Goal: Task Accomplishment & Management: Manage account settings

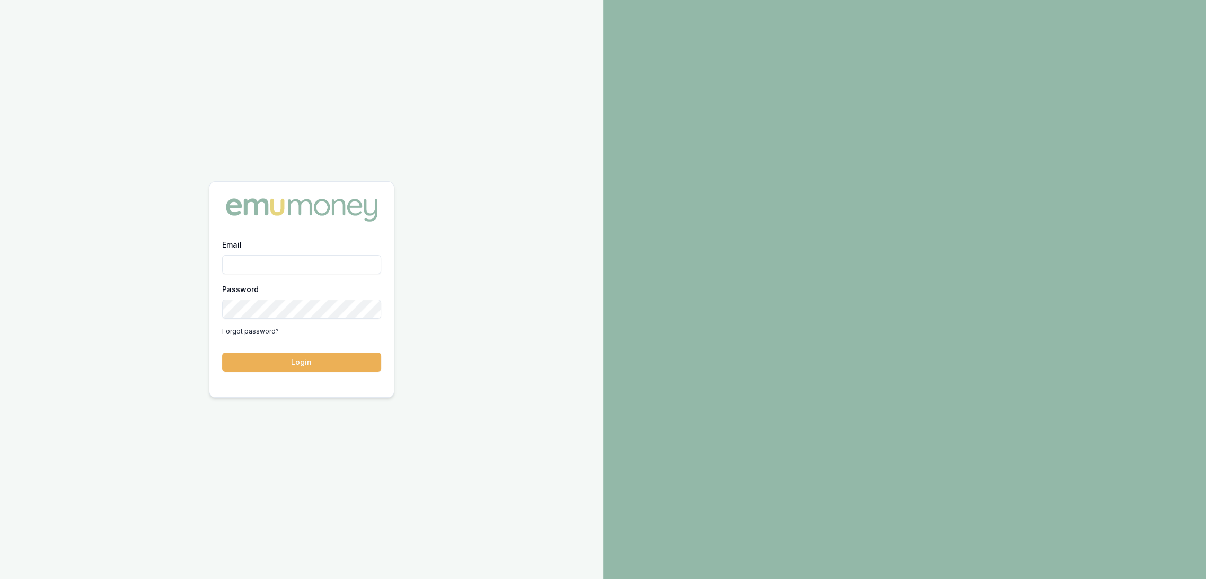
click at [244, 260] on input "Email" at bounding box center [301, 264] width 159 height 19
type input "robyn.adams@emumoney.com.au"
click at [305, 359] on button "Login" at bounding box center [301, 361] width 159 height 19
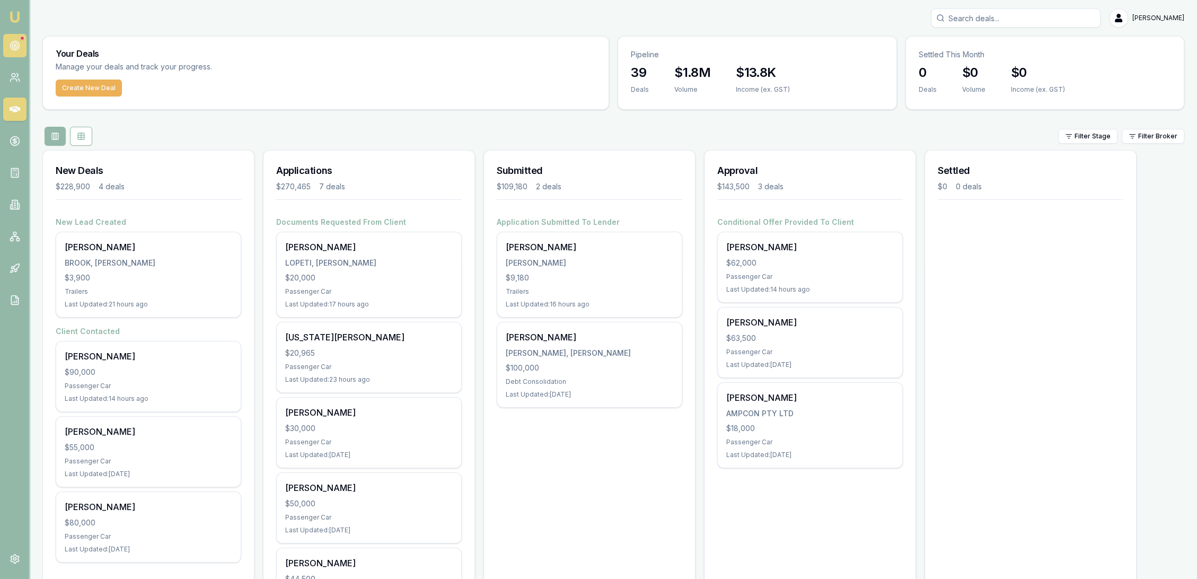
click at [13, 47] on circle at bounding box center [14, 45] width 5 height 5
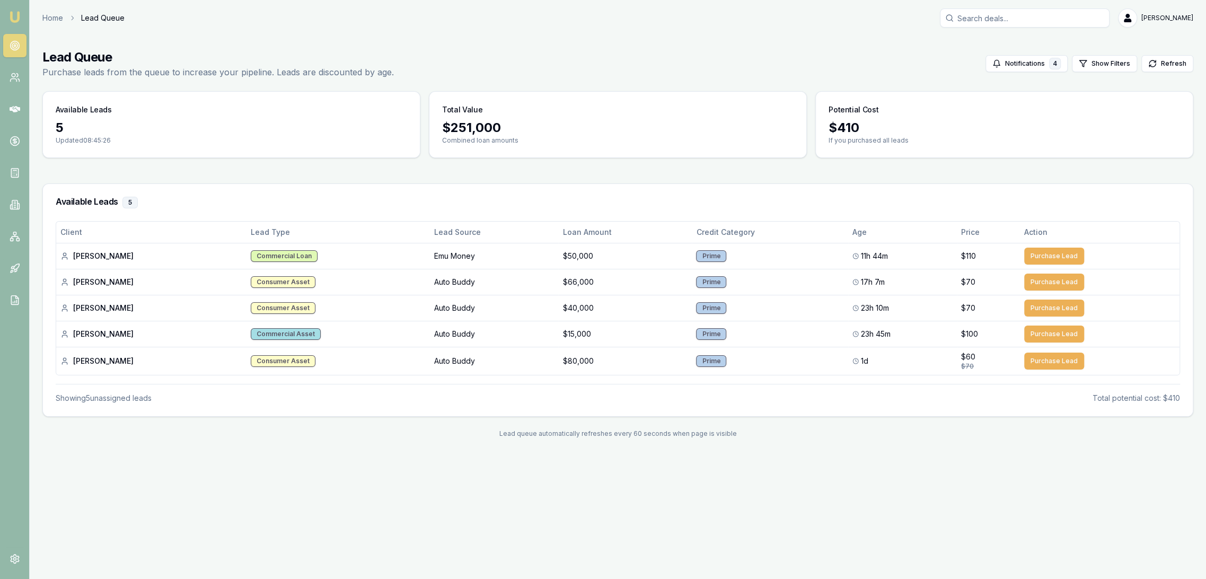
click at [18, 20] on img at bounding box center [14, 17] width 13 height 13
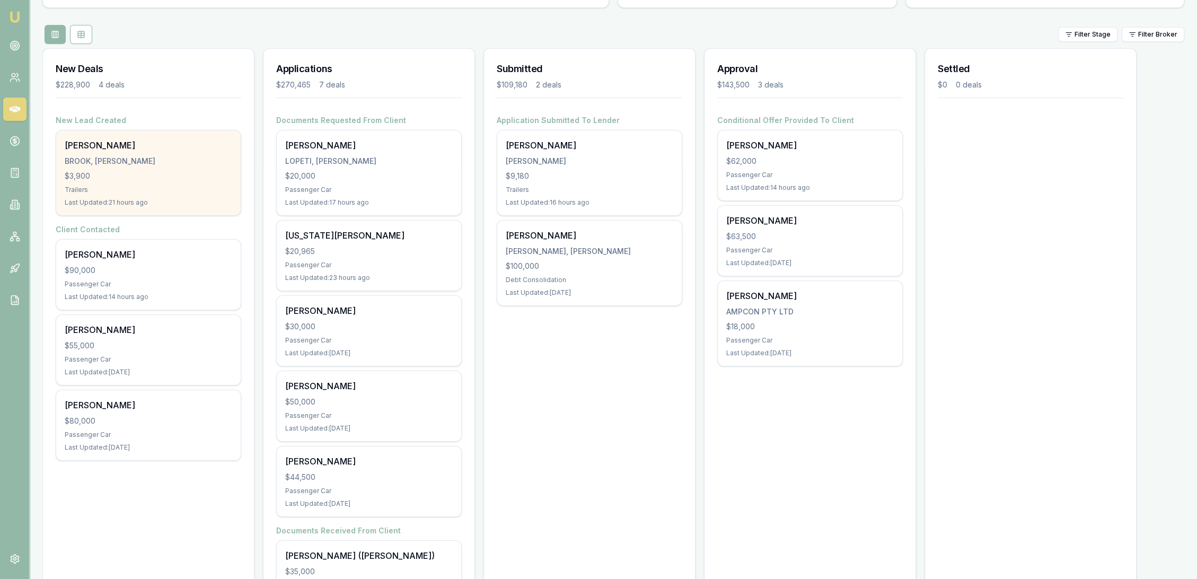
scroll to position [118, 0]
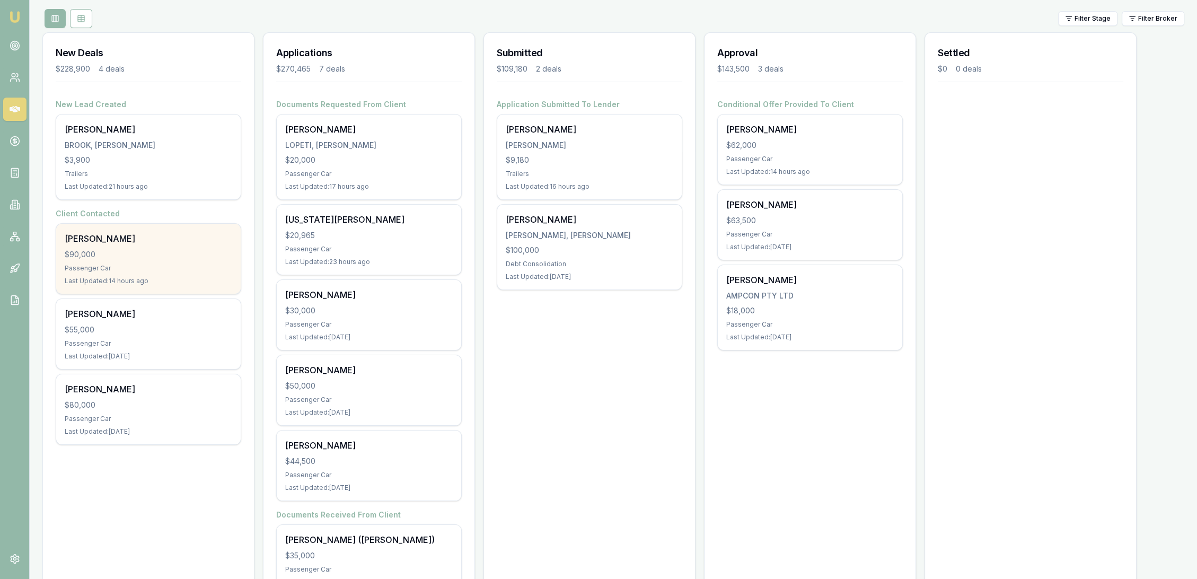
click at [109, 243] on div "[PERSON_NAME]" at bounding box center [148, 238] width 167 height 13
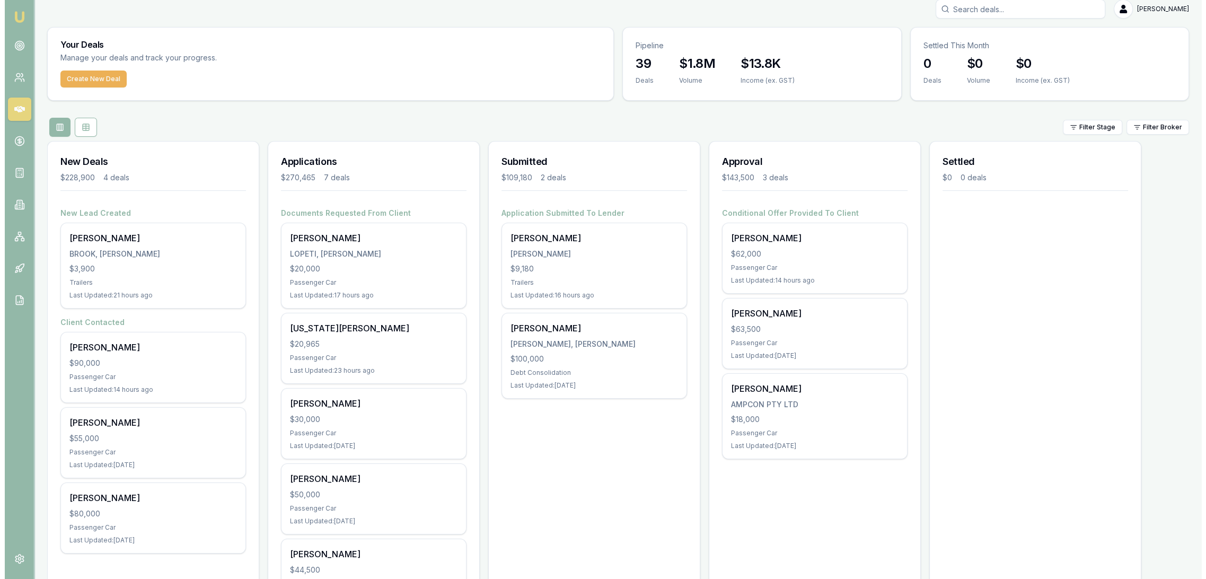
scroll to position [0, 0]
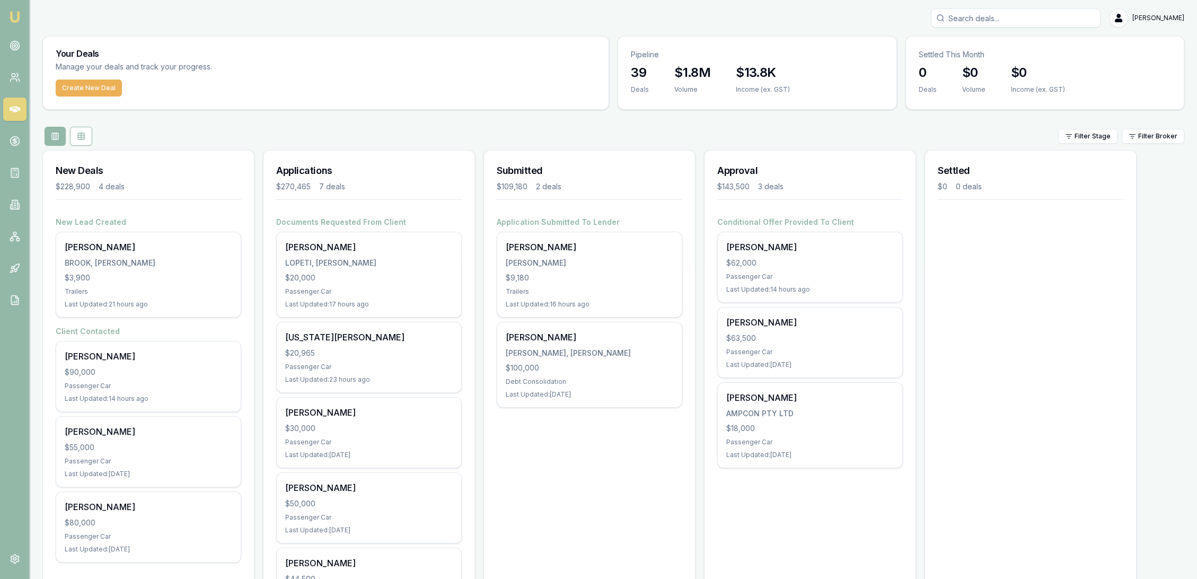
click at [1013, 20] on input "Search deals" at bounding box center [1016, 17] width 170 height 19
type input "wace hamilton"
click at [984, 63] on p "wacehamilton@gmail.com" at bounding box center [1015, 67] width 160 height 11
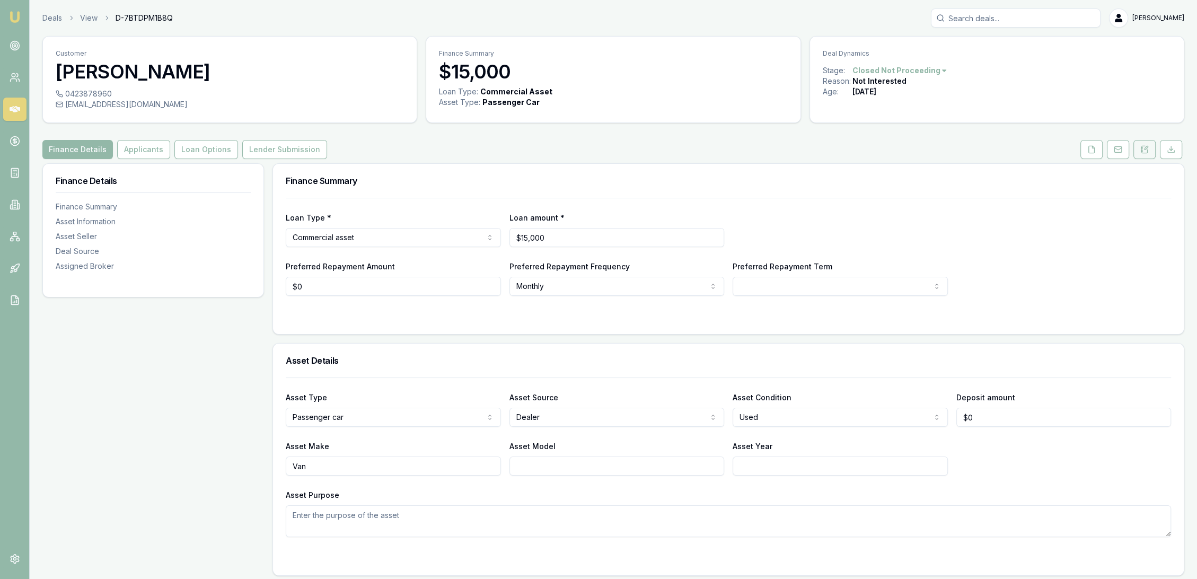
click at [1145, 152] on icon at bounding box center [1144, 149] width 8 height 8
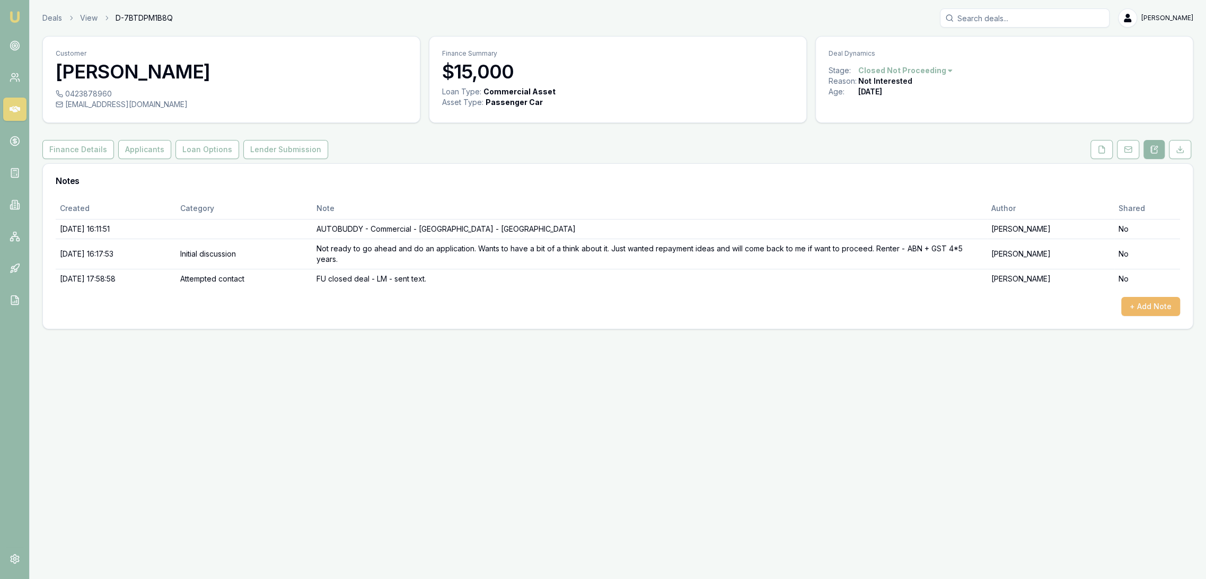
click at [1141, 312] on button "+ Add Note" at bounding box center [1150, 306] width 59 height 19
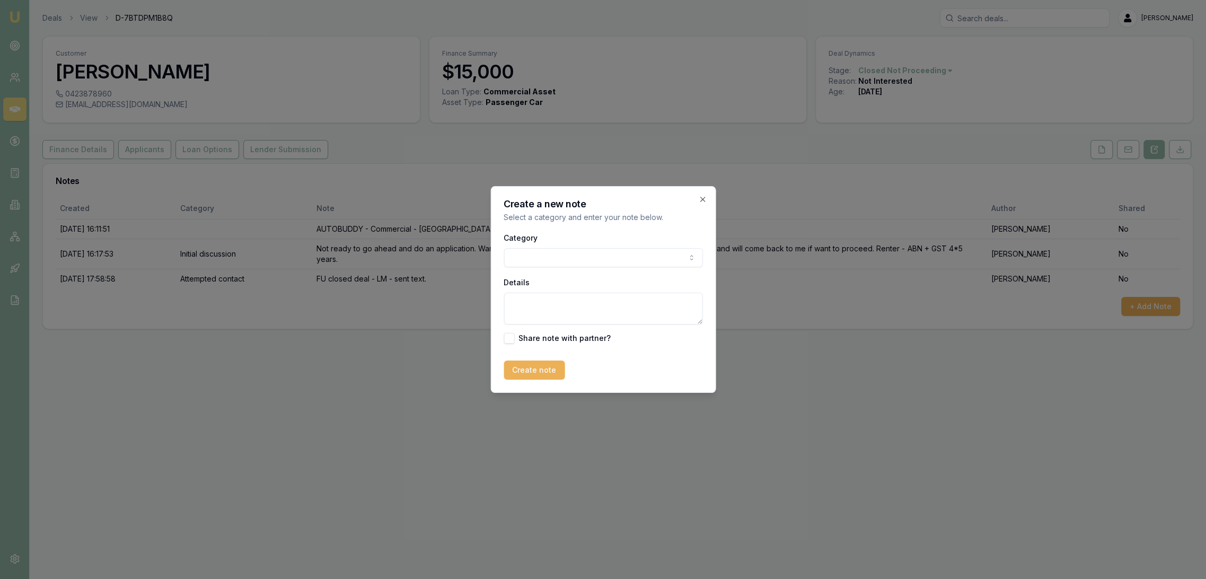
click at [557, 302] on textarea "Details" at bounding box center [602, 309] width 199 height 32
type textarea "G"
type textarea "TEXT RESPONSE - "all good i got a loan through a local broker" CLOSING LEAD as …"
drag, startPoint x: 547, startPoint y: 370, endPoint x: 730, endPoint y: 333, distance: 186.7
click at [547, 370] on button "Create note" at bounding box center [533, 369] width 61 height 19
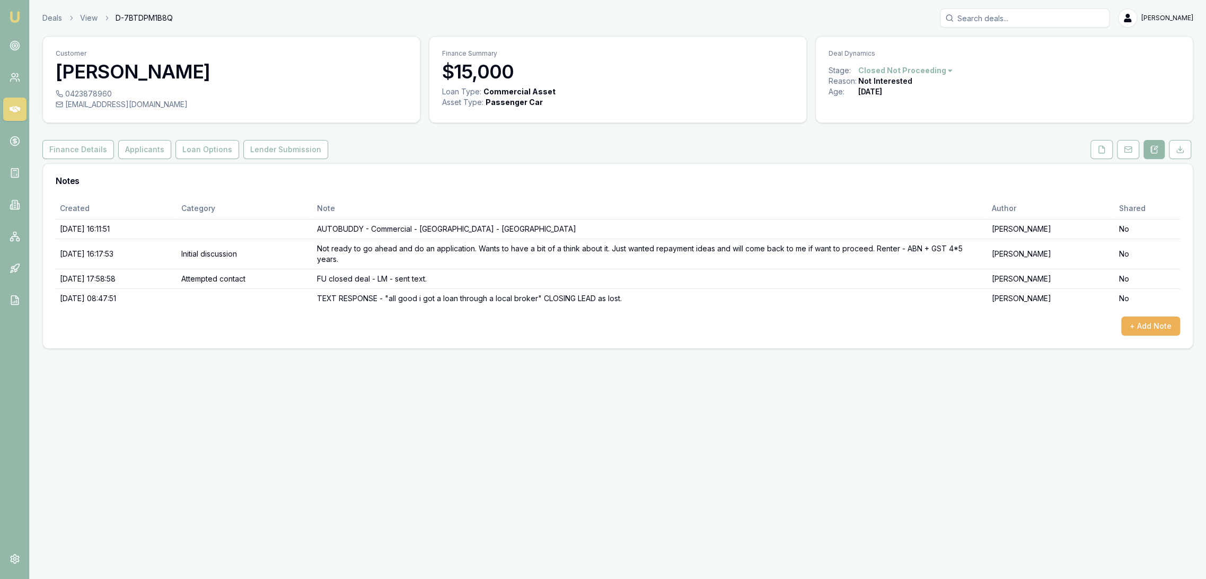
click at [934, 73] on html "Emu Broker Deals View D-7BTDPM1B8Q Robyn Adams Toggle Menu Customer Wace Hamilt…" at bounding box center [603, 289] width 1206 height 579
click at [903, 123] on div "- Lost" at bounding box center [902, 123] width 63 height 17
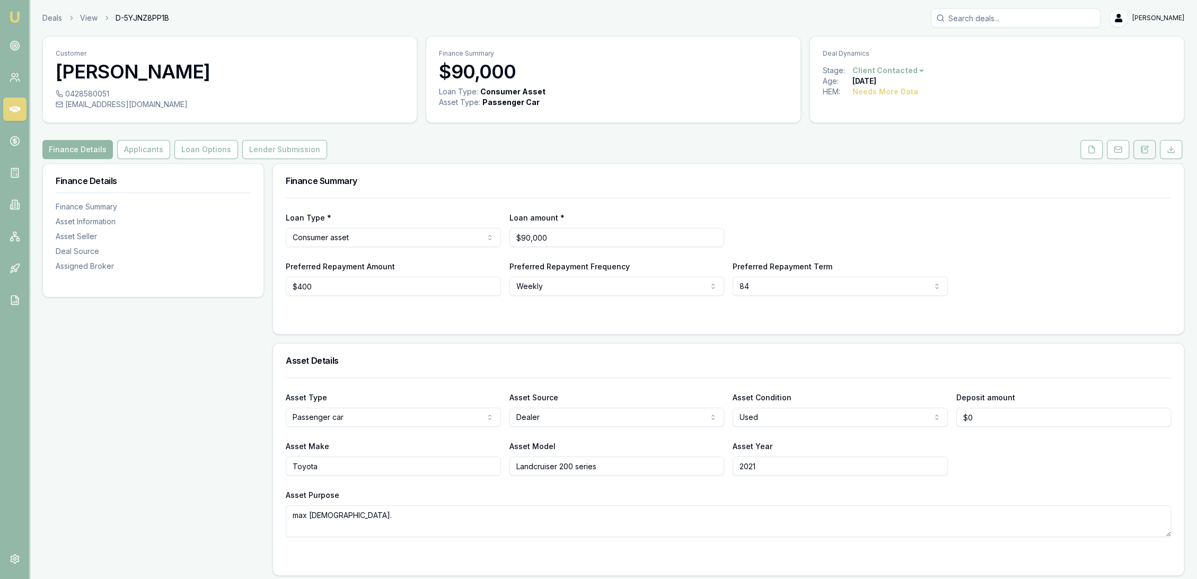
drag, startPoint x: 1146, startPoint y: 146, endPoint x: 1139, endPoint y: 149, distance: 7.4
click at [1146, 146] on icon at bounding box center [1145, 147] width 3 height 3
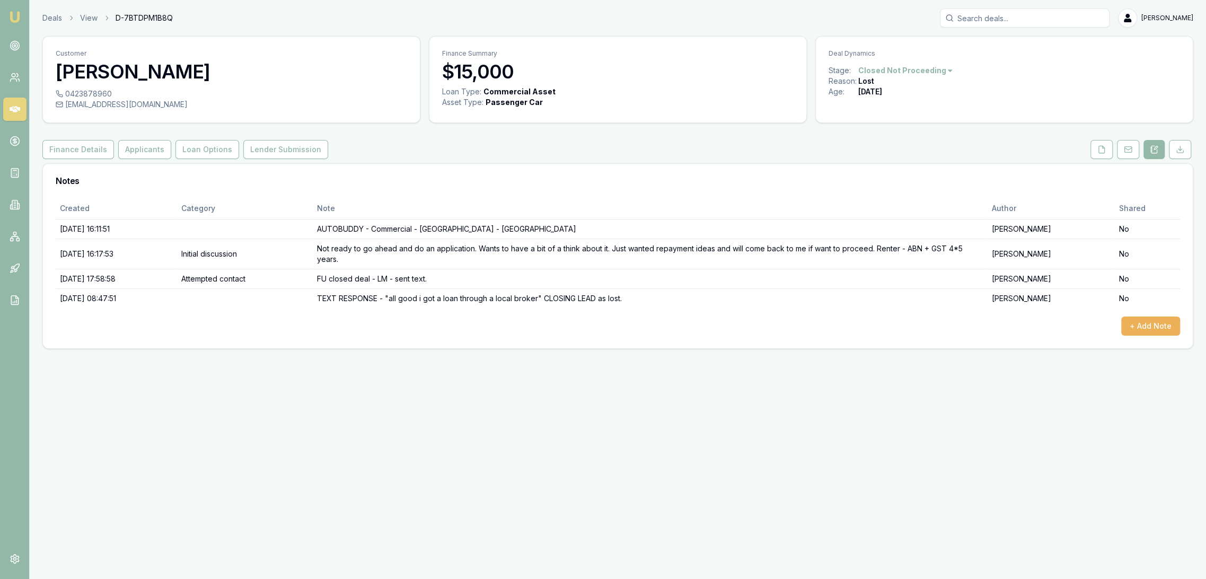
click at [13, 16] on img at bounding box center [14, 17] width 13 height 13
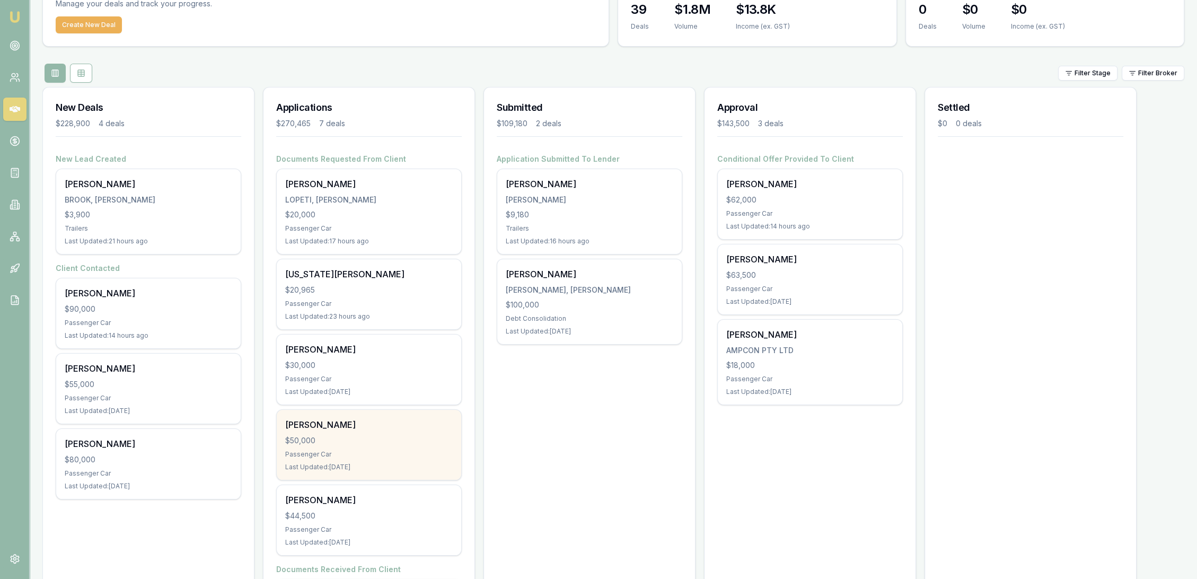
scroll to position [61, 0]
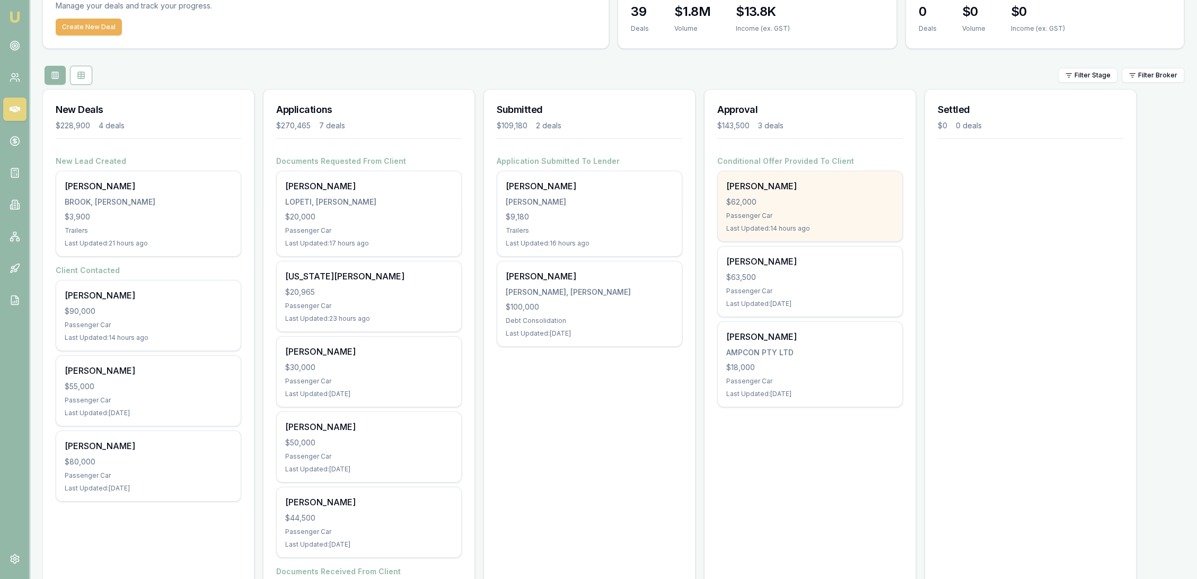
click at [763, 207] on div "Roy Batt $62,000 Passenger Car Last Updated: 14 hours ago" at bounding box center [810, 206] width 184 height 70
click at [763, 208] on div "Roy Batt $62,000 Passenger Car Last Updated: 14 hours ago" at bounding box center [810, 206] width 184 height 70
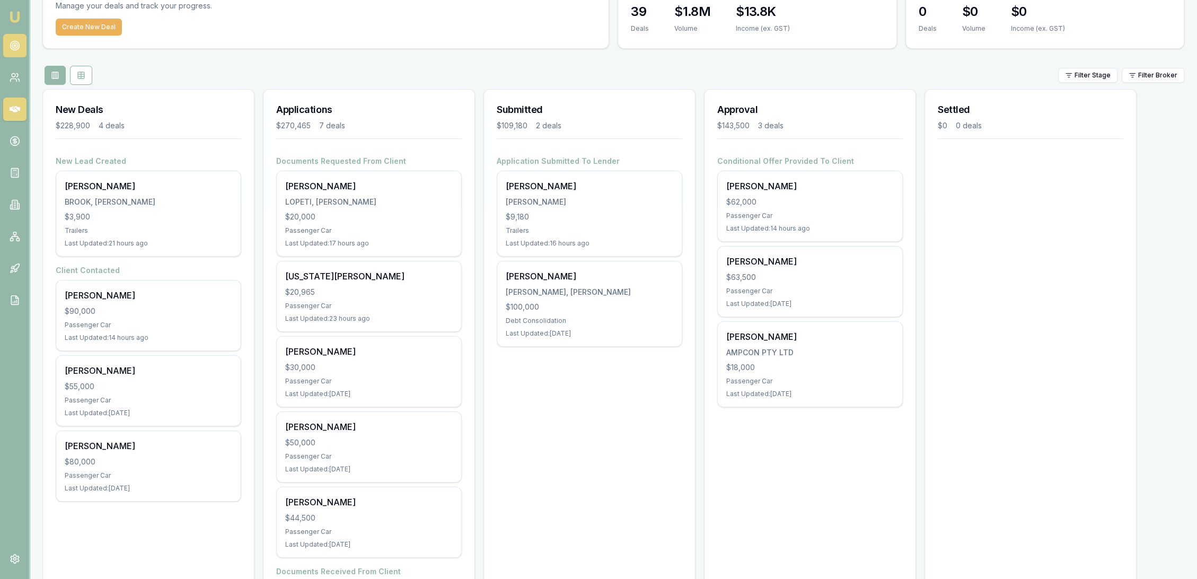
click at [15, 49] on icon at bounding box center [15, 45] width 11 height 11
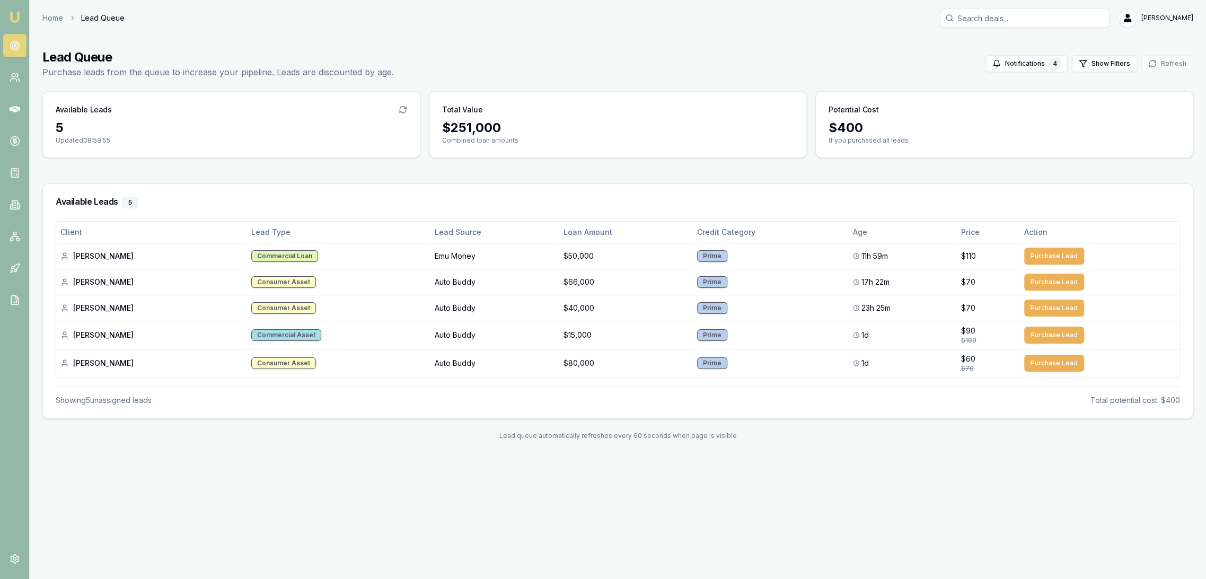
click at [13, 17] on img at bounding box center [14, 17] width 13 height 13
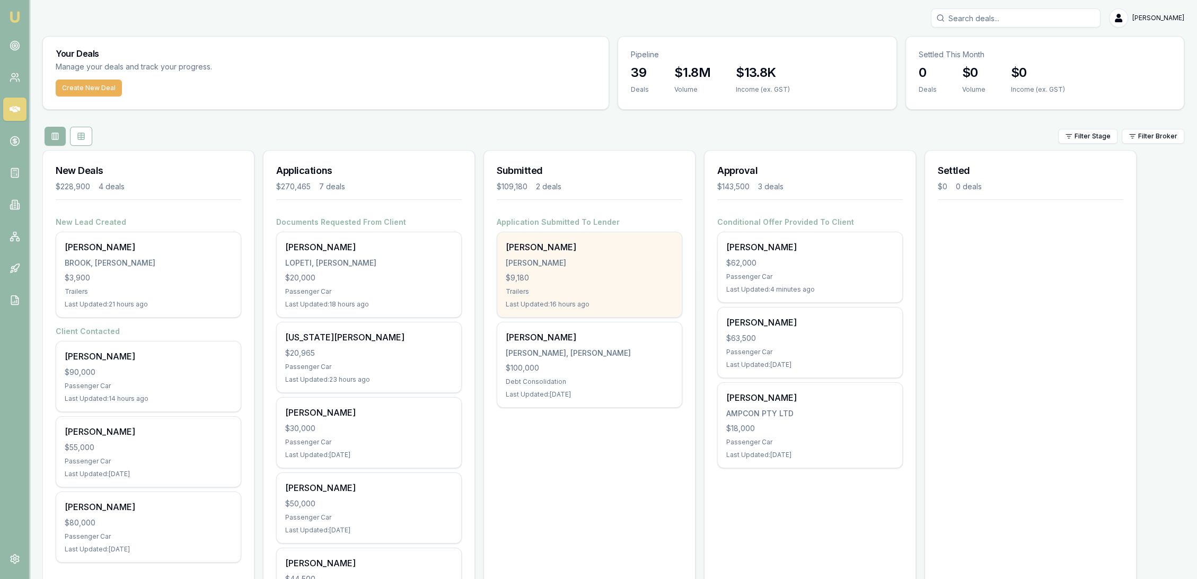
click at [606, 269] on div "Samuel Mason MASON, SAMUEL WILLIAM $9,180 Trailers Last Updated: 16 hours ago" at bounding box center [589, 274] width 184 height 85
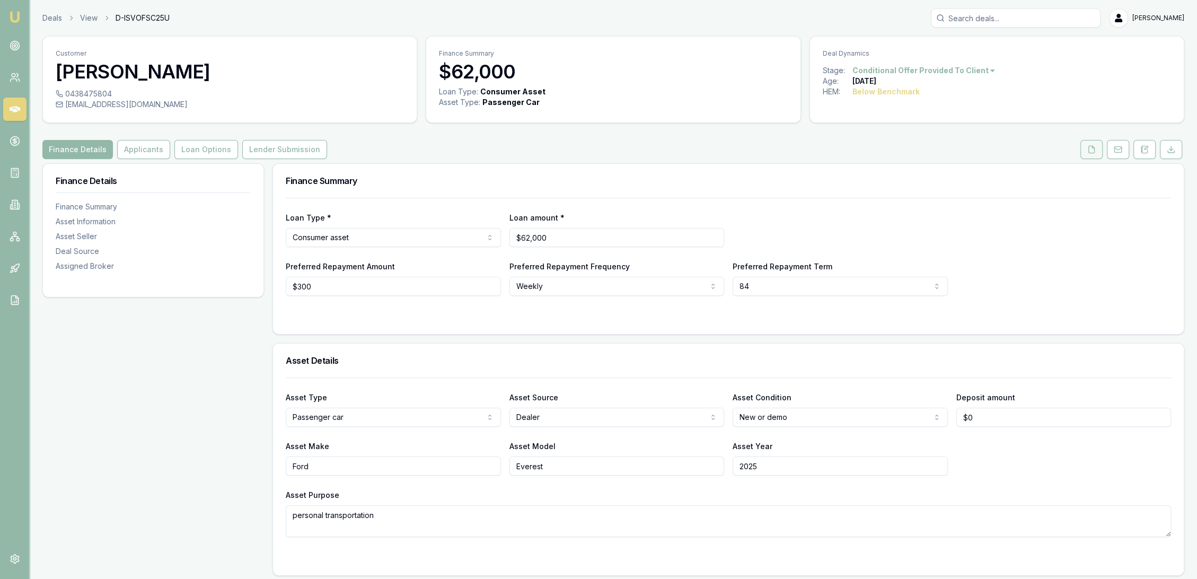
click at [1098, 144] on button at bounding box center [1091, 149] width 22 height 19
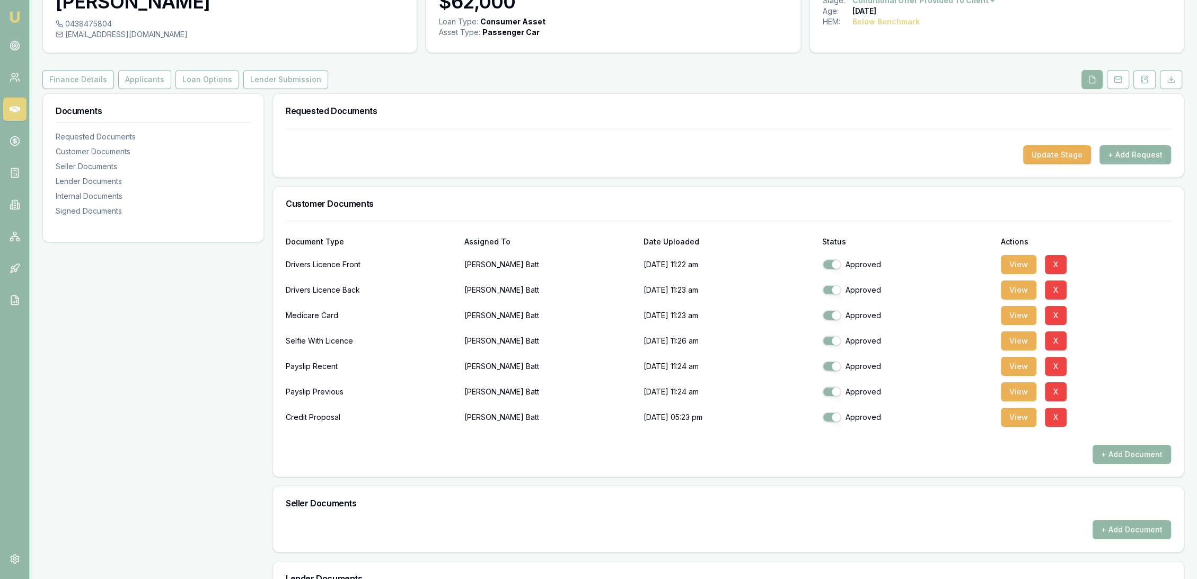
scroll to position [58, 0]
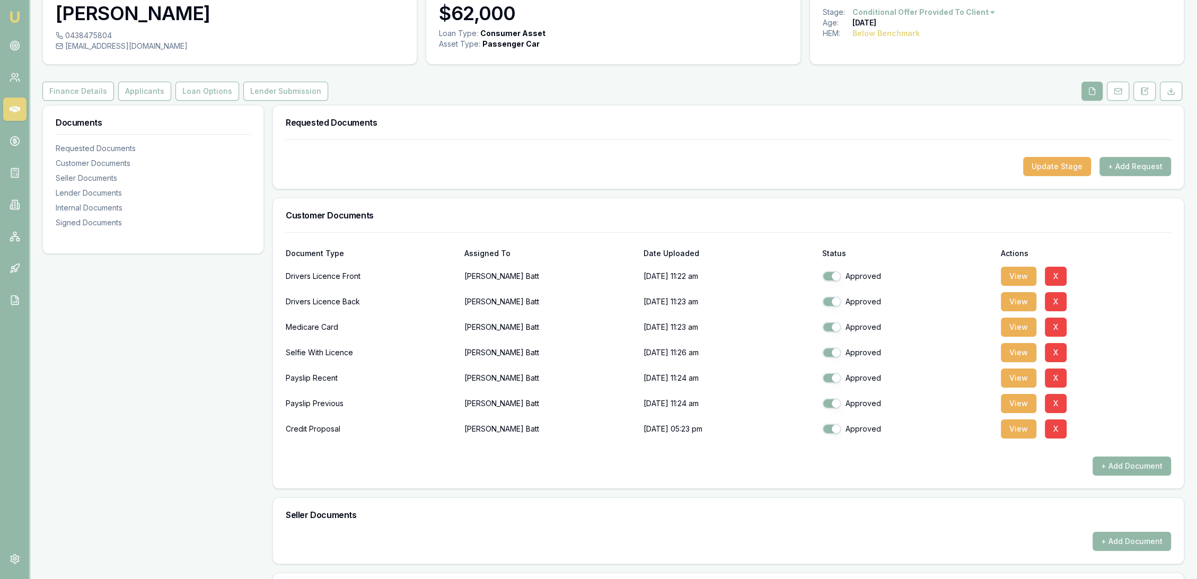
click at [1126, 467] on button "+ Add Document" at bounding box center [1131, 465] width 78 height 19
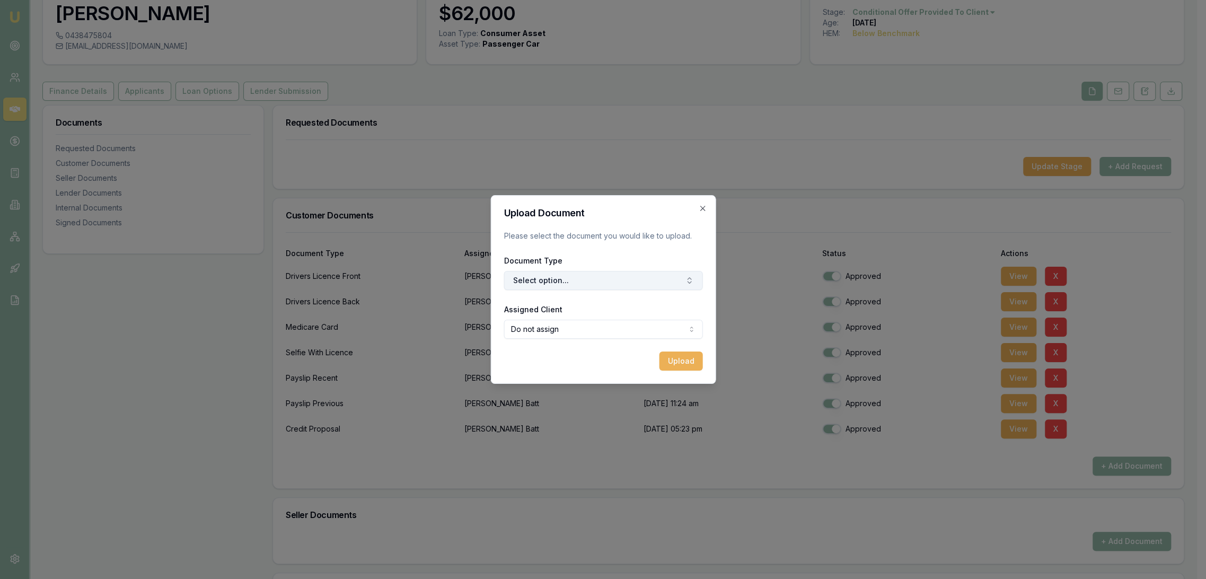
click at [592, 285] on button "Select option..." at bounding box center [602, 280] width 199 height 19
type input "insu"
click at [638, 328] on div "Comprehensive Insurance Policy" at bounding box center [603, 324] width 136 height 17
click at [678, 358] on button "Upload" at bounding box center [680, 360] width 43 height 19
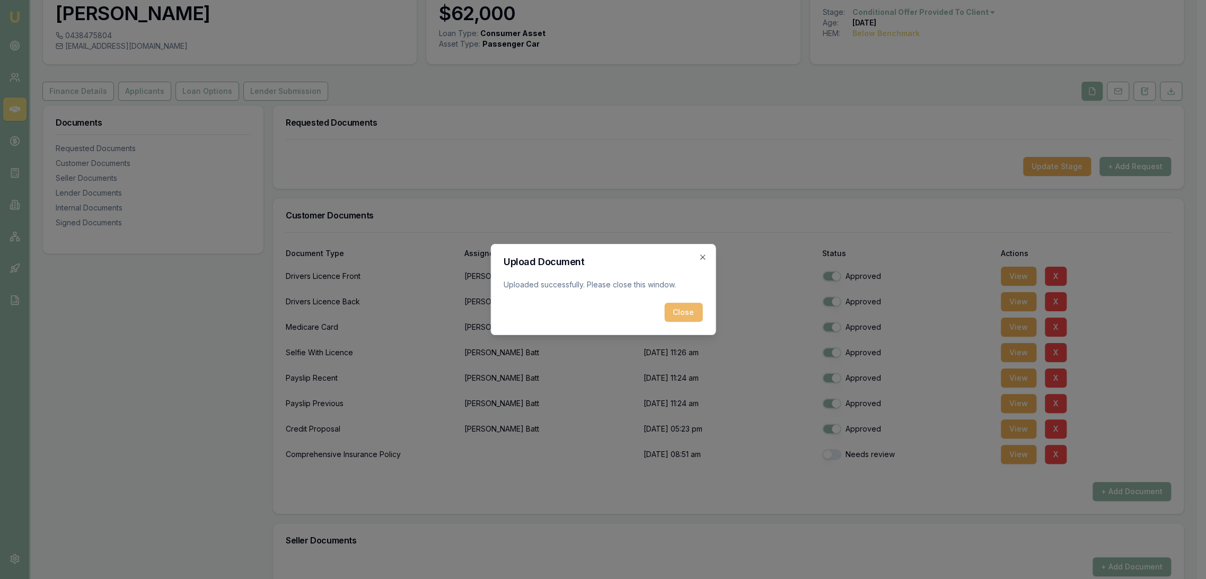
click at [684, 314] on button "Close" at bounding box center [683, 312] width 38 height 19
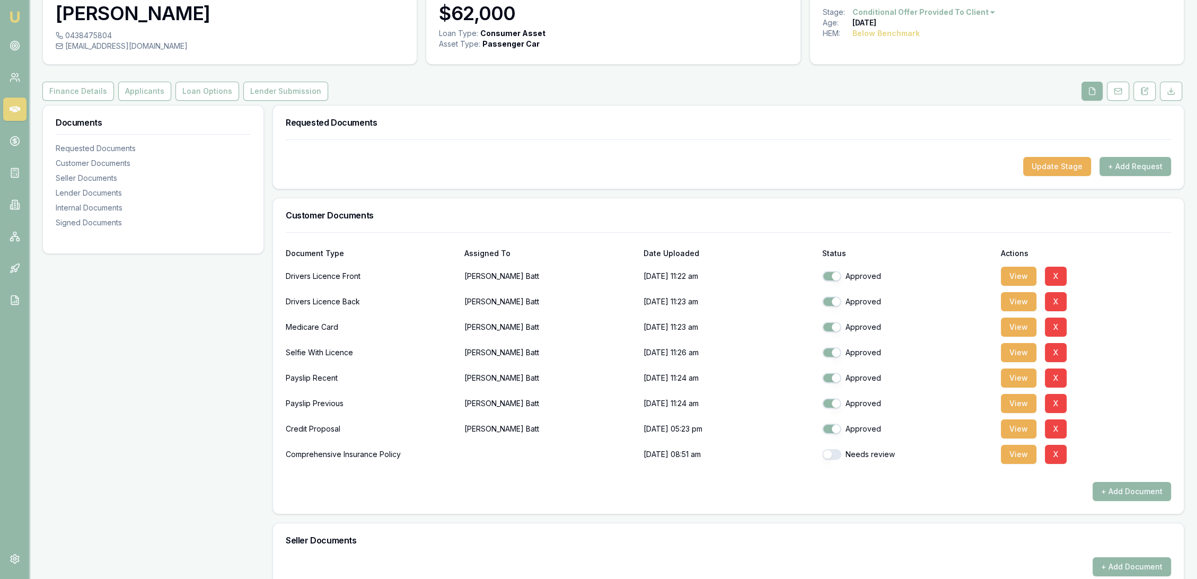
click at [830, 452] on button "button" at bounding box center [831, 454] width 19 height 11
checkbox input "true"
click at [272, 98] on button "Lender Submission" at bounding box center [285, 91] width 85 height 19
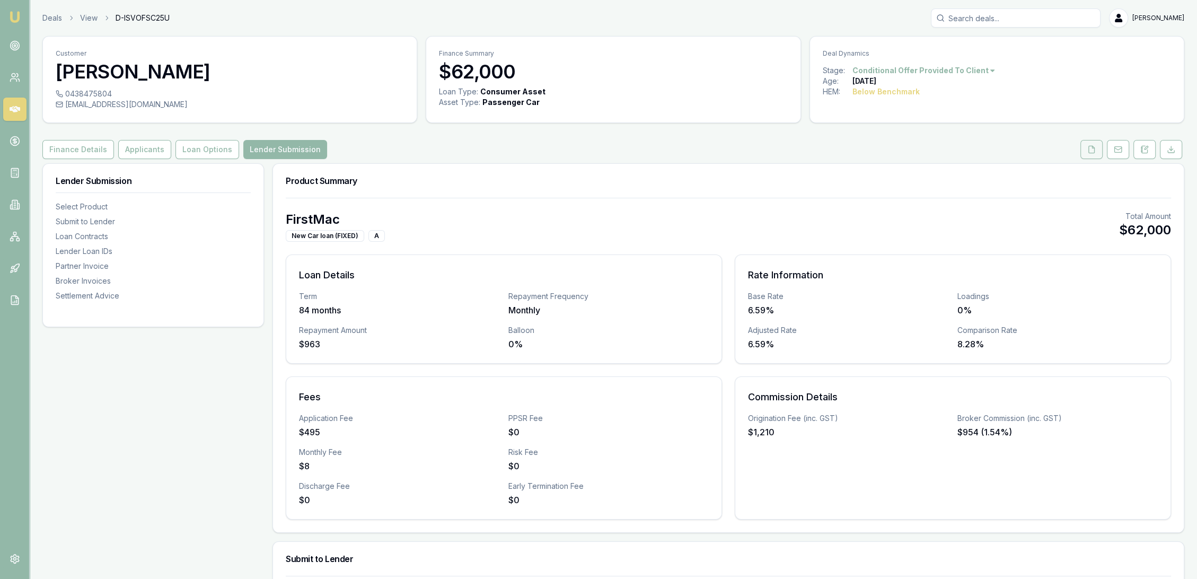
click at [1093, 152] on icon at bounding box center [1092, 149] width 6 height 7
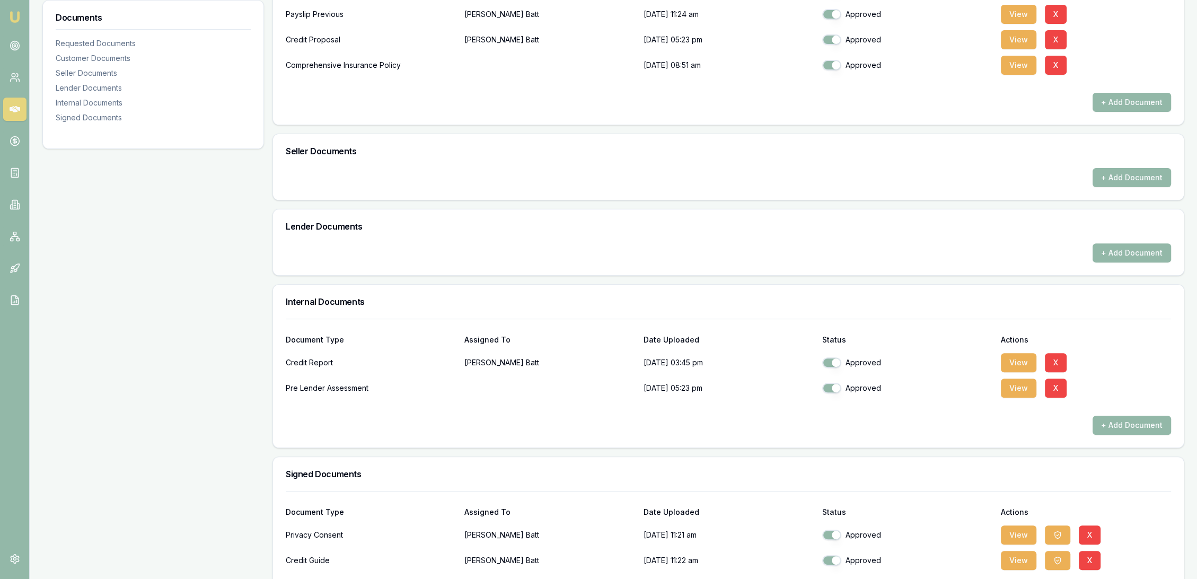
scroll to position [471, 0]
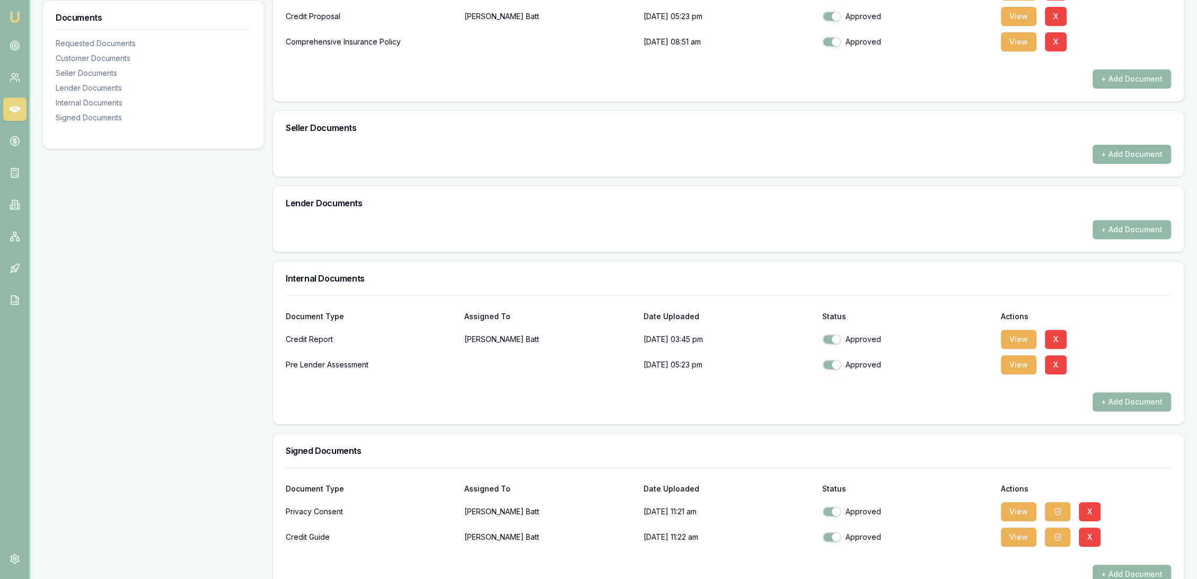
click at [1113, 151] on button "+ Add Document" at bounding box center [1131, 154] width 78 height 19
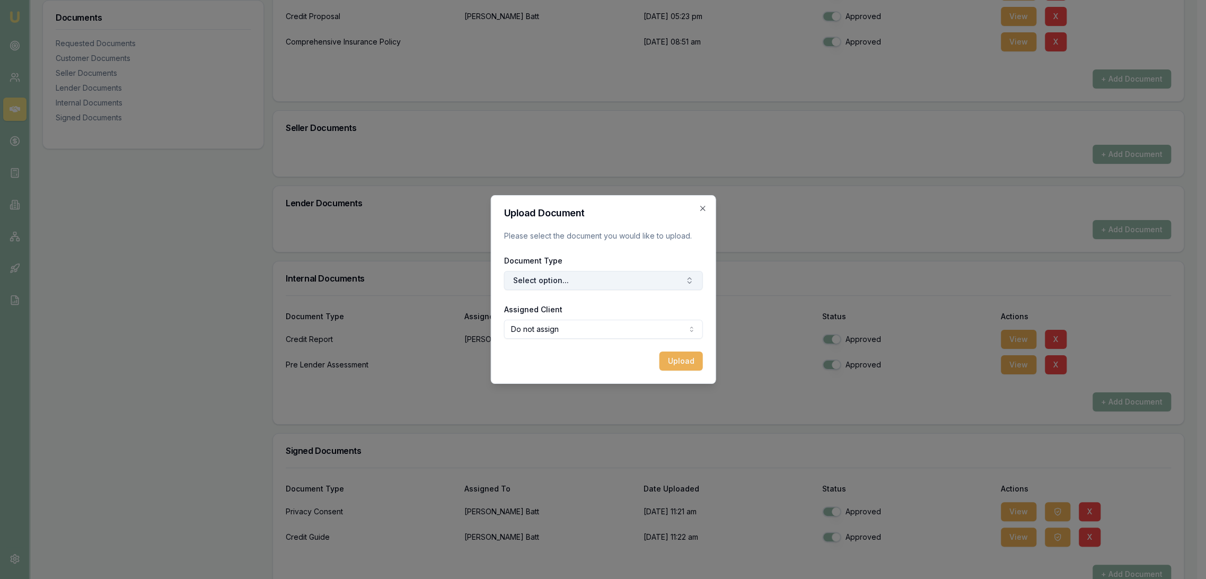
click at [597, 279] on button "Select option..." at bounding box center [602, 280] width 199 height 19
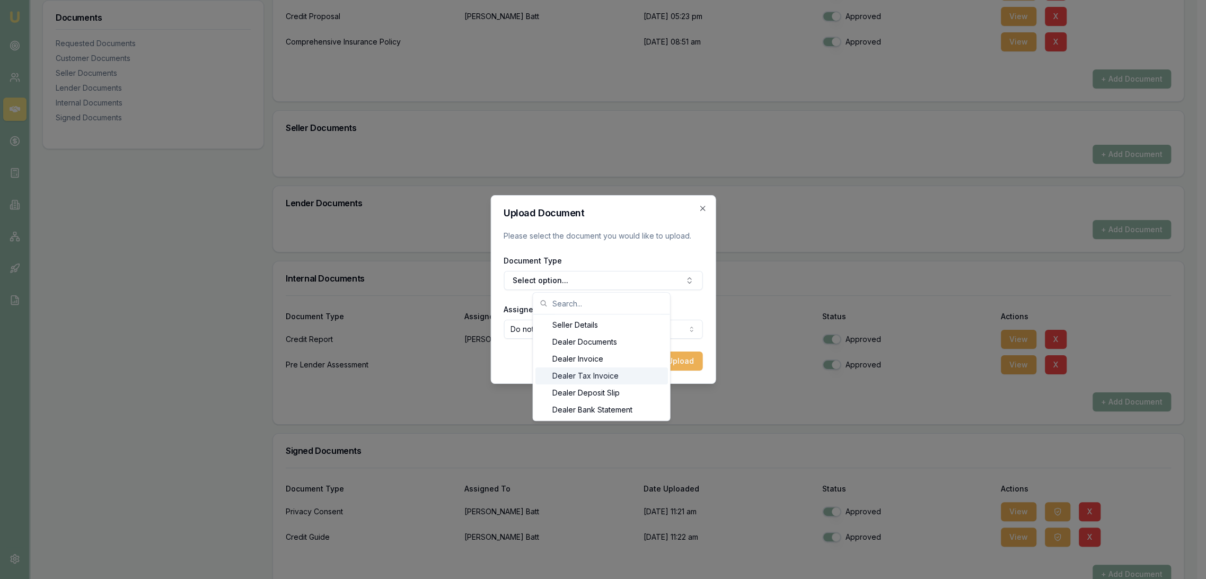
click at [580, 372] on div "Dealer Tax Invoice" at bounding box center [601, 375] width 132 height 17
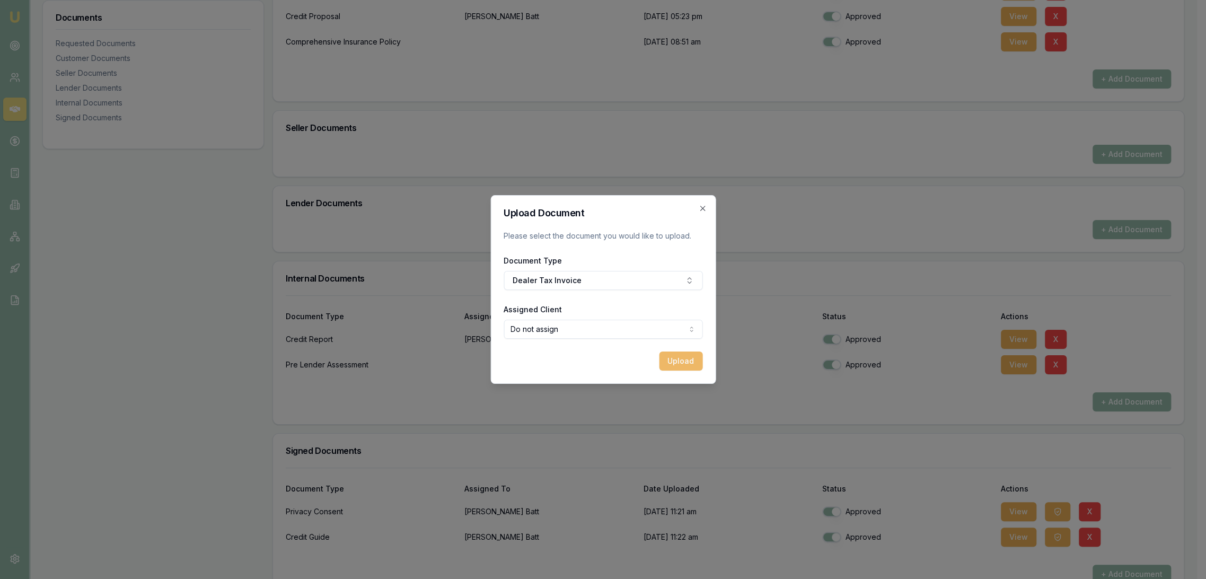
click at [673, 361] on button "Upload" at bounding box center [680, 360] width 43 height 19
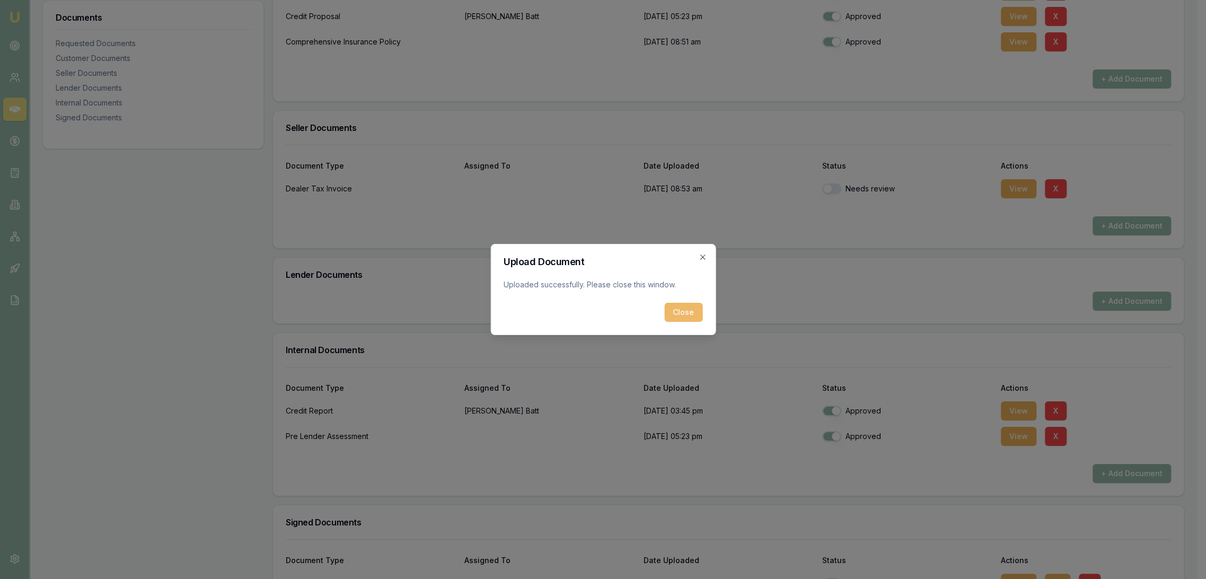
click at [694, 311] on button "Close" at bounding box center [683, 312] width 38 height 19
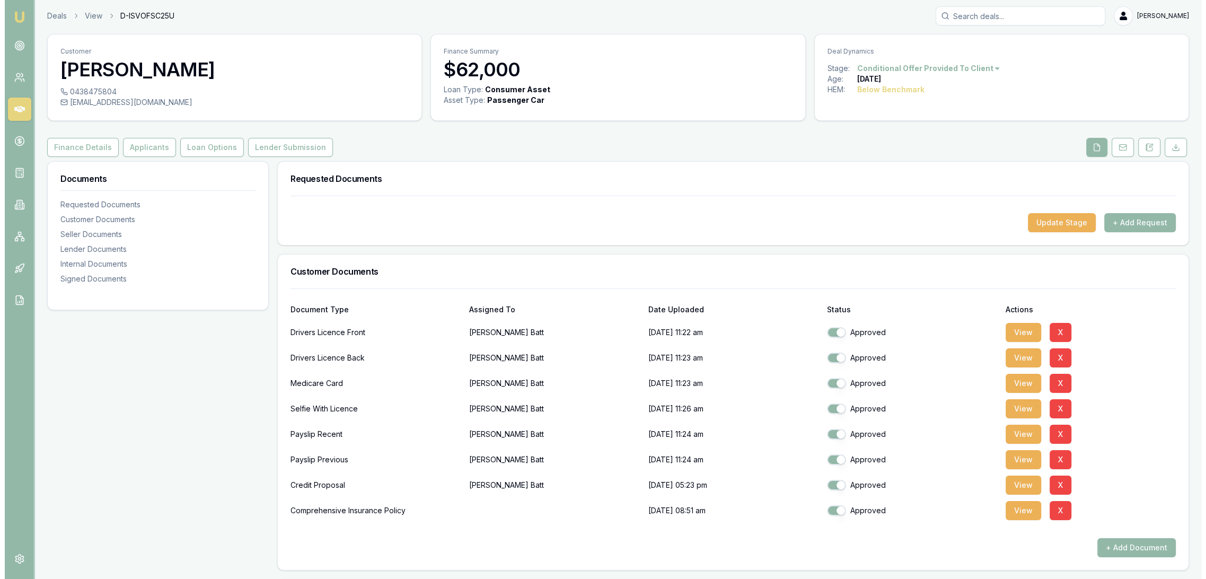
scroll to position [0, 0]
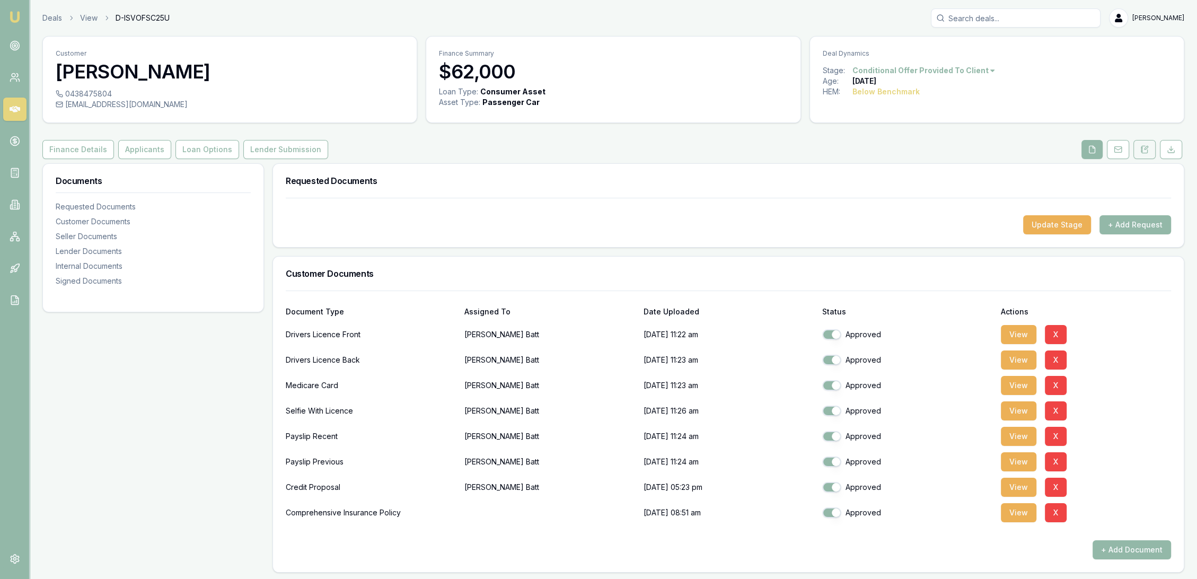
click at [1148, 145] on button at bounding box center [1144, 149] width 22 height 19
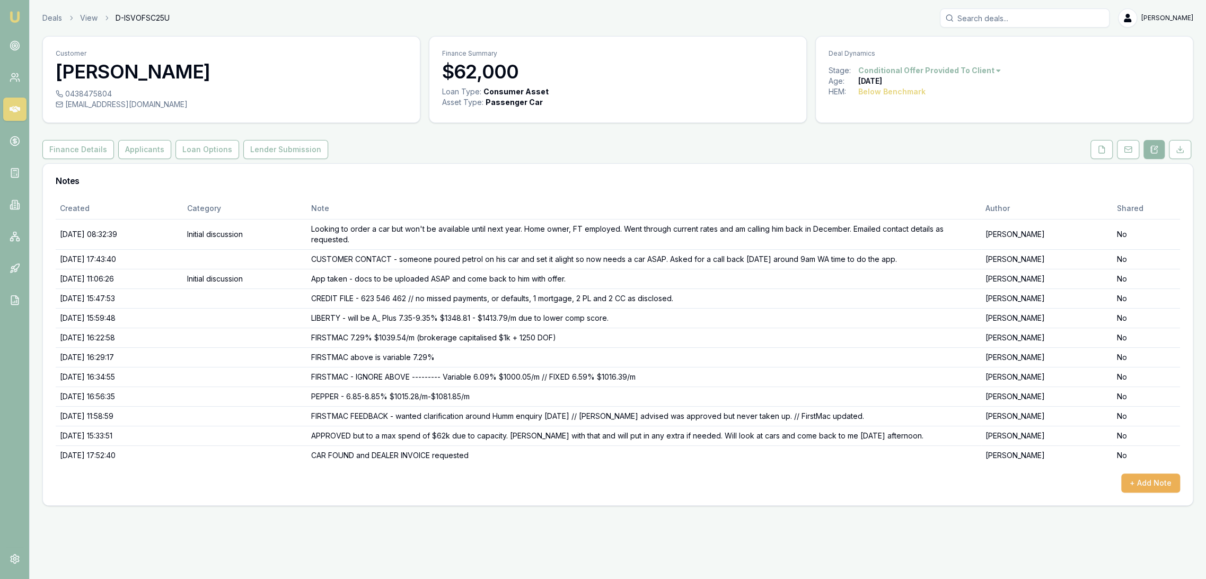
click at [1182, 483] on div "Created Category Note Author Shared 22/08/2025, 08:32:39 Initial discussion Loo…" at bounding box center [617, 351] width 1149 height 307
click at [1153, 482] on button "+ Add Note" at bounding box center [1150, 482] width 59 height 19
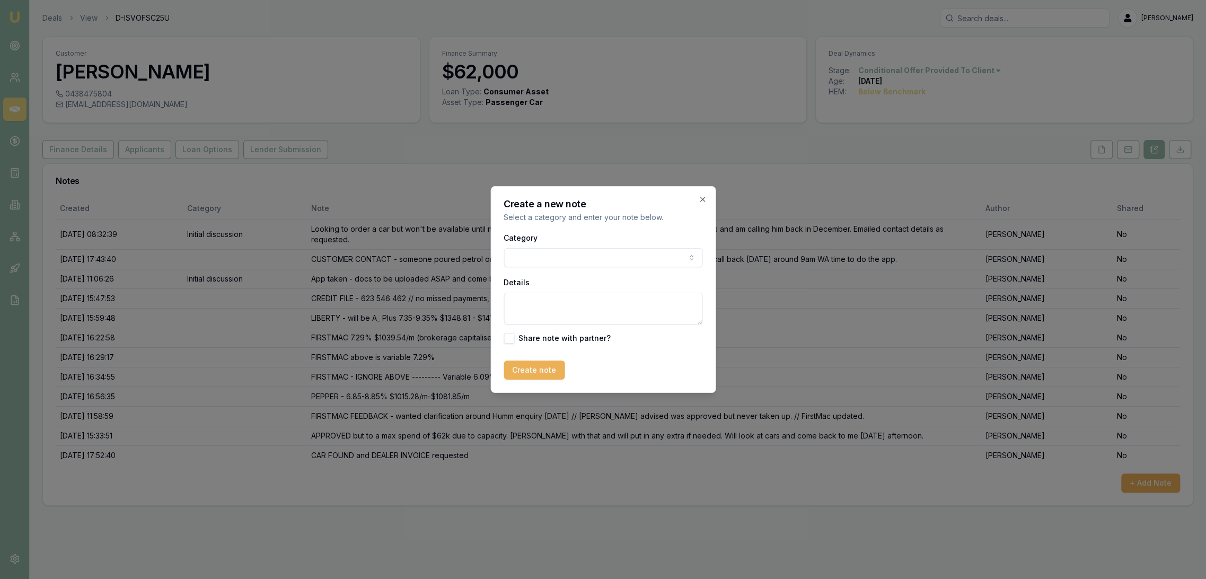
click at [563, 300] on textarea "Details" at bounding box center [602, 309] width 199 height 32
type textarea "A"
type textarea "COC + DEALER INVOICE received and sent to FirstMac for doc gen."
click at [527, 367] on button "Create note" at bounding box center [533, 369] width 61 height 19
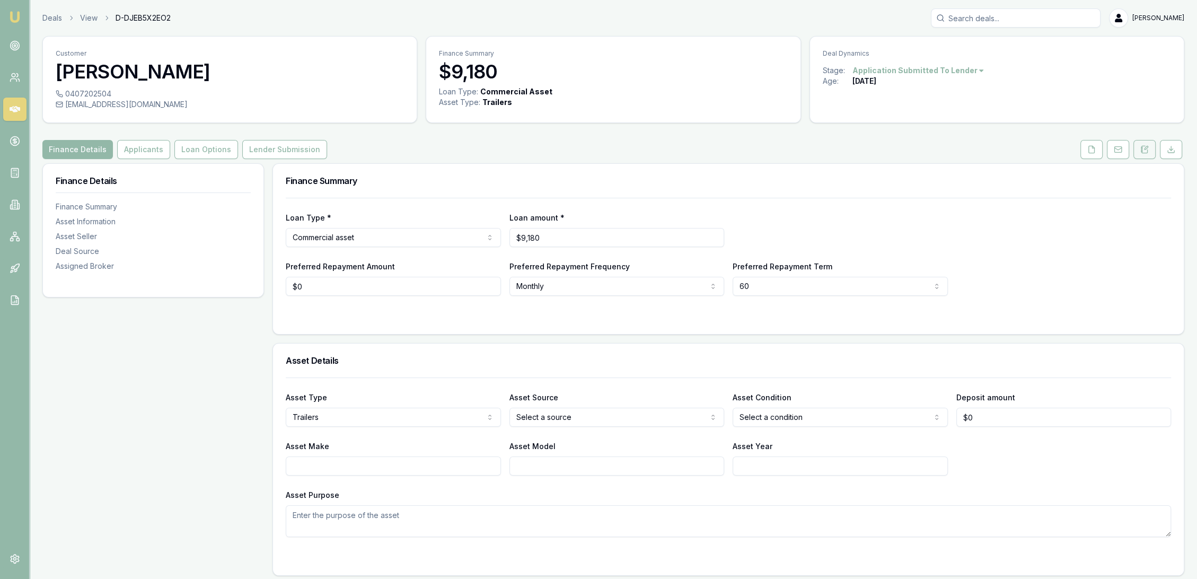
click at [1144, 155] on button at bounding box center [1144, 149] width 22 height 19
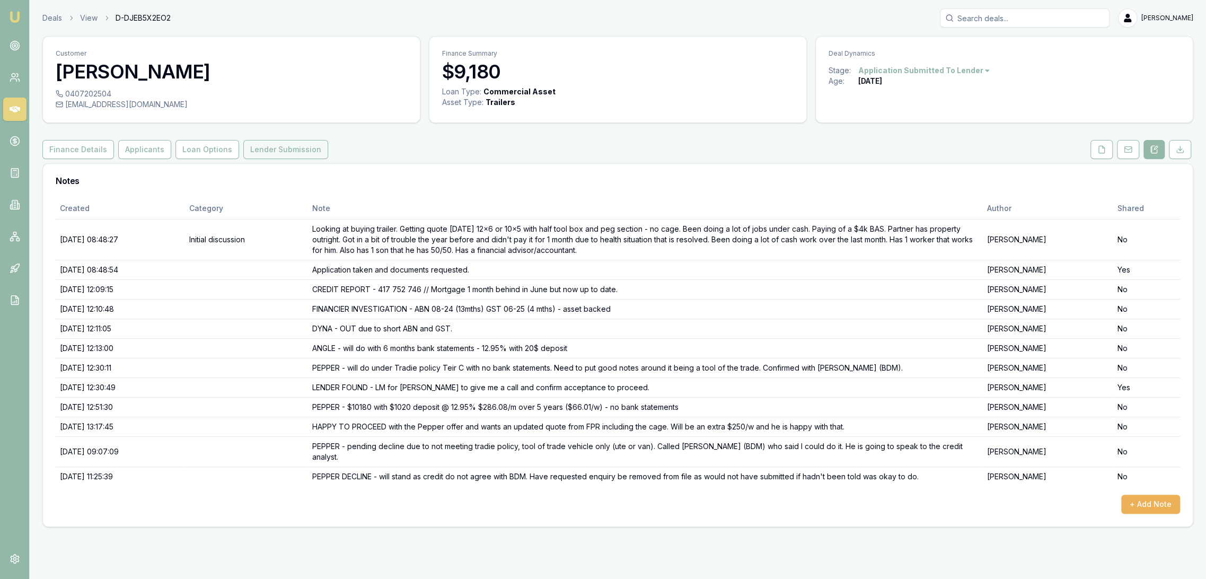
click at [260, 147] on button "Lender Submission" at bounding box center [285, 149] width 85 height 19
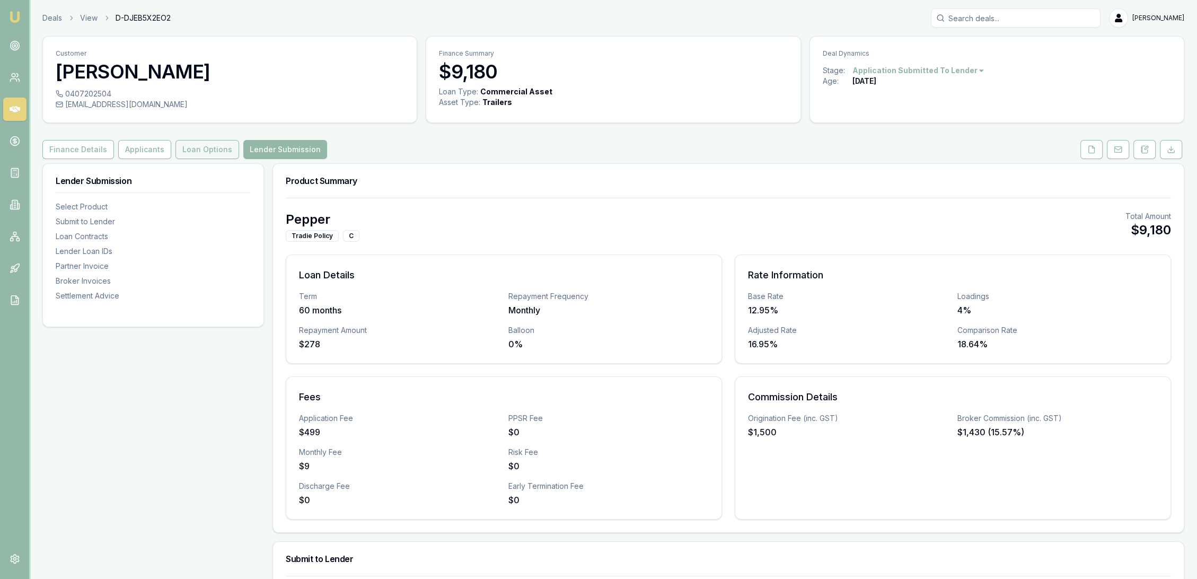
click at [205, 149] on button "Loan Options" at bounding box center [207, 149] width 64 height 19
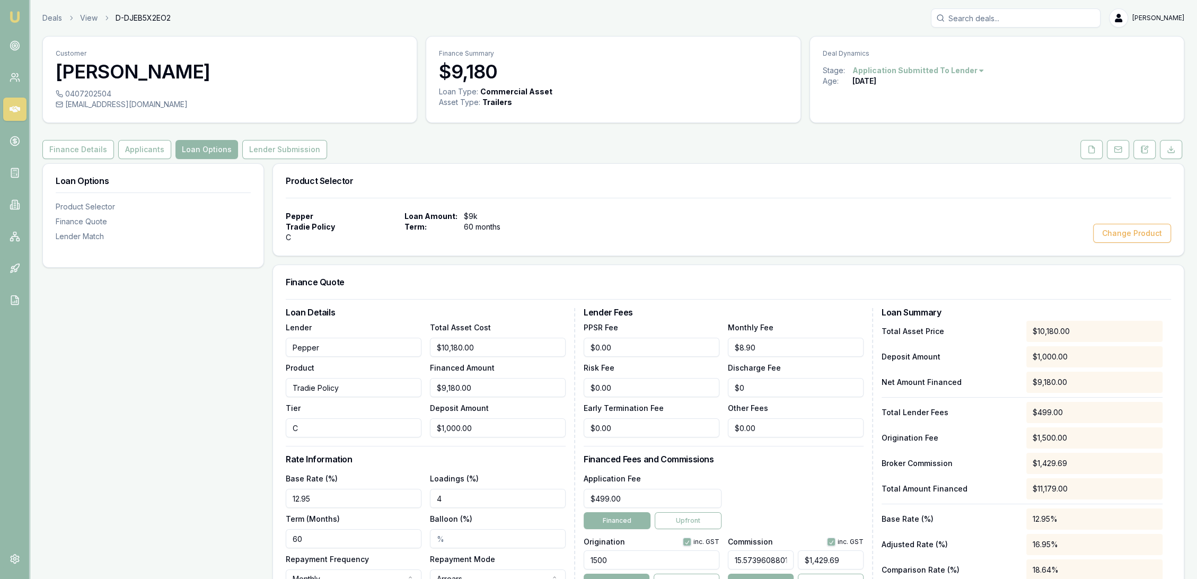
drag, startPoint x: 281, startPoint y: 349, endPoint x: 245, endPoint y: 351, distance: 36.6
click at [245, 351] on div "Loan Options Product Selector Finance Quote Lender Match Product Selector Peppe…" at bounding box center [613, 450] width 1142 height 574
type input "[PERSON_NAME]"
type input "Non streamlined"
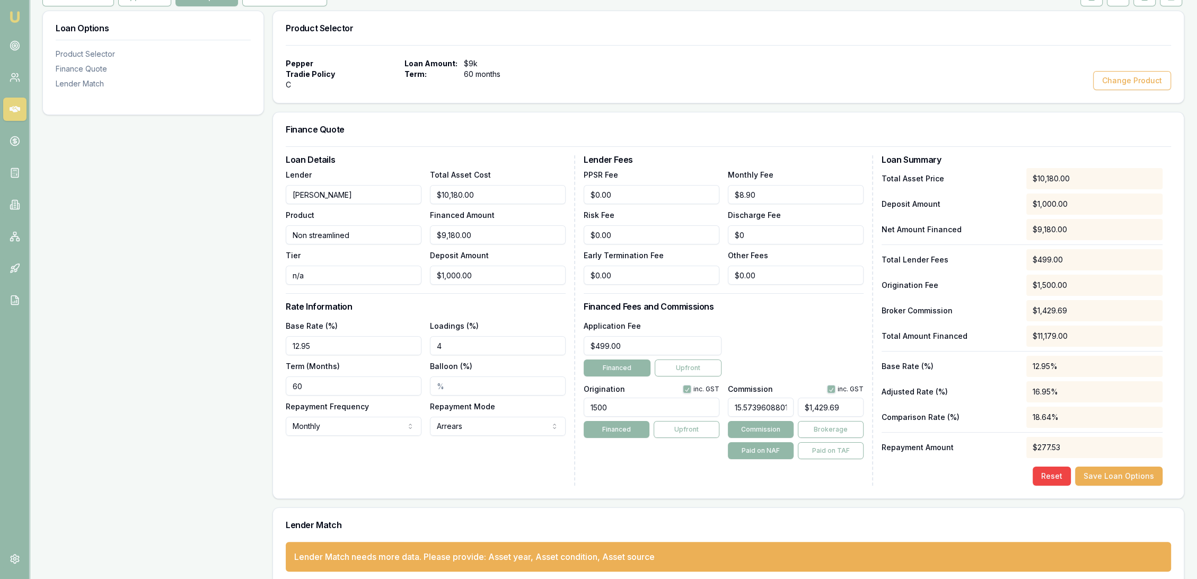
scroll to position [166, 0]
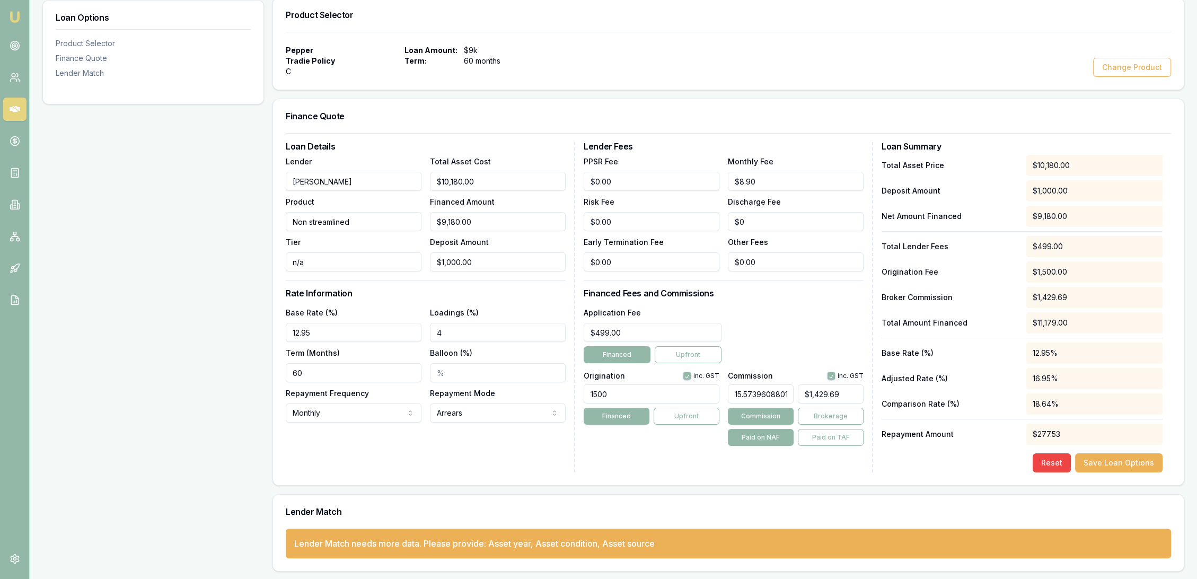
type input "n/a"
drag, startPoint x: 347, startPoint y: 330, endPoint x: 185, endPoint y: 342, distance: 162.1
click at [185, 342] on div "Loan Options Product Selector Finance Quote Lender Match Product Selector Peppe…" at bounding box center [613, 284] width 1142 height 574
type input "16.95%"
drag, startPoint x: 461, startPoint y: 334, endPoint x: 400, endPoint y: 334, distance: 61.5
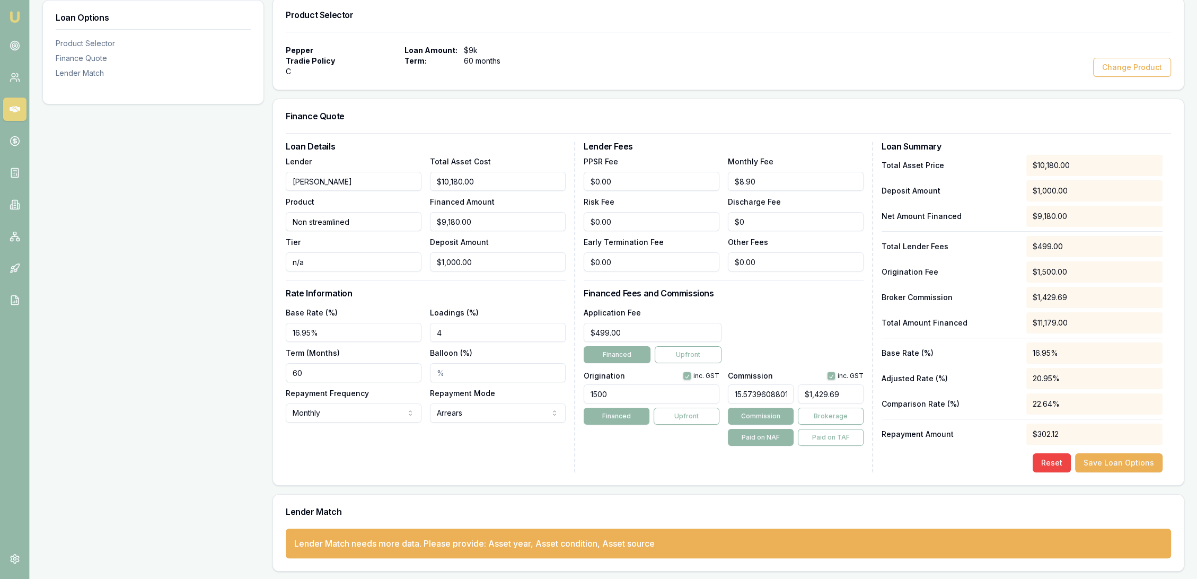
click at [400, 334] on div "Base Rate (%) 16.95% Loadings (%) 4 Term (Months) 60 Balloon (%) Repayment Freq…" at bounding box center [426, 364] width 280 height 117
click at [355, 371] on input "60" at bounding box center [354, 372] width 136 height 19
click at [1119, 461] on button "Save Loan Options" at bounding box center [1118, 462] width 87 height 19
type input "1429.689608801956"
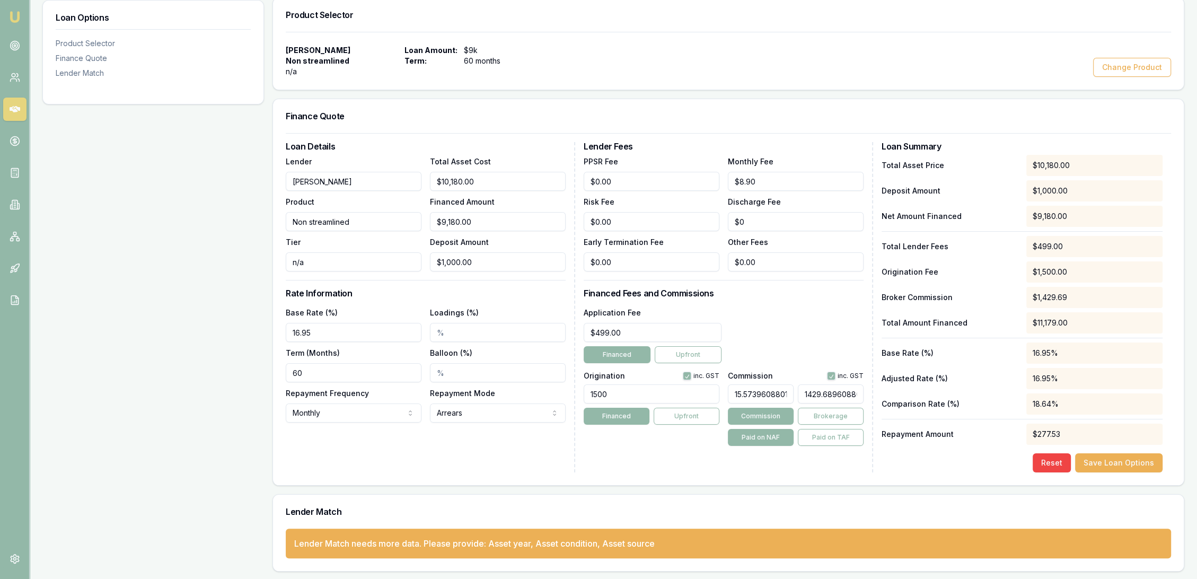
drag, startPoint x: 852, startPoint y: 394, endPoint x: 682, endPoint y: 394, distance: 170.6
click at [682, 394] on div "Origination inc. GST 1500 Financed Upfront Commission inc. GST 15.5739608801956…" at bounding box center [723, 406] width 280 height 78
type input "23.9119804400978"
type input "01956"
drag, startPoint x: 707, startPoint y: 395, endPoint x: 675, endPoint y: 395, distance: 31.8
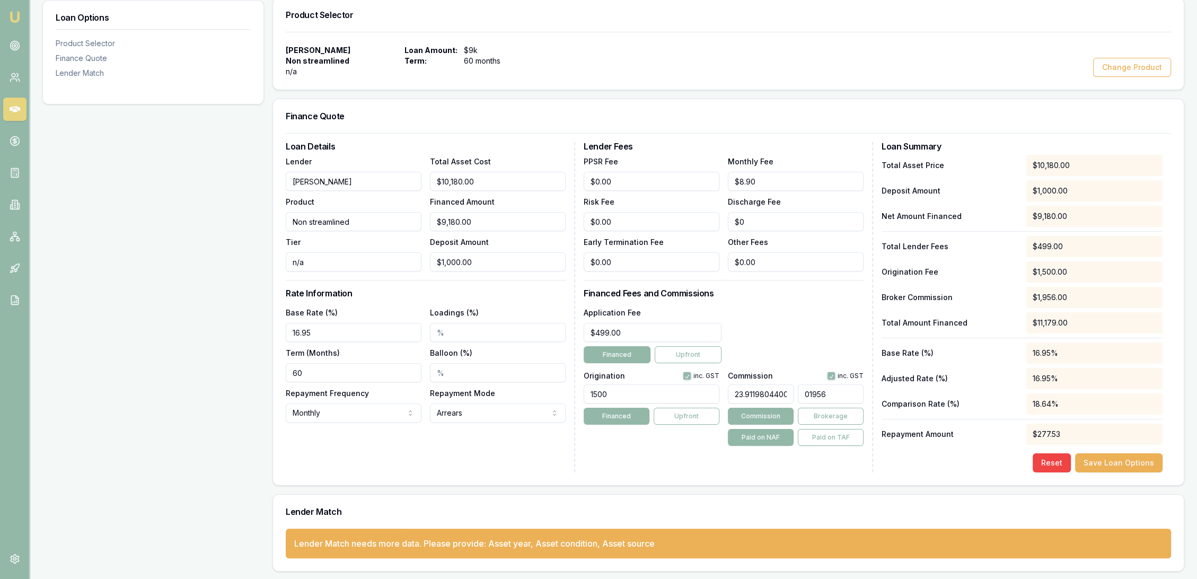
click at [675, 395] on div "Origination inc. GST 1500 Financed Upfront Commission inc. GST 23.9119804400978…" at bounding box center [723, 406] width 280 height 78
type input "$0.00"
drag, startPoint x: 733, startPoint y: 396, endPoint x: 805, endPoint y: 395, distance: 71.5
click at [805, 395] on div "23.9119804400978 $0.00" at bounding box center [796, 391] width 136 height 23
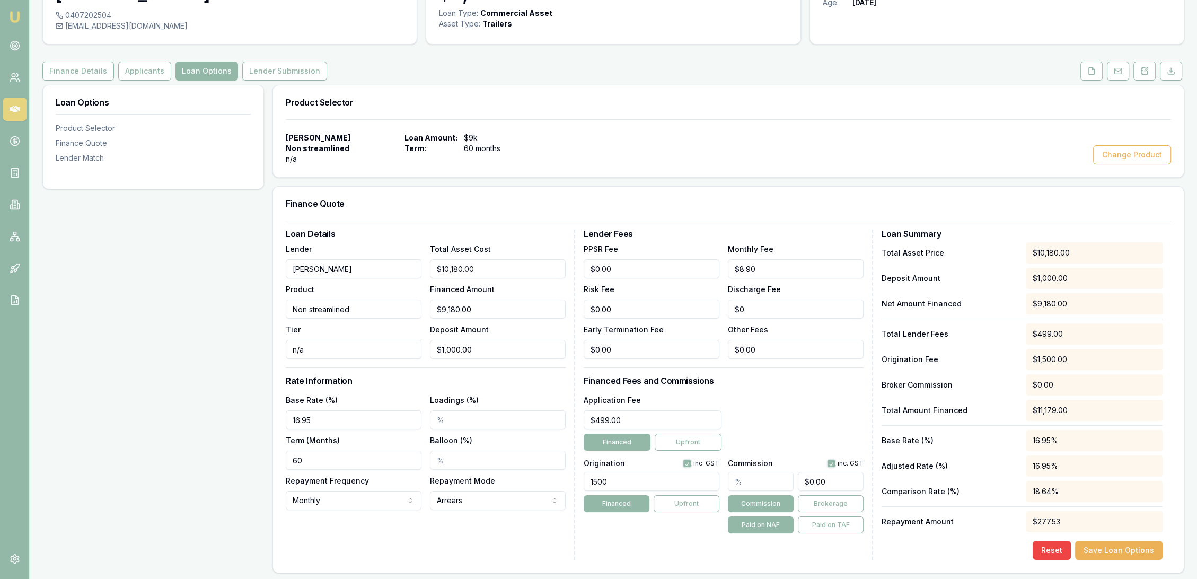
scroll to position [48, 0]
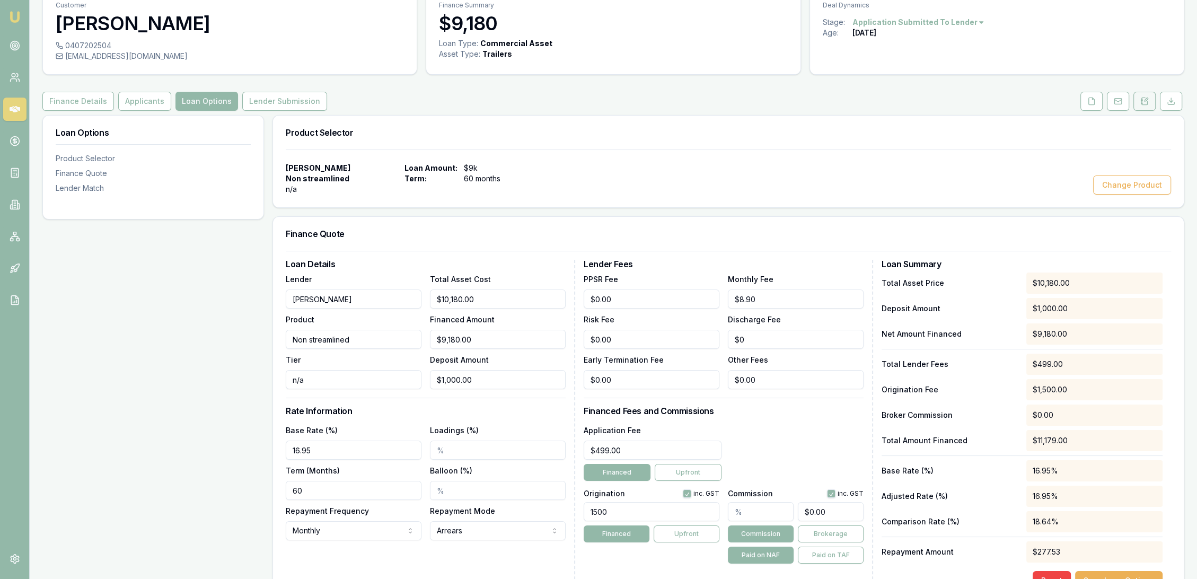
click at [1148, 102] on icon at bounding box center [1144, 101] width 8 height 8
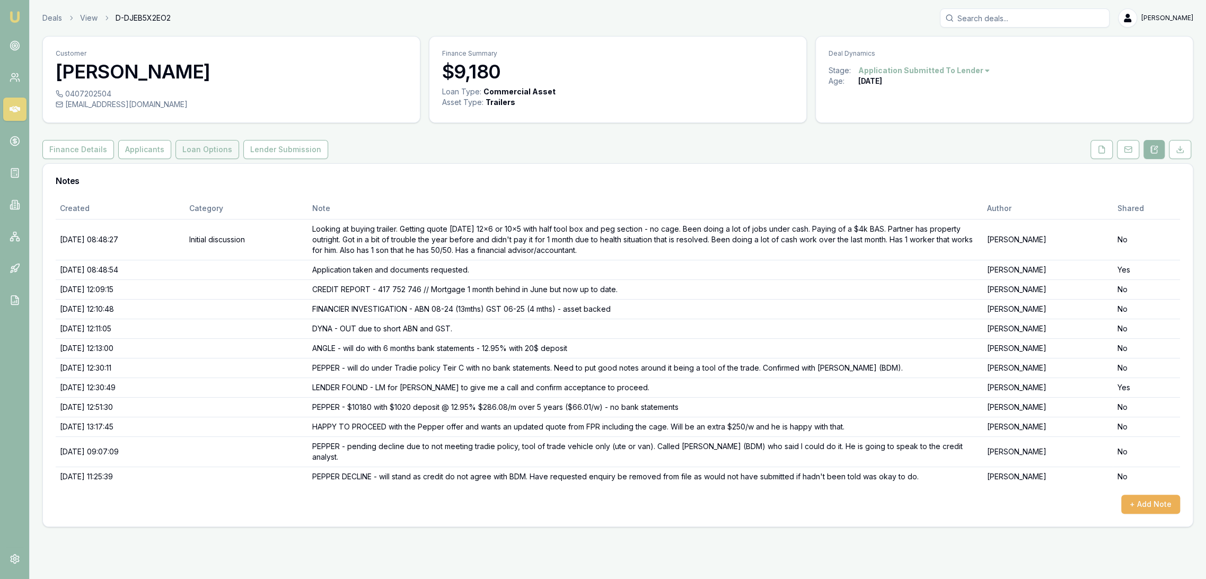
click at [217, 152] on button "Loan Options" at bounding box center [207, 149] width 64 height 19
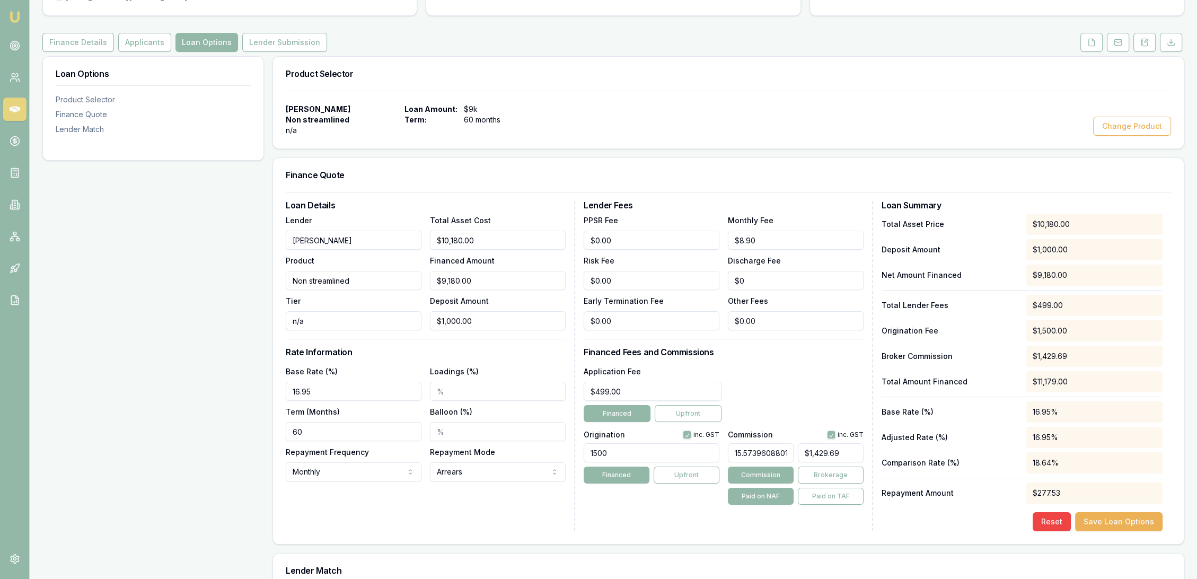
scroll to position [0, 14]
drag, startPoint x: 735, startPoint y: 451, endPoint x: 780, endPoint y: 450, distance: 45.0
click at [780, 450] on input "15.5739608801956" at bounding box center [761, 452] width 66 height 19
type input "6"
type input "$550.80"
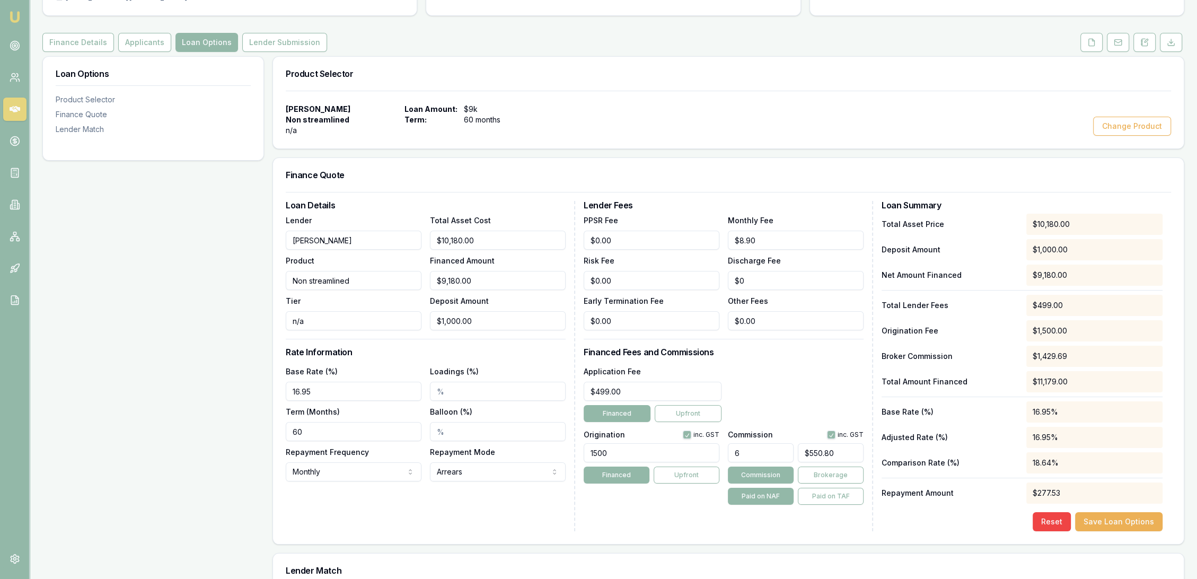
scroll to position [0, 0]
type input "$0.00"
click at [1102, 516] on button "Save Loan Options" at bounding box center [1118, 521] width 87 height 19
click at [1145, 45] on icon at bounding box center [1145, 42] width 6 height 7
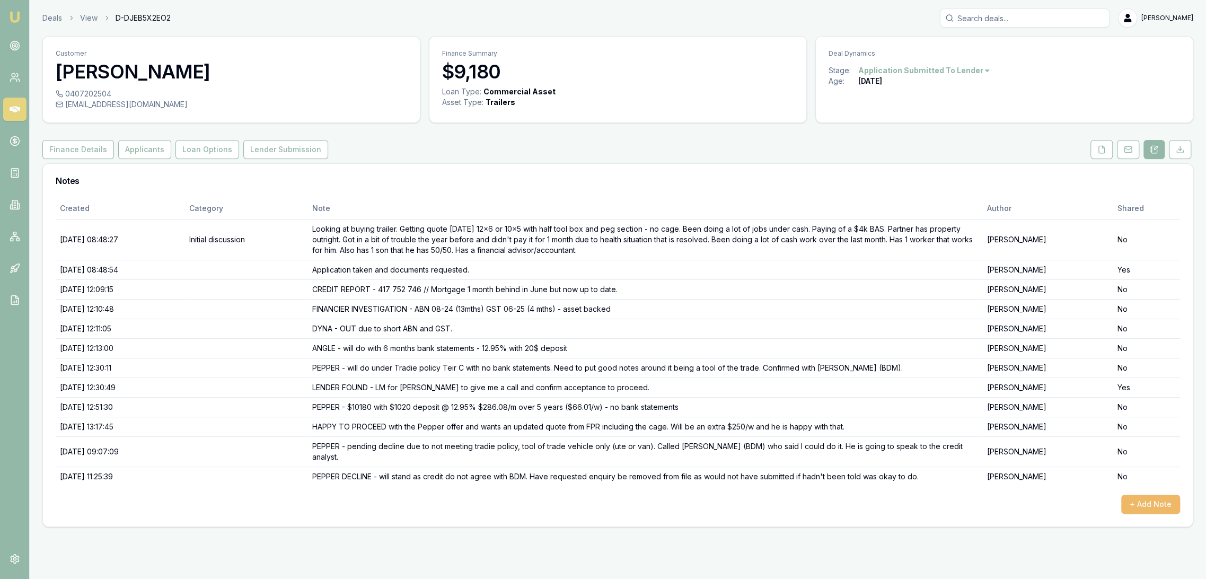
click at [1137, 500] on button "+ Add Note" at bounding box center [1150, 503] width 59 height 19
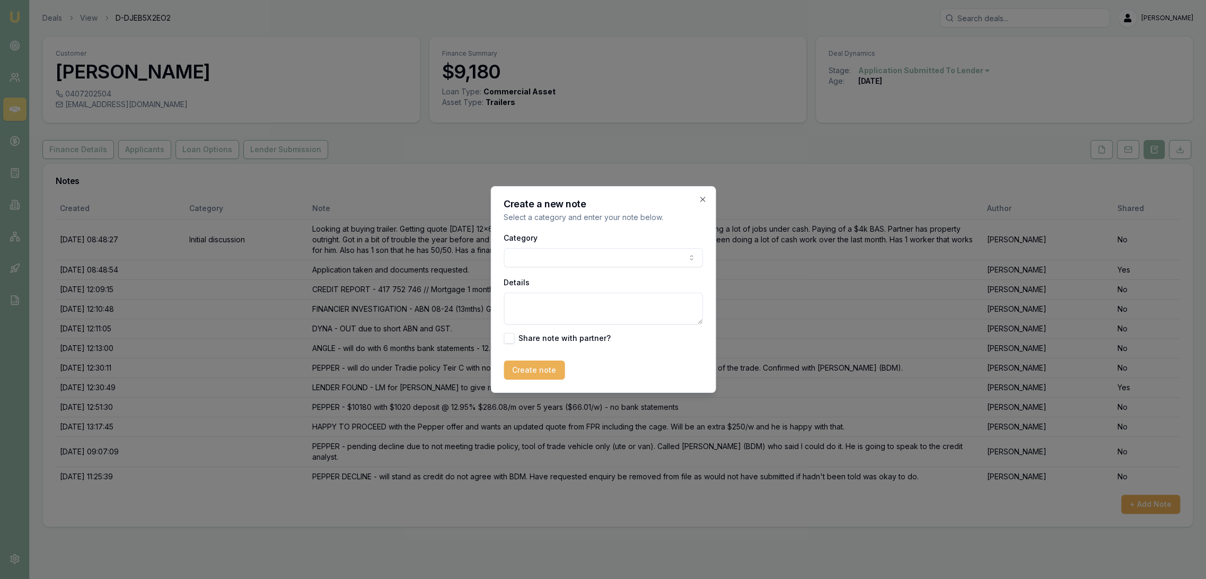
click at [537, 305] on textarea "Details" at bounding box center [602, 309] width 199 height 32
type textarea "S"
type textarea "SUBMITTED TO NEW LENDER - sent to Morris with 3 months bank statements. Don't h…"
click at [541, 377] on button "Create note" at bounding box center [533, 369] width 61 height 19
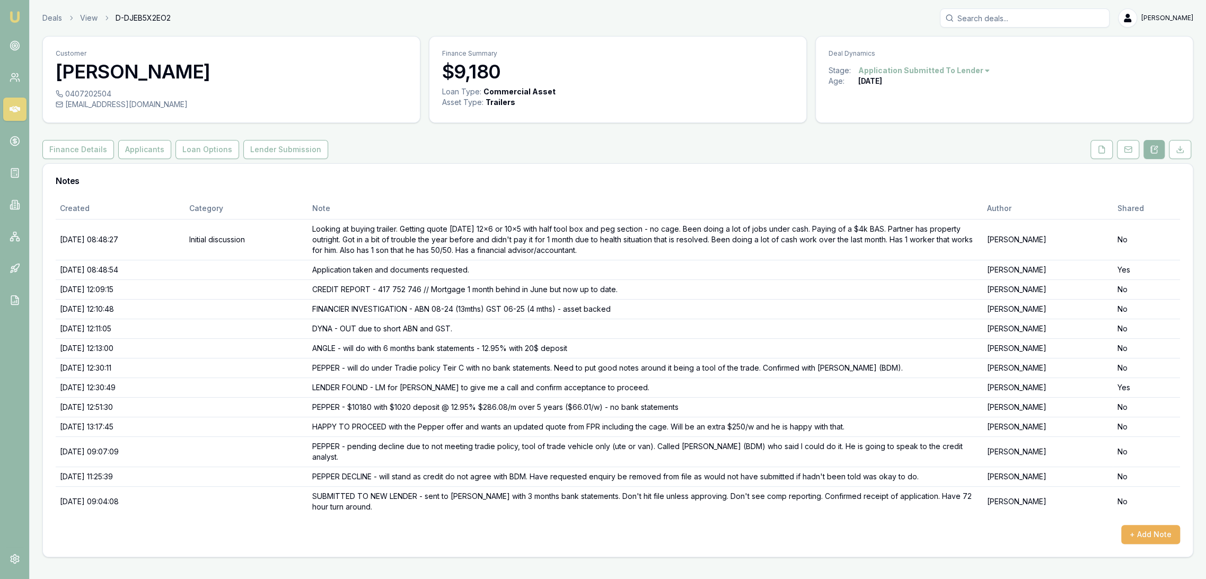
click at [13, 11] on img at bounding box center [14, 17] width 13 height 13
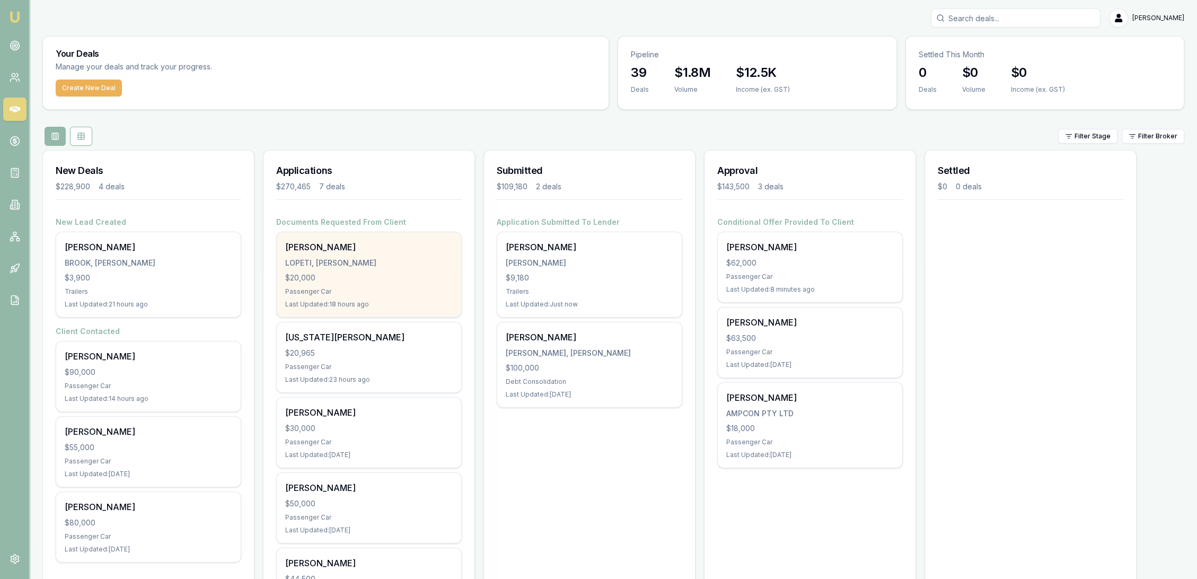
click at [332, 261] on div "LOPETI, POUONO HARRY" at bounding box center [368, 263] width 167 height 11
click at [371, 279] on div "$20,000" at bounding box center [368, 277] width 167 height 11
click at [372, 279] on div "$20,000" at bounding box center [368, 277] width 167 height 11
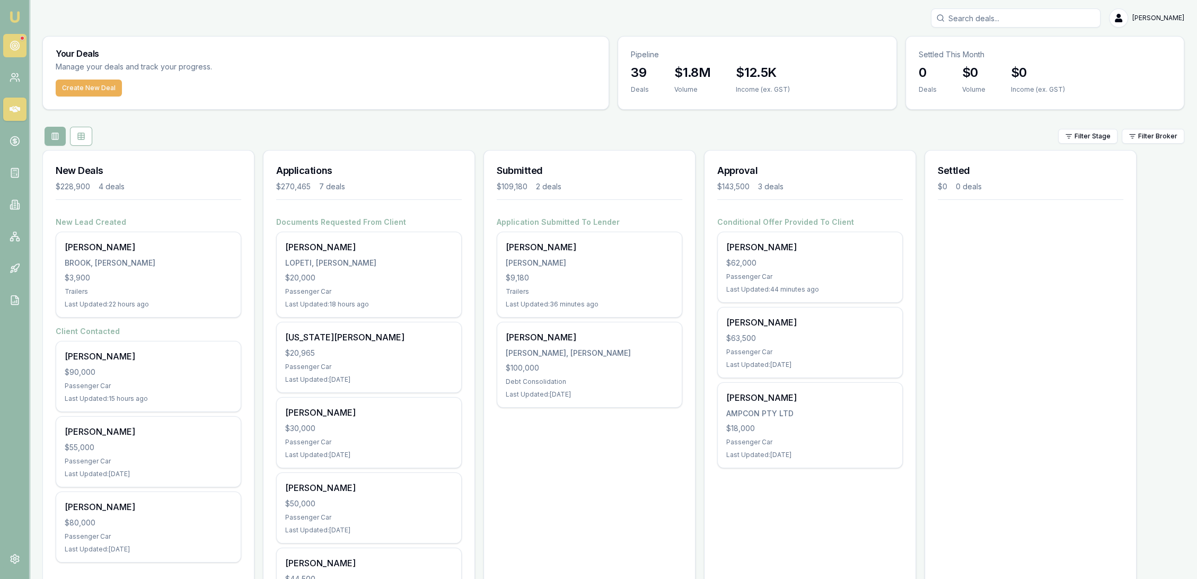
click at [9, 52] on link at bounding box center [14, 45] width 23 height 23
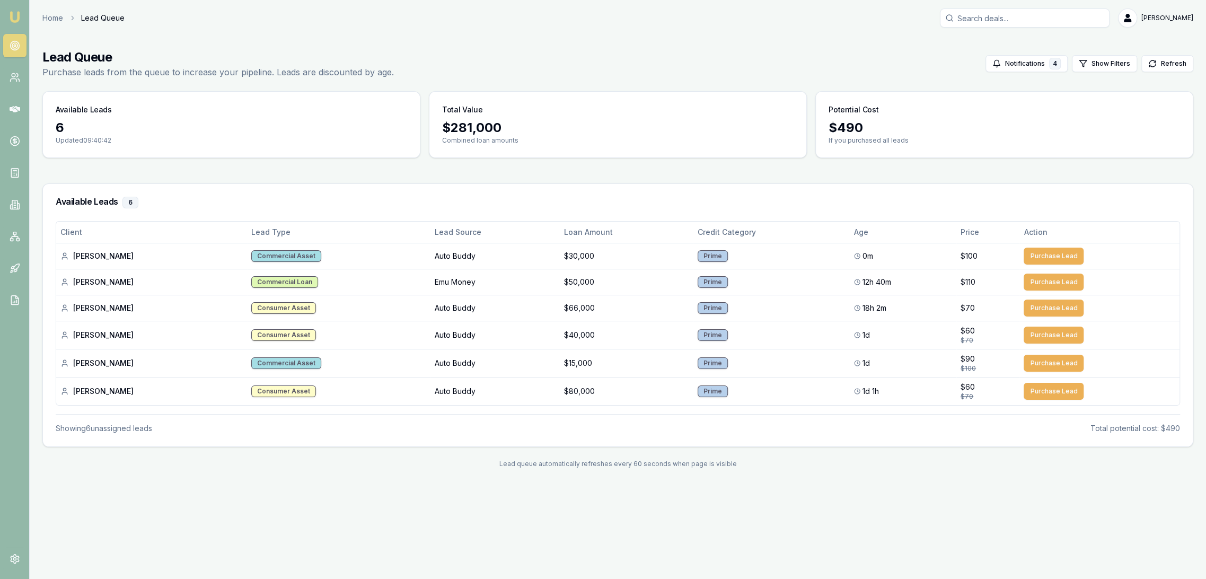
click at [12, 15] on img at bounding box center [14, 17] width 13 height 13
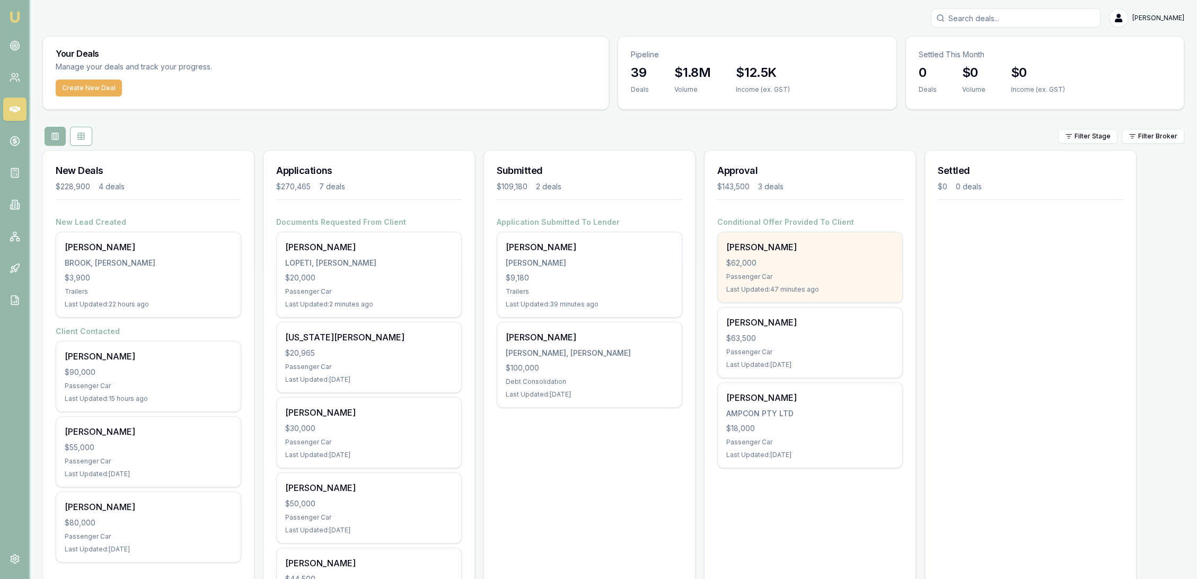
click at [797, 266] on div "$62,000" at bounding box center [809, 263] width 167 height 11
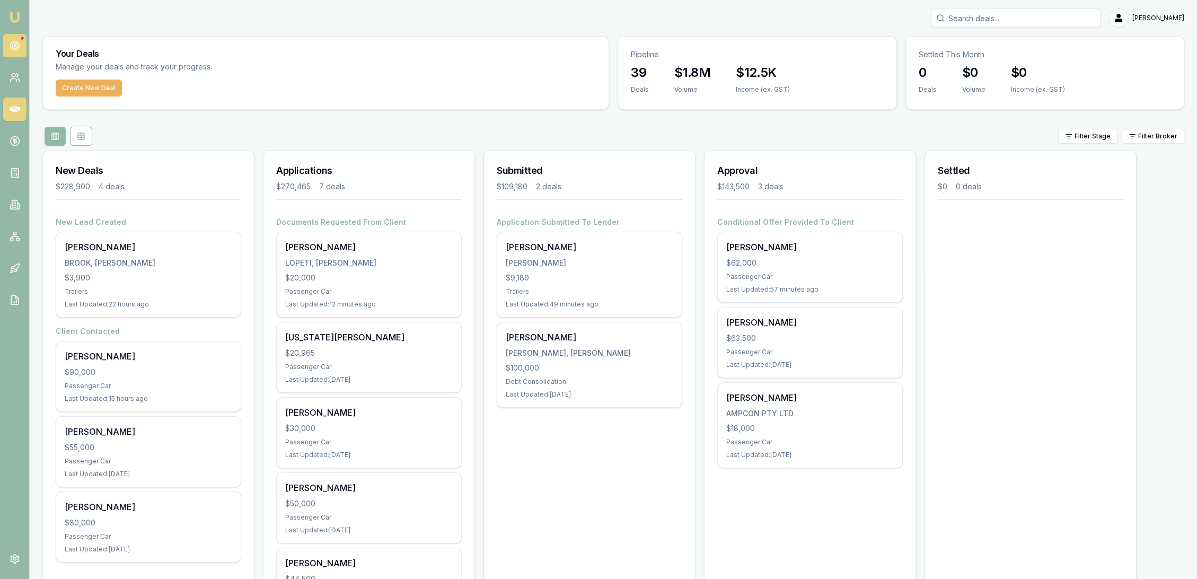
click at [12, 43] on icon at bounding box center [15, 45] width 11 height 11
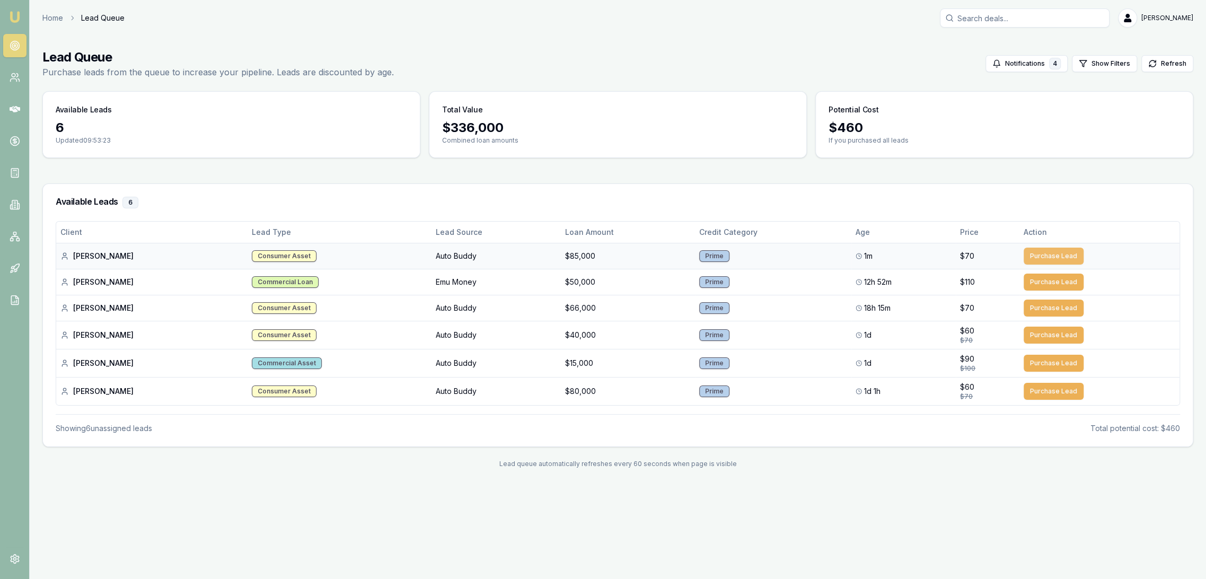
click at [1033, 253] on button "Purchase Lead" at bounding box center [1053, 255] width 60 height 17
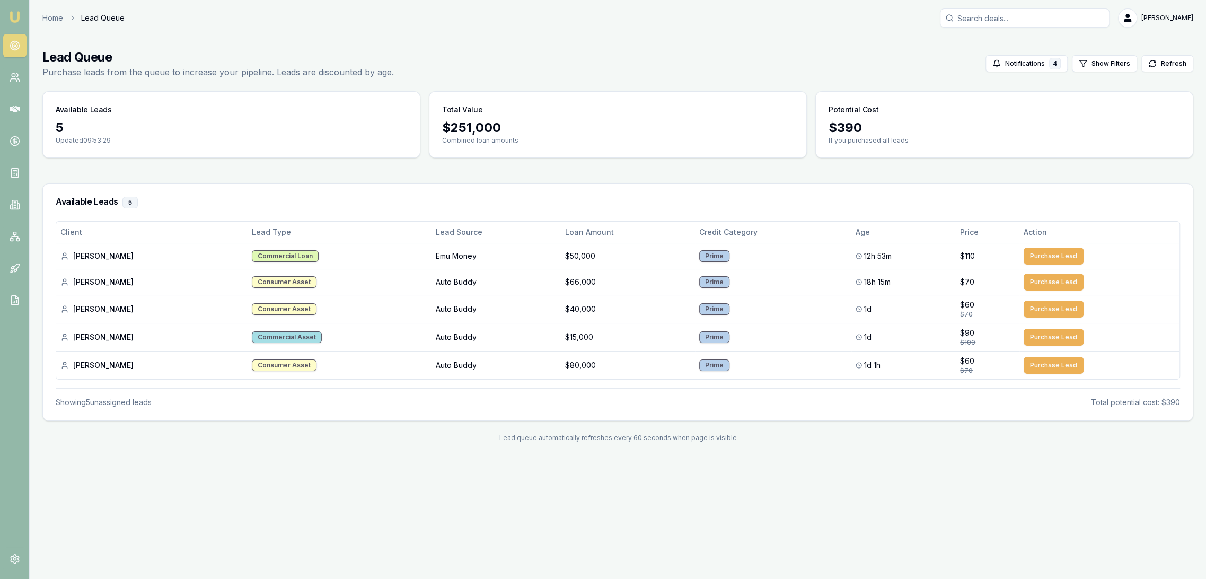
click at [21, 19] on link "Emu Broker" at bounding box center [14, 16] width 17 height 17
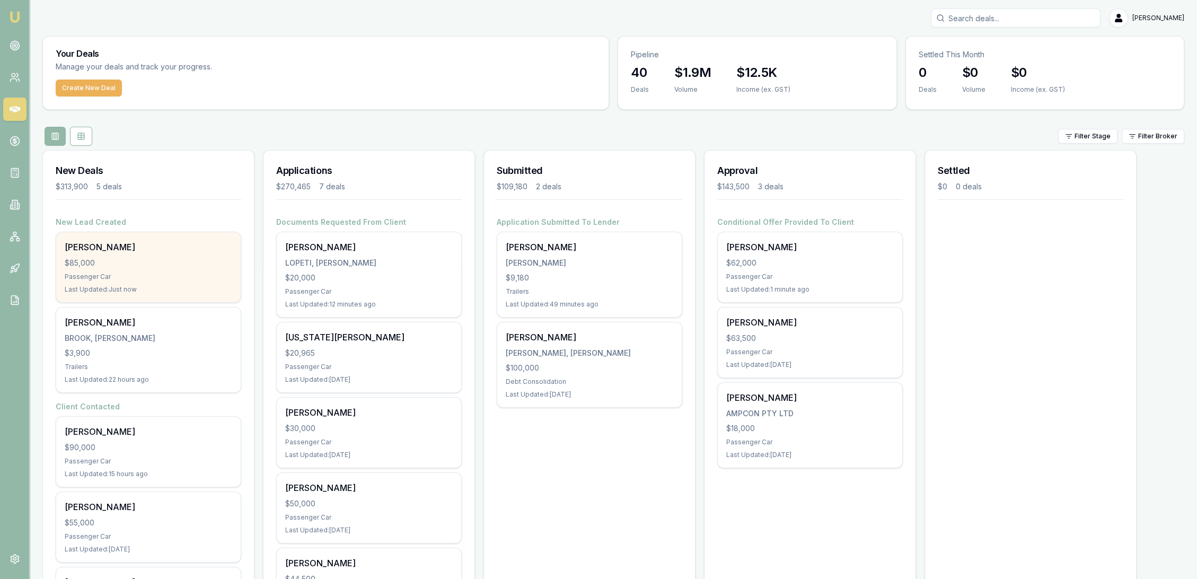
click at [110, 256] on div "Michael Webb $85,000 Passenger Car Last Updated: Just now" at bounding box center [148, 267] width 184 height 70
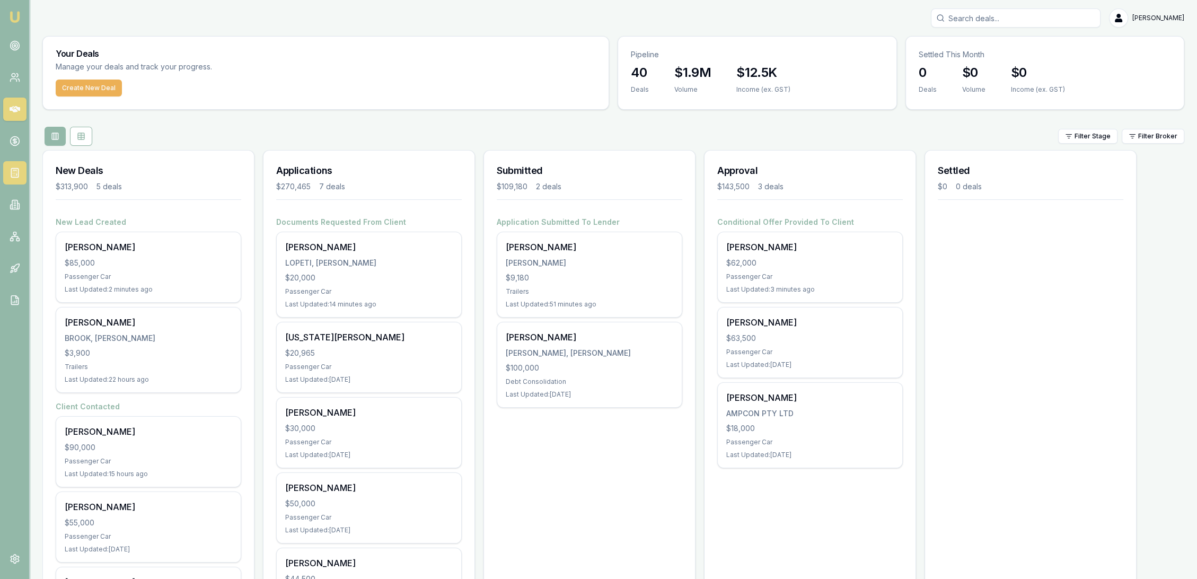
click at [20, 171] on link at bounding box center [14, 172] width 23 height 23
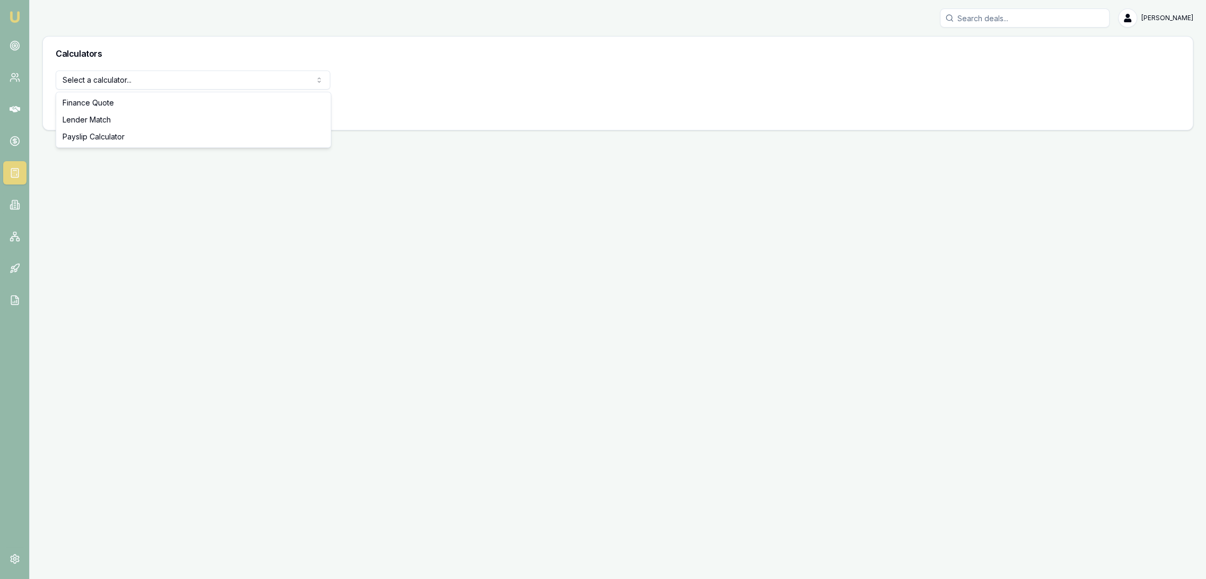
click at [97, 77] on html "Emu Broker Robyn Adams Toggle Menu Calculators Select a calculator... Finance Q…" at bounding box center [603, 289] width 1206 height 579
click at [94, 104] on button "View Calculator" at bounding box center [94, 107] width 76 height 19
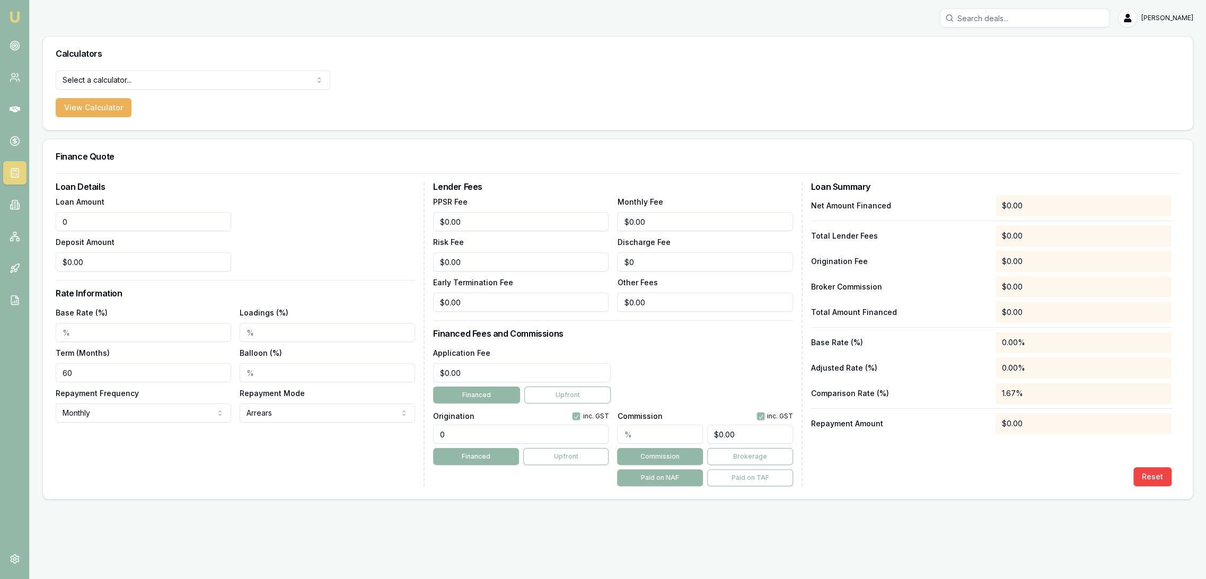
drag, startPoint x: 108, startPoint y: 221, endPoint x: 15, endPoint y: 222, distance: 92.7
click at [18, 222] on div "Emu Broker Robyn Adams Toggle Menu Calculators Select a calculator... Finance Q…" at bounding box center [603, 289] width 1206 height 579
type input "$85,000.00"
click at [105, 328] on input "Base Rate (%)" at bounding box center [143, 332] width 175 height 19
type input "5.99%"
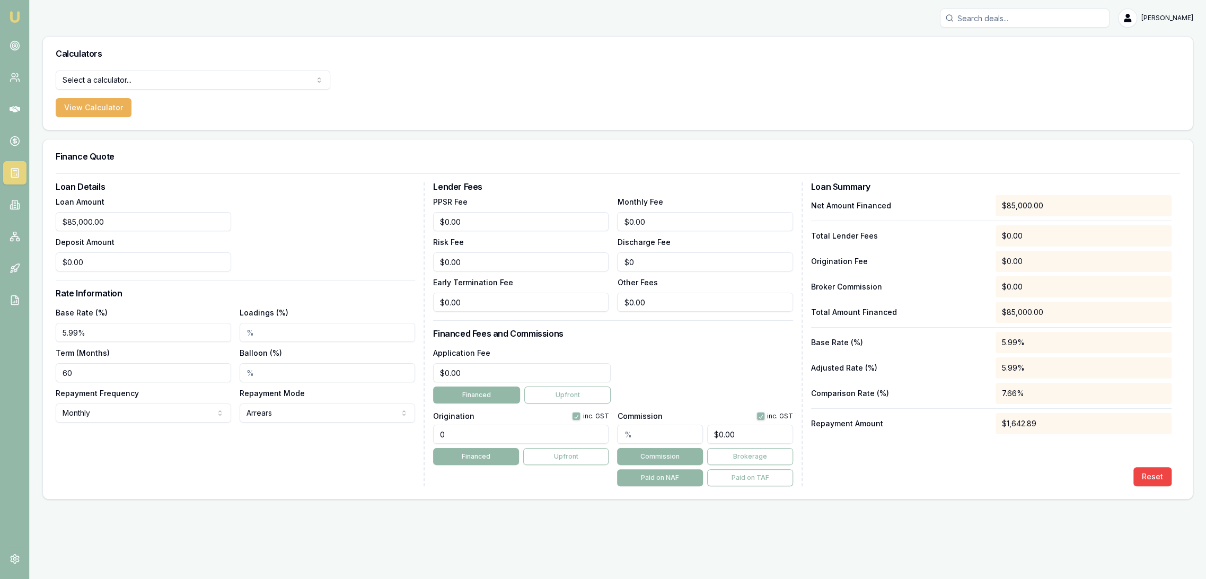
click at [281, 326] on input "Loadings (%)" at bounding box center [327, 332] width 175 height 19
drag, startPoint x: 81, startPoint y: 369, endPoint x: 46, endPoint y: 376, distance: 35.1
click at [46, 376] on div "Loan Details Loan Amount $85,000.00 Deposit Amount $0.00 Rate Information Base …" at bounding box center [617, 335] width 1149 height 325
type input "84"
click at [99, 412] on html "Emu Broker Robyn Adams Toggle Menu Calculators Select a calculator... Finance Q…" at bounding box center [603, 289] width 1206 height 579
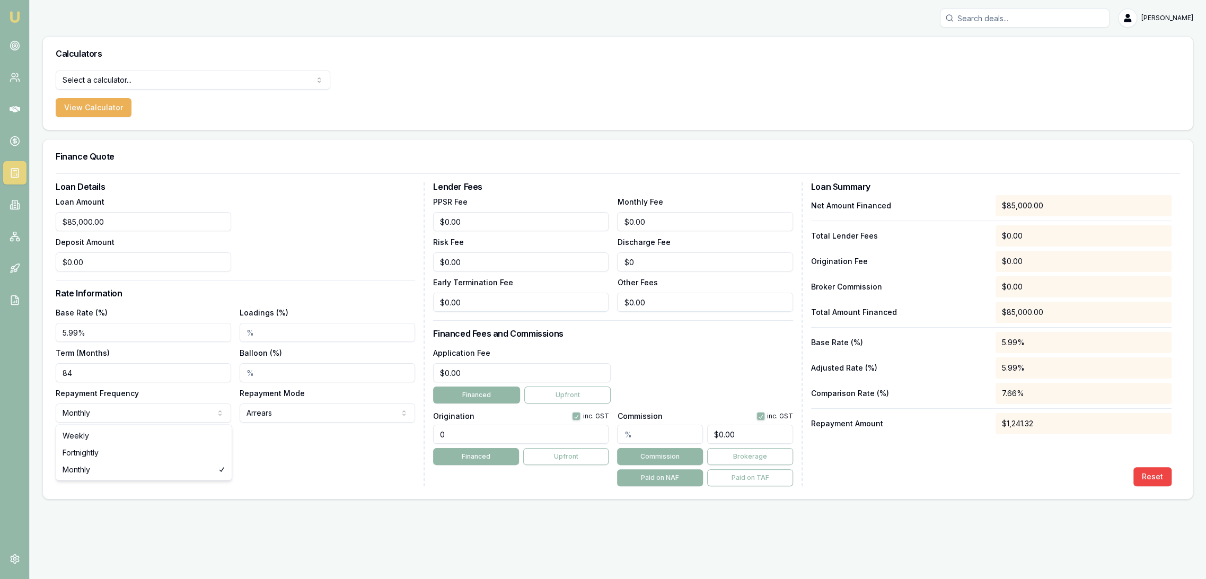
select select "WEEKLY"
click at [191, 449] on div "Loan Details Loan Amount $85,000.00 Deposit Amount $0.00 Rate Information Base …" at bounding box center [240, 334] width 369 height 304
drag, startPoint x: 655, startPoint y: 219, endPoint x: 578, endPoint y: 227, distance: 77.2
click at [587, 223] on div "PPSR Fee $0.00 Monthly Fee 0 Risk Fee $0.00 Discharge Fee $0 Early Termination …" at bounding box center [612, 253] width 359 height 117
type input "$10.00"
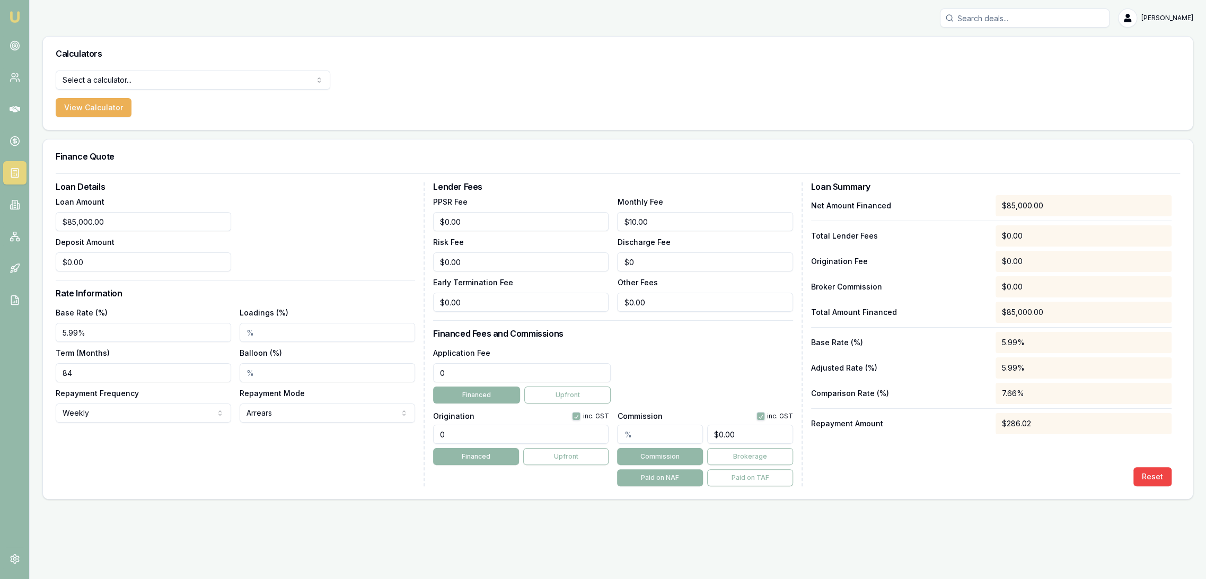
drag, startPoint x: 466, startPoint y: 374, endPoint x: 413, endPoint y: 384, distance: 53.9
click at [415, 384] on div "Loan Details Loan Amount $85,000.00 Deposit Amount $0.00 Rate Information Base …" at bounding box center [618, 334] width 1124 height 304
type input "$500.00"
click at [448, 437] on input "0" at bounding box center [520, 433] width 175 height 19
type input "1250.00"
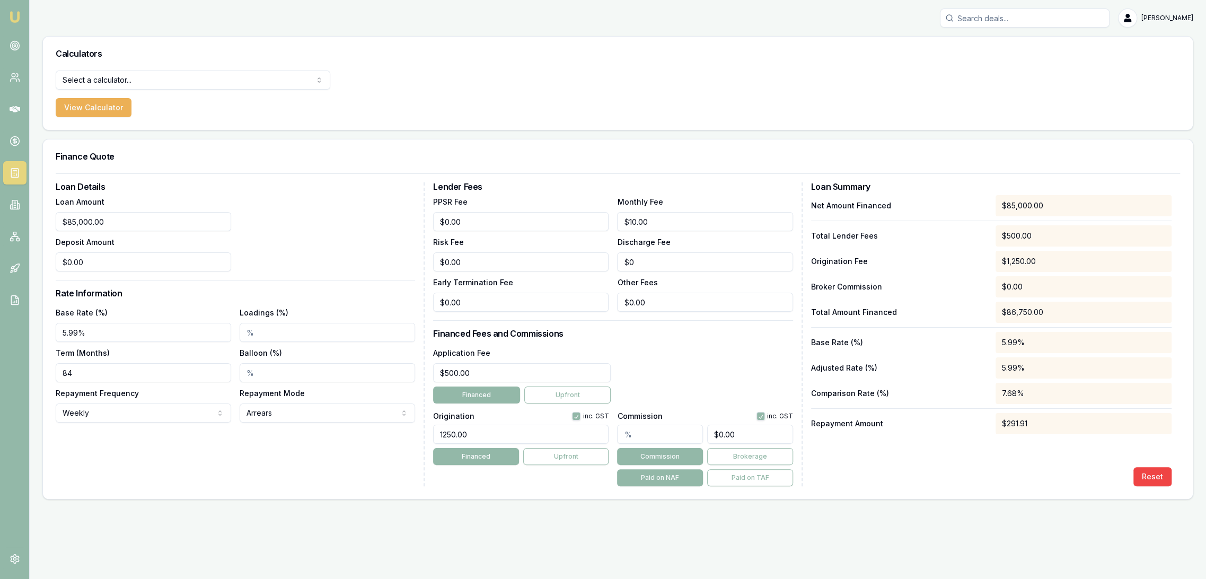
click at [360, 452] on div "Loan Details Loan Amount $85,000.00 Deposit Amount $0.00 Rate Information Base …" at bounding box center [240, 334] width 369 height 304
click at [275, 254] on div "Loan Amount $85,000.00 Deposit Amount $0.00" at bounding box center [235, 233] width 359 height 76
click at [123, 411] on html "Emu Broker Robyn Adams Toggle Menu Calculators Select a calculator... Finance Q…" at bounding box center [603, 289] width 1206 height 579
select select "MONTHLY"
click at [193, 461] on div "Loan Details Loan Amount $85,000.00 Deposit Amount $0.00 Rate Information Base …" at bounding box center [240, 334] width 369 height 304
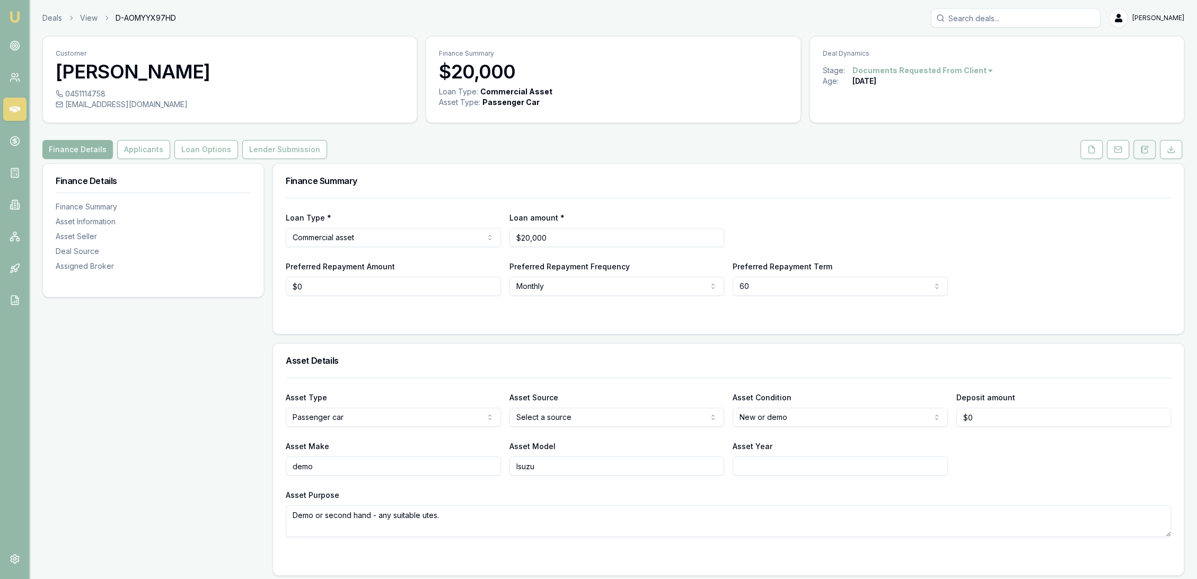
click at [1141, 147] on icon at bounding box center [1141, 147] width 2 height 0
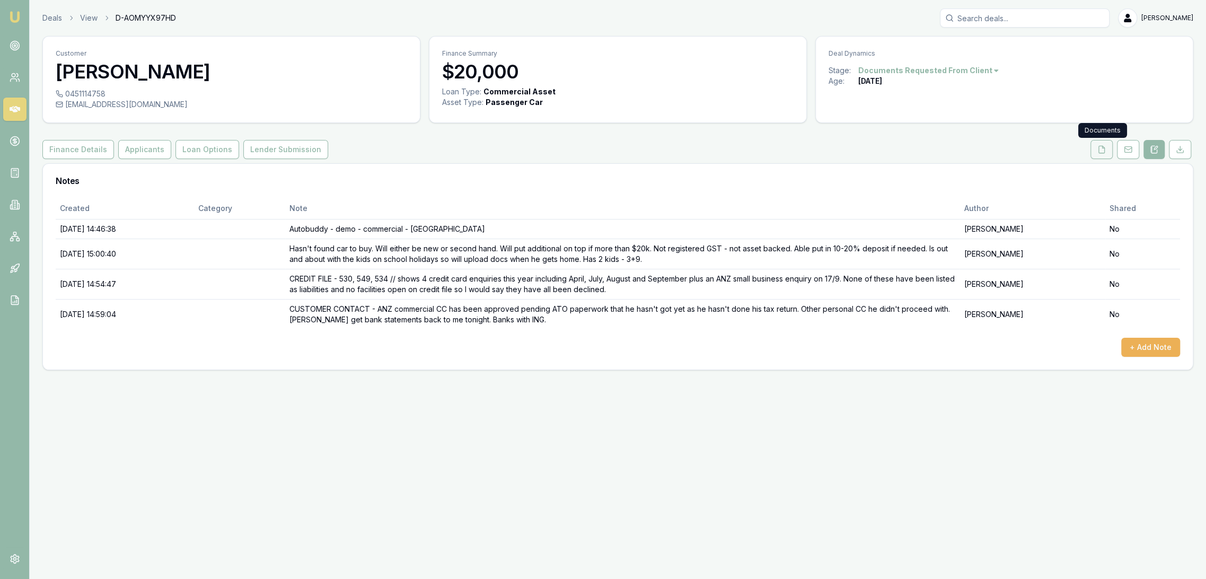
click at [1094, 150] on button at bounding box center [1101, 149] width 22 height 19
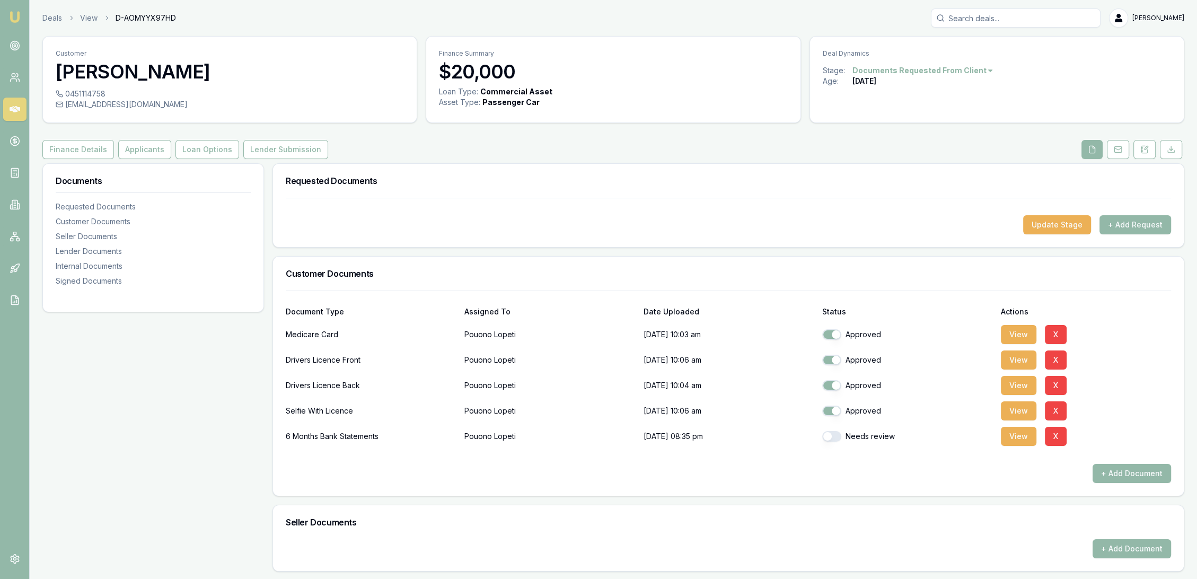
click at [832, 436] on button "button" at bounding box center [831, 436] width 19 height 11
checkbox input "true"
drag, startPoint x: 1147, startPoint y: 147, endPoint x: 1068, endPoint y: 174, distance: 83.0
click at [1147, 147] on icon at bounding box center [1145, 147] width 3 height 3
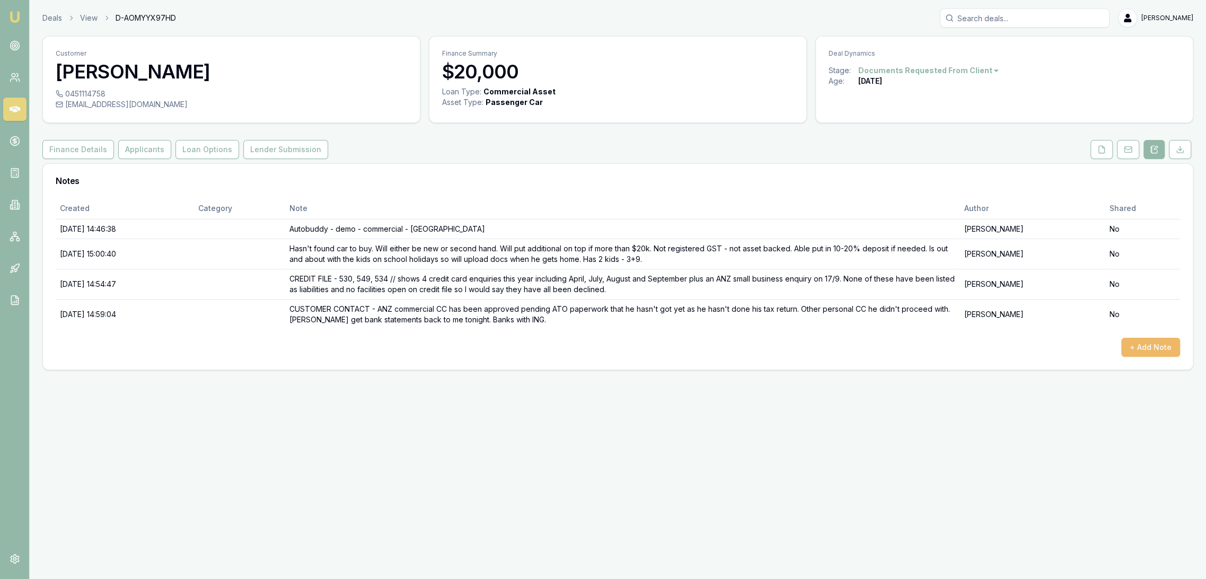
click at [1147, 350] on button "+ Add Note" at bounding box center [1150, 347] width 59 height 19
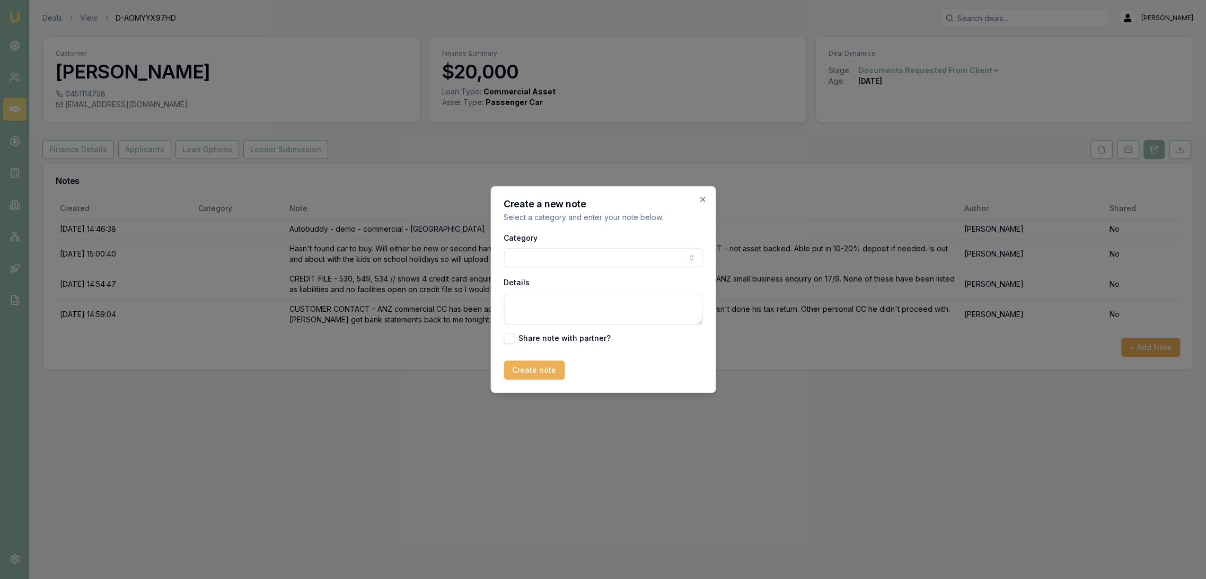
click at [570, 302] on textarea "Details" at bounding box center [602, 309] width 199 height 32
click at [619, 300] on textarea "BANK STATEMENTS - show" at bounding box center [602, 309] width 199 height 32
click at [574, 318] on textarea "BANK STATEMENTS - show salary deposits of $6117.90/m from DP World Aust and $12…" at bounding box center [602, 309] width 199 height 32
click at [659, 321] on textarea "BANK STATEMENTS - show salary deposits of $6117.90/m from DP World Aust and $12…" at bounding box center [602, 309] width 199 height 32
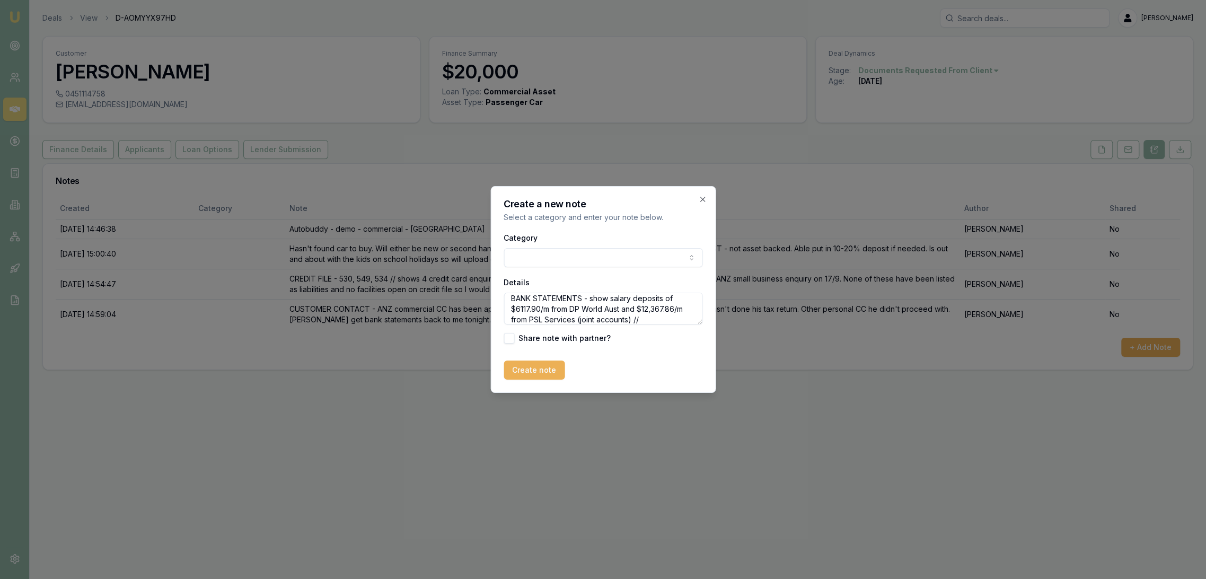
click at [666, 324] on textarea "BANK STATEMENTS - show salary deposits of $6117.90/m from DP World Aust and $12…" at bounding box center [602, 309] width 199 height 32
click at [564, 320] on textarea "BANK STATEMENTS - show salary deposits of $6117.90/m from DP World Aust and $12…" at bounding box center [602, 309] width 199 height 32
drag, startPoint x: 581, startPoint y: 313, endPoint x: 510, endPoint y: 297, distance: 73.4
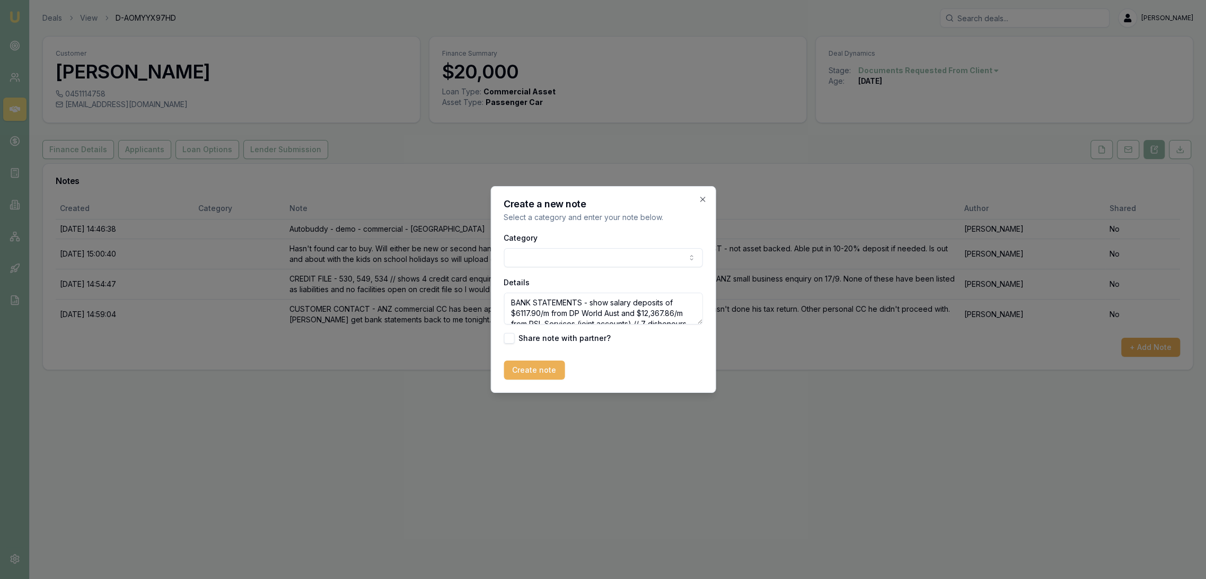
click at [510, 297] on textarea "BANK STATEMENTS - show salary deposits of $6117.90/m from DP World Aust and $12…" at bounding box center [602, 309] width 199 height 32
click at [664, 323] on textarea "BANK STATEMENTS - show salary deposits of $6117.90/m from DP World Aust and $12…" at bounding box center [602, 309] width 199 height 32
click at [653, 320] on textarea "BANK STATEMENTS - show salary deposits of $6117.90/m from DP World Aust and $12…" at bounding box center [602, 309] width 199 height 32
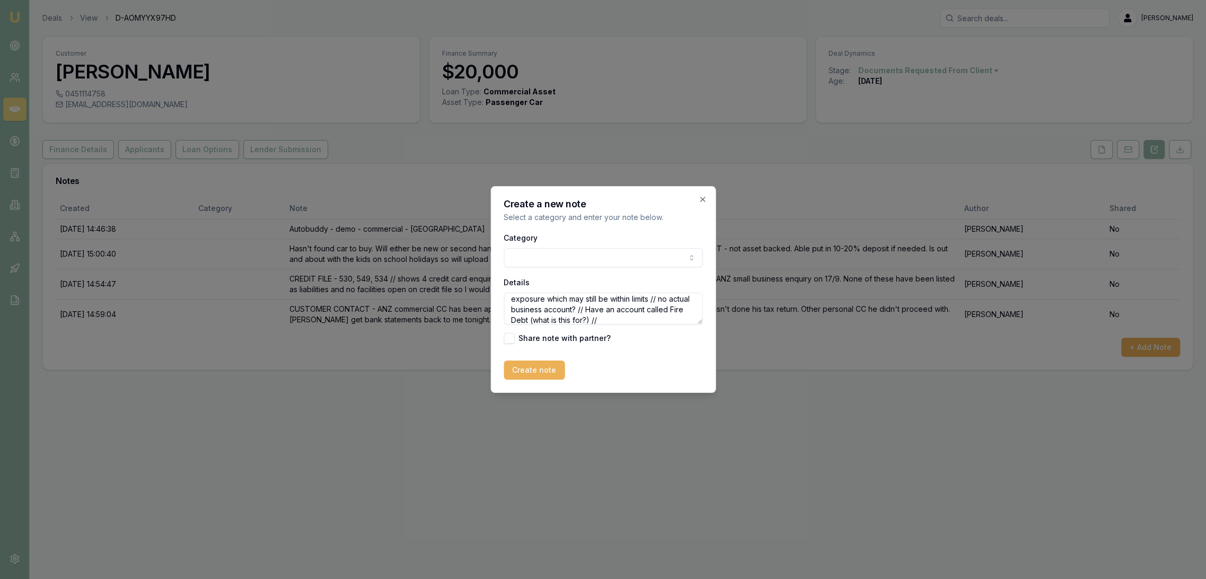
click at [649, 320] on textarea "BANK STATEMENTS - show salary deposits of $6117.90/m from DP World Aust and $12…" at bounding box center [602, 309] width 199 height 32
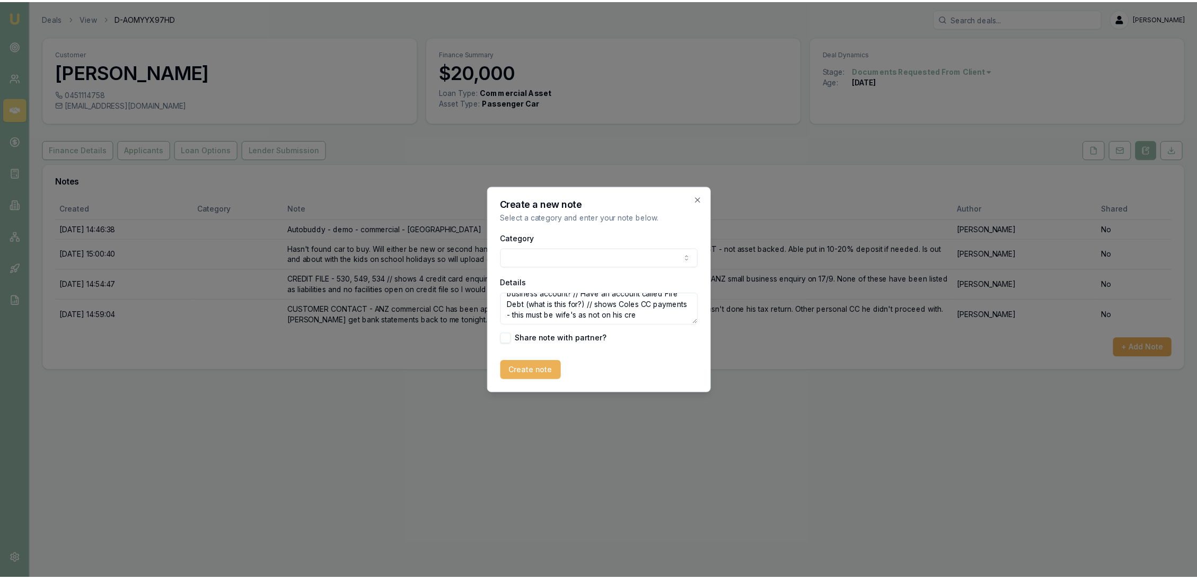
scroll to position [78, 0]
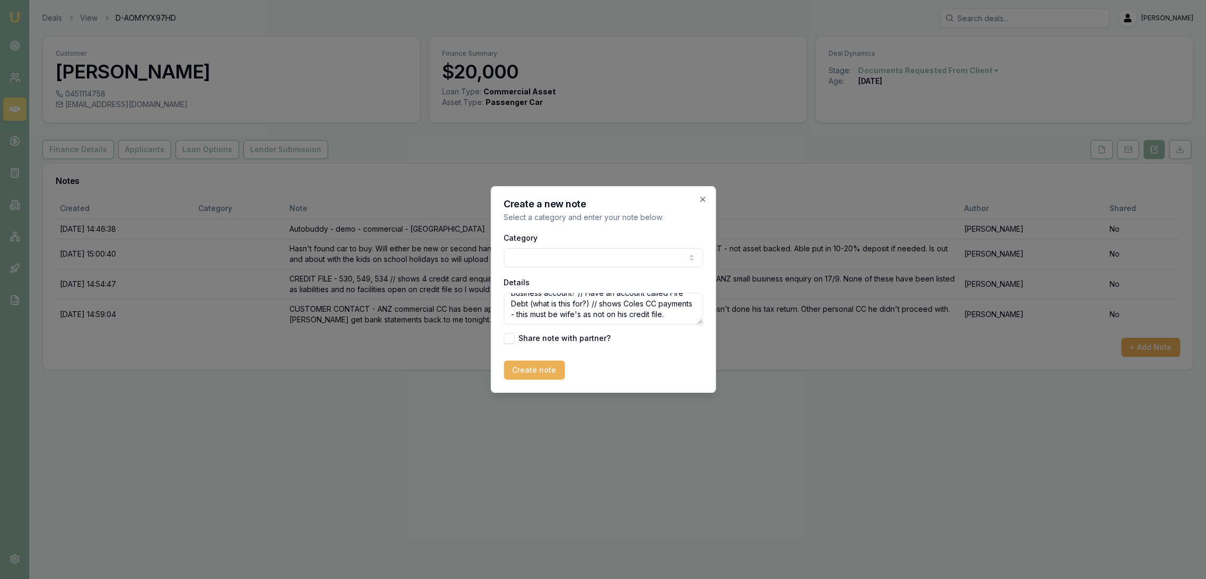
type textarea "BANK STATEMENTS - show salary deposits of $6117.90/m from DP World Aust and $12…"
click at [538, 370] on button "Create note" at bounding box center [533, 369] width 61 height 19
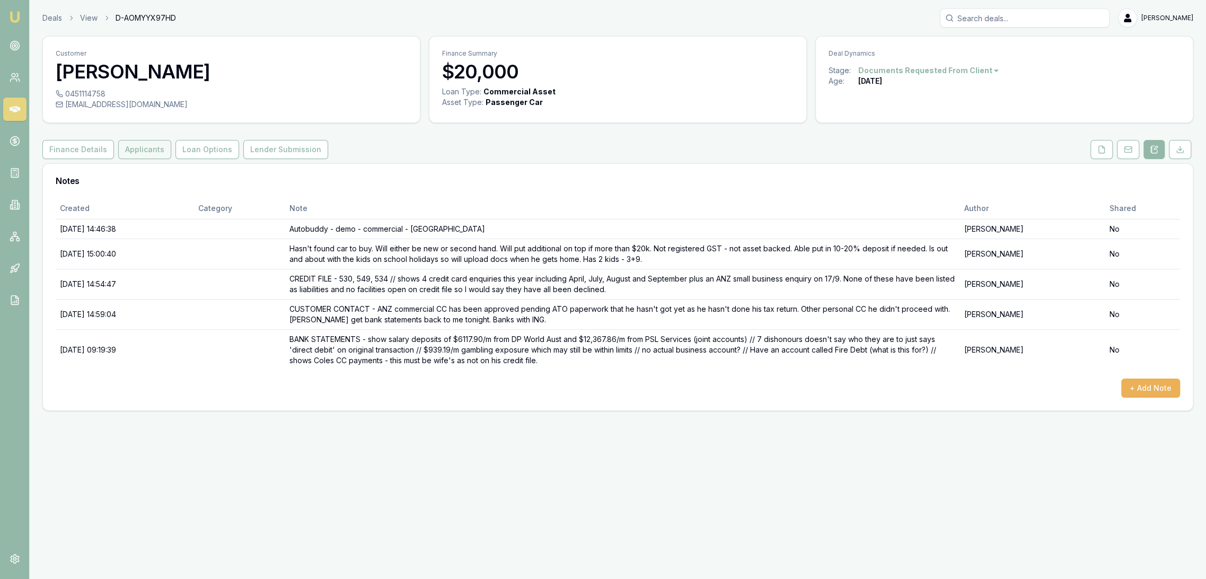
drag, startPoint x: 128, startPoint y: 147, endPoint x: 133, endPoint y: 158, distance: 12.1
click at [128, 147] on button "Applicants" at bounding box center [144, 149] width 53 height 19
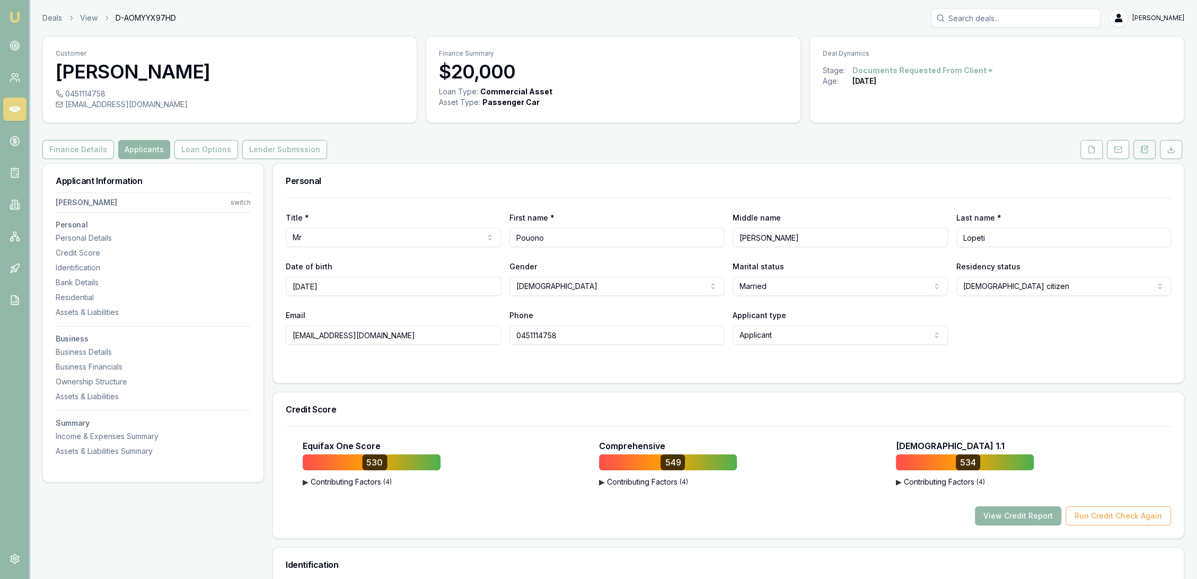
click at [1148, 151] on button at bounding box center [1144, 149] width 22 height 19
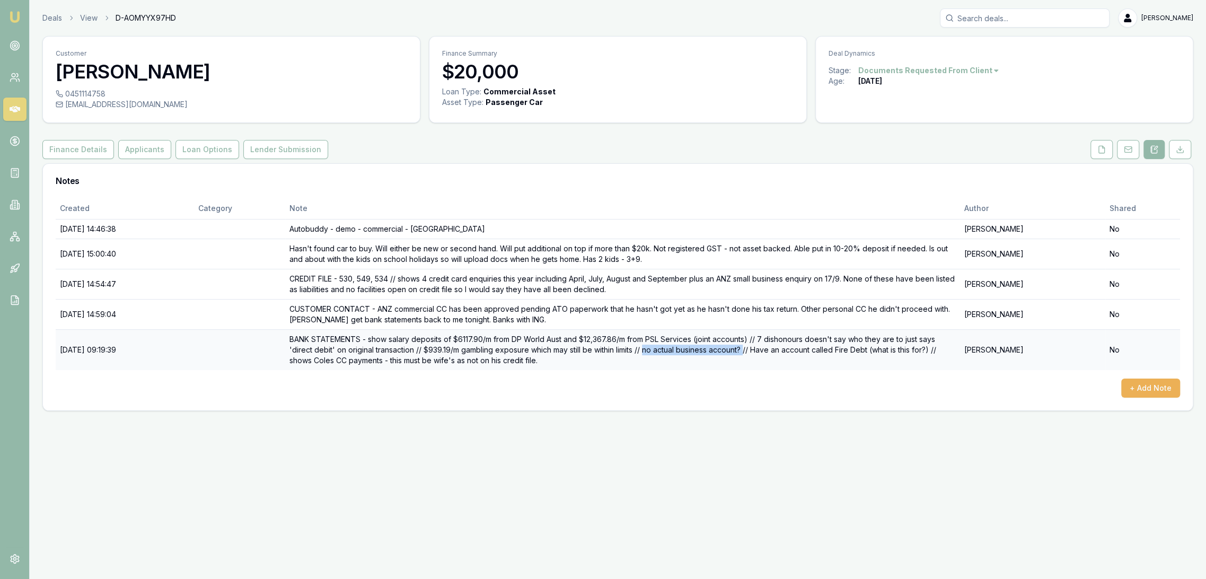
drag, startPoint x: 678, startPoint y: 349, endPoint x: 779, endPoint y: 346, distance: 101.3
click at [779, 346] on td "BANK STATEMENTS - show salary deposits of $6117.90/m from DP World Aust and $12…" at bounding box center [622, 349] width 675 height 41
click at [541, 386] on div "+ Add Note" at bounding box center [618, 387] width 1124 height 19
click at [1155, 386] on button "+ Add Note" at bounding box center [1150, 387] width 59 height 19
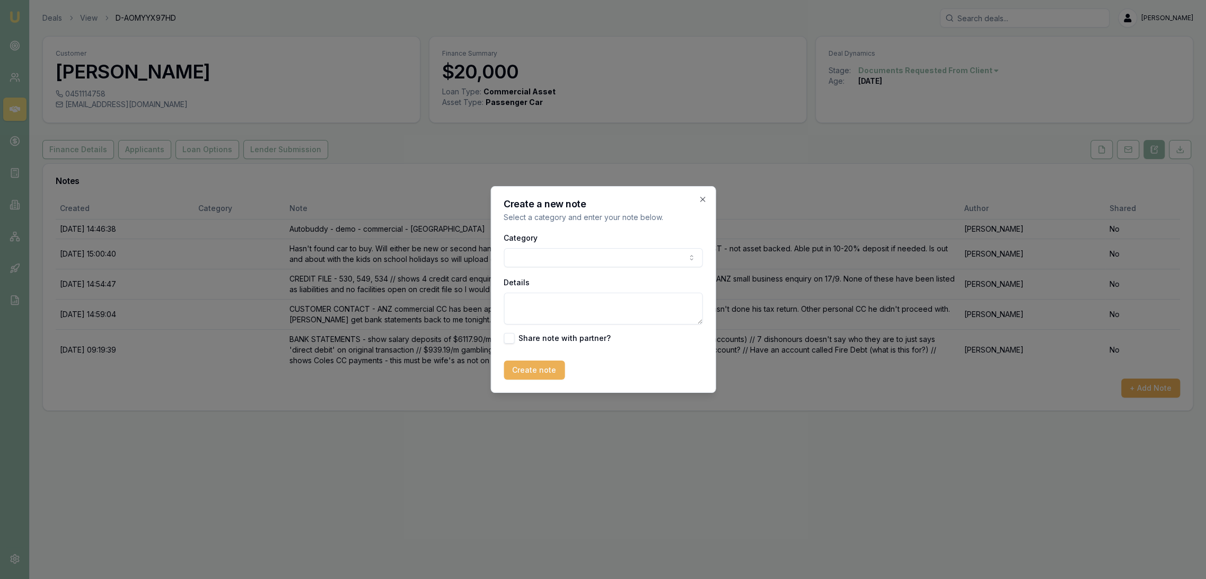
click at [564, 298] on textarea "Details" at bounding box center [602, 309] width 199 height 32
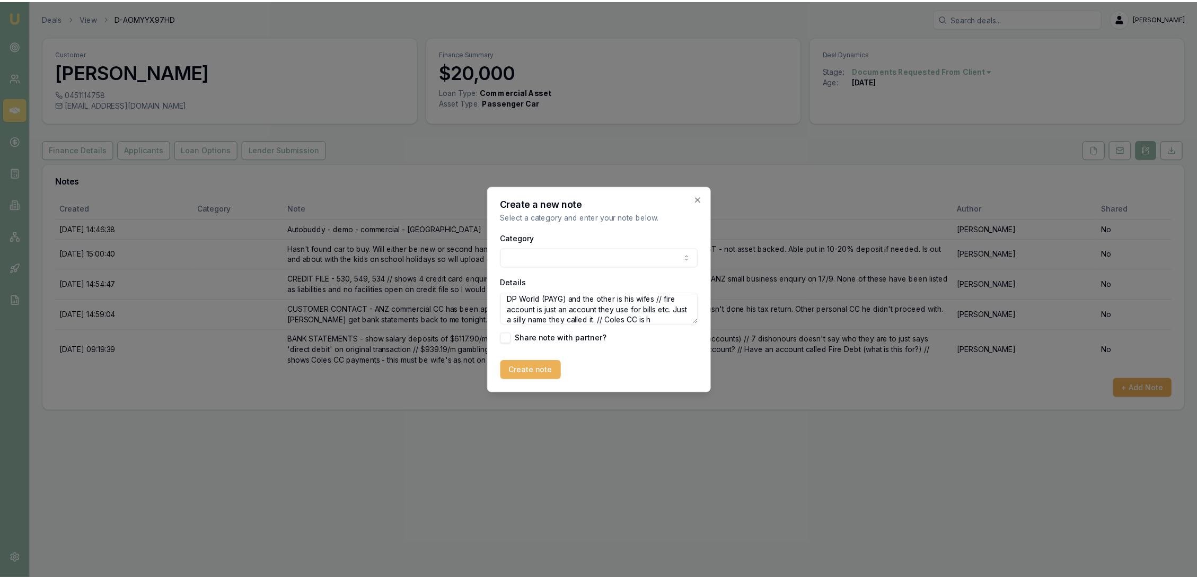
scroll to position [25, 0]
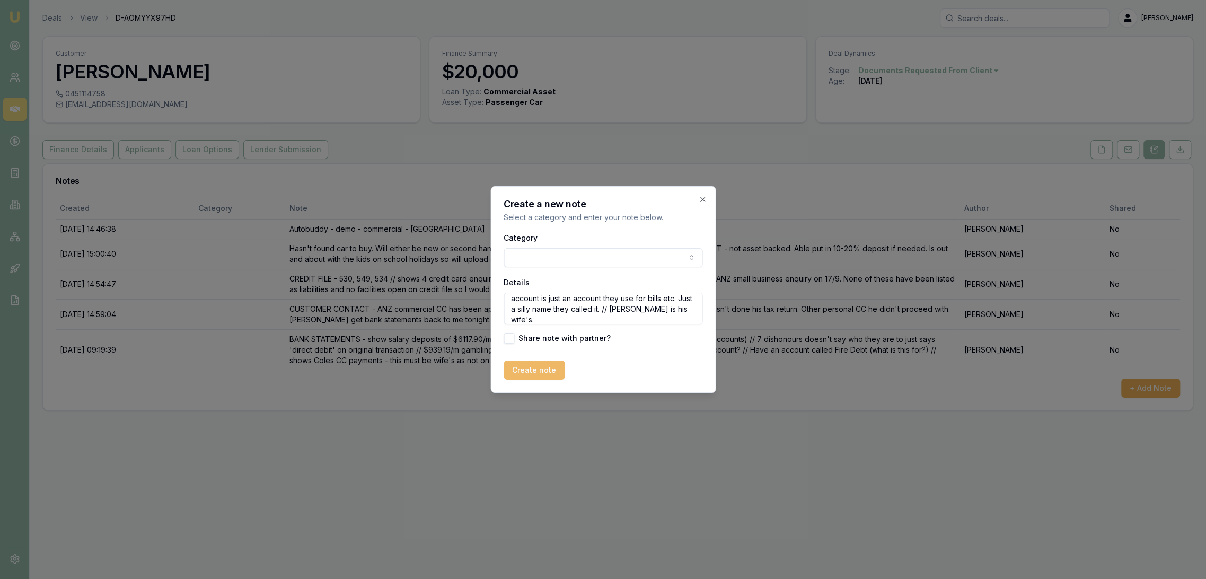
type textarea "BANK STATEMENT CLARIFICATION - his income is DP World (PAYG) and the other is h…"
click at [534, 374] on button "Create note" at bounding box center [533, 369] width 61 height 19
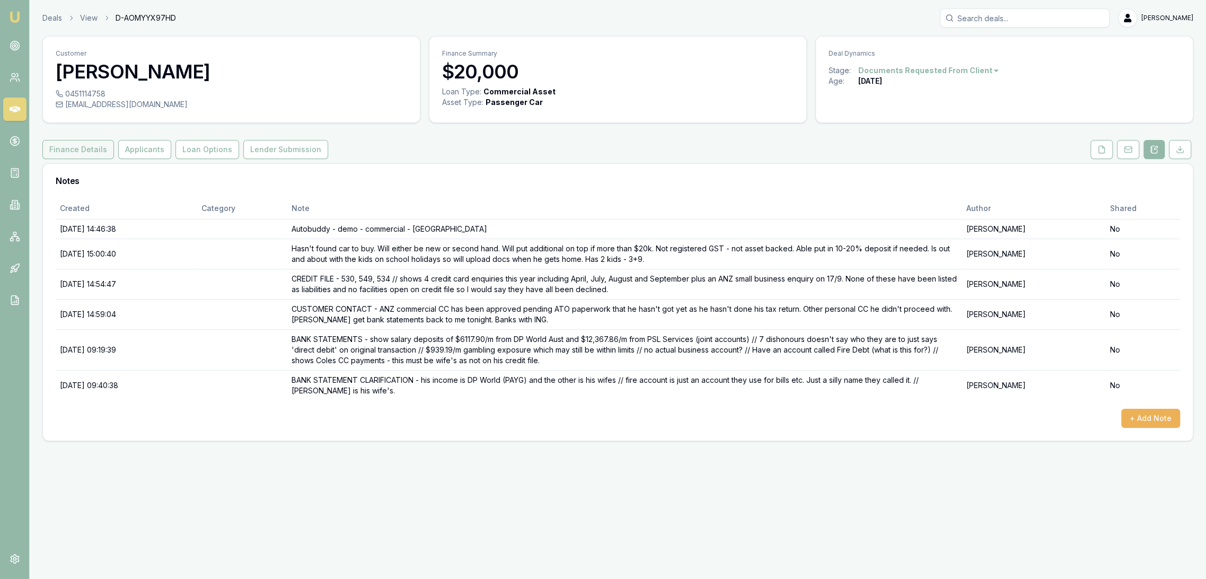
click at [97, 148] on button "Finance Details" at bounding box center [78, 149] width 72 height 19
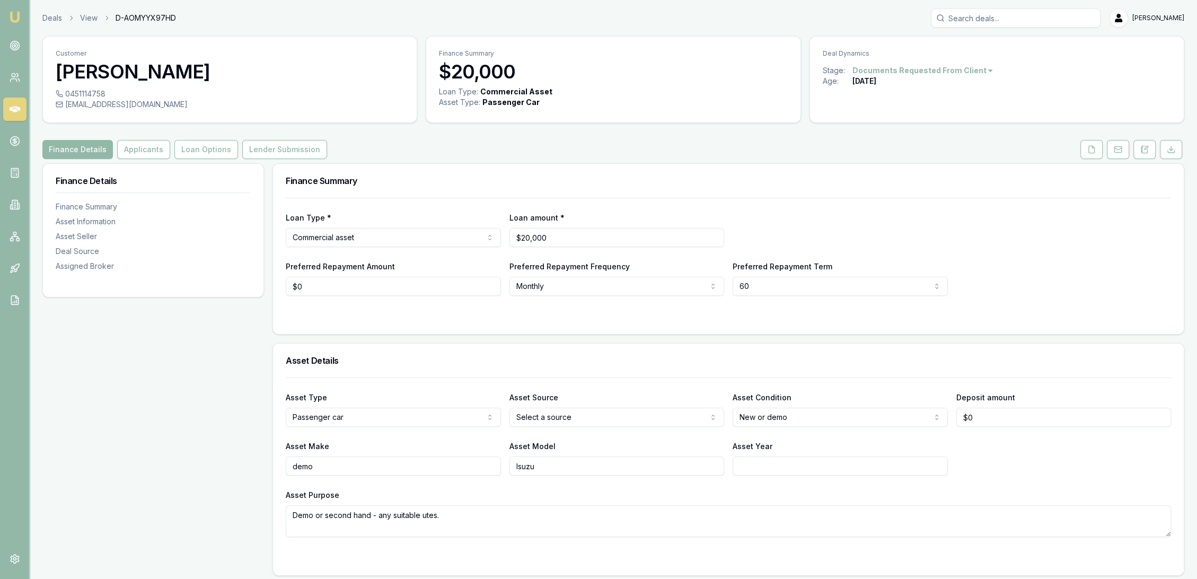
drag, startPoint x: 1081, startPoint y: 154, endPoint x: 1012, endPoint y: 186, distance: 76.1
click at [1081, 154] on button at bounding box center [1091, 149] width 22 height 19
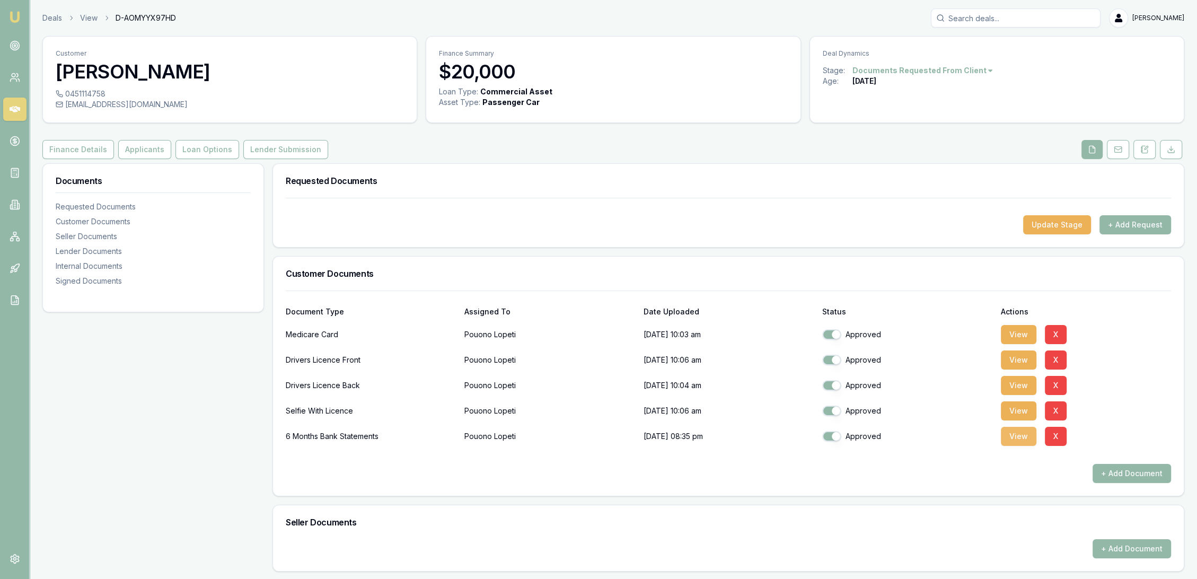
click at [1020, 438] on button "View" at bounding box center [1019, 436] width 36 height 19
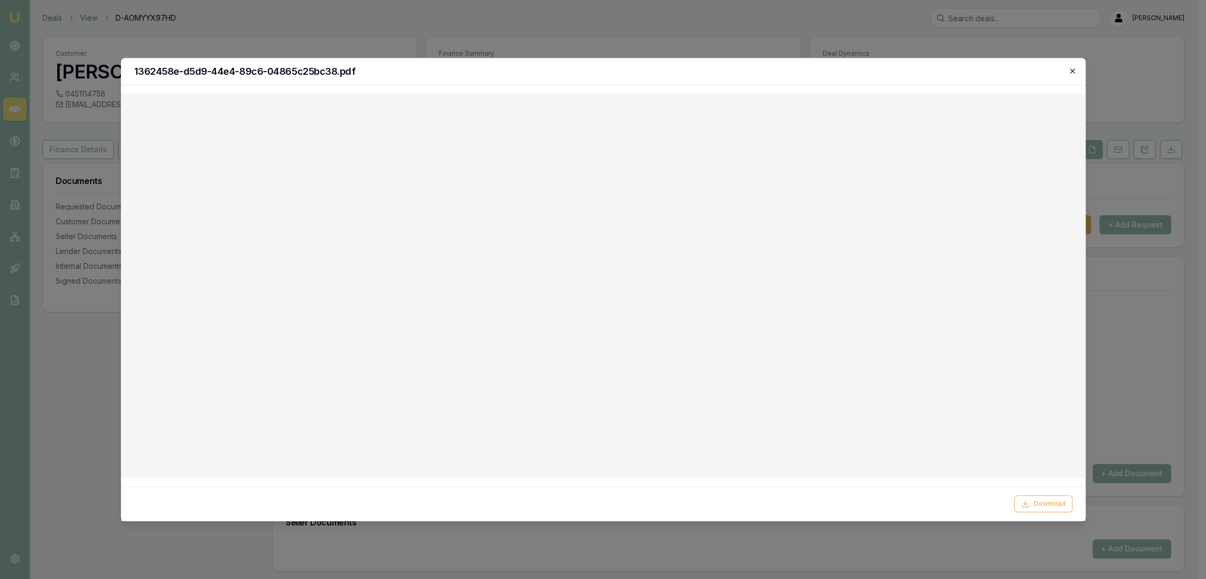
click at [1074, 71] on icon "button" at bounding box center [1072, 71] width 8 height 8
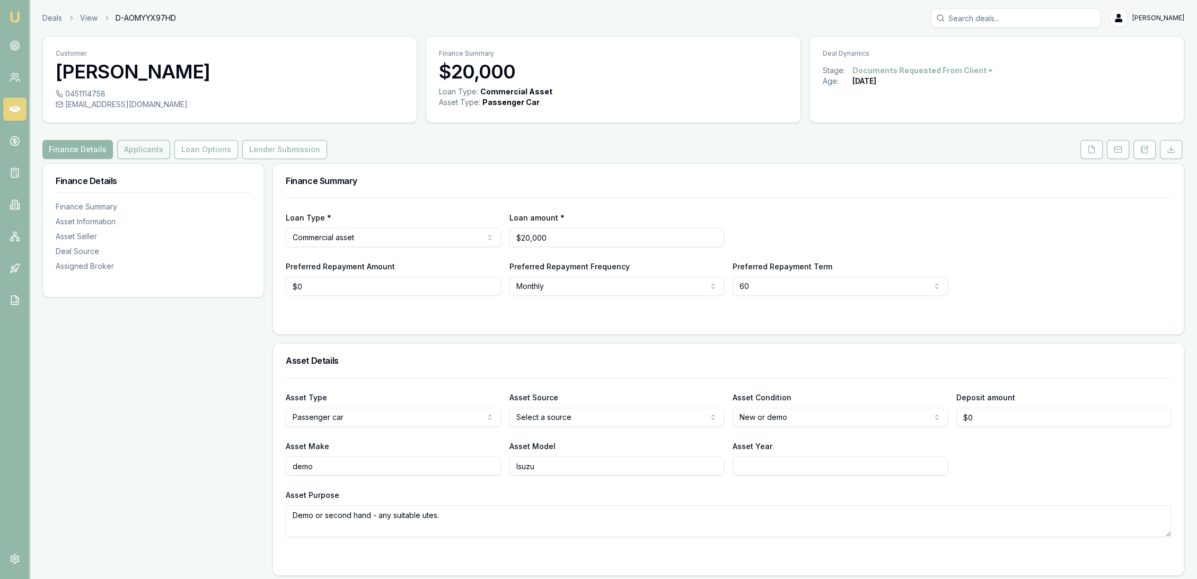
drag, startPoint x: 130, startPoint y: 154, endPoint x: 122, endPoint y: 156, distance: 8.1
click at [130, 154] on button "Applicants" at bounding box center [143, 149] width 53 height 19
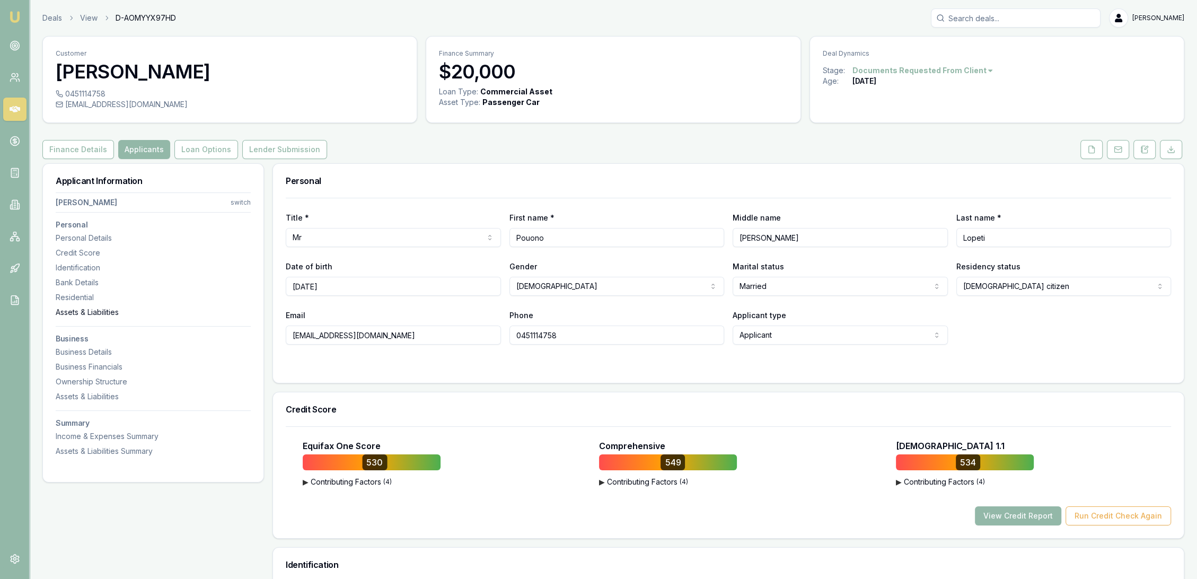
click at [82, 309] on div "Assets & Liabilities" at bounding box center [153, 312] width 195 height 11
click at [1083, 148] on button at bounding box center [1091, 149] width 22 height 19
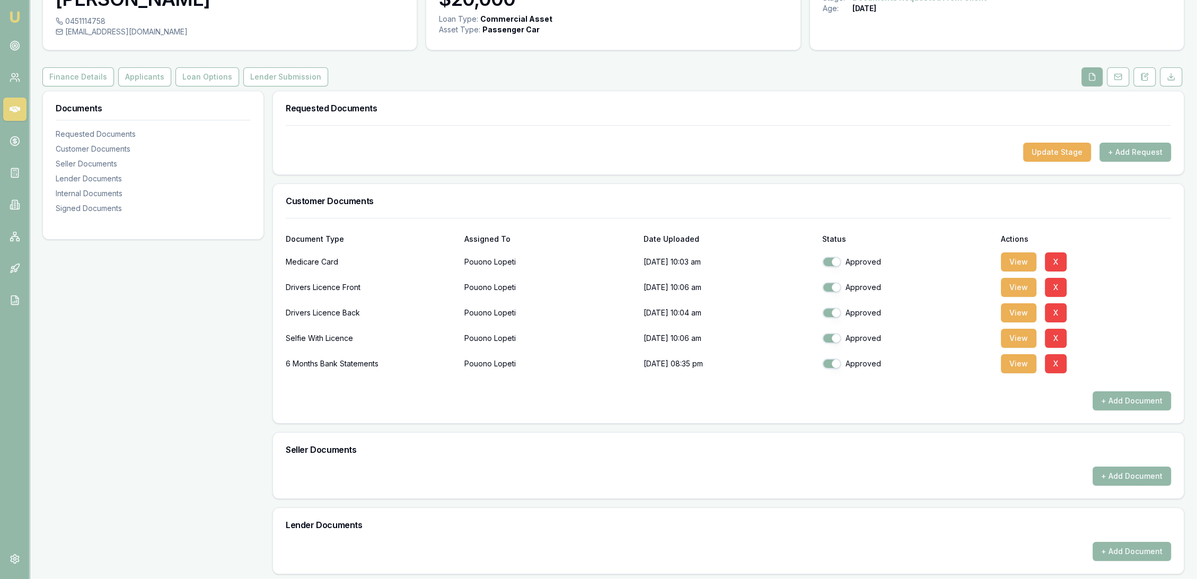
scroll to position [294, 0]
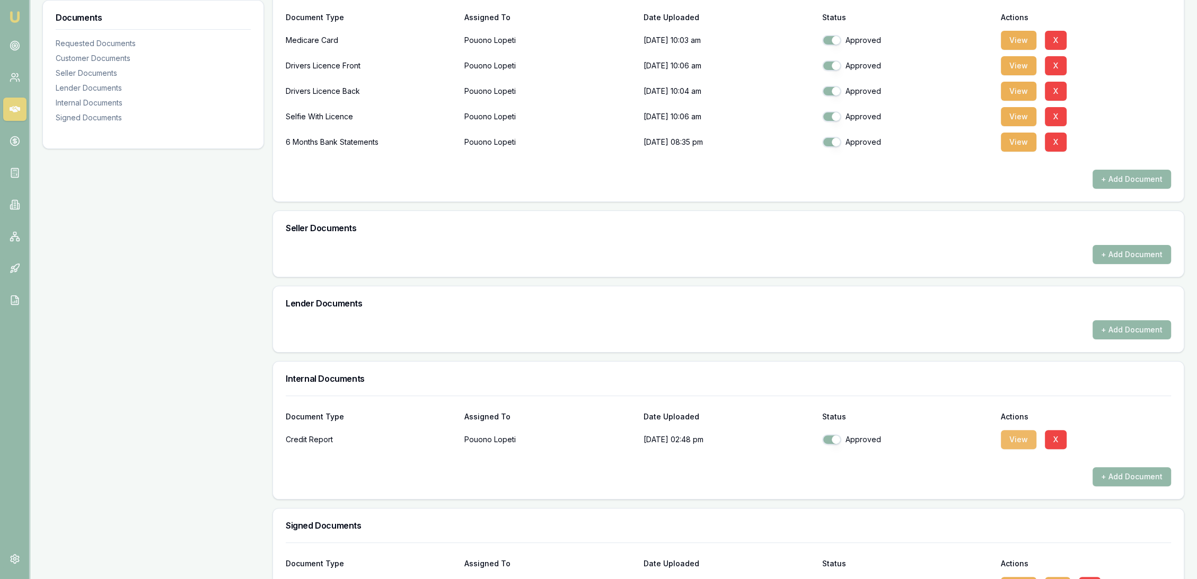
click at [1016, 439] on button "View" at bounding box center [1019, 439] width 36 height 19
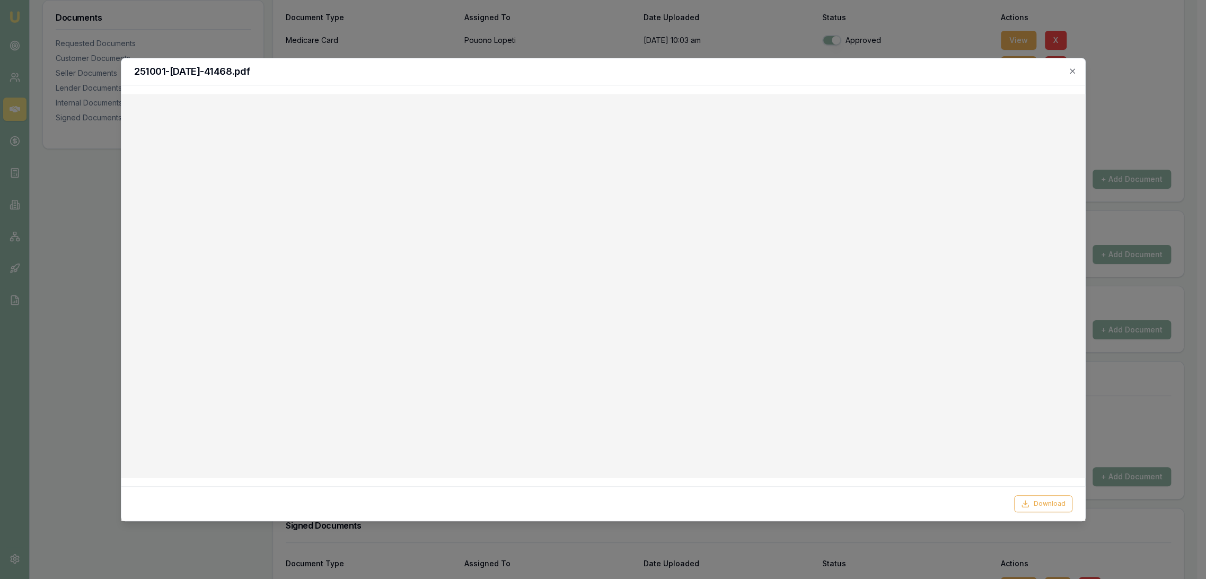
drag, startPoint x: 1070, startPoint y: 71, endPoint x: 1031, endPoint y: 67, distance: 40.0
click at [1070, 71] on icon "button" at bounding box center [1072, 71] width 8 height 8
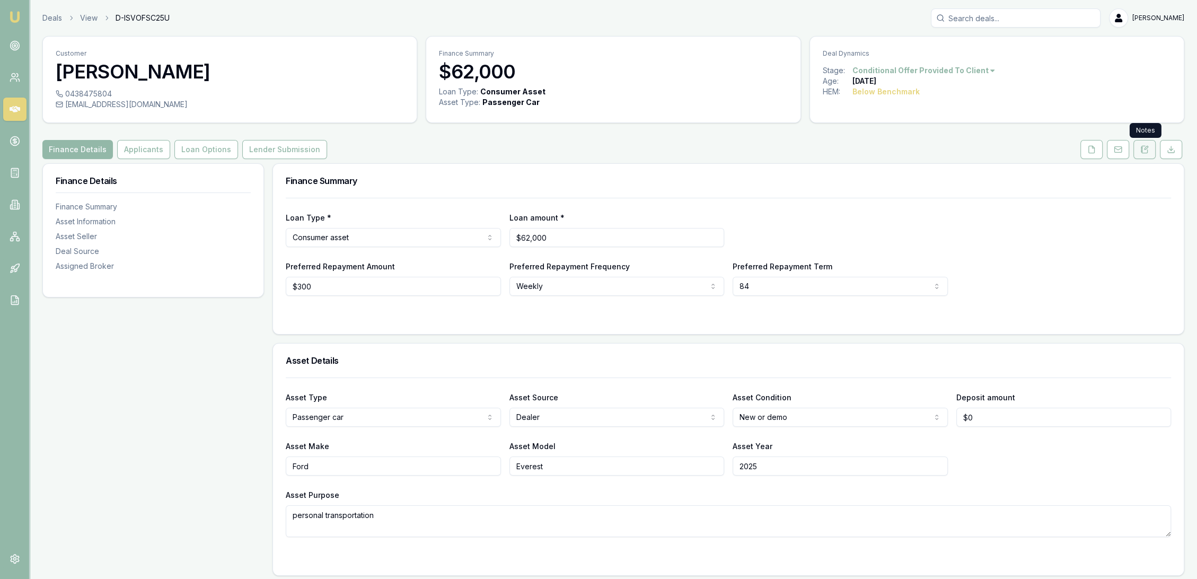
click at [1145, 152] on icon at bounding box center [1144, 149] width 8 height 8
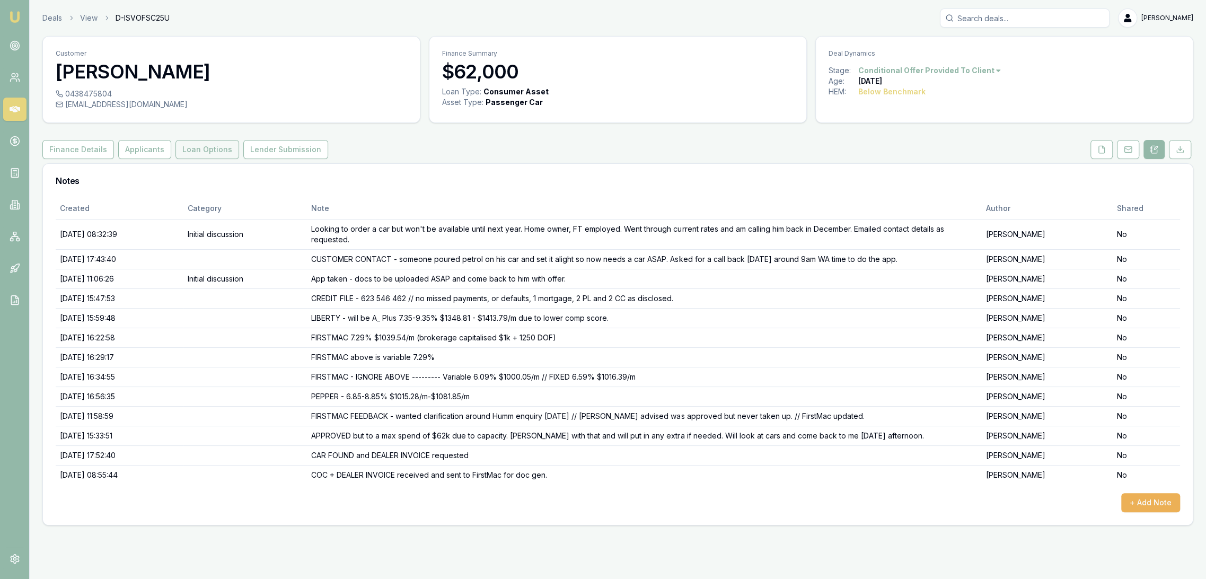
click at [210, 149] on button "Loan Options" at bounding box center [207, 149] width 64 height 19
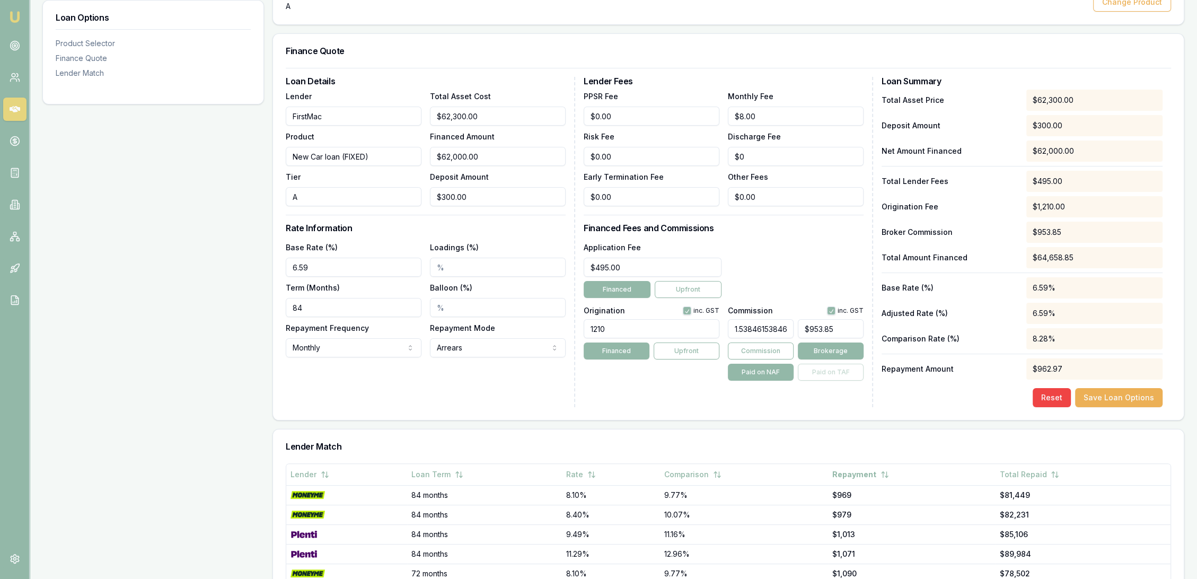
scroll to position [235, 0]
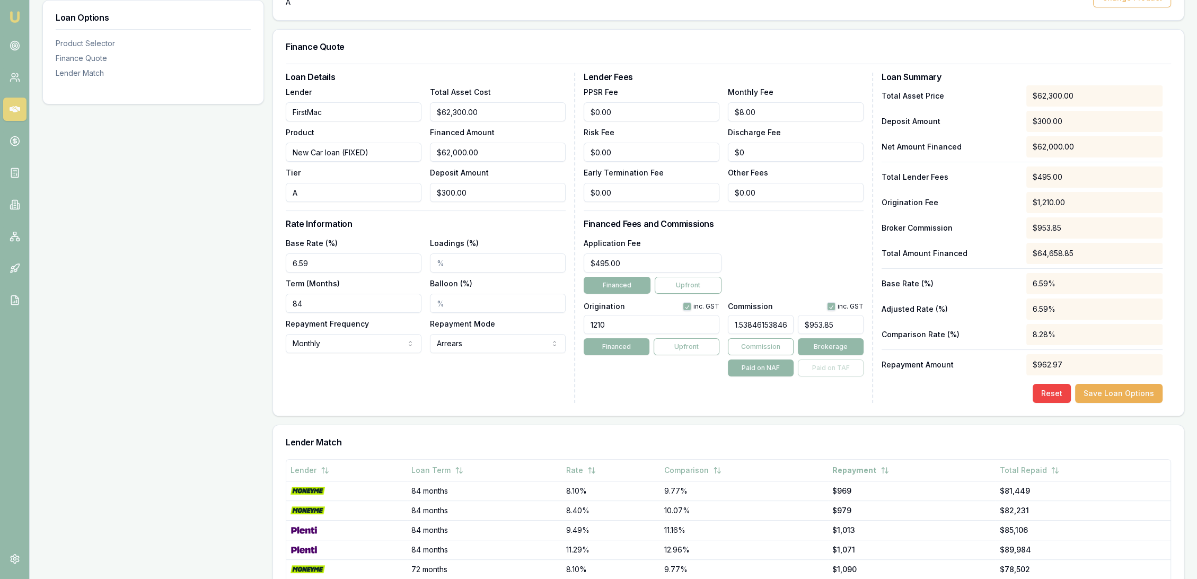
type input "953.8461538461542"
drag, startPoint x: 848, startPoint y: 325, endPoint x: 798, endPoint y: 324, distance: 49.8
click at [798, 324] on input "953.8461538461542" at bounding box center [831, 324] width 66 height 19
type input "2368.787682333874"
type input "1461542"
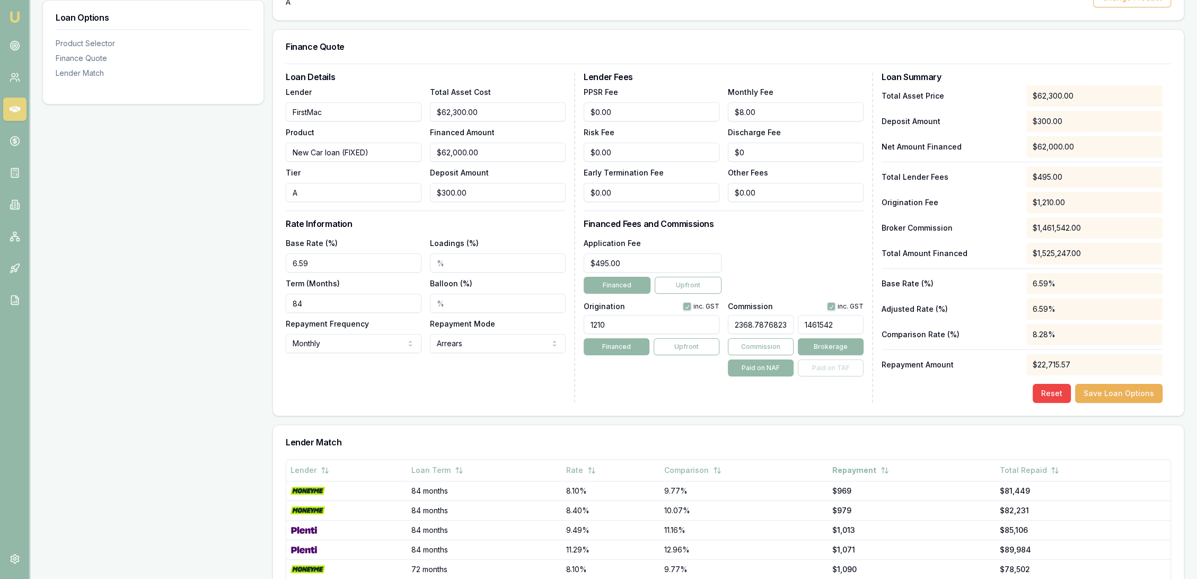
type input "16955.497568881685"
type input "10461542"
type input "162822.5964343598"
type input "100461542"
type input "1621493.585089141"
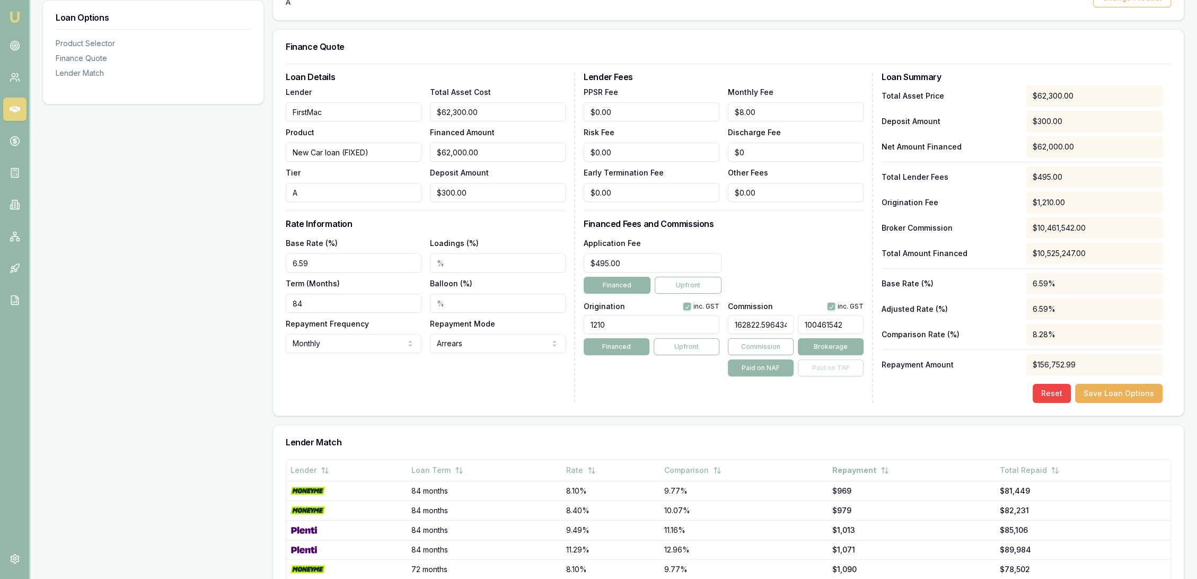
type input "1000461542"
type input "162174.2982171799"
type input "100061542"
type input "16209.954619124797"
type input "10001542"
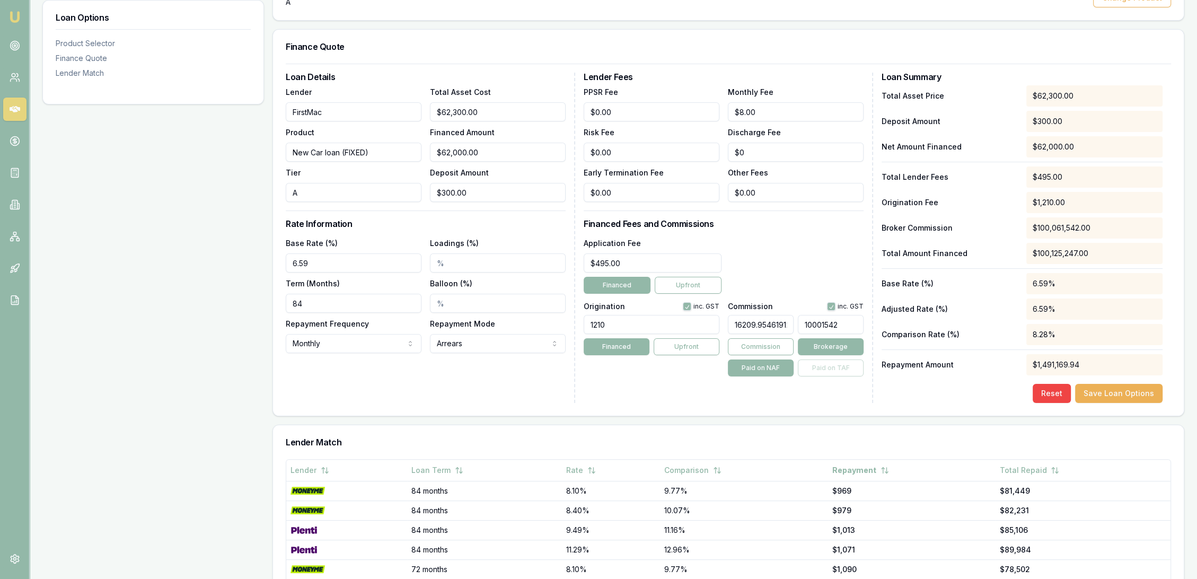
type input "1621.6239870340355"
type input "1000542"
type input "162.1426256077796"
type input "100042"
type input "16.210696920583466"
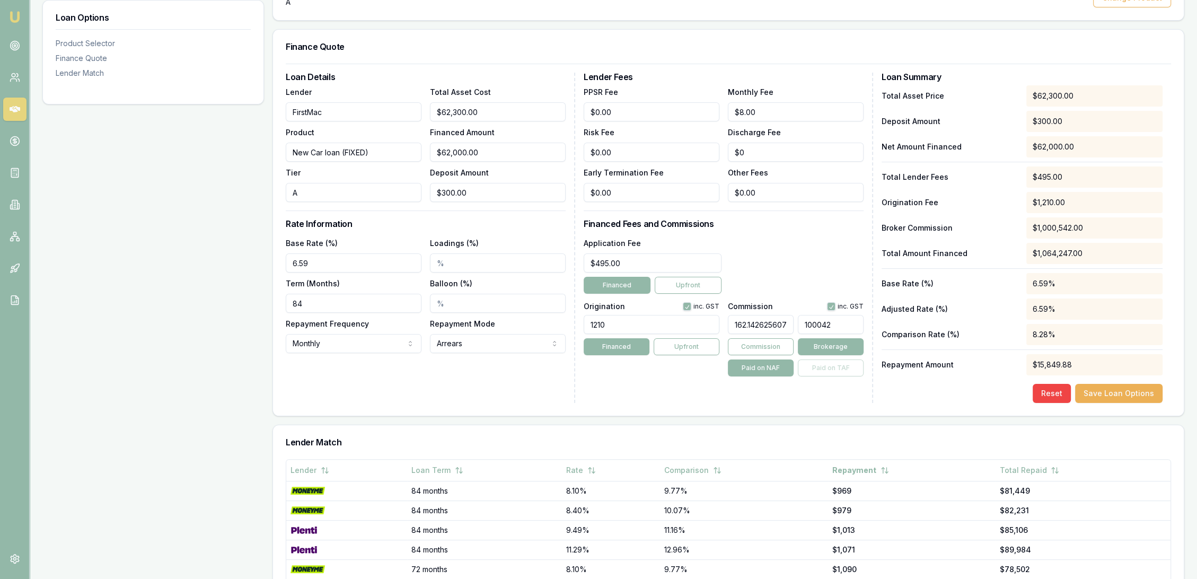
type input "10002"
type input "1.6207455429497568"
type input "$1,004.86"
click at [789, 252] on div "Application Fee $495.00 Financed Upfront" at bounding box center [723, 264] width 280 height 57
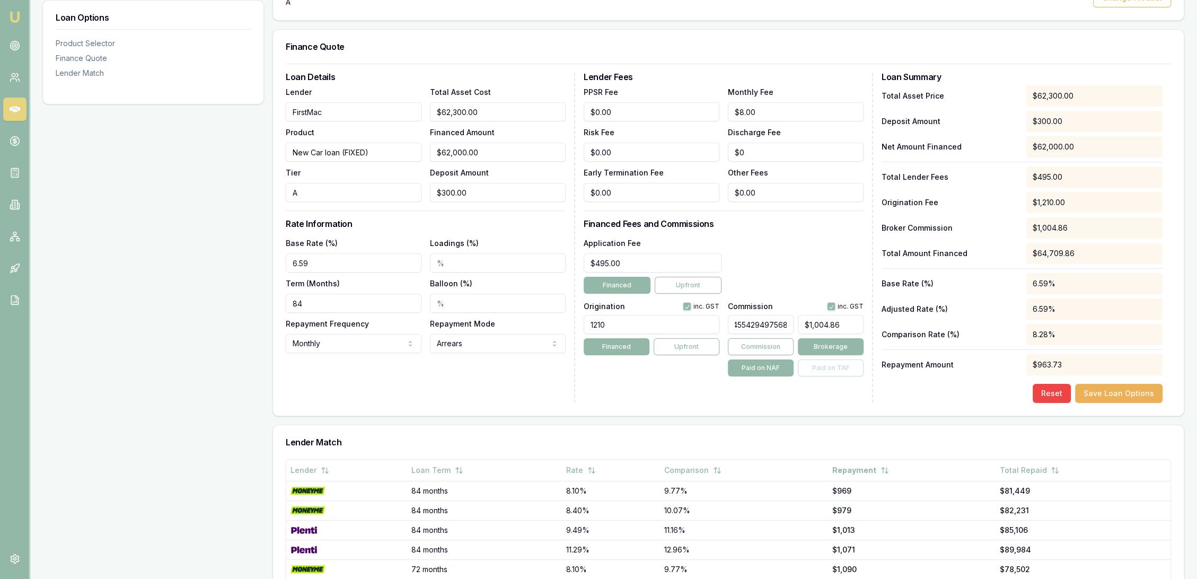
drag, startPoint x: 734, startPoint y: 322, endPoint x: 792, endPoint y: 330, distance: 58.8
click at [792, 330] on input "1.6207455429497568" at bounding box center [761, 324] width 66 height 19
type input "$0.00"
type input "0"
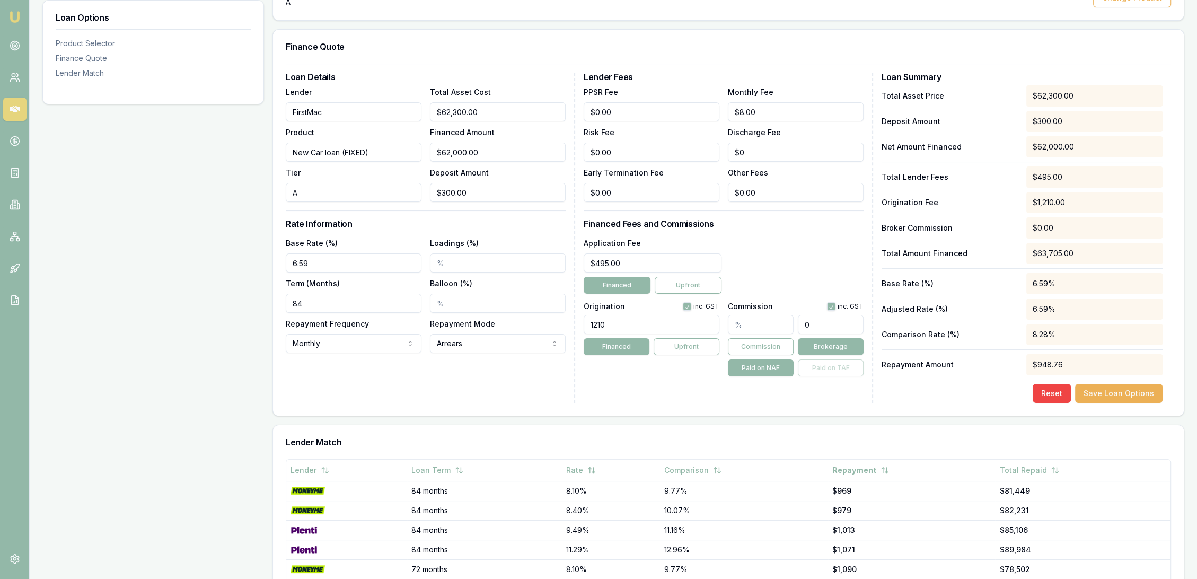
click at [826, 322] on input "0" at bounding box center [831, 324] width 66 height 19
type input "0.001620745542949757"
type input "1"
type input "0.01620745542949757"
type input "10"
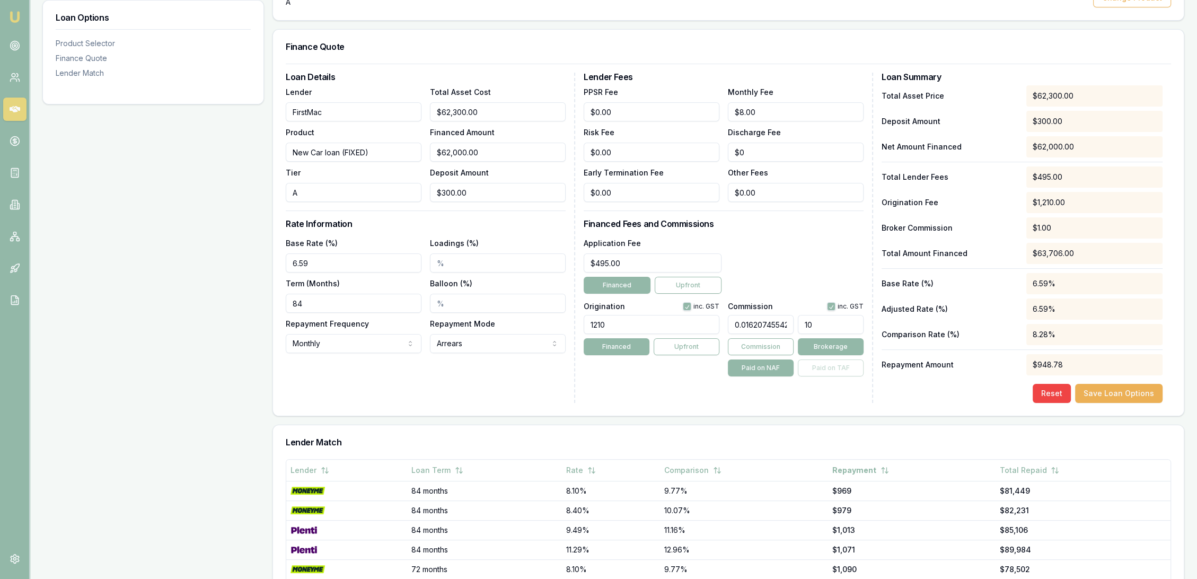
type input "0.1620745542949757"
type input "100"
type input "1.6207455429497568"
type input "1000"
type input "16.207455429497568"
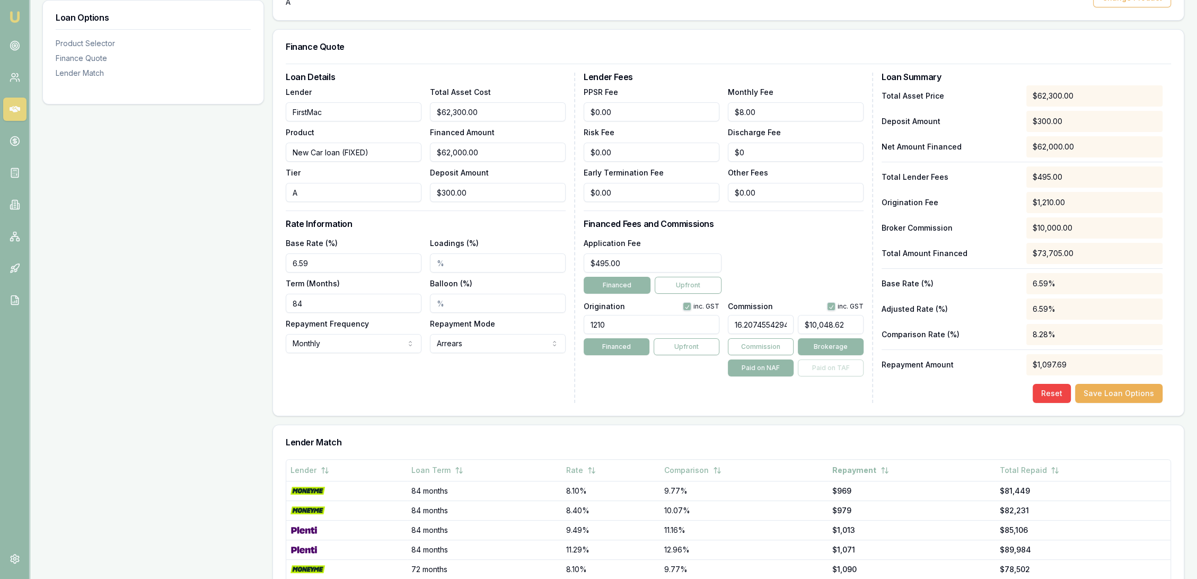
click at [807, 393] on div "Lender Fees PPSR Fee $0.00 Monthly Fee $8.00 Risk Fee $0.00 Discharge Fee $0 Ea…" at bounding box center [727, 238] width 289 height 330
drag, startPoint x: 848, startPoint y: 323, endPoint x: 768, endPoint y: 322, distance: 80.0
click at [768, 322] on div "16.207455429497568 10048.622366288491" at bounding box center [796, 322] width 136 height 23
type input "$10,048.62"
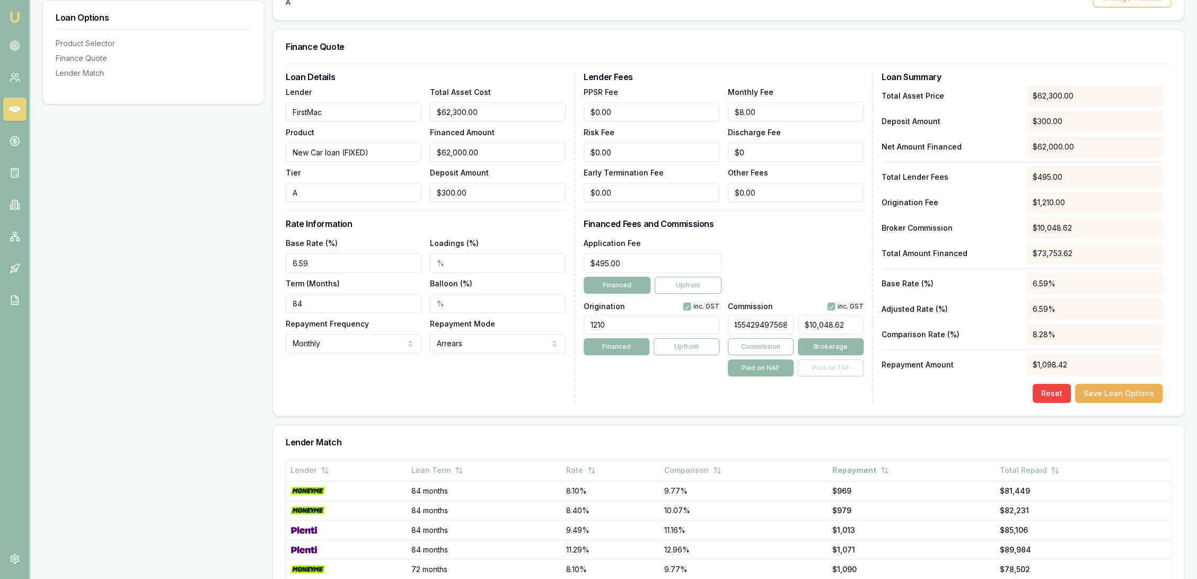
drag, startPoint x: 733, startPoint y: 324, endPoint x: 827, endPoint y: 329, distance: 93.9
click at [825, 329] on div "16.207455429497568 $10,048.62" at bounding box center [796, 322] width 136 height 23
type input "$0.00"
click at [827, 329] on input "0" at bounding box center [831, 324] width 66 height 19
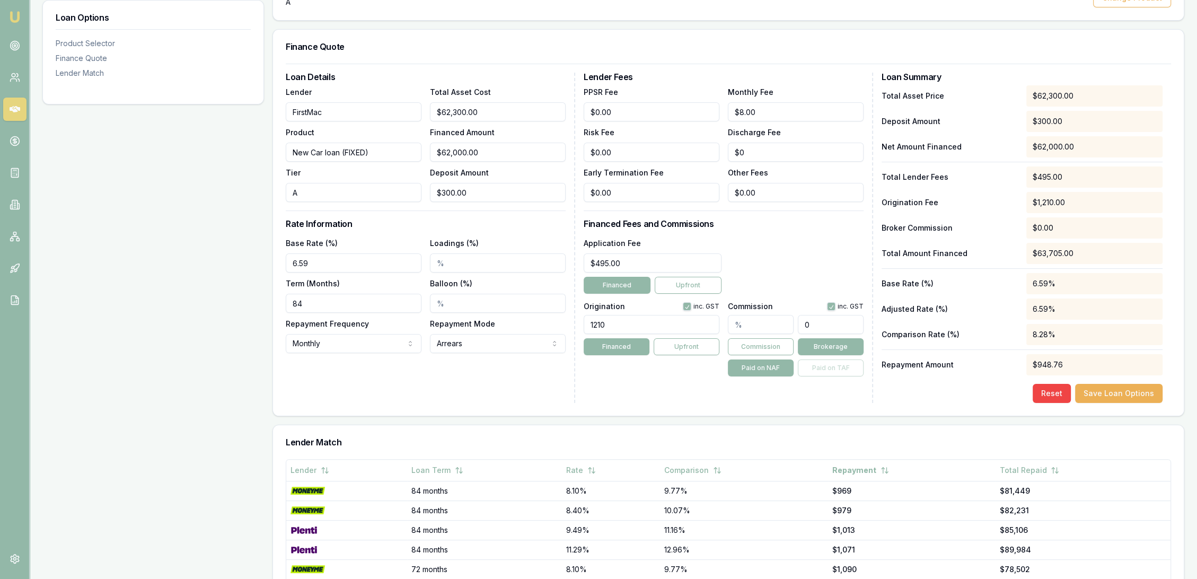
type input "$0.00"
type input "495"
type input "$0.00"
click at [541, 264] on div "Loan Details Lender FirstMac Product New Car loan (FIXED) Tier A Total Asset Co…" at bounding box center [728, 238] width 885 height 330
drag, startPoint x: 616, startPoint y: 260, endPoint x: 535, endPoint y: 255, distance: 81.2
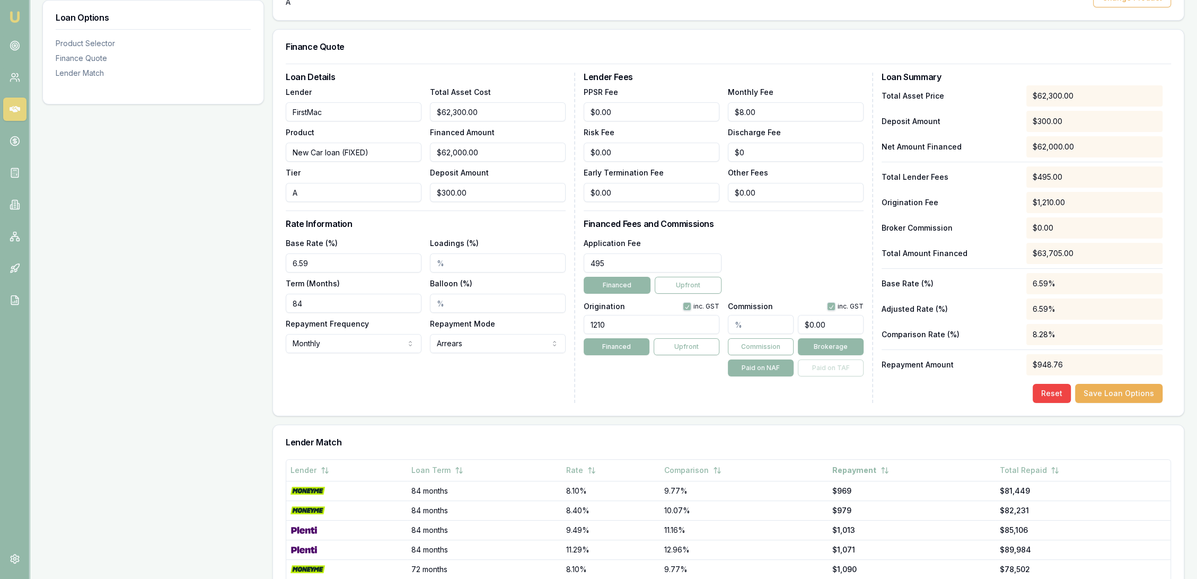
click at [553, 262] on div "Loan Details Lender FirstMac Product New Car loan (FIXED) Tier A Total Asset Co…" at bounding box center [728, 238] width 885 height 330
type input "$499.00"
type input "0"
click at [800, 325] on input "0" at bounding box center [831, 324] width 66 height 19
type input "0.01620745542949757"
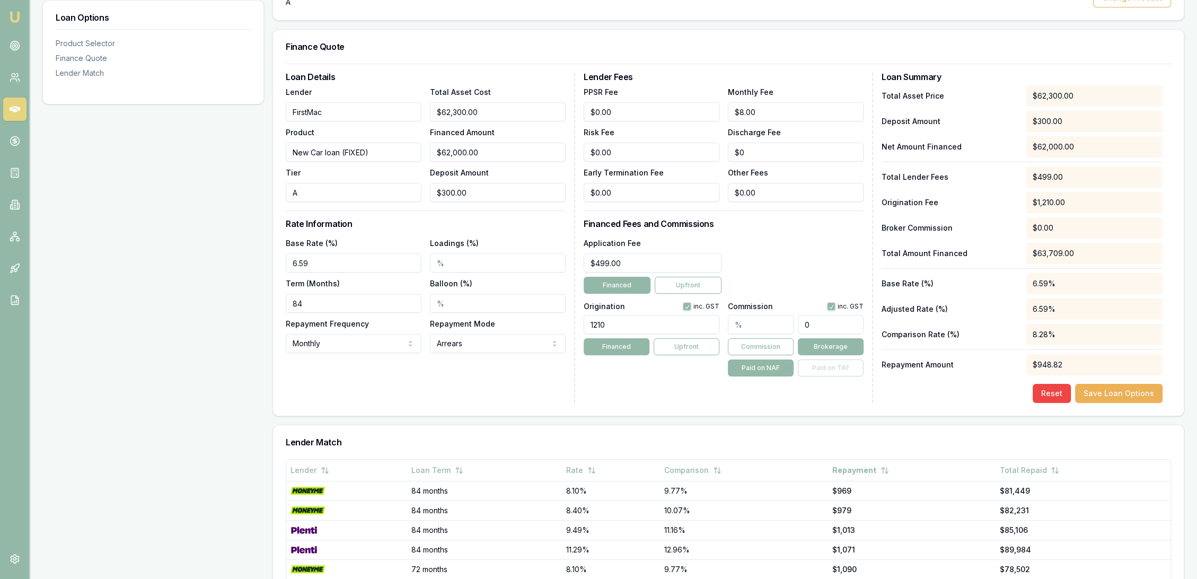
type input "10"
type input "0.1620745542949757"
type input "100"
type input "1.6207455429497568"
type input "1000"
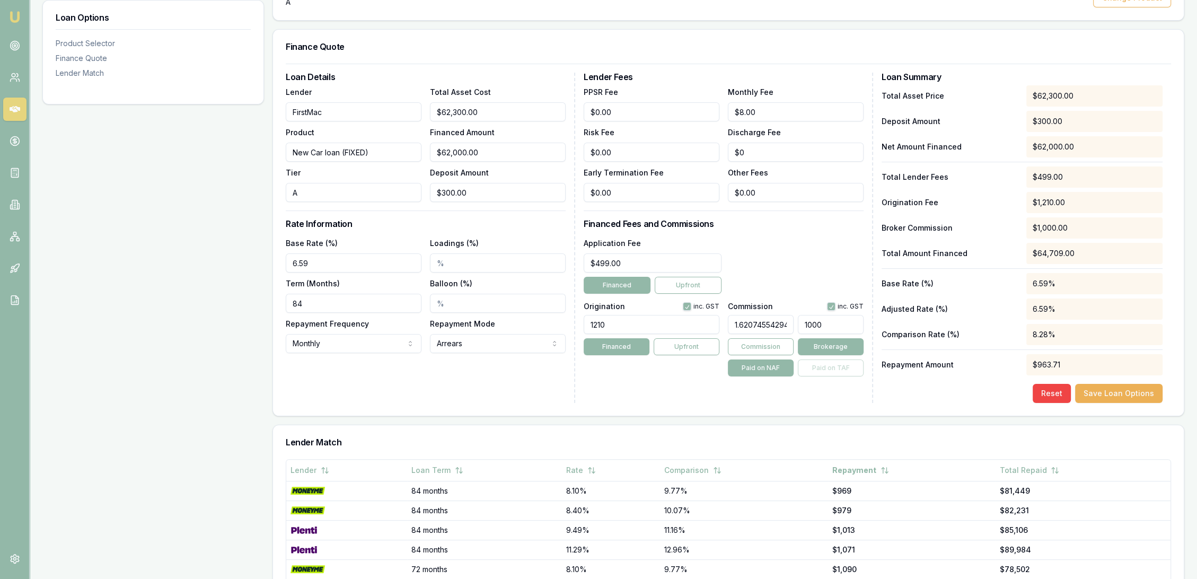
type input "16.207455429497568"
type input "10000"
type input "1.6207455429497568"
type input "$1,004.86"
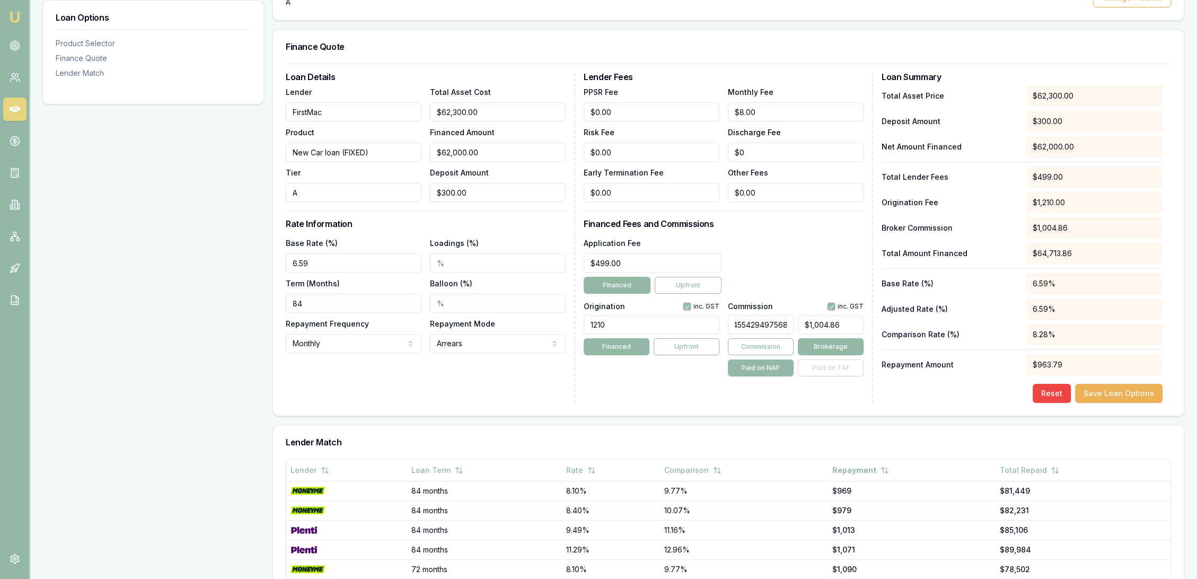
drag, startPoint x: 745, startPoint y: 324, endPoint x: 792, endPoint y: 324, distance: 47.2
click at [792, 324] on input "1.6207455429497568" at bounding box center [761, 324] width 66 height 19
type input "1.6"
type input "$992.00"
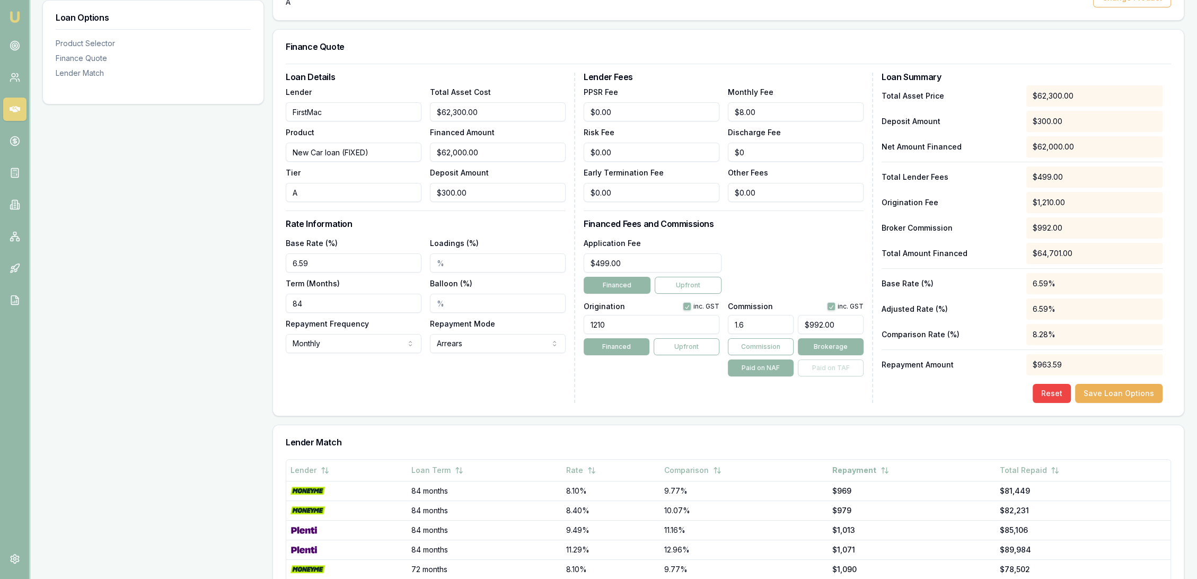
type input "1.65"
type input "$1,023.00"
type input "1.6"
type input "$992.00"
type input "1.61"
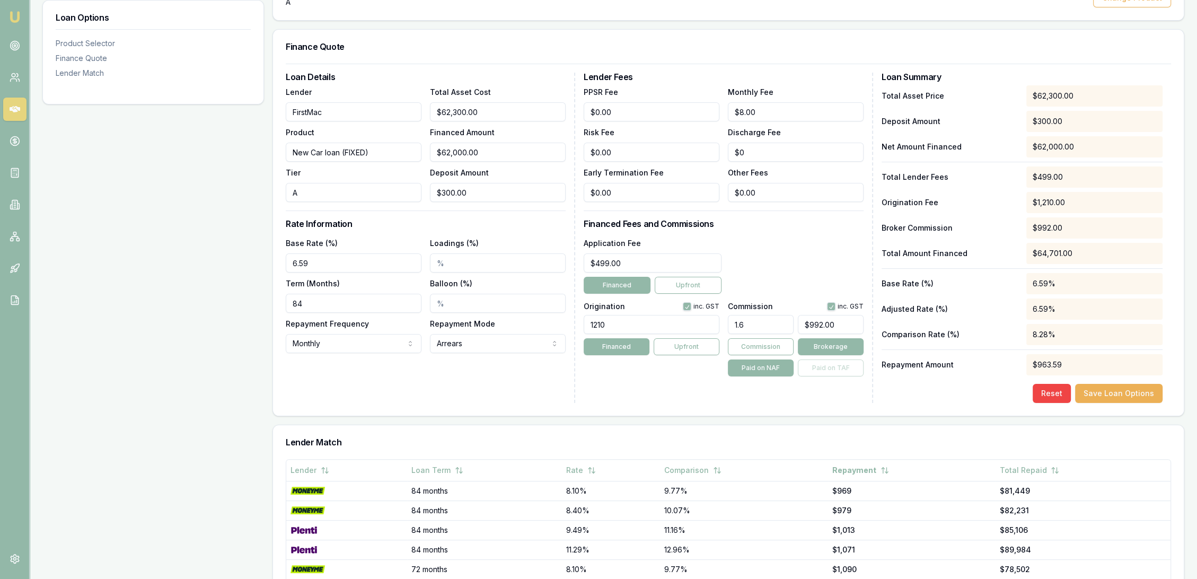
type input "$998.20"
type input "1.6"
type input "$992.00"
type input "1.62"
type input "$1,004.40"
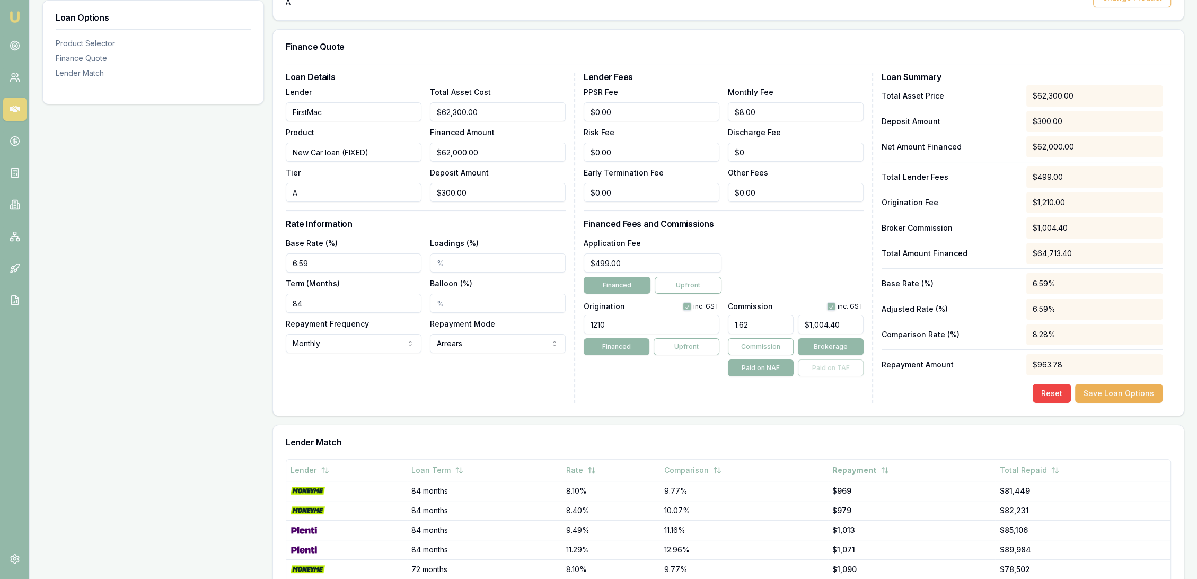
type input "1.6"
type input "$992.00"
type input "1.61"
type input "$998.20"
type input "1.615"
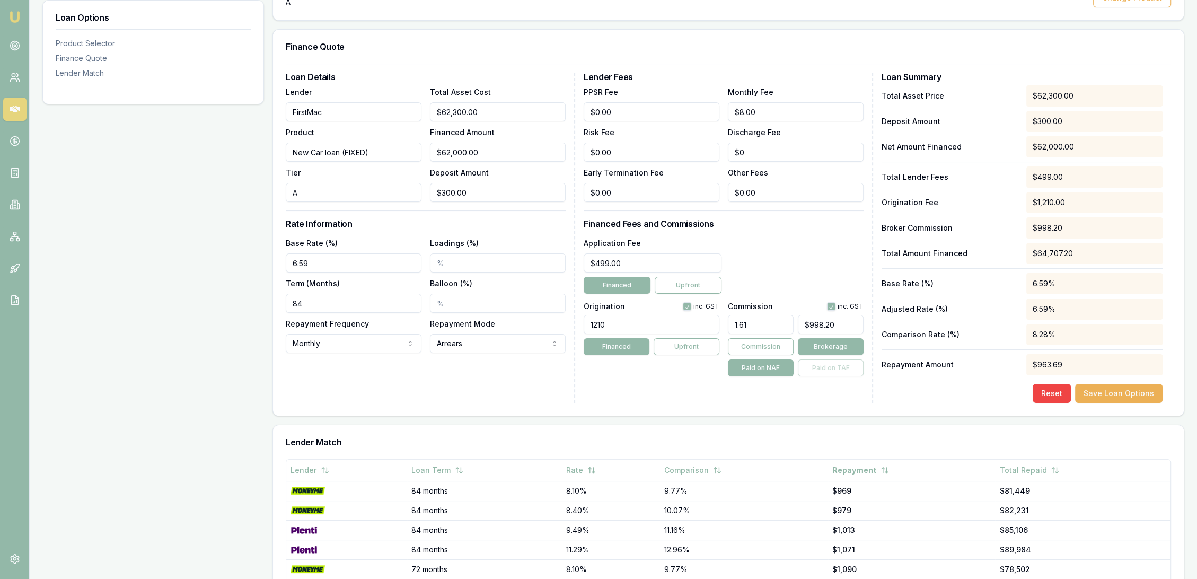
type input "$1,001.30"
type input "1.61"
type input "$998.20"
type input "1.612"
type input "$999.44"
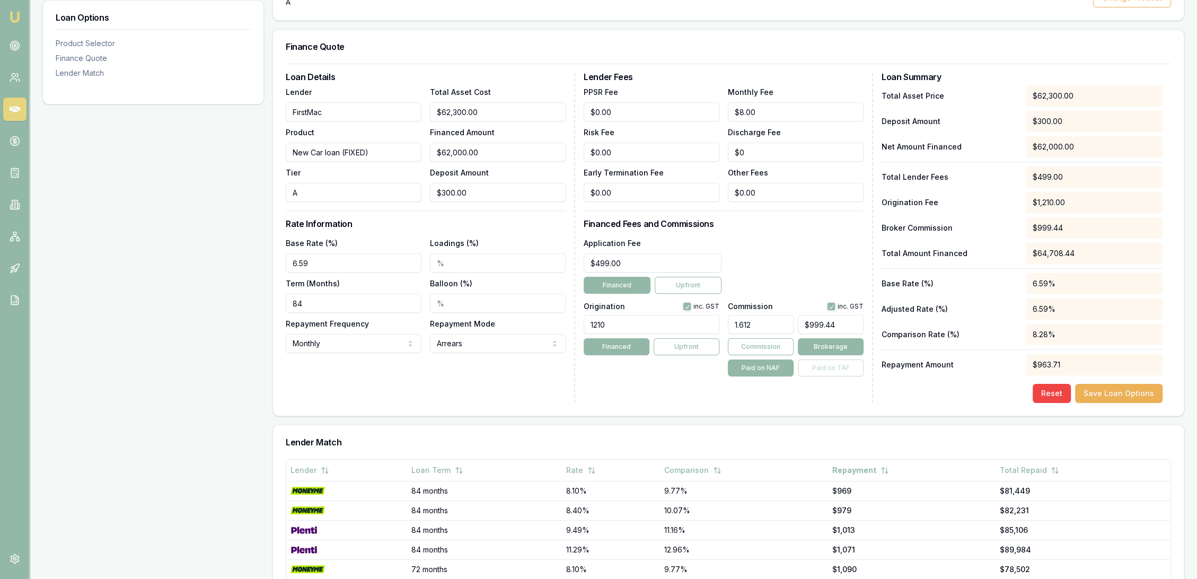
type input "1.6123"
type input "$999.63"
type input "1.612"
type input "$999.44"
type input "1.6124"
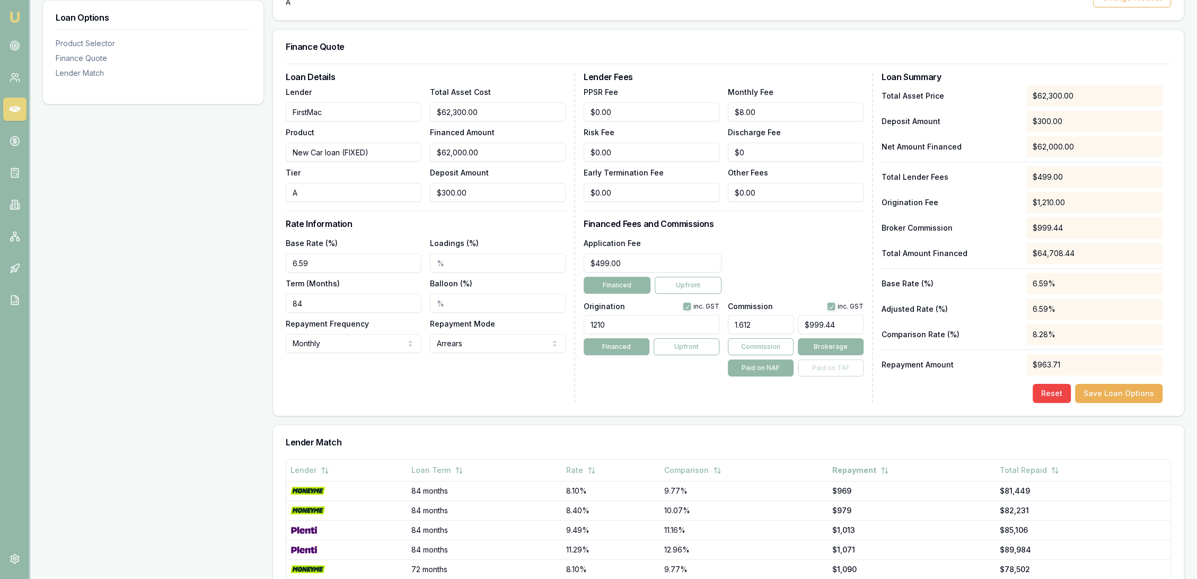
type input "$999.69"
type input "1.612"
type input "$999.44"
type input "1.6125"
type input "$999.75"
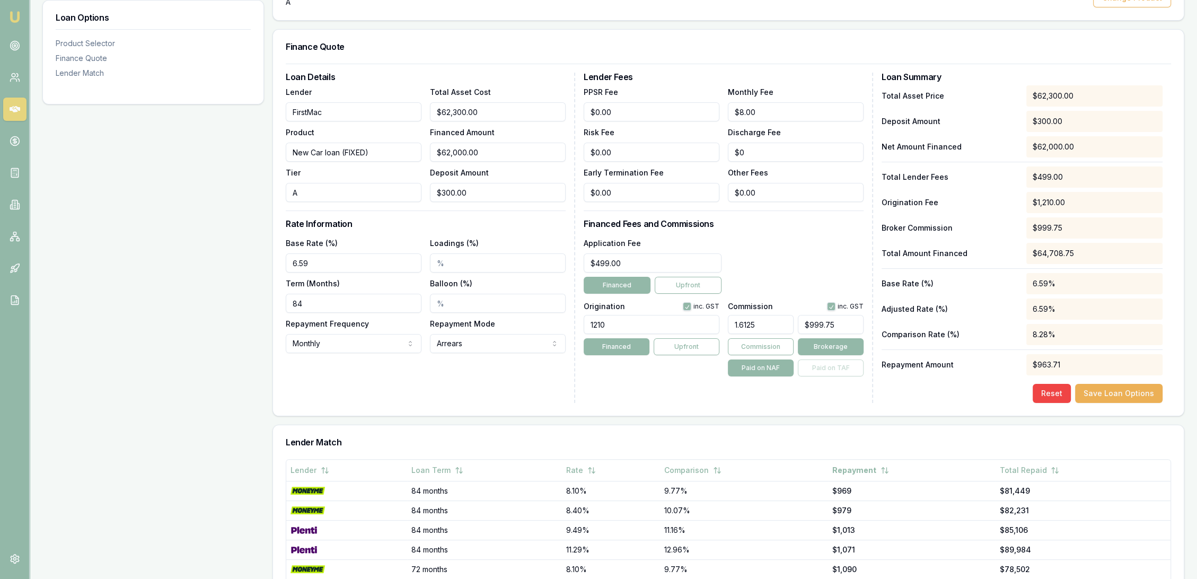
type input "1.612"
type input "$999.44"
type input "1.6127"
type input "$999.87"
type input "1.612"
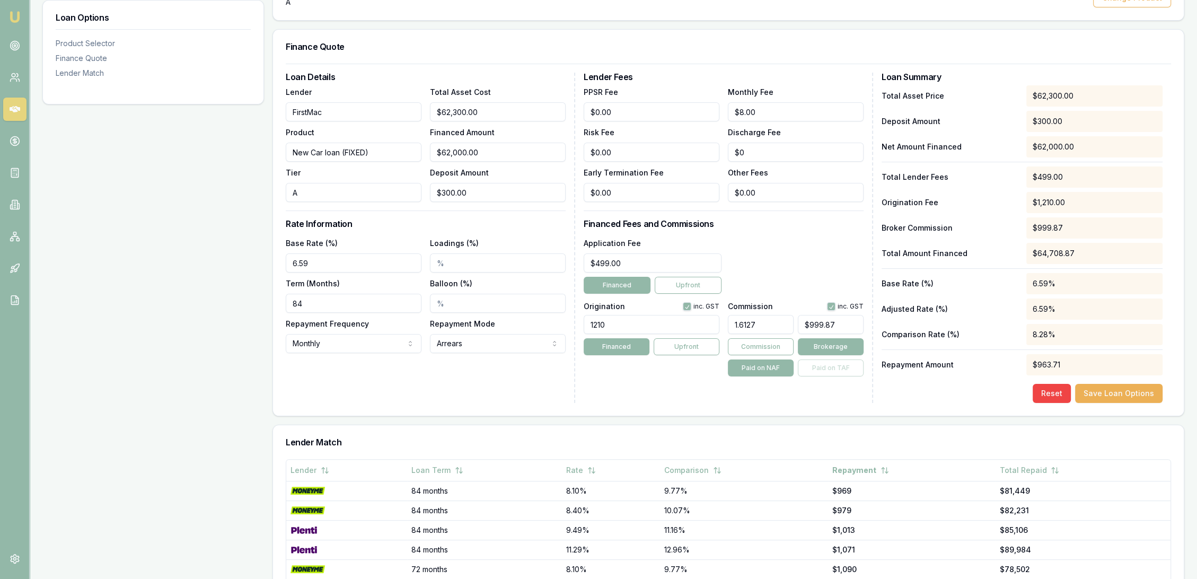
type input "$999.44"
type input "1.6128"
type input "$999.94"
type input "1.612"
type input "$999.44"
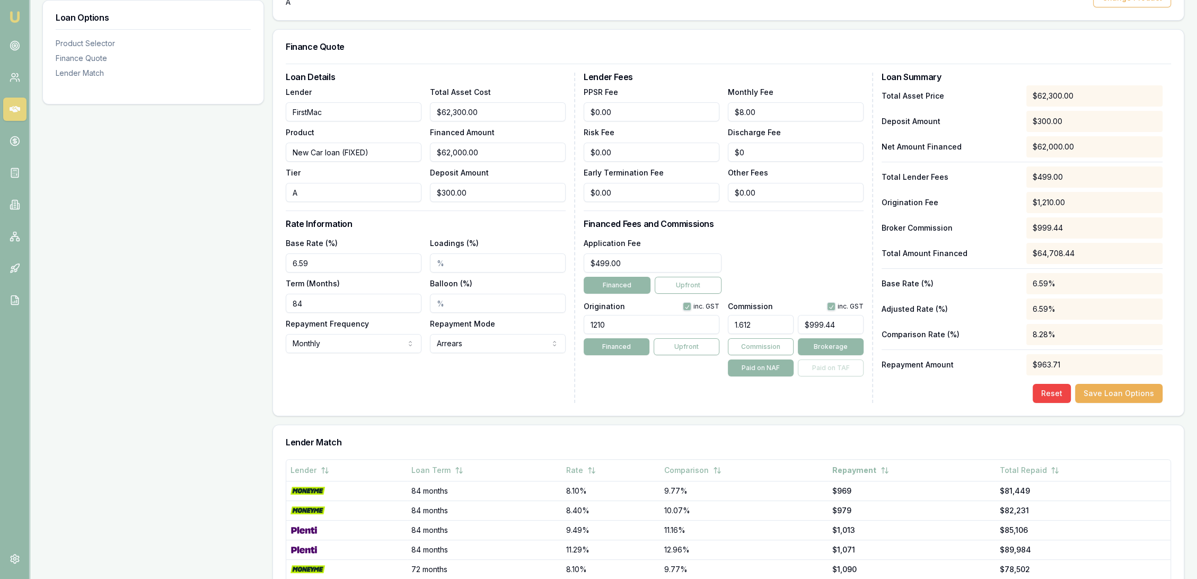
type input "1.6129"
type input "$1,000.00"
type input "1.61%"
click at [682, 401] on div "Lender Fees PPSR Fee $0.00 Monthly Fee $8.00 Risk Fee $0.00 Discharge Fee $0 Ea…" at bounding box center [727, 238] width 289 height 330
click at [1135, 389] on button "Save Loan Options" at bounding box center [1118, 393] width 87 height 19
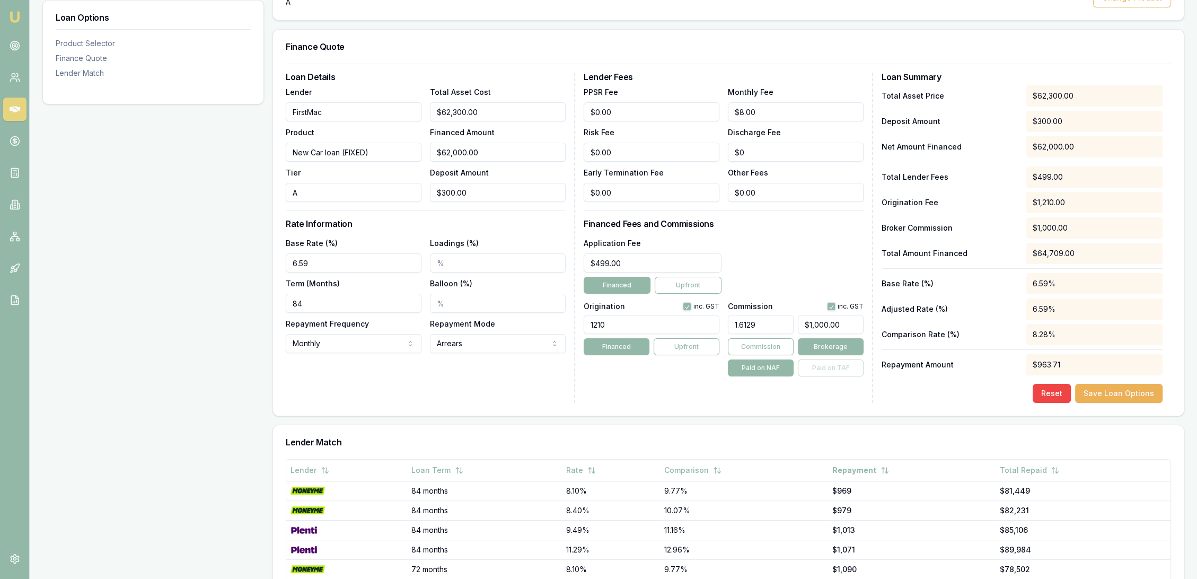
drag, startPoint x: 321, startPoint y: 263, endPoint x: 247, endPoint y: 262, distance: 73.7
click at [249, 262] on div "Loan Options Product Selector Finance Quote Lender Match Product Selector First…" at bounding box center [613, 326] width 1142 height 797
type input "7.29%"
click at [344, 388] on div "Loan Details Lender FirstMac Product New Car loan (FIXED) Tier A Total Asset Co…" at bounding box center [430, 238] width 289 height 330
click at [1117, 391] on button "Save Loan Options" at bounding box center [1118, 393] width 87 height 19
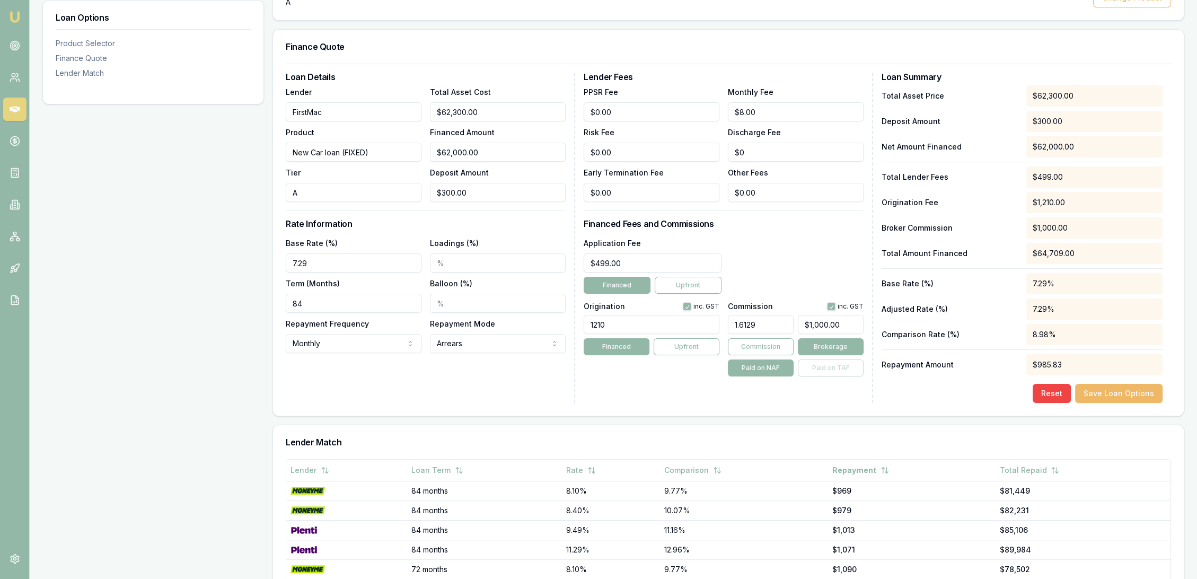
click at [1114, 386] on button "Save Loan Options" at bounding box center [1118, 393] width 87 height 19
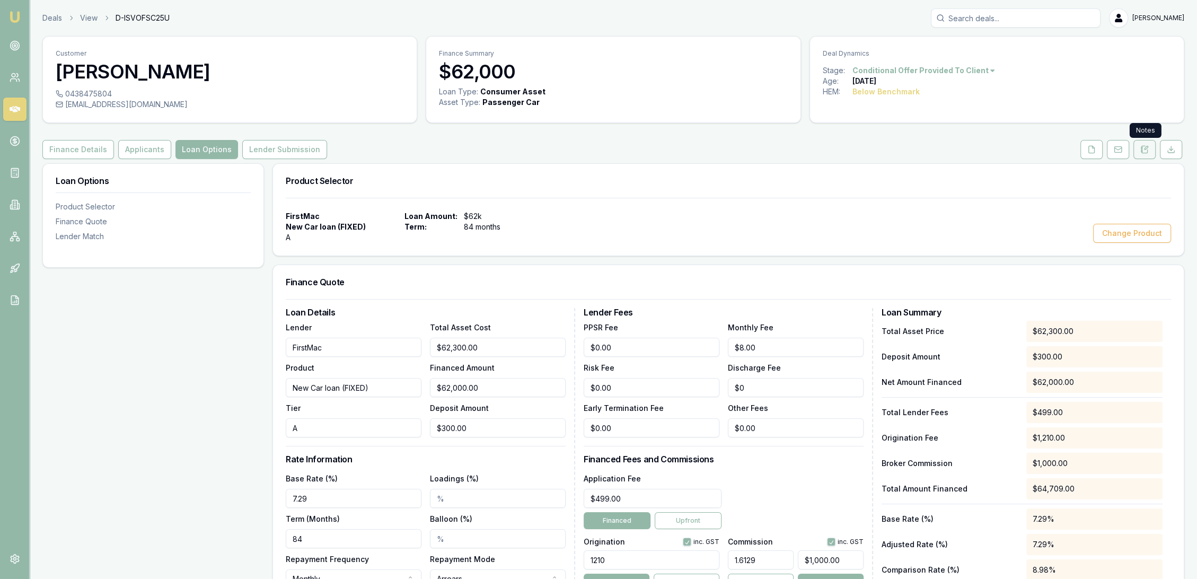
click at [1146, 151] on icon at bounding box center [1144, 149] width 8 height 8
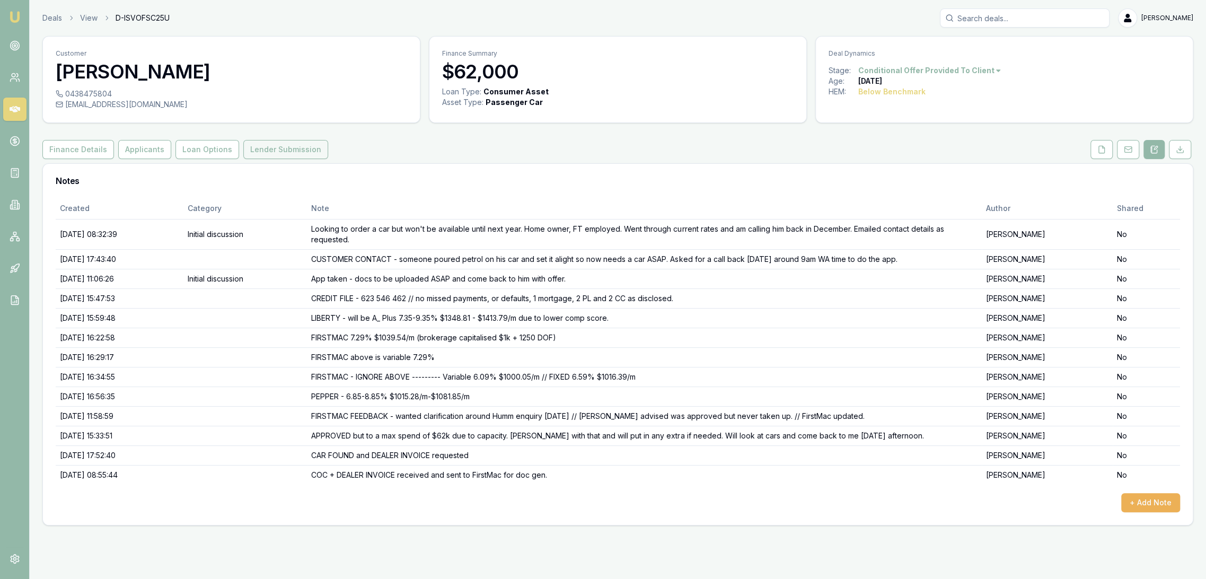
click at [287, 142] on button "Lender Submission" at bounding box center [285, 149] width 85 height 19
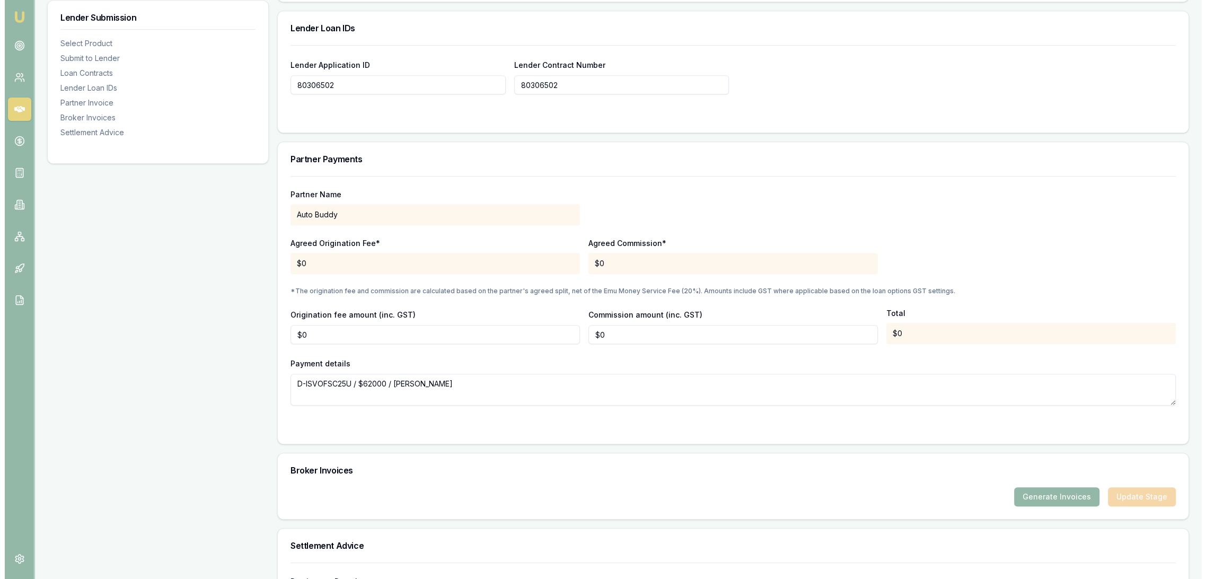
scroll to position [765, 0]
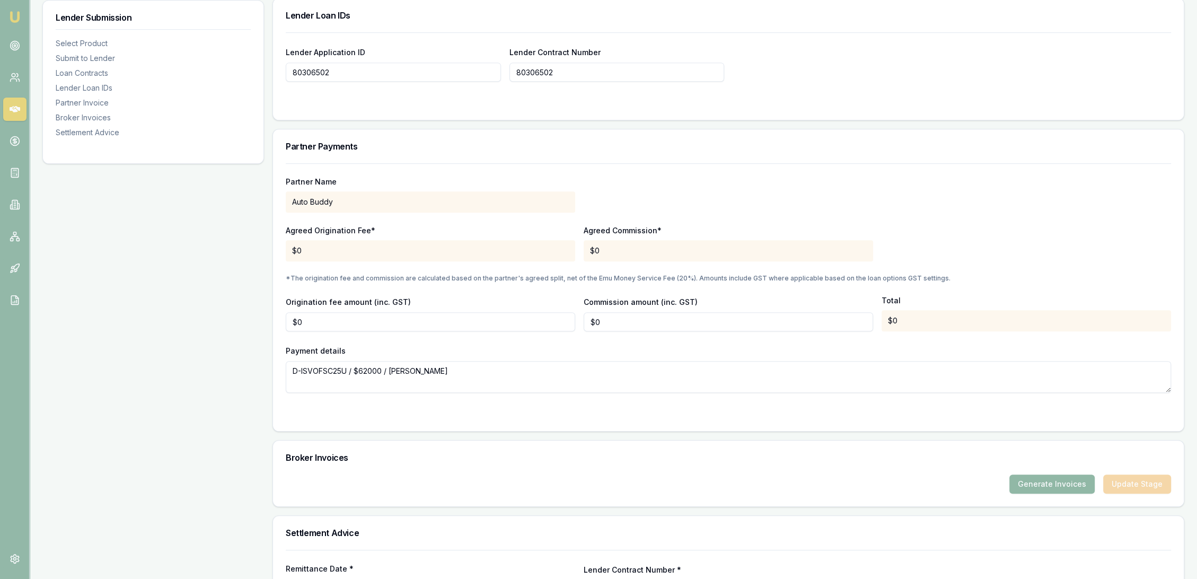
click at [1049, 480] on button "Generate Invoices" at bounding box center [1051, 483] width 85 height 19
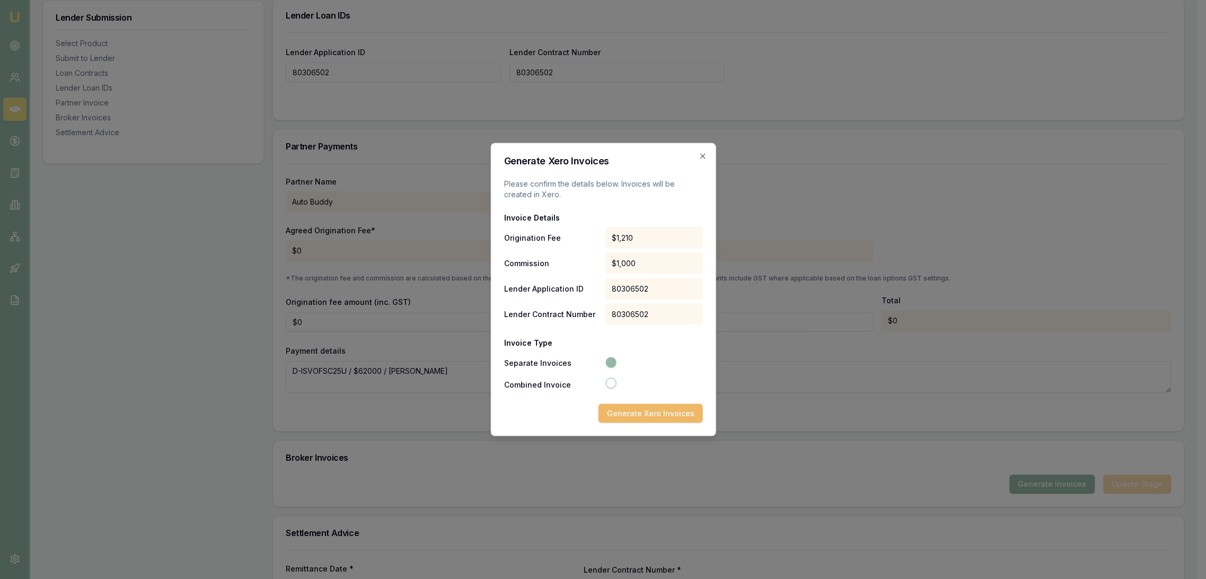
click at [643, 414] on button "Generate Xero Invoices" at bounding box center [650, 413] width 104 height 19
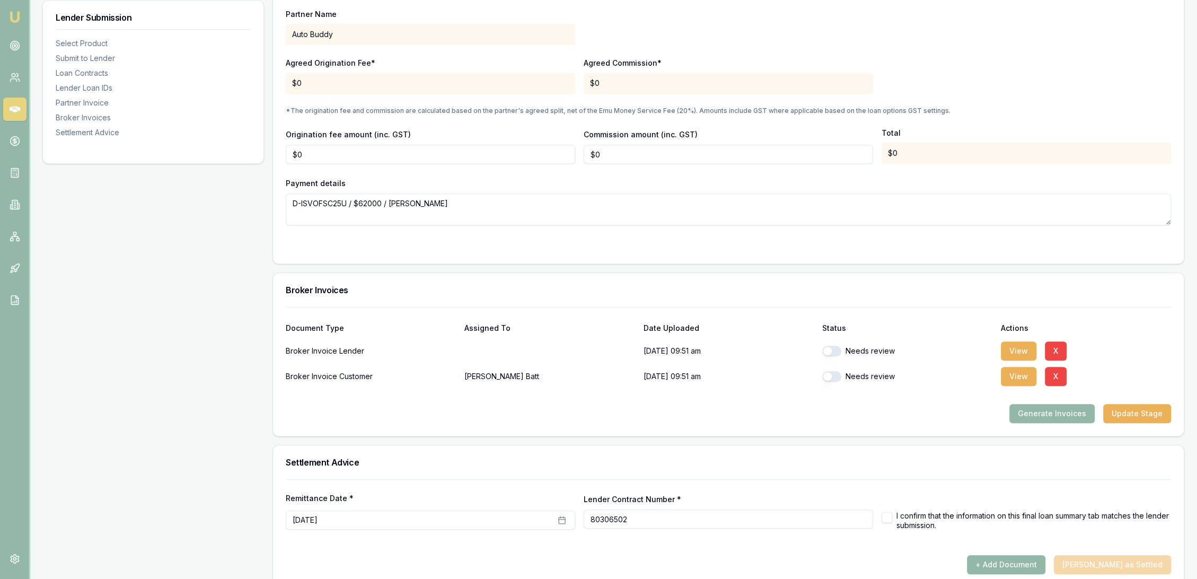
scroll to position [948, 0]
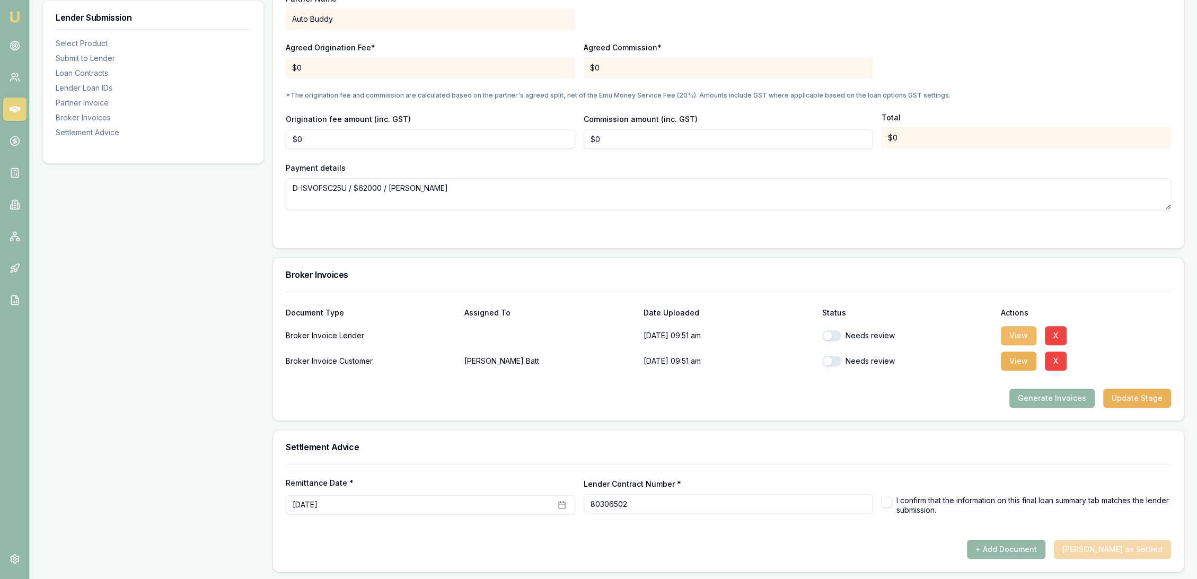
click at [1010, 333] on button "View" at bounding box center [1019, 335] width 36 height 19
click at [1025, 332] on button "View" at bounding box center [1019, 335] width 36 height 19
click at [837, 334] on button "button" at bounding box center [831, 335] width 19 height 11
checkbox input "true"
click at [1011, 357] on button "View" at bounding box center [1019, 360] width 36 height 19
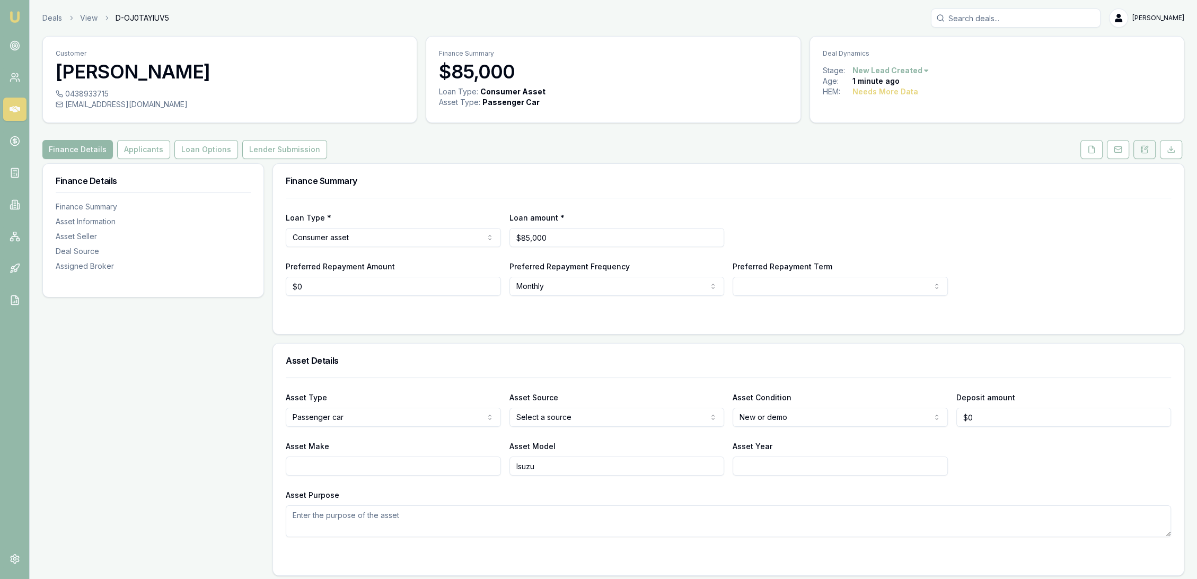
click at [1143, 144] on button at bounding box center [1144, 149] width 22 height 19
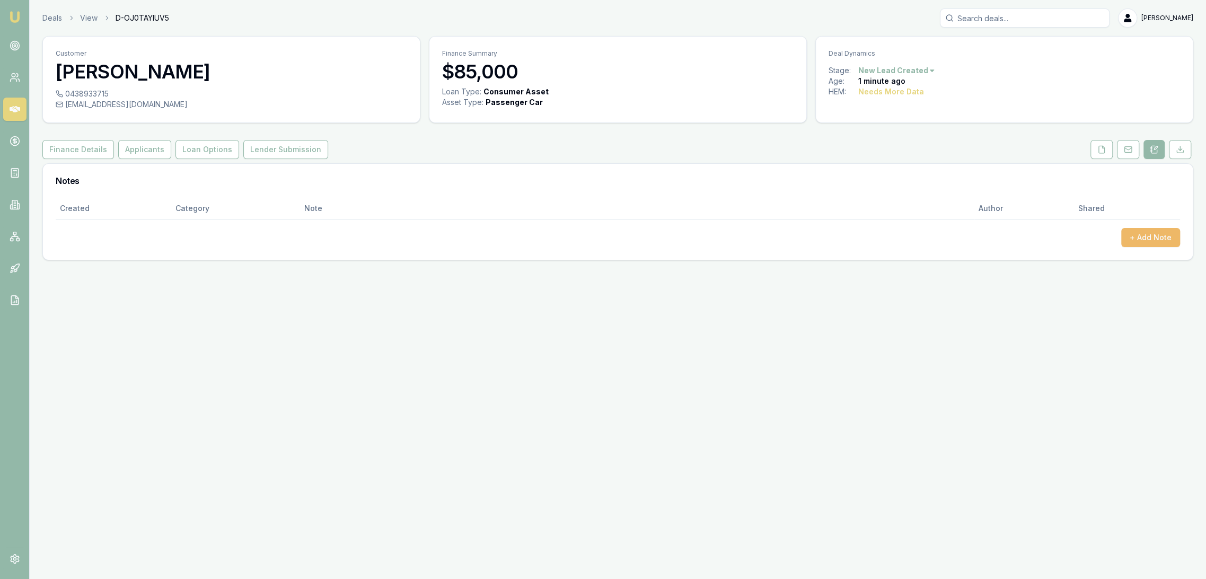
click at [1157, 237] on button "+ Add Note" at bounding box center [1150, 237] width 59 height 19
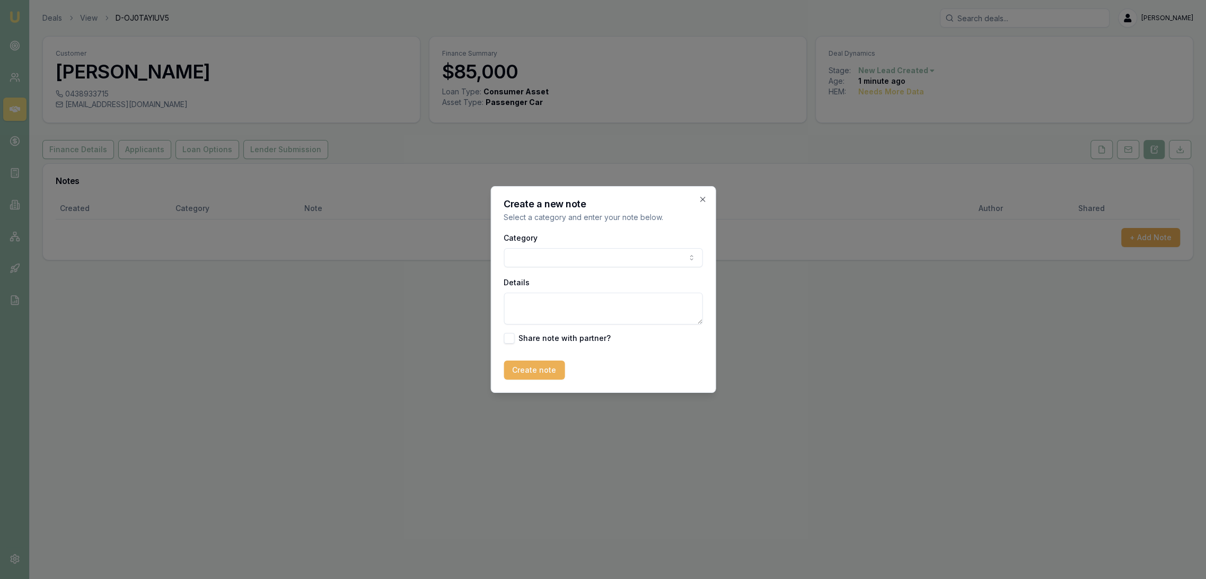
click at [547, 304] on textarea "Details" at bounding box center [602, 309] width 199 height 32
click at [705, 197] on icon "button" at bounding box center [702, 199] width 8 height 8
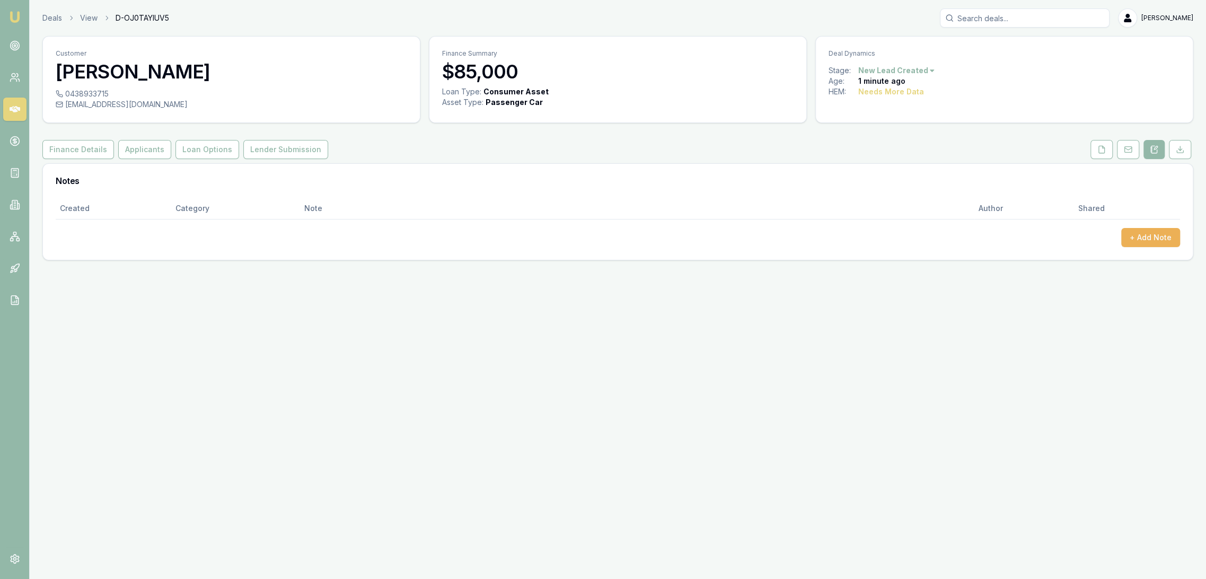
drag, startPoint x: 135, startPoint y: 154, endPoint x: 213, endPoint y: 170, distance: 80.0
click at [134, 153] on button "Applicants" at bounding box center [144, 149] width 53 height 19
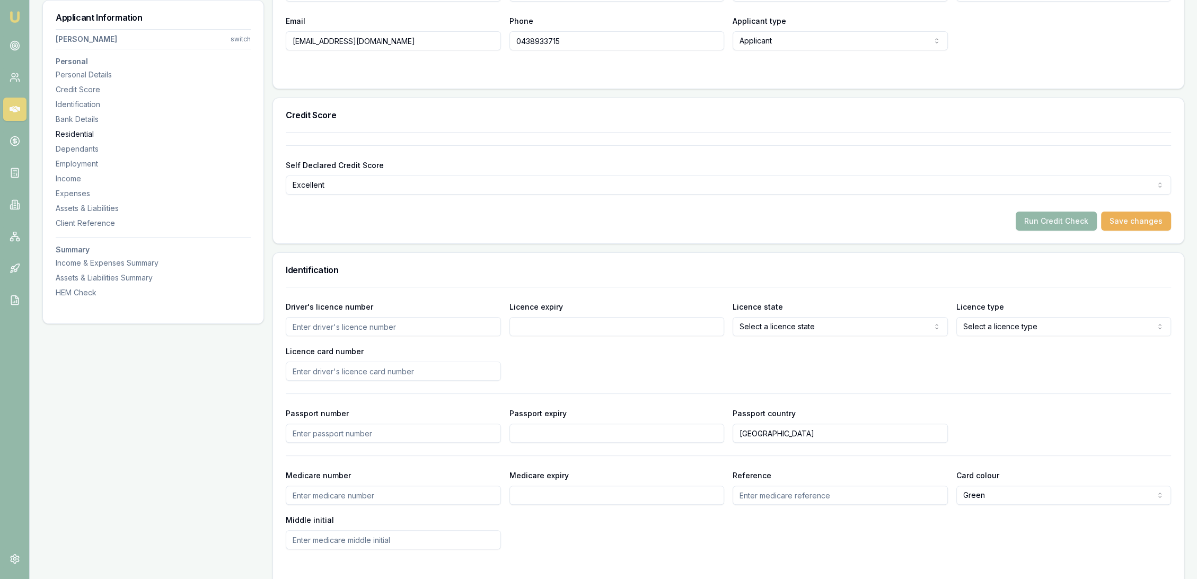
click at [73, 131] on div "Residential" at bounding box center [153, 134] width 195 height 11
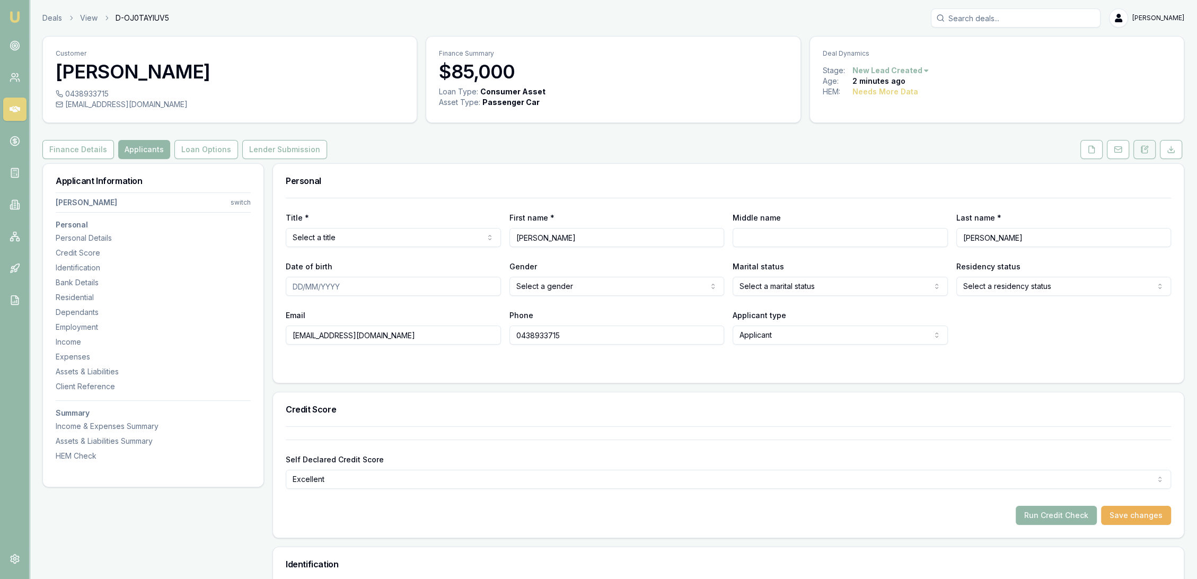
click at [1144, 152] on icon at bounding box center [1144, 149] width 8 height 8
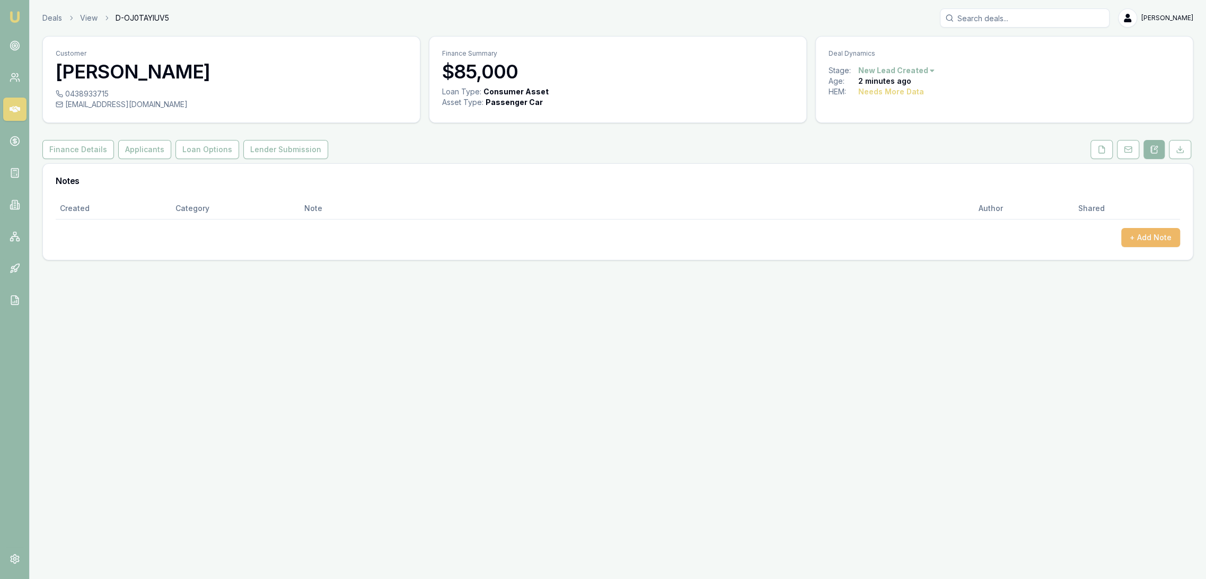
click at [1145, 239] on button "+ Add Note" at bounding box center [1150, 237] width 59 height 19
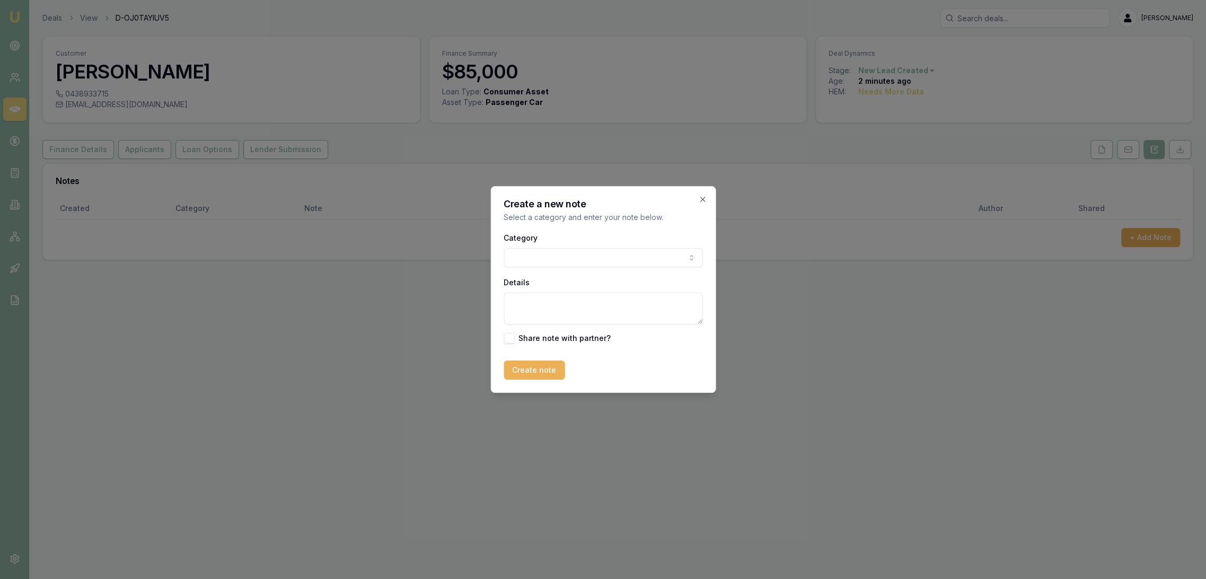
click at [564, 302] on textarea "Details" at bounding box center [602, 309] width 199 height 32
type textarea "AUTOBUDDY - new - consumer - WA"
click at [530, 365] on button "Create note" at bounding box center [533, 369] width 61 height 19
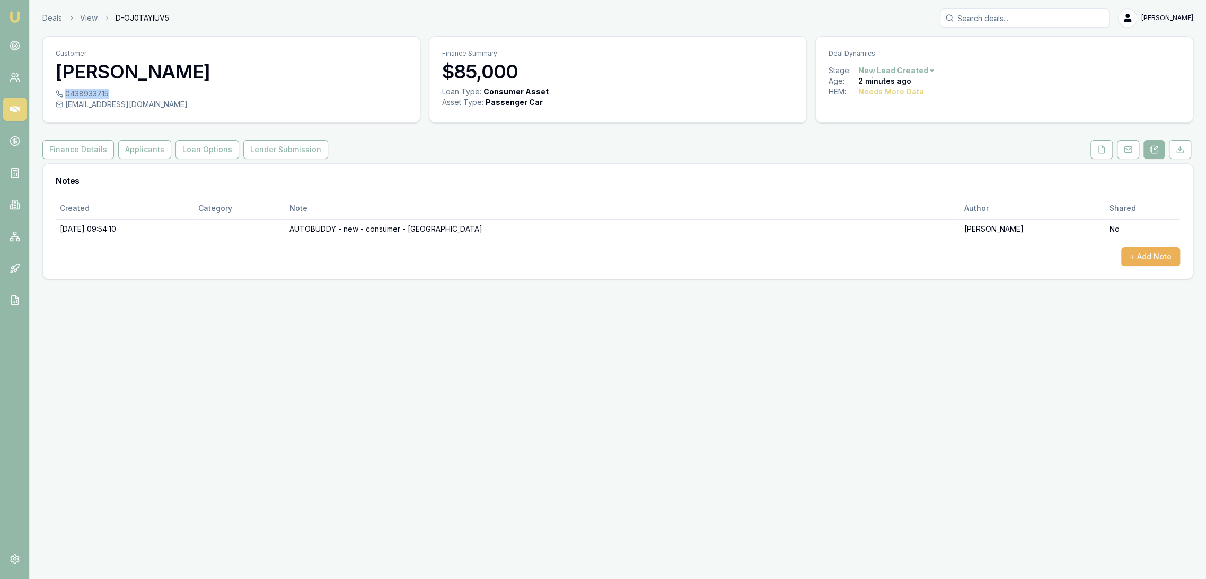
drag, startPoint x: 67, startPoint y: 93, endPoint x: 108, endPoint y: 95, distance: 40.9
click at [108, 95] on div "0438933715" at bounding box center [231, 94] width 351 height 11
copy div "0438933715"
click at [148, 144] on button "Applicants" at bounding box center [144, 149] width 53 height 19
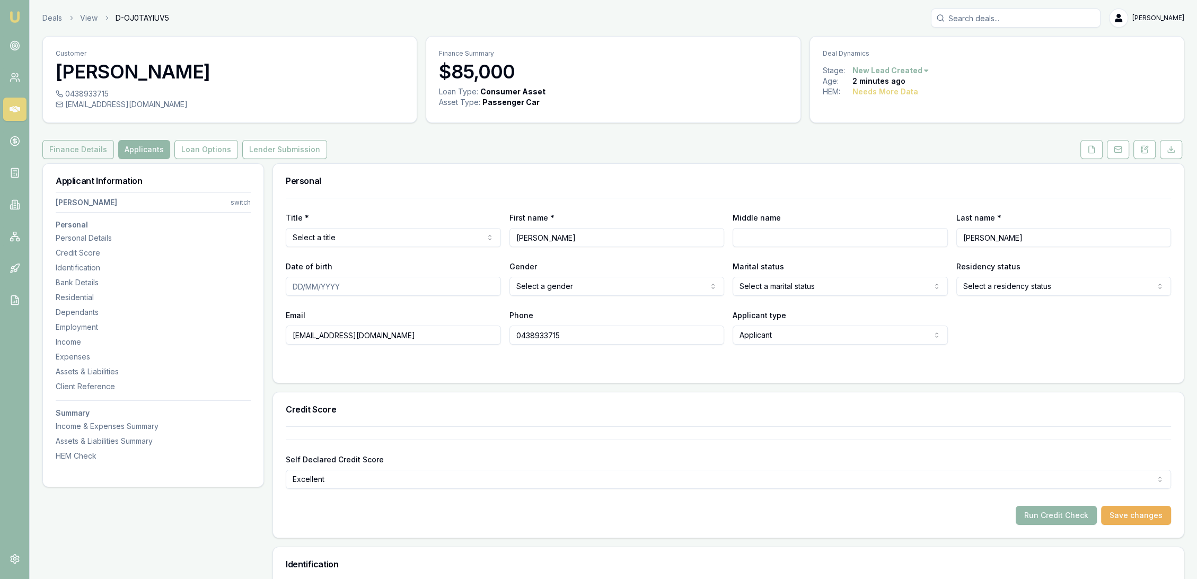
click at [78, 151] on button "Finance Details" at bounding box center [78, 149] width 72 height 19
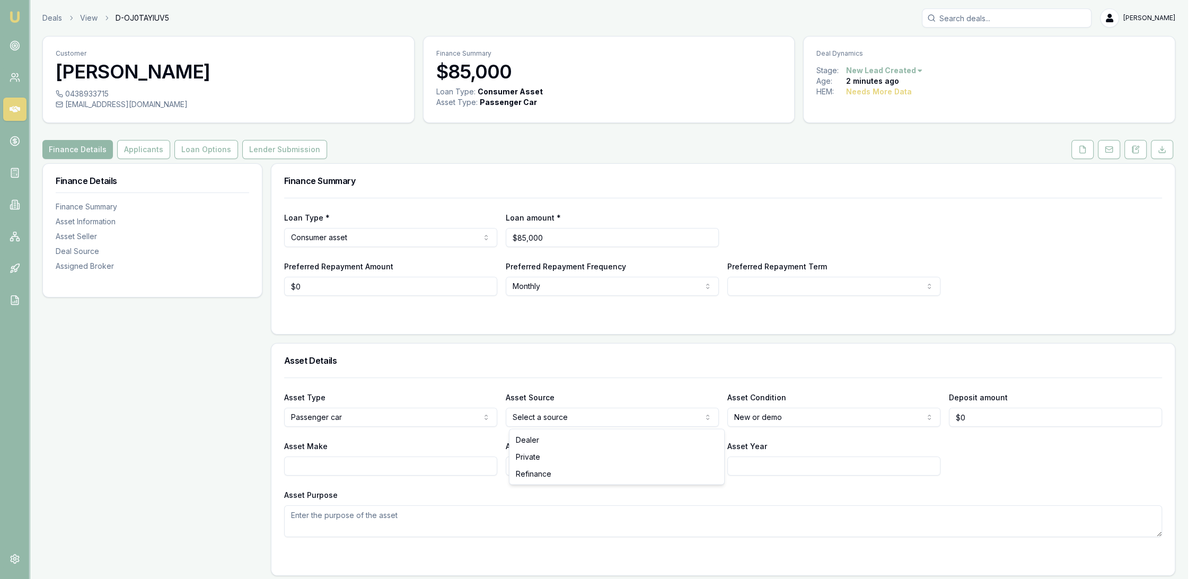
click at [601, 421] on html "Emu Broker Deals View D-OJ0TAYIUV5 Robyn Adams Toggle Menu Customer Michael Web…" at bounding box center [598, 289] width 1197 height 579
click at [870, 472] on input "Asset Year" at bounding box center [839, 465] width 215 height 19
type input "2025"
click at [370, 466] on input "Asset Make" at bounding box center [393, 465] width 215 height 19
type input "i"
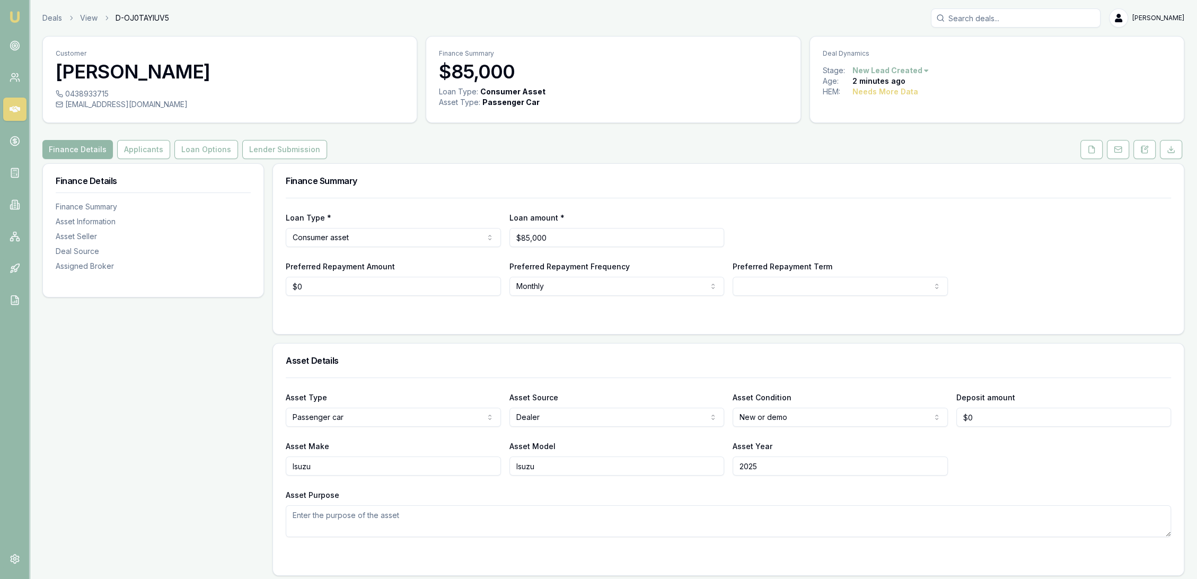
type input "Isuzu"
click at [801, 289] on html "Emu Broker Deals View D-OJ0TAYIUV5 Robyn Adams Toggle Menu Customer Michael Web…" at bounding box center [603, 289] width 1206 height 579
select select "84"
click at [765, 237] on div "Loan Type * Consumer asset Consumer loan Consumer asset Commercial loan Commerc…" at bounding box center [728, 229] width 885 height 36
click at [143, 153] on button "Applicants" at bounding box center [143, 149] width 53 height 19
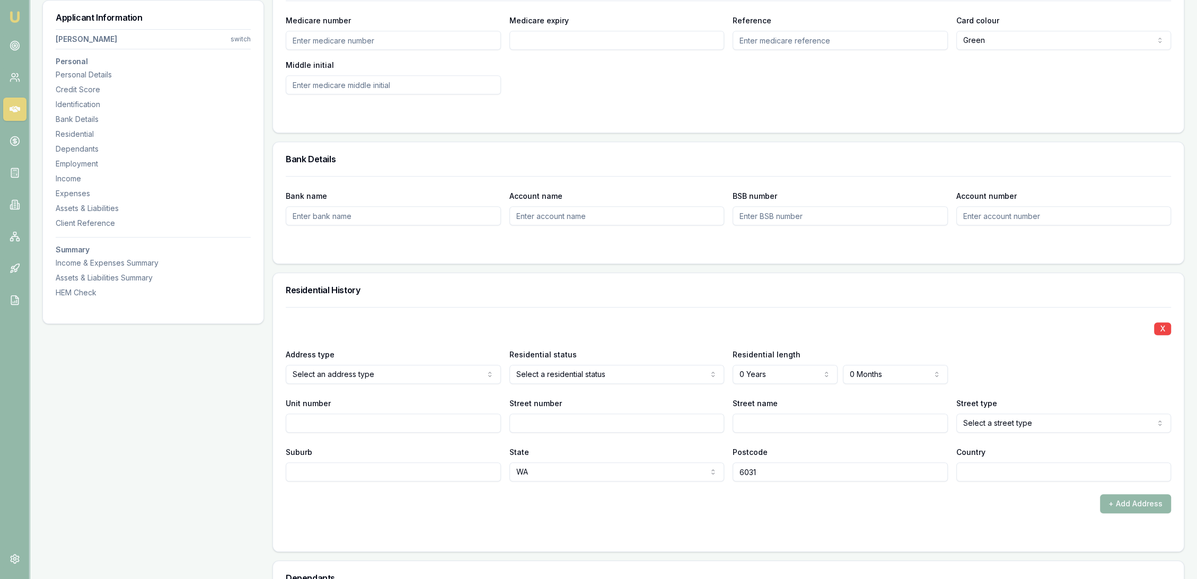
scroll to position [883, 0]
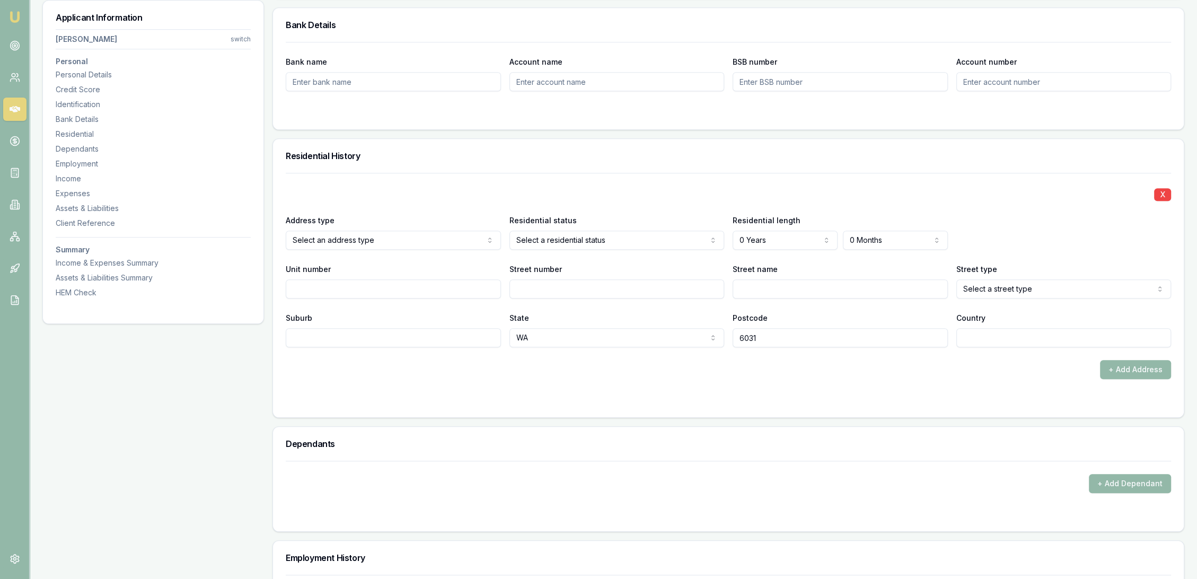
click at [538, 386] on form "X Address type Select an address type Current Previous Residential status Owner…" at bounding box center [728, 289] width 885 height 232
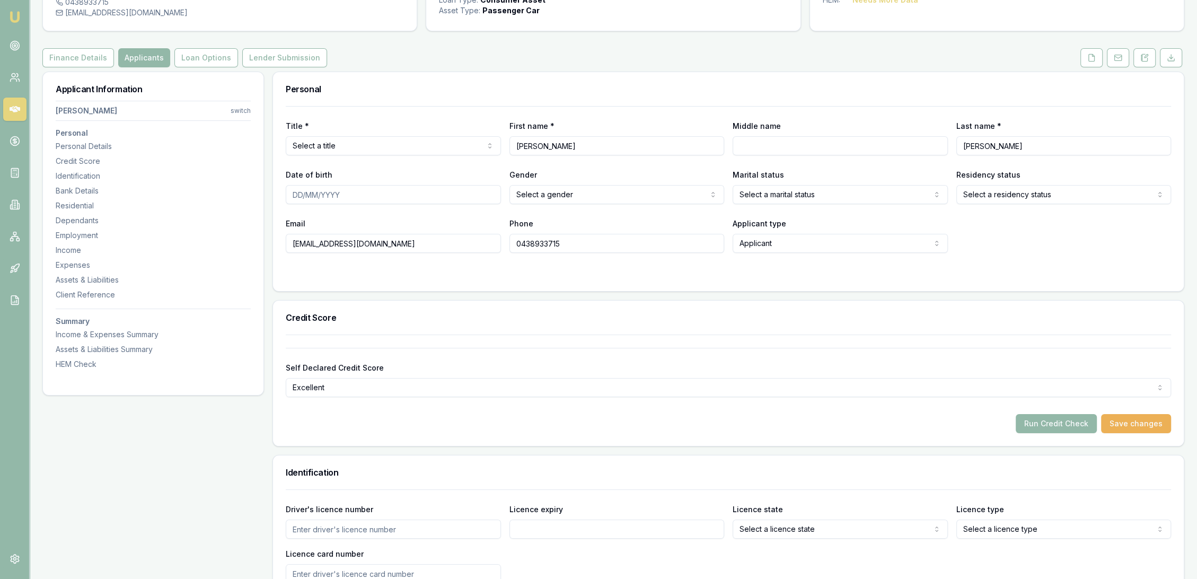
scroll to position [0, 0]
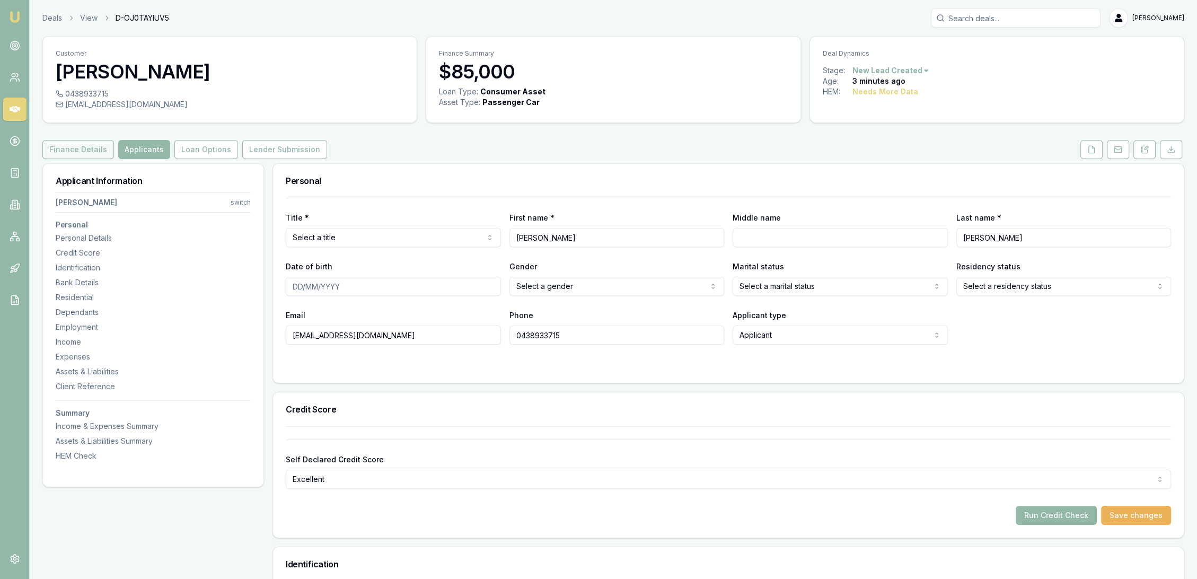
click at [69, 153] on button "Finance Details" at bounding box center [78, 149] width 72 height 19
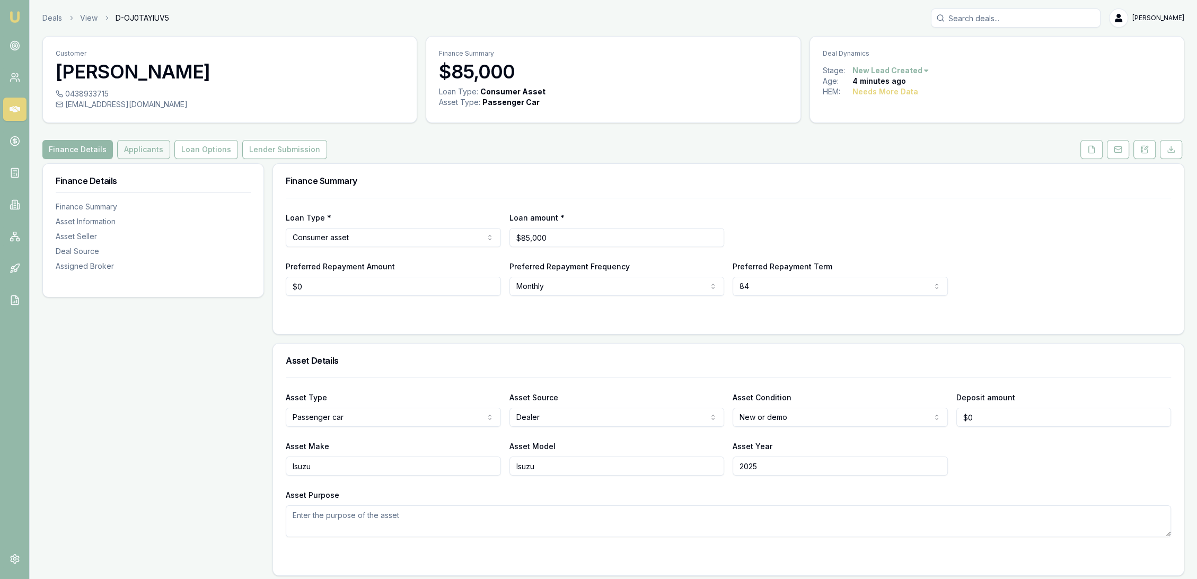
click at [139, 153] on button "Applicants" at bounding box center [143, 149] width 53 height 19
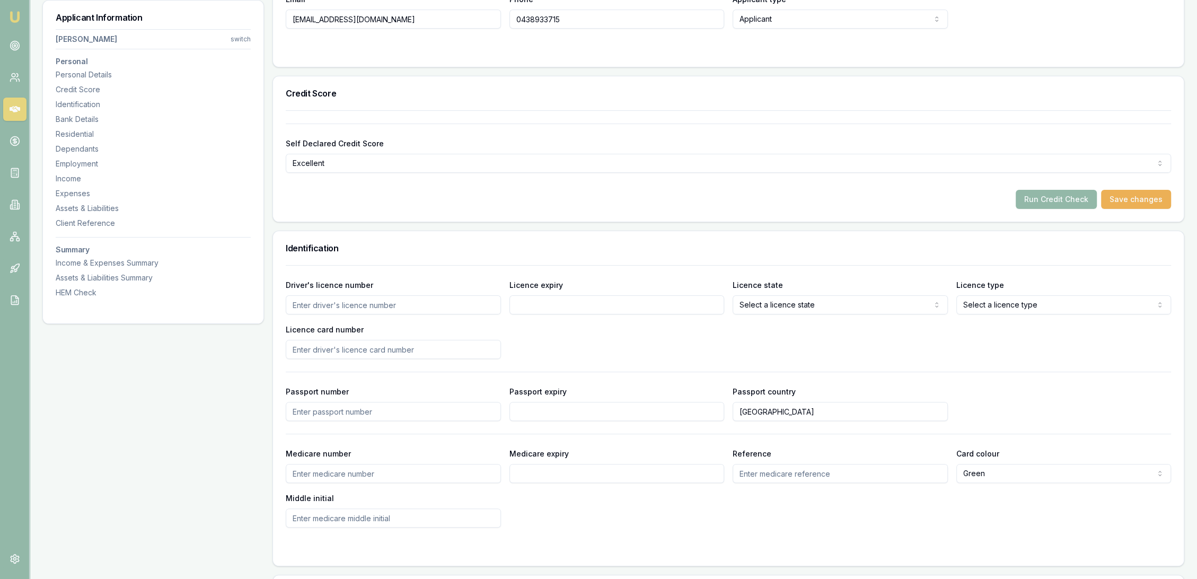
scroll to position [353, 0]
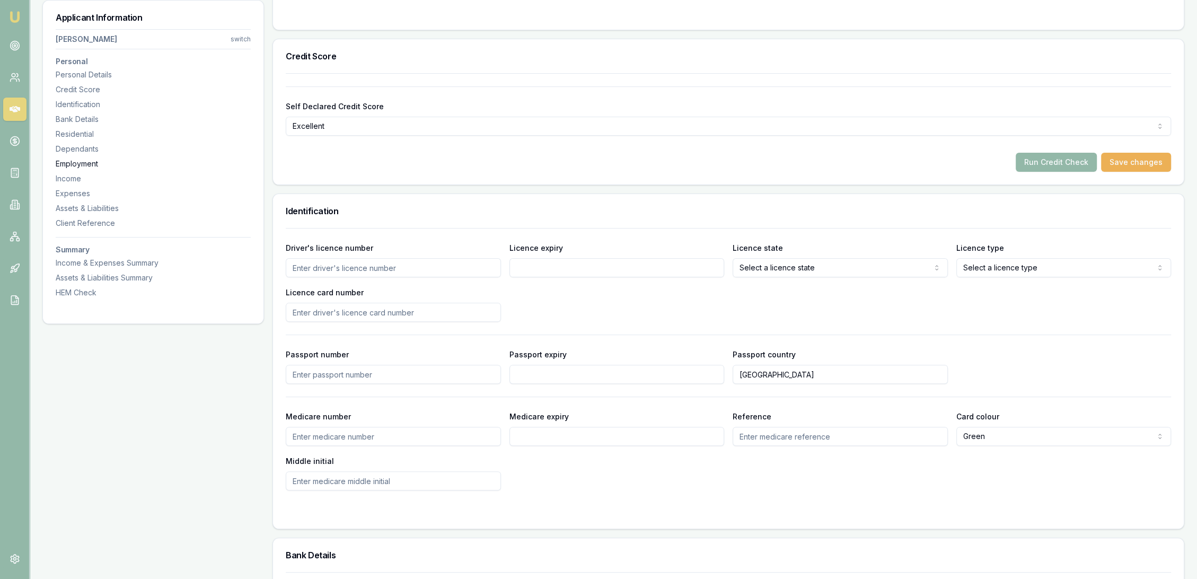
click at [77, 161] on div "Employment" at bounding box center [153, 163] width 195 height 11
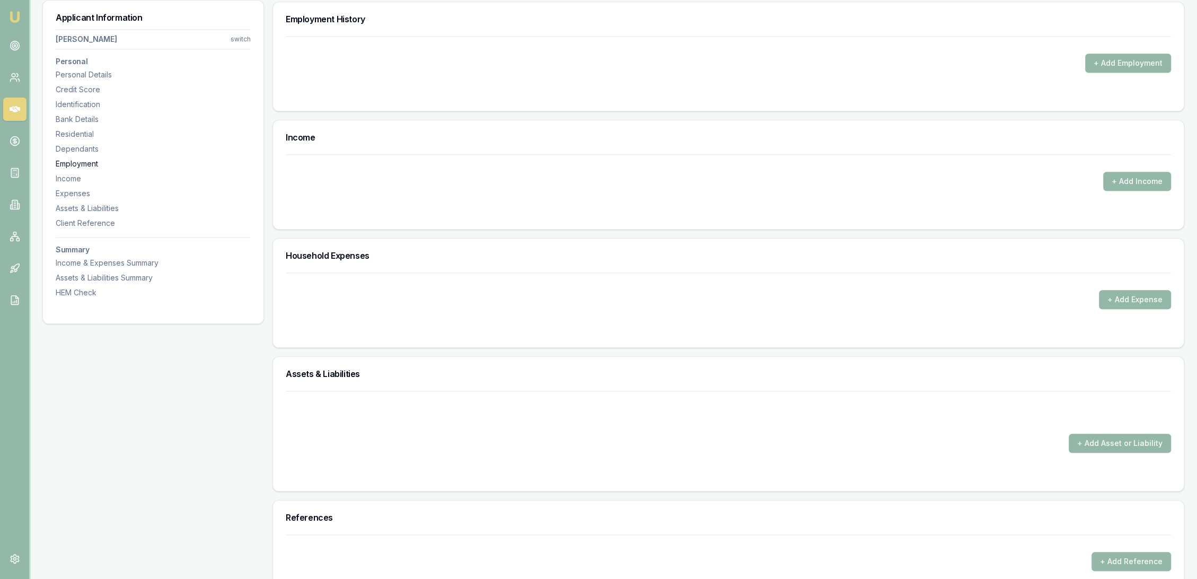
scroll to position [1422, 0]
click at [1105, 66] on button "+ Add Employment" at bounding box center [1128, 62] width 86 height 19
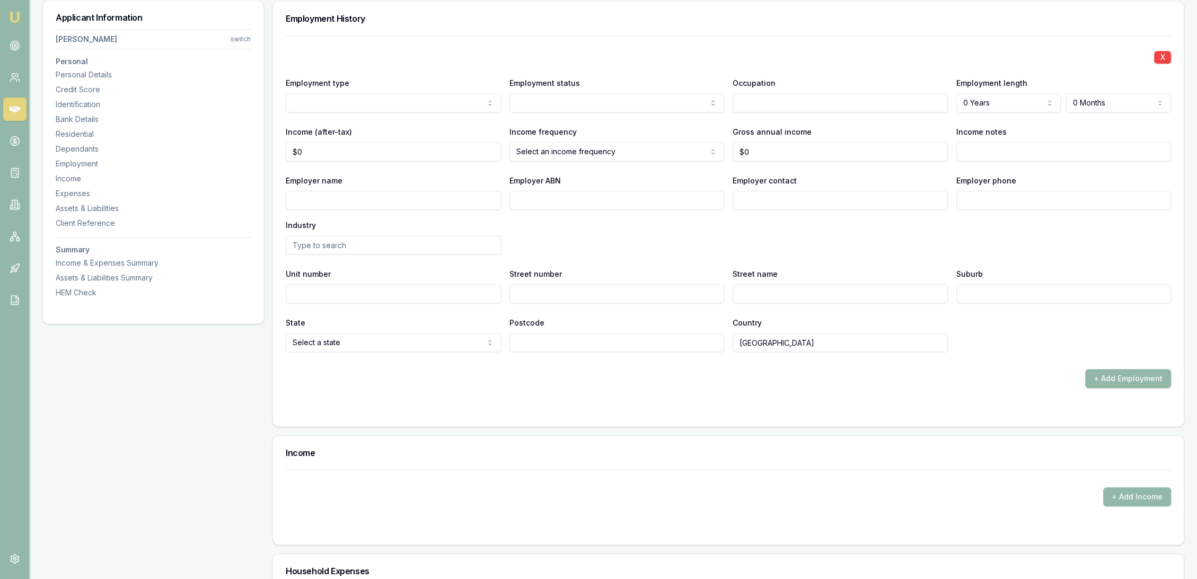
click at [988, 146] on input "Income notes" at bounding box center [1063, 151] width 215 height 19
type input "FIFO 8+6"
click at [845, 251] on div "Employer name Employer ABN Employer contact Employer phone Industry" at bounding box center [728, 214] width 885 height 81
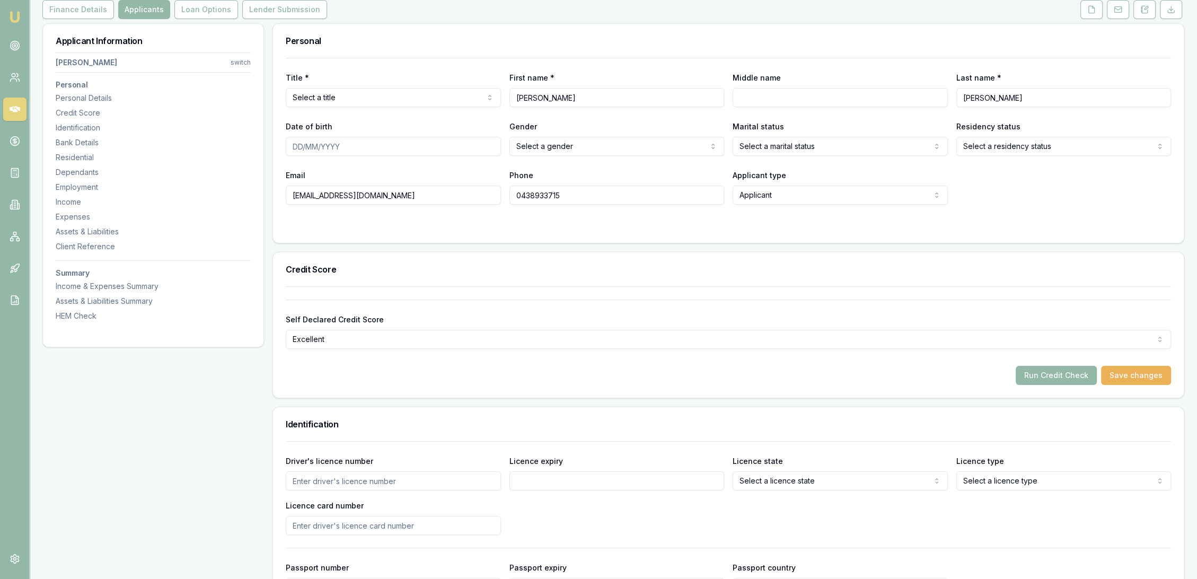
scroll to position [127, 0]
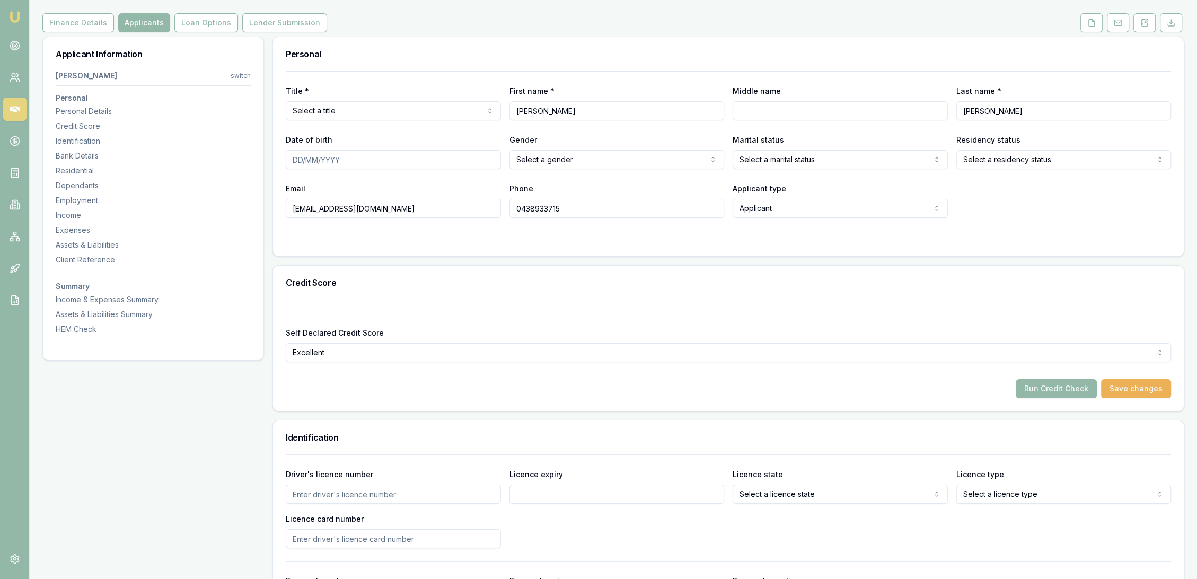
click at [305, 100] on div "Title * Select a title Mr Mrs Miss Ms Dr Prof" at bounding box center [393, 102] width 215 height 36
click at [303, 102] on html "Emu Broker Deals View D-OJ0TAYIUV5 Robyn Adams Toggle Menu Customer Michael Web…" at bounding box center [598, 162] width 1197 height 579
click at [781, 109] on input "Middle name" at bounding box center [839, 110] width 215 height 19
type input "j"
type input "James"
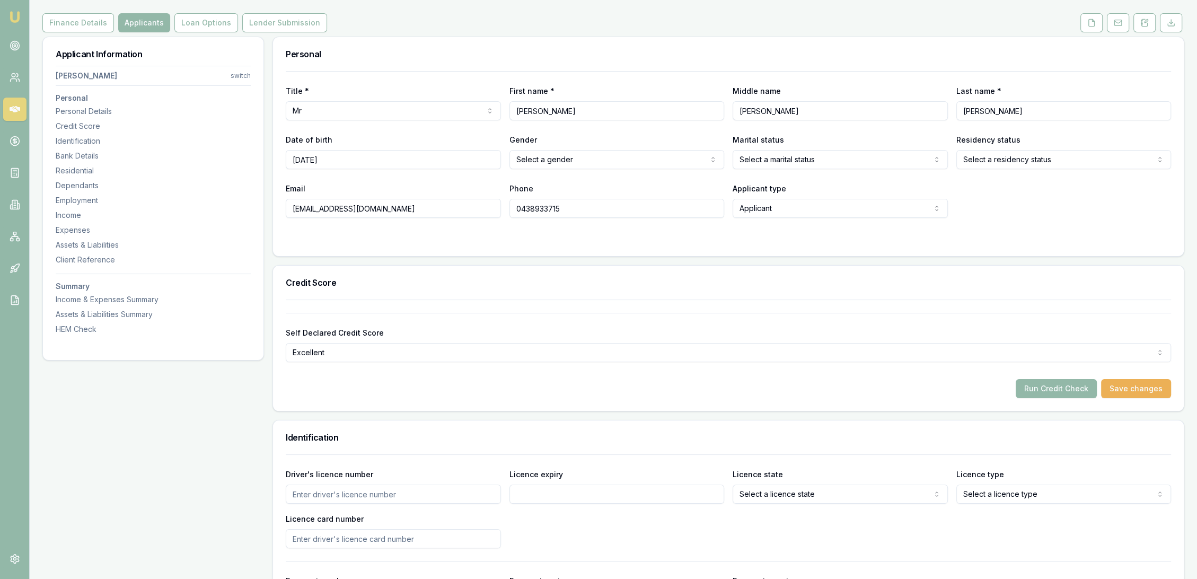
type input "24/06/1974"
click at [1023, 229] on form "Title * Mr Mr Mrs Miss Ms Dr Prof First name * Michael Middle name James Last n…" at bounding box center [728, 157] width 885 height 172
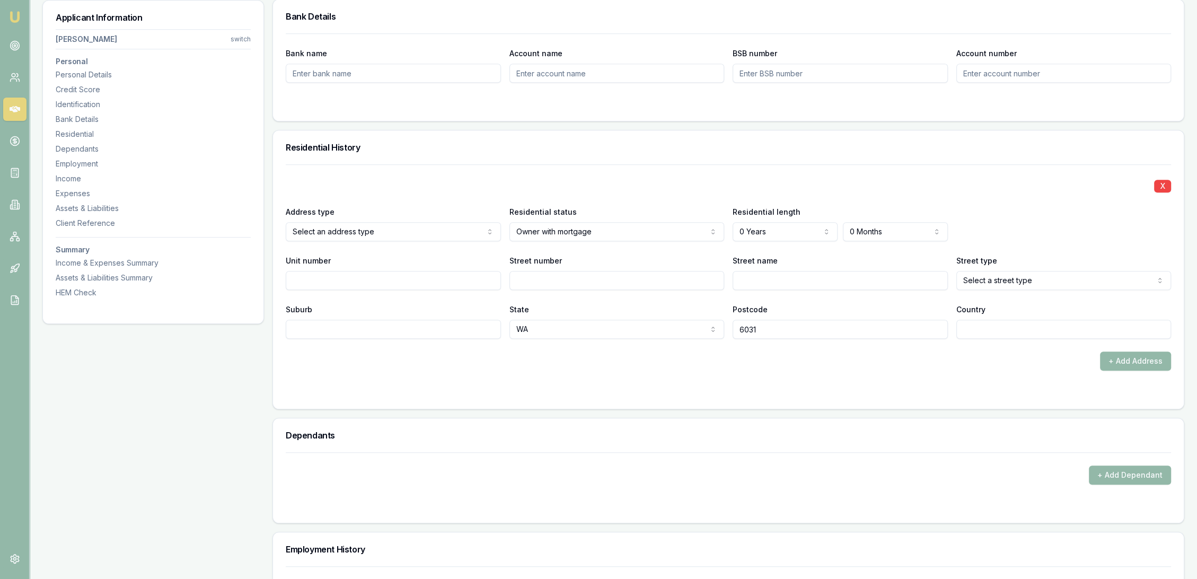
scroll to position [892, 0]
click at [532, 278] on input "Street number" at bounding box center [616, 279] width 215 height 19
type input "56"
type input "Fishbone"
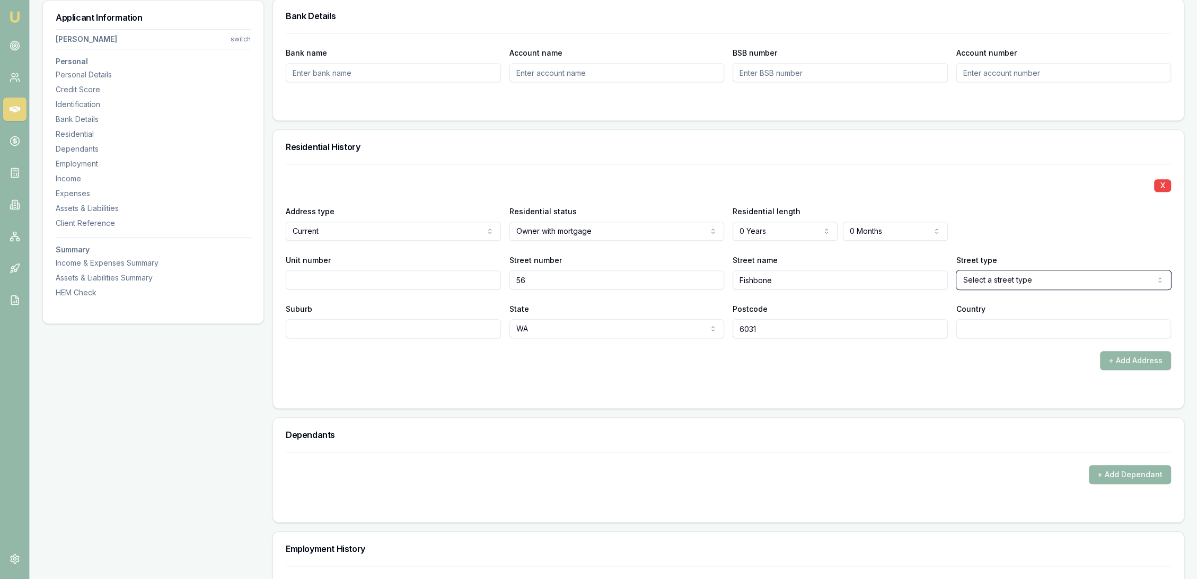
select select "Turn"
type input "Banksia Grove"
type input "au"
click at [541, 380] on form "X Address type Current Current Previous Residential status Owner with mortgage …" at bounding box center [728, 280] width 885 height 232
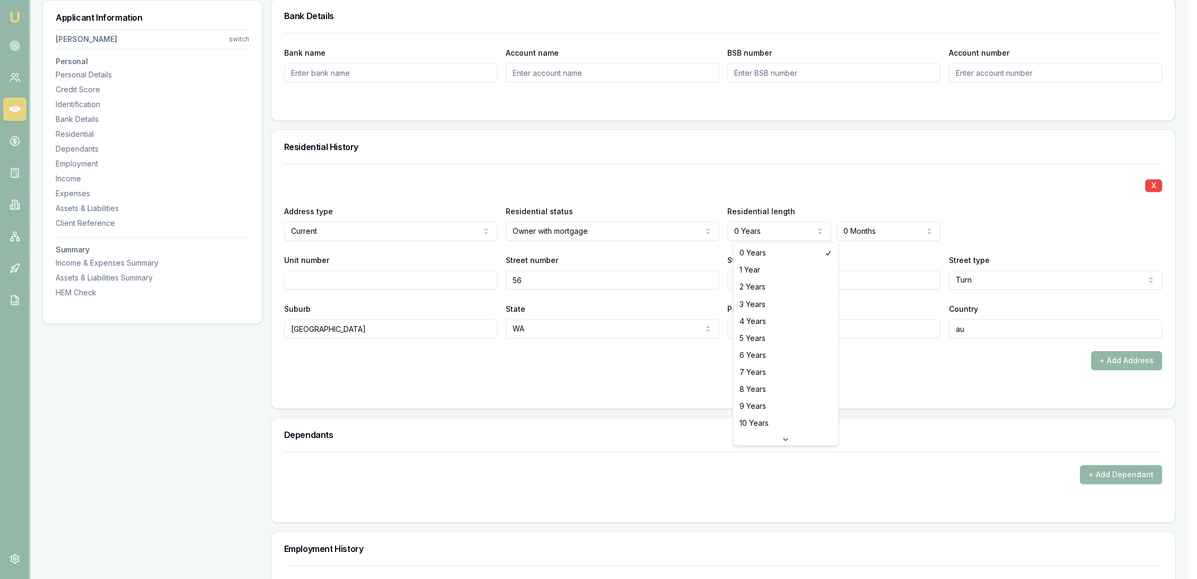
select select "10"
click at [488, 388] on div at bounding box center [728, 391] width 885 height 8
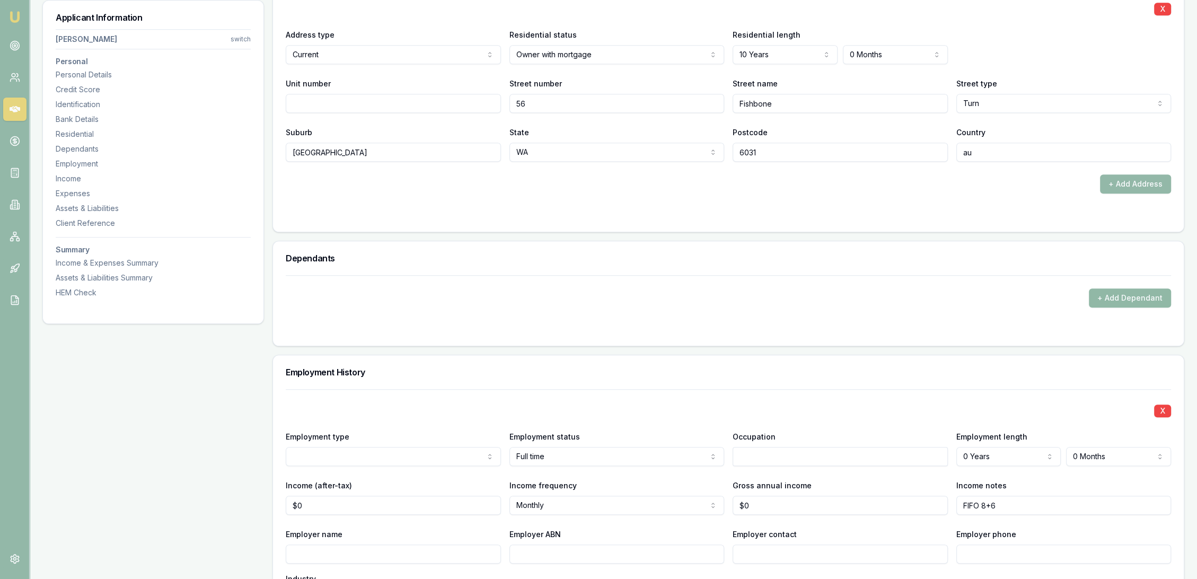
click at [1122, 303] on button "+ Add Dependant" at bounding box center [1130, 297] width 82 height 19
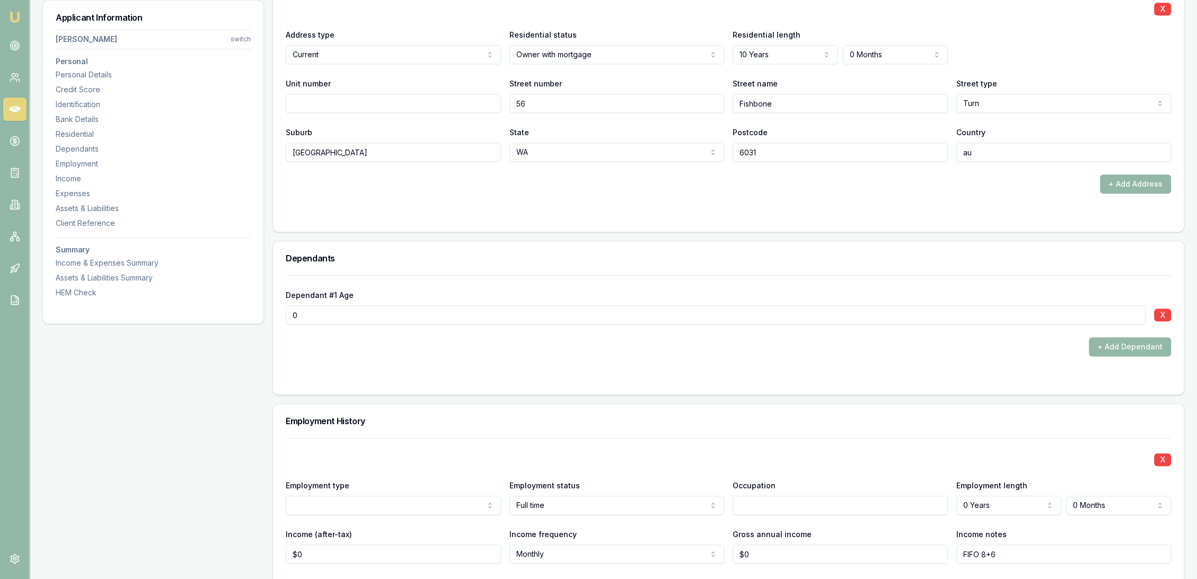
drag, startPoint x: 330, startPoint y: 315, endPoint x: 256, endPoint y: 322, distance: 73.5
click at [256, 322] on div "Applicant Information Michael Webb switch Personal Personal Details Credit Scor…" at bounding box center [613, 442] width 1142 height 2695
type input "12"
click at [352, 360] on form "Dependant #1 Age 12 X + Add Dependant" at bounding box center [728, 328] width 885 height 107
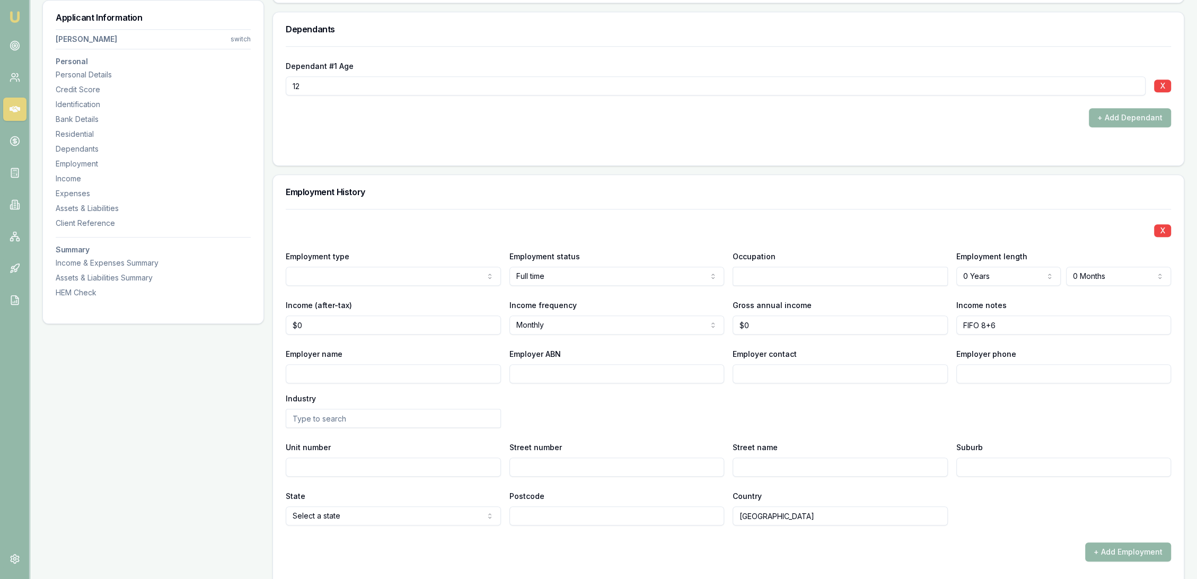
scroll to position [1363, 0]
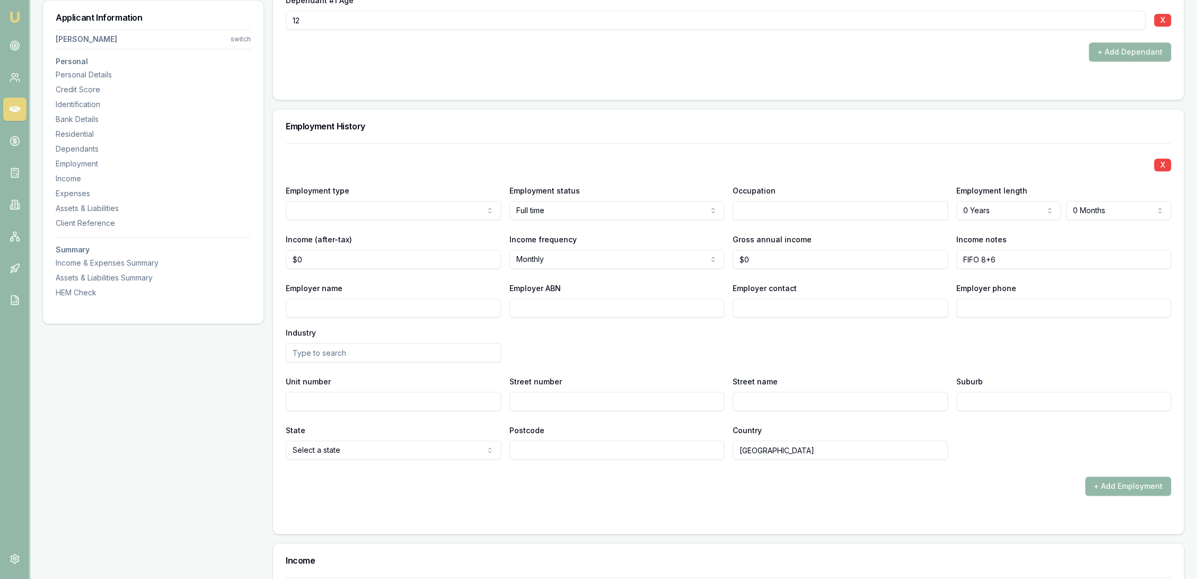
click at [746, 208] on input "text" at bounding box center [839, 210] width 215 height 19
click at [771, 231] on div "Storepersons" at bounding box center [840, 229] width 214 height 19
type input "Storepersons"
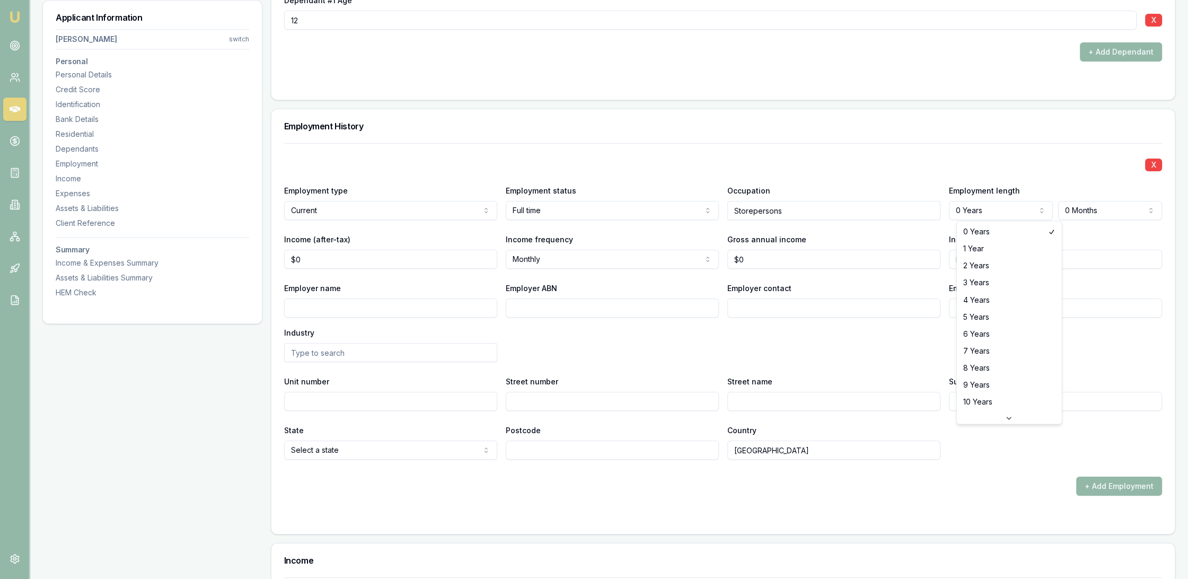
select select "6"
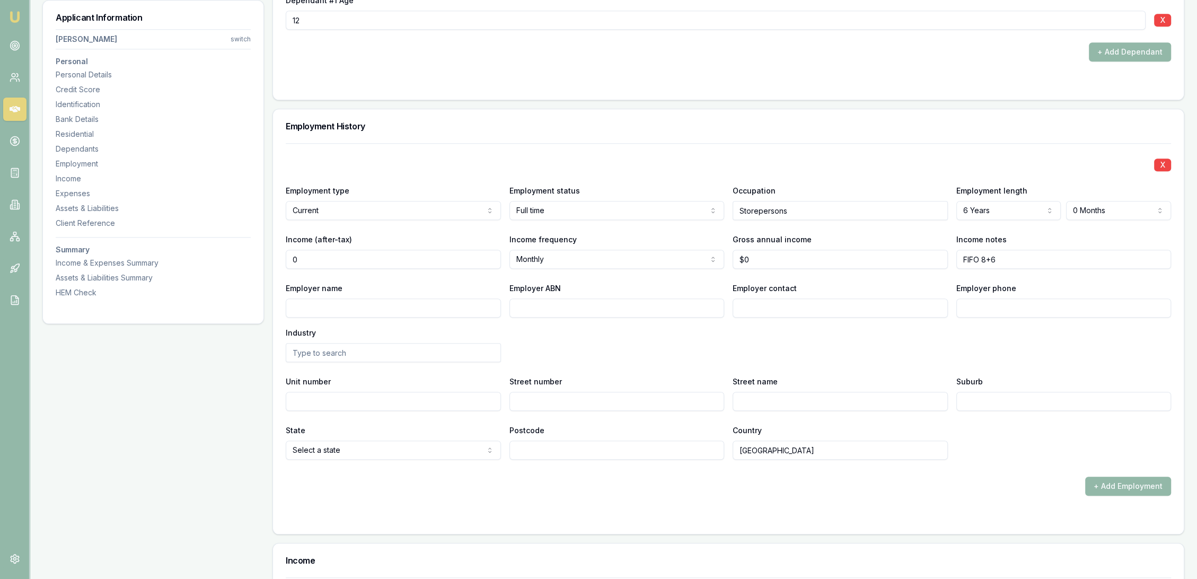
click at [407, 262] on input "0" at bounding box center [393, 259] width 215 height 19
type input "$0"
click at [583, 172] on div "X Employment type Current Current Previous Employment status Full time Full tim…" at bounding box center [728, 301] width 885 height 316
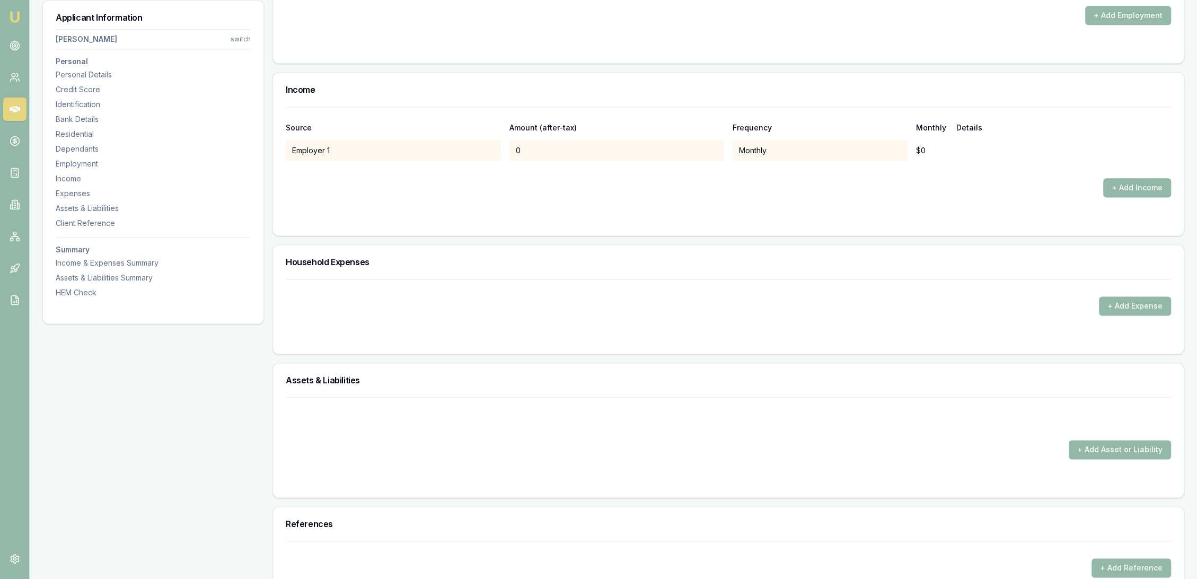
scroll to position [1834, 0]
click at [1142, 305] on button "+ Add Expense" at bounding box center [1135, 305] width 72 height 19
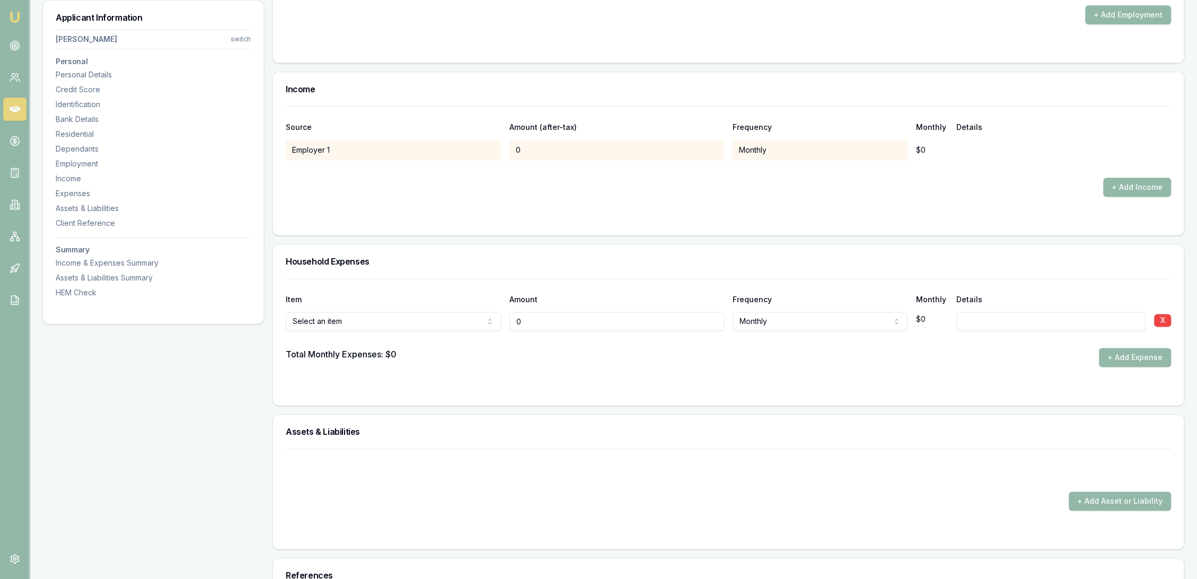
type input "$0"
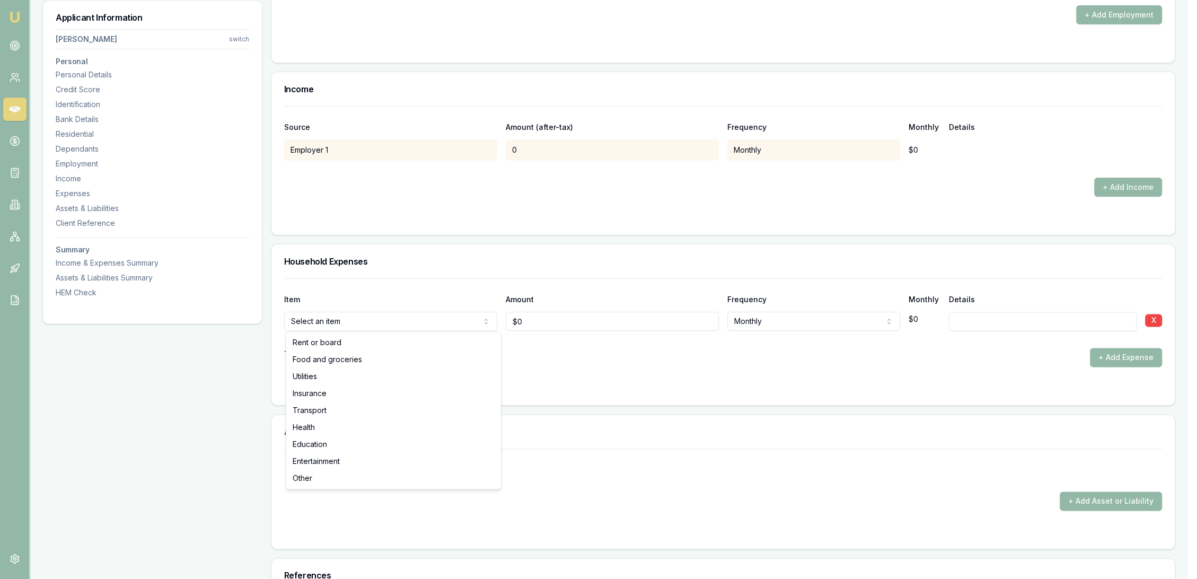
select select "FOOD_AND_GROCERIES"
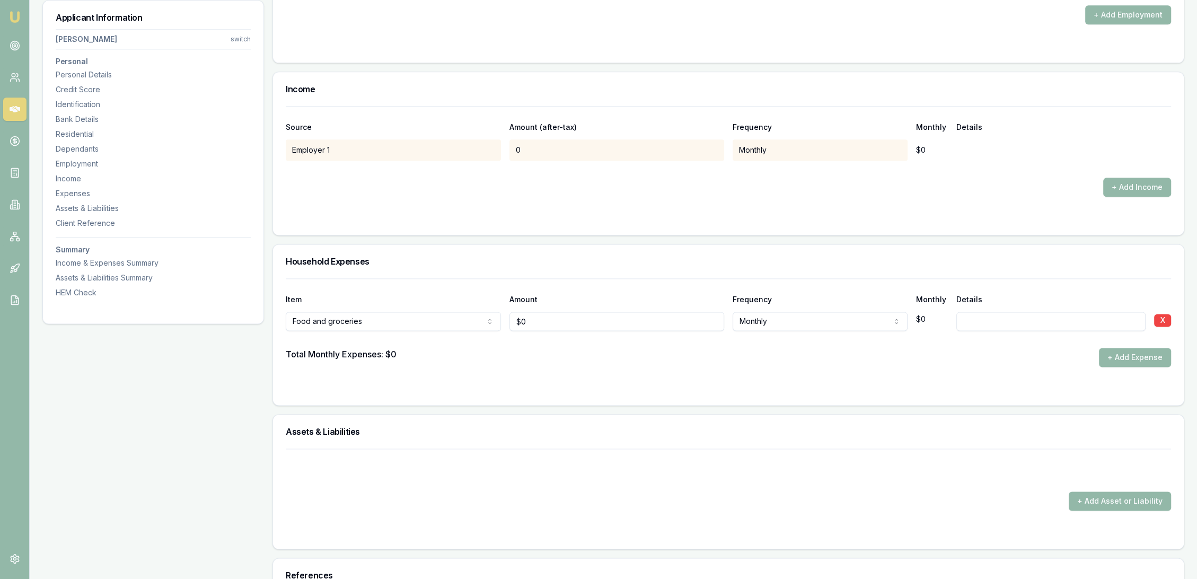
type input "0"
type input "$300"
select select "FORTNIGHTLY"
click at [456, 371] on form "Item Amount Frequency Monthly Details Food and groceries Rent or board Food and…" at bounding box center [728, 335] width 885 height 114
click at [1145, 353] on button "+ Add Expense" at bounding box center [1135, 357] width 72 height 19
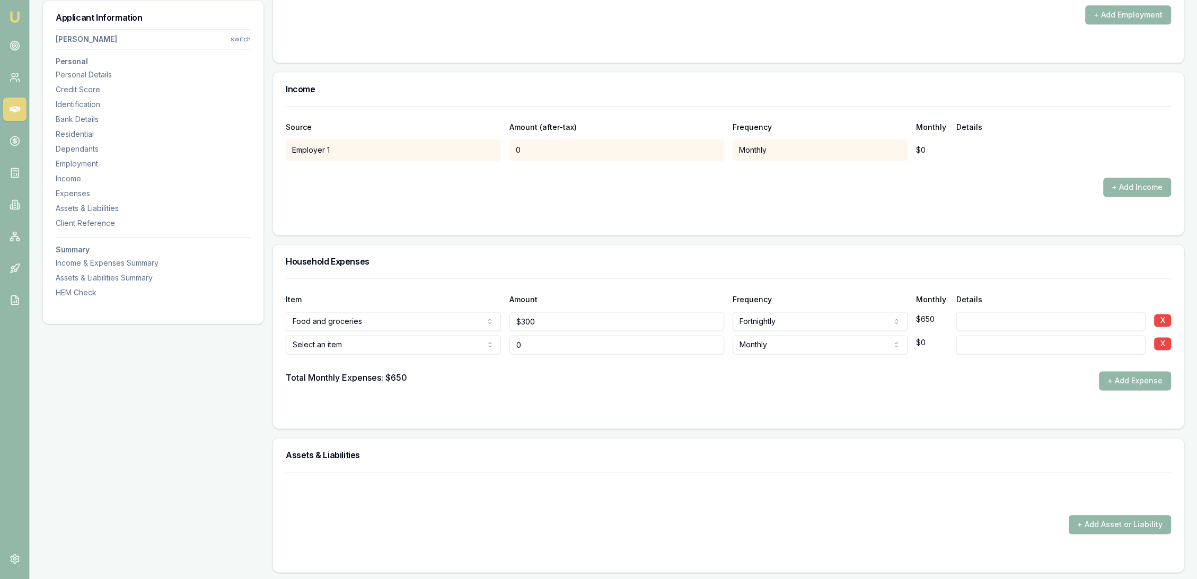
type input "$0"
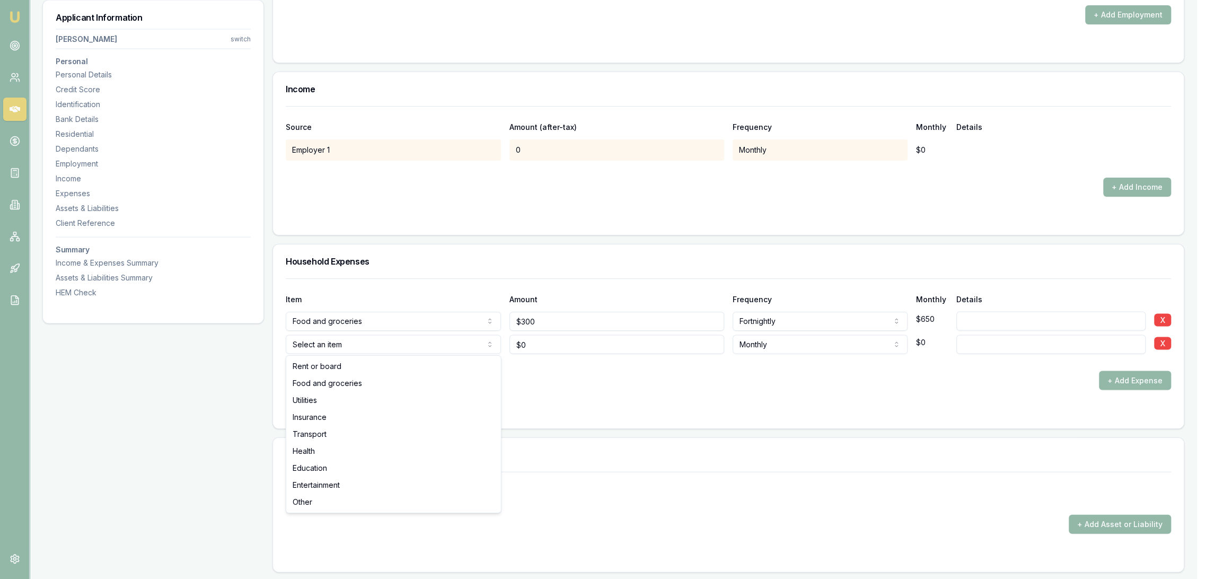
select select "UTILITIES"
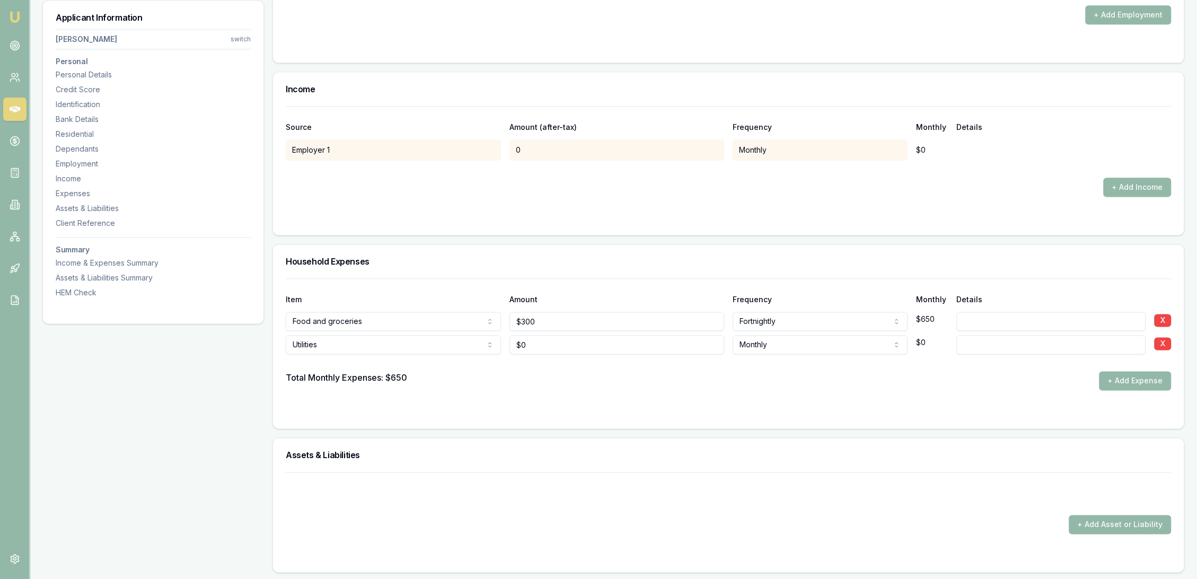
click at [978, 347] on input at bounding box center [1051, 344] width 190 height 19
drag, startPoint x: 539, startPoint y: 351, endPoint x: 479, endPoint y: 351, distance: 60.4
click at [479, 351] on div "Utilities Rent or board Food and groceries Utilities Insurance Transport Health…" at bounding box center [728, 342] width 885 height 23
type input "$300"
select select "QUARTERLY"
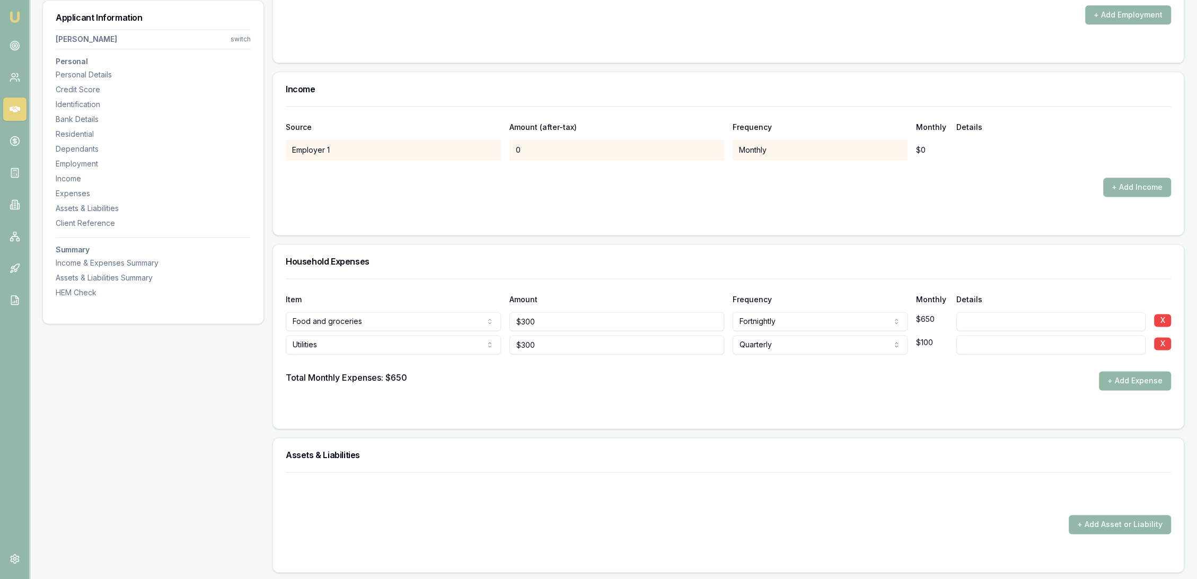
drag, startPoint x: 525, startPoint y: 389, endPoint x: 926, endPoint y: 438, distance: 404.1
click at [529, 390] on form "Item Amount Frequency Monthly Details Food and groceries Rent or board Food and…" at bounding box center [728, 346] width 885 height 137
click at [1143, 385] on button "+ Add Expense" at bounding box center [1135, 380] width 72 height 19
drag, startPoint x: 1142, startPoint y: 373, endPoint x: 1065, endPoint y: 395, distance: 80.0
click at [1141, 373] on button "+ Add Expense" at bounding box center [1135, 380] width 72 height 19
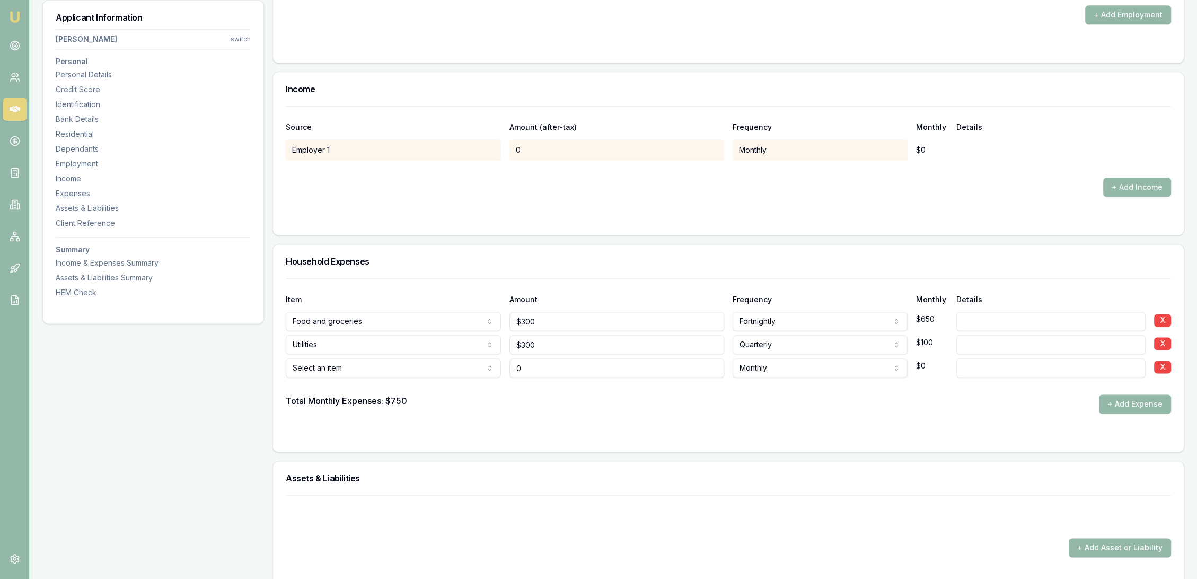
type input "$0"
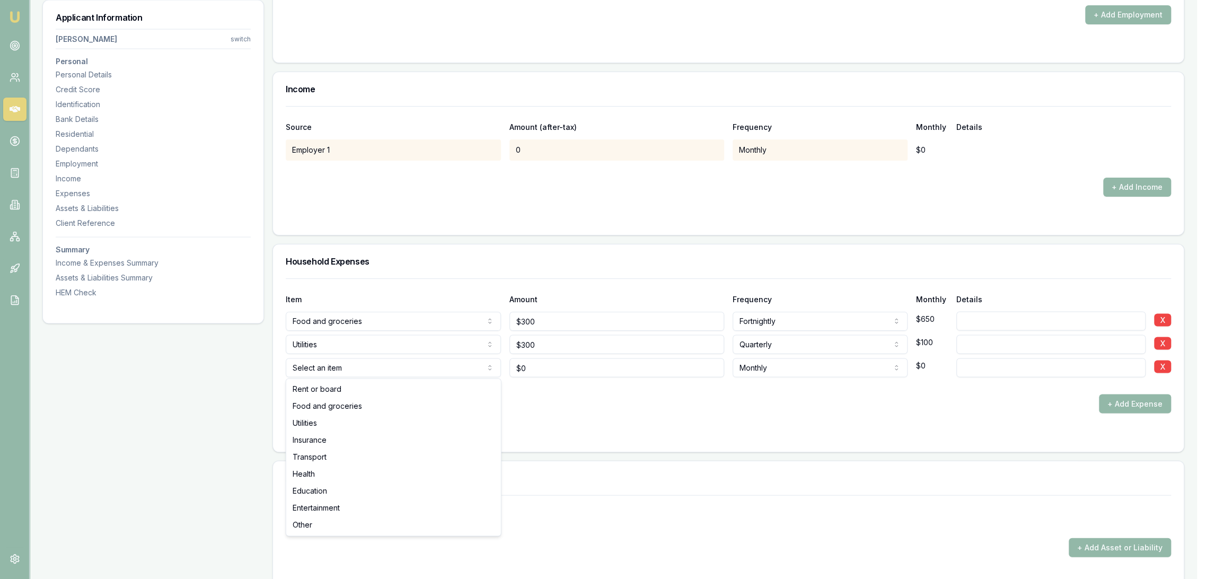
select select "UTILITIES"
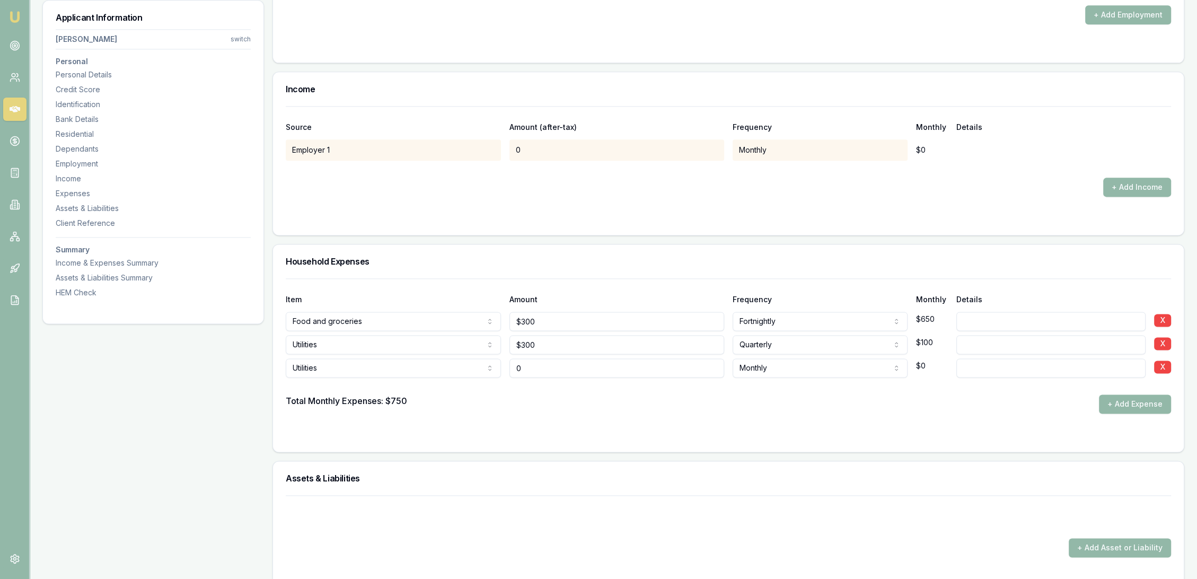
drag, startPoint x: 538, startPoint y: 364, endPoint x: 484, endPoint y: 368, distance: 54.7
click at [484, 368] on div "Utilities Rent or board Food and groceries Utilities Insurance Transport Health…" at bounding box center [728, 365] width 885 height 23
type input "$40"
select select "QUARTERLY"
type input "gas"
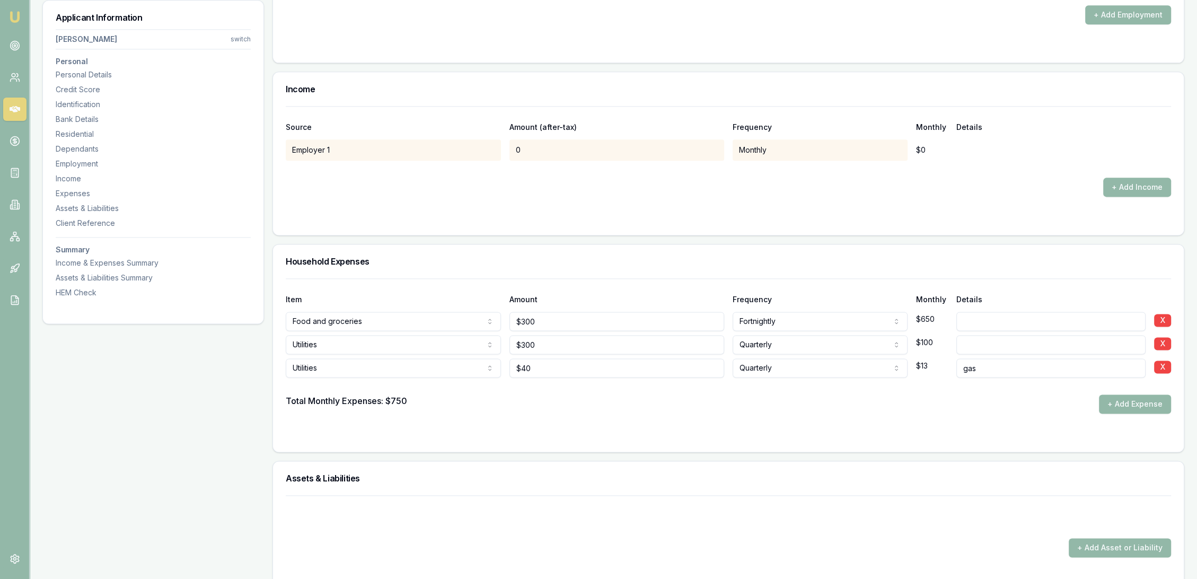
click at [1014, 347] on input at bounding box center [1051, 344] width 190 height 19
type input "elec"
click at [930, 431] on div at bounding box center [728, 434] width 885 height 8
drag, startPoint x: 1132, startPoint y: 406, endPoint x: 801, endPoint y: 405, distance: 331.2
click at [1132, 406] on button "+ Add Expense" at bounding box center [1135, 403] width 72 height 19
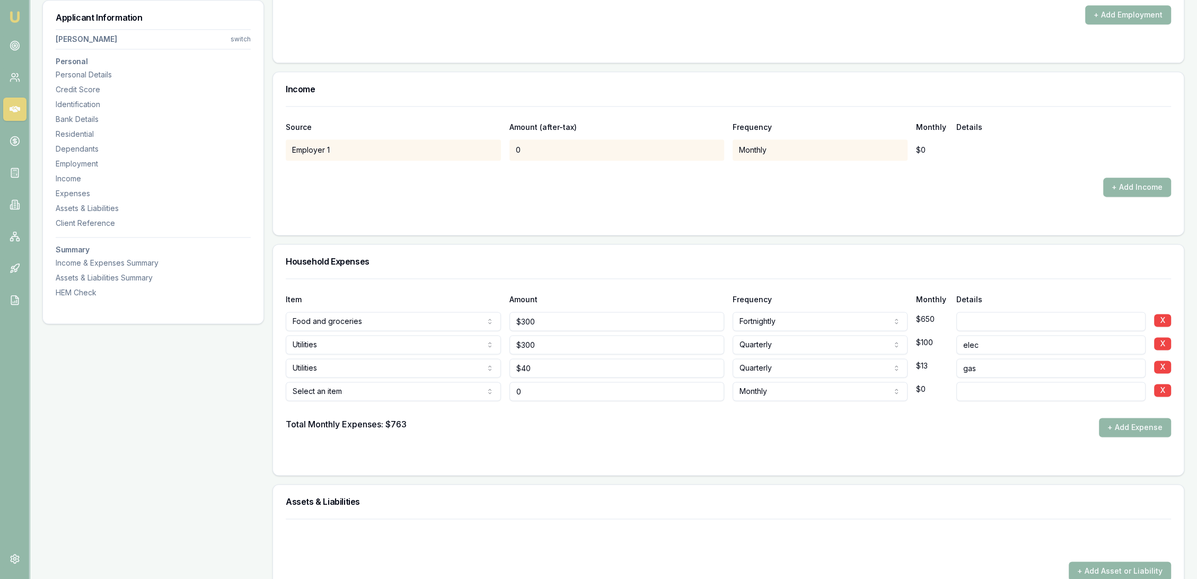
type input "$0"
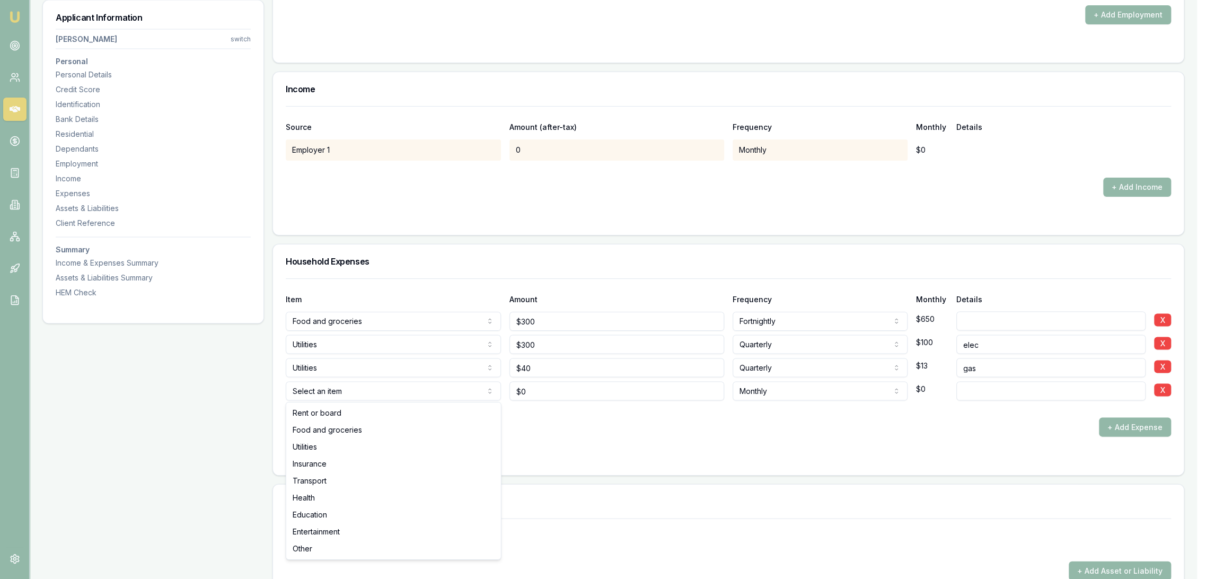
select select "UTILITIES"
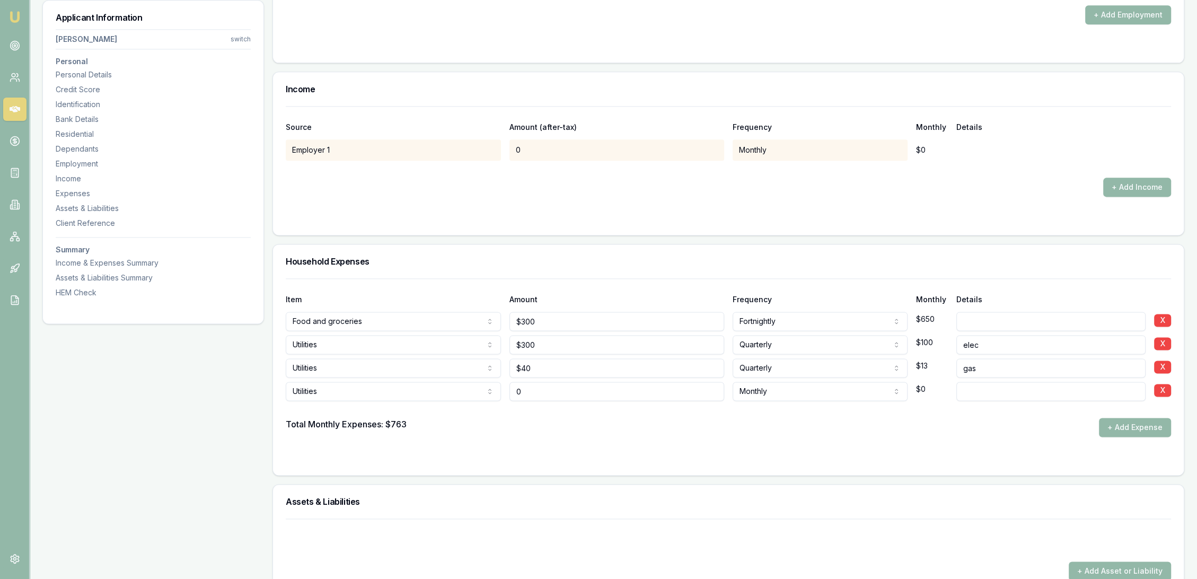
drag, startPoint x: 581, startPoint y: 382, endPoint x: 467, endPoint y: 404, distance: 115.6
click at [482, 399] on div "Item Amount Frequency Monthly Details Food and groceries Rent or board Food and…" at bounding box center [728, 357] width 885 height 158
type input "$200"
select select "QUARTERLY"
type input "water"
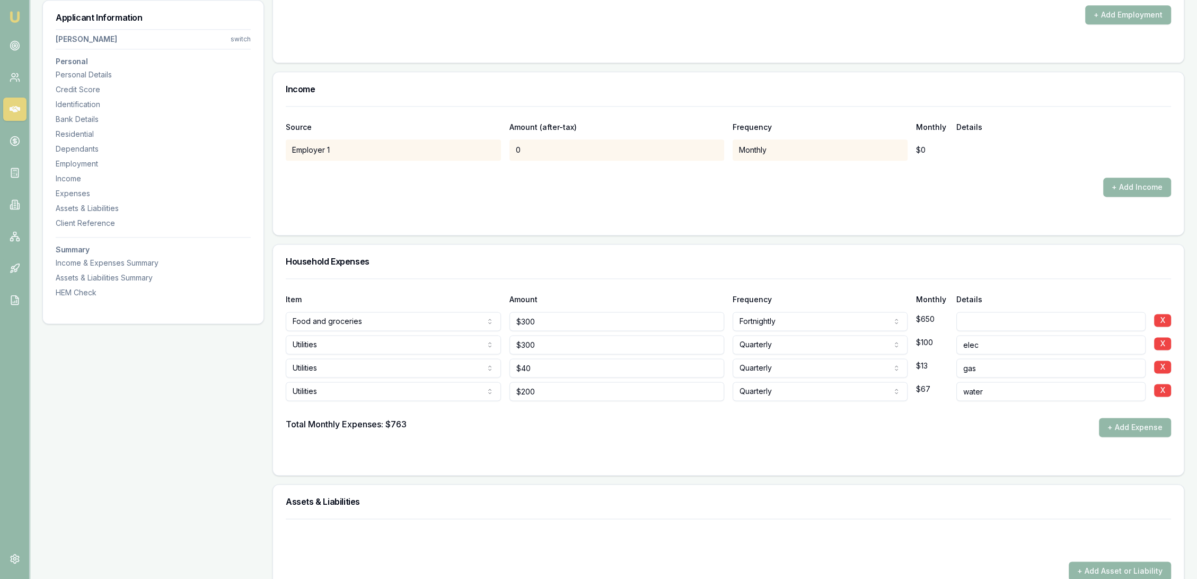
drag, startPoint x: 515, startPoint y: 423, endPoint x: 925, endPoint y: 453, distance: 411.2
click at [516, 423] on div "Total Monthly Expenses: $763 + Add Expense" at bounding box center [728, 427] width 885 height 19
click at [1135, 426] on button "+ Add Expense" at bounding box center [1135, 427] width 72 height 19
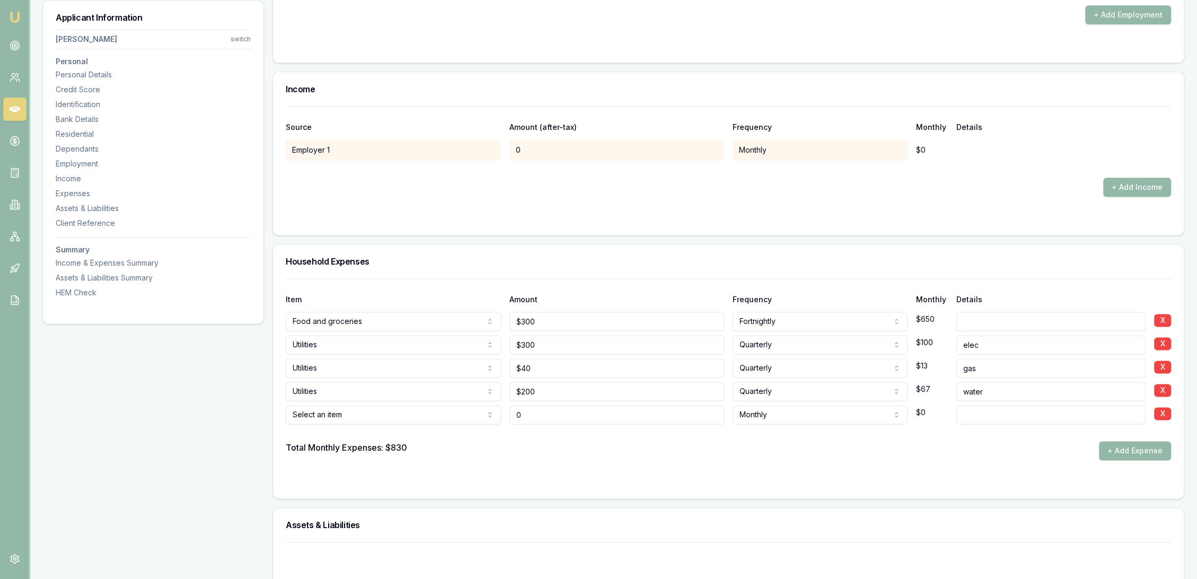
type input "$0"
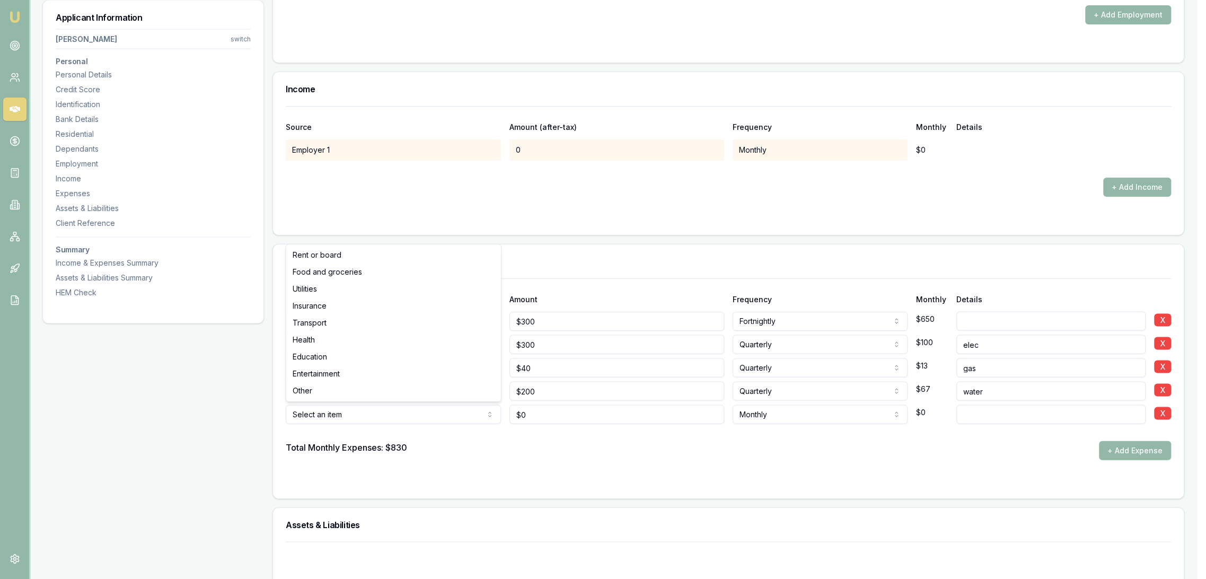
select select "UTILITIES"
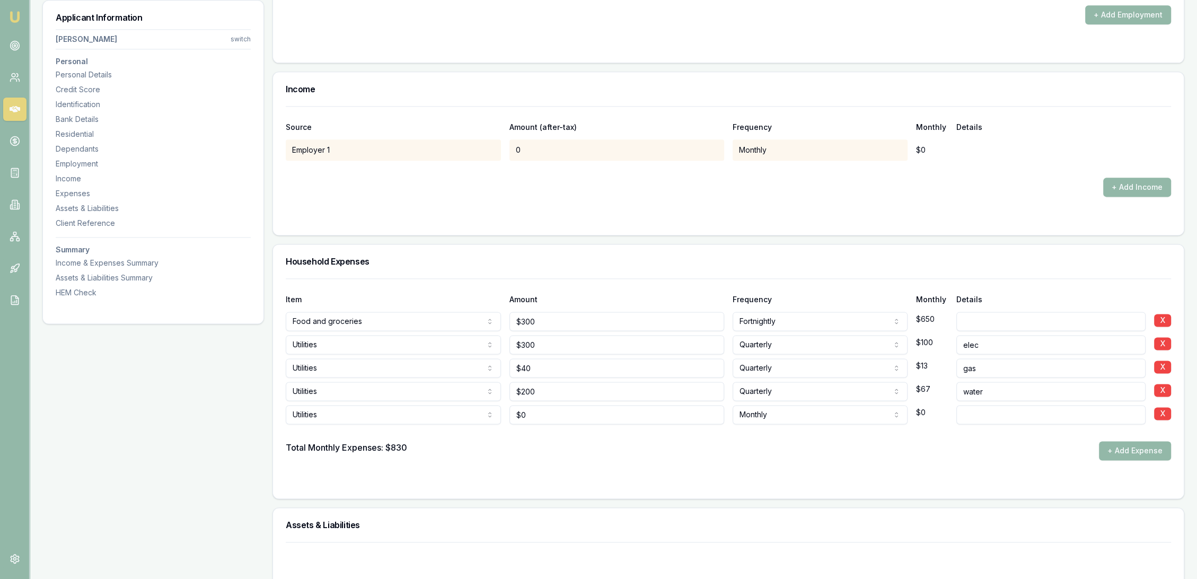
click at [1001, 419] on input at bounding box center [1051, 414] width 190 height 19
type input "internet"
click at [728, 465] on form "Item Amount Frequency Monthly Details Food and groceries Rent or board Food and…" at bounding box center [728, 381] width 885 height 207
drag, startPoint x: 555, startPoint y: 413, endPoint x: 472, endPoint y: 411, distance: 83.2
click at [472, 411] on div "Utilities Rent or board Food and groceries Utilities Insurance Transport Health…" at bounding box center [728, 412] width 885 height 23
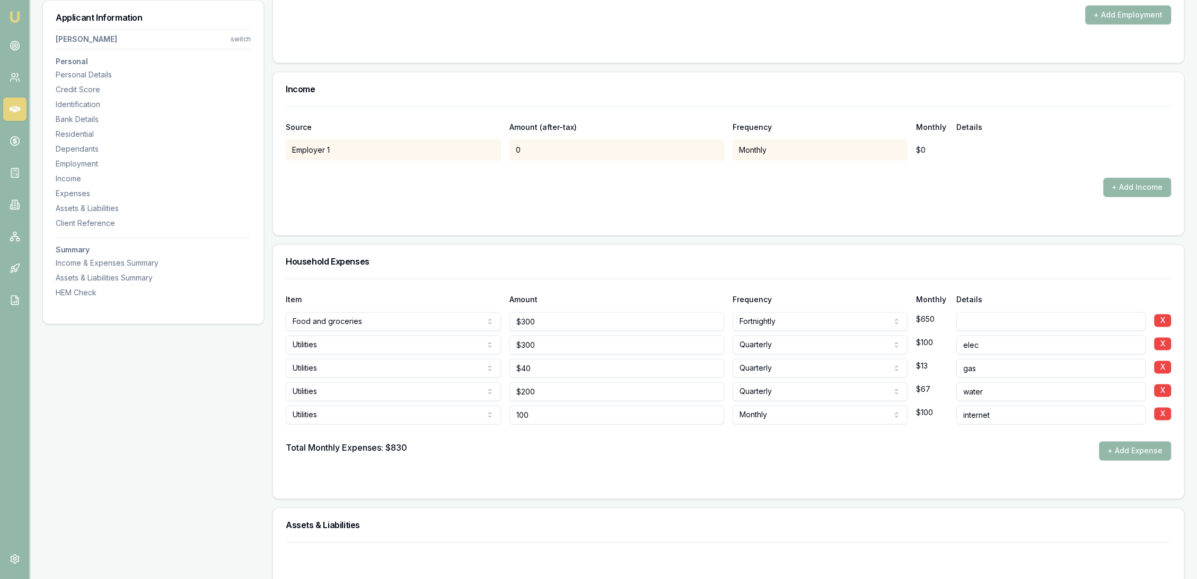
type input "$100"
click at [457, 470] on form "Item Amount Frequency Monthly Details Food and groceries Rent or board Food and…" at bounding box center [728, 381] width 885 height 207
click at [1122, 442] on button "+ Add Expense" at bounding box center [1135, 450] width 72 height 19
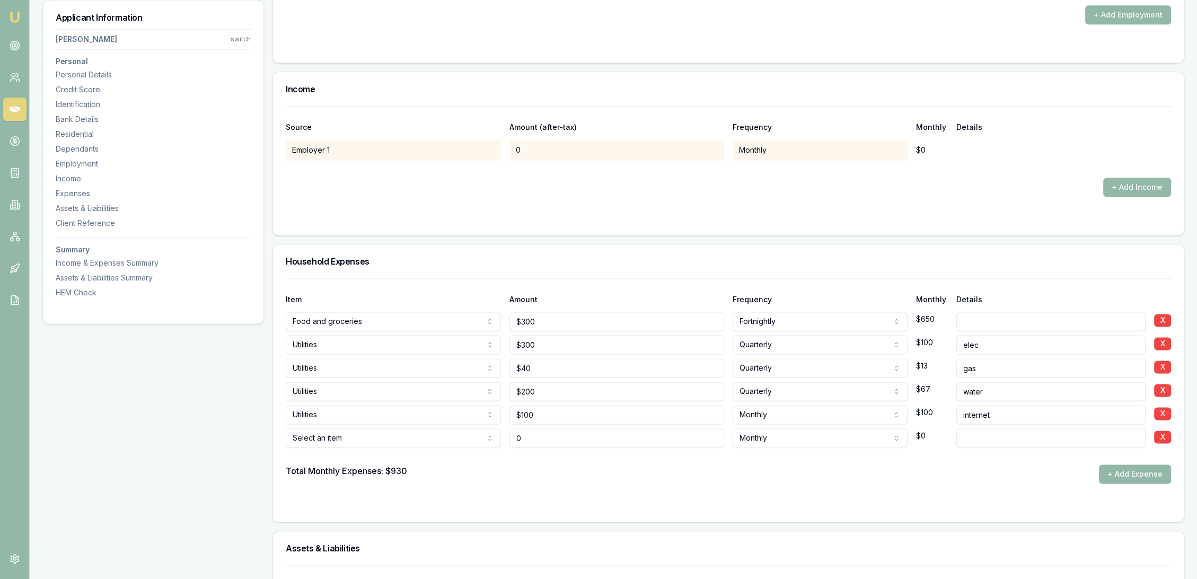
type input "$0"
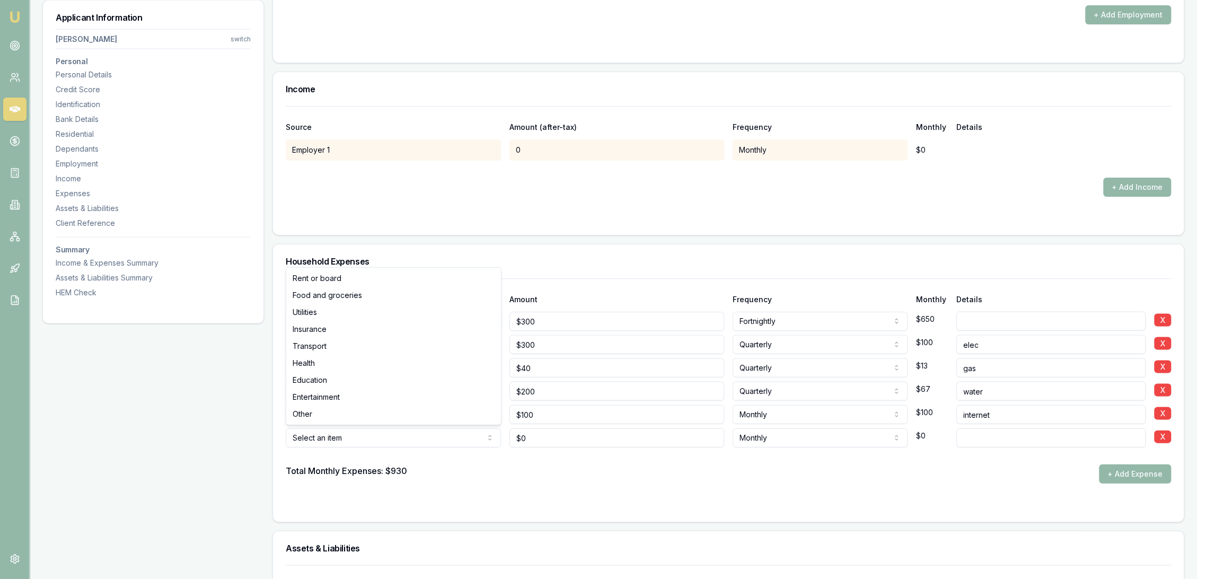
select select "UTILITIES"
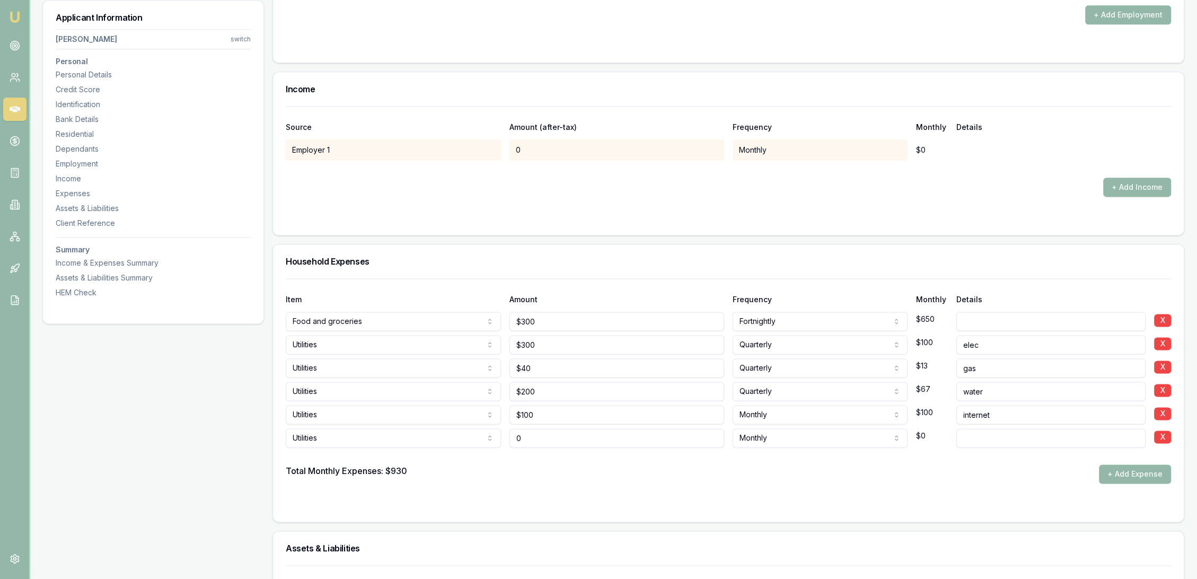
drag, startPoint x: 538, startPoint y: 436, endPoint x: 447, endPoint y: 430, distance: 90.8
click at [447, 430] on div "Utilities Rent or board Food and groceries Utilities Insurance Transport Health…" at bounding box center [728, 435] width 885 height 23
type input "$35"
type input "mobile phone"
click at [480, 489] on form "Item Amount Frequency Monthly Details Food and groceries Rent or board Food and…" at bounding box center [728, 393] width 885 height 231
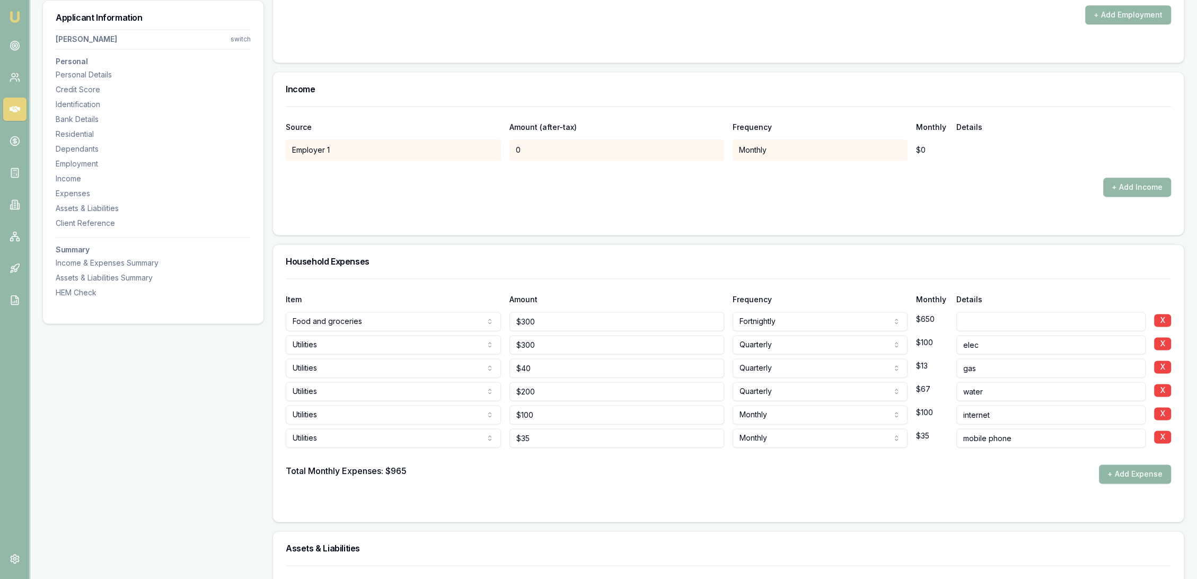
click at [1129, 474] on button "+ Add Expense" at bounding box center [1135, 473] width 72 height 19
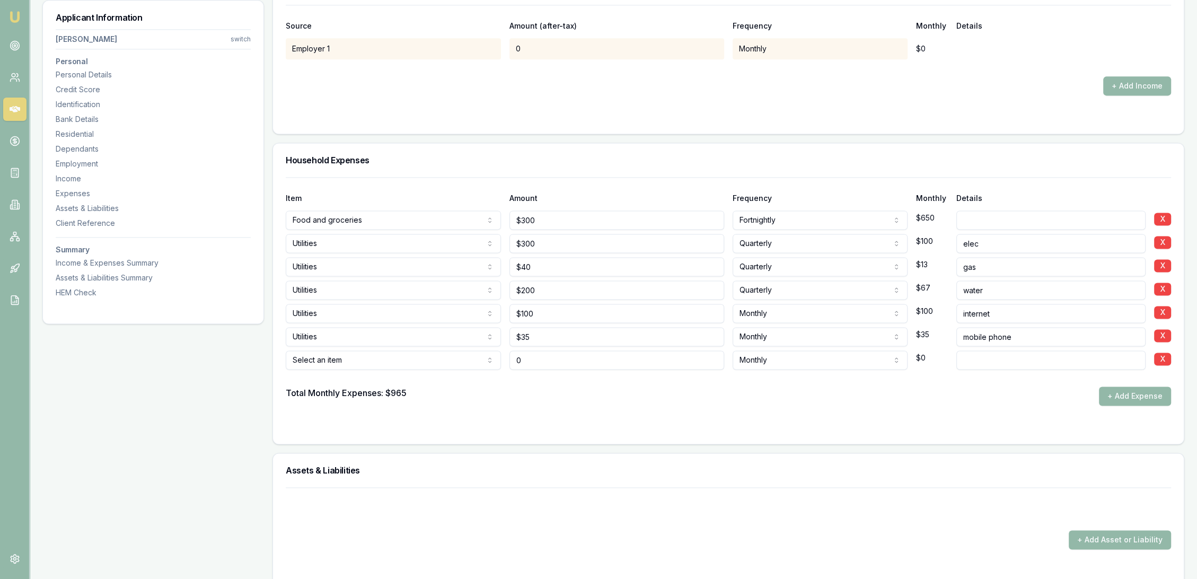
scroll to position [1952, 0]
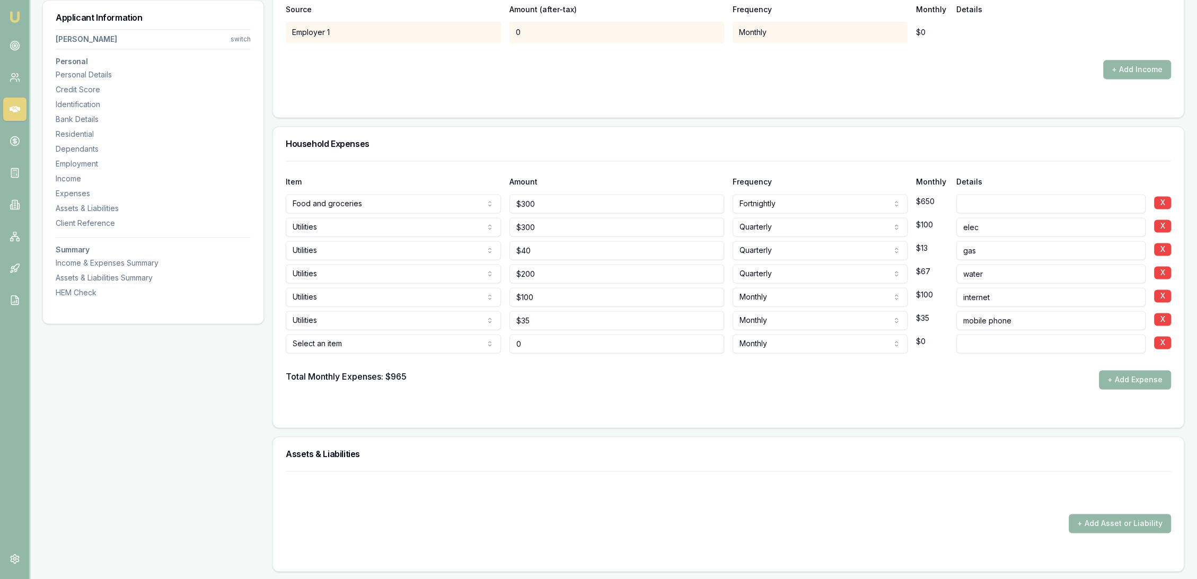
type input "$0"
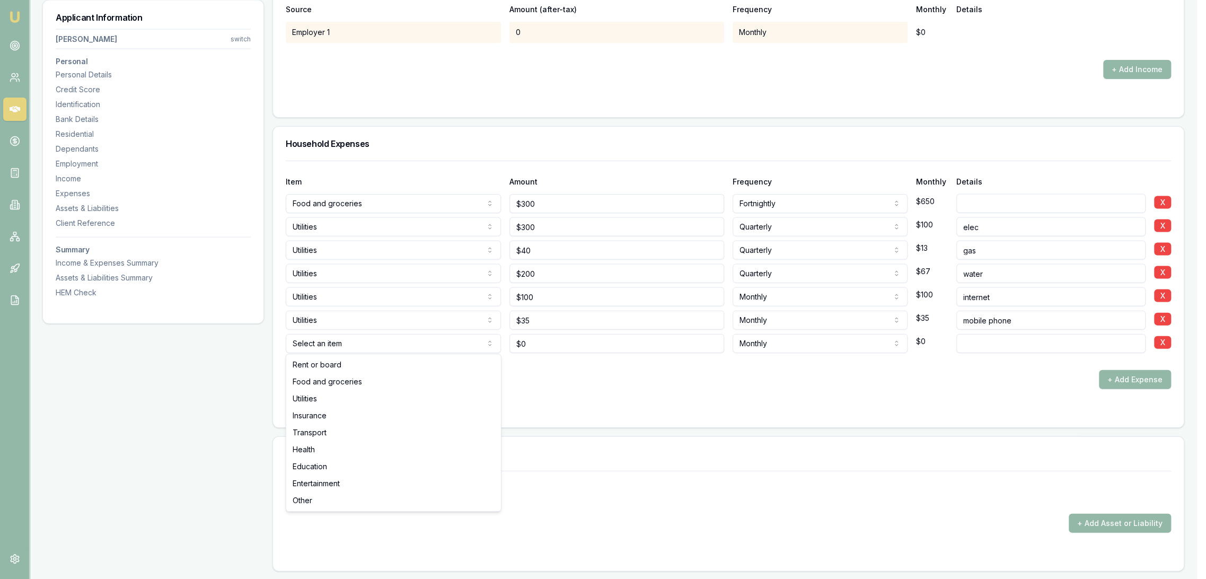
select select "INSURANCE"
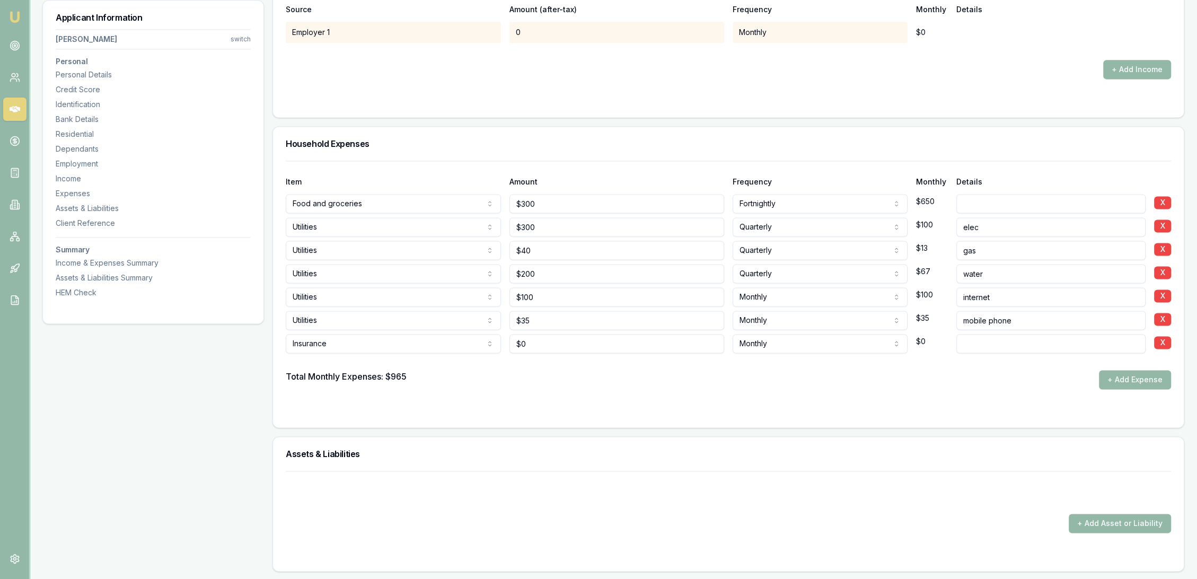
click at [1004, 341] on input at bounding box center [1051, 343] width 190 height 19
type input "home"
drag, startPoint x: 533, startPoint y: 406, endPoint x: 538, endPoint y: 382, distance: 24.9
click at [535, 402] on form "Item Amount Frequency Monthly Details Food and groceries Rent or board Food and…" at bounding box center [728, 288] width 885 height 254
click at [532, 344] on input "0" at bounding box center [616, 343] width 215 height 19
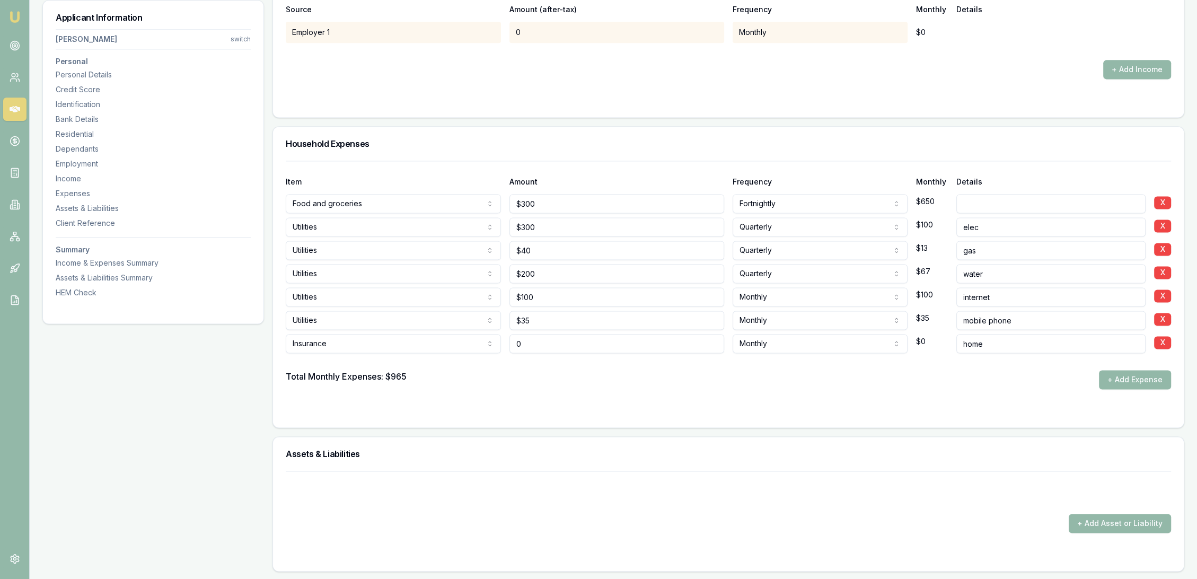
drag, startPoint x: 538, startPoint y: 342, endPoint x: 502, endPoint y: 343, distance: 36.6
click at [502, 343] on div "Insurance Rent or board Food and groceries Utilities Insurance Transport Health…" at bounding box center [728, 341] width 885 height 23
type input "$300"
type input "home and car"
click at [507, 395] on form "Item Amount Frequency Monthly Details Food and groceries Rent or board Food and…" at bounding box center [728, 288] width 885 height 254
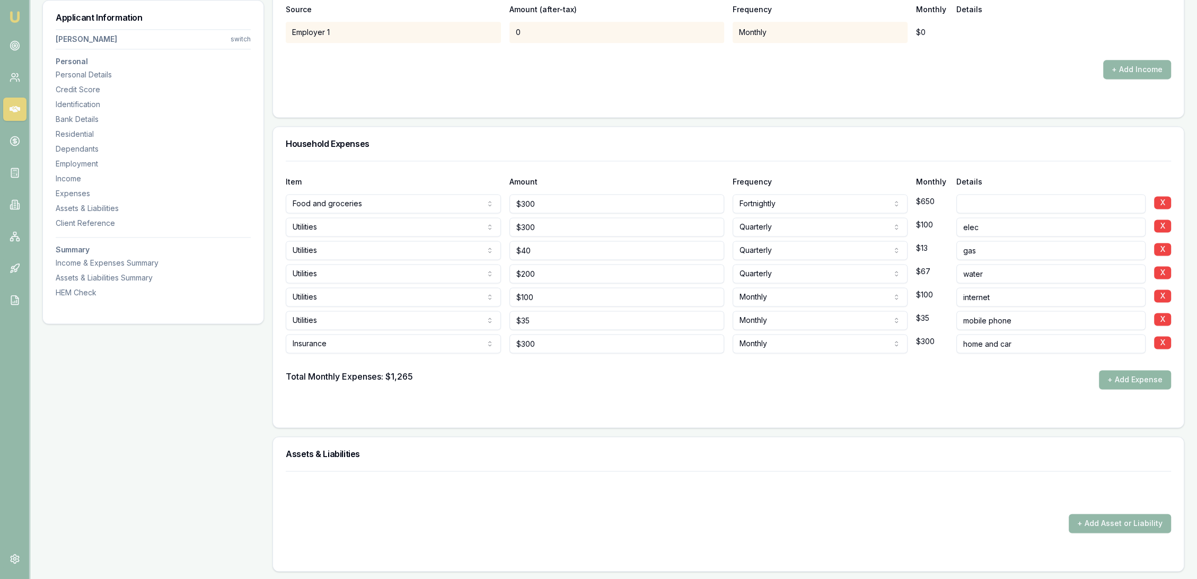
click at [1128, 378] on button "+ Add Expense" at bounding box center [1135, 379] width 72 height 19
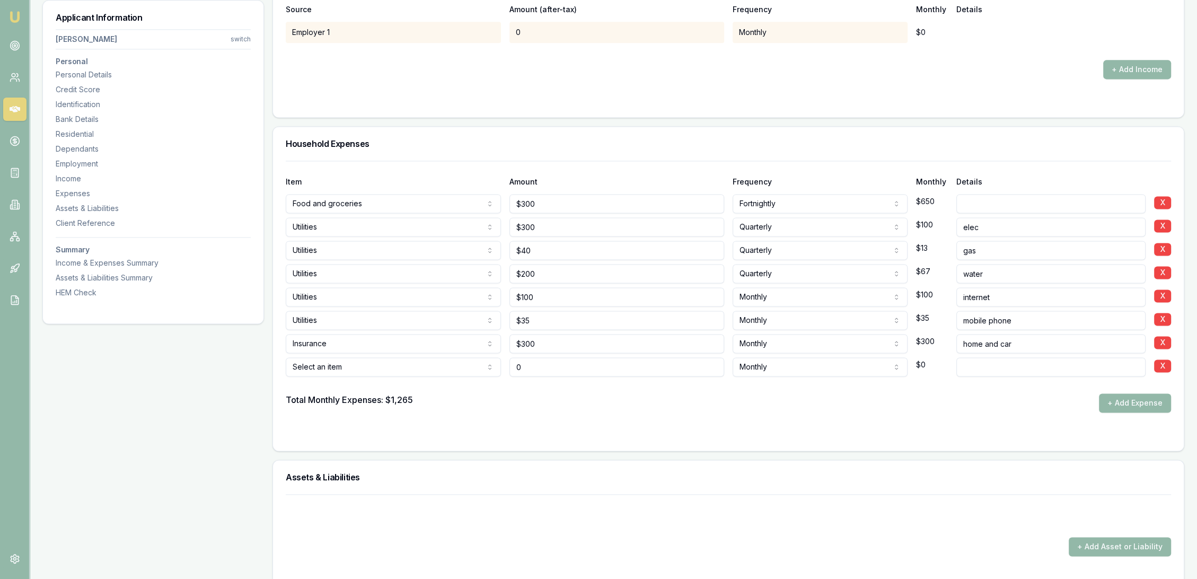
type input "$0"
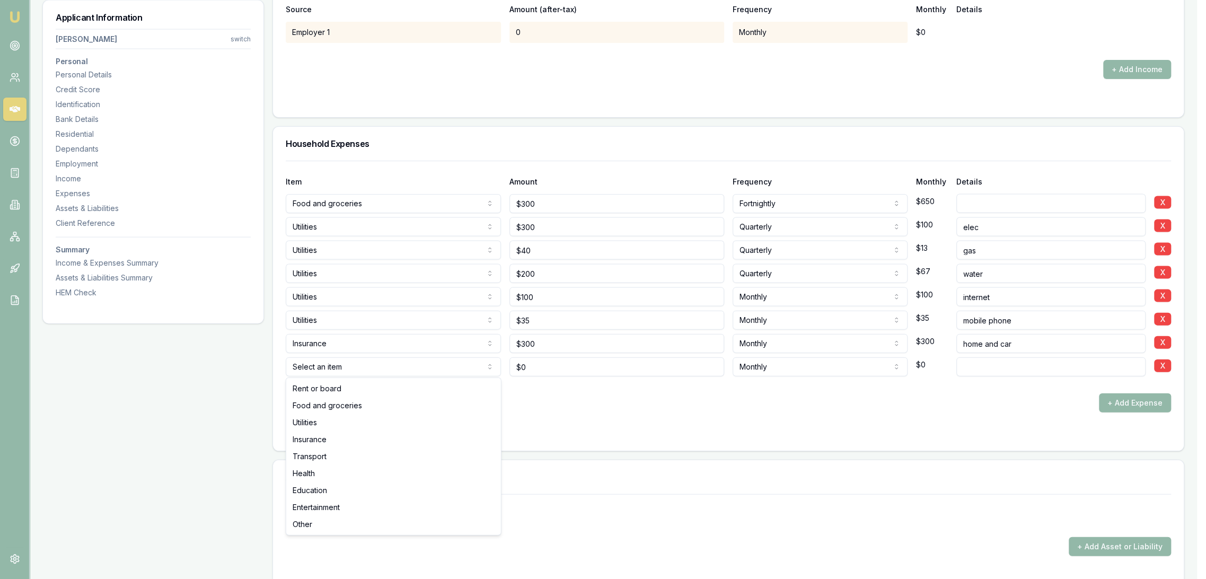
select select "INSURANCE"
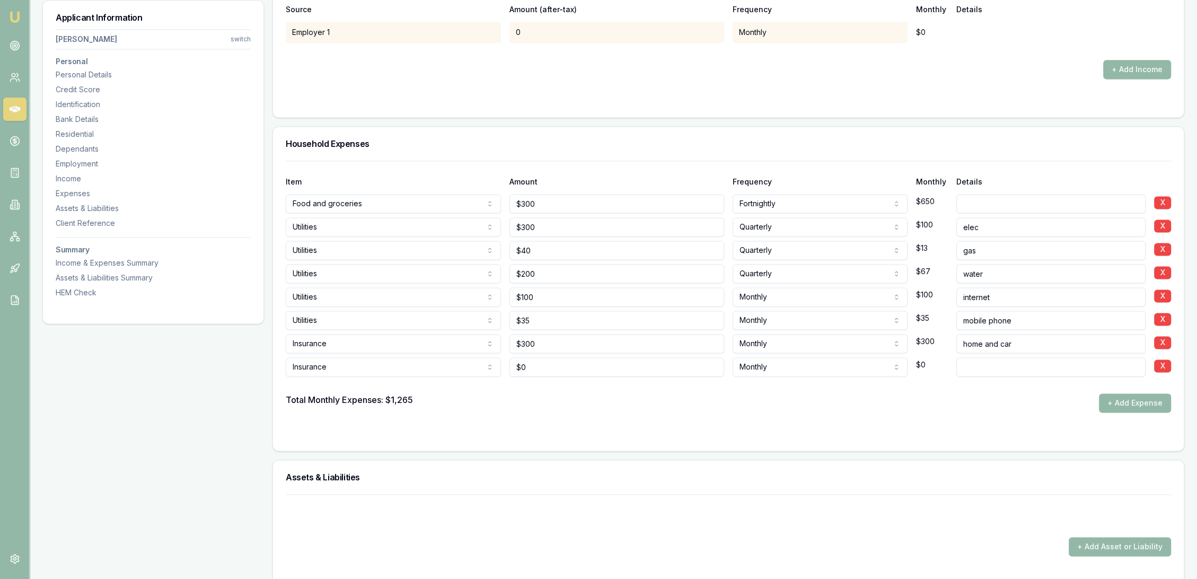
click at [979, 406] on div "Total Monthly Expenses: $1,265 + Add Expense" at bounding box center [728, 402] width 885 height 19
click at [994, 365] on input at bounding box center [1051, 366] width 190 height 19
type input "health"
click at [811, 419] on form "Item Amount Frequency Monthly Details Food and groceries Rent or board Food and…" at bounding box center [728, 299] width 885 height 277
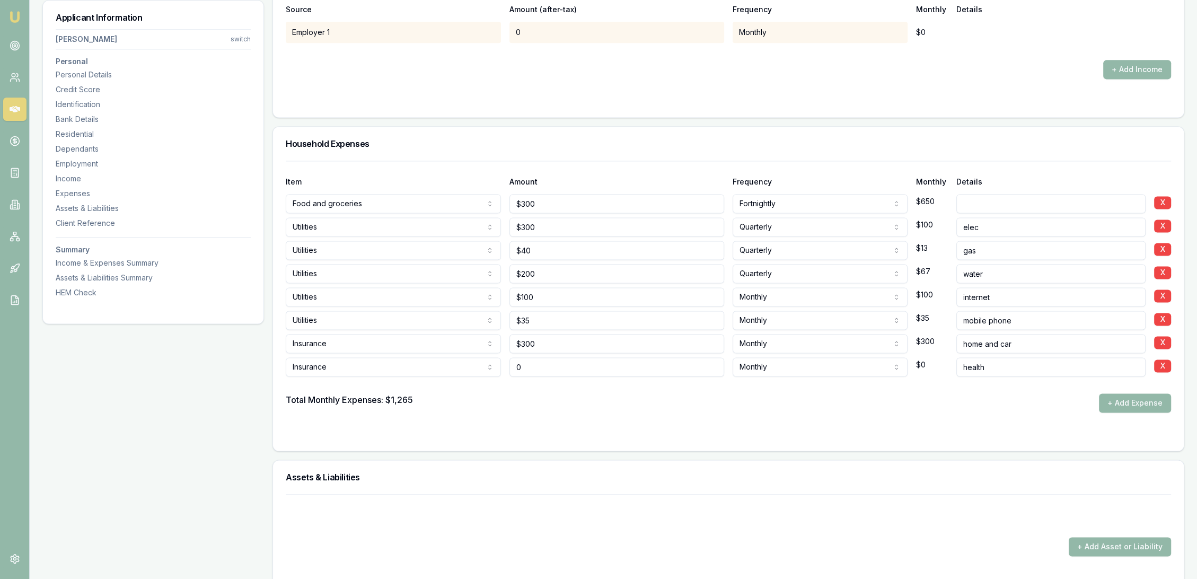
drag, startPoint x: 570, startPoint y: 367, endPoint x: 484, endPoint y: 364, distance: 85.9
click at [484, 364] on div "Insurance Rent or board Food and groceries Utilities Insurance Transport Health…" at bounding box center [728, 364] width 885 height 23
type input "$60"
select select "FORTNIGHTLY"
click at [507, 430] on div at bounding box center [728, 433] width 885 height 8
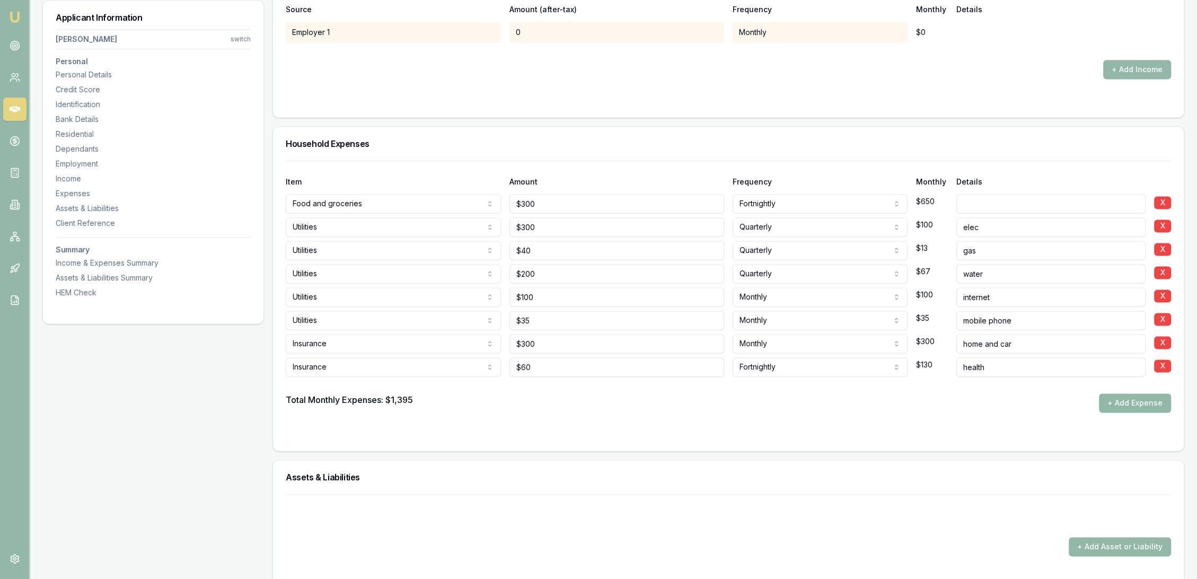
click at [1122, 397] on button "+ Add Expense" at bounding box center [1135, 402] width 72 height 19
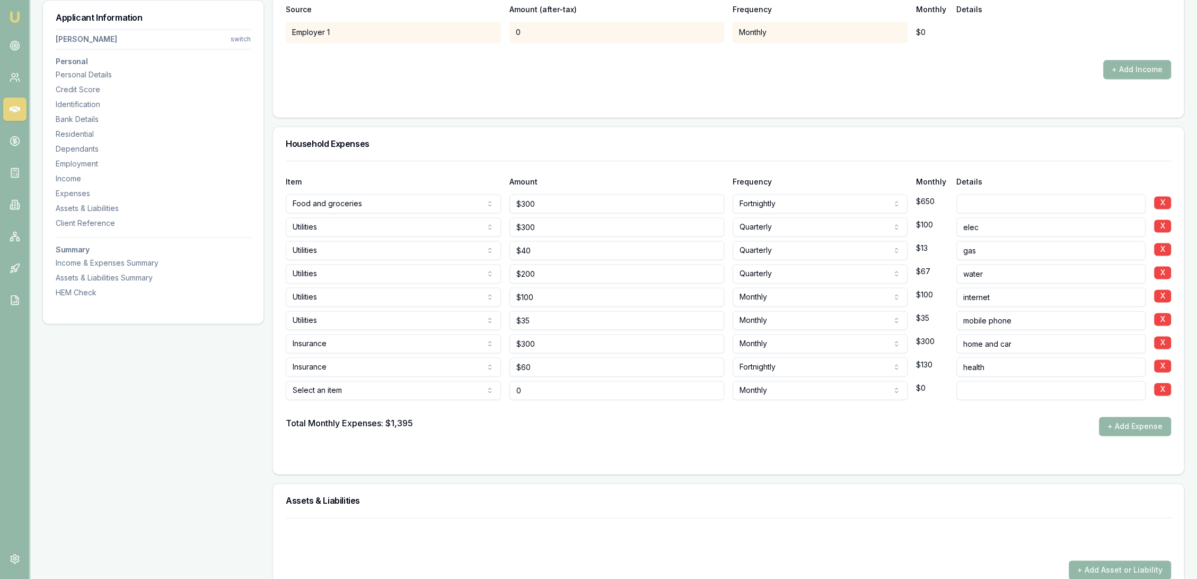
type input "$0"
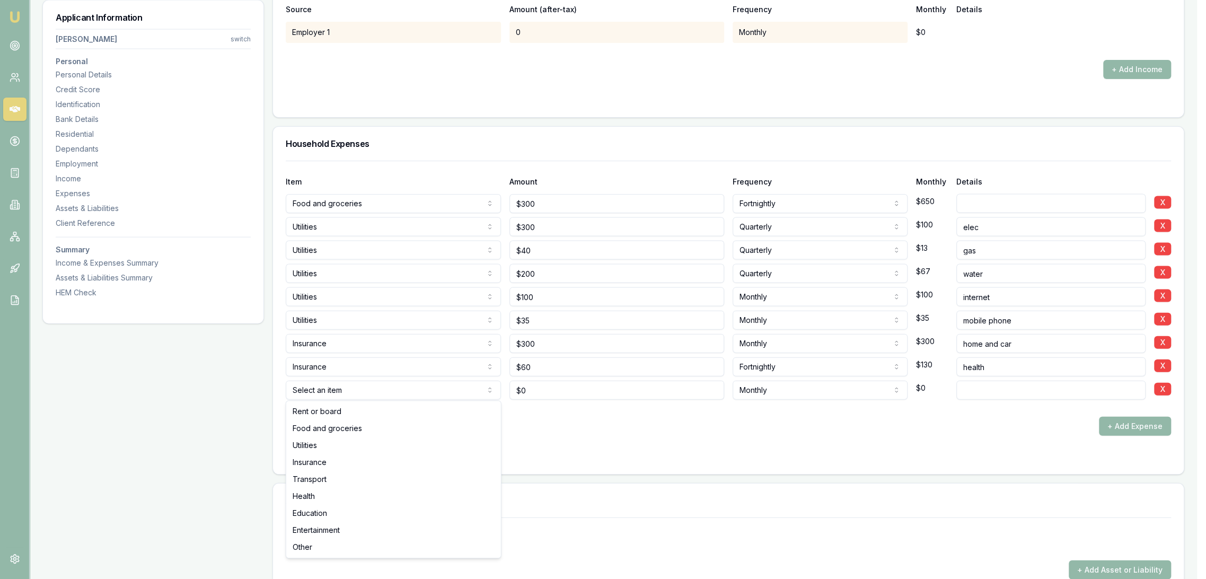
select select "TRANSPORT"
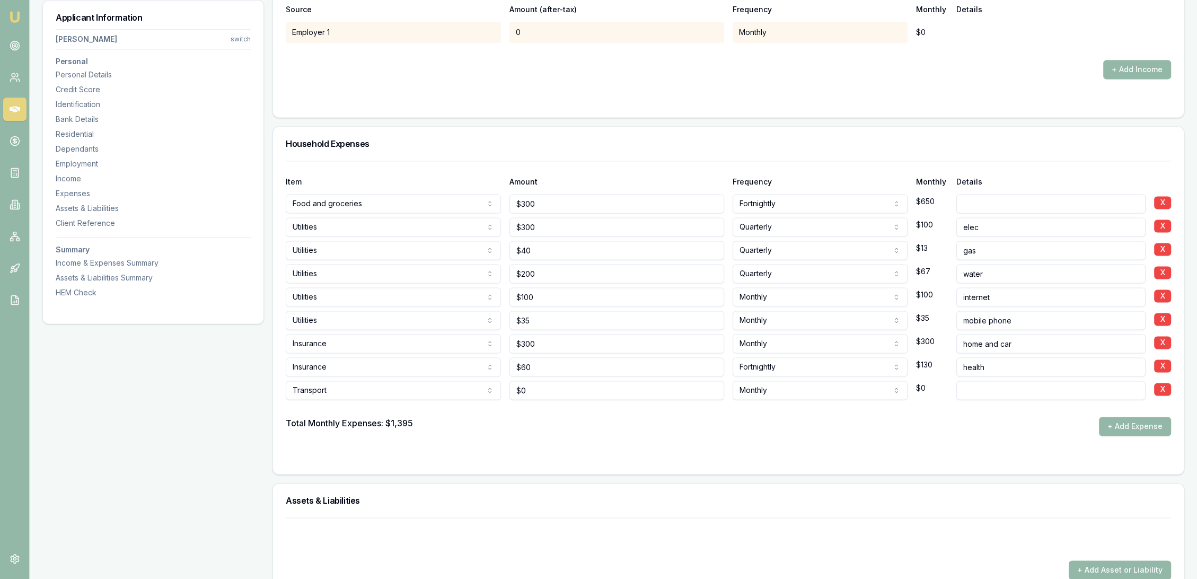
click at [632, 443] on form "Item Amount Frequency Monthly Details Food and groceries Rent or board Food and…" at bounding box center [728, 311] width 885 height 300
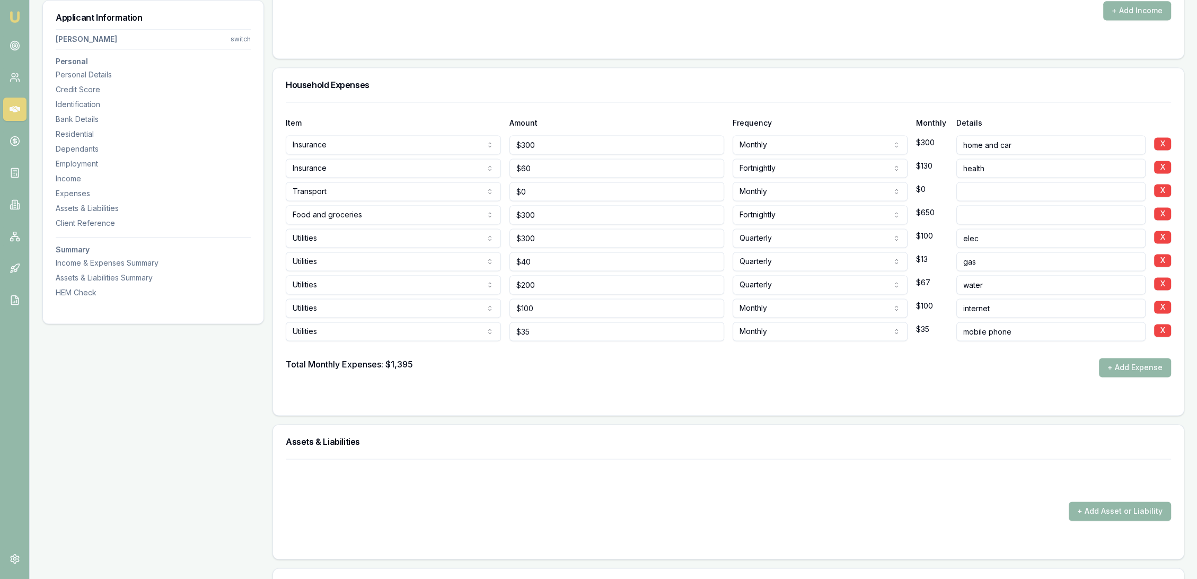
type input "0"
click at [524, 190] on input "0" at bounding box center [616, 191] width 215 height 19
type input "$100"
type input "fuel - away half the month and not driving"
click at [470, 376] on form "Item Amount Frequency Monthly Details Insurance Rent or board Food and grocerie…" at bounding box center [728, 252] width 885 height 300
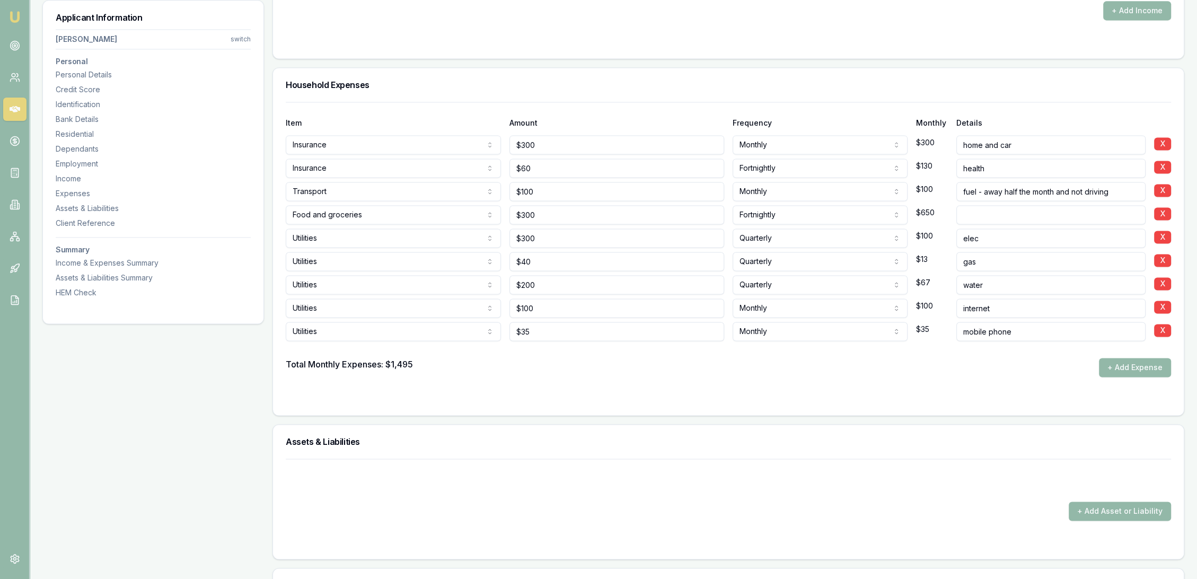
drag, startPoint x: 1134, startPoint y: 365, endPoint x: 1078, endPoint y: 376, distance: 57.3
click at [1134, 365] on button "+ Add Expense" at bounding box center [1135, 367] width 72 height 19
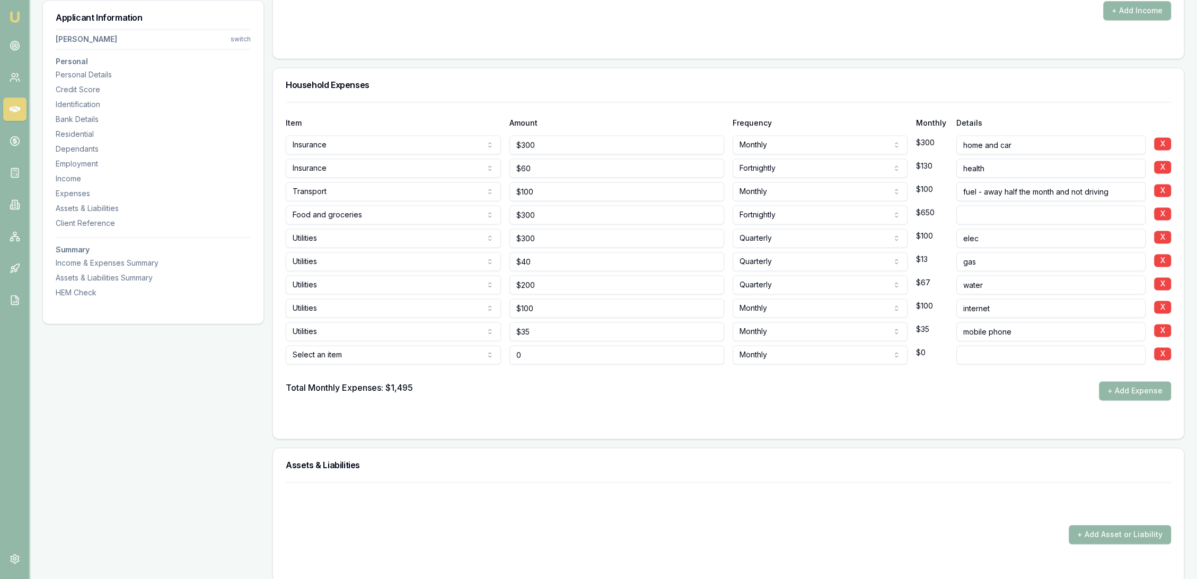
type input "$0"
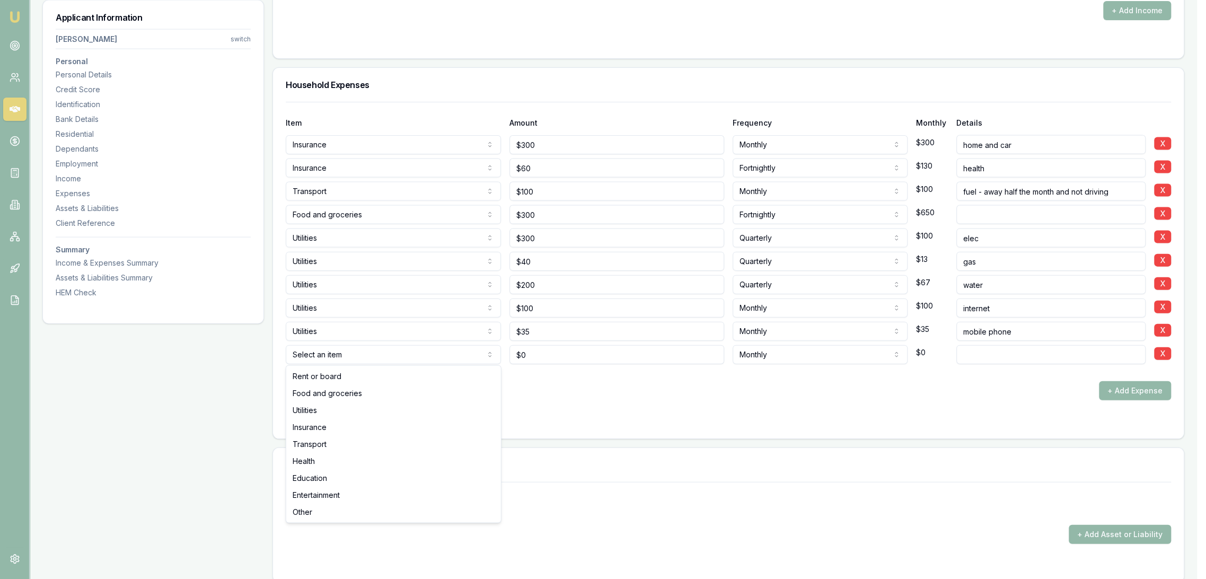
select select "TRANSPORT"
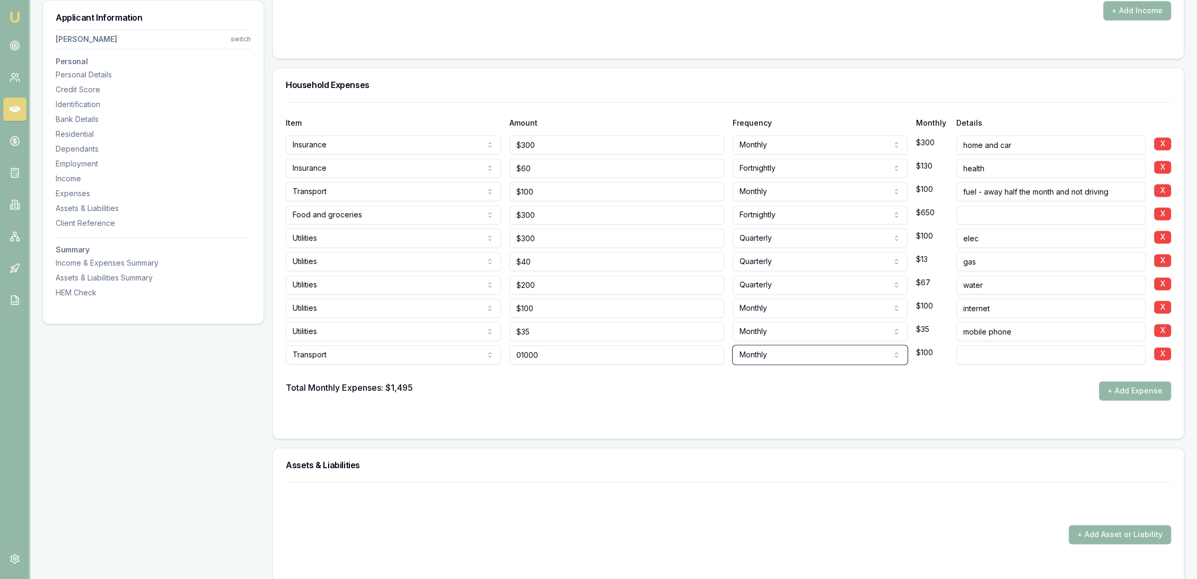
type input "$1,000"
type input "rego"
click at [557, 413] on form "Item Amount Frequency Monthly Details Insurance Rent or board Food and grocerie…" at bounding box center [728, 264] width 885 height 324
click at [1132, 383] on button "+ Add Expense" at bounding box center [1135, 390] width 72 height 19
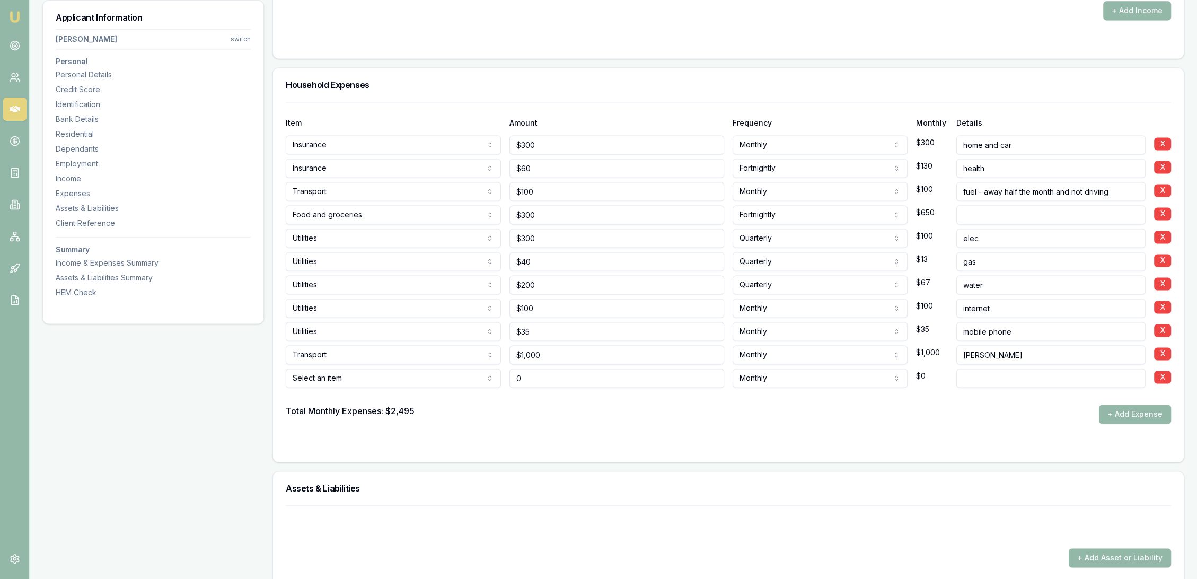
type input "$0"
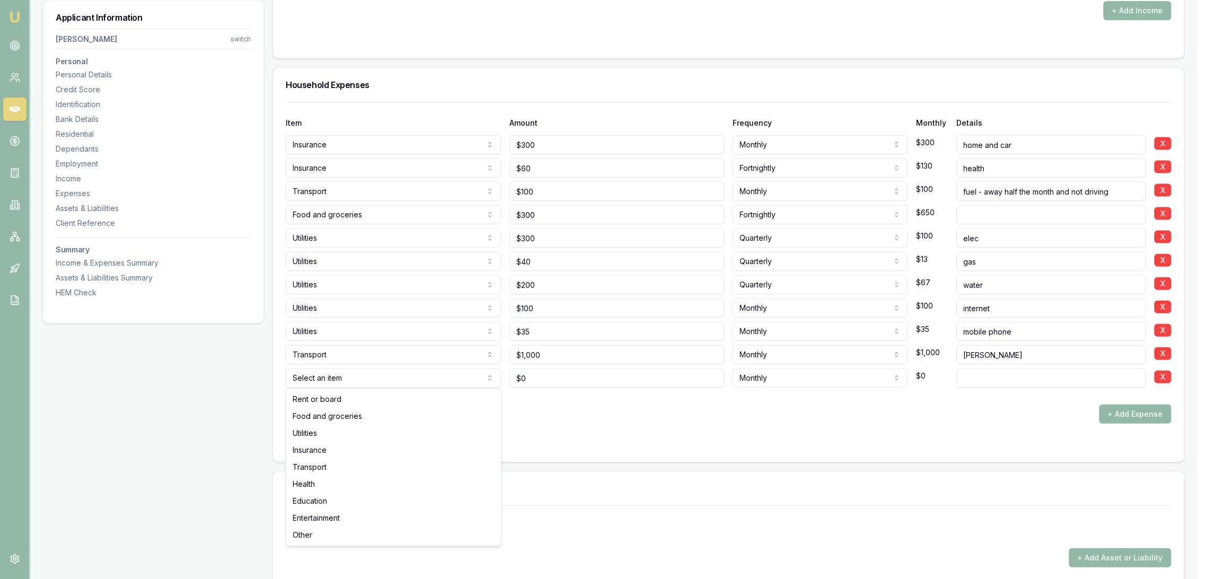
select select "ENTERTAINMENT"
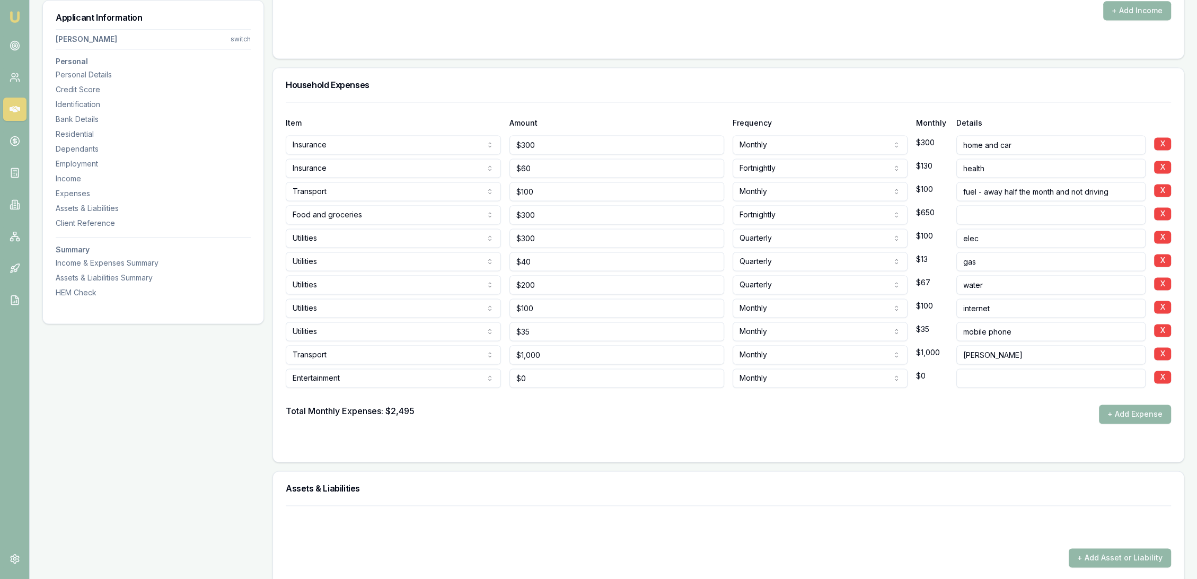
click at [970, 375] on input at bounding box center [1051, 377] width 190 height 19
click at [818, 428] on form "Item Amount Frequency Monthly Details Insurance Rent or board Food and grocerie…" at bounding box center [728, 275] width 885 height 347
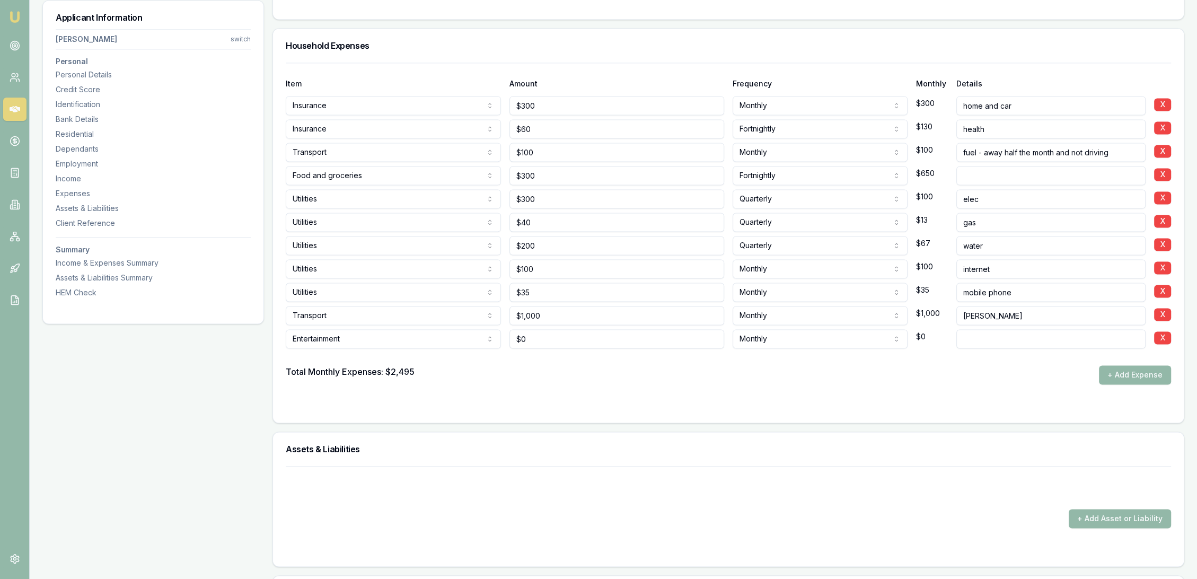
scroll to position [2069, 0]
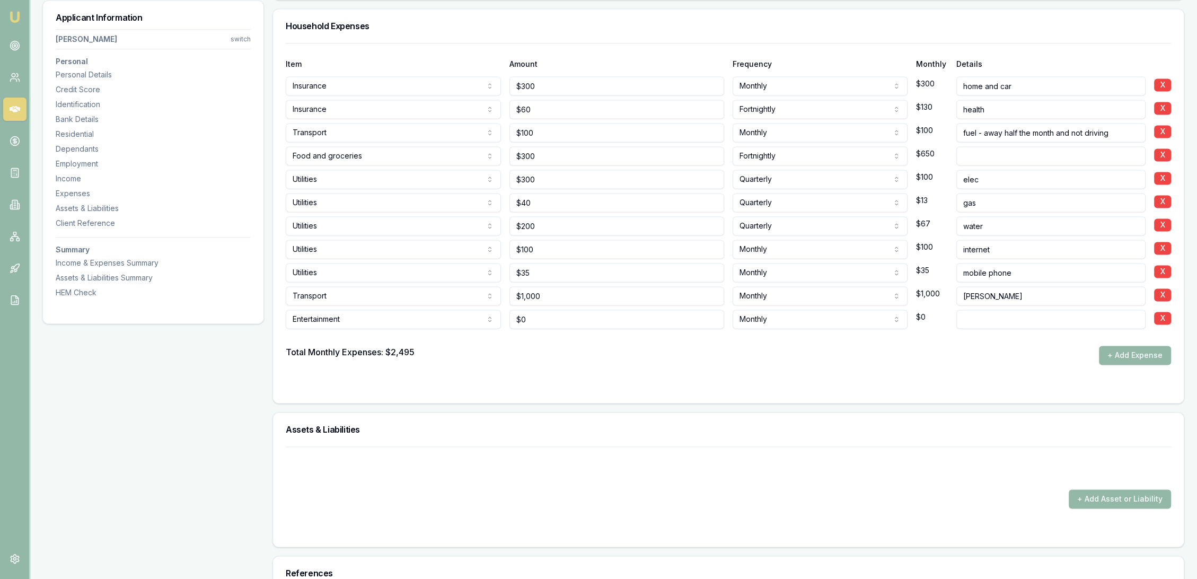
click at [974, 316] on input at bounding box center [1051, 318] width 190 height 19
type input "streaming"
click at [732, 374] on form "Item Amount Frequency Monthly Details Insurance Rent or board Food and grocerie…" at bounding box center [728, 216] width 885 height 347
click at [500, 317] on div "Entertainment Rent or board Food and groceries Utilities Insurance Transport He…" at bounding box center [728, 316] width 885 height 23
type input "$50"
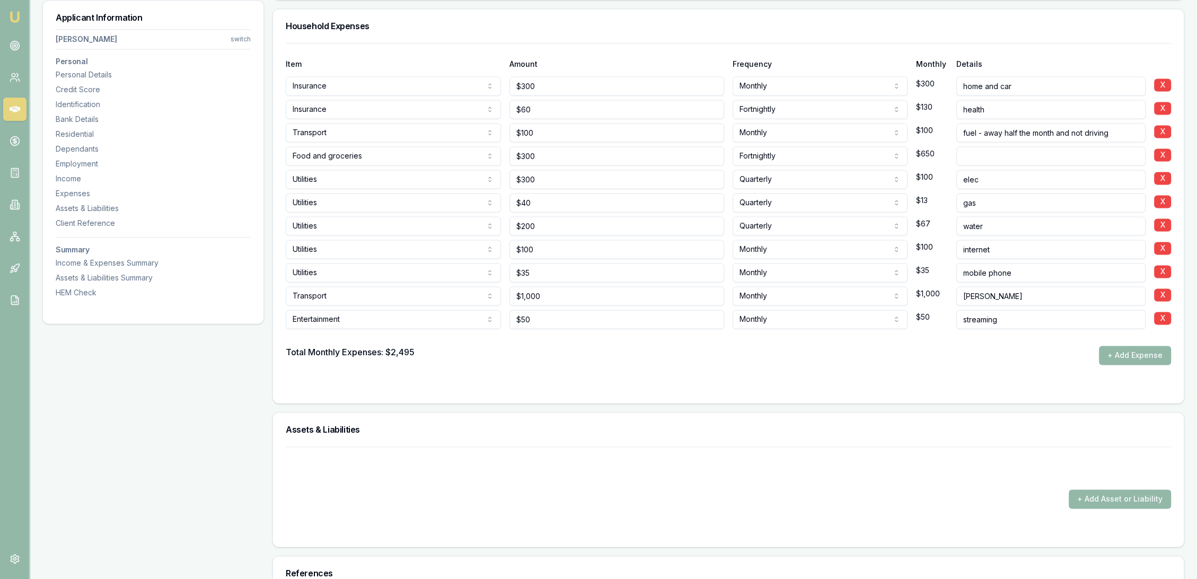
click at [507, 362] on div "Total Monthly Expenses: $2,495 + Add Expense" at bounding box center [728, 355] width 885 height 19
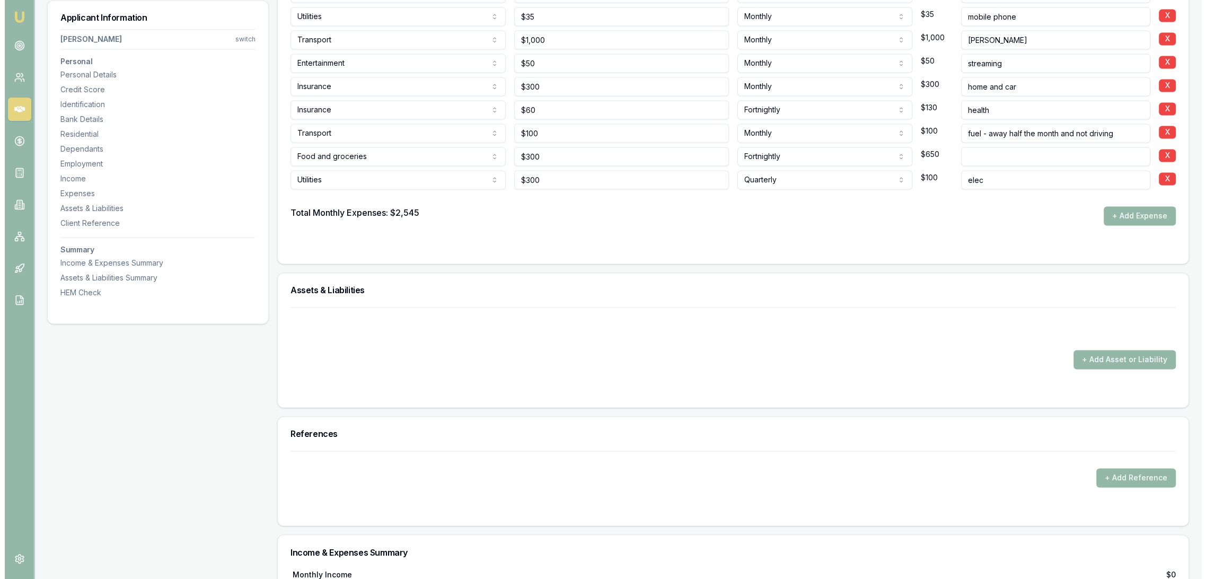
scroll to position [2246, 0]
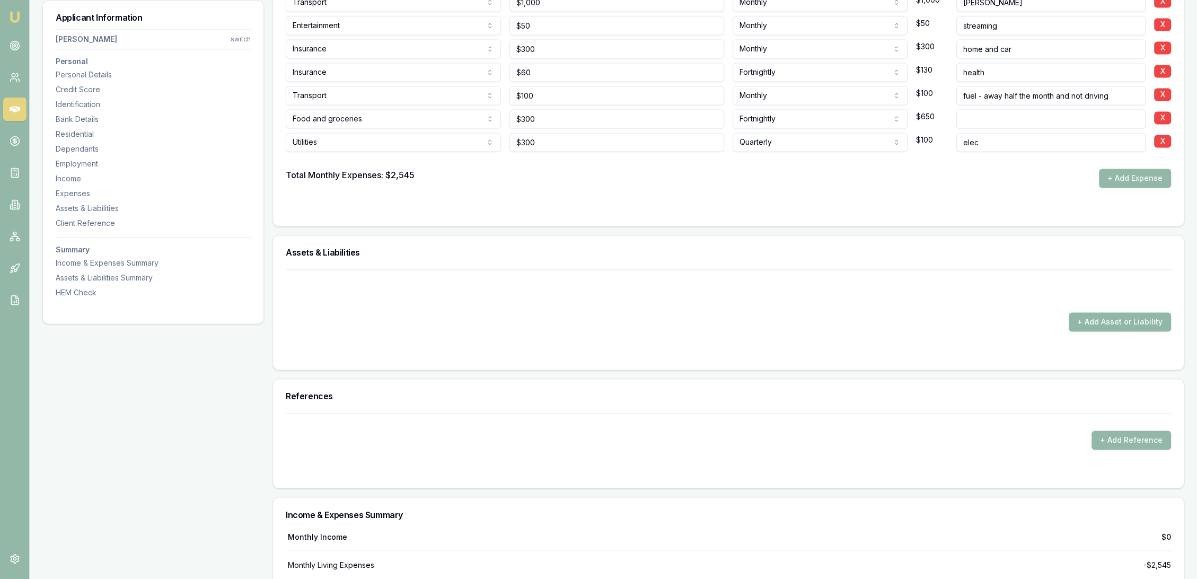
click at [1136, 317] on button "+ Add Asset or Liability" at bounding box center [1119, 321] width 102 height 19
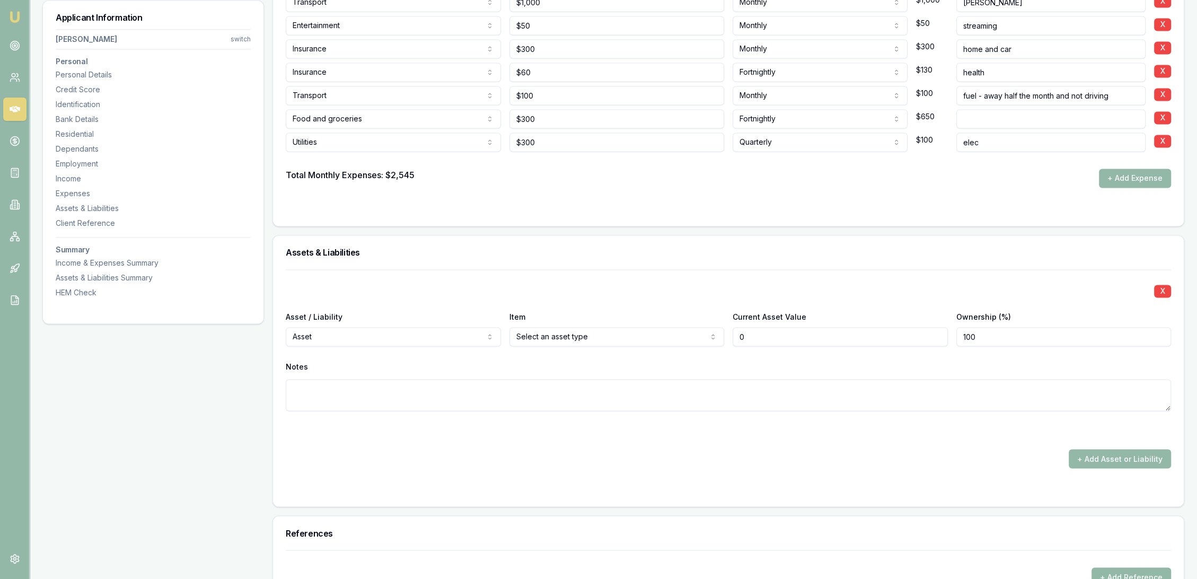
type input "$0"
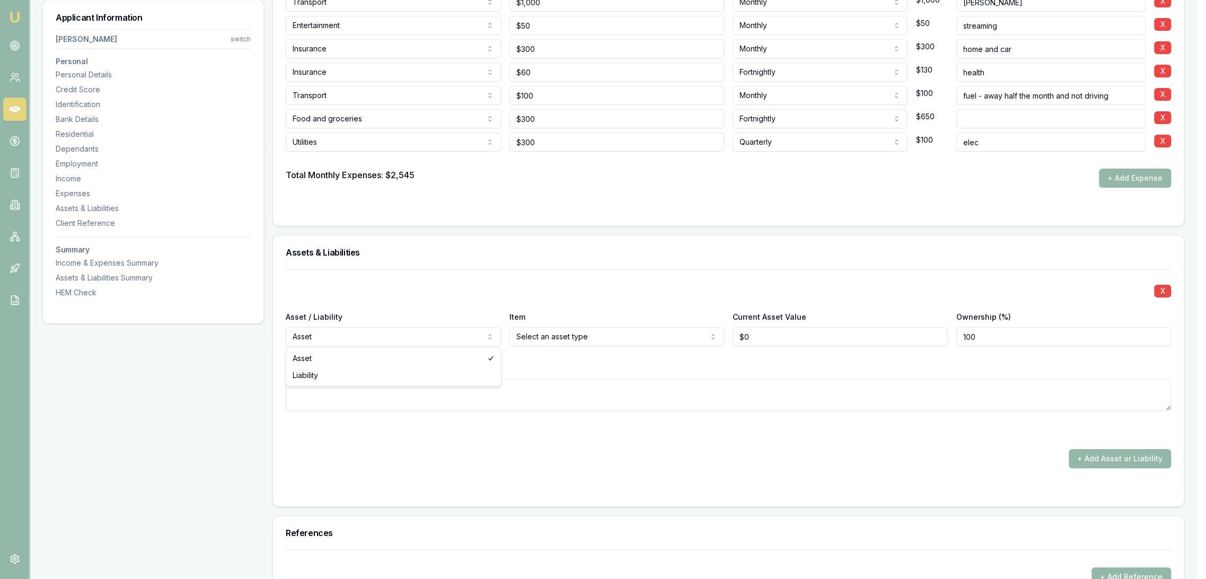
select select "LIABILITY"
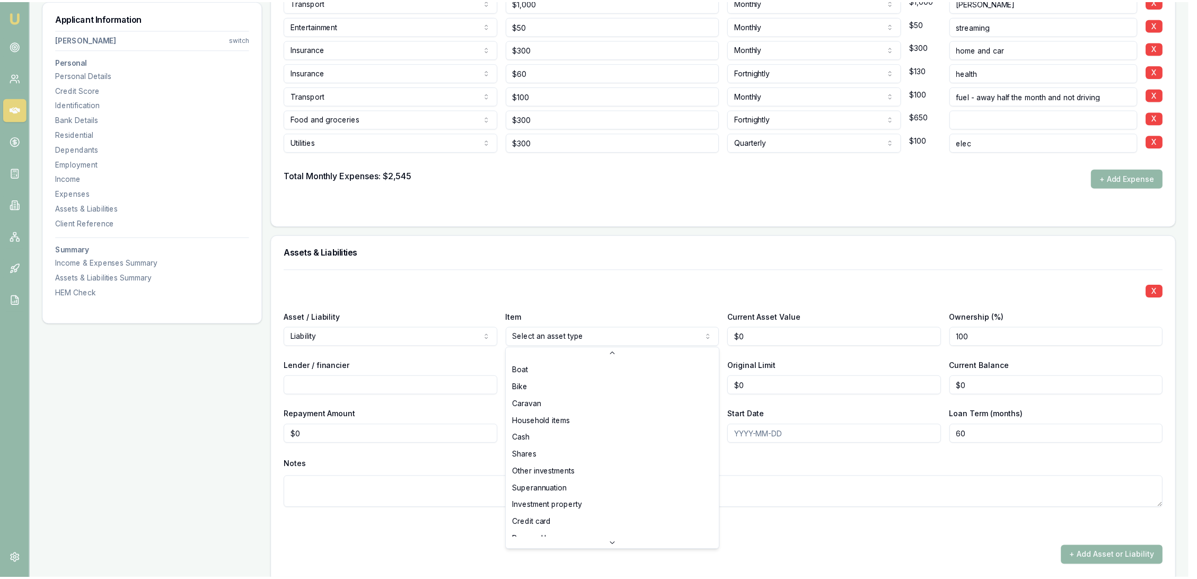
scroll to position [68, 0]
select select "CREDIT_CARD"
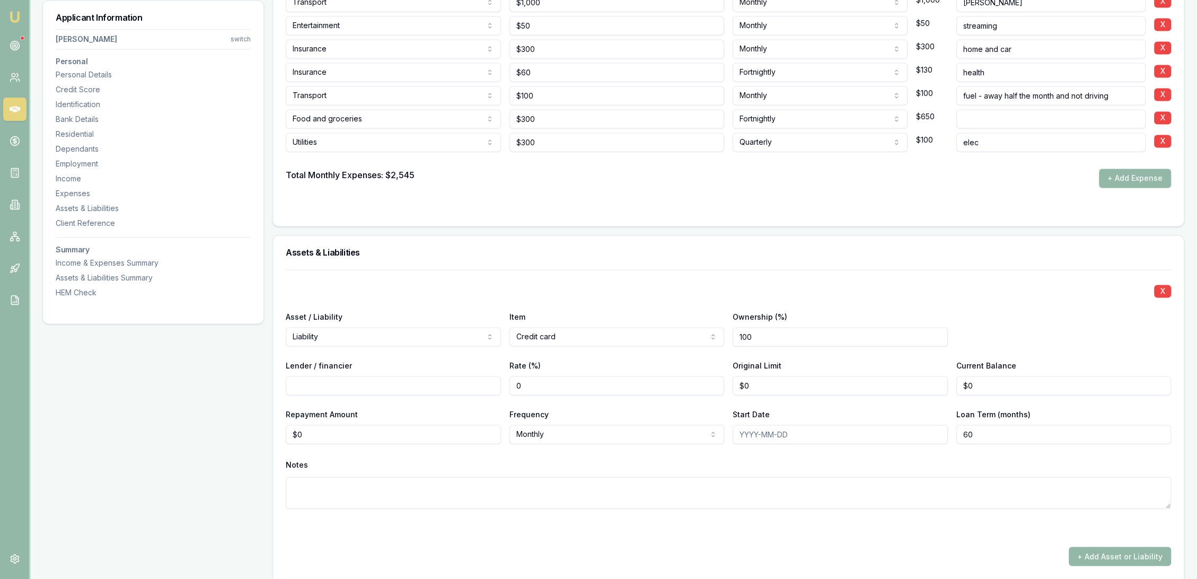
click at [363, 389] on input "Lender / financier" at bounding box center [393, 385] width 215 height 19
type input "Latitude"
type input "0"
type input "$4,200"
type input "0"
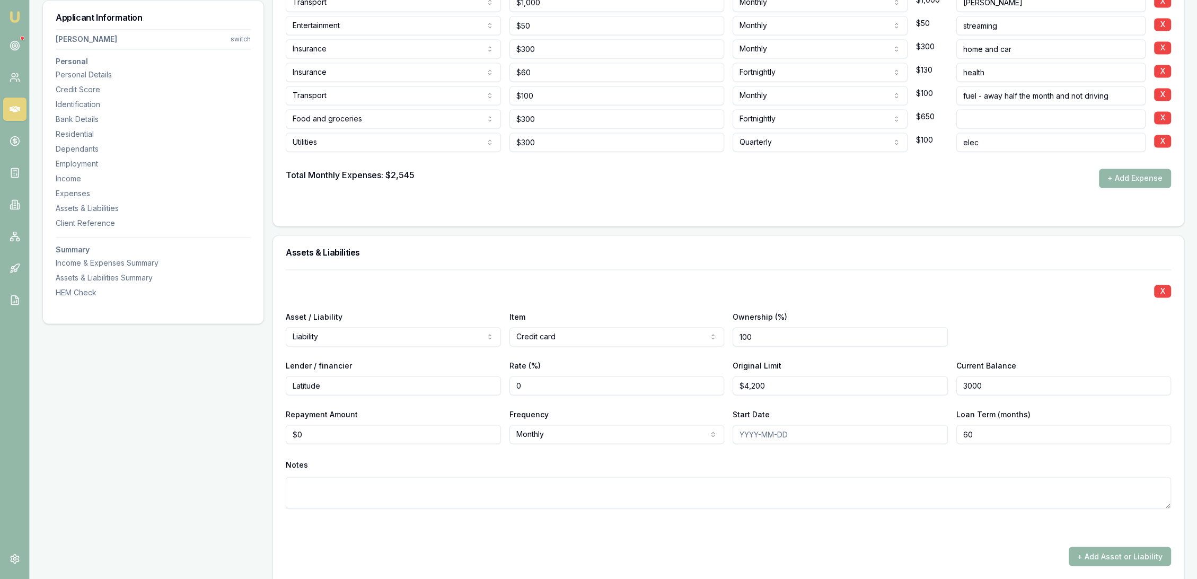
type input "$3,000"
click at [341, 497] on textarea at bounding box center [728, 492] width 885 height 32
type textarea "interest free"
click at [357, 461] on div "Notes" at bounding box center [728, 464] width 885 height 16
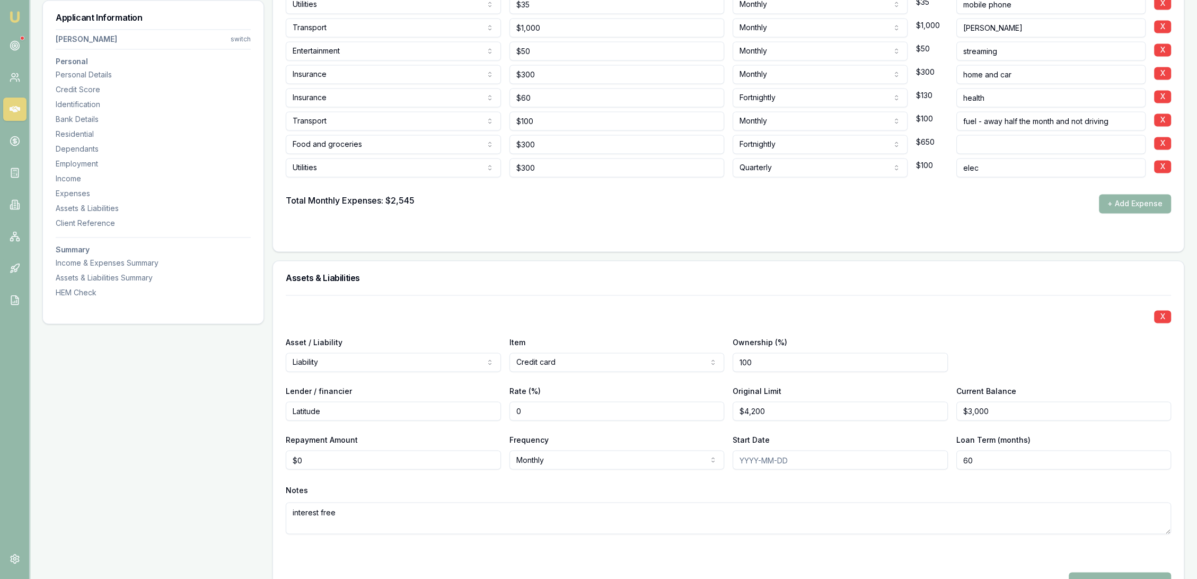
click at [302, 435] on label "Repayment Amount" at bounding box center [322, 439] width 72 height 9
click at [302, 450] on input "$0" at bounding box center [393, 459] width 215 height 19
drag, startPoint x: 300, startPoint y: 458, endPoint x: 276, endPoint y: 464, distance: 24.9
click at [279, 464] on div "X Asset / Liability Liability Asset Liability Item Credit card Home Car Boat Bi…" at bounding box center [728, 462] width 910 height 334
type input "$152"
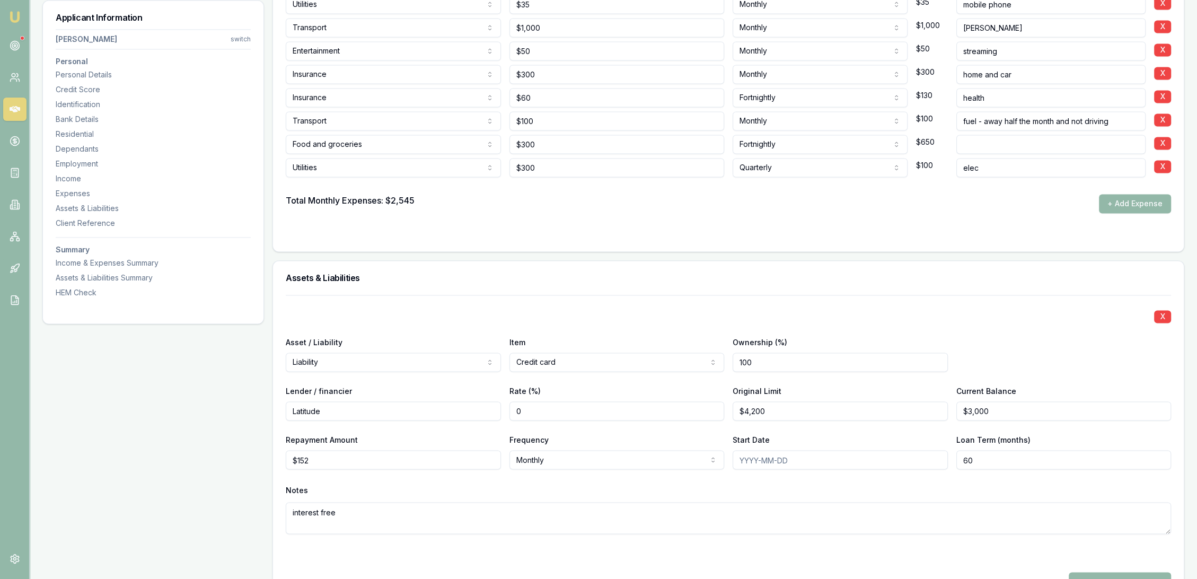
click at [376, 488] on div "Notes" at bounding box center [728, 490] width 885 height 16
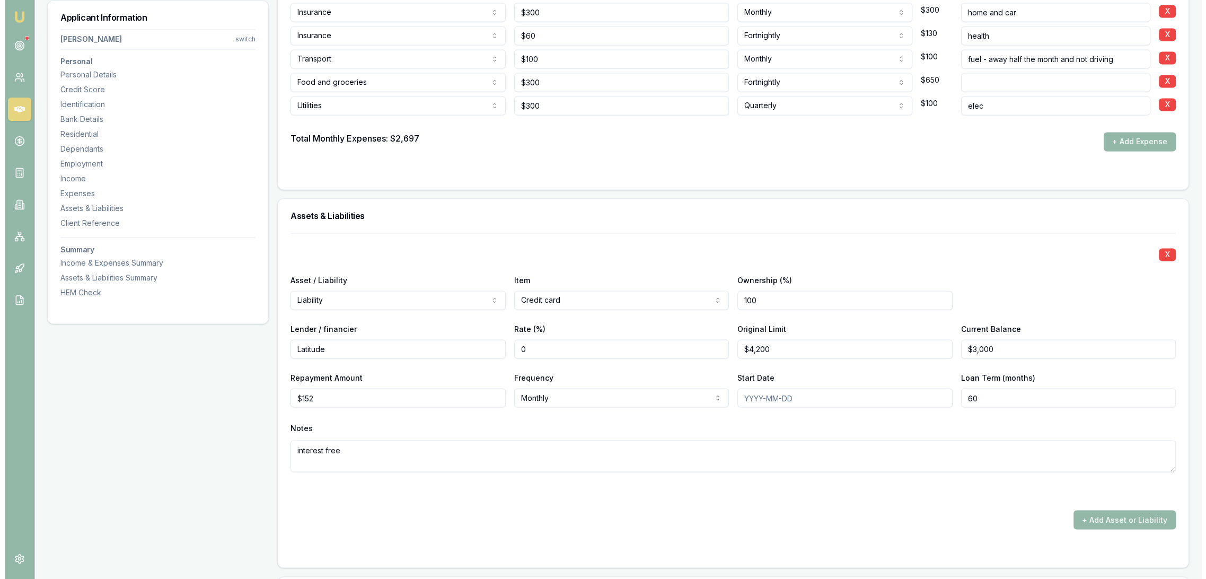
scroll to position [2423, 0]
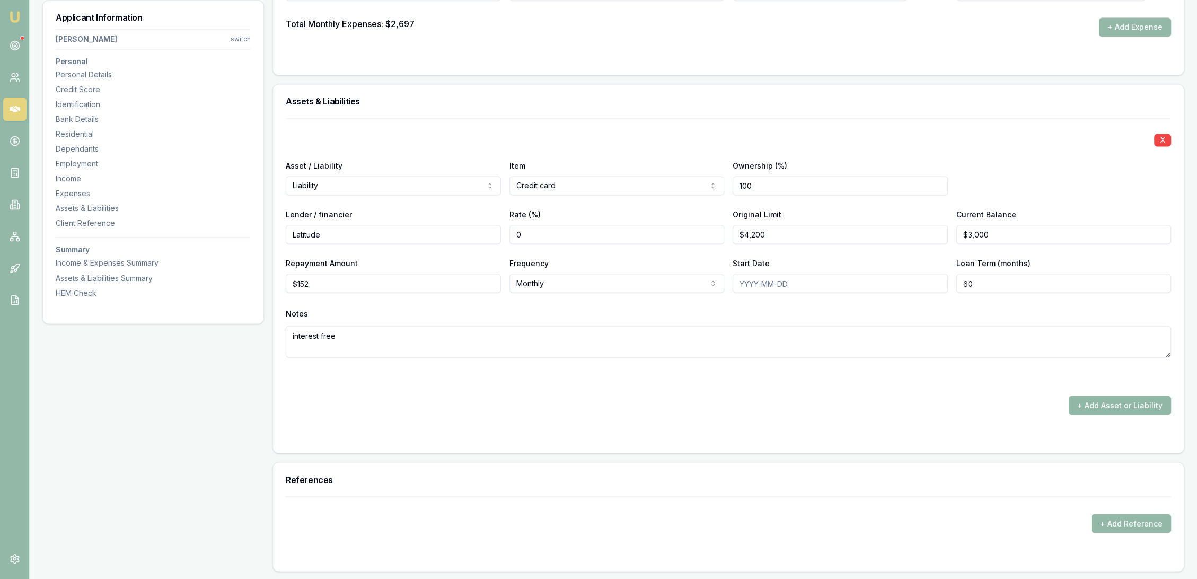
click at [1146, 395] on button "+ Add Asset or Liability" at bounding box center [1119, 404] width 102 height 19
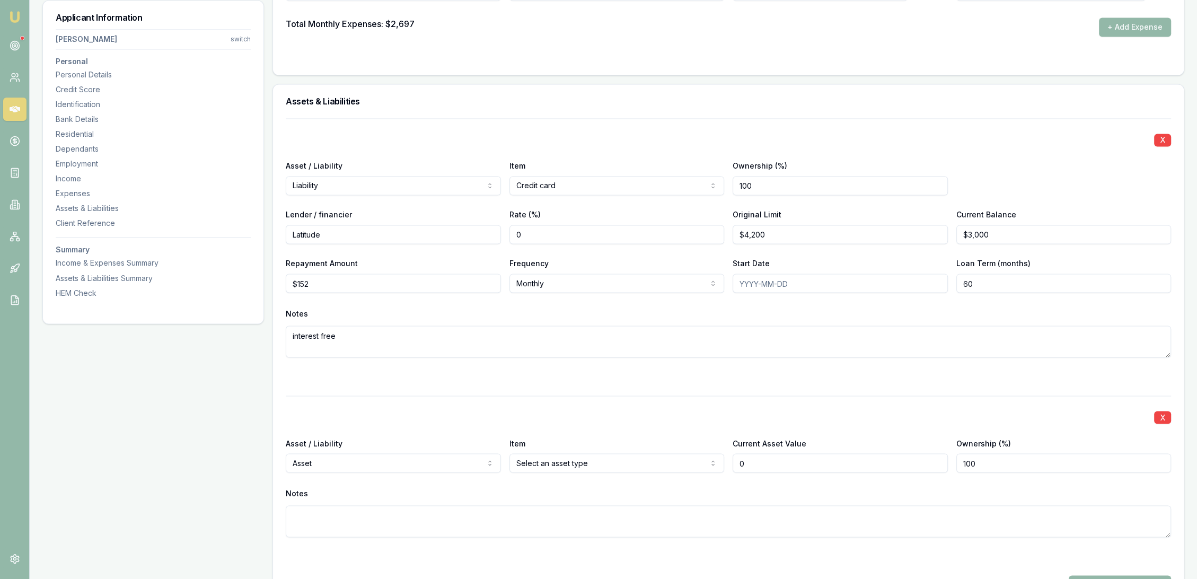
type input "$0"
select select "LIABILITY"
drag, startPoint x: 349, startPoint y: 505, endPoint x: 560, endPoint y: 463, distance: 215.1
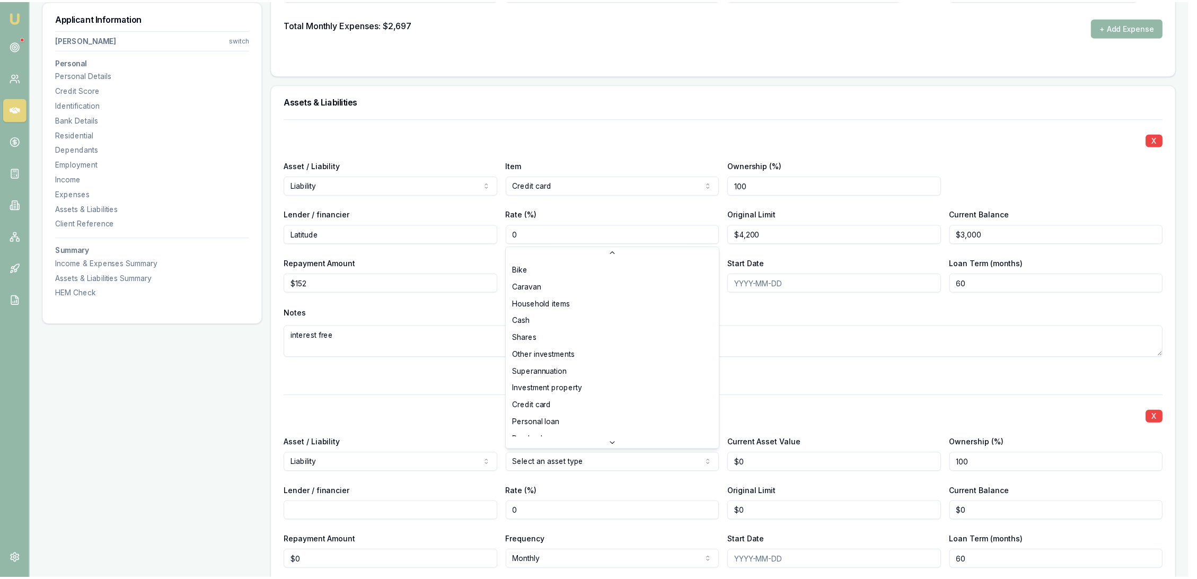
scroll to position [68, 0]
select select "CREDIT_CARD"
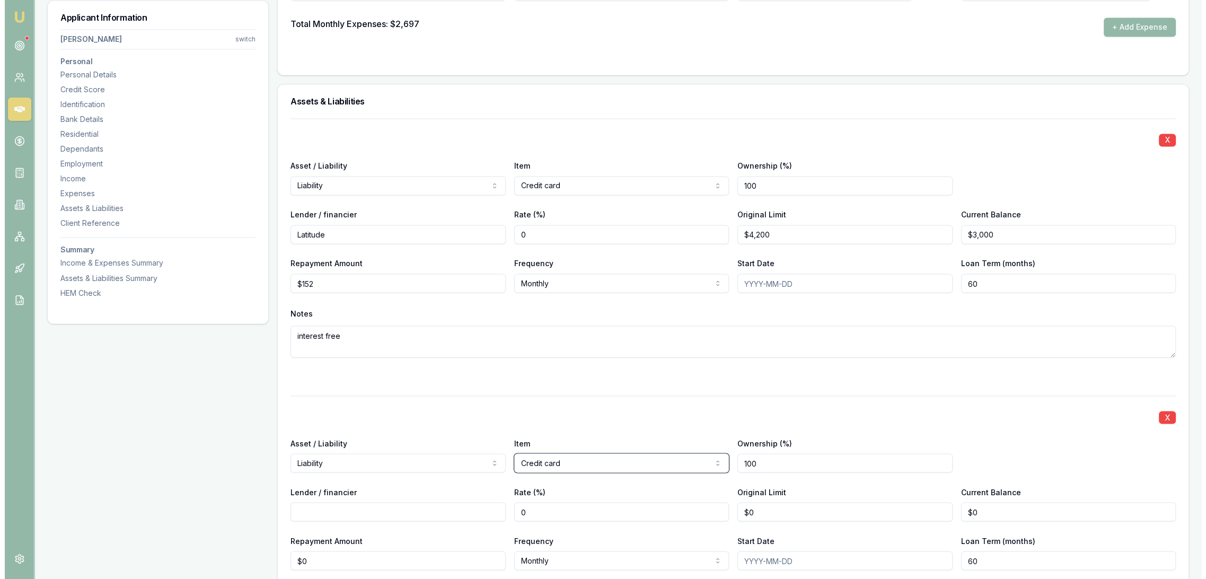
scroll to position [2599, 0]
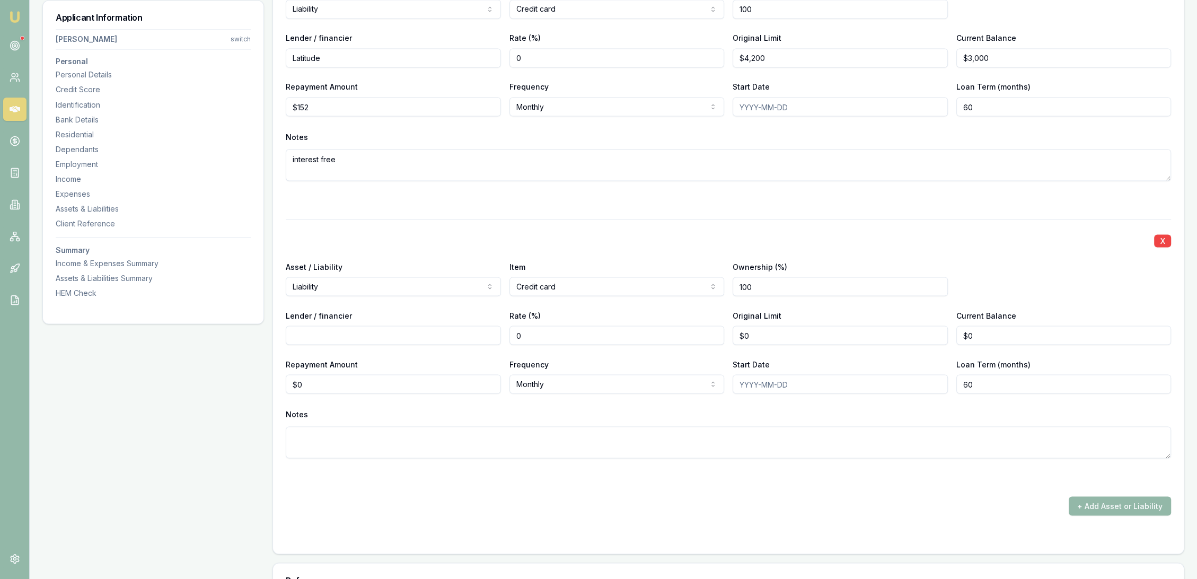
click at [386, 334] on input "Lender / financier" at bounding box center [393, 334] width 215 height 19
click at [348, 439] on textarea at bounding box center [728, 442] width 885 height 32
type textarea "Sons car"
click at [399, 340] on input "Lender / financier" at bounding box center [393, 334] width 215 height 19
type input "not sure"
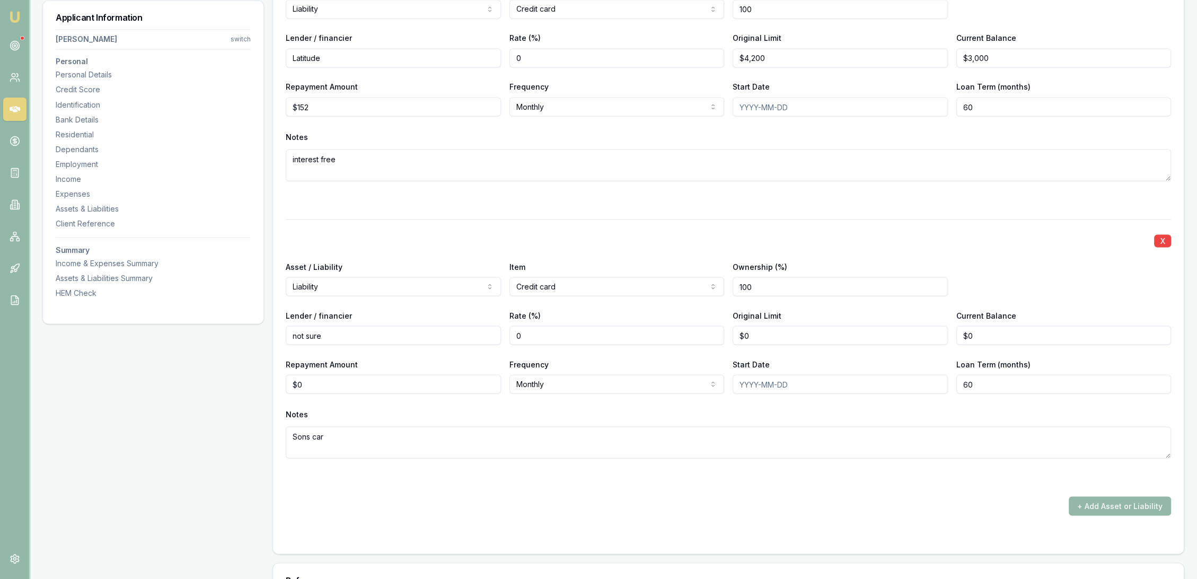
type input "0"
type input "$10,000"
click at [606, 271] on div "Item Credit card Home Car Boat Bike Caravan Household items Cash Shares Other i…" at bounding box center [616, 278] width 215 height 36
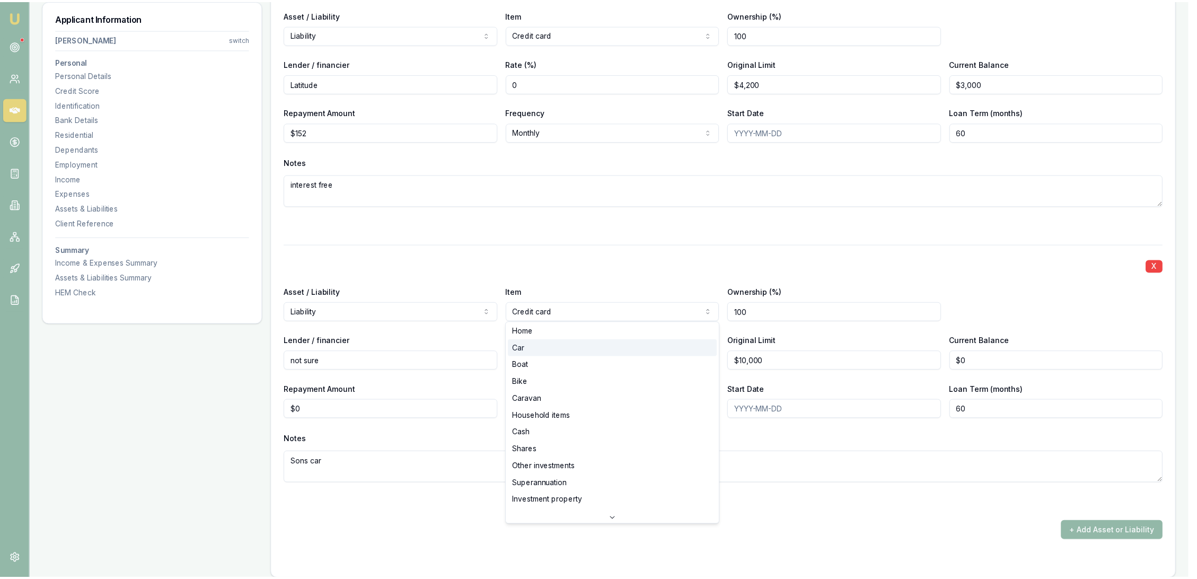
scroll to position [0, 0]
select select "CAR"
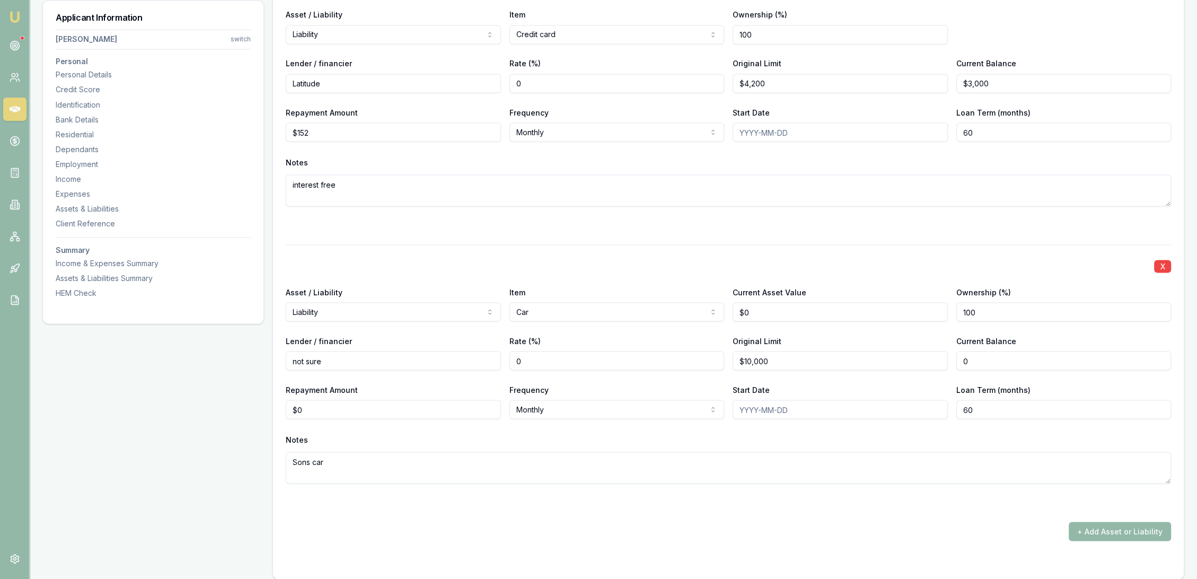
drag, startPoint x: 982, startPoint y: 359, endPoint x: 954, endPoint y: 366, distance: 28.3
click at [954, 366] on div "Lender / financier not sure Rate (%) 0 Original Limit $10,000 Current Balance 0" at bounding box center [728, 352] width 885 height 36
type input "$8,000"
click at [644, 452] on textarea "Sons car" at bounding box center [728, 468] width 885 height 32
click at [544, 511] on div "X Asset / Liability Liability Asset Liability Item Credit card Home Car Boat Bi…" at bounding box center [728, 253] width 885 height 573
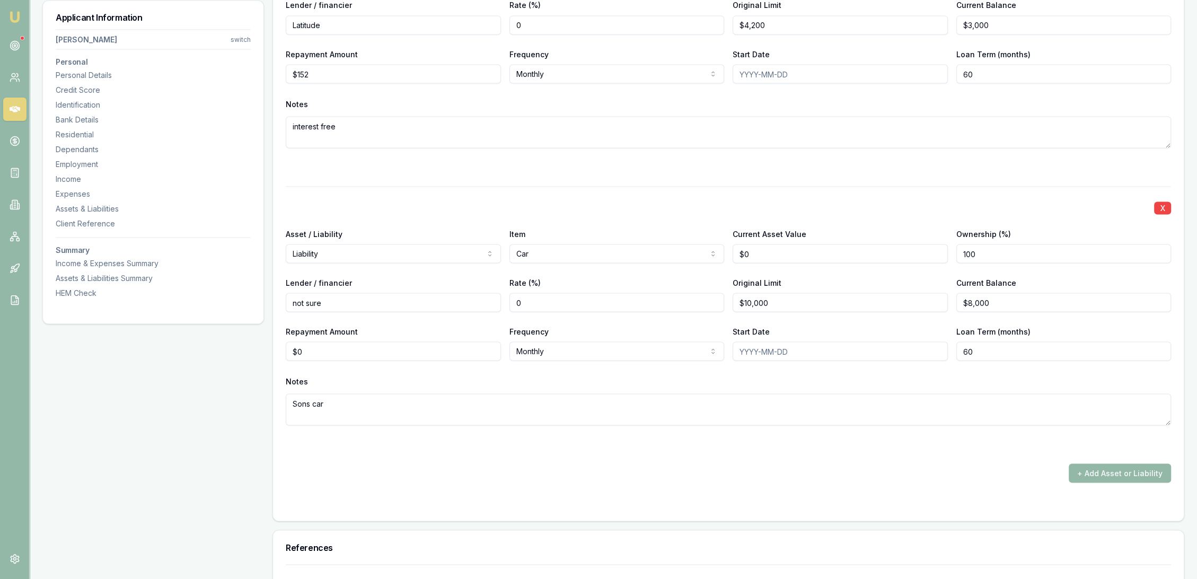
scroll to position [2658, 0]
click at [541, 502] on div at bounding box center [728, 503] width 885 height 8
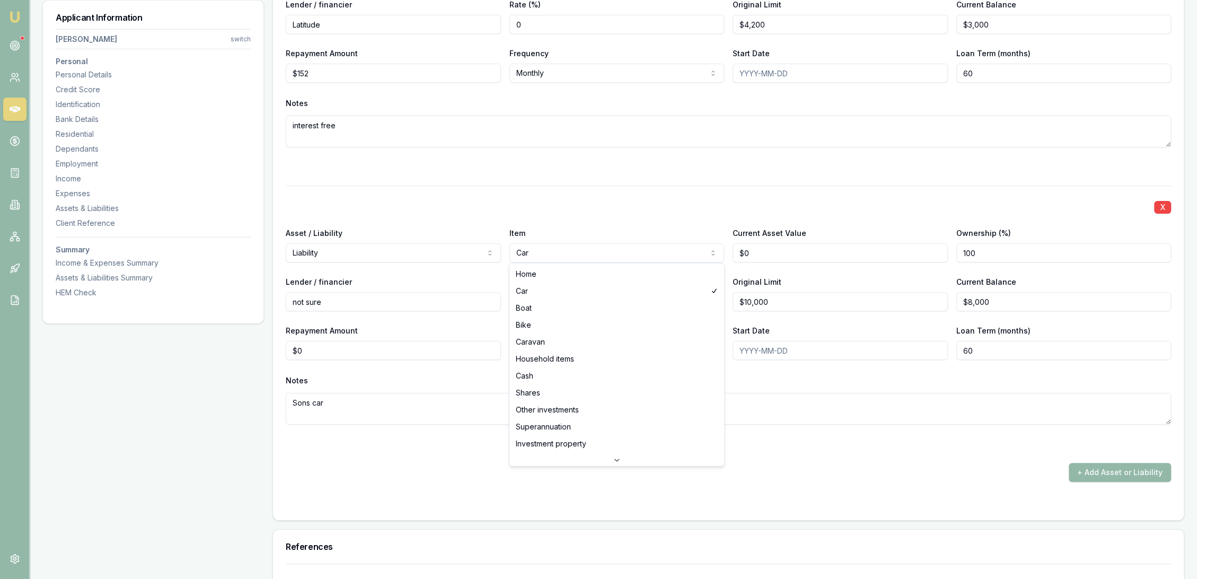
select select "BOAT"
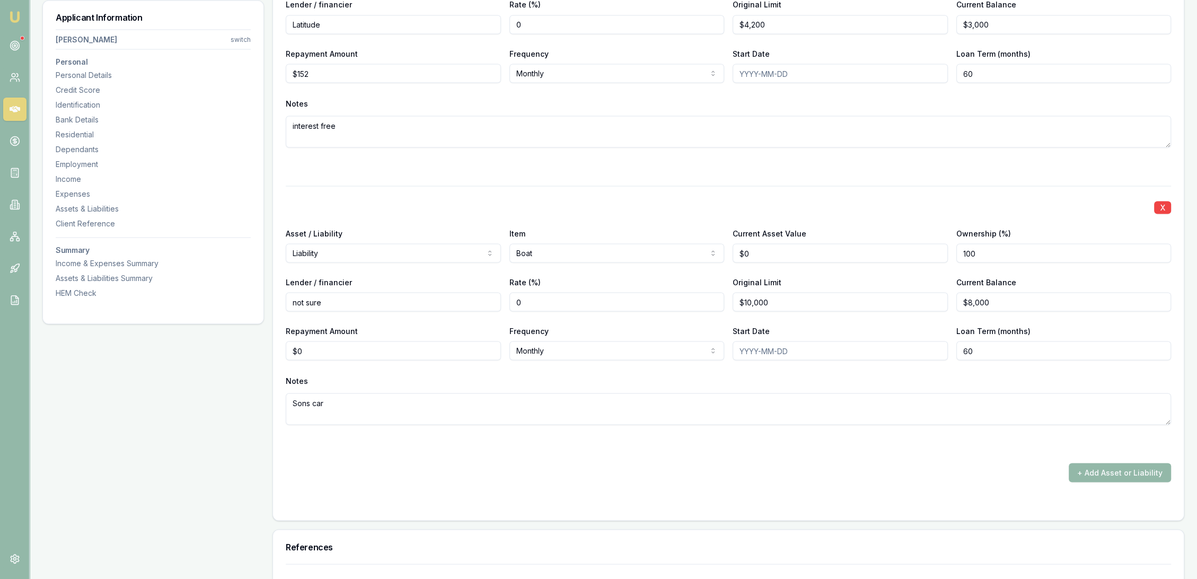
click at [529, 477] on div "+ Add Asset or Liability" at bounding box center [728, 472] width 885 height 19
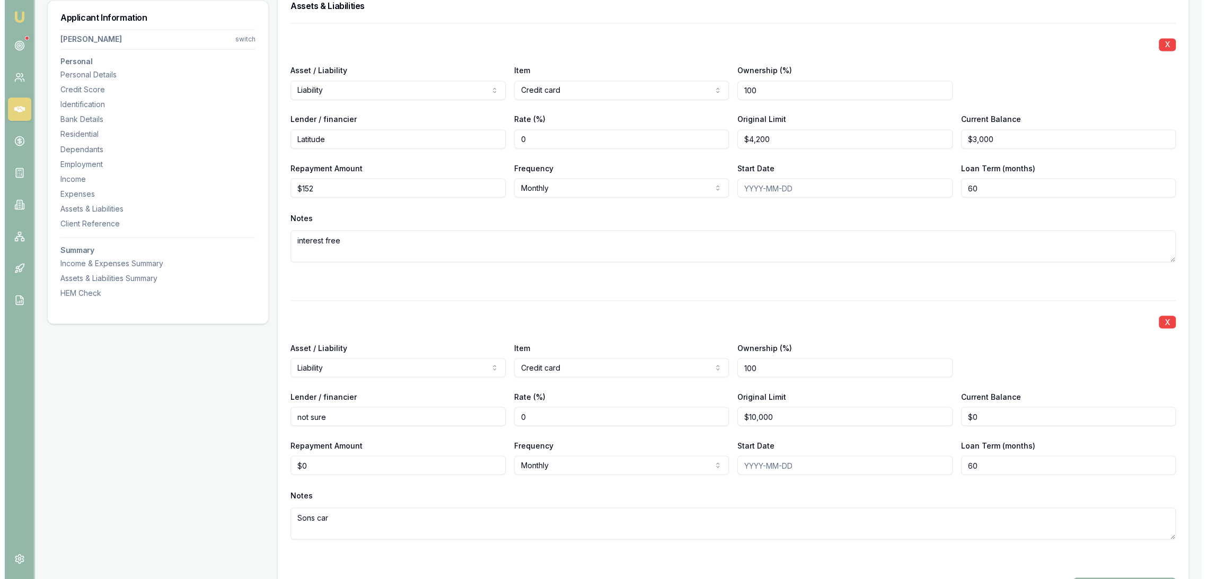
scroll to position [2541, 0]
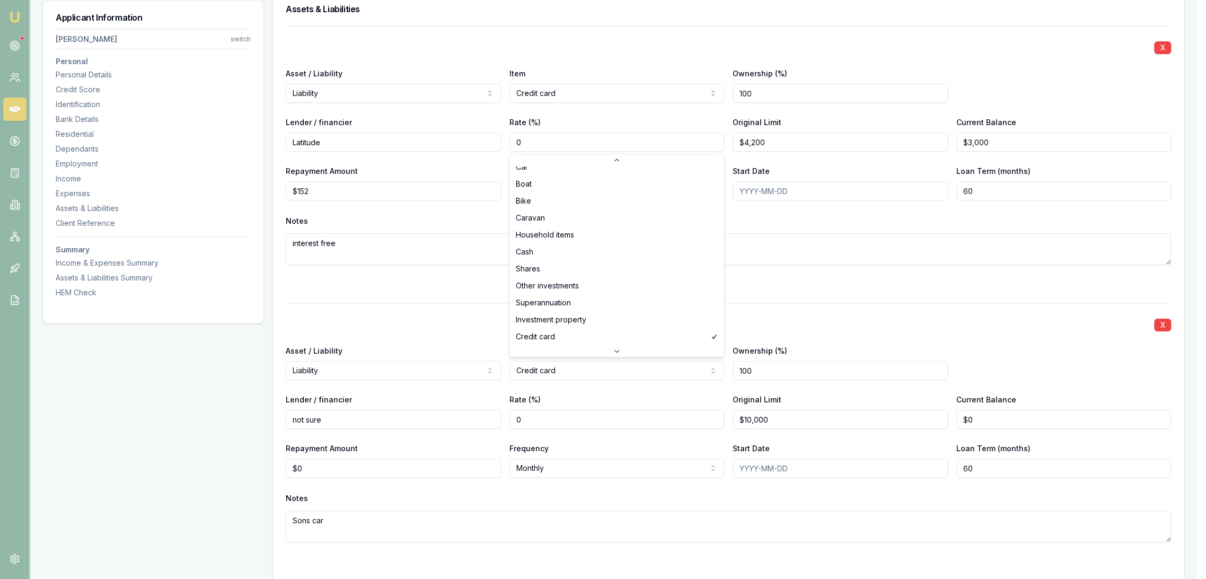
scroll to position [44, 0]
select select "PERSONAL_LOAN"
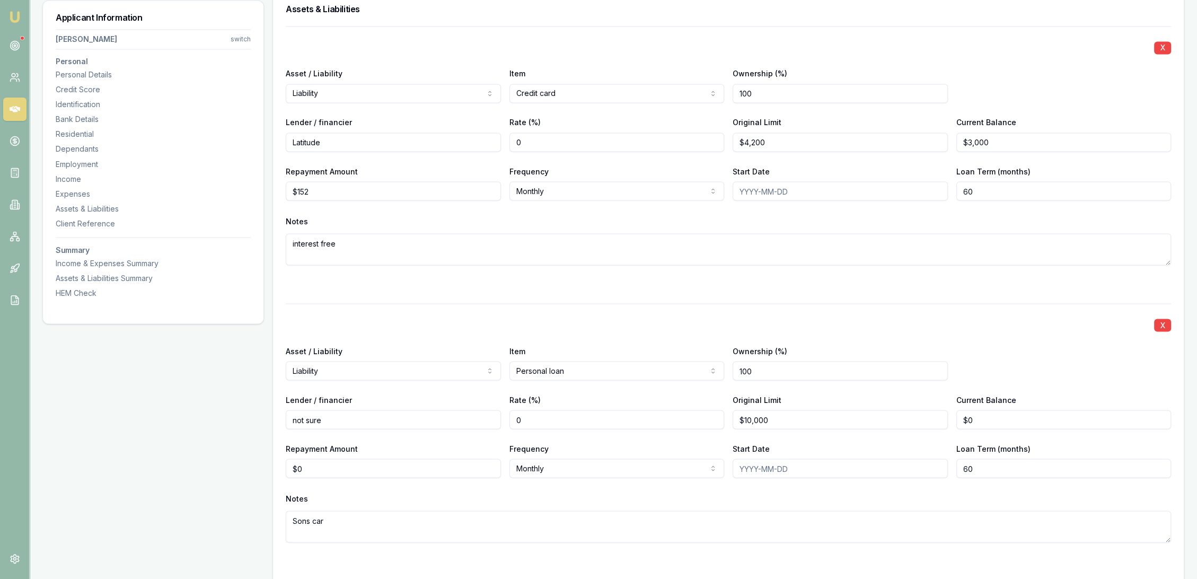
click at [560, 329] on div "X" at bounding box center [728, 323] width 885 height 15
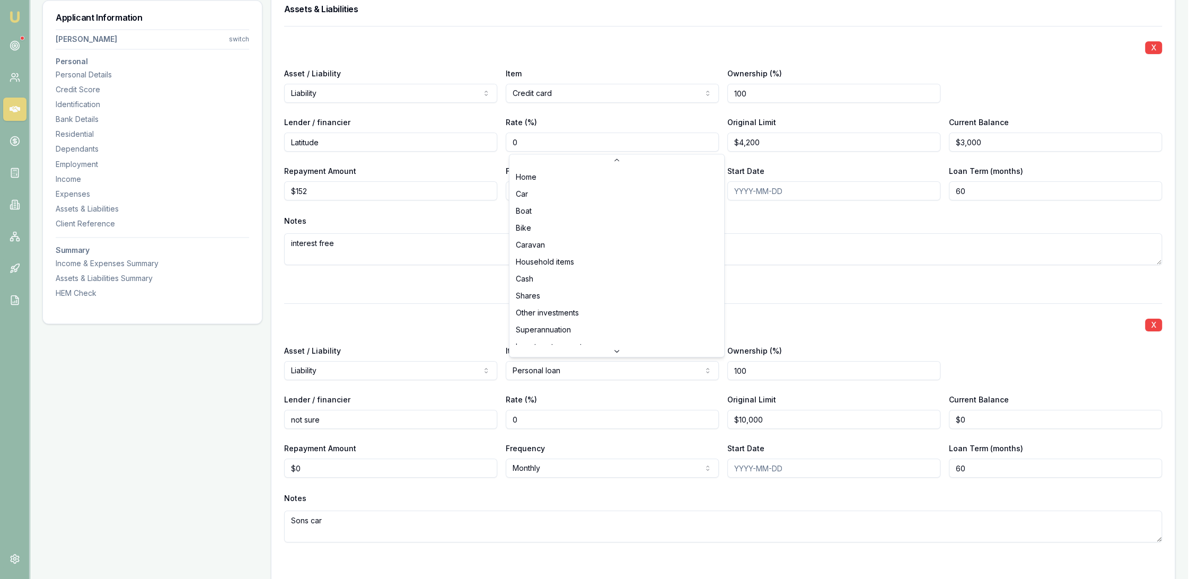
select select "CAR"
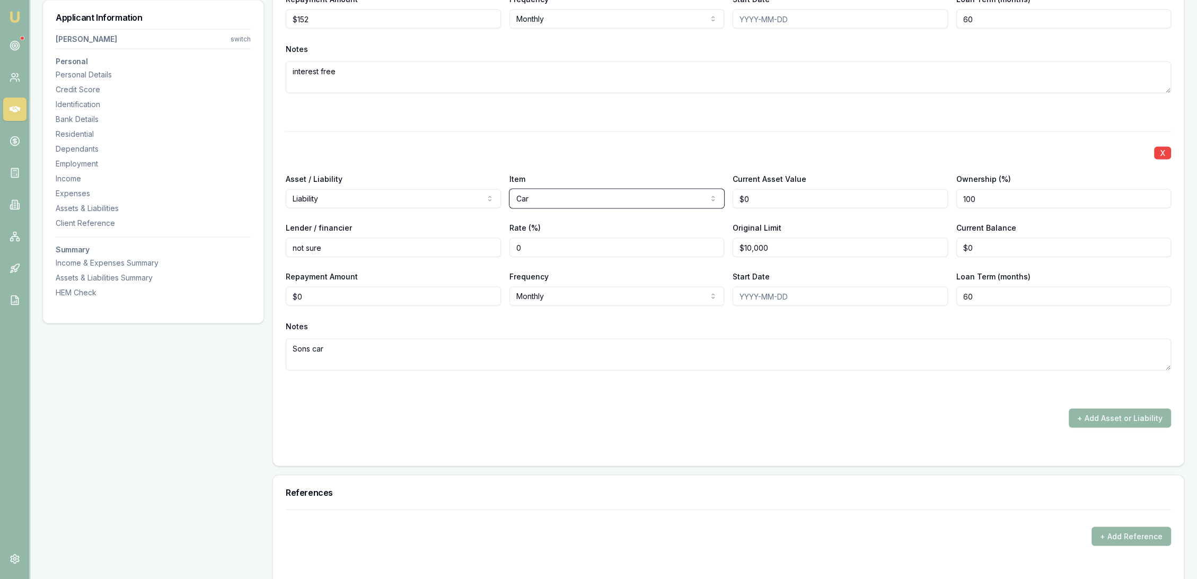
scroll to position [2718, 0]
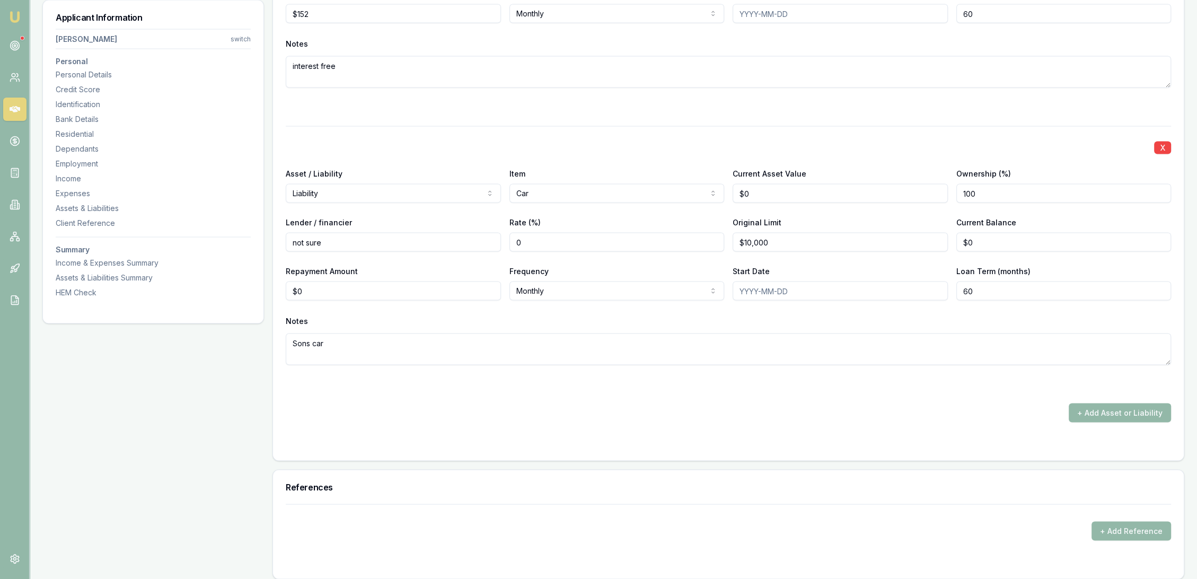
click at [715, 412] on div "+ Add Asset or Liability" at bounding box center [728, 412] width 885 height 19
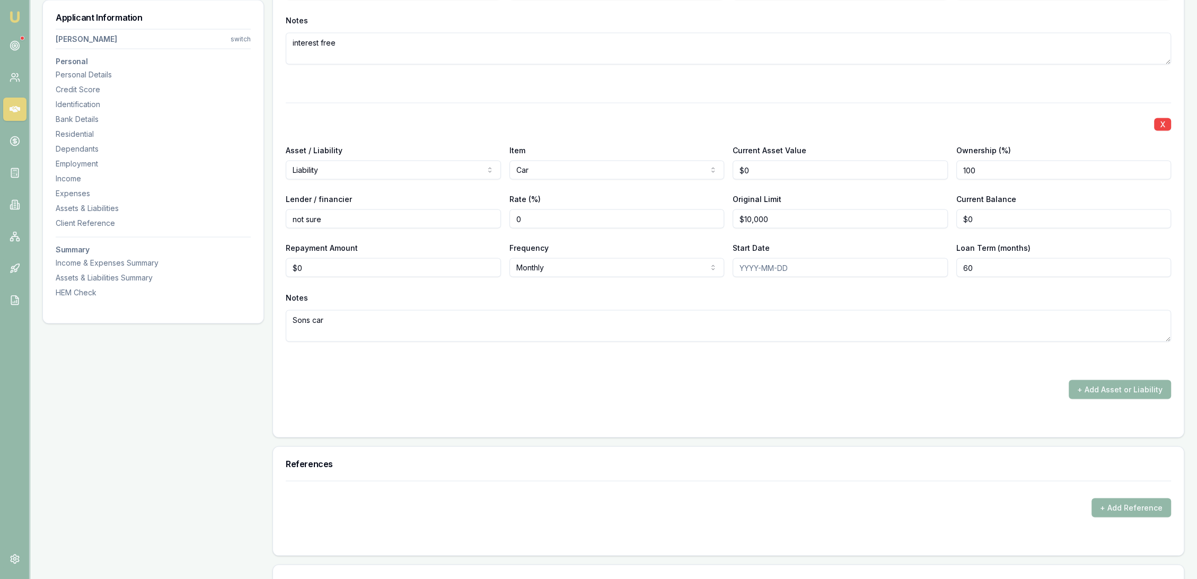
scroll to position [2811, 0]
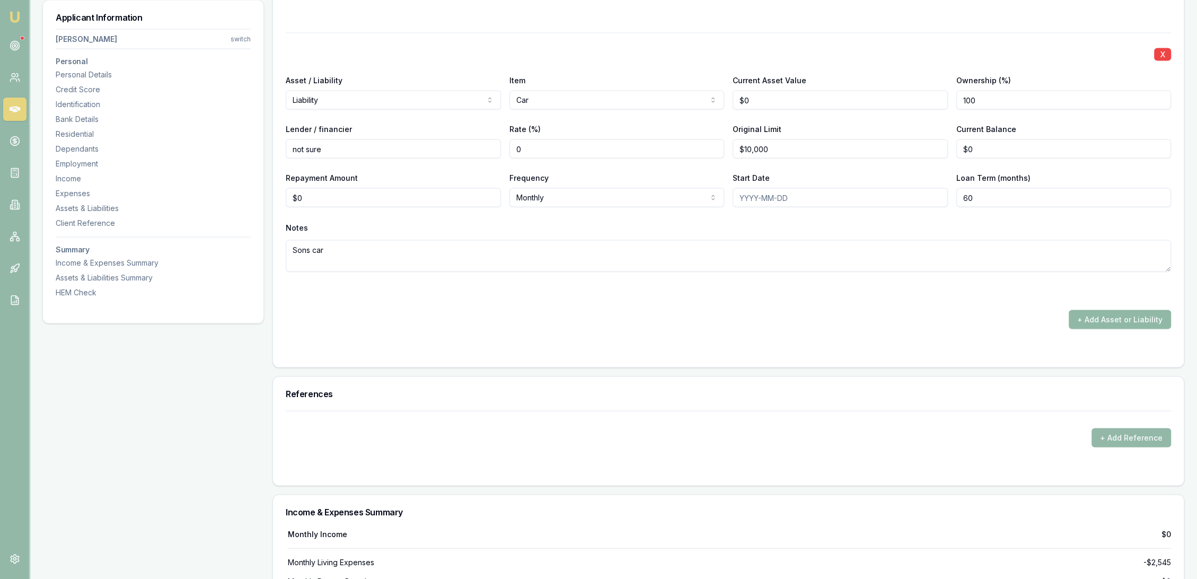
click at [1128, 322] on button "+ Add Asset or Liability" at bounding box center [1119, 319] width 102 height 19
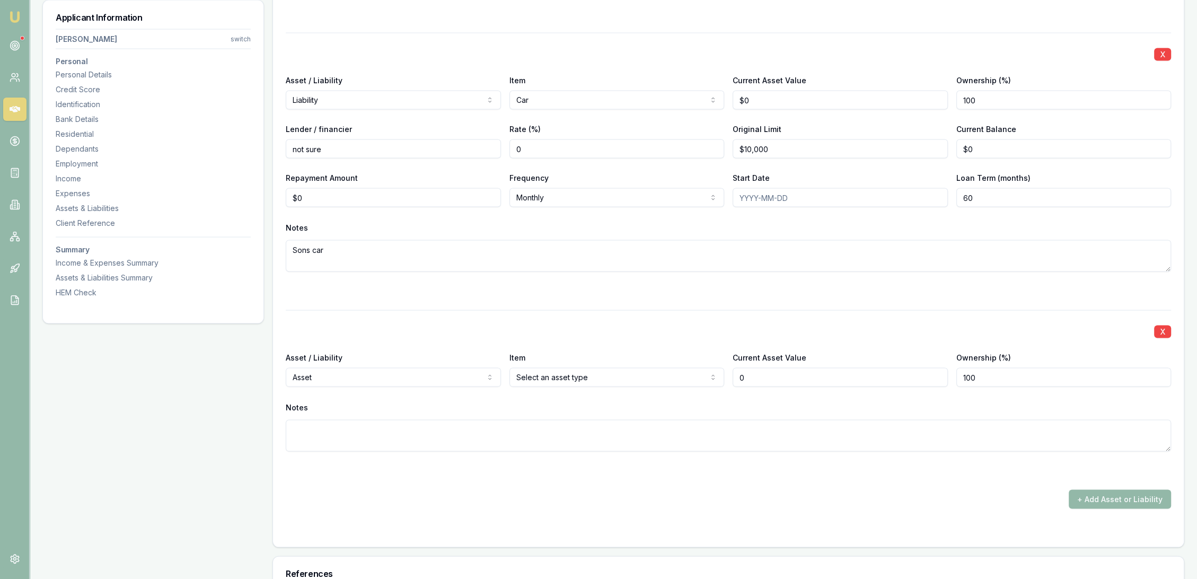
type input "$0"
select select "LIABILITY"
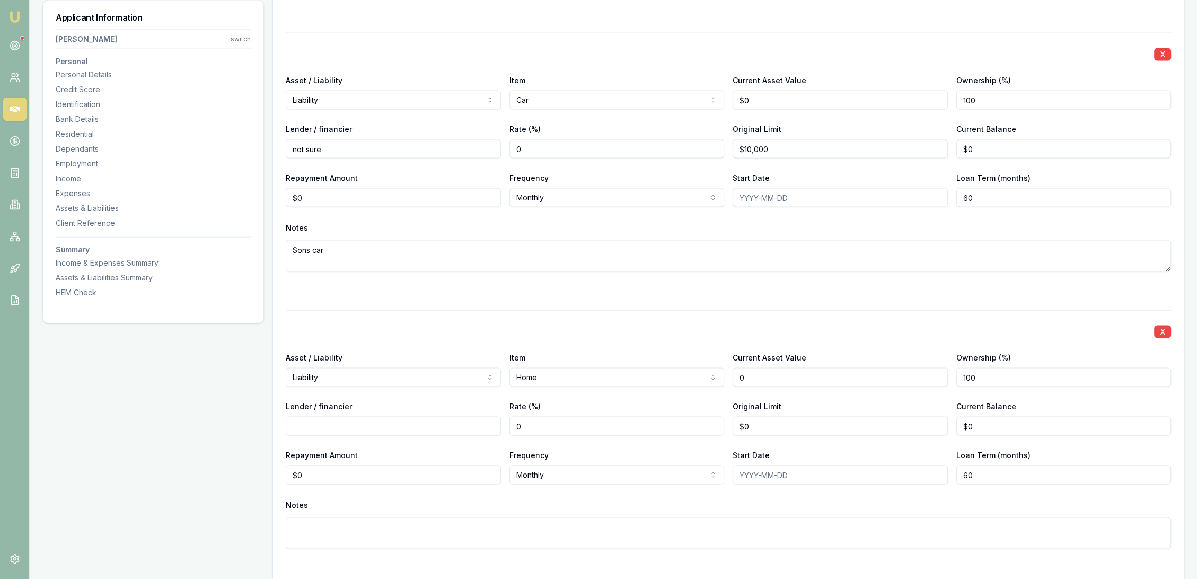
drag, startPoint x: 695, startPoint y: 372, endPoint x: 686, endPoint y: 372, distance: 9.0
click at [686, 372] on div "Asset / Liability Liability Asset Liability Item Home Home Car Boat Bike Carava…" at bounding box center [728, 369] width 885 height 36
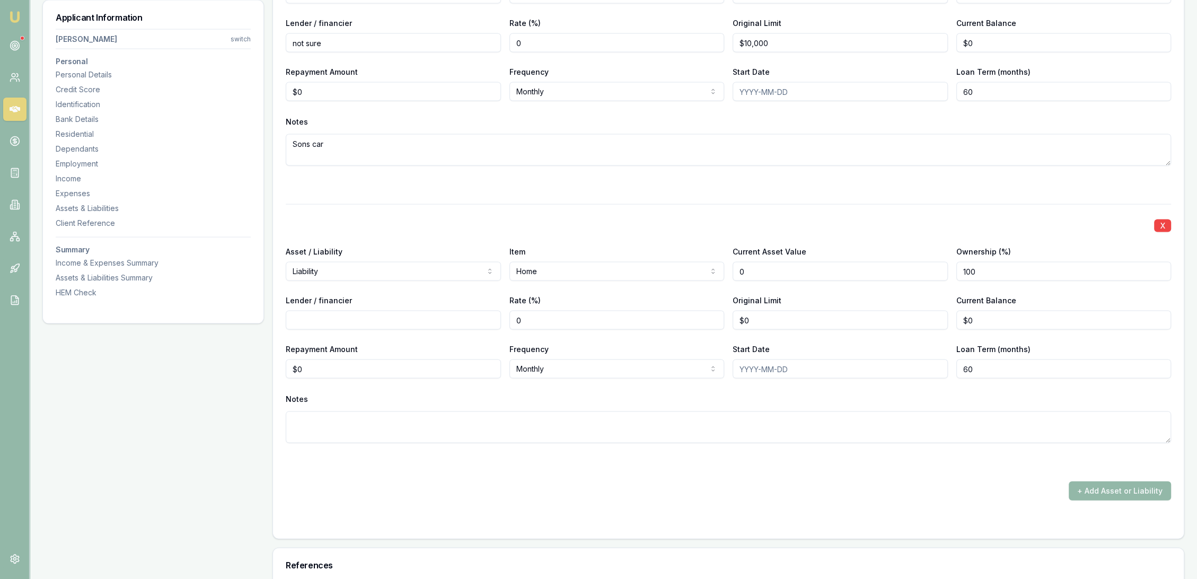
scroll to position [2929, 0]
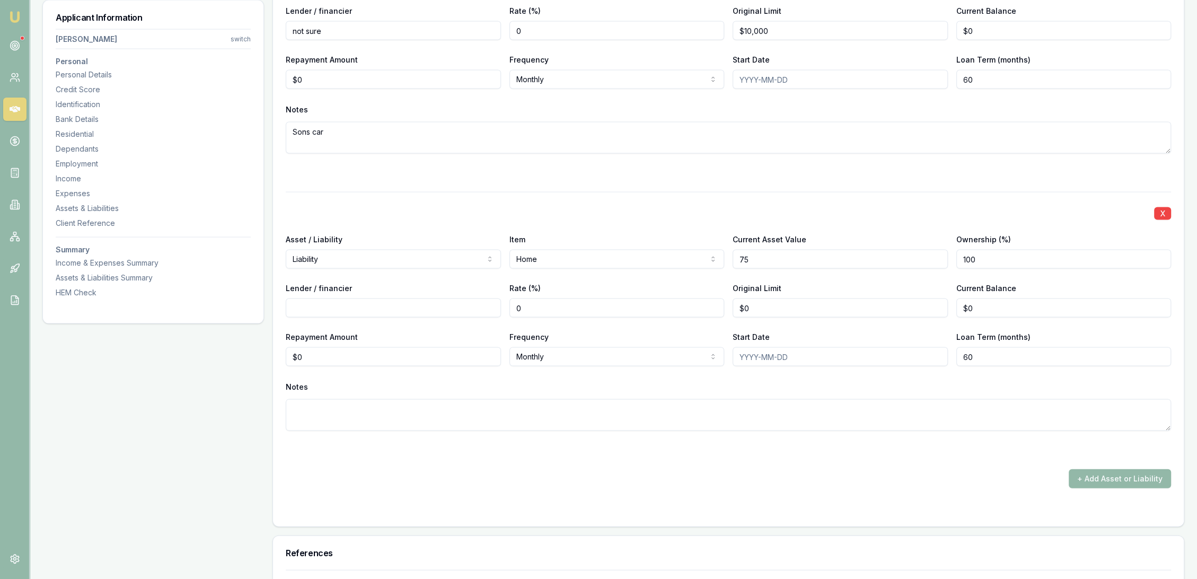
type input "7"
type input "$800,000"
click at [427, 311] on input "Lender / financier" at bounding box center [393, 307] width 215 height 19
click at [427, 309] on input "Resimac" at bounding box center [393, 307] width 215 height 19
type input "Resimac / Bendigo Bank"
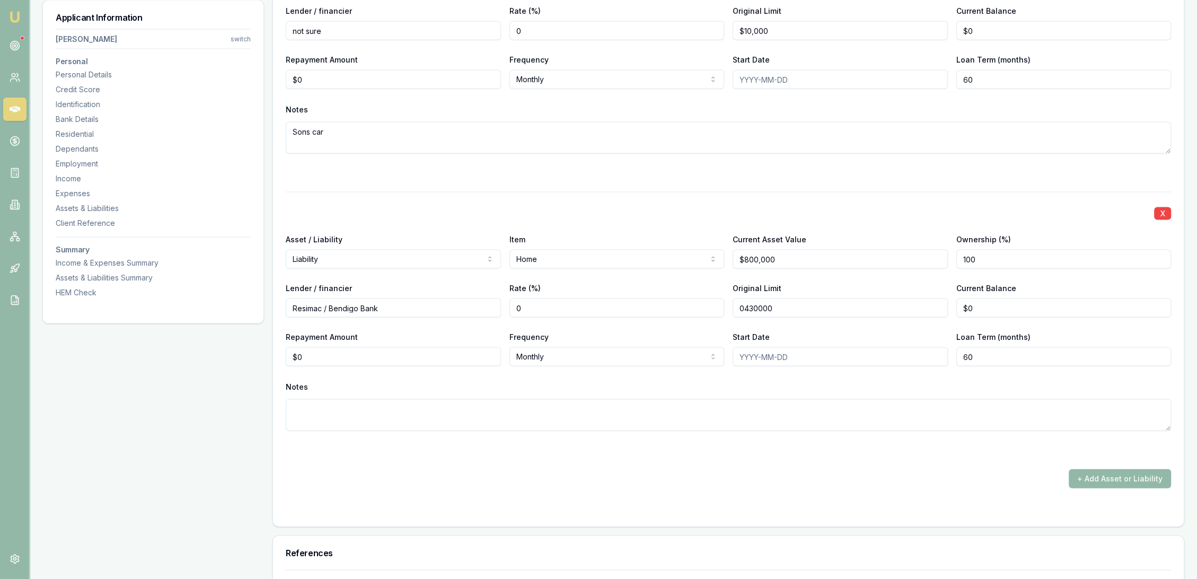
type input "$430,000"
type input "$310,000"
type input "$1,600"
select select "FORTNIGHTLY"
click at [445, 474] on div "+ Add Asset or Liability" at bounding box center [728, 478] width 885 height 19
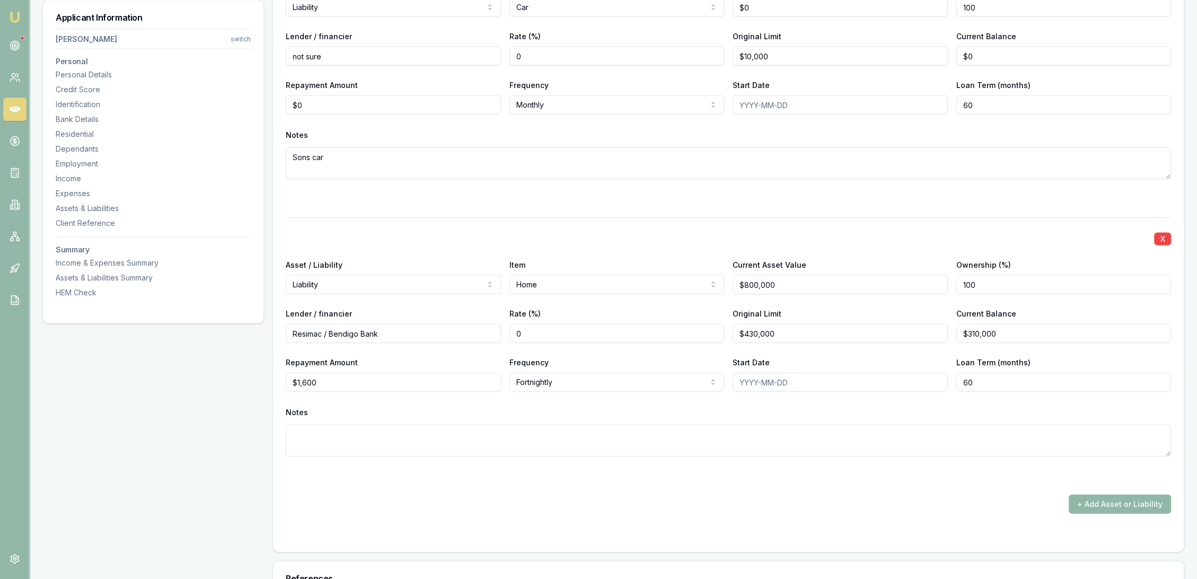
click at [1108, 502] on button "+ Add Asset or Liability" at bounding box center [1119, 503] width 102 height 19
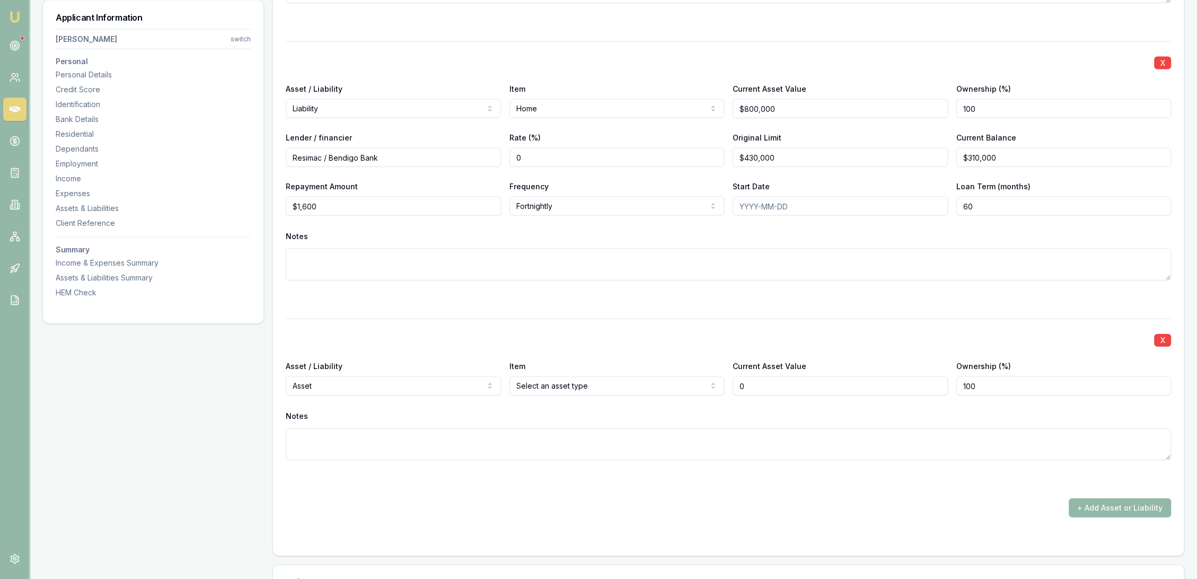
scroll to position [3105, 0]
drag, startPoint x: 753, startPoint y: 382, endPoint x: 694, endPoint y: 389, distance: 58.7
click at [702, 389] on div "Asset / Liability Asset Asset Liability Item Home Home Car Boat Bike Caravan Ho…" at bounding box center [728, 377] width 885 height 36
click at [558, 442] on textarea at bounding box center [728, 444] width 885 height 32
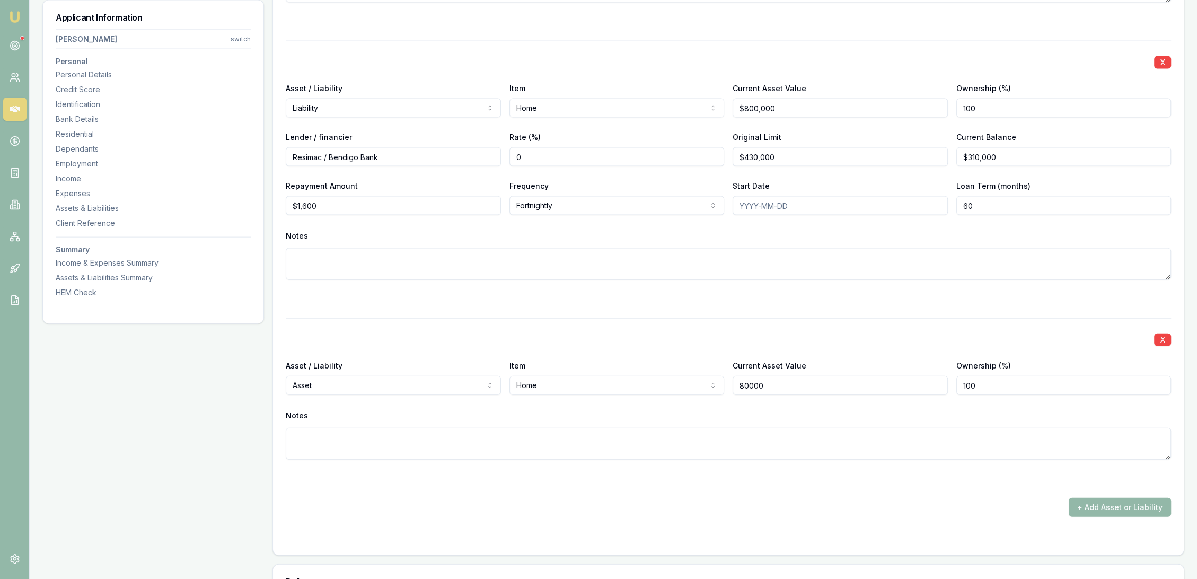
click at [787, 380] on input "80000" at bounding box center [839, 385] width 215 height 19
type input "$800,000"
click at [688, 450] on textarea at bounding box center [728, 444] width 885 height 32
drag, startPoint x: 352, startPoint y: 203, endPoint x: 214, endPoint y: 203, distance: 138.3
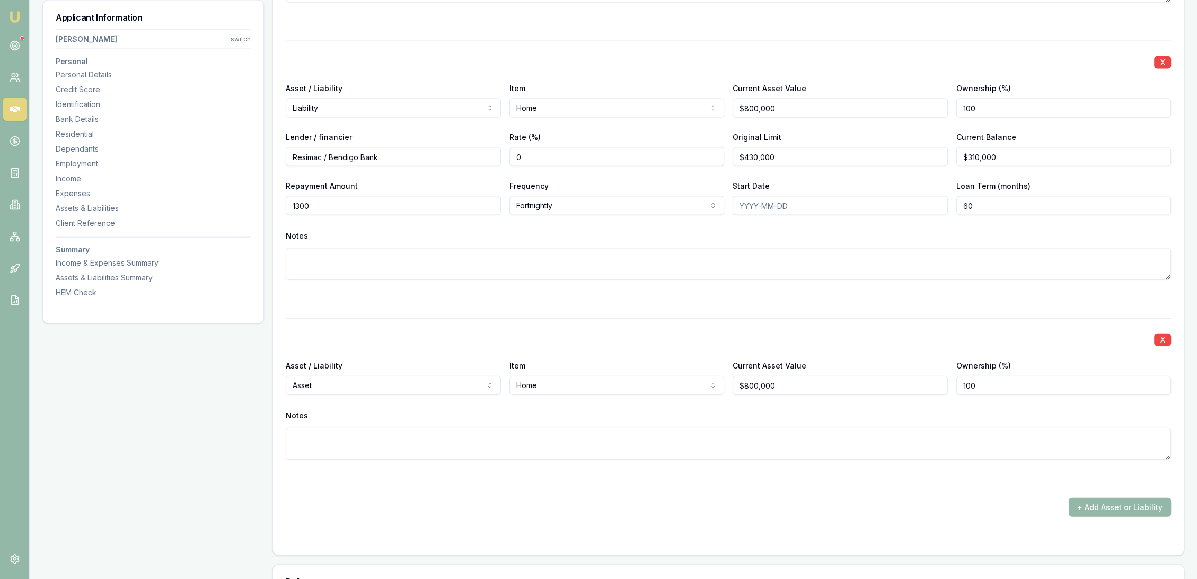
type input "$1,300"
click at [321, 256] on textarea at bounding box center [728, 264] width 885 height 32
type textarea "paying $1600/f but min is $1300/f"
click at [376, 339] on div "X" at bounding box center [728, 338] width 885 height 15
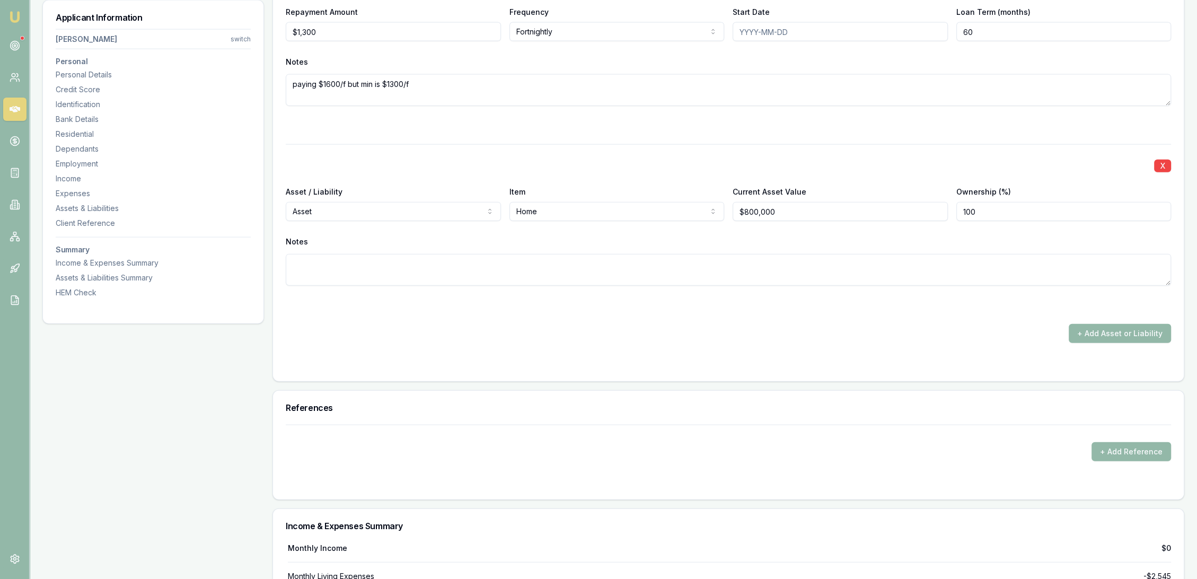
scroll to position [3282, 0]
click at [1102, 333] on button "+ Add Asset or Liability" at bounding box center [1119, 330] width 102 height 19
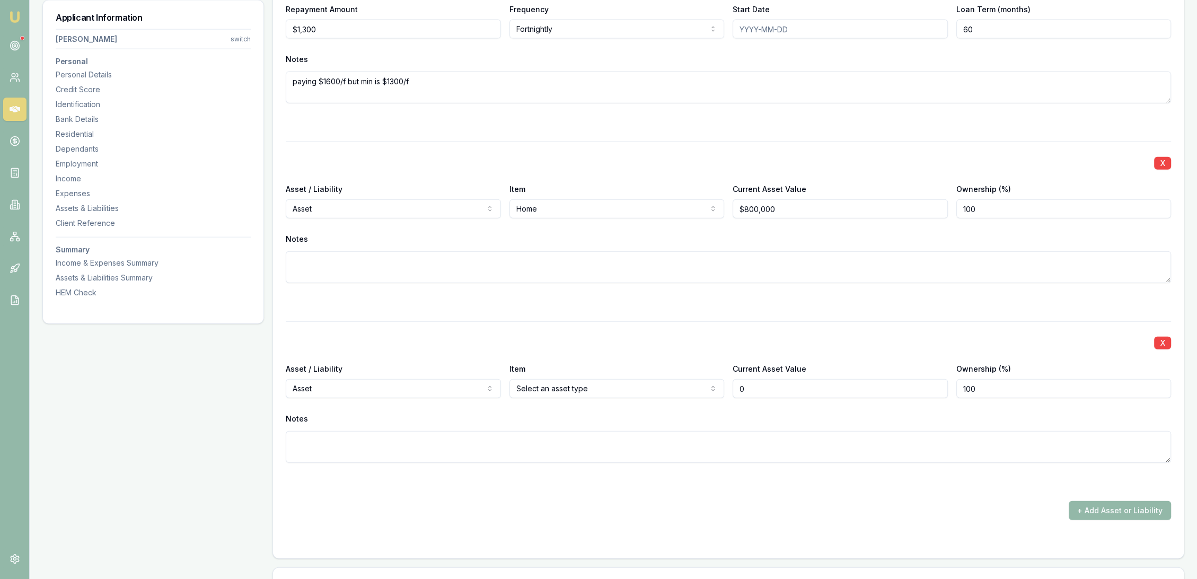
type input "$0"
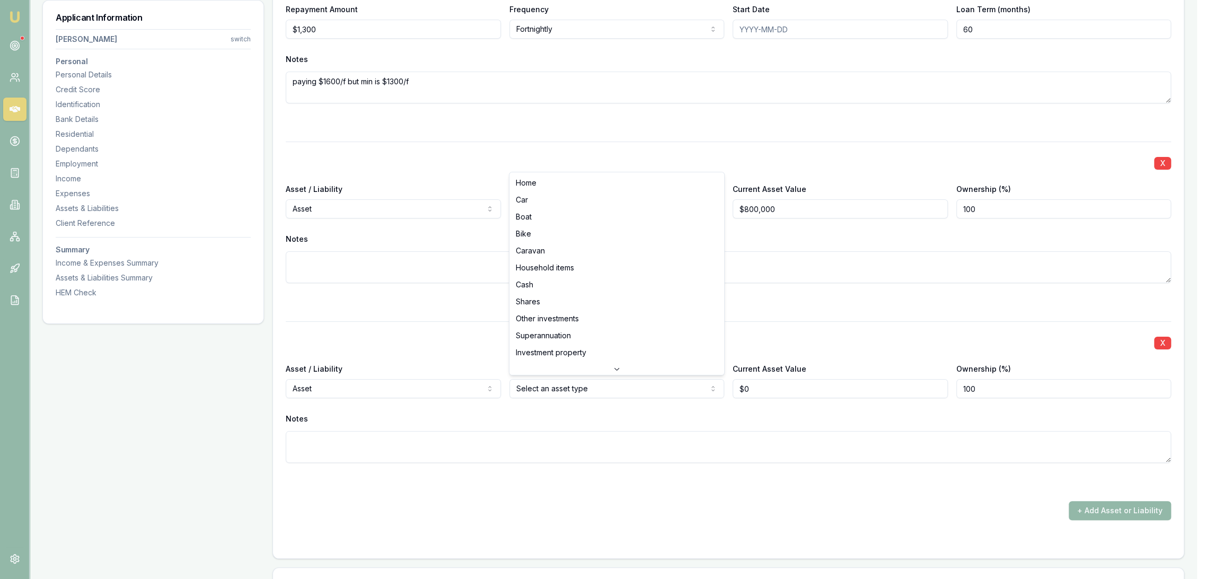
select select "CAR"
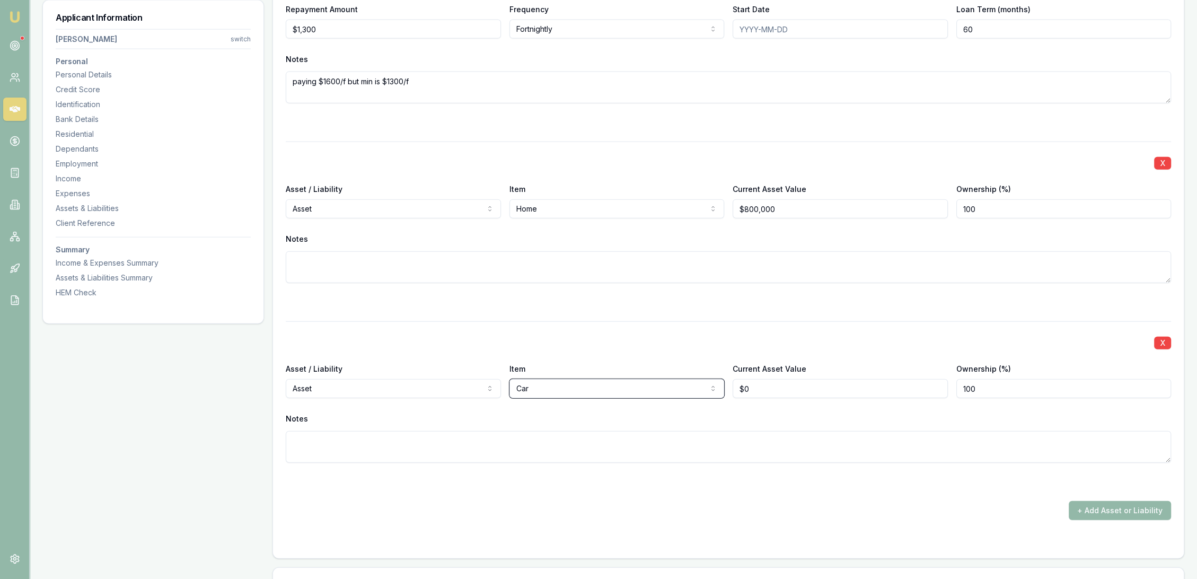
scroll to position [3400, 0]
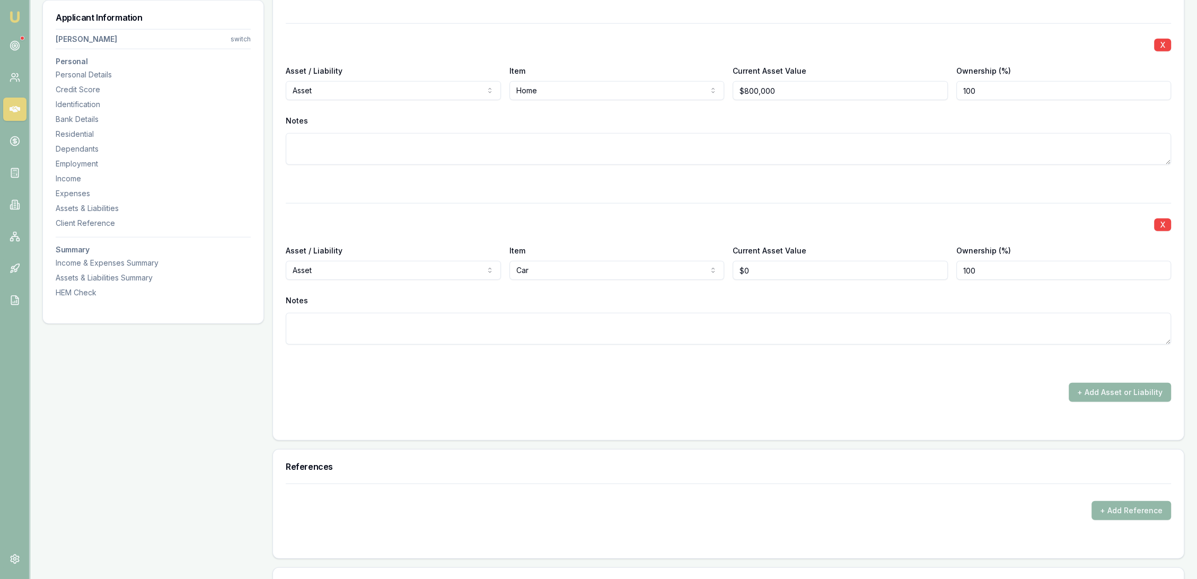
click at [506, 391] on div "+ Add Asset or Liability" at bounding box center [728, 392] width 885 height 19
drag, startPoint x: 786, startPoint y: 270, endPoint x: 699, endPoint y: 269, distance: 87.5
click at [699, 269] on div "Asset / Liability Asset Asset Liability Item Car Home Car Boat Bike Caravan Hou…" at bounding box center [728, 262] width 885 height 36
type input "$12,000"
type textarea "2014 Holden Colorado wagon"
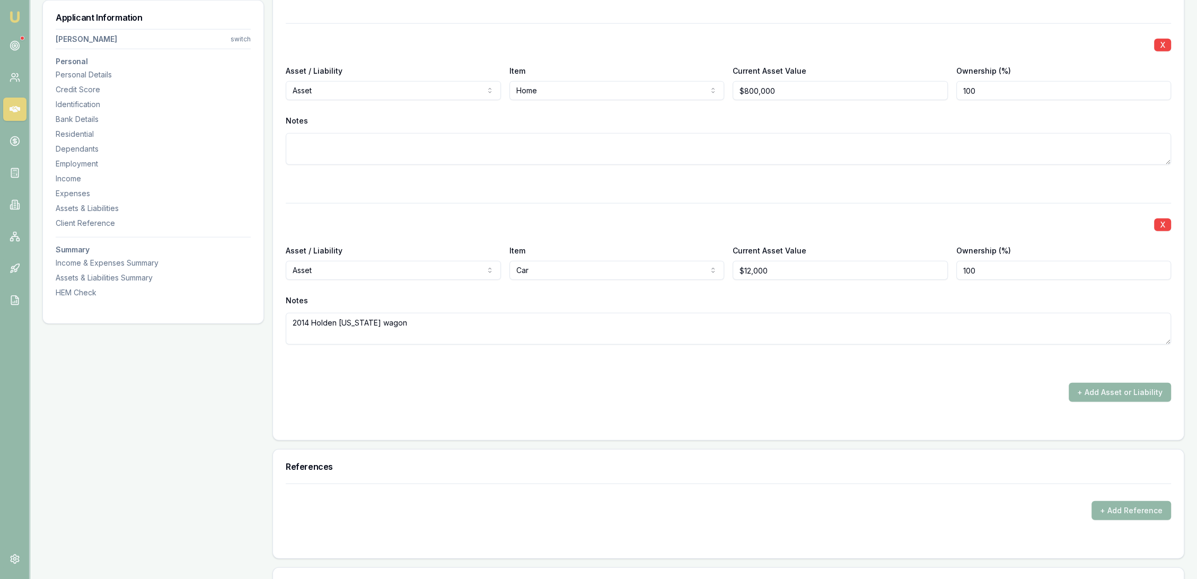
click at [1113, 391] on button "+ Add Asset or Liability" at bounding box center [1119, 392] width 102 height 19
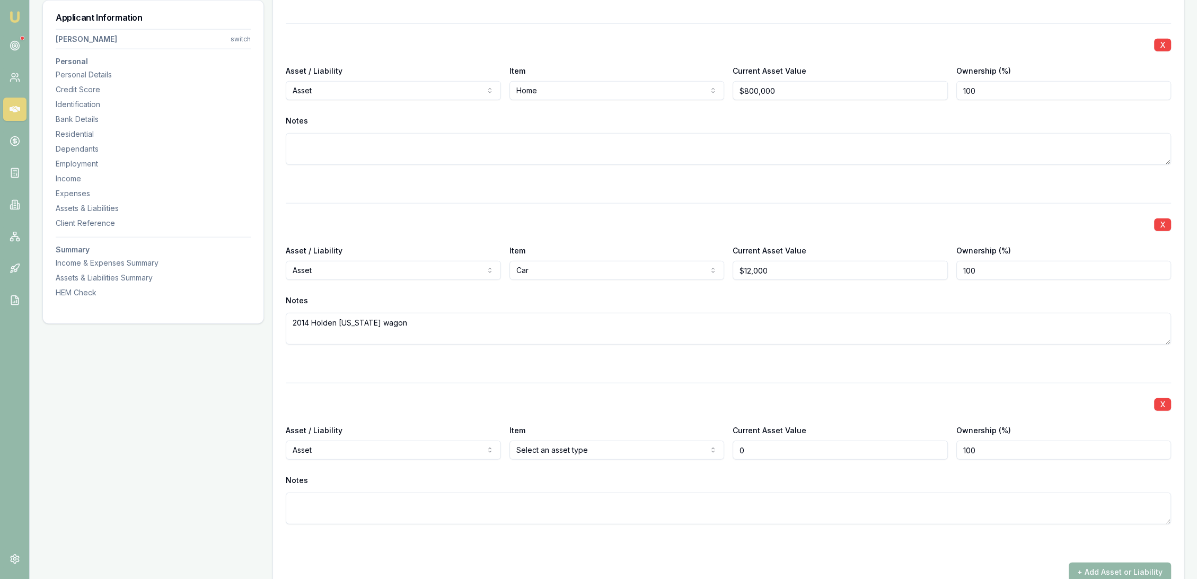
type input "$0"
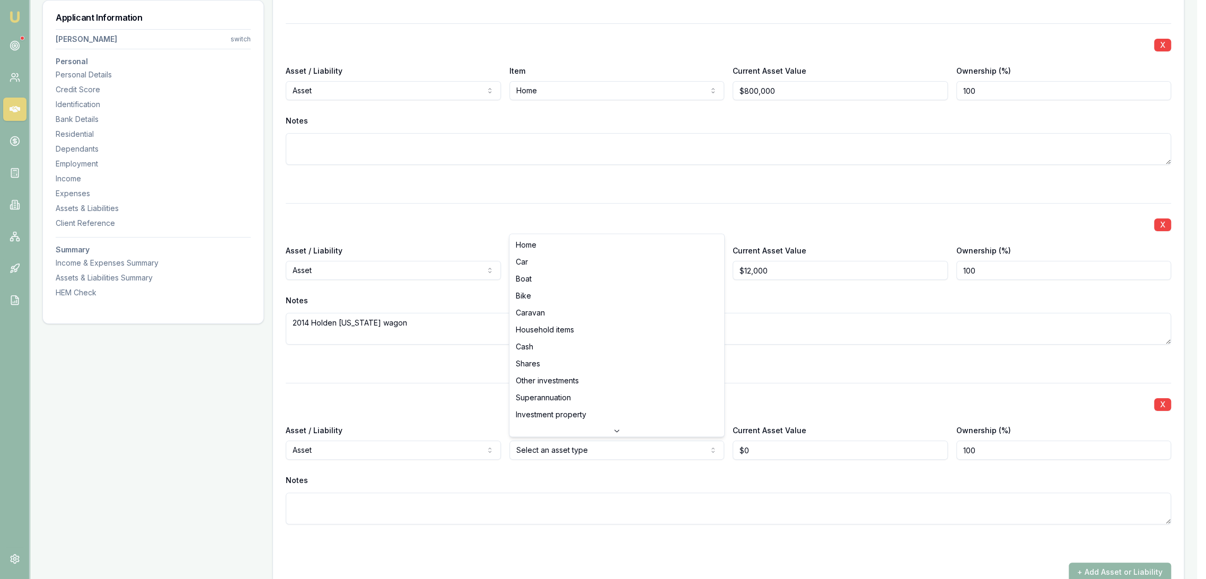
select select "CAR"
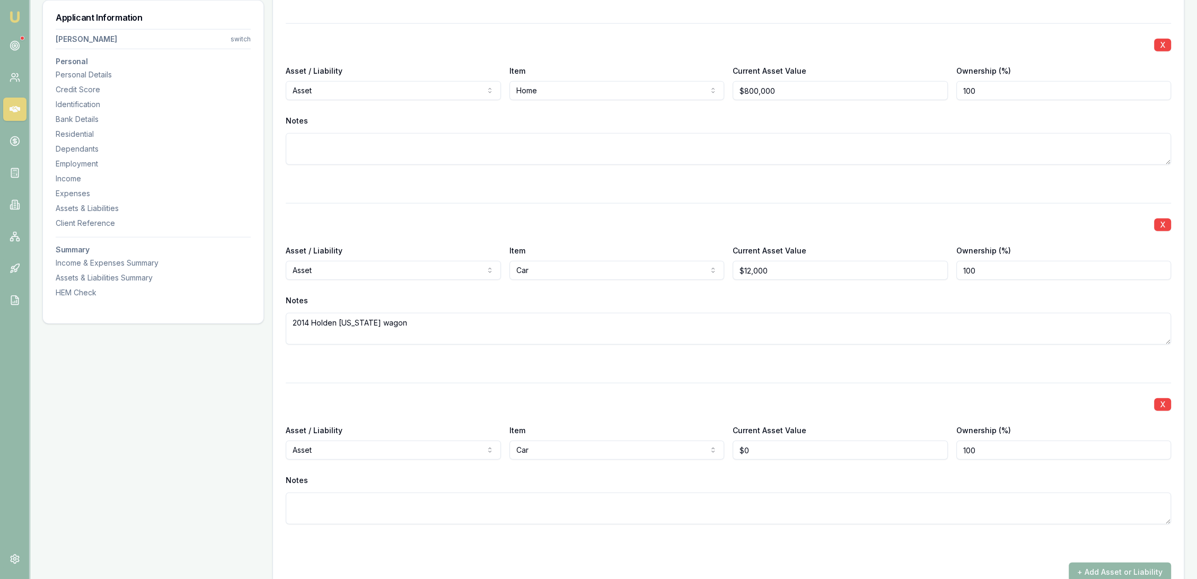
click at [449, 506] on textarea at bounding box center [728, 508] width 885 height 32
type textarea "Subaru Impreza 2008"
click at [804, 406] on div "X" at bounding box center [728, 403] width 885 height 15
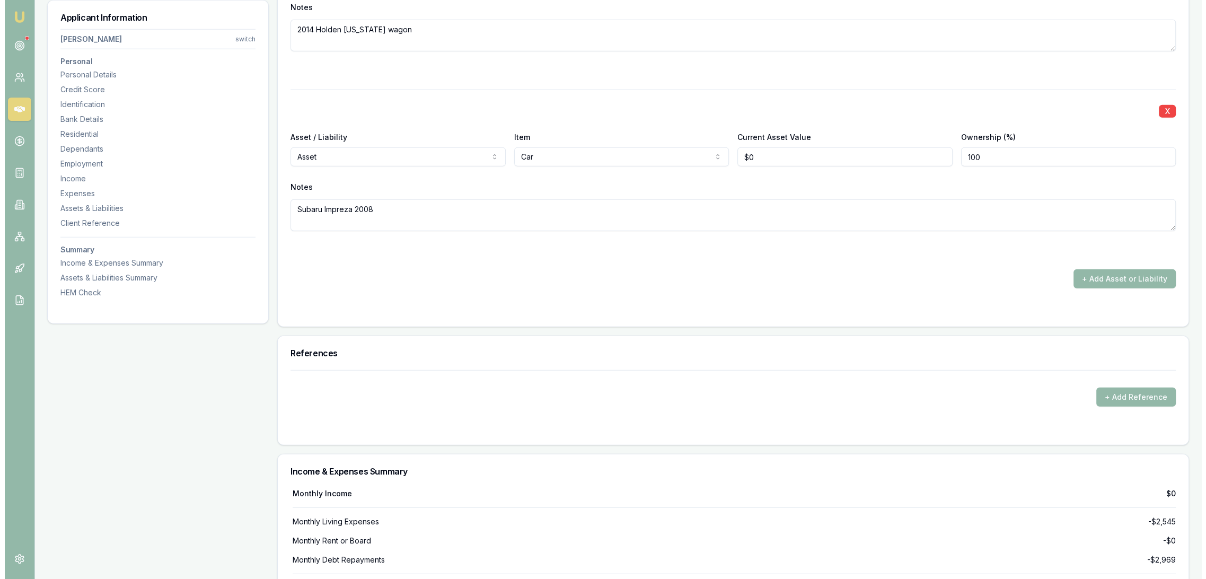
scroll to position [3694, 0]
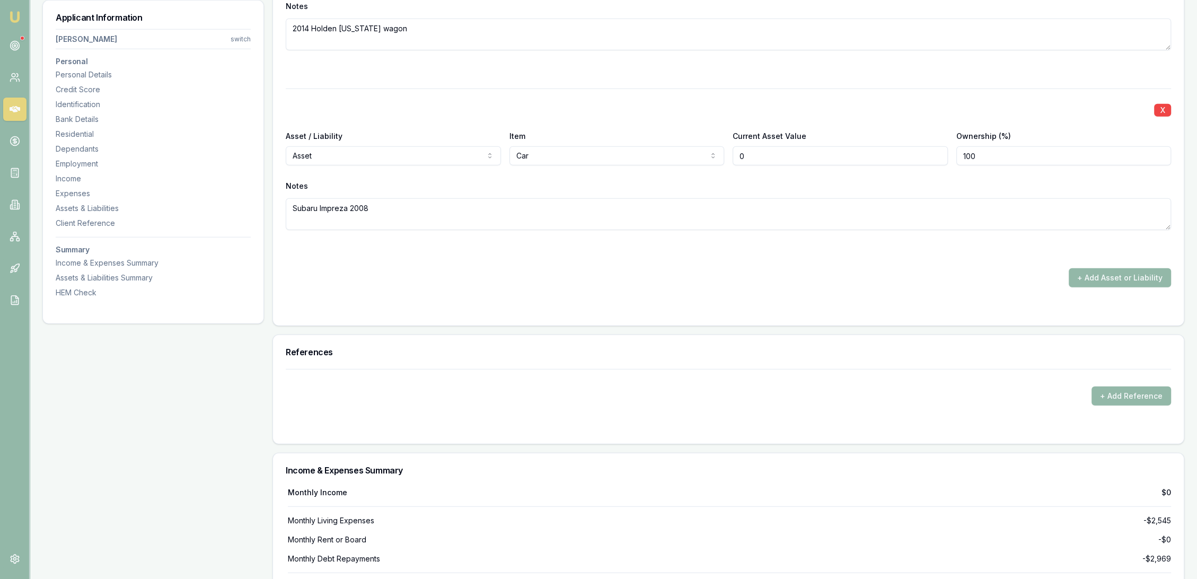
click at [763, 152] on input "0" at bounding box center [839, 155] width 215 height 19
drag, startPoint x: 745, startPoint y: 151, endPoint x: 721, endPoint y: 151, distance: 23.3
click at [721, 151] on div "Asset / Liability Asset Asset Liability Item Car Home Car Boat Bike Caravan Hou…" at bounding box center [728, 147] width 885 height 36
type input "$8,000"
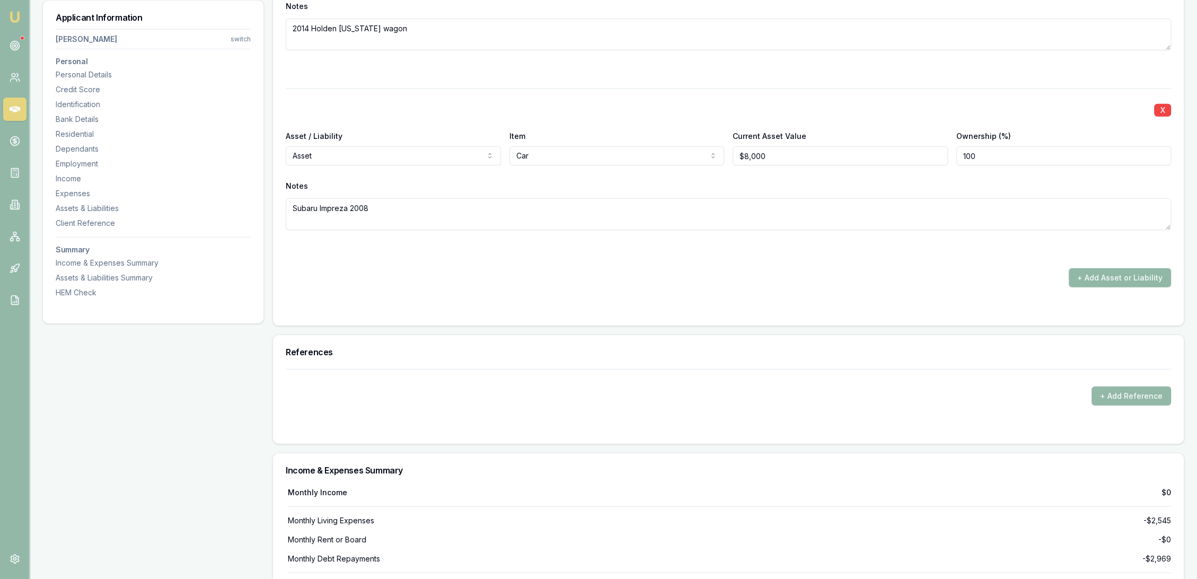
click at [1128, 282] on button "+ Add Asset or Liability" at bounding box center [1119, 277] width 102 height 19
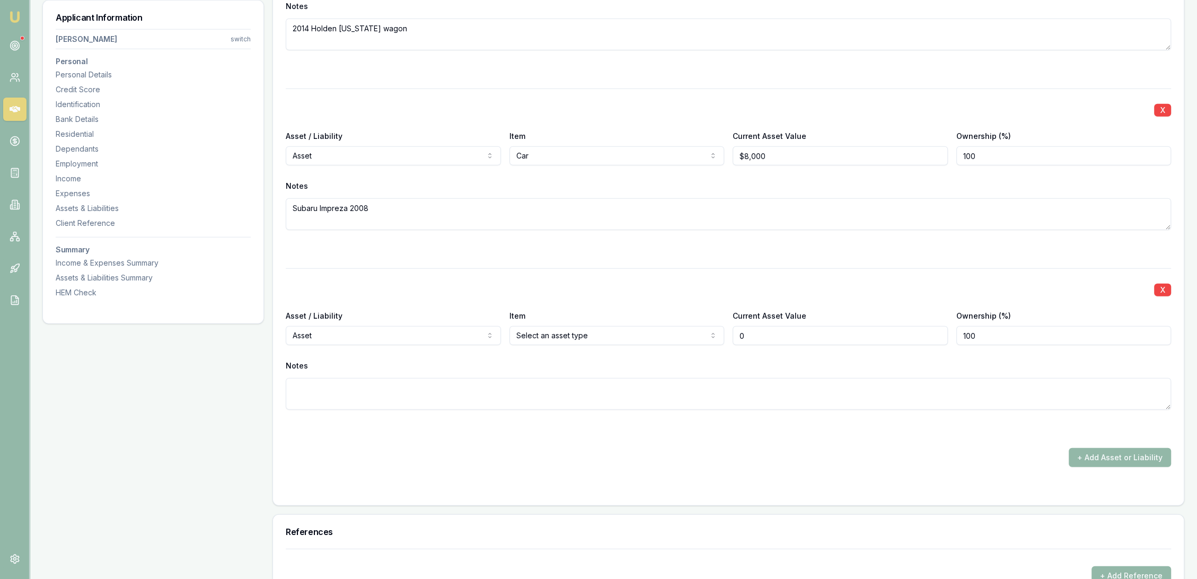
type input "$0"
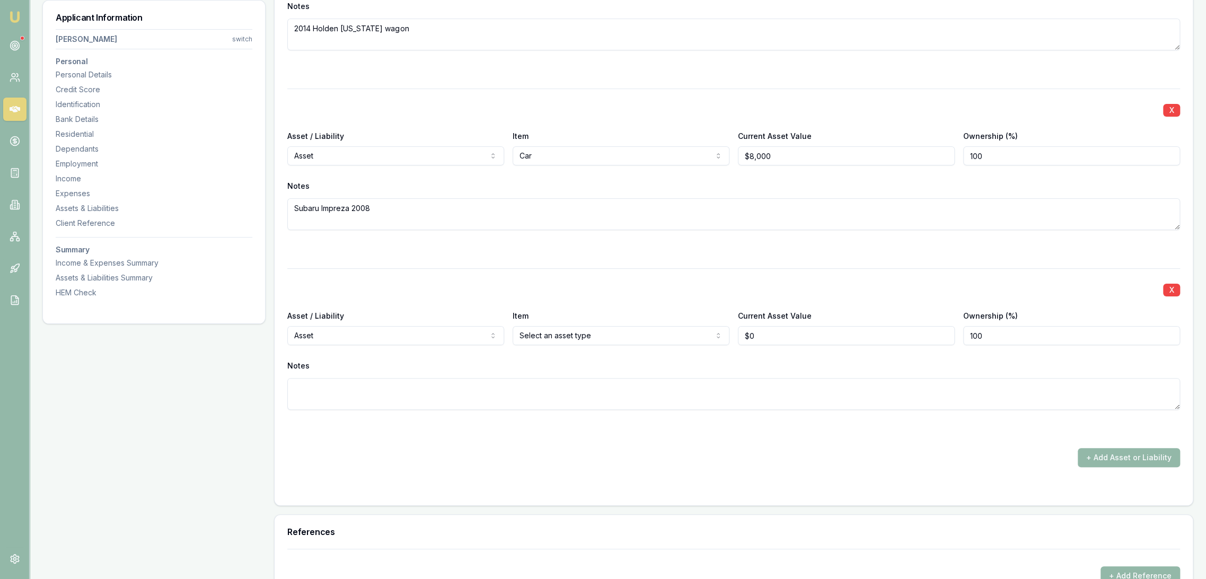
select select "LIABILITY"
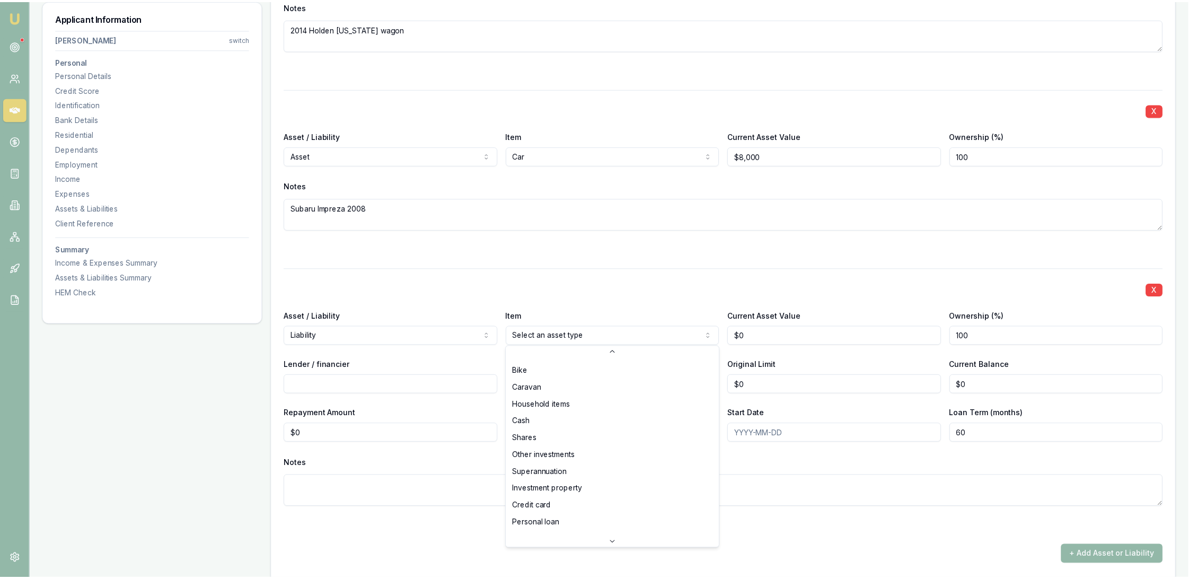
scroll to position [68, 0]
select select "OTHER"
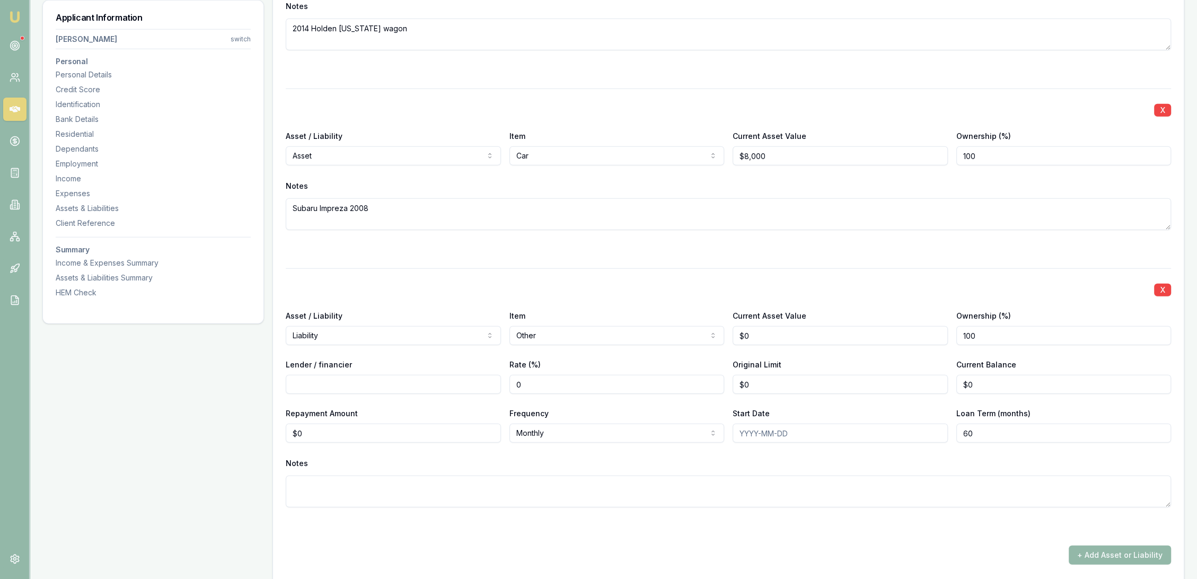
click at [372, 489] on textarea at bounding box center [728, 491] width 885 height 32
type textarea "Camper trailer"
click at [377, 384] on input "Lender / financier" at bounding box center [393, 384] width 215 height 19
type input "Q"
type input "QBE"
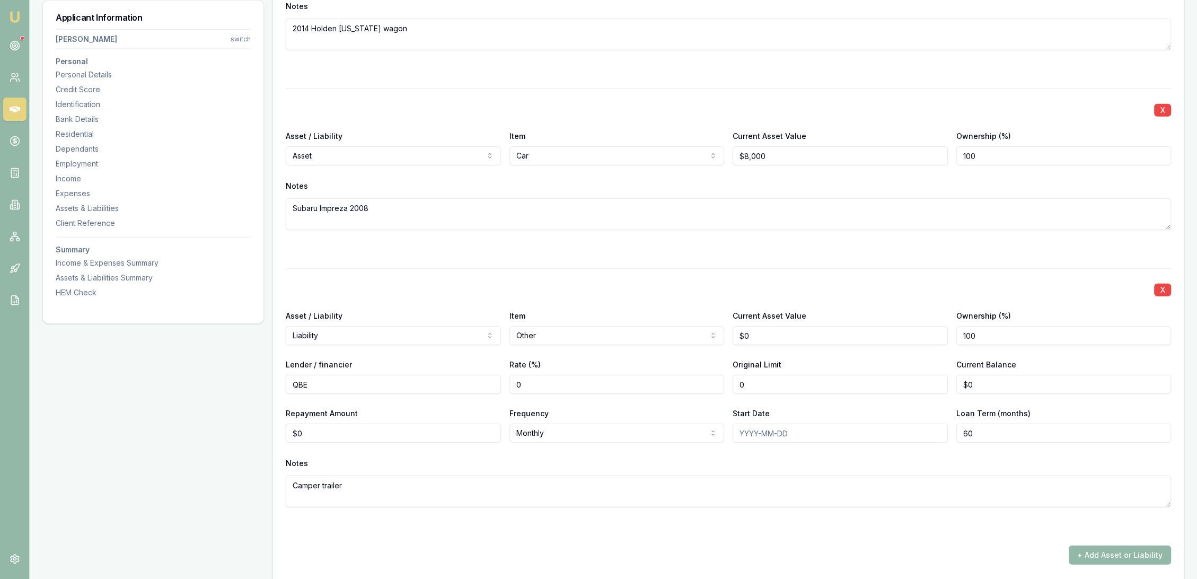
drag, startPoint x: 760, startPoint y: 382, endPoint x: 715, endPoint y: 385, distance: 45.7
click at [715, 385] on div "Lender / financier QBE Rate (%) 0 Original Limit 0 Current Balance $0" at bounding box center [728, 376] width 885 height 36
type input "$36,000"
type input "$27,000"
type input "$570"
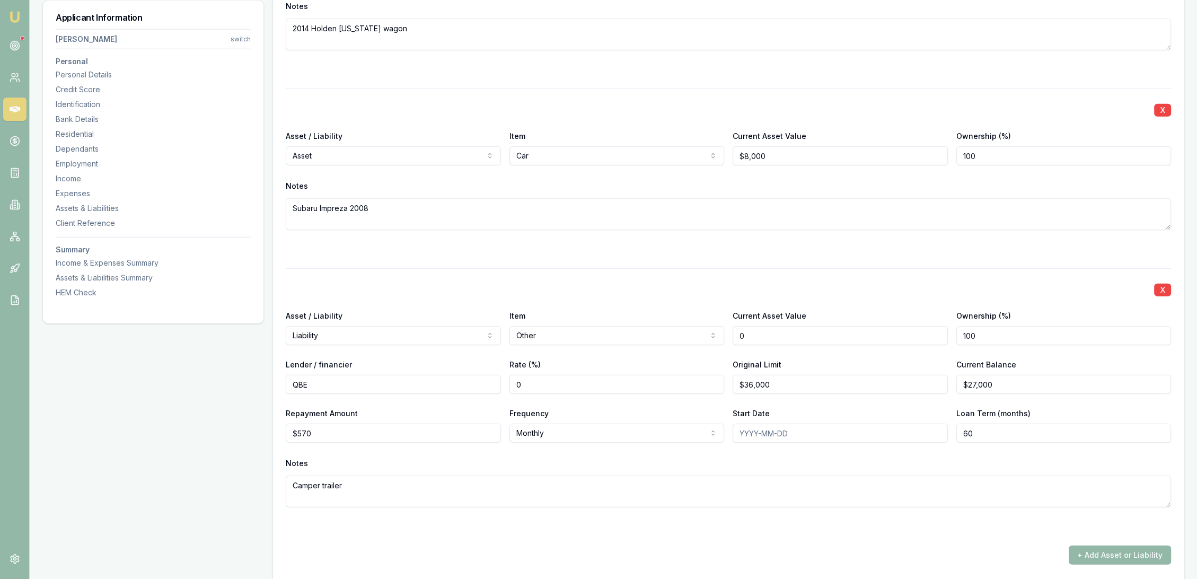
drag, startPoint x: 763, startPoint y: 337, endPoint x: 687, endPoint y: 348, distance: 76.7
click at [687, 348] on div "X Asset / Liability Liability Asset Liability Item Other Home Car Boat Bike Car…" at bounding box center [728, 400] width 885 height 264
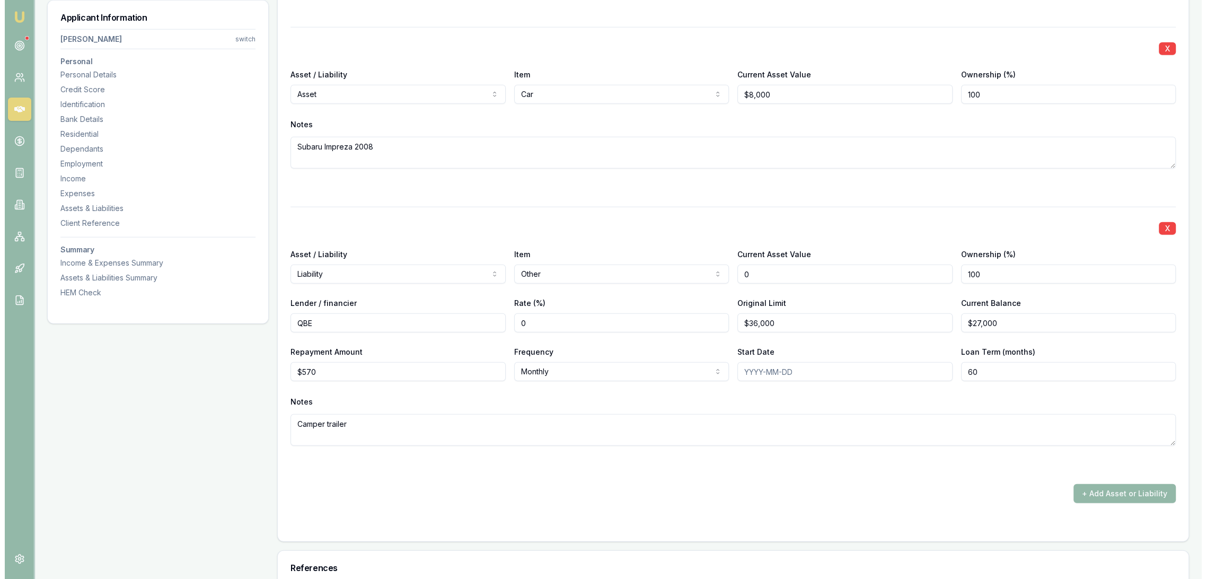
scroll to position [3812, 0]
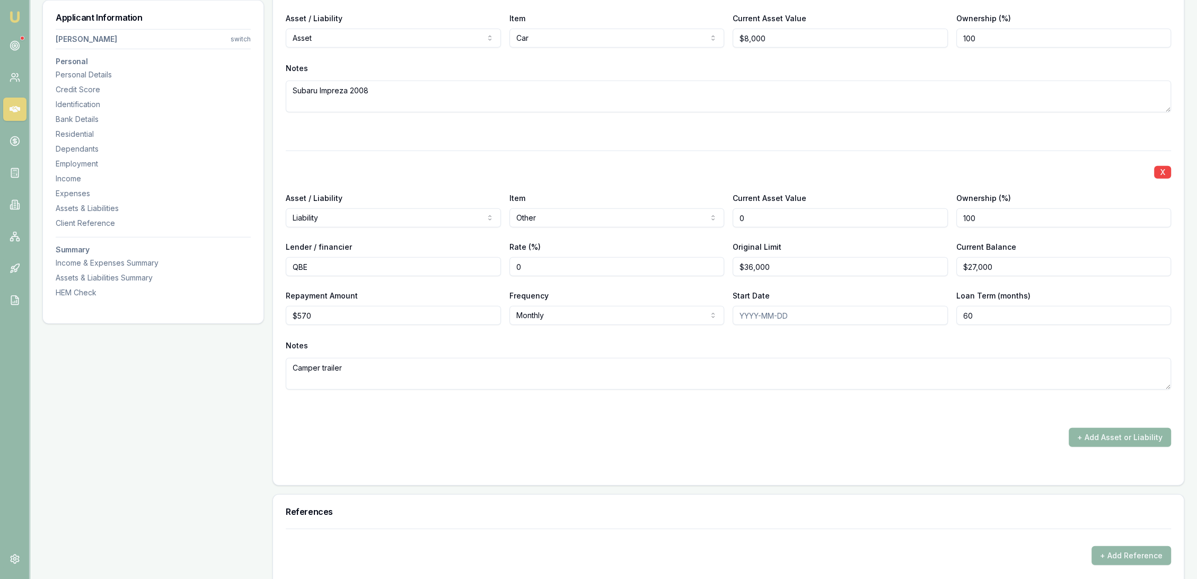
type input "$0"
click at [1107, 435] on button "+ Add Asset or Liability" at bounding box center [1119, 437] width 102 height 19
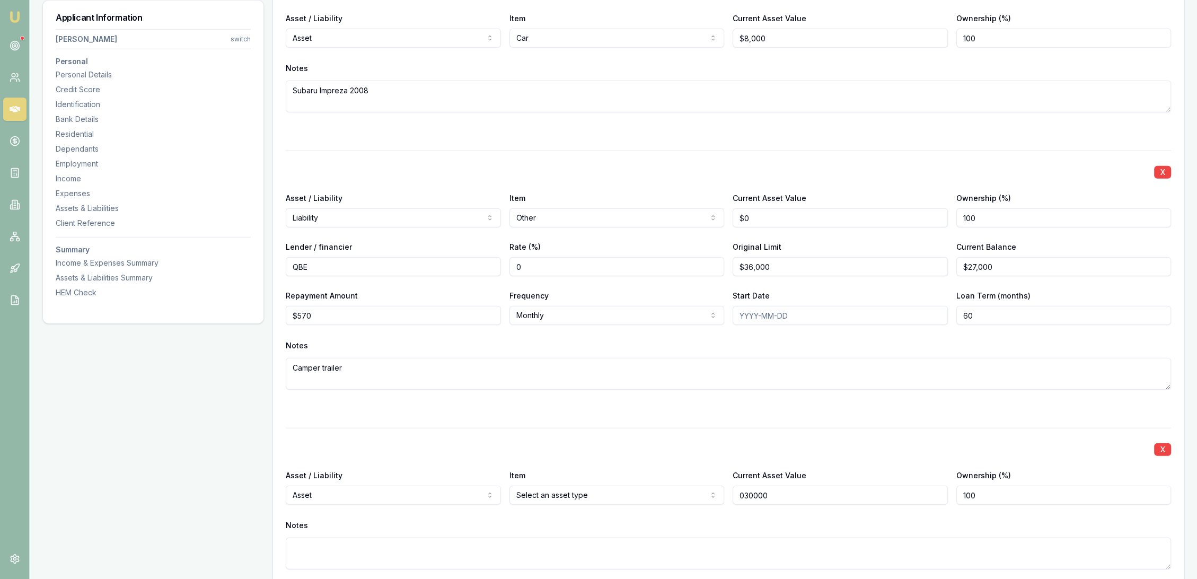
type input "$30,000"
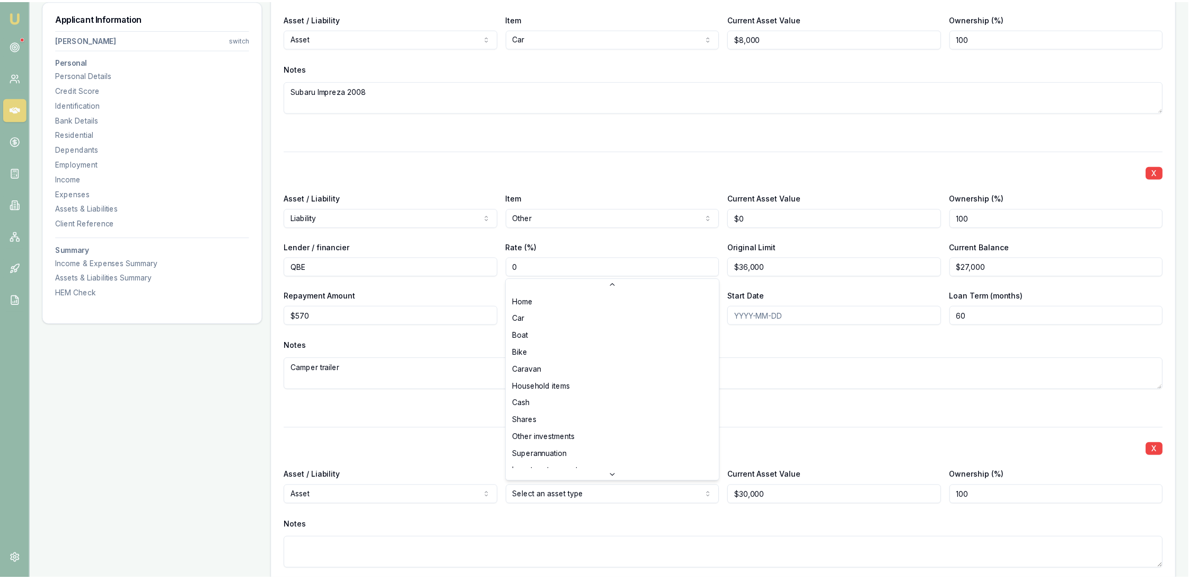
scroll to position [68, 0]
select select "OTHER"
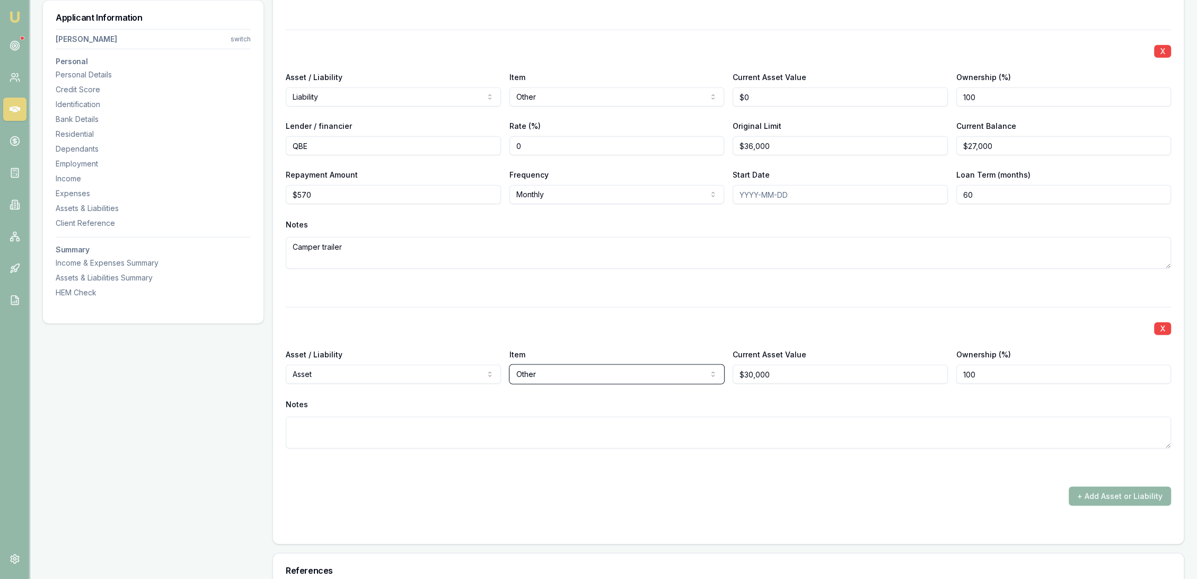
scroll to position [4107, 0]
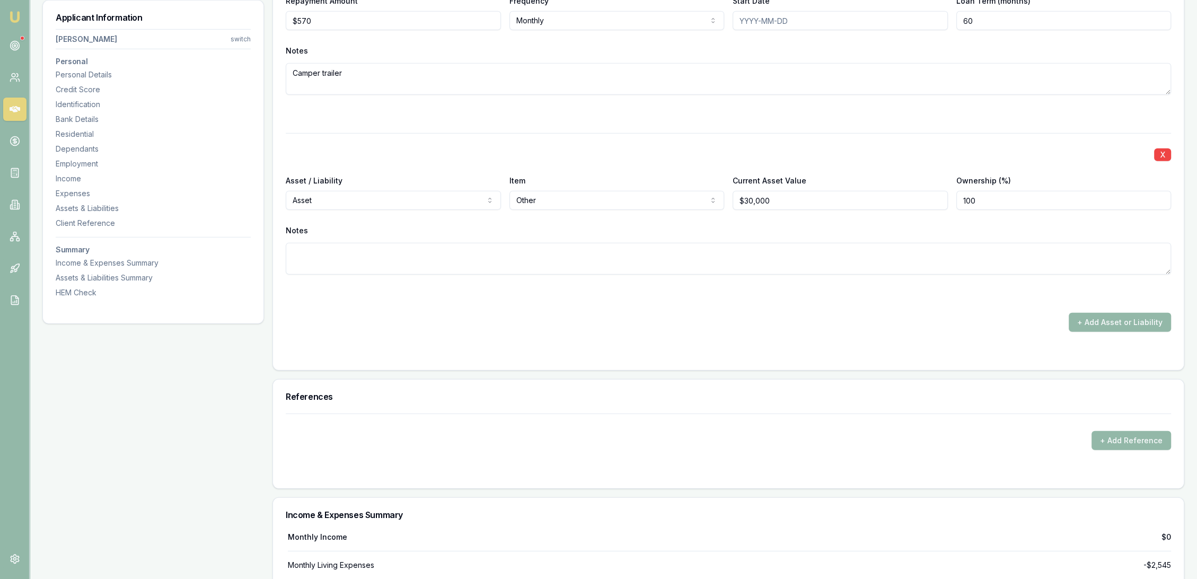
click at [429, 263] on textarea at bounding box center [728, 259] width 885 height 32
type textarea "2024 Robertson double fold camper trailer"
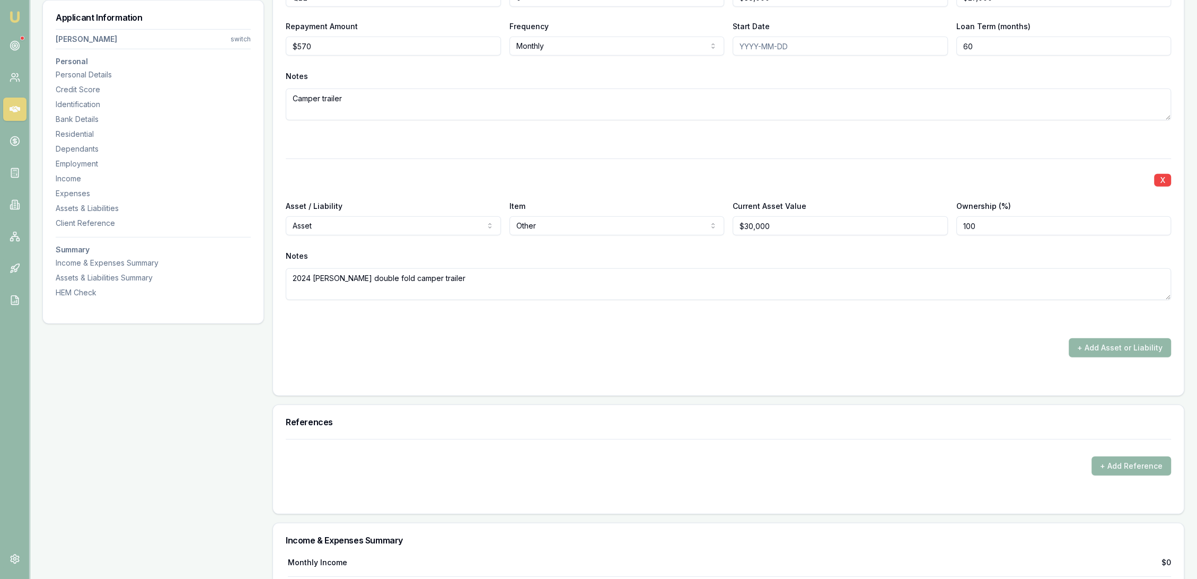
click at [1116, 347] on button "+ Add Asset or Liability" at bounding box center [1119, 347] width 102 height 19
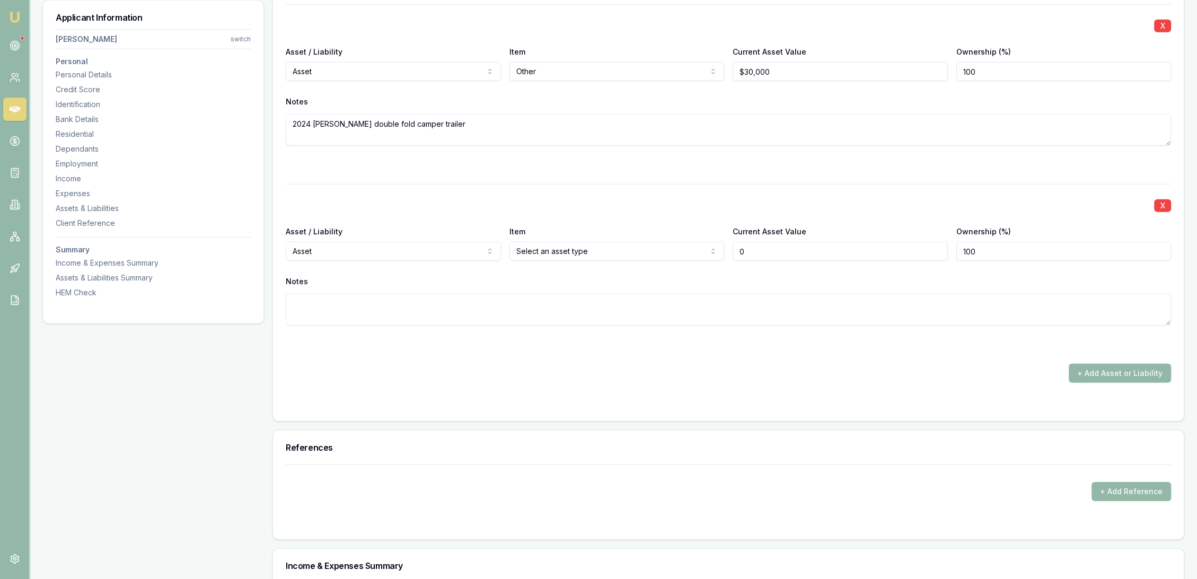
scroll to position [4283, 0]
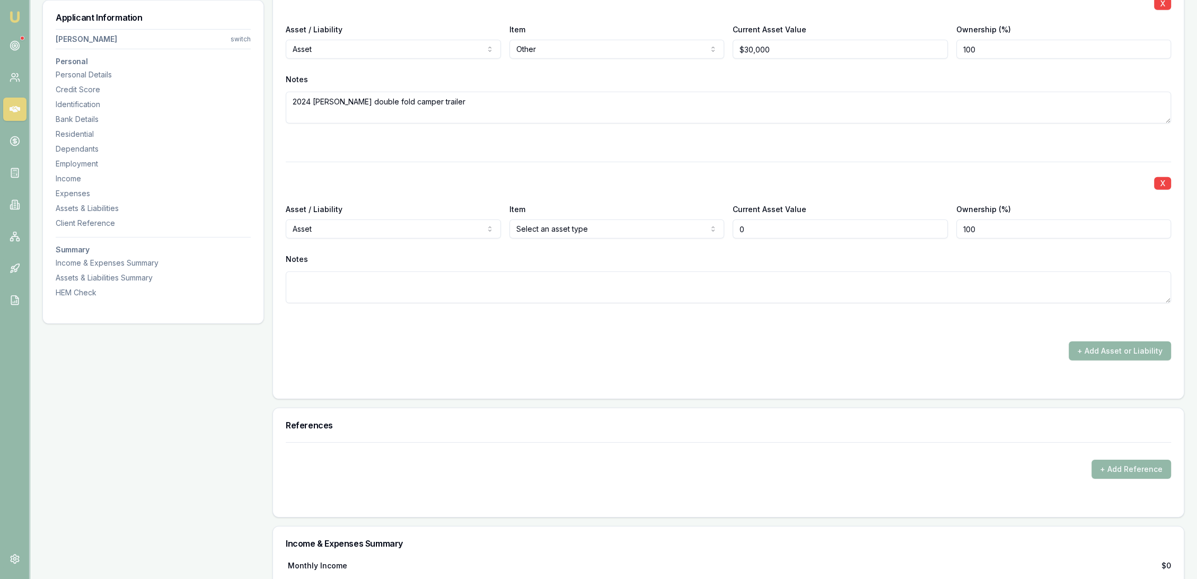
type input "$0"
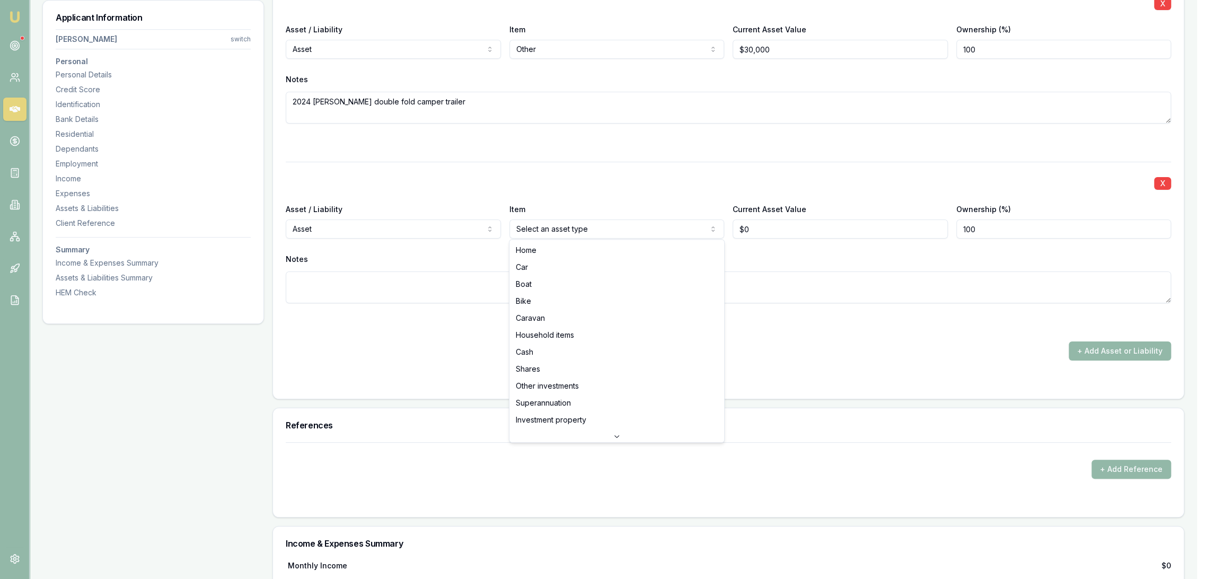
select select "HOUSEHOLD_ITEMS"
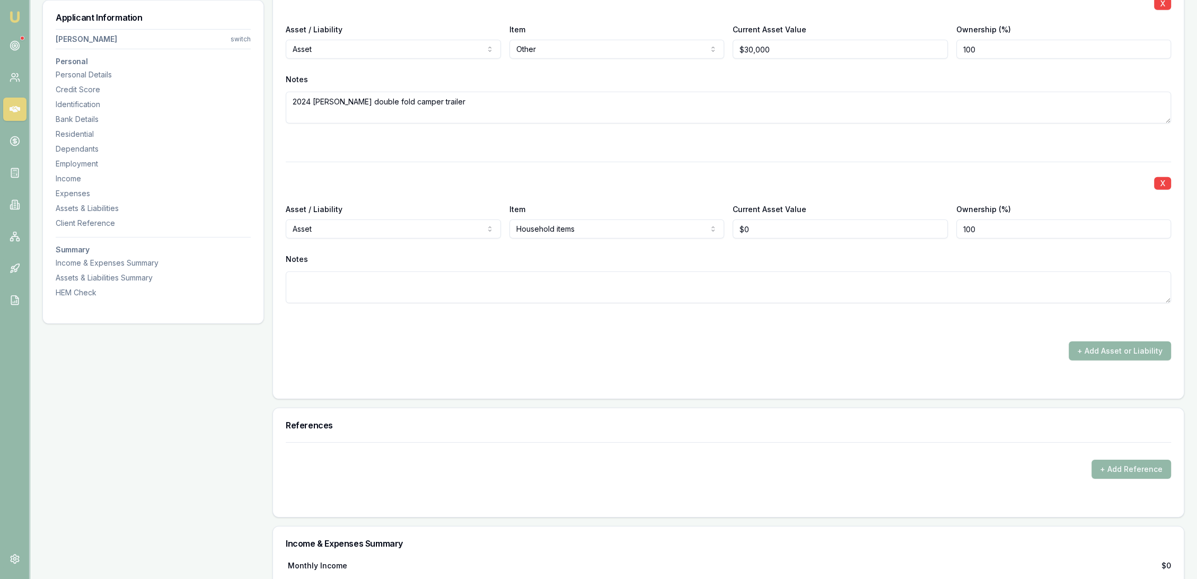
type input "0"
click at [757, 219] on input "0" at bounding box center [839, 228] width 215 height 19
type input "$120,000"
click at [653, 378] on div at bounding box center [728, 381] width 885 height 8
click at [1111, 343] on button "+ Add Asset or Liability" at bounding box center [1119, 350] width 102 height 19
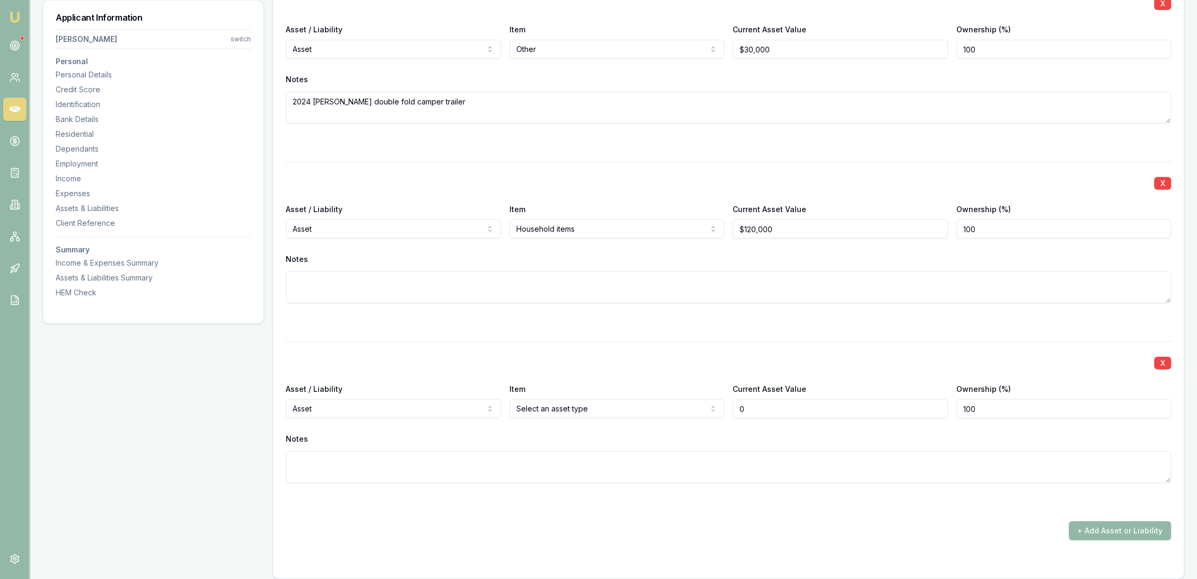
type input "$0"
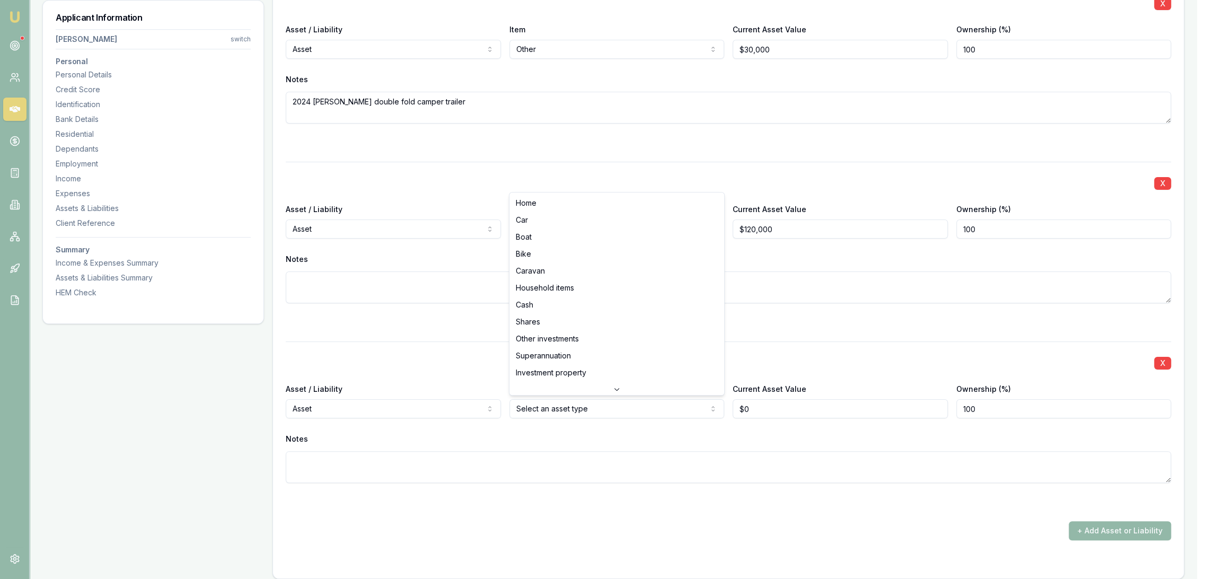
select select "CASH"
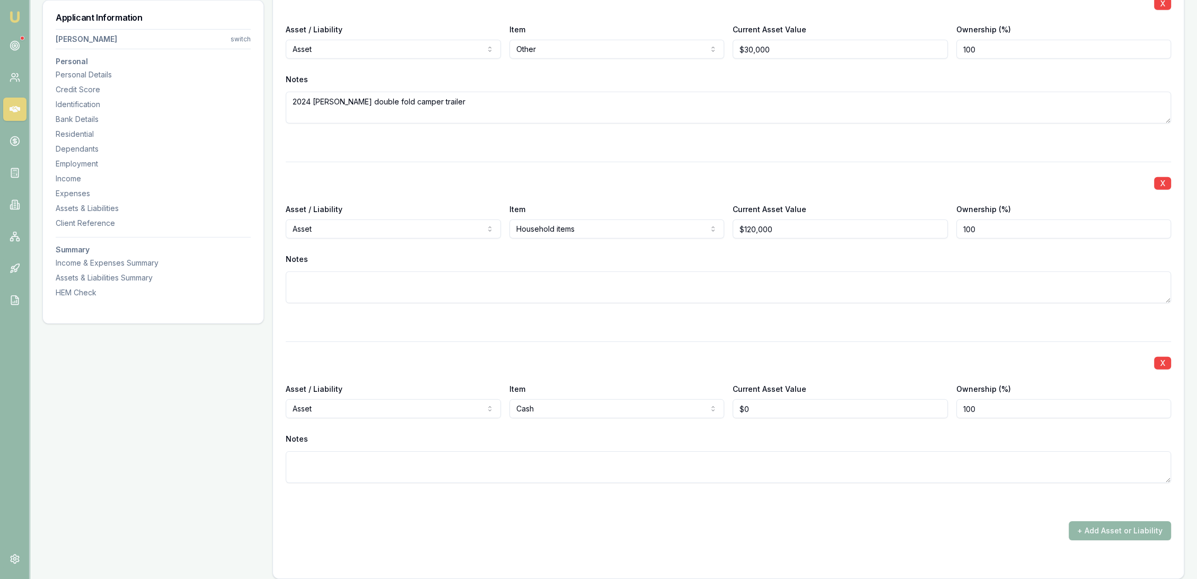
click at [757, 437] on div "Notes" at bounding box center [728, 439] width 885 height 16
drag, startPoint x: 761, startPoint y: 404, endPoint x: 681, endPoint y: 405, distance: 80.0
click at [681, 405] on div "Asset / Liability Asset Asset Liability Item Cash Home Car Boat Bike Caravan Ho…" at bounding box center [728, 400] width 885 height 36
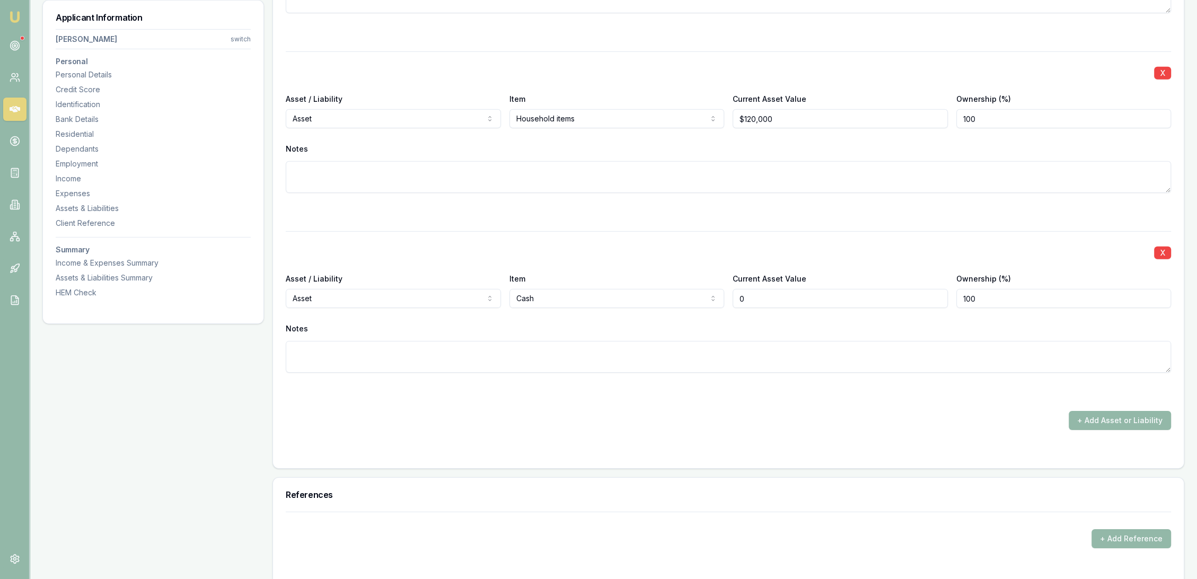
scroll to position [4401, 0]
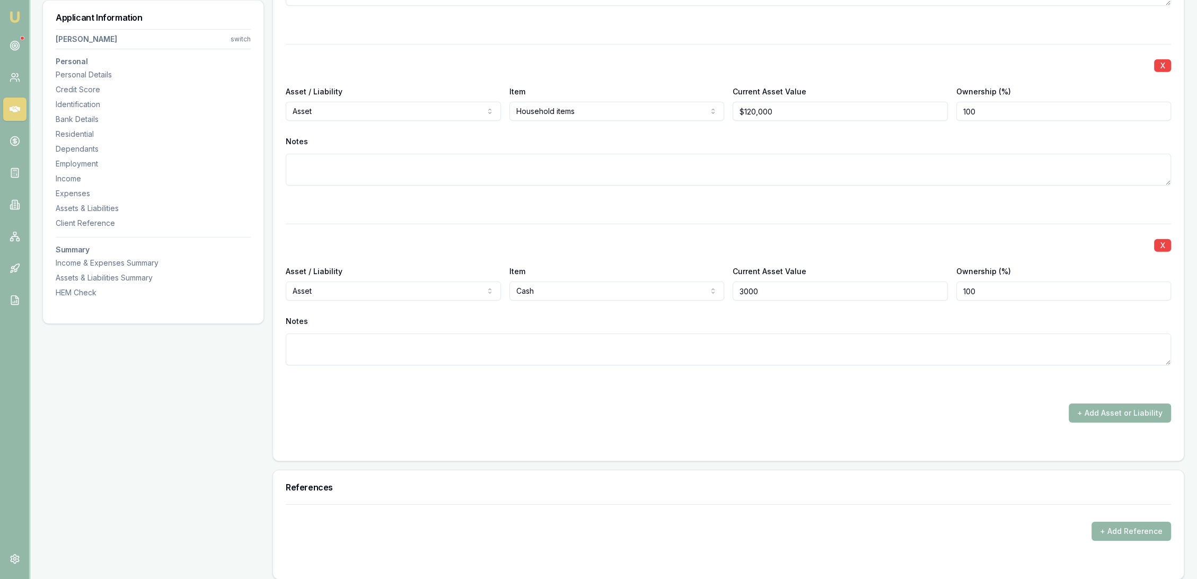
type input "$3,000"
type textarea "ING"
click at [677, 408] on div "+ Add Asset or Liability" at bounding box center [728, 412] width 885 height 19
click at [1130, 409] on button "+ Add Asset or Liability" at bounding box center [1119, 412] width 102 height 19
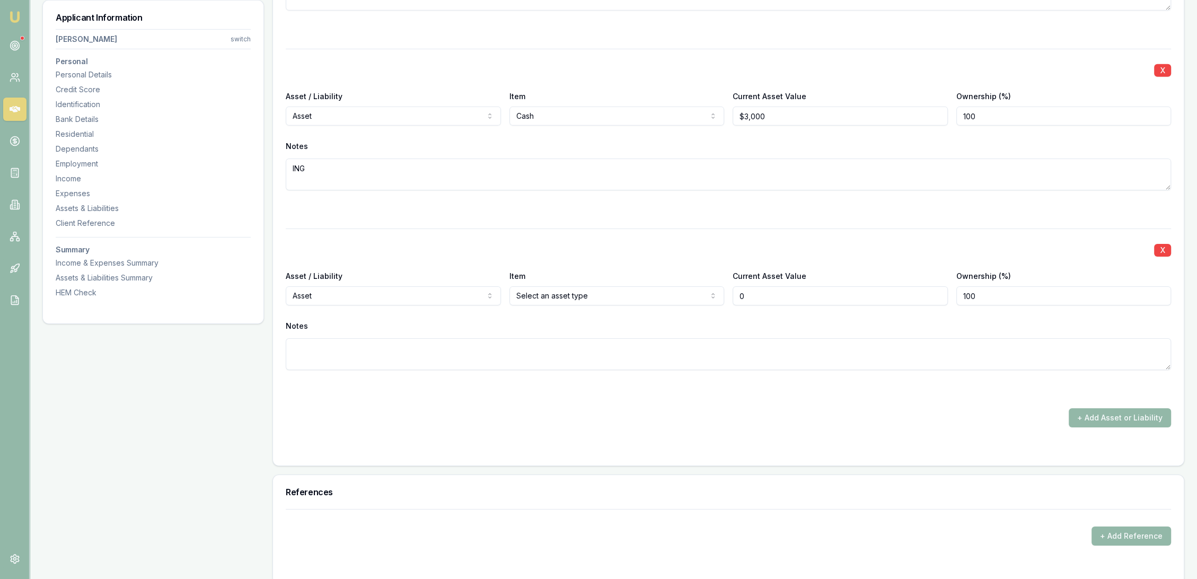
scroll to position [4578, 0]
type input "$0"
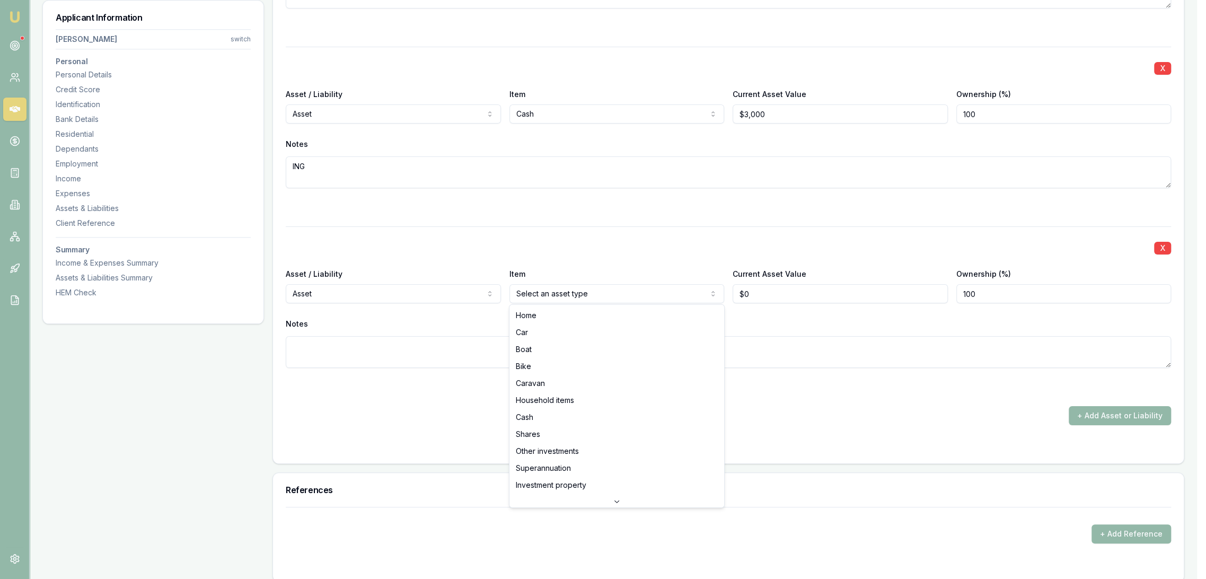
select select "SUPERANNUATION"
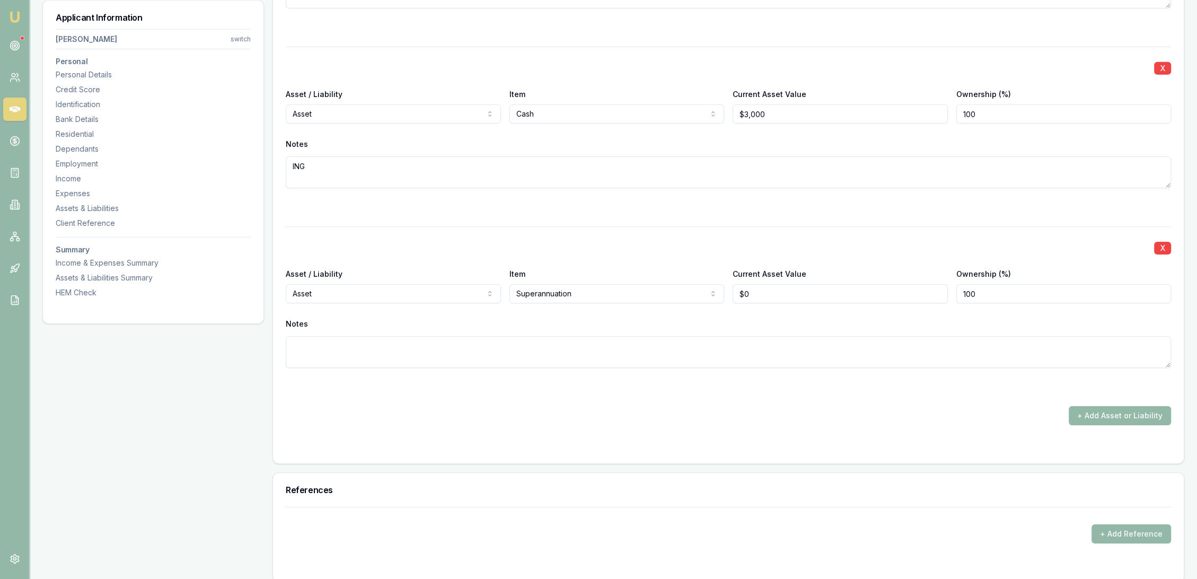
click at [401, 348] on textarea at bounding box center [728, 352] width 885 height 32
type textarea "s"
type textarea "SMSF"
drag, startPoint x: 737, startPoint y: 291, endPoint x: 688, endPoint y: 296, distance: 49.0
click at [693, 296] on div "Asset / Liability Asset Asset Liability Item Superannuation Home Car Boat Bike …" at bounding box center [728, 285] width 885 height 36
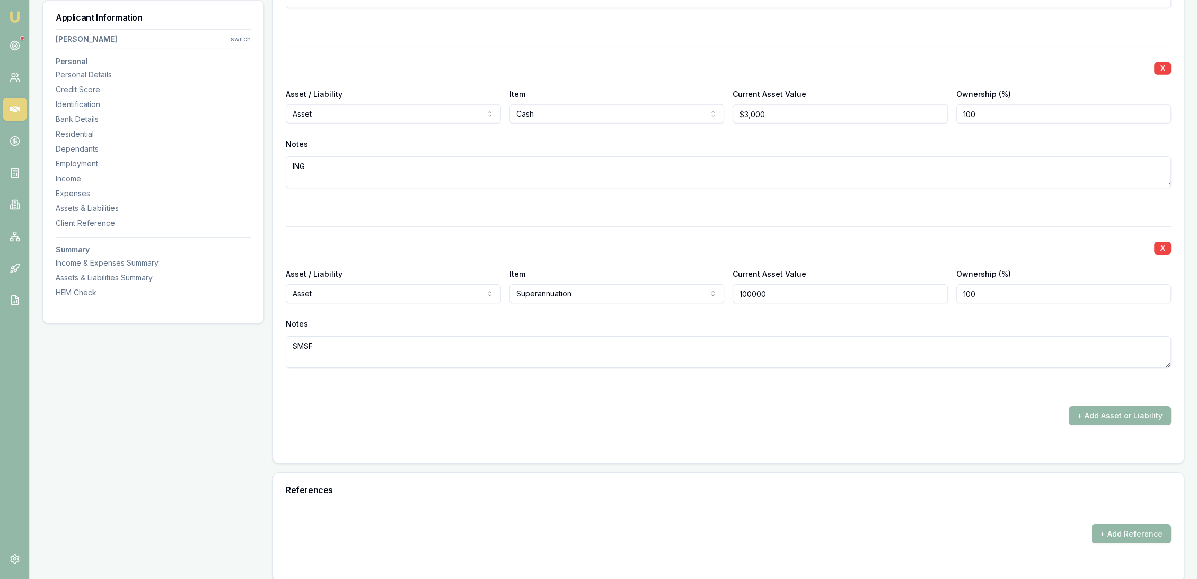
type input "$100,000"
click at [646, 346] on textarea "SMSF" at bounding box center [728, 352] width 885 height 32
type textarea "SMSF - has property"
click at [370, 412] on div "+ Add Asset or Liability" at bounding box center [728, 415] width 885 height 19
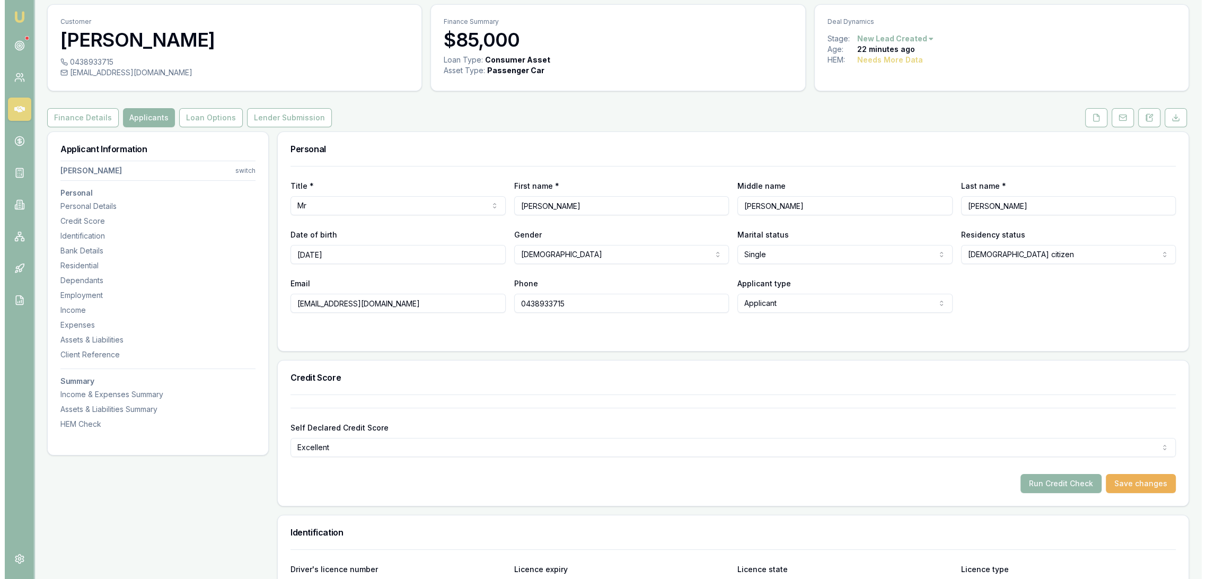
scroll to position [0, 0]
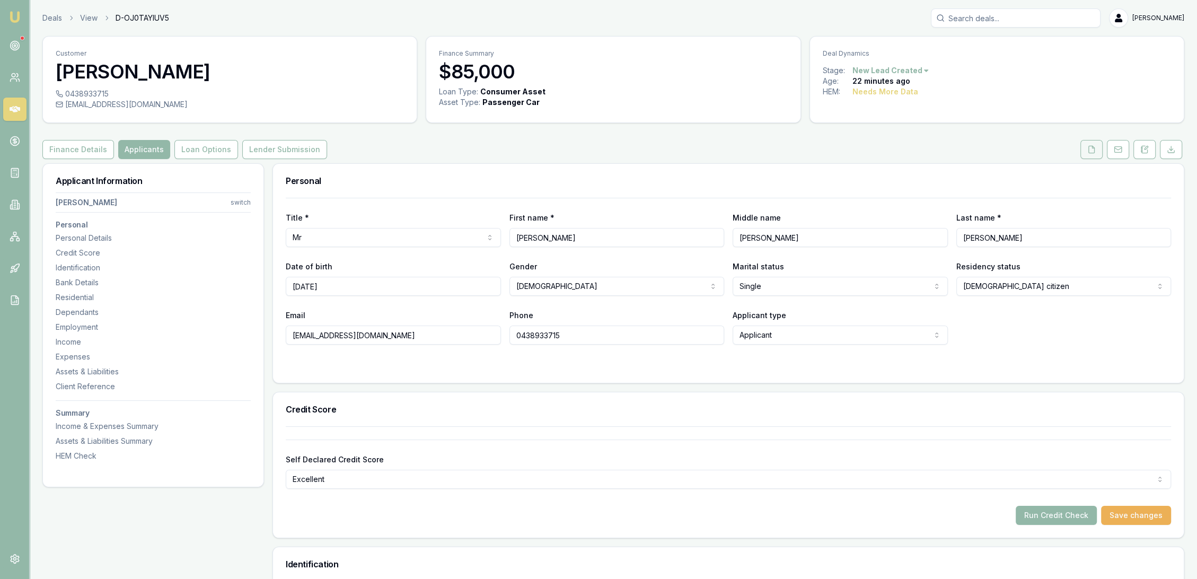
drag, startPoint x: 1098, startPoint y: 147, endPoint x: 1091, endPoint y: 147, distance: 7.4
click at [1096, 147] on button at bounding box center [1091, 149] width 22 height 19
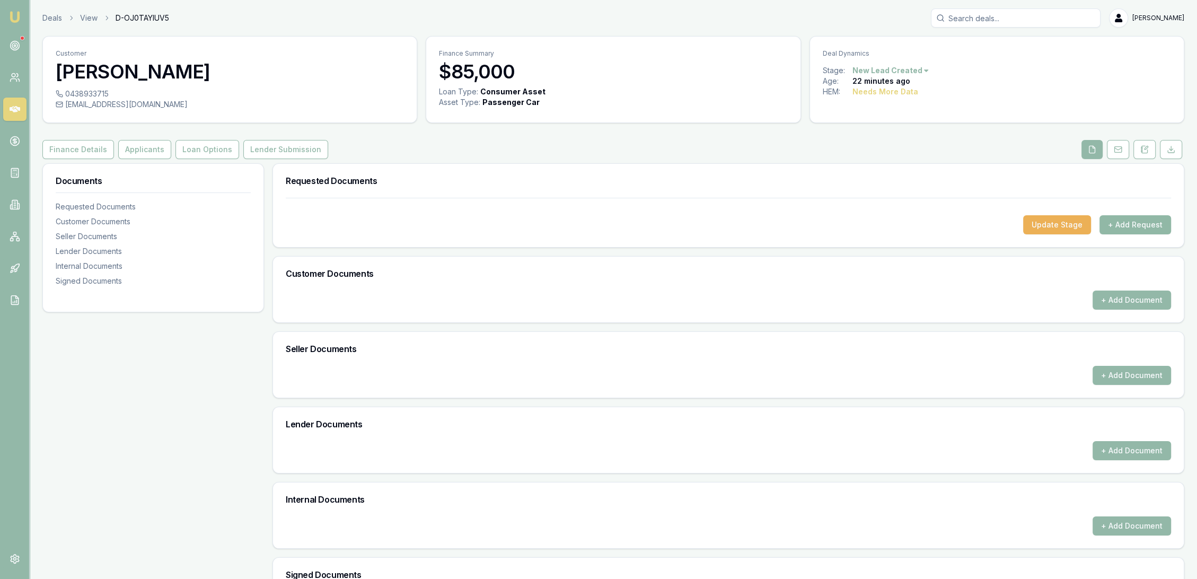
click at [1143, 222] on button "+ Add Request" at bounding box center [1135, 224] width 72 height 19
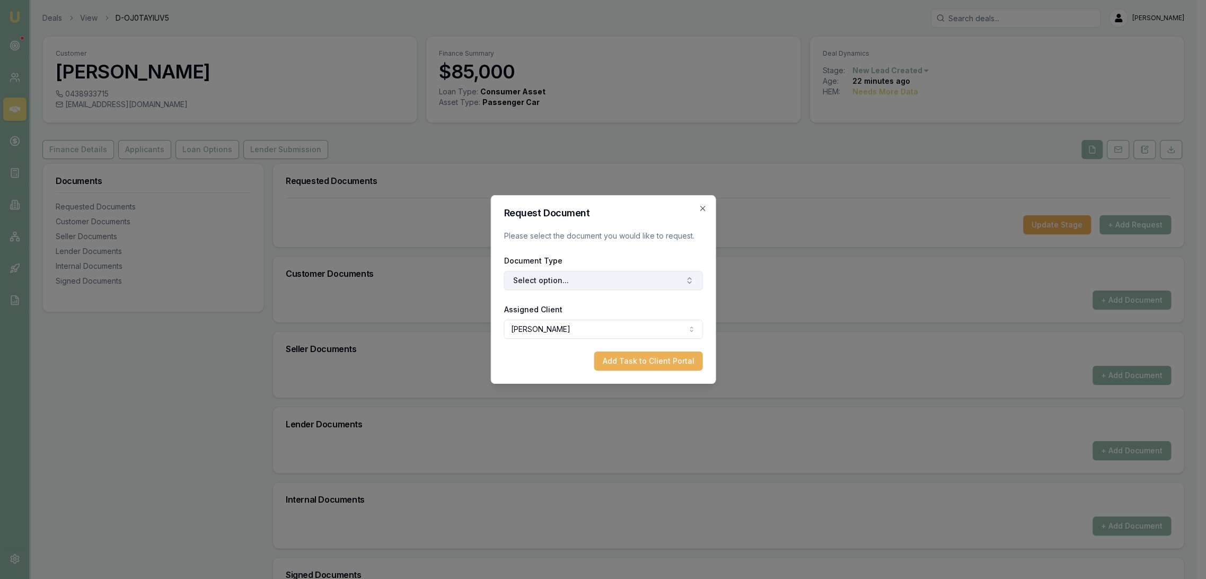
click at [571, 272] on button "Select option..." at bounding box center [602, 280] width 199 height 19
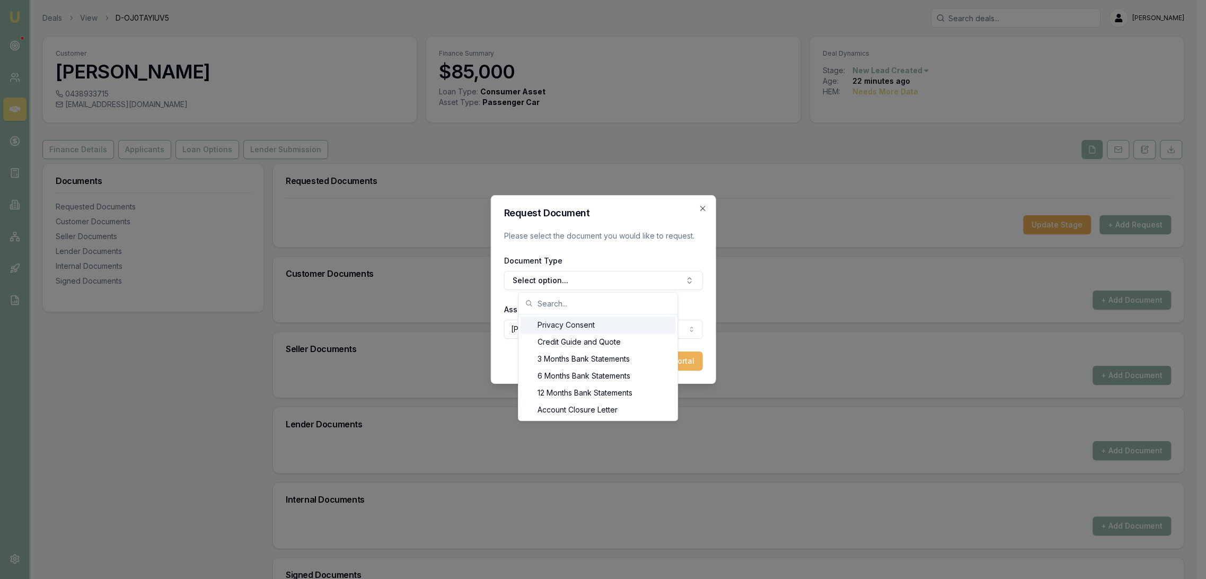
click at [561, 325] on div "Privacy Consent" at bounding box center [597, 324] width 155 height 17
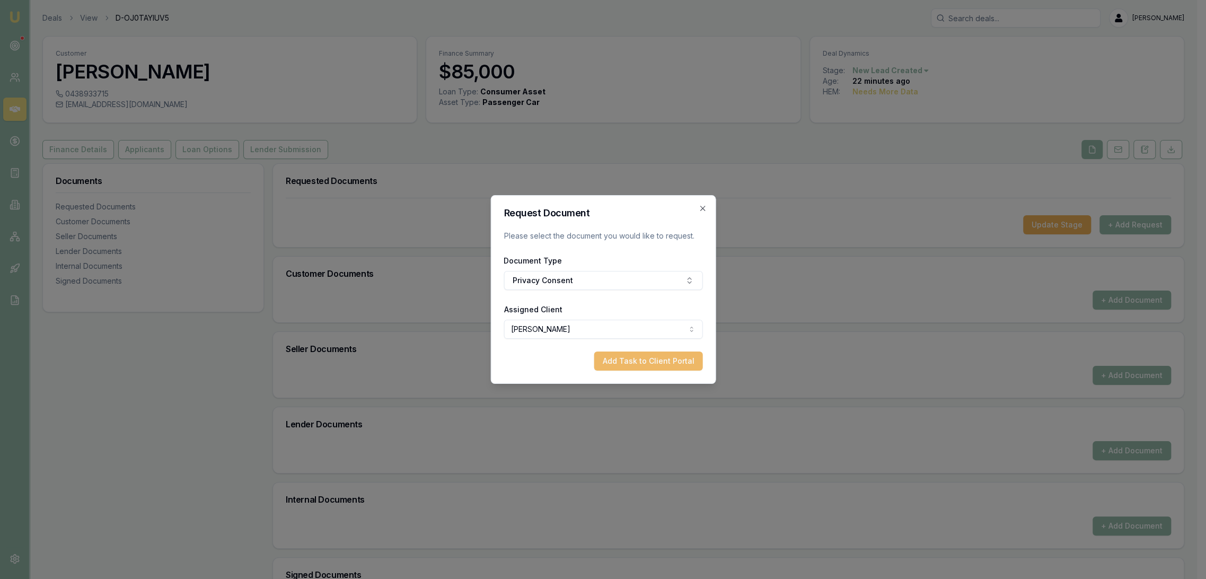
click at [646, 361] on button "Add Task to Client Portal" at bounding box center [648, 360] width 109 height 19
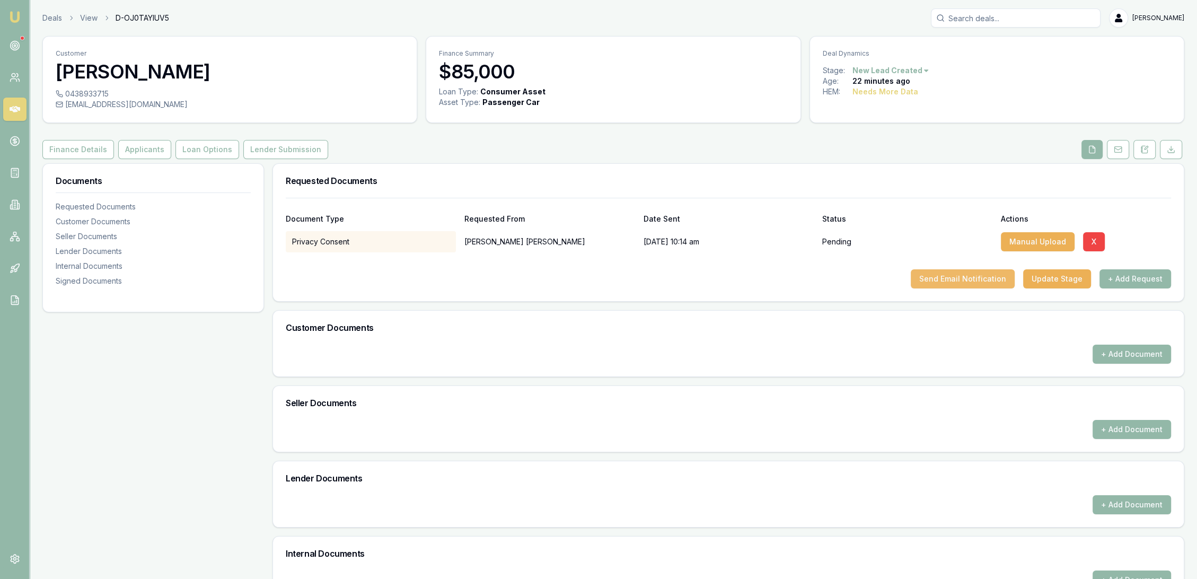
click at [974, 278] on button "Send Email Notification" at bounding box center [962, 278] width 104 height 19
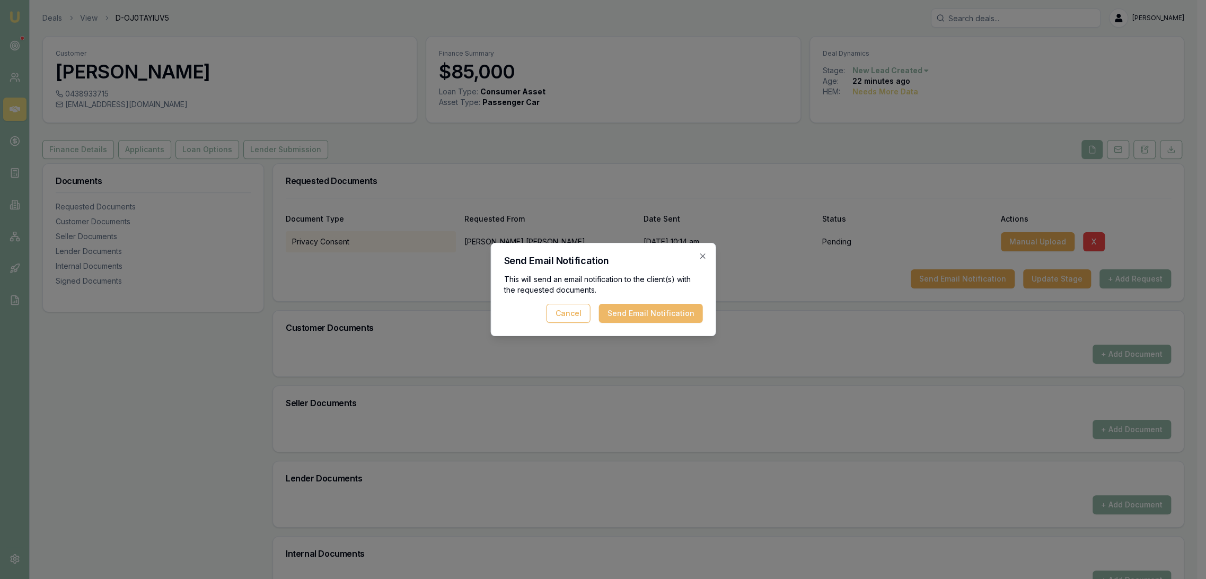
click at [668, 316] on button "Send Email Notification" at bounding box center [650, 313] width 104 height 19
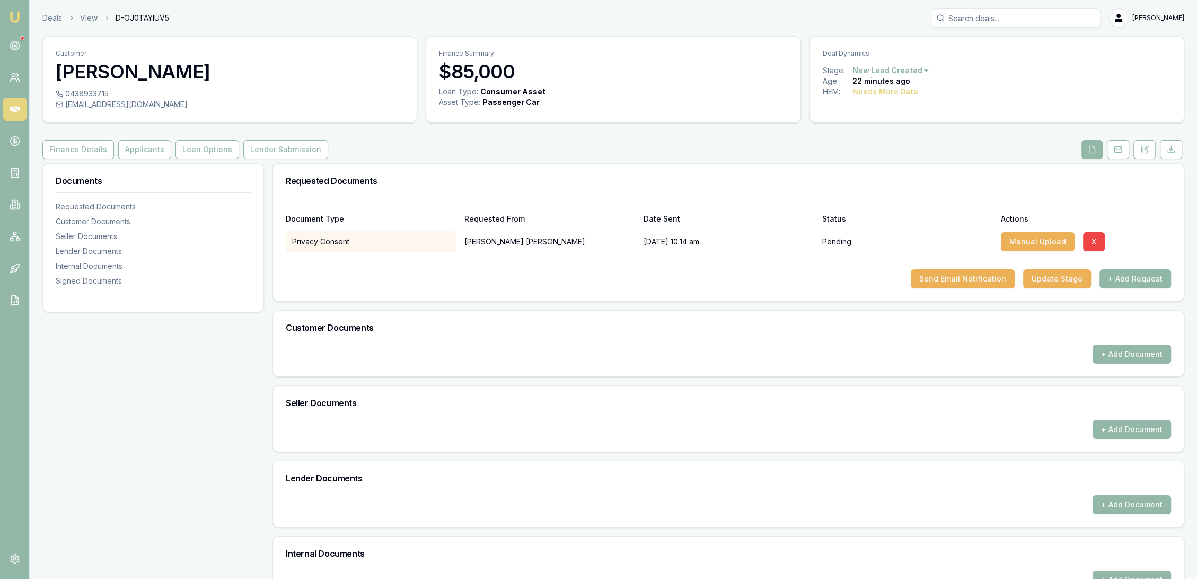
click at [1131, 279] on button "+ Add Request" at bounding box center [1135, 278] width 72 height 19
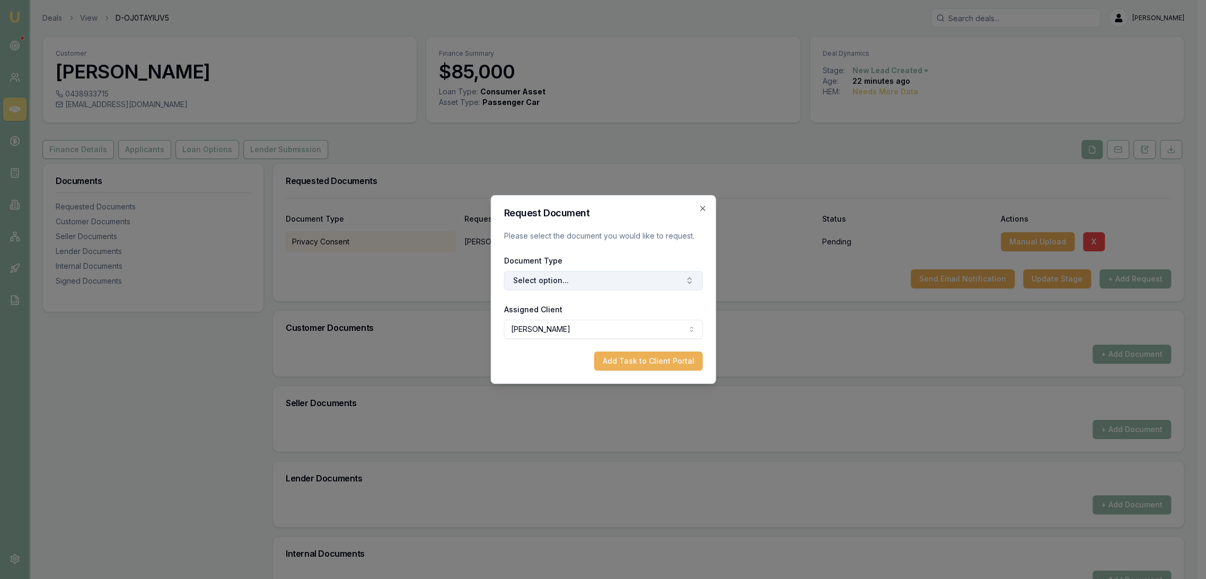
click at [596, 279] on button "Select option..." at bounding box center [602, 280] width 199 height 19
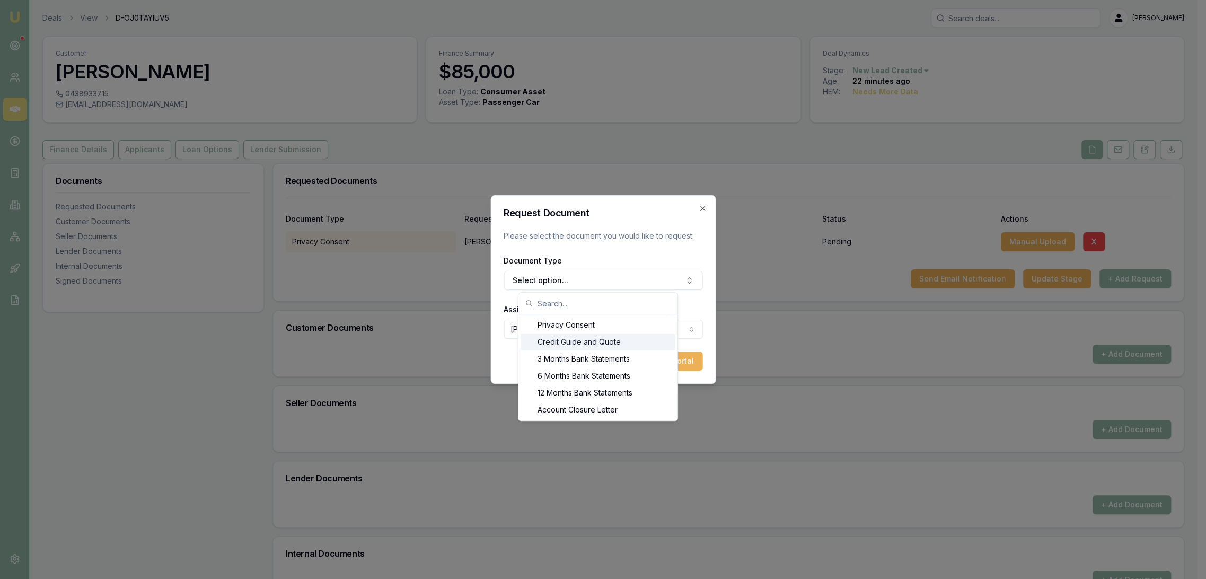
drag, startPoint x: 565, startPoint y: 347, endPoint x: 570, endPoint y: 343, distance: 6.4
click at [565, 347] on div "Credit Guide and Quote" at bounding box center [597, 341] width 155 height 17
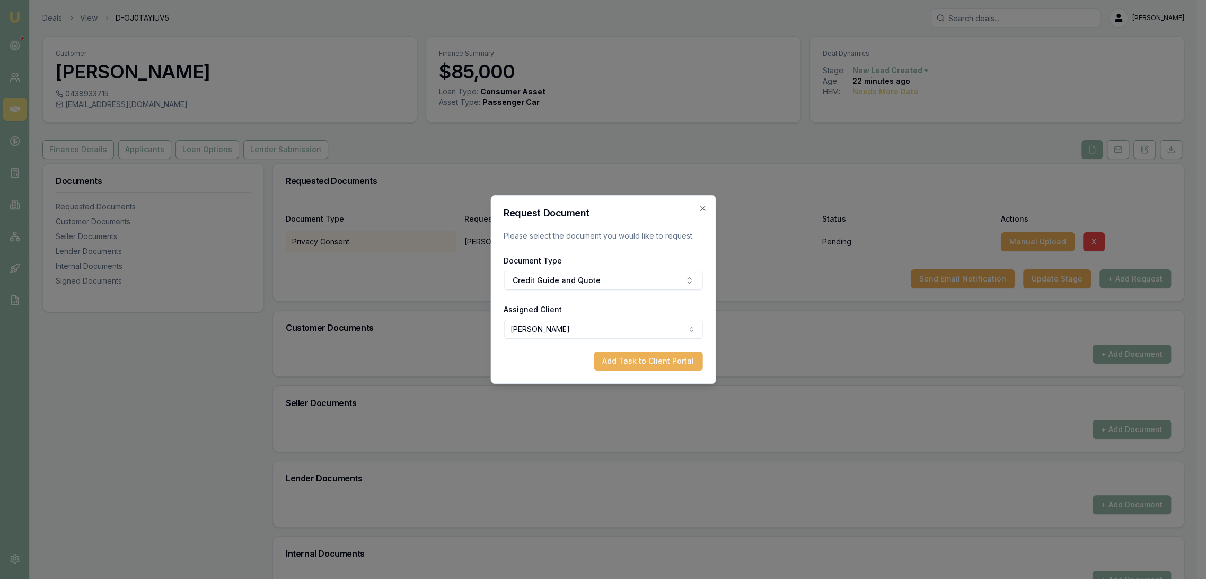
click at [660, 356] on button "Add Task to Client Portal" at bounding box center [648, 360] width 109 height 19
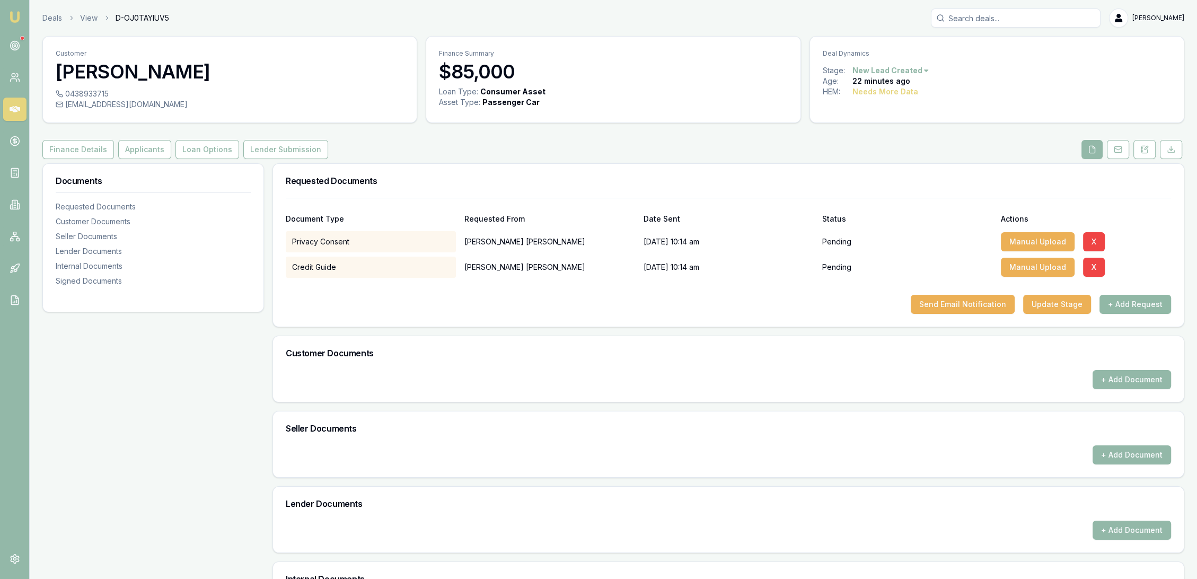
click at [1145, 303] on button "+ Add Request" at bounding box center [1135, 304] width 72 height 19
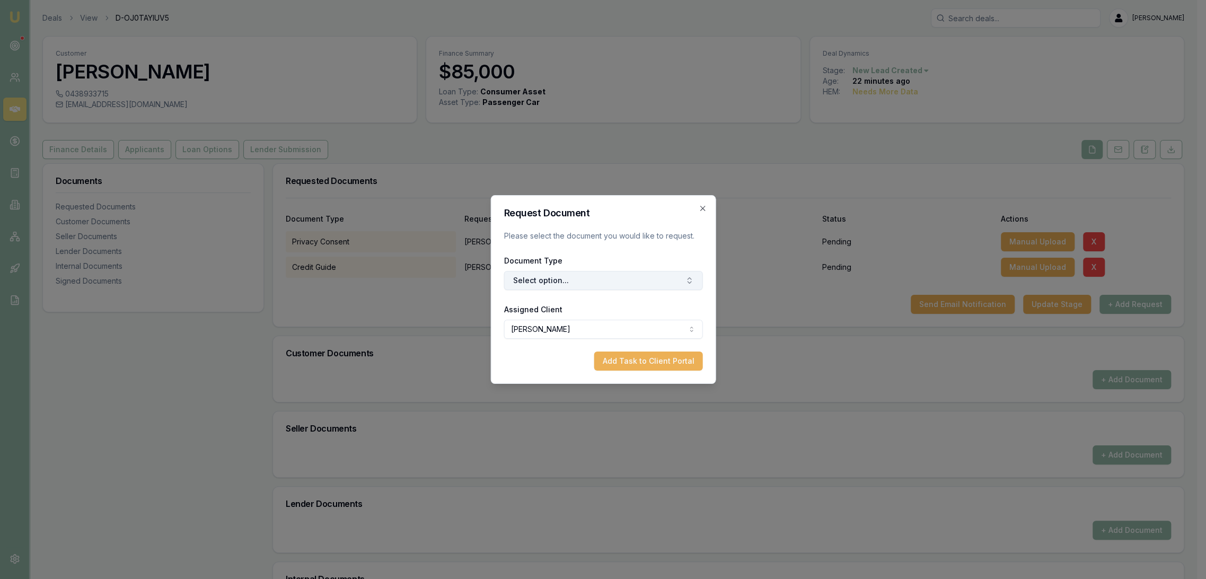
click at [601, 279] on button "Select option..." at bounding box center [602, 280] width 199 height 19
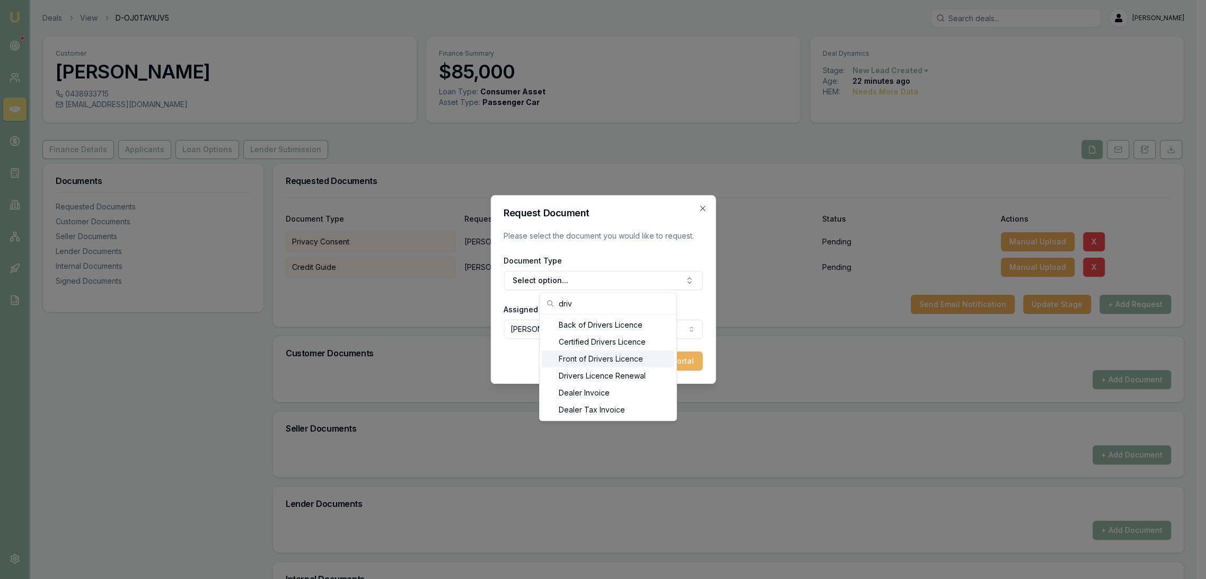
type input "driv"
click at [610, 355] on div "Front of Drivers Licence" at bounding box center [608, 358] width 132 height 17
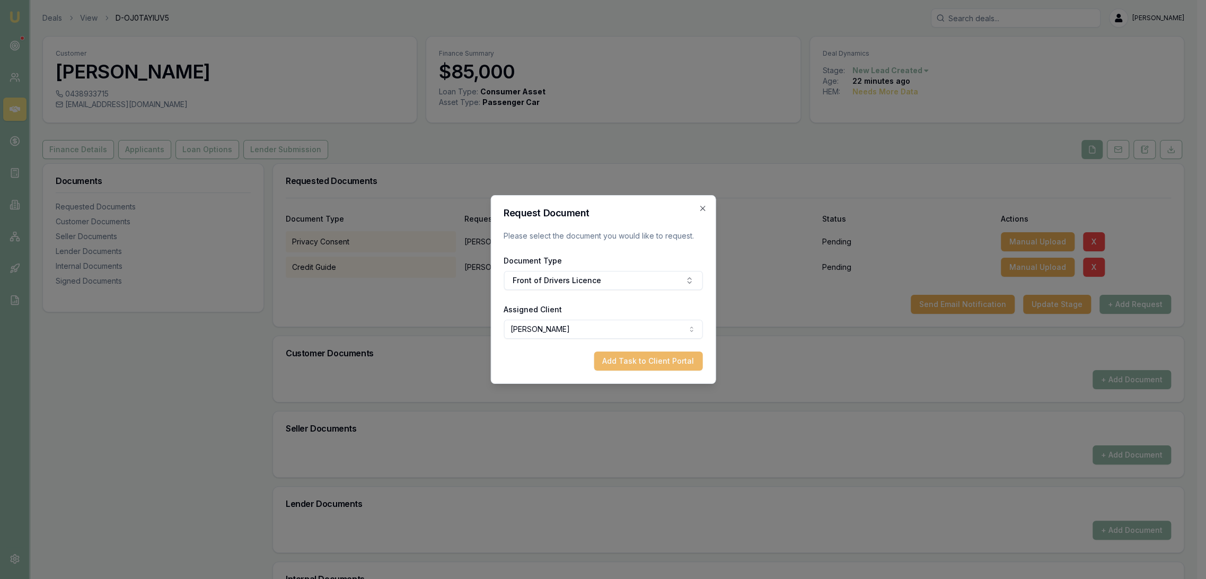
click at [660, 362] on button "Add Task to Client Portal" at bounding box center [648, 360] width 109 height 19
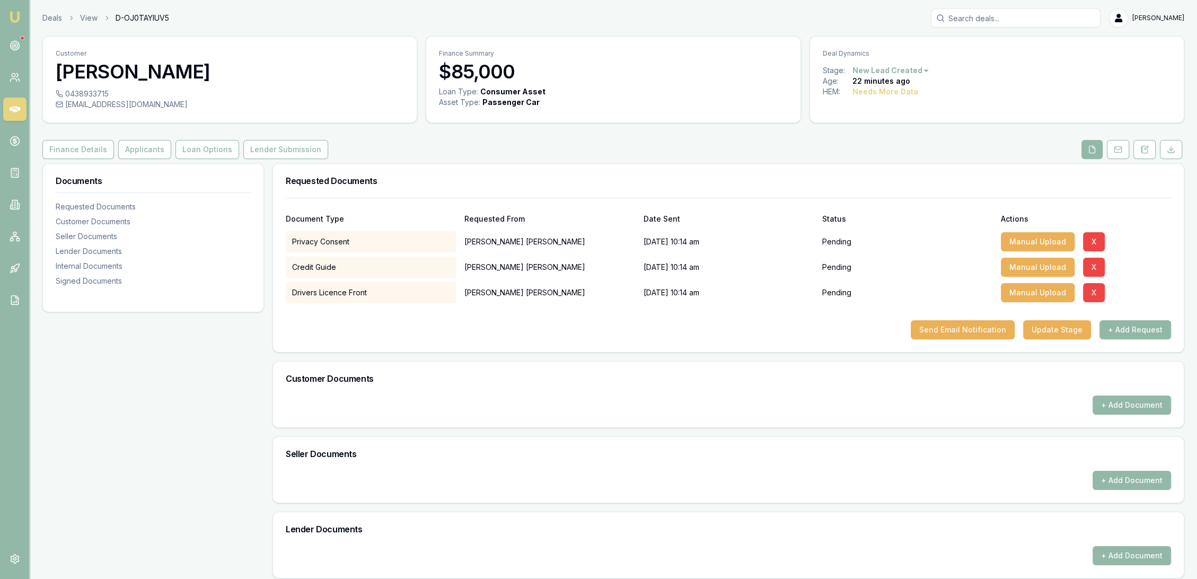
click at [1126, 330] on button "+ Add Request" at bounding box center [1135, 329] width 72 height 19
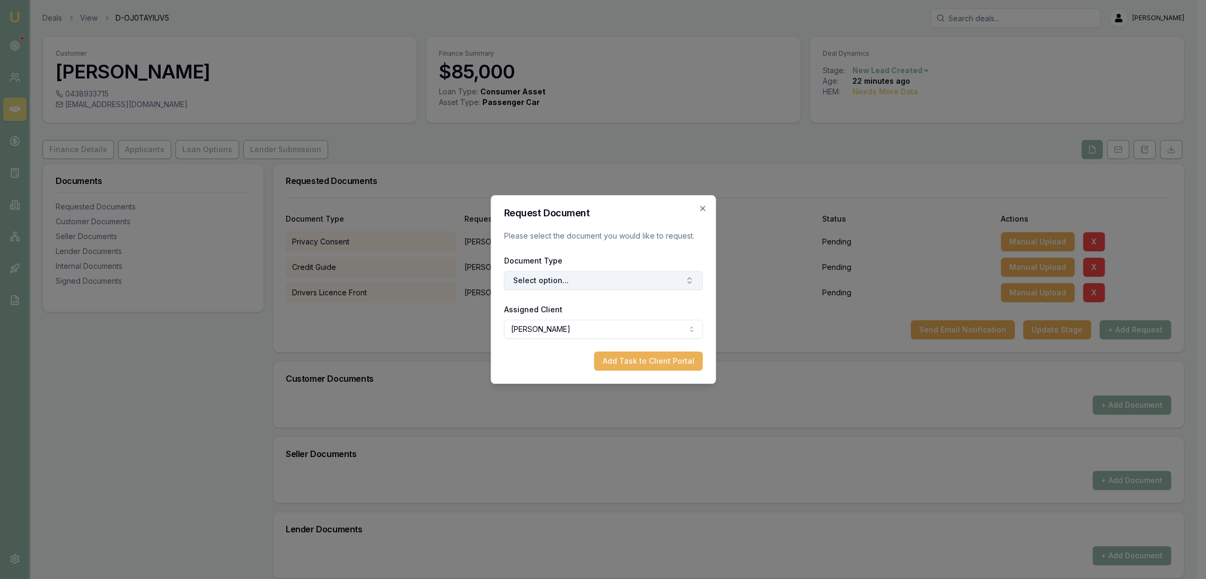
click at [542, 279] on button "Select option..." at bounding box center [602, 280] width 199 height 19
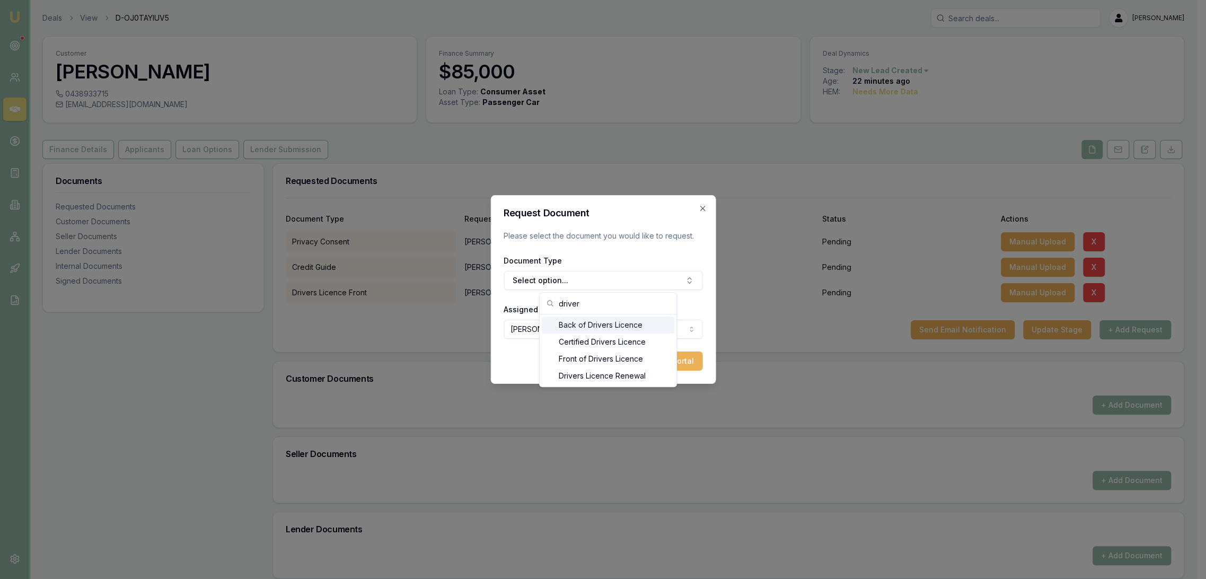
type input "driver"
click at [587, 321] on div "Back of Drivers Licence" at bounding box center [608, 324] width 132 height 17
drag, startPoint x: 673, startPoint y: 365, endPoint x: 666, endPoint y: 364, distance: 7.1
click at [673, 365] on button "Add Task to Client Portal" at bounding box center [648, 360] width 109 height 19
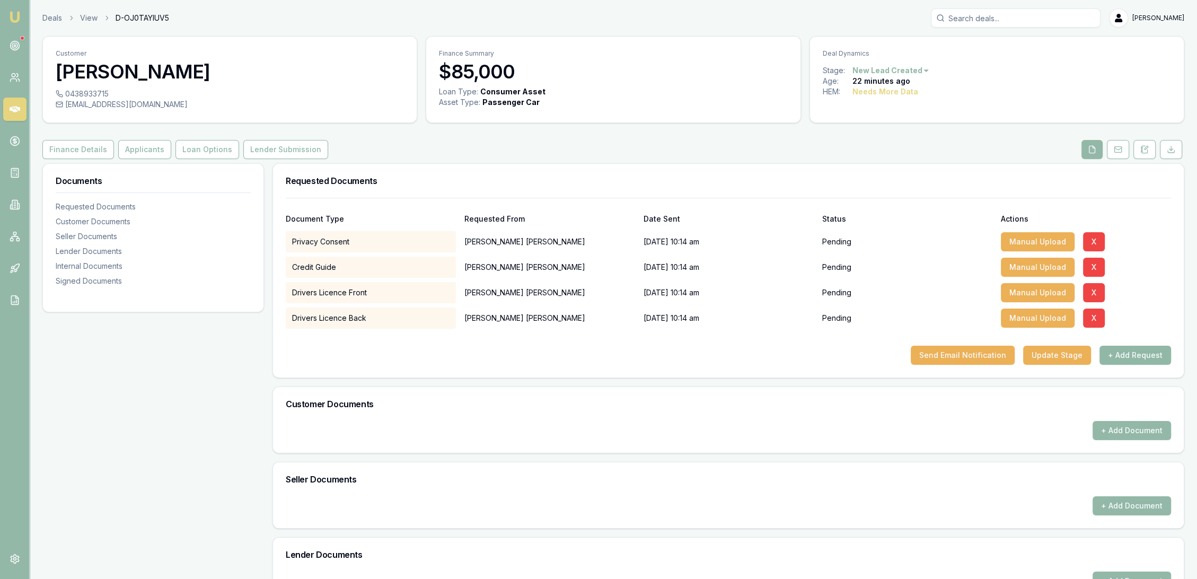
click at [1126, 350] on button "+ Add Request" at bounding box center [1135, 355] width 72 height 19
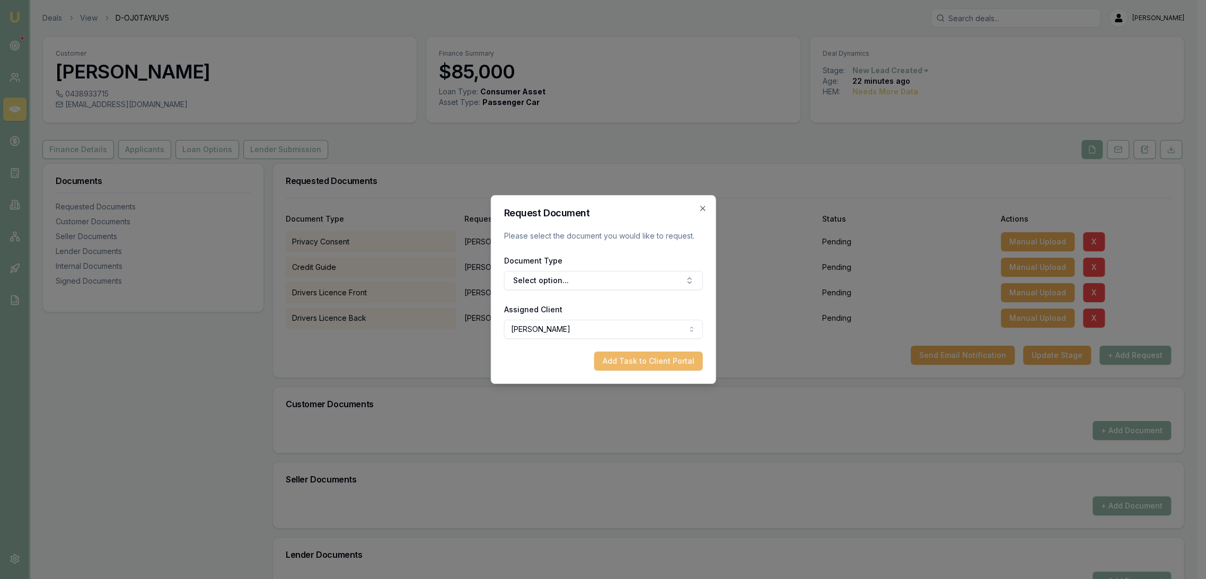
click at [668, 351] on button "Add Task to Client Portal" at bounding box center [648, 360] width 109 height 19
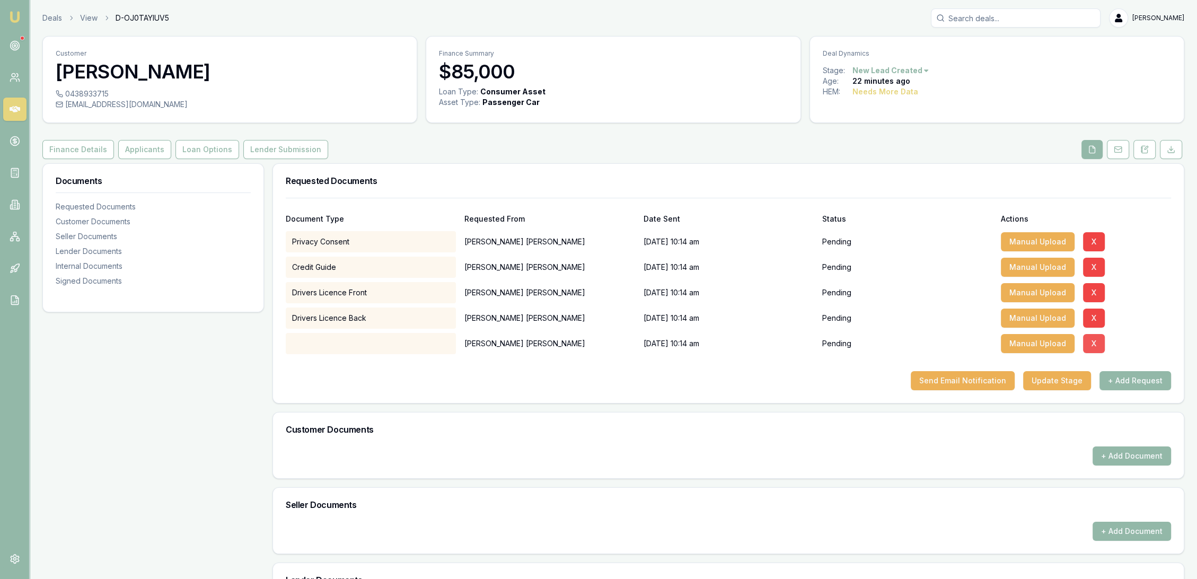
click at [1101, 340] on button "X" at bounding box center [1094, 343] width 22 height 19
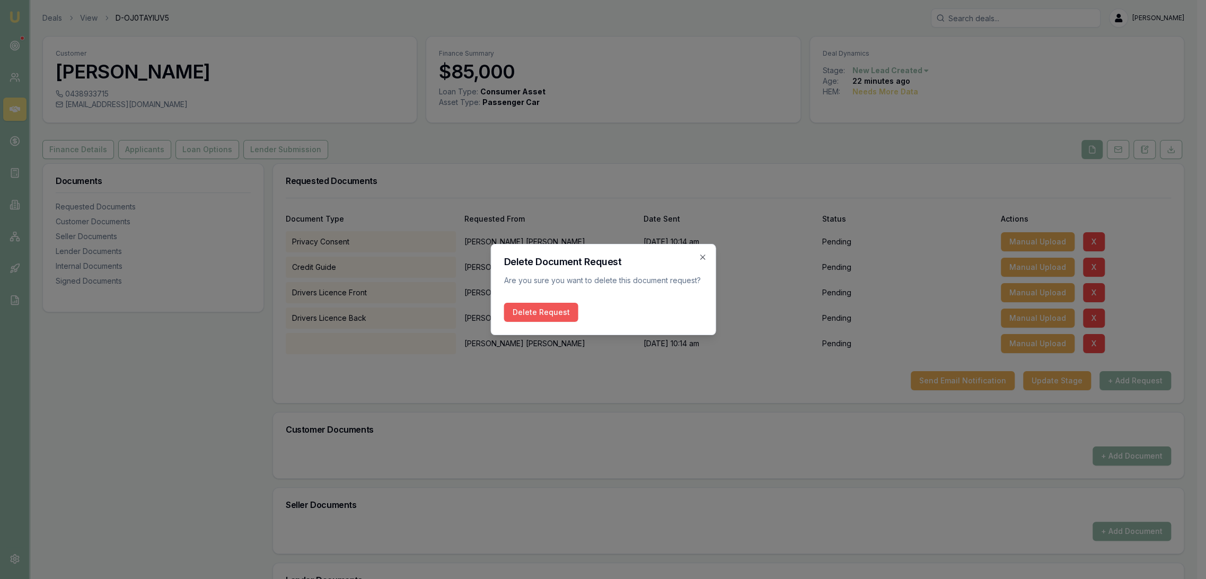
click at [543, 313] on button "Delete Request" at bounding box center [540, 312] width 74 height 19
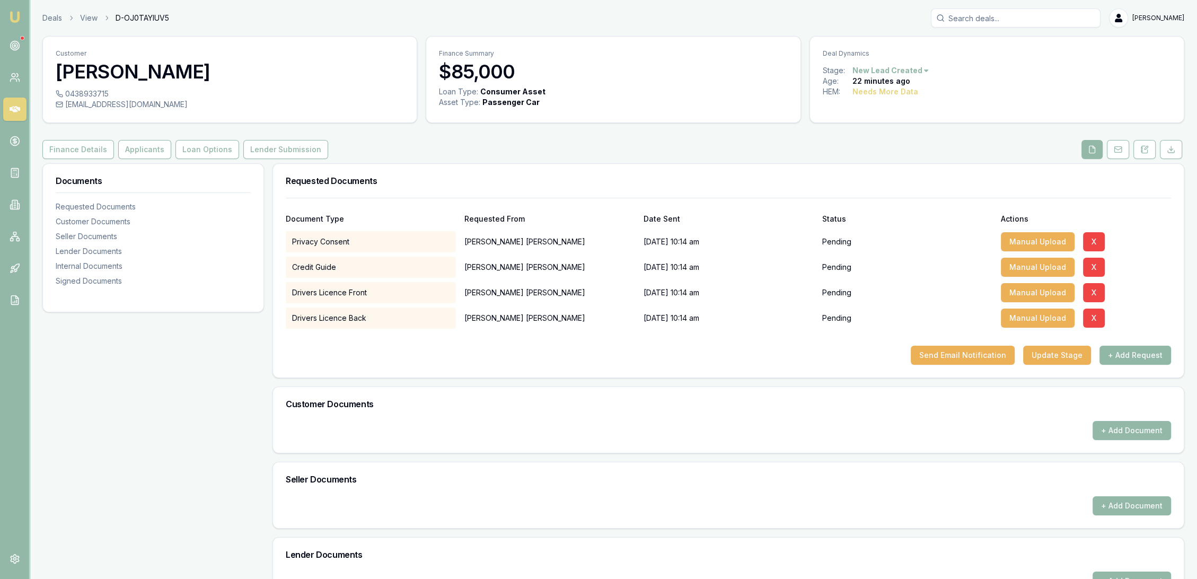
click at [1134, 355] on button "+ Add Request" at bounding box center [1135, 355] width 72 height 19
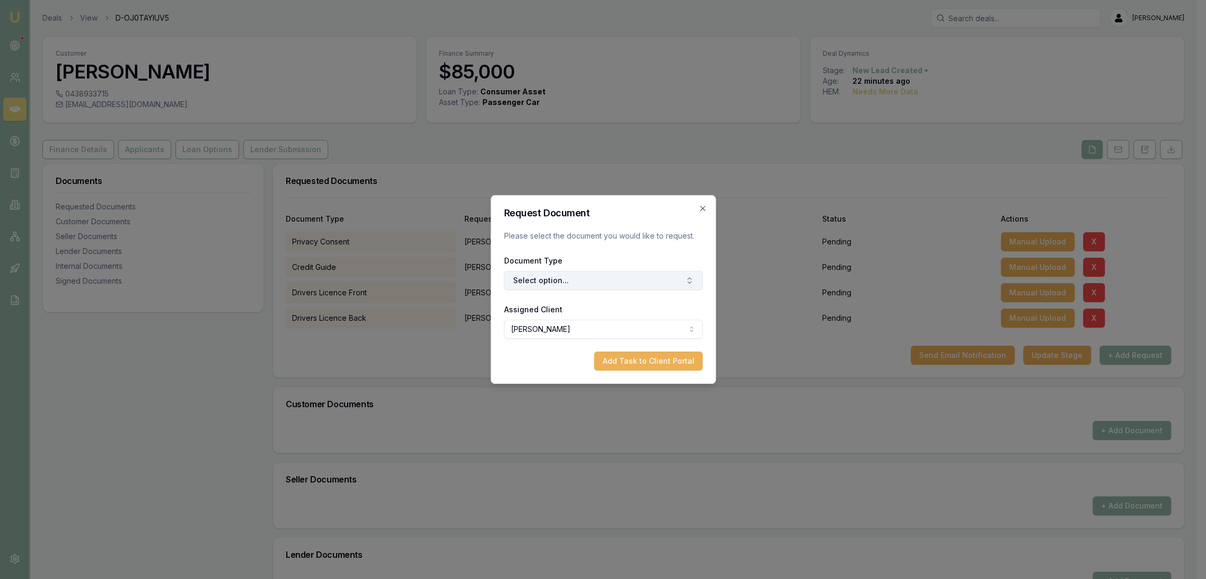
click at [577, 280] on button "Select option..." at bounding box center [602, 280] width 199 height 19
type input "selfi"
click at [584, 322] on div "Selfie with Licence" at bounding box center [608, 324] width 132 height 17
click at [627, 367] on button "Add Task to Client Portal" at bounding box center [648, 360] width 109 height 19
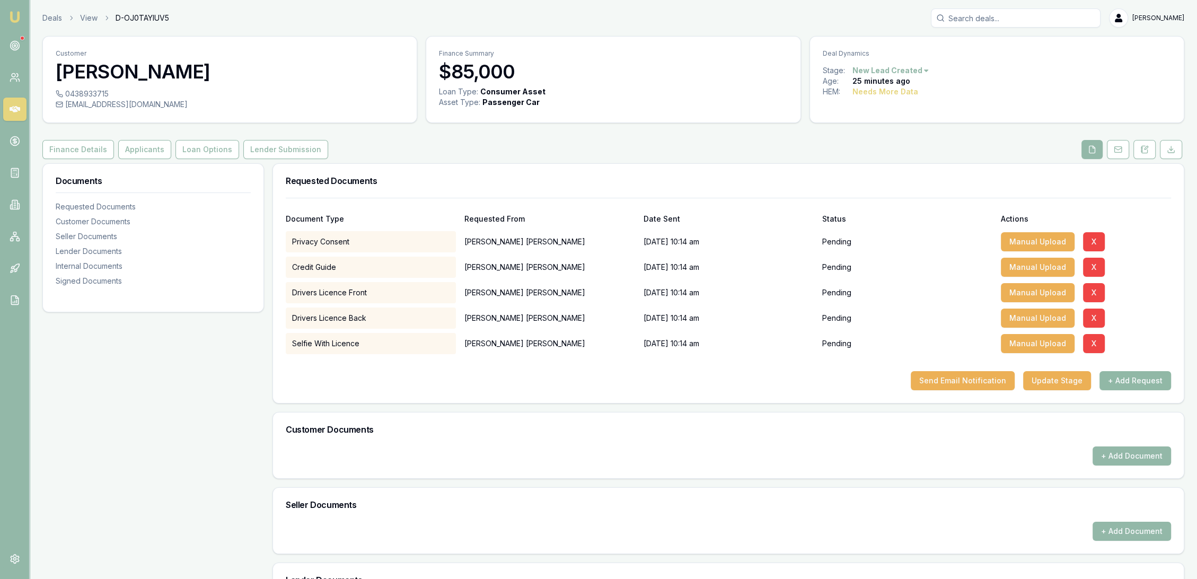
click at [1125, 381] on button "+ Add Request" at bounding box center [1135, 380] width 72 height 19
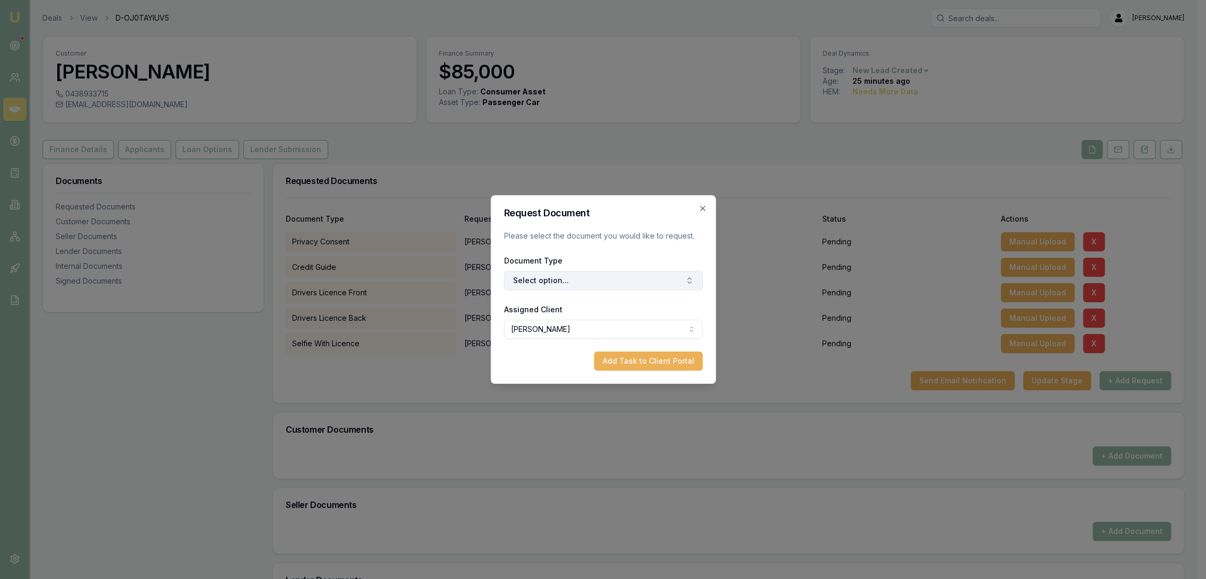
click at [547, 278] on button "Select option..." at bounding box center [602, 280] width 199 height 19
type input "medi"
click at [572, 328] on div "Medicare Card" at bounding box center [608, 324] width 132 height 17
click at [636, 369] on button "Add Task to Client Portal" at bounding box center [648, 360] width 109 height 19
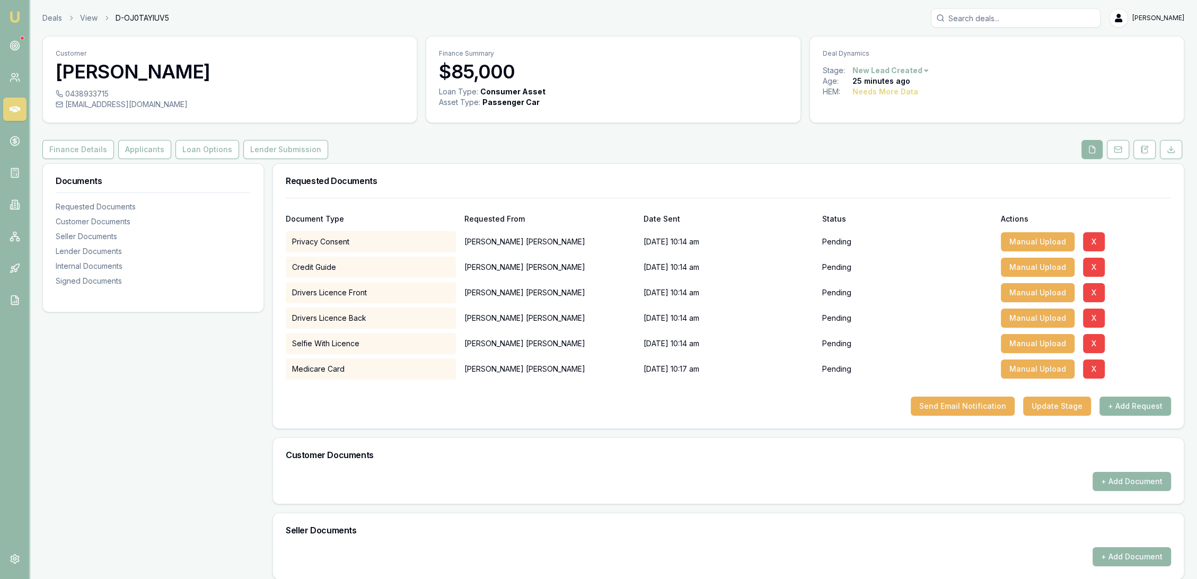
click at [1127, 402] on button "+ Add Request" at bounding box center [1135, 405] width 72 height 19
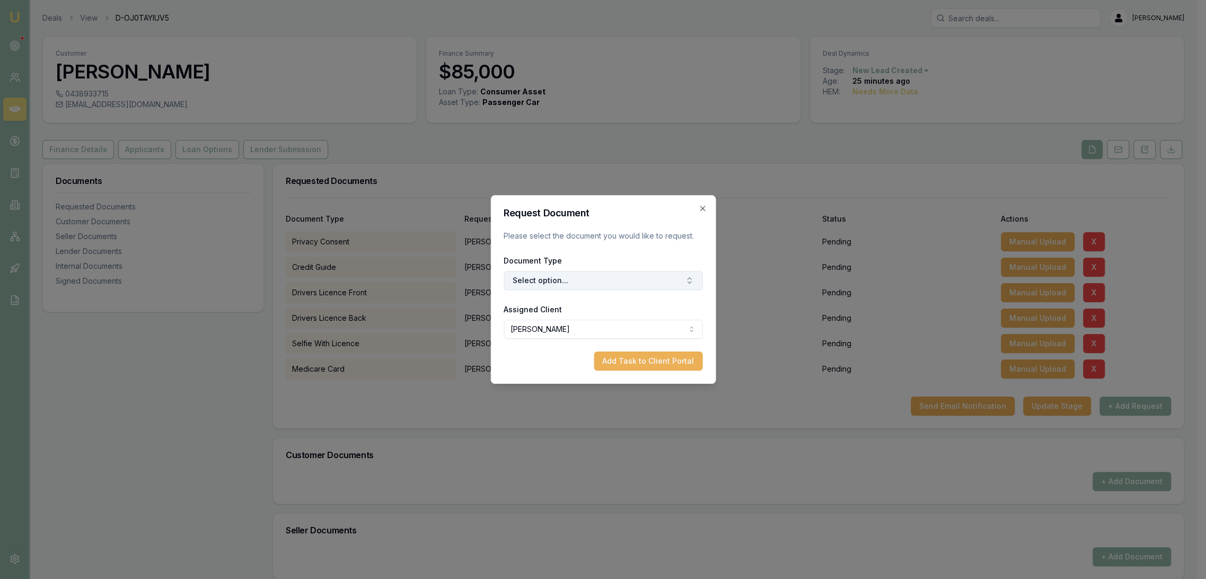
click at [540, 279] on button "Select option..." at bounding box center [602, 280] width 199 height 19
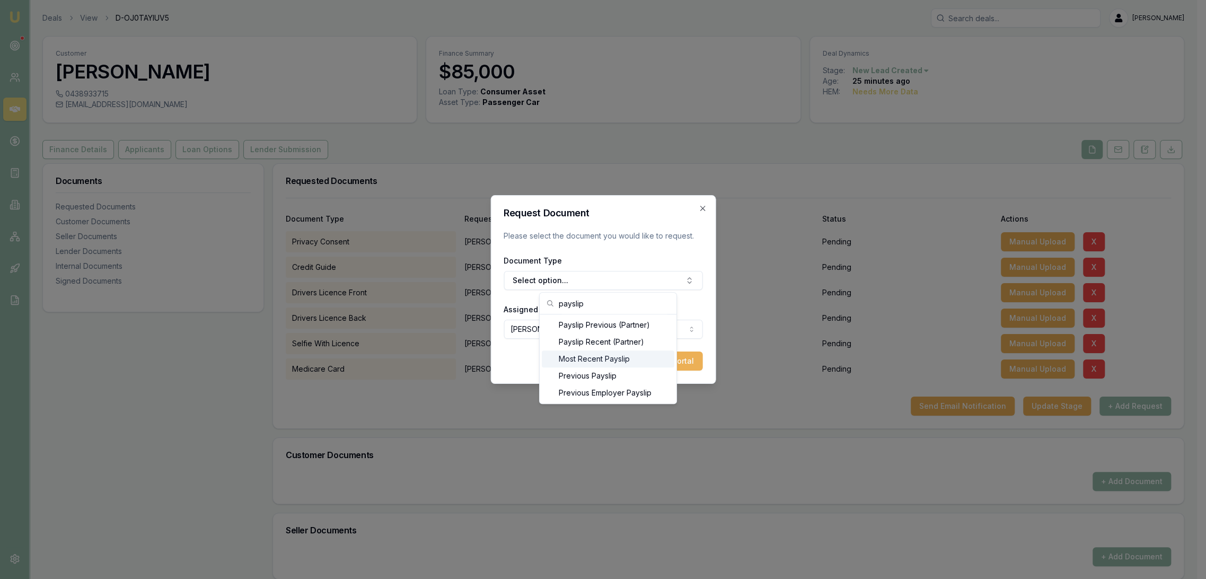
type input "payslip"
click at [607, 359] on div "Most Recent Payslip" at bounding box center [608, 358] width 132 height 17
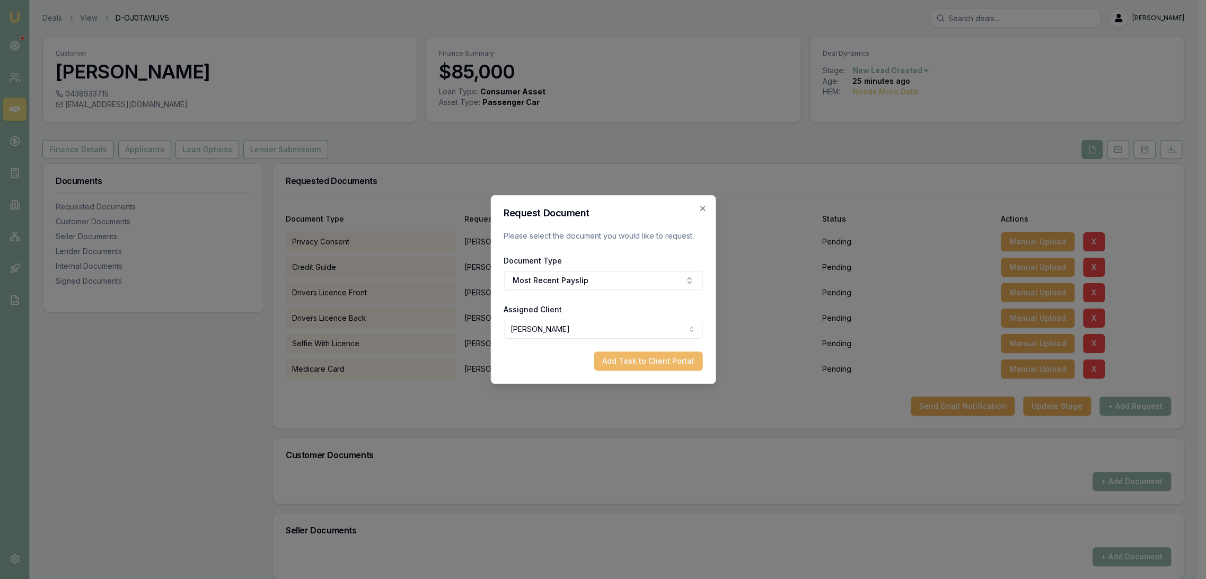
click at [674, 359] on button "Add Task to Client Portal" at bounding box center [648, 360] width 109 height 19
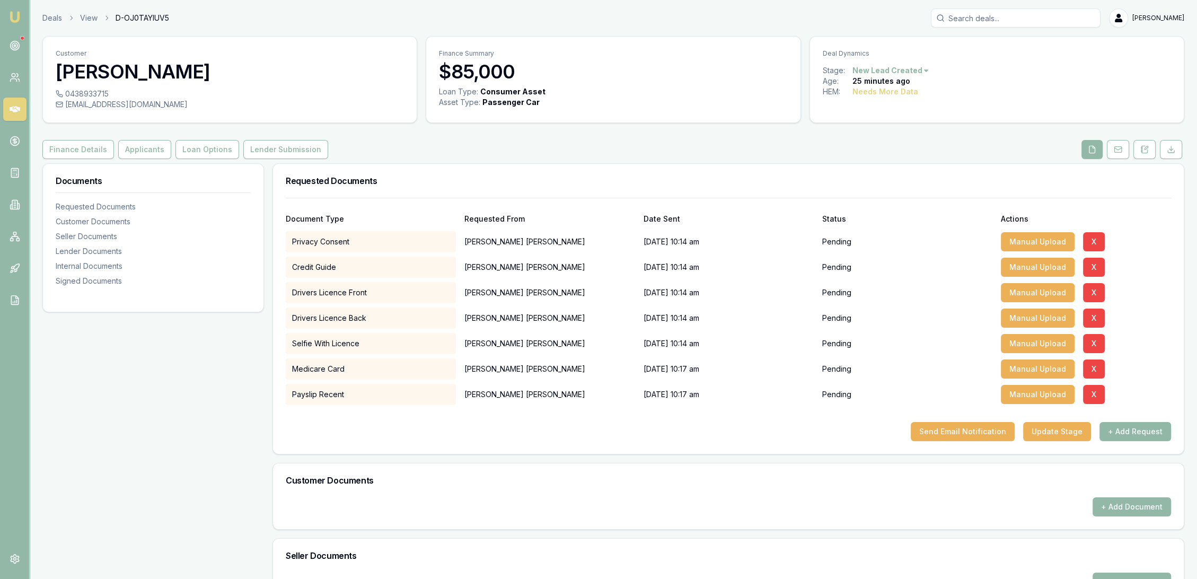
click at [1130, 433] on button "+ Add Request" at bounding box center [1135, 431] width 72 height 19
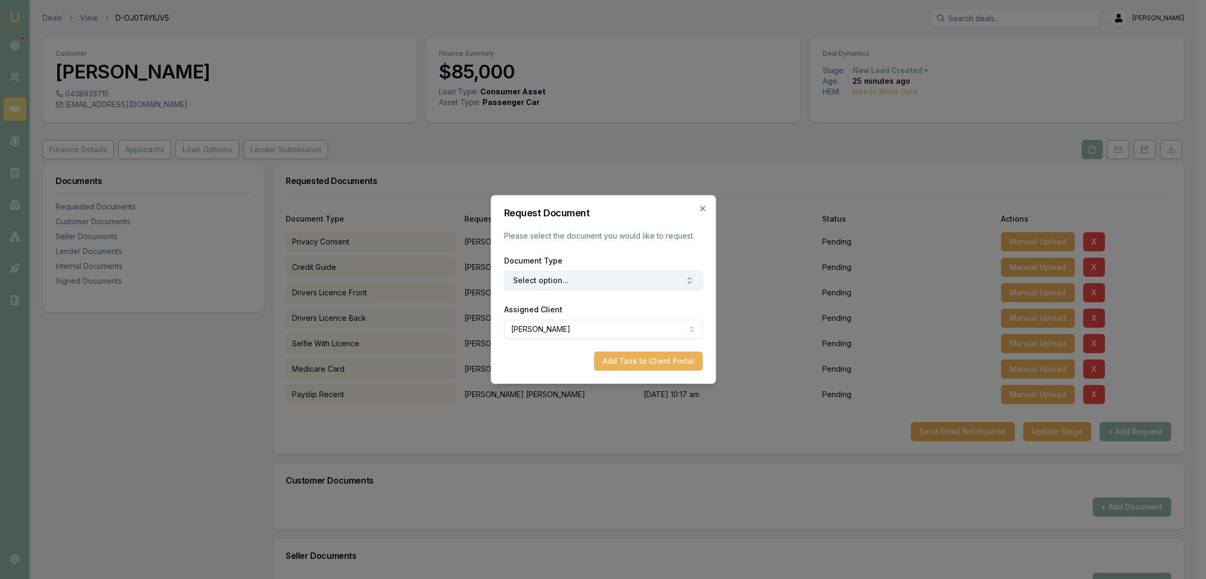
click at [564, 287] on button "Select option..." at bounding box center [602, 280] width 199 height 19
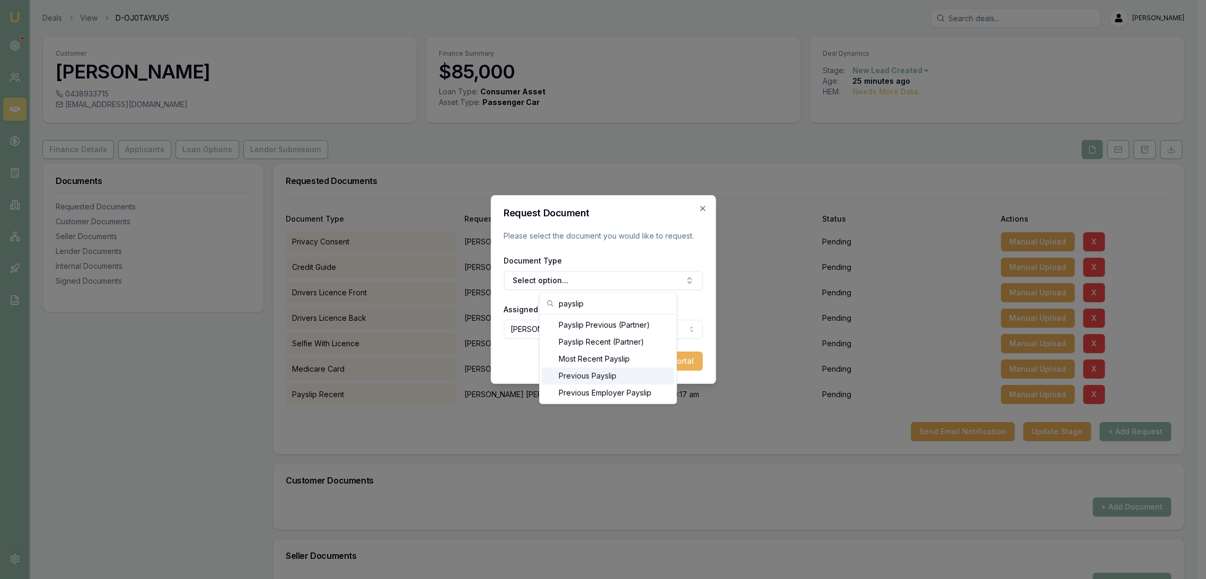
type input "payslip"
click at [581, 376] on div "Previous Payslip" at bounding box center [608, 375] width 132 height 17
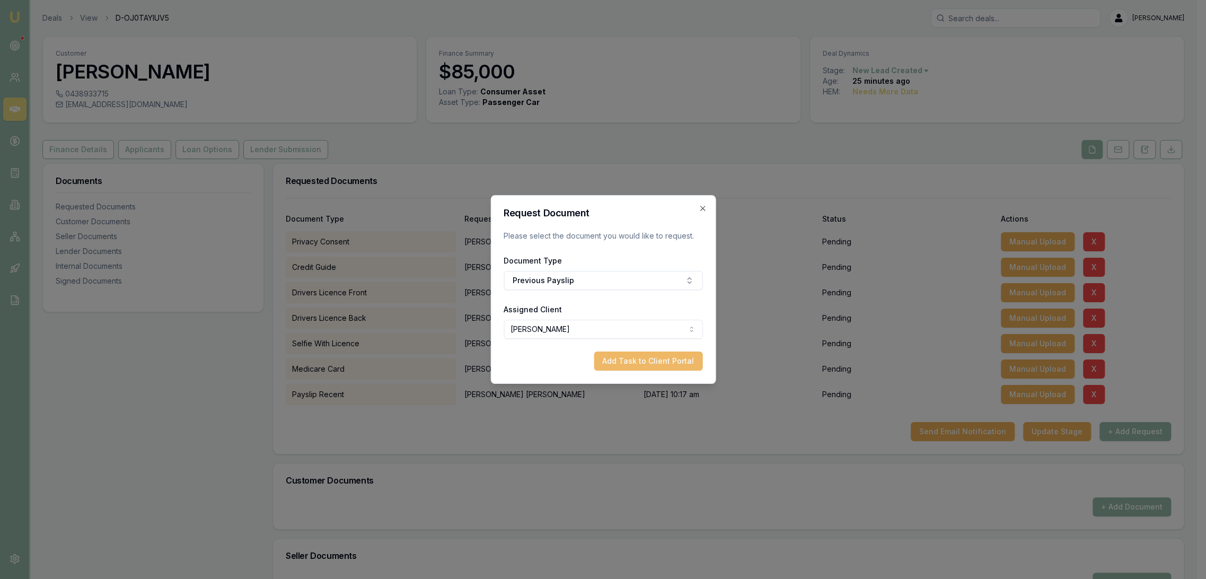
click at [677, 361] on button "Add Task to Client Portal" at bounding box center [648, 360] width 109 height 19
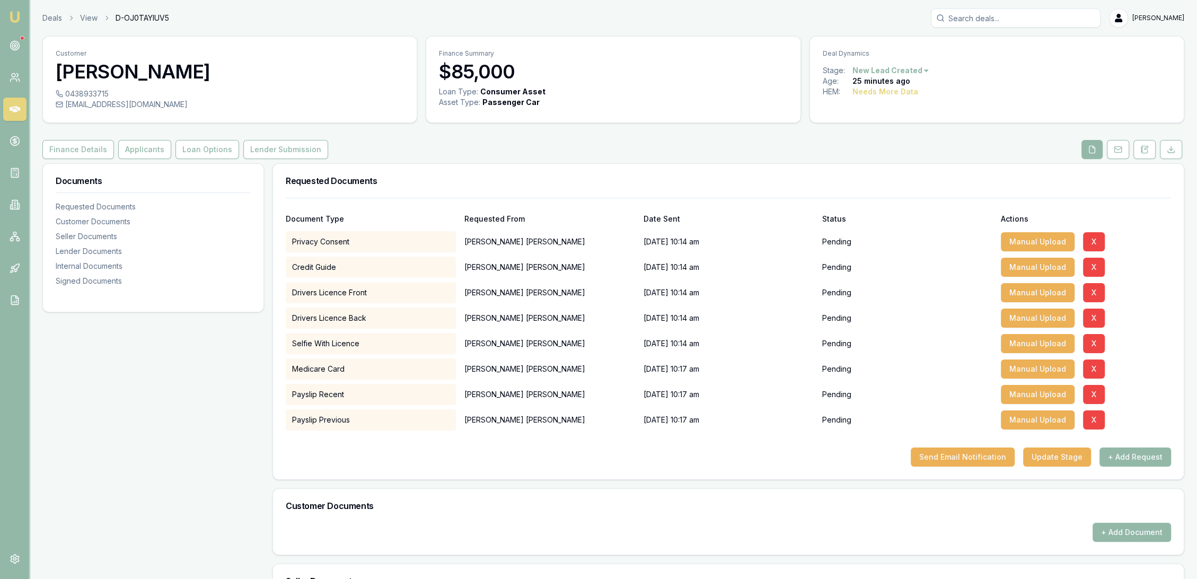
drag, startPoint x: 1142, startPoint y: 151, endPoint x: 1107, endPoint y: 174, distance: 42.8
click at [1143, 150] on icon at bounding box center [1144, 149] width 8 height 8
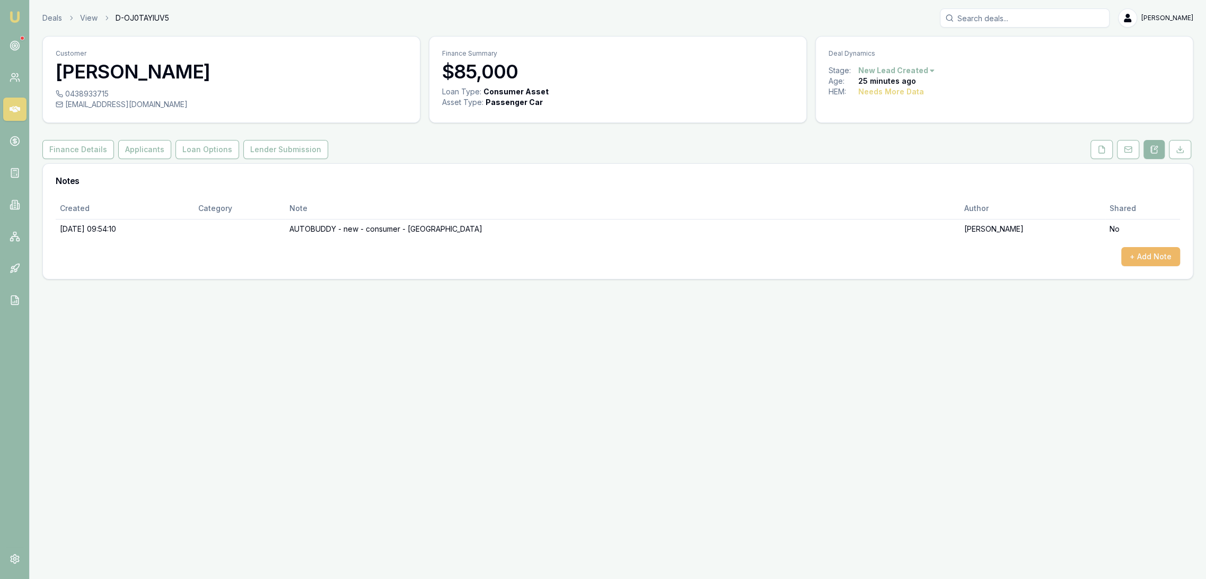
click at [1147, 253] on button "+ Add Note" at bounding box center [1150, 256] width 59 height 19
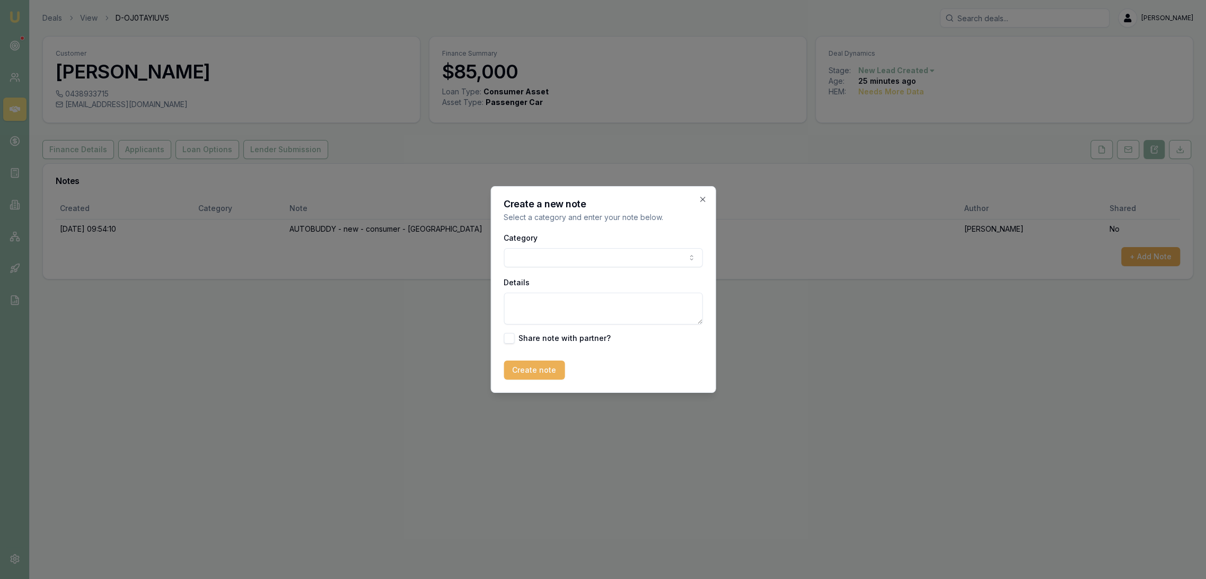
click at [598, 255] on body "Emu Broker Deals View D-OJ0TAYIUV5 Robyn Adams Toggle Menu Customer Michael Web…" at bounding box center [603, 289] width 1206 height 579
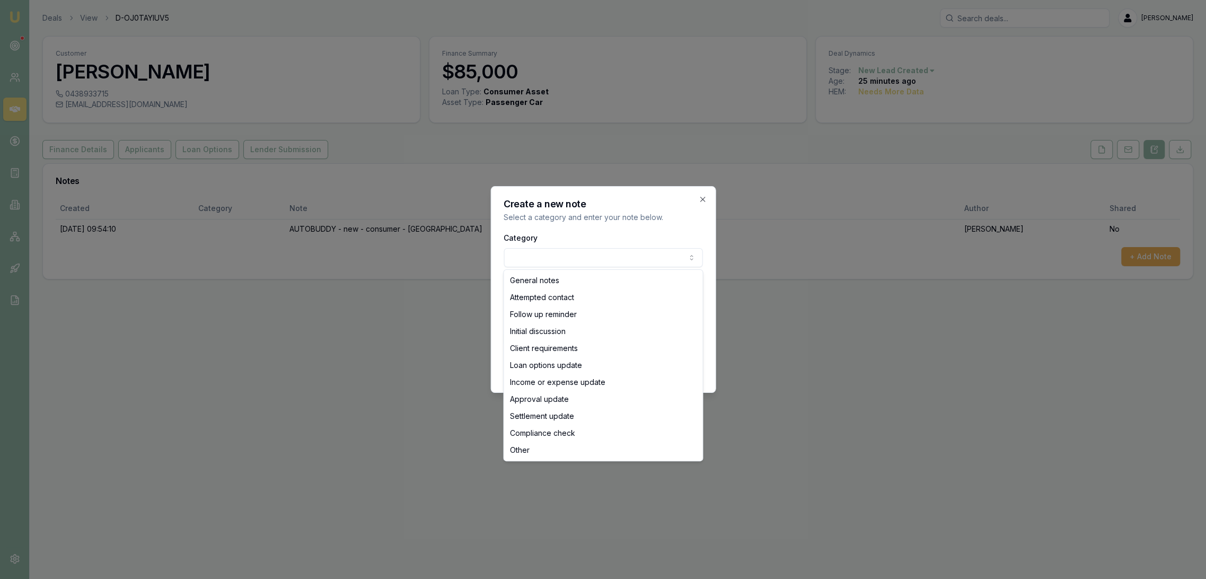
select select "INITIAL_DISCUSSION"
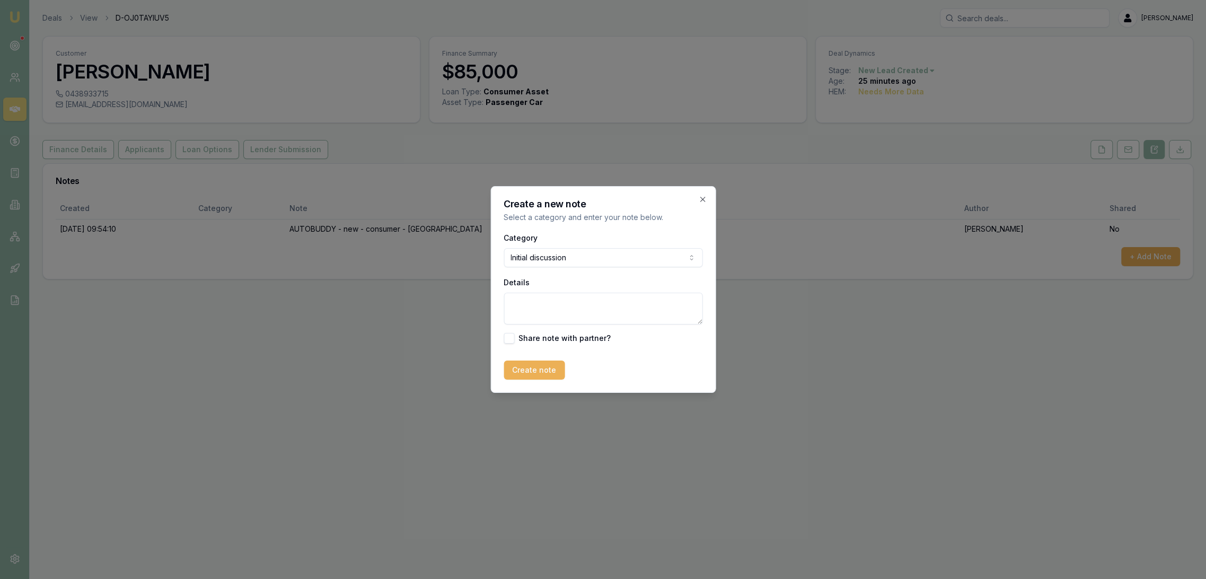
click at [547, 309] on textarea "Details" at bounding box center [602, 309] width 199 height 32
click at [556, 320] on textarea "Wanting to get new car as current Holden is over 10 years old and starting to h…" at bounding box center [602, 309] width 199 height 32
type textarea "Wanting to get new car as current Holden is over 10 years old and starting to h…"
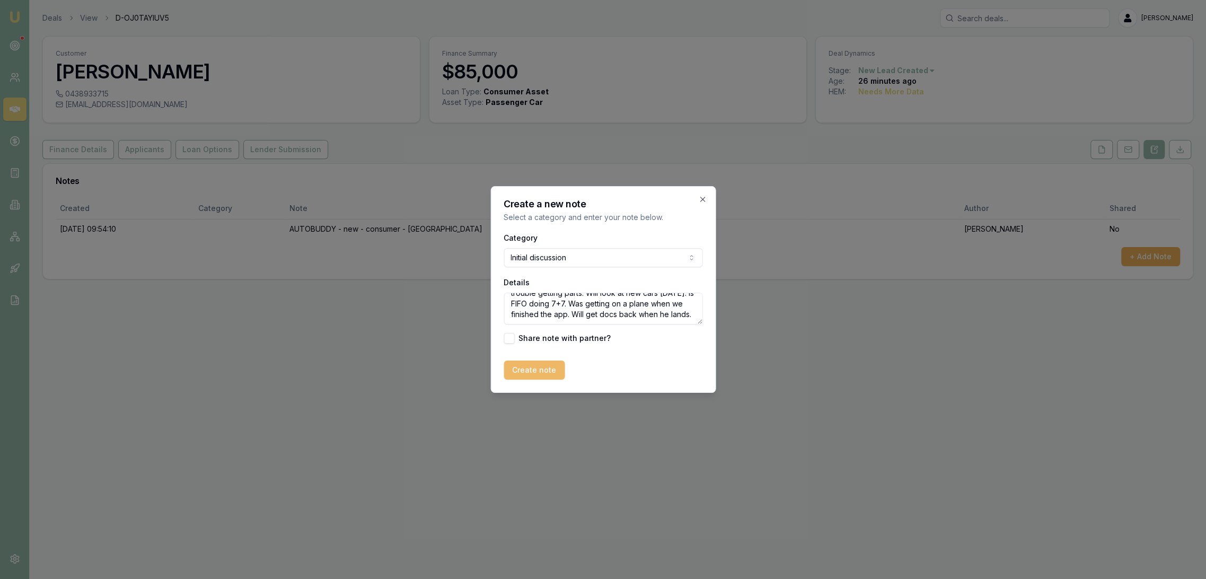
click at [535, 369] on button "Create note" at bounding box center [533, 369] width 61 height 19
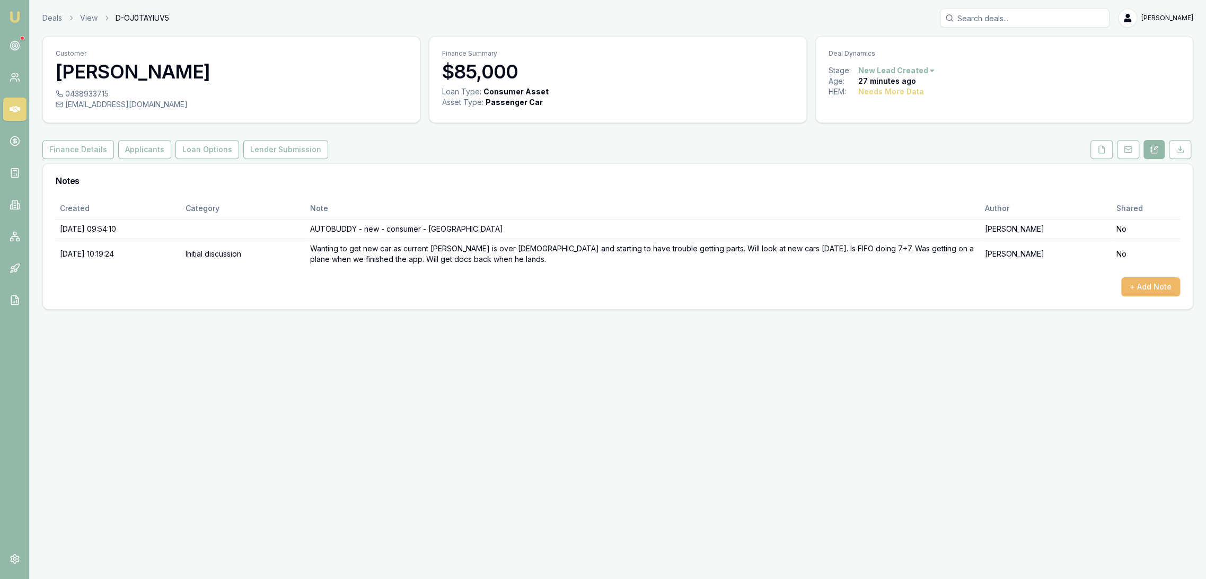
click at [1147, 283] on button "+ Add Note" at bounding box center [1150, 286] width 59 height 19
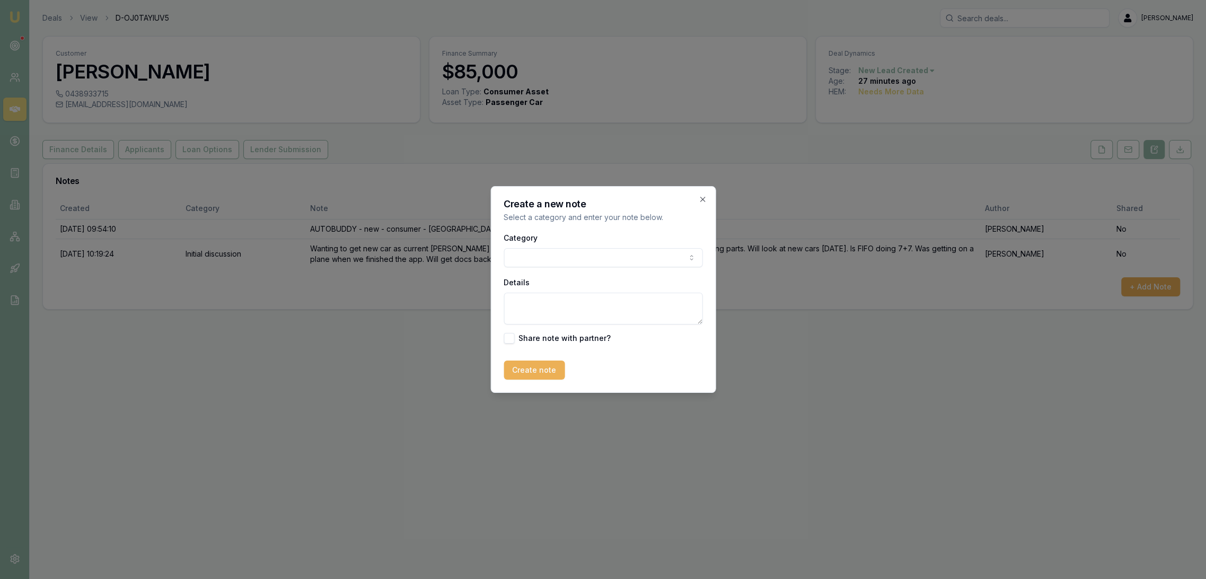
click at [579, 306] on textarea "Details" at bounding box center [602, 309] width 199 height 32
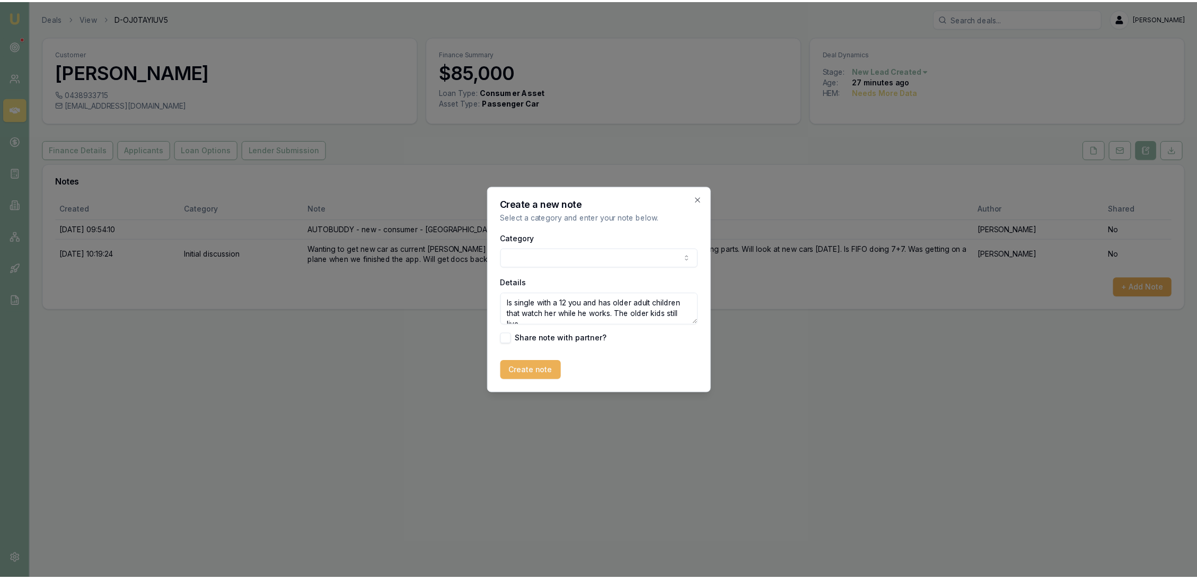
scroll to position [4, 0]
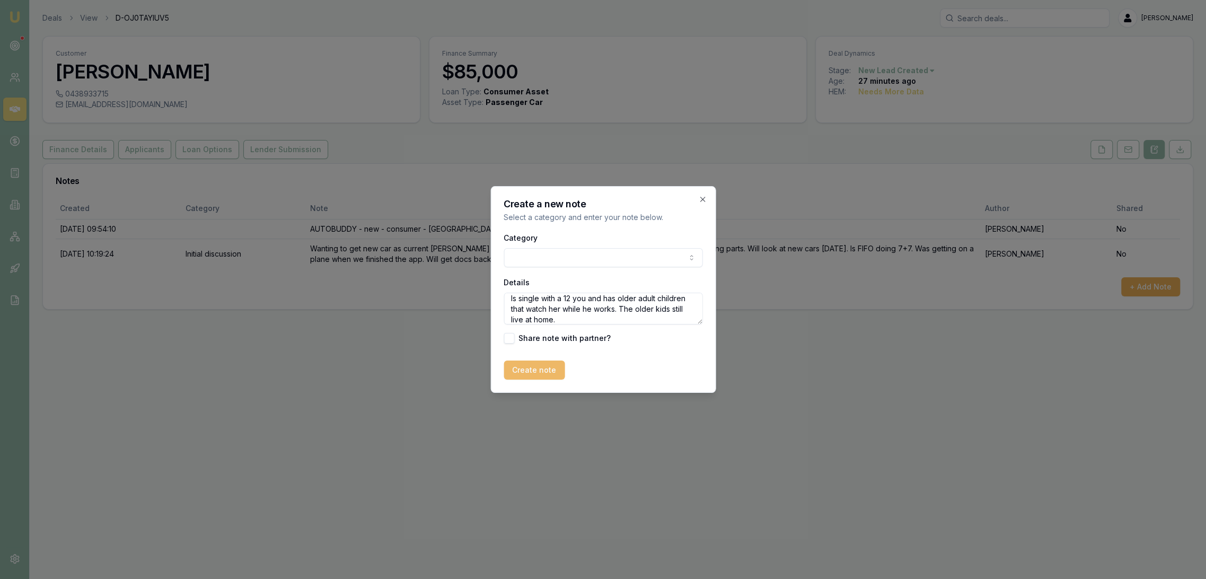
type textarea "Is single with a 12 you and has older adult children that watch her while he wo…"
click at [547, 367] on button "Create note" at bounding box center [533, 369] width 61 height 19
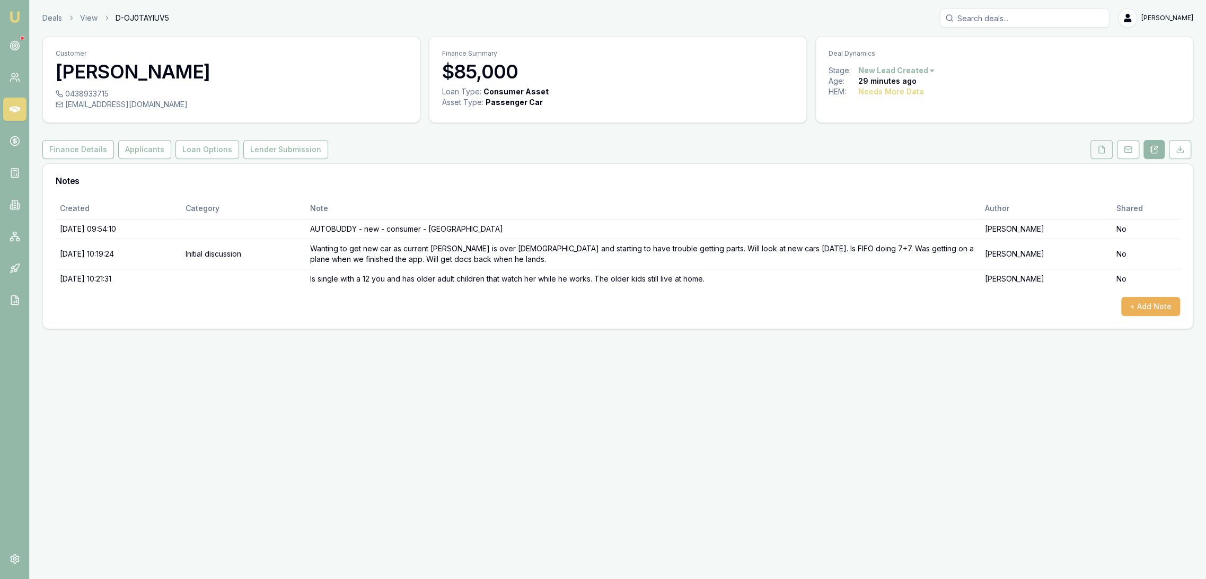
click at [1102, 147] on polyline at bounding box center [1103, 147] width 2 height 2
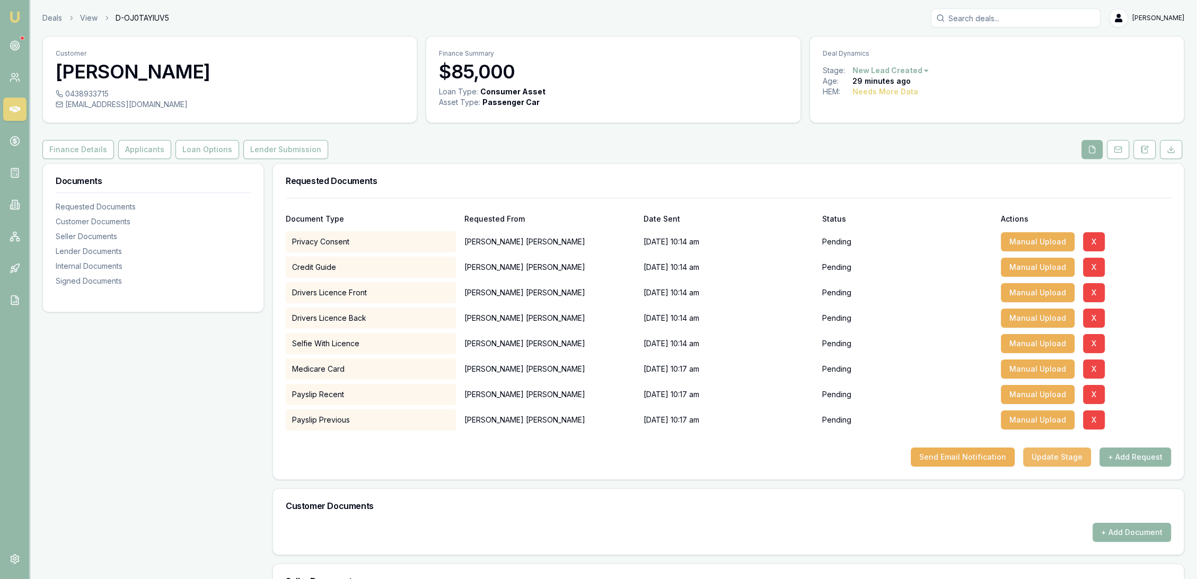
click at [1048, 454] on button "Update Stage" at bounding box center [1057, 456] width 68 height 19
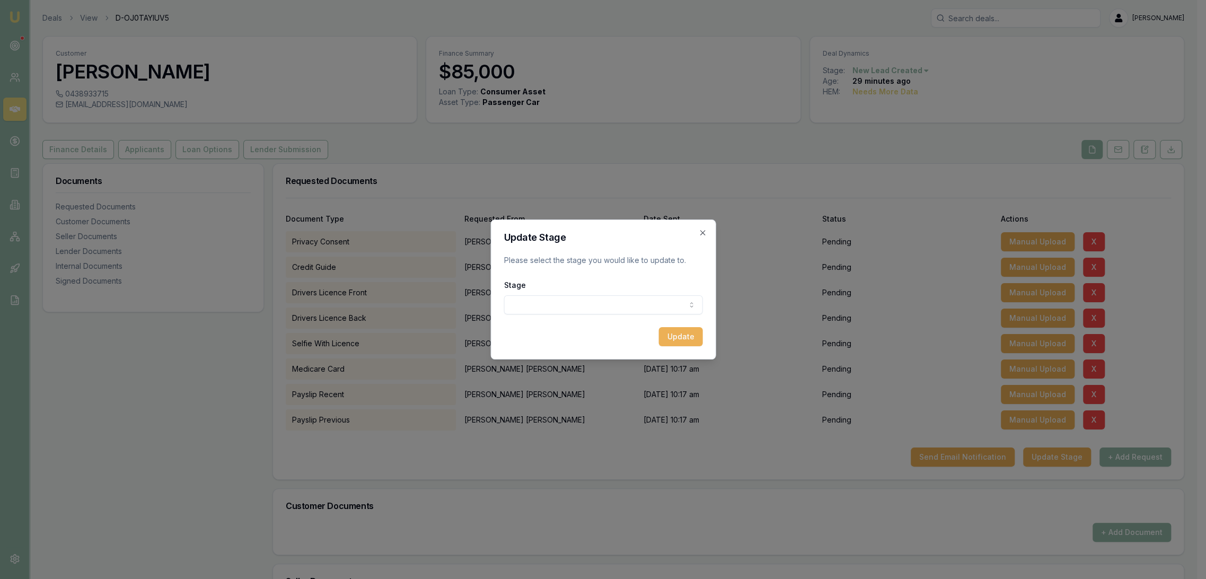
click at [635, 308] on body "Emu Broker Deals View D-OJ0TAYIUV5 Robyn Adams Toggle Menu Customer Michael Web…" at bounding box center [598, 289] width 1197 height 579
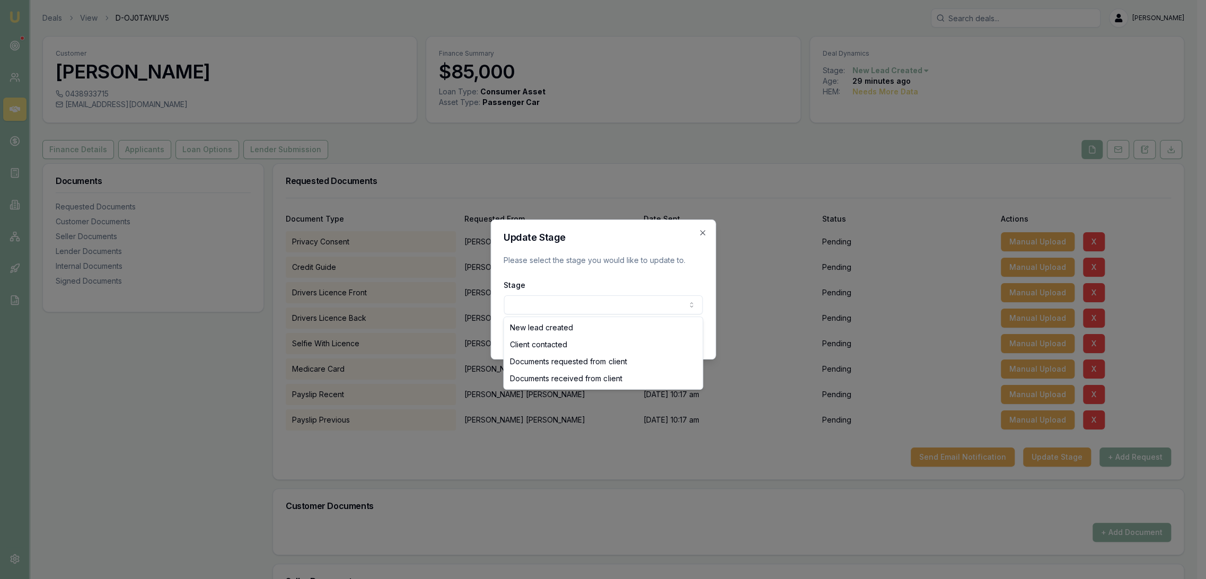
select select "DOCUMENTS_REQUESTED_FROM_CLIENT"
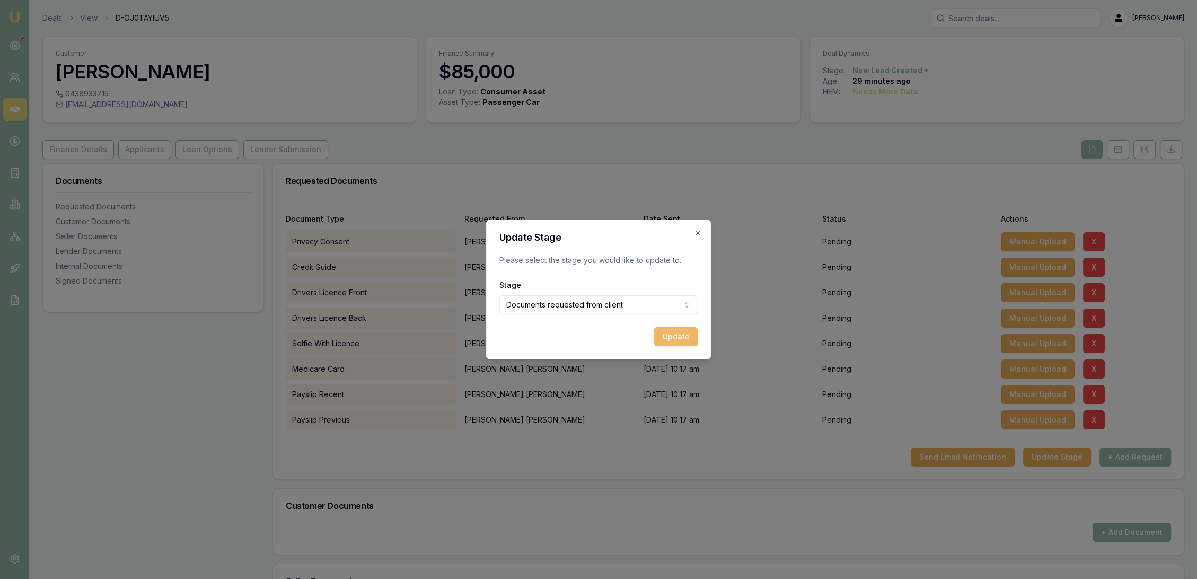
click at [683, 337] on button "Update" at bounding box center [676, 336] width 44 height 19
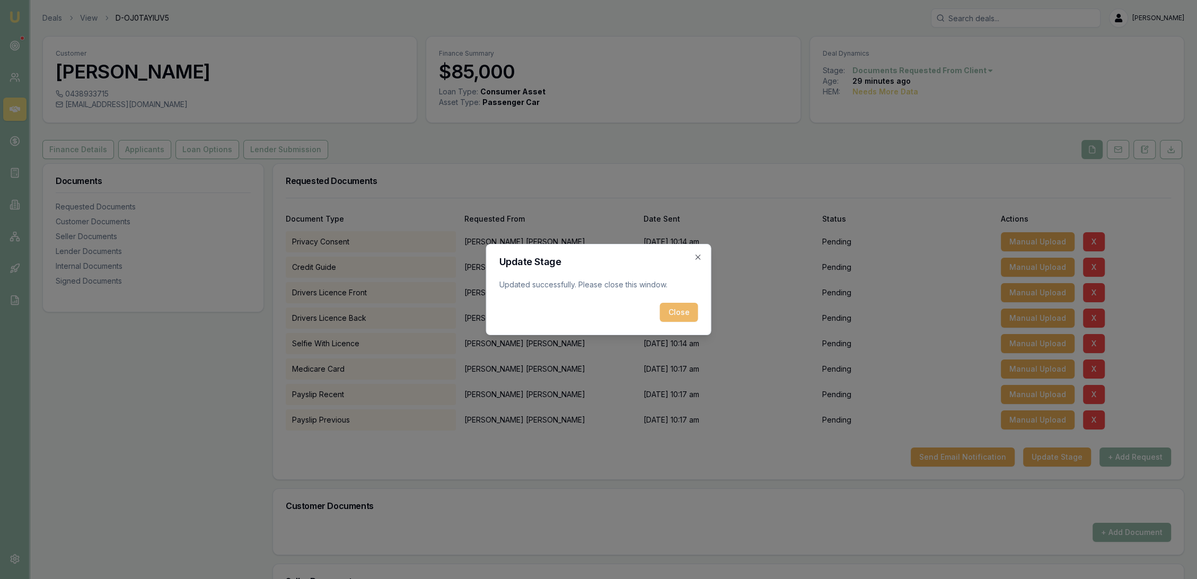
click at [686, 307] on button "Close" at bounding box center [679, 312] width 38 height 19
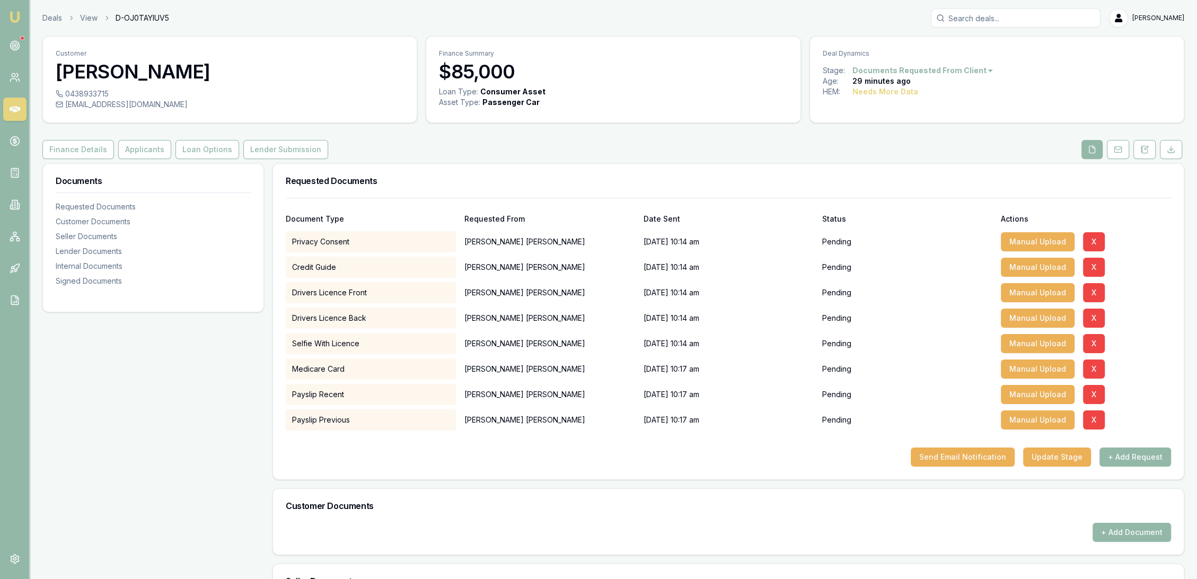
click at [17, 16] on img at bounding box center [14, 17] width 13 height 13
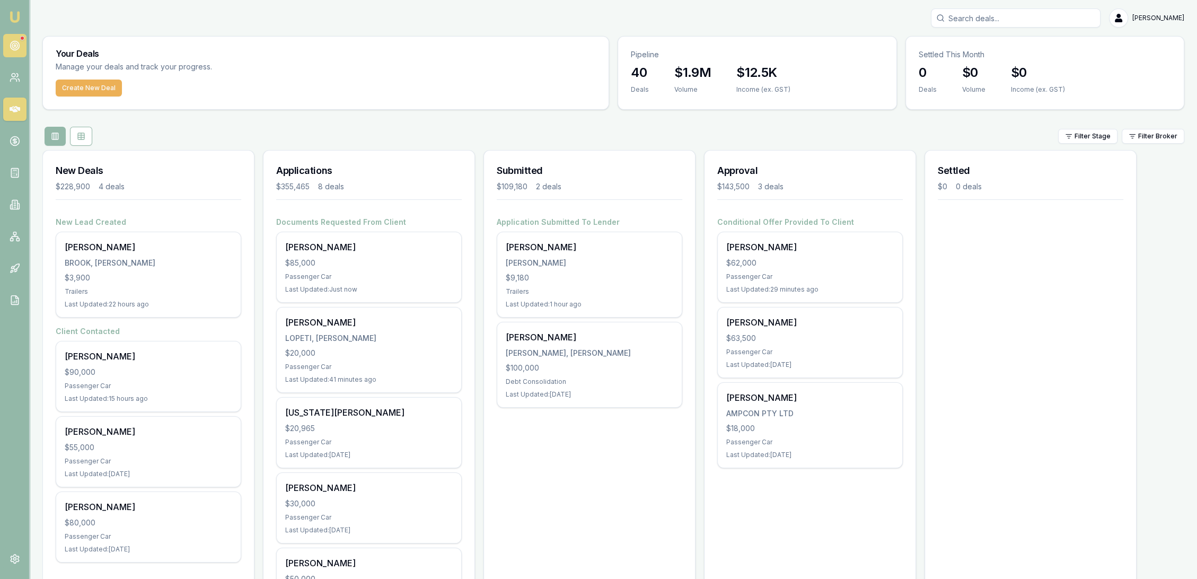
click at [14, 45] on circle at bounding box center [15, 46] width 2 height 2
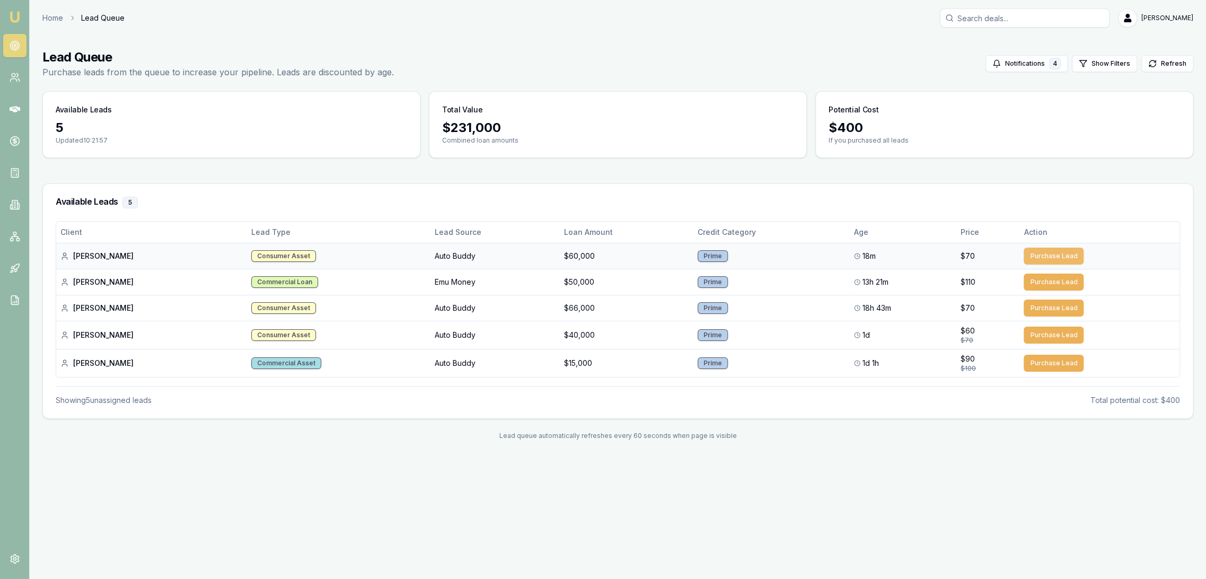
click at [1039, 257] on button "Purchase Lead" at bounding box center [1053, 255] width 60 height 17
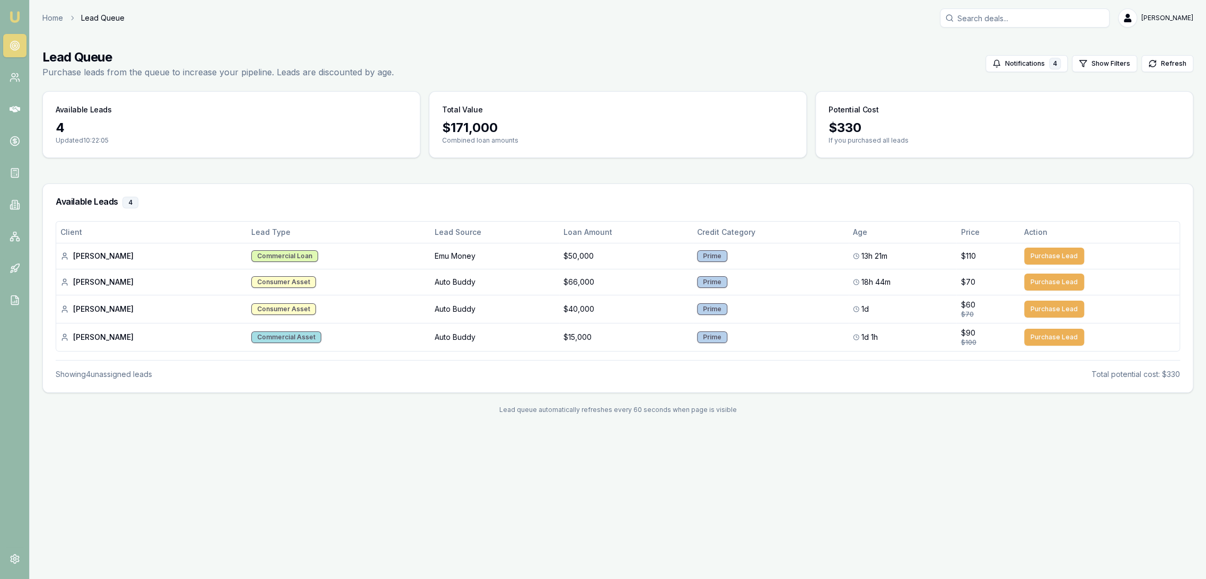
click at [8, 15] on img at bounding box center [14, 17] width 13 height 13
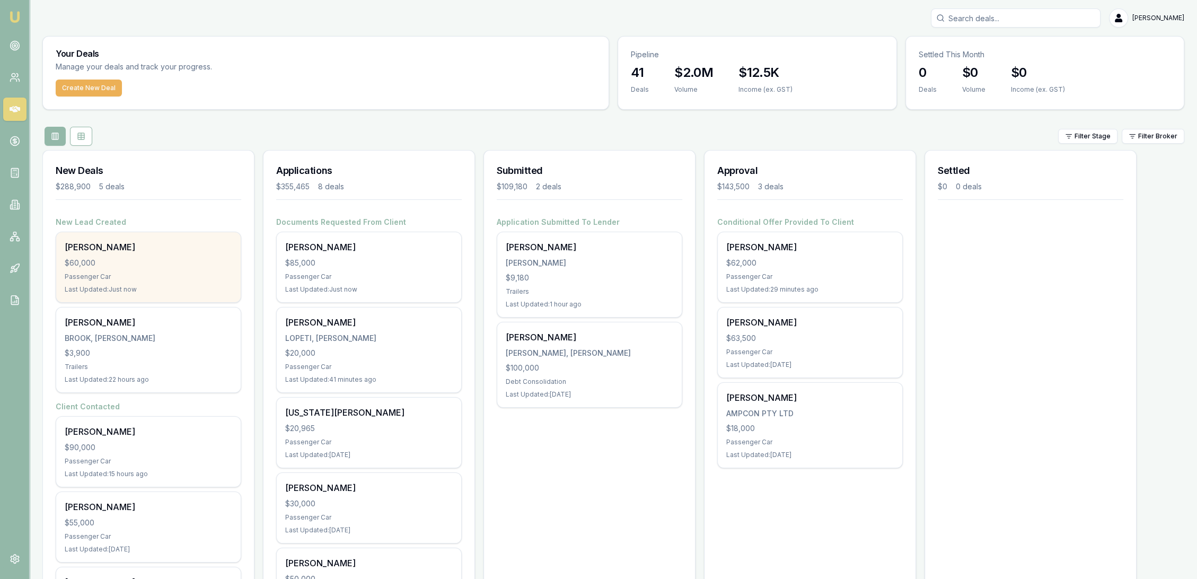
click at [162, 245] on div "[PERSON_NAME]" at bounding box center [148, 247] width 167 height 13
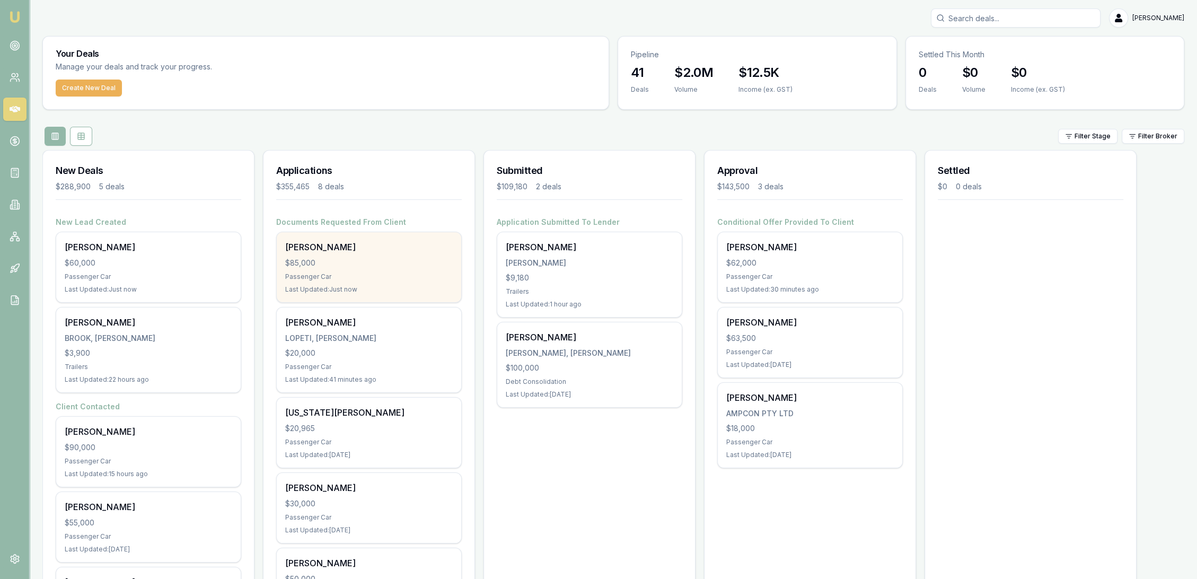
click at [352, 270] on div "Michael Webb $85,000 Passenger Car Last Updated: Just now" at bounding box center [369, 267] width 184 height 70
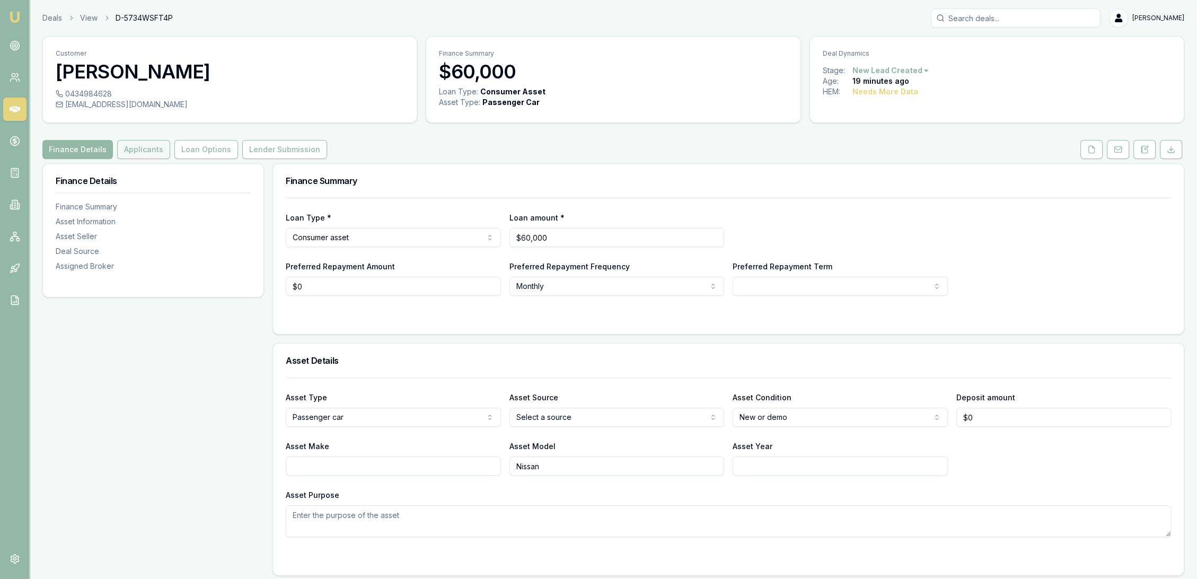
click at [144, 147] on button "Applicants" at bounding box center [143, 149] width 53 height 19
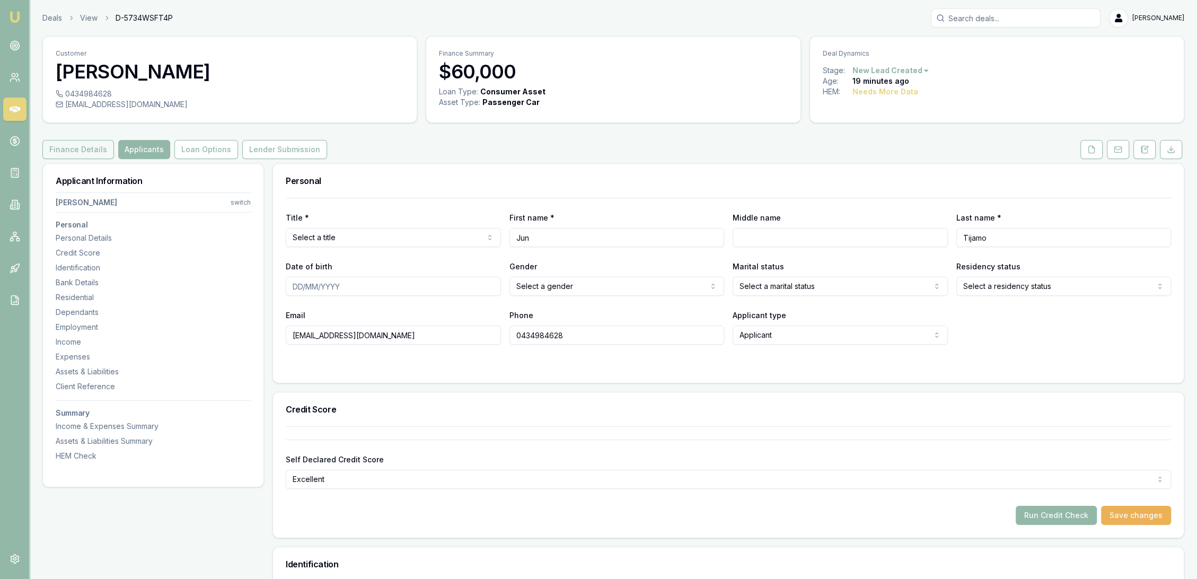
click at [56, 144] on button "Finance Details" at bounding box center [78, 149] width 72 height 19
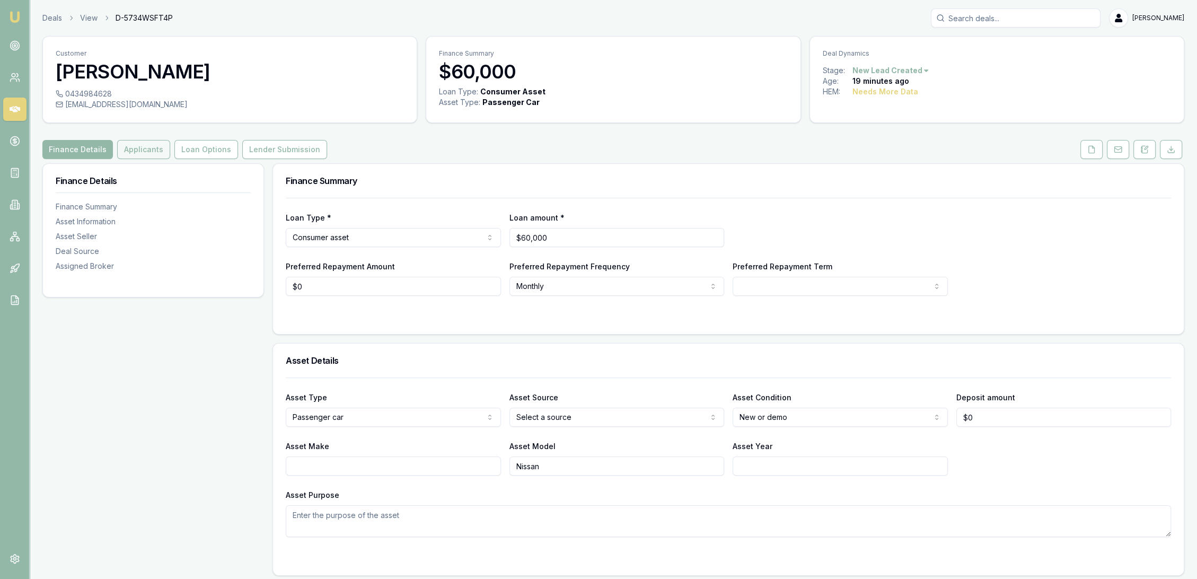
click at [139, 149] on button "Applicants" at bounding box center [143, 149] width 53 height 19
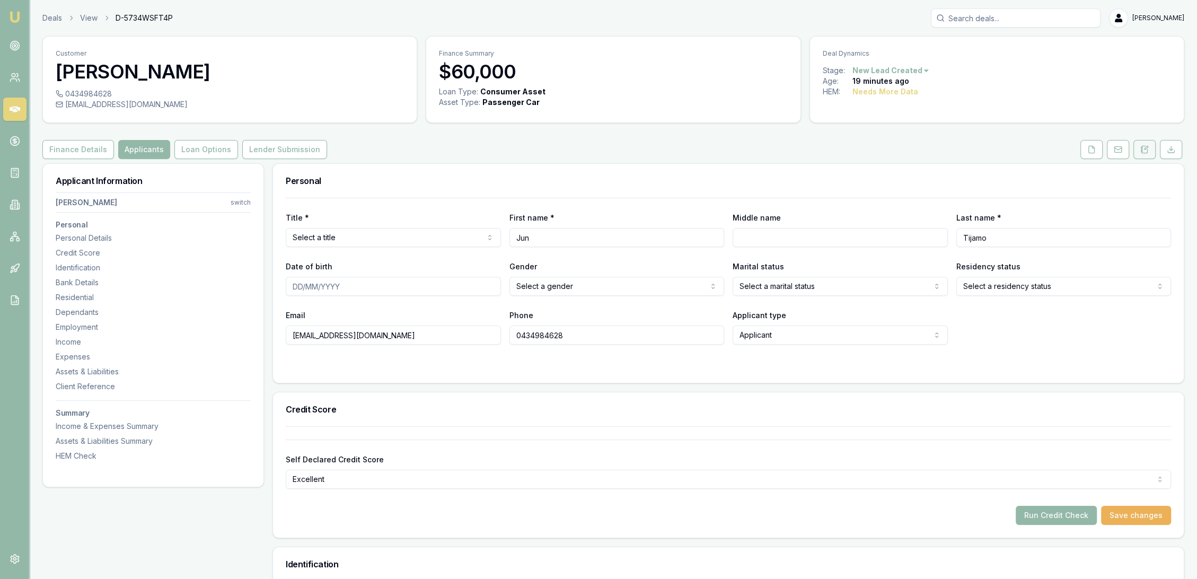
click at [1142, 149] on icon at bounding box center [1141, 149] width 2 height 0
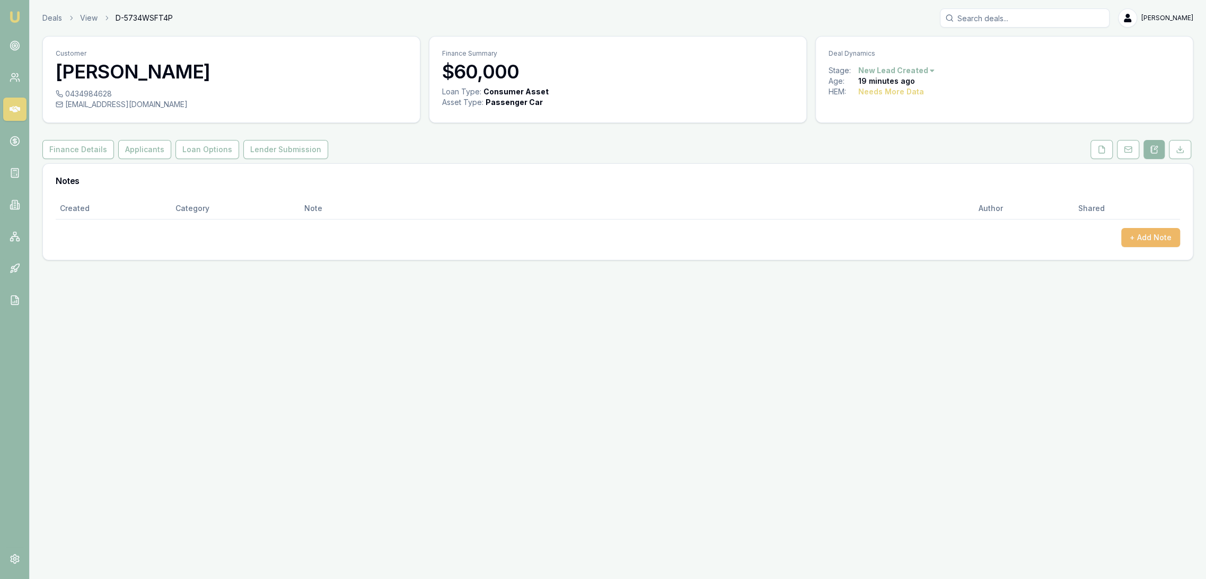
click at [1161, 235] on button "+ Add Note" at bounding box center [1150, 237] width 59 height 19
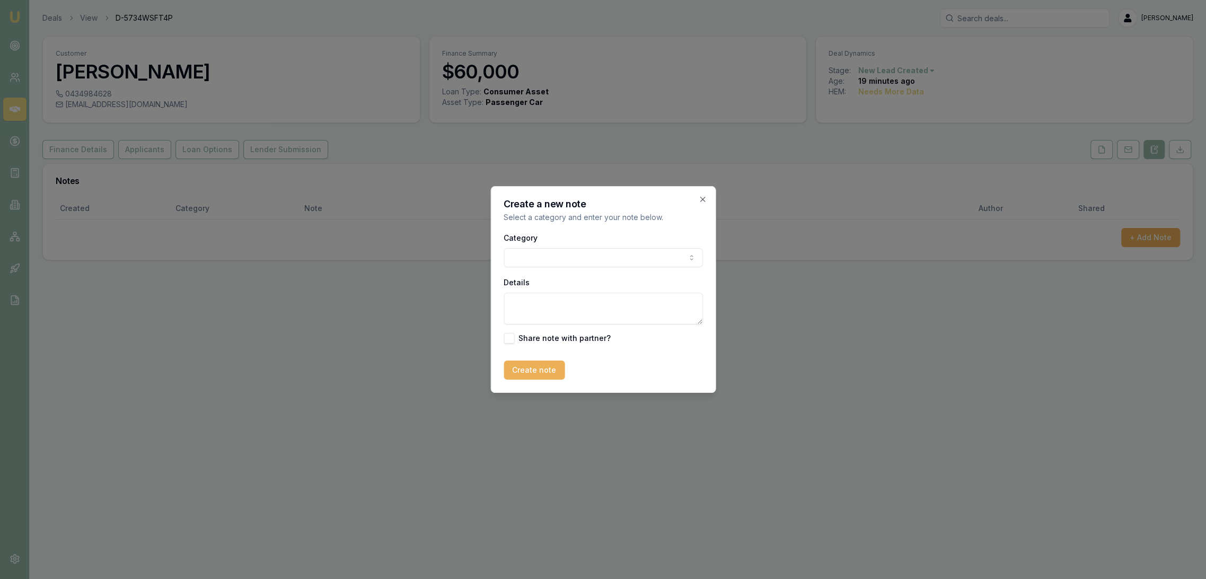
click at [545, 317] on textarea "Details" at bounding box center [602, 309] width 199 height 32
type textarea "AUTOBUDDY - Consumer - New - [GEOGRAPHIC_DATA]"
click at [527, 373] on button "Create note" at bounding box center [533, 369] width 61 height 19
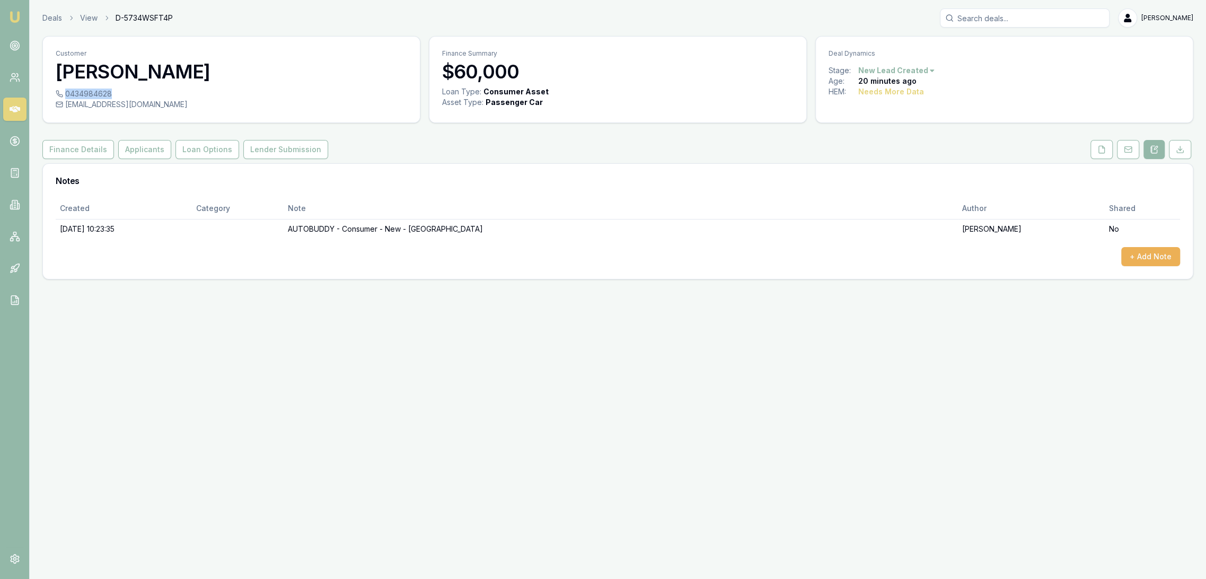
drag, startPoint x: 67, startPoint y: 91, endPoint x: 110, endPoint y: 95, distance: 43.7
click at [110, 95] on div "0434984628" at bounding box center [231, 94] width 351 height 11
copy div "0434984628"
click at [78, 147] on button "Finance Details" at bounding box center [78, 149] width 72 height 19
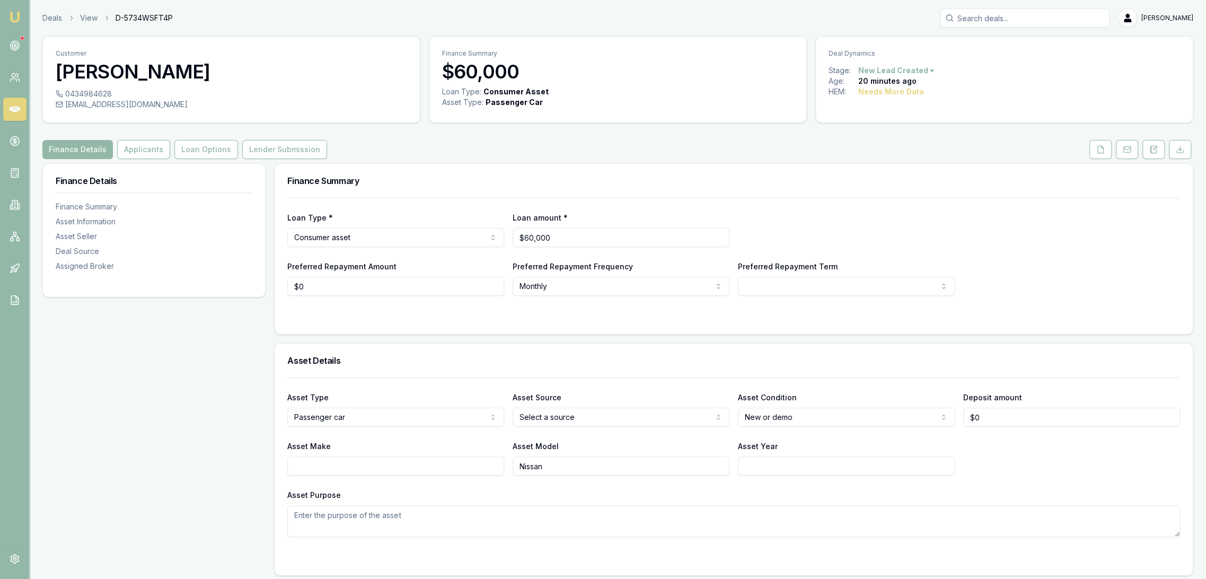
click at [810, 288] on html "Emu Broker Deals View D-5734WSFT4P [PERSON_NAME] Toggle Menu Customer Jun Tijam…" at bounding box center [603, 289] width 1206 height 579
select select "60"
click at [548, 302] on form "Loan Type * Consumer asset Consumer loan Consumer asset Commercial loan Commerc…" at bounding box center [728, 259] width 885 height 123
click at [144, 153] on button "Applicants" at bounding box center [143, 149] width 53 height 19
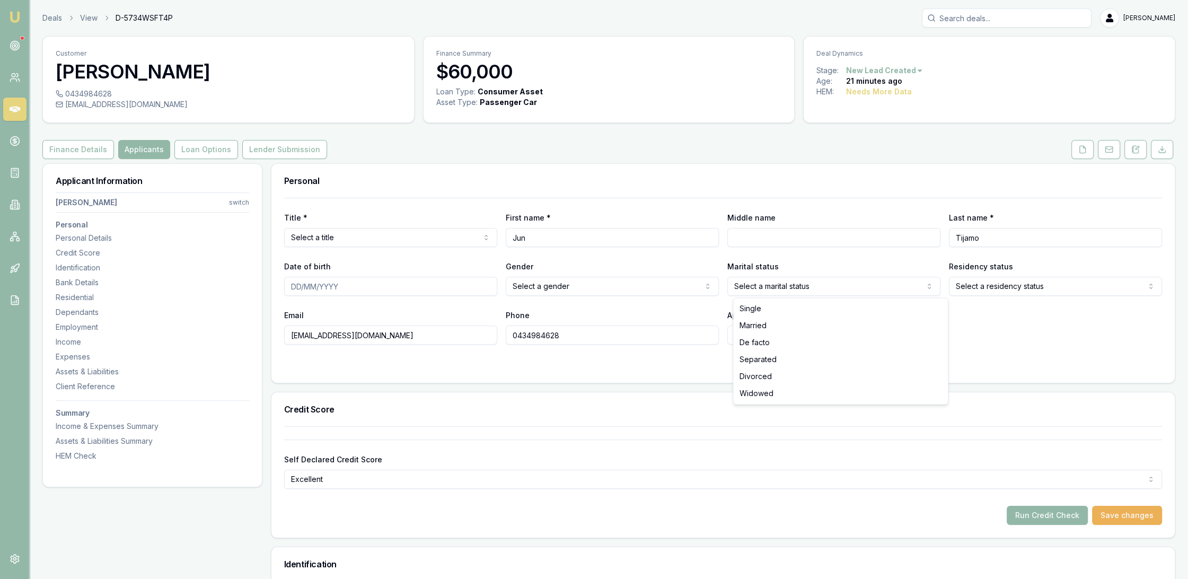
click at [825, 285] on html "Emu Broker Deals View D-5734WSFT4P [PERSON_NAME] Toggle Menu Customer Jun Tijam…" at bounding box center [598, 289] width 1197 height 579
select select "MARRIED"
click at [79, 296] on div "Residential" at bounding box center [153, 297] width 195 height 11
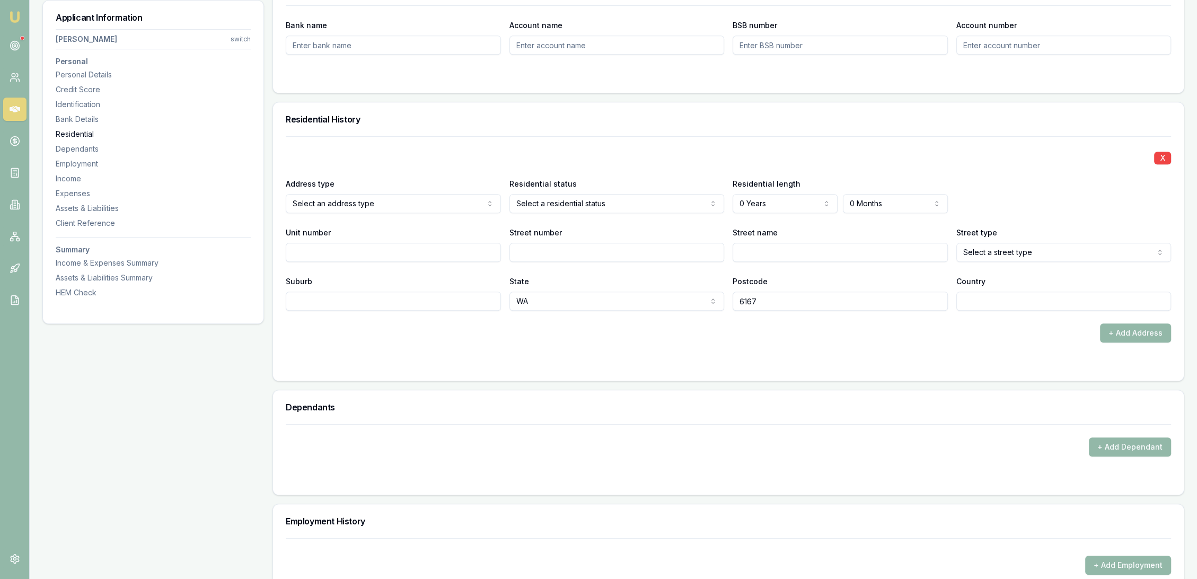
scroll to position [1021, 0]
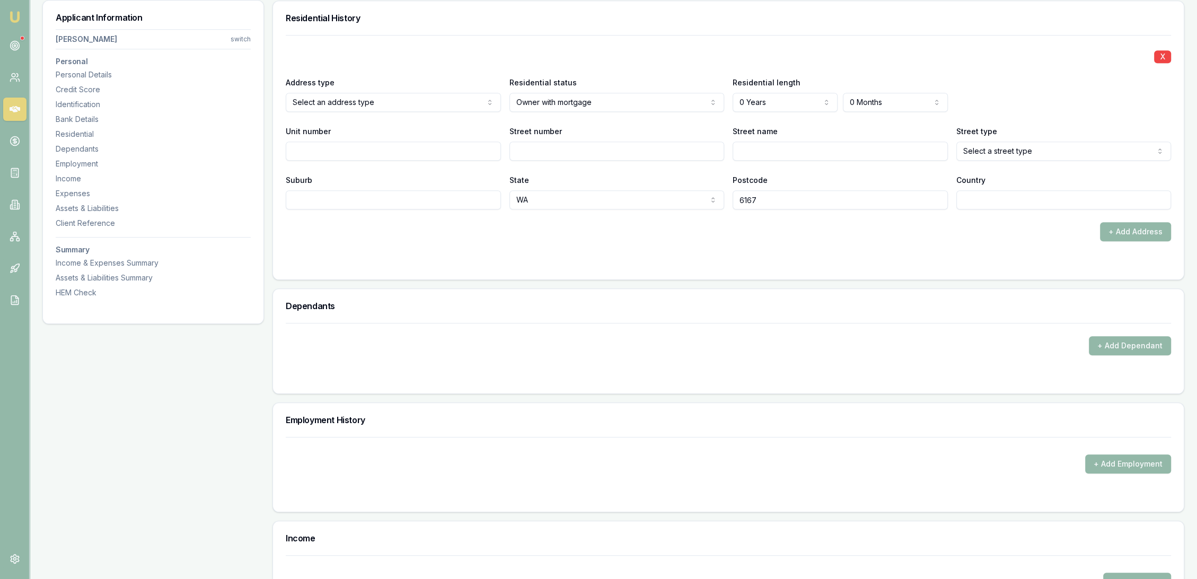
click at [521, 253] on form "X Address type Select an address type Current Previous Residential status Owner…" at bounding box center [728, 151] width 885 height 232
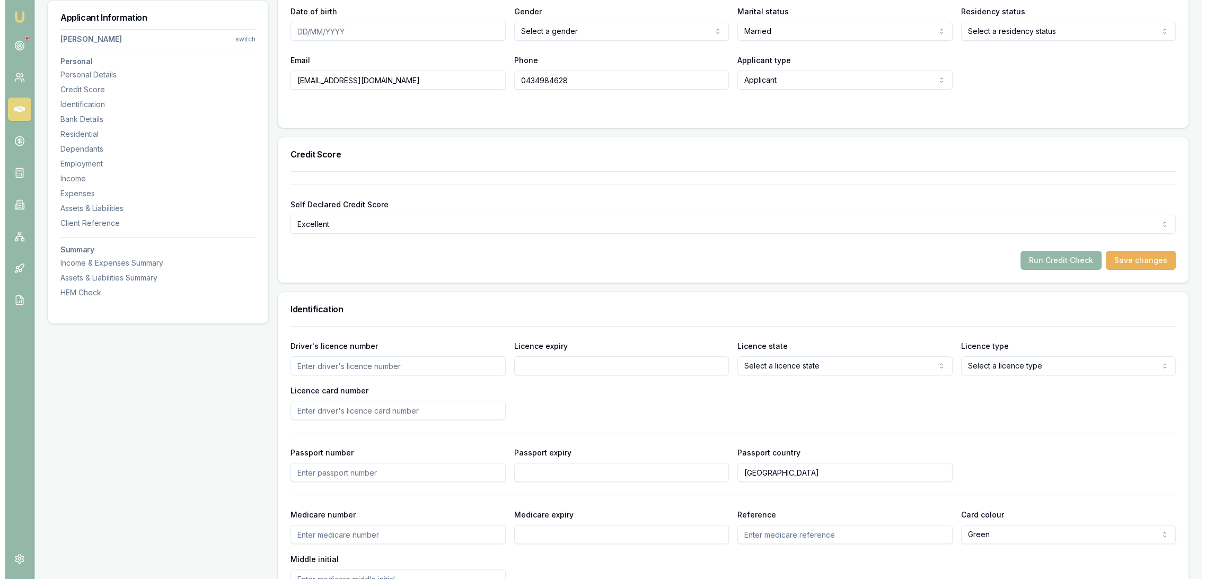
scroll to position [0, 0]
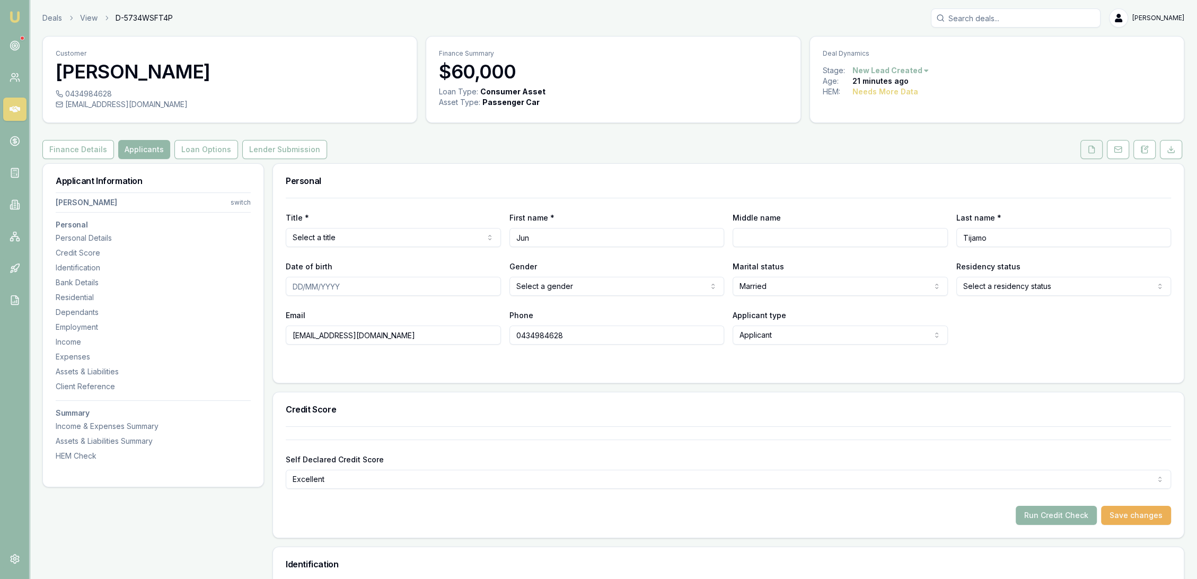
click at [1094, 151] on icon at bounding box center [1092, 149] width 6 height 7
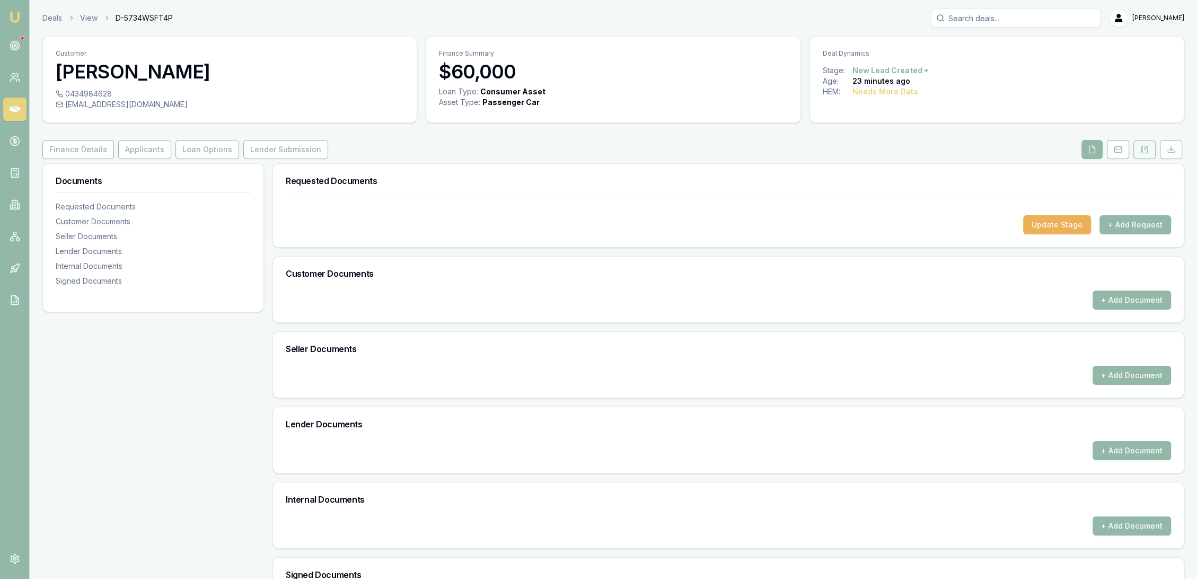
click at [1144, 148] on icon at bounding box center [1145, 147] width 3 height 3
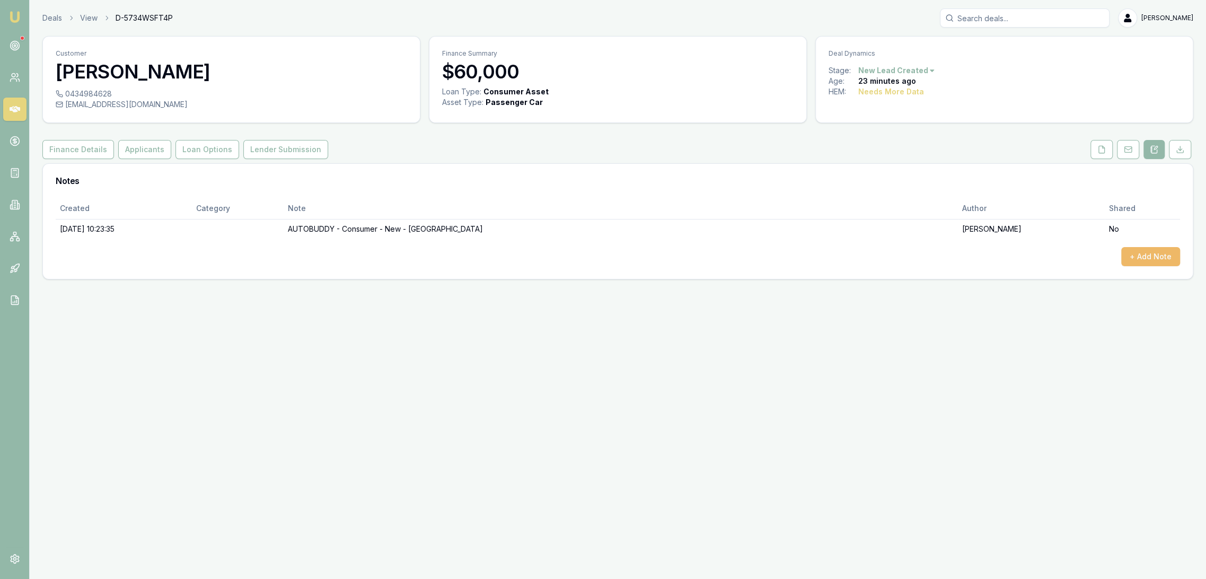
click at [1162, 254] on button "+ Add Note" at bounding box center [1150, 256] width 59 height 19
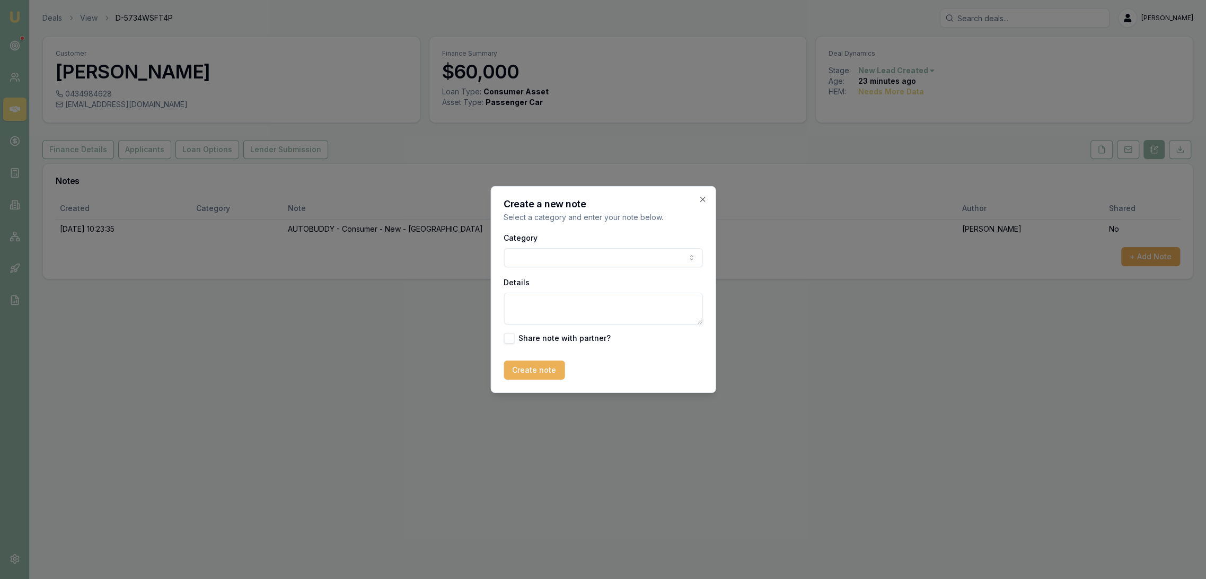
click at [570, 307] on textarea "Details" at bounding box center [602, 309] width 199 height 32
click at [577, 261] on body "Emu Broker Deals View D-5734WSFT4P [PERSON_NAME] Toggle Menu Customer Jun Tijam…" at bounding box center [603, 289] width 1206 height 579
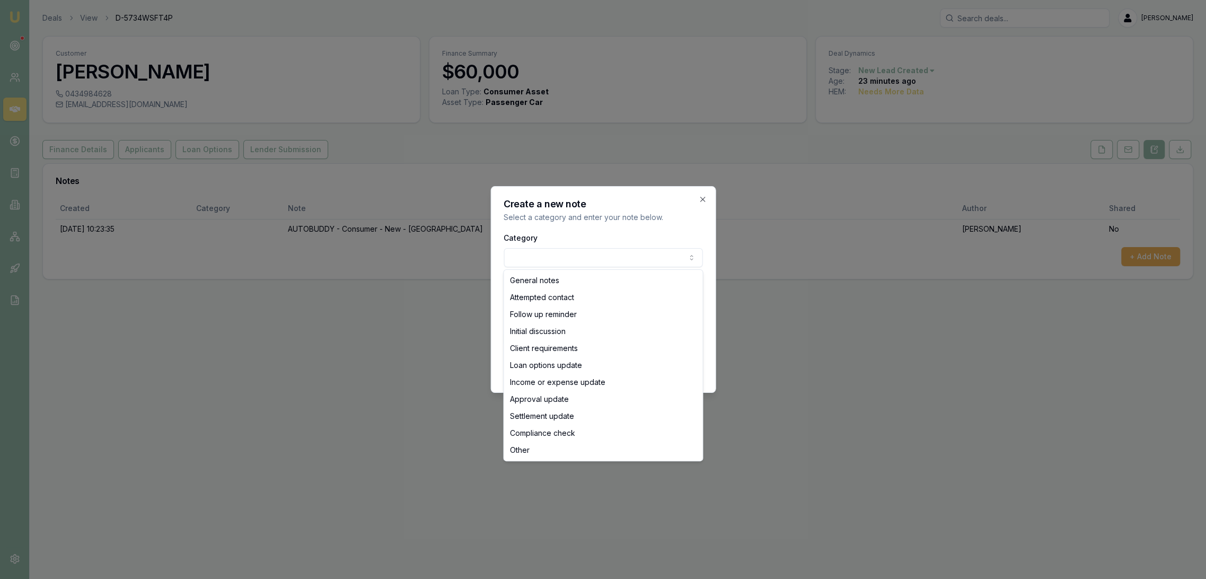
select select "INITIAL_DISCUSSION"
drag, startPoint x: 568, startPoint y: 329, endPoint x: 569, endPoint y: 316, distance: 12.8
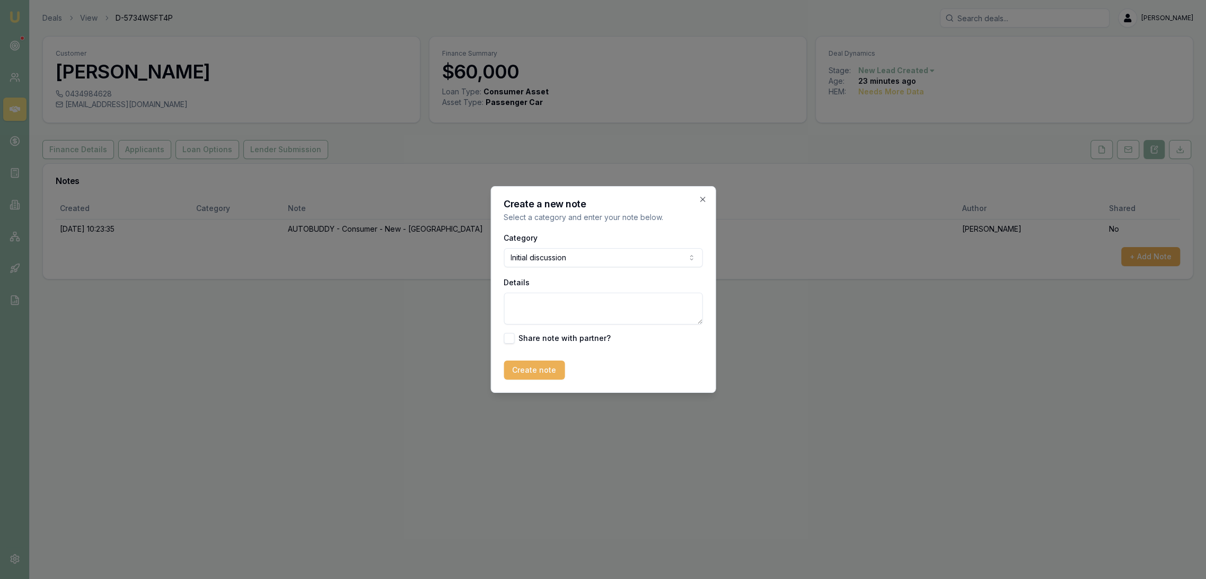
click at [578, 303] on textarea "Details" at bounding box center [602, 309] width 199 height 32
type textarea "h"
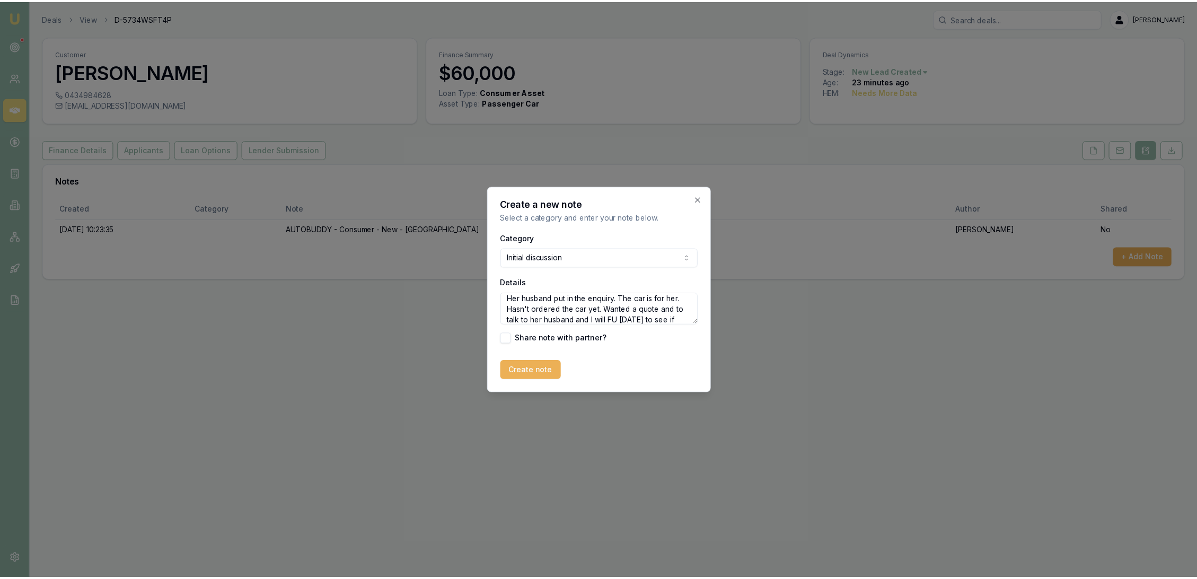
scroll to position [14, 0]
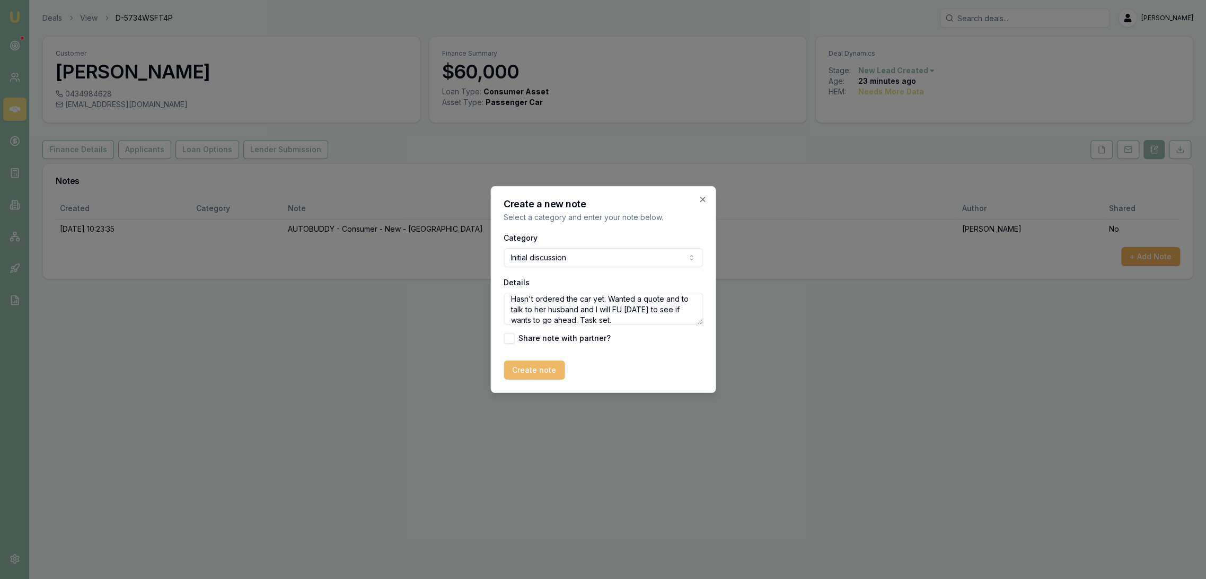
type textarea "Her husband put in the enquiry. The car is for her. Hasn't ordered the car yet.…"
click at [538, 366] on button "Create note" at bounding box center [533, 369] width 61 height 19
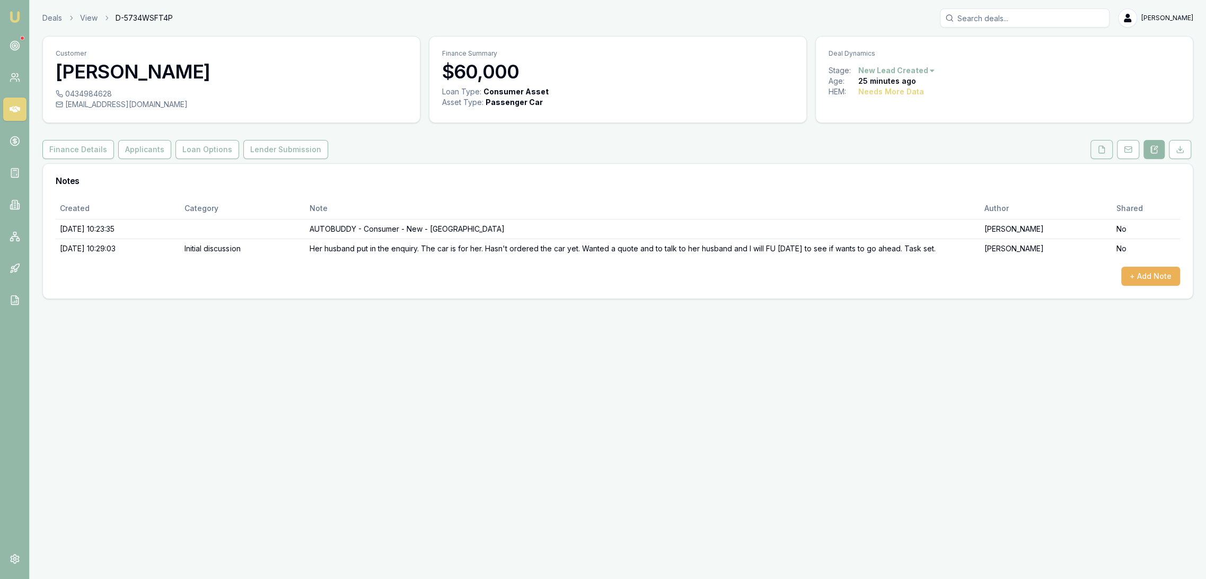
click at [1109, 153] on button at bounding box center [1101, 149] width 22 height 19
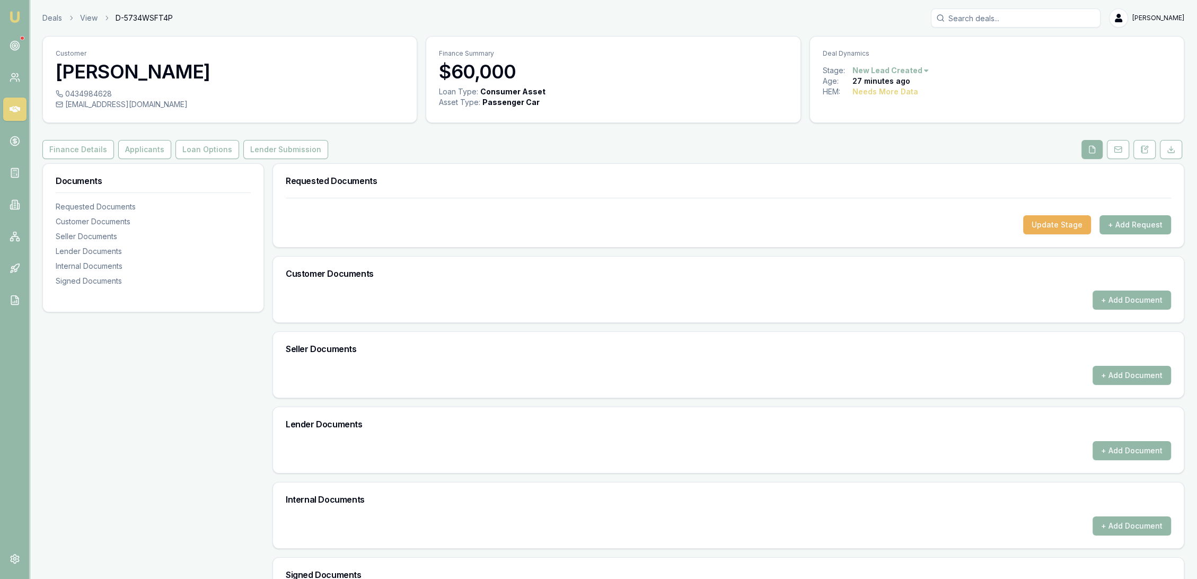
click at [1122, 219] on button "+ Add Request" at bounding box center [1135, 224] width 72 height 19
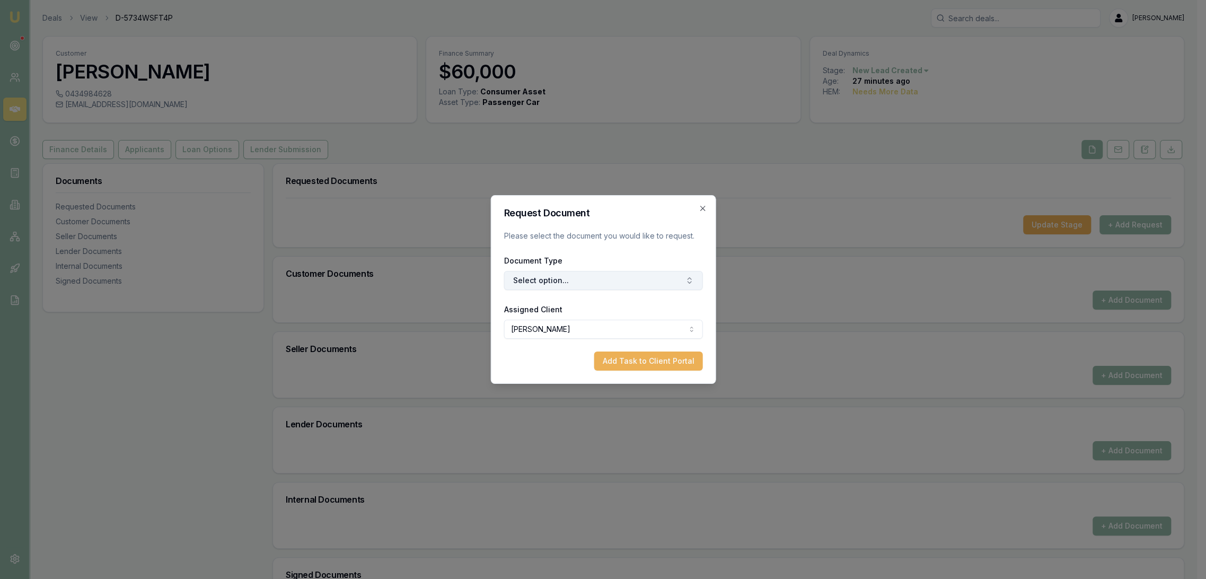
click at [546, 284] on button "Select option..." at bounding box center [602, 280] width 199 height 19
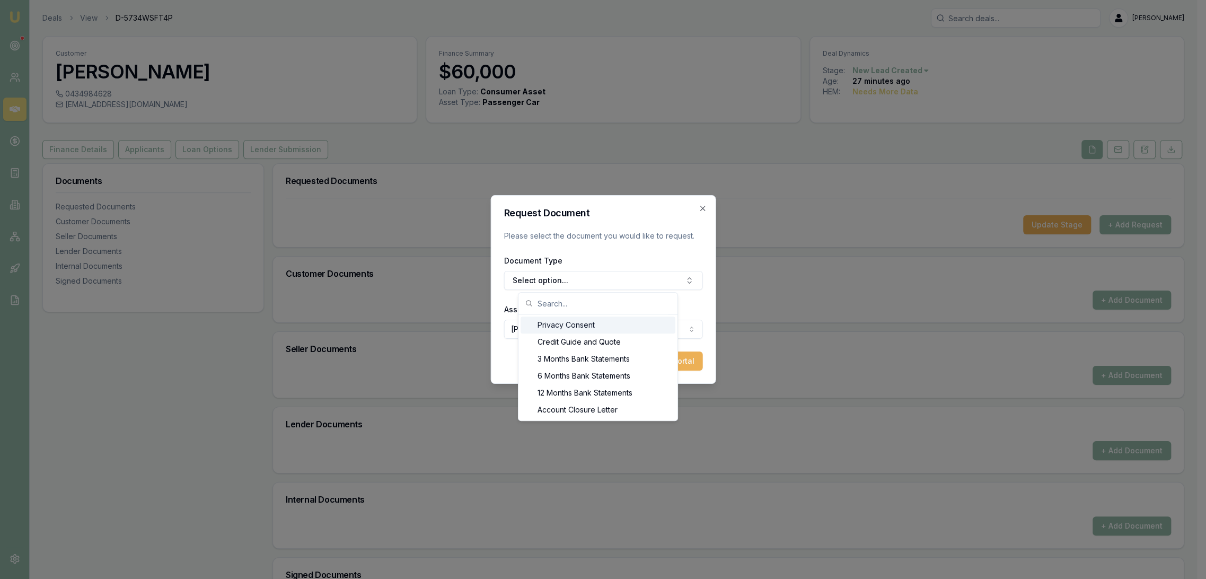
click at [539, 323] on div "Privacy Consent" at bounding box center [597, 324] width 155 height 17
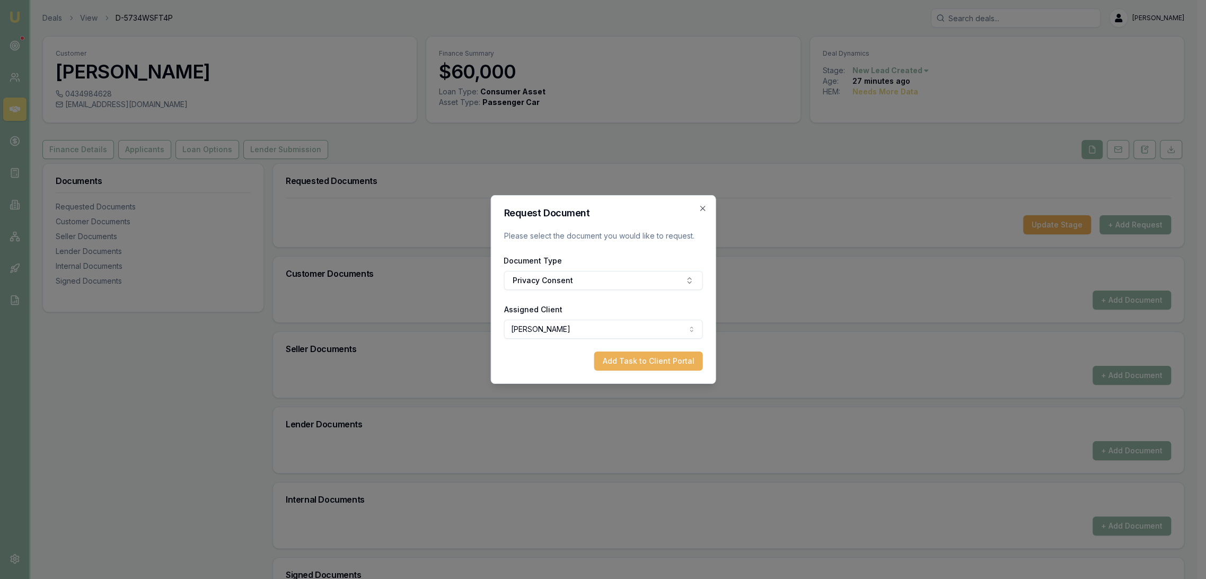
drag, startPoint x: 633, startPoint y: 357, endPoint x: 651, endPoint y: 355, distance: 18.1
click at [634, 357] on button "Add Task to Client Portal" at bounding box center [648, 360] width 109 height 19
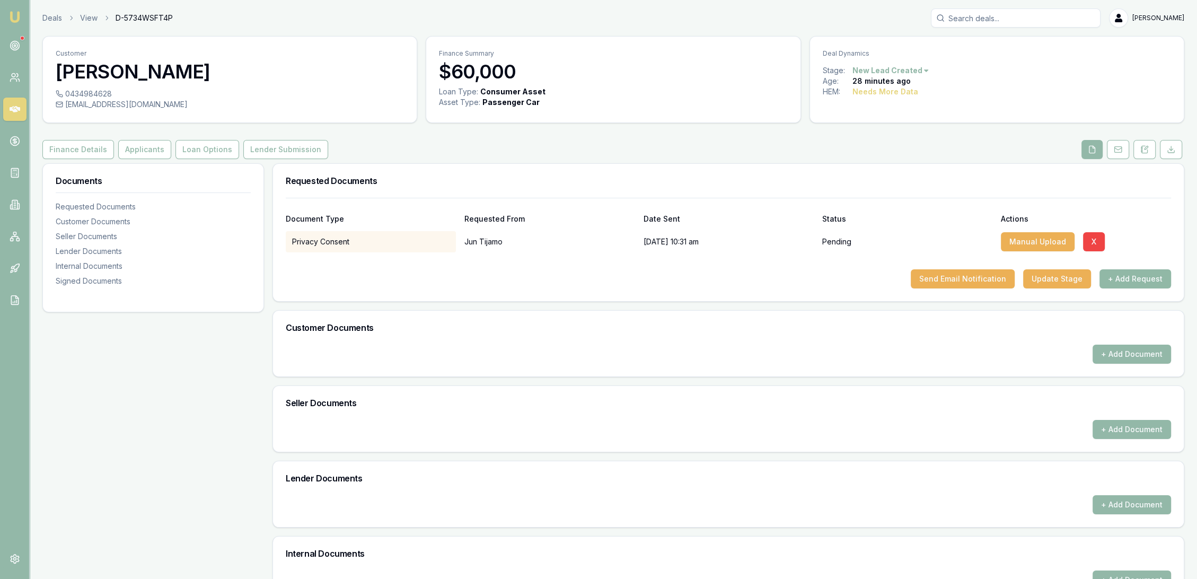
click at [1143, 282] on button "+ Add Request" at bounding box center [1135, 278] width 72 height 19
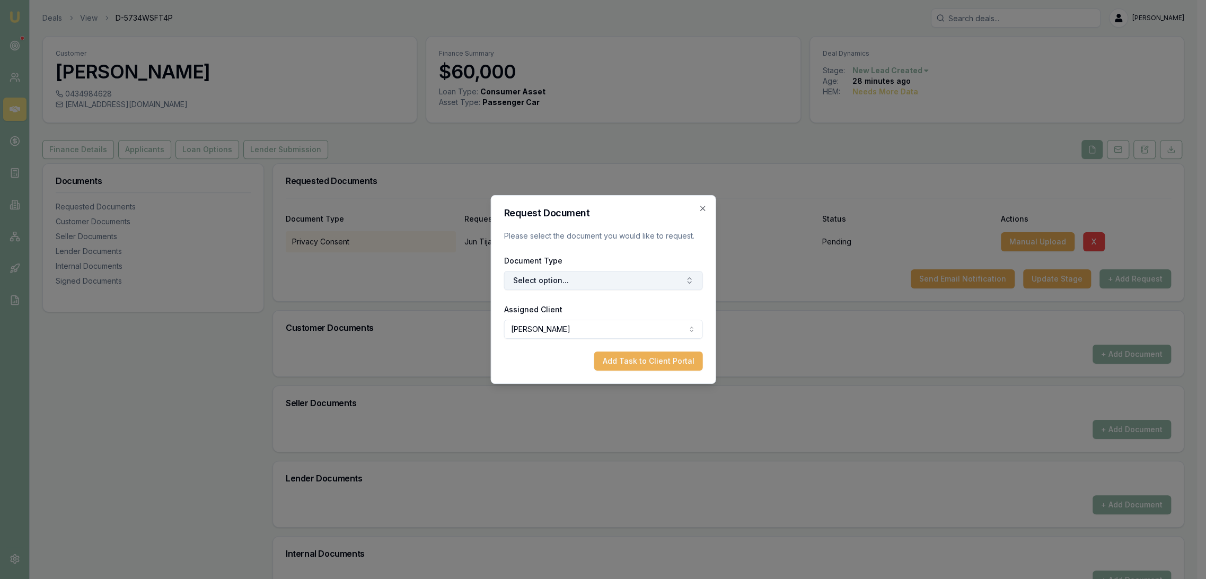
click at [563, 277] on button "Select option..." at bounding box center [602, 280] width 199 height 19
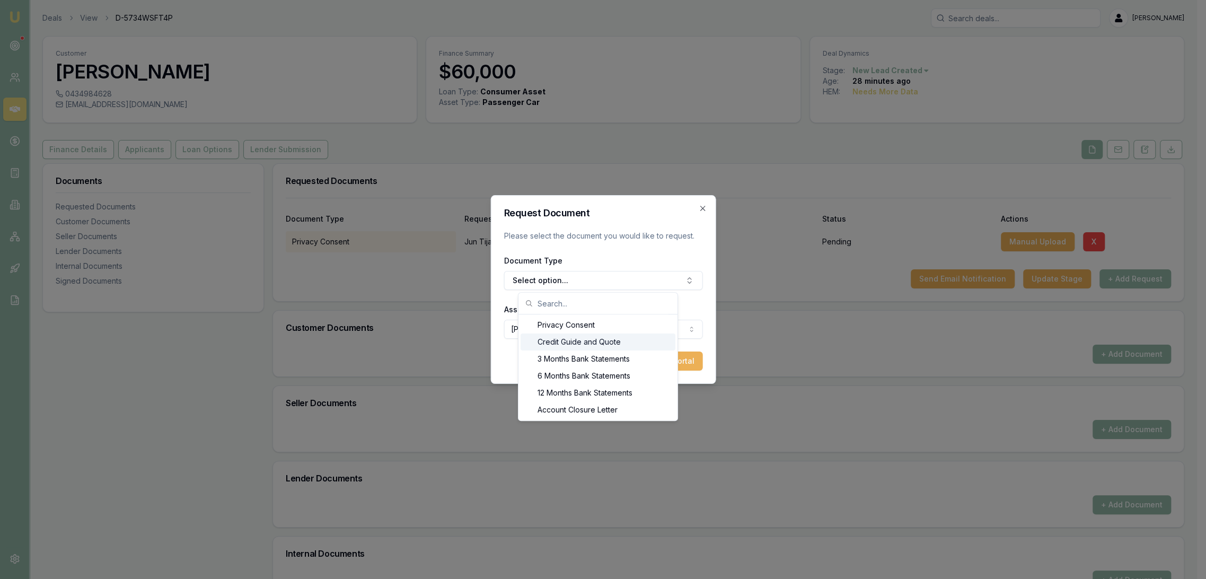
click at [559, 334] on div "Credit Guide and Quote" at bounding box center [597, 341] width 155 height 17
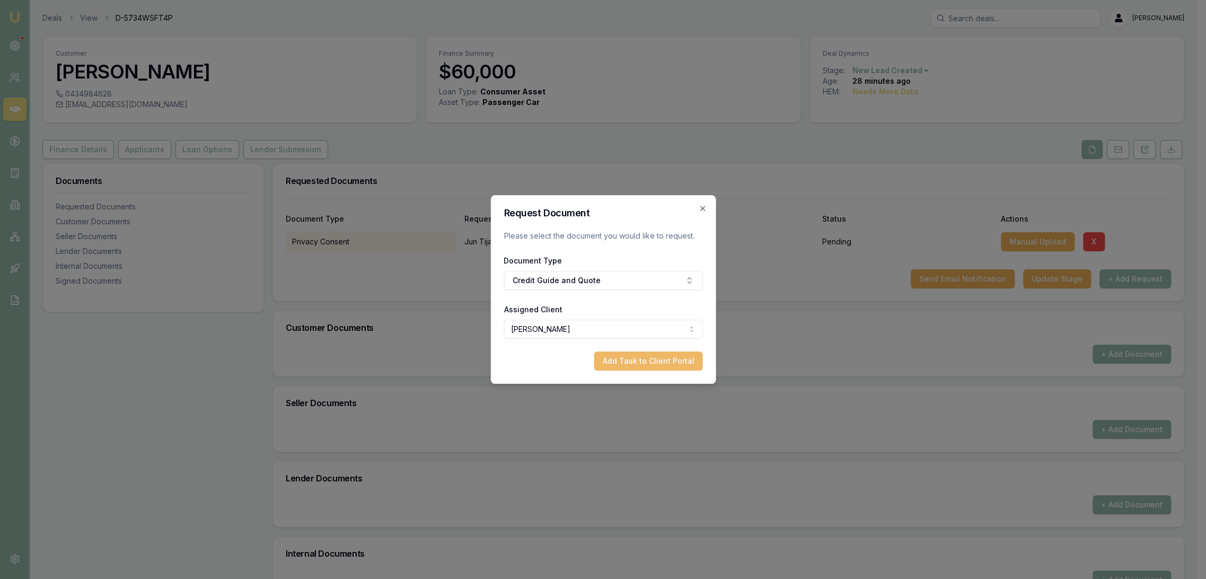
click at [630, 357] on button "Add Task to Client Portal" at bounding box center [648, 360] width 109 height 19
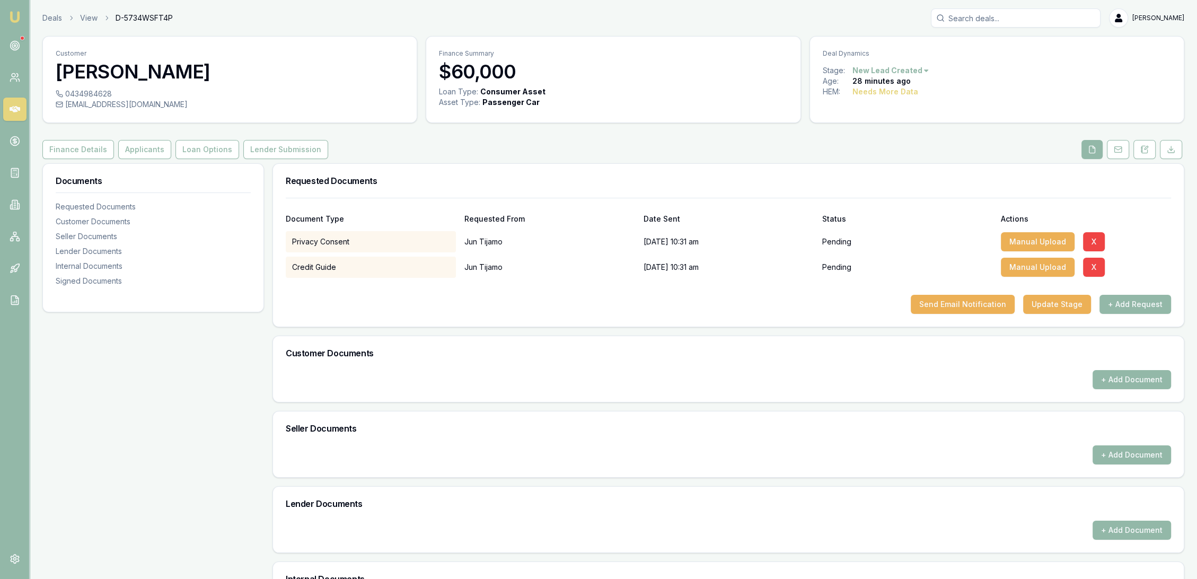
click at [1136, 307] on button "+ Add Request" at bounding box center [1135, 304] width 72 height 19
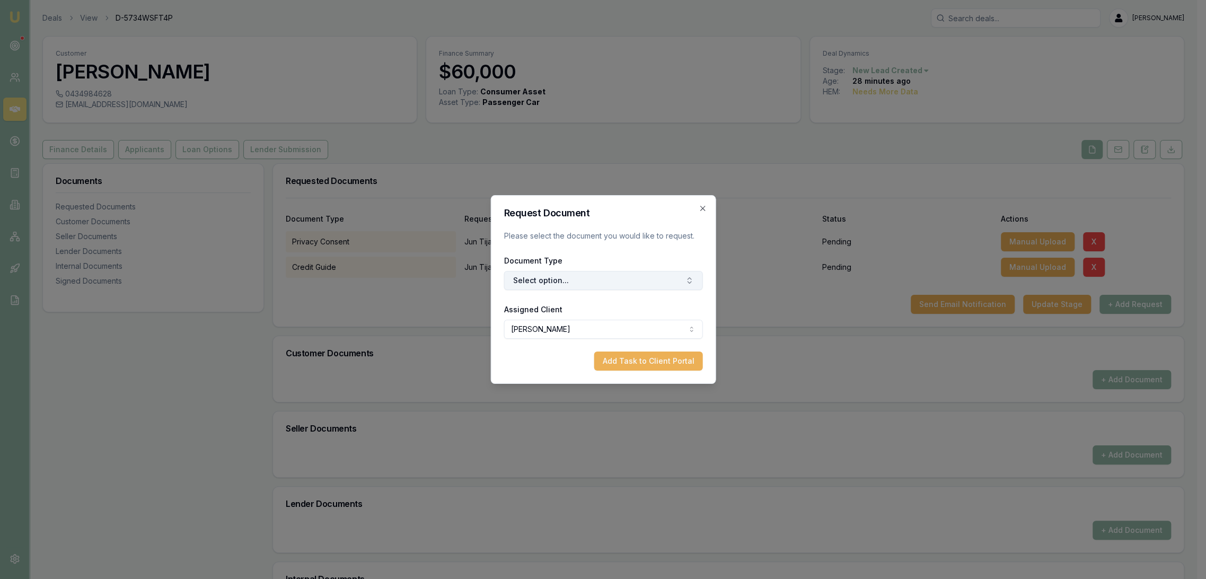
click at [558, 280] on button "Select option..." at bounding box center [602, 280] width 199 height 19
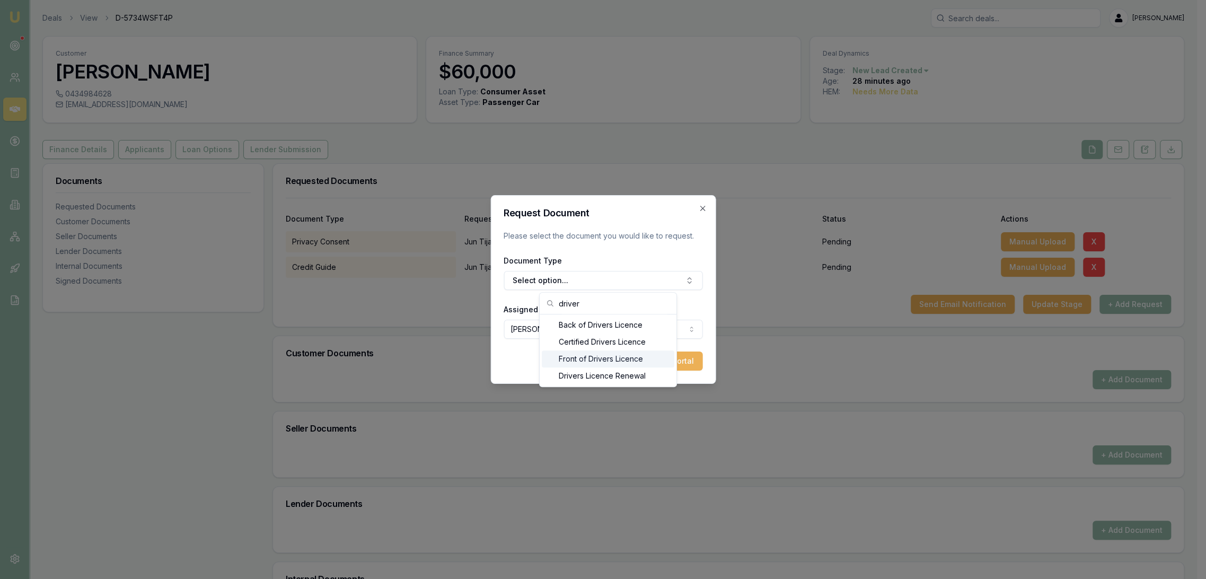
type input "driver"
click at [569, 356] on div "Front of Drivers Licence" at bounding box center [608, 358] width 132 height 17
click at [670, 360] on button "Add Task to Client Portal" at bounding box center [648, 360] width 109 height 19
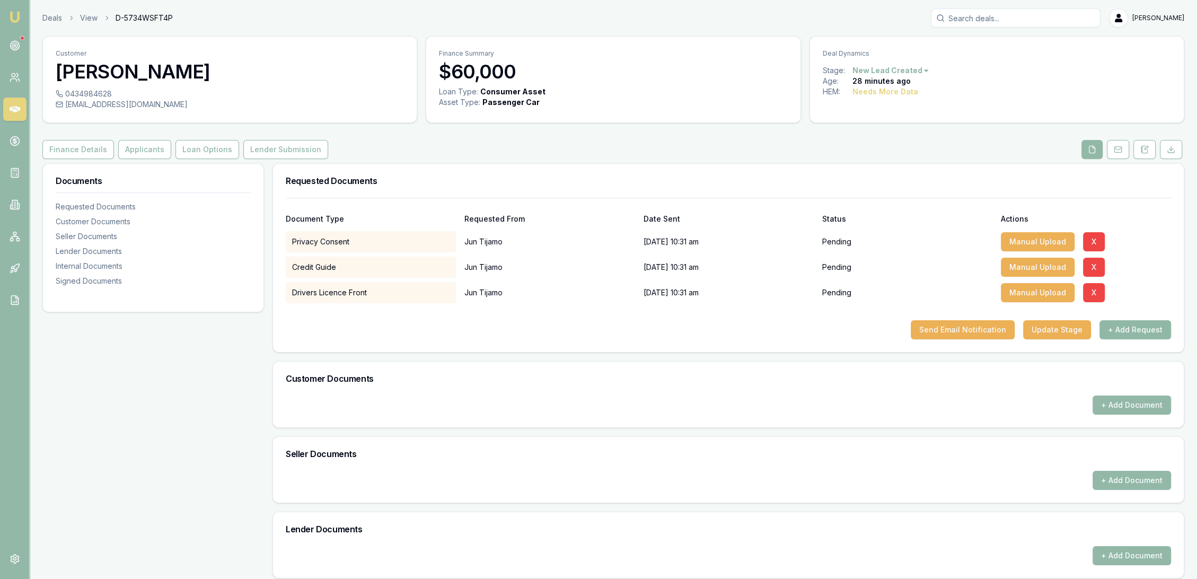
click at [1132, 330] on button "+ Add Request" at bounding box center [1135, 329] width 72 height 19
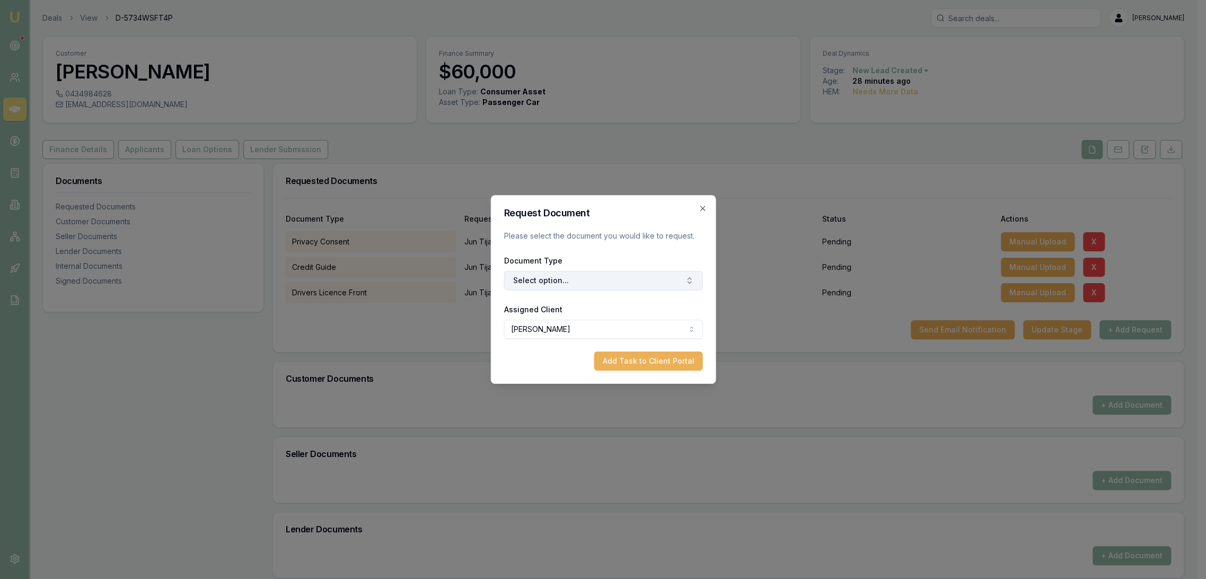
click at [580, 281] on button "Select option..." at bounding box center [602, 280] width 199 height 19
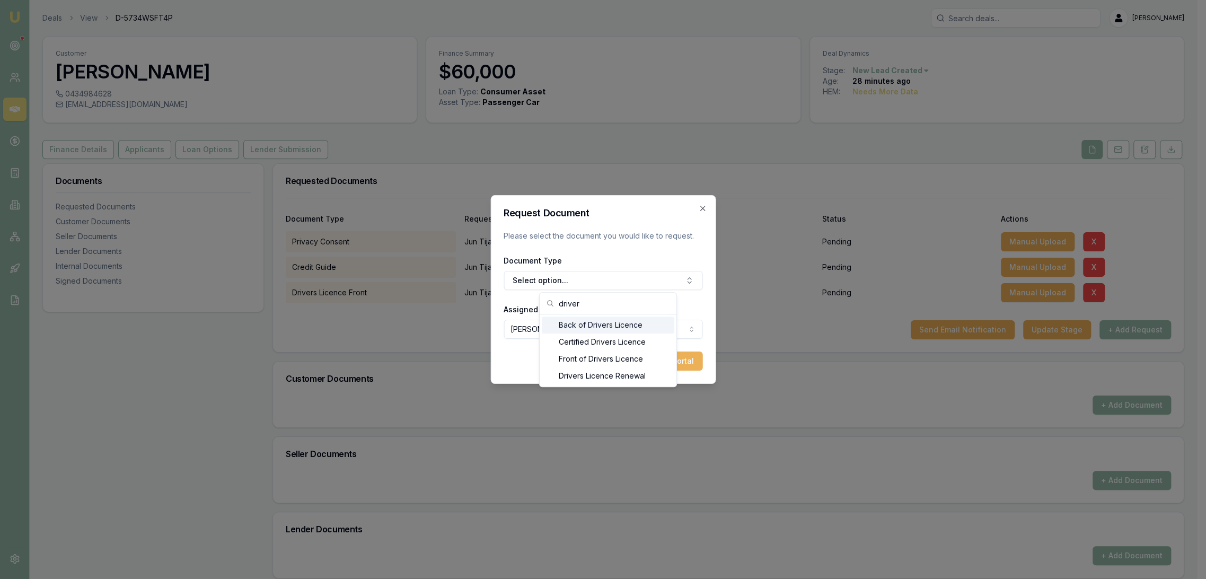
type input "driver"
click at [581, 324] on div "Back of Drivers Licence" at bounding box center [608, 324] width 132 height 17
drag, startPoint x: 657, startPoint y: 360, endPoint x: 670, endPoint y: 360, distance: 13.3
click at [658, 360] on button "Add Task to Client Portal" at bounding box center [648, 360] width 109 height 19
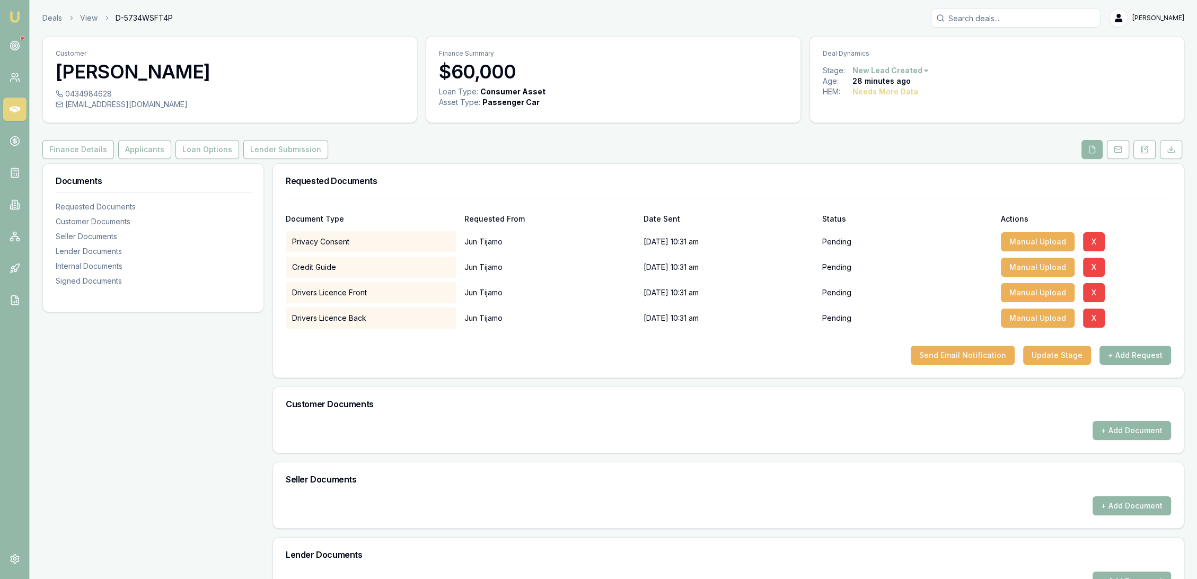
click at [1140, 357] on button "+ Add Request" at bounding box center [1135, 355] width 72 height 19
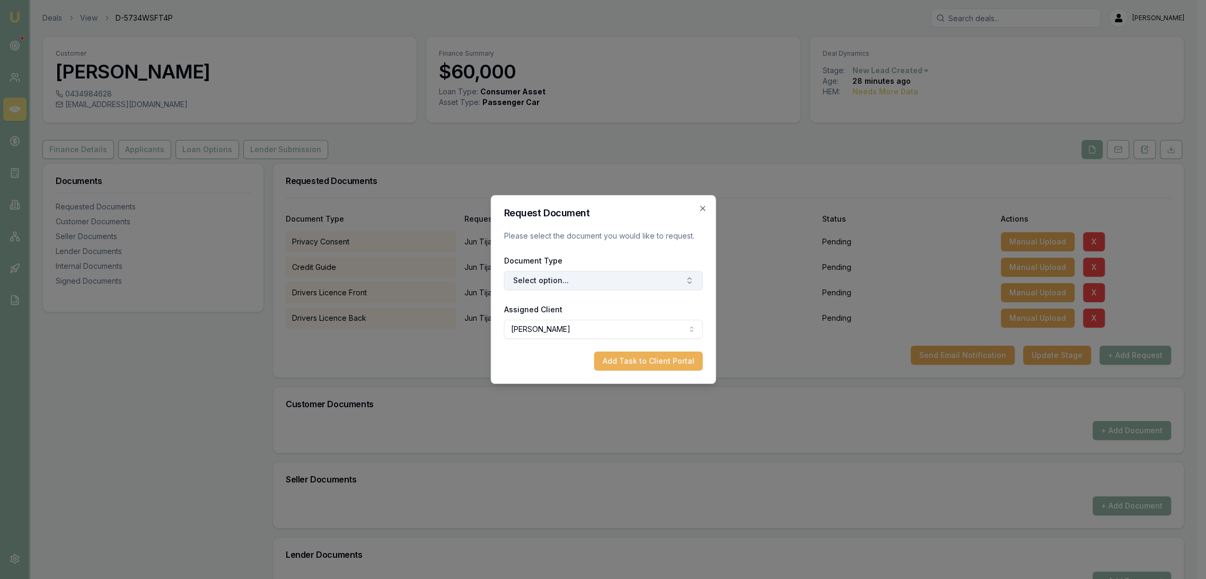
click at [550, 280] on button "Select option..." at bounding box center [602, 280] width 199 height 19
type input "selfie"
click at [562, 329] on div "Selfie with Licence" at bounding box center [608, 324] width 132 height 17
click at [622, 359] on button "Add Task to Client Portal" at bounding box center [648, 360] width 109 height 19
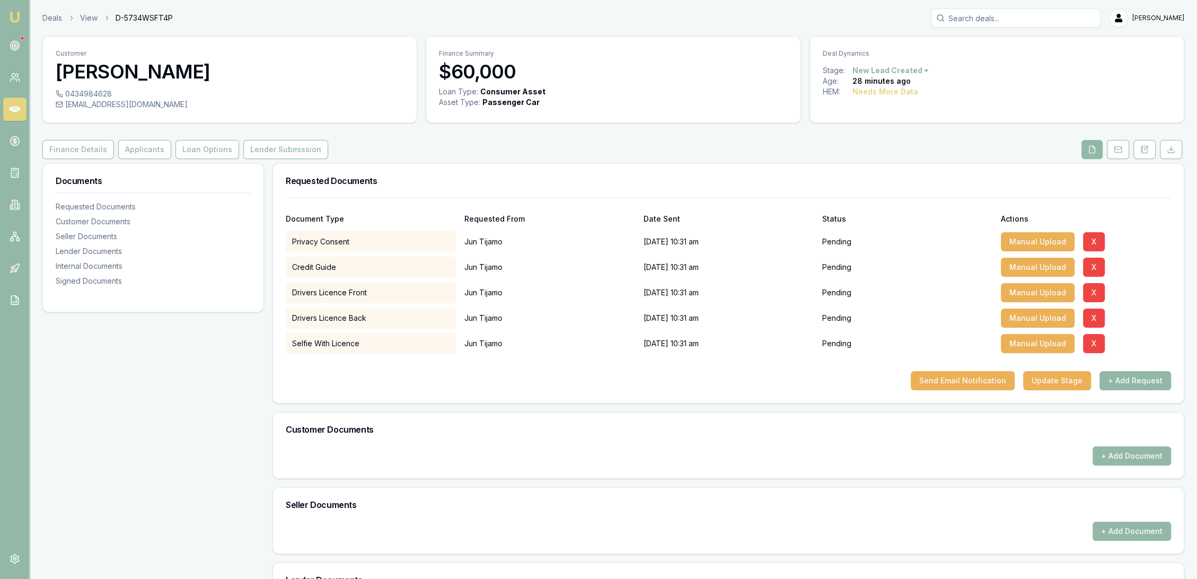
click at [1144, 386] on button "+ Add Request" at bounding box center [1135, 380] width 72 height 19
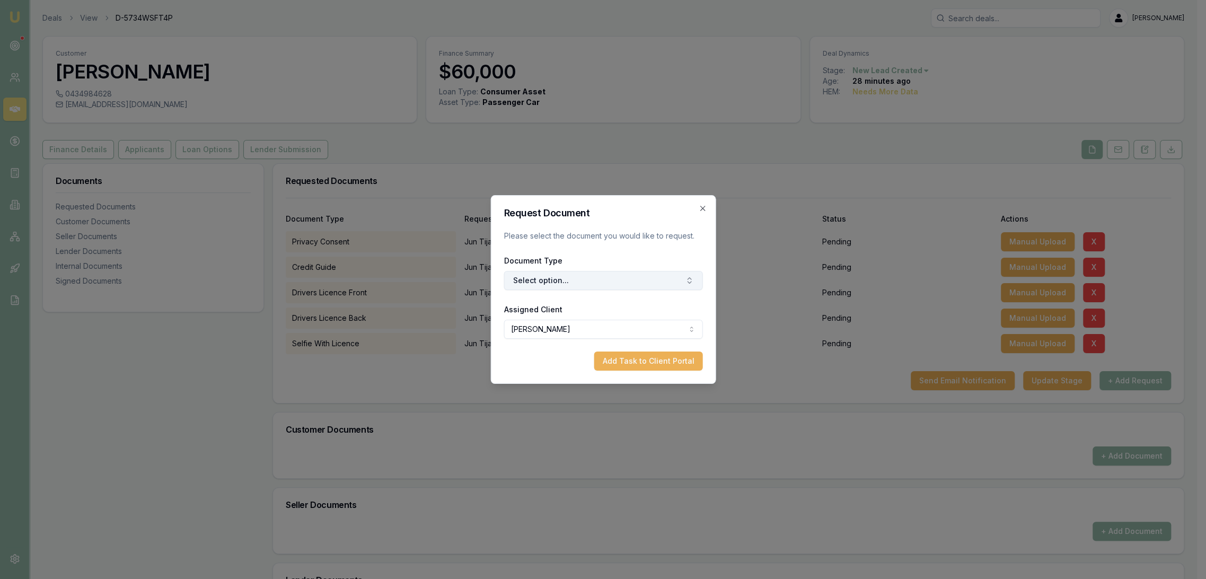
click at [547, 283] on button "Select option..." at bounding box center [602, 280] width 199 height 19
type input "medi"
click at [578, 323] on div "Medicare Card" at bounding box center [608, 324] width 132 height 17
click at [632, 365] on button "Add Task to Client Portal" at bounding box center [648, 360] width 109 height 19
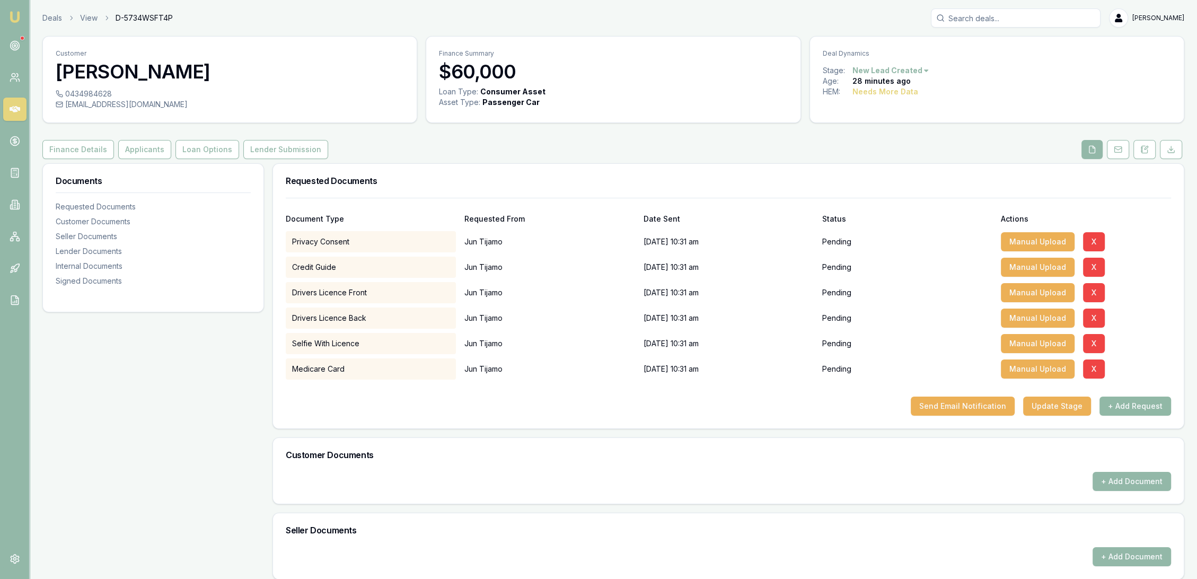
click at [1123, 409] on button "+ Add Request" at bounding box center [1135, 405] width 72 height 19
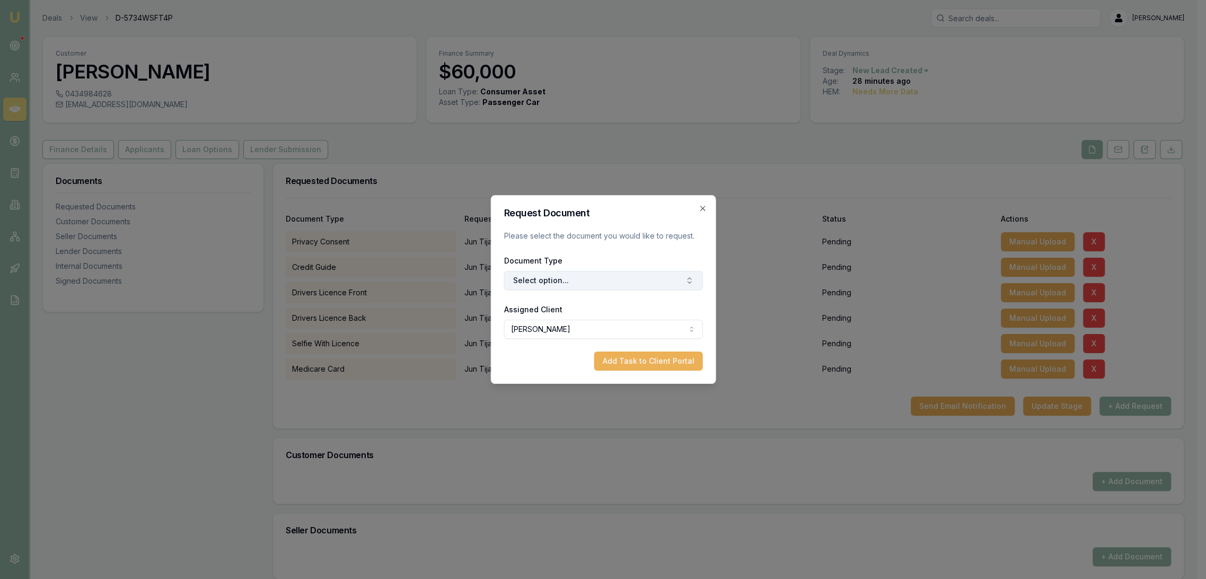
click at [552, 278] on button "Select option..." at bounding box center [602, 280] width 199 height 19
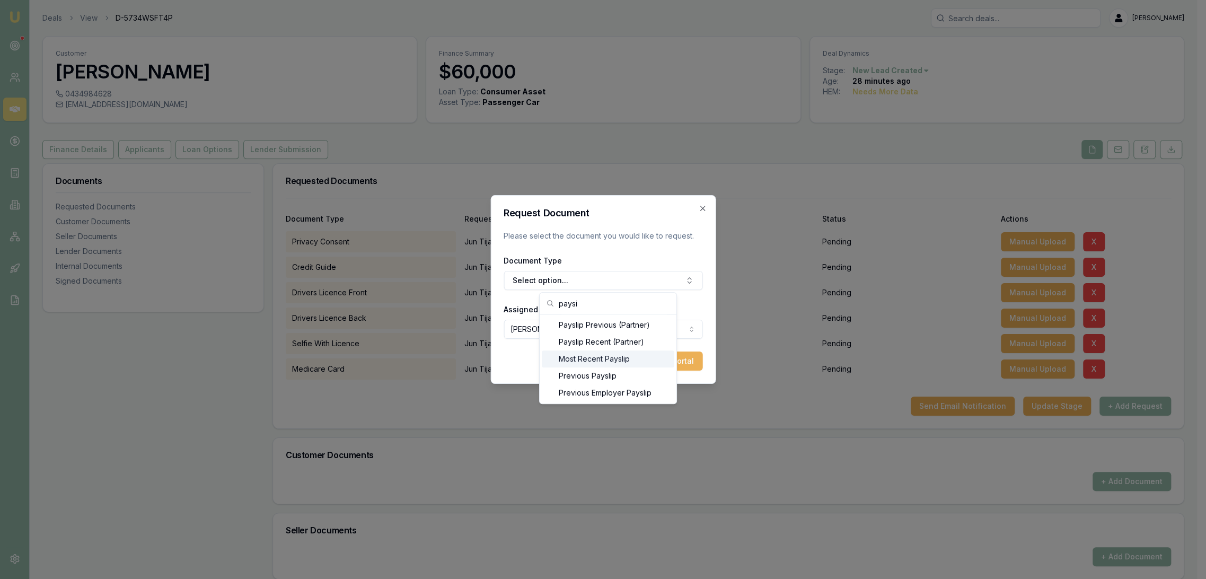
type input "paysi"
click at [597, 359] on div "Most Recent Payslip" at bounding box center [608, 358] width 132 height 17
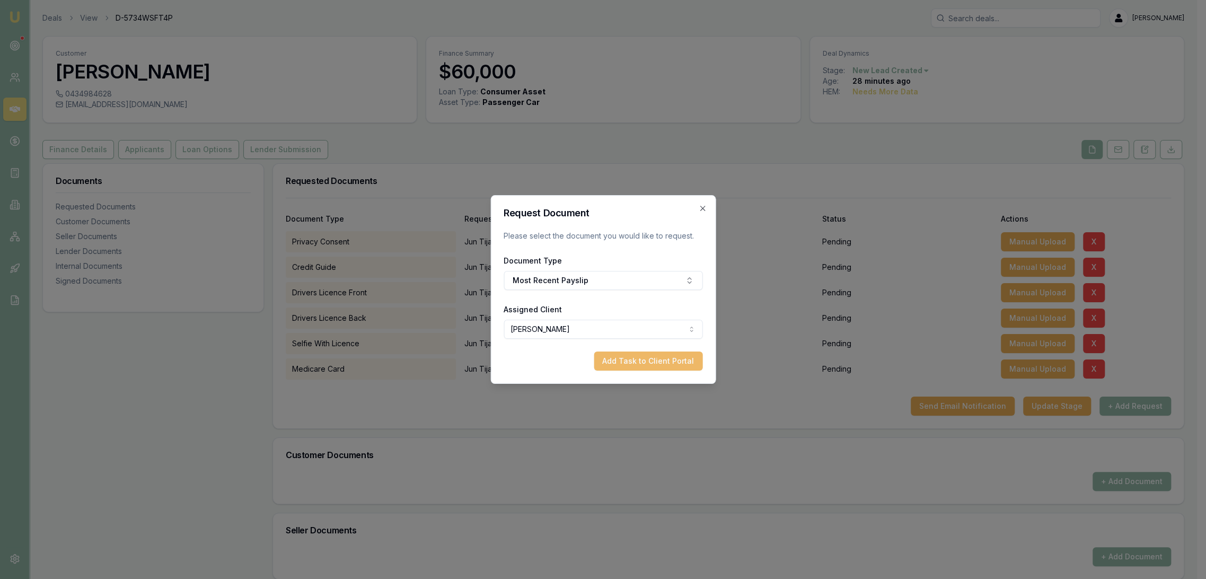
click at [656, 366] on button "Add Task to Client Portal" at bounding box center [648, 360] width 109 height 19
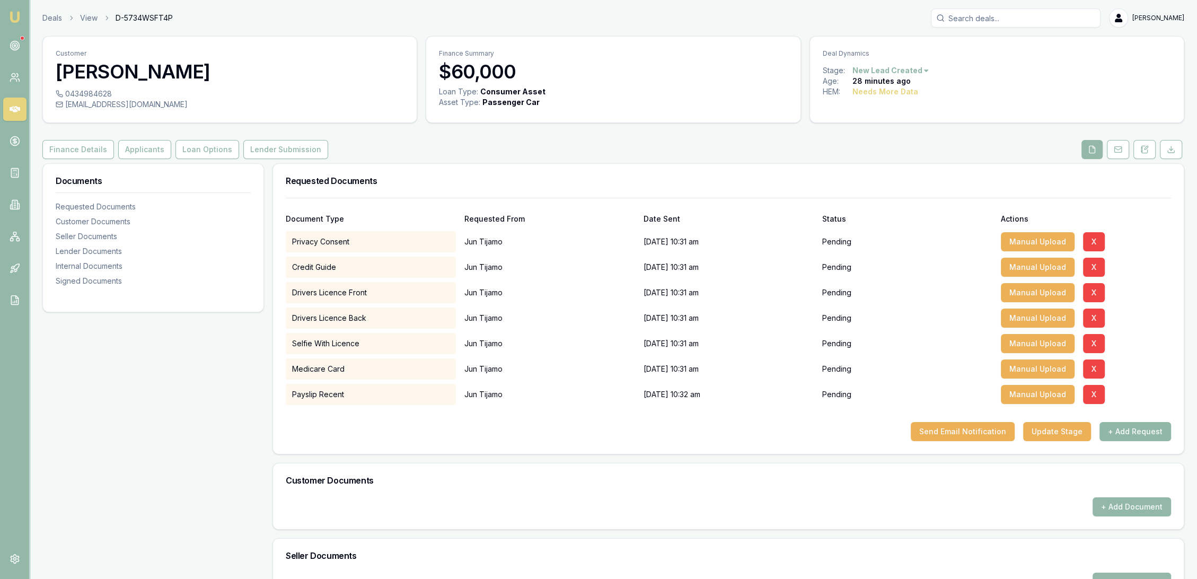
click at [1134, 428] on button "+ Add Request" at bounding box center [1135, 431] width 72 height 19
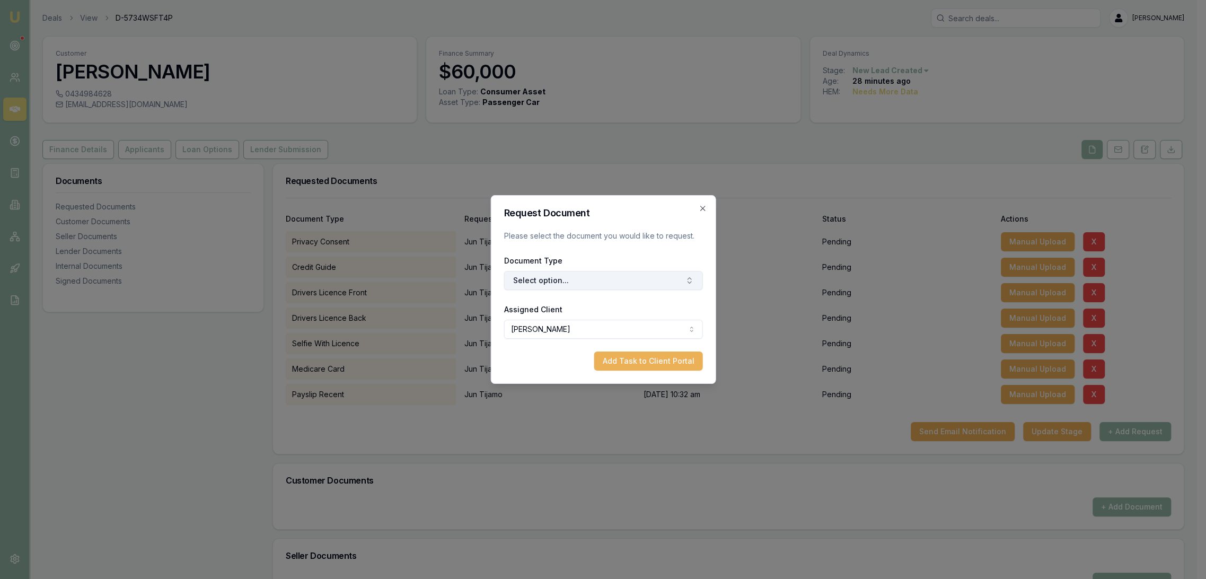
click at [555, 275] on button "Select option..." at bounding box center [602, 280] width 199 height 19
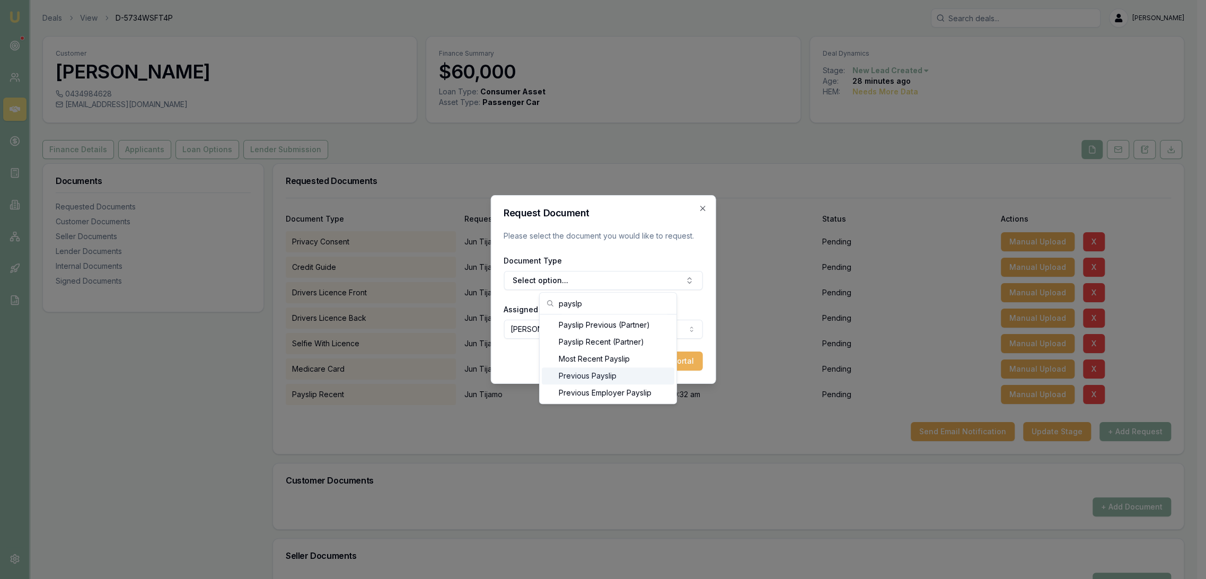
type input "payslp"
click at [584, 376] on div "Previous Payslip" at bounding box center [608, 375] width 132 height 17
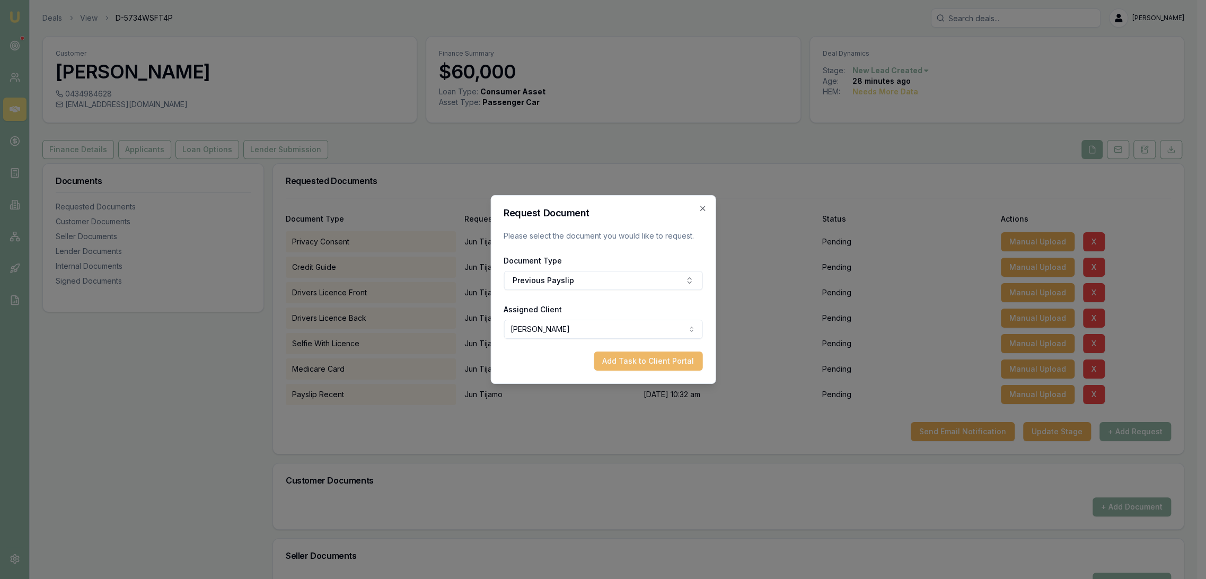
click at [657, 360] on button "Add Task to Client Portal" at bounding box center [648, 360] width 109 height 19
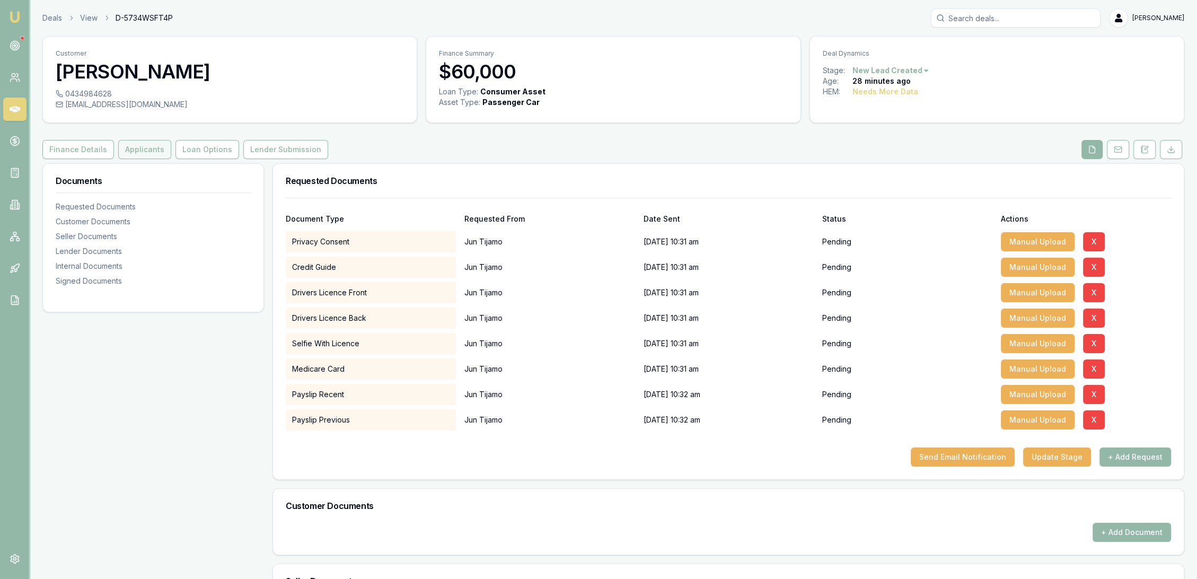
click at [147, 146] on button "Applicants" at bounding box center [144, 149] width 53 height 19
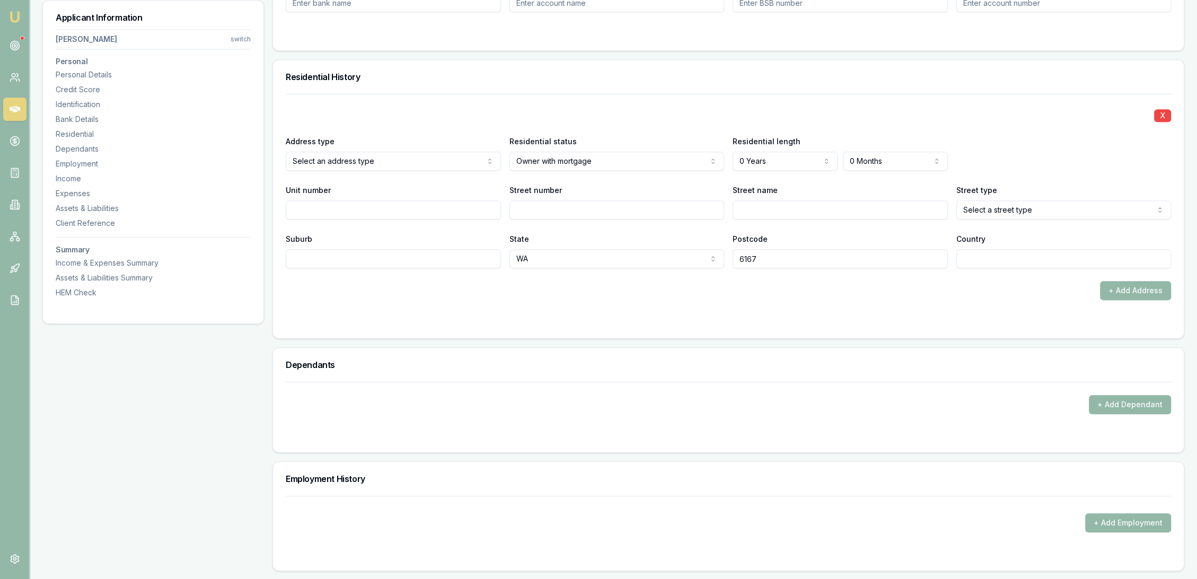
scroll to position [1001, 0]
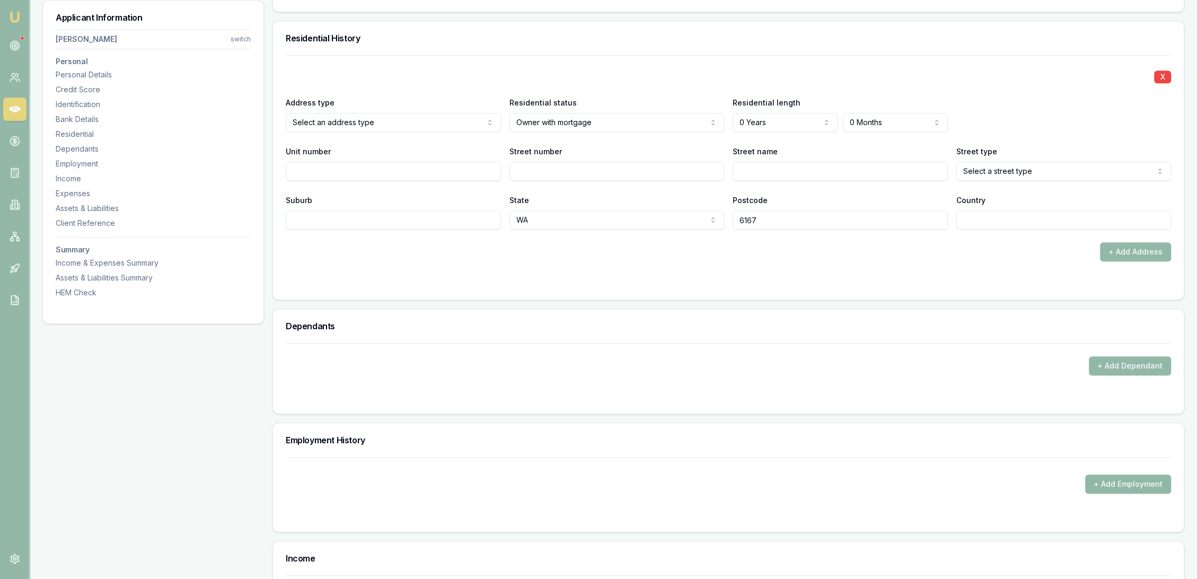
click at [1130, 481] on button "+ Add Employment" at bounding box center [1128, 483] width 86 height 19
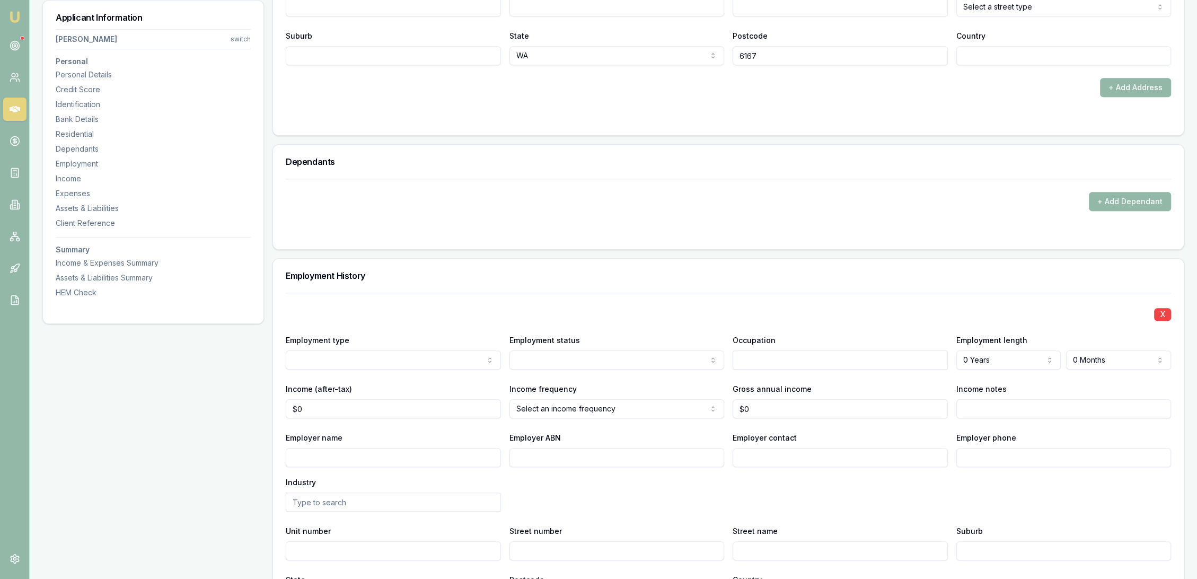
scroll to position [1295, 0]
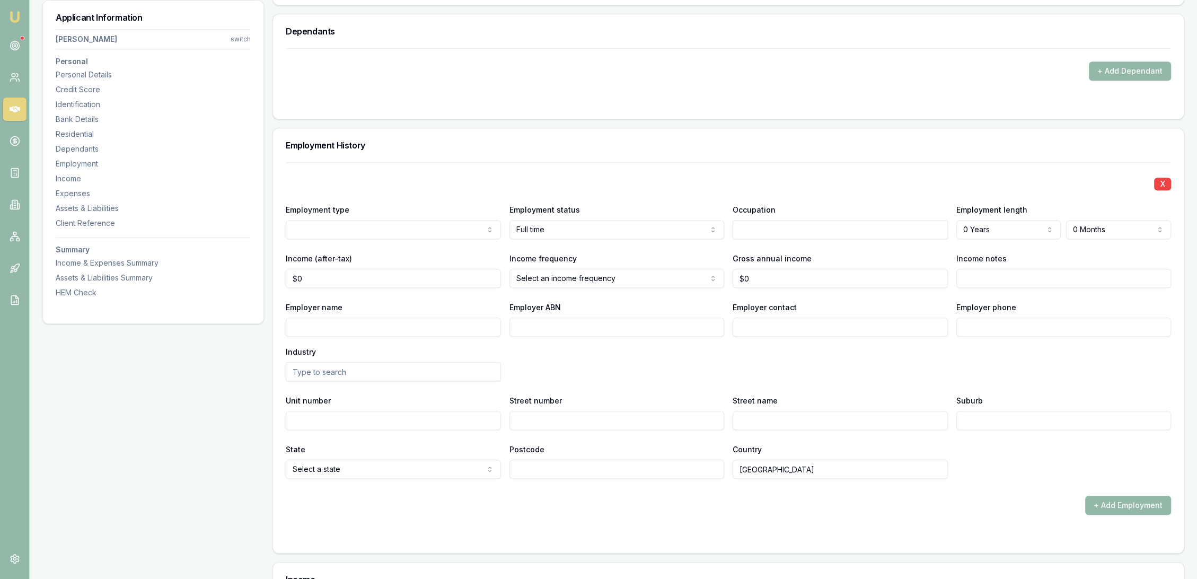
click at [594, 515] on form "X Employment type Current Previous Employment status [DEMOGRAPHIC_DATA] [DEMOGR…" at bounding box center [728, 351] width 885 height 378
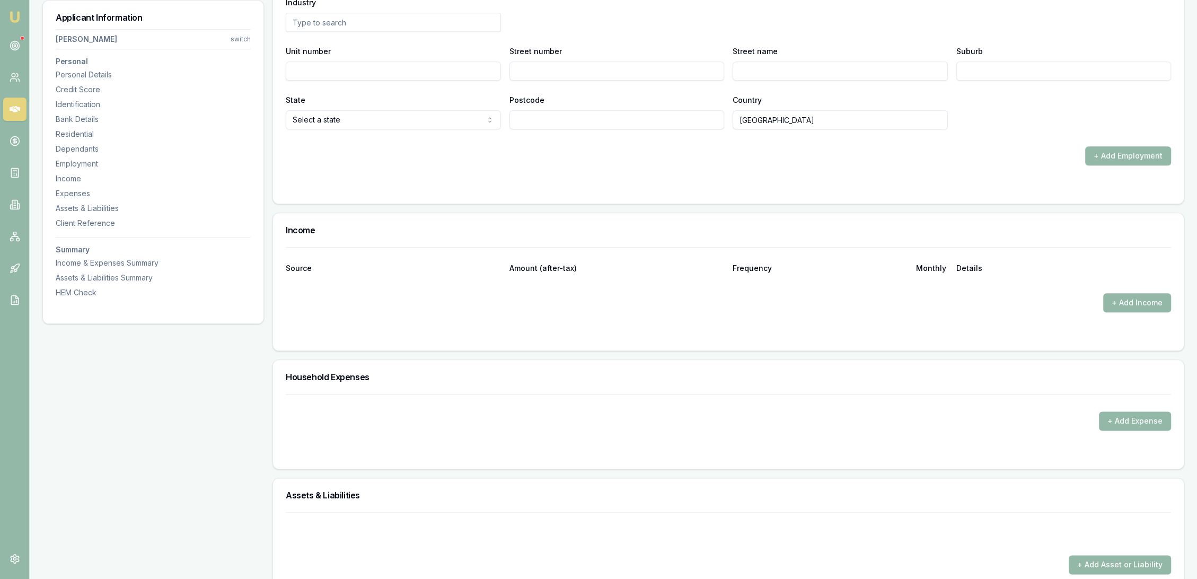
scroll to position [1649, 0]
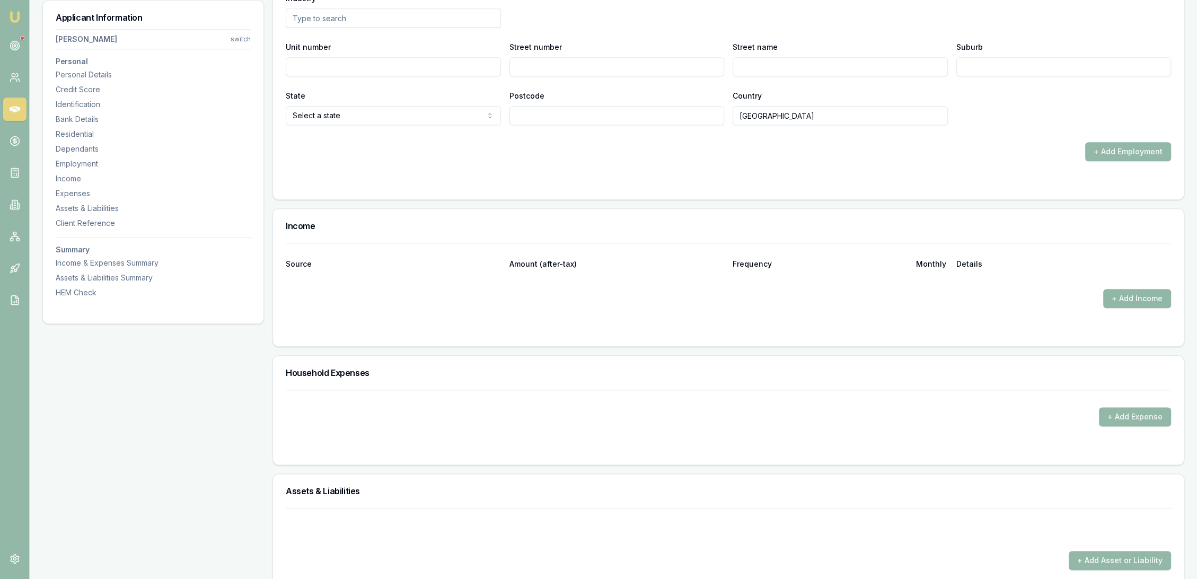
click at [1123, 300] on button "+ Add Income" at bounding box center [1137, 298] width 68 height 19
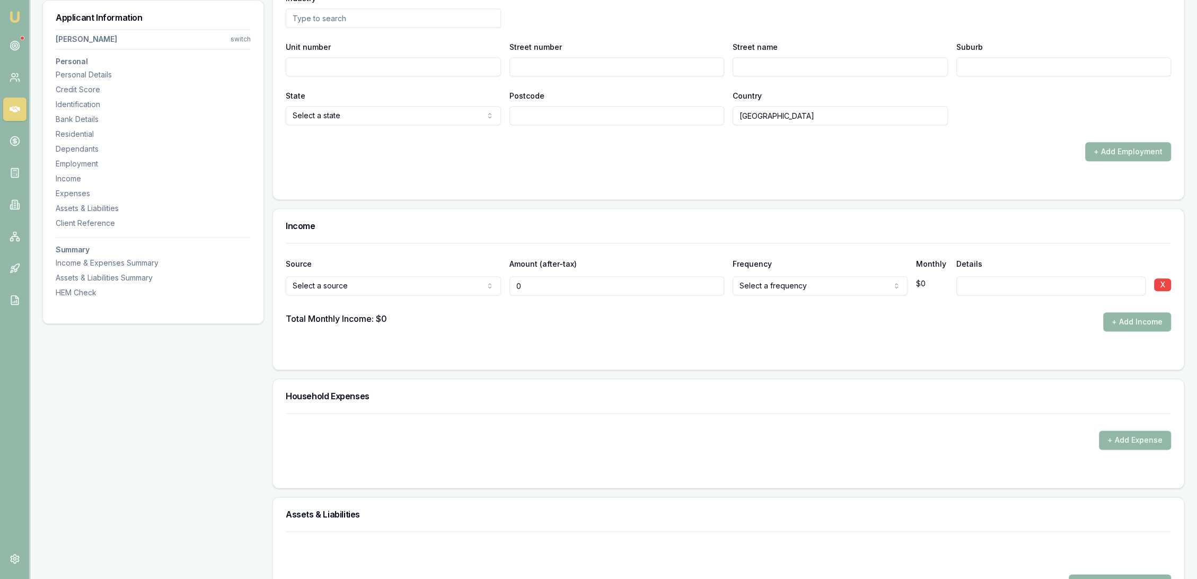
type input "$0"
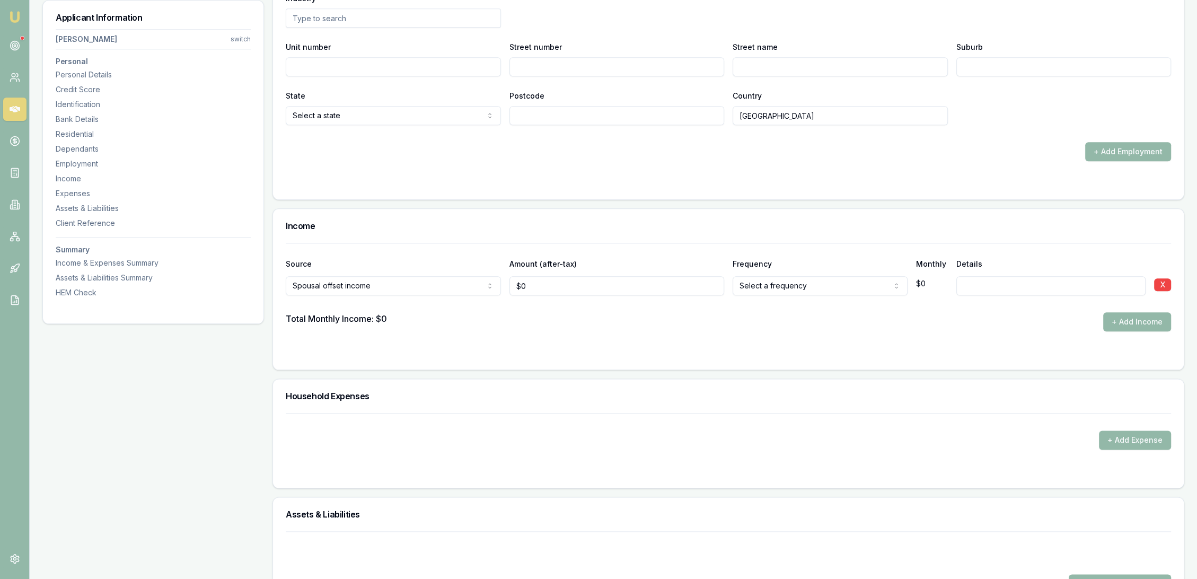
click at [973, 287] on input at bounding box center [1051, 285] width 190 height 19
type input "FT"
click at [936, 352] on div at bounding box center [728, 352] width 885 height 8
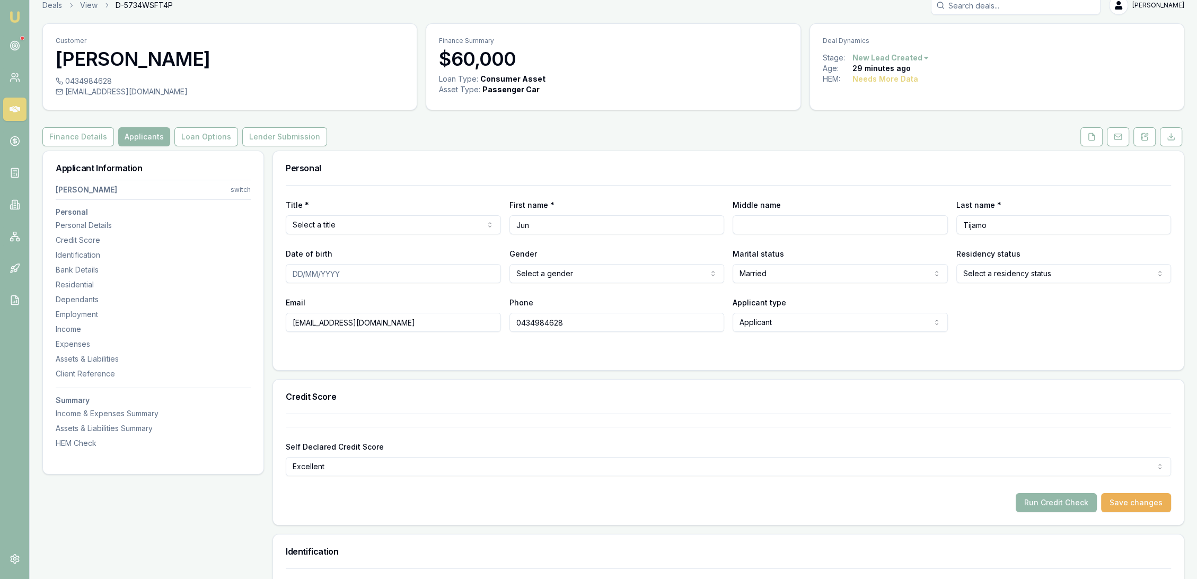
scroll to position [0, 0]
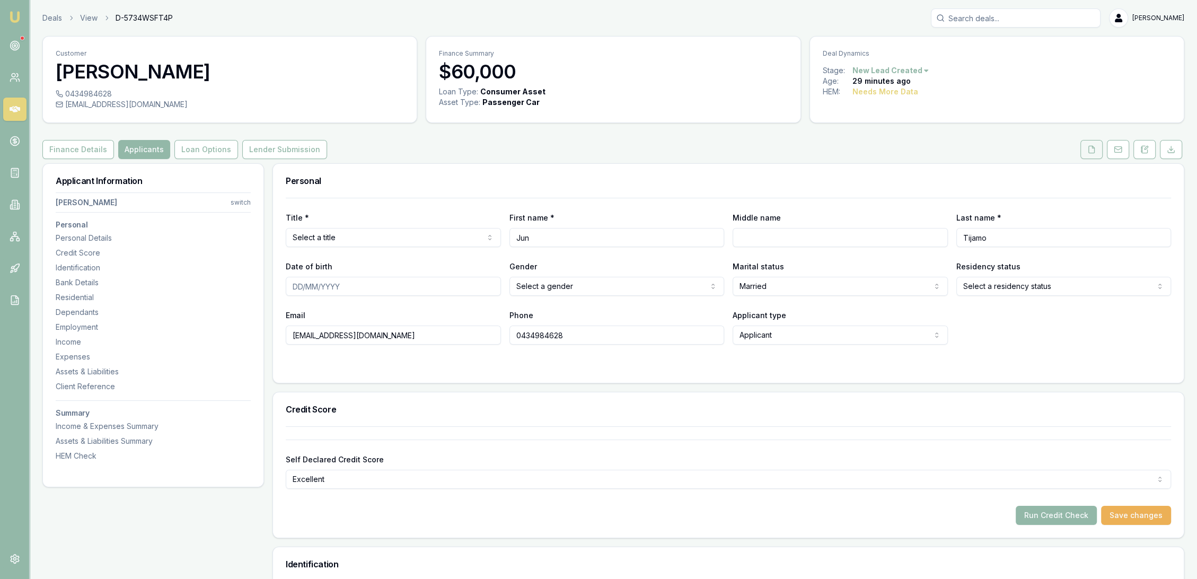
click at [1084, 152] on button at bounding box center [1091, 149] width 22 height 19
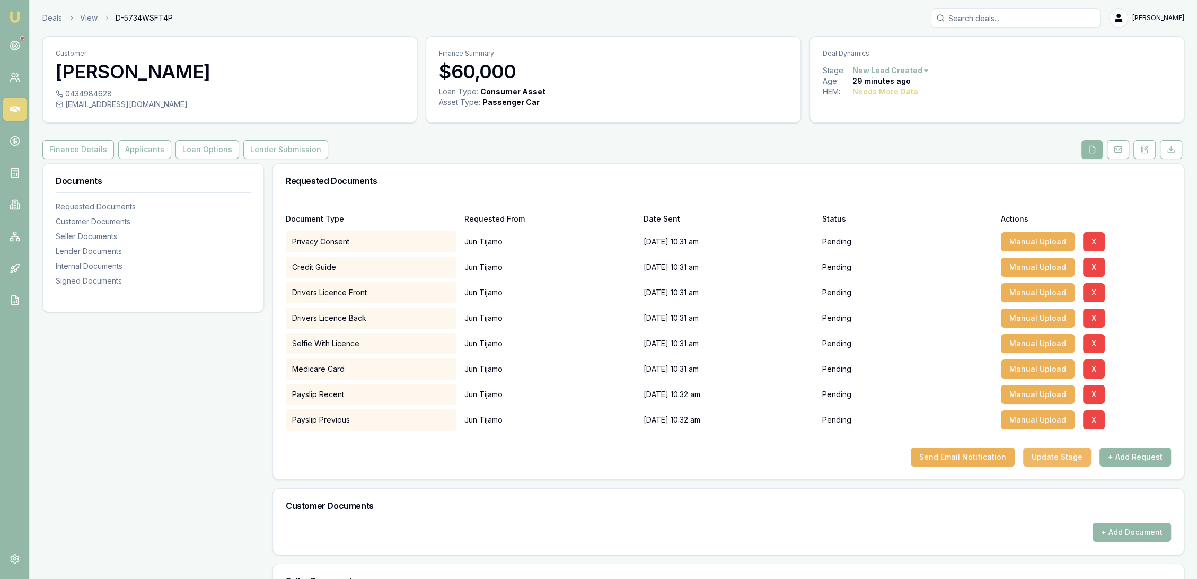
click at [1040, 457] on button "Update Stage" at bounding box center [1057, 456] width 68 height 19
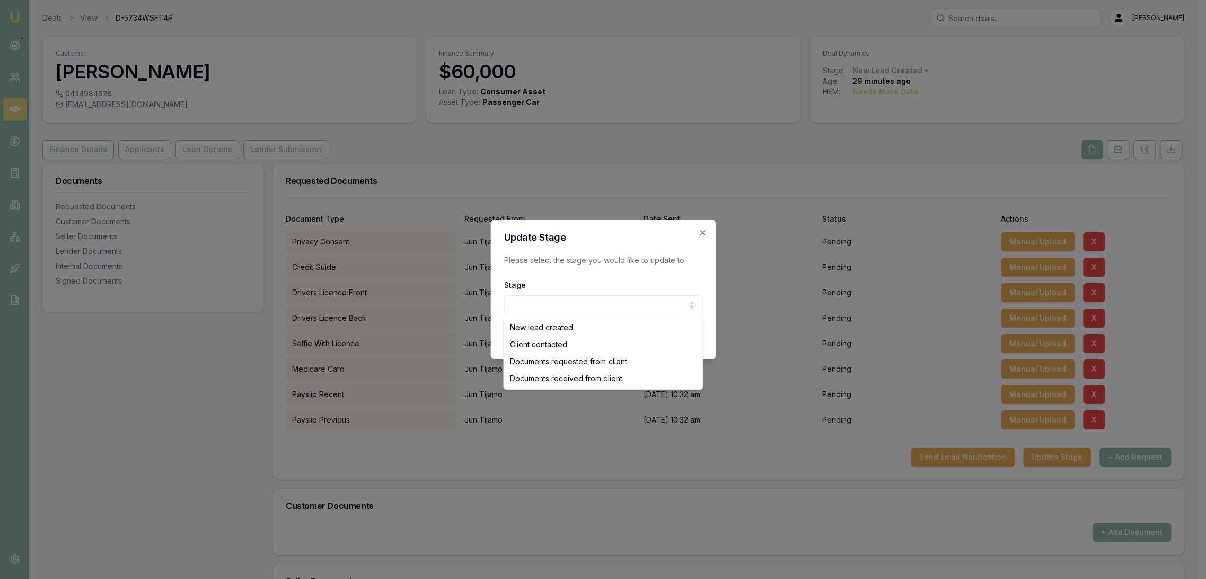
click at [588, 306] on body "Emu Broker Deals View D-5734WSFT4P [PERSON_NAME] Toggle Menu Customer Jun Tijam…" at bounding box center [598, 289] width 1197 height 579
select select "CLIENT_CONTACTED"
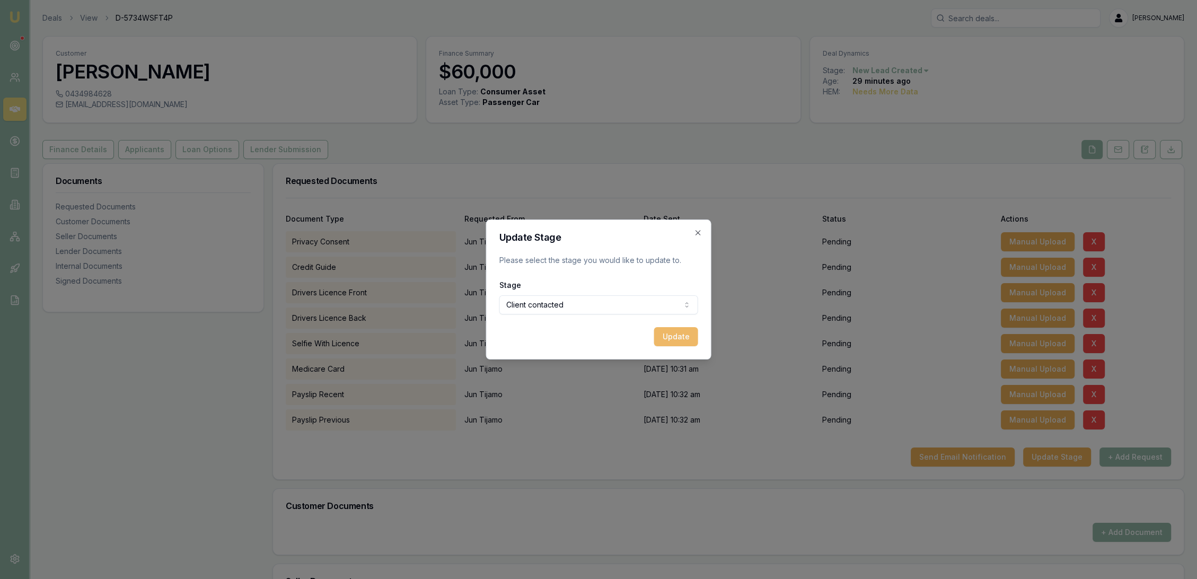
click at [677, 342] on button "Update" at bounding box center [676, 336] width 44 height 19
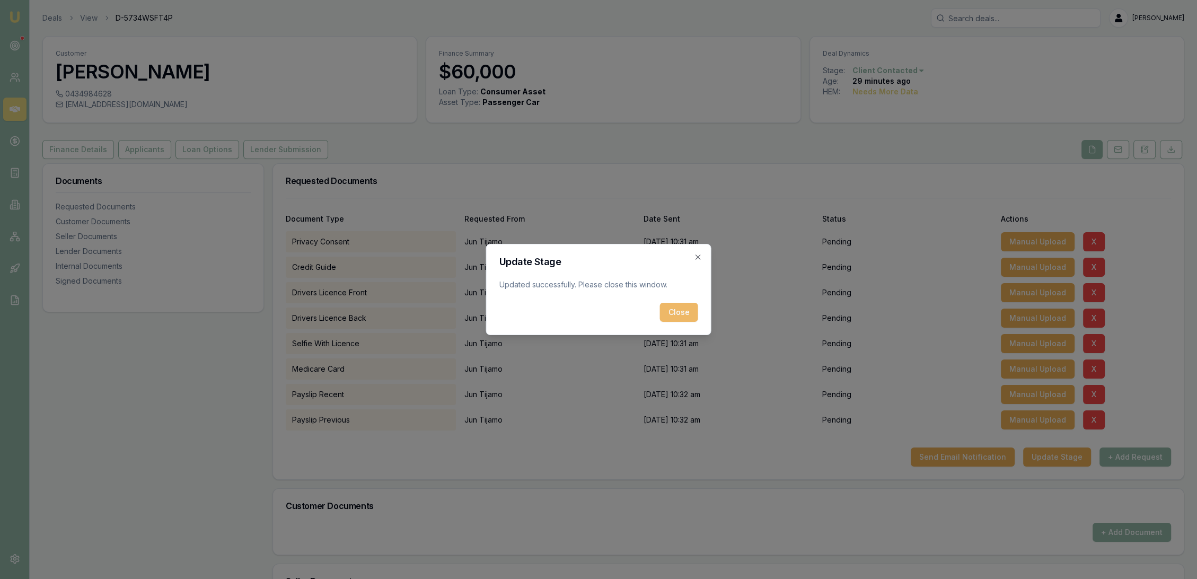
click at [693, 314] on button "Close" at bounding box center [679, 312] width 38 height 19
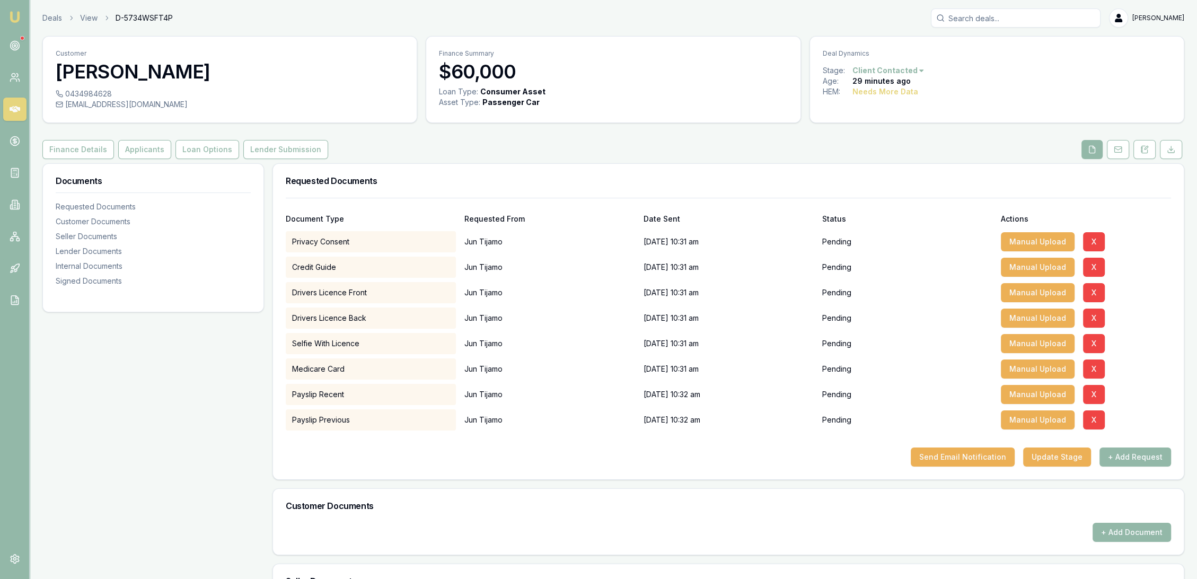
click at [15, 19] on img at bounding box center [14, 17] width 13 height 13
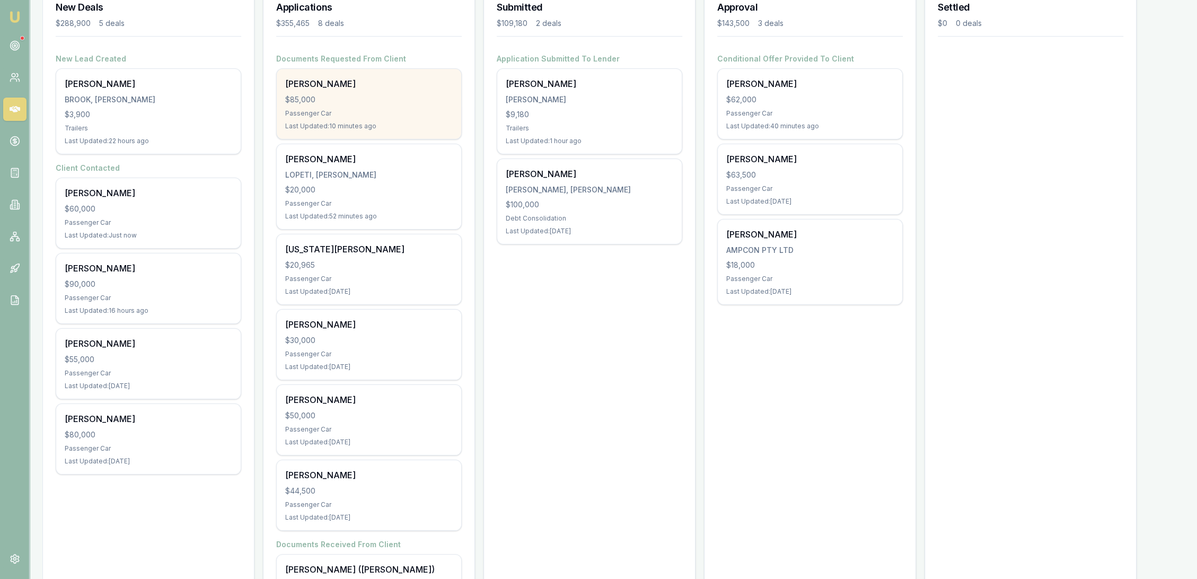
scroll to position [176, 0]
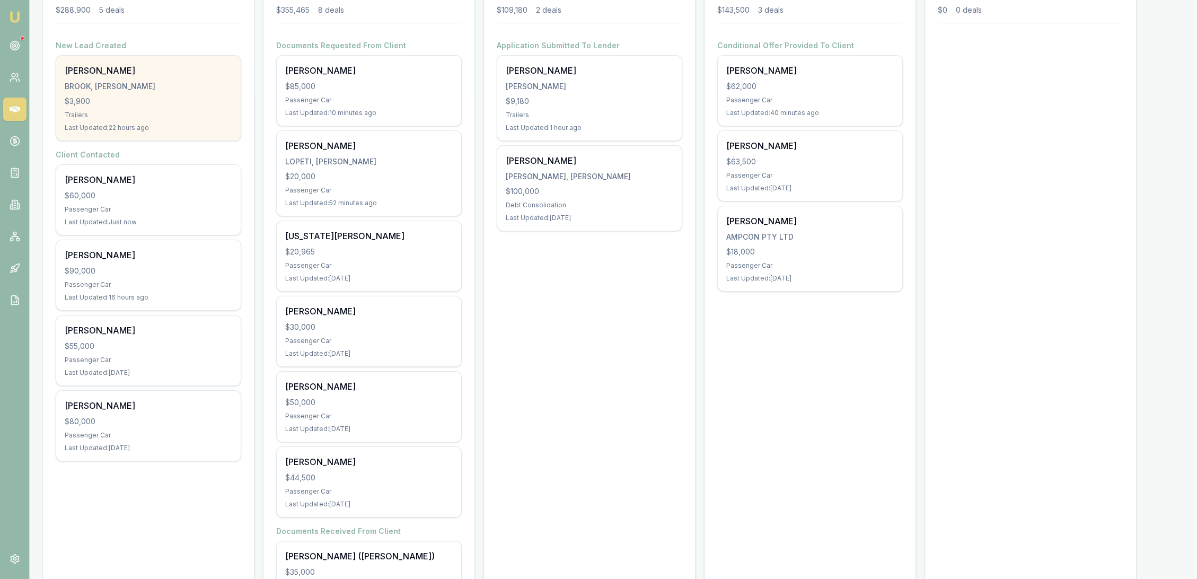
click at [159, 113] on div "Trailers" at bounding box center [148, 115] width 167 height 8
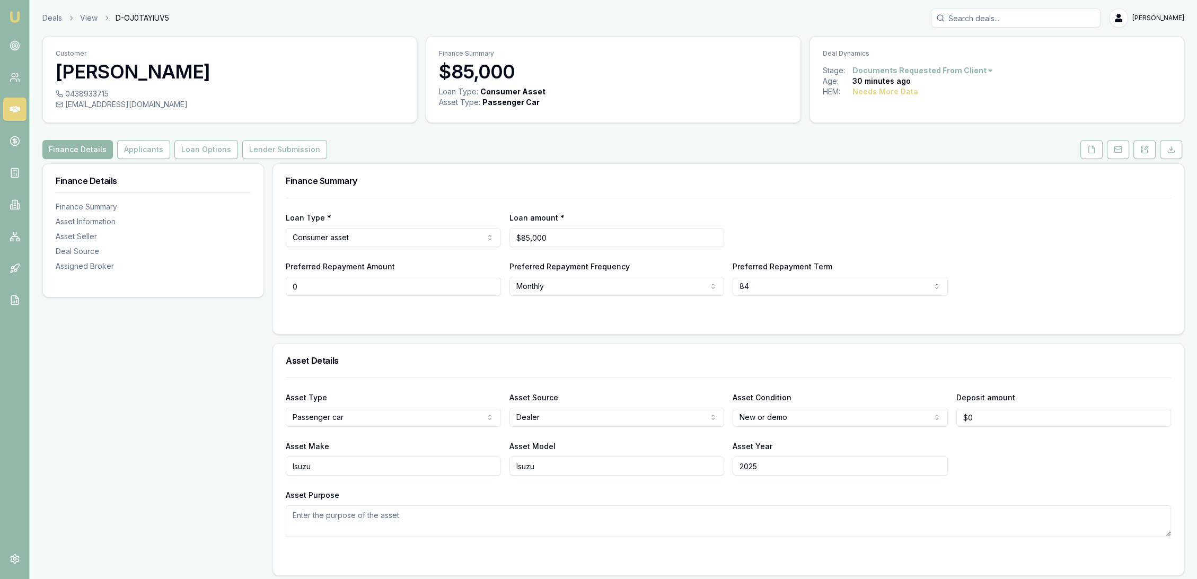
drag, startPoint x: 332, startPoint y: 287, endPoint x: 193, endPoint y: 282, distance: 138.9
type input "$600"
select select "FORTNIGHTLY"
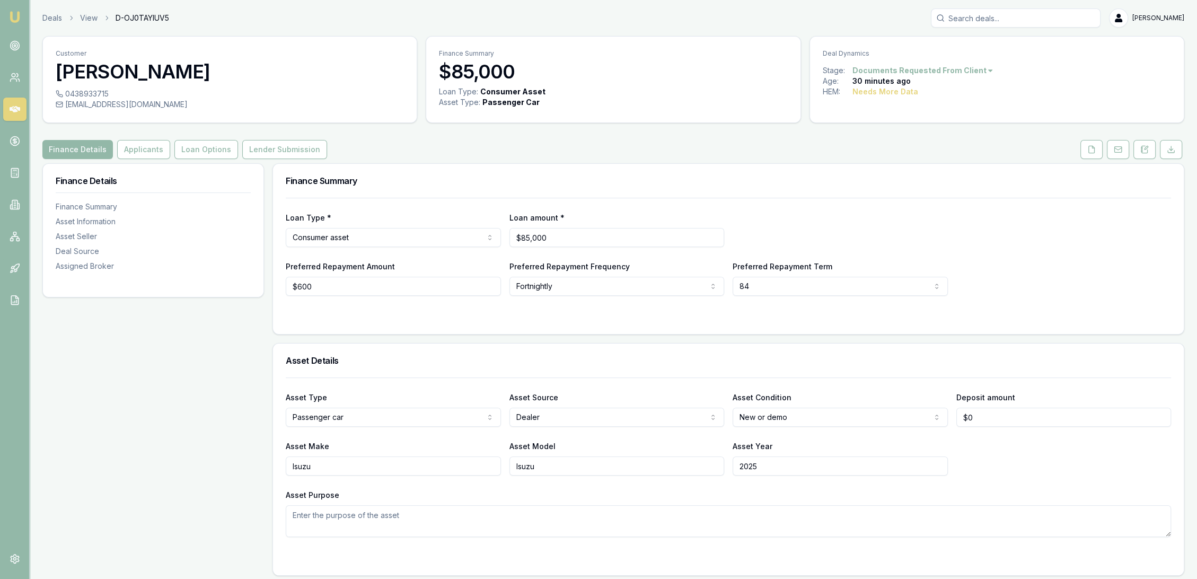
click at [12, 19] on img at bounding box center [14, 17] width 13 height 13
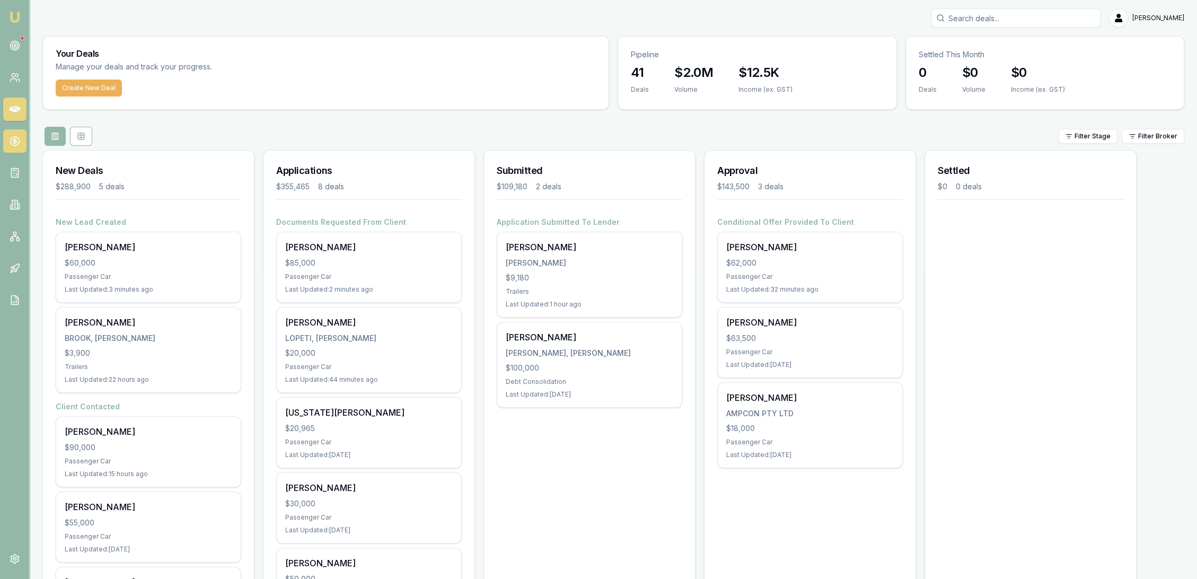
drag, startPoint x: 12, startPoint y: 173, endPoint x: 22, endPoint y: 145, distance: 30.3
click at [12, 174] on icon at bounding box center [15, 172] width 11 height 11
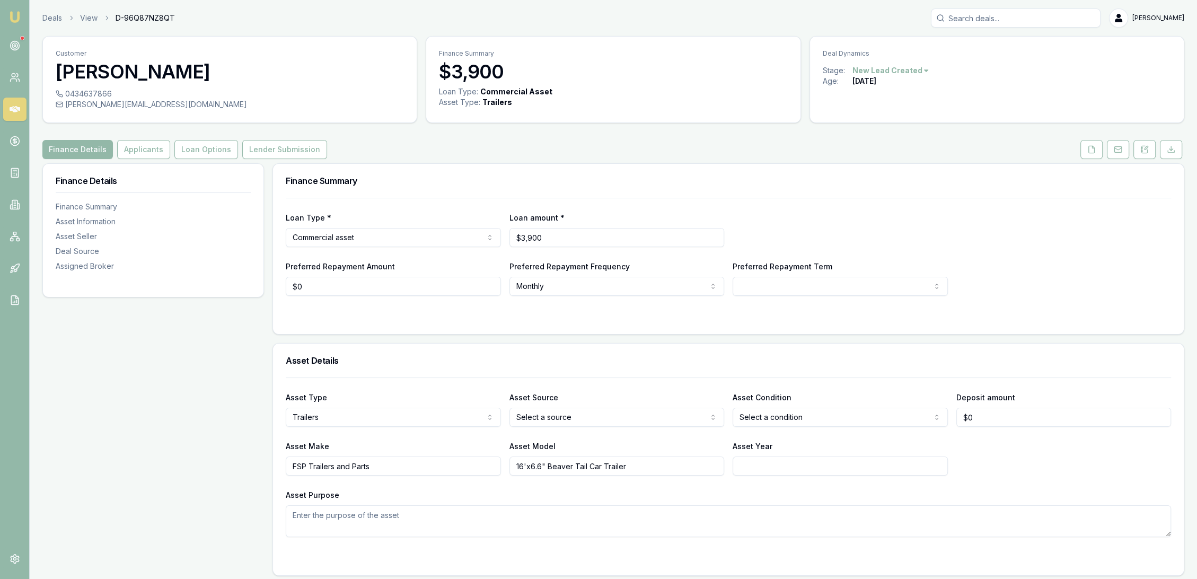
drag, startPoint x: 1094, startPoint y: 152, endPoint x: 1009, endPoint y: 199, distance: 97.2
click at [1094, 152] on icon at bounding box center [1091, 149] width 8 height 8
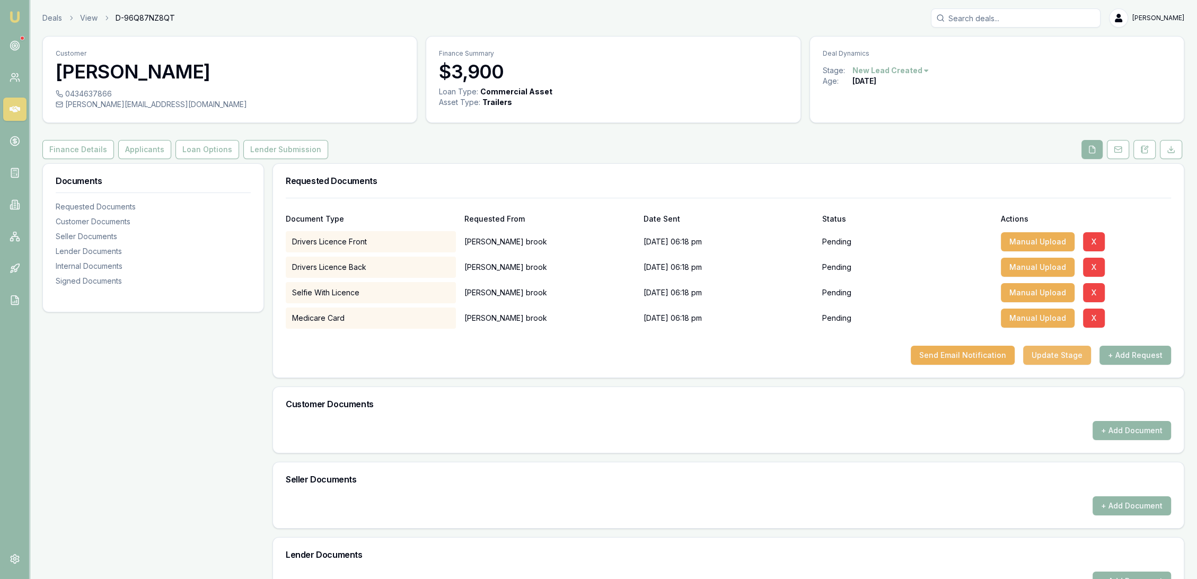
click at [1049, 355] on button "Update Stage" at bounding box center [1057, 355] width 68 height 19
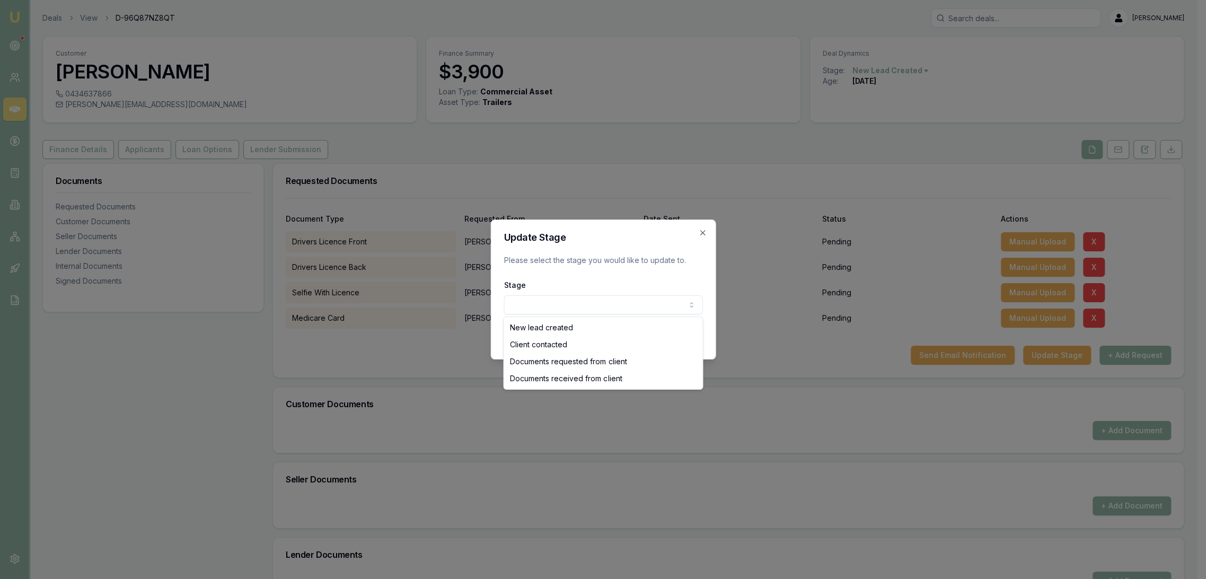
click at [579, 305] on body "Emu Broker Deals View D-96Q87NZ8QT [PERSON_NAME] Toggle Menu Customer [PERSON_N…" at bounding box center [598, 289] width 1197 height 579
select select "CLIENT_CONTACTED"
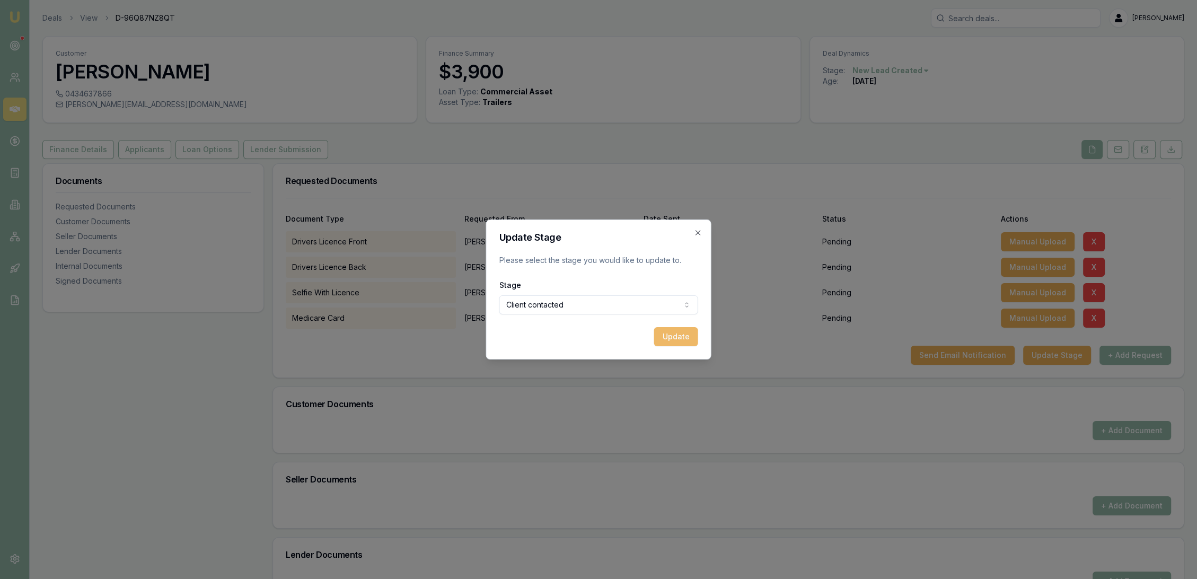
click at [675, 338] on button "Update" at bounding box center [676, 336] width 44 height 19
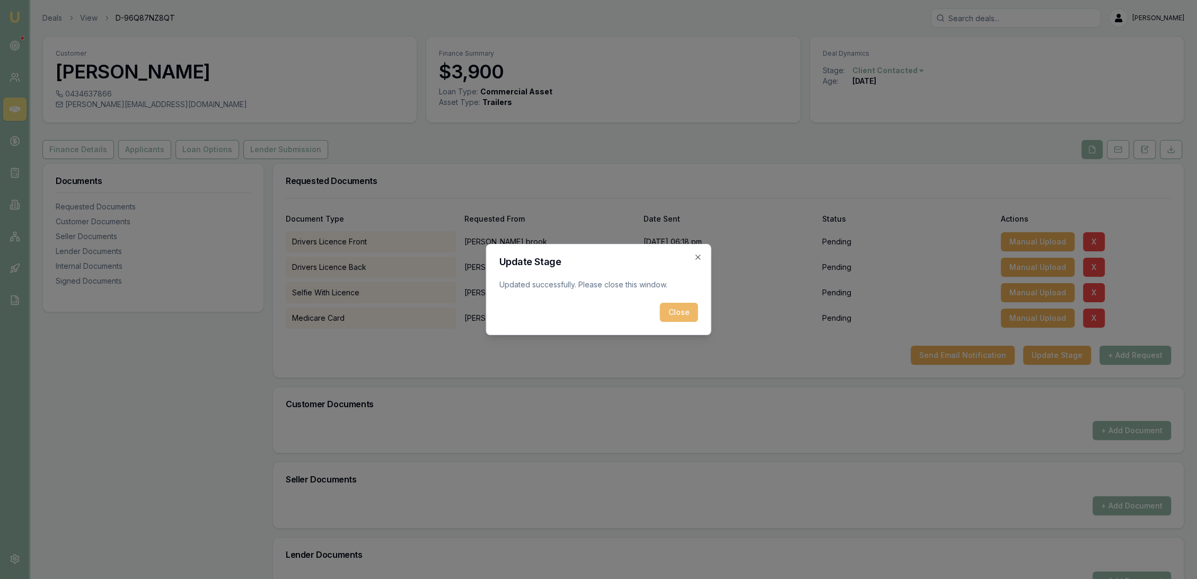
click at [676, 315] on button "Close" at bounding box center [679, 312] width 38 height 19
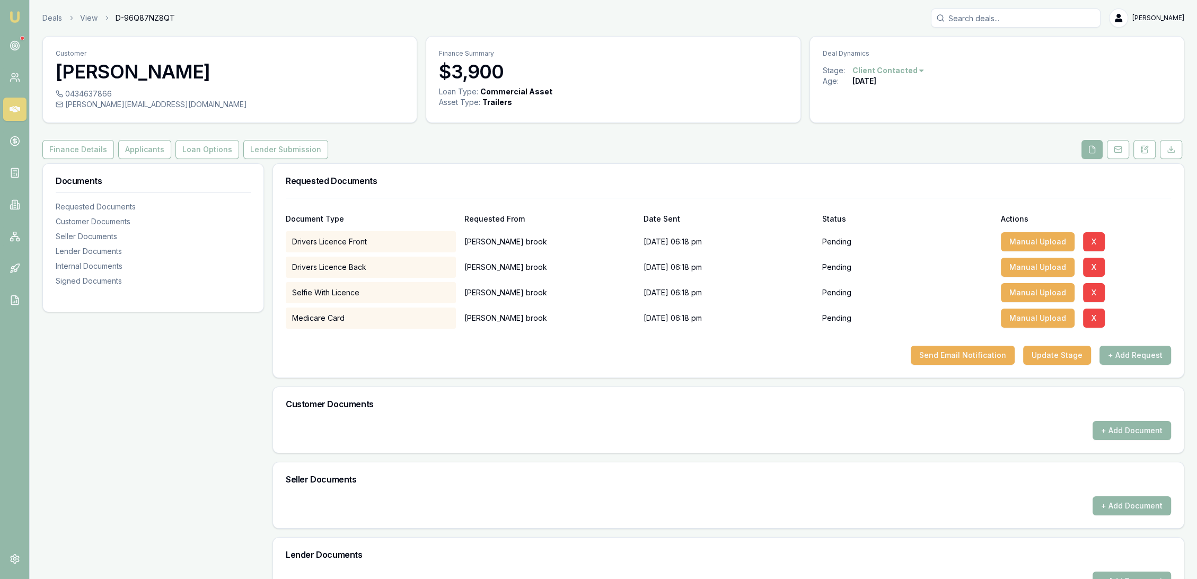
drag, startPoint x: 49, startPoint y: 11, endPoint x: 30, endPoint y: 14, distance: 18.8
click at [49, 14] on div "Deals View D-96Q87NZ8QT Robyn Adams" at bounding box center [613, 17] width 1142 height 19
click at [19, 17] on img at bounding box center [14, 17] width 13 height 13
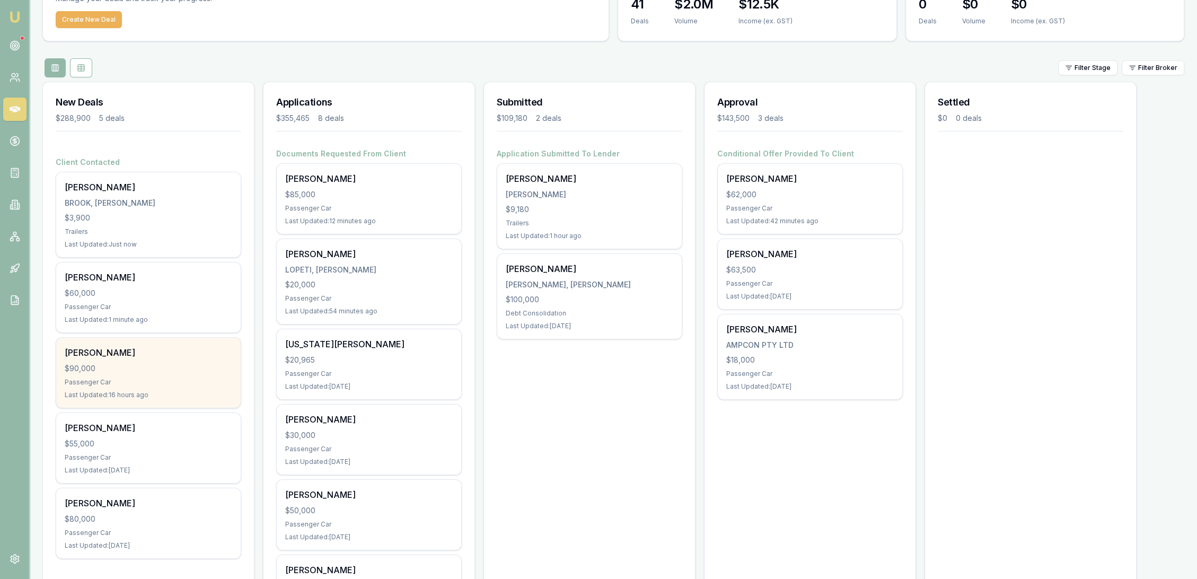
scroll to position [313, 0]
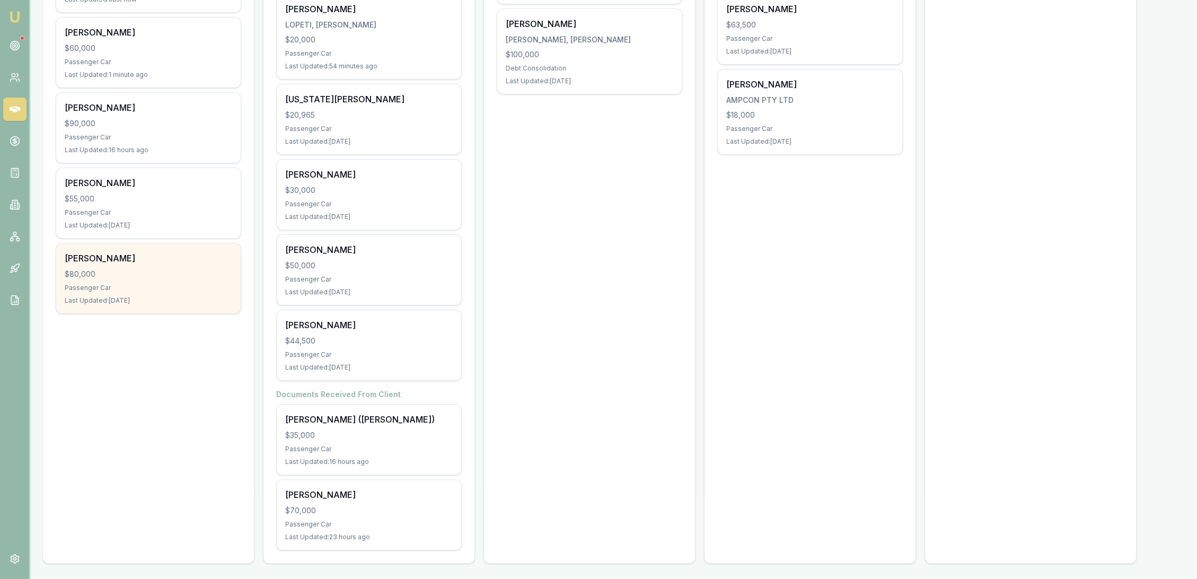
click at [165, 282] on div "Maria De guzman $80,000 Passenger Car Last Updated: 1 day ago" at bounding box center [148, 278] width 184 height 70
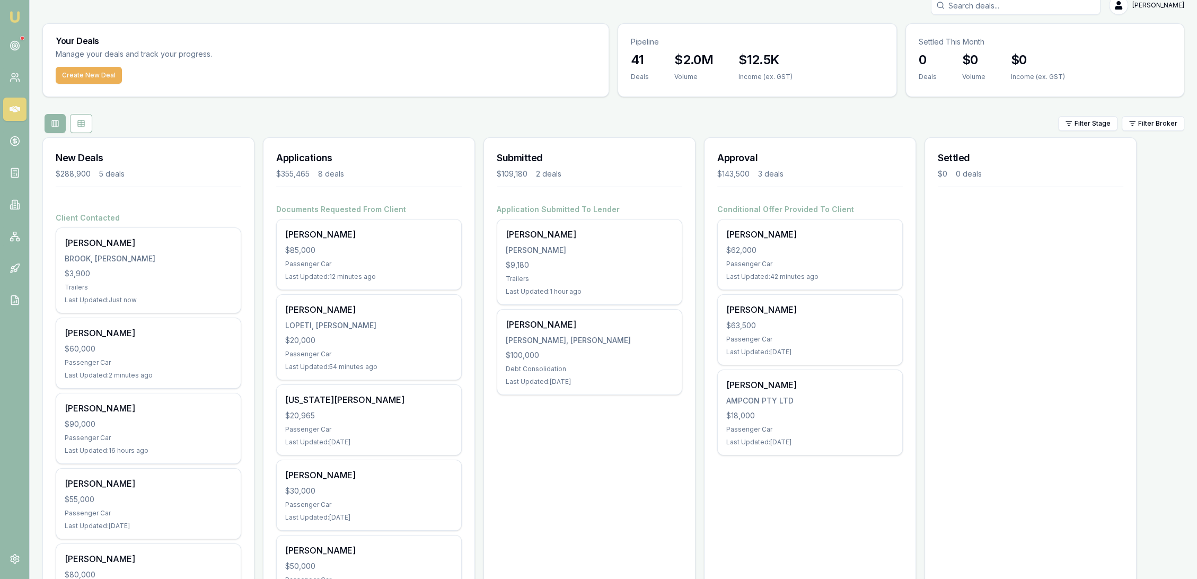
scroll to position [0, 0]
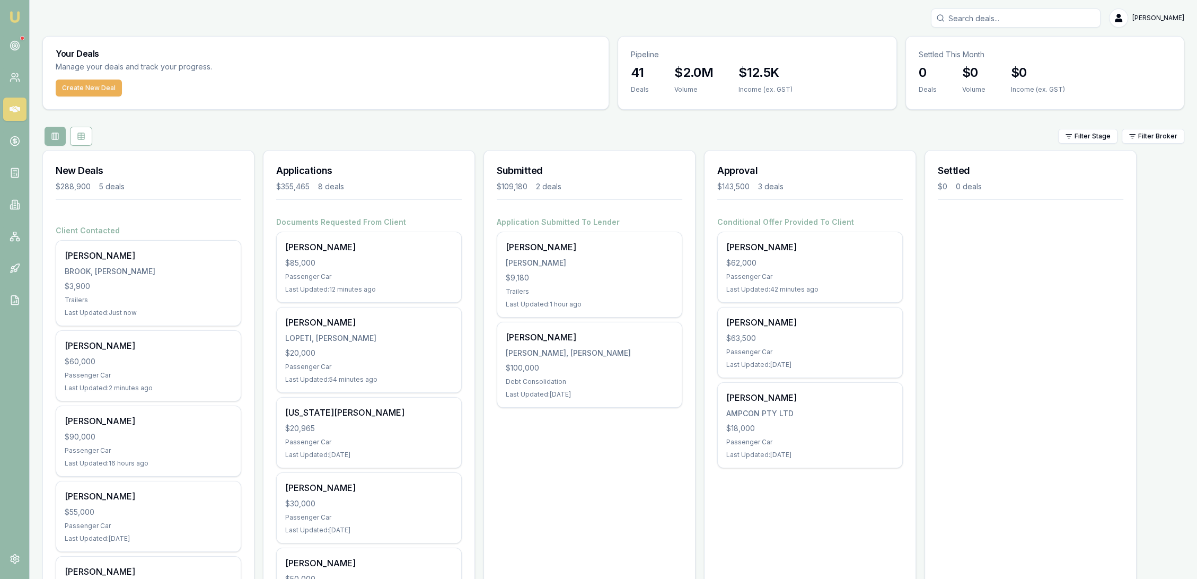
click at [1069, 20] on input "Search deals" at bounding box center [1016, 17] width 170 height 19
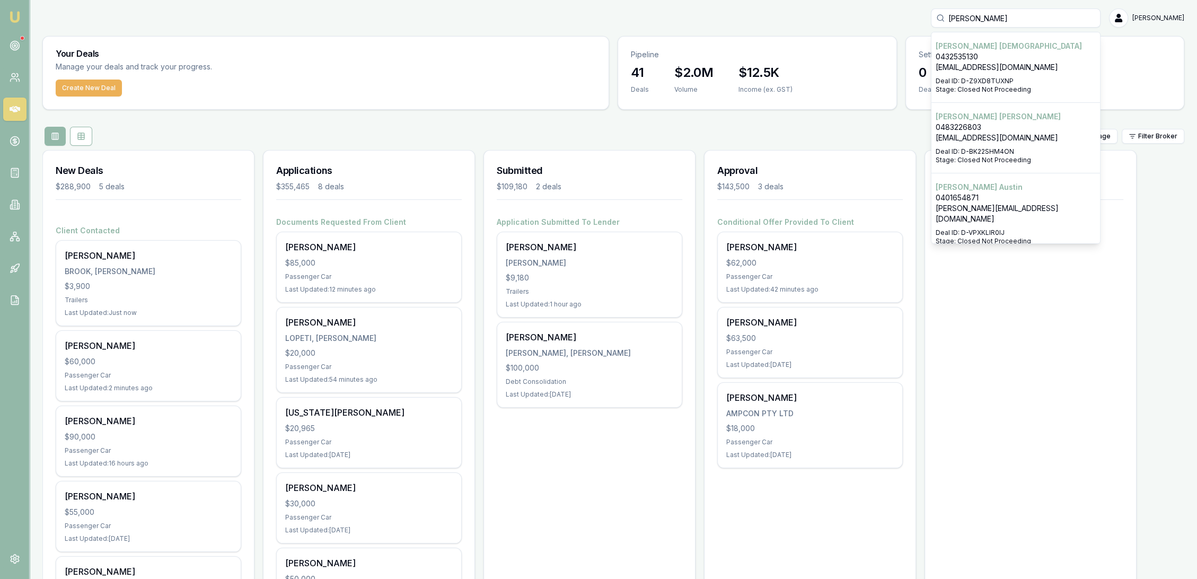
type input "william christian"
click at [1006, 58] on p "0432535130" at bounding box center [1015, 56] width 160 height 11
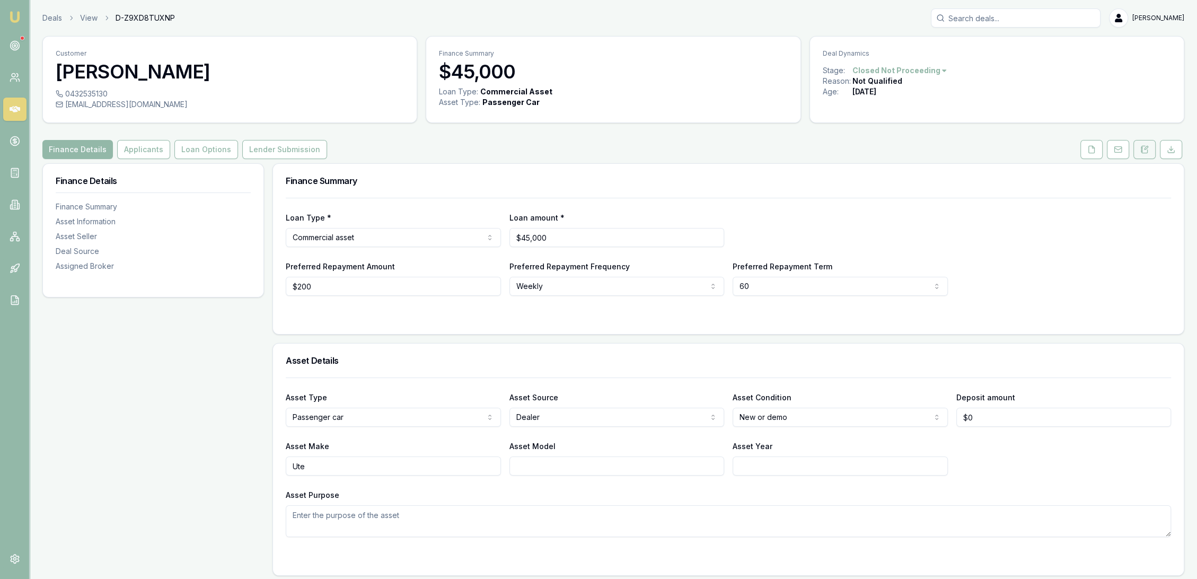
click at [1139, 147] on button at bounding box center [1144, 149] width 22 height 19
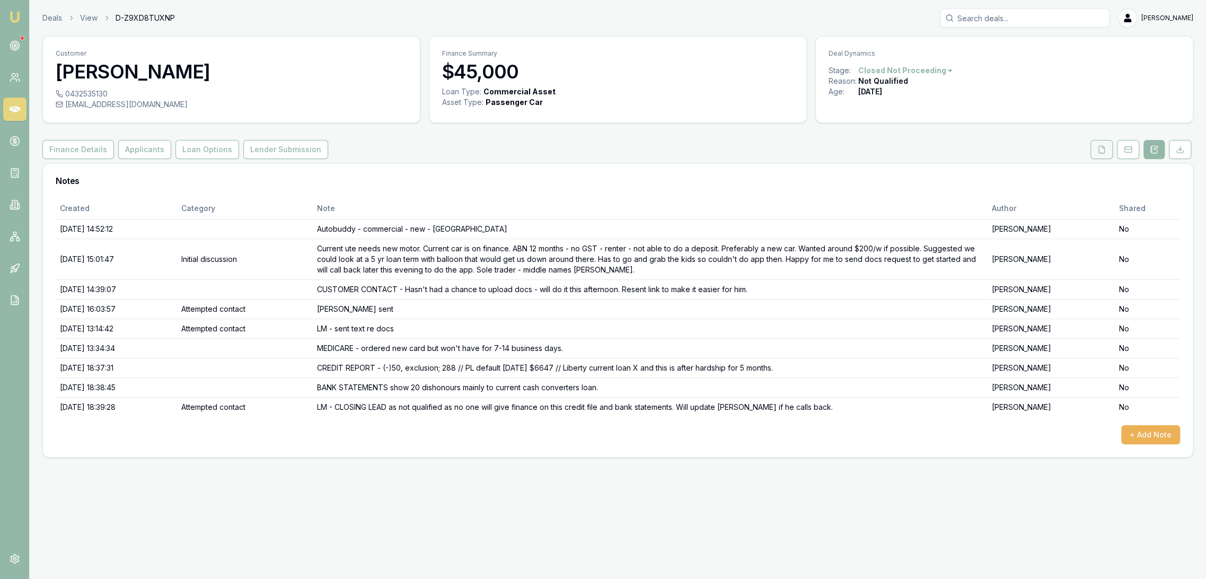
drag, startPoint x: 1103, startPoint y: 152, endPoint x: 1098, endPoint y: 157, distance: 7.5
click at [1103, 152] on icon at bounding box center [1102, 149] width 6 height 7
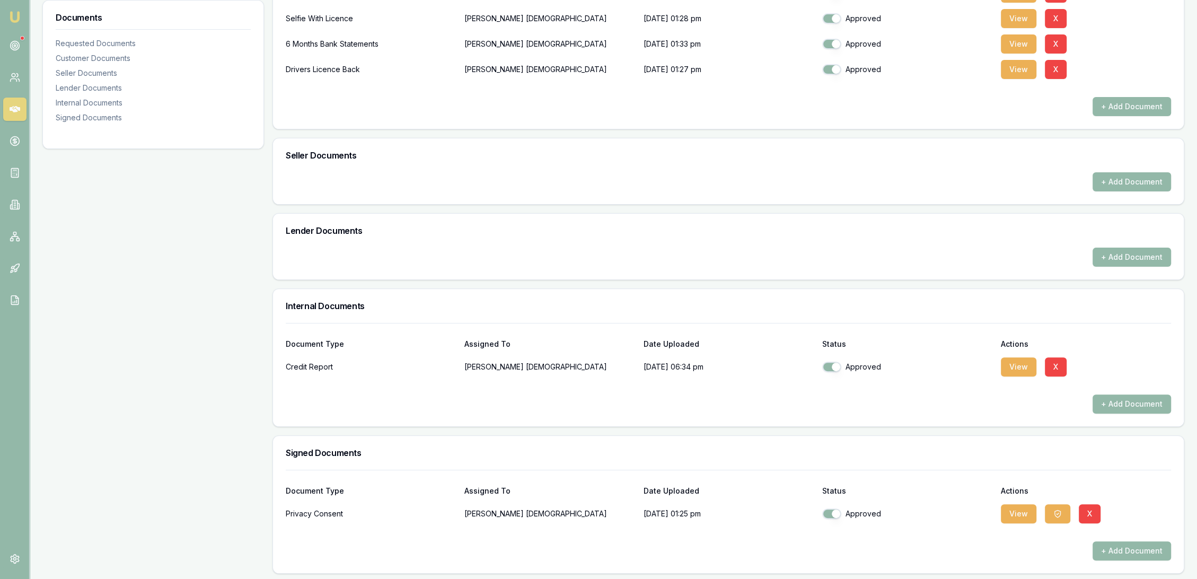
scroll to position [397, 0]
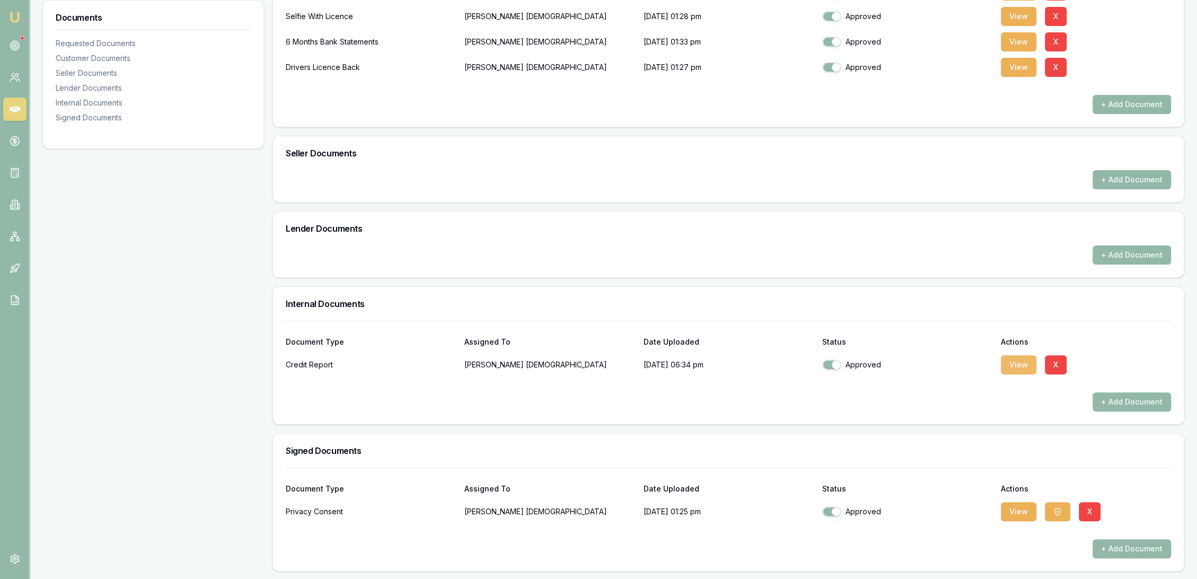
click at [1030, 361] on button "View" at bounding box center [1019, 364] width 36 height 19
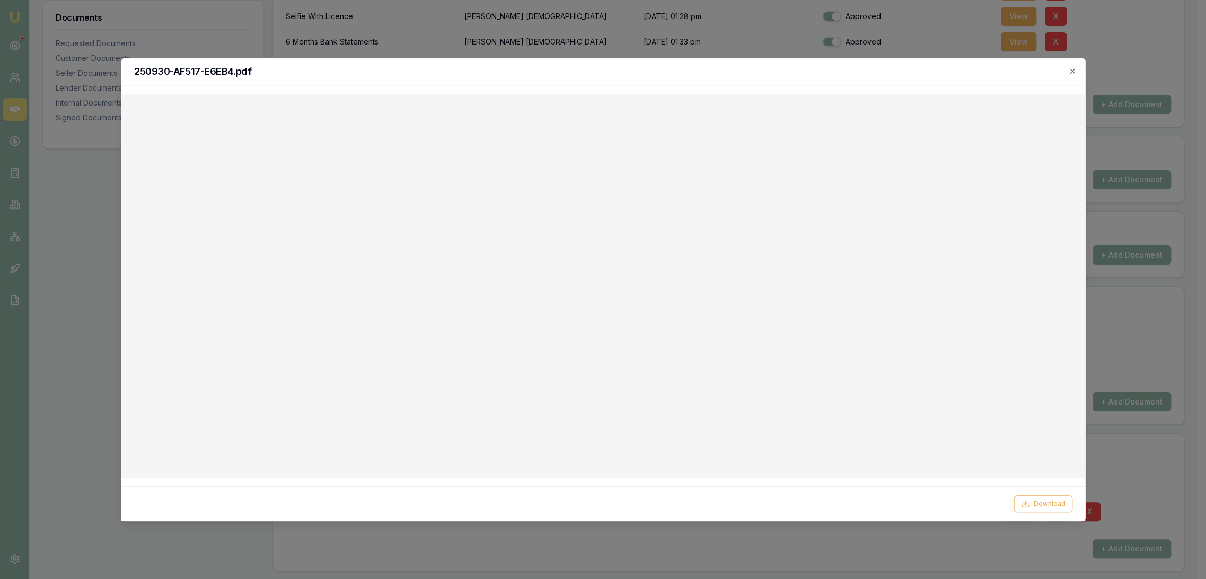
drag, startPoint x: 588, startPoint y: 70, endPoint x: 615, endPoint y: 72, distance: 26.6
click at [588, 70] on h2 "250930-AF517-E6EB4.pdf" at bounding box center [603, 72] width 938 height 10
click at [1072, 68] on icon "button" at bounding box center [1072, 71] width 8 height 8
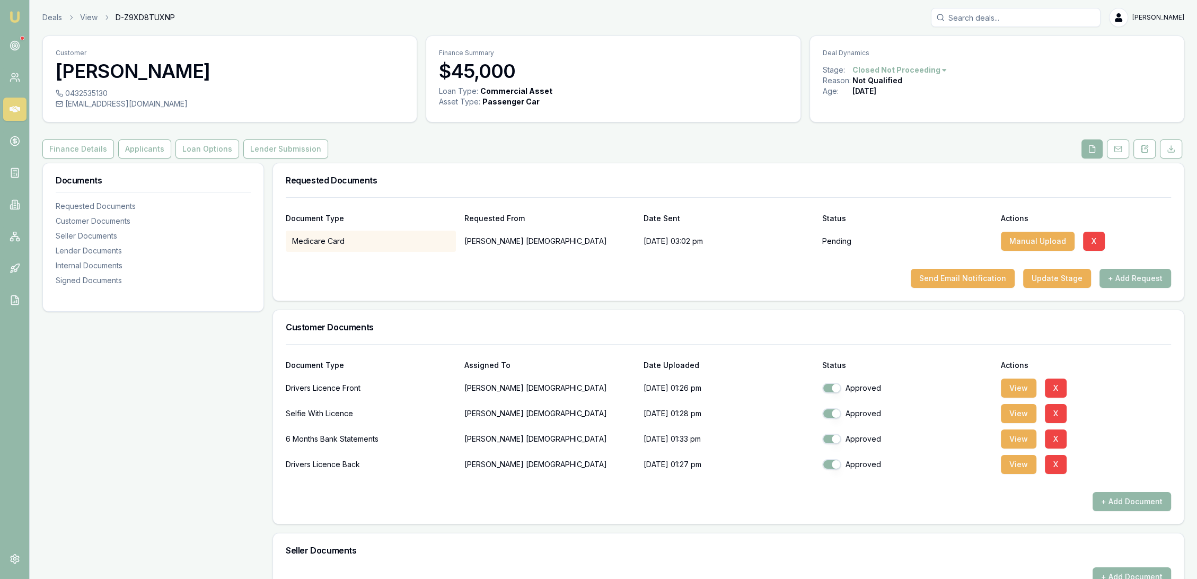
scroll to position [0, 0]
drag, startPoint x: 66, startPoint y: 105, endPoint x: 174, endPoint y: 109, distance: 108.2
click at [174, 109] on div "williamchristian779@gmail.com" at bounding box center [230, 104] width 348 height 11
copy div "williamchristian779@gmail.com"
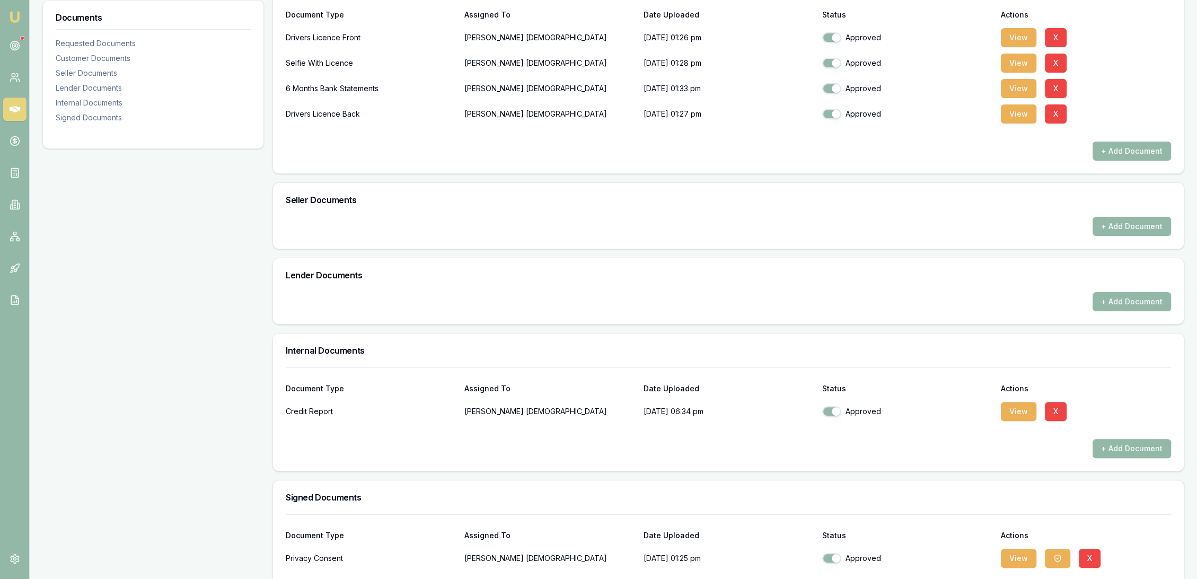
scroll to position [353, 0]
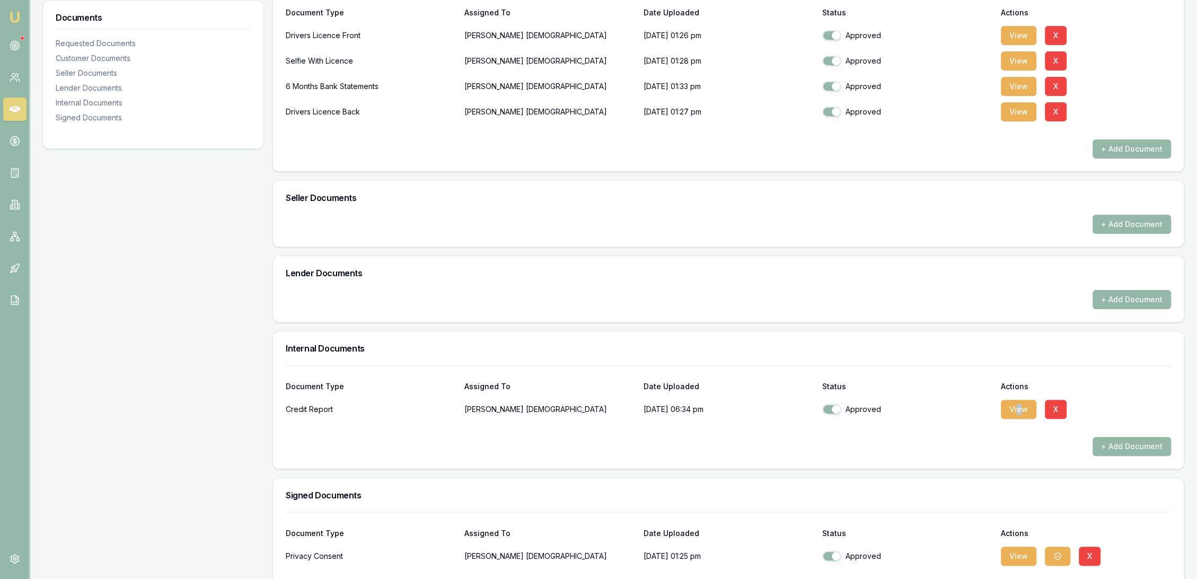
drag, startPoint x: 1019, startPoint y: 418, endPoint x: 999, endPoint y: 418, distance: 20.1
click at [1017, 418] on div "View X" at bounding box center [1086, 409] width 170 height 21
click at [1005, 415] on button "View" at bounding box center [1019, 409] width 36 height 19
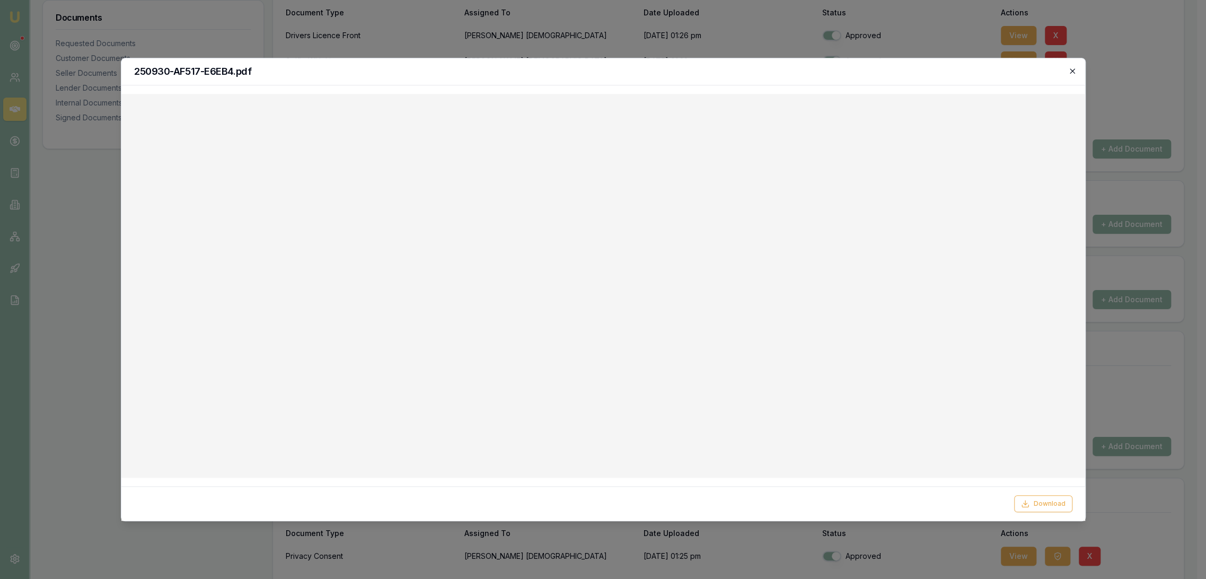
click at [1074, 71] on icon "button" at bounding box center [1072, 71] width 8 height 8
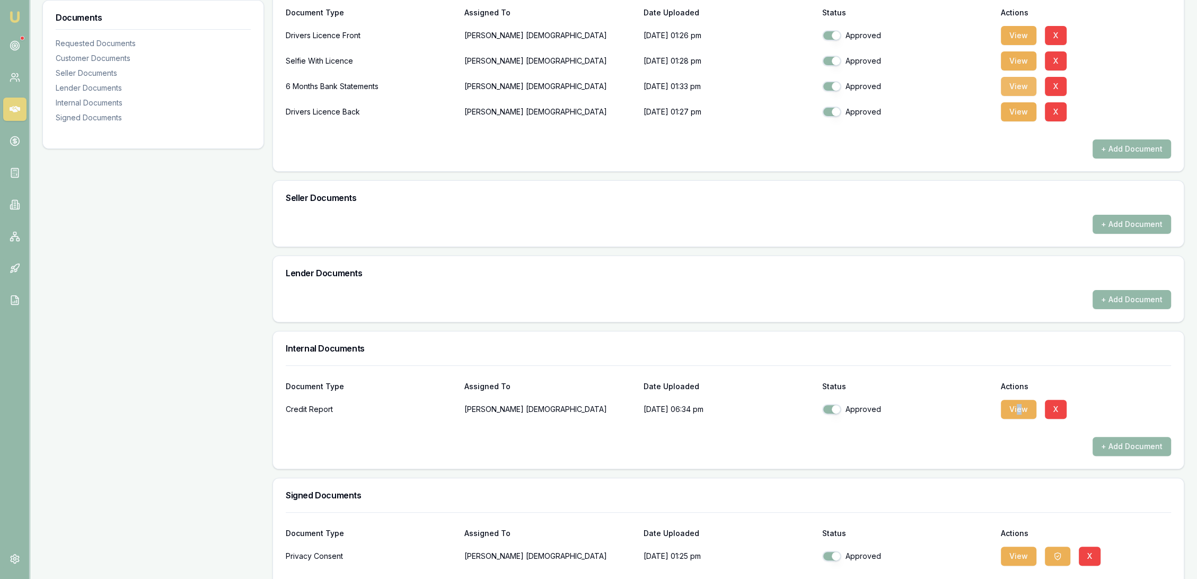
click at [1017, 84] on button "View" at bounding box center [1019, 86] width 36 height 19
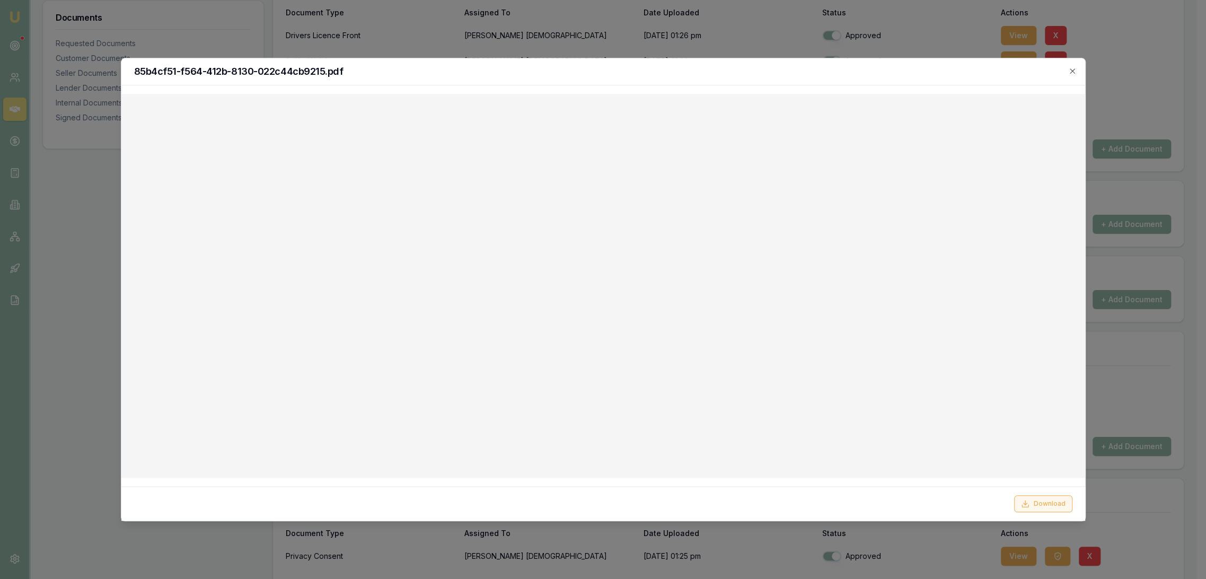
click at [1031, 508] on button "Download" at bounding box center [1043, 503] width 58 height 17
drag, startPoint x: 1073, startPoint y: 74, endPoint x: 1062, endPoint y: 75, distance: 11.2
click at [1073, 74] on icon "button" at bounding box center [1072, 71] width 8 height 8
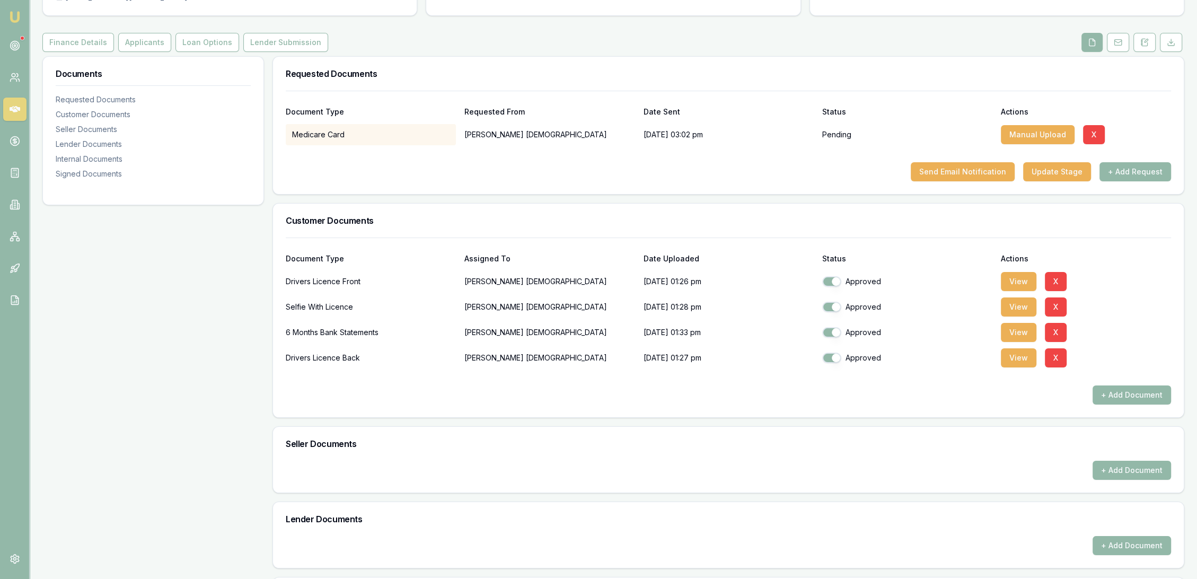
scroll to position [0, 0]
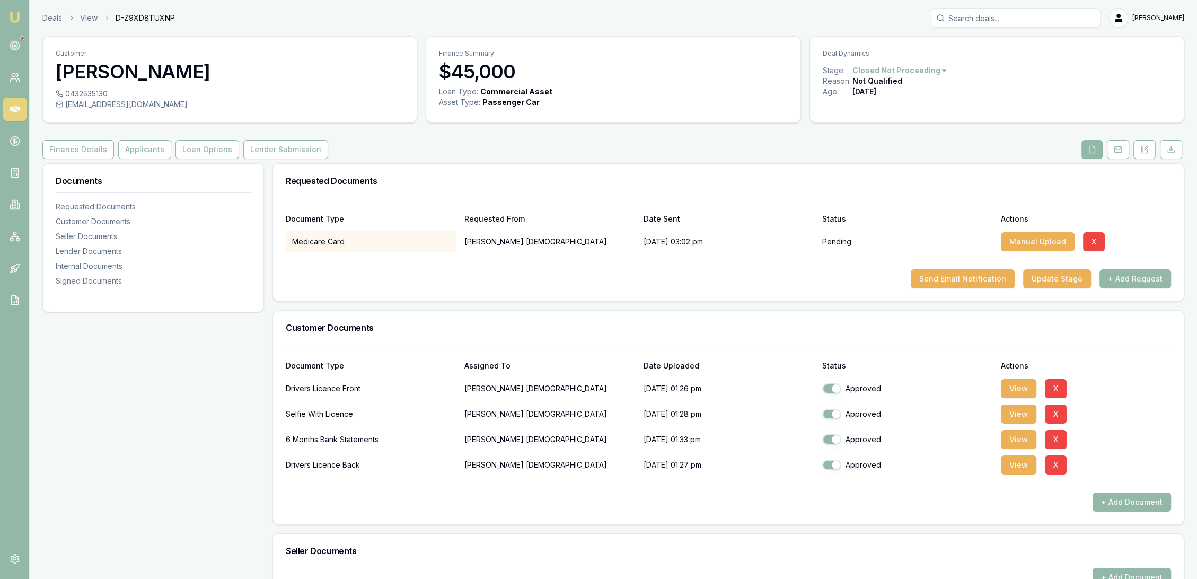
drag, startPoint x: 174, startPoint y: 103, endPoint x: 67, endPoint y: 111, distance: 107.4
click at [67, 111] on div "0432535130 williamchristian779@gmail.com" at bounding box center [230, 106] width 374 height 34
copy div "williamchristian779@gmail.com"
click at [1022, 436] on button "View" at bounding box center [1019, 439] width 36 height 19
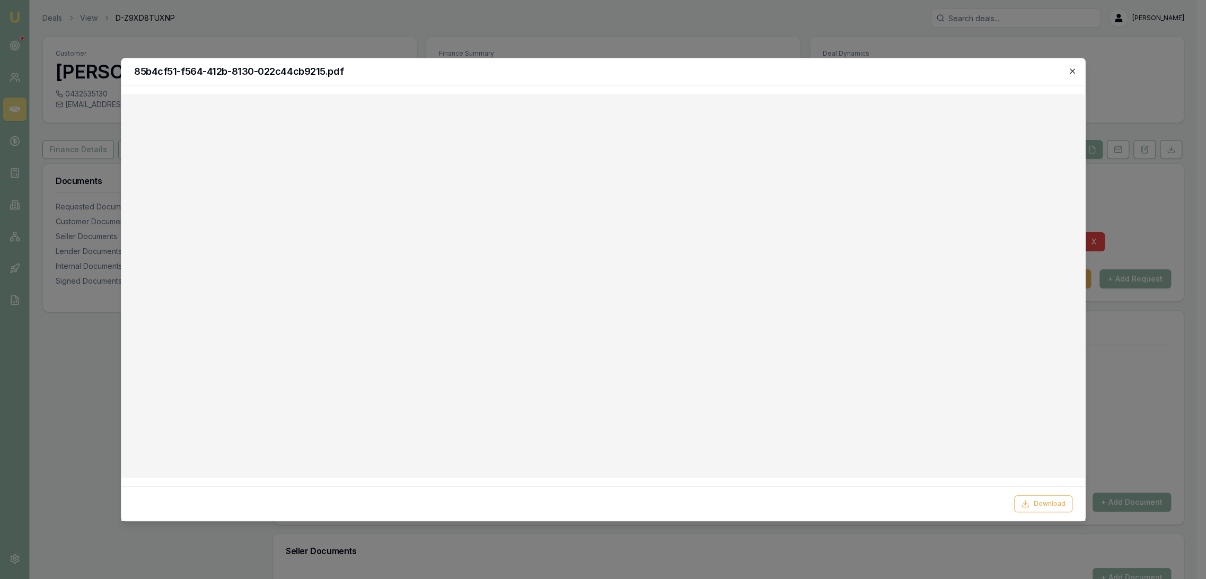
click at [1068, 67] on icon "button" at bounding box center [1072, 71] width 8 height 8
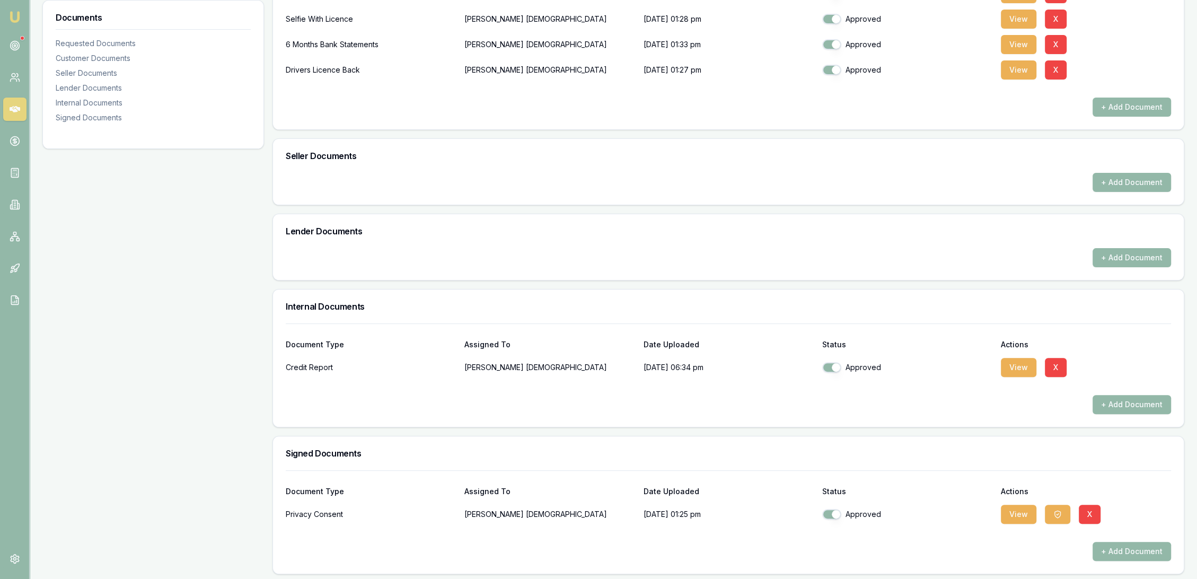
scroll to position [397, 0]
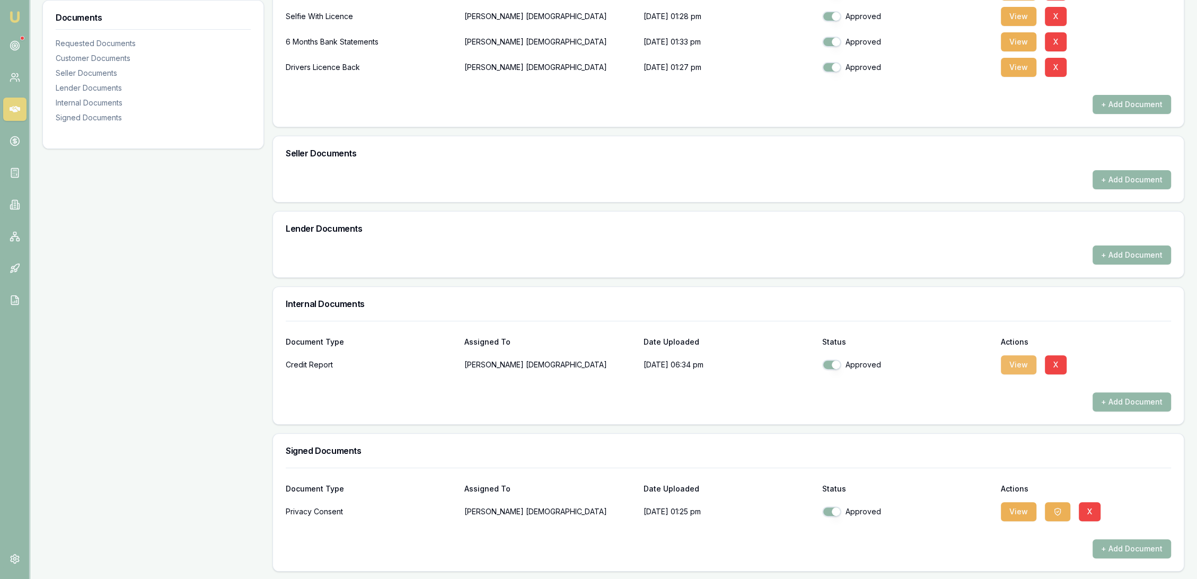
drag, startPoint x: 1030, startPoint y: 363, endPoint x: 1015, endPoint y: 368, distance: 15.6
click at [1030, 363] on button "View" at bounding box center [1019, 364] width 36 height 19
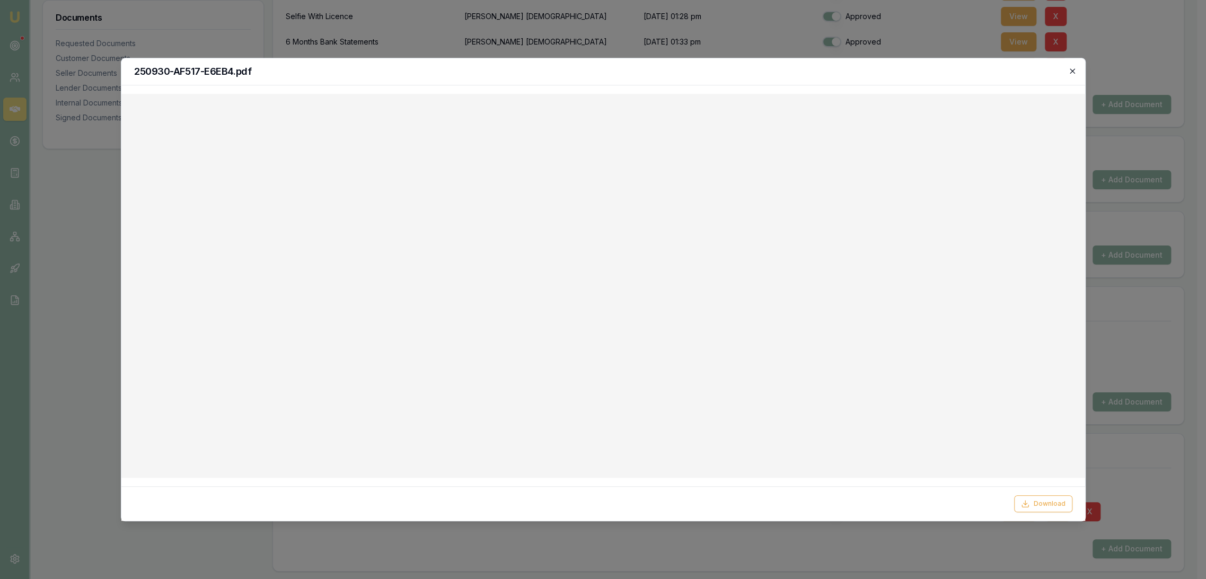
click at [1072, 68] on icon "button" at bounding box center [1072, 71] width 8 height 8
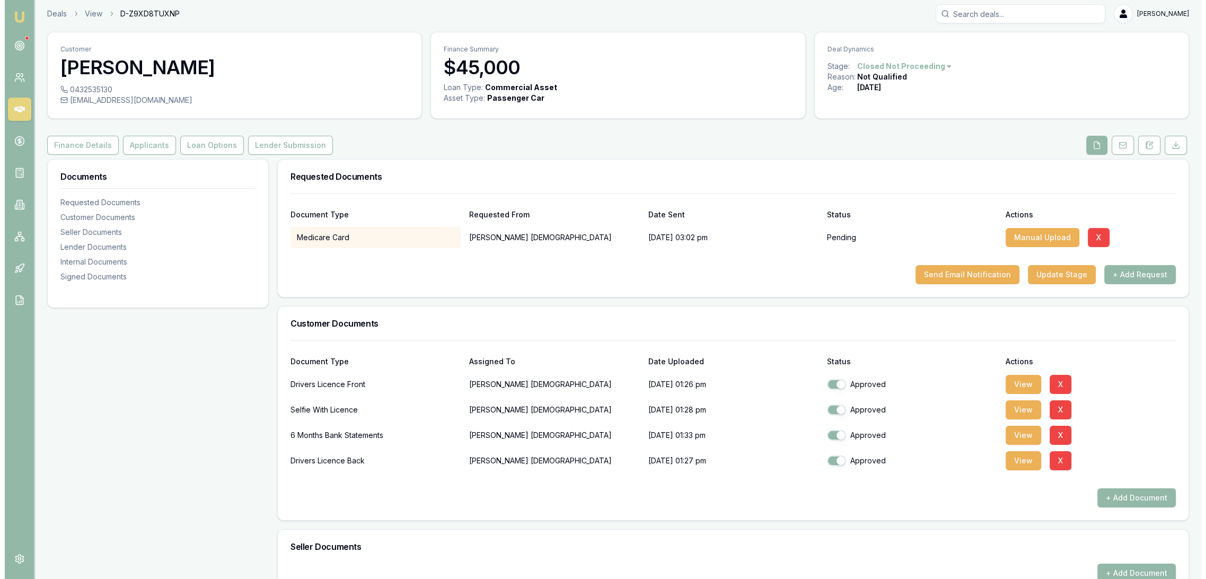
scroll to position [0, 0]
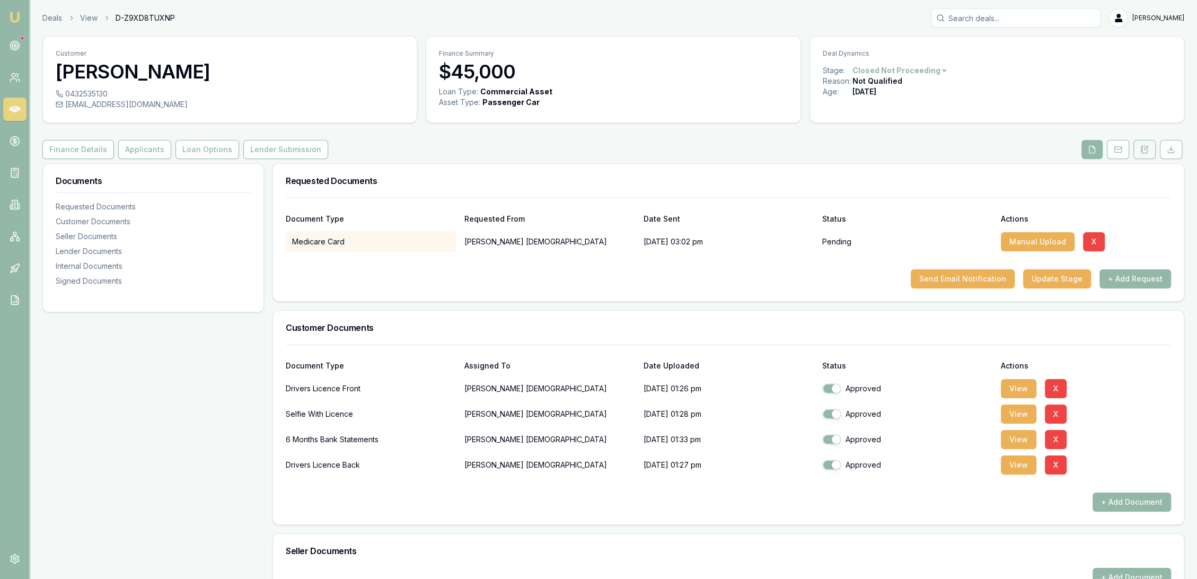
click at [1144, 151] on icon at bounding box center [1144, 149] width 8 height 8
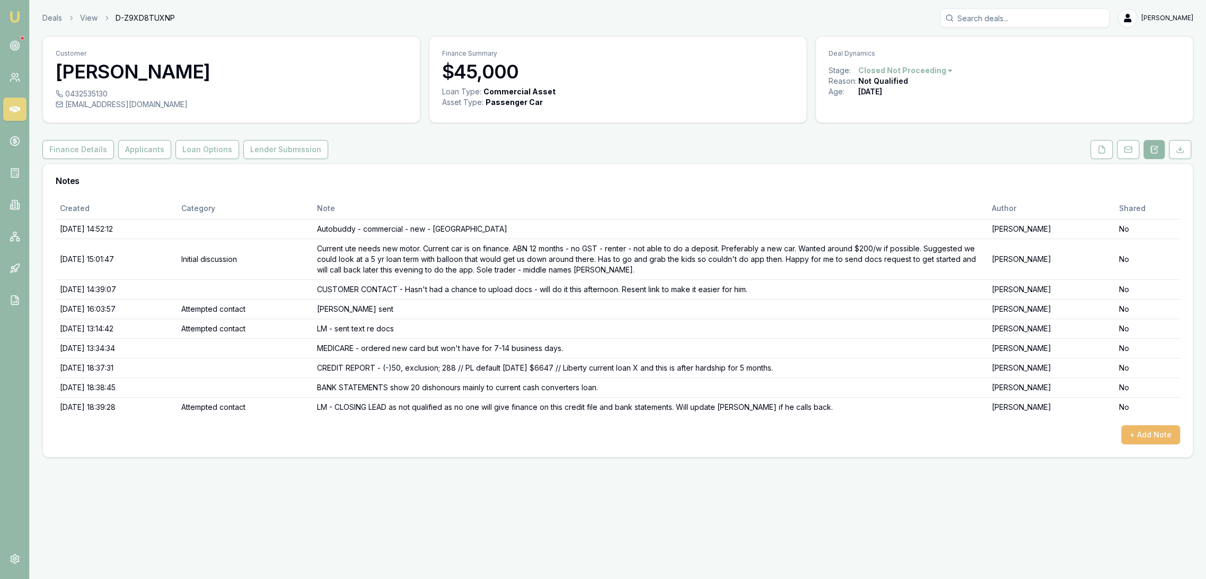
click at [1153, 428] on button "+ Add Note" at bounding box center [1150, 434] width 59 height 19
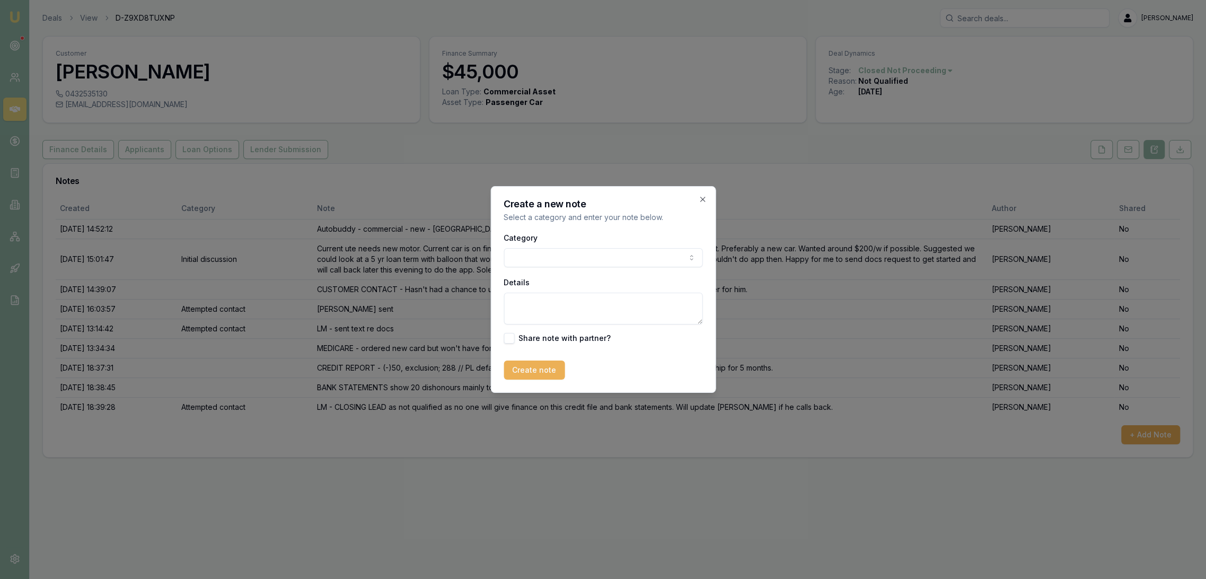
click at [569, 311] on textarea "Details" at bounding box center [602, 309] width 199 height 32
type textarea "E"
click at [685, 317] on textarea "Explained credit report and bank statement issues. Suggested he get these clean…" at bounding box center [602, 309] width 199 height 32
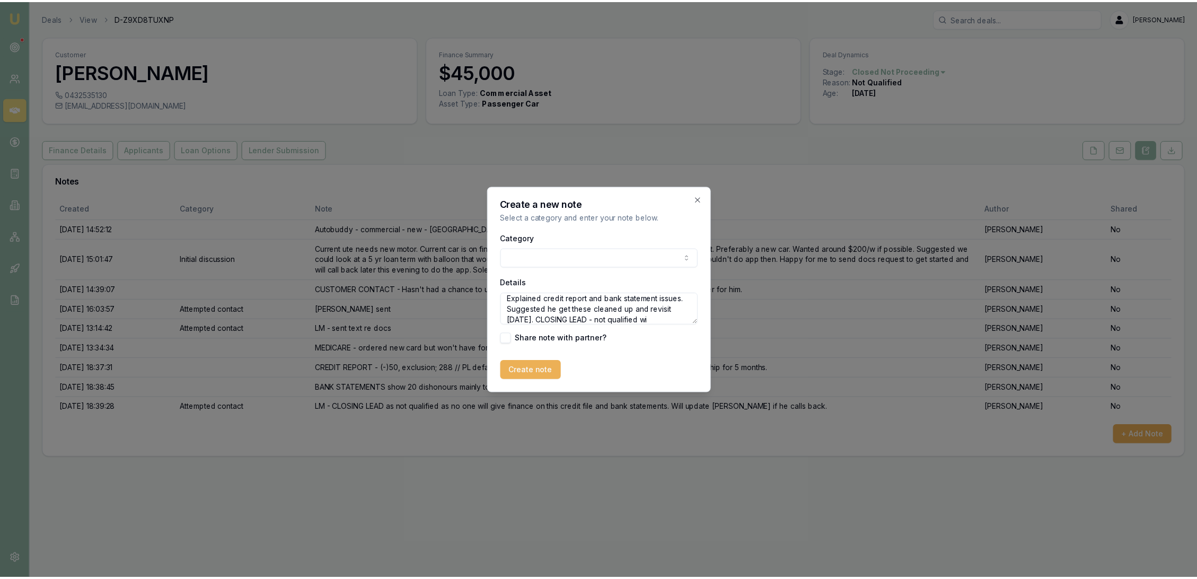
scroll to position [14, 0]
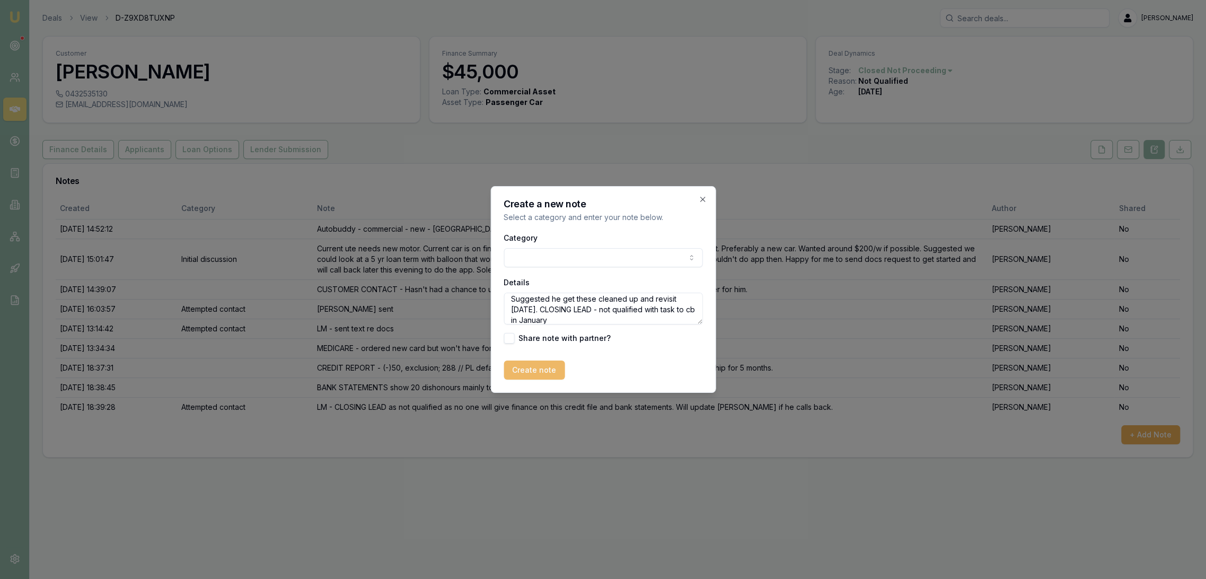
type textarea "Explained credit report and bank statement issues. Suggested he get these clean…"
click at [532, 373] on button "Create note" at bounding box center [533, 369] width 61 height 19
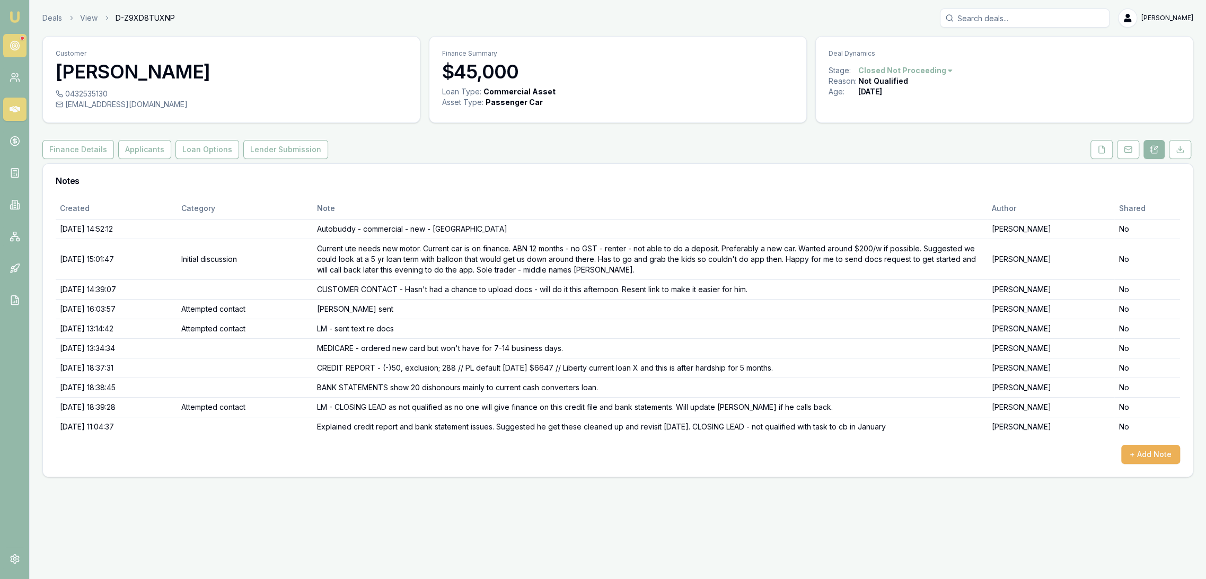
click at [14, 45] on circle at bounding box center [15, 46] width 2 height 2
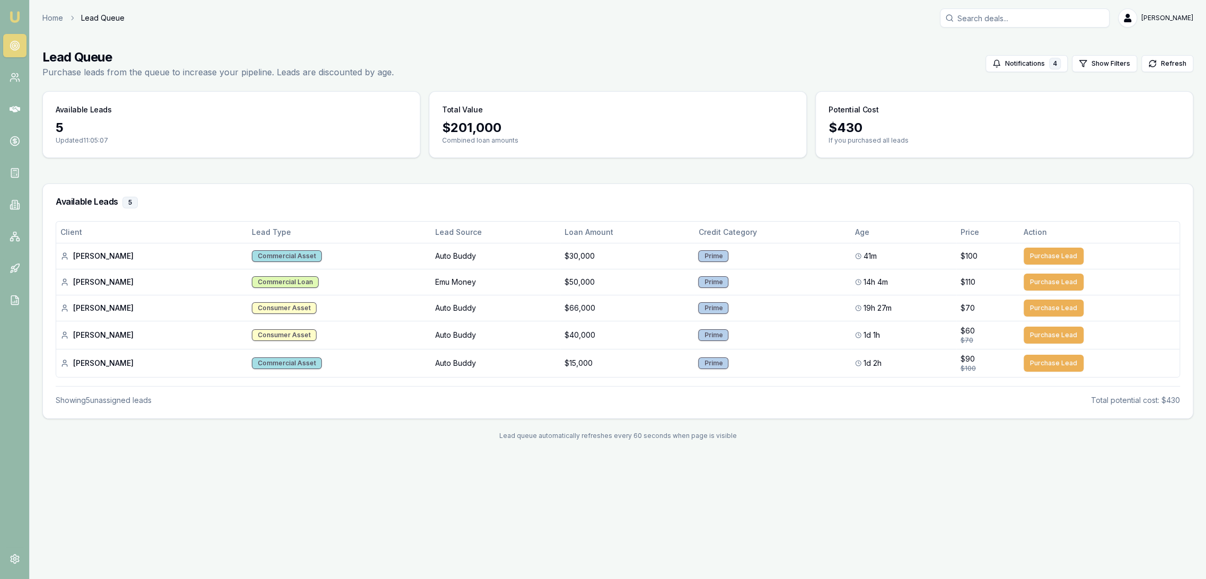
click at [13, 16] on img at bounding box center [14, 17] width 13 height 13
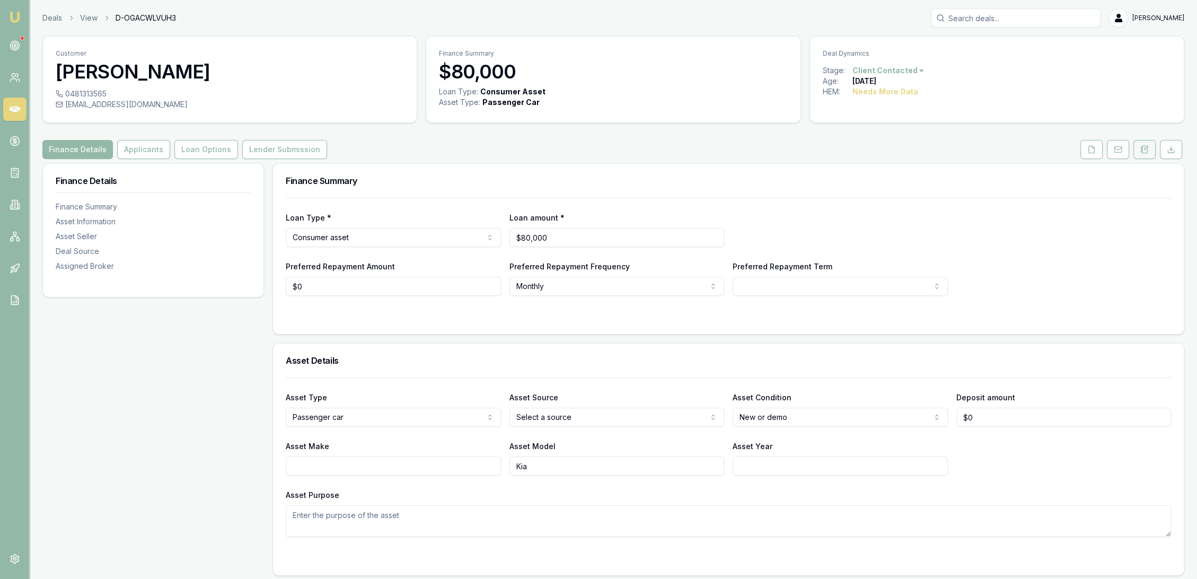
click at [1146, 150] on icon at bounding box center [1144, 149] width 8 height 8
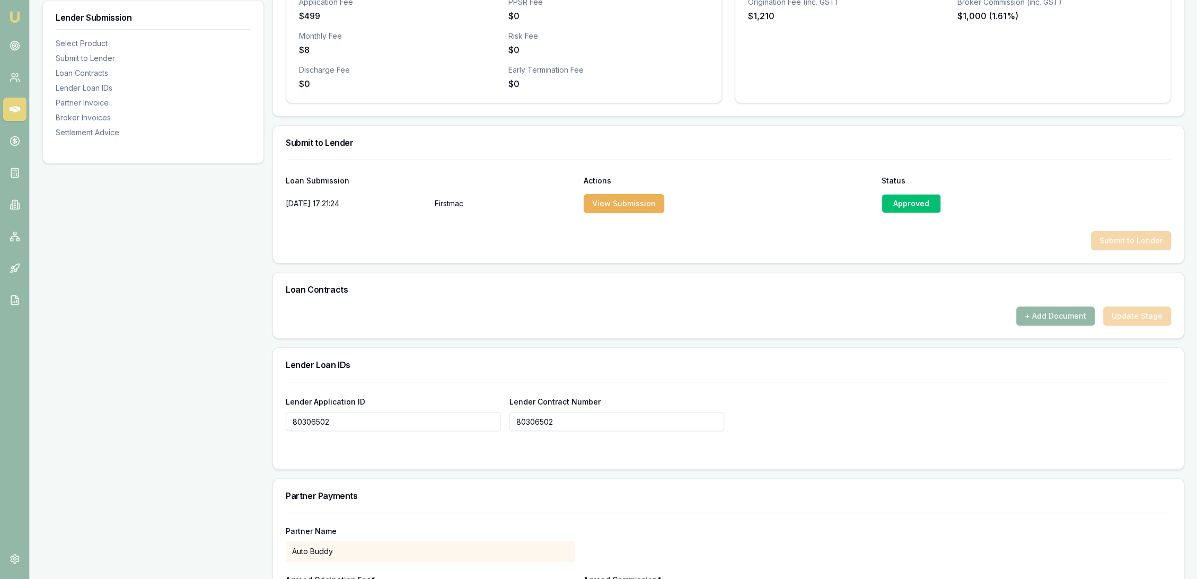
scroll to position [412, 0]
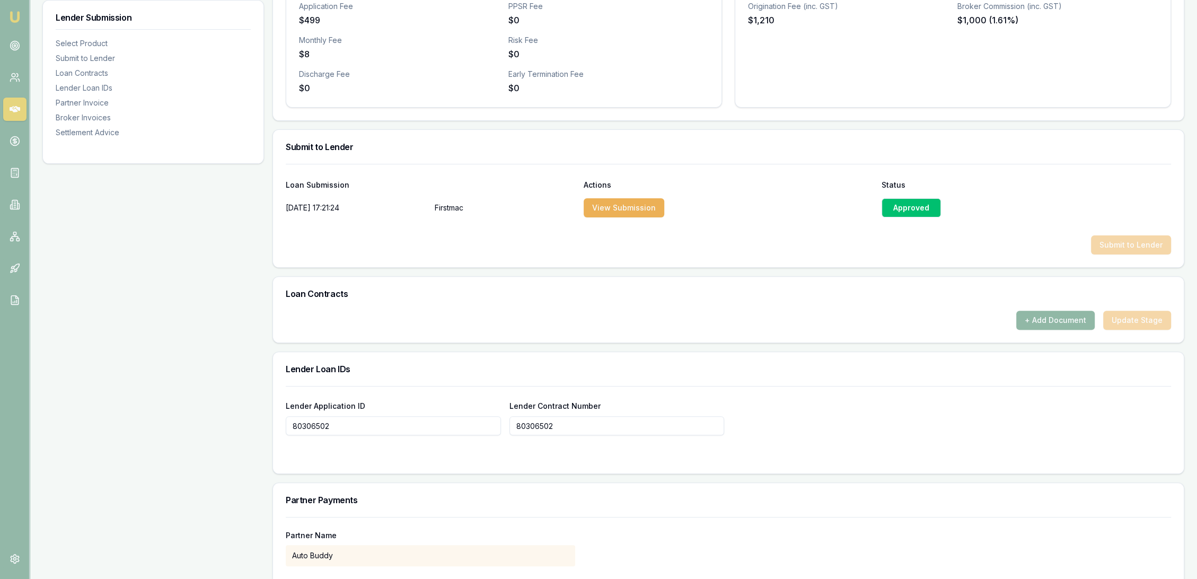
click at [1048, 316] on button "+ Add Document" at bounding box center [1055, 320] width 78 height 19
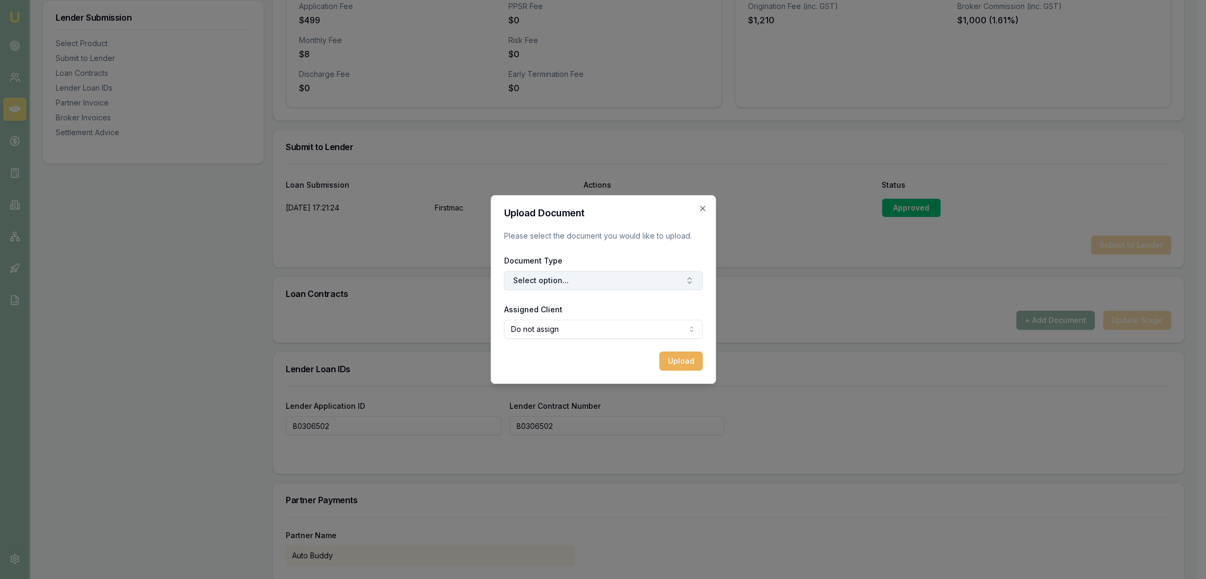
click at [554, 281] on button "Select option..." at bounding box center [602, 280] width 199 height 19
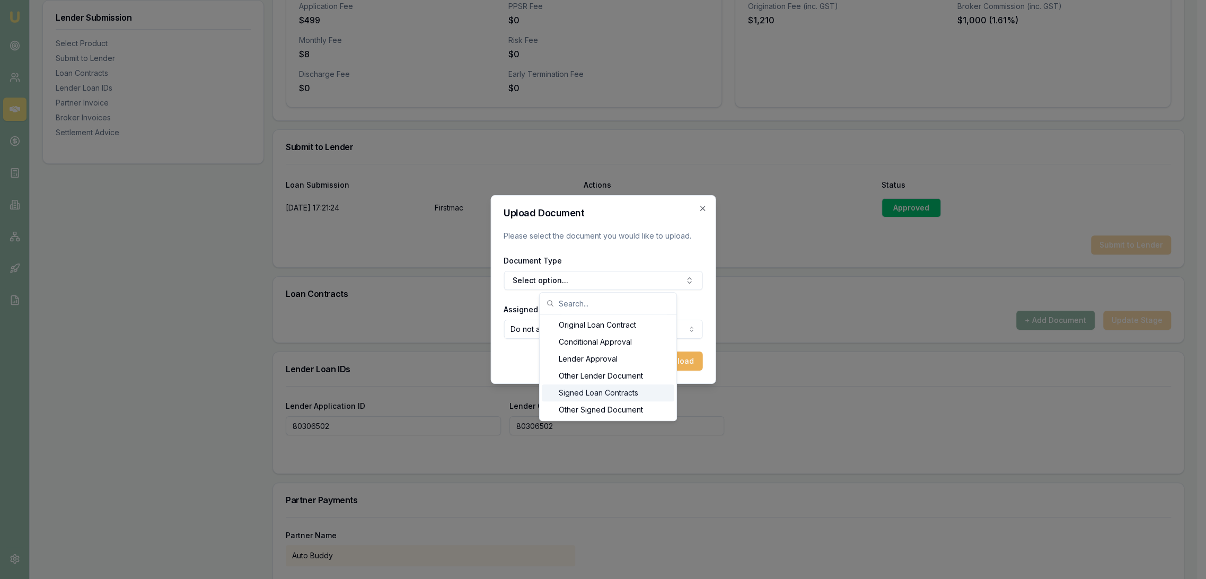
click at [572, 394] on div "Signed Loan Contracts" at bounding box center [608, 392] width 132 height 17
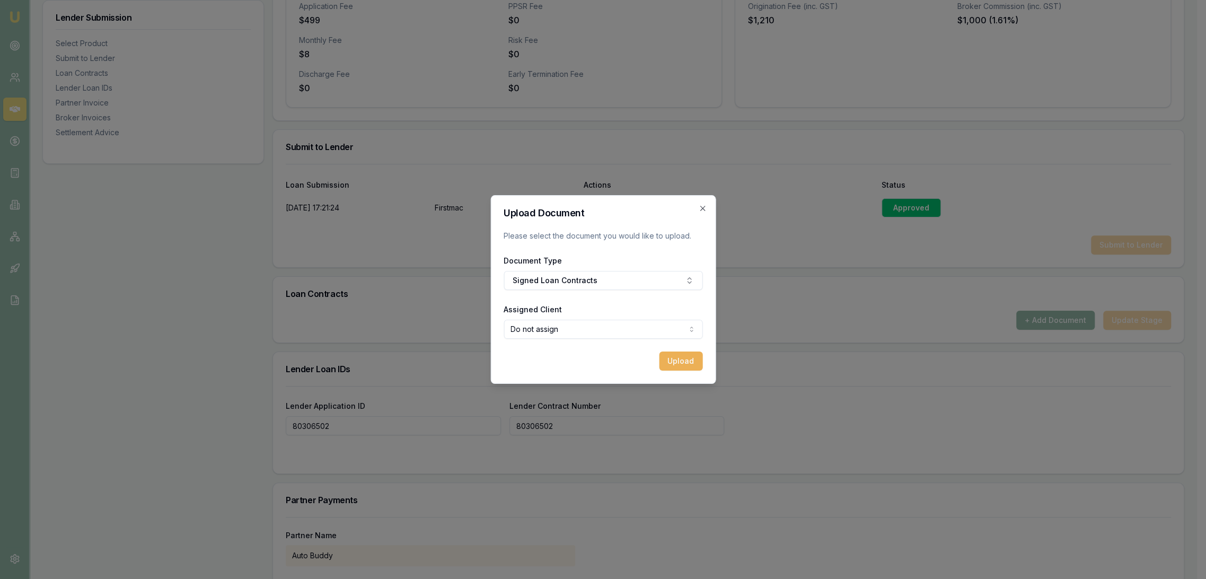
select select "U-G8SIEI1B7G"
click at [685, 360] on button "Upload" at bounding box center [675, 360] width 43 height 19
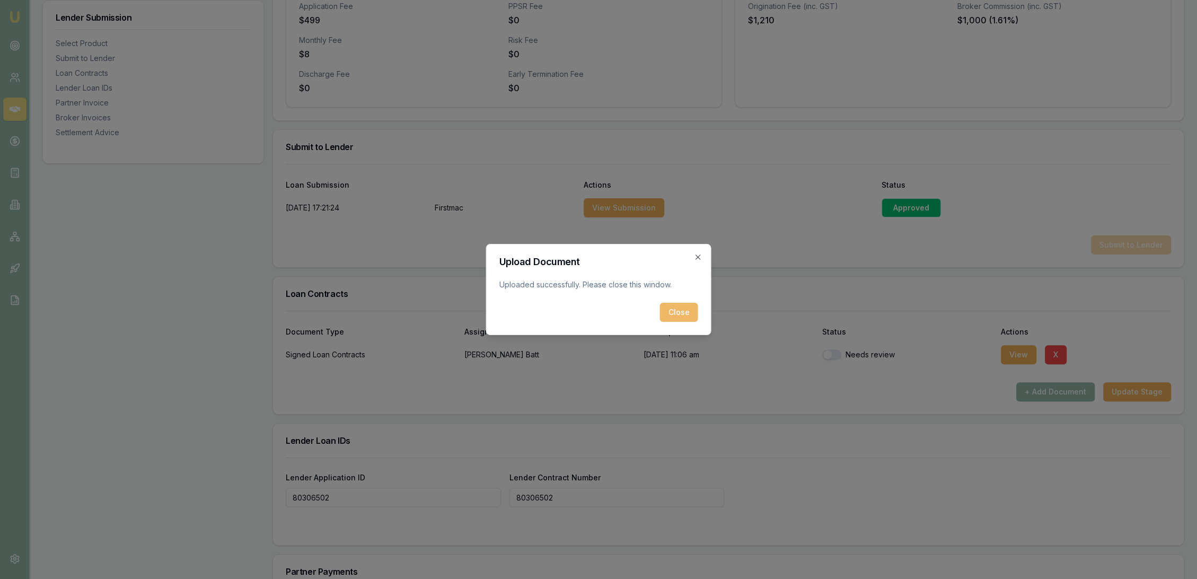
click at [688, 312] on button "Close" at bounding box center [679, 312] width 38 height 19
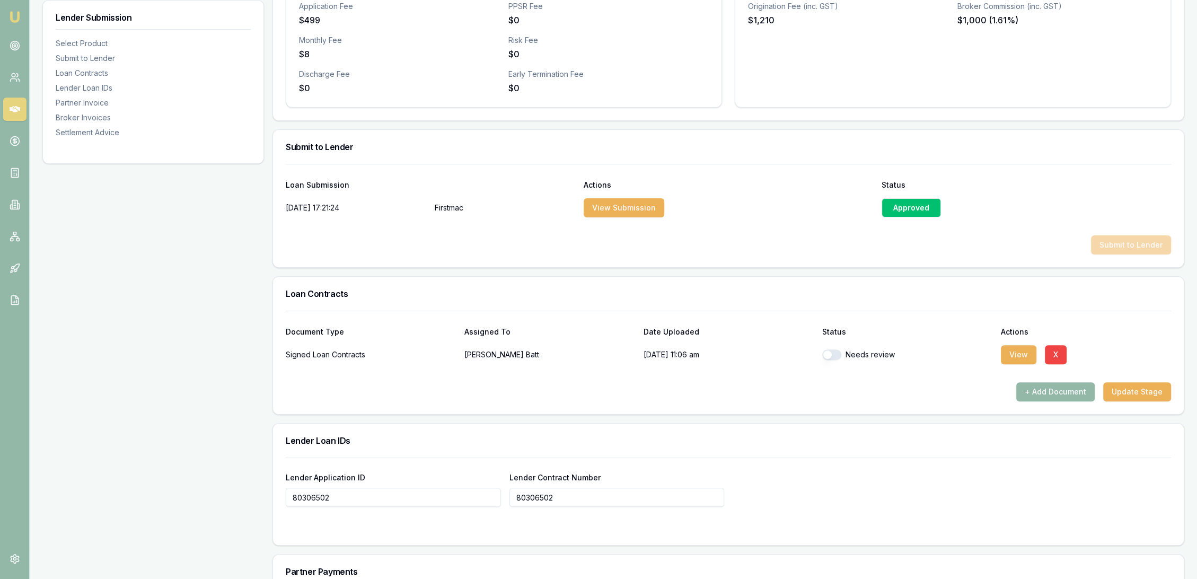
click at [827, 353] on button "button" at bounding box center [831, 354] width 19 height 11
checkbox input "true"
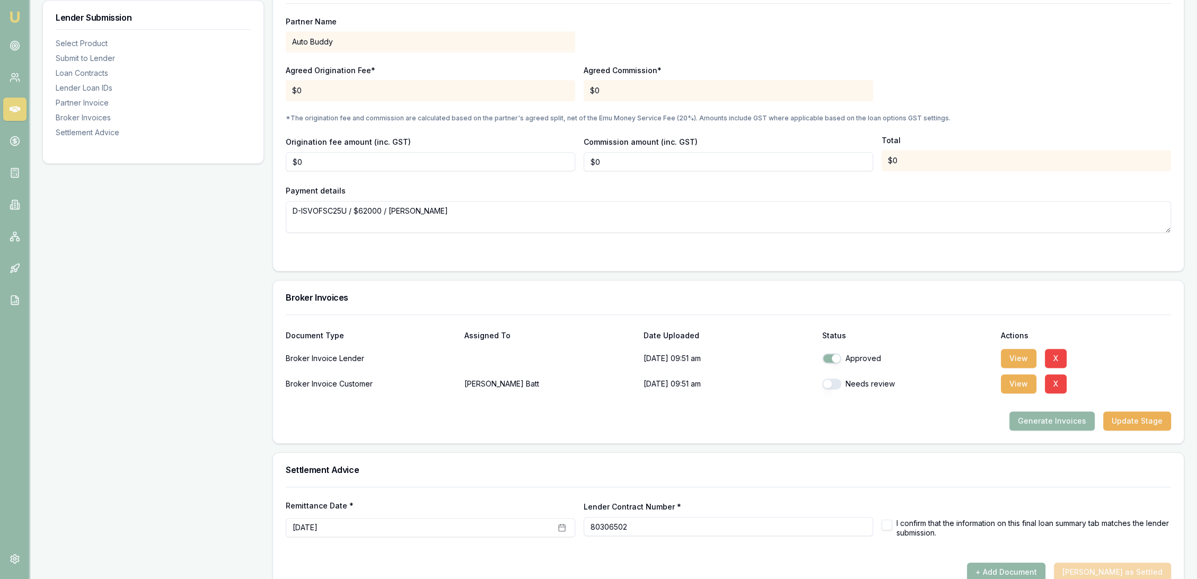
scroll to position [1001, 0]
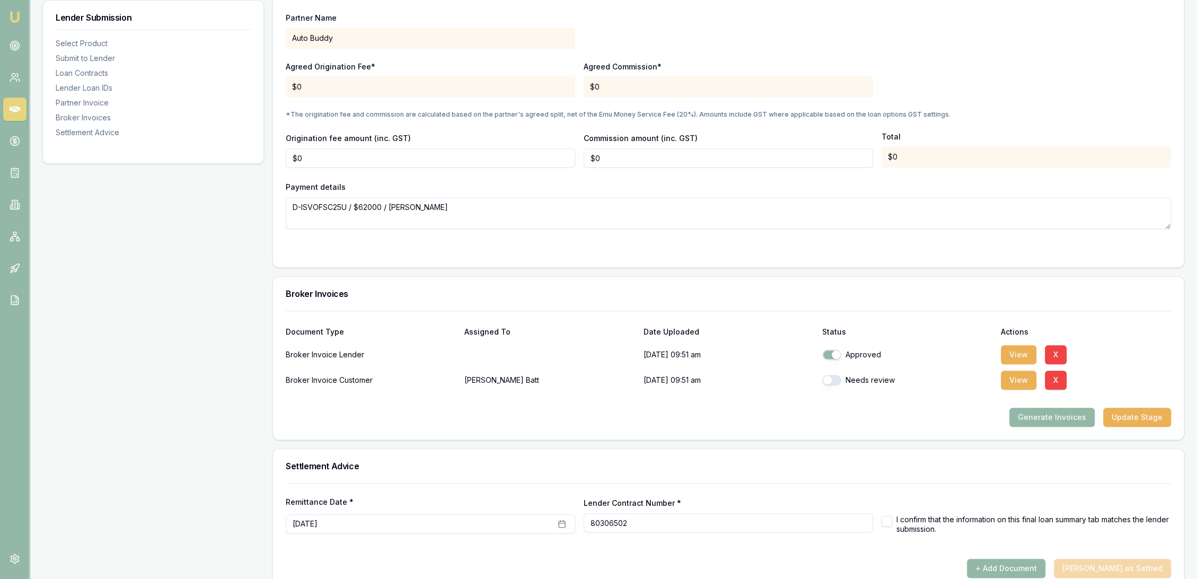
click at [833, 378] on button "button" at bounding box center [831, 380] width 19 height 11
checkbox input "true"
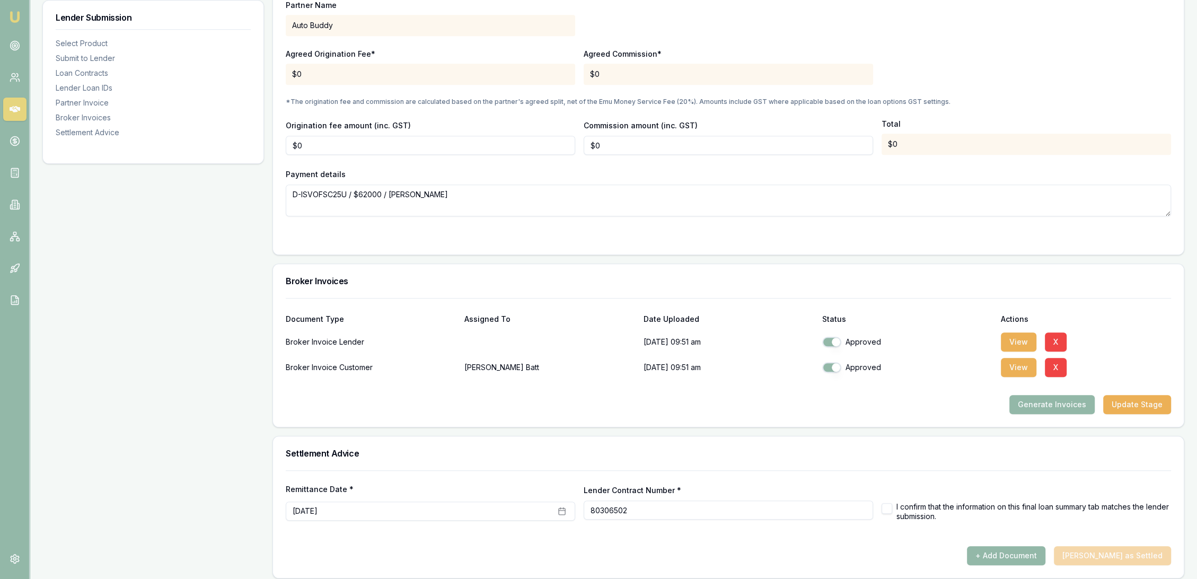
scroll to position [1020, 0]
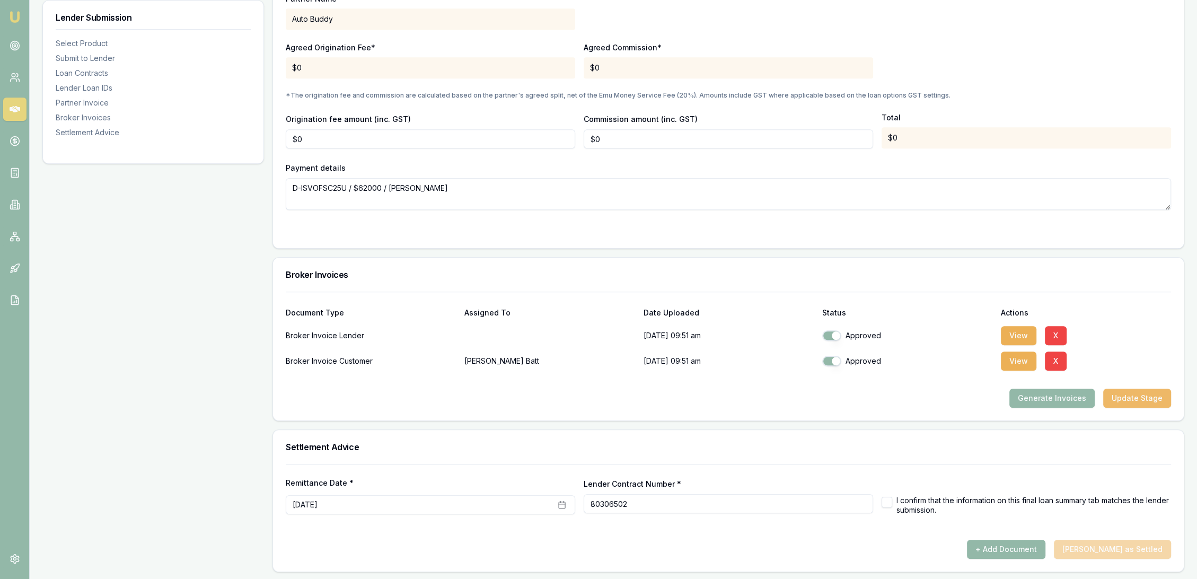
click at [1120, 396] on button "Update Stage" at bounding box center [1137, 397] width 68 height 19
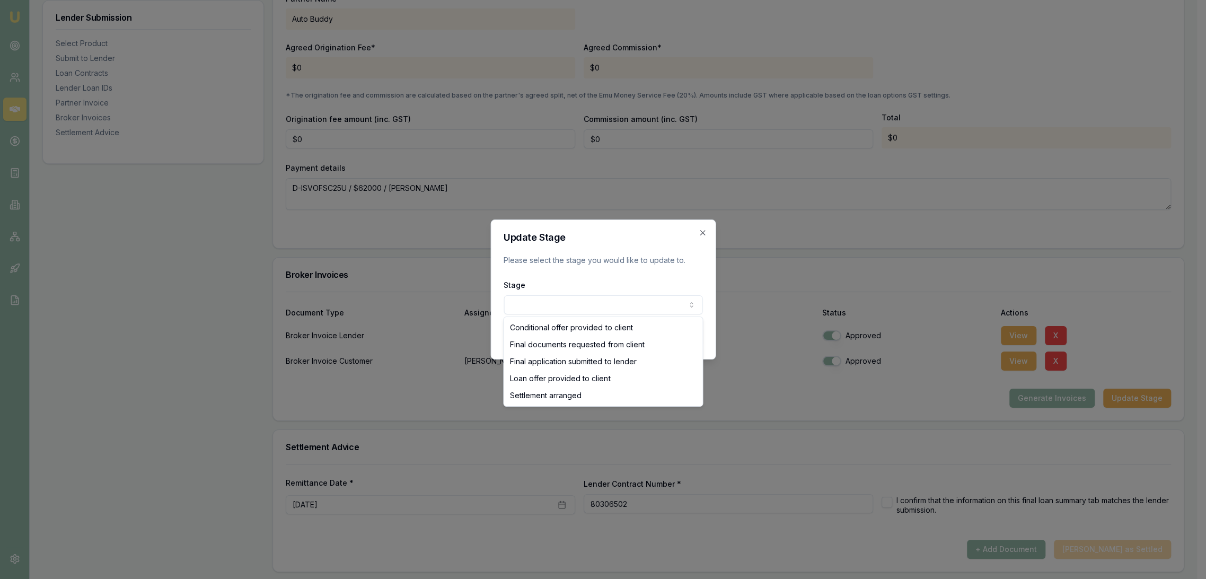
select select "SETTLEMENT_ARRANGED"
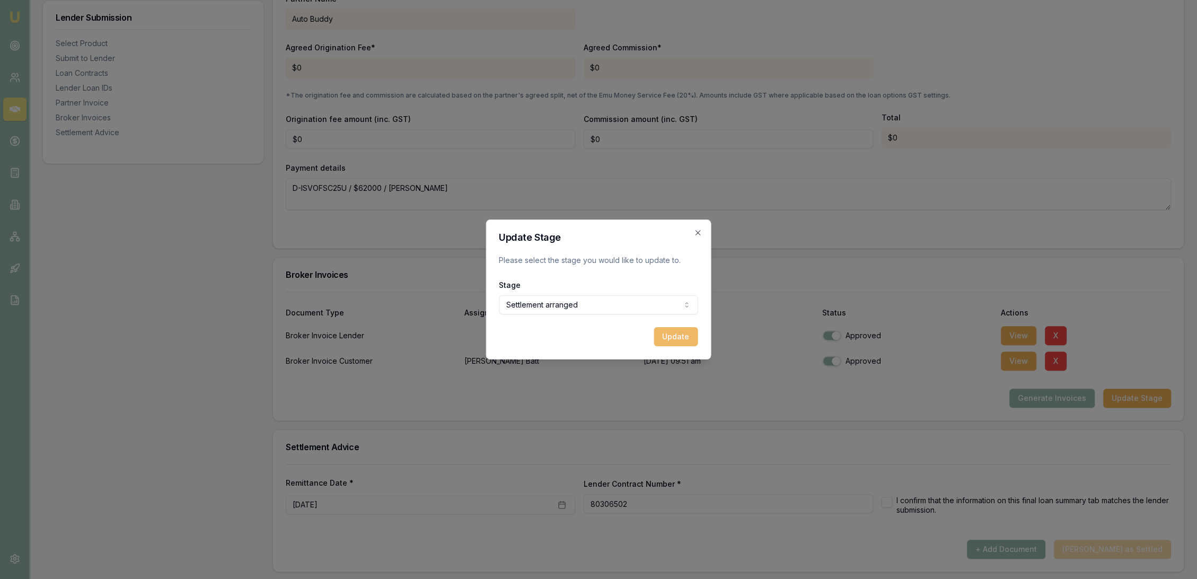
click at [683, 338] on button "Update" at bounding box center [676, 336] width 44 height 19
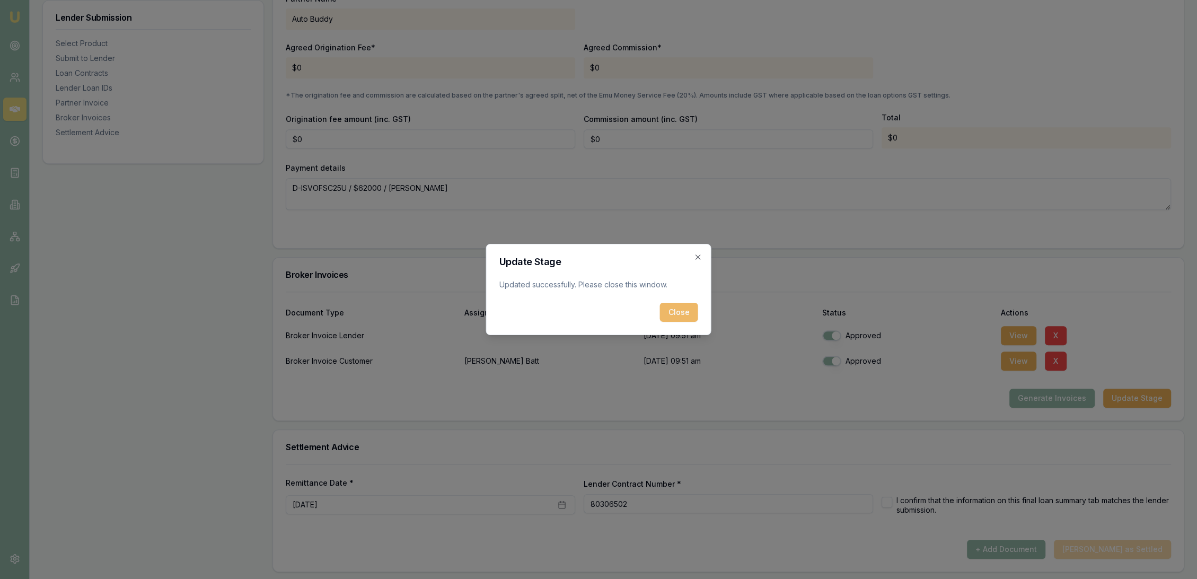
click at [676, 308] on button "Close" at bounding box center [679, 312] width 38 height 19
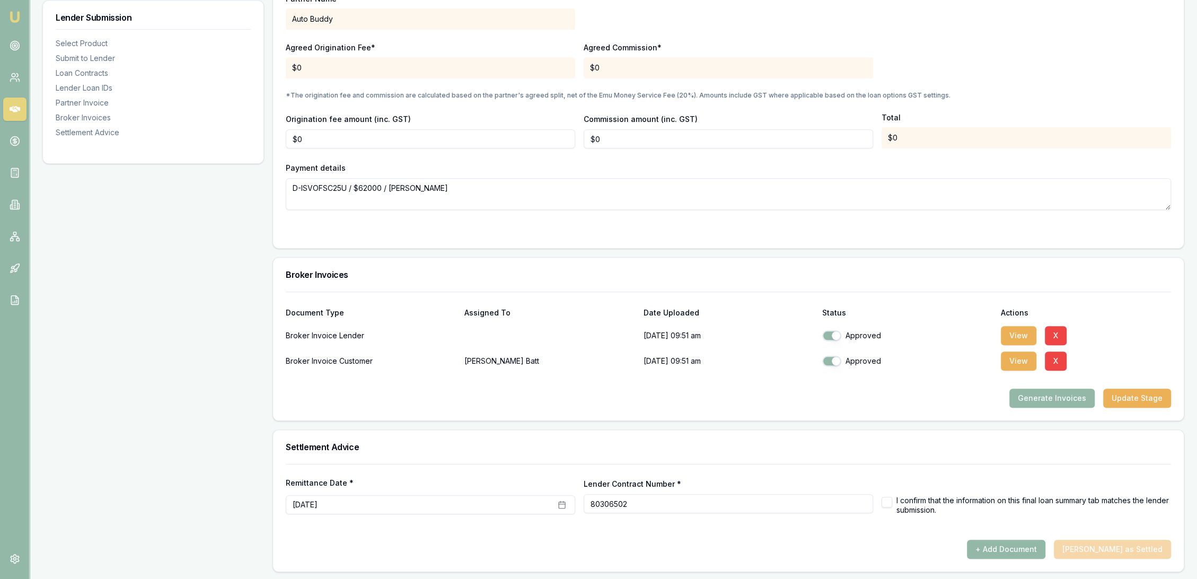
drag, startPoint x: 13, startPoint y: 17, endPoint x: 127, endPoint y: 10, distance: 114.2
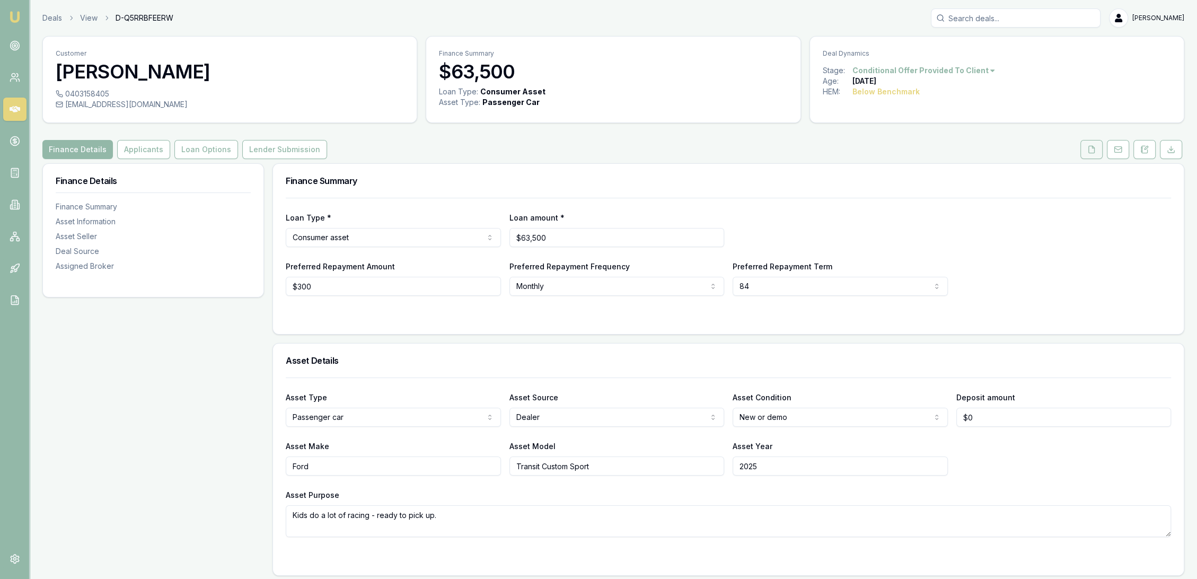
drag, startPoint x: 1093, startPoint y: 144, endPoint x: 1093, endPoint y: 151, distance: 7.4
click at [1093, 144] on button at bounding box center [1091, 149] width 22 height 19
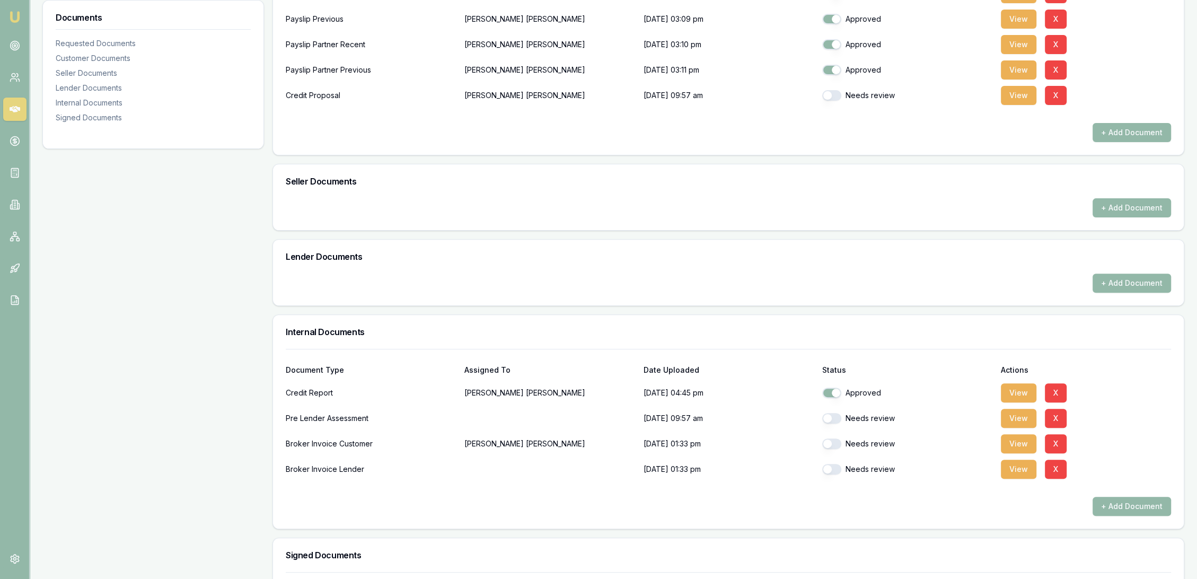
scroll to position [471, 0]
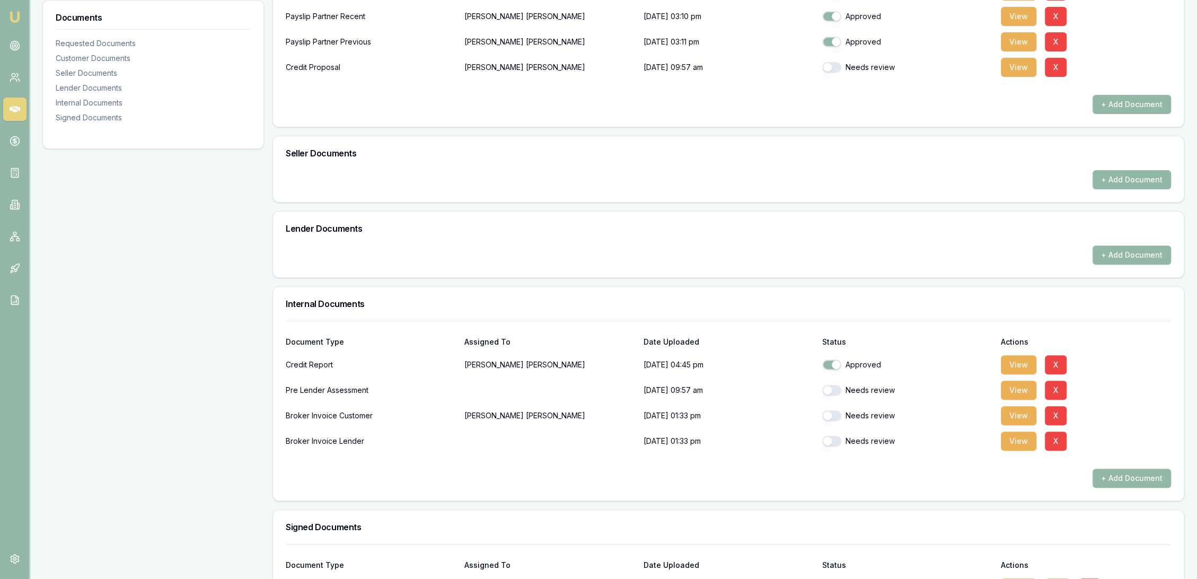
click at [1119, 173] on button "+ Add Document" at bounding box center [1131, 179] width 78 height 19
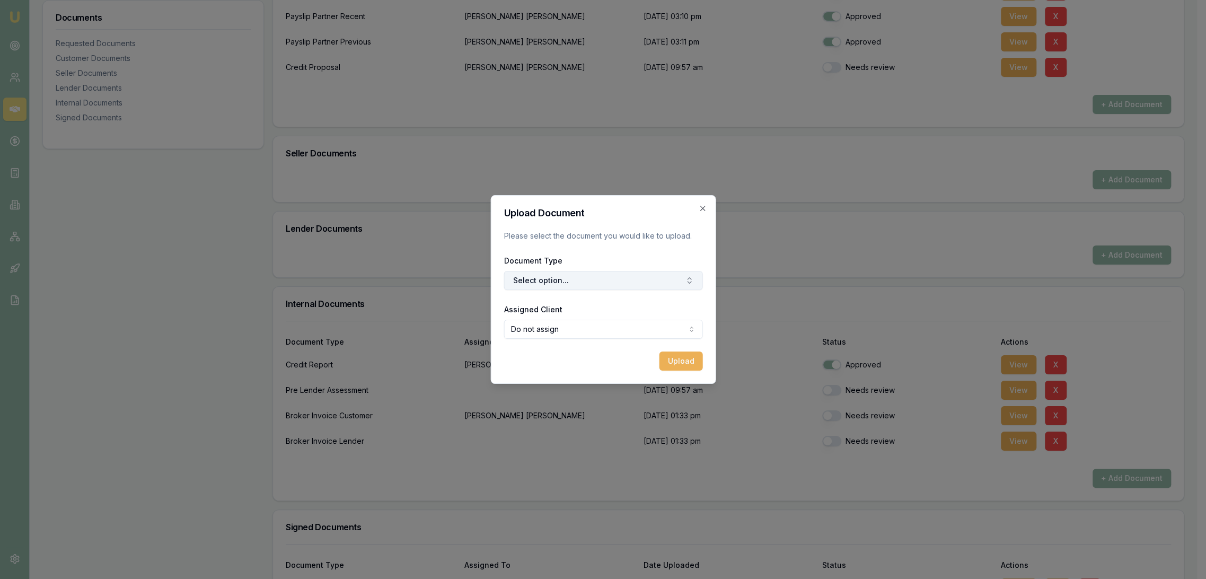
click at [533, 279] on button "Select option..." at bounding box center [602, 280] width 199 height 19
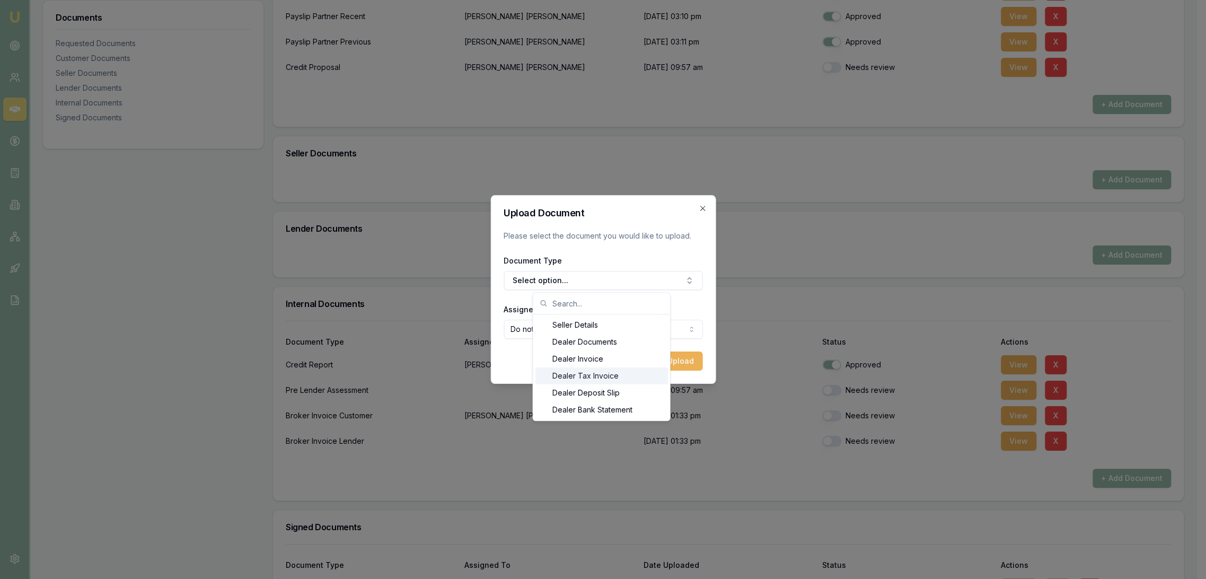
click at [585, 374] on div "Dealer Tax Invoice" at bounding box center [601, 375] width 132 height 17
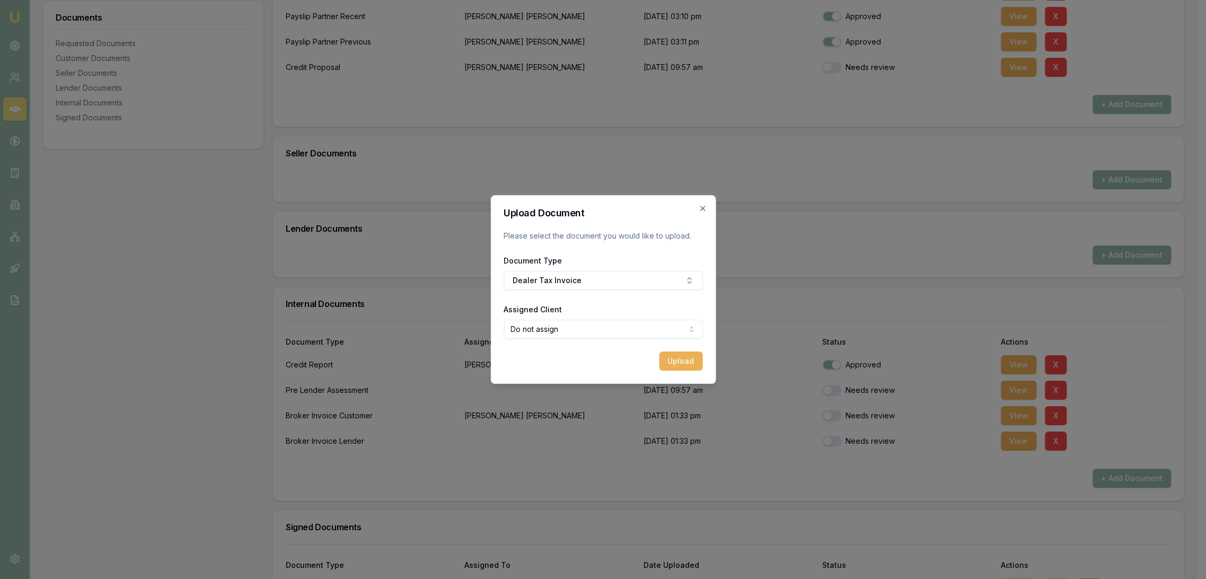
select select "U-AI9PAX9K0H"
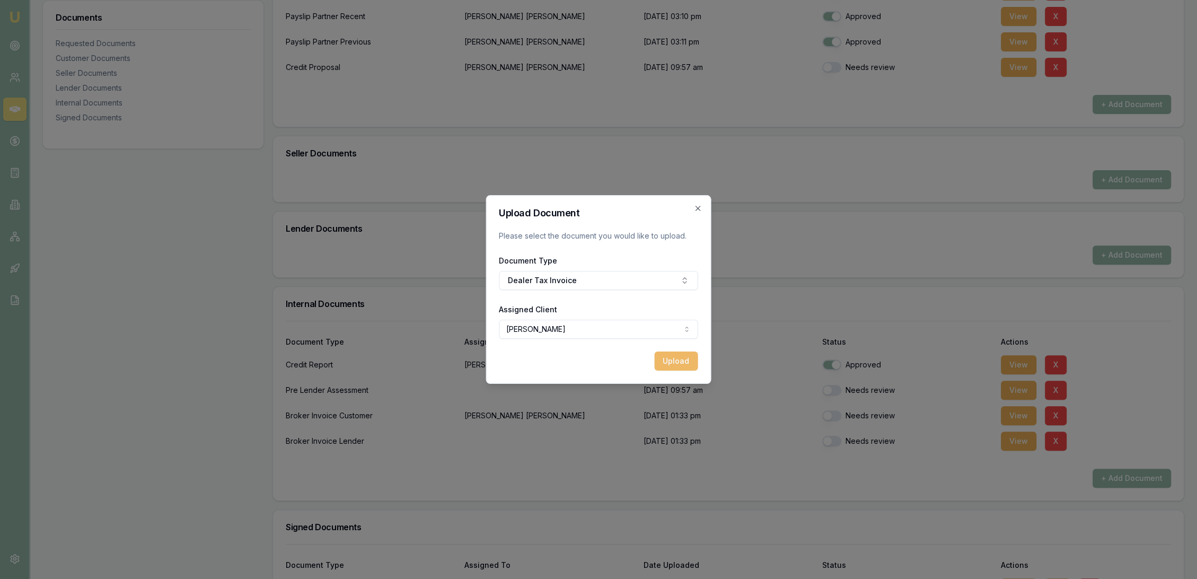
click at [664, 360] on button "Upload" at bounding box center [675, 360] width 43 height 19
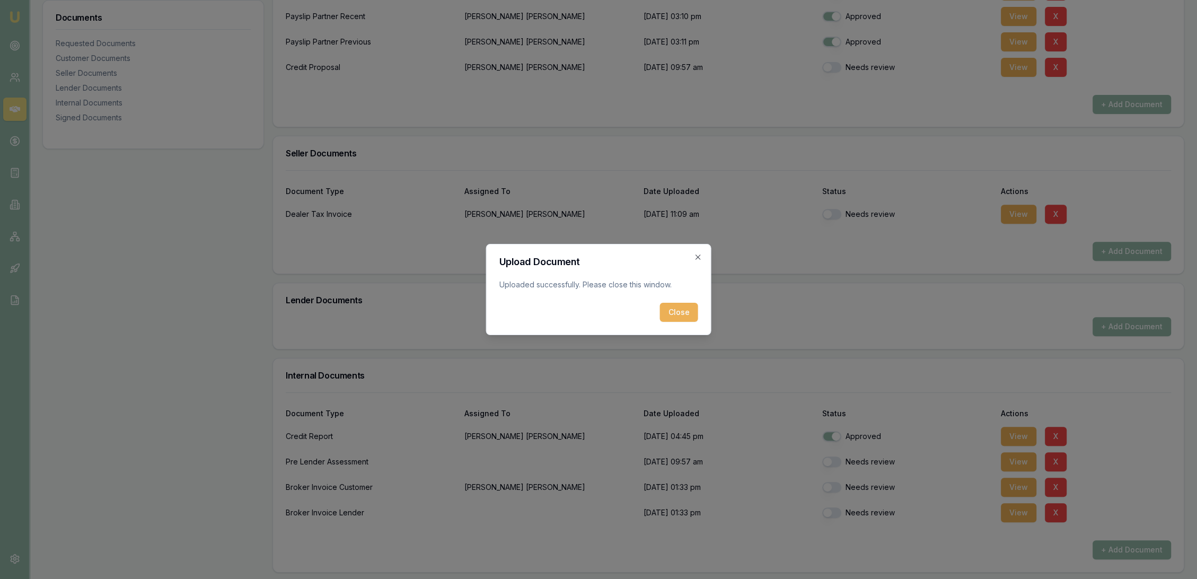
drag, startPoint x: 684, startPoint y: 308, endPoint x: 562, endPoint y: 337, distance: 125.2
click at [684, 308] on button "Close" at bounding box center [679, 312] width 38 height 19
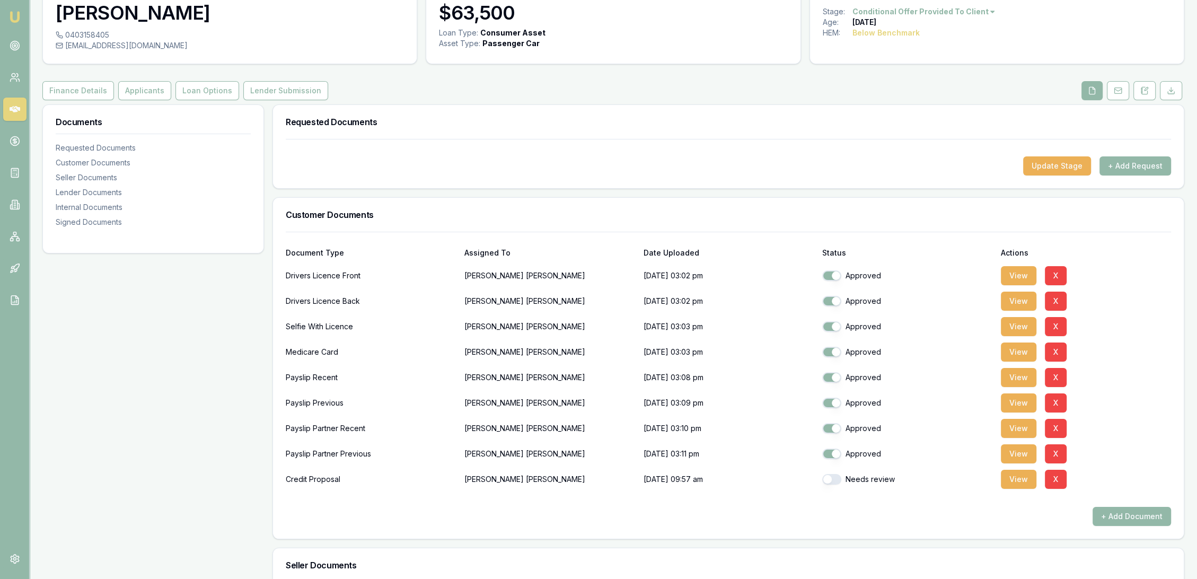
scroll to position [0, 0]
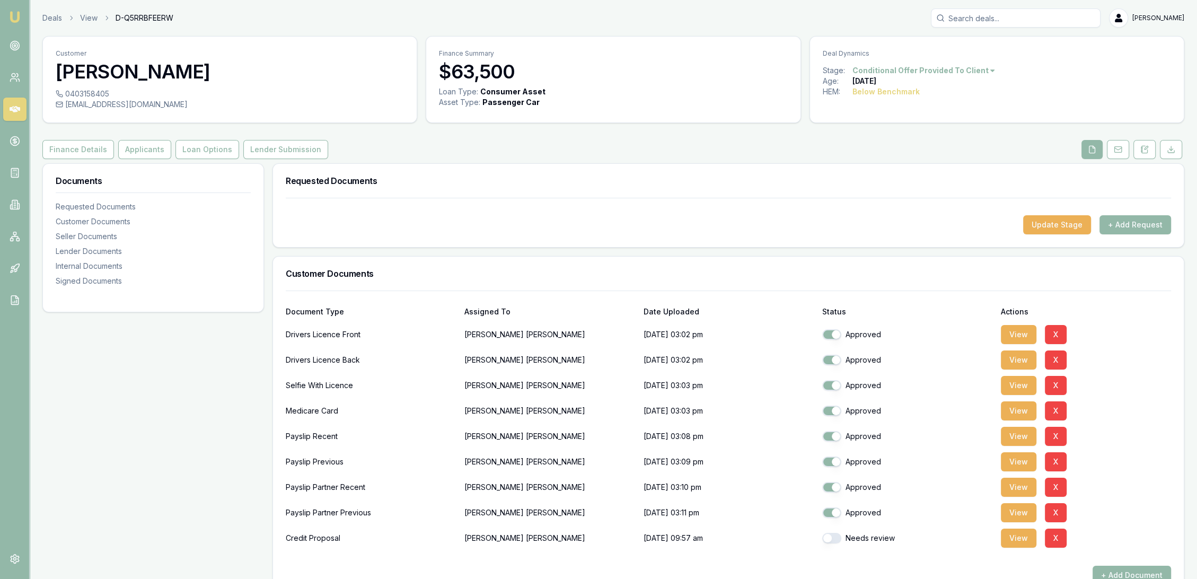
click at [142, 145] on button "Applicants" at bounding box center [144, 149] width 53 height 19
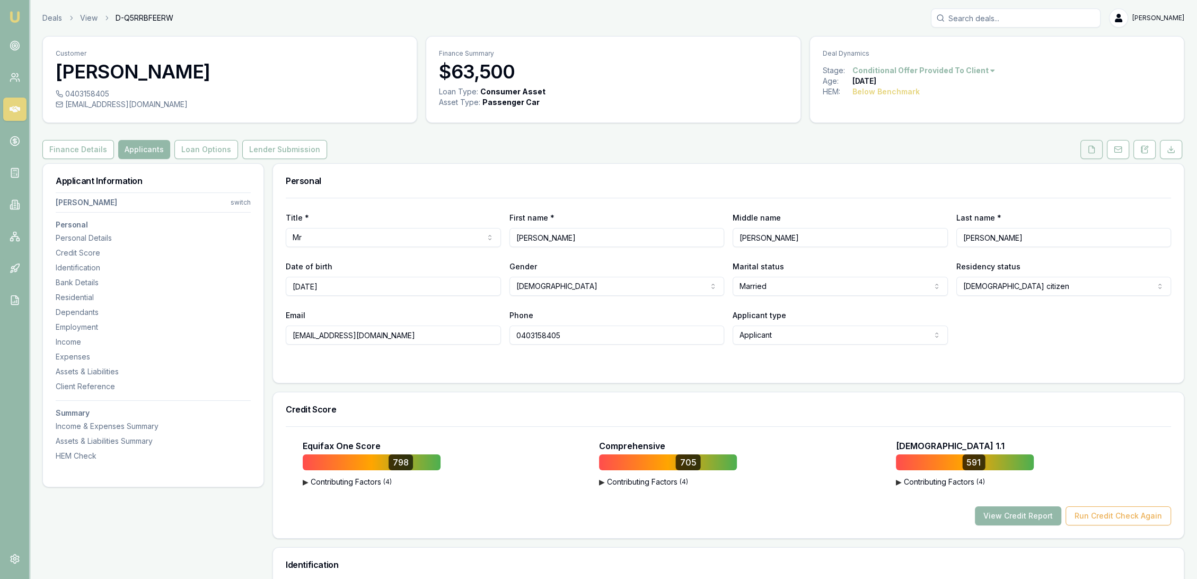
click at [1094, 151] on icon at bounding box center [1091, 149] width 8 height 8
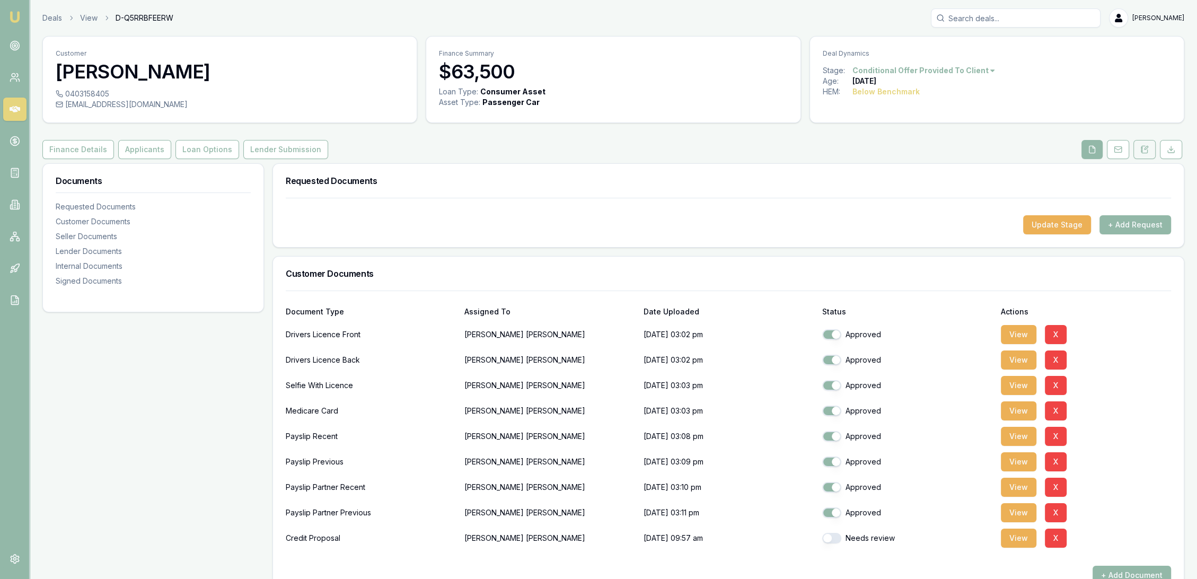
click at [1147, 152] on icon at bounding box center [1145, 149] width 6 height 7
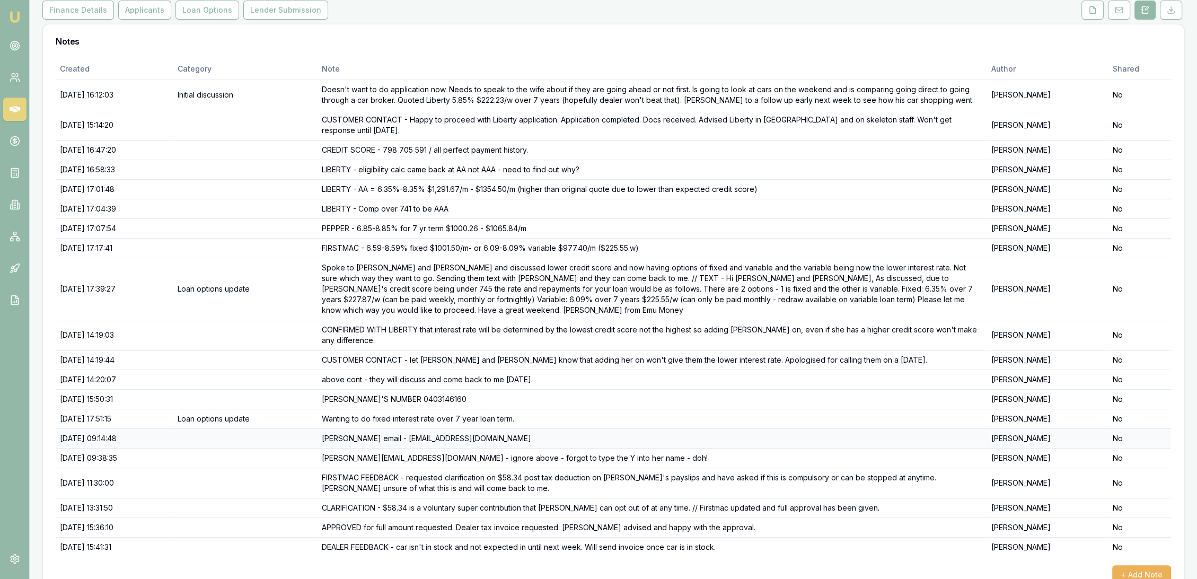
scroll to position [143, 0]
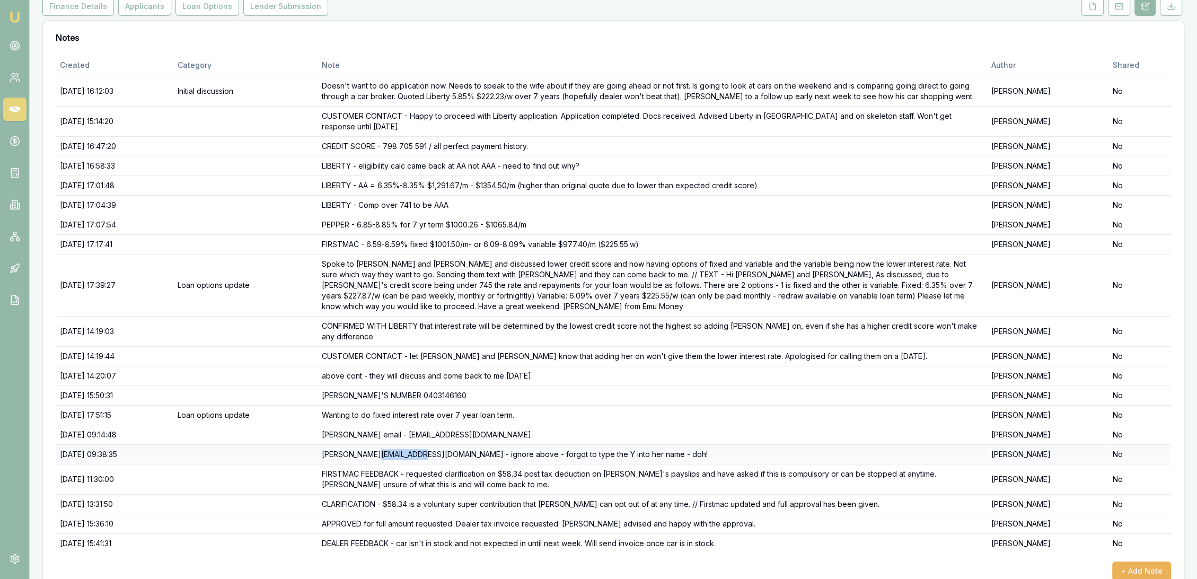
drag, startPoint x: 445, startPoint y: 429, endPoint x: 402, endPoint y: 429, distance: 42.9
click at [402, 444] on td "[PERSON_NAME][EMAIL_ADDRESS][DOMAIN_NAME] - ignore above - forgot to type the Y…" at bounding box center [651, 454] width 669 height 20
click at [447, 444] on td "[PERSON_NAME][EMAIL_ADDRESS][DOMAIN_NAME] - ignore above - forgot to type the Y…" at bounding box center [651, 454] width 669 height 20
drag, startPoint x: 448, startPoint y: 431, endPoint x: 350, endPoint y: 429, distance: 97.5
click at [349, 444] on td "[PERSON_NAME][EMAIL_ADDRESS][DOMAIN_NAME] - ignore above - forgot to type the Y…" at bounding box center [651, 454] width 669 height 20
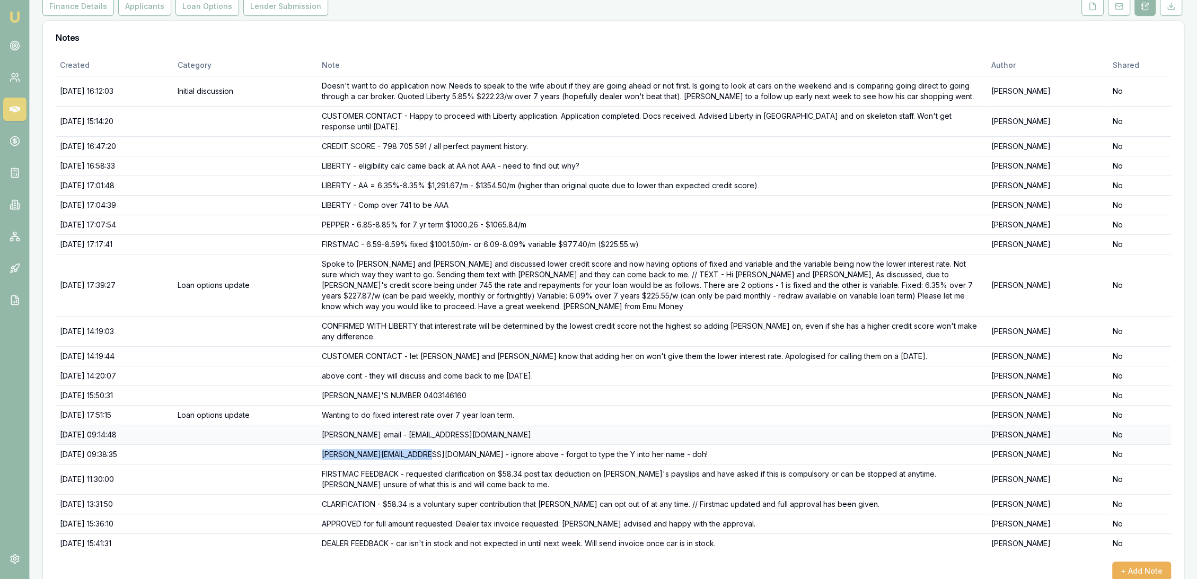
copy td "[EMAIL_ADDRESS][DOMAIN_NAME]"
click at [1144, 561] on button "+ Add Note" at bounding box center [1141, 570] width 59 height 19
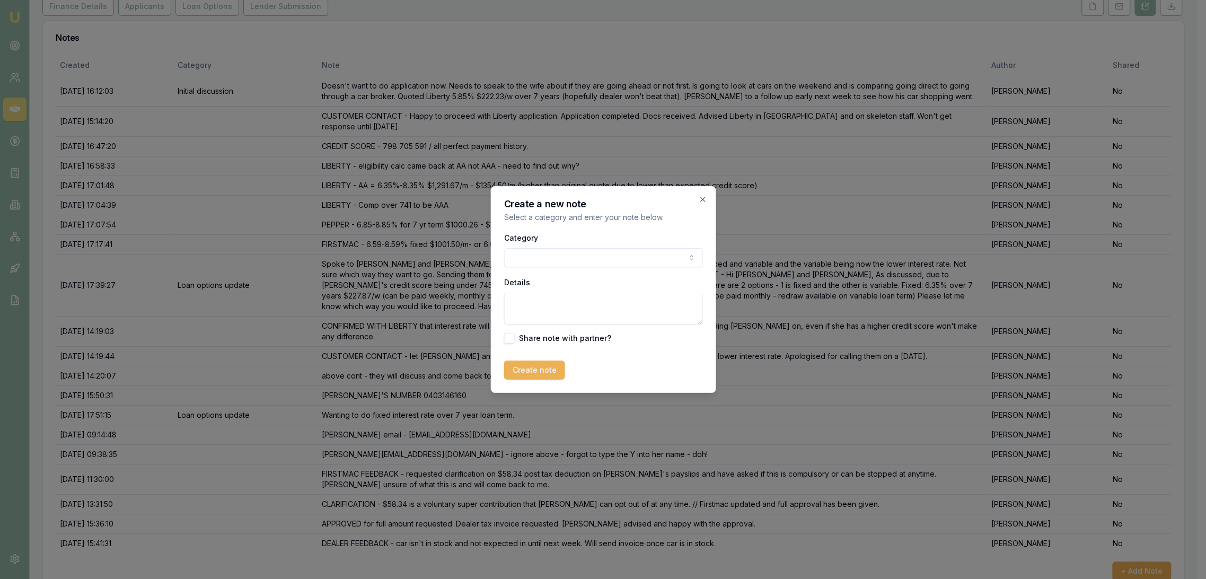
click at [572, 311] on textarea "Details" at bounding box center [602, 309] width 199 height 32
type textarea "DEALER INVOICE RECEIVED - CoC requested from [PERSON_NAME] and [PERSON_NAME]."
click at [537, 367] on button "Create note" at bounding box center [533, 369] width 61 height 19
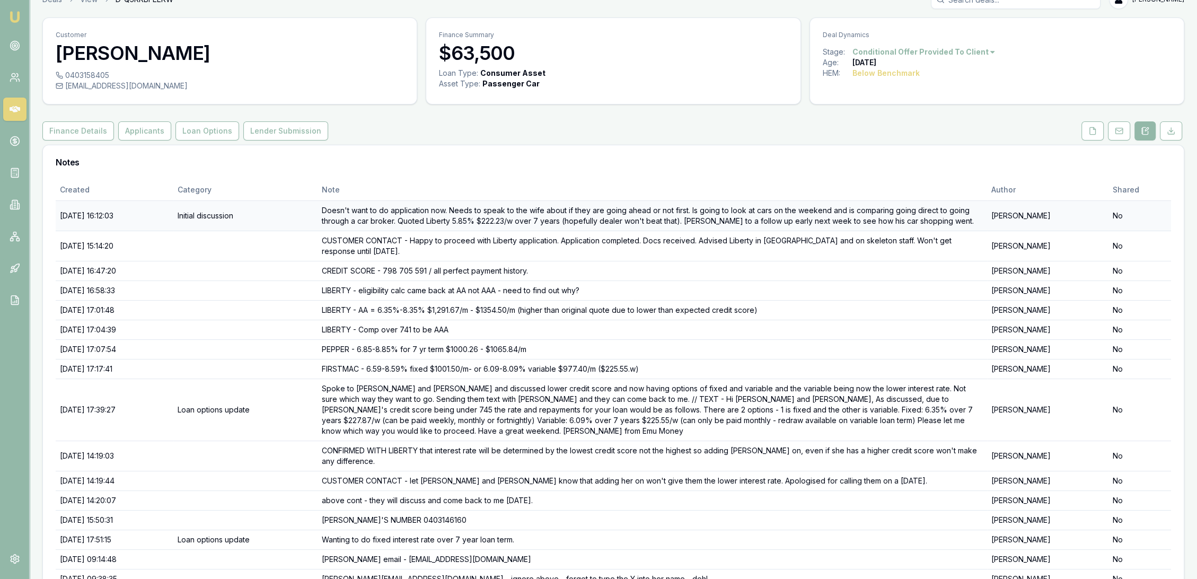
scroll to position [0, 0]
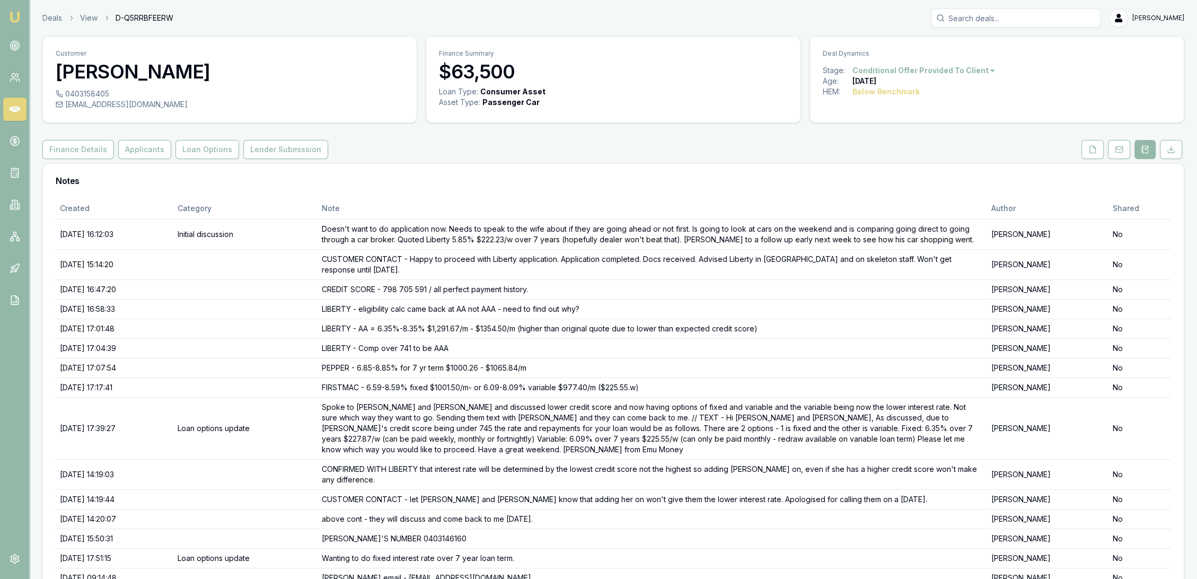
drag, startPoint x: 1090, startPoint y: 149, endPoint x: 1077, endPoint y: 162, distance: 18.0
click at [1090, 149] on icon at bounding box center [1092, 149] width 8 height 8
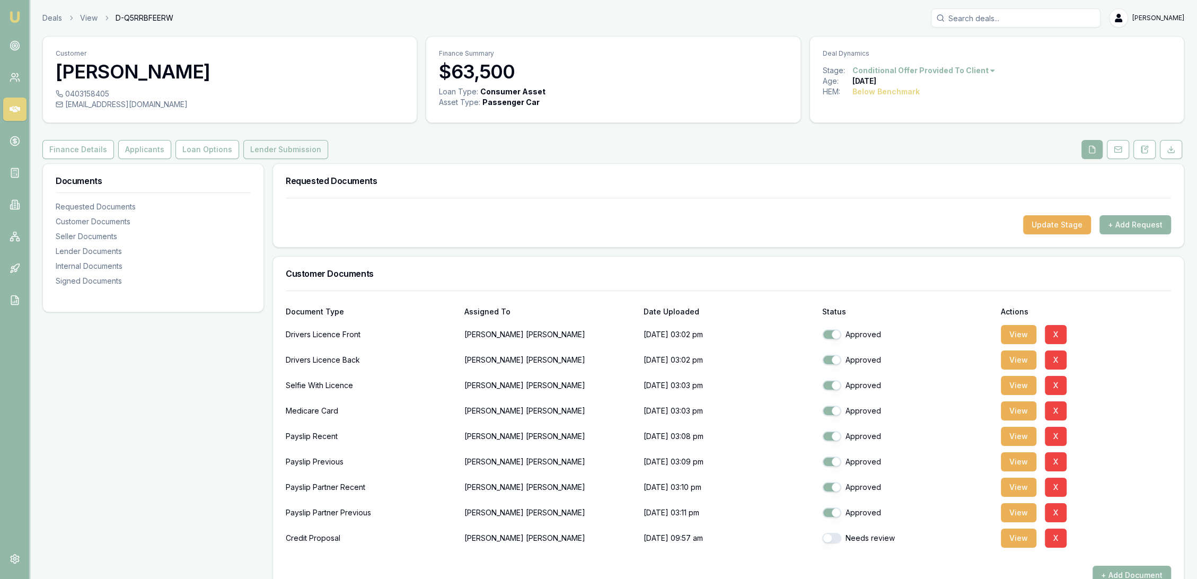
click at [273, 140] on button "Lender Submission" at bounding box center [285, 149] width 85 height 19
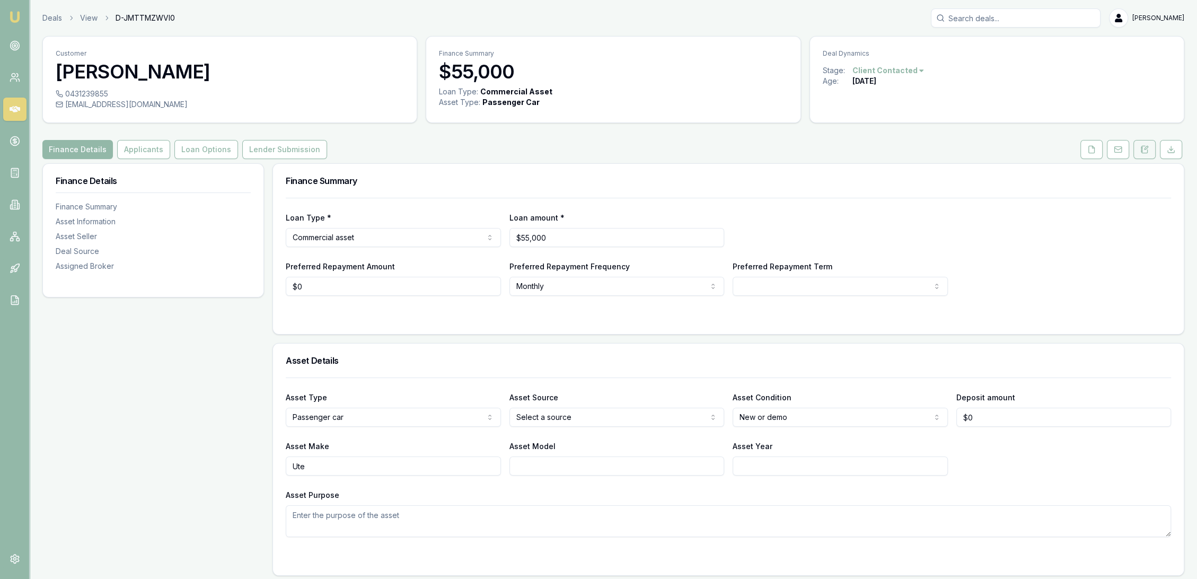
click at [1140, 147] on icon at bounding box center [1144, 149] width 8 height 8
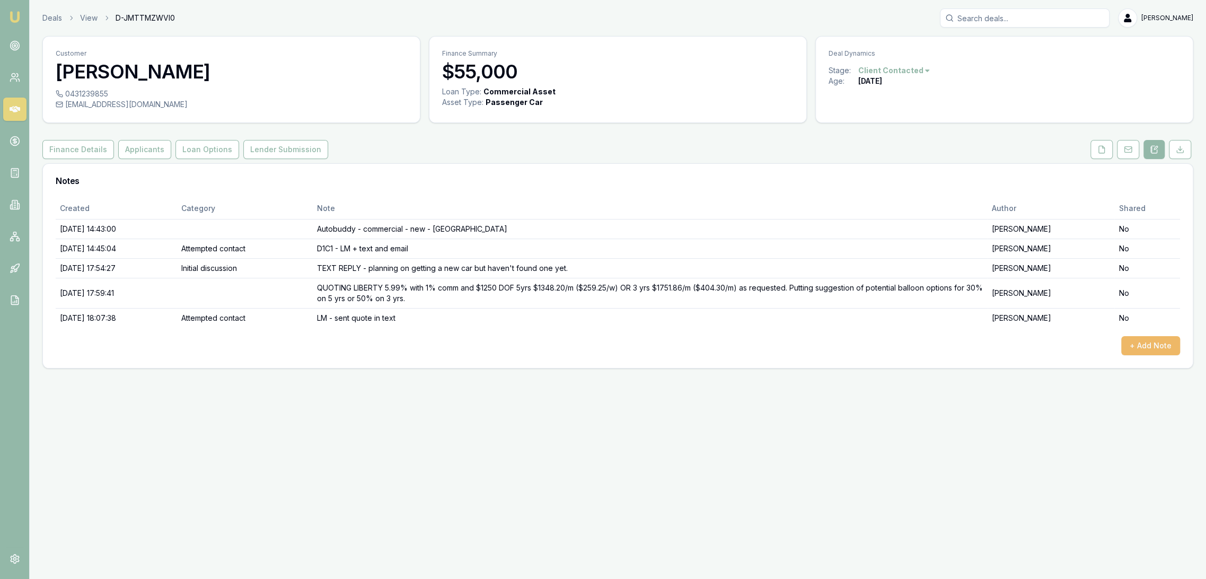
click at [1147, 344] on button "+ Add Note" at bounding box center [1150, 345] width 59 height 19
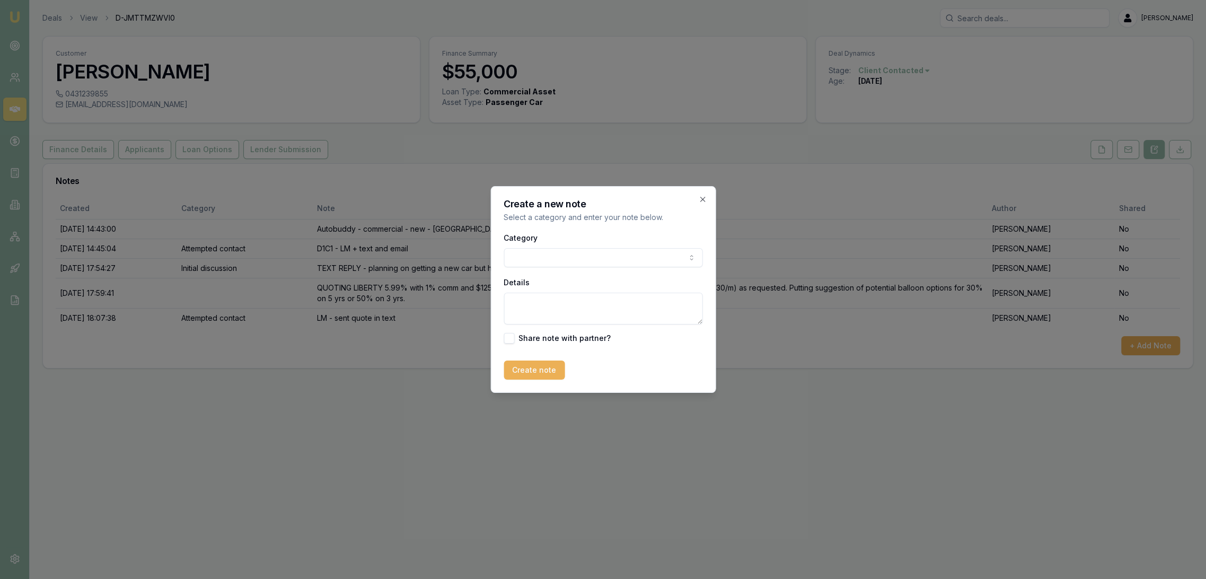
click at [562, 262] on body "Emu Broker Deals View D-JMTTMZWVI0 [PERSON_NAME] Toggle Menu Customer [PERSON_N…" at bounding box center [603, 289] width 1206 height 579
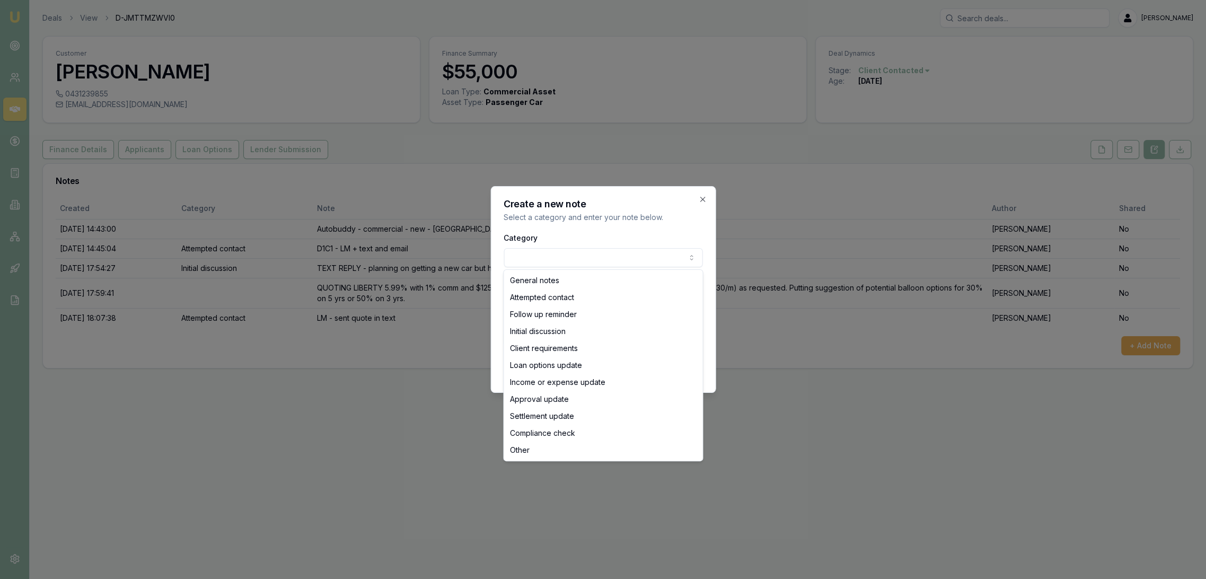
select select "ATTEMPTED_CONTACT"
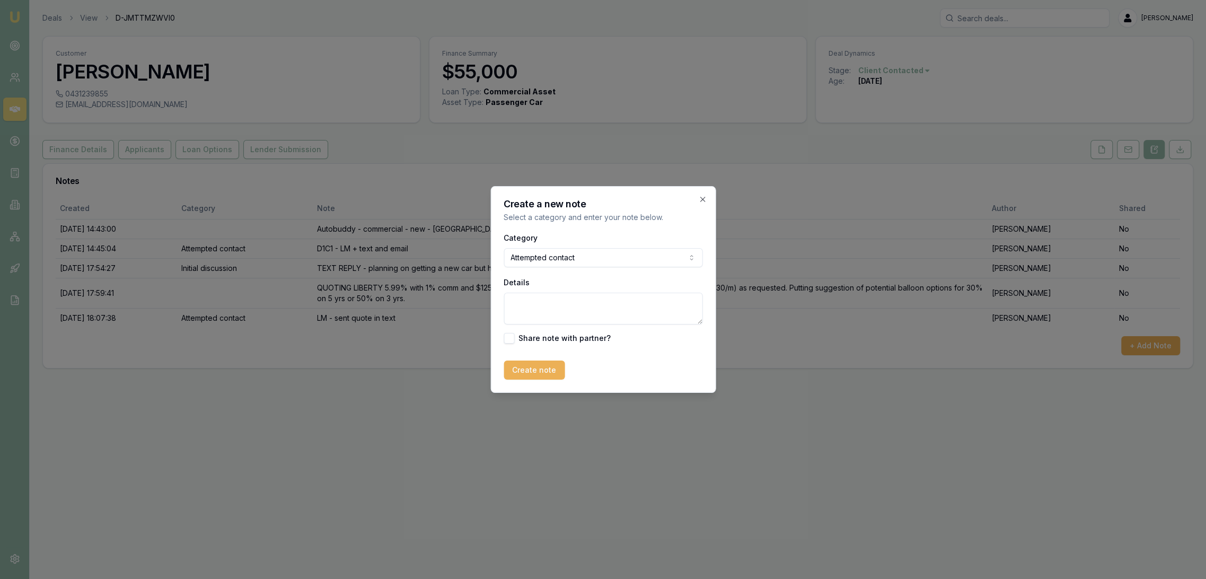
click at [543, 309] on textarea "Details" at bounding box center [602, 309] width 199 height 32
drag, startPoint x: 563, startPoint y: 305, endPoint x: 598, endPoint y: 306, distance: 34.5
click at [598, 306] on textarea "LM - sent text // Hi [PERSON_NAME]," at bounding box center [602, 309] width 199 height 32
type textarea "LM - sent text"
click at [531, 371] on button "Create note" at bounding box center [533, 369] width 61 height 19
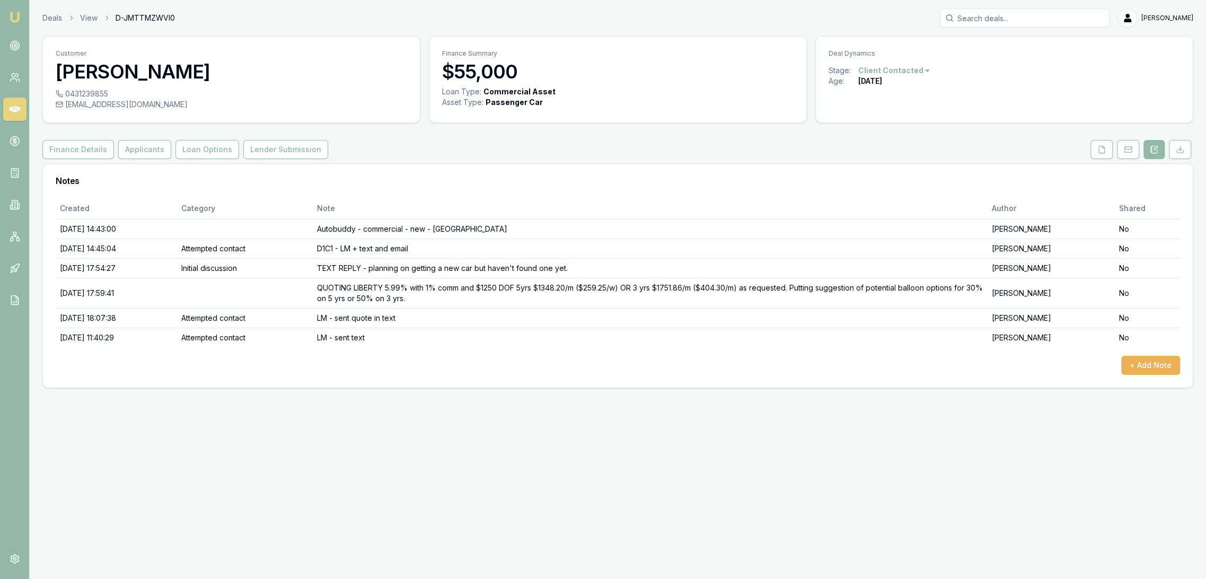
click at [14, 15] on img at bounding box center [14, 17] width 13 height 13
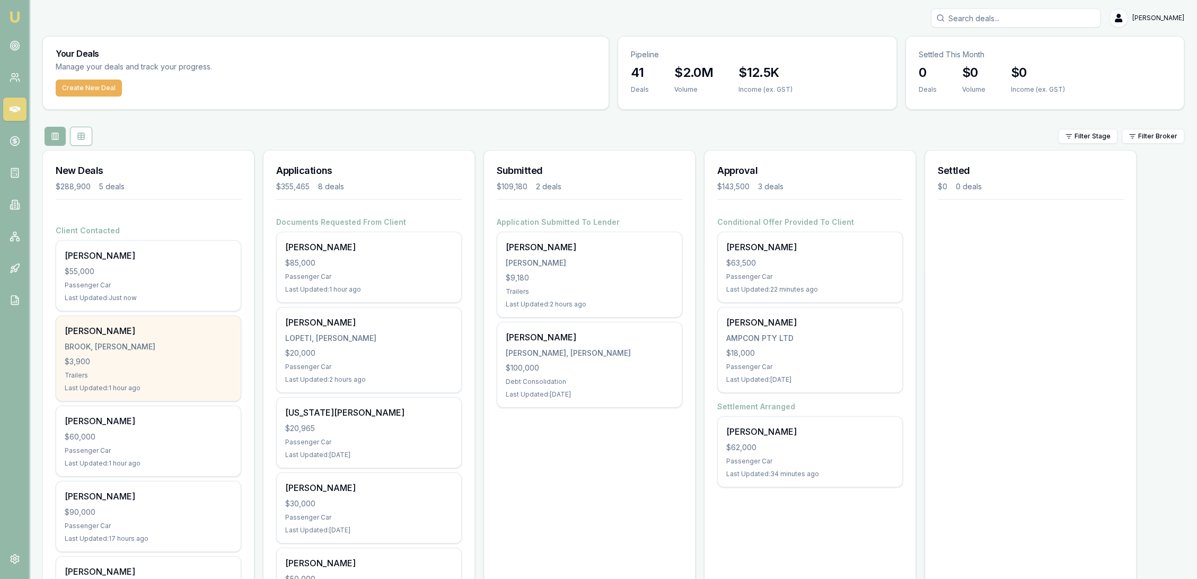
click at [140, 354] on div "[PERSON_NAME] BROOK, [PERSON_NAME] $3,900 Trailers Last Updated: 1 hour ago" at bounding box center [148, 358] width 184 height 85
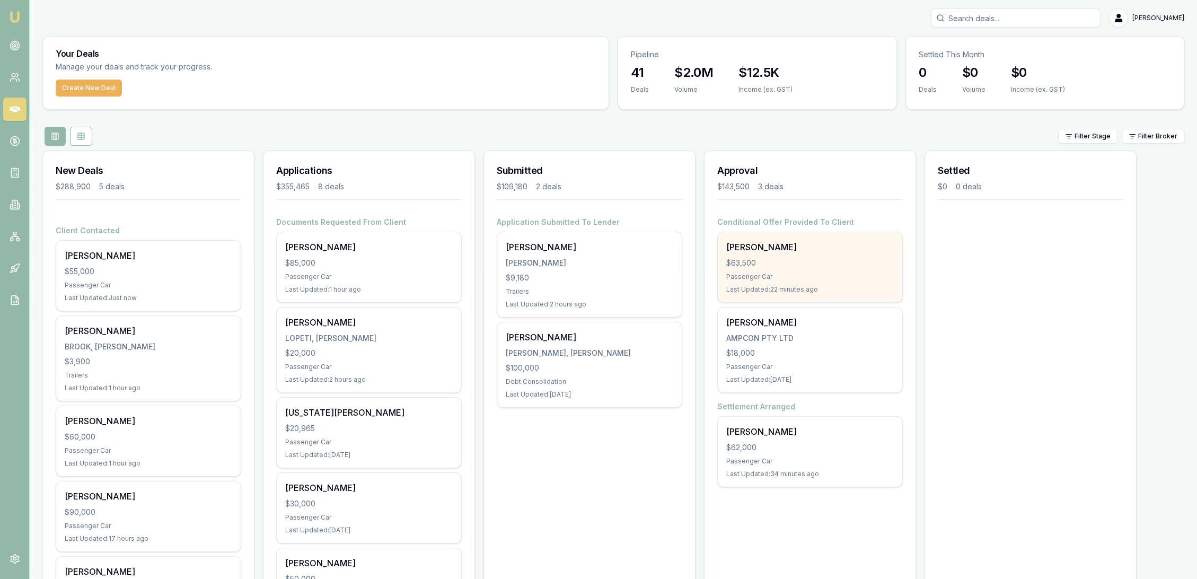
click at [840, 254] on div "[PERSON_NAME] $63,500 Passenger Car Last Updated: 22 minutes ago" at bounding box center [810, 267] width 184 height 70
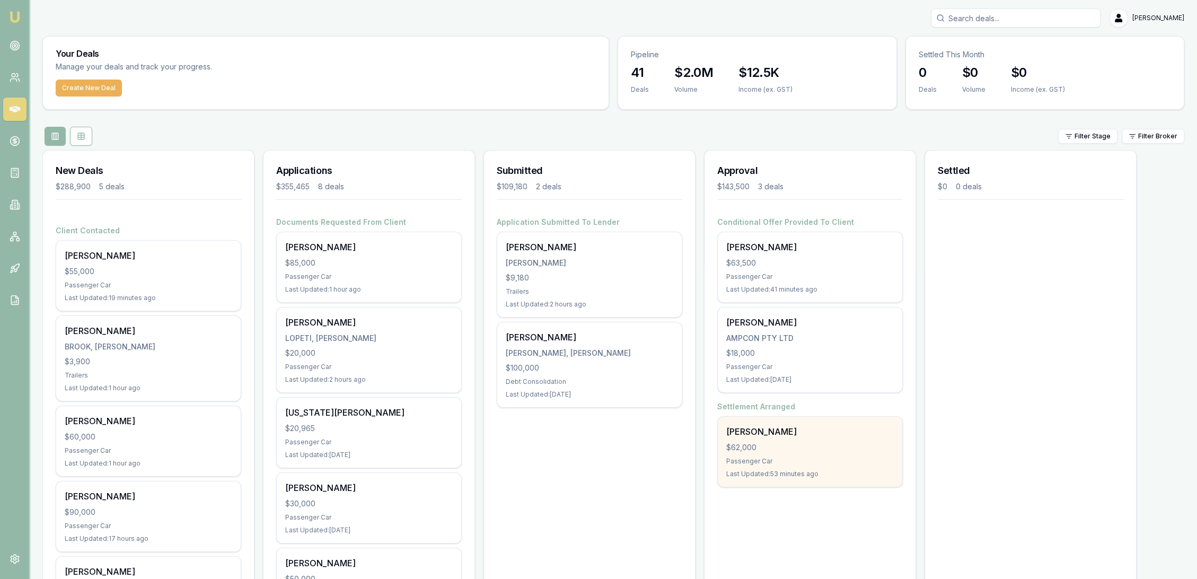
click at [781, 431] on div "[PERSON_NAME]" at bounding box center [809, 431] width 167 height 13
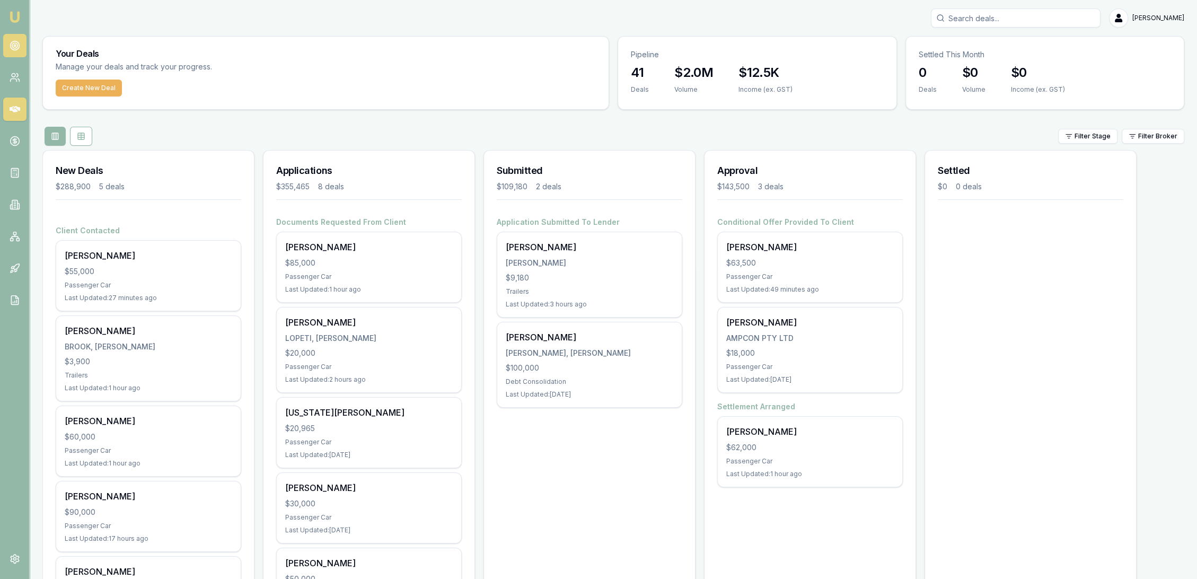
click at [13, 46] on icon at bounding box center [15, 45] width 11 height 11
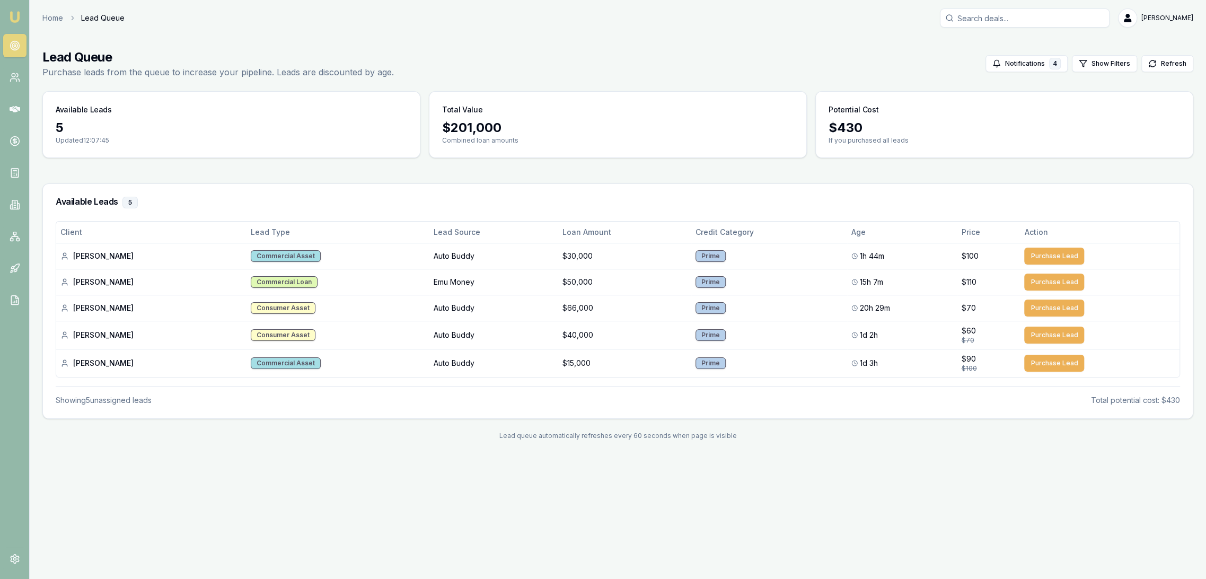
click at [15, 16] on img at bounding box center [14, 17] width 13 height 13
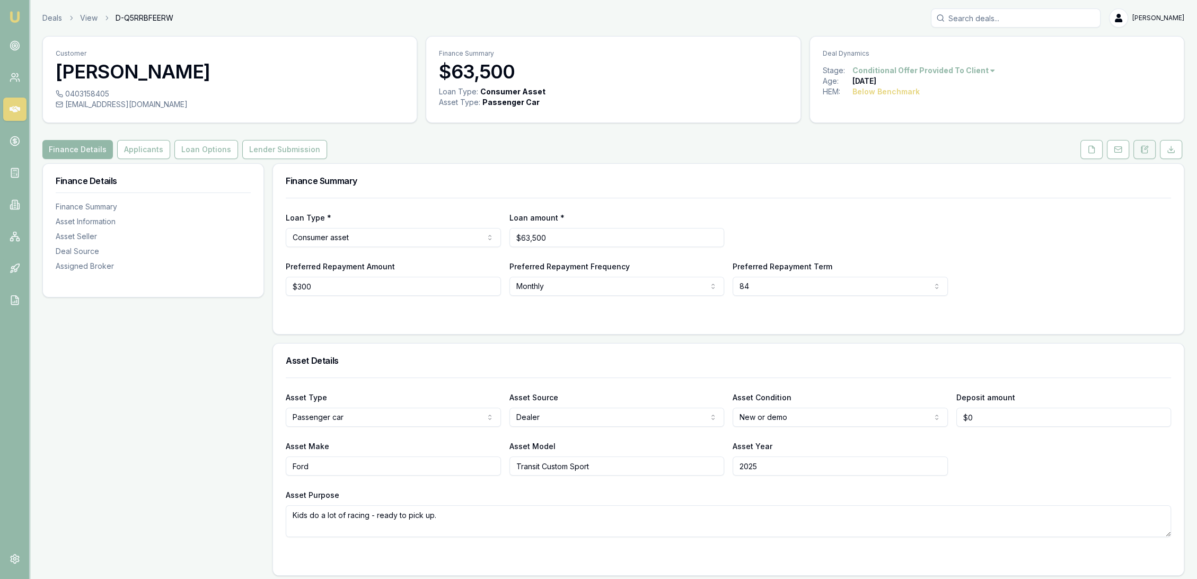
click at [1138, 151] on button at bounding box center [1144, 149] width 22 height 19
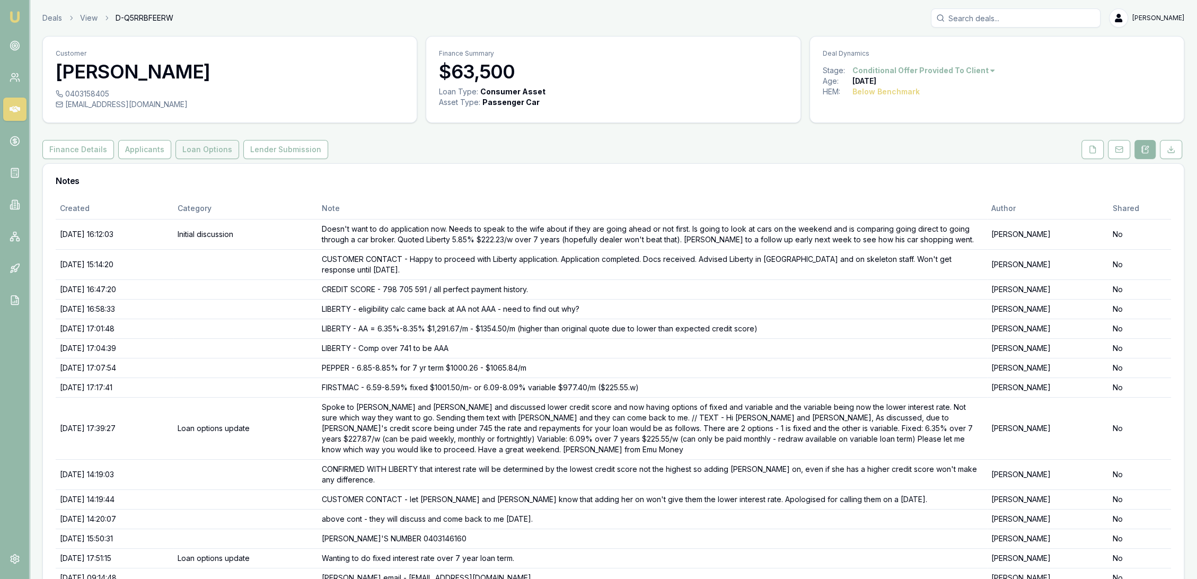
click at [181, 156] on button "Loan Options" at bounding box center [207, 149] width 64 height 19
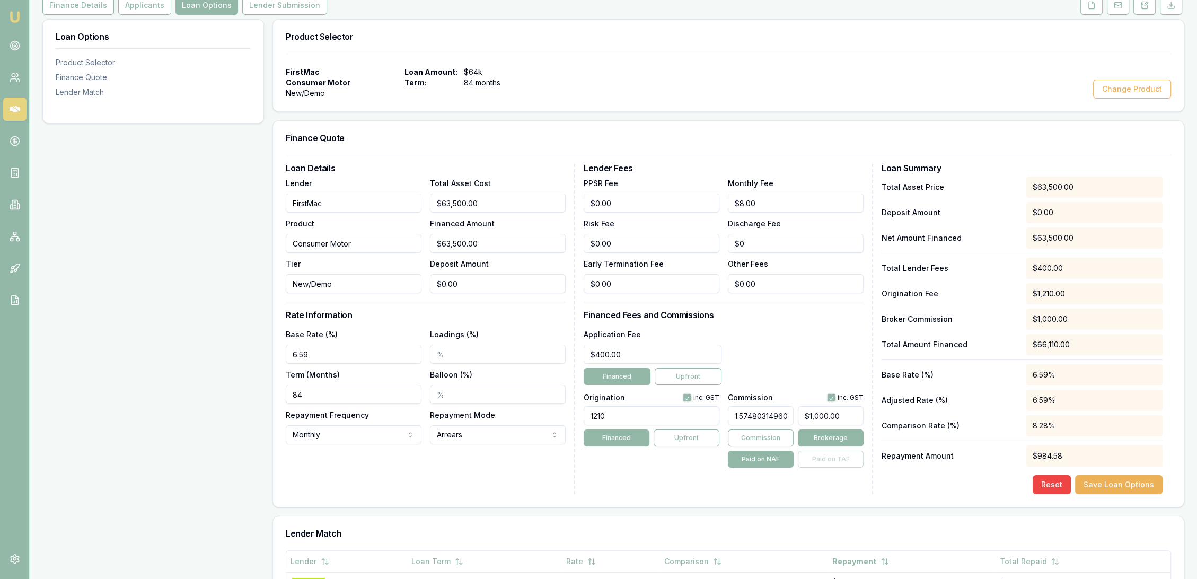
scroll to position [118, 0]
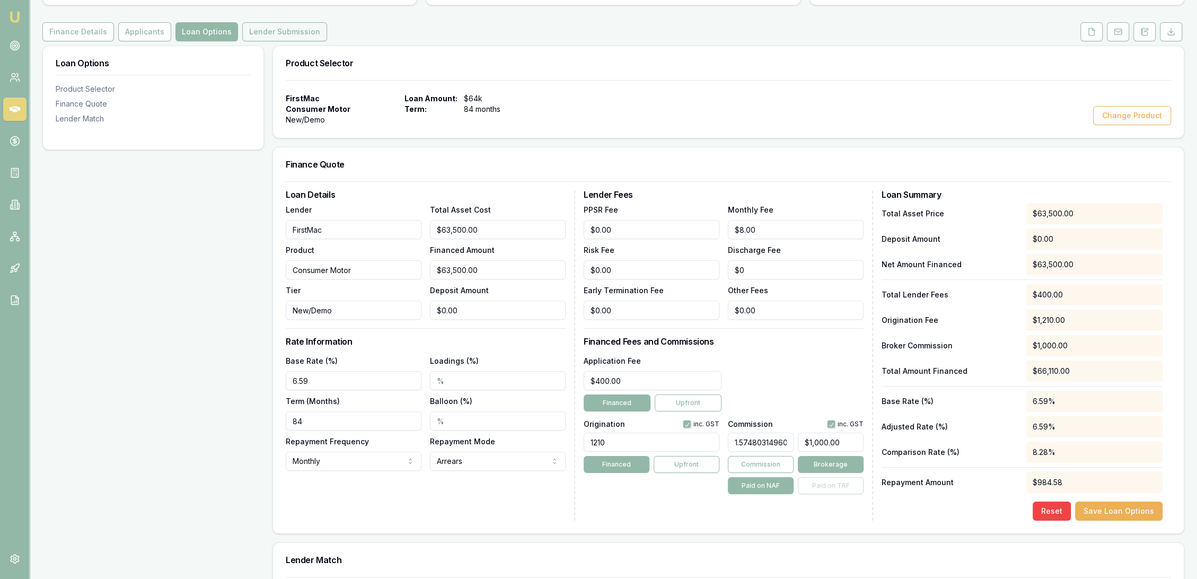
click at [279, 33] on button "Lender Submission" at bounding box center [284, 31] width 85 height 19
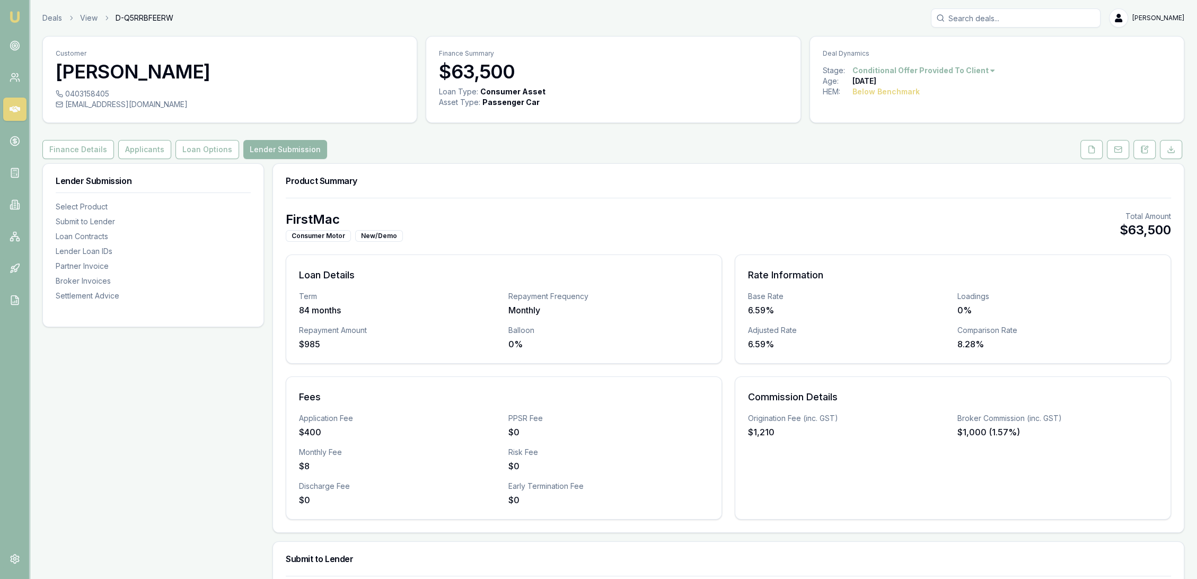
drag, startPoint x: 1145, startPoint y: 146, endPoint x: 1142, endPoint y: 160, distance: 14.3
click at [1145, 146] on icon at bounding box center [1145, 147] width 3 height 3
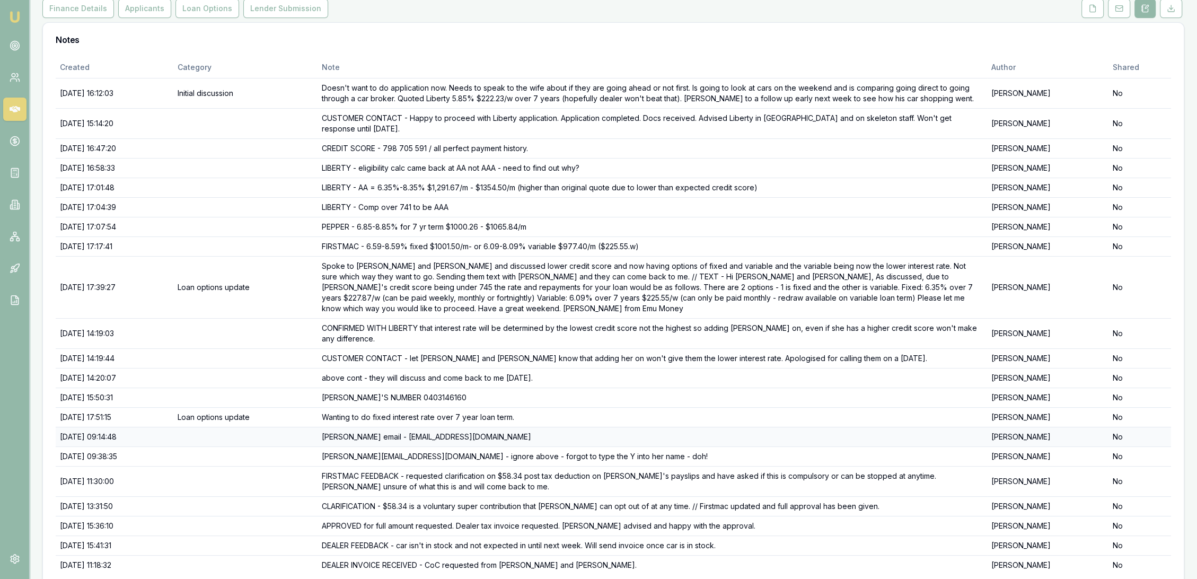
scroll to position [163, 0]
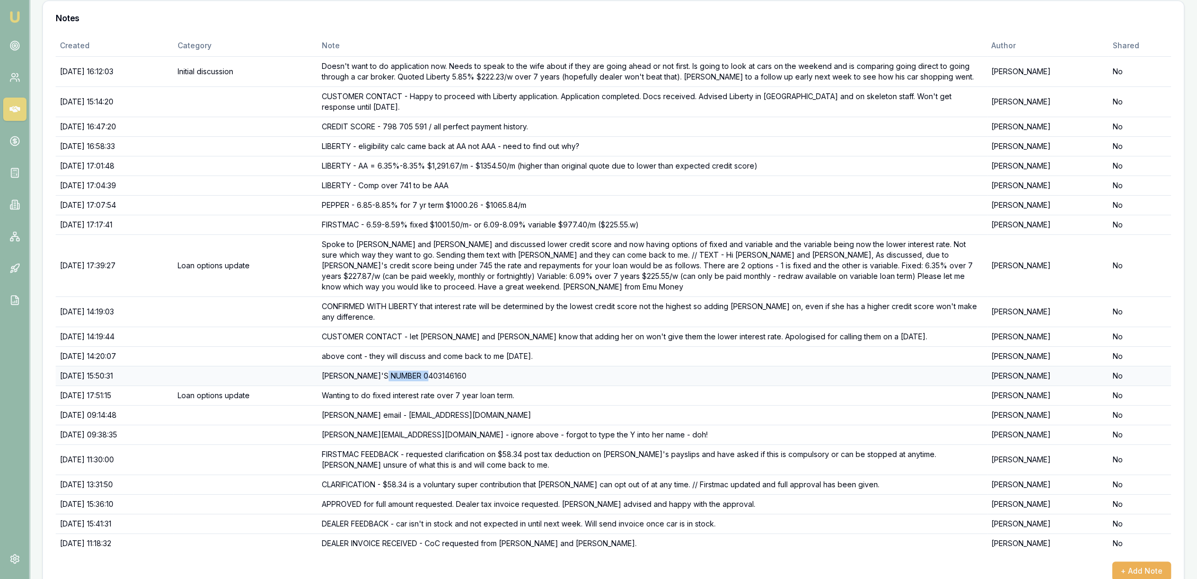
drag, startPoint x: 413, startPoint y: 349, endPoint x: 452, endPoint y: 349, distance: 39.2
click at [452, 366] on td "KYLIE'S NUMBER 0403146160" at bounding box center [651, 376] width 669 height 20
click at [454, 366] on td "KYLIE'S NUMBER 0403146160" at bounding box center [651, 376] width 669 height 20
drag, startPoint x: 415, startPoint y: 351, endPoint x: 455, endPoint y: 347, distance: 40.6
click at [455, 366] on td "KYLIE'S NUMBER 0403146160" at bounding box center [651, 376] width 669 height 20
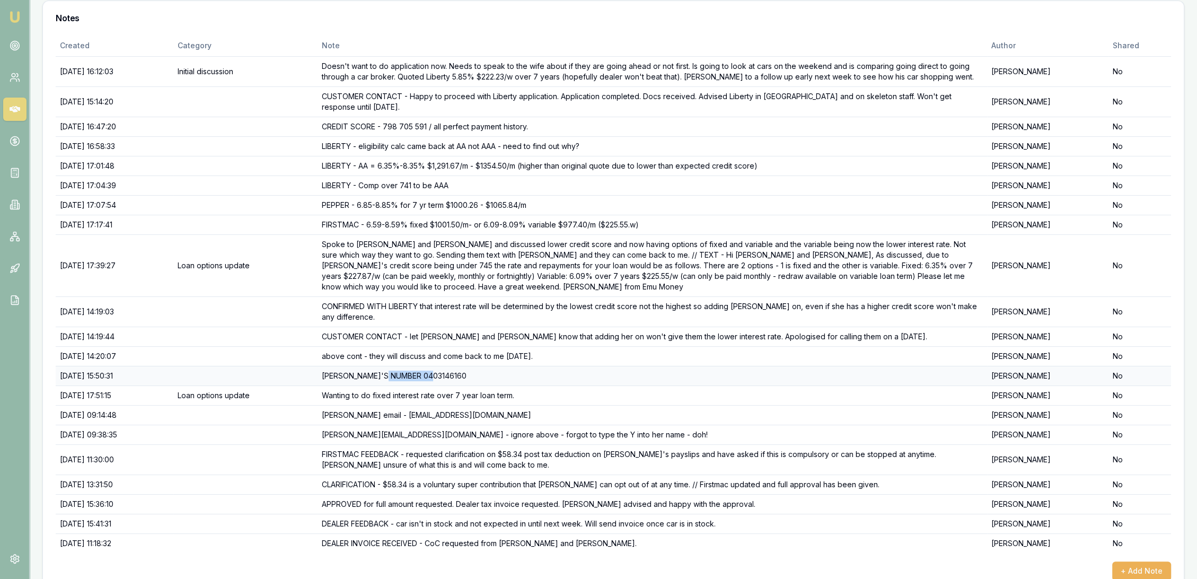
drag, startPoint x: 412, startPoint y: 352, endPoint x: 457, endPoint y: 349, distance: 45.7
click at [457, 366] on td "KYLIE'S NUMBER 0403146160" at bounding box center [651, 376] width 669 height 20
copy td "0403146160"
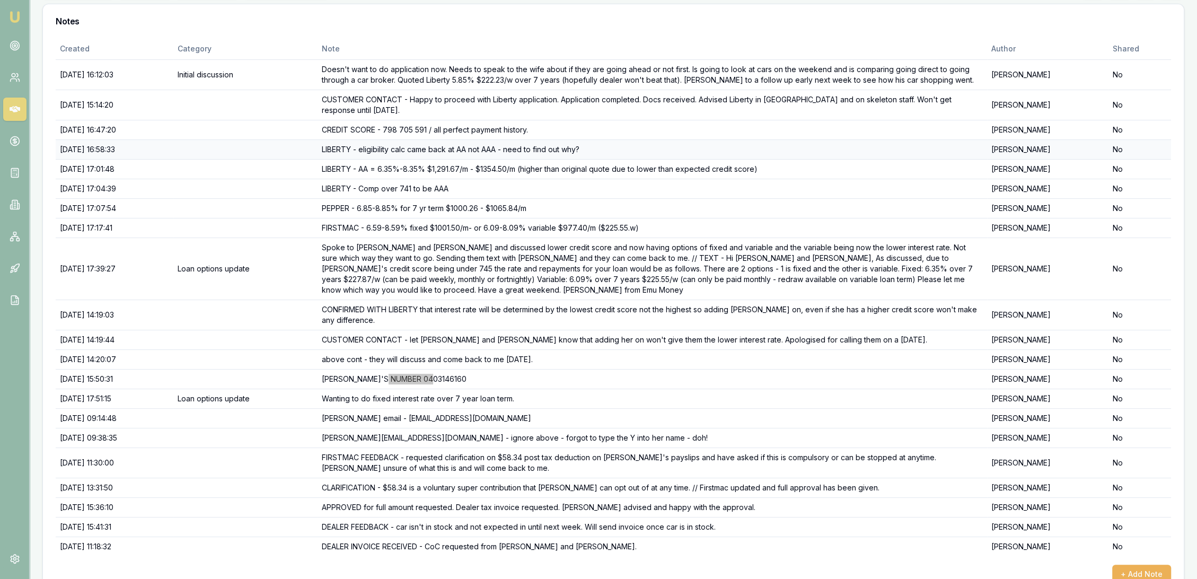
scroll to position [0, 0]
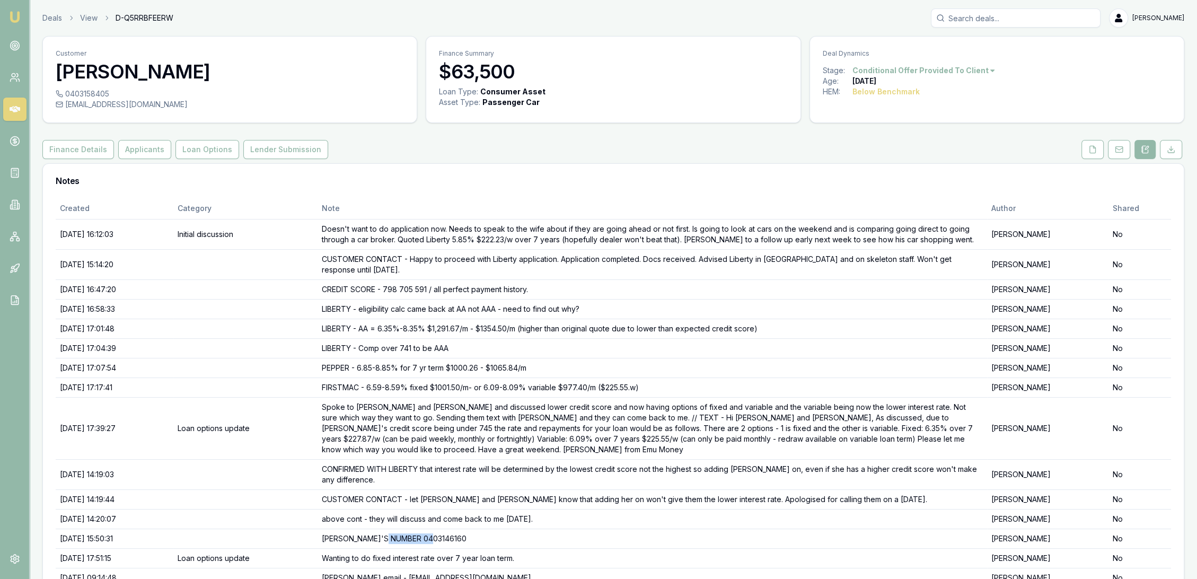
drag, startPoint x: 1097, startPoint y: 147, endPoint x: 1043, endPoint y: 173, distance: 59.7
click at [1097, 147] on button at bounding box center [1092, 149] width 22 height 19
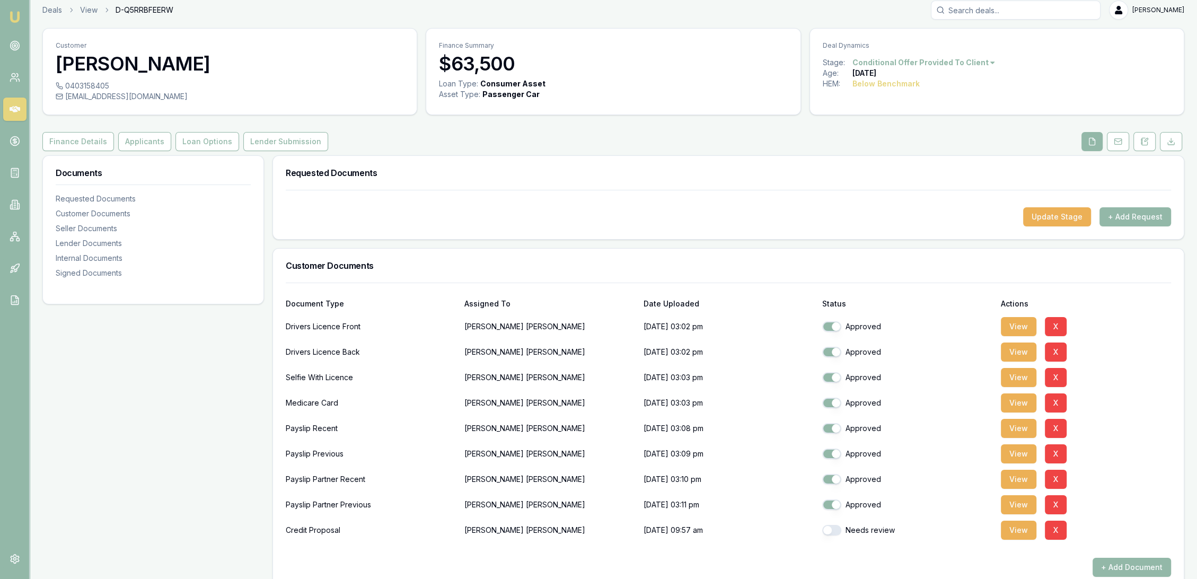
scroll to position [176, 0]
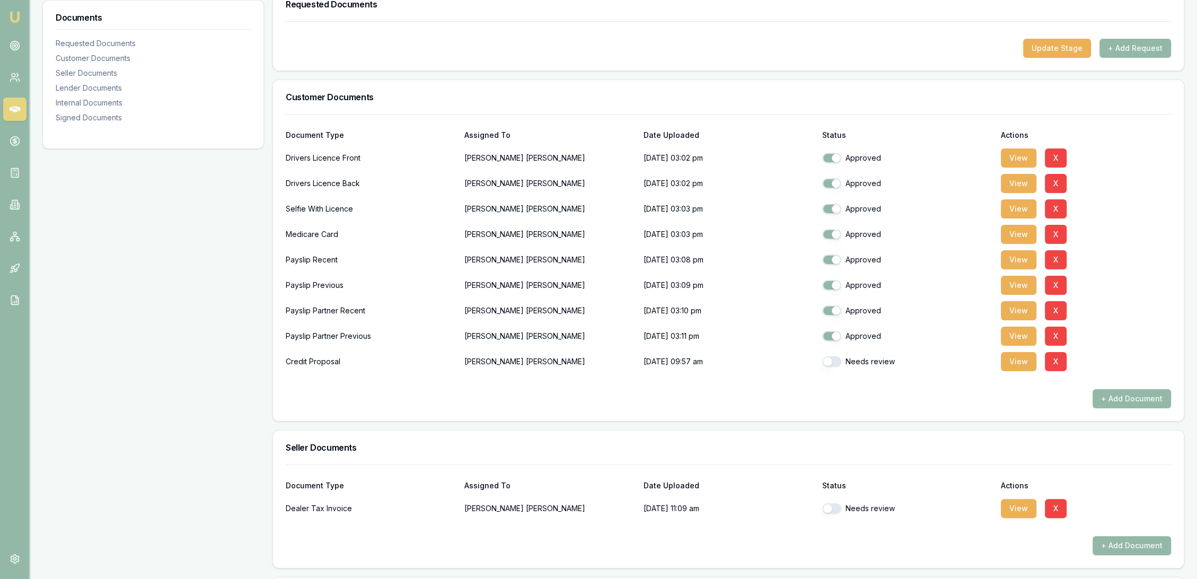
click at [836, 360] on button "button" at bounding box center [831, 361] width 19 height 11
checkbox input "true"
click at [834, 506] on button "button" at bounding box center [831, 508] width 19 height 11
checkbox input "true"
click at [1125, 393] on button "+ Add Document" at bounding box center [1131, 398] width 78 height 19
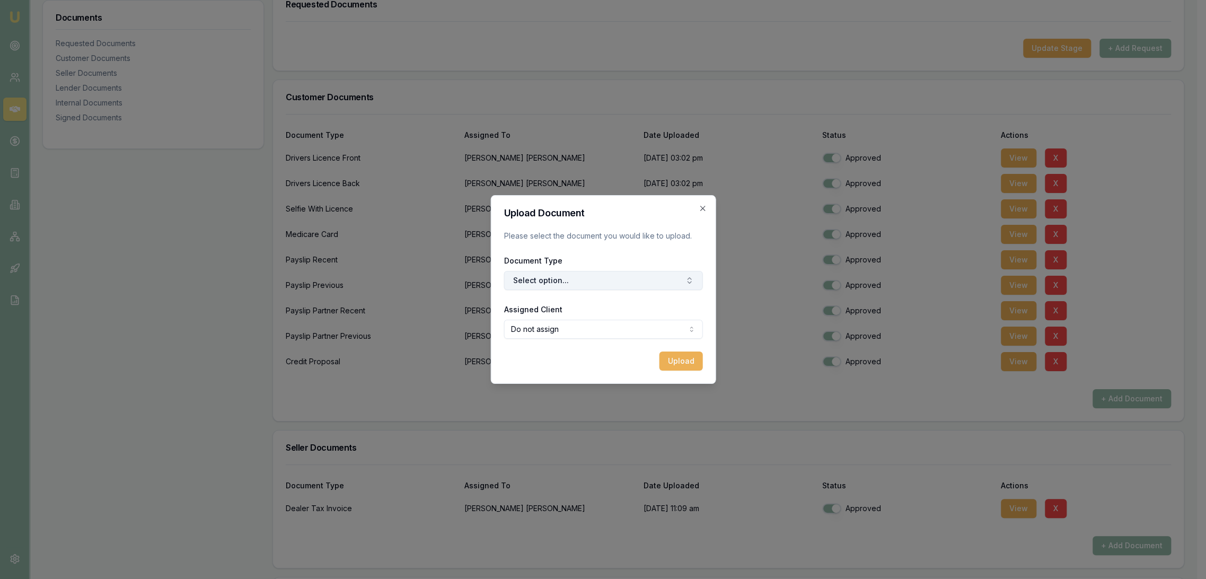
click at [574, 279] on button "Select option..." at bounding box center [602, 280] width 199 height 19
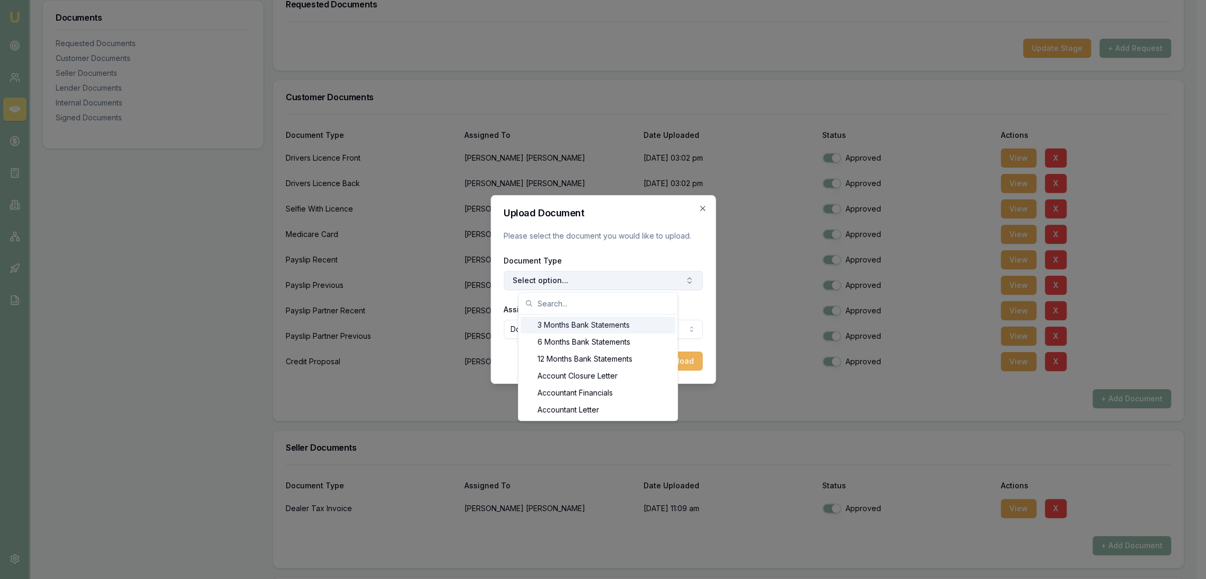
type input "c"
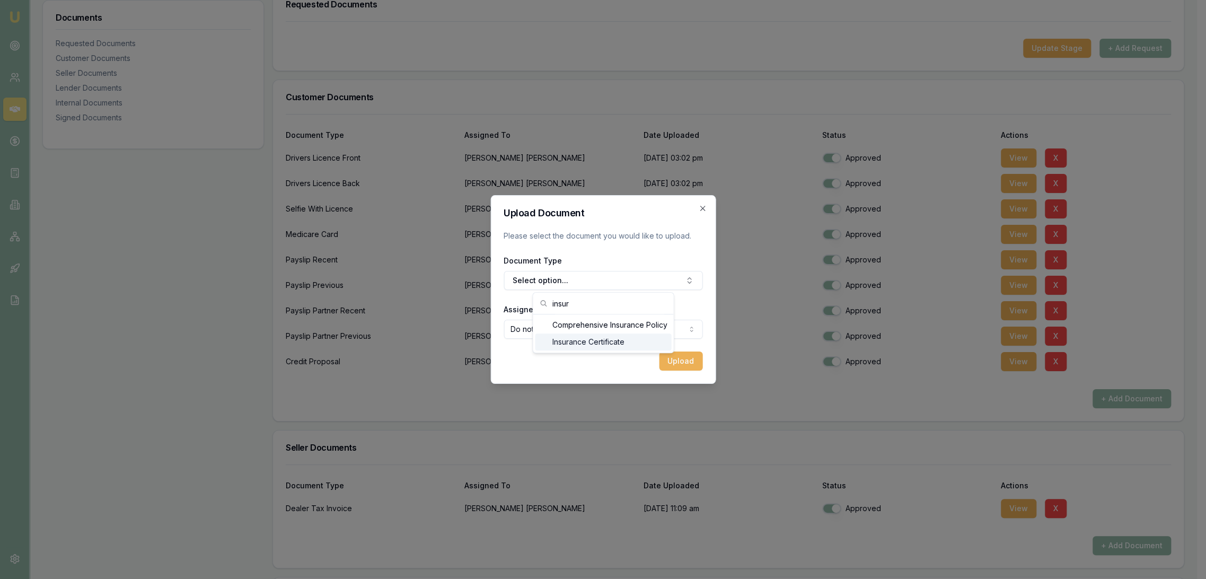
type input "insur"
click at [583, 337] on div "Insurance Certificate" at bounding box center [603, 341] width 136 height 17
click at [585, 337] on body "Emu Broker Deals View D-Q5RRBFEERW Robyn Adams Toggle Menu Customer Jeffrey Sim…" at bounding box center [598, 113] width 1197 height 579
select select "U-AI9PAX9K0H"
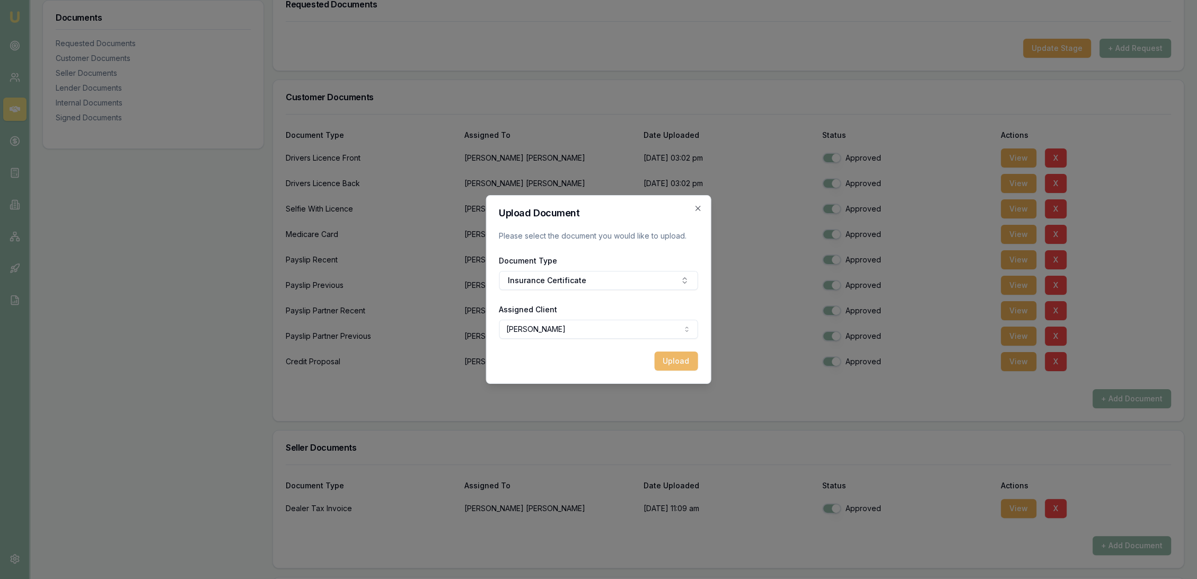
click at [676, 358] on button "Upload" at bounding box center [675, 360] width 43 height 19
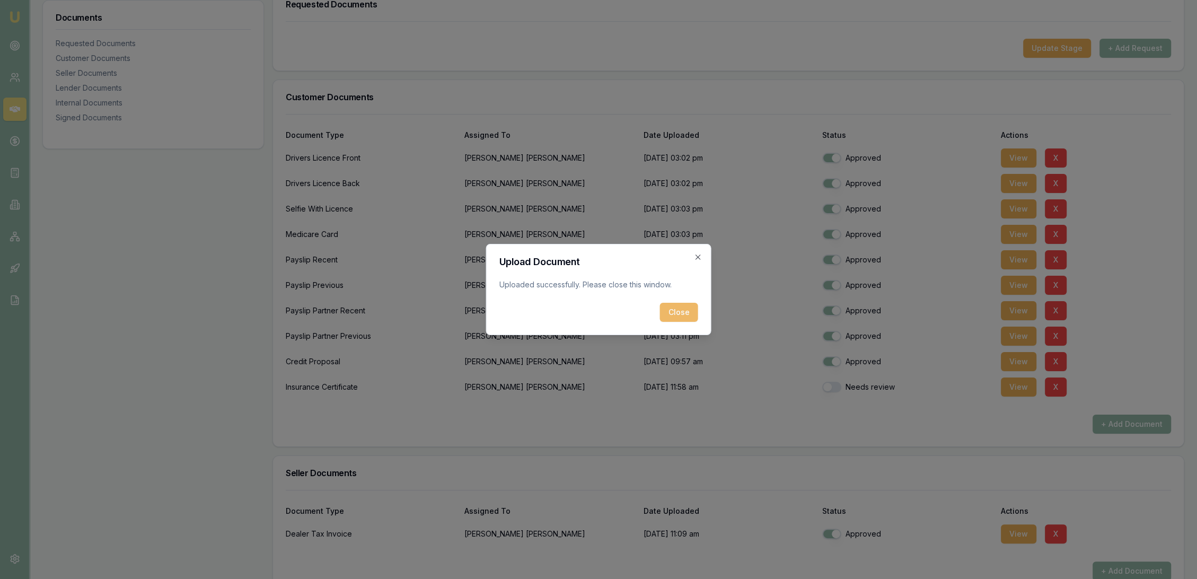
click at [683, 308] on button "Close" at bounding box center [679, 312] width 38 height 19
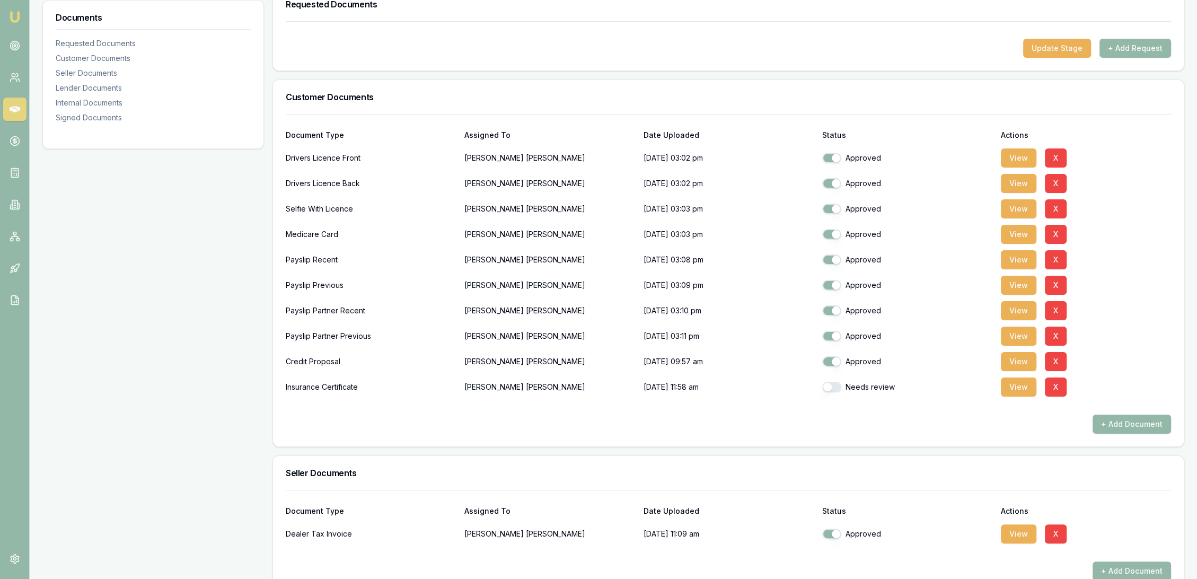
click at [832, 390] on button "button" at bounding box center [831, 387] width 19 height 11
checkbox input "true"
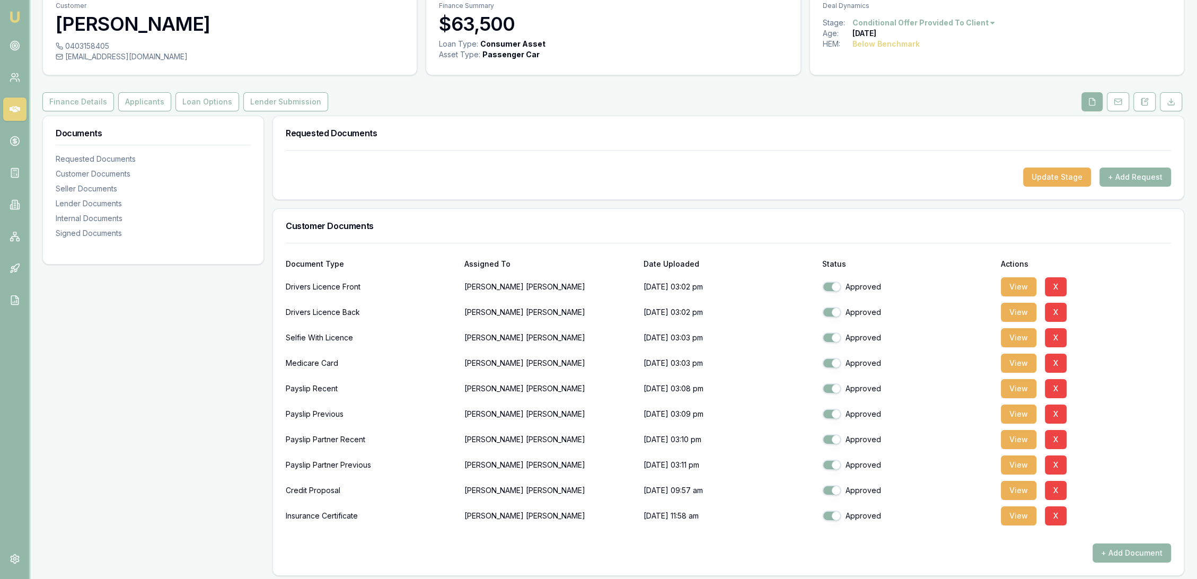
scroll to position [0, 0]
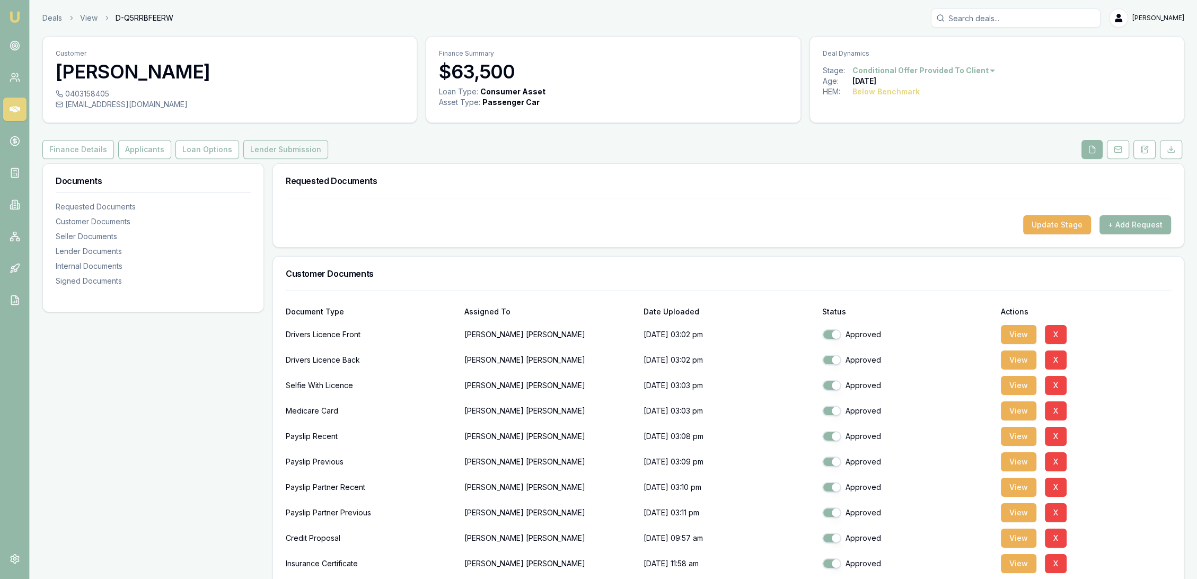
click at [277, 151] on button "Lender Submission" at bounding box center [285, 149] width 85 height 19
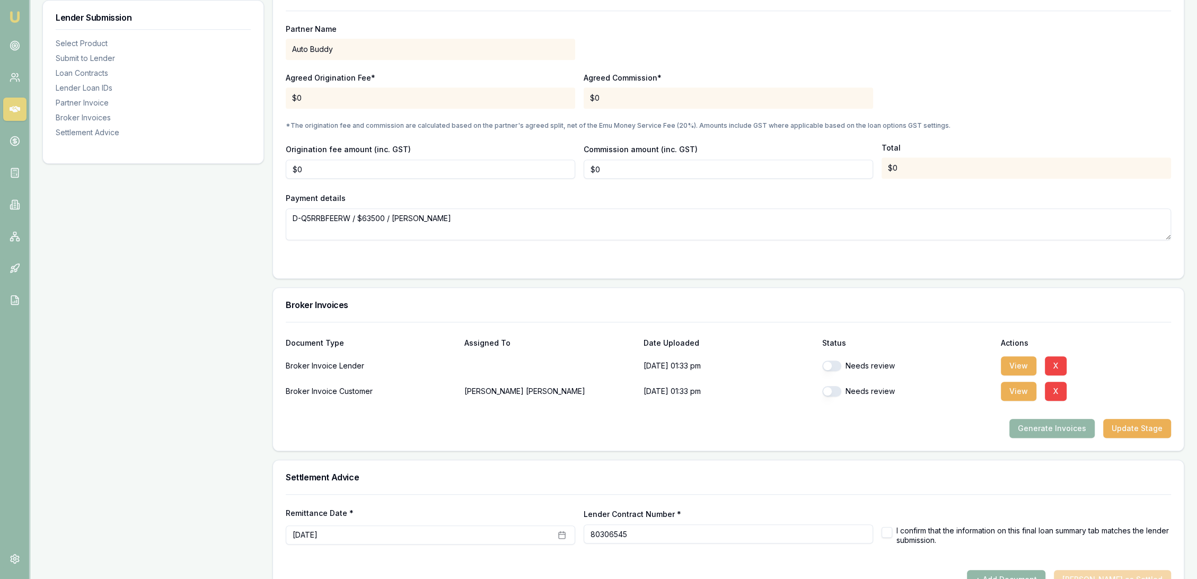
scroll to position [948, 0]
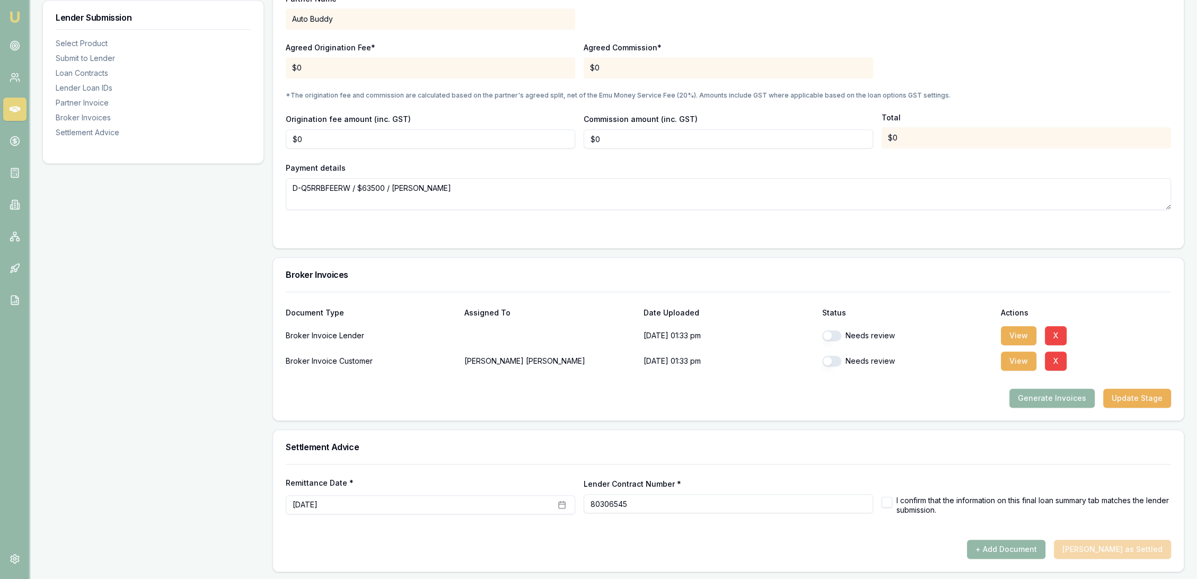
click at [840, 334] on div "Needs review" at bounding box center [907, 335] width 170 height 11
click at [844, 359] on div "Needs review" at bounding box center [907, 361] width 170 height 11
click at [836, 360] on button "button" at bounding box center [831, 361] width 19 height 11
checkbox input "true"
click at [834, 331] on button "button" at bounding box center [831, 335] width 19 height 11
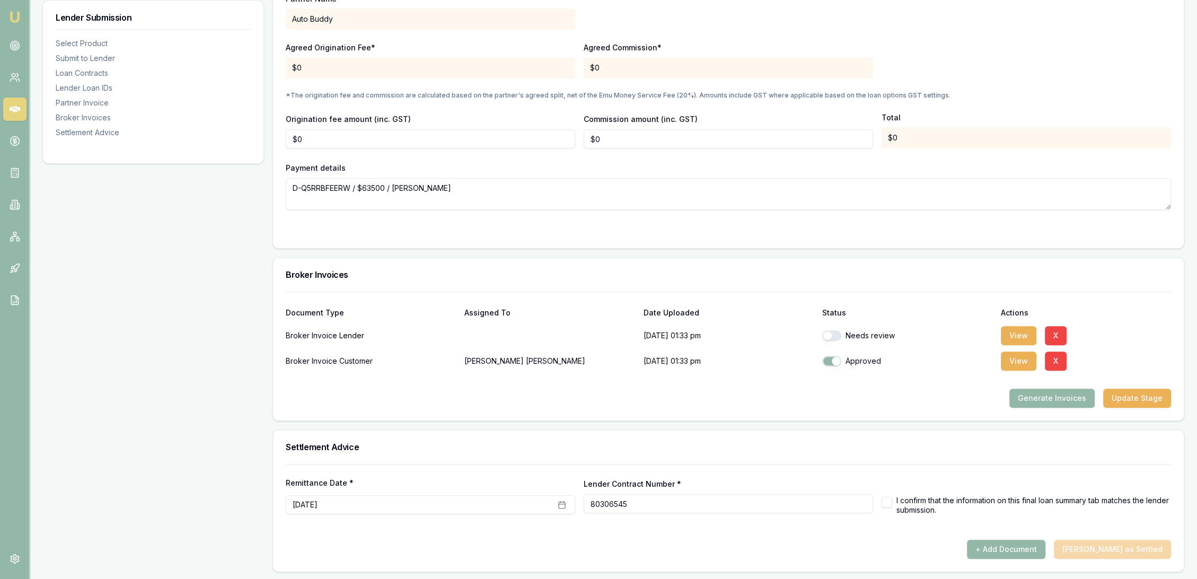
checkbox input "true"
click at [1014, 333] on button "View" at bounding box center [1019, 335] width 36 height 19
click at [1017, 332] on button "View" at bounding box center [1019, 335] width 36 height 19
click at [1009, 363] on button "View" at bounding box center [1019, 360] width 36 height 19
click at [1140, 399] on button "Update Stage" at bounding box center [1137, 397] width 68 height 19
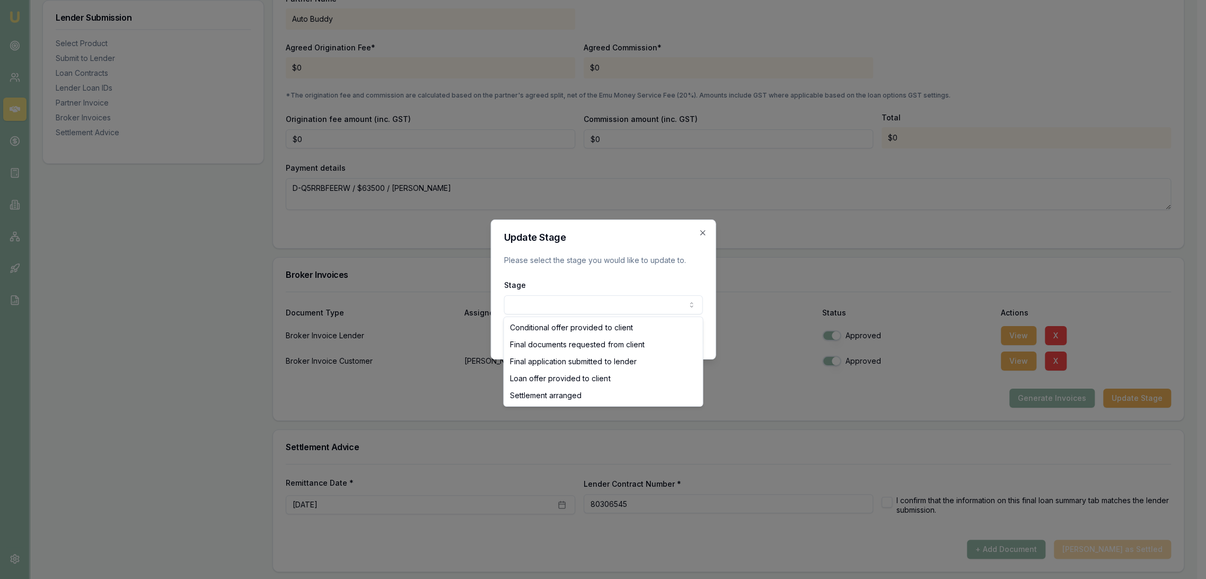
select select "LOAN_OFFER_PROVIDED_TO_CLIENT"
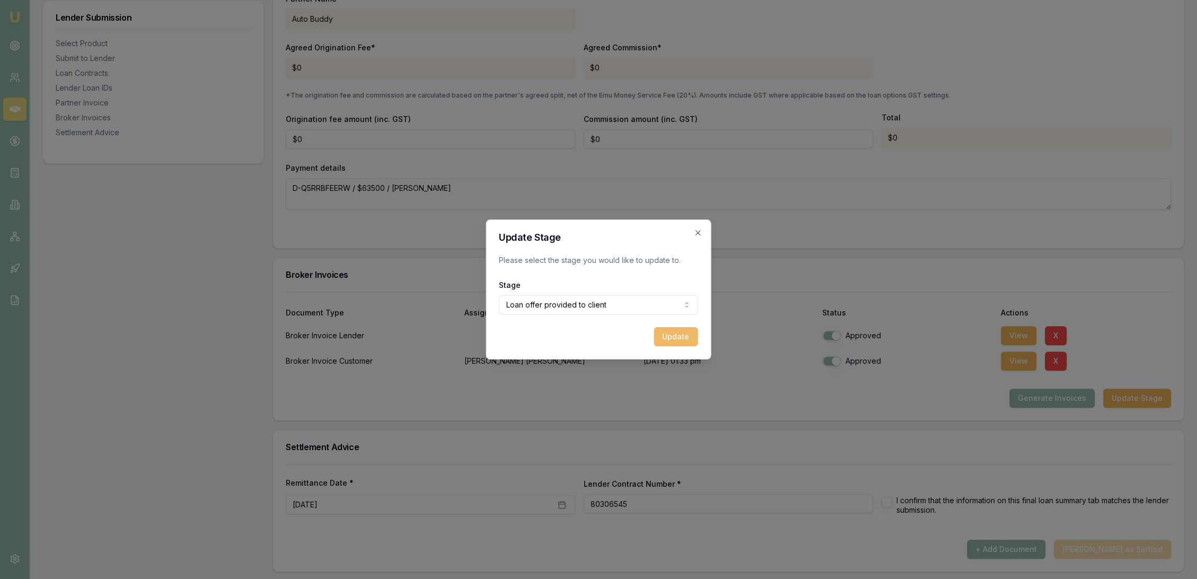
click at [670, 334] on button "Update" at bounding box center [676, 336] width 44 height 19
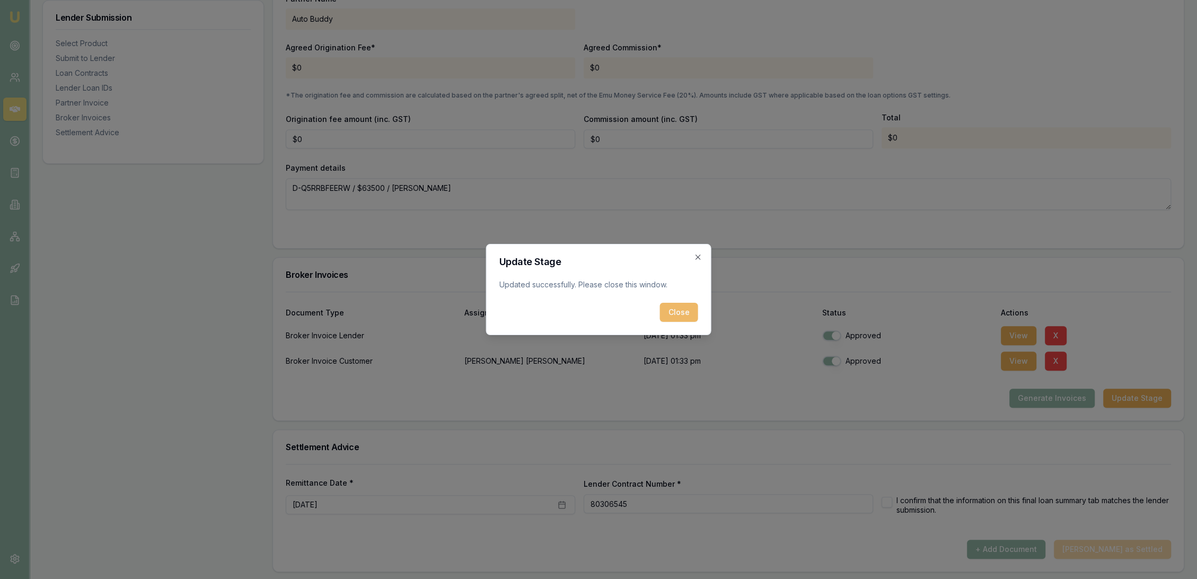
click at [676, 314] on button "Close" at bounding box center [679, 312] width 38 height 19
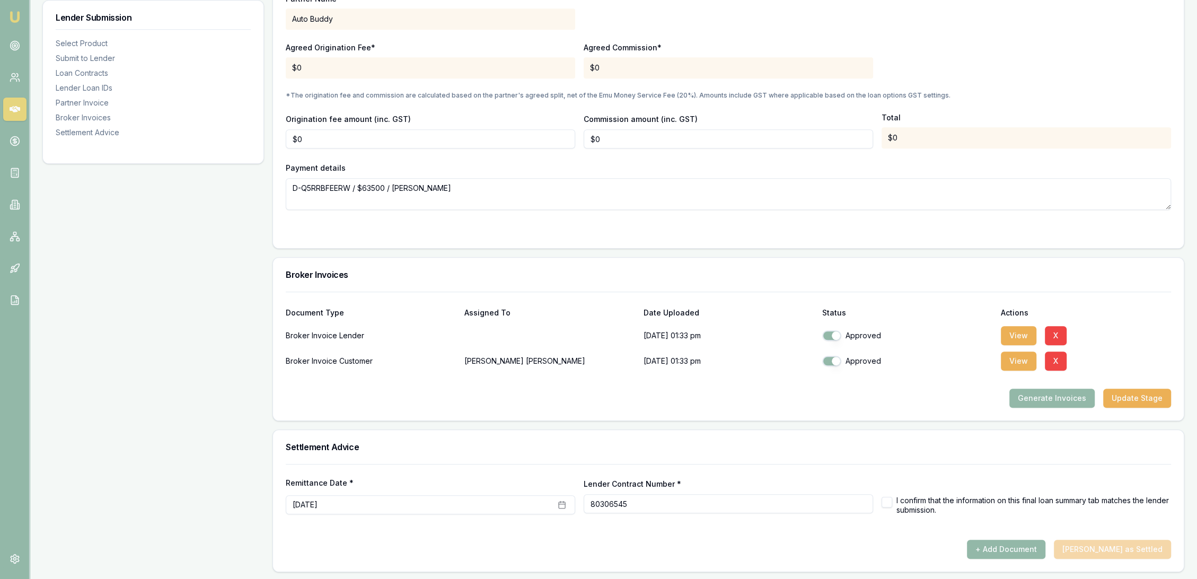
click at [13, 20] on img at bounding box center [14, 17] width 13 height 13
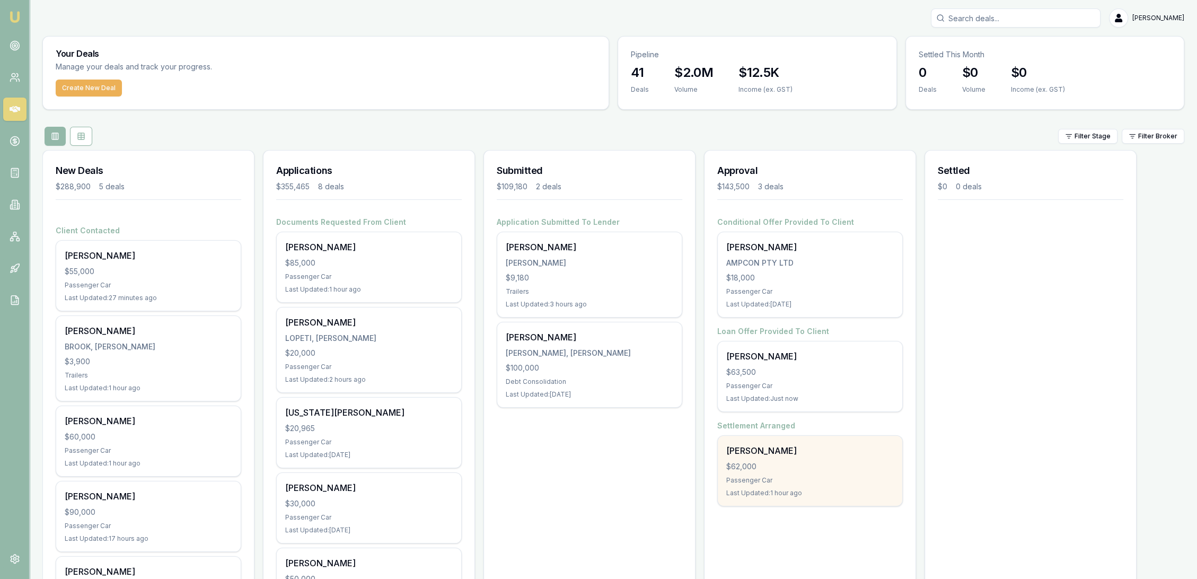
click at [775, 481] on div "Passenger Car" at bounding box center [809, 480] width 167 height 8
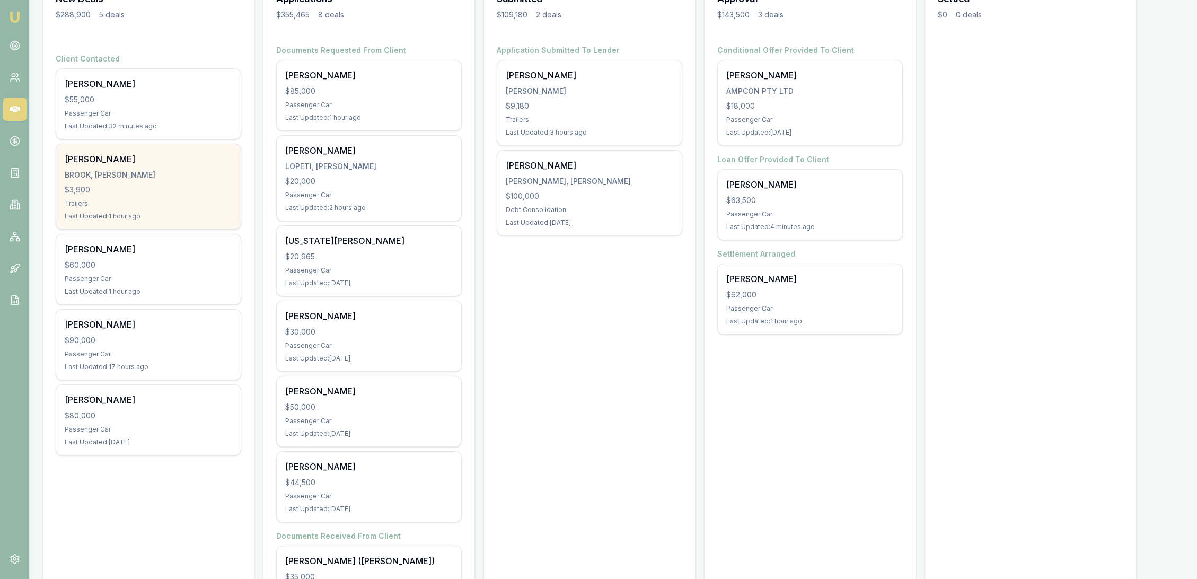
scroll to position [176, 0]
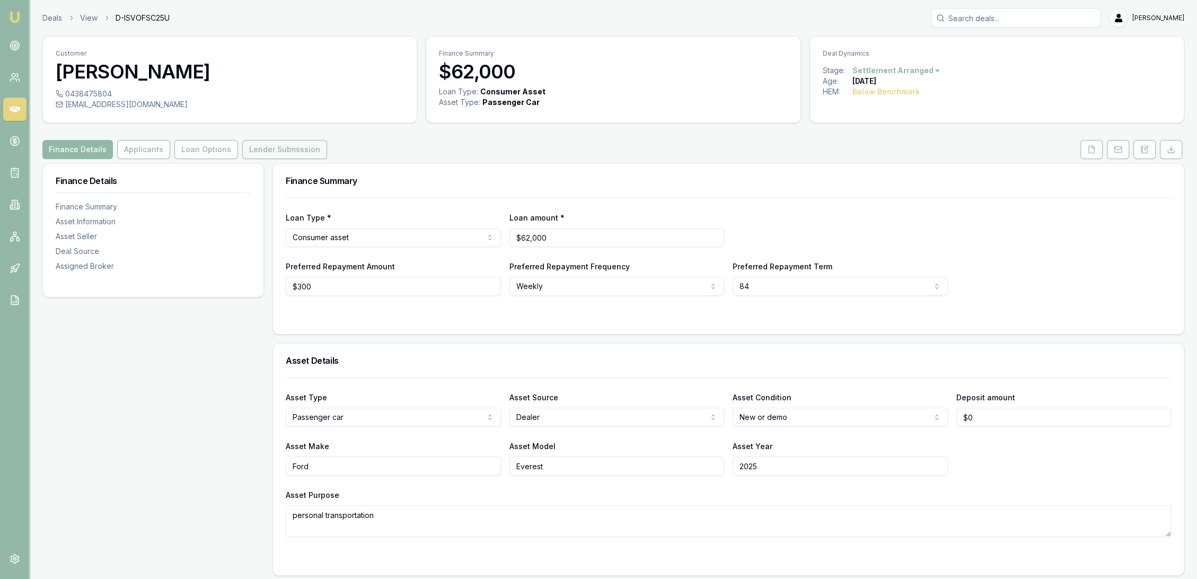
click at [271, 148] on button "Lender Submission" at bounding box center [284, 149] width 85 height 19
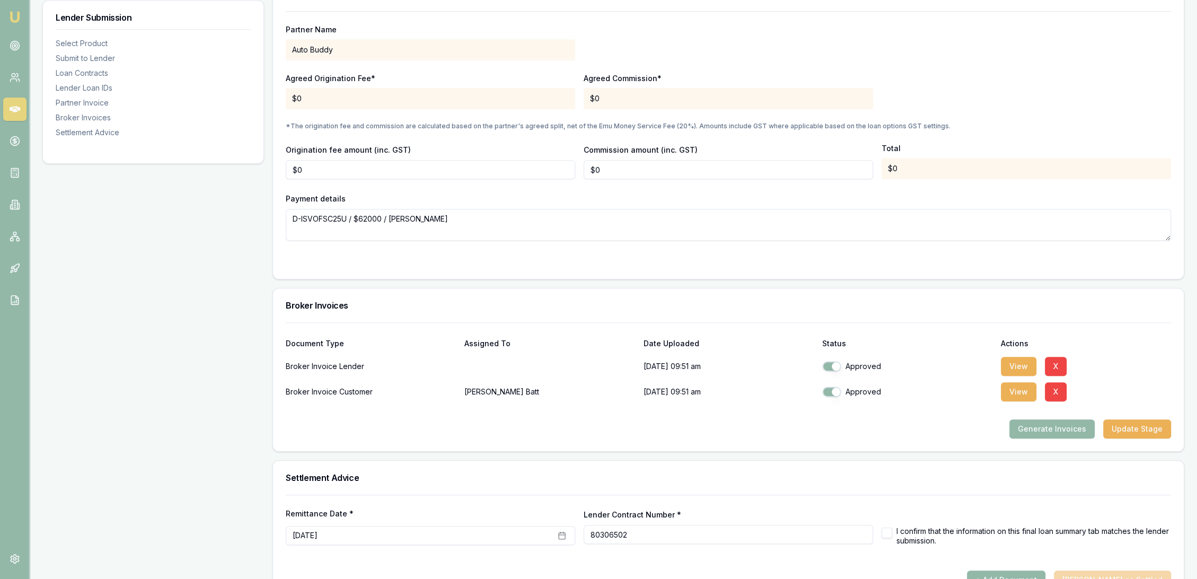
scroll to position [1020, 0]
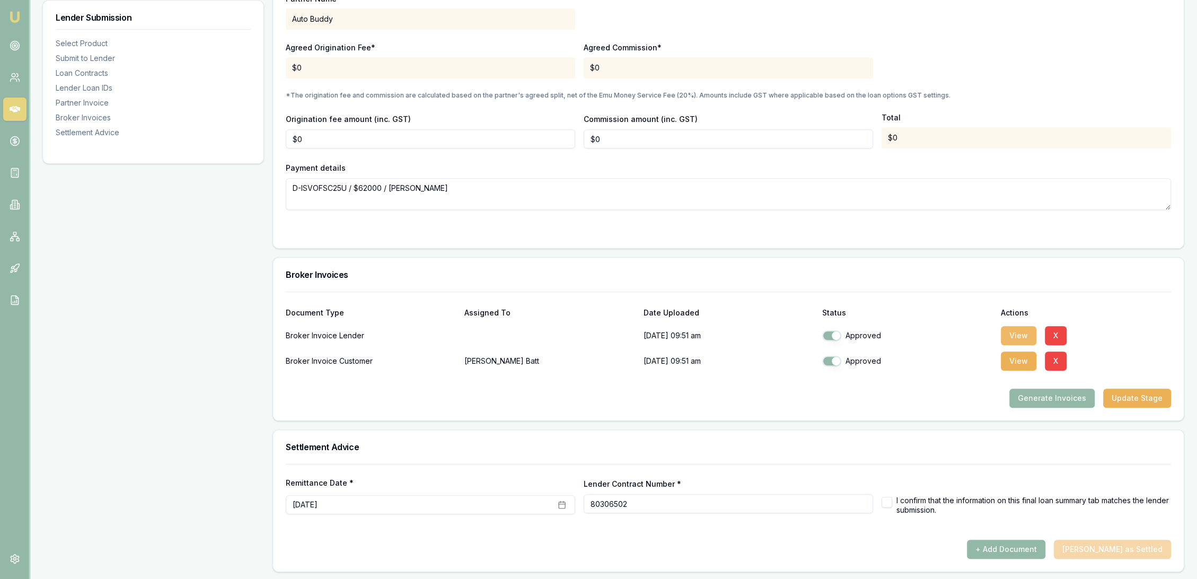
click at [1017, 333] on button "View" at bounding box center [1019, 335] width 36 height 19
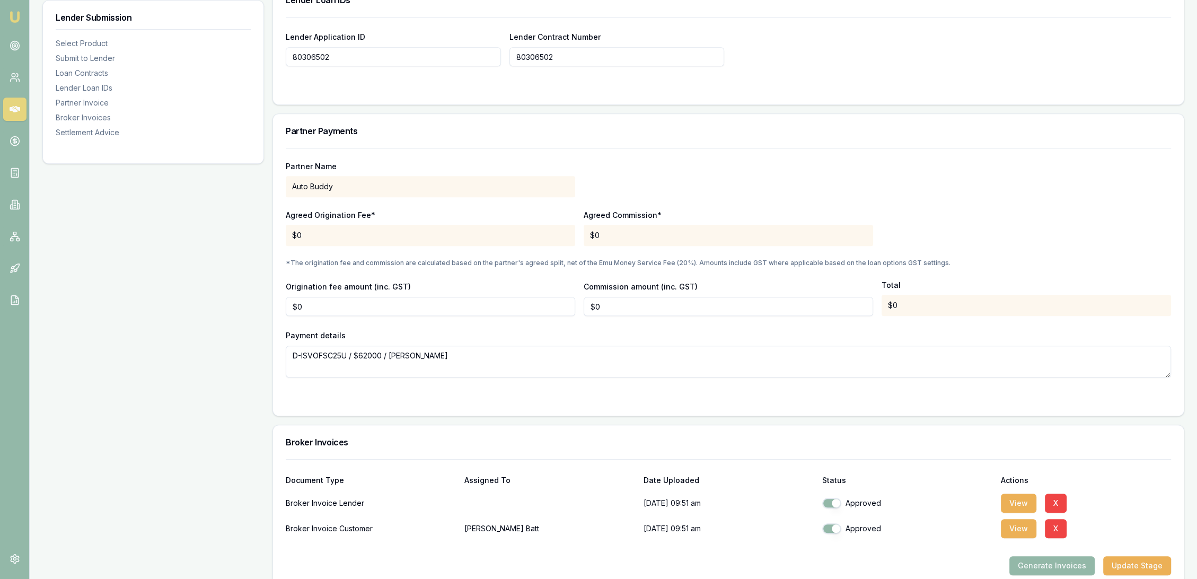
scroll to position [843, 0]
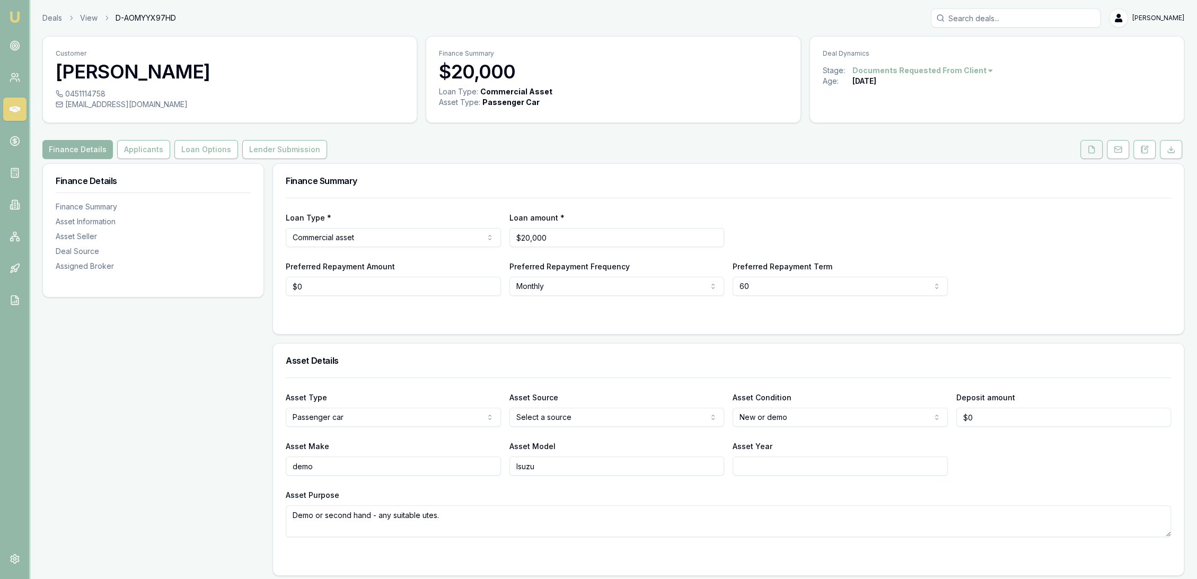
click at [1093, 149] on icon at bounding box center [1091, 149] width 8 height 8
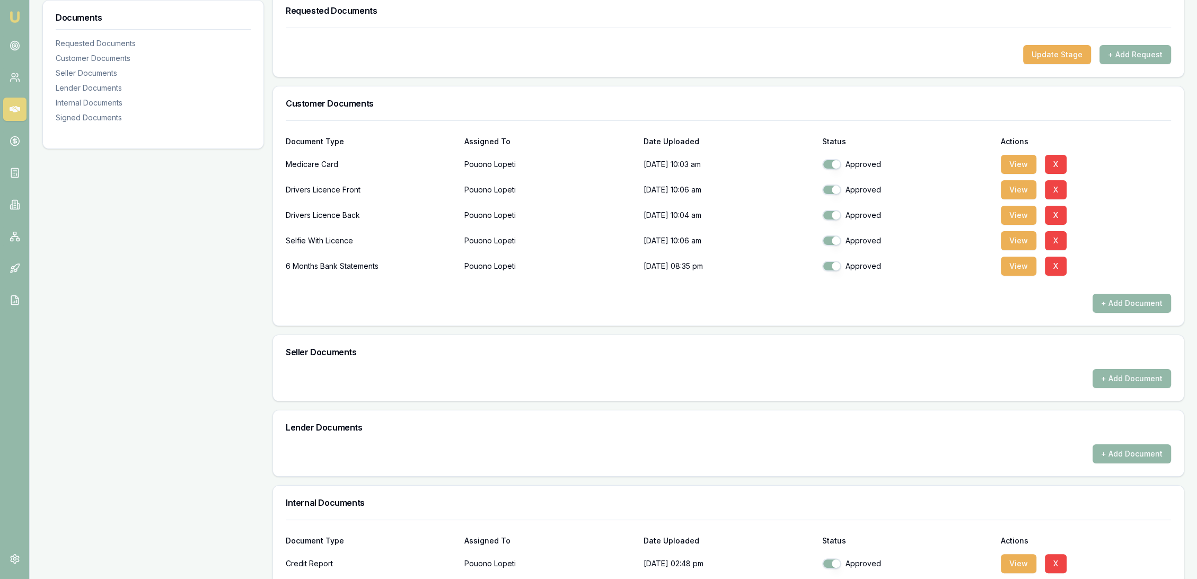
scroll to position [176, 0]
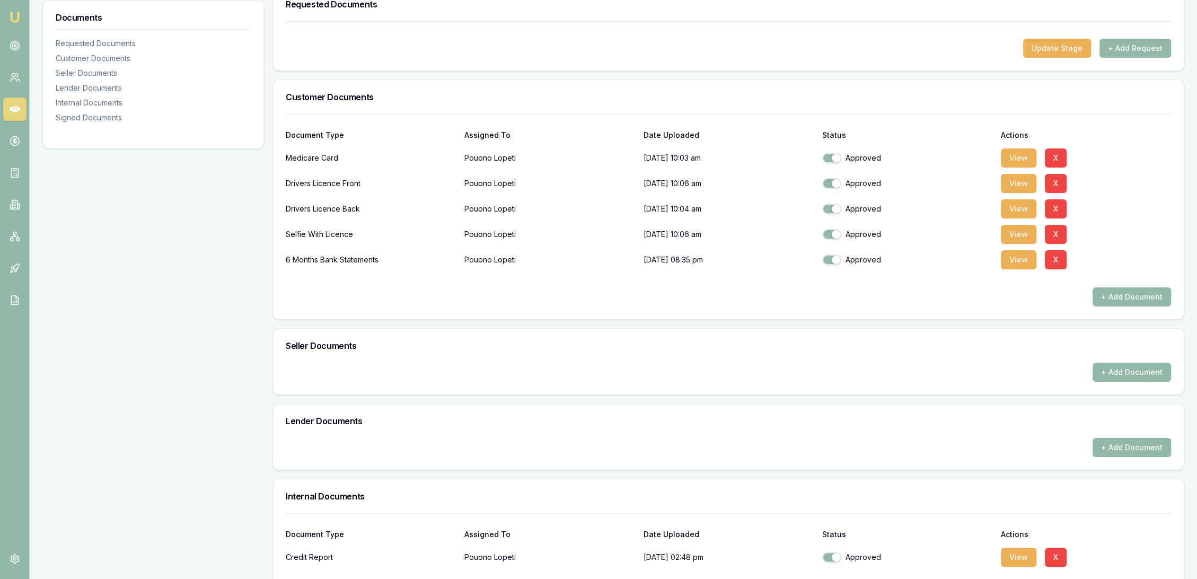
click at [1019, 270] on div at bounding box center [728, 278] width 885 height 17
click at [1020, 267] on button "View" at bounding box center [1019, 259] width 36 height 19
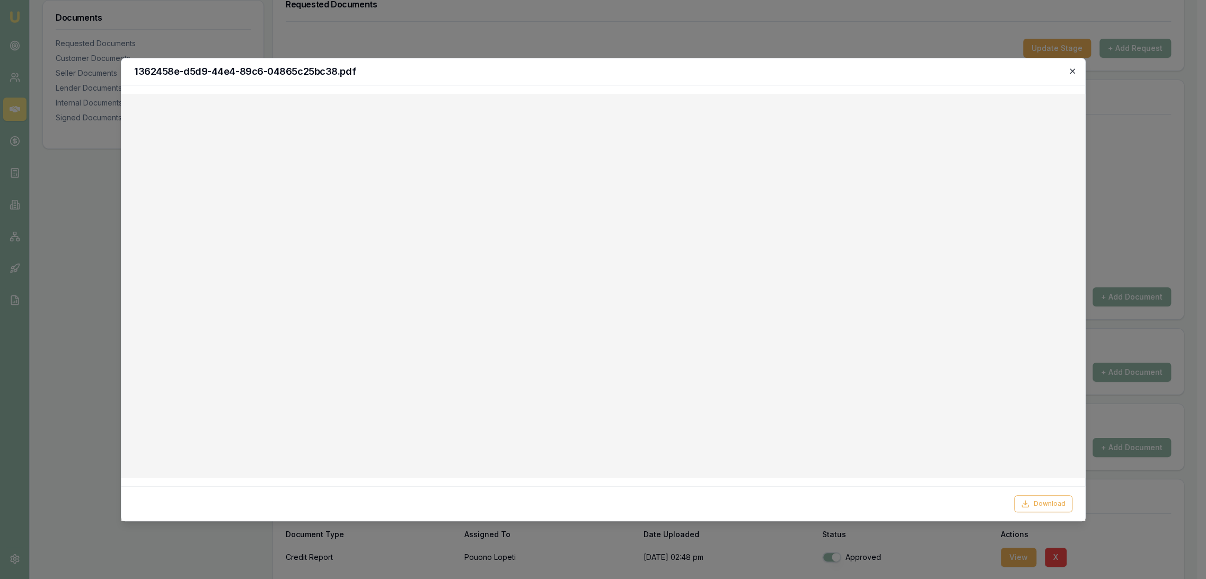
click at [1069, 71] on icon "button" at bounding box center [1072, 71] width 8 height 8
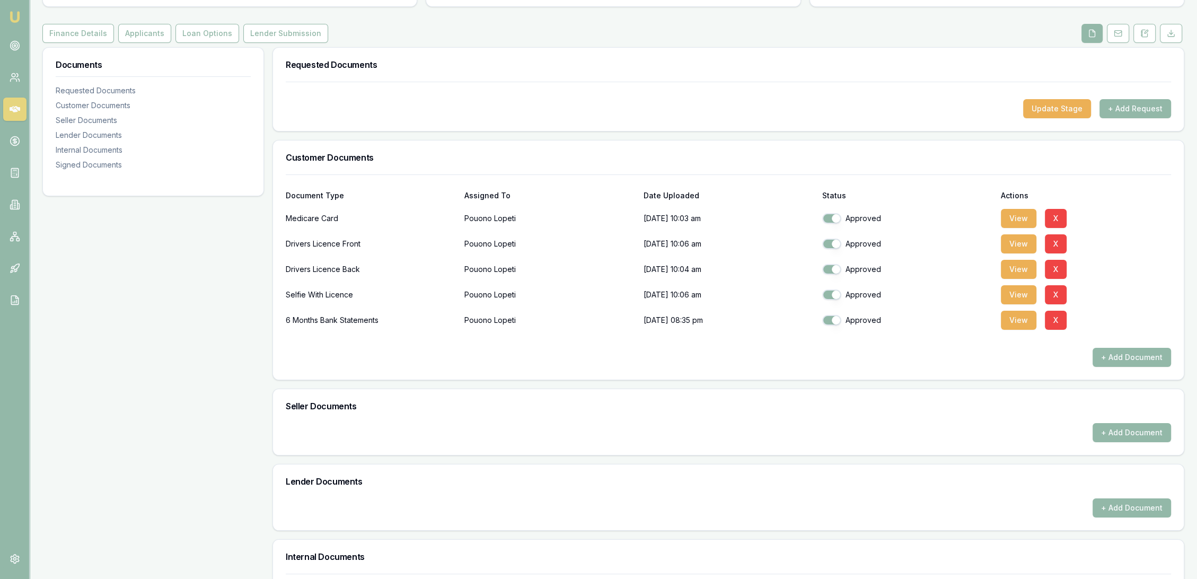
scroll to position [0, 0]
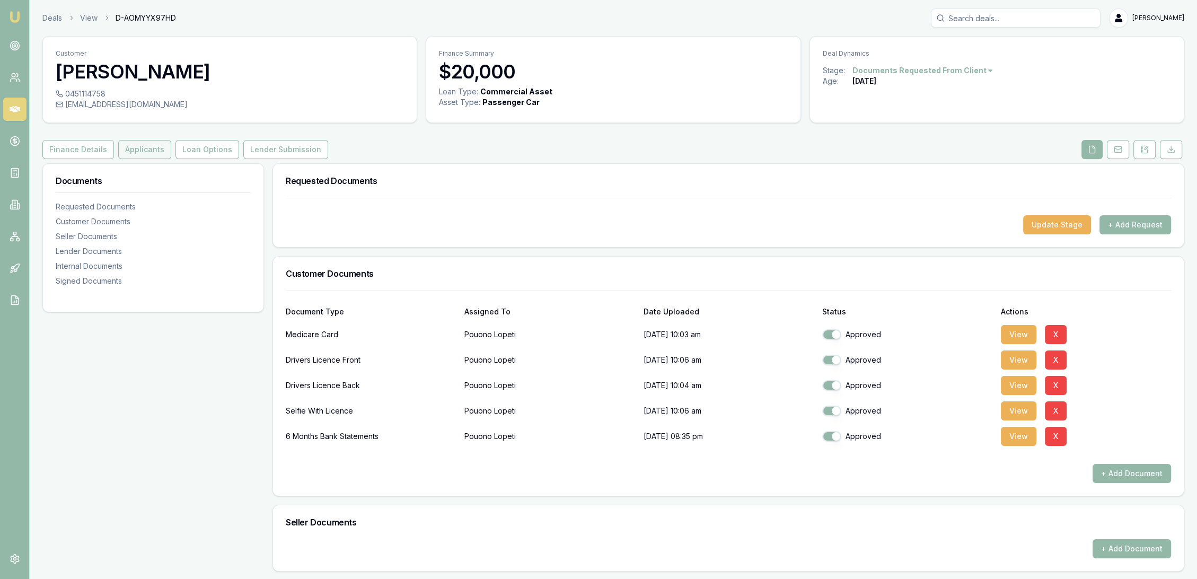
click at [138, 154] on button "Applicants" at bounding box center [144, 149] width 53 height 19
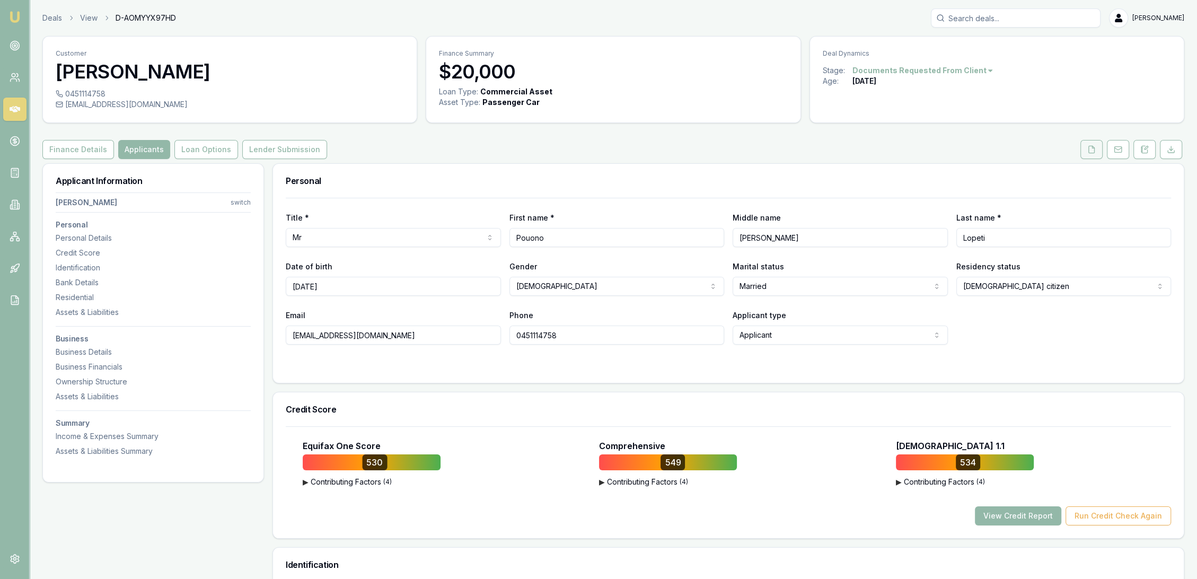
drag, startPoint x: 1094, startPoint y: 154, endPoint x: 1044, endPoint y: 181, distance: 56.9
click at [1093, 154] on button at bounding box center [1091, 149] width 22 height 19
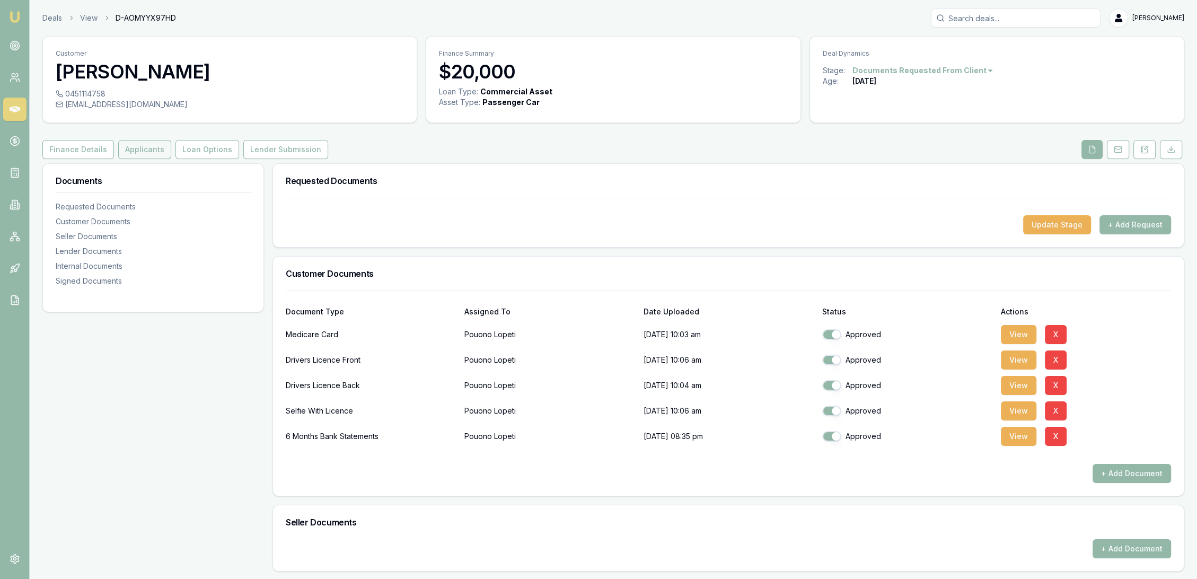
click at [144, 155] on button "Applicants" at bounding box center [144, 149] width 53 height 19
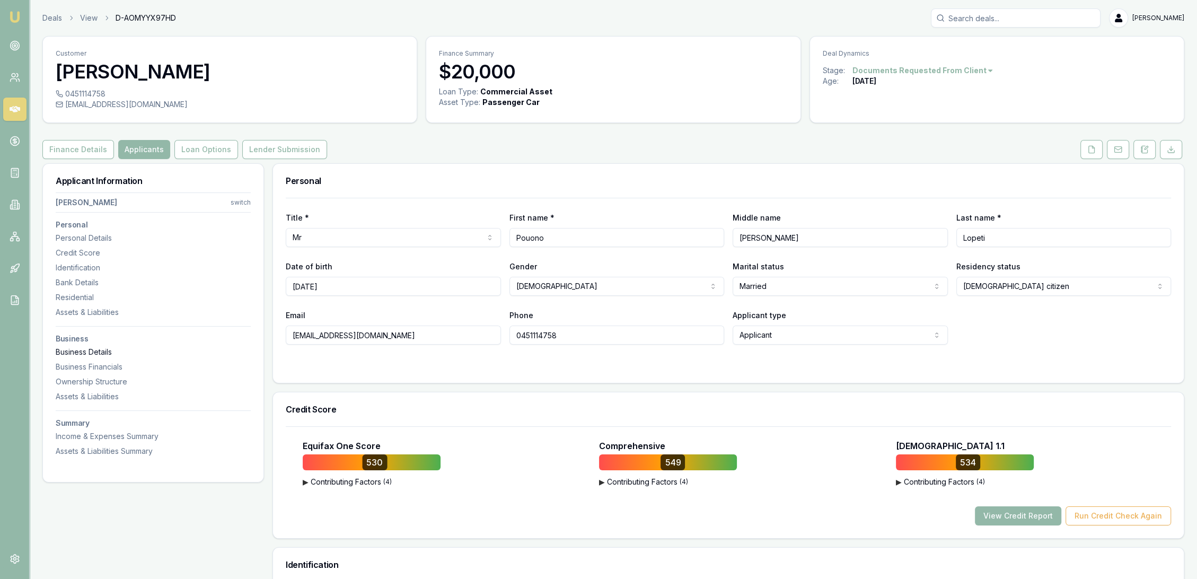
click at [98, 351] on div "Business Details" at bounding box center [153, 352] width 195 height 11
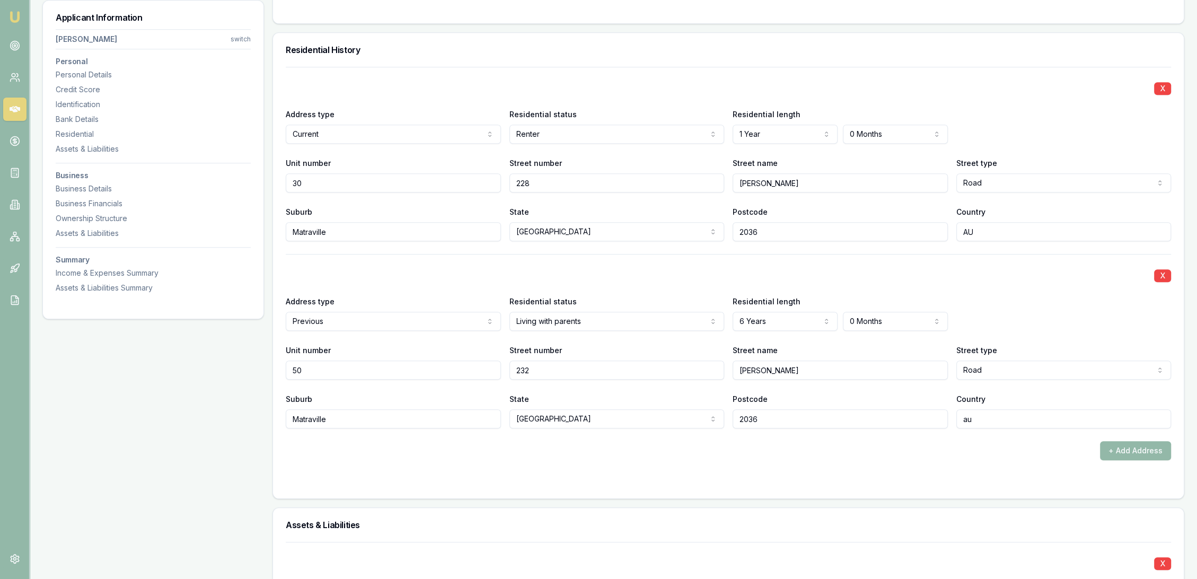
scroll to position [1022, 0]
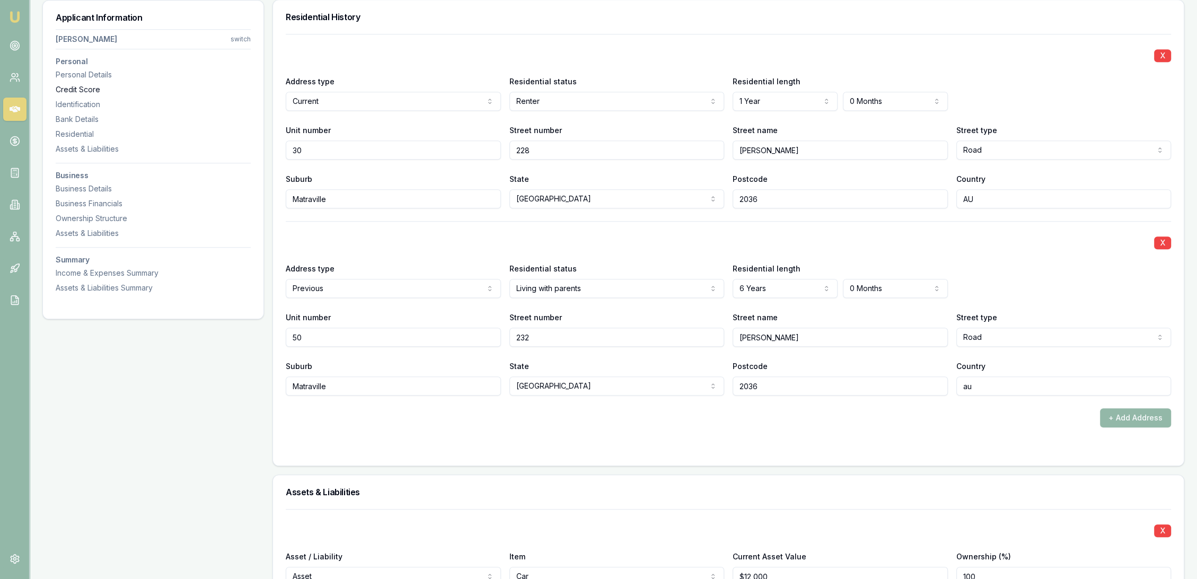
click at [81, 84] on div "Credit Score" at bounding box center [153, 89] width 195 height 11
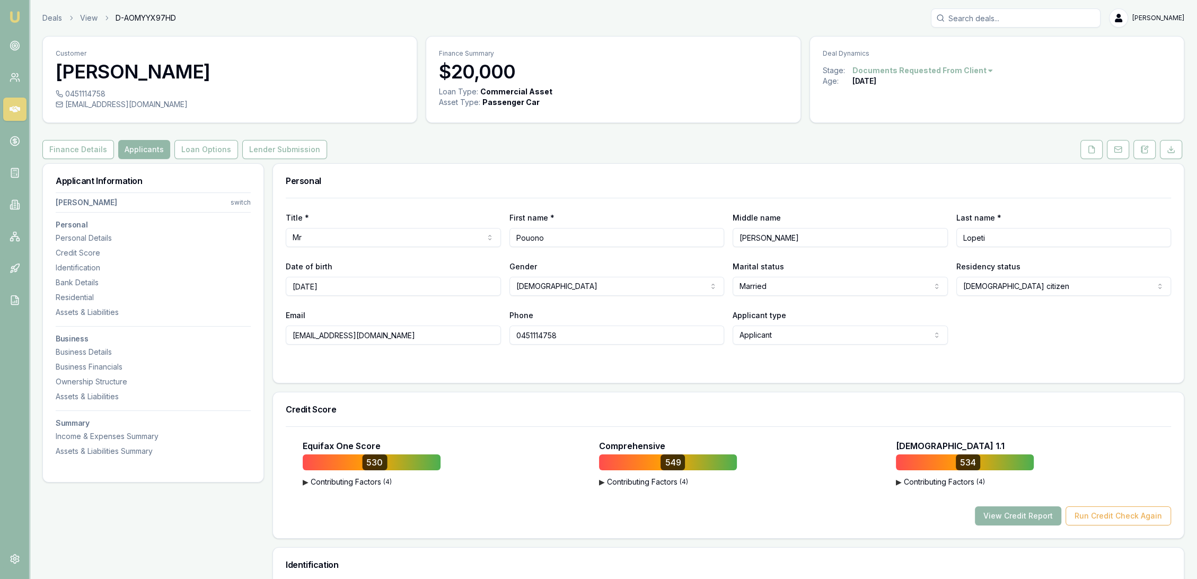
scroll to position [118, 0]
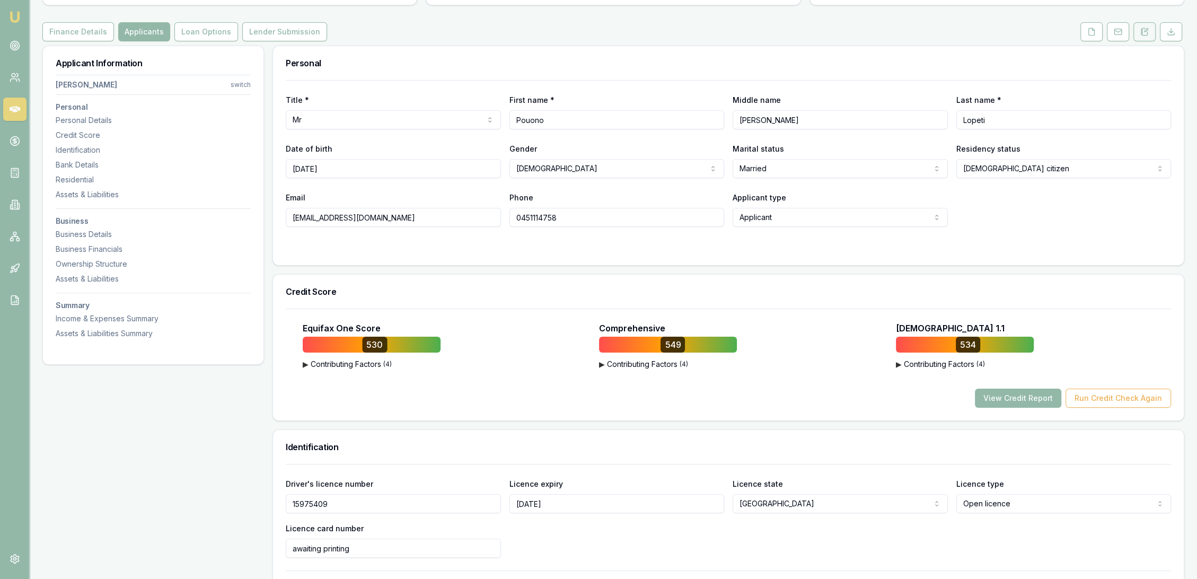
click at [1142, 33] on icon at bounding box center [1145, 31] width 6 height 7
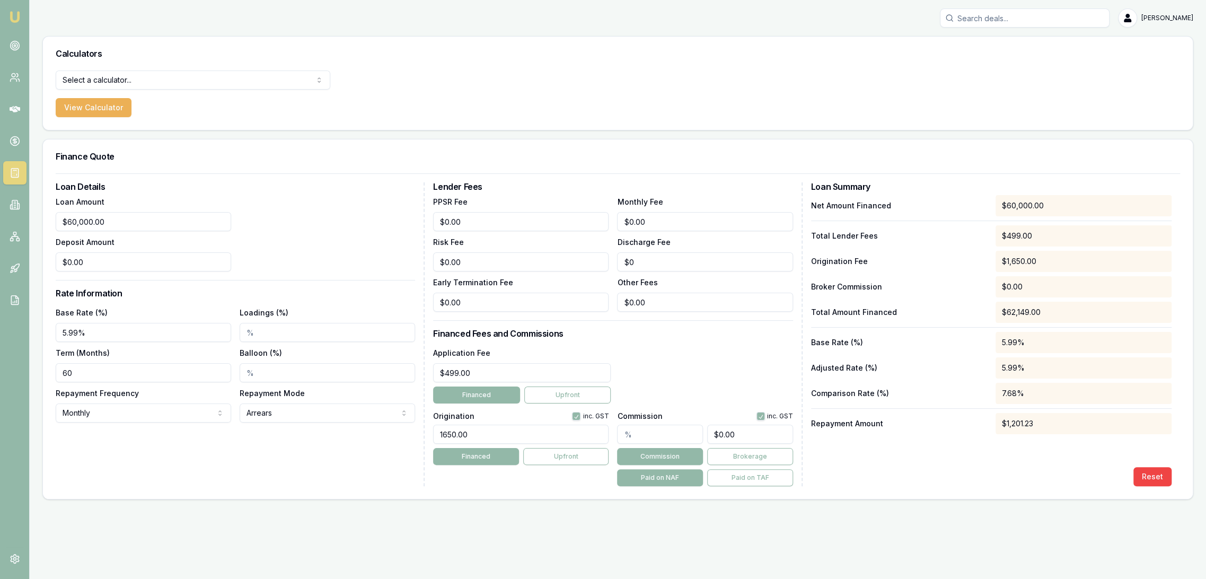
click at [13, 12] on img at bounding box center [14, 17] width 13 height 13
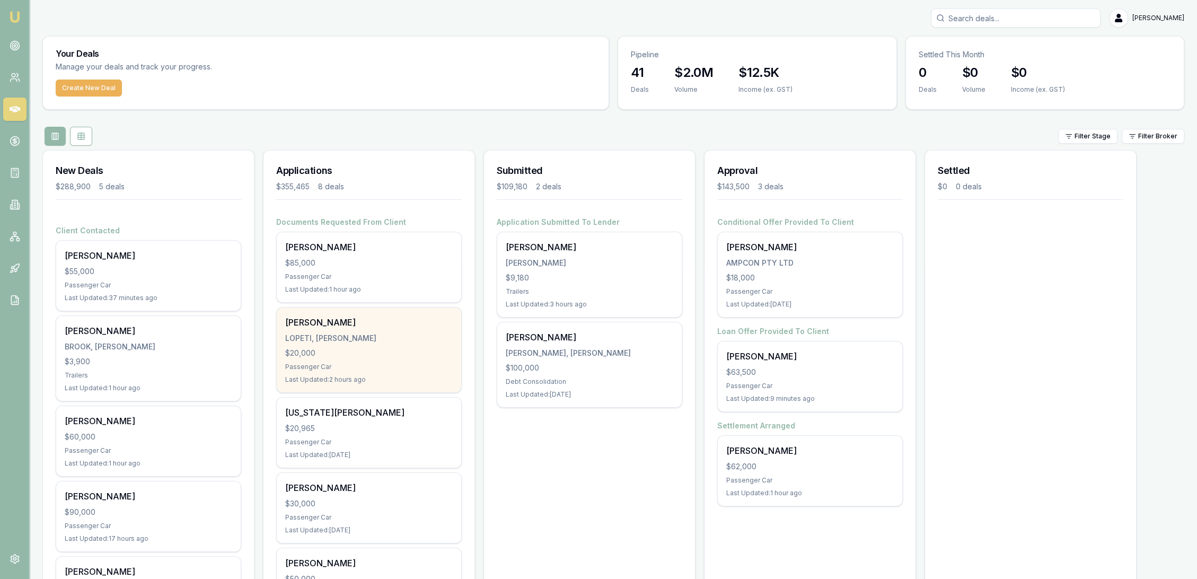
click at [330, 323] on div "[PERSON_NAME]" at bounding box center [368, 322] width 167 height 13
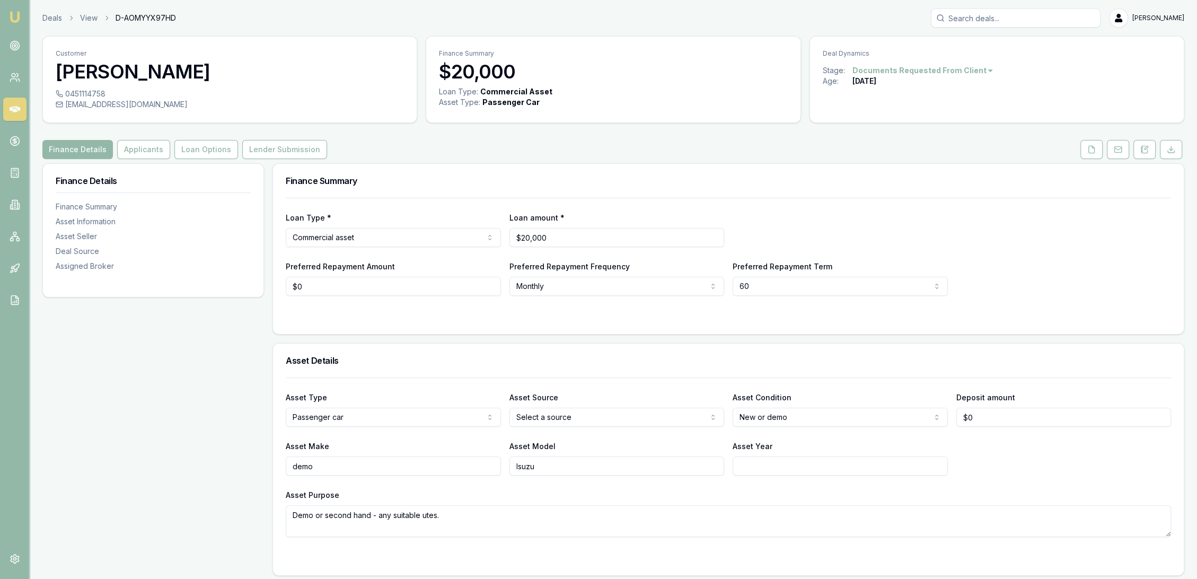
drag, startPoint x: 1090, startPoint y: 152, endPoint x: 1072, endPoint y: 155, distance: 18.4
click at [1090, 152] on icon at bounding box center [1091, 149] width 8 height 8
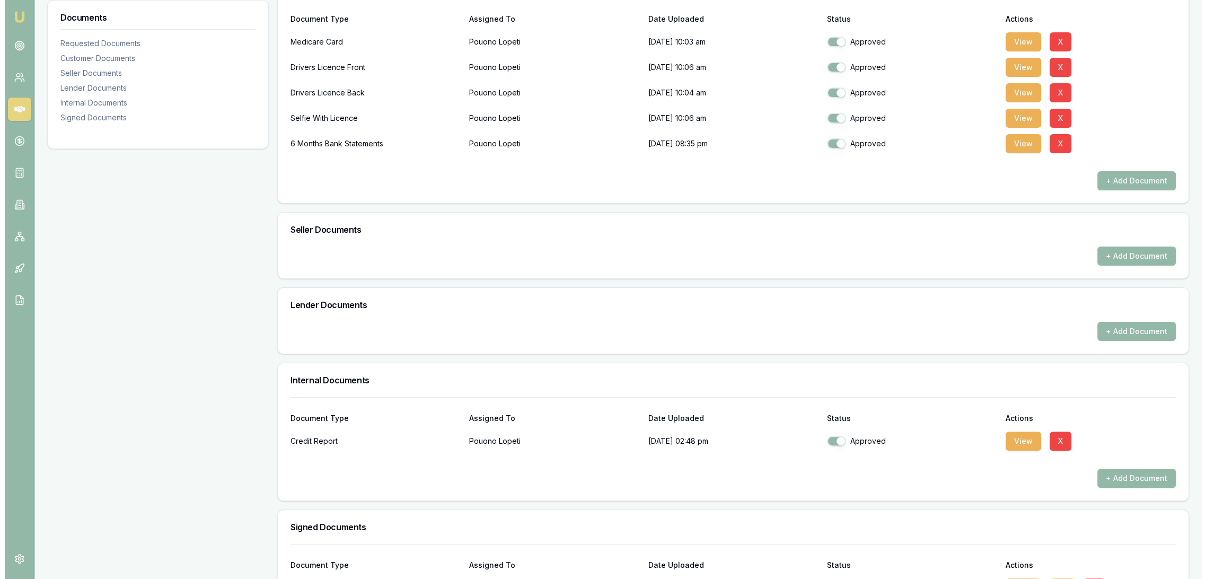
scroll to position [294, 0]
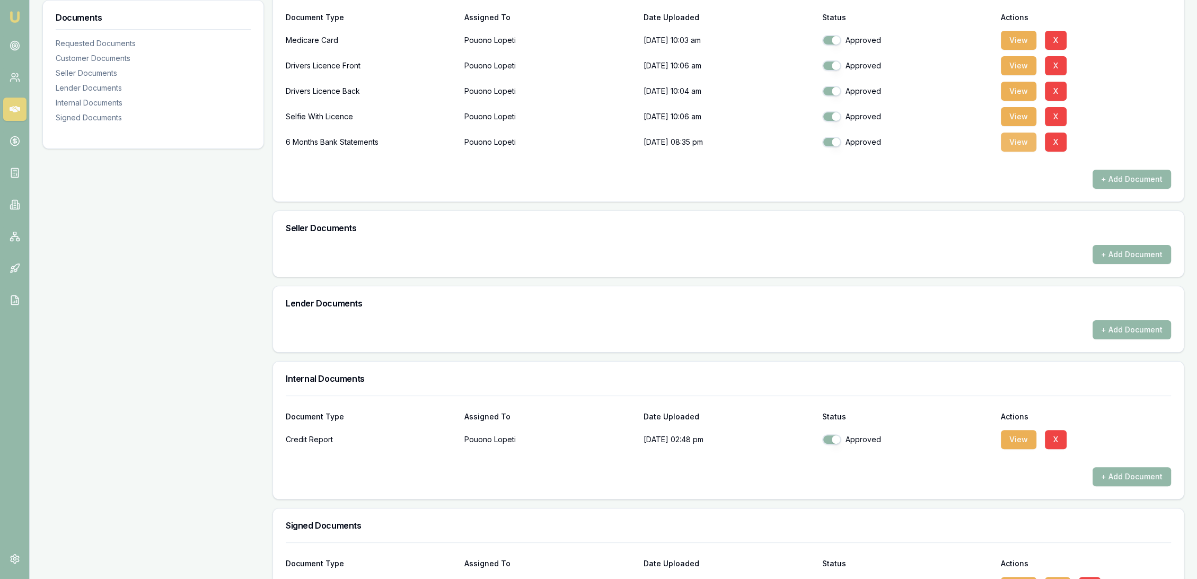
click at [1024, 139] on button "View" at bounding box center [1019, 141] width 36 height 19
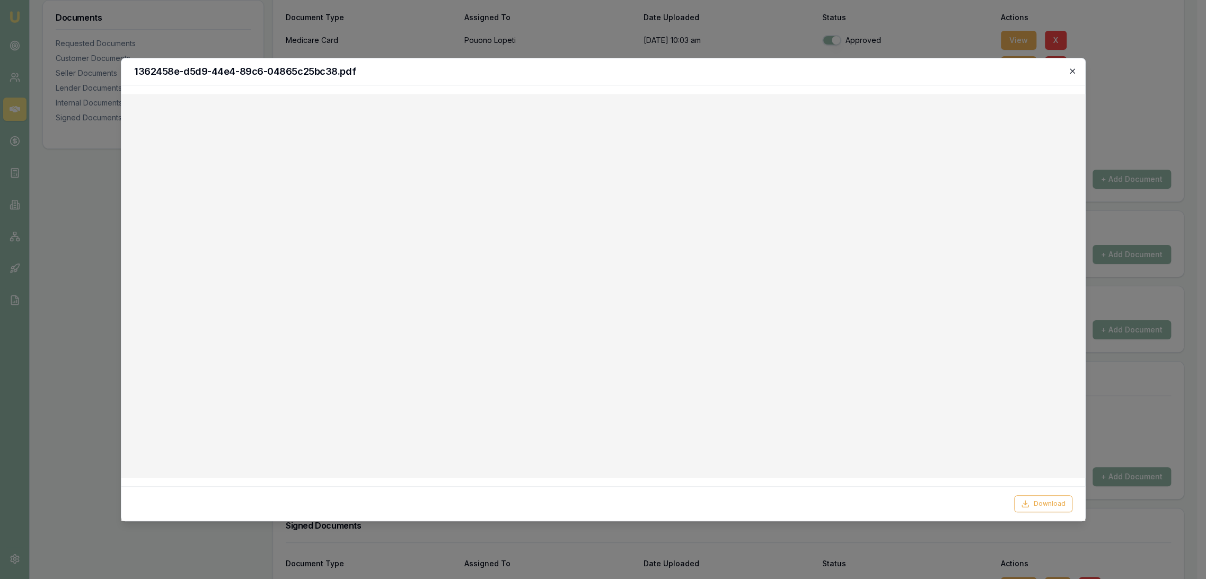
click at [1076, 68] on icon "button" at bounding box center [1072, 71] width 8 height 8
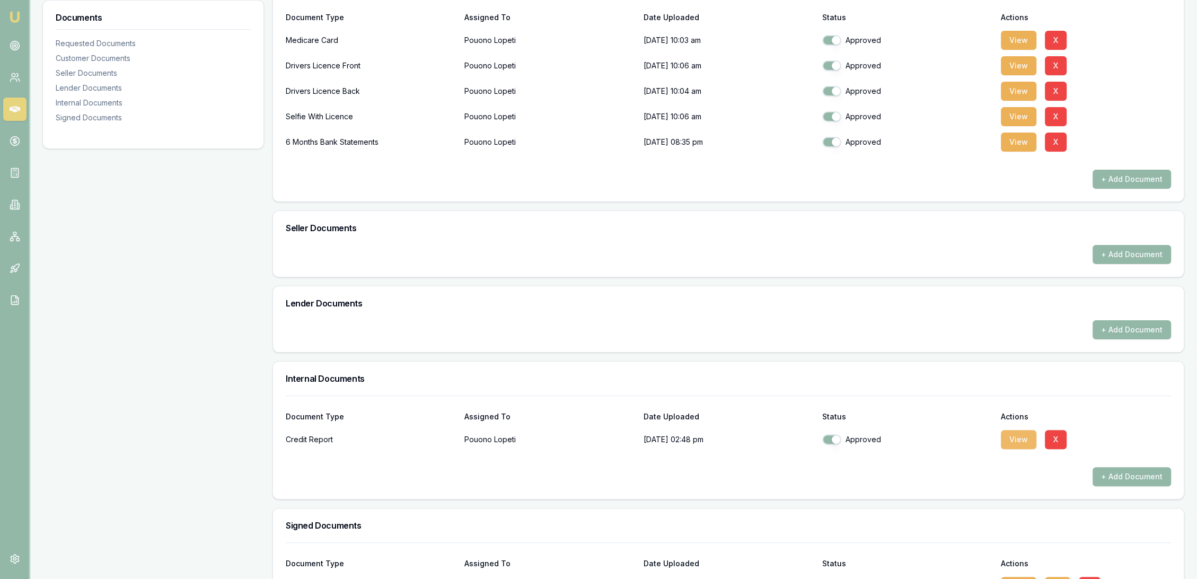
click at [1030, 434] on button "View" at bounding box center [1019, 439] width 36 height 19
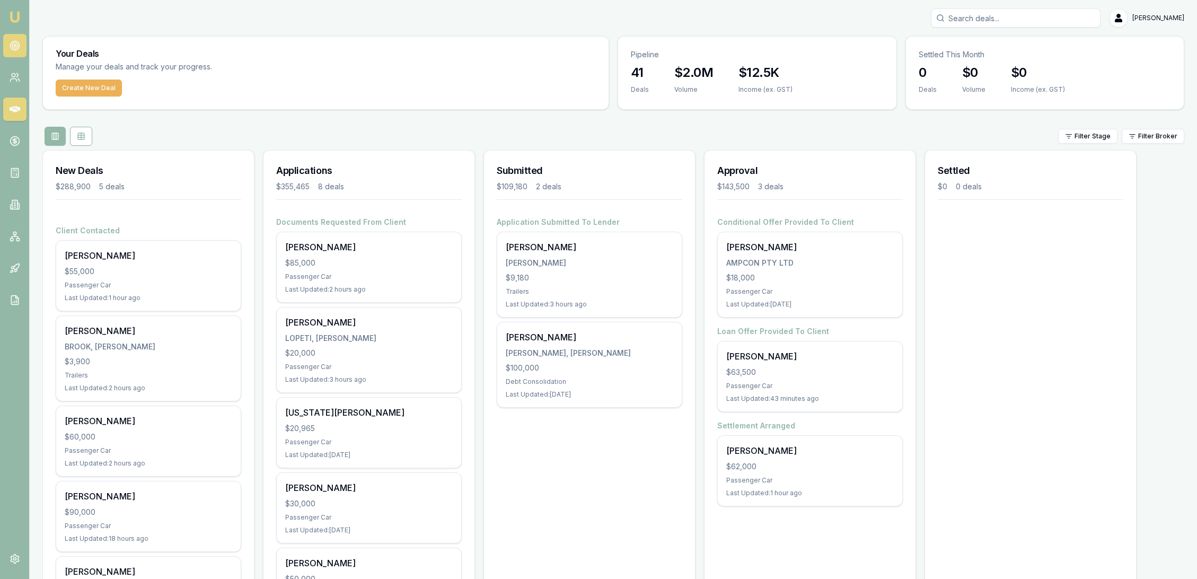
scroll to position [176, 0]
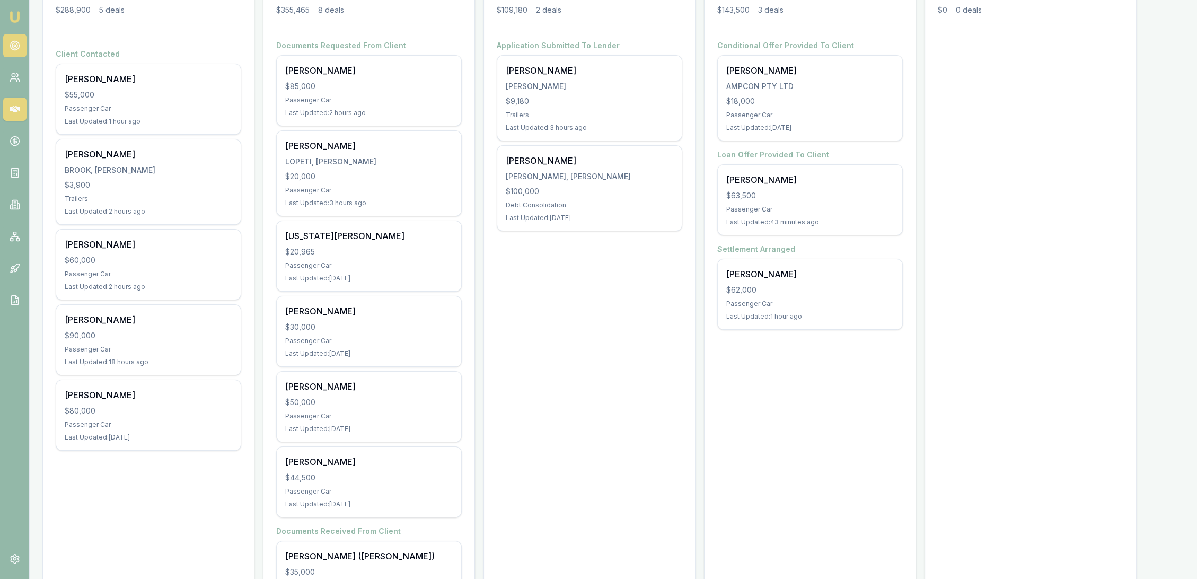
click at [13, 41] on icon at bounding box center [15, 45] width 11 height 11
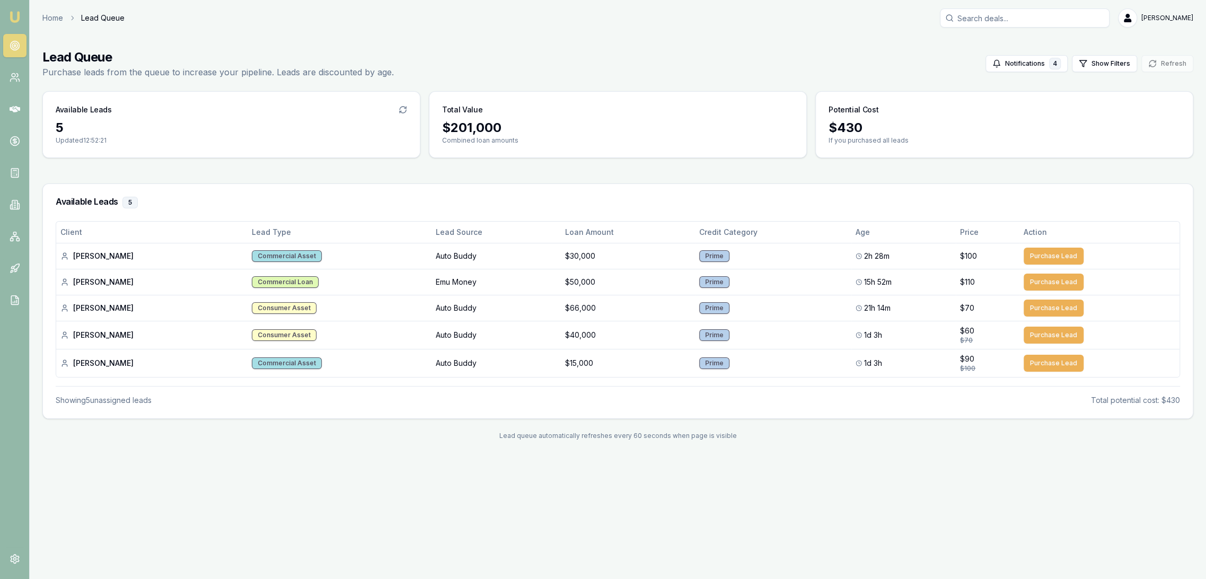
click at [11, 14] on img at bounding box center [14, 17] width 13 height 13
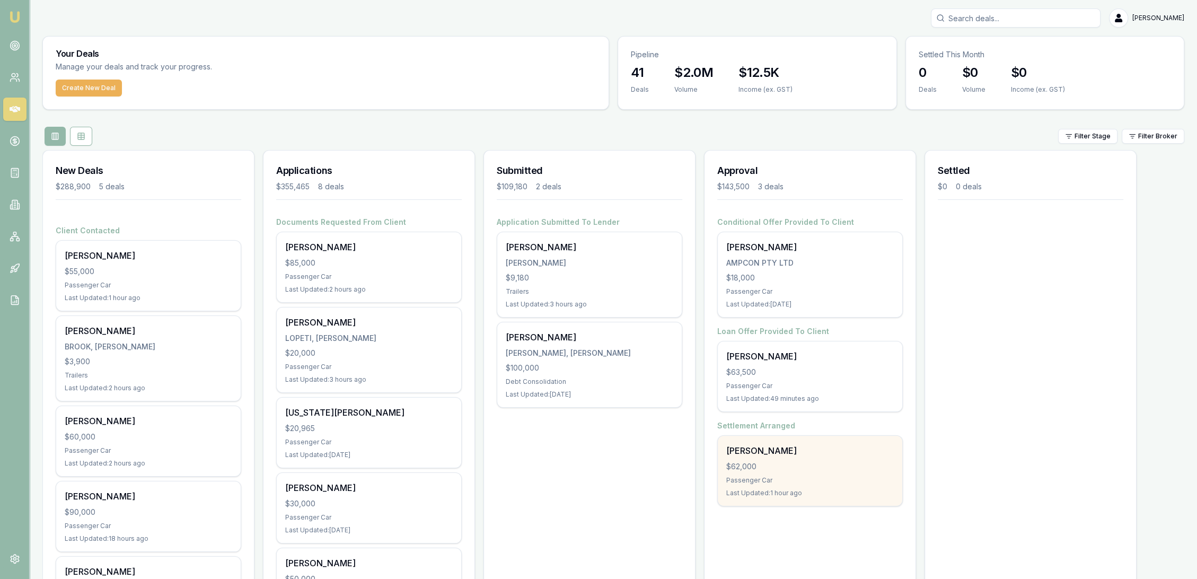
drag, startPoint x: 781, startPoint y: 463, endPoint x: 784, endPoint y: 468, distance: 6.9
click at [784, 468] on div "$62,000" at bounding box center [809, 466] width 167 height 11
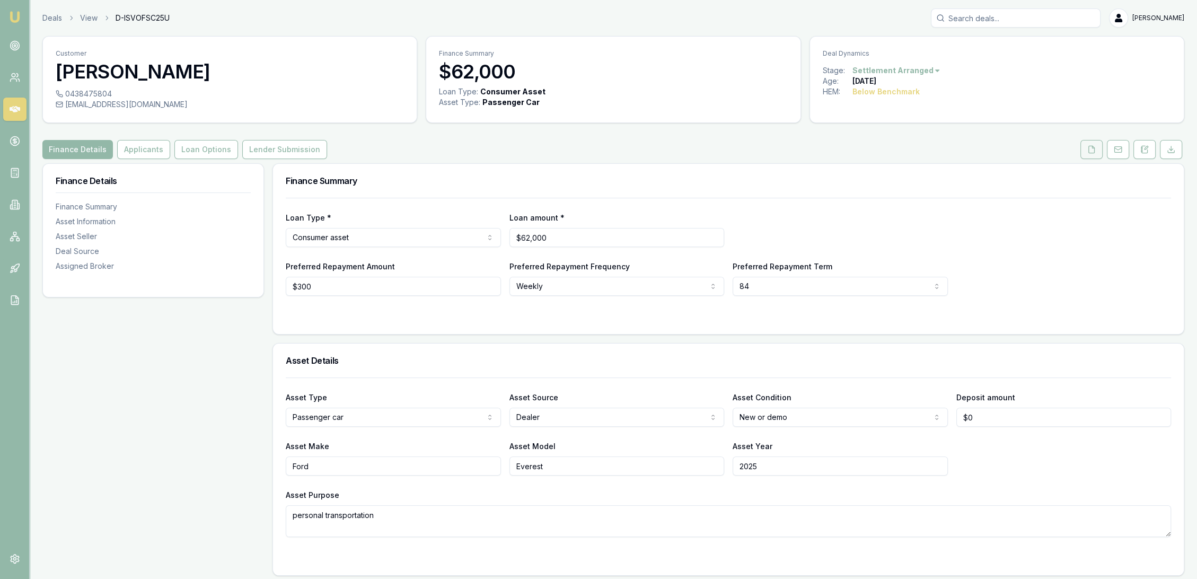
click at [1091, 147] on icon at bounding box center [1091, 149] width 8 height 8
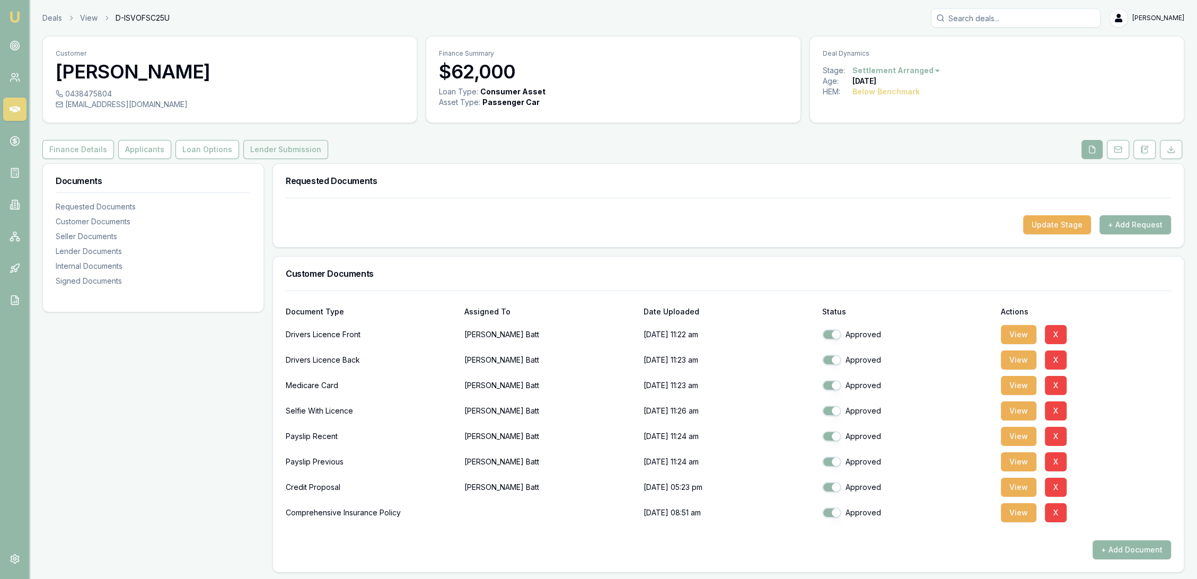
click at [285, 148] on button "Lender Submission" at bounding box center [285, 149] width 85 height 19
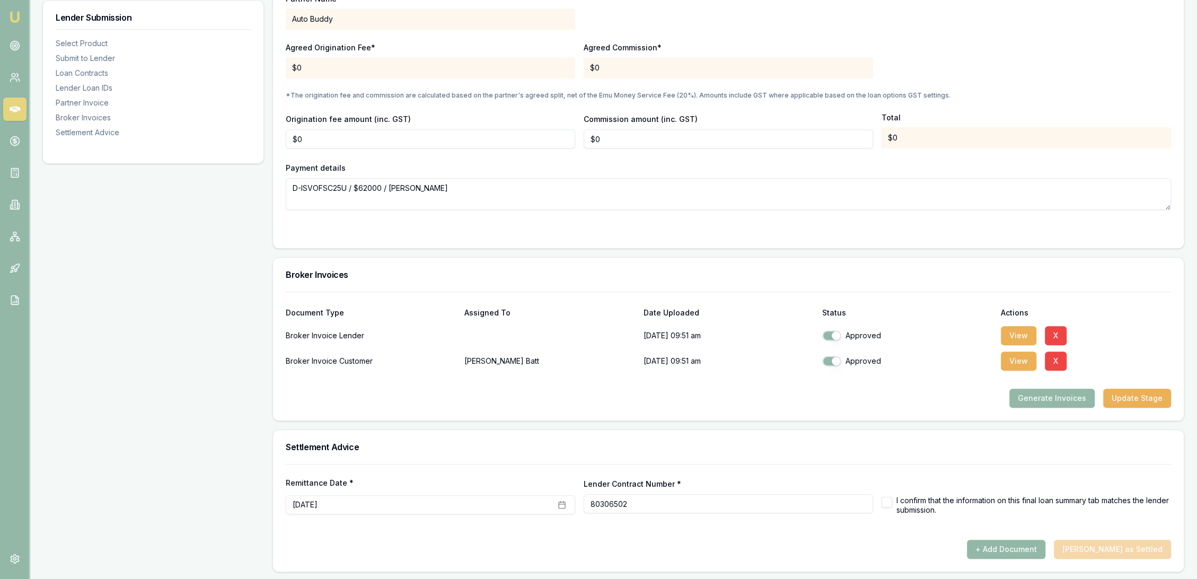
scroll to position [1020, 0]
click at [1026, 546] on button "+ Add Document" at bounding box center [1006, 548] width 78 height 19
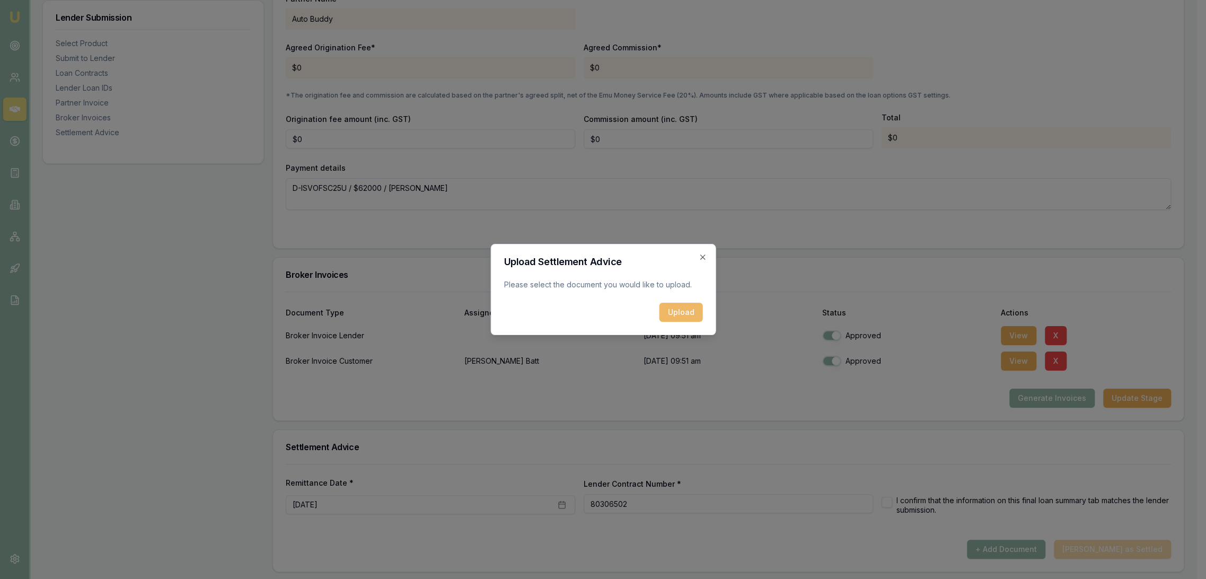
click at [672, 311] on button "Upload" at bounding box center [680, 312] width 43 height 19
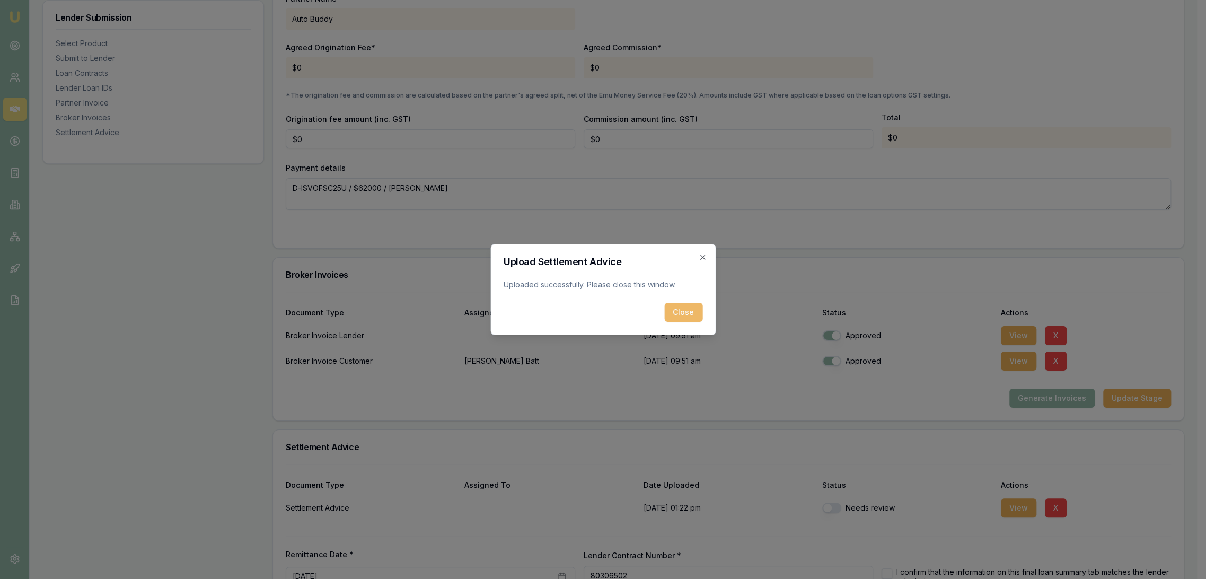
click at [687, 315] on button "Close" at bounding box center [683, 312] width 38 height 19
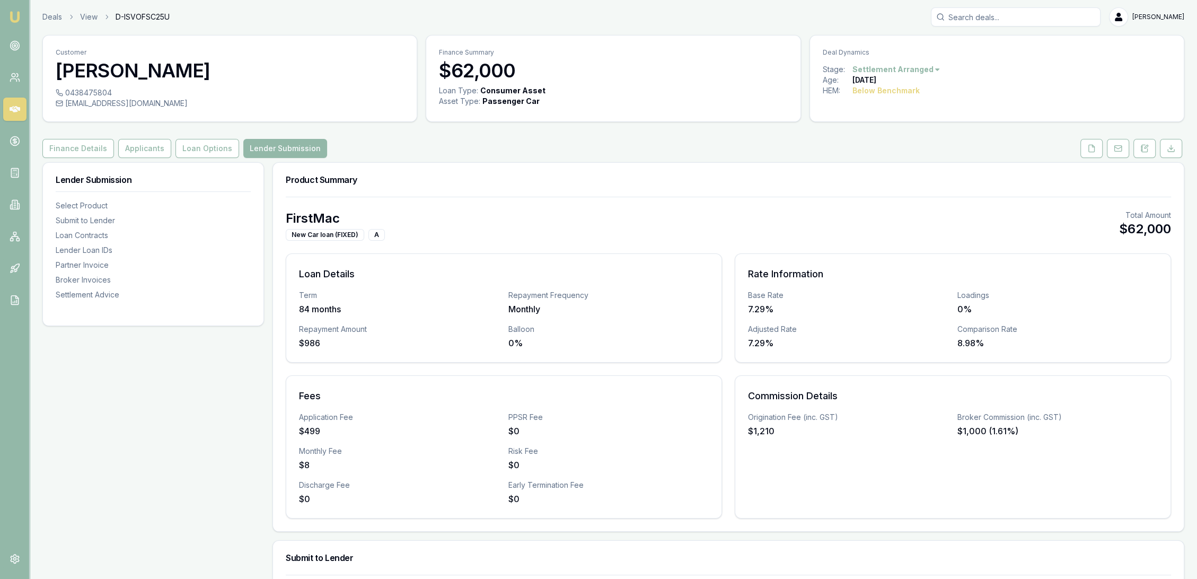
scroll to position [0, 0]
click at [78, 154] on button "Finance Details" at bounding box center [78, 149] width 72 height 19
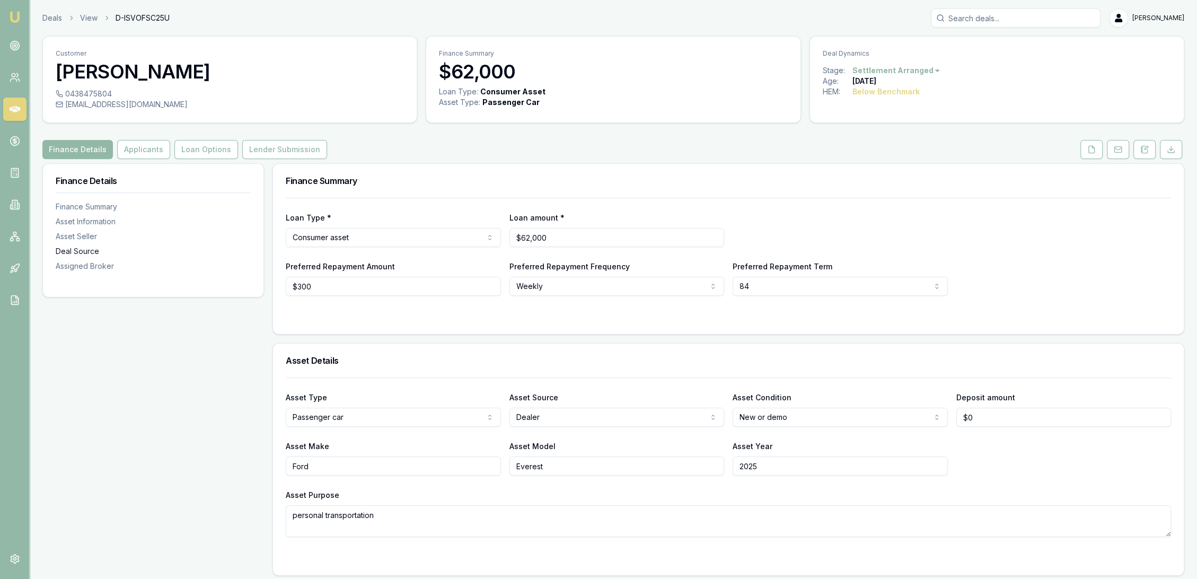
click at [78, 251] on div "Deal Source" at bounding box center [153, 251] width 195 height 11
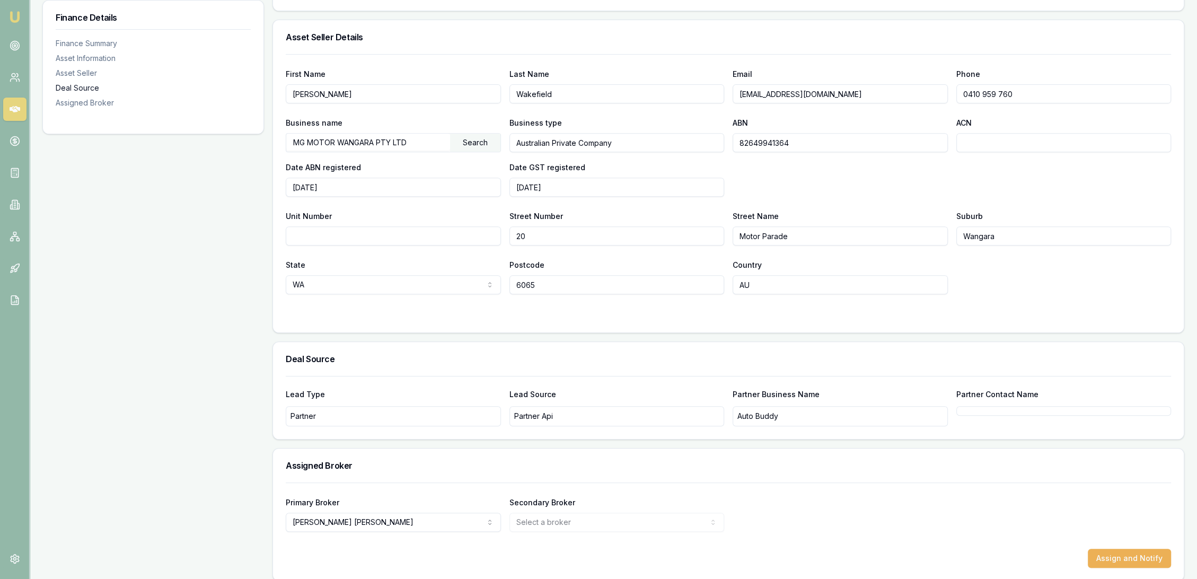
scroll to position [573, 0]
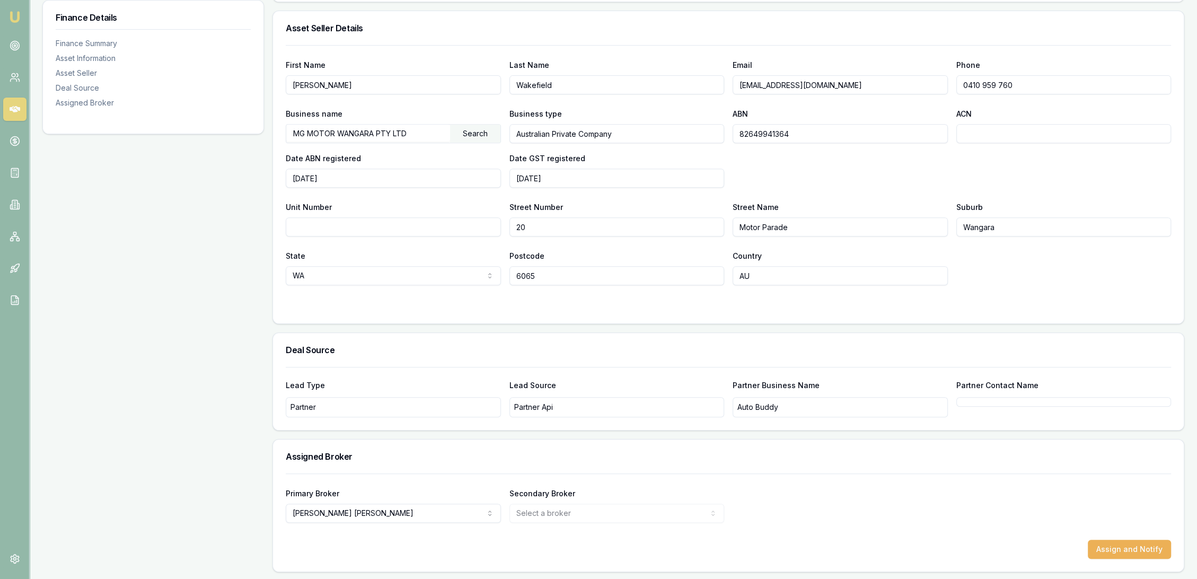
drag, startPoint x: 845, startPoint y: 81, endPoint x: 738, endPoint y: 82, distance: 107.1
click at [738, 82] on input "[EMAIL_ADDRESS][DOMAIN_NAME]" at bounding box center [839, 84] width 215 height 19
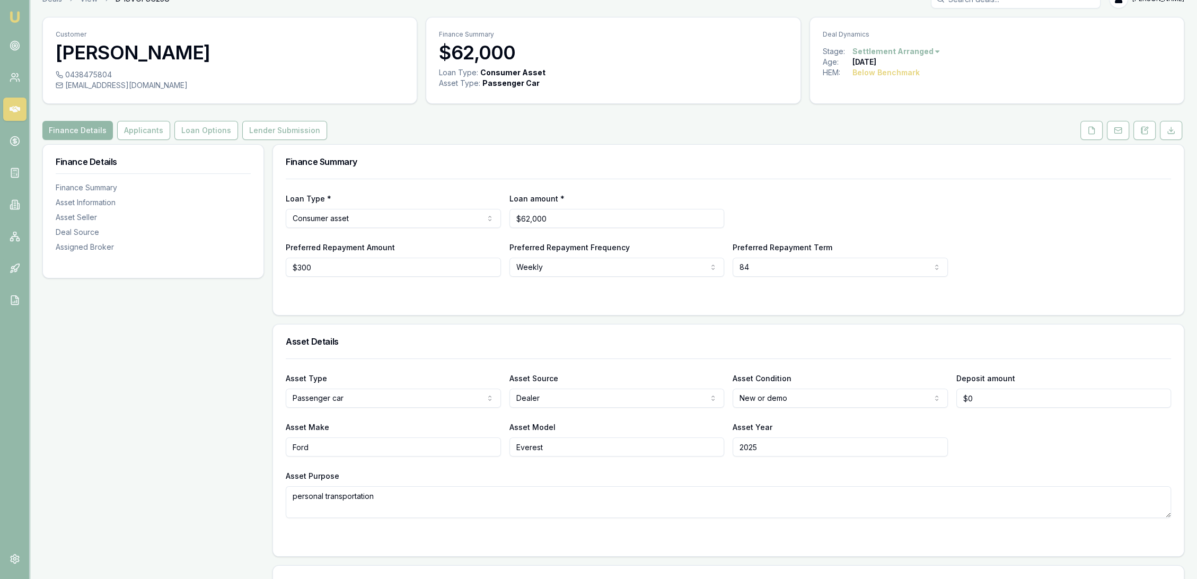
scroll to position [0, 0]
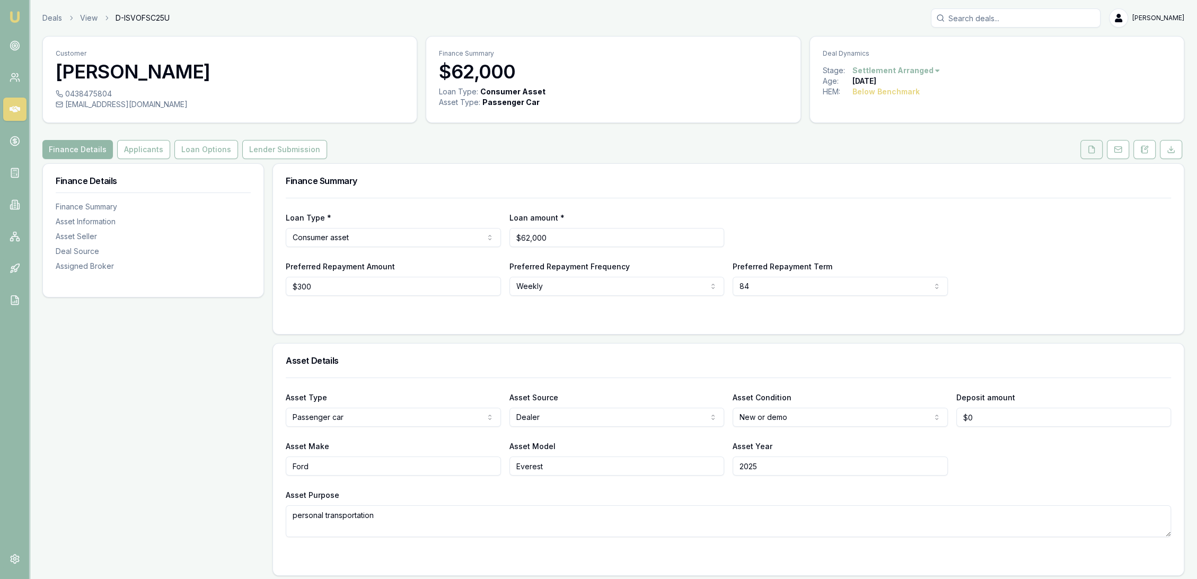
click at [1087, 148] on icon at bounding box center [1091, 149] width 8 height 8
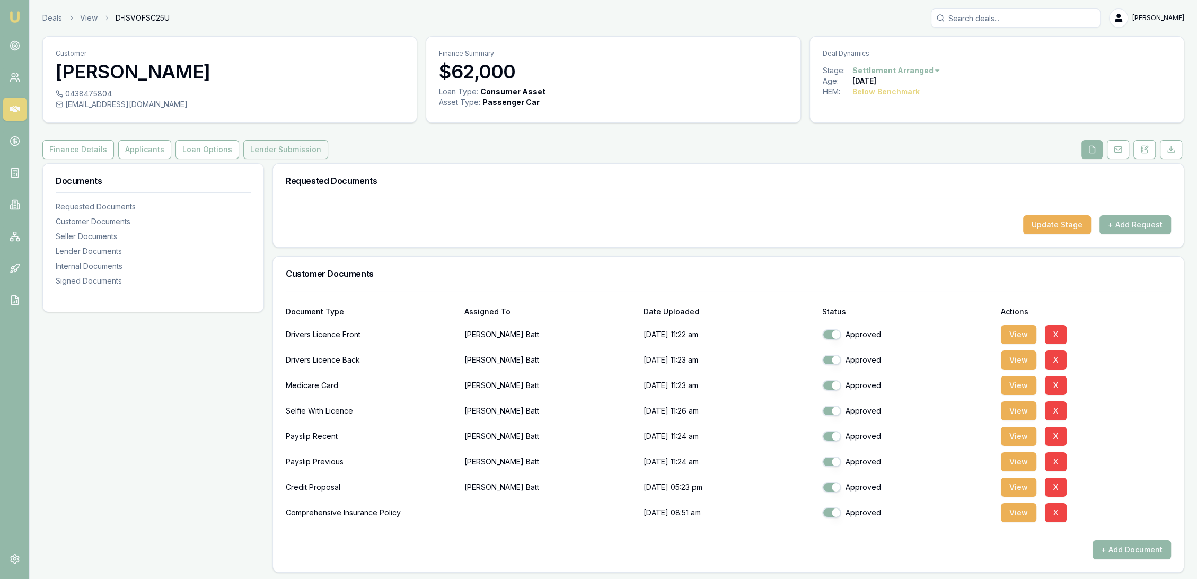
click at [252, 142] on button "Lender Submission" at bounding box center [285, 149] width 85 height 19
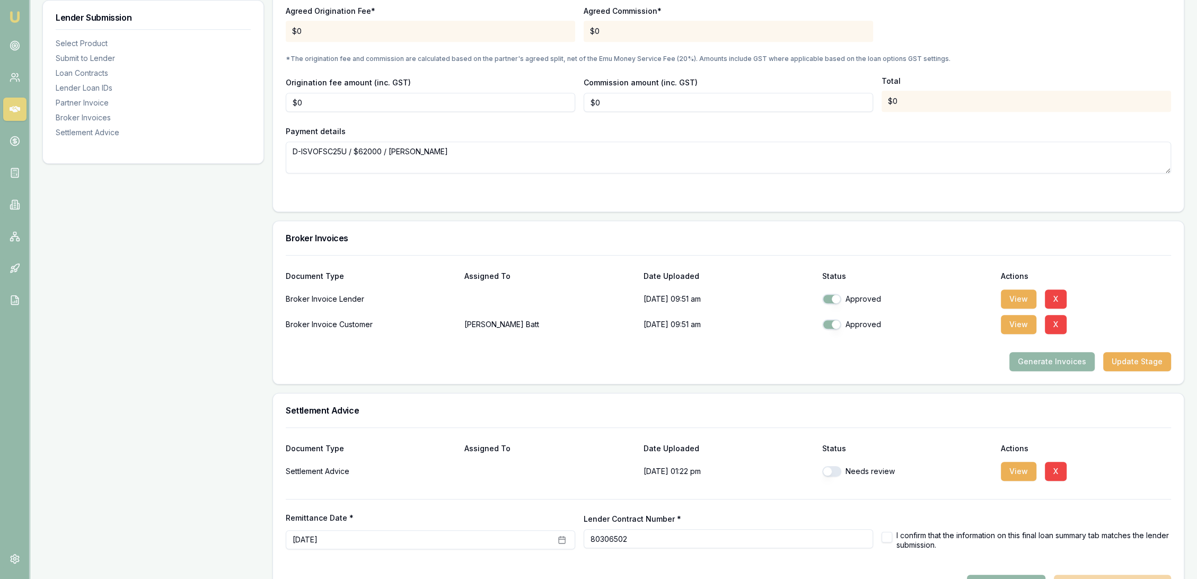
scroll to position [1091, 0]
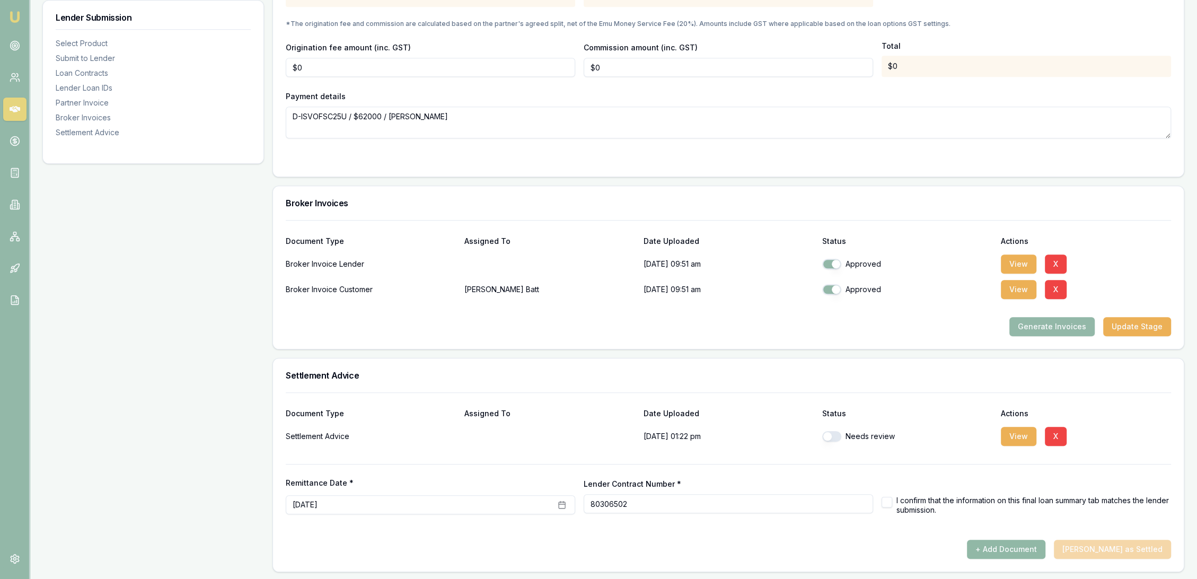
click at [1033, 545] on button "+ Add Document" at bounding box center [1006, 548] width 78 height 19
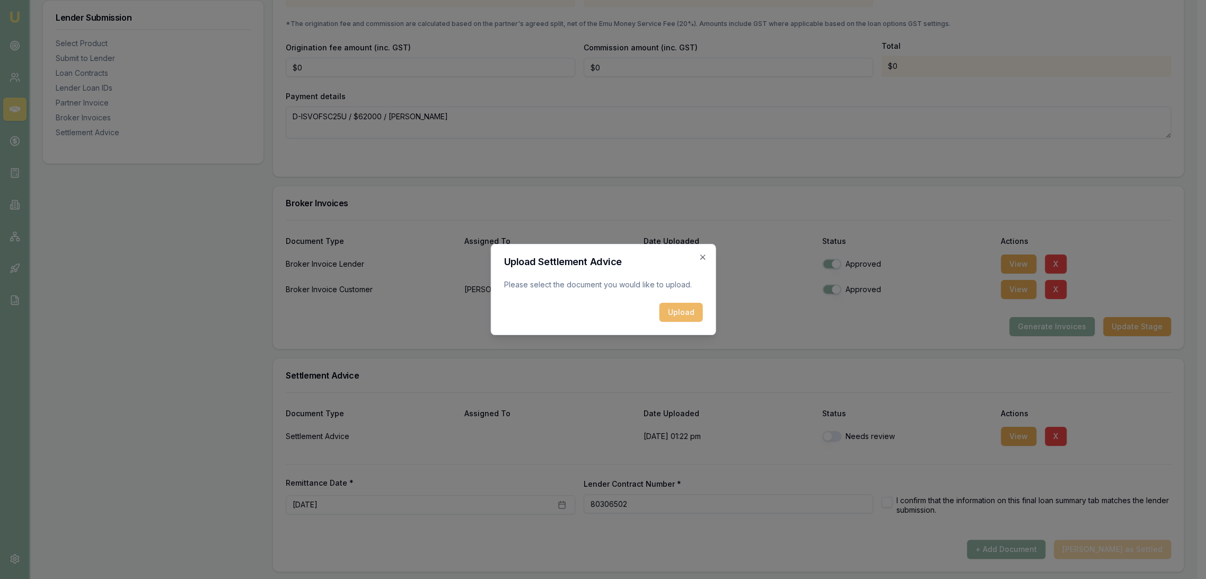
click at [687, 312] on button "Upload" at bounding box center [680, 312] width 43 height 19
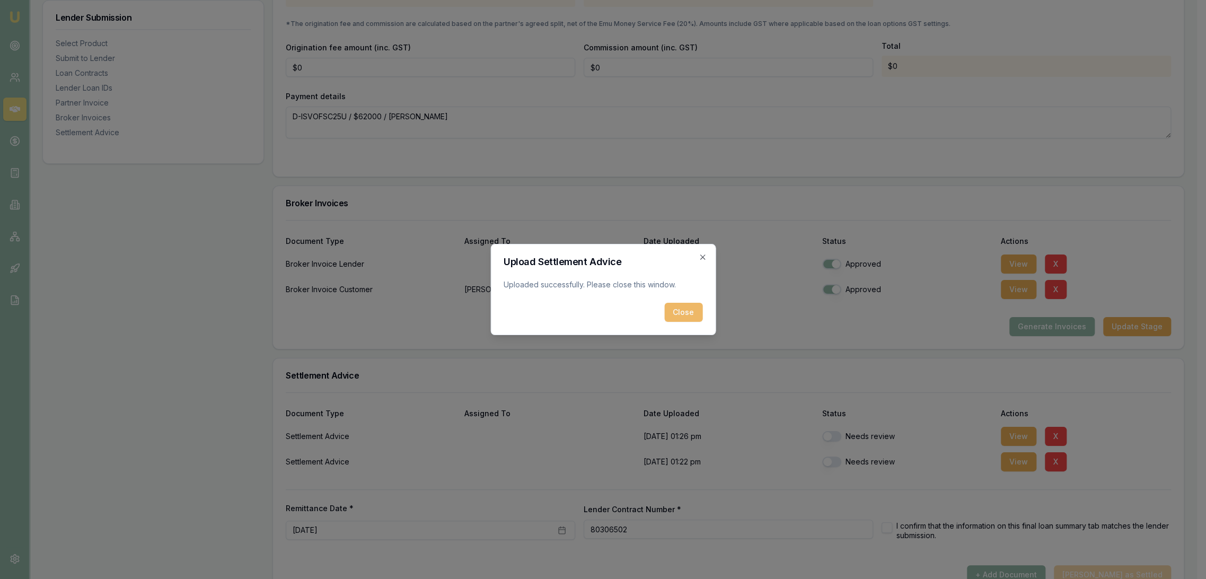
click at [686, 312] on button "Close" at bounding box center [683, 312] width 38 height 19
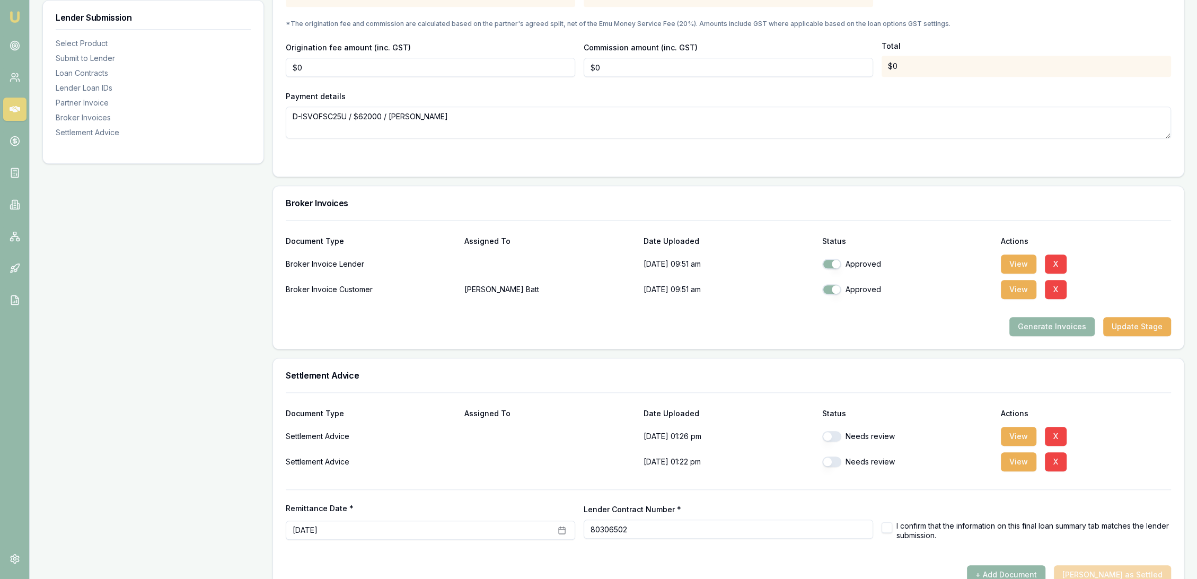
click at [838, 431] on button "button" at bounding box center [831, 436] width 19 height 11
checkbox input "true"
click at [833, 459] on button "button" at bounding box center [831, 461] width 19 height 11
checkbox input "true"
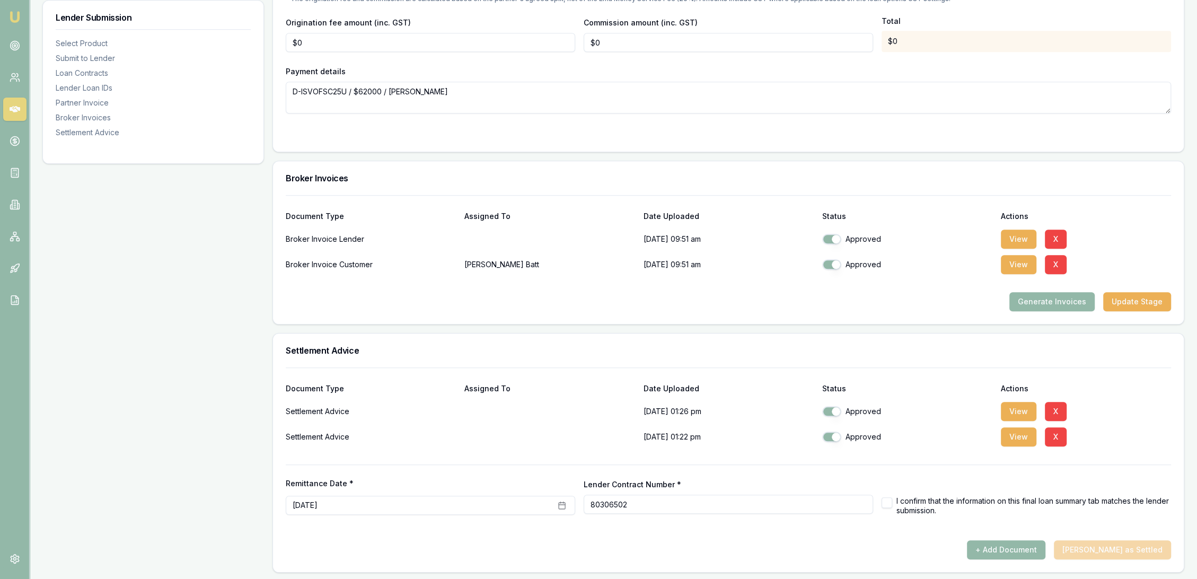
scroll to position [1117, 0]
click at [886, 504] on button "button" at bounding box center [886, 502] width 11 height 11
checkbox input "true"
click at [918, 531] on div at bounding box center [728, 535] width 885 height 8
click at [1116, 546] on button "[PERSON_NAME] as Settled" at bounding box center [1112, 548] width 117 height 19
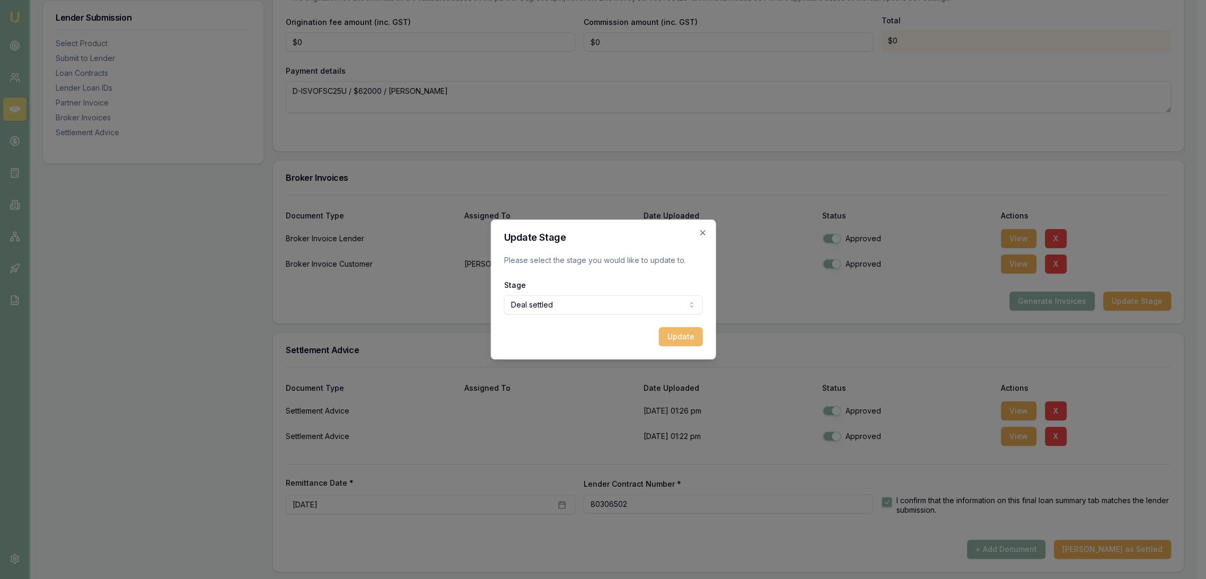
click at [674, 338] on button "Update" at bounding box center [680, 336] width 44 height 19
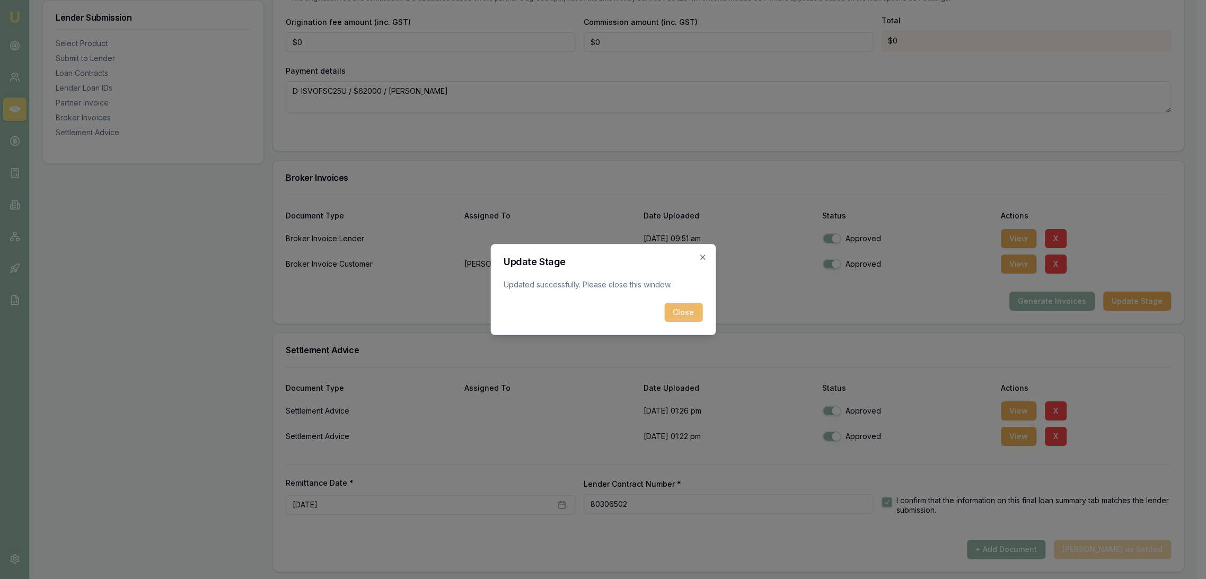
click at [680, 313] on button "Close" at bounding box center [683, 312] width 38 height 19
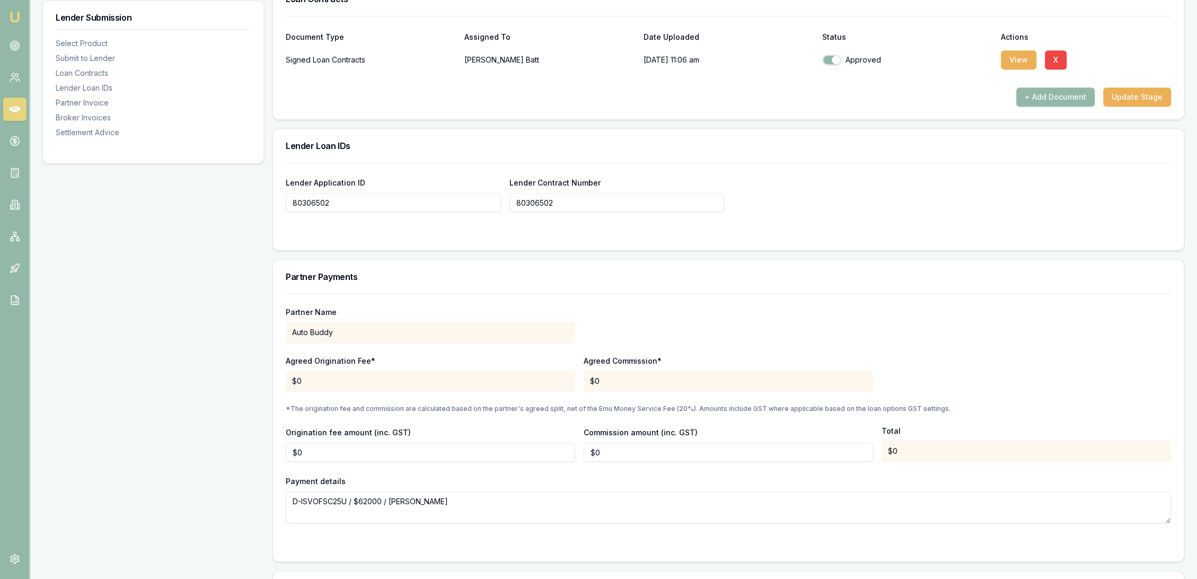
scroll to position [704, 0]
drag, startPoint x: 14, startPoint y: 16, endPoint x: 20, endPoint y: 7, distance: 10.0
click at [14, 16] on img at bounding box center [14, 17] width 13 height 13
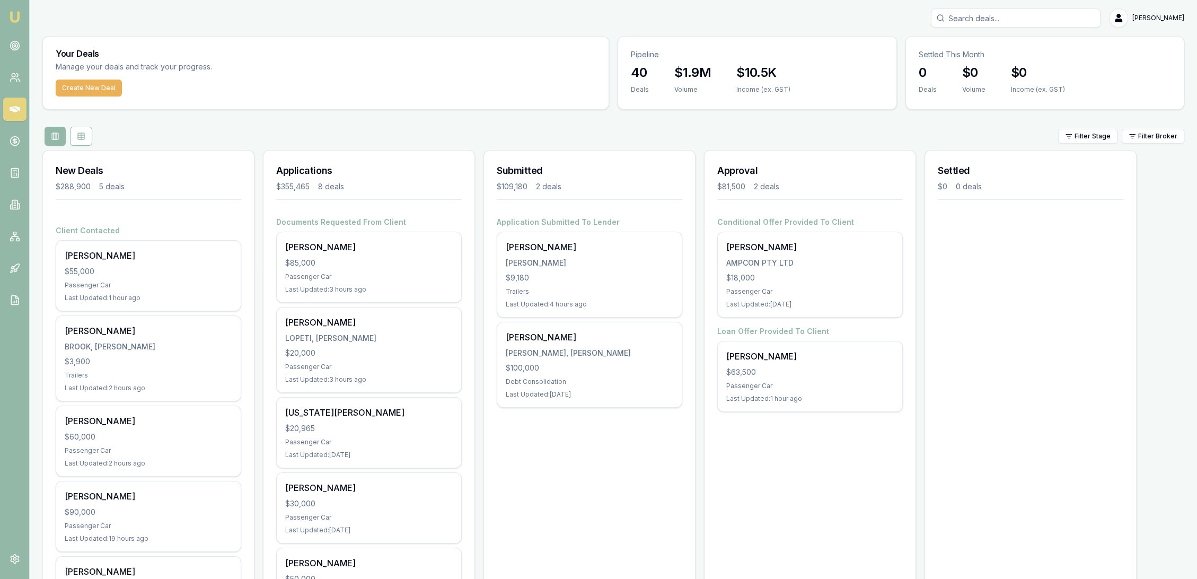
click at [14, 17] on img at bounding box center [14, 17] width 13 height 13
click at [1030, 19] on input "Search deals" at bounding box center [1016, 17] width 170 height 19
type input "roy batt"
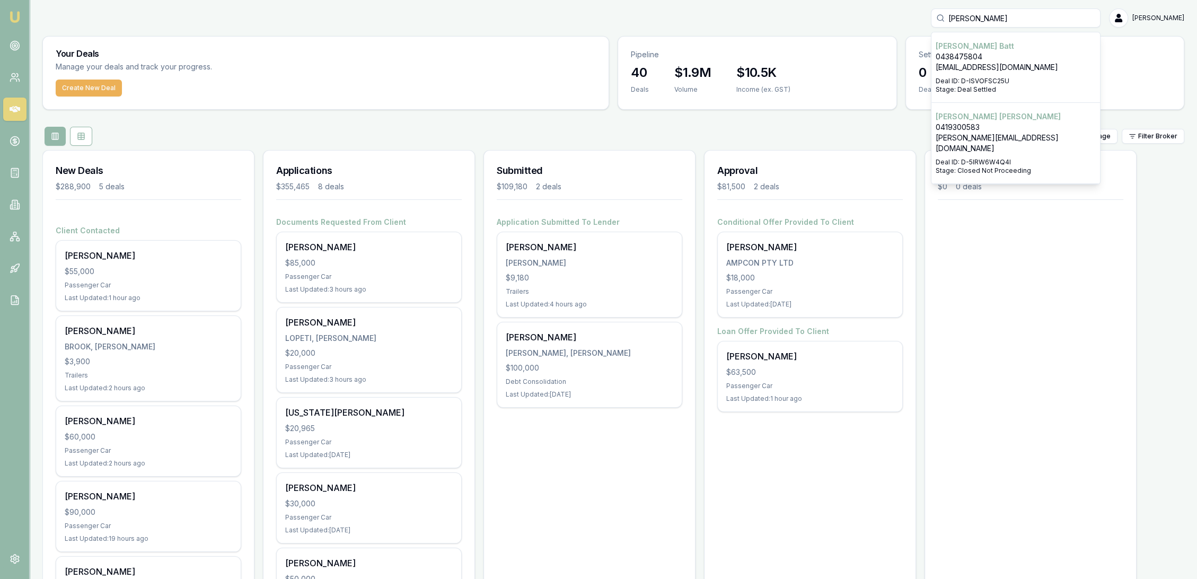
click at [996, 60] on p "0438475804" at bounding box center [1015, 56] width 160 height 11
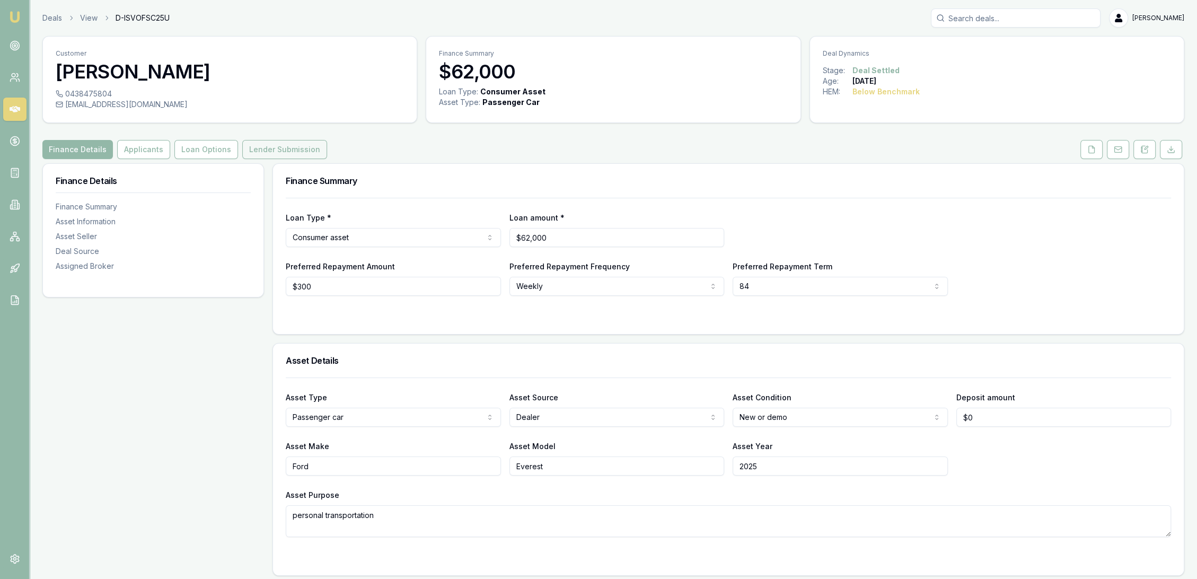
click at [275, 146] on button "Lender Submission" at bounding box center [284, 149] width 85 height 19
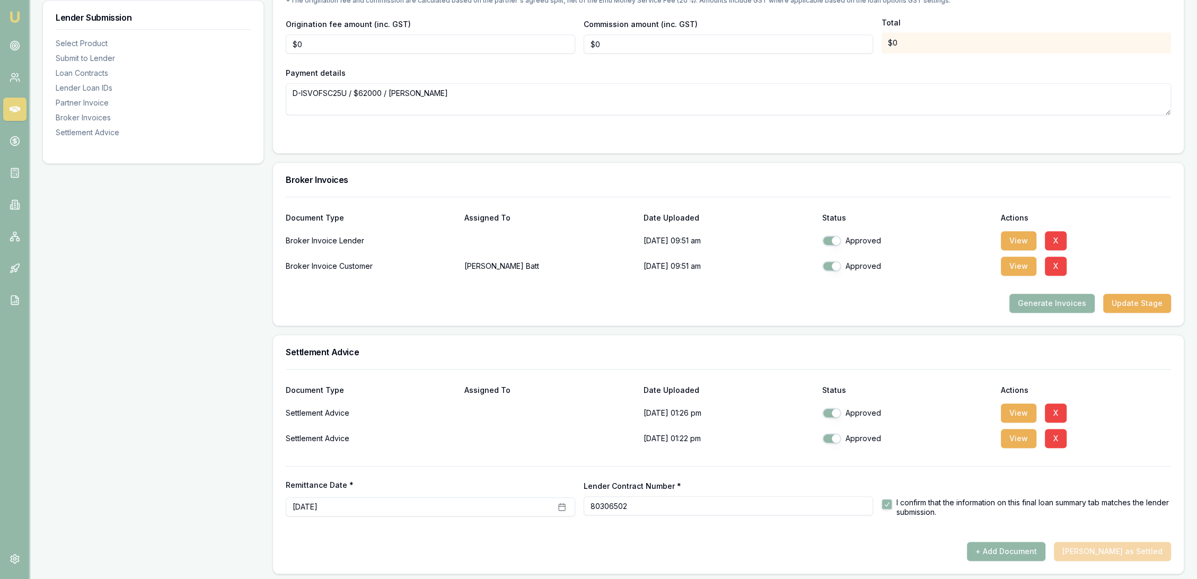
scroll to position [1117, 0]
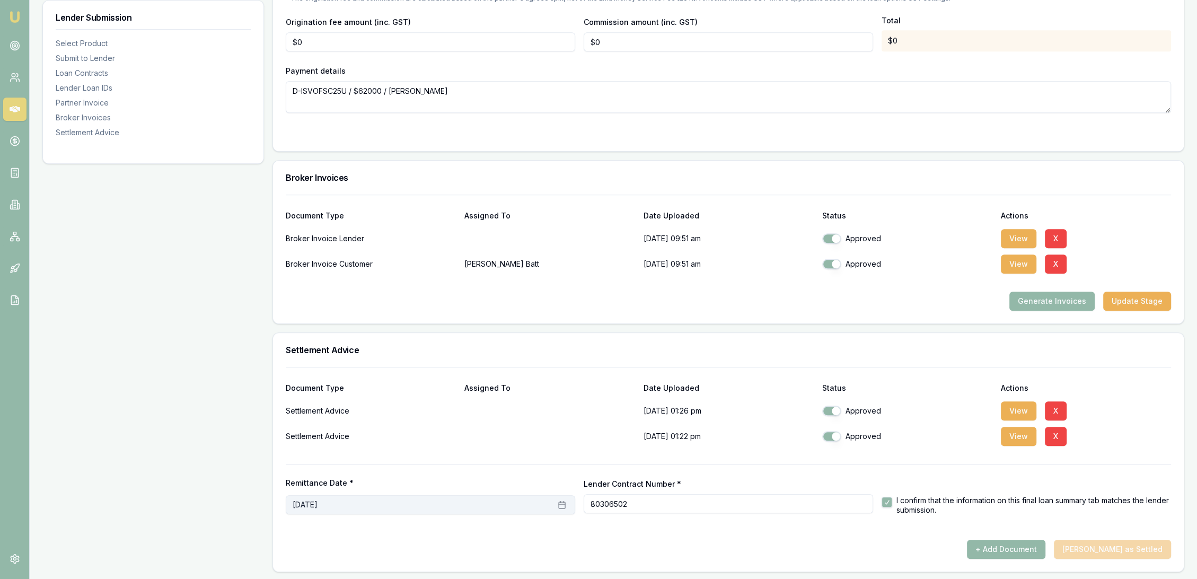
click at [399, 499] on button "September 29th, 2025" at bounding box center [430, 504] width 289 height 19
drag, startPoint x: 366, startPoint y: 389, endPoint x: 391, endPoint y: 401, distance: 28.2
click at [366, 390] on button "2" at bounding box center [368, 391] width 17 height 17
click at [768, 539] on div "+ Add Document Mark Deal as Settled" at bounding box center [728, 548] width 885 height 19
click at [18, 14] on img at bounding box center [14, 17] width 13 height 13
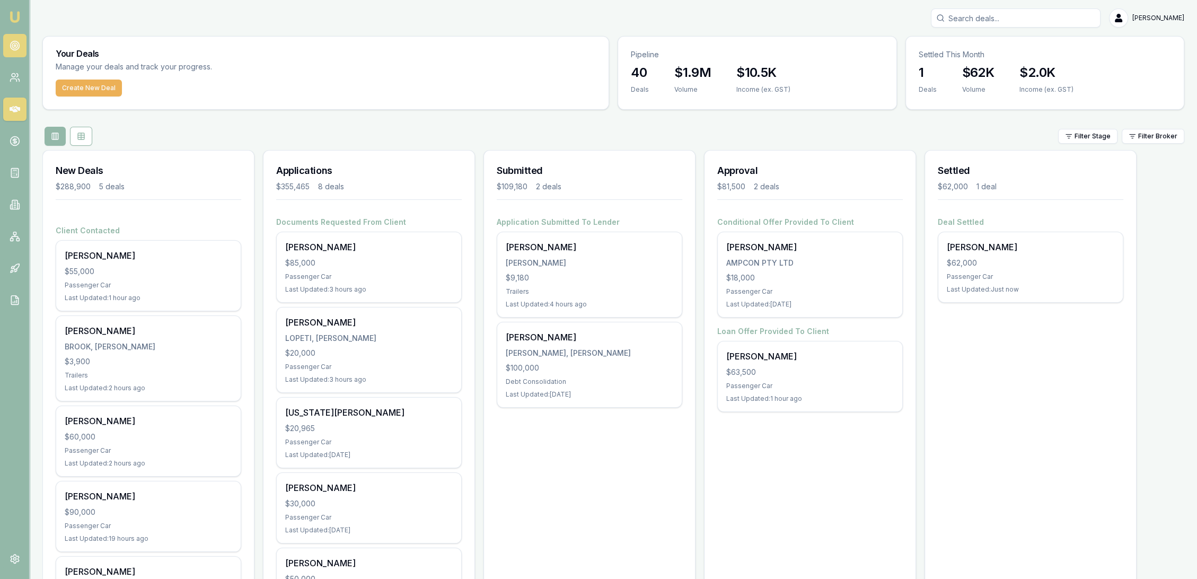
click at [15, 51] on link at bounding box center [14, 45] width 23 height 23
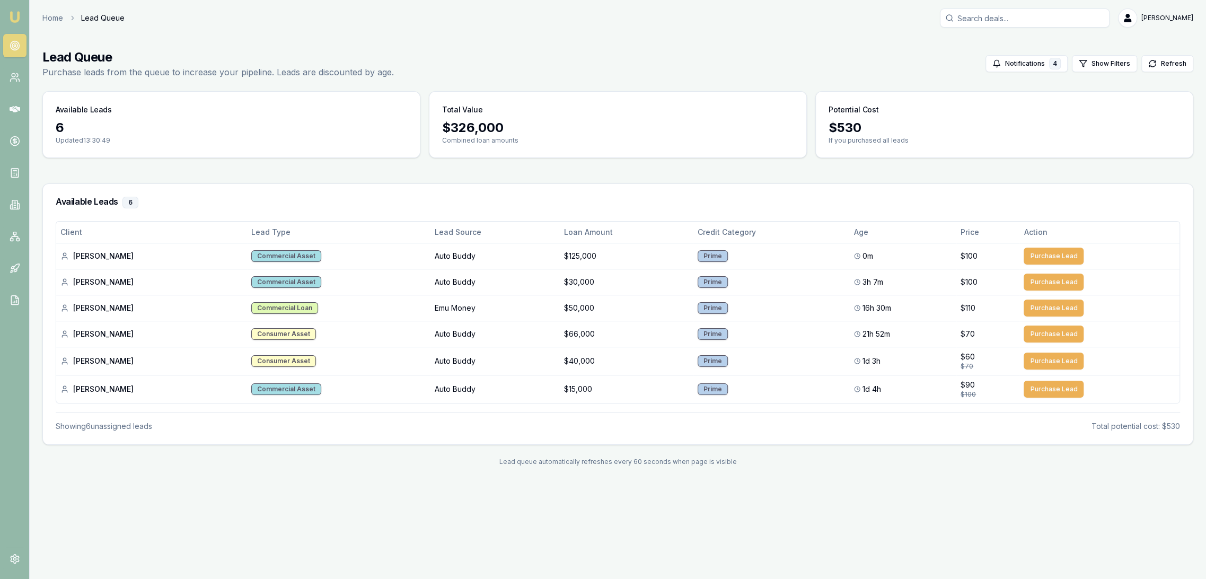
click at [8, 41] on link at bounding box center [14, 45] width 23 height 23
click at [21, 21] on img at bounding box center [14, 17] width 13 height 13
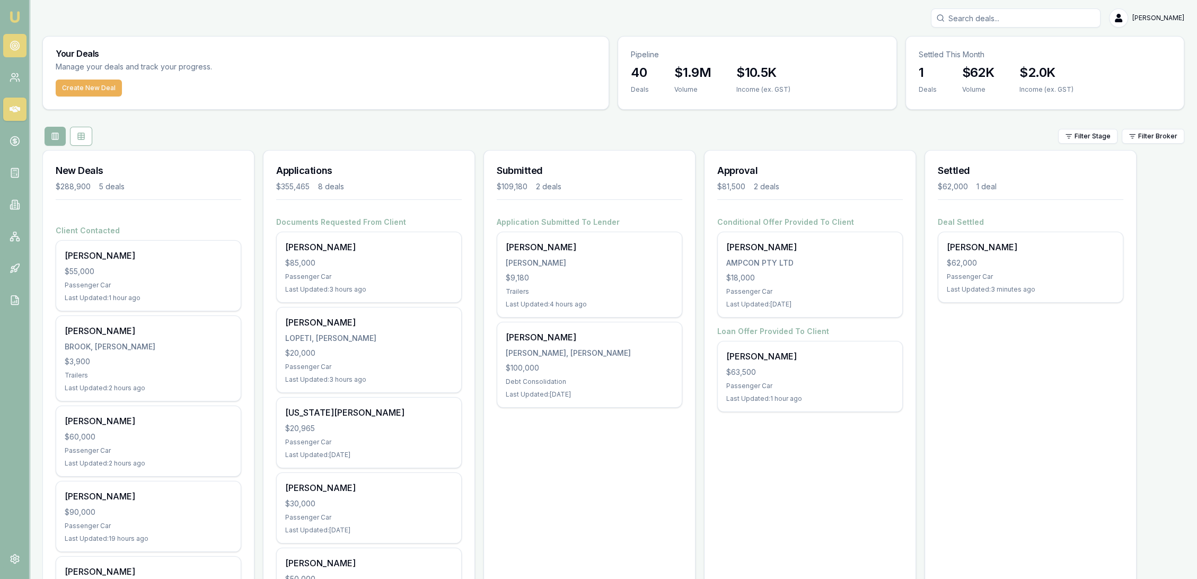
click at [14, 45] on circle at bounding box center [15, 46] width 2 height 2
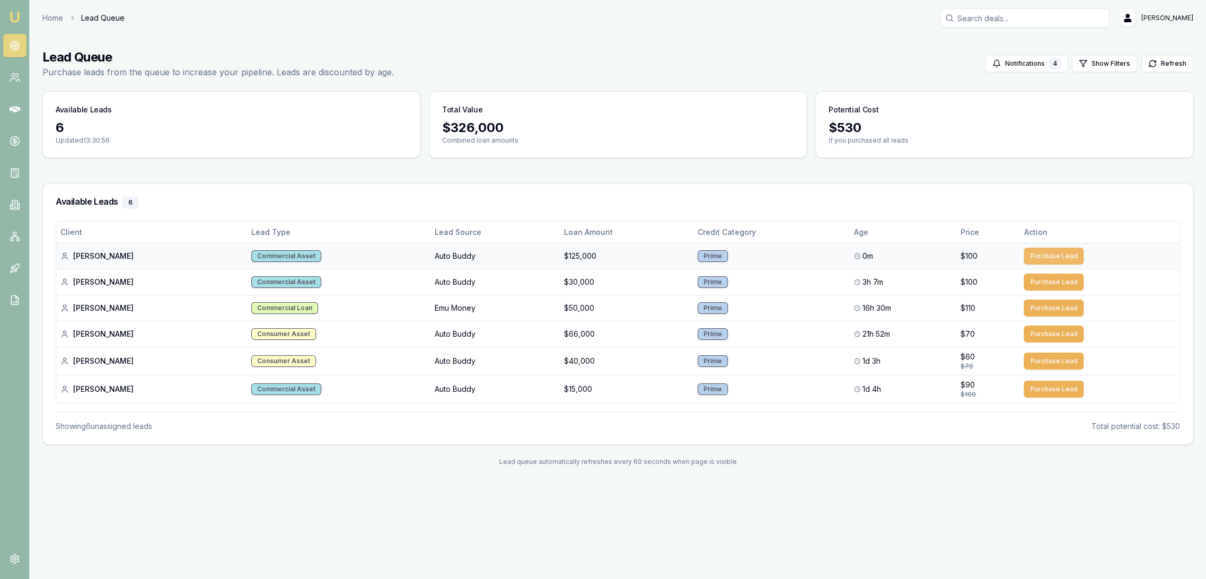
click at [1054, 256] on button "Purchase Lead" at bounding box center [1053, 255] width 60 height 17
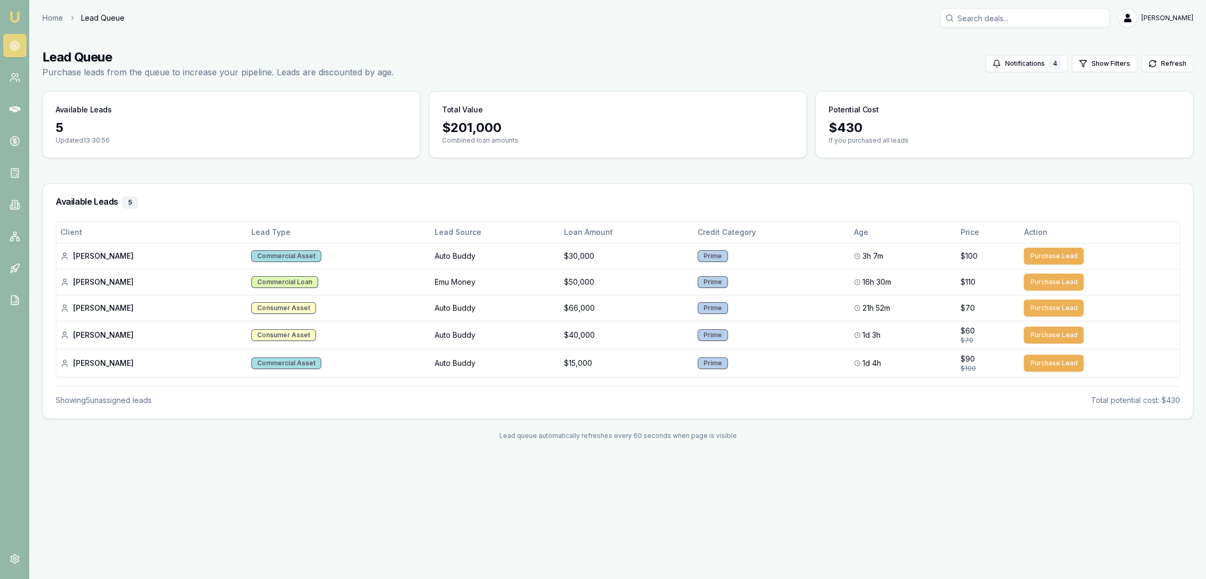
click at [17, 41] on circle at bounding box center [14, 45] width 9 height 9
click at [19, 15] on img at bounding box center [14, 17] width 13 height 13
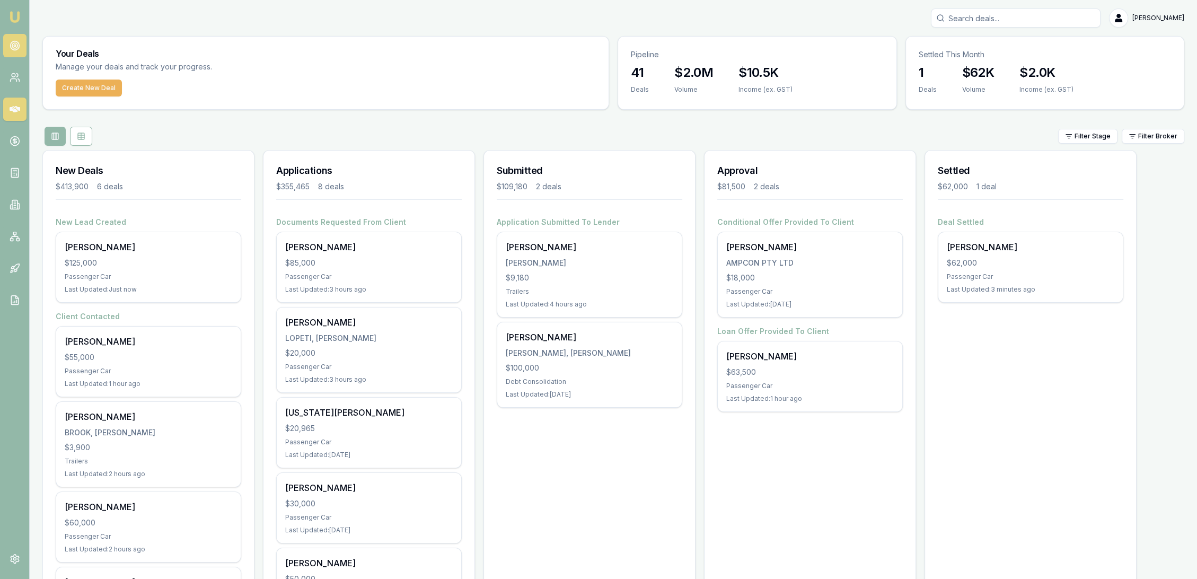
click at [9, 51] on link at bounding box center [14, 45] width 23 height 23
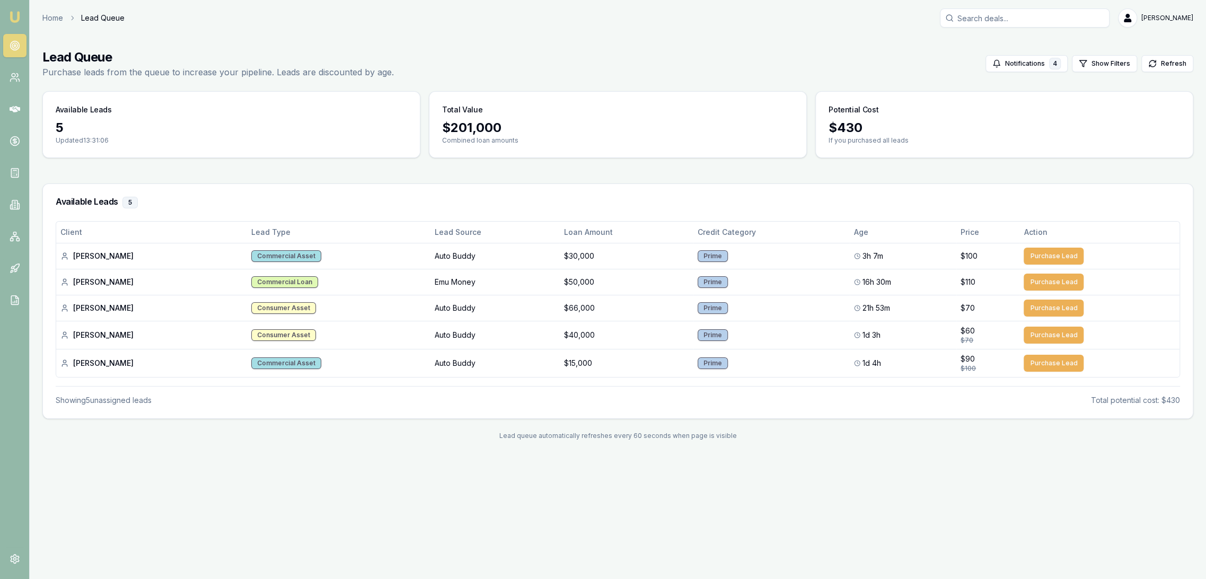
click at [15, 24] on link "Emu Broker" at bounding box center [14, 16] width 17 height 17
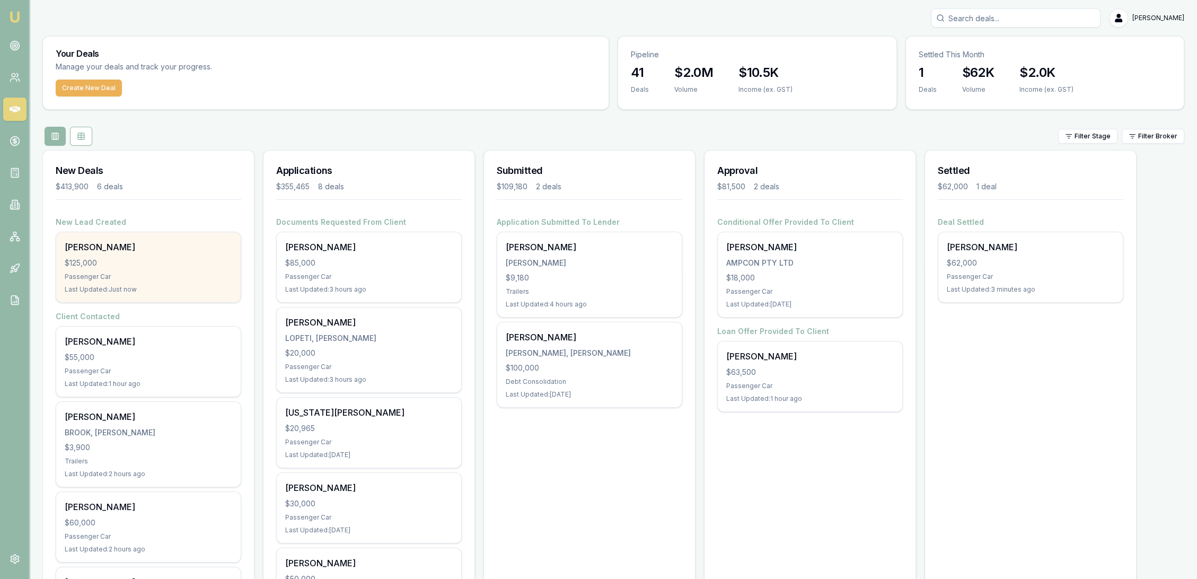
click at [104, 272] on div "Passenger Car" at bounding box center [148, 276] width 167 height 8
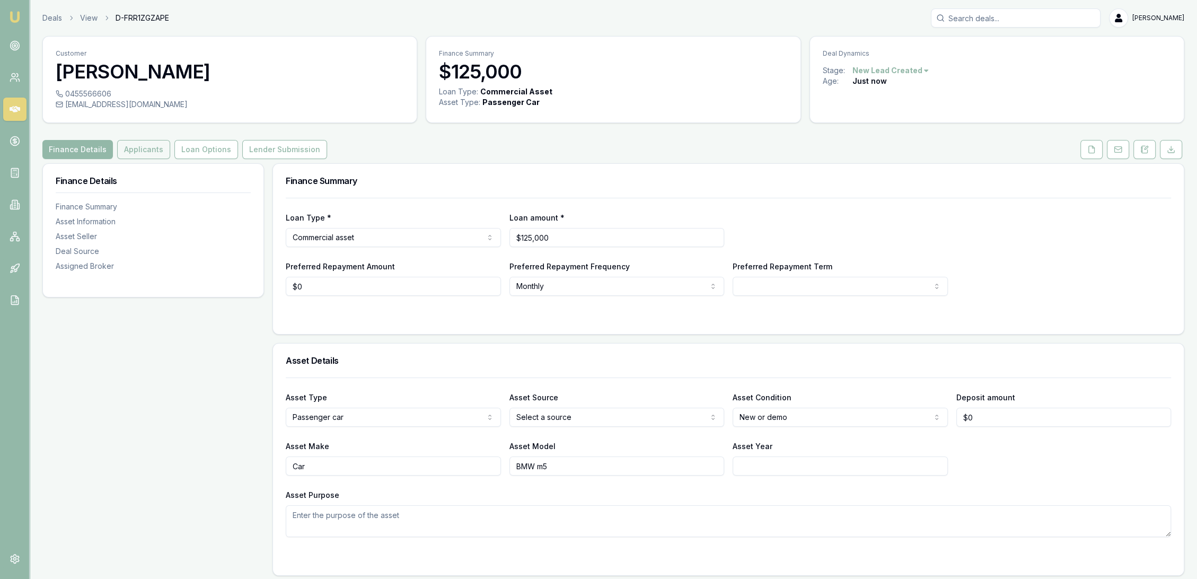
click at [145, 151] on button "Applicants" at bounding box center [143, 149] width 53 height 19
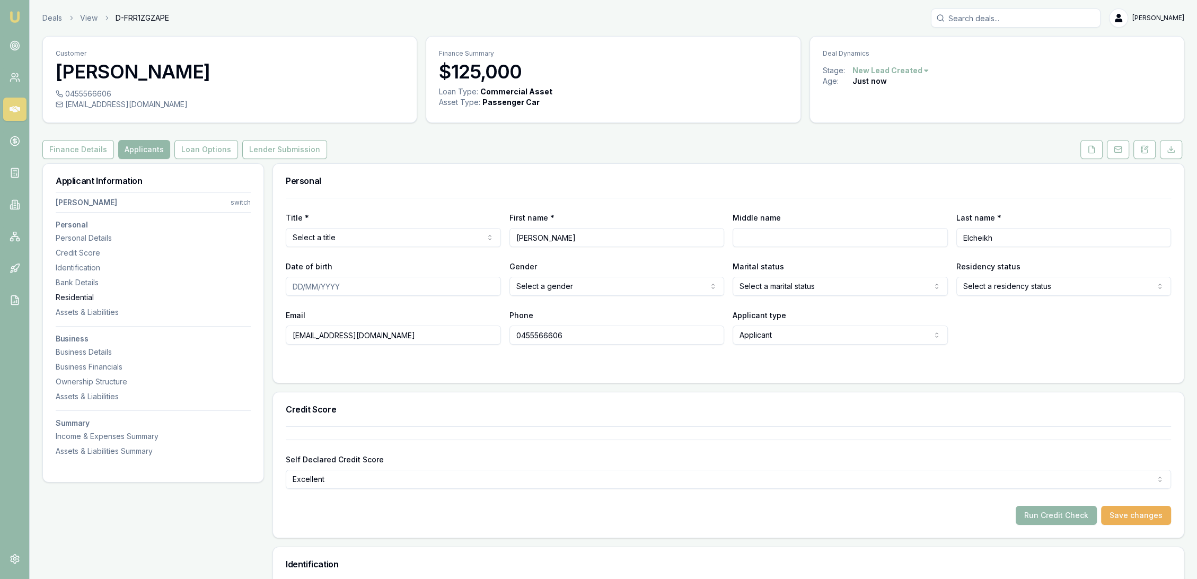
click at [79, 297] on div "Residential" at bounding box center [153, 297] width 195 height 11
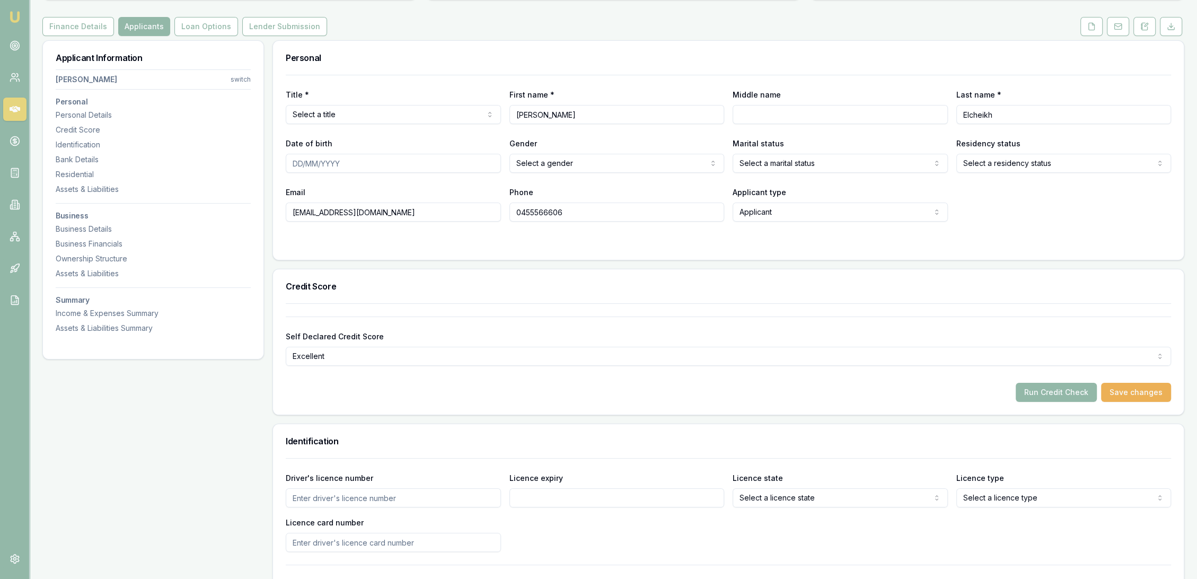
scroll to position [87, 0]
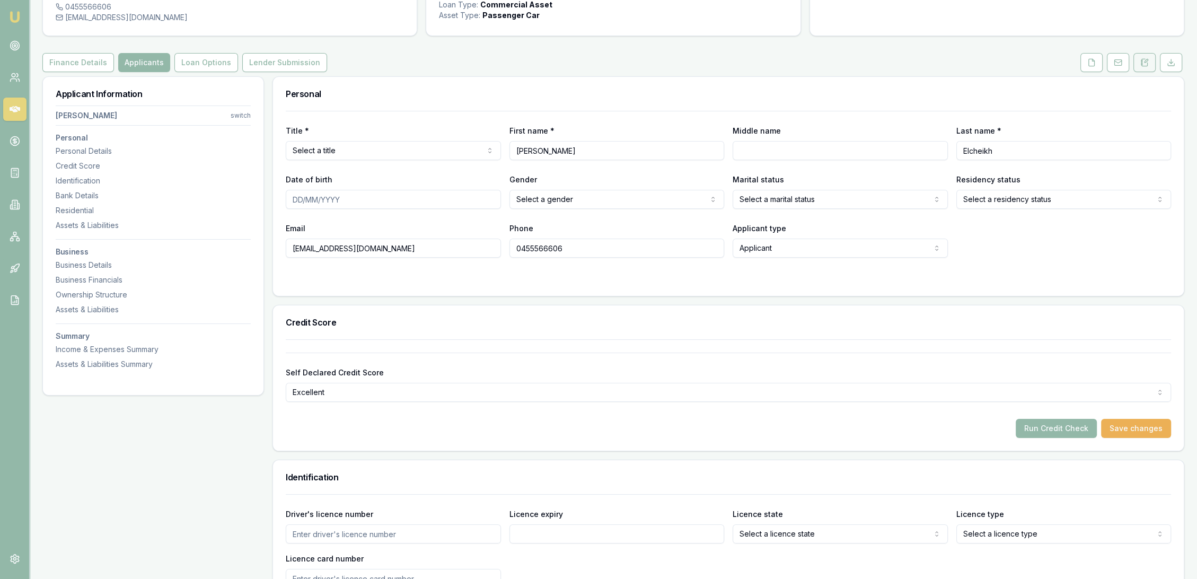
click at [1152, 66] on button at bounding box center [1144, 62] width 22 height 19
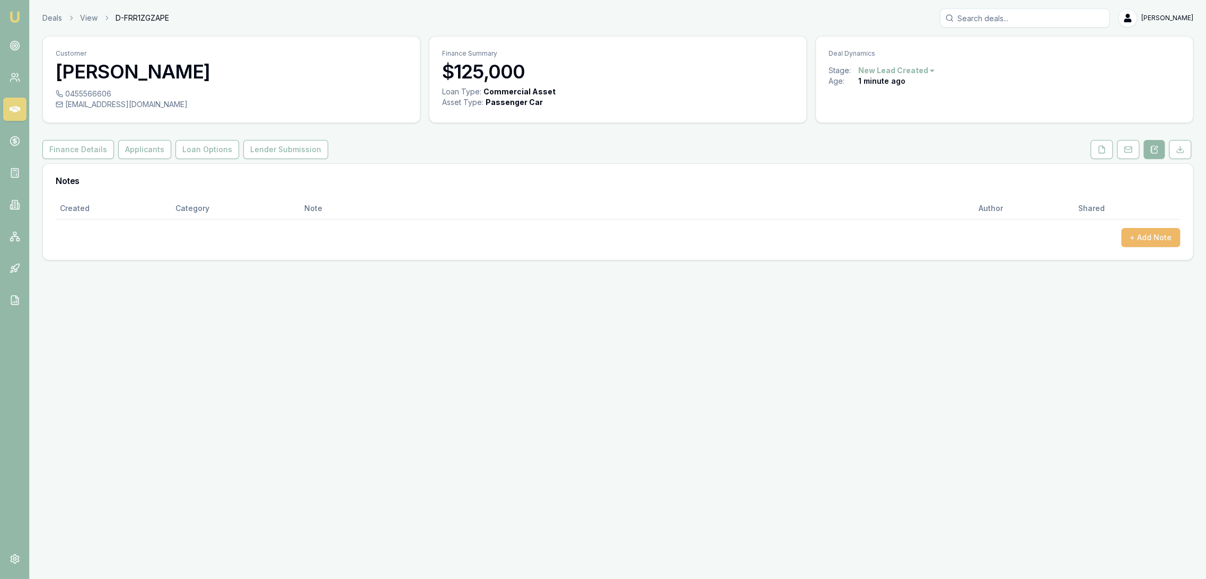
click at [1145, 236] on button "+ Add Note" at bounding box center [1150, 237] width 59 height 19
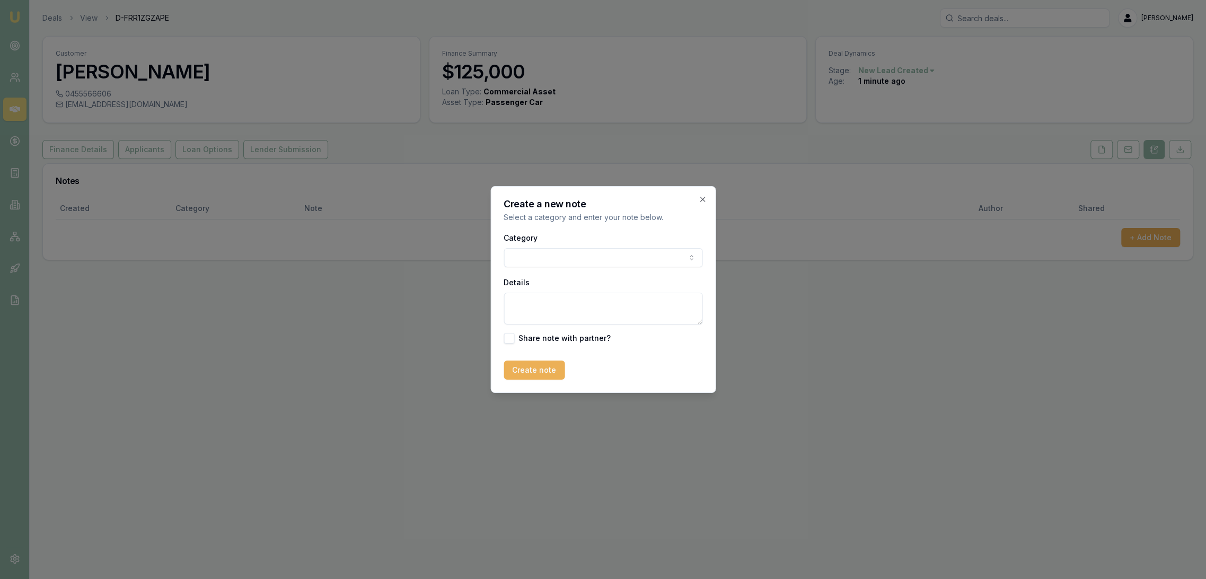
click at [517, 305] on textarea "Details" at bounding box center [602, 309] width 199 height 32
type textarea "AUTOBUDDY - new - commercial - [GEOGRAPHIC_DATA]"
click at [555, 372] on button "Create note" at bounding box center [533, 369] width 61 height 19
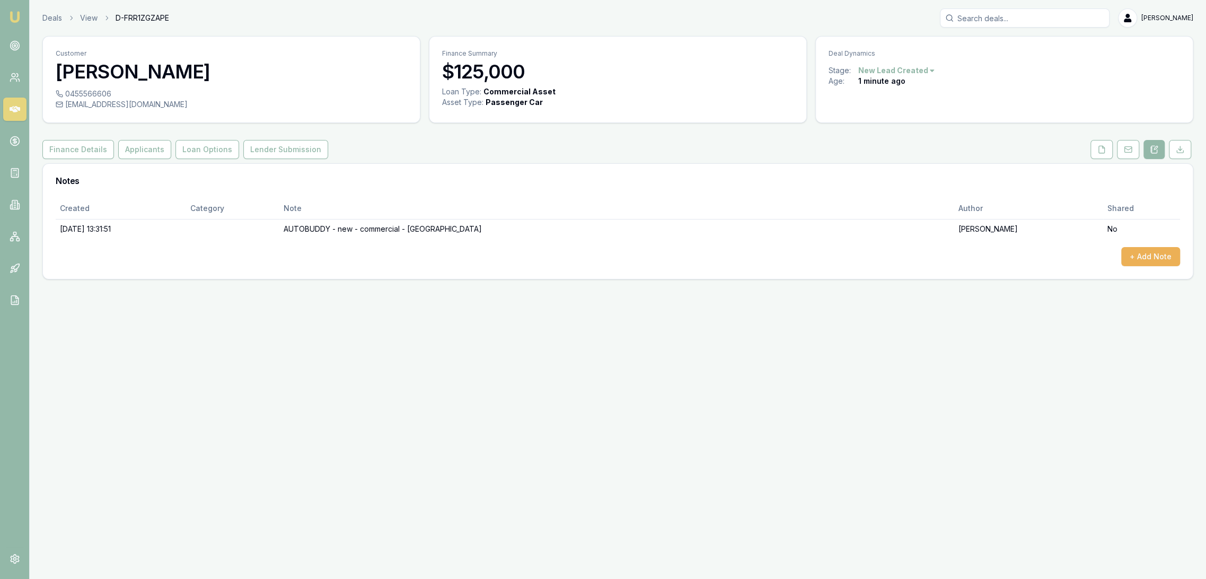
drag, startPoint x: 65, startPoint y: 93, endPoint x: 111, endPoint y: 92, distance: 46.6
click at [111, 92] on div "0455566606" at bounding box center [231, 94] width 351 height 11
drag, startPoint x: 66, startPoint y: 92, endPoint x: 109, endPoint y: 92, distance: 42.9
click at [109, 92] on div "0455566606" at bounding box center [231, 94] width 351 height 11
copy div "0455566606"
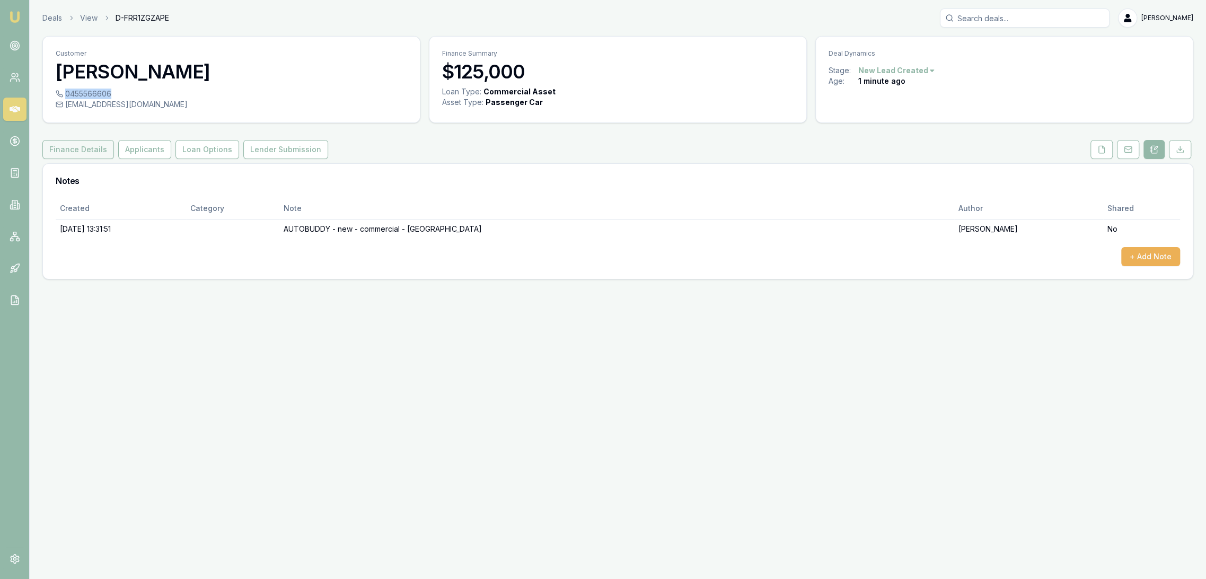
click at [78, 145] on button "Finance Details" at bounding box center [78, 149] width 72 height 19
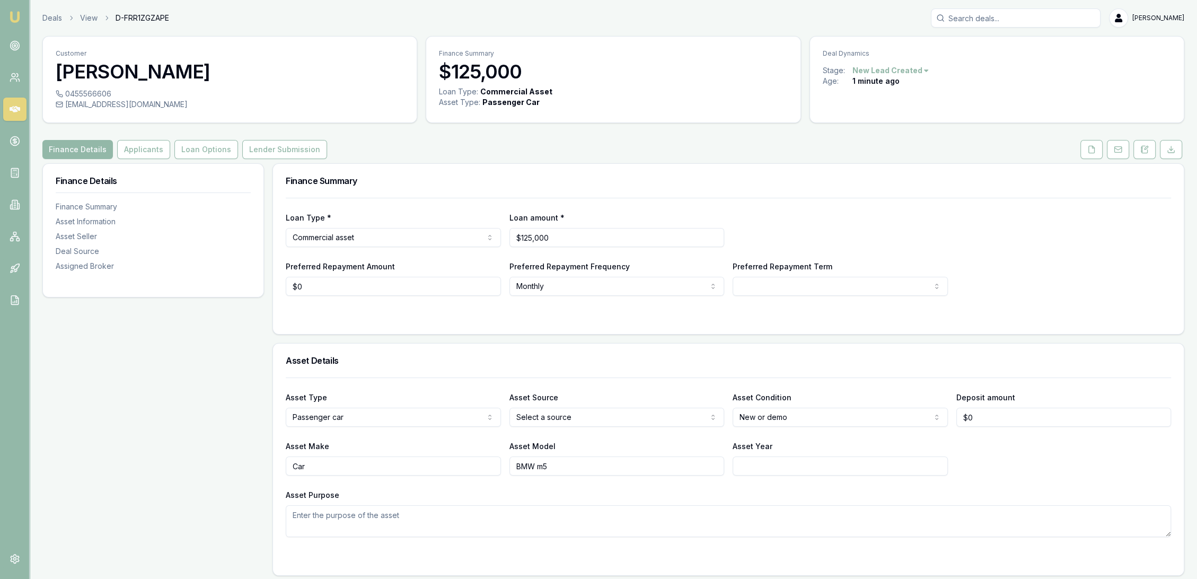
click at [791, 285] on html "Emu Broker Deals View D-FRR1ZGZAPE Robyn Adams Toggle Menu Customer Ahmed Elche…" at bounding box center [598, 289] width 1197 height 579
select select "60"
click at [417, 527] on textarea "Asset Purpose" at bounding box center [728, 521] width 885 height 32
type textarea "Balloon"
drag, startPoint x: 1147, startPoint y: 149, endPoint x: 1116, endPoint y: 185, distance: 48.5
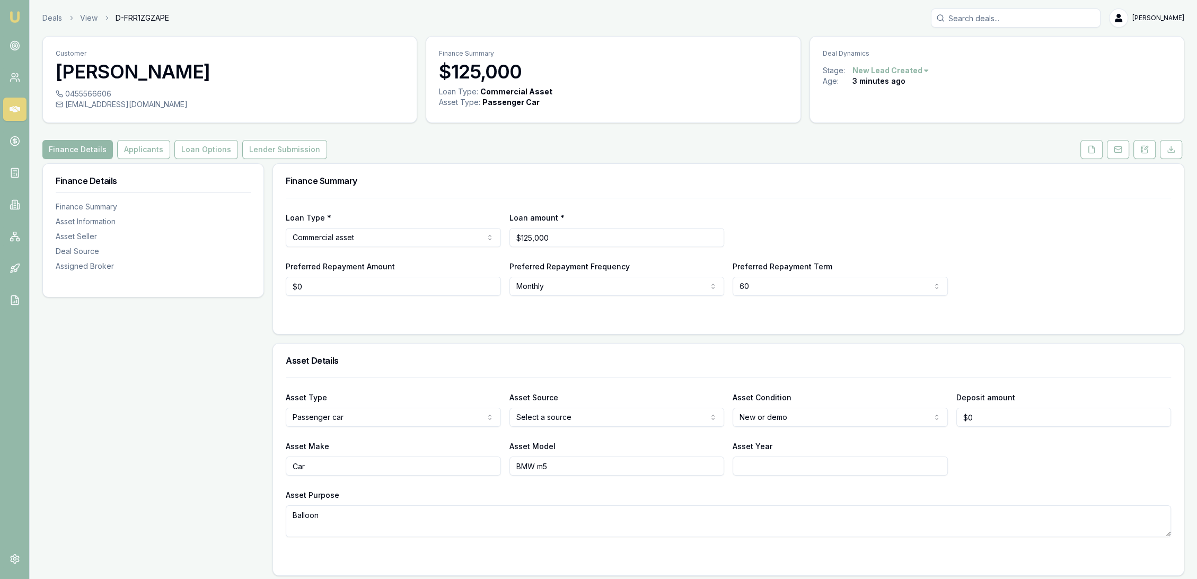
click at [1147, 149] on icon at bounding box center [1144, 149] width 8 height 8
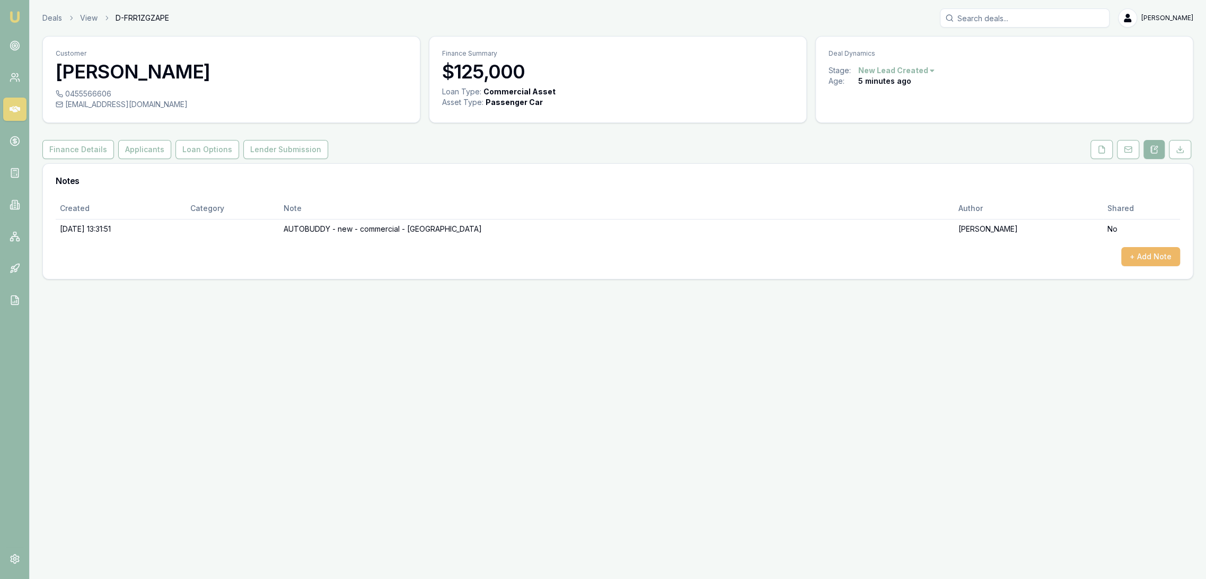
click at [1142, 255] on button "+ Add Note" at bounding box center [1150, 256] width 59 height 19
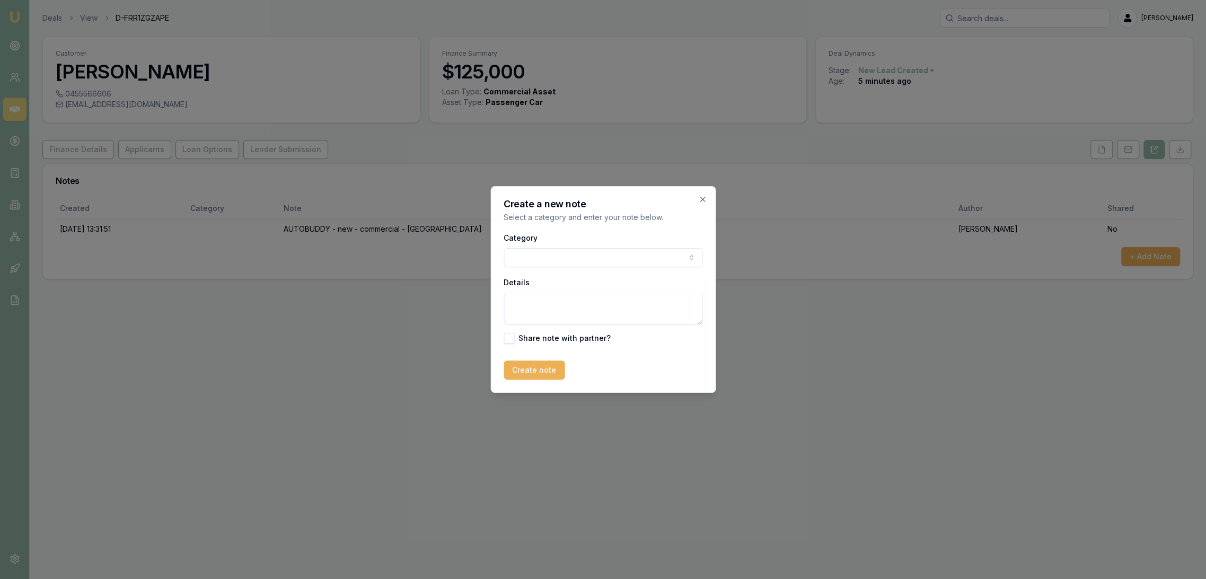
click at [557, 300] on textarea "Details" at bounding box center [602, 309] width 199 height 32
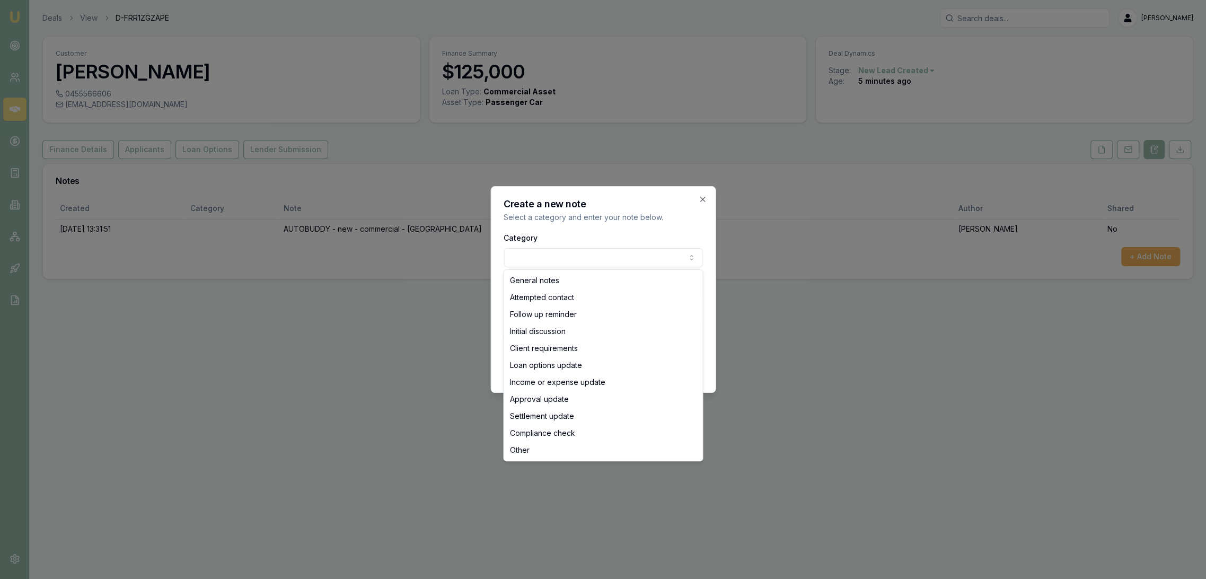
click at [603, 260] on body "Emu Broker Deals View D-FRR1ZGZAPE Robyn Adams Toggle Menu Customer Ahmed Elche…" at bounding box center [603, 289] width 1206 height 579
select select "INITIAL_DISCUSSION"
drag, startPoint x: 569, startPoint y: 328, endPoint x: 564, endPoint y: 322, distance: 7.9
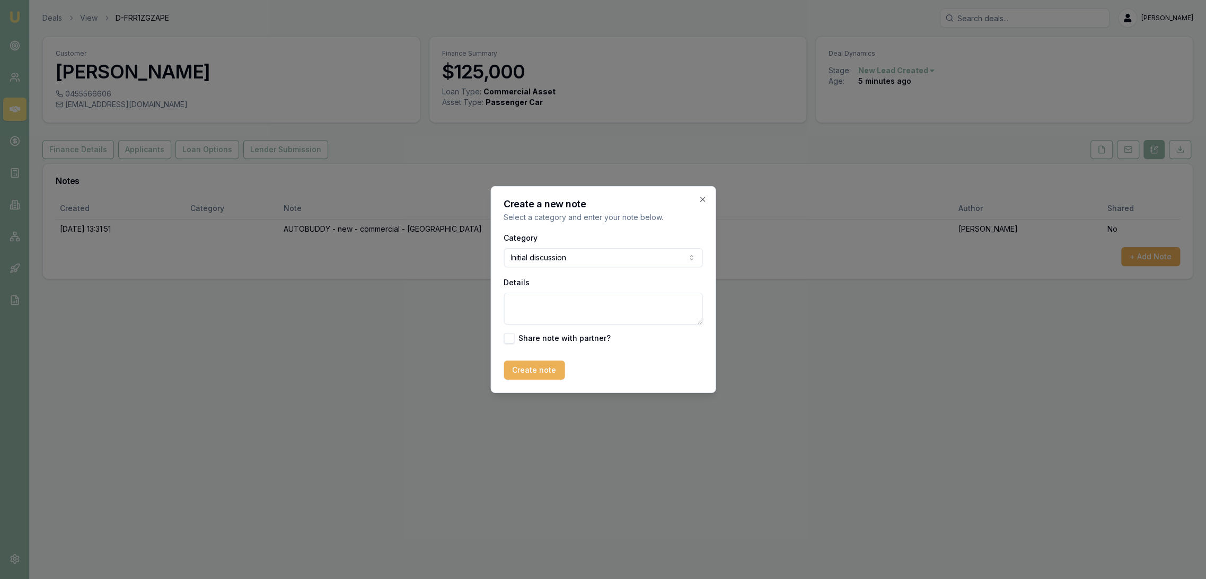
click at [561, 309] on textarea "Details" at bounding box center [602, 309] width 199 height 32
click at [534, 313] on textarea "Hasn't found the car yet. Not ready to do an applicaiton just yet." at bounding box center [602, 309] width 199 height 32
click at [602, 308] on textarea "Hasn't found the car yet. Not ready to do an application just yet." at bounding box center [602, 309] width 199 height 32
type textarea "Hasn't found the car yet. Not ready to do an application just yet. Quoted him f…"
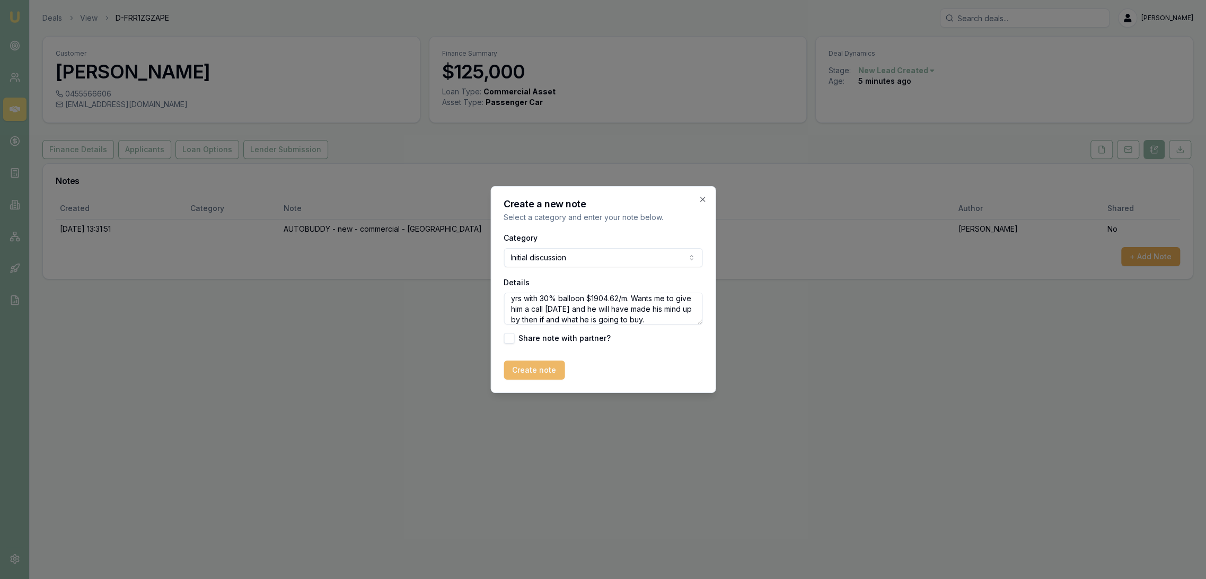
click at [548, 370] on button "Create note" at bounding box center [533, 369] width 61 height 19
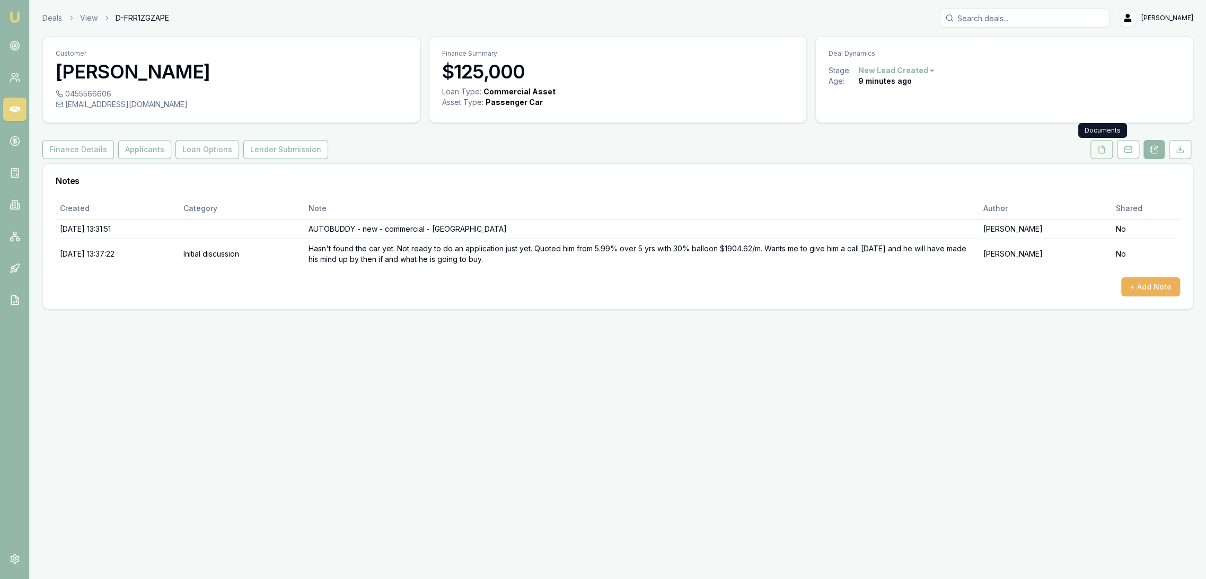
click at [1104, 150] on icon at bounding box center [1101, 149] width 8 height 8
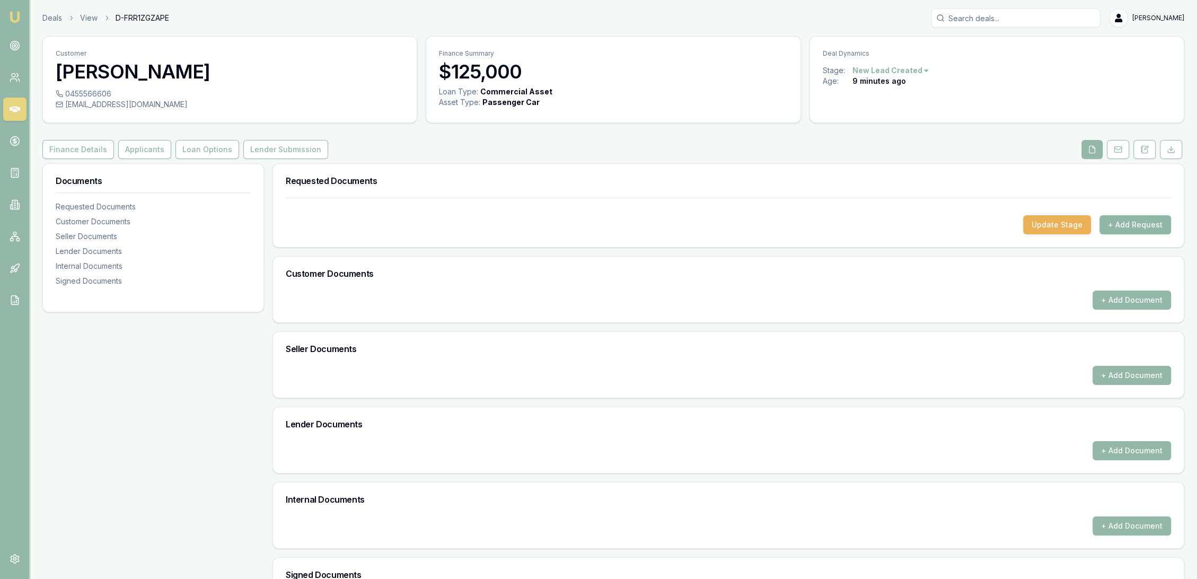
click at [1122, 228] on button "+ Add Request" at bounding box center [1135, 224] width 72 height 19
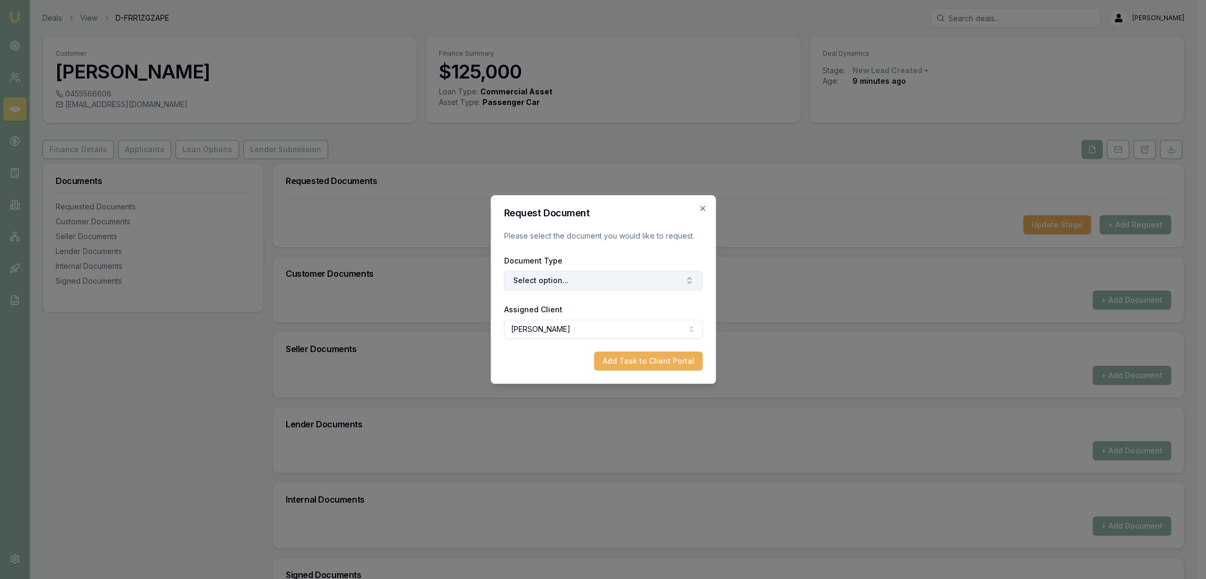
click at [572, 276] on button "Select option..." at bounding box center [602, 280] width 199 height 19
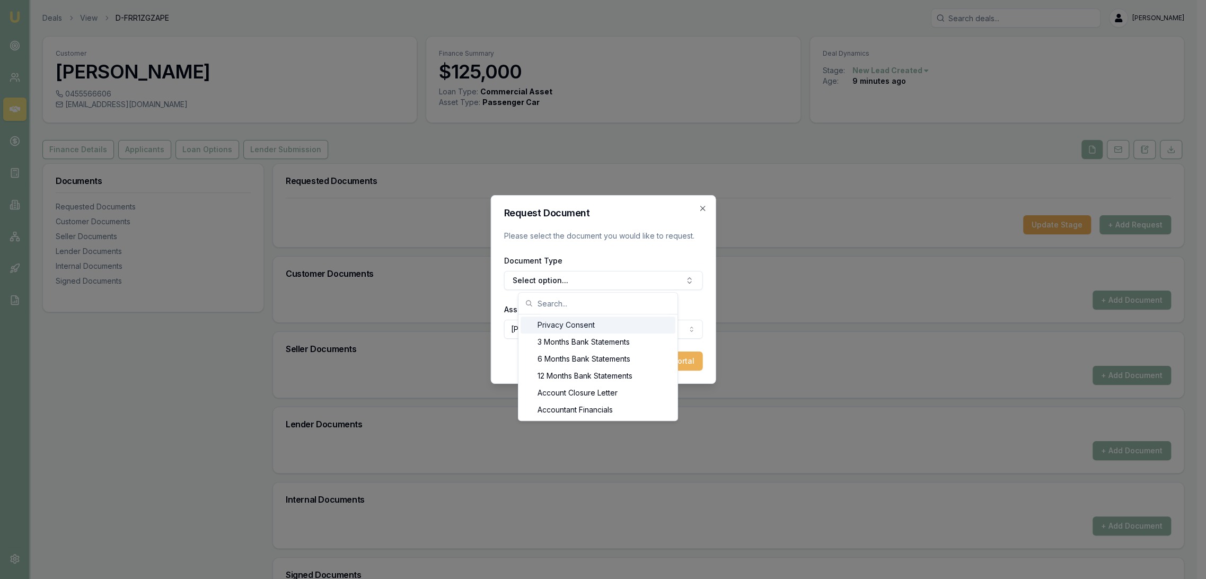
click at [561, 324] on div "Privacy Consent" at bounding box center [597, 324] width 155 height 17
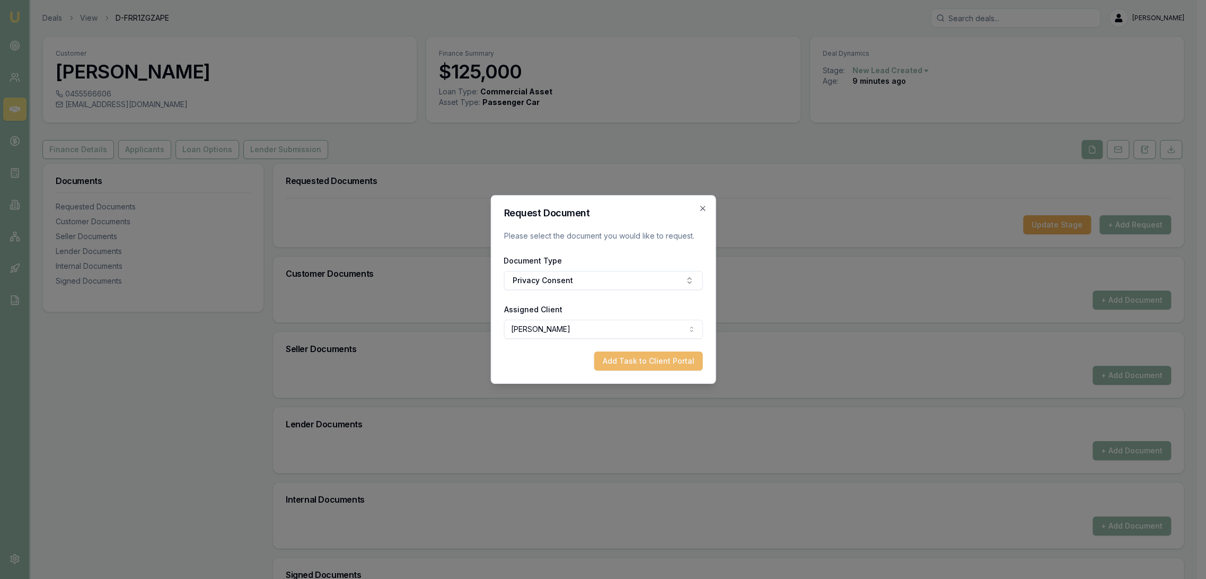
click at [642, 357] on button "Add Task to Client Portal" at bounding box center [648, 360] width 109 height 19
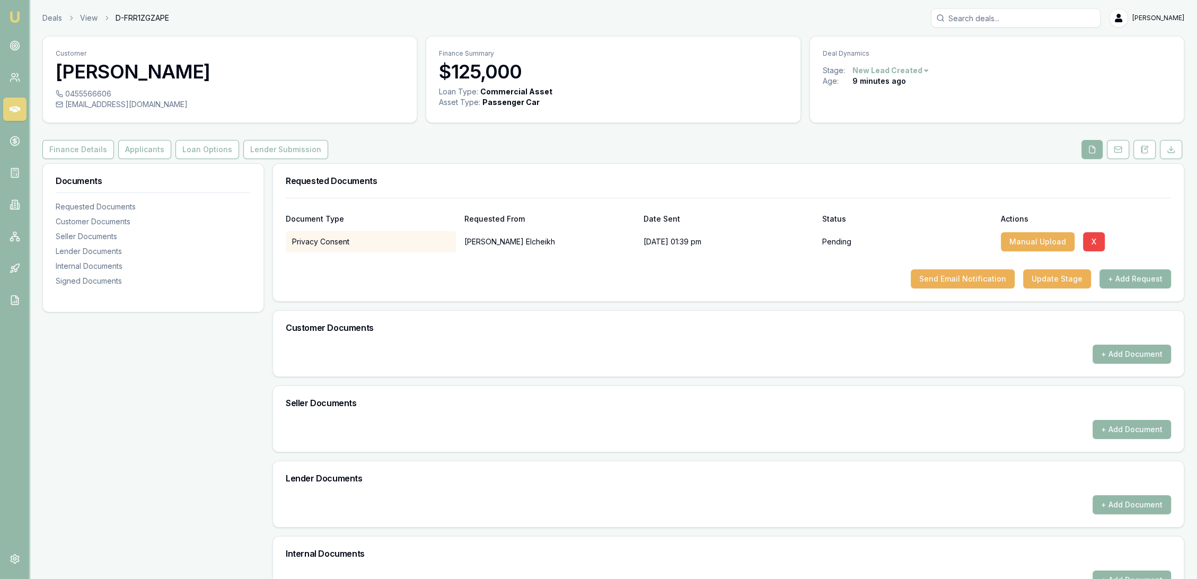
click at [1127, 277] on button "+ Add Request" at bounding box center [1135, 278] width 72 height 19
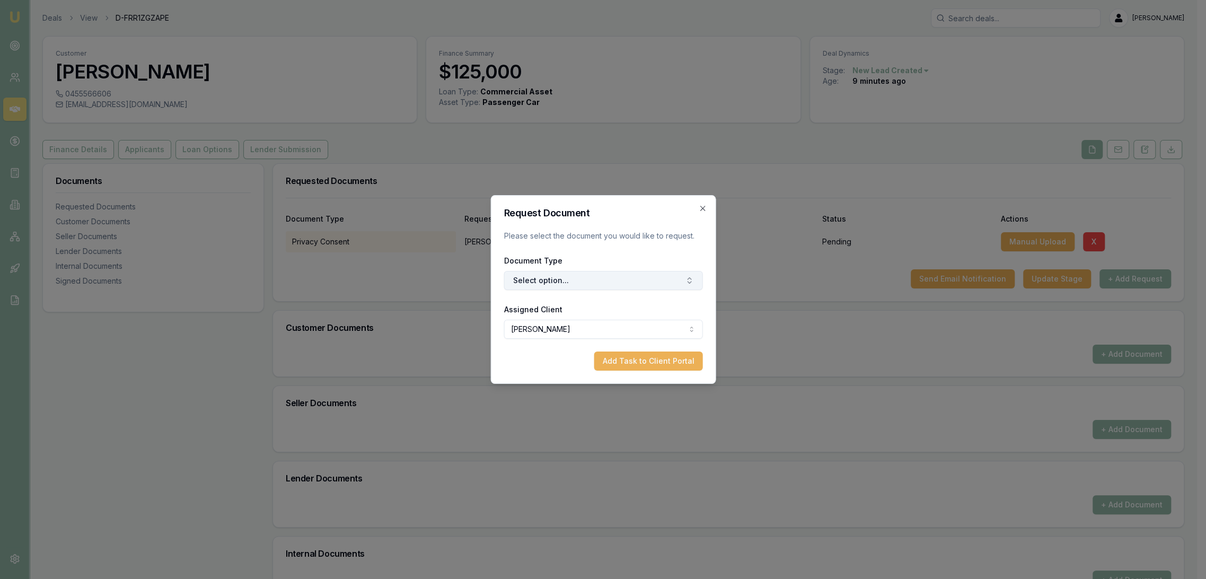
click at [530, 285] on button "Select option..." at bounding box center [602, 280] width 199 height 19
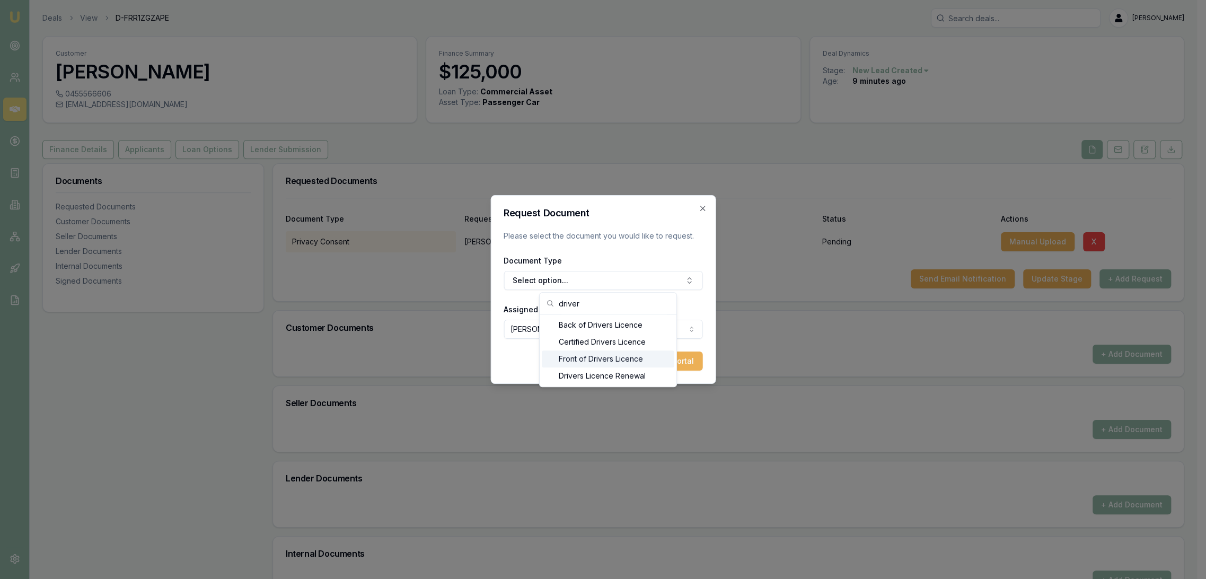
type input "driver"
click at [589, 353] on div "Front of Drivers Licence" at bounding box center [608, 358] width 132 height 17
click at [655, 355] on button "Add Task to Client Portal" at bounding box center [648, 360] width 109 height 19
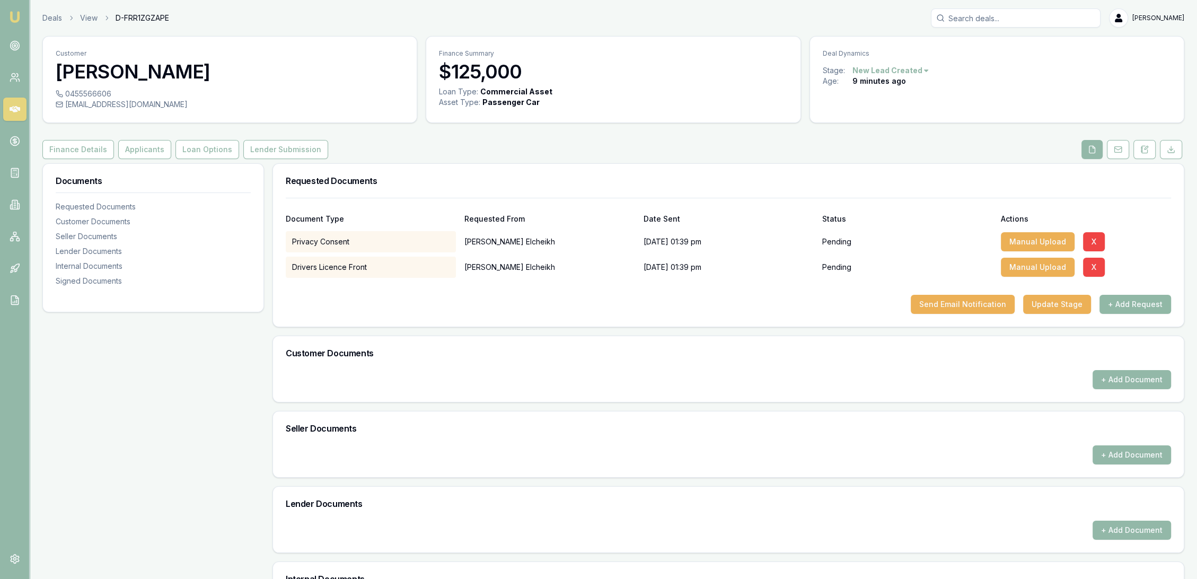
click at [1151, 306] on button "+ Add Request" at bounding box center [1135, 304] width 72 height 19
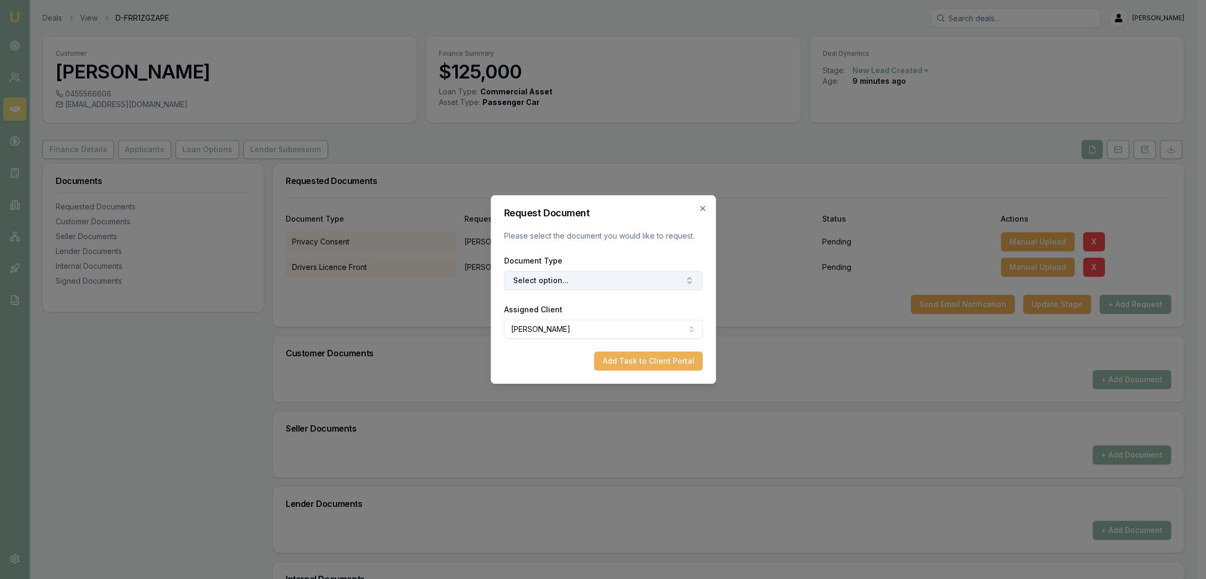
click at [527, 285] on button "Select option..." at bounding box center [602, 280] width 199 height 19
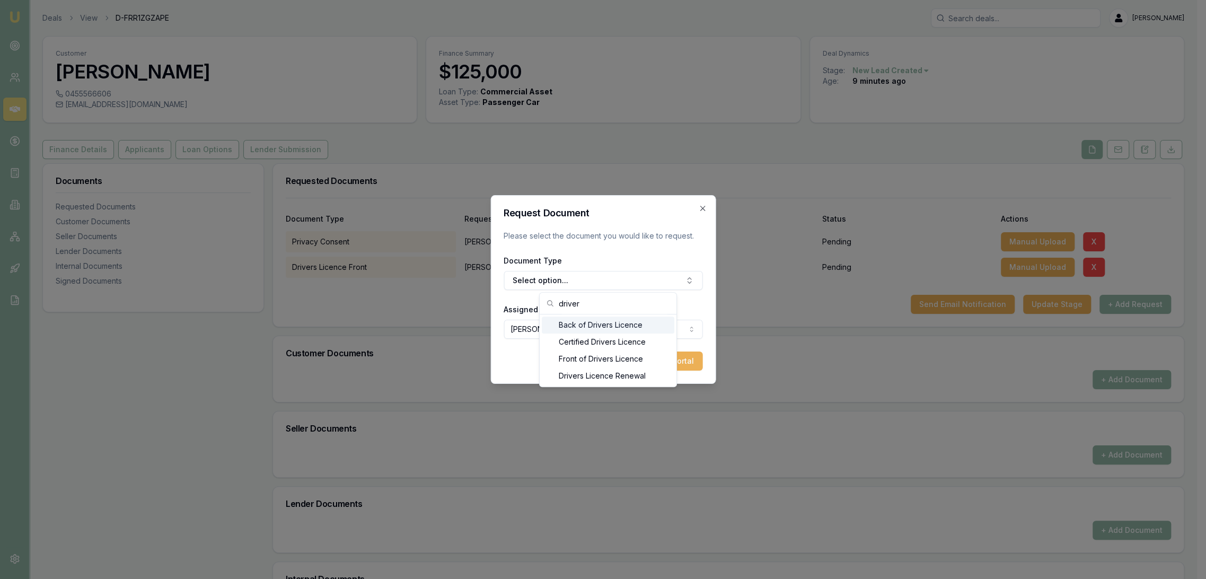
type input "driver"
click at [574, 322] on div "Back of Drivers Licence" at bounding box center [608, 324] width 132 height 17
click at [653, 360] on button "Add Task to Client Portal" at bounding box center [648, 360] width 109 height 19
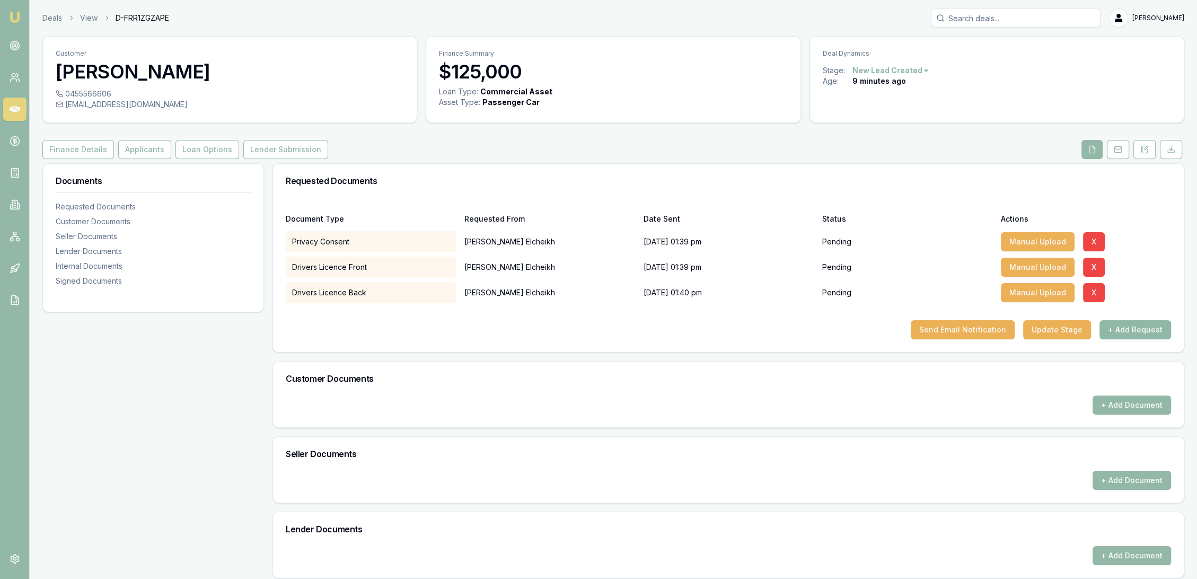
click at [1131, 329] on button "+ Add Request" at bounding box center [1135, 329] width 72 height 19
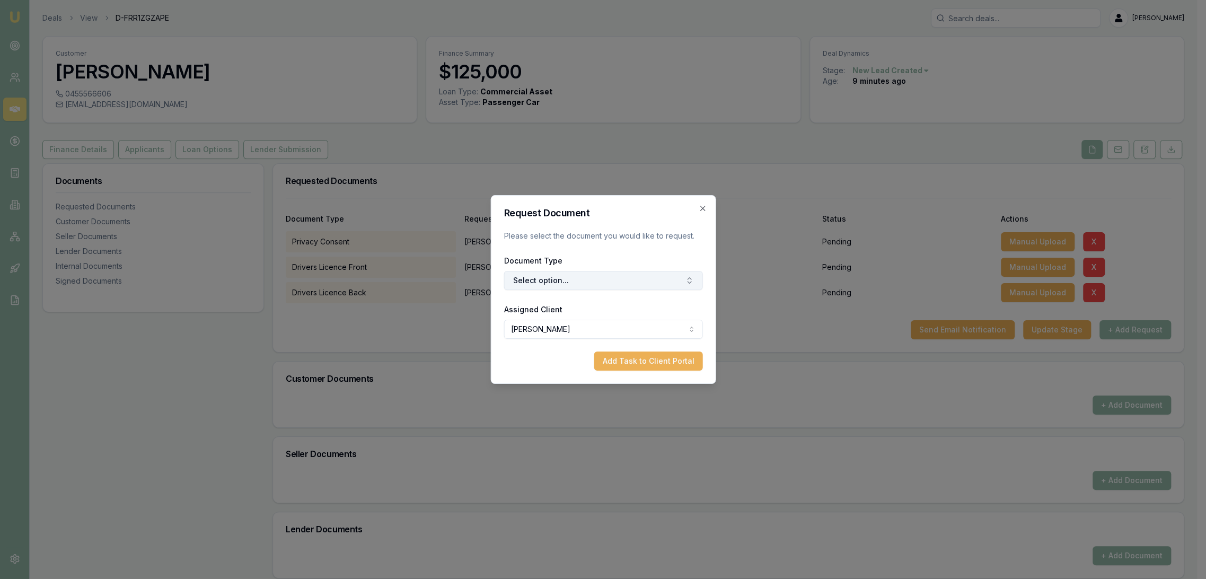
click at [529, 279] on button "Select option..." at bounding box center [602, 280] width 199 height 19
type input "selfie"
click at [568, 319] on div "Selfie with Licence" at bounding box center [608, 324] width 132 height 17
click at [624, 359] on button "Add Task to Client Portal" at bounding box center [648, 360] width 109 height 19
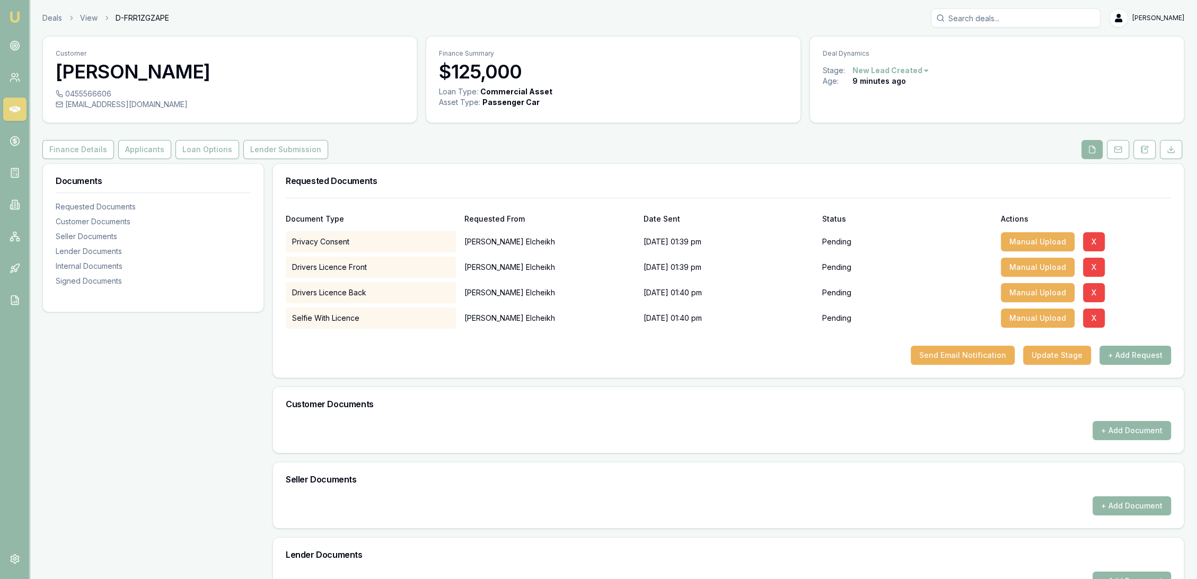
click at [1126, 351] on button "+ Add Request" at bounding box center [1135, 355] width 72 height 19
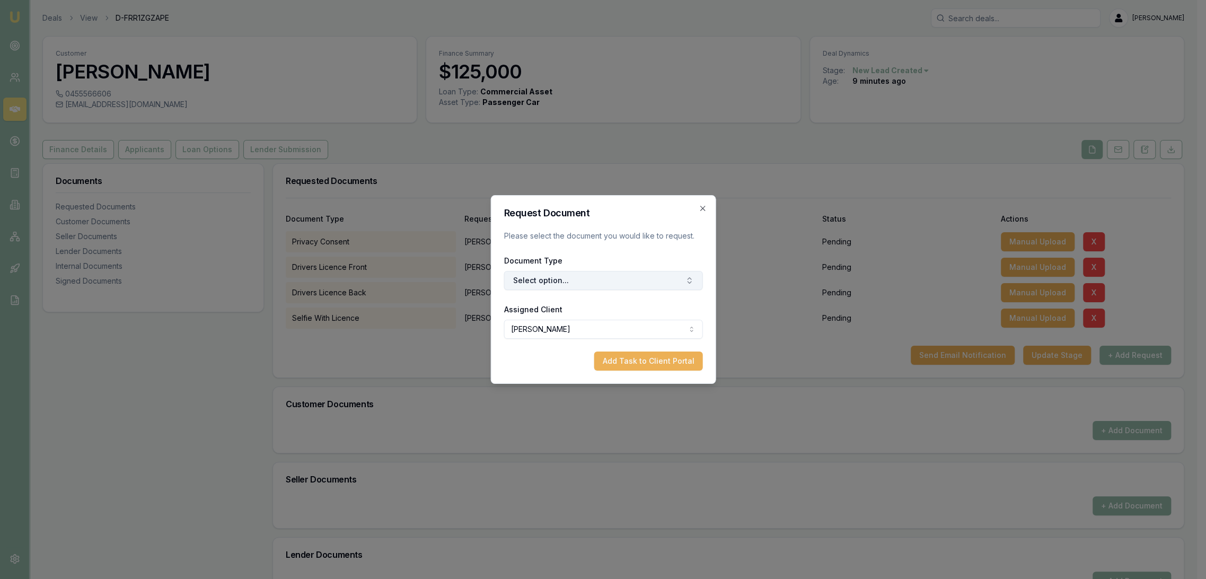
click at [577, 281] on button "Select option..." at bounding box center [602, 280] width 199 height 19
type input "medicar"
click at [571, 330] on div "Medicare Card" at bounding box center [608, 324] width 132 height 17
click at [623, 350] on form "Request Document Please select the document you would like to request. Document…" at bounding box center [602, 289] width 199 height 162
click at [626, 357] on button "Add Task to Client Portal" at bounding box center [648, 360] width 109 height 19
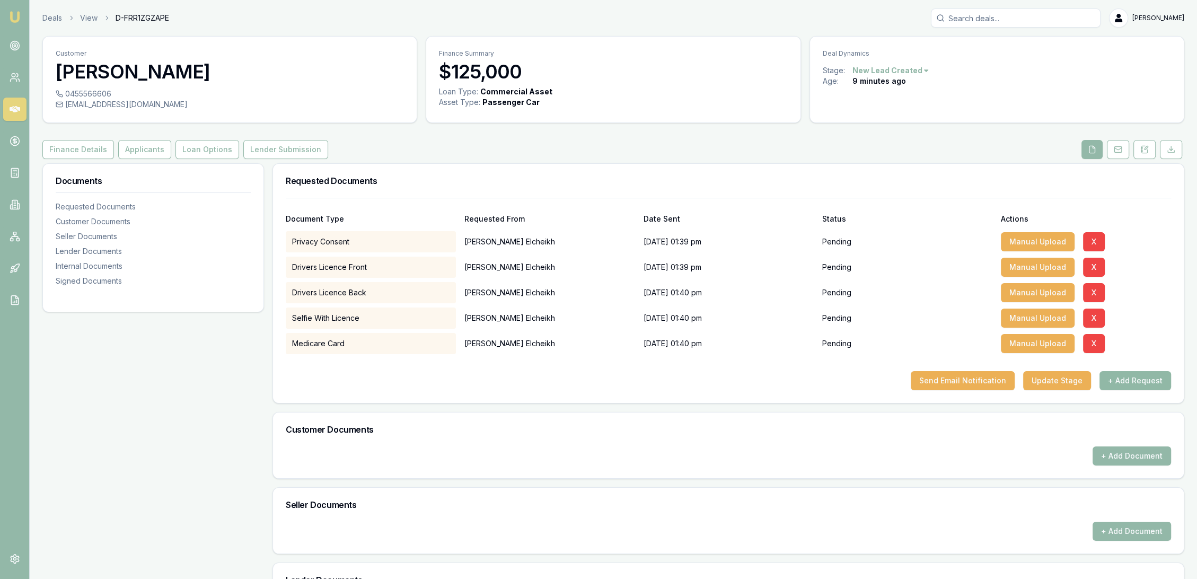
click at [1136, 381] on button "+ Add Request" at bounding box center [1135, 380] width 72 height 19
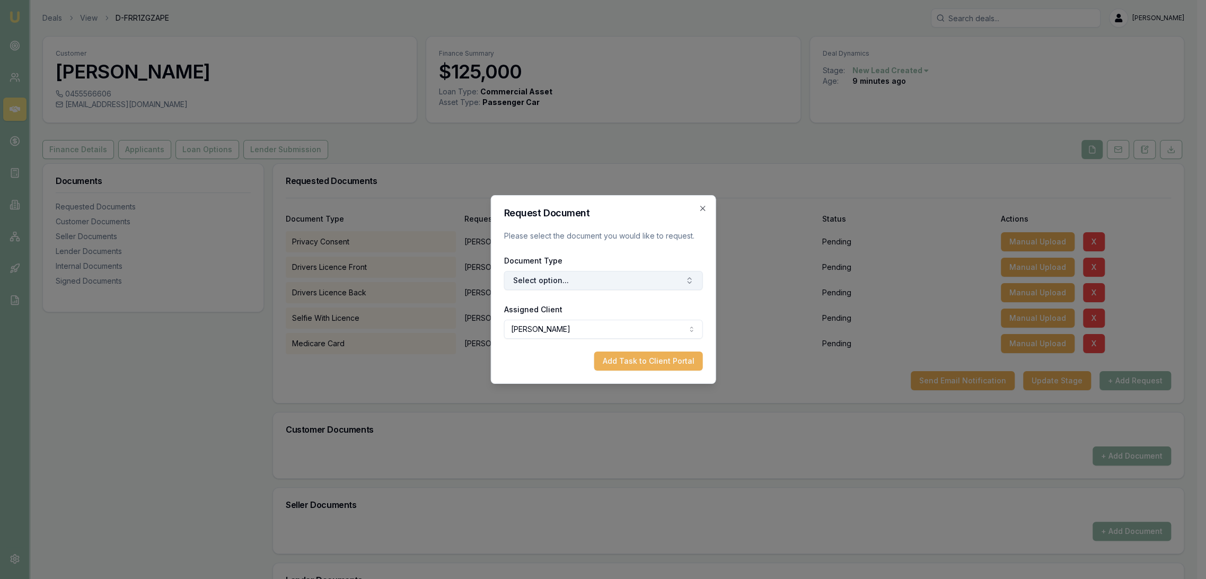
click at [552, 281] on button "Select option..." at bounding box center [602, 280] width 199 height 19
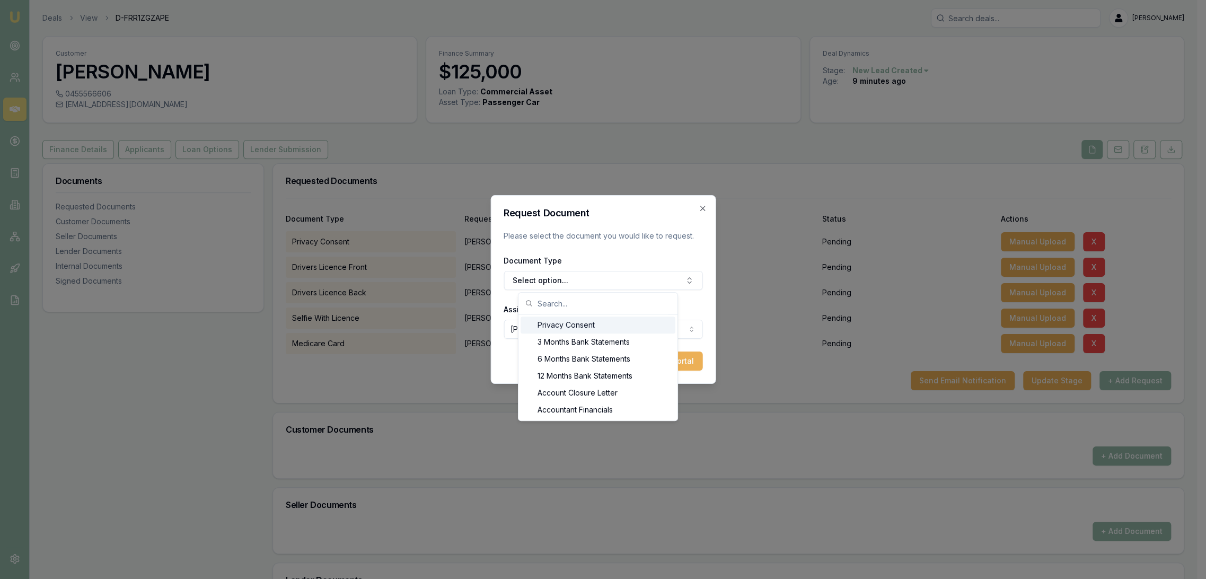
click at [702, 207] on icon "button" at bounding box center [702, 208] width 8 height 8
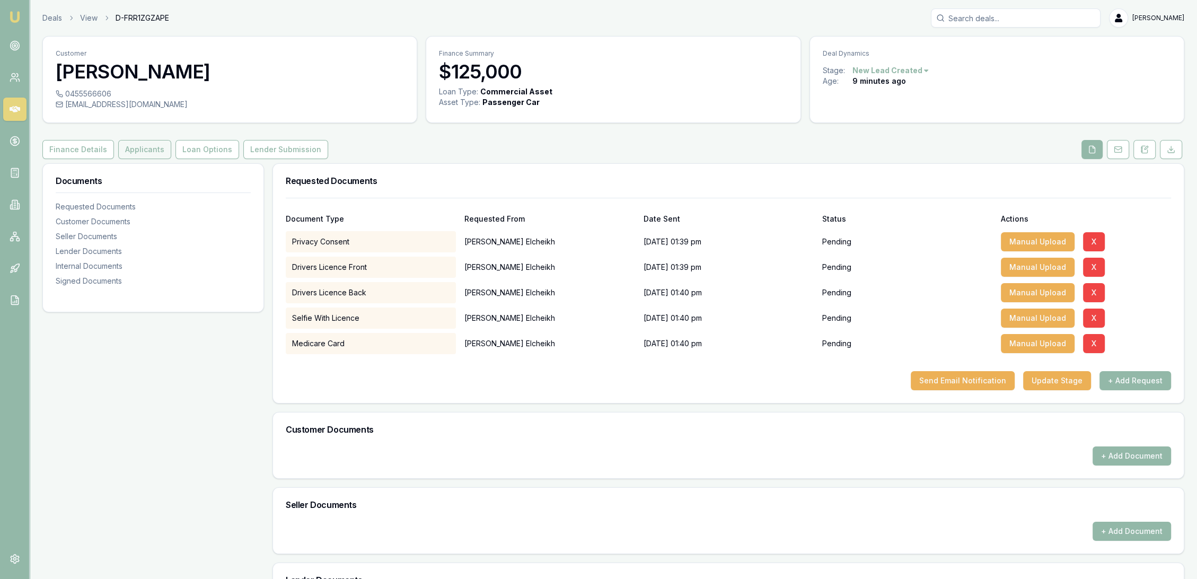
click at [137, 148] on button "Applicants" at bounding box center [144, 149] width 53 height 19
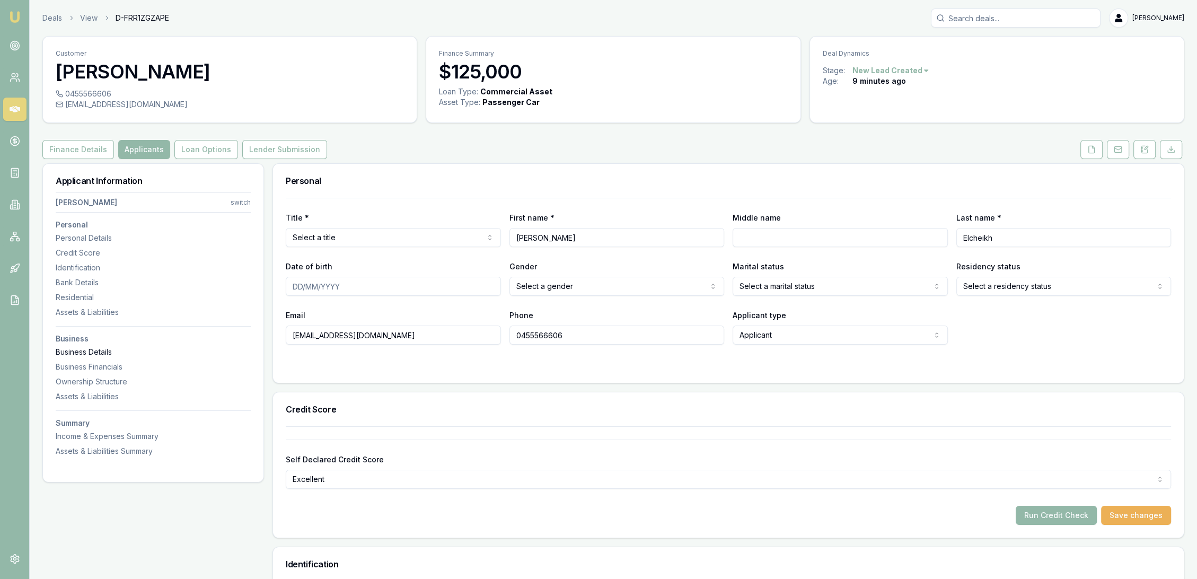
click at [102, 350] on div "Business Details" at bounding box center [153, 352] width 195 height 11
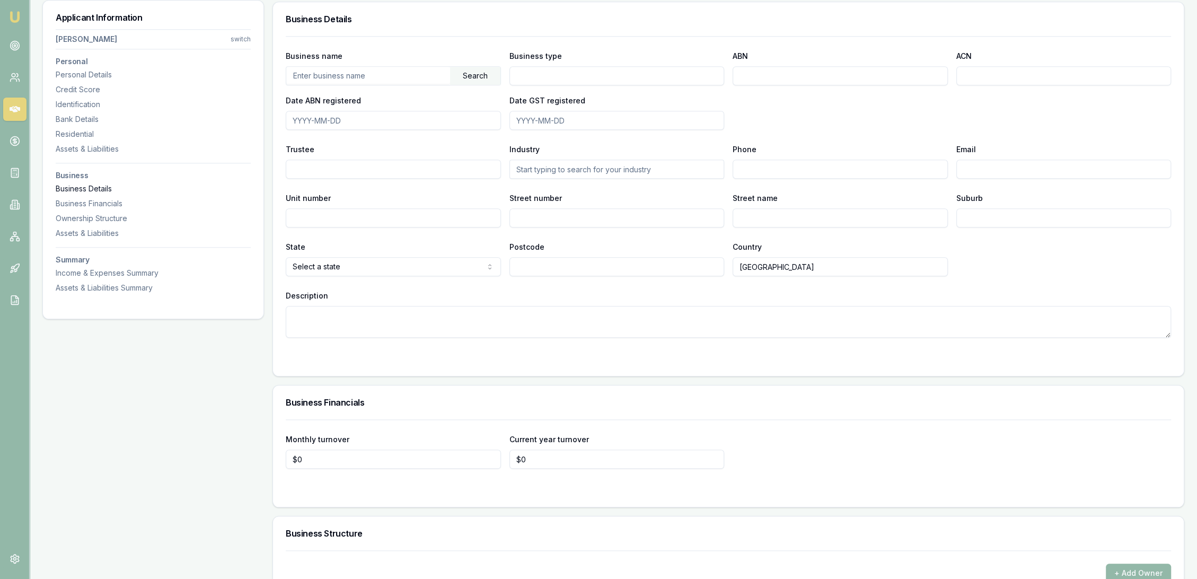
scroll to position [1452, 0]
click at [366, 325] on textarea "Description" at bounding box center [728, 321] width 885 height 32
type textarea "over 2 yrs ABN + GST"
click at [501, 288] on div "Description over 2 yrs ABN + GST" at bounding box center [728, 312] width 885 height 49
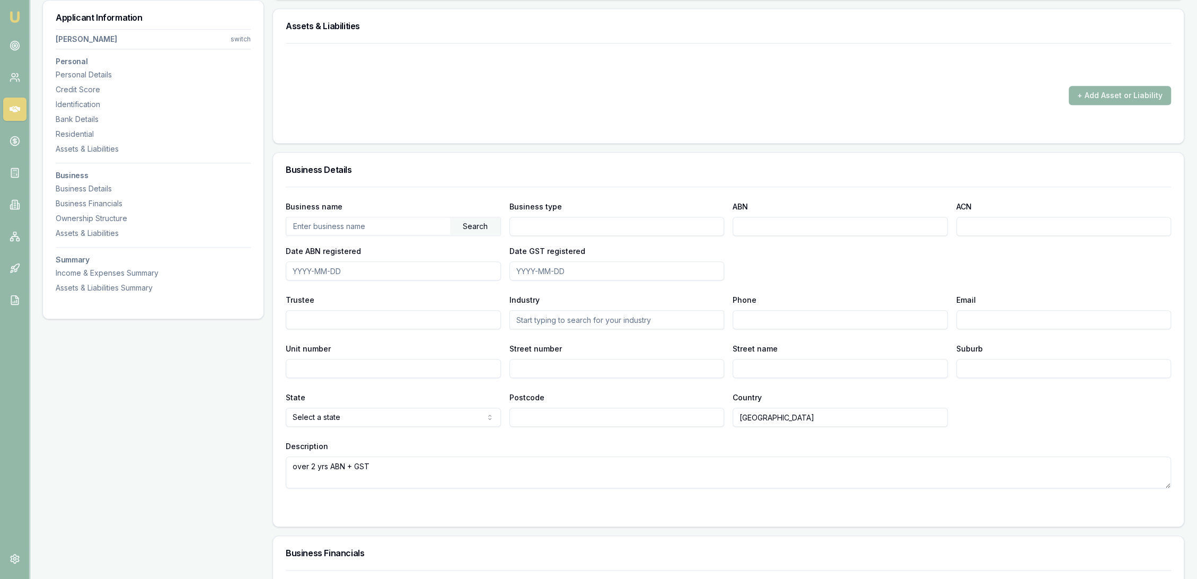
scroll to position [1039, 0]
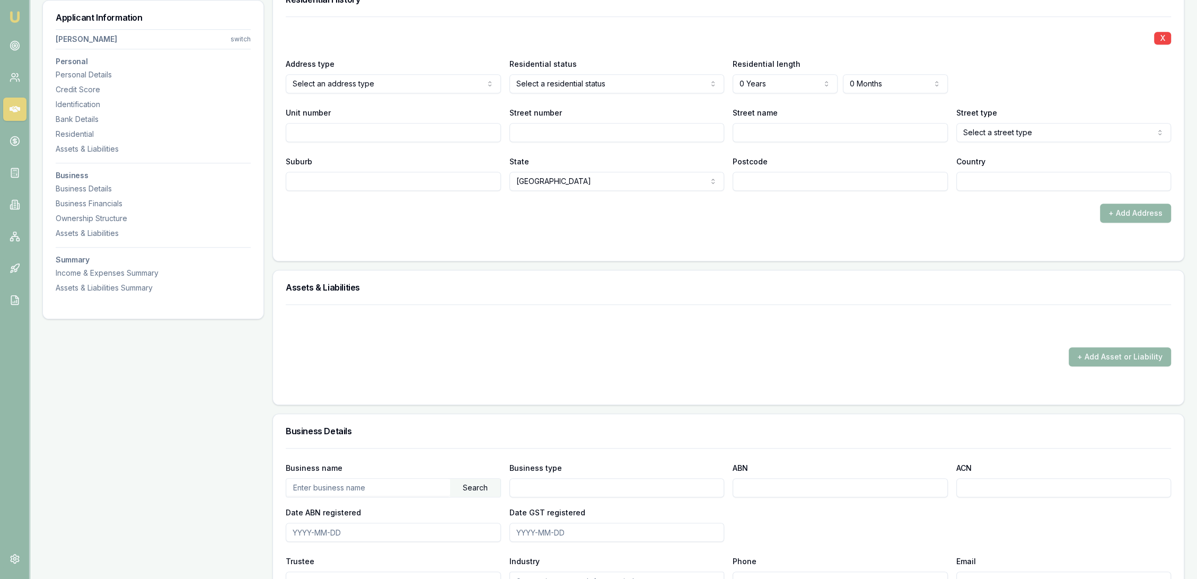
select select "RENTER"
click at [516, 241] on div at bounding box center [728, 244] width 885 height 8
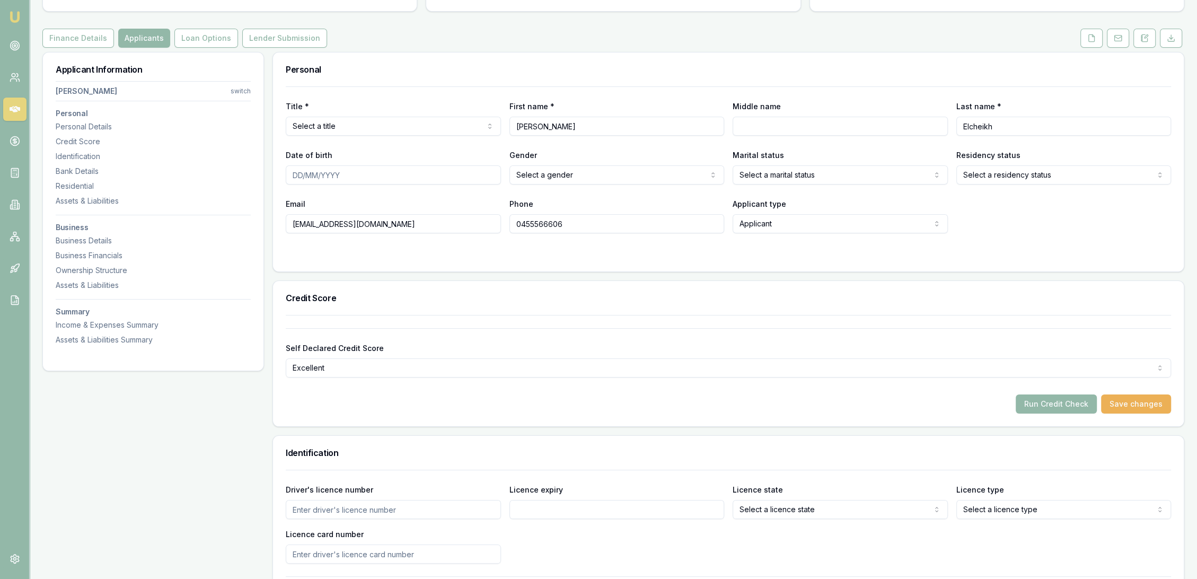
scroll to position [0, 0]
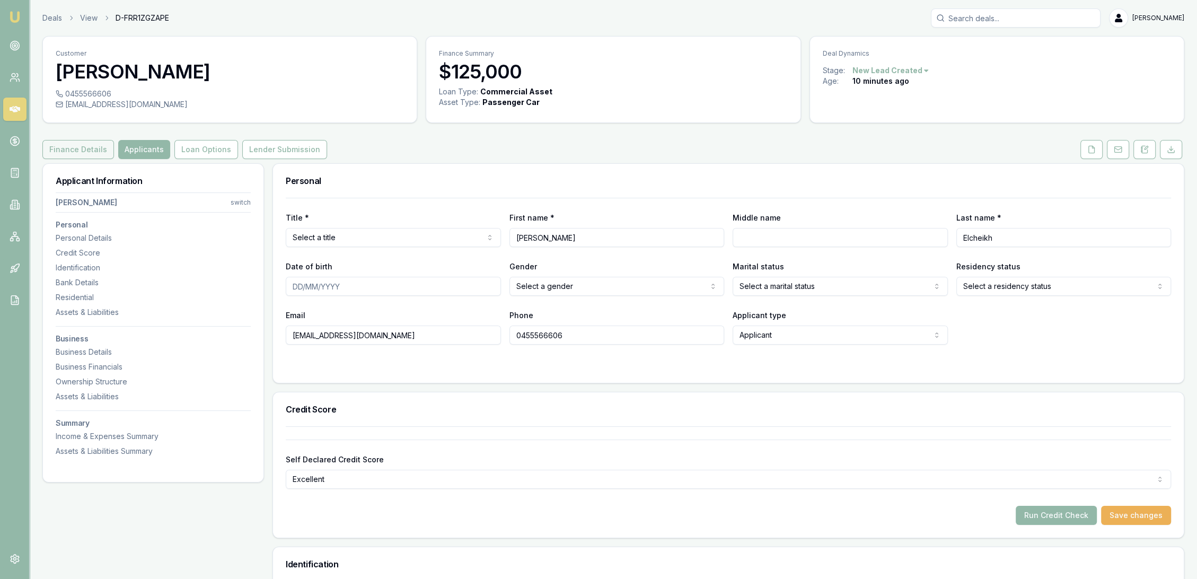
click at [89, 154] on button "Finance Details" at bounding box center [78, 149] width 72 height 19
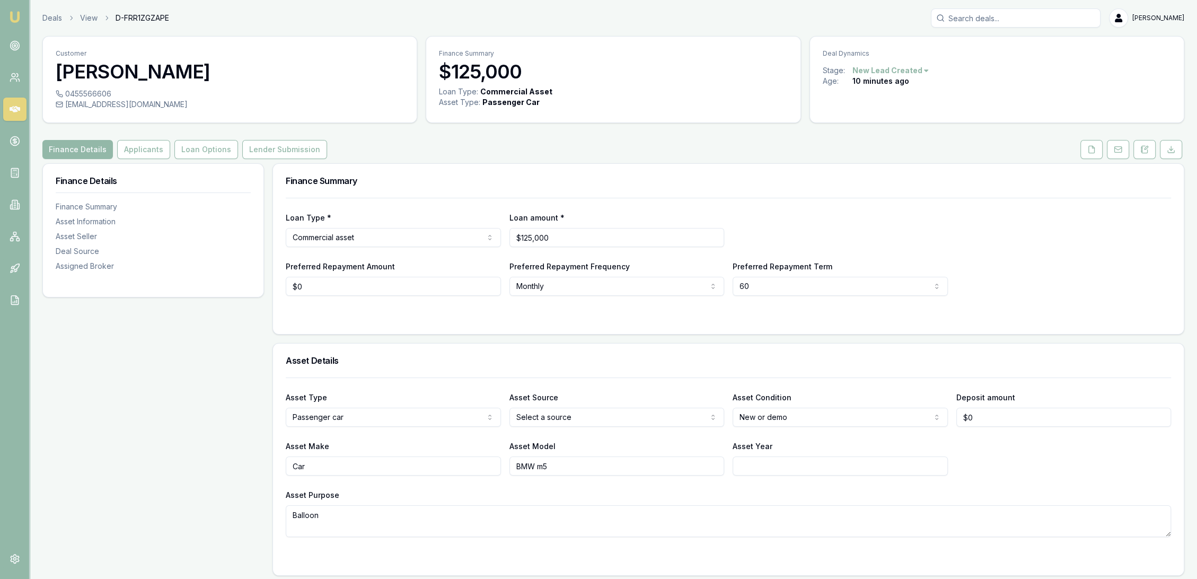
click at [580, 420] on html "Emu Broker Deals View D-FRR1ZGZAPE Robyn Adams Toggle Menu Customer Ahmed Elche…" at bounding box center [598, 289] width 1197 height 579
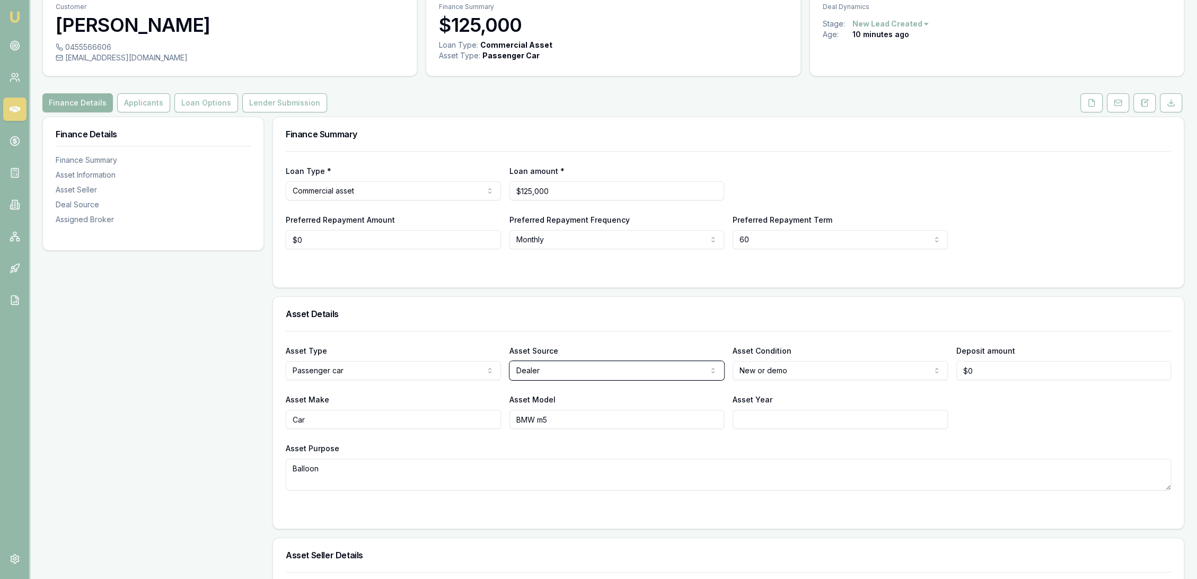
scroll to position [118, 0]
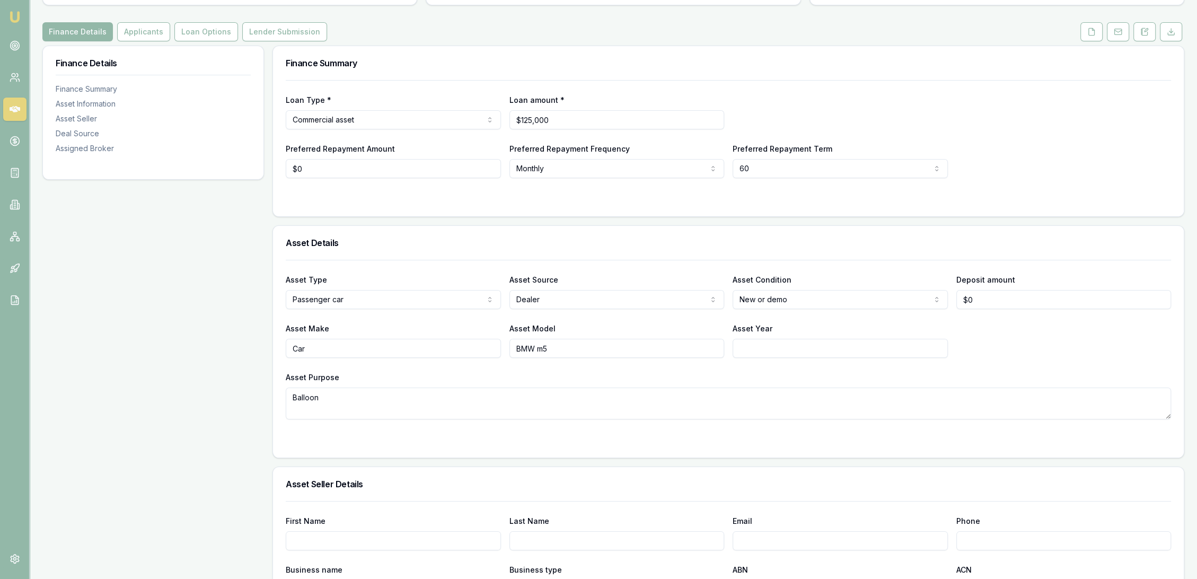
click at [774, 341] on input "Asset Year" at bounding box center [839, 348] width 215 height 19
type input "2025"
drag, startPoint x: 318, startPoint y: 352, endPoint x: 246, endPoint y: 347, distance: 72.2
click at [254, 347] on div "Finance Details Finance Summary Asset Information Asset Seller Deal Source Assi…" at bounding box center [613, 537] width 1142 height 982
type input "b"
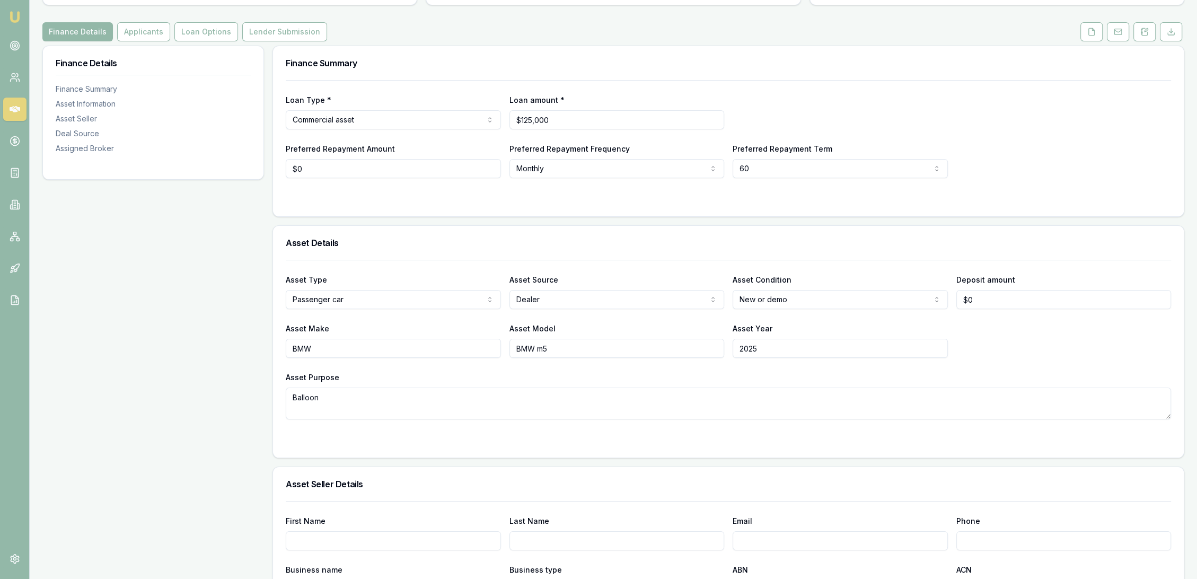
type input "BMW"
type input "M5"
drag, startPoint x: 278, startPoint y: 402, endPoint x: 258, endPoint y: 402, distance: 20.7
click at [258, 402] on div "Finance Details Finance Summary Asset Information Asset Seller Deal Source Assi…" at bounding box center [613, 537] width 1142 height 982
click at [358, 436] on div at bounding box center [728, 440] width 885 height 8
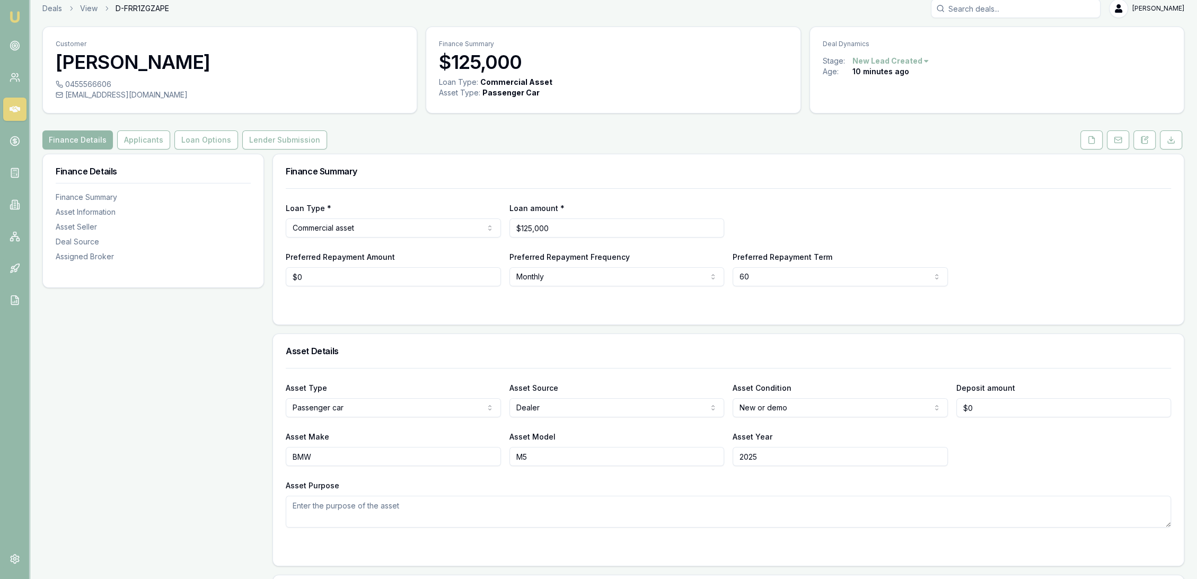
scroll to position [0, 0]
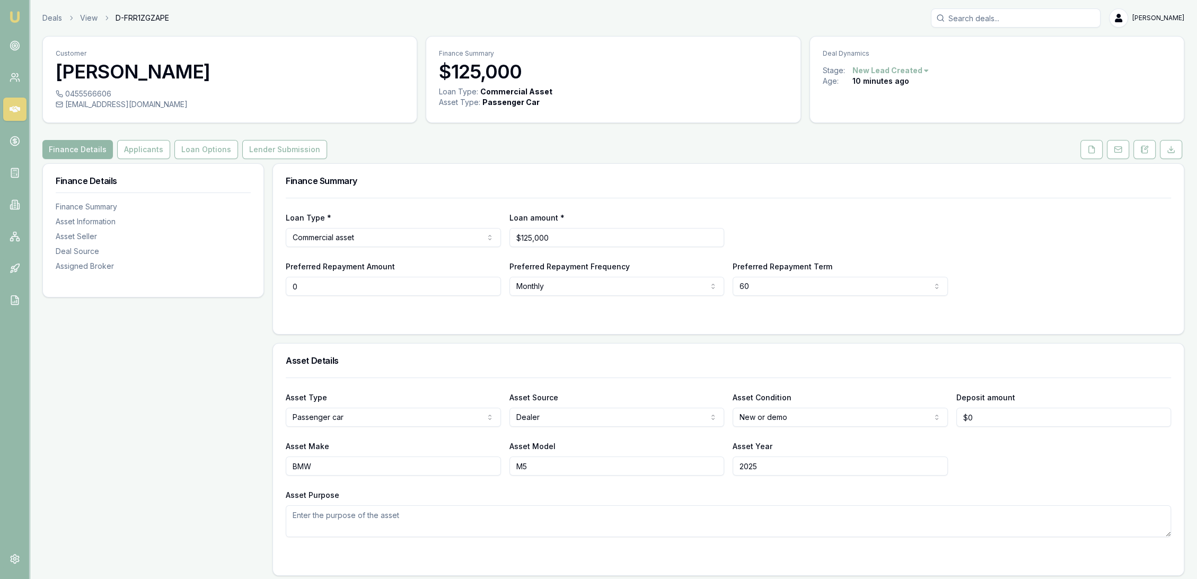
drag, startPoint x: 299, startPoint y: 285, endPoint x: 229, endPoint y: 285, distance: 70.5
click at [297, 316] on div at bounding box center [728, 317] width 885 height 8
drag, startPoint x: 346, startPoint y: 282, endPoint x: 266, endPoint y: 284, distance: 80.0
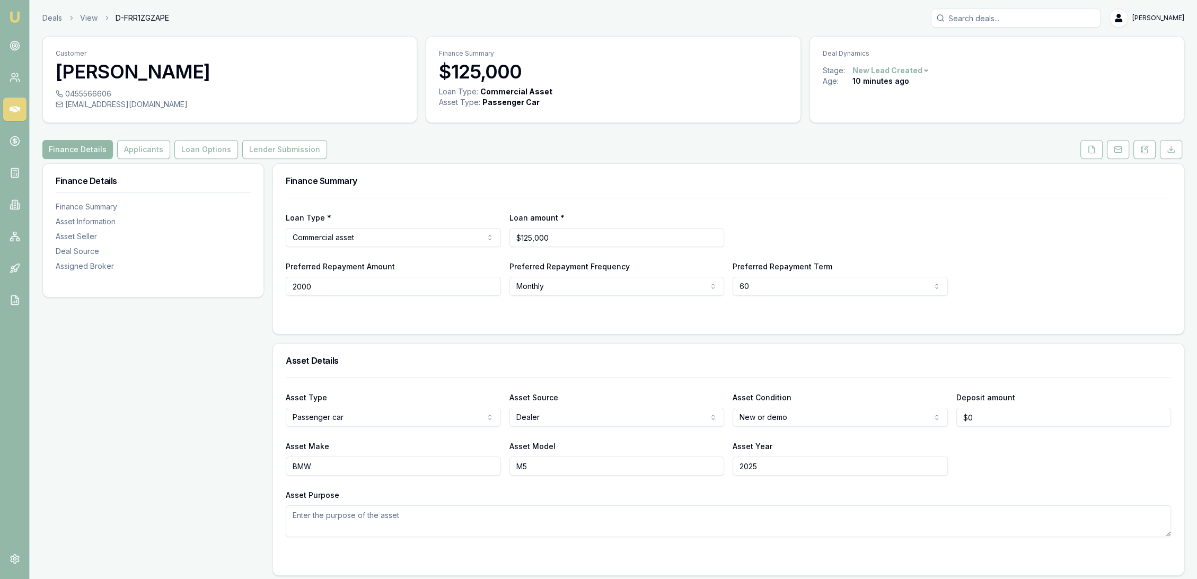
type input "$2,000"
click at [315, 319] on div at bounding box center [728, 317] width 885 height 8
click at [210, 151] on button "Loan Options" at bounding box center [206, 149] width 64 height 19
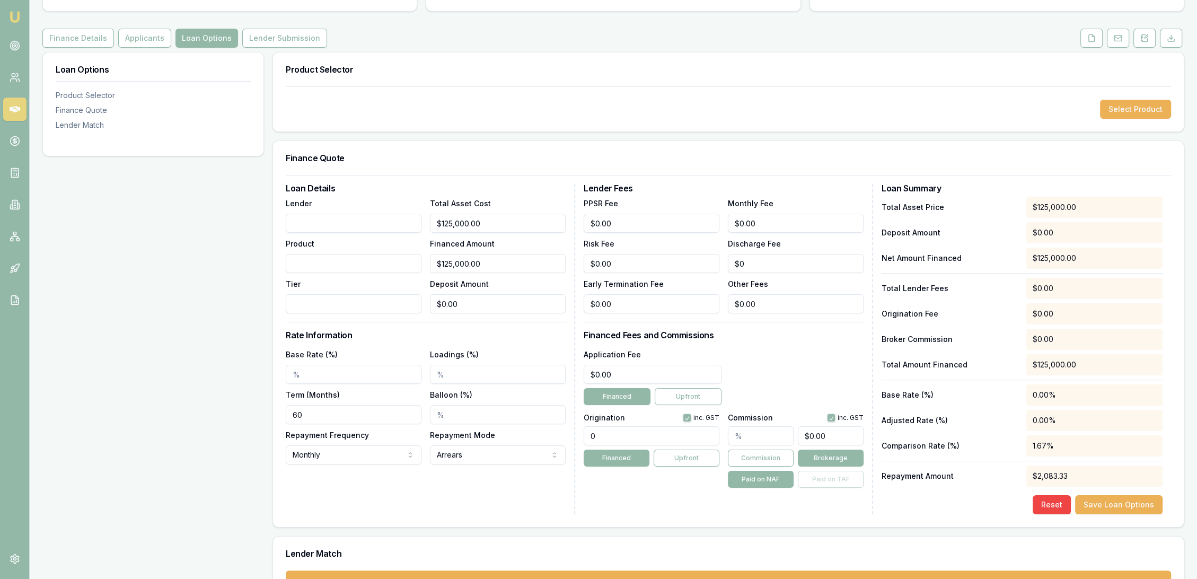
scroll to position [118, 0]
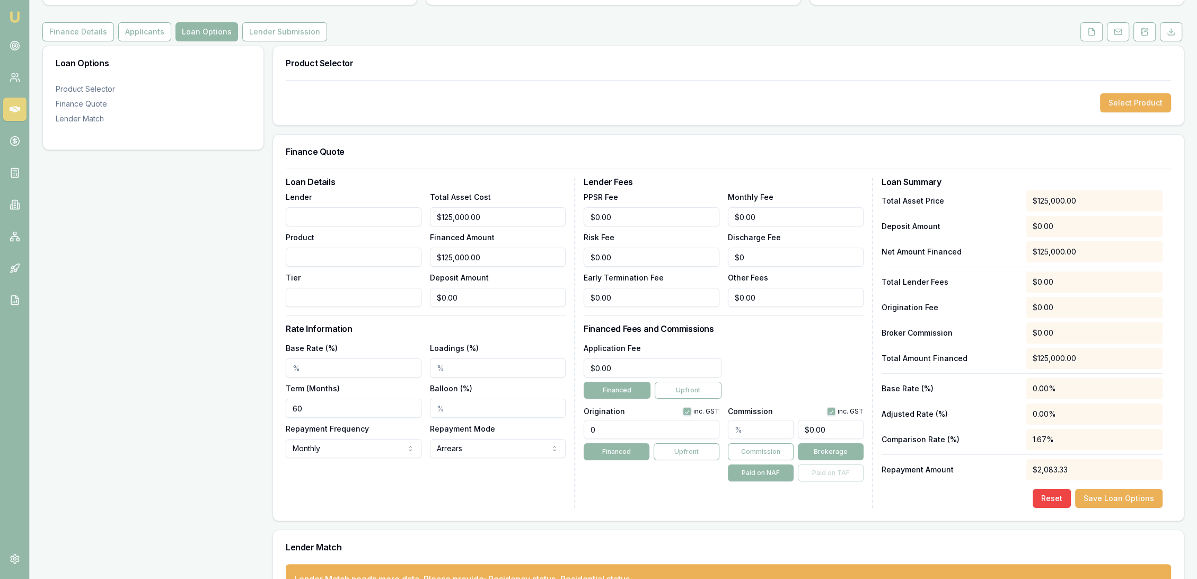
click at [455, 412] on input "Balloon (%)" at bounding box center [498, 408] width 136 height 19
type input "30.00%"
drag, startPoint x: 414, startPoint y: 511, endPoint x: 674, endPoint y: 491, distance: 260.0
click at [415, 511] on div "Loan Details Lender Product Tier Total Asset Cost $125,000.00 Financed Amount $…" at bounding box center [728, 345] width 910 height 352
click at [1155, 495] on button "Save Loan Options" at bounding box center [1118, 498] width 87 height 19
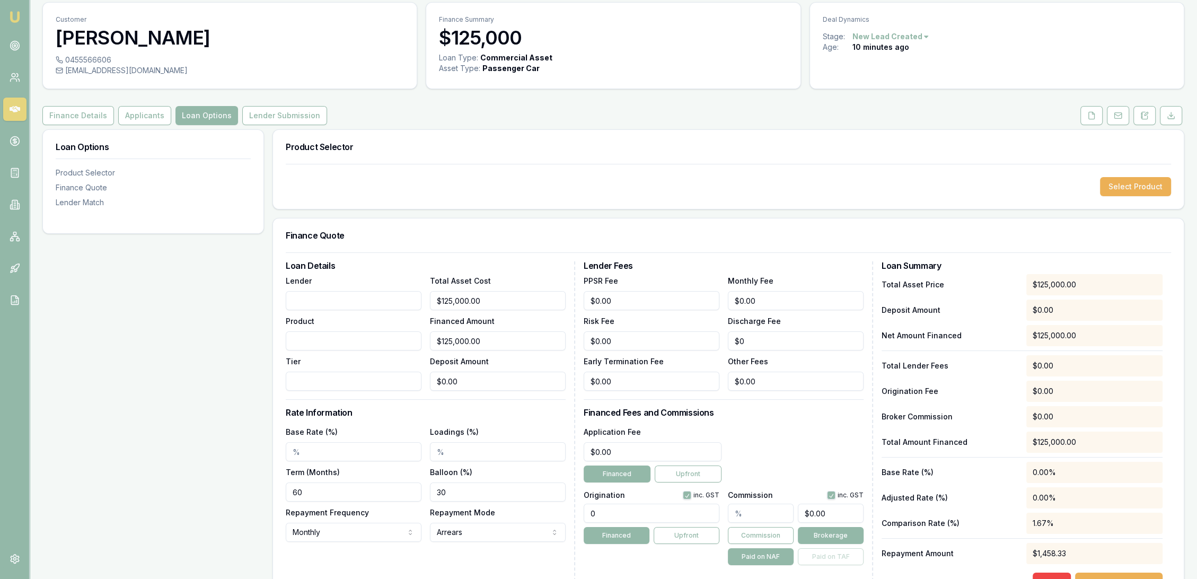
scroll to position [0, 0]
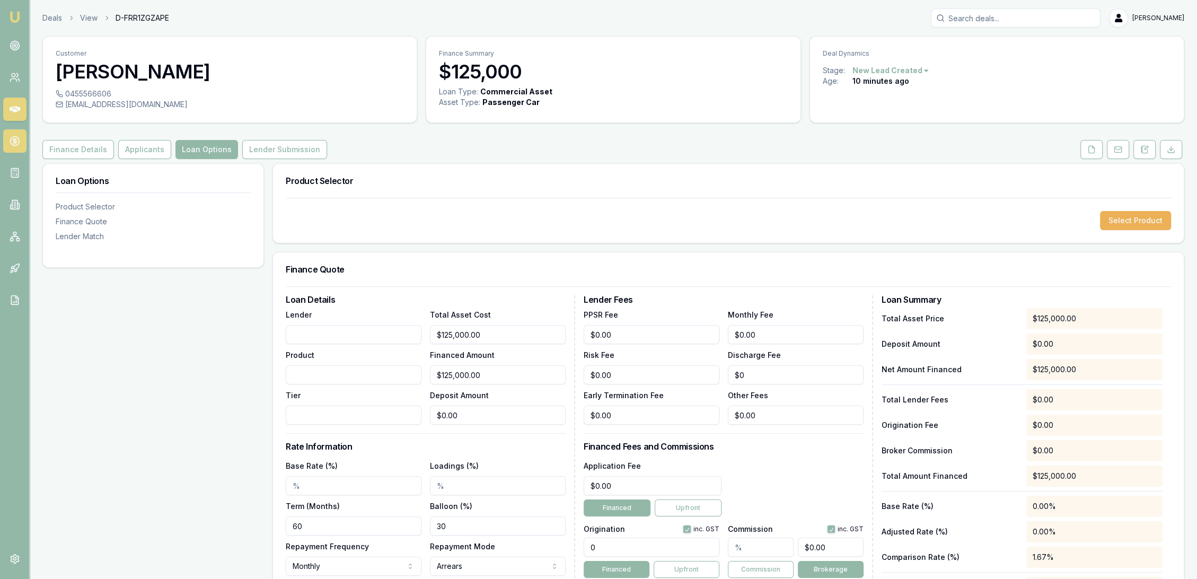
click at [11, 143] on circle at bounding box center [14, 141] width 9 height 9
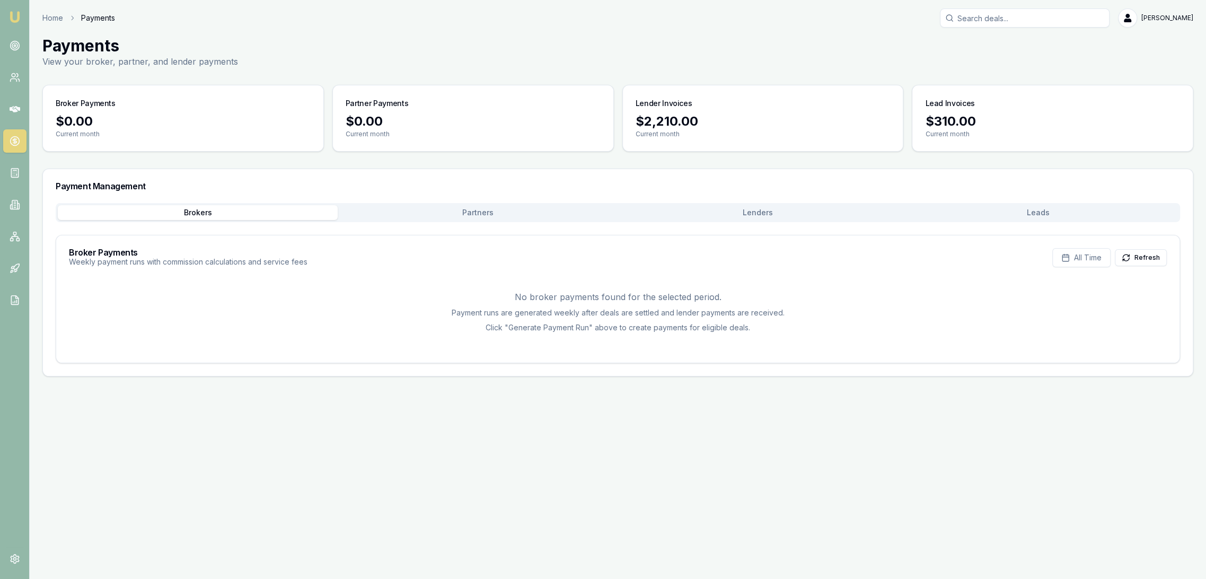
click at [1063, 214] on button "Leads" at bounding box center [1038, 212] width 280 height 15
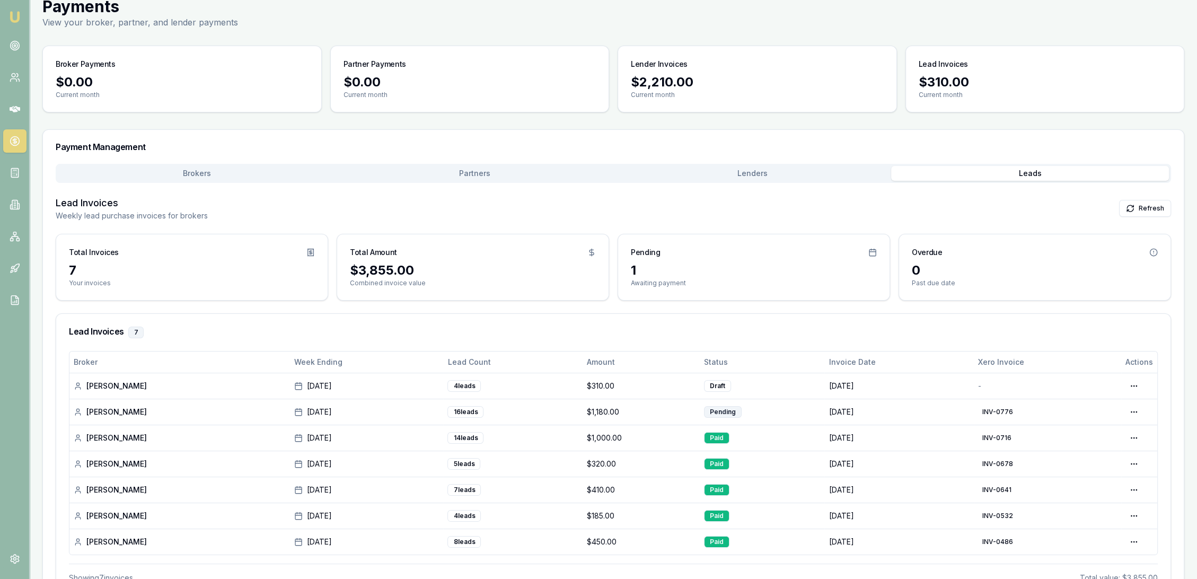
scroll to position [76, 0]
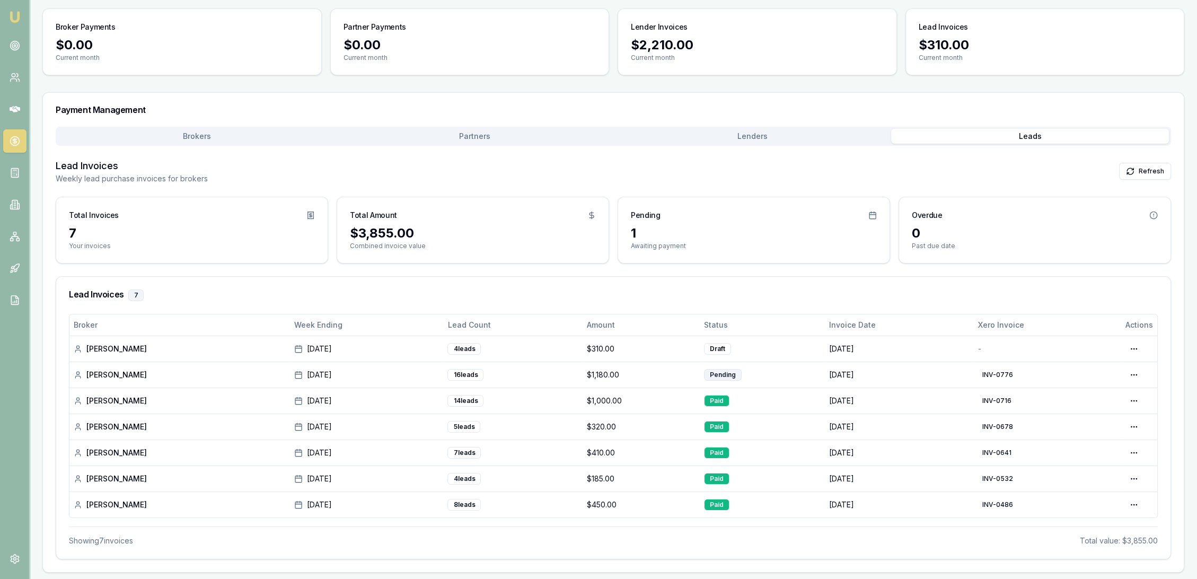
click at [13, 15] on img at bounding box center [14, 17] width 13 height 13
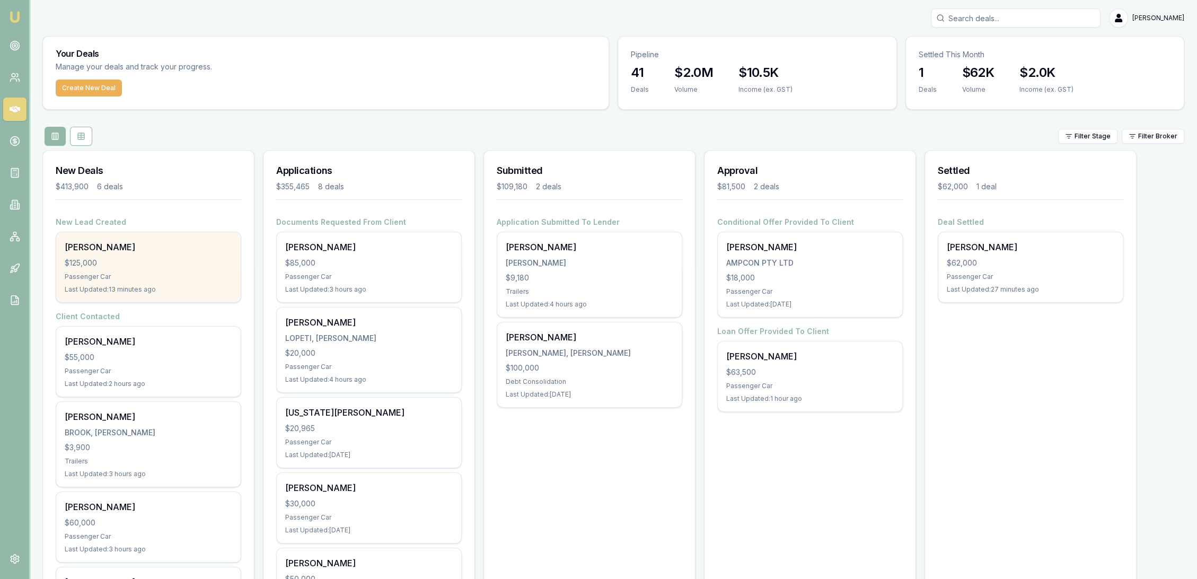
click at [160, 267] on div "$125,000" at bounding box center [148, 263] width 167 height 11
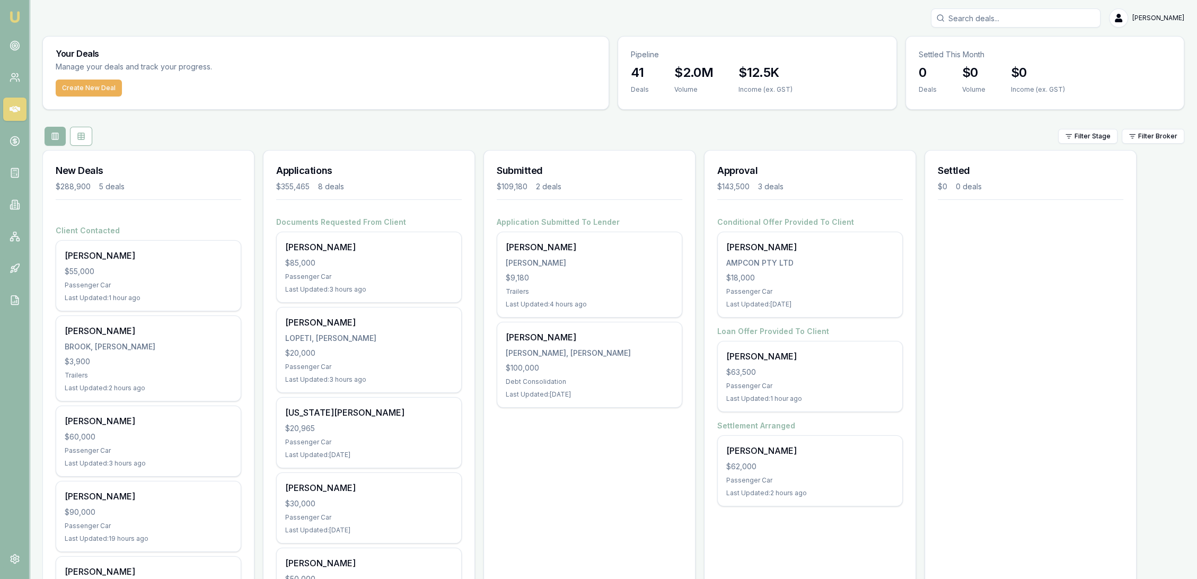
click at [12, 15] on img at bounding box center [14, 17] width 13 height 13
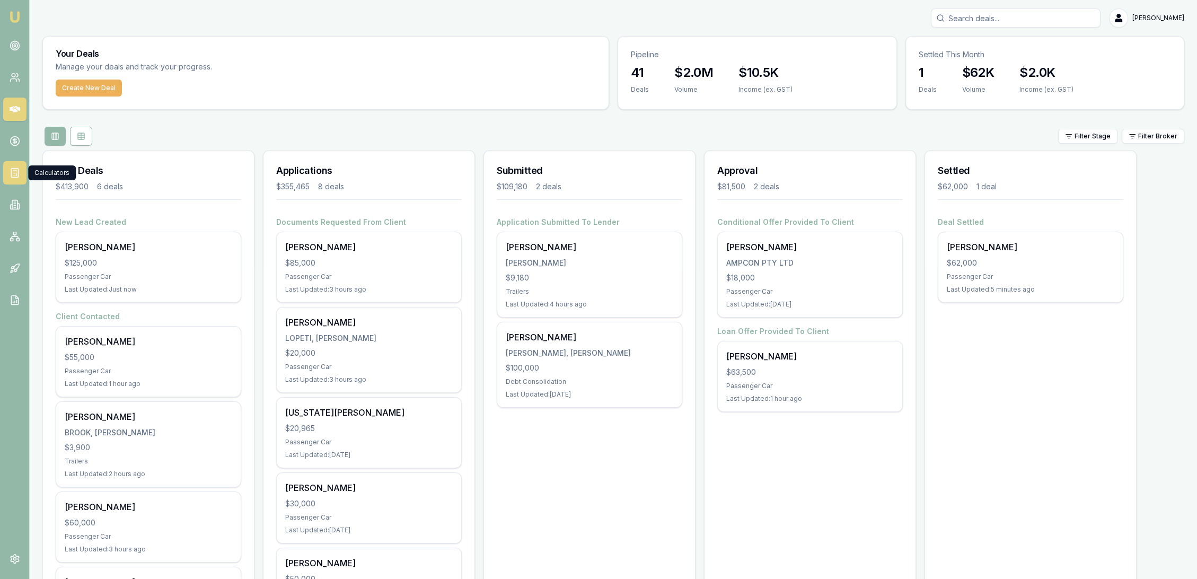
click at [10, 172] on icon at bounding box center [15, 172] width 11 height 11
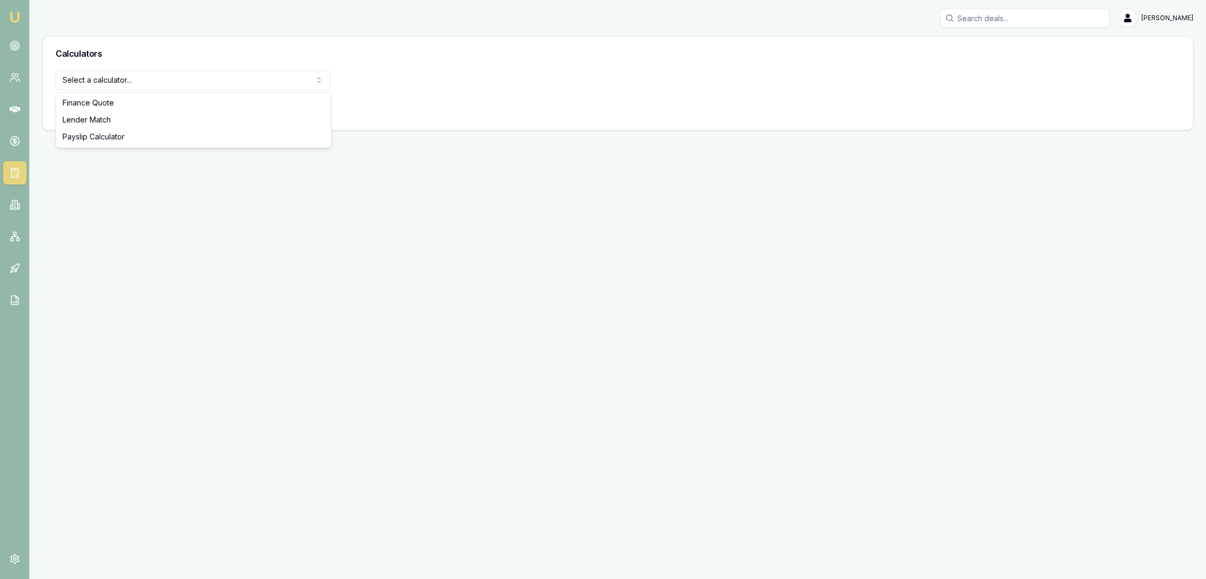
click at [152, 81] on html "Emu Broker [PERSON_NAME] Toggle Menu Calculators Select a calculator... Finance…" at bounding box center [603, 289] width 1206 height 579
click at [89, 110] on button "View Calculator" at bounding box center [94, 107] width 76 height 19
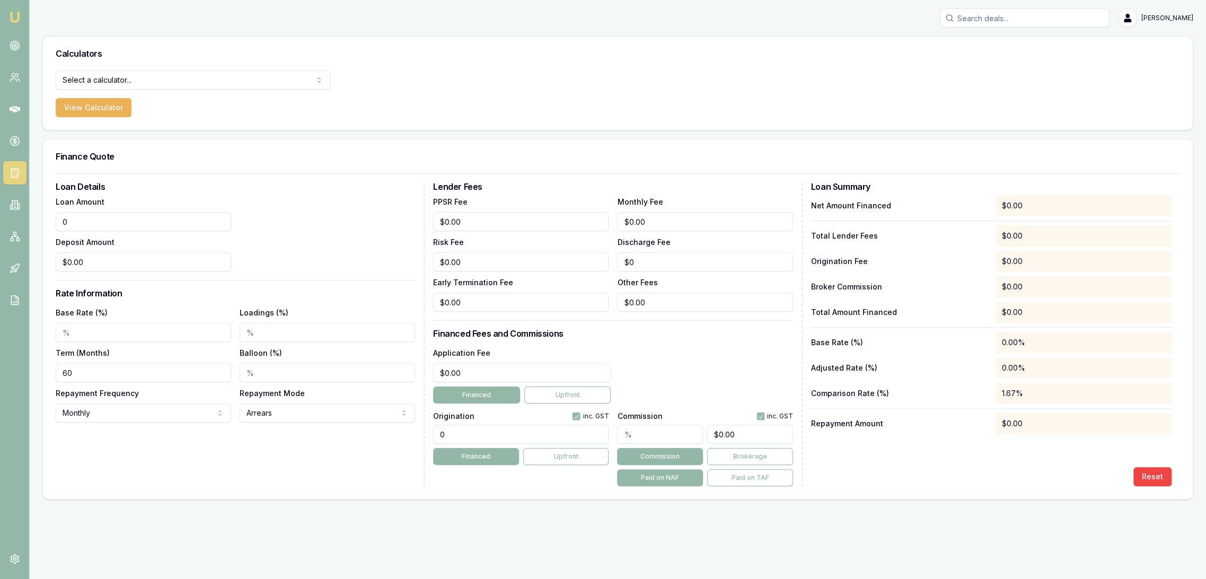
drag, startPoint x: 56, startPoint y: 232, endPoint x: 7, endPoint y: 222, distance: 49.3
click at [46, 232] on div "Loan Details Loan Amount 0 Deposit Amount $0.00 Rate Information Base Rate (%) …" at bounding box center [617, 335] width 1149 height 325
type input "$125,000.00"
click at [0, 320] on html "Emu Broker Robyn Adams Toggle Menu Calculators Select a calculator... Finance Q…" at bounding box center [603, 289] width 1206 height 579
type input "5.99%"
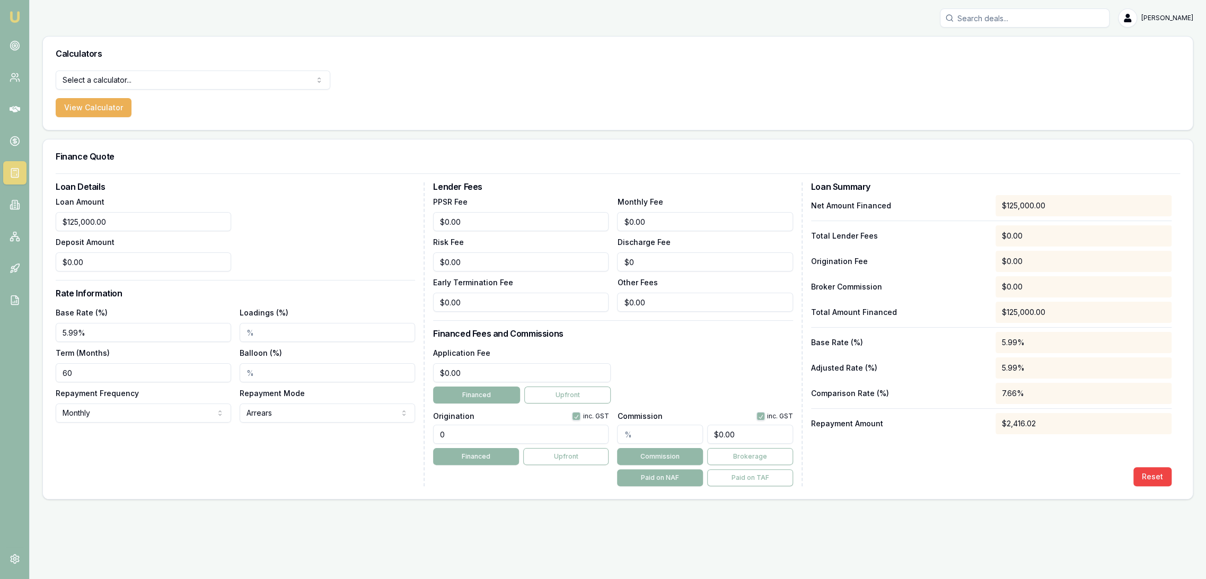
click at [100, 410] on html "Emu Broker Robyn Adams Toggle Menu Calculators Select a calculator... Finance Q…" at bounding box center [603, 289] width 1206 height 579
click at [256, 368] on input "Balloon (%)" at bounding box center [327, 372] width 175 height 19
type input "30.00%"
click at [309, 481] on div "Loan Details Loan Amount $125,000.00 Deposit Amount $0.00 Rate Information Base…" at bounding box center [240, 334] width 369 height 304
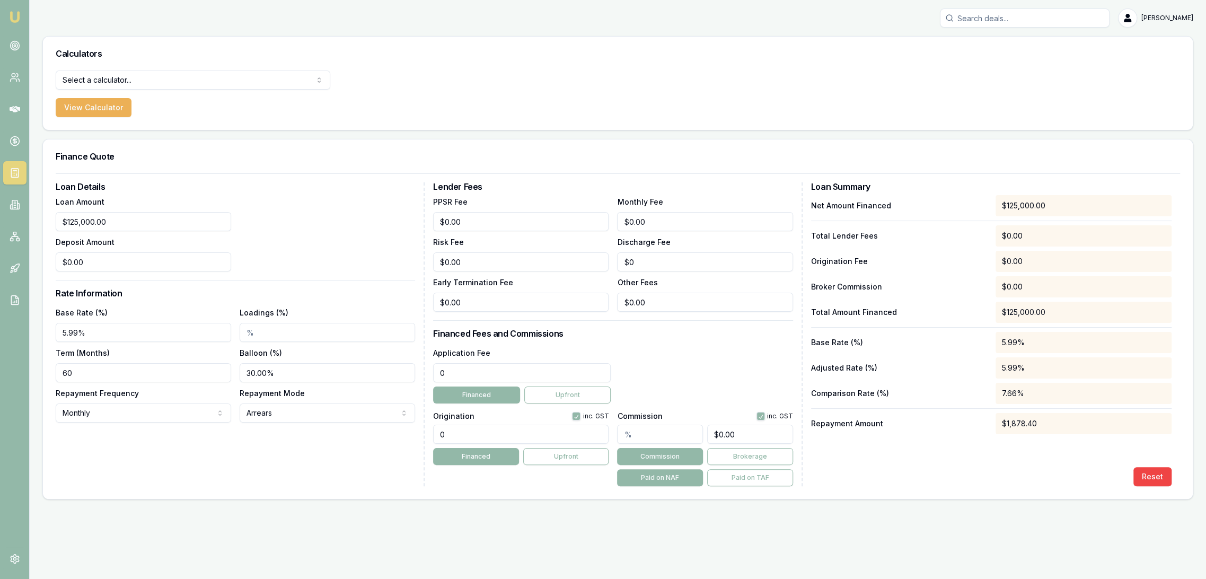
drag, startPoint x: 466, startPoint y: 371, endPoint x: 392, endPoint y: 368, distance: 74.2
click at [392, 368] on div "Loan Details Loan Amount $125,000.00 Deposit Amount $0.00 Rate Information Base…" at bounding box center [618, 334] width 1124 height 304
type input "$495.00"
drag, startPoint x: 456, startPoint y: 428, endPoint x: 390, endPoint y: 436, distance: 66.7
click at [390, 436] on div "Loan Details Loan Amount $125,000.00 Deposit Amount $0.00 Rate Information Base…" at bounding box center [618, 334] width 1124 height 304
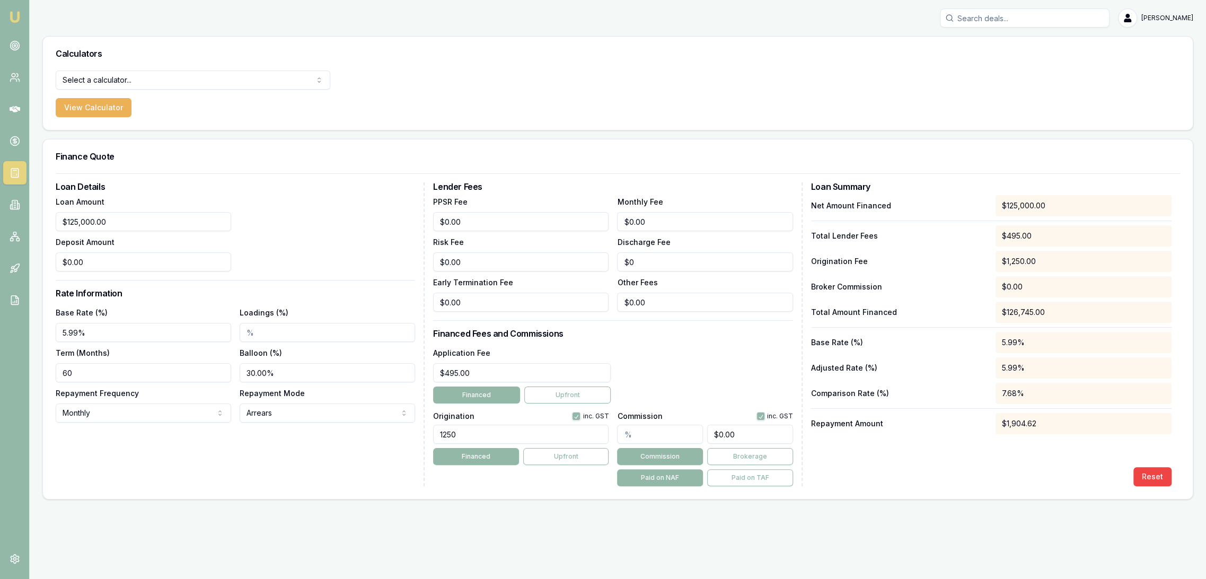
type input "1250.00"
drag, startPoint x: 910, startPoint y: 481, endPoint x: 901, endPoint y: 481, distance: 8.5
click at [912, 481] on div "Reset" at bounding box center [991, 476] width 360 height 19
drag, startPoint x: 654, startPoint y: 224, endPoint x: 615, endPoint y: 222, distance: 39.8
click at [615, 222] on div "PPSR Fee $0.00 Monthly Fee 0 Risk Fee $0.00 Discharge Fee $0 Early Termination …" at bounding box center [612, 253] width 359 height 117
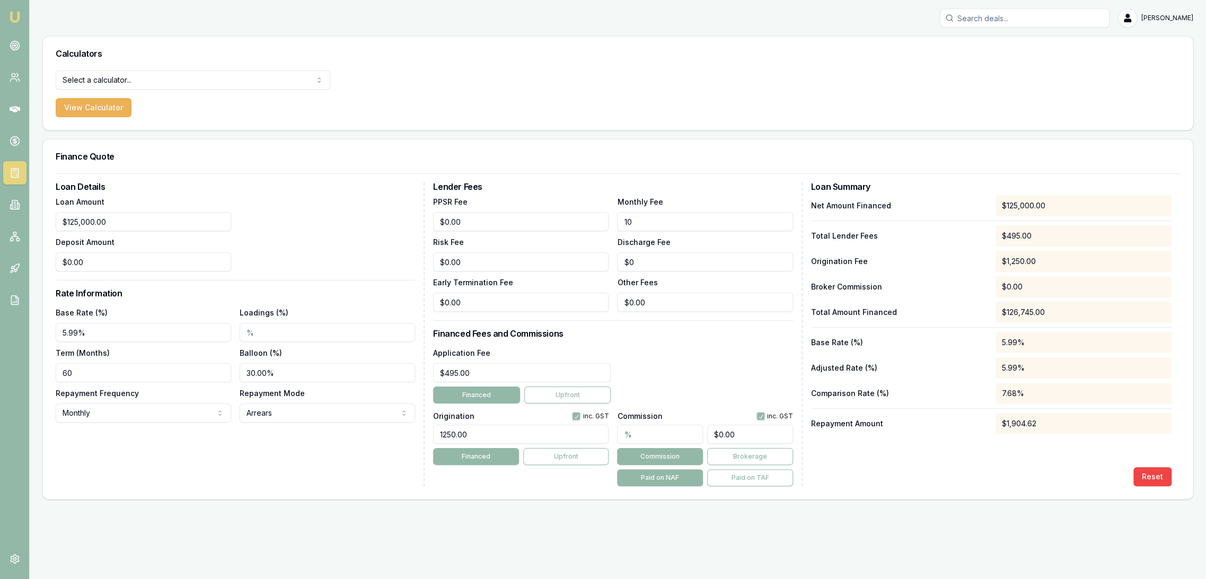
type input "$10.00"
click at [173, 459] on div "Loan Details Loan Amount $125,000.00 Deposit Amount $0.00 Rate Information Base…" at bounding box center [240, 334] width 369 height 304
drag, startPoint x: 124, startPoint y: 330, endPoint x: 17, endPoint y: 336, distance: 107.2
click at [24, 336] on div "Emu Broker Robyn Adams Toggle Menu Calculators Select a calculator... Finance Q…" at bounding box center [603, 289] width 1206 height 579
click at [216, 453] on div "Loan Details Loan Amount $125,000.00 Deposit Amount $0.00 Rate Information Base…" at bounding box center [240, 334] width 369 height 304
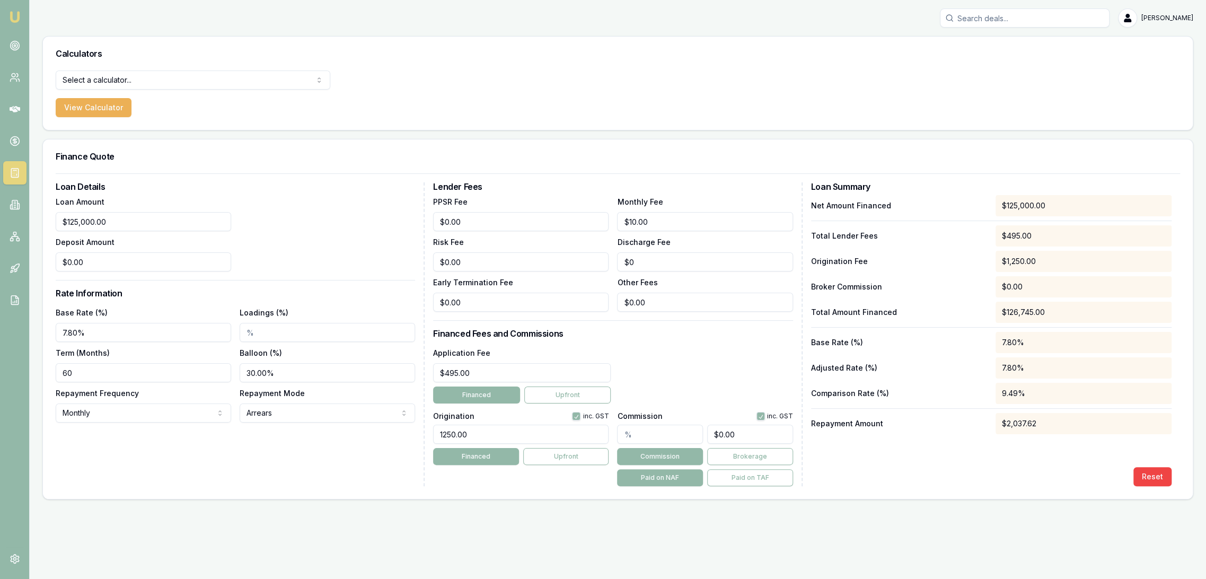
click at [28, 328] on div "Emu Broker Robyn Adams Toggle Menu Calculators Select a calculator... Finance Q…" at bounding box center [603, 289] width 1206 height 579
type input "6"
click at [178, 457] on div "Loan Details Loan Amount $125,000.00 Deposit Amount $0.00 Rate Information Base…" at bounding box center [240, 334] width 369 height 304
click at [24, 333] on div "Emu Broker Robyn Adams Toggle Menu Calculators Select a calculator... Finance Q…" at bounding box center [603, 289] width 1206 height 579
type input "7"
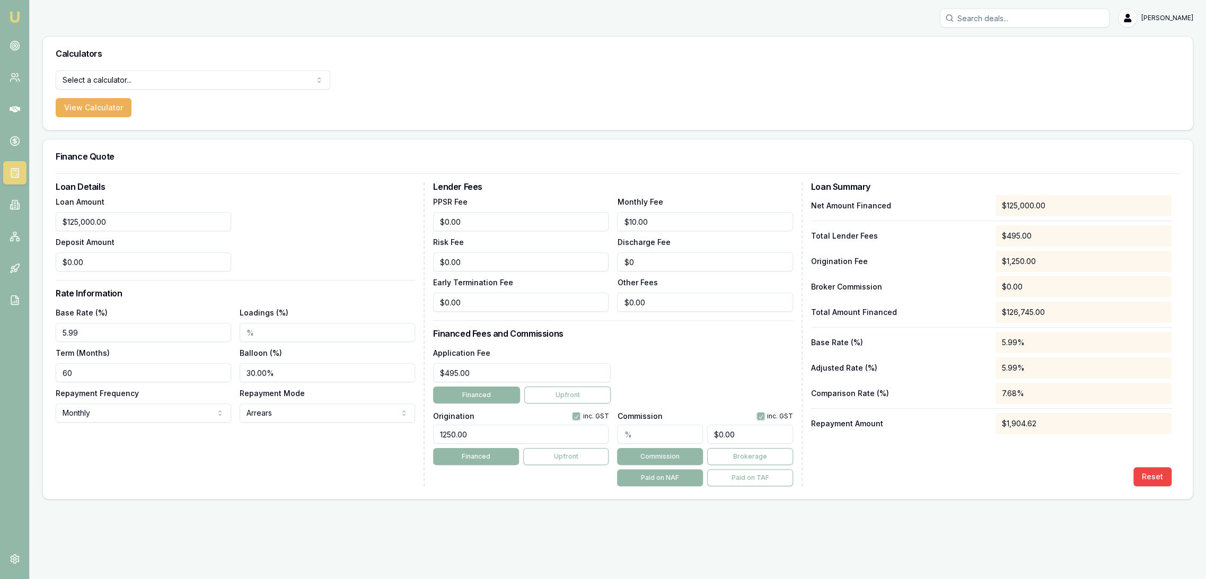
type input "5.99%"
click at [151, 467] on div "Loan Details Loan Amount $125,000.00 Deposit Amount $0.00 Rate Information Base…" at bounding box center [240, 334] width 369 height 304
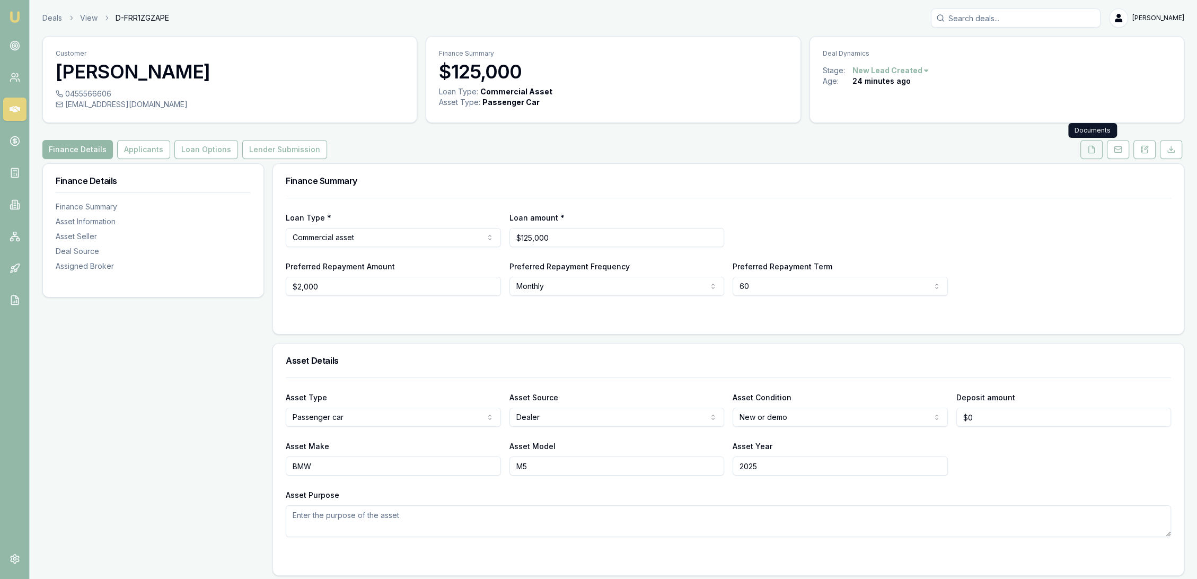
click at [1098, 149] on button at bounding box center [1091, 149] width 22 height 19
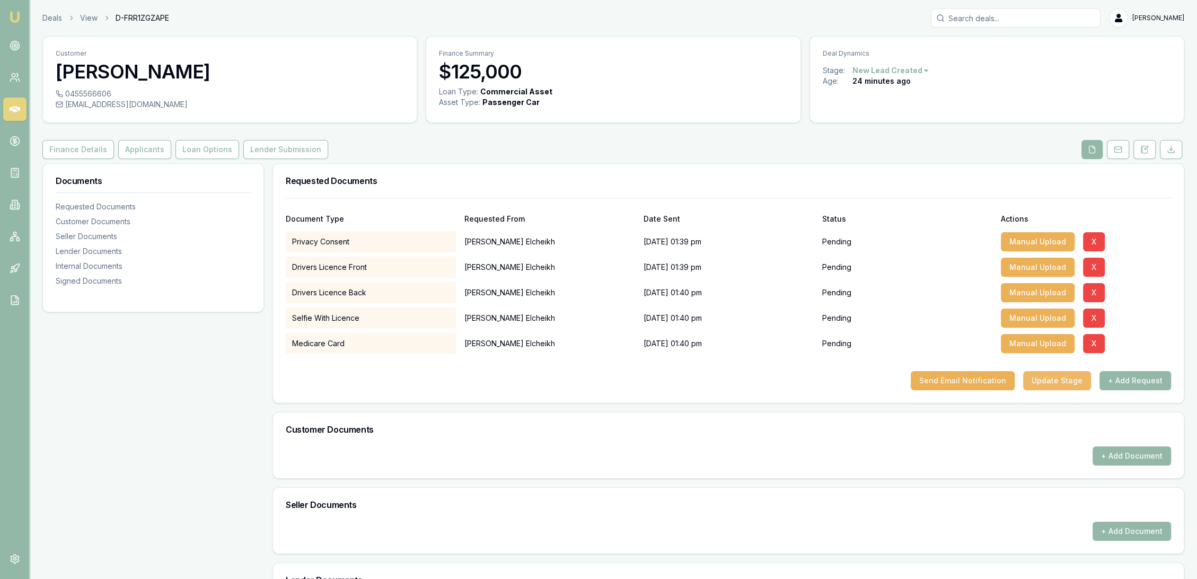
click at [1068, 374] on button "Update Stage" at bounding box center [1057, 380] width 68 height 19
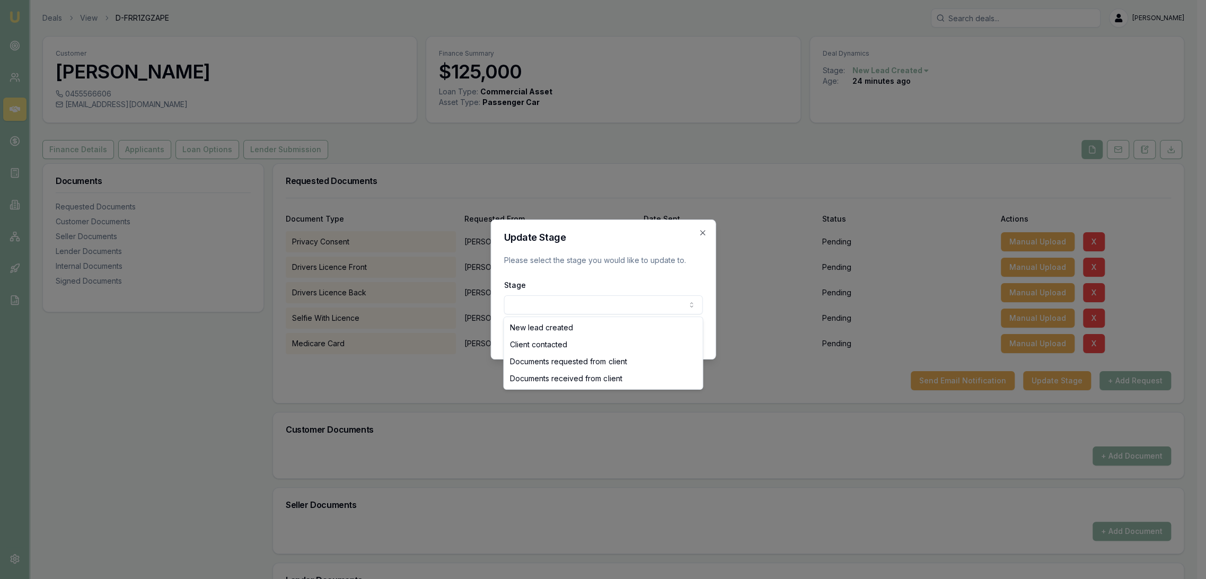
click at [627, 302] on body "Emu Broker Deals View D-FRR1ZGZAPE [PERSON_NAME] Toggle Menu Customer [PERSON_N…" at bounding box center [598, 289] width 1197 height 579
select select "CLIENT_CONTACTED"
drag, startPoint x: 556, startPoint y: 344, endPoint x: 564, endPoint y: 343, distance: 8.5
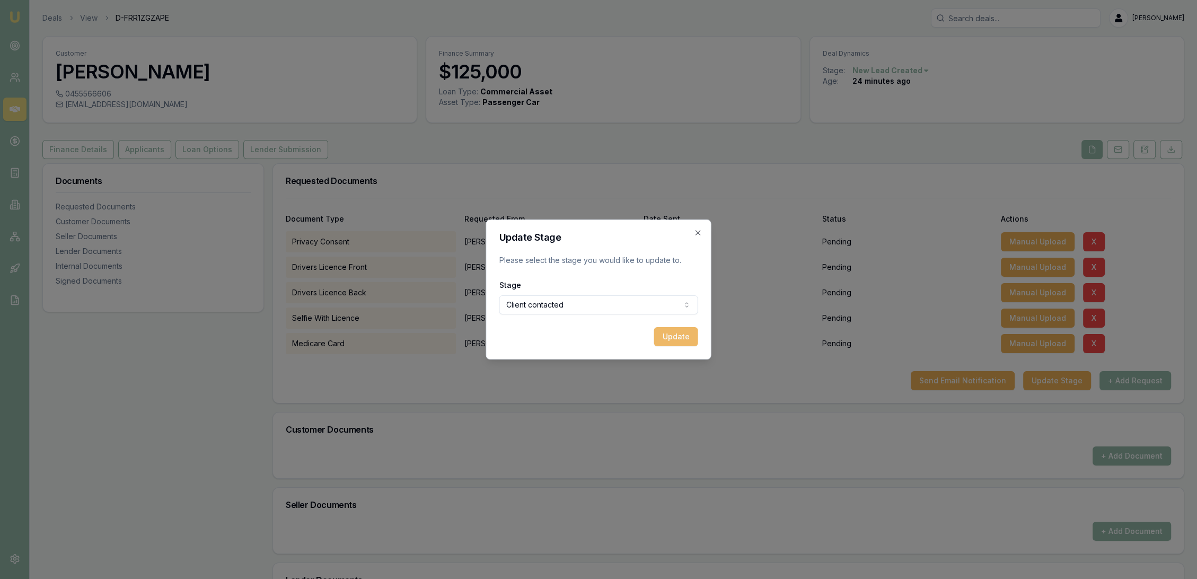
click at [675, 339] on button "Update" at bounding box center [676, 336] width 44 height 19
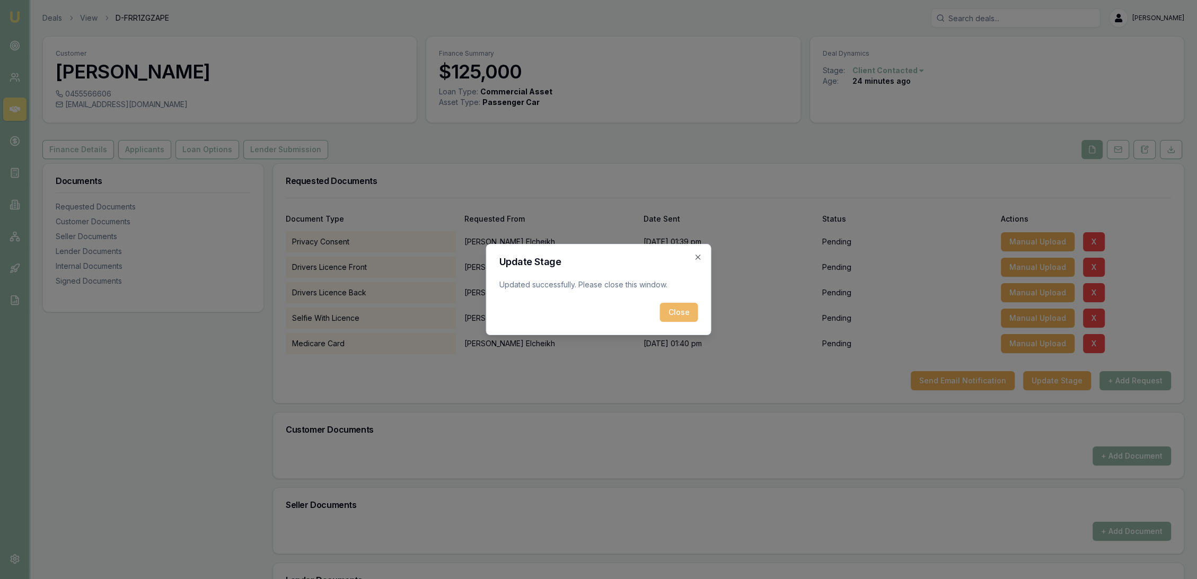
click at [693, 311] on button "Close" at bounding box center [679, 312] width 38 height 19
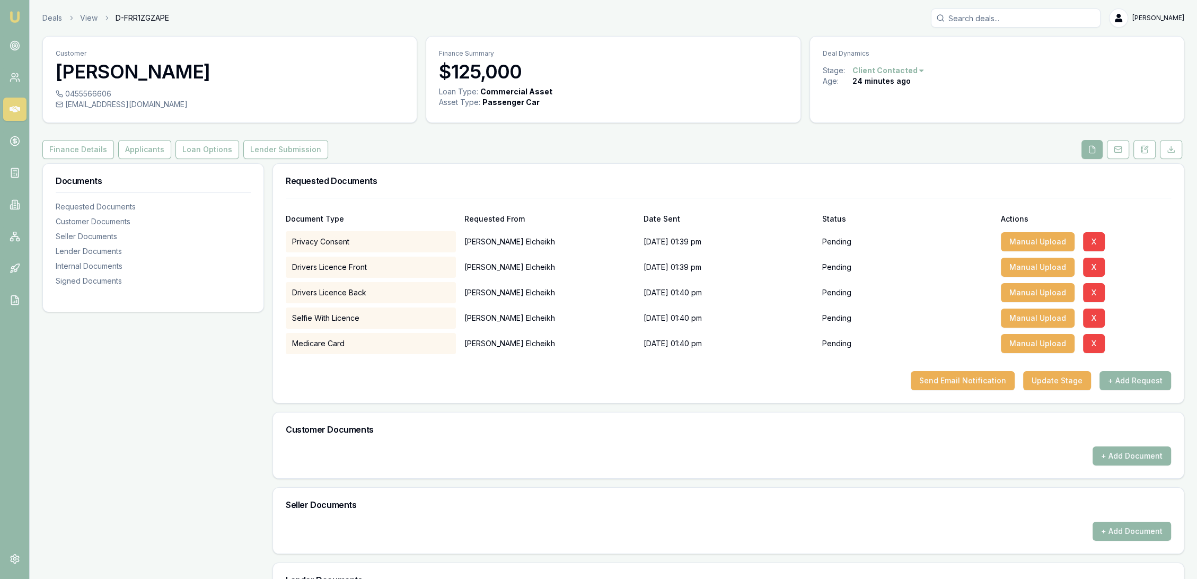
click at [15, 17] on img at bounding box center [14, 17] width 13 height 13
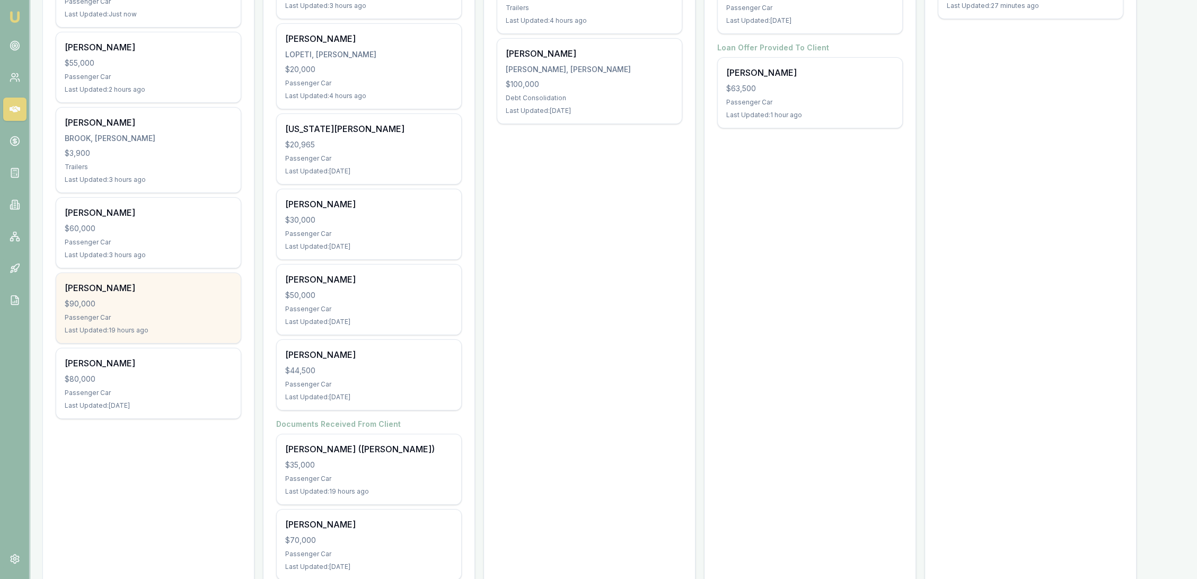
scroll to position [294, 0]
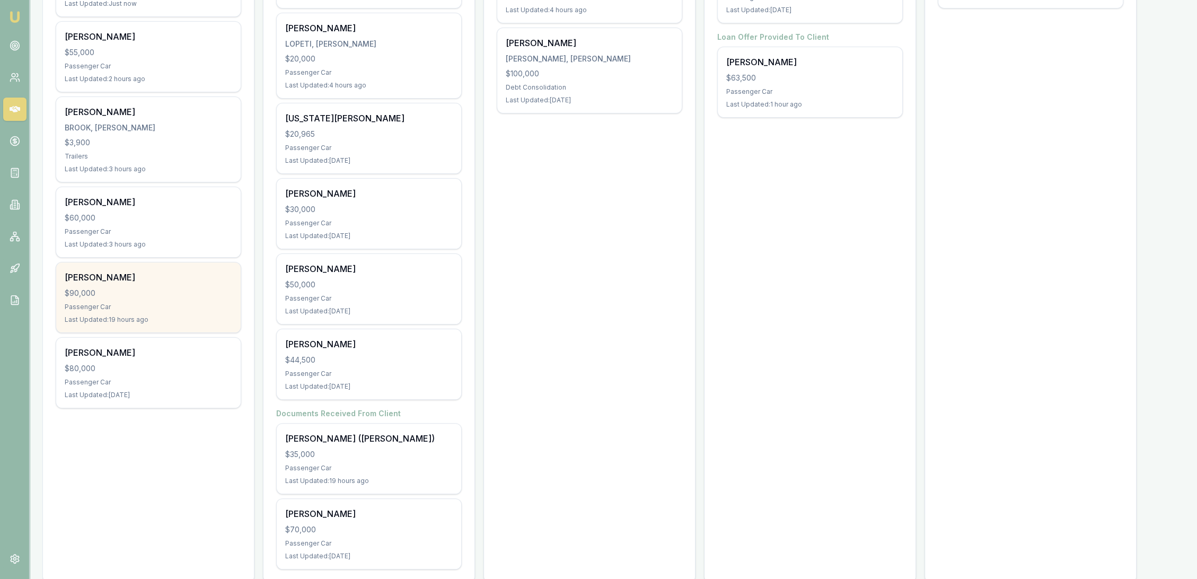
click at [123, 290] on div "$90,000" at bounding box center [148, 293] width 167 height 11
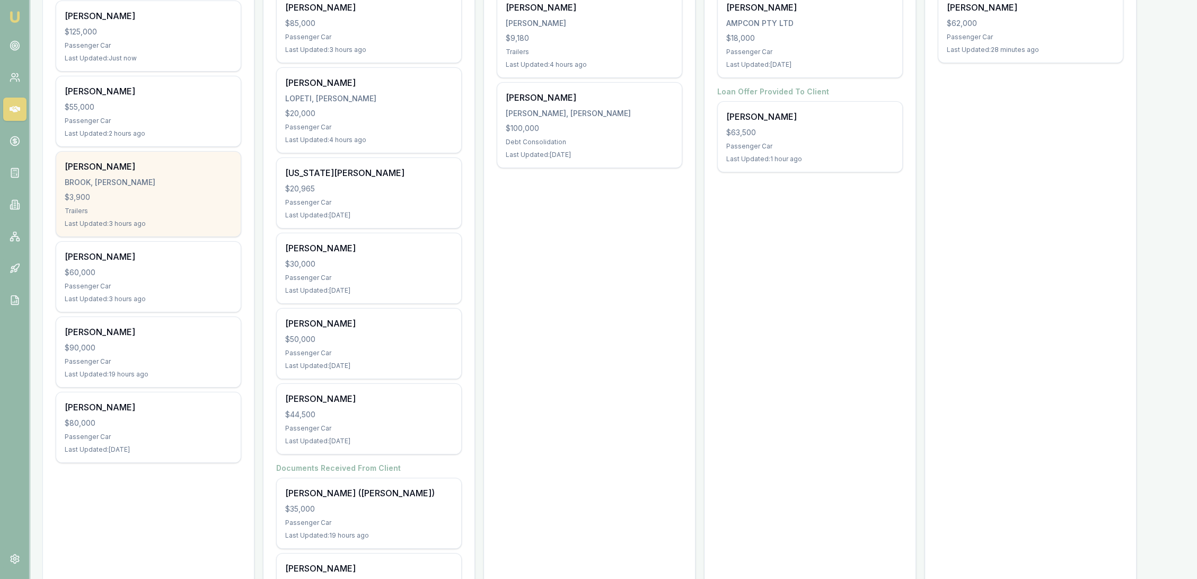
scroll to position [118, 0]
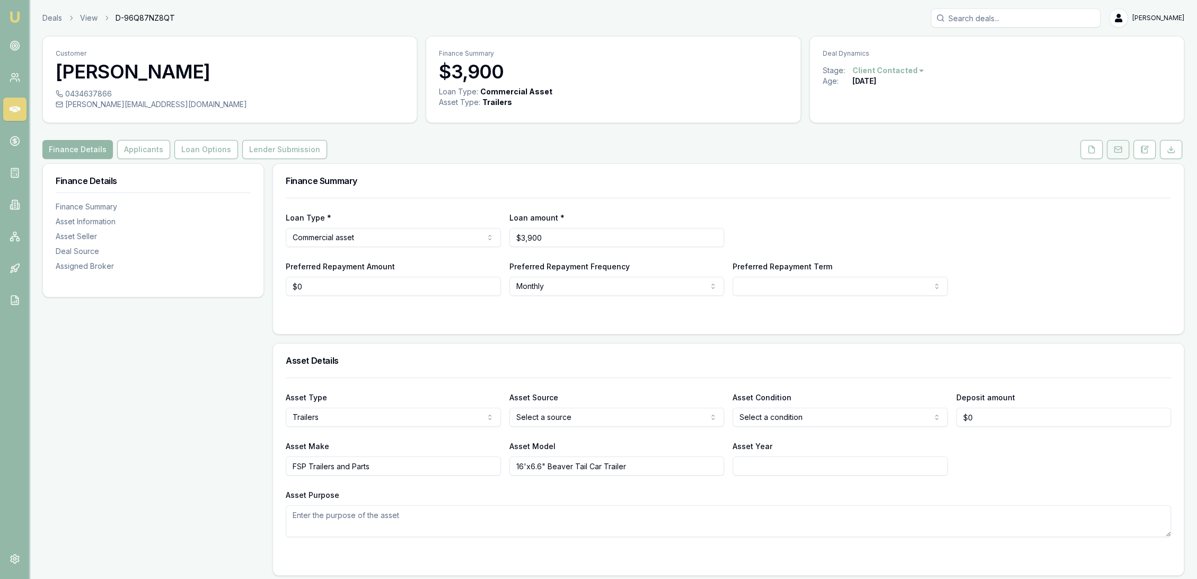
drag, startPoint x: 1146, startPoint y: 152, endPoint x: 1119, endPoint y: 157, distance: 27.1
click at [1146, 152] on icon at bounding box center [1144, 149] width 8 height 8
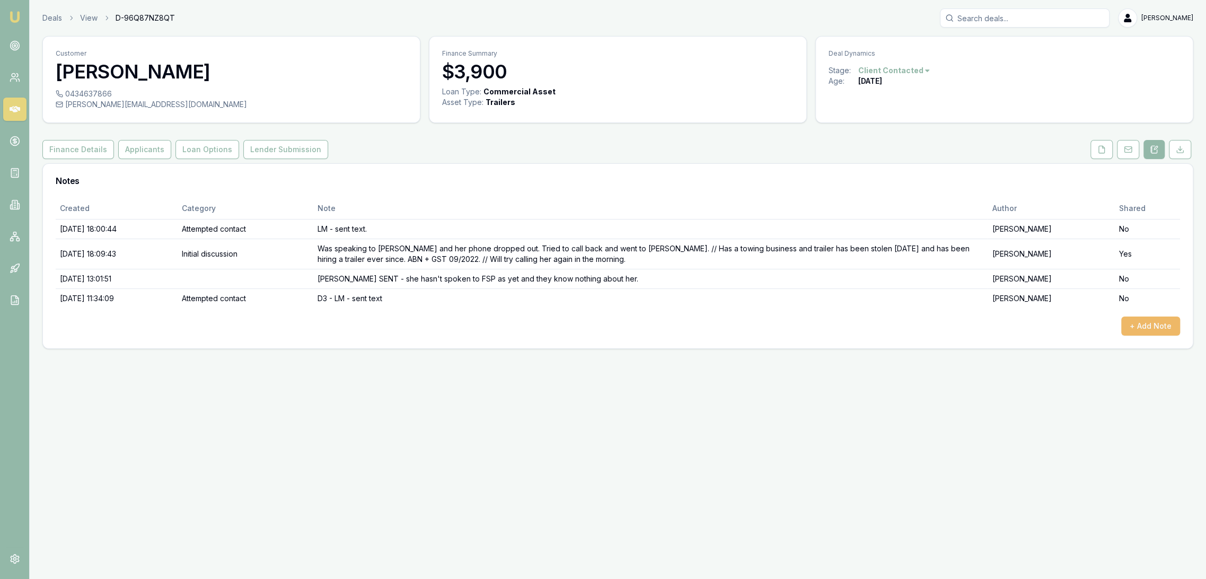
click at [1157, 324] on button "+ Add Note" at bounding box center [1150, 325] width 59 height 19
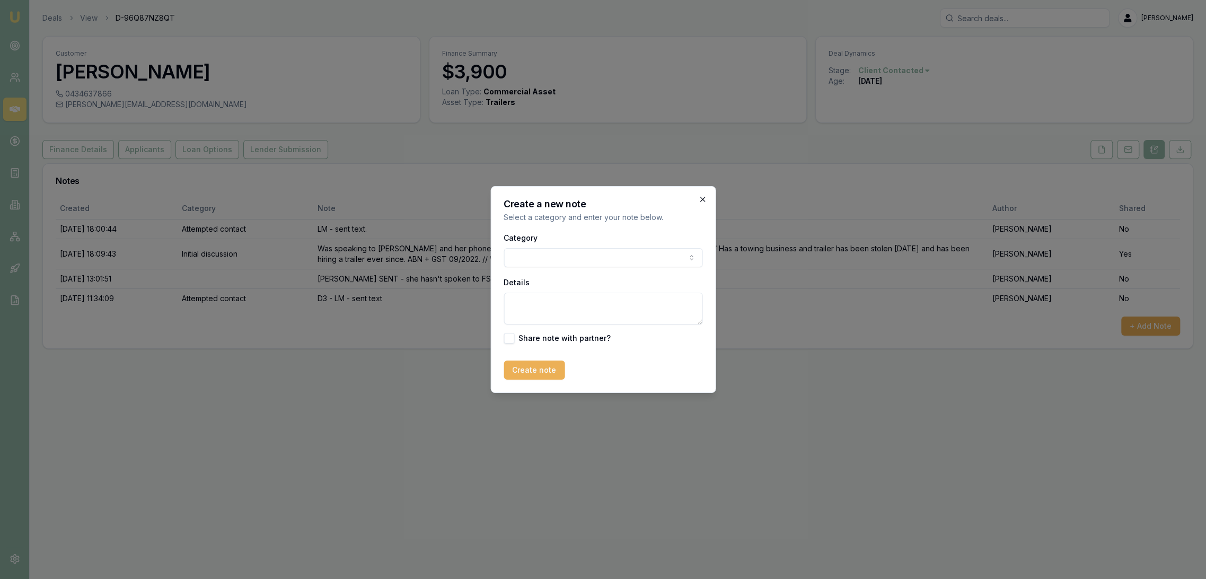
click at [701, 200] on icon "button" at bounding box center [702, 199] width 8 height 8
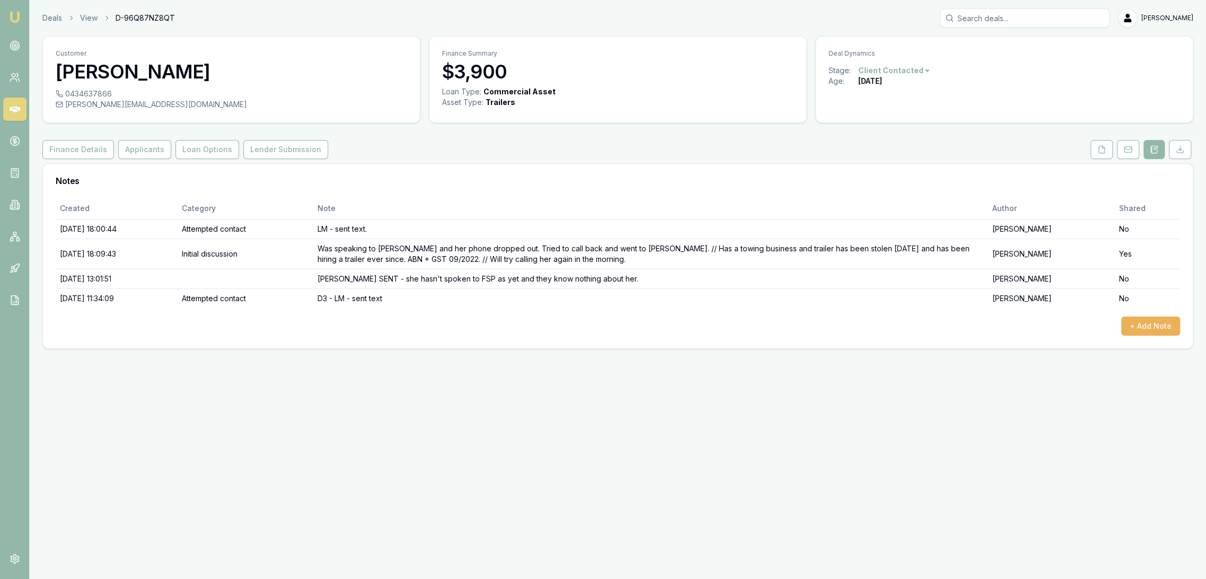
drag, startPoint x: 1107, startPoint y: 147, endPoint x: 1067, endPoint y: 171, distance: 45.9
click at [1107, 147] on button at bounding box center [1101, 149] width 22 height 19
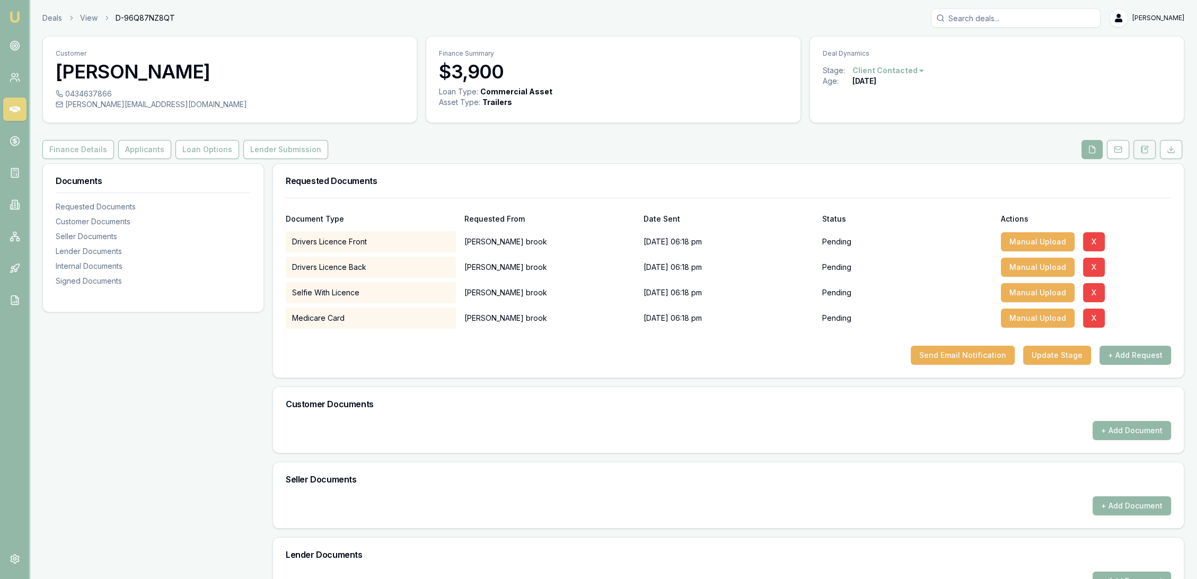
click at [1144, 151] on icon at bounding box center [1144, 149] width 8 height 8
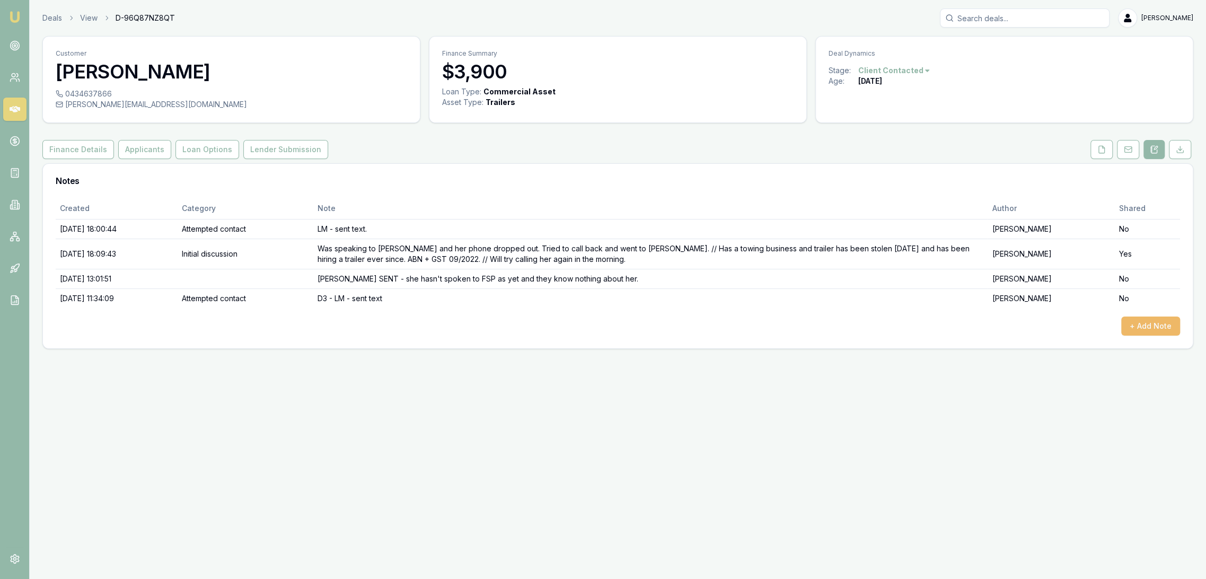
click at [1147, 324] on button "+ Add Note" at bounding box center [1150, 325] width 59 height 19
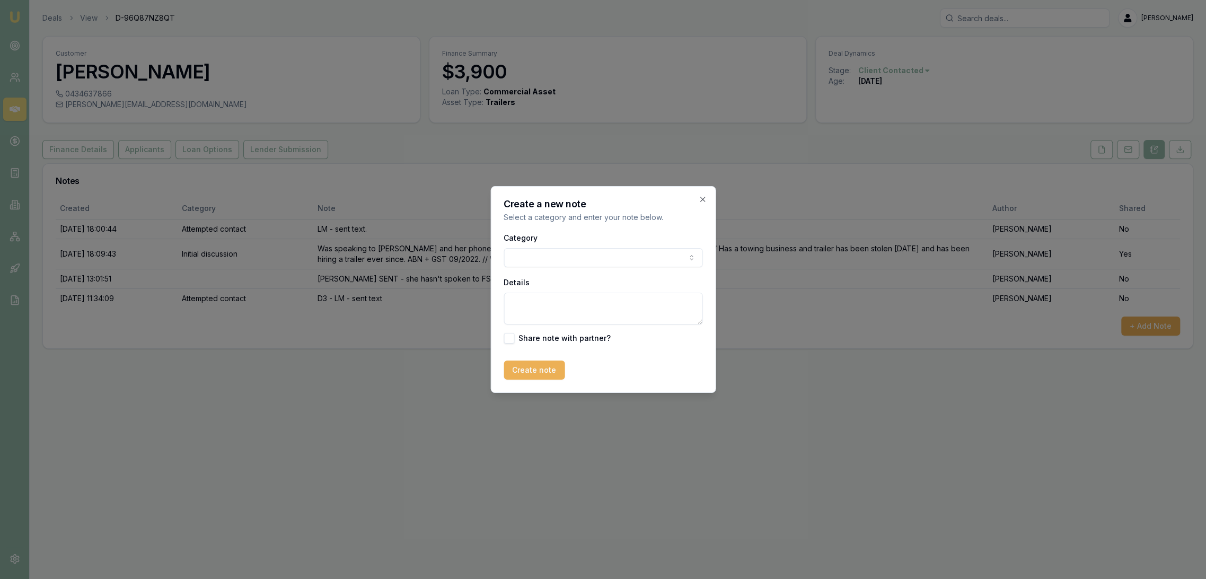
click at [545, 262] on body "Emu Broker Deals View D-96Q87NZ8QT [PERSON_NAME] Toggle Menu Customer [PERSON_N…" at bounding box center [603, 289] width 1206 height 579
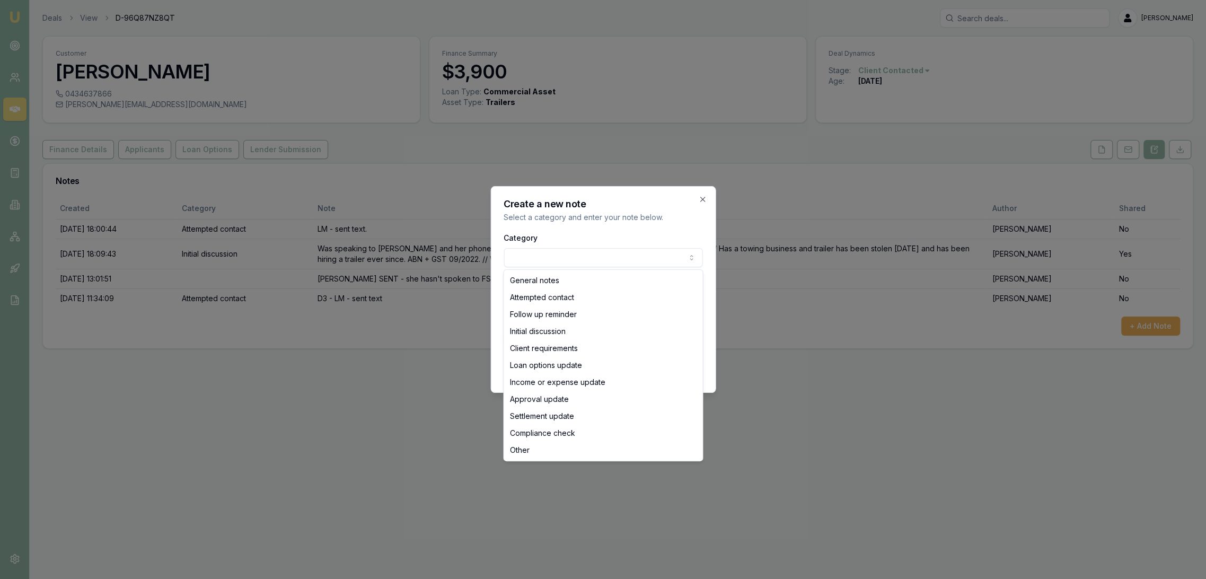
select select "ATTEMPTED_CONTACT"
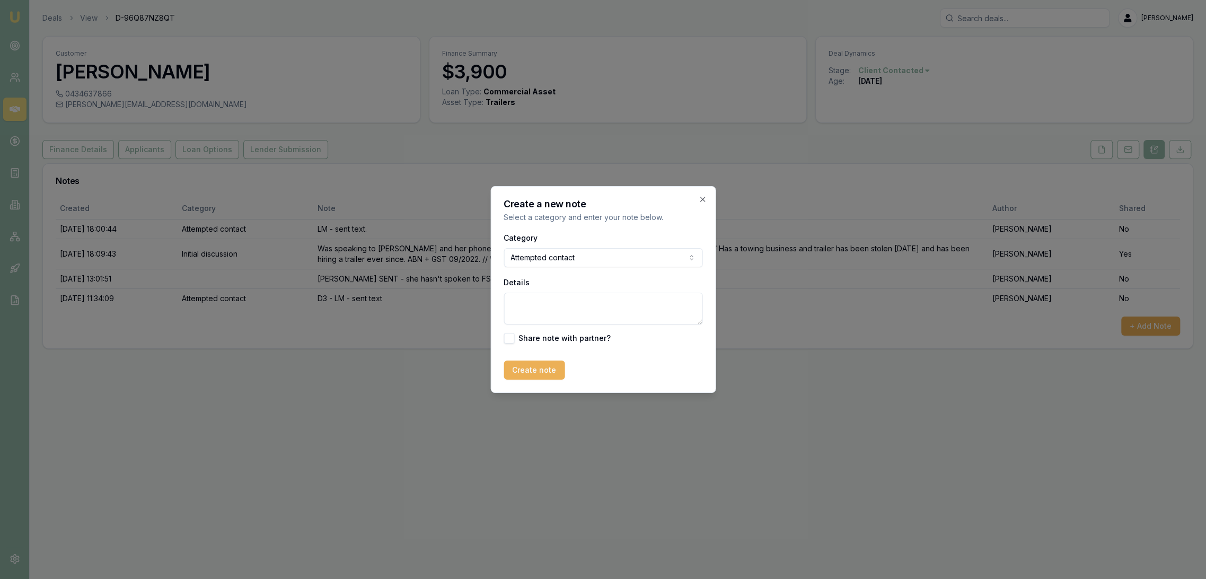
click at [538, 309] on textarea "Details" at bounding box center [602, 309] width 199 height 32
click at [528, 298] on textarea "D4 - lm - sent text" at bounding box center [602, 309] width 199 height 32
type textarea "D4 - LM - sent text"
click at [524, 368] on button "Create note" at bounding box center [533, 369] width 61 height 19
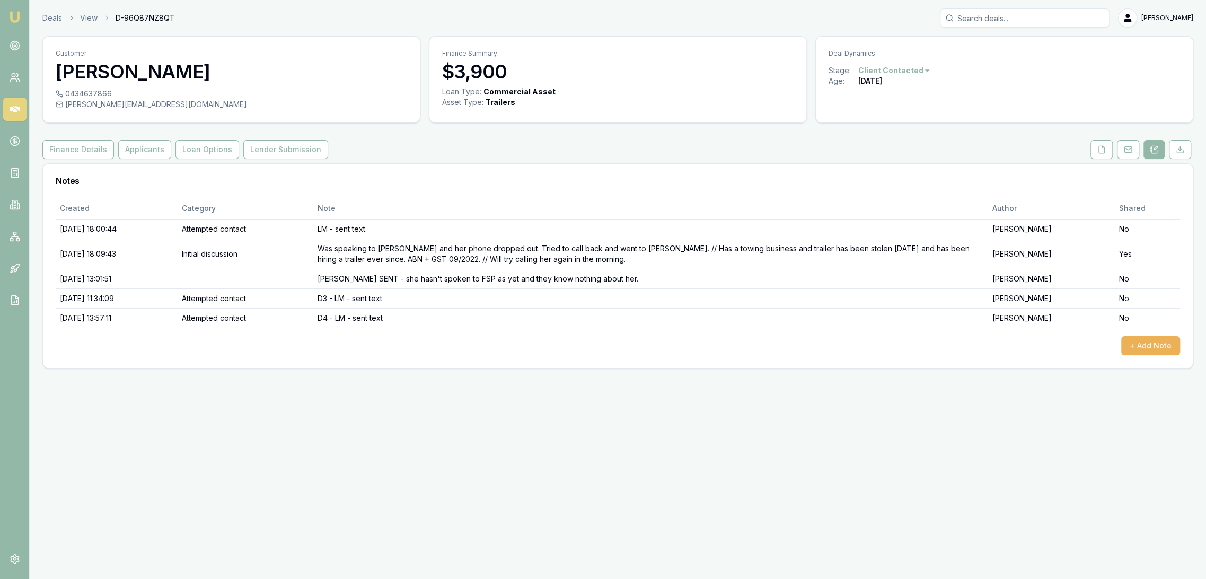
drag, startPoint x: 19, startPoint y: 13, endPoint x: 42, endPoint y: 3, distance: 25.6
click at [20, 13] on img at bounding box center [14, 17] width 13 height 13
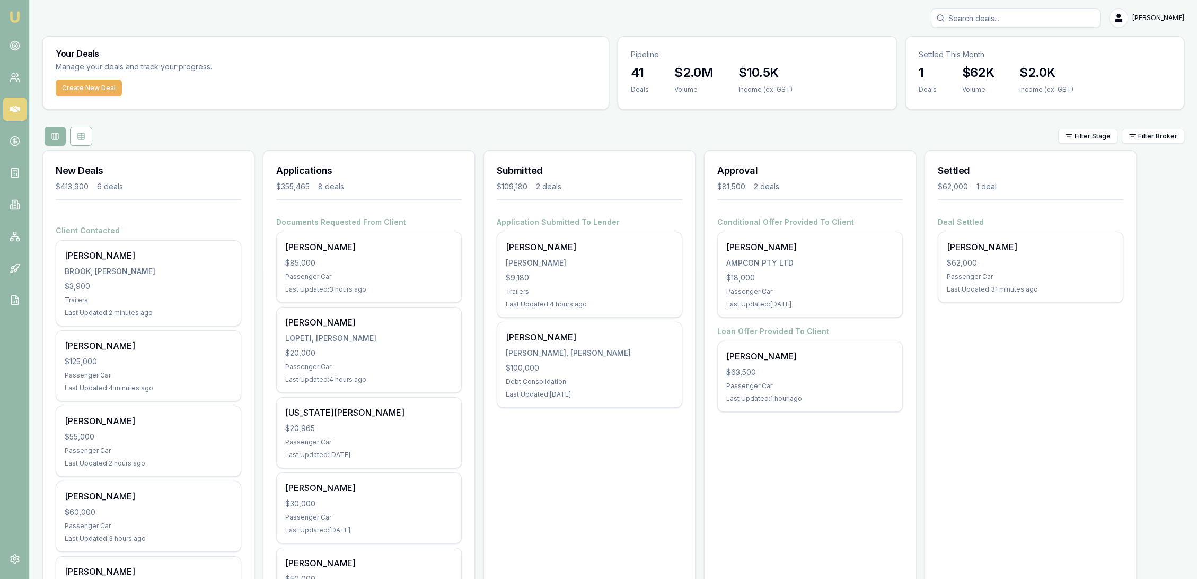
click at [989, 20] on input "Search deals" at bounding box center [1016, 17] width 170 height 19
type input "[PERSON_NAME]"
click at [979, 63] on p "[EMAIL_ADDRESS][DOMAIN_NAME]" at bounding box center [1015, 67] width 160 height 11
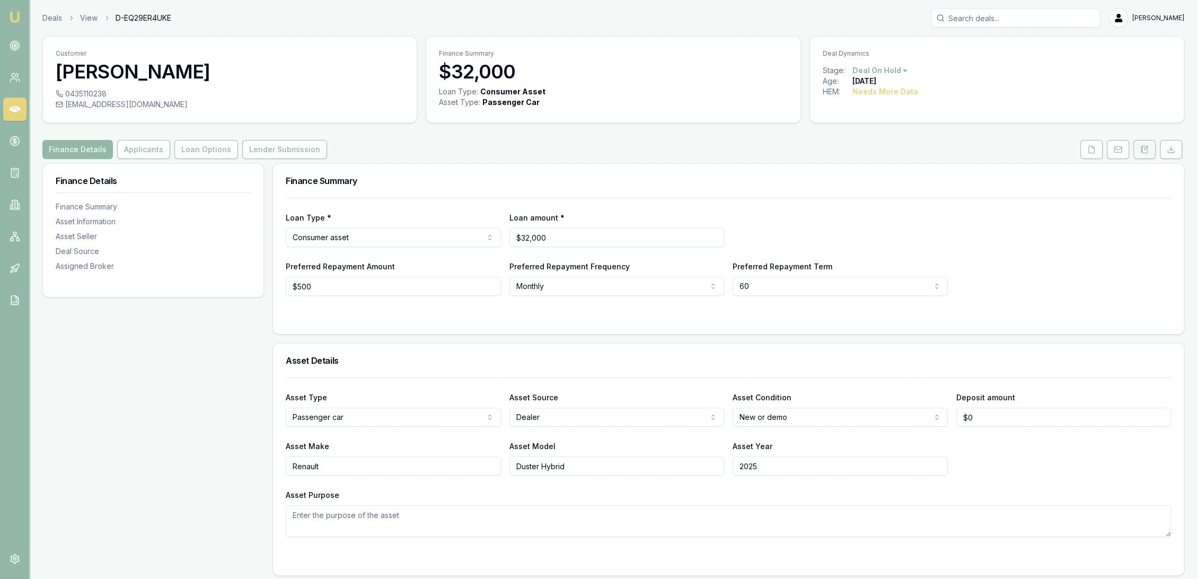
click at [1148, 155] on button at bounding box center [1144, 149] width 22 height 19
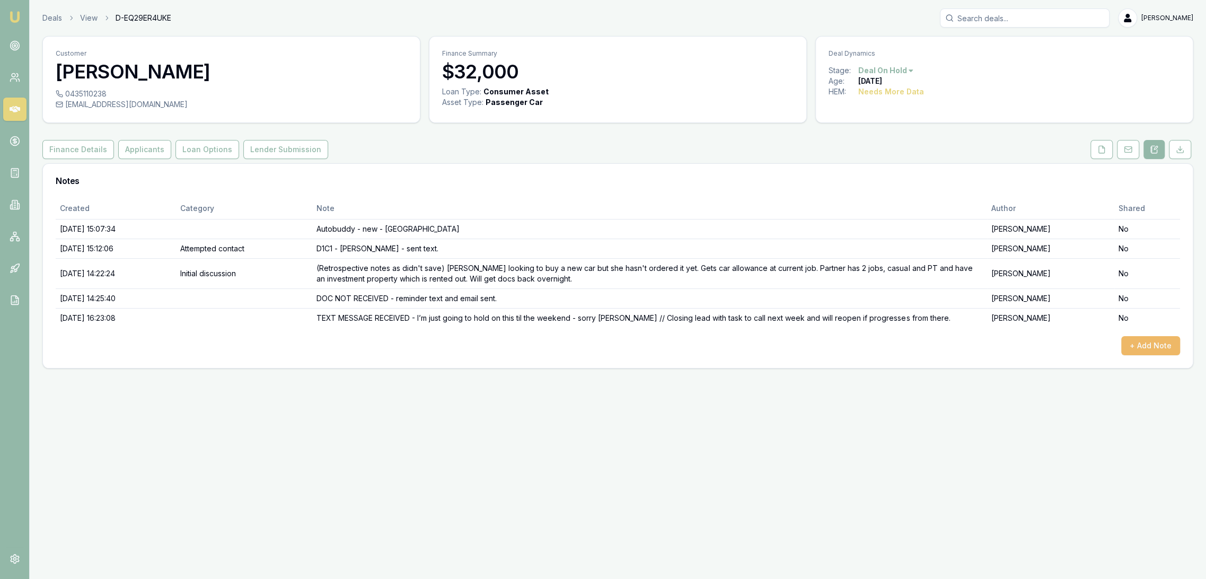
click at [1147, 342] on button "+ Add Note" at bounding box center [1150, 345] width 59 height 19
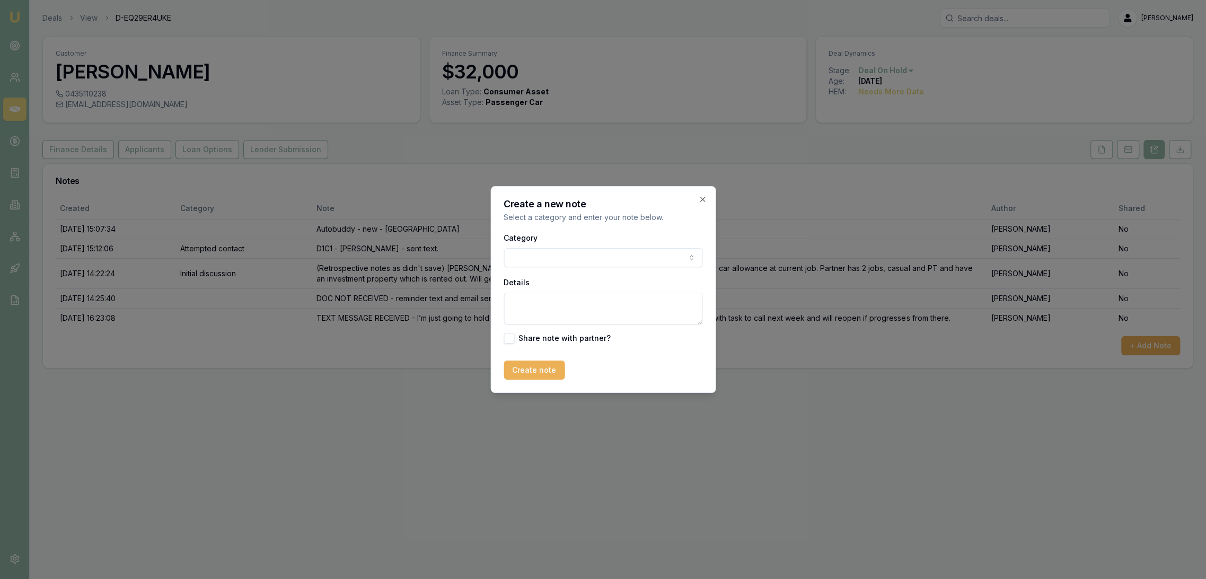
click at [610, 259] on body "Emu Broker Deals View D-EQ29ER4UKE [PERSON_NAME] Toggle Menu Customer [PERSON_N…" at bounding box center [603, 289] width 1206 height 579
click at [587, 258] on body "Emu Broker Deals View D-EQ29ER4UKE [PERSON_NAME] Toggle Menu Customer [PERSON_N…" at bounding box center [603, 289] width 1206 height 579
drag, startPoint x: 551, startPoint y: 311, endPoint x: 560, endPoint y: 291, distance: 22.1
click at [551, 309] on textarea "Details" at bounding box center [602, 309] width 199 height 32
type textarea "C"
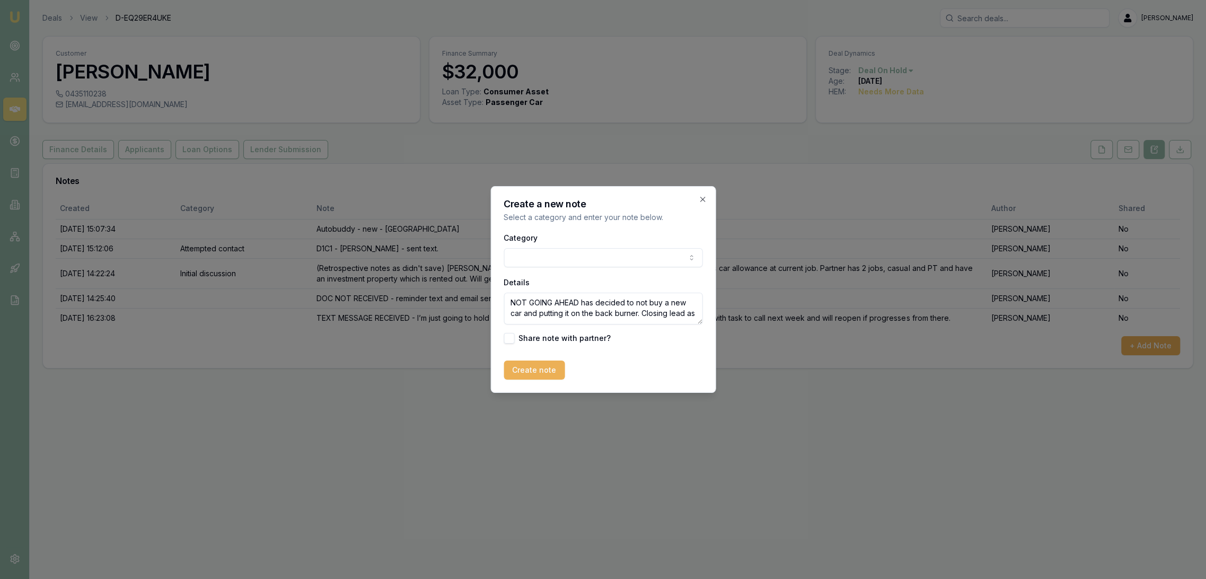
scroll to position [4, 0]
type textarea "NOT GOING AHEAD has decided to not buy a new car and putting it on the back bur…"
click at [534, 369] on button "Create note" at bounding box center [533, 369] width 61 height 19
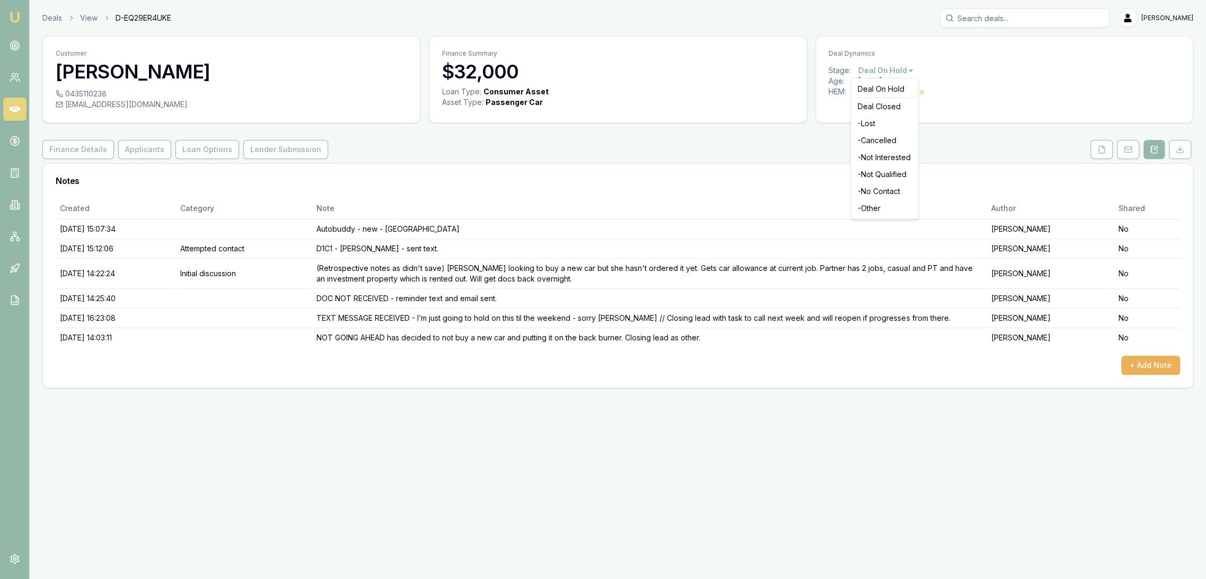
click at [878, 67] on html "Emu Broker Deals View D-EQ29ER4UKE [PERSON_NAME] Toggle Menu Customer [PERSON_N…" at bounding box center [603, 289] width 1206 height 579
drag, startPoint x: 882, startPoint y: 207, endPoint x: 744, endPoint y: 180, distance: 140.3
click at [881, 206] on div "- Other" at bounding box center [884, 208] width 63 height 17
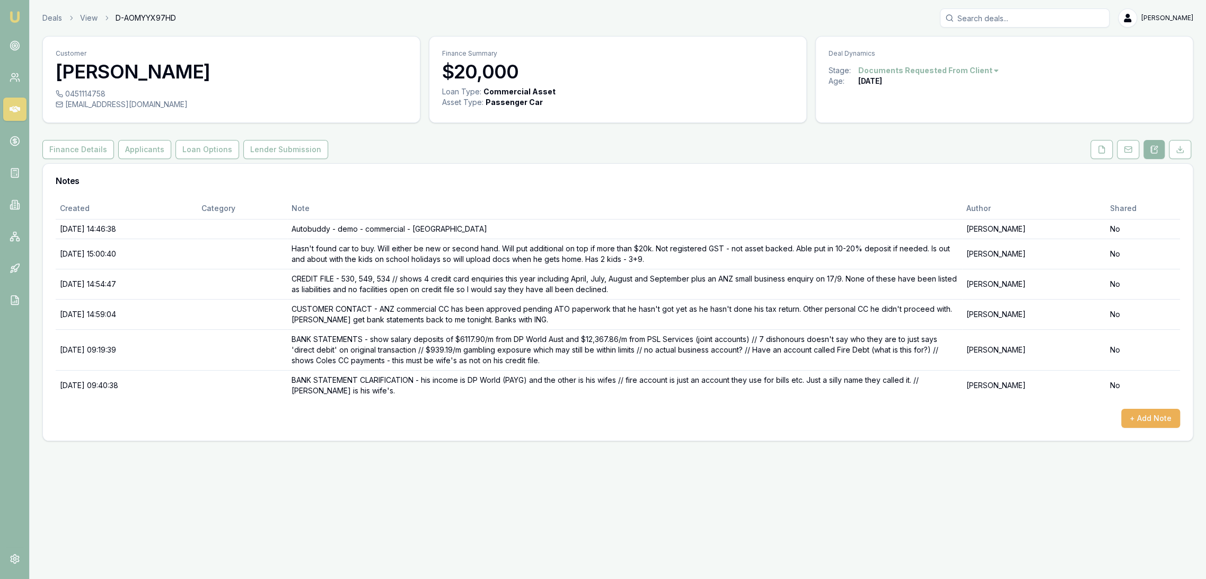
click at [954, 67] on html "Emu Broker Deals View D-AOMYYX97HD [PERSON_NAME] Toggle Menu Customer [PERSON_N…" at bounding box center [603, 289] width 1206 height 579
click at [910, 209] on div "- Other" at bounding box center [923, 208] width 63 height 17
click at [882, 67] on html "Emu Broker Deals View D-AOMYYX97HD Robyn Adams Toggle Menu Customer Pouono Lope…" at bounding box center [603, 289] width 1206 height 579
click at [1093, 148] on html "Emu Broker Deals View D-AOMYYX97HD Robyn Adams Toggle Menu Customer Pouono Lope…" at bounding box center [603, 289] width 1206 height 579
click at [1100, 148] on icon at bounding box center [1101, 149] width 8 height 8
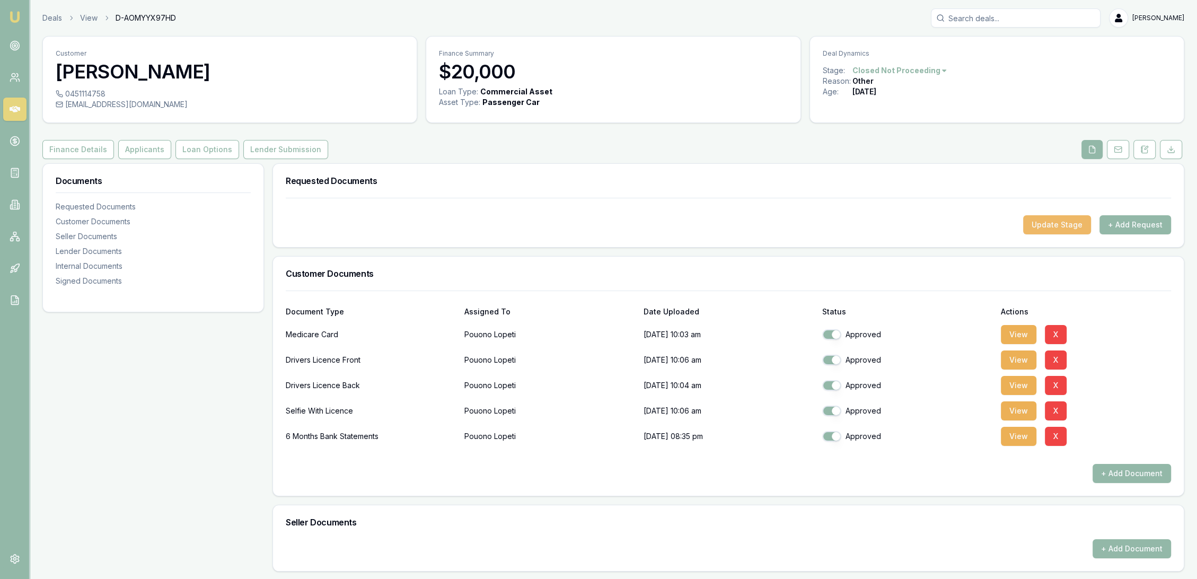
click at [1045, 223] on button "Update Stage" at bounding box center [1057, 224] width 68 height 19
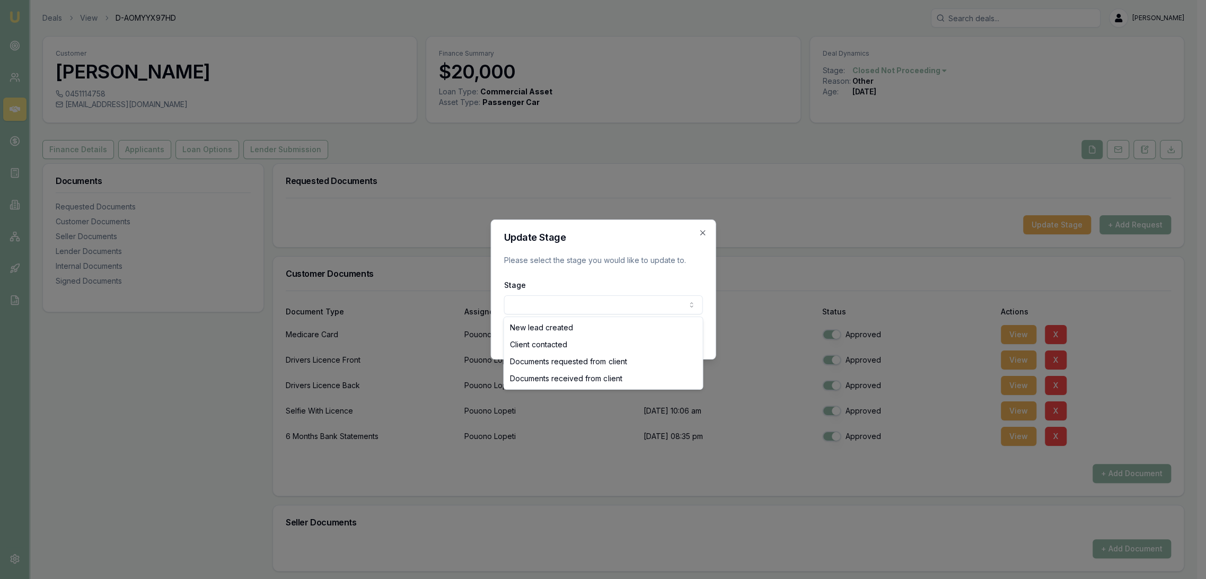
click at [594, 307] on body "Emu Broker Deals View D-AOMYYX97HD Robyn Adams Toggle Menu Customer Pouono Lope…" at bounding box center [598, 289] width 1197 height 579
click at [564, 298] on body "Emu Broker Deals View D-AOMYYX97HD Robyn Adams Toggle Menu Customer Pouono Lope…" at bounding box center [594, 289] width 1188 height 579
select select "DOCUMENTS_RECEIVED_FROM_CLIENT"
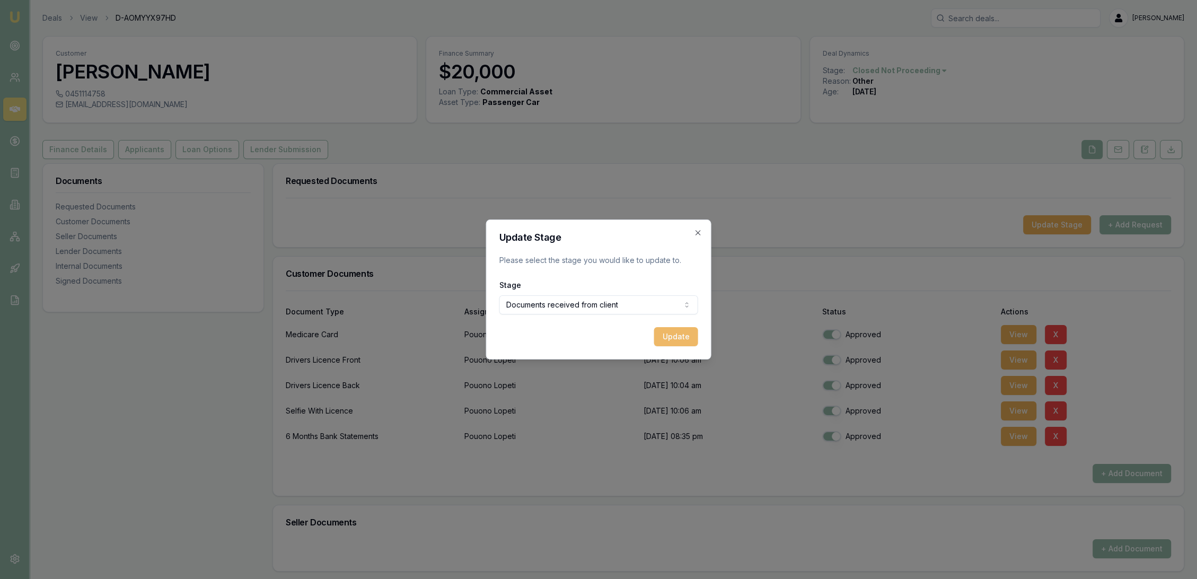
drag, startPoint x: 674, startPoint y: 333, endPoint x: 668, endPoint y: 333, distance: 5.8
click at [671, 333] on button "Update" at bounding box center [676, 336] width 44 height 19
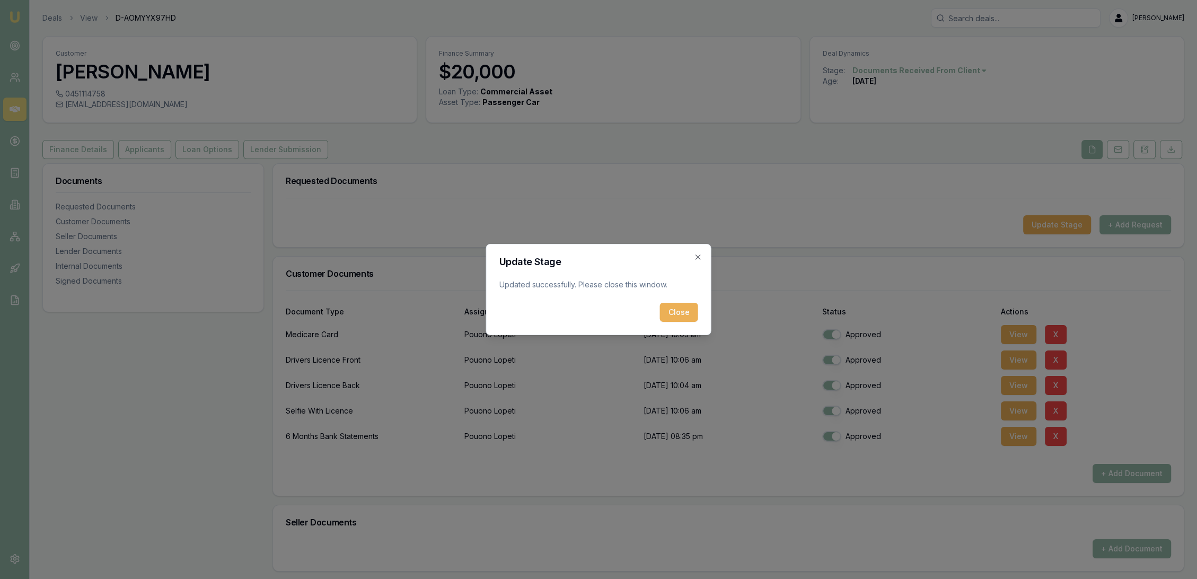
click at [656, 303] on div "Close" at bounding box center [598, 312] width 199 height 19
click at [671, 313] on button "Close" at bounding box center [679, 312] width 38 height 19
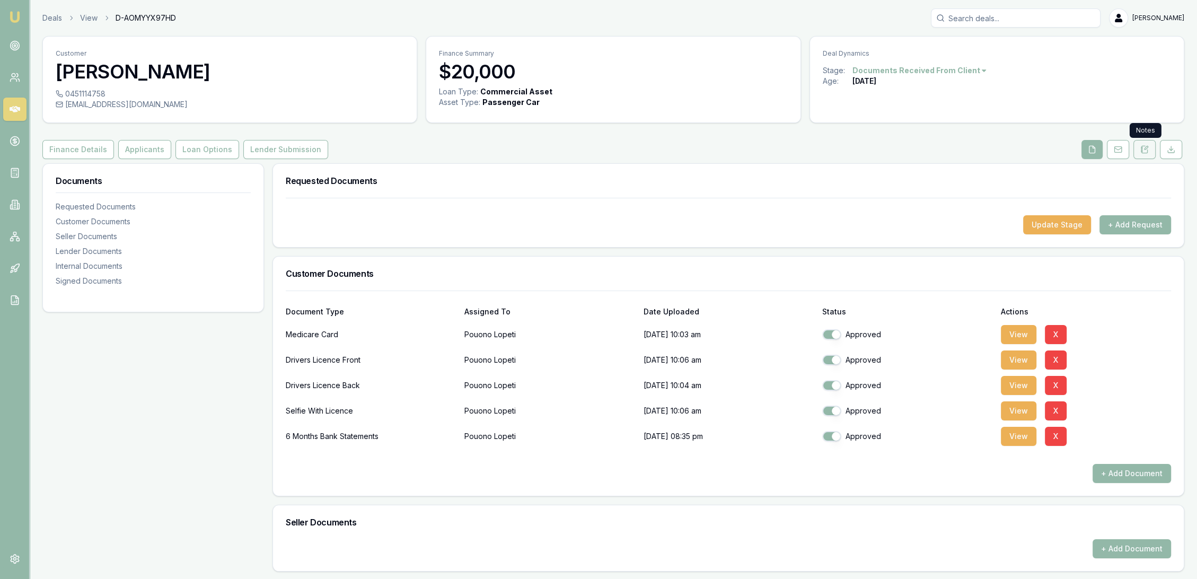
click at [1146, 145] on icon at bounding box center [1144, 149] width 8 height 8
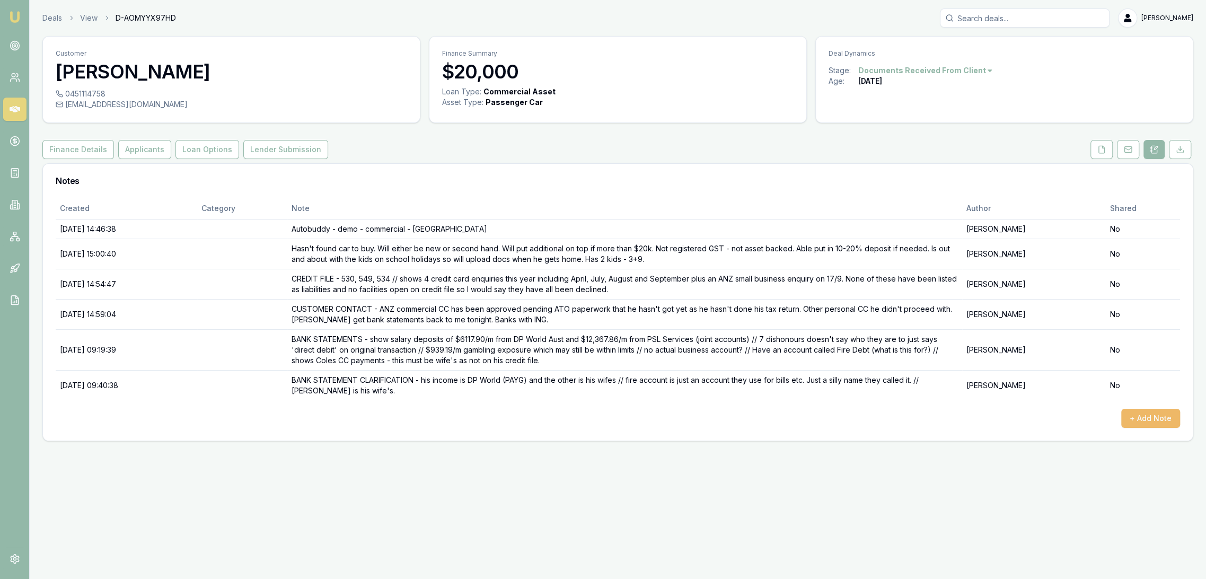
click at [1151, 423] on button "+ Add Note" at bounding box center [1150, 418] width 59 height 19
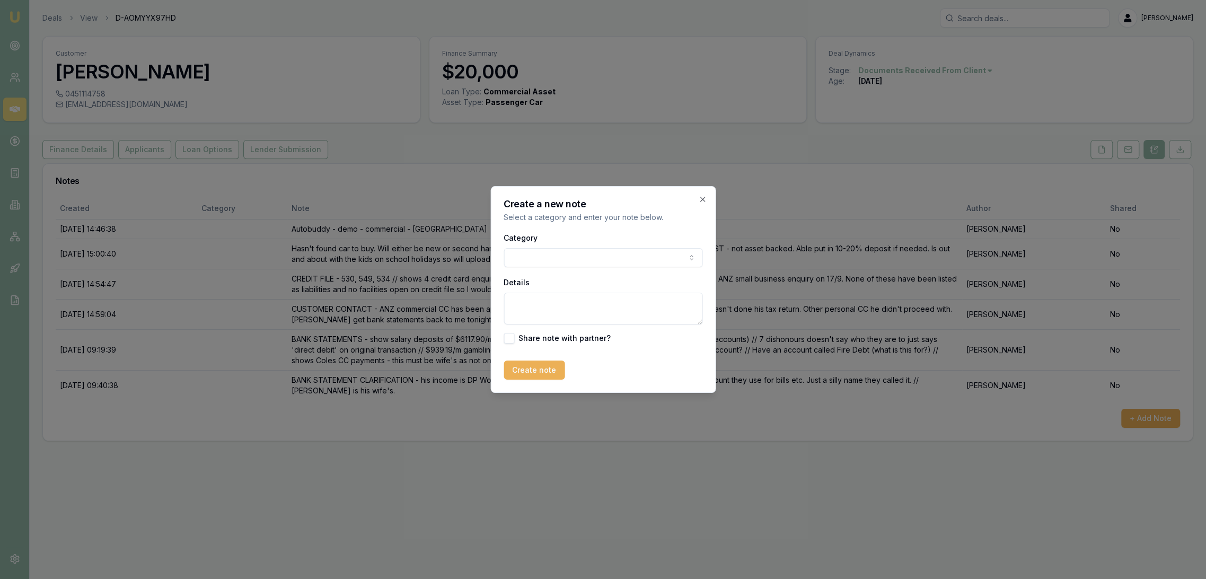
click at [552, 315] on textarea "Details" at bounding box center [602, 309] width 199 height 32
click at [643, 306] on textarea "FINACIER INVESTIGATION -" at bounding box center [602, 309] width 199 height 32
click at [689, 300] on textarea "FINACIER INVESTIGATION - ABN 6/24 no GST" at bounding box center [602, 309] width 199 height 32
type textarea "FINACIER INVESTIGATION - ABN 6/24 no GST - Renter - mid score - prefer no banki…"
click at [521, 369] on button "Create note" at bounding box center [533, 369] width 61 height 19
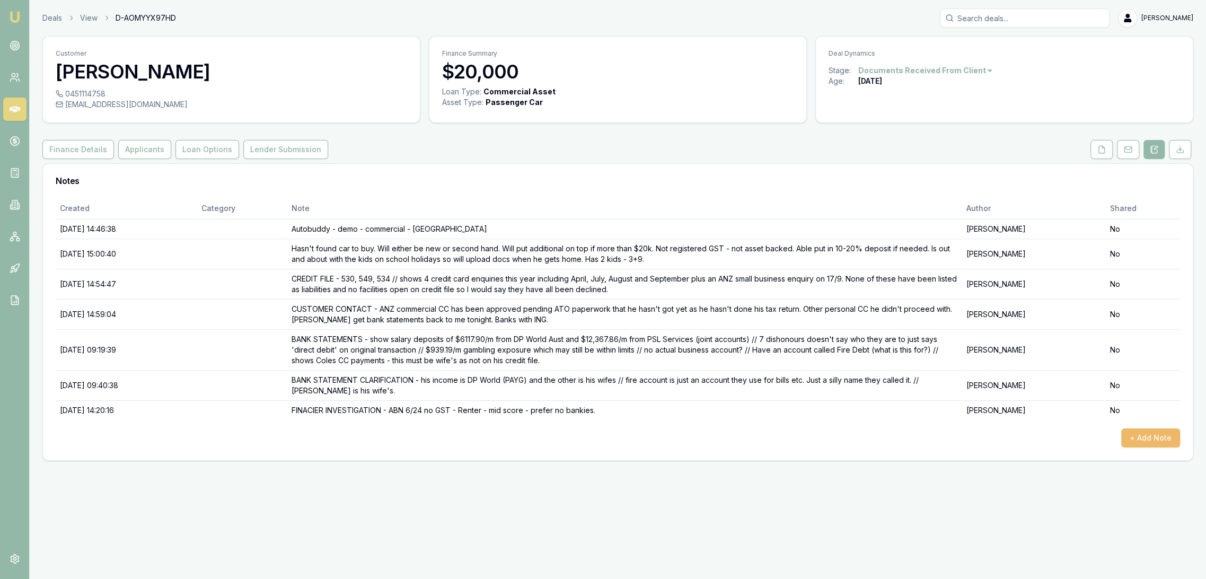
click at [1155, 433] on button "+ Add Note" at bounding box center [1150, 437] width 59 height 19
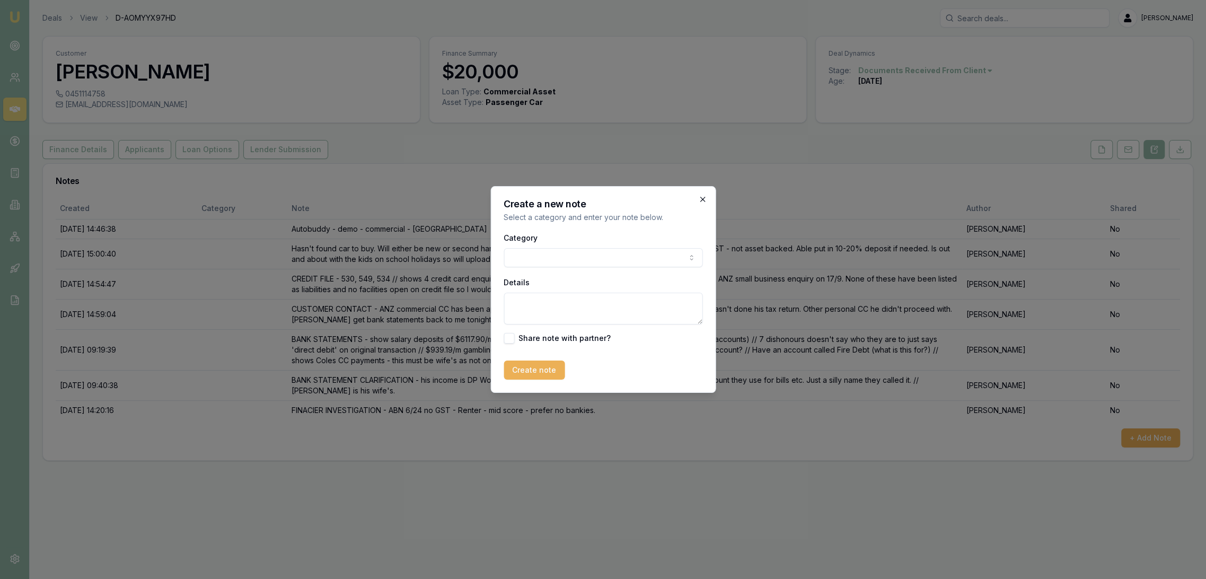
click at [700, 200] on icon "button" at bounding box center [702, 199] width 8 height 8
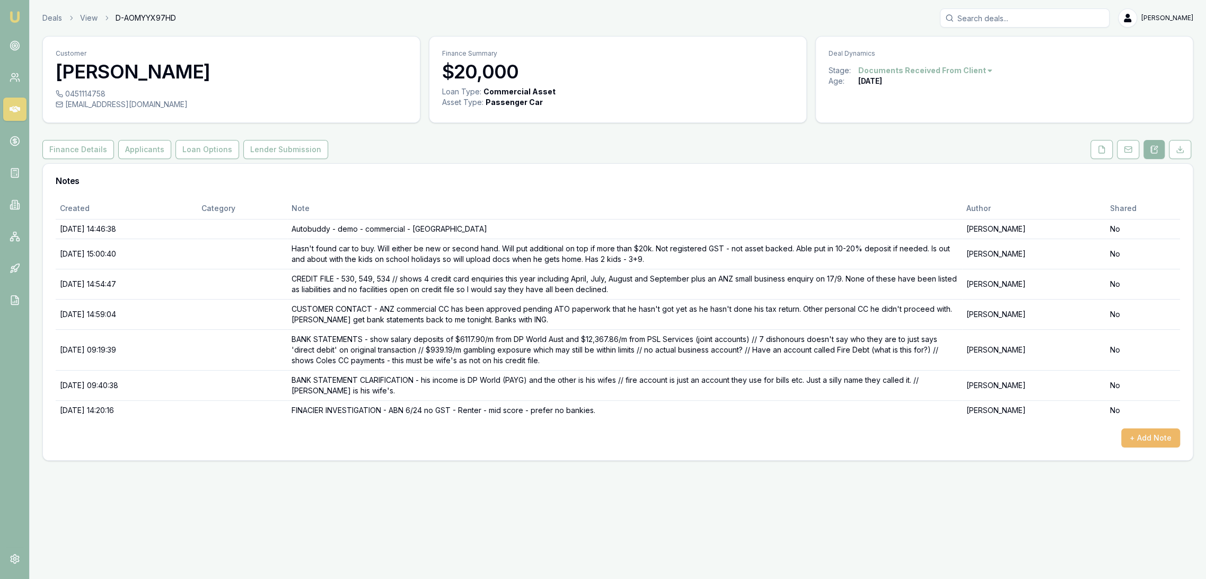
click at [1153, 433] on button "+ Add Note" at bounding box center [1150, 437] width 59 height 19
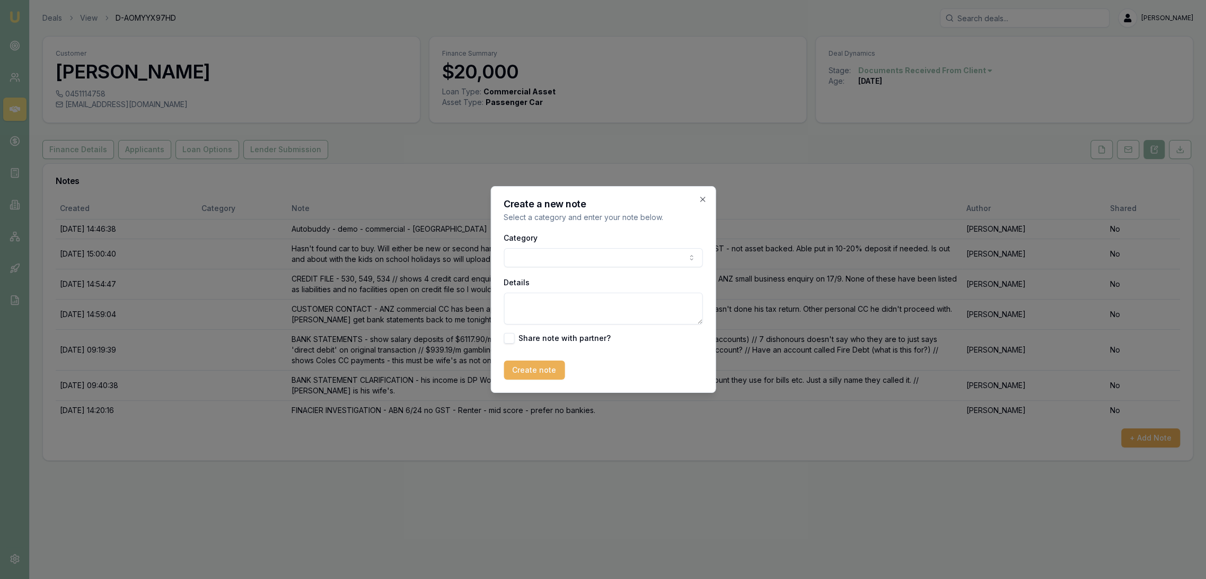
click at [521, 309] on textarea "Details" at bounding box center [602, 309] width 199 height 32
drag, startPoint x: 543, startPoint y: 302, endPoint x: 625, endPoint y: 302, distance: 81.6
click at [625, 302] on textarea "ALLIED - OUT as capped at $50k." at bounding box center [602, 309] width 199 height 32
click at [608, 299] on textarea "ALLIED - capped at $50k." at bounding box center [602, 309] width 199 height 32
click at [670, 302] on textarea "ALLIED - capped at $50k - 20% deposit" at bounding box center [602, 309] width 199 height 32
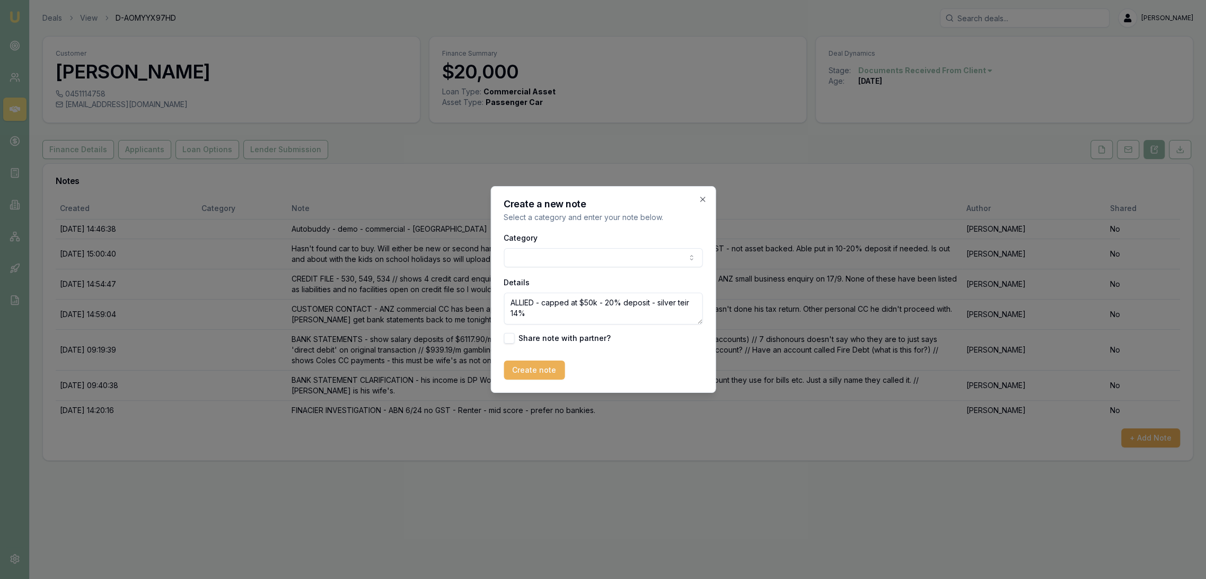
type textarea "ALLIED - capped at $50k - 20% deposit - silver teir 14%"
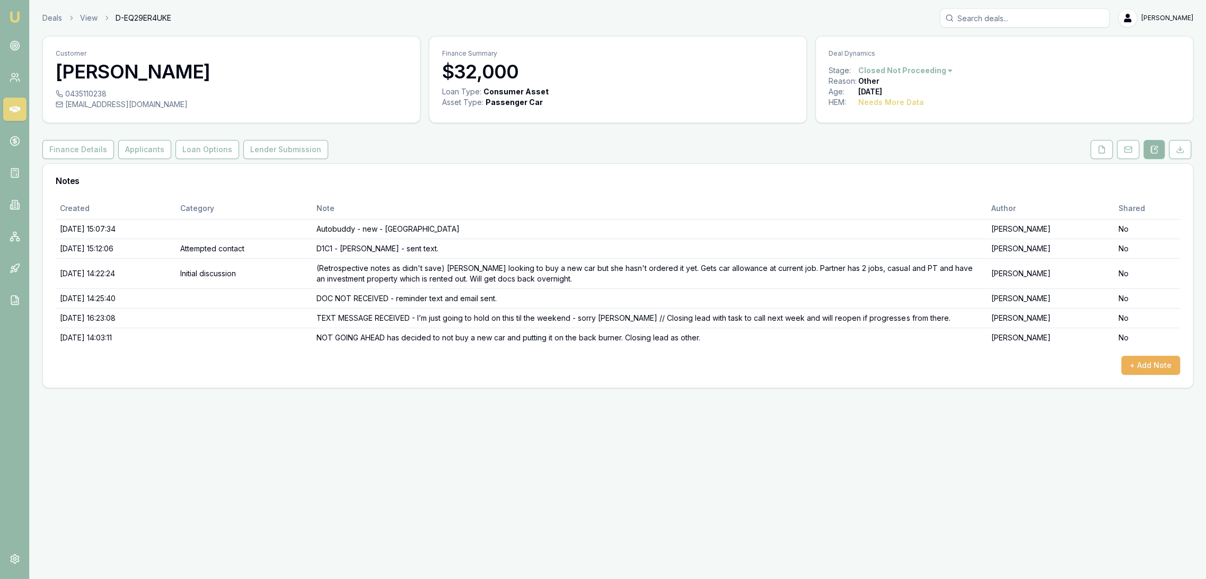
click at [15, 16] on img at bounding box center [14, 17] width 13 height 13
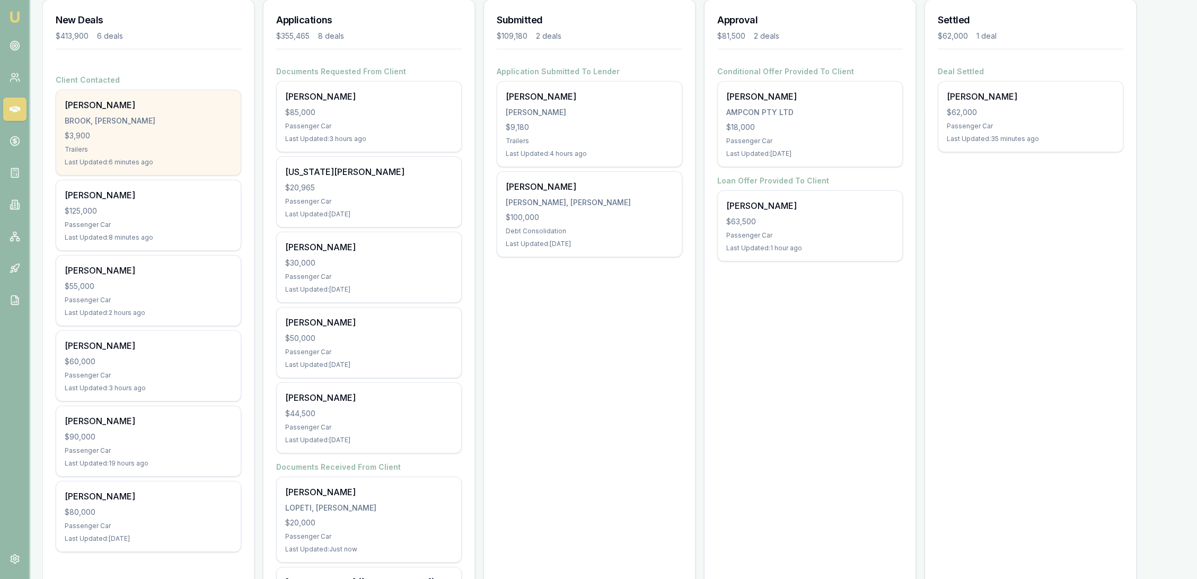
scroll to position [176, 0]
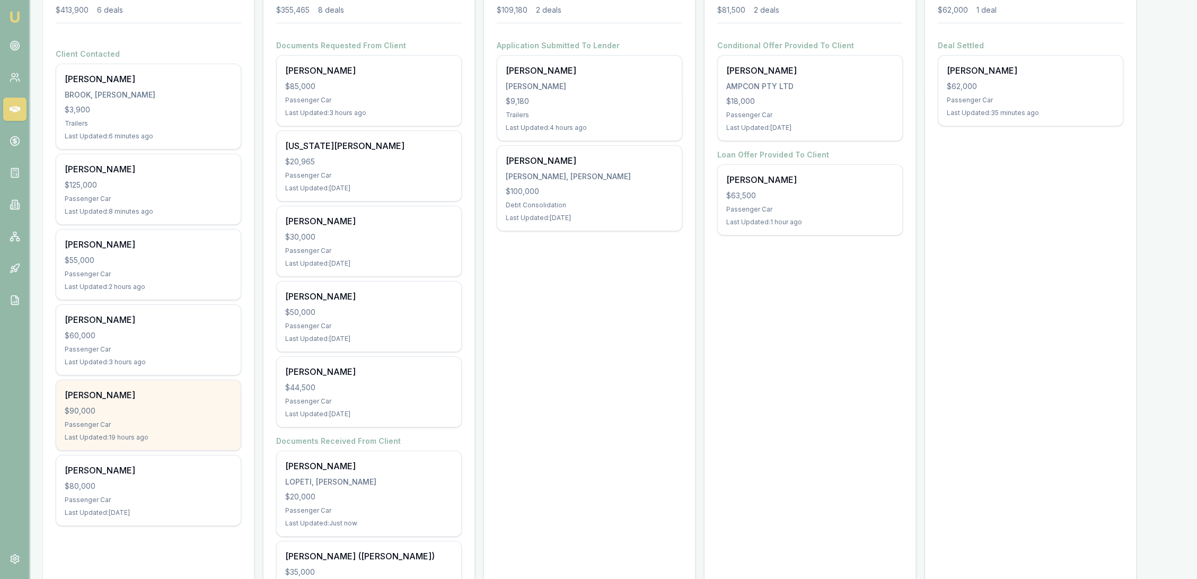
click at [127, 402] on div "[PERSON_NAME] $90,000 Passenger Car Last Updated: 19 hours ago" at bounding box center [148, 415] width 184 height 70
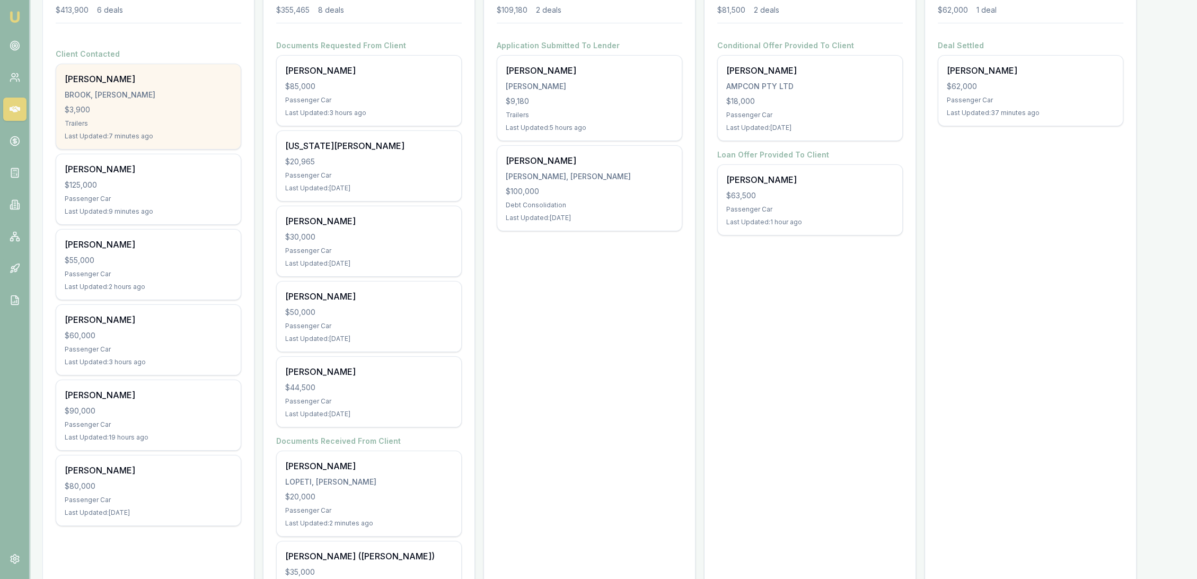
click at [107, 118] on div "[PERSON_NAME], [PERSON_NAME] $3,900 Trailers Last Updated: 7 minutes ago" at bounding box center [148, 106] width 184 height 85
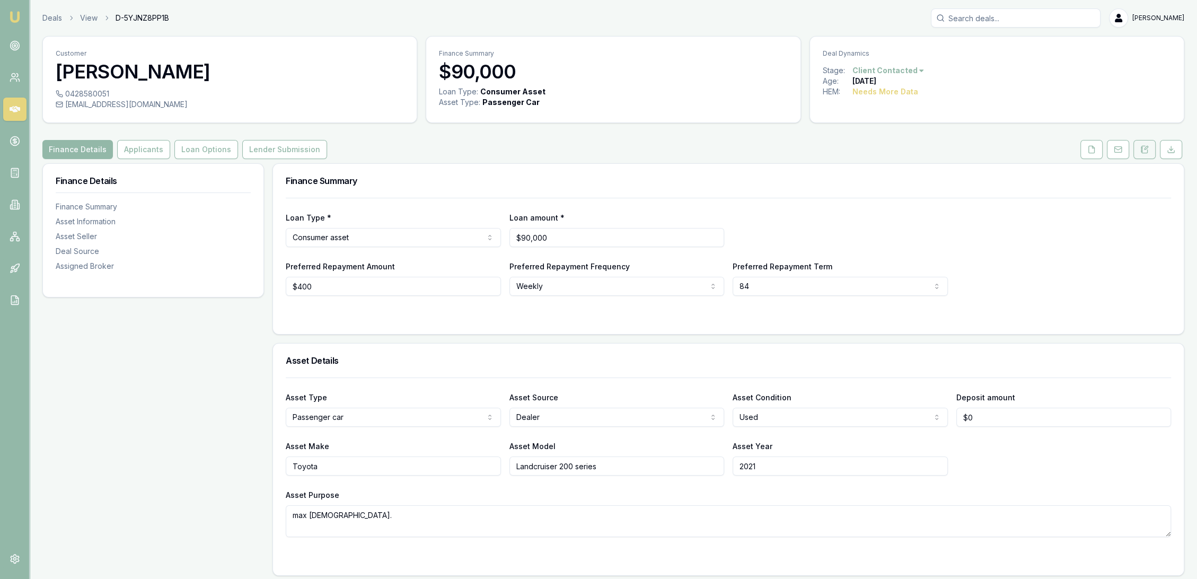
click at [1143, 148] on icon at bounding box center [1144, 149] width 8 height 8
click at [1140, 147] on icon at bounding box center [1144, 149] width 8 height 8
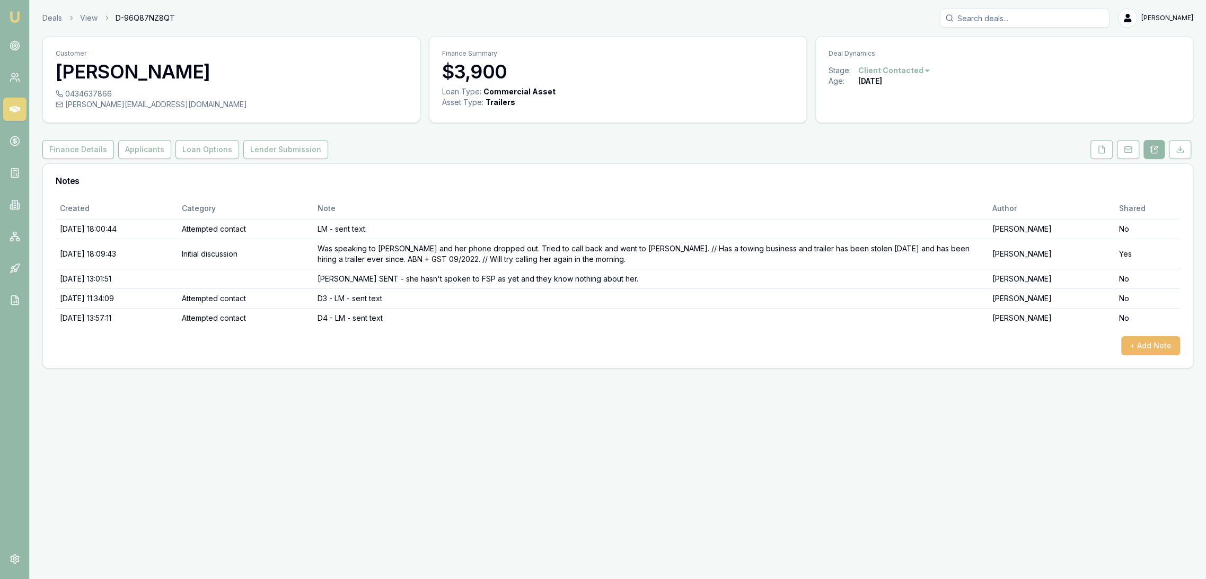
click at [1150, 346] on button "+ Add Note" at bounding box center [1150, 345] width 59 height 19
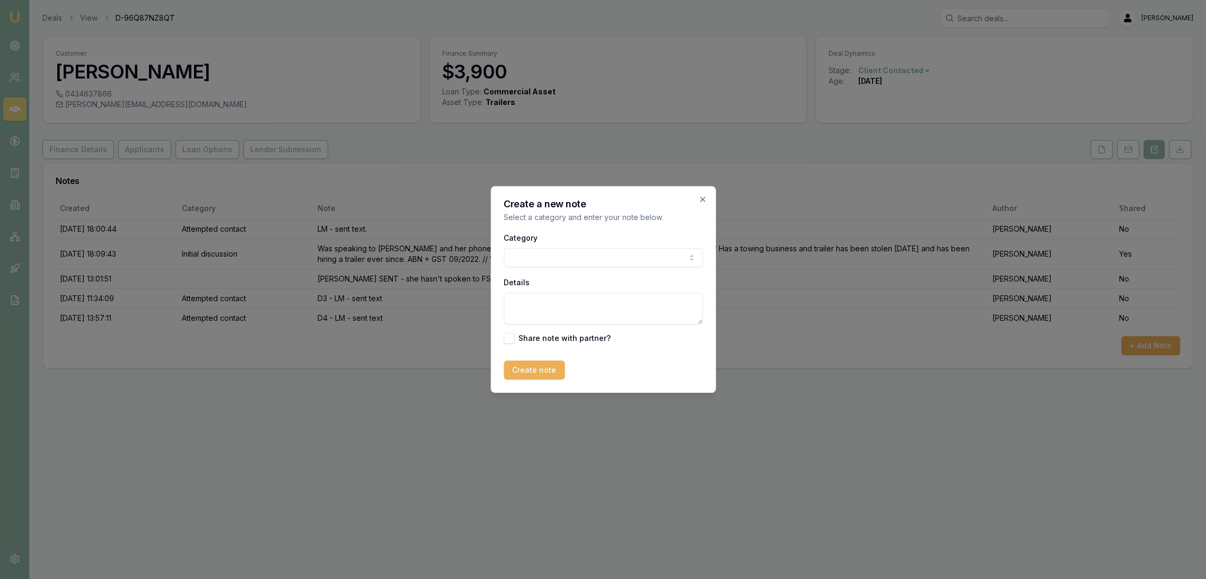
click at [528, 304] on textarea "Details" at bounding box center [602, 309] width 199 height 32
type textarea "TEXT RECEIVED - will send through invoice and all her ID soon."
click at [536, 369] on button "Create note" at bounding box center [533, 369] width 61 height 19
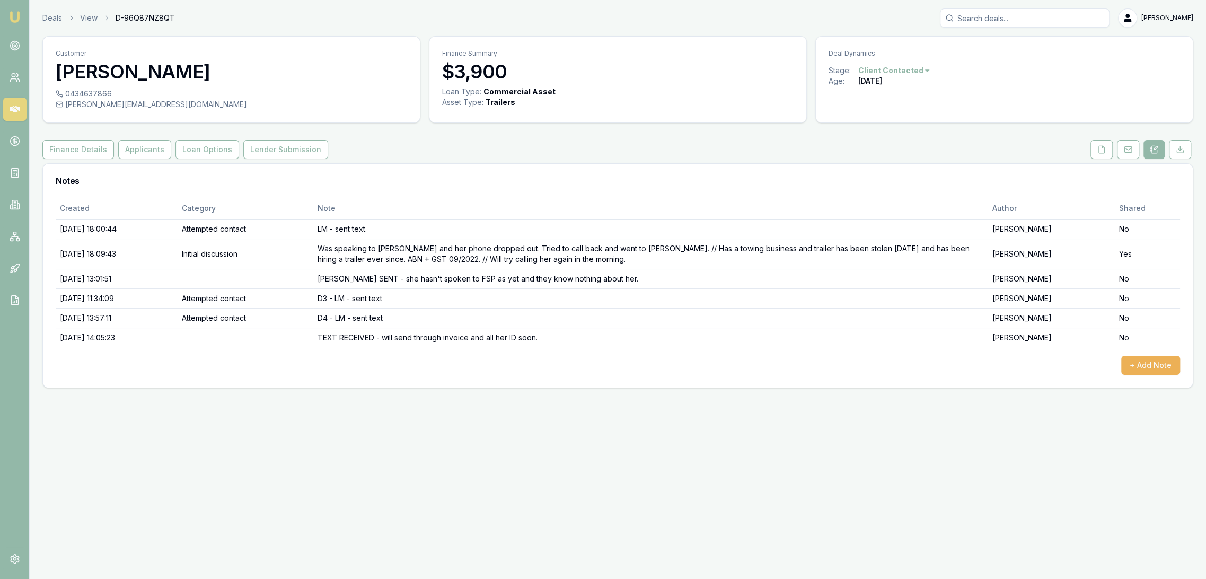
drag, startPoint x: 19, startPoint y: 16, endPoint x: 25, endPoint y: 13, distance: 6.9
click at [18, 16] on img at bounding box center [14, 17] width 13 height 13
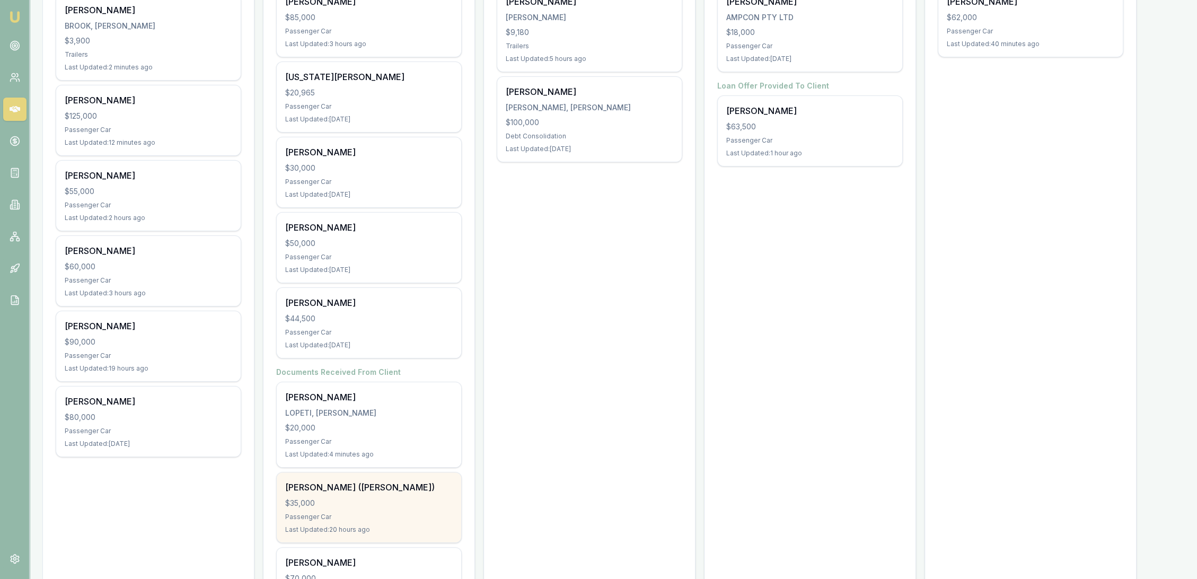
scroll to position [77, 0]
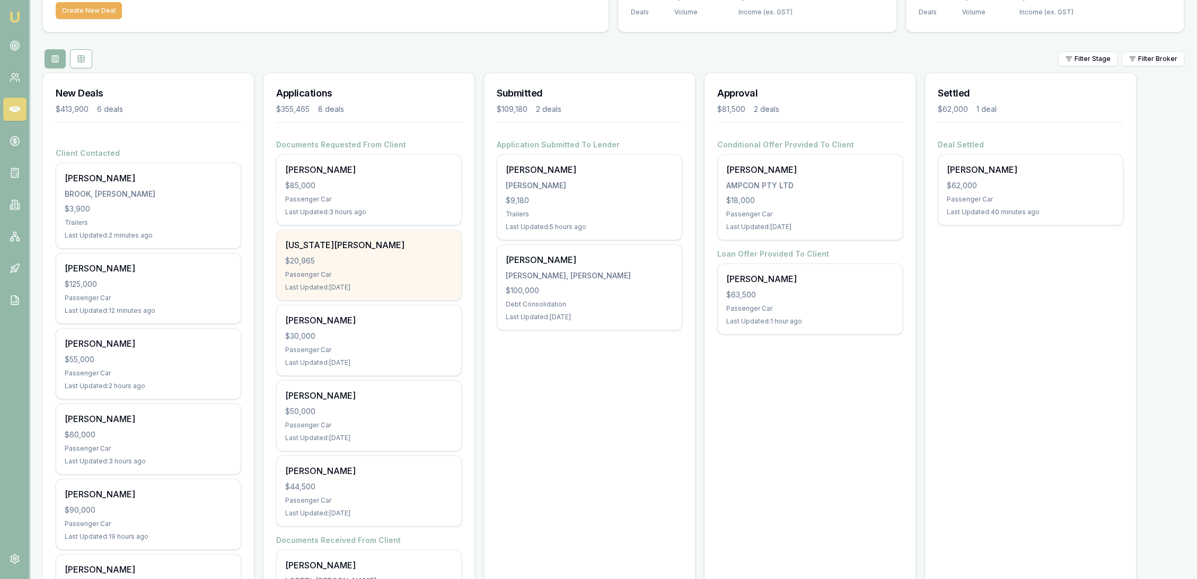
click at [364, 276] on div "Passenger Car" at bounding box center [368, 274] width 167 height 8
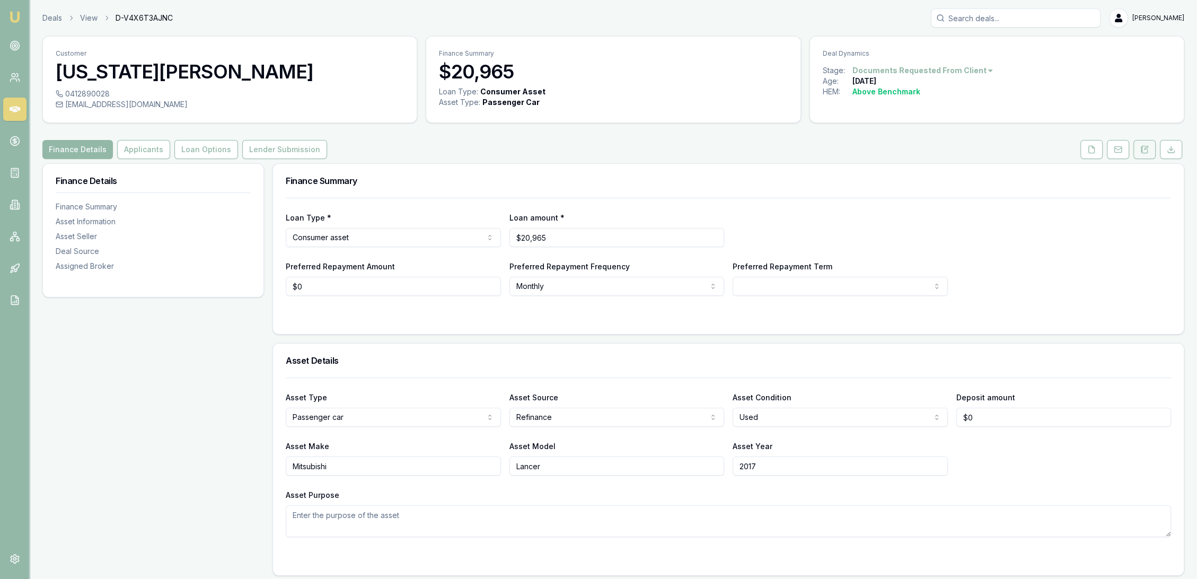
click at [1144, 154] on button at bounding box center [1144, 149] width 22 height 19
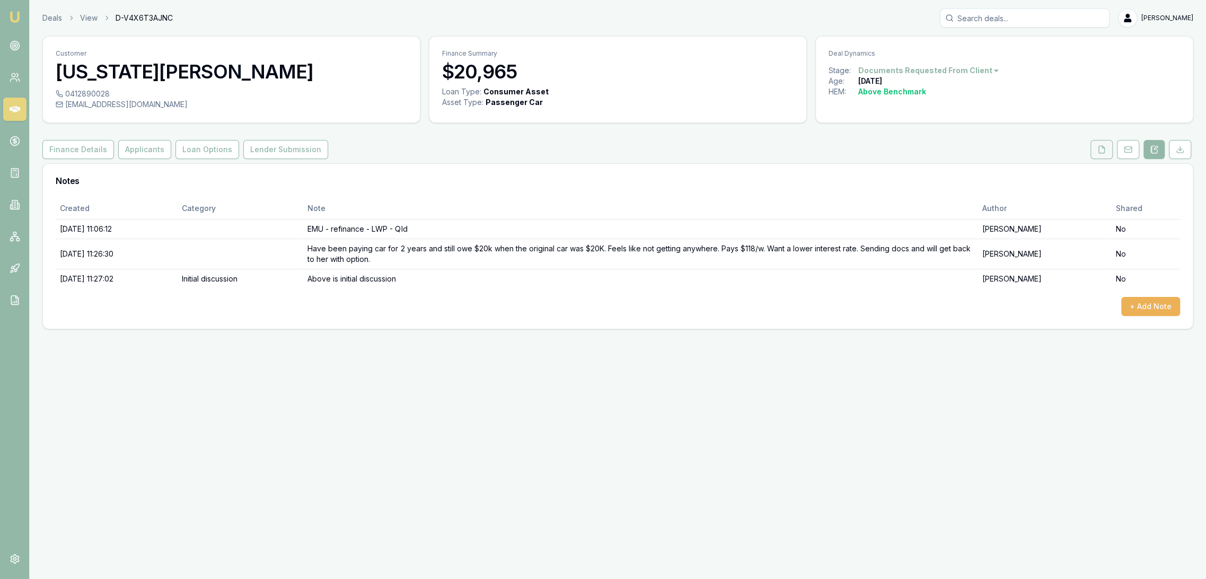
click at [1109, 141] on button at bounding box center [1101, 149] width 22 height 19
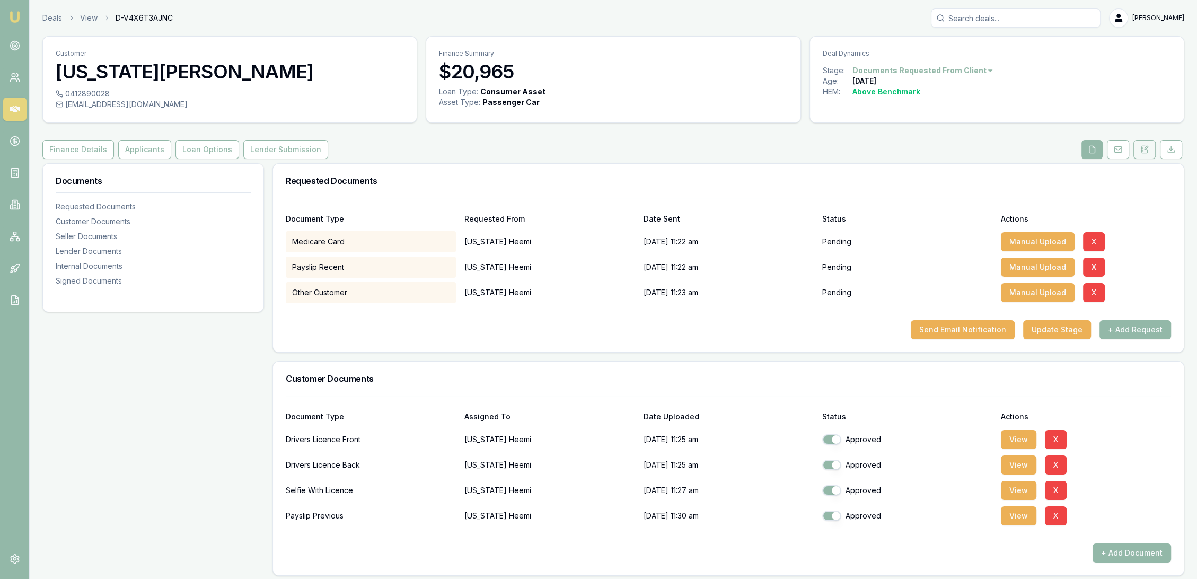
click at [1142, 146] on icon at bounding box center [1145, 149] width 6 height 7
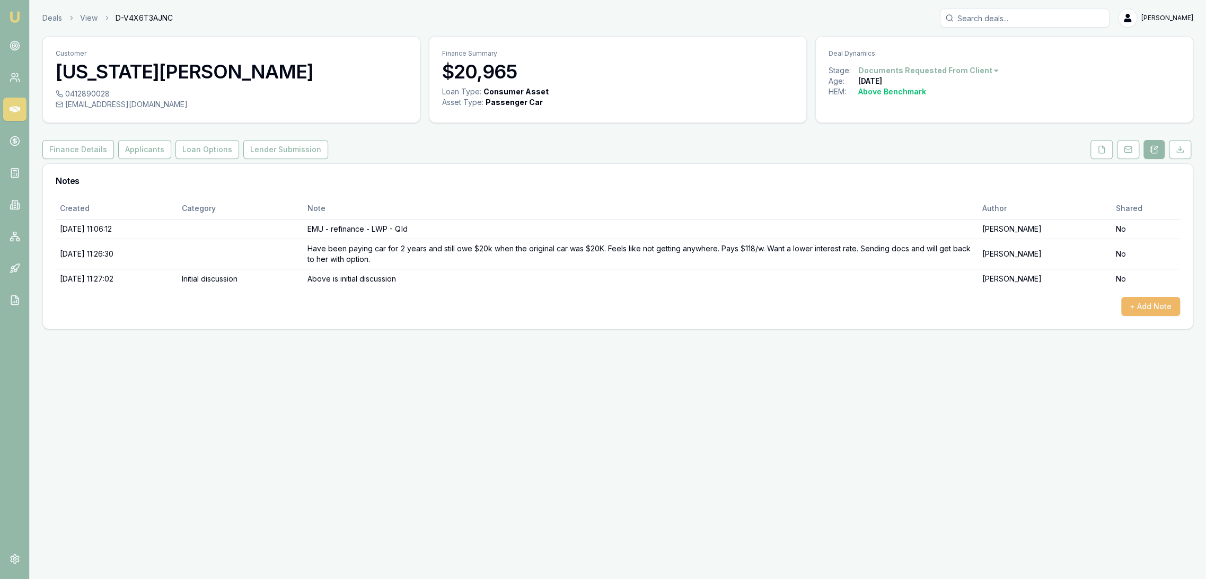
click at [1144, 304] on button "+ Add Note" at bounding box center [1150, 306] width 59 height 19
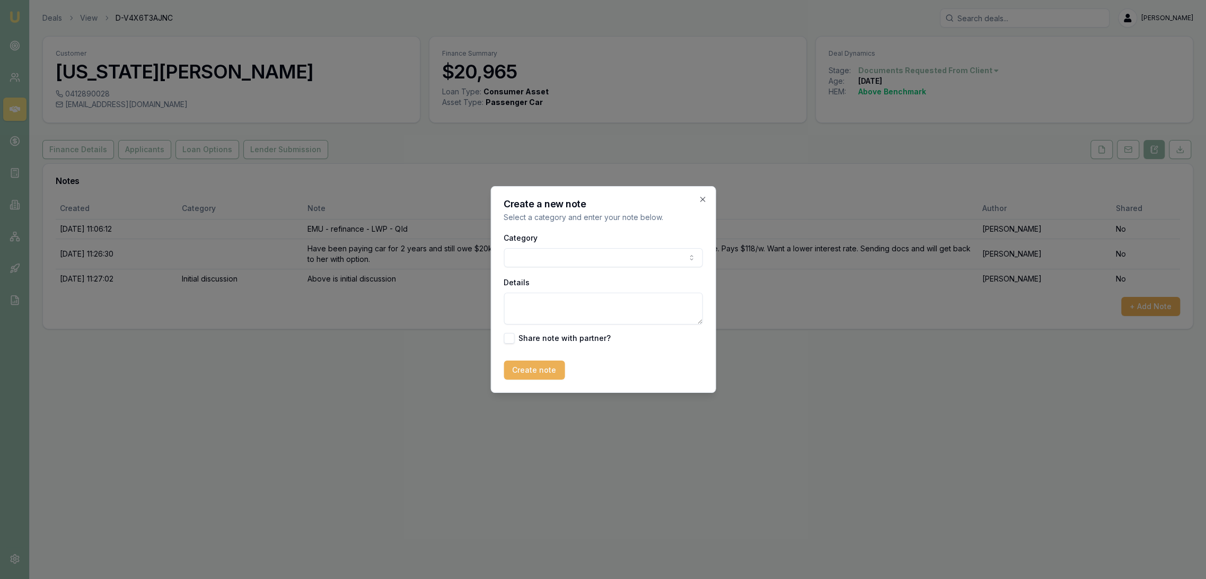
click at [560, 255] on body "Emu Broker Deals View D-V4X6T3AJNC [PERSON_NAME] Toggle Menu Customer [US_STATE…" at bounding box center [603, 289] width 1206 height 579
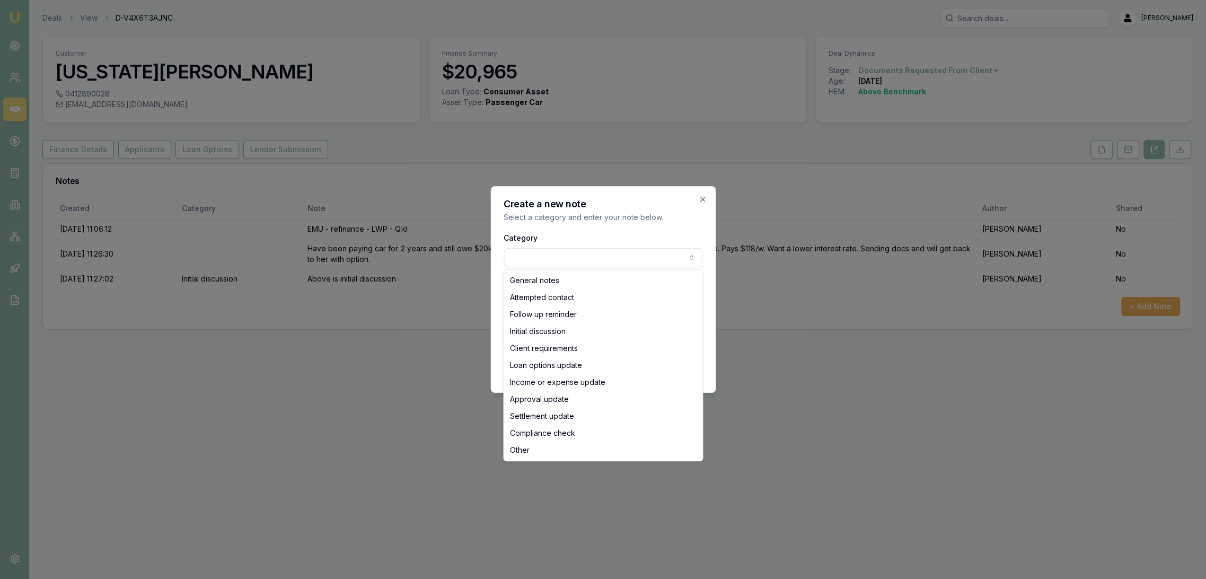
select select "ATTEMPTED_CONTACT"
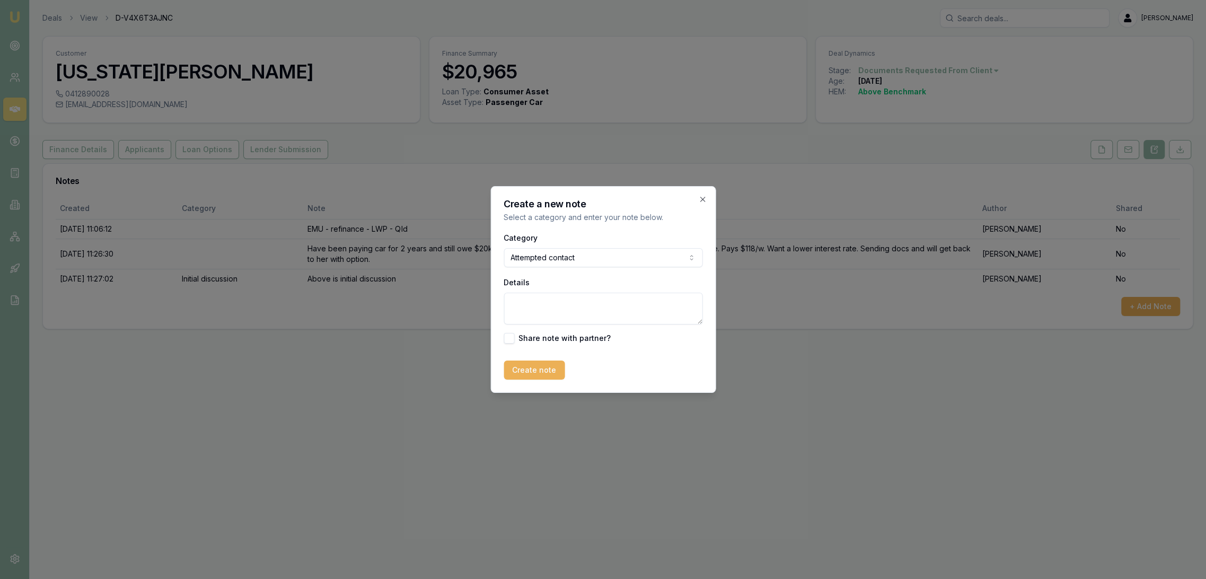
click at [534, 311] on textarea "Details" at bounding box center [602, 309] width 199 height 32
type textarea "straight to [PERSON_NAME] - sent text"
click at [526, 376] on button "Create note" at bounding box center [533, 369] width 61 height 19
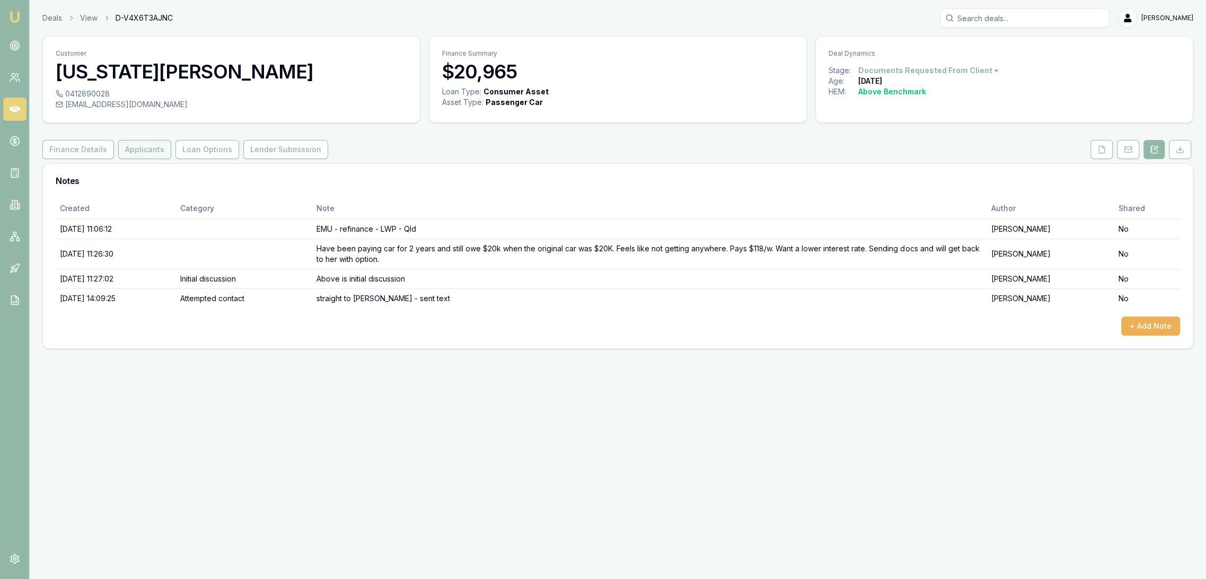
click at [151, 142] on button "Applicants" at bounding box center [144, 149] width 53 height 19
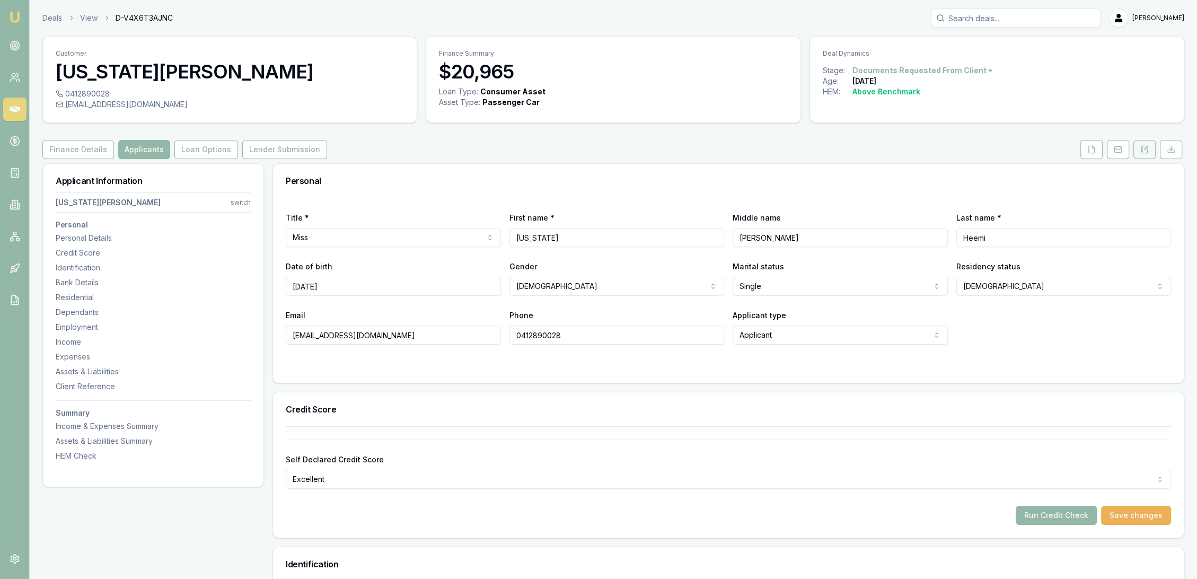
click at [1142, 147] on icon at bounding box center [1141, 147] width 2 height 0
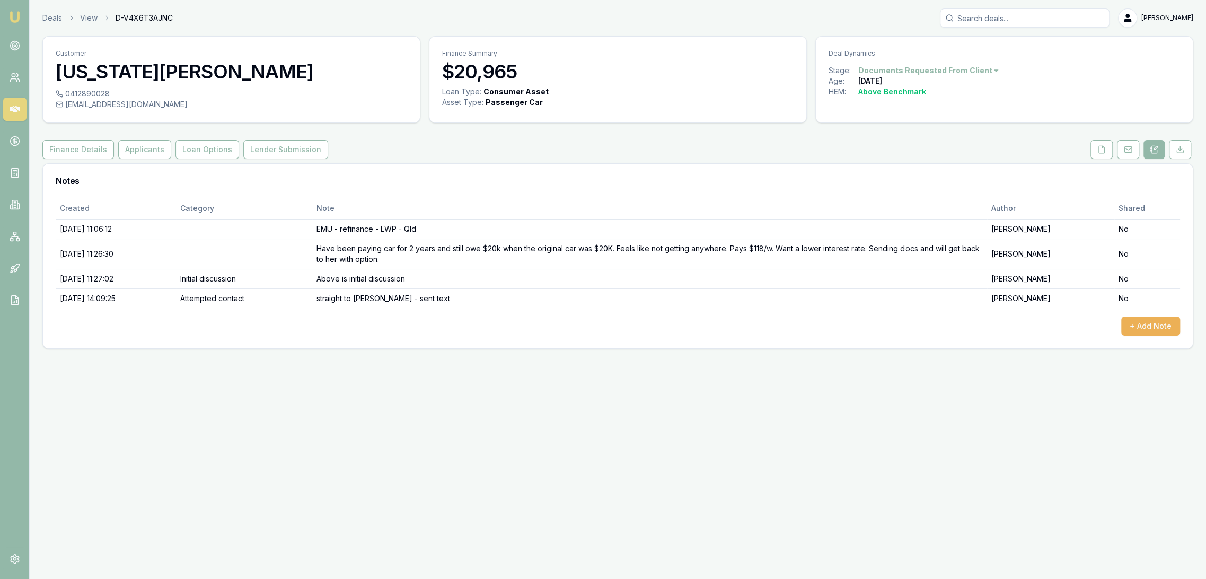
drag, startPoint x: 8, startPoint y: 13, endPoint x: 21, endPoint y: 2, distance: 17.3
click at [8, 13] on img at bounding box center [14, 17] width 13 height 13
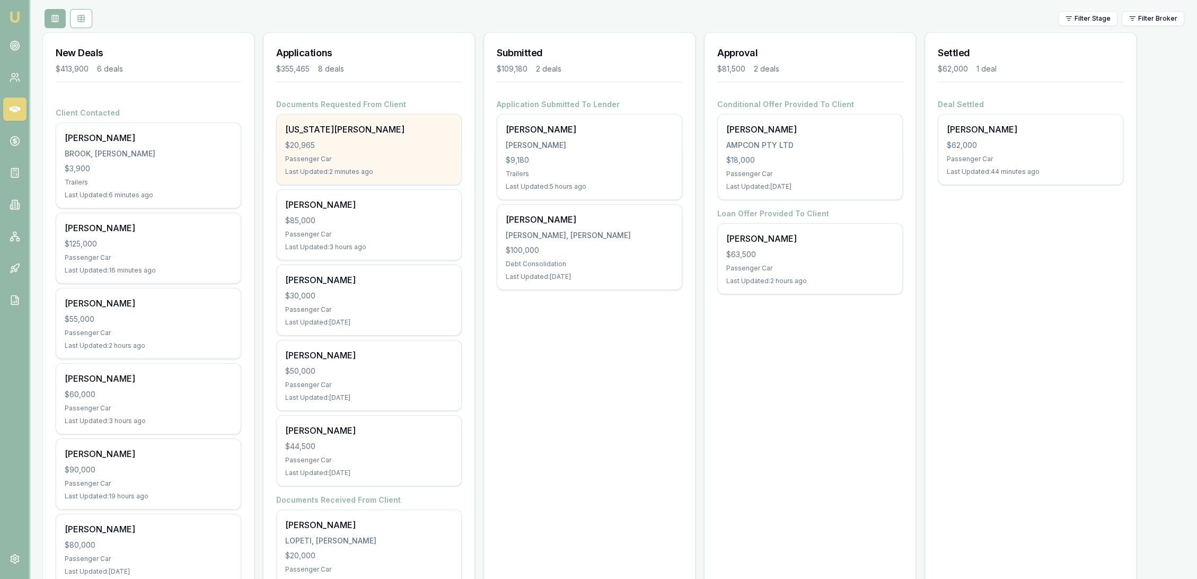
scroll to position [235, 0]
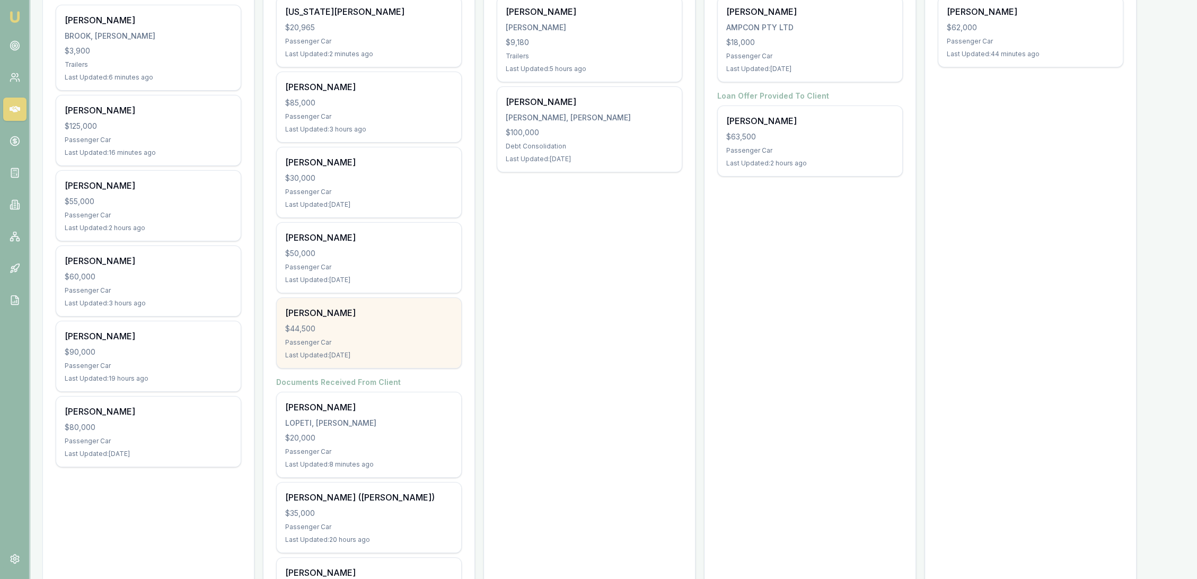
click at [358, 341] on div "Passenger Car" at bounding box center [368, 342] width 167 height 8
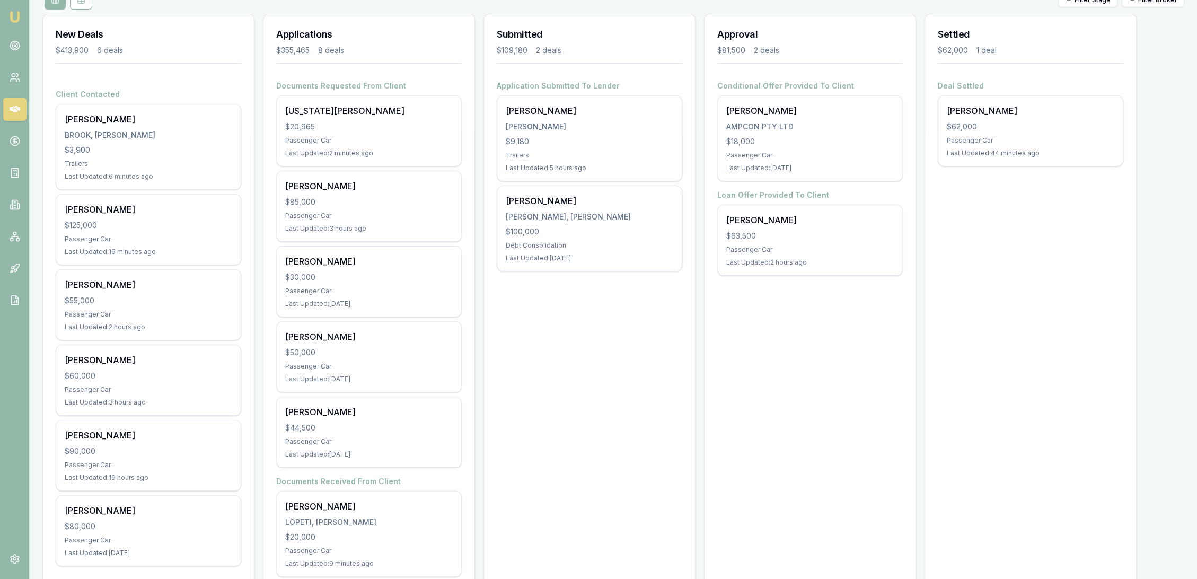
scroll to position [0, 0]
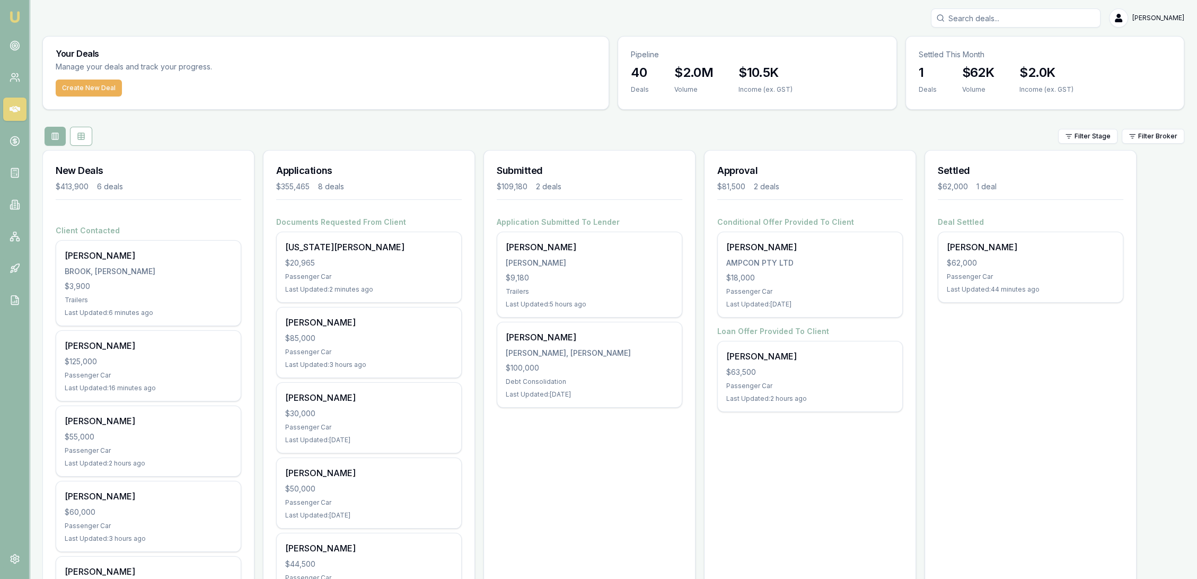
click at [1020, 229] on div "Deal Settled Roy Batt $62,000 Passenger Car Last Updated: 44 minutes ago" at bounding box center [1029, 260] width 185 height 86
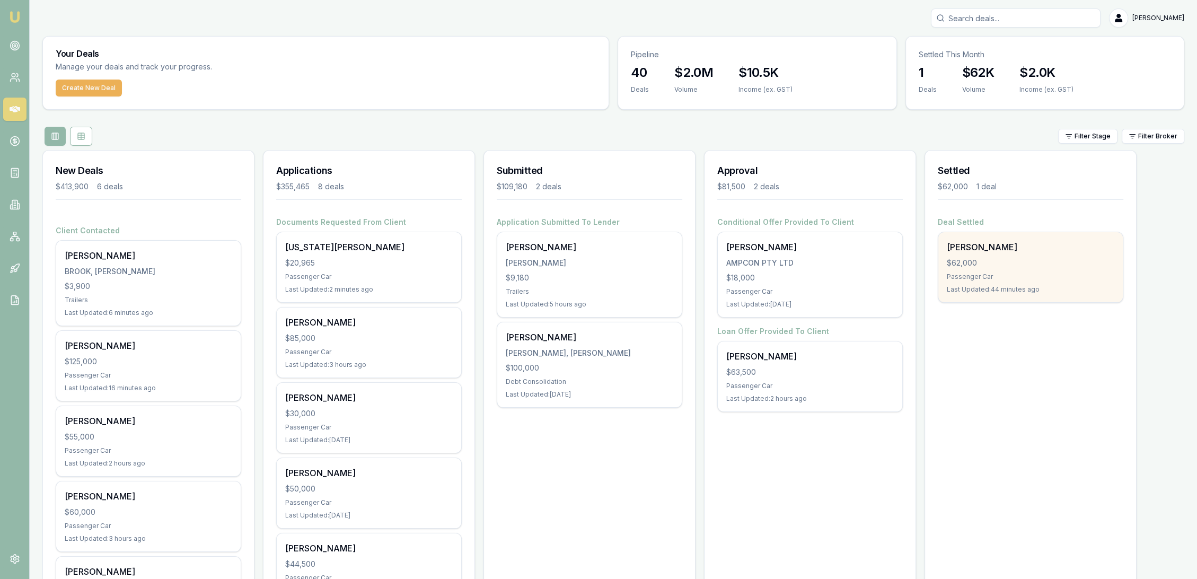
click at [1017, 240] on div "Roy Batt $62,000 Passenger Car Last Updated: 44 minutes ago" at bounding box center [1030, 267] width 184 height 70
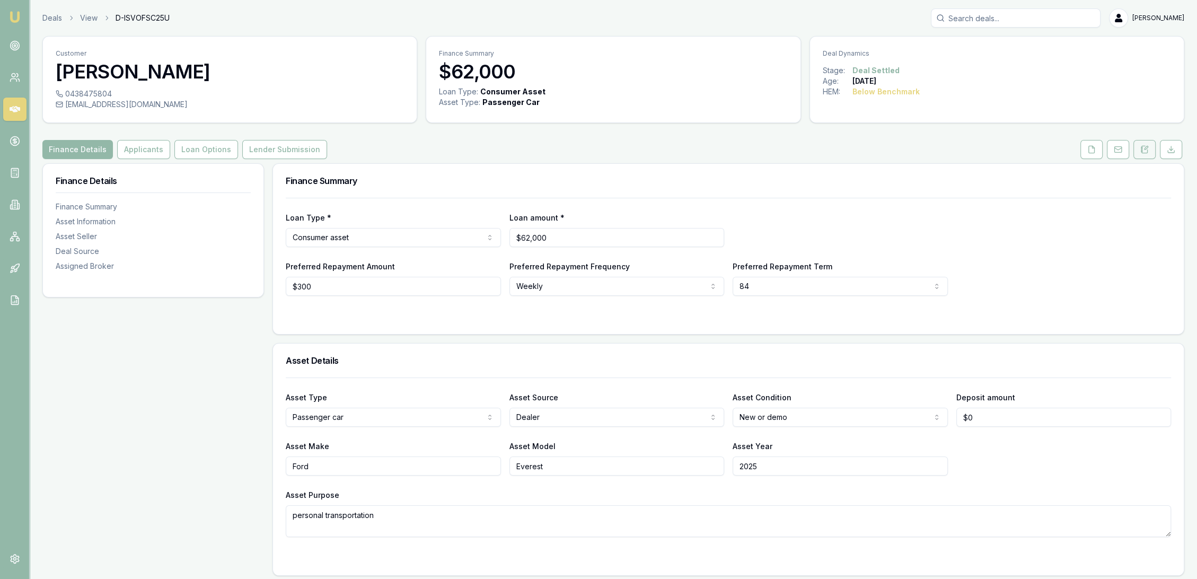
click at [1140, 150] on icon at bounding box center [1144, 149] width 8 height 8
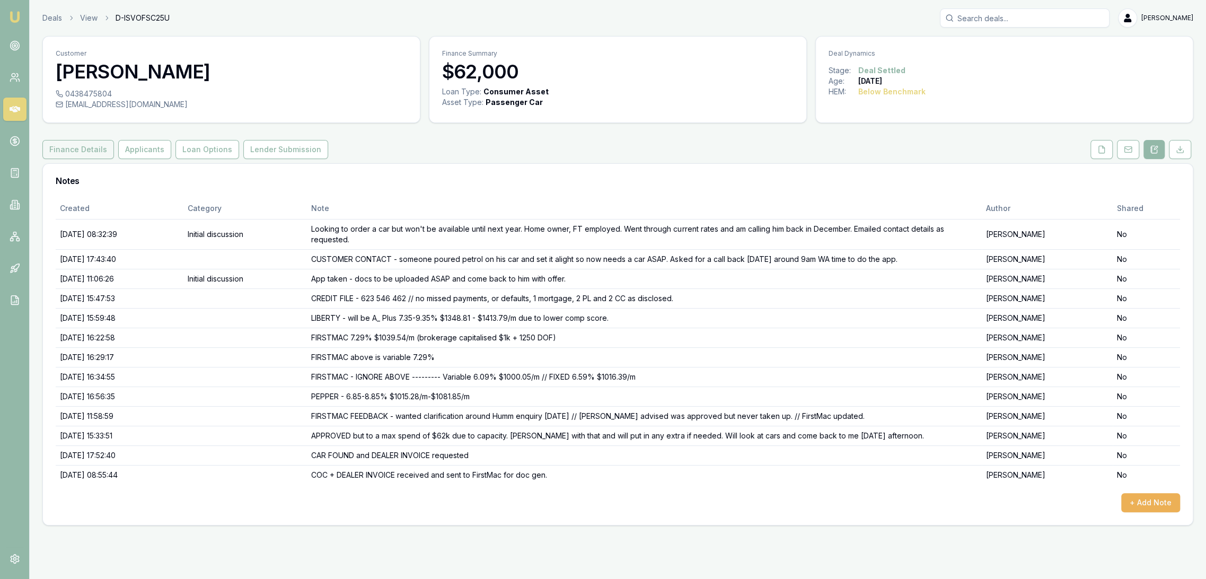
click at [56, 147] on button "Finance Details" at bounding box center [78, 149] width 72 height 19
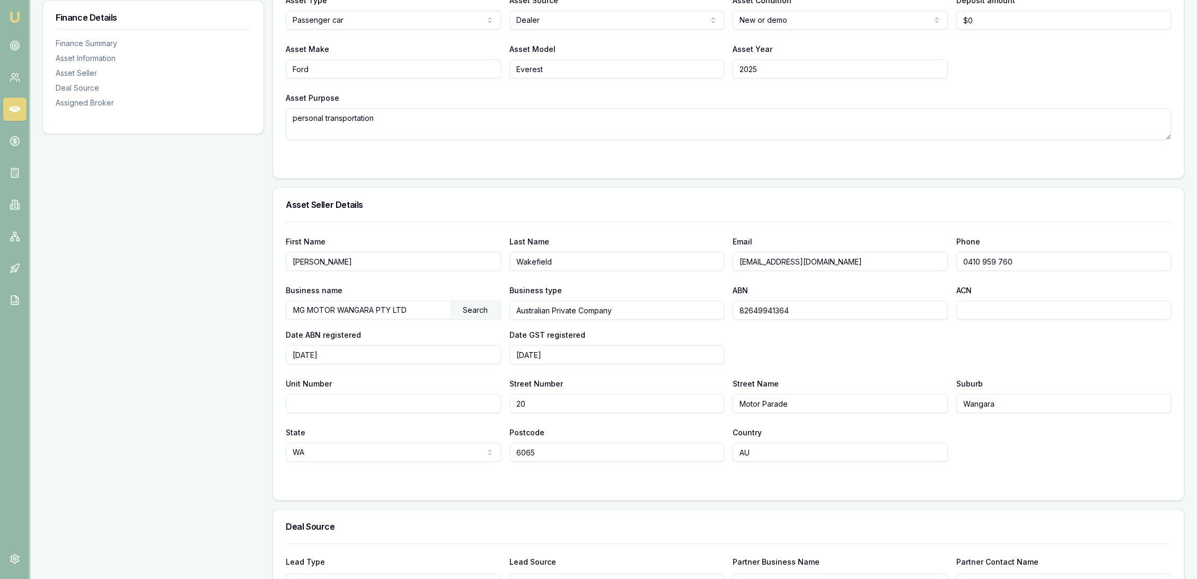
scroll to position [102, 0]
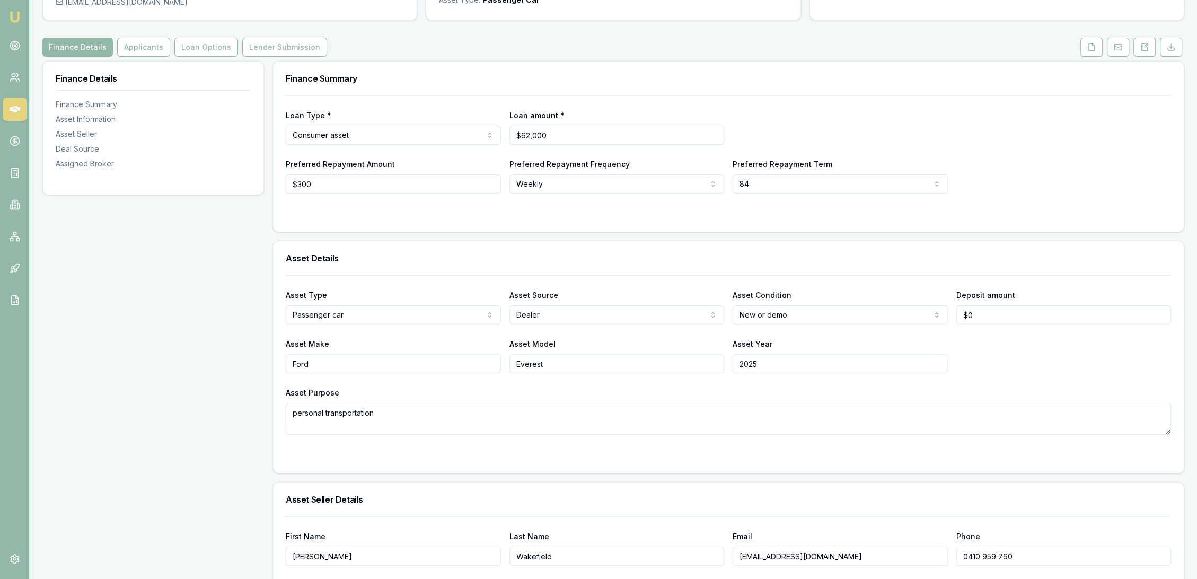
click at [8, 18] on img at bounding box center [14, 17] width 13 height 13
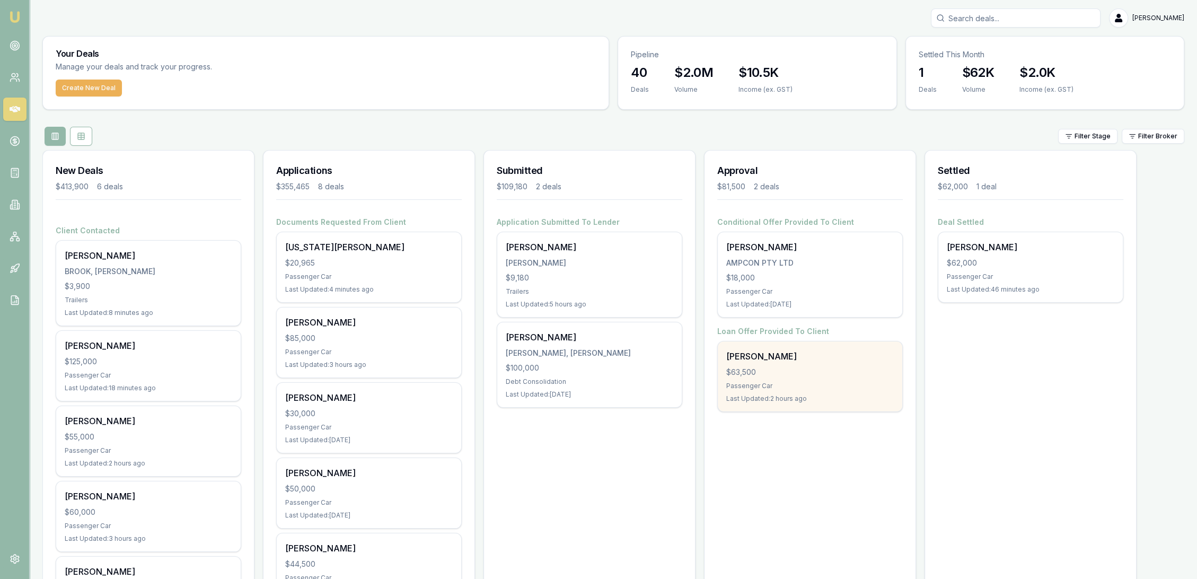
click at [786, 377] on div "[PERSON_NAME] $63,500 Passenger Car Last Updated: 2 hours ago" at bounding box center [810, 376] width 184 height 70
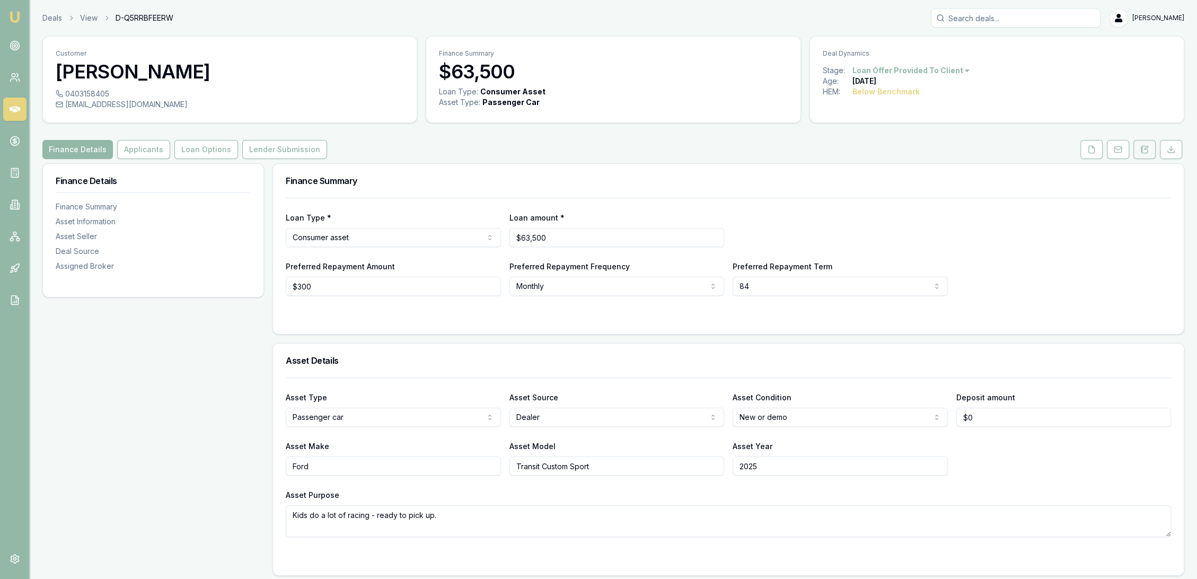
click at [1147, 144] on button at bounding box center [1144, 149] width 22 height 19
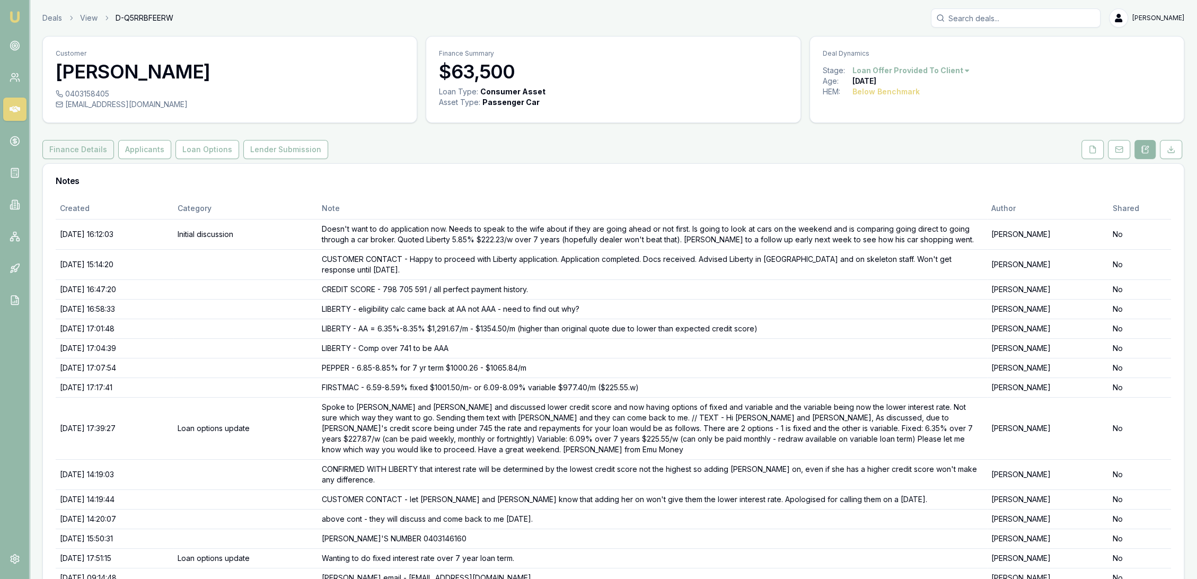
click at [64, 147] on button "Finance Details" at bounding box center [78, 149] width 72 height 19
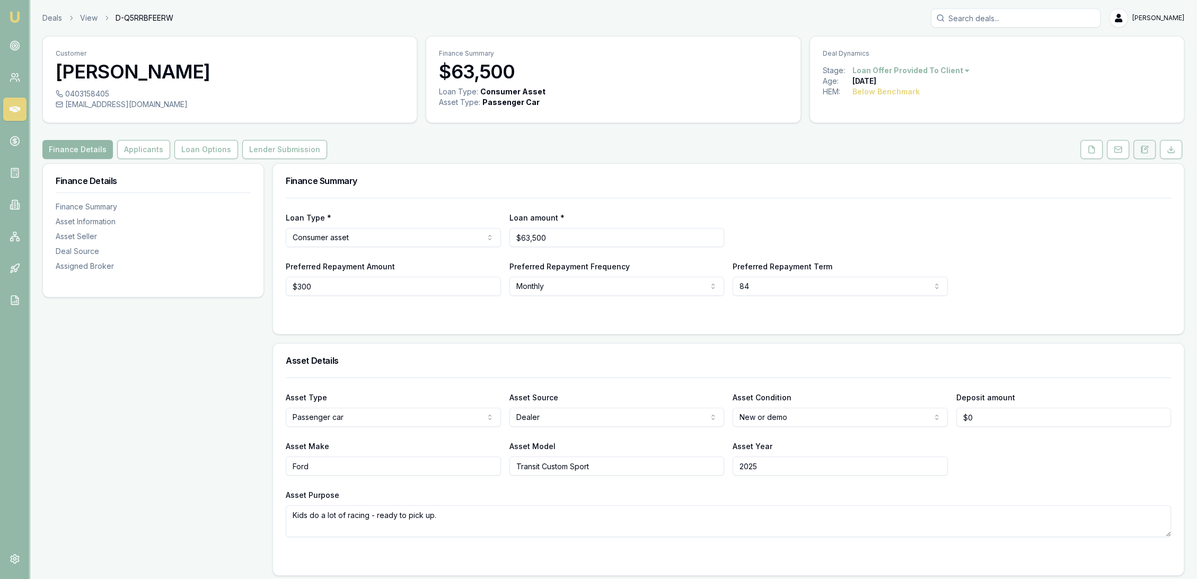
click at [1142, 152] on icon at bounding box center [1141, 152] width 2 height 0
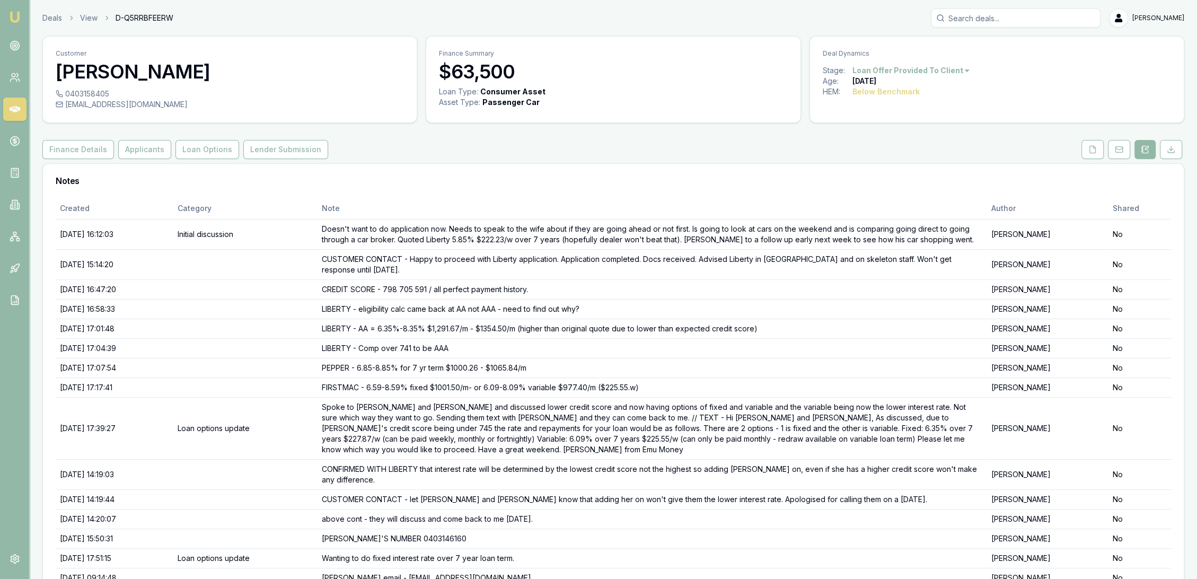
click at [15, 16] on img at bounding box center [14, 17] width 13 height 13
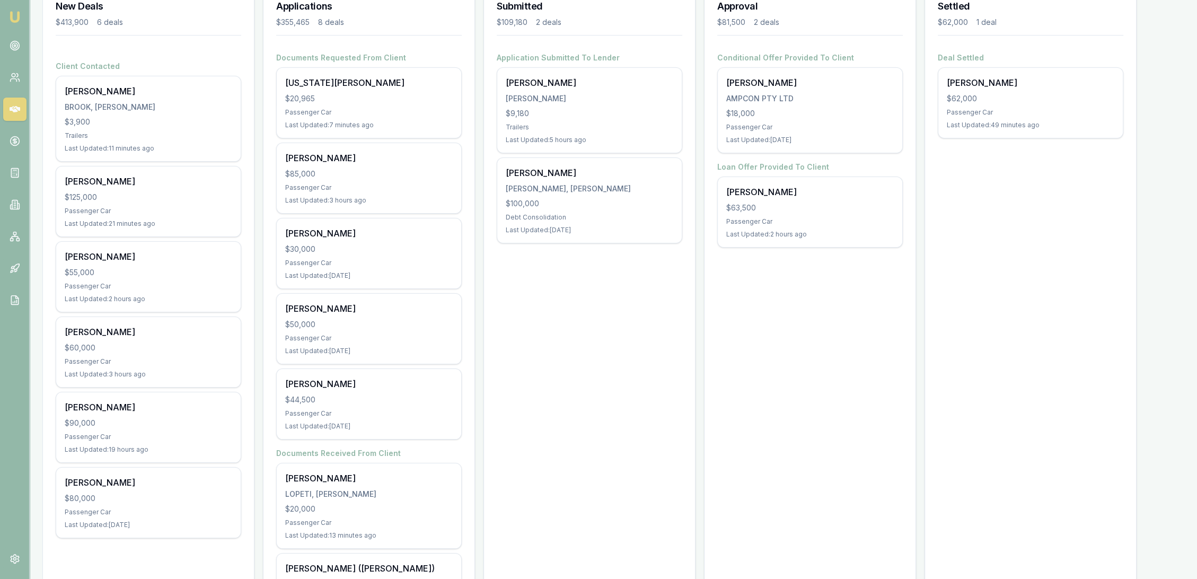
scroll to position [136, 0]
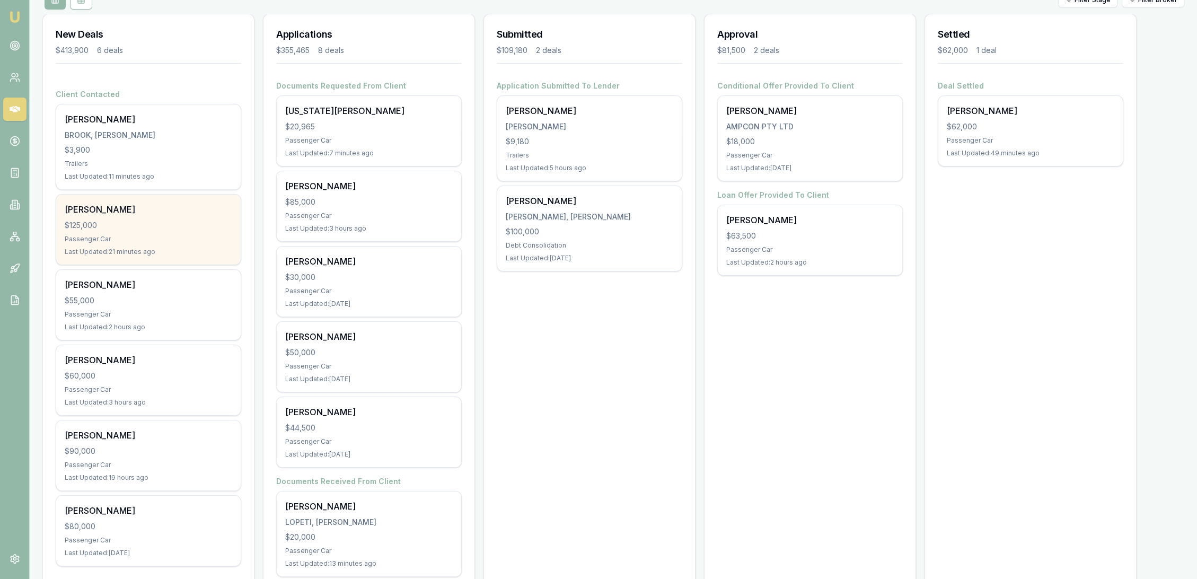
click at [116, 225] on div "$125,000" at bounding box center [148, 225] width 167 height 11
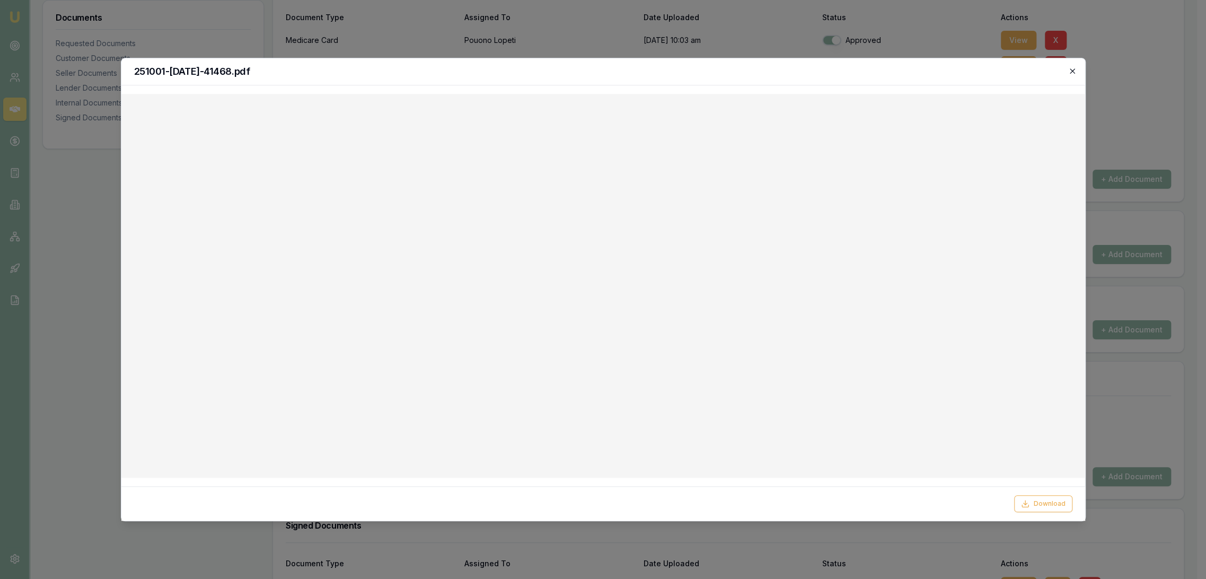
click at [1070, 69] on icon "button" at bounding box center [1071, 70] width 5 height 5
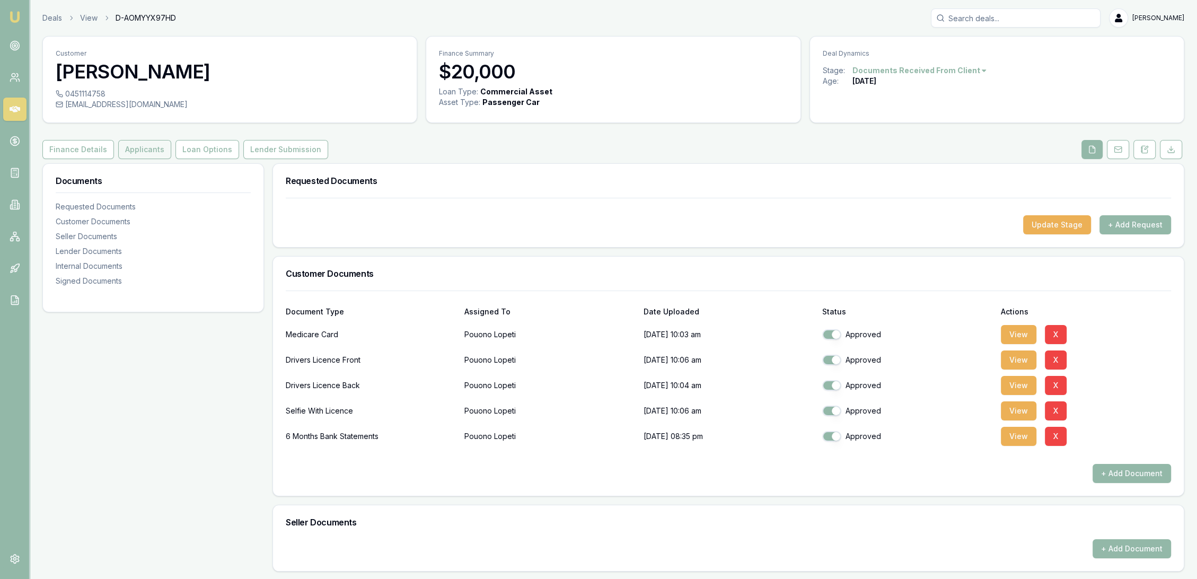
click at [146, 147] on button "Applicants" at bounding box center [144, 149] width 53 height 19
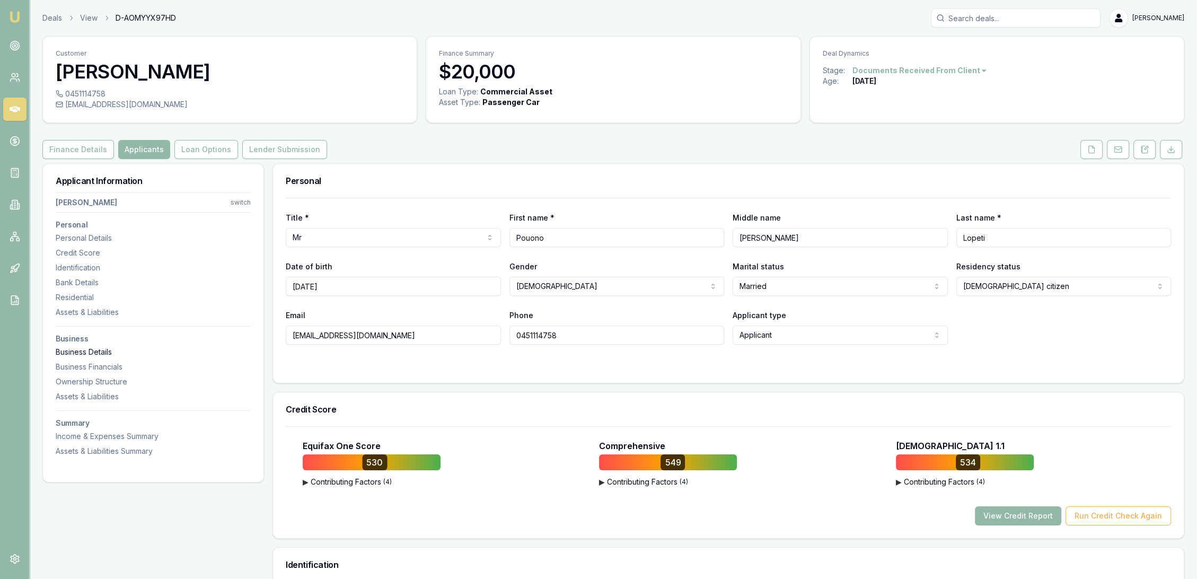
click at [93, 347] on div "Business Details" at bounding box center [153, 352] width 195 height 11
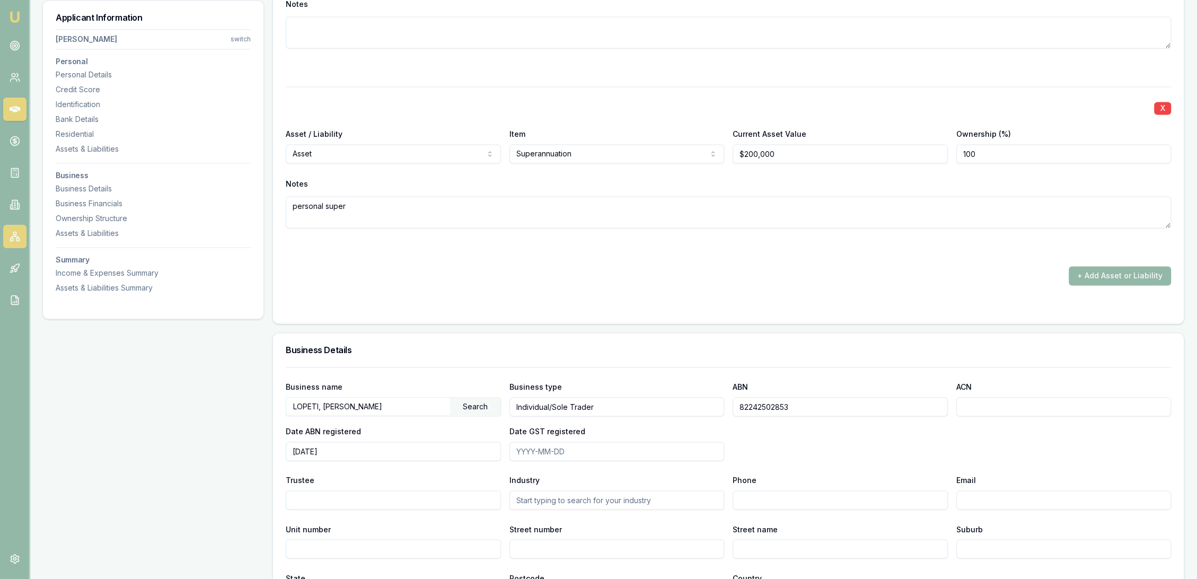
scroll to position [2141, 0]
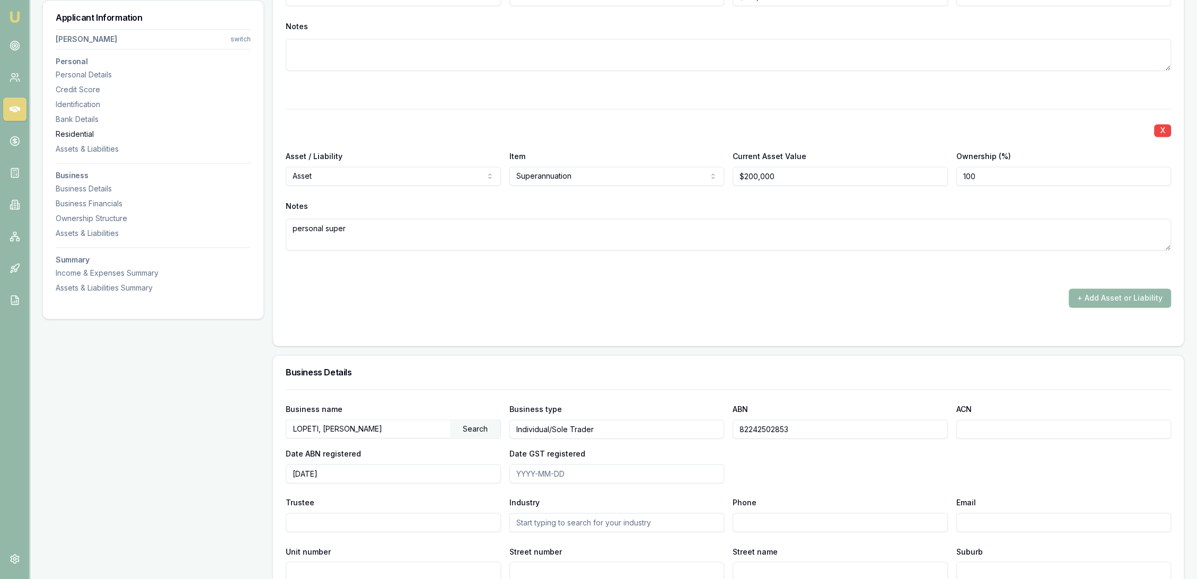
click at [68, 131] on div "Residential" at bounding box center [153, 134] width 195 height 11
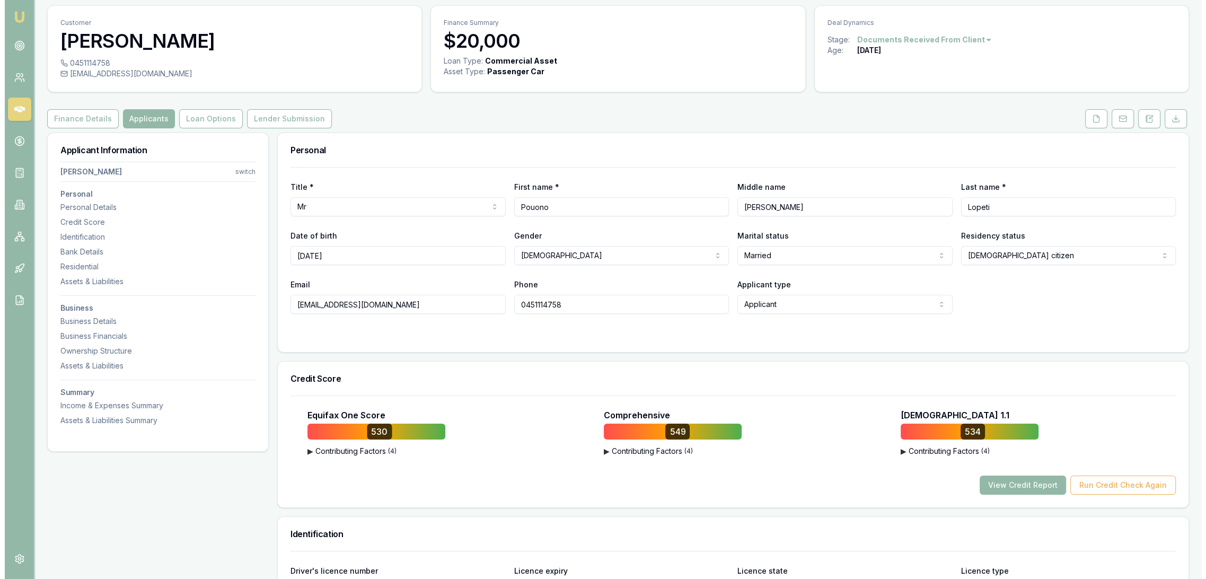
scroll to position [0, 0]
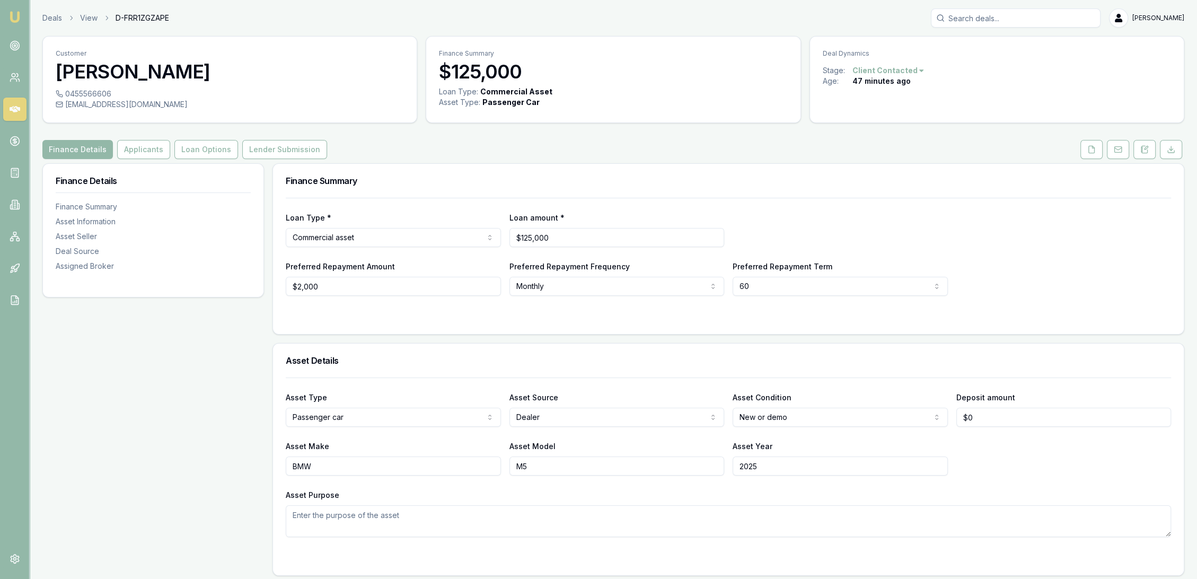
drag, startPoint x: 1144, startPoint y: 151, endPoint x: 1127, endPoint y: 162, distance: 20.3
click at [1144, 151] on icon at bounding box center [1144, 149] width 8 height 8
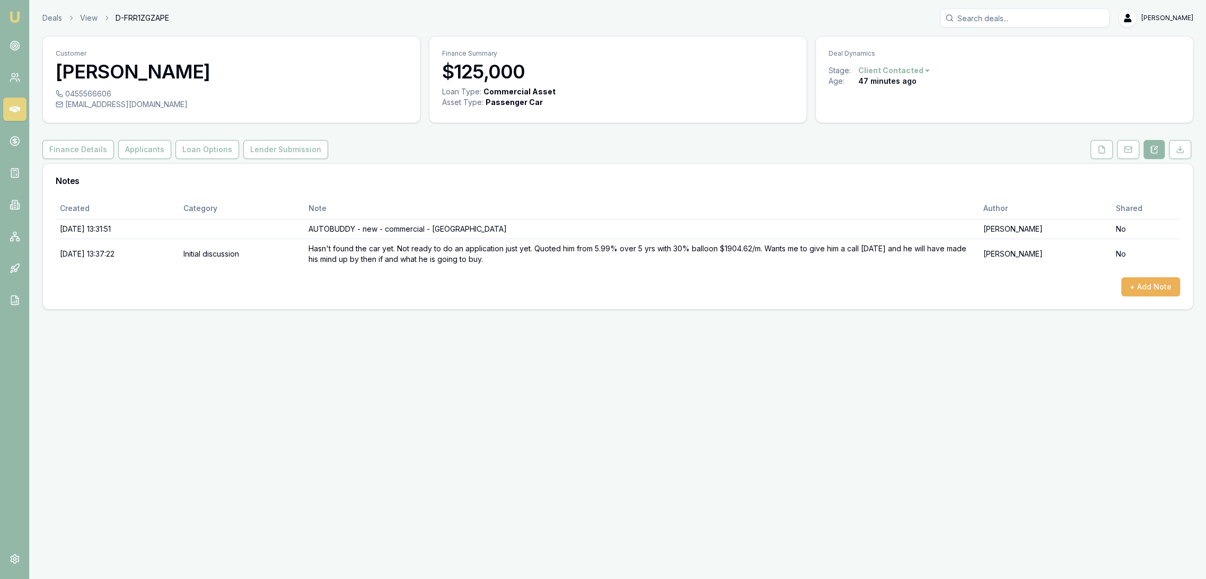
click at [19, 16] on img at bounding box center [14, 17] width 13 height 13
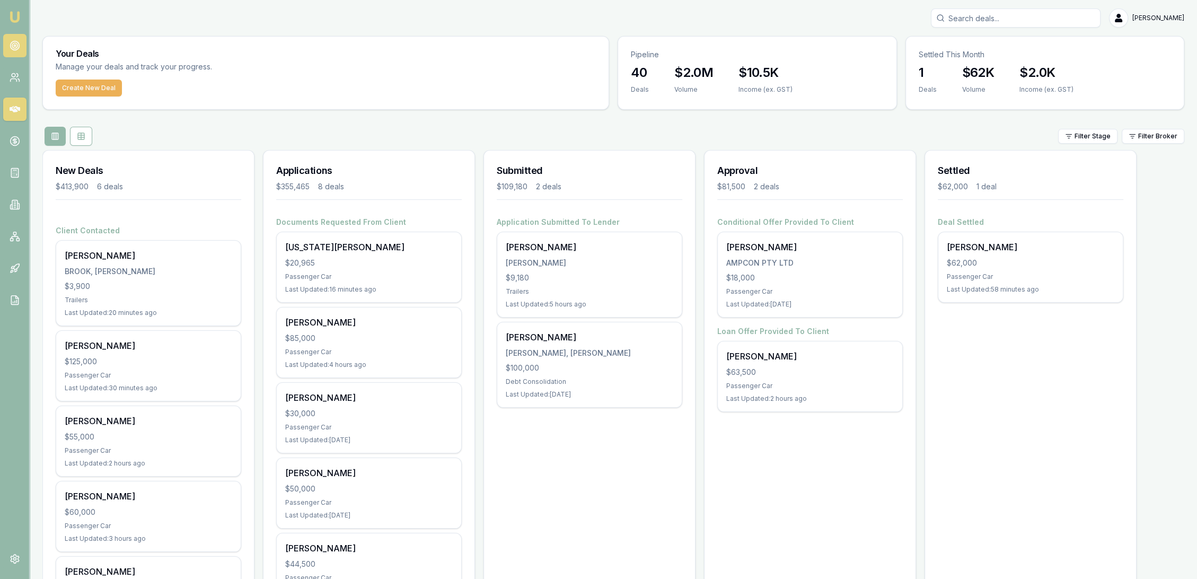
click at [13, 45] on icon at bounding box center [15, 45] width 11 height 11
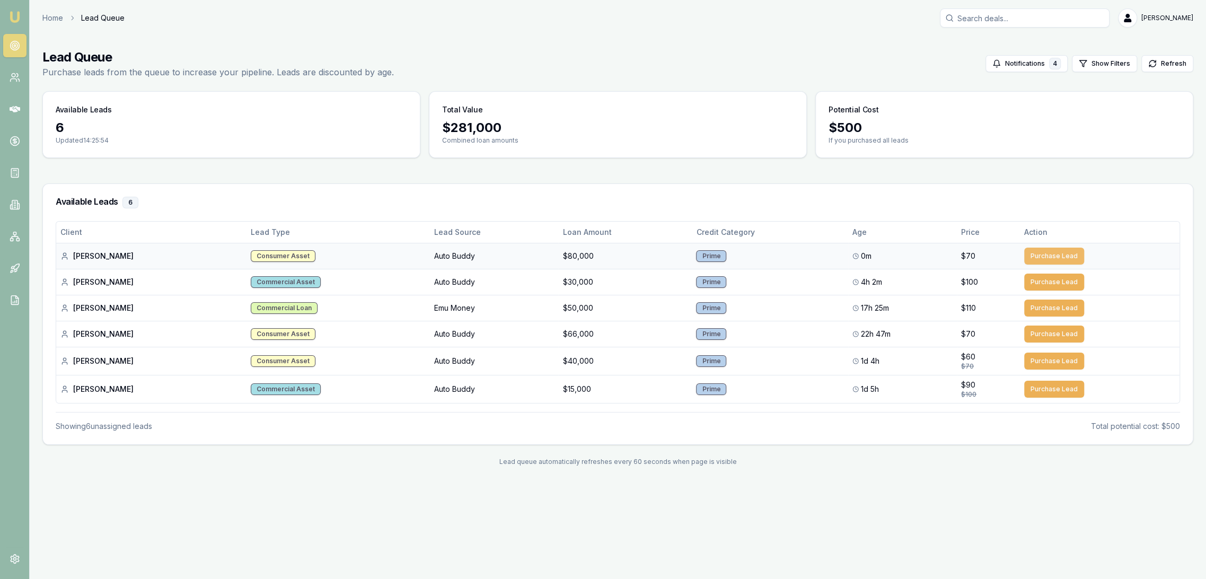
click at [1050, 254] on button "Purchase Lead" at bounding box center [1054, 255] width 60 height 17
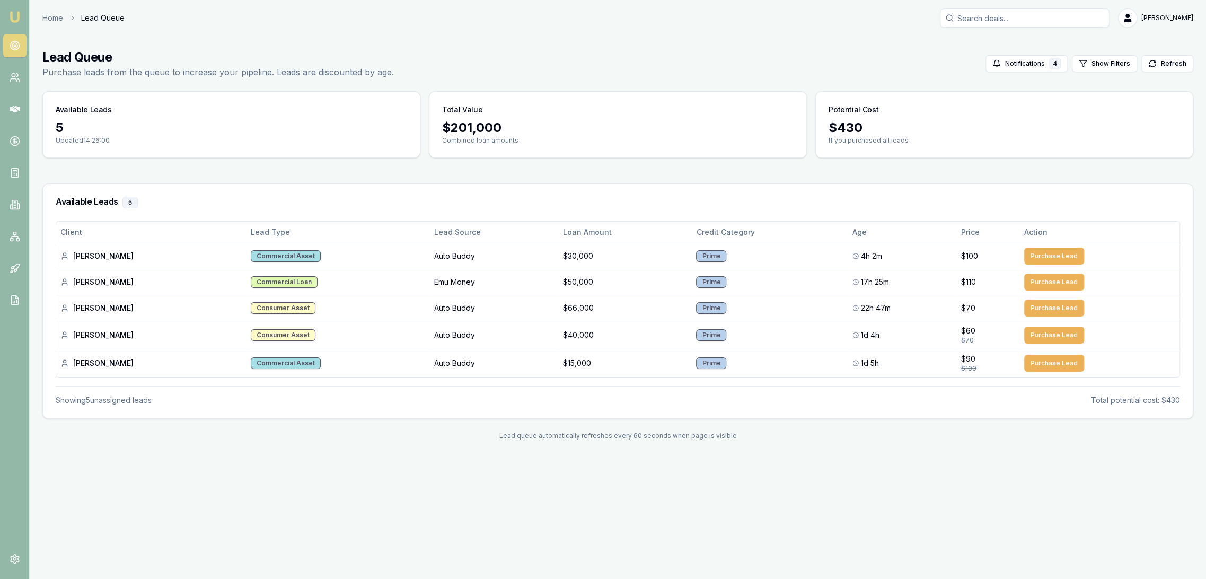
click at [13, 21] on img at bounding box center [14, 17] width 13 height 13
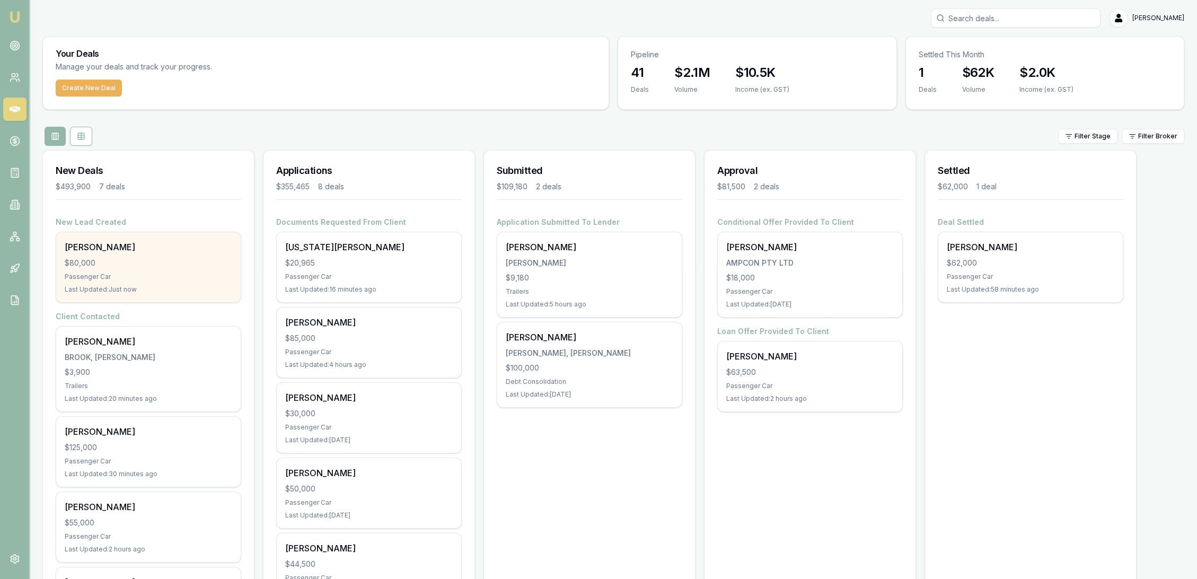
click at [105, 261] on div "$80,000" at bounding box center [148, 263] width 167 height 11
click at [102, 252] on div "[PERSON_NAME]" at bounding box center [148, 247] width 167 height 13
click at [107, 263] on div "$80,000" at bounding box center [148, 263] width 167 height 11
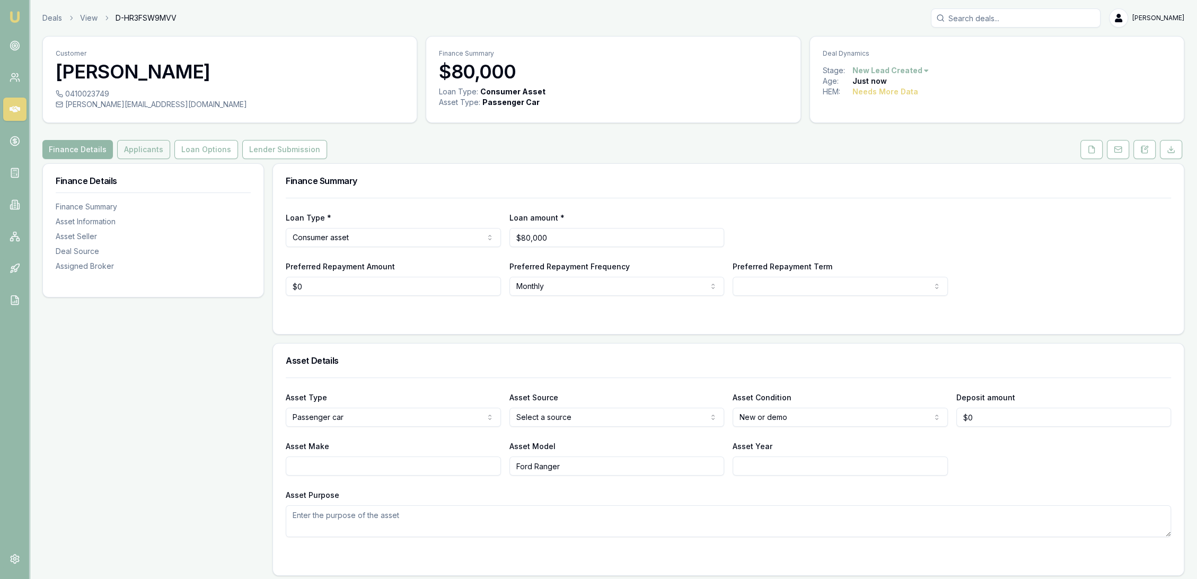
click at [141, 149] on button "Applicants" at bounding box center [143, 149] width 53 height 19
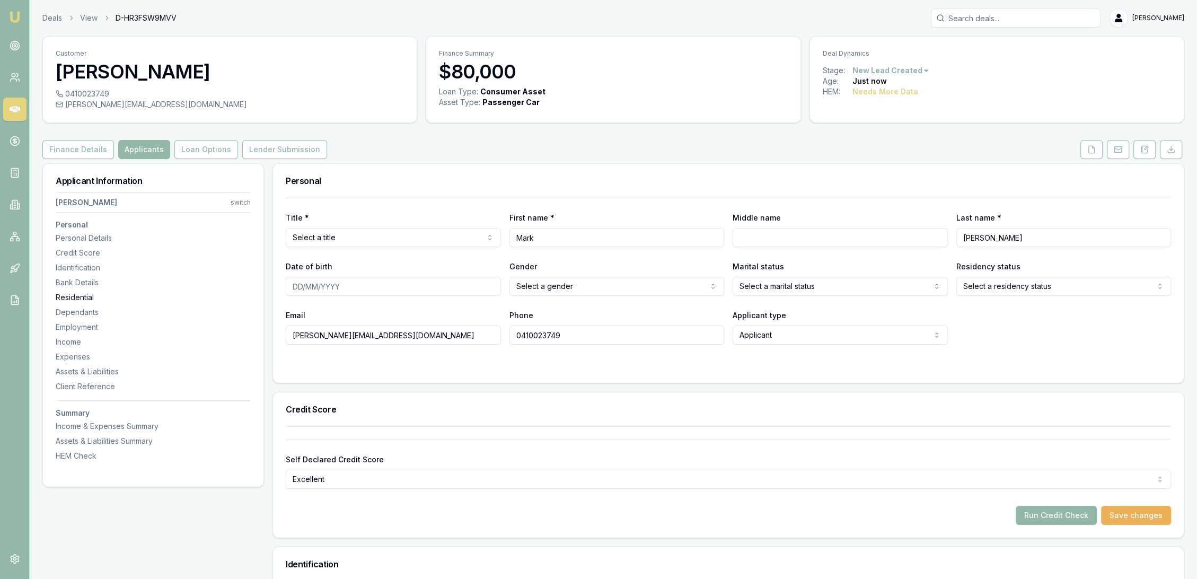
click at [71, 297] on div "Residential" at bounding box center [153, 297] width 195 height 11
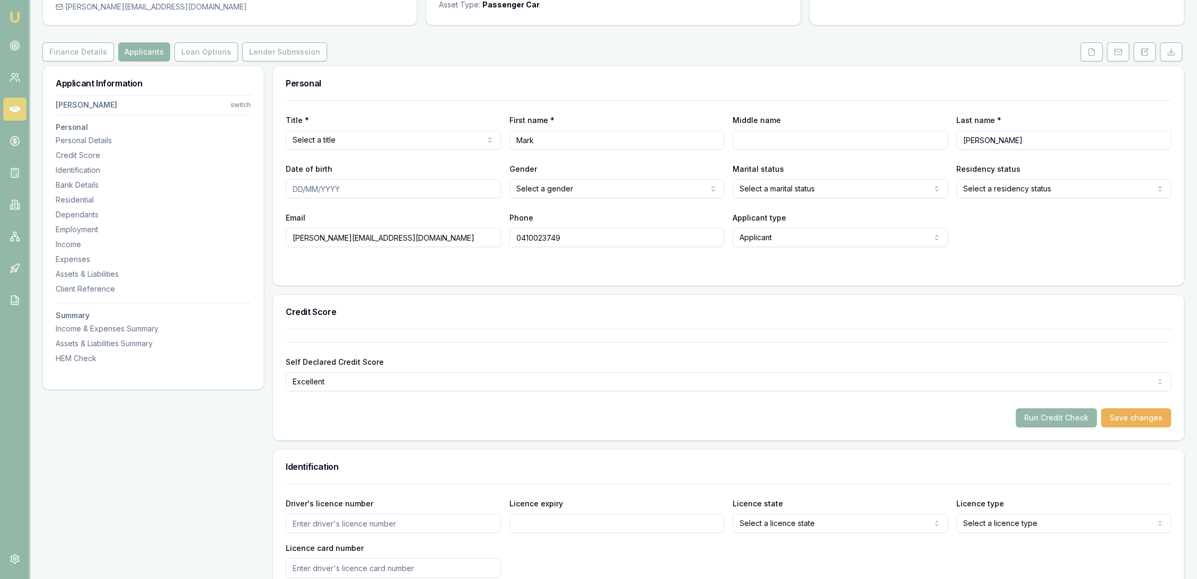
scroll to position [10, 0]
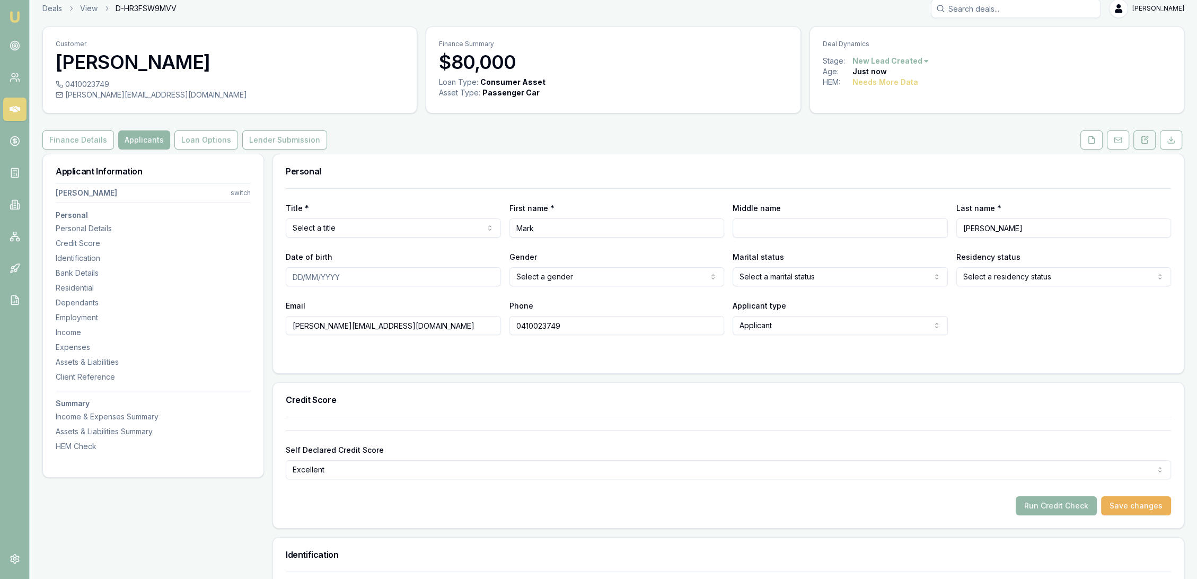
click at [1143, 143] on icon at bounding box center [1145, 139] width 6 height 7
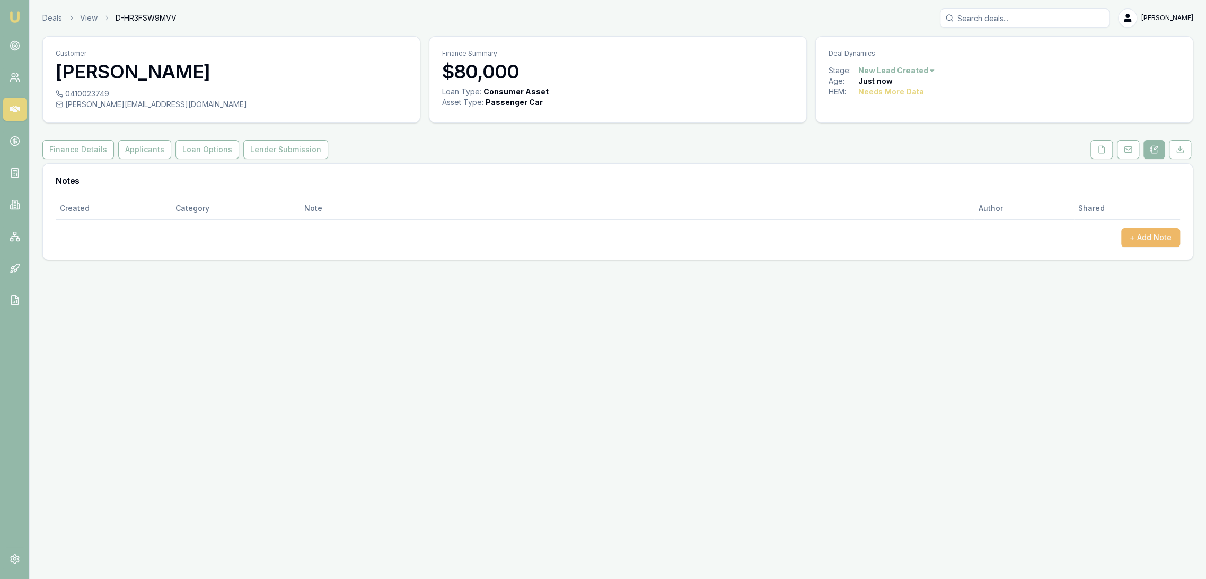
click at [1137, 240] on button "+ Add Note" at bounding box center [1150, 237] width 59 height 19
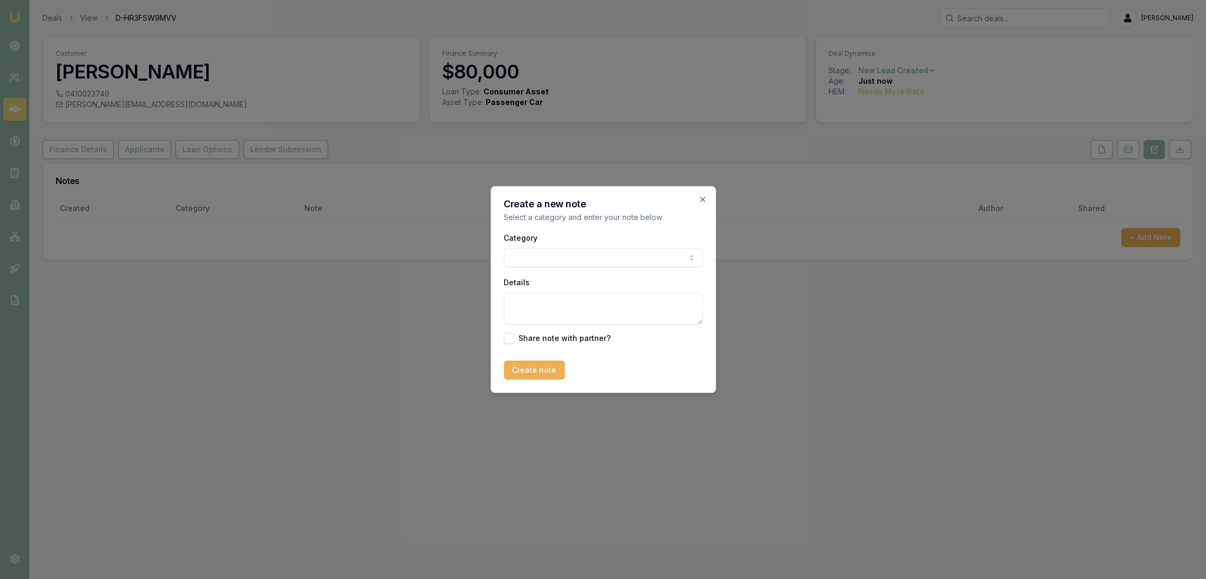
click at [542, 298] on textarea "Details" at bounding box center [602, 309] width 199 height 32
type textarea "AUTOBUDDY - new - consumer - NSW"
click at [521, 368] on button "Create note" at bounding box center [533, 369] width 61 height 19
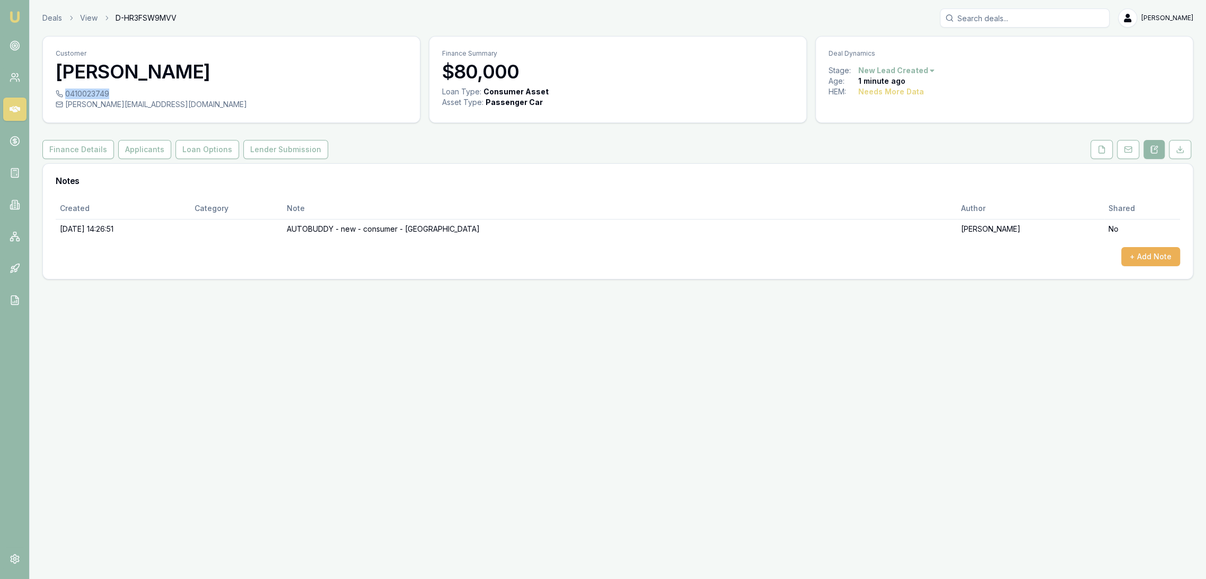
drag, startPoint x: 66, startPoint y: 91, endPoint x: 107, endPoint y: 90, distance: 40.3
click at [107, 90] on div "0410023749" at bounding box center [231, 94] width 351 height 11
copy div "0410023749"
click at [76, 148] on button "Finance Details" at bounding box center [78, 149] width 72 height 19
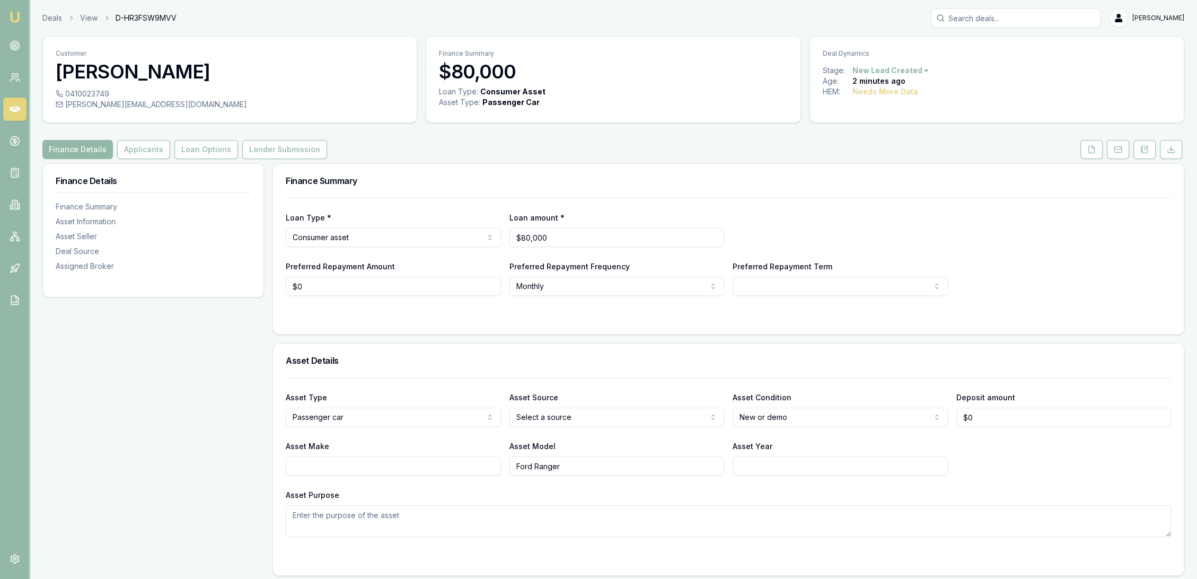
click at [801, 284] on html "Emu Broker Deals View D-HR3FSW9MVV Robyn Adams Toggle Menu Customer Mark Bray 0…" at bounding box center [598, 289] width 1197 height 579
select select "84"
click at [807, 229] on div "Loan Type * Consumer asset Consumer loan Consumer asset Commercial loan Commerc…" at bounding box center [728, 229] width 885 height 36
click at [135, 142] on button "Applicants" at bounding box center [143, 149] width 53 height 19
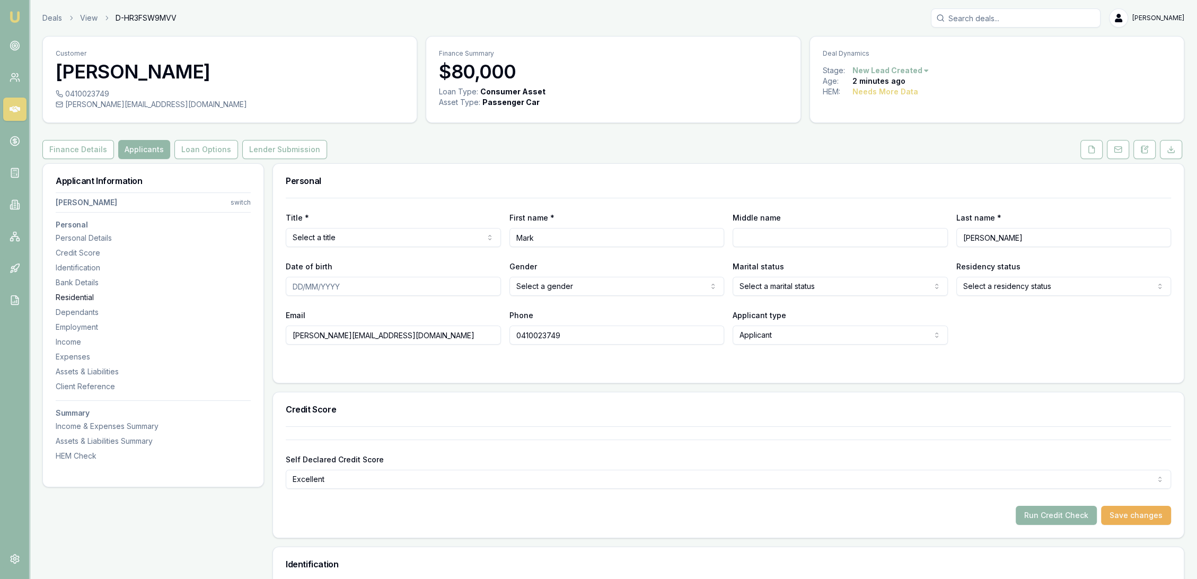
click at [82, 298] on div "Residential" at bounding box center [153, 297] width 195 height 11
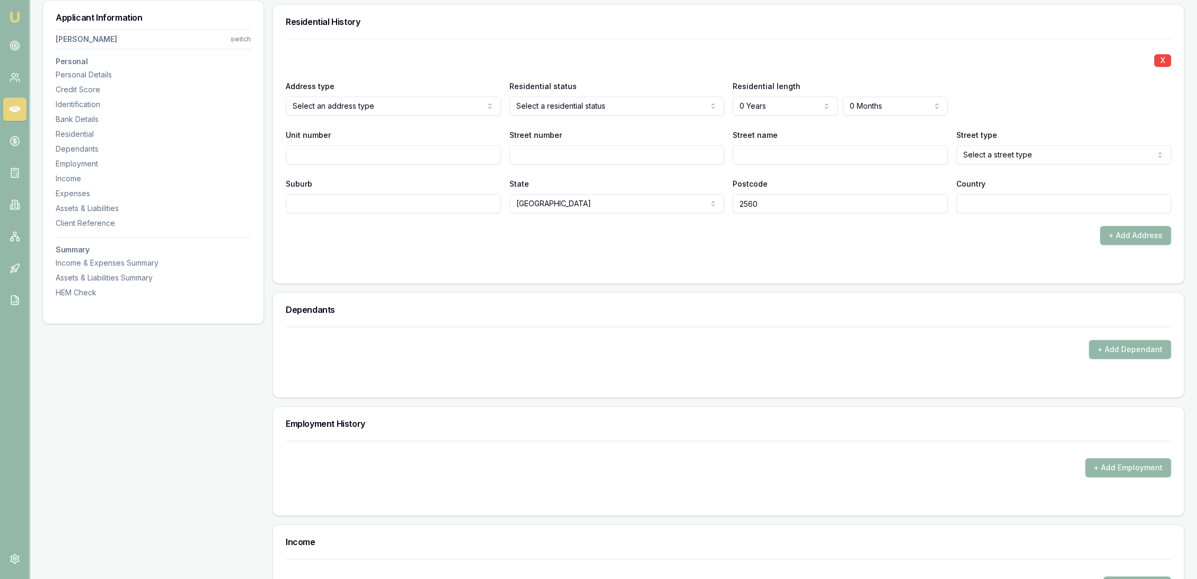
scroll to position [1021, 0]
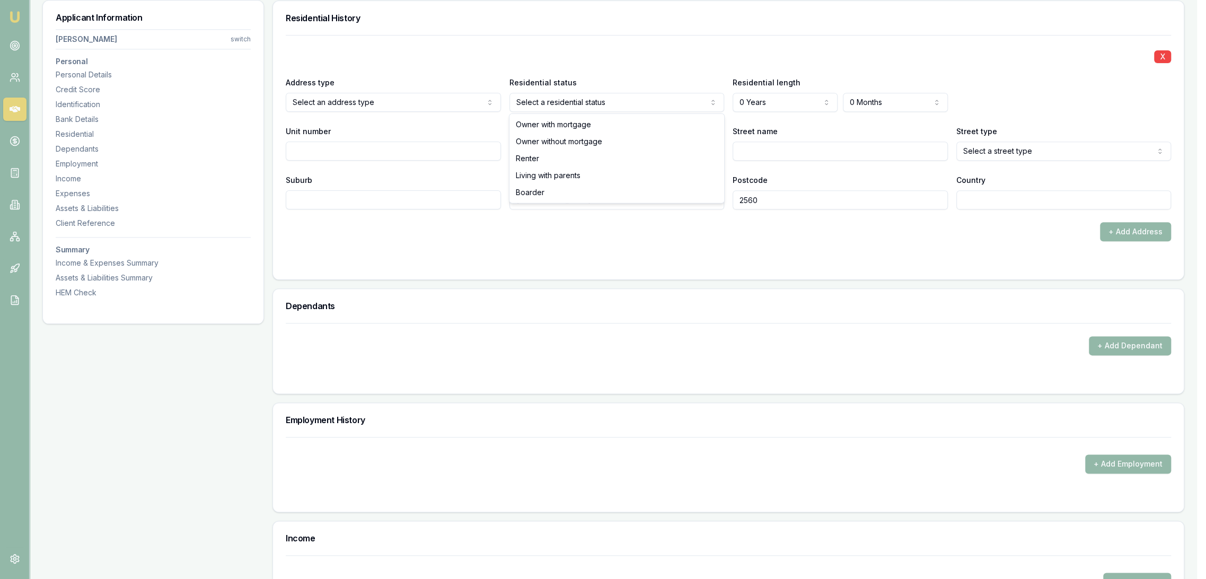
select select "RENTER"
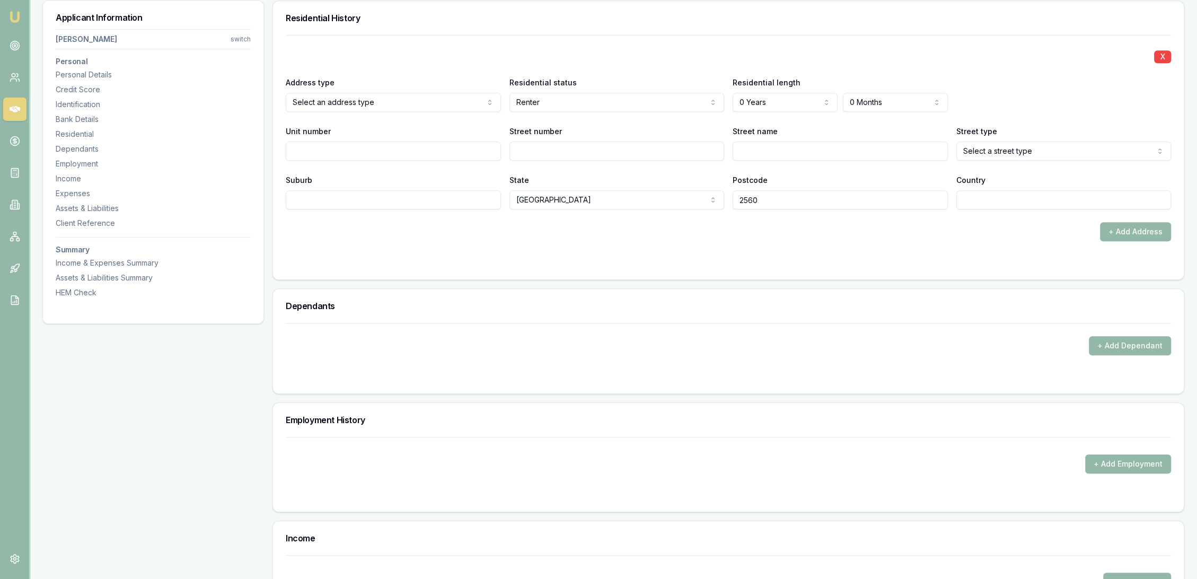
click at [551, 223] on div "+ Add Address" at bounding box center [728, 231] width 885 height 19
click at [1123, 465] on button "+ Add Employment" at bounding box center [1128, 463] width 86 height 19
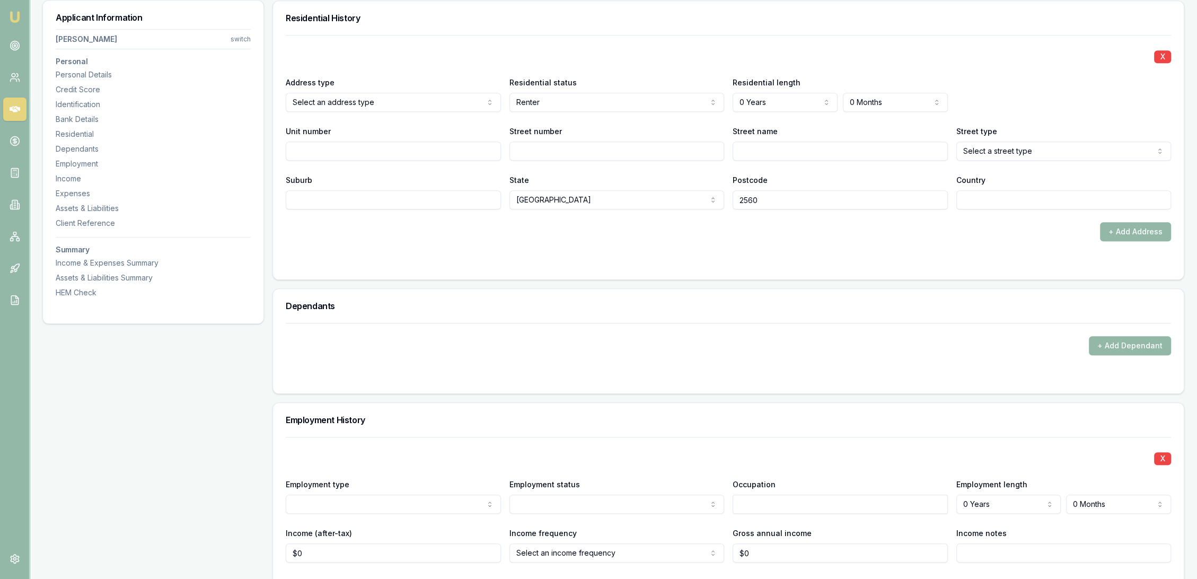
click at [815, 457] on div "X" at bounding box center [728, 457] width 885 height 15
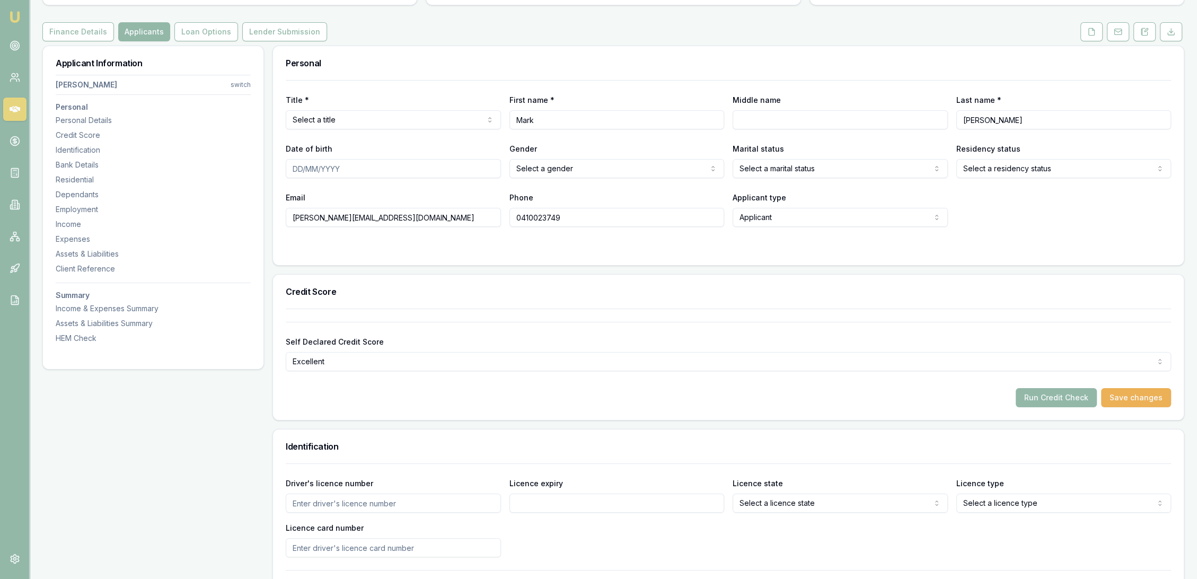
scroll to position [0, 0]
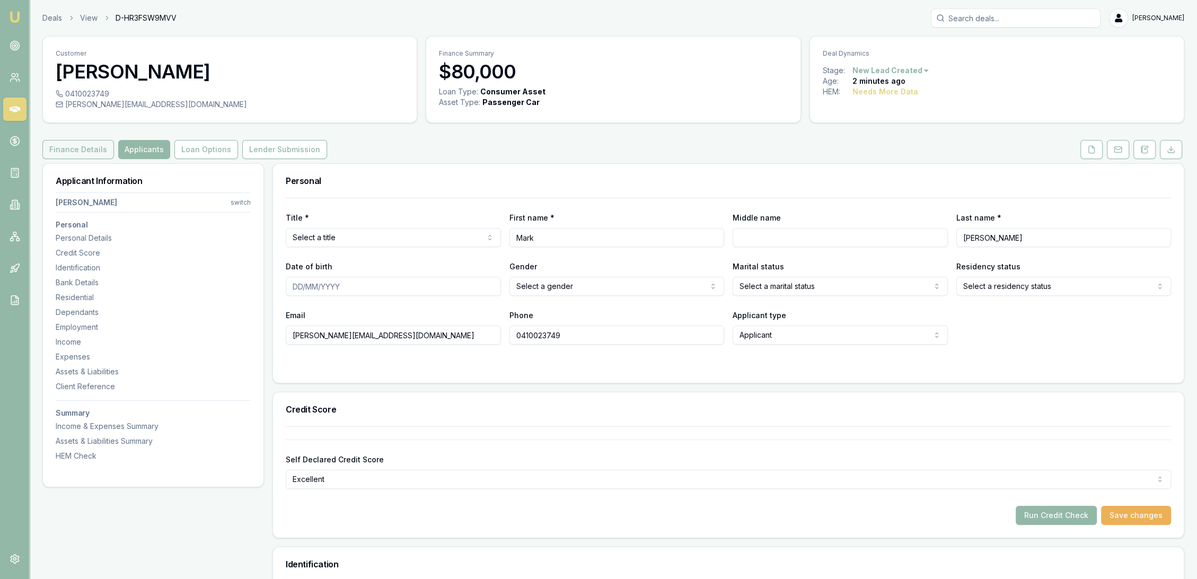
click at [81, 144] on button "Finance Details" at bounding box center [78, 149] width 72 height 19
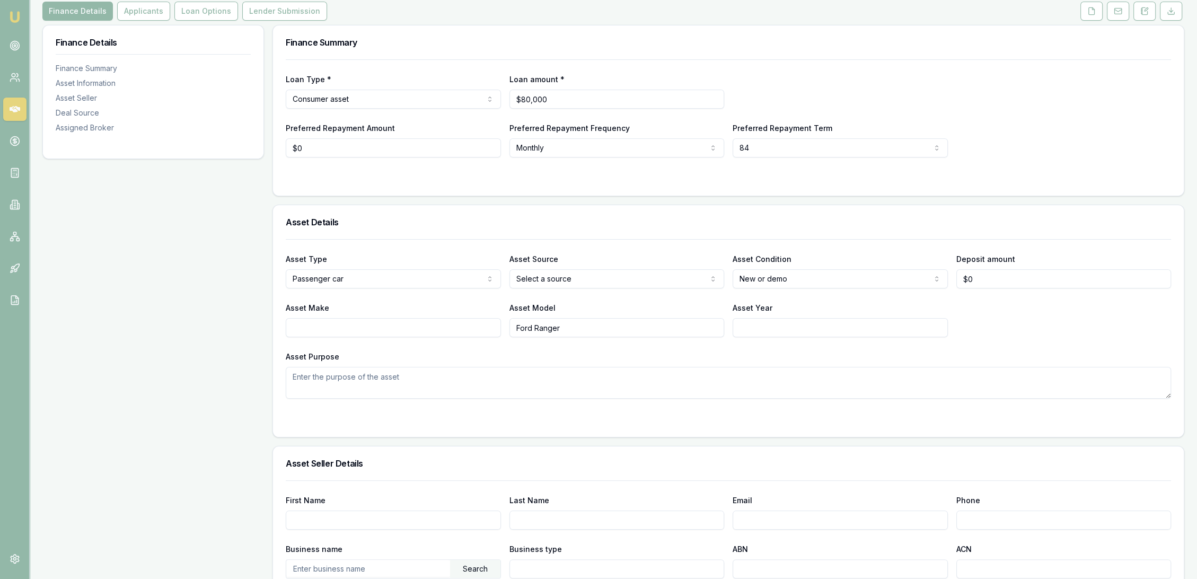
scroll to position [176, 0]
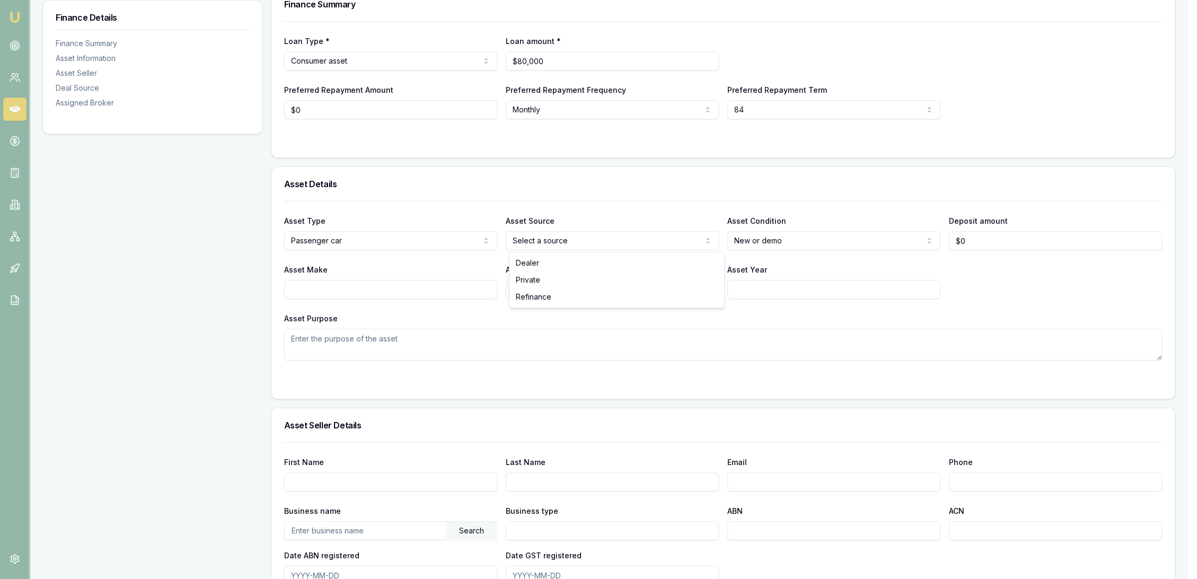
click at [598, 238] on html "Emu Broker Deals View D-HR3FSW9MVV Robyn Adams Toggle Menu Customer Mark Bray 0…" at bounding box center [598, 113] width 1197 height 579
click at [367, 289] on input "Asset Make" at bounding box center [393, 289] width 215 height 19
type input "fORD"
drag, startPoint x: 368, startPoint y: 289, endPoint x: 149, endPoint y: 266, distance: 220.1
click at [149, 266] on div "Finance Details Finance Summary Asset Information Asset Seller Deal Source Assi…" at bounding box center [613, 478] width 1142 height 982
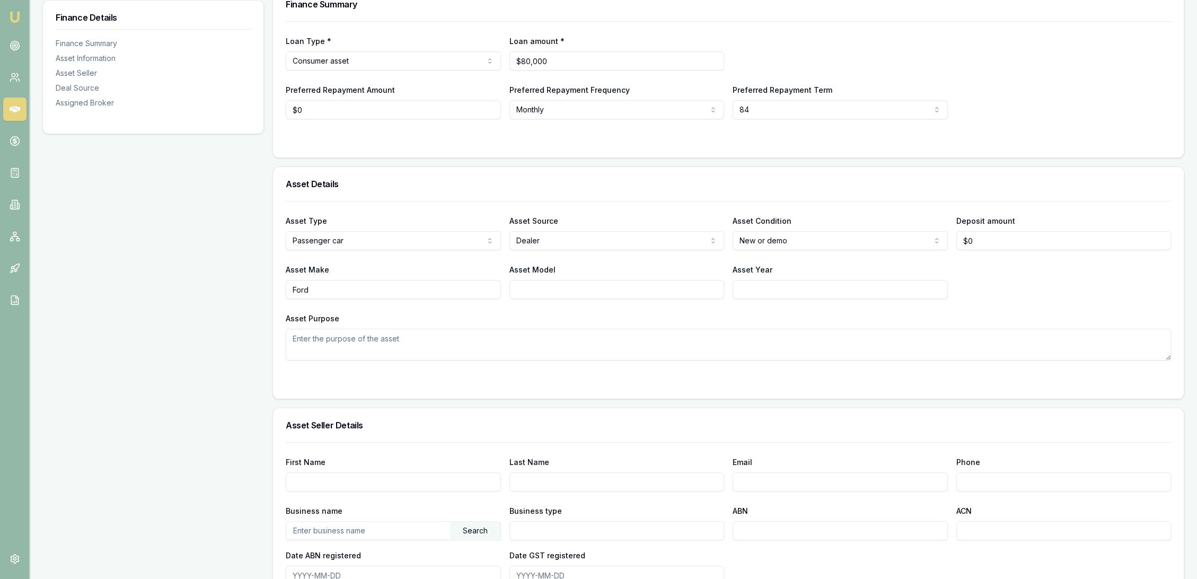
type input "Ford"
type input "Ranger"
type input "2025"
click at [145, 254] on div "Finance Details Finance Summary Asset Information Asset Seller Deal Source Assi…" at bounding box center [153, 478] width 222 height 982
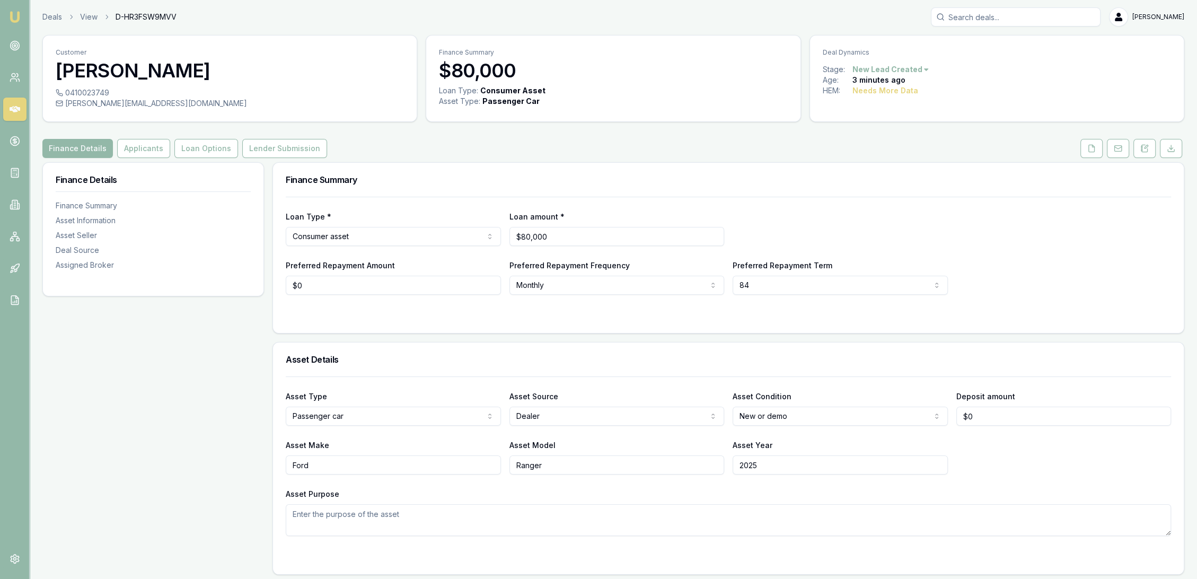
scroll to position [0, 0]
drag, startPoint x: 1090, startPoint y: 140, endPoint x: 1092, endPoint y: 148, distance: 8.7
click at [1090, 140] on button at bounding box center [1091, 149] width 22 height 19
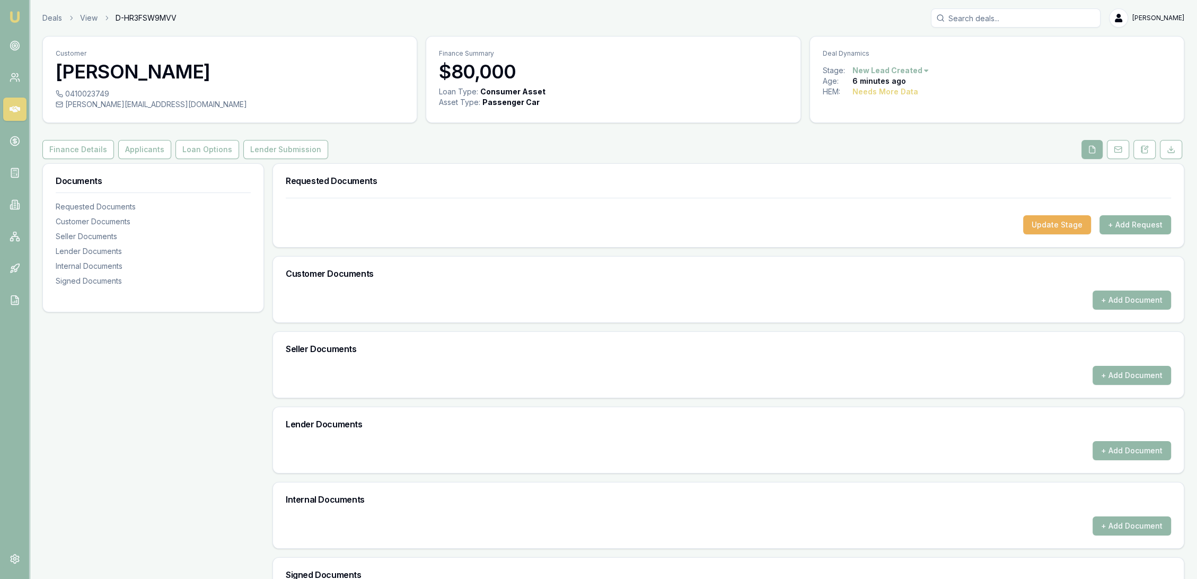
click at [1127, 224] on button "+ Add Request" at bounding box center [1135, 224] width 72 height 19
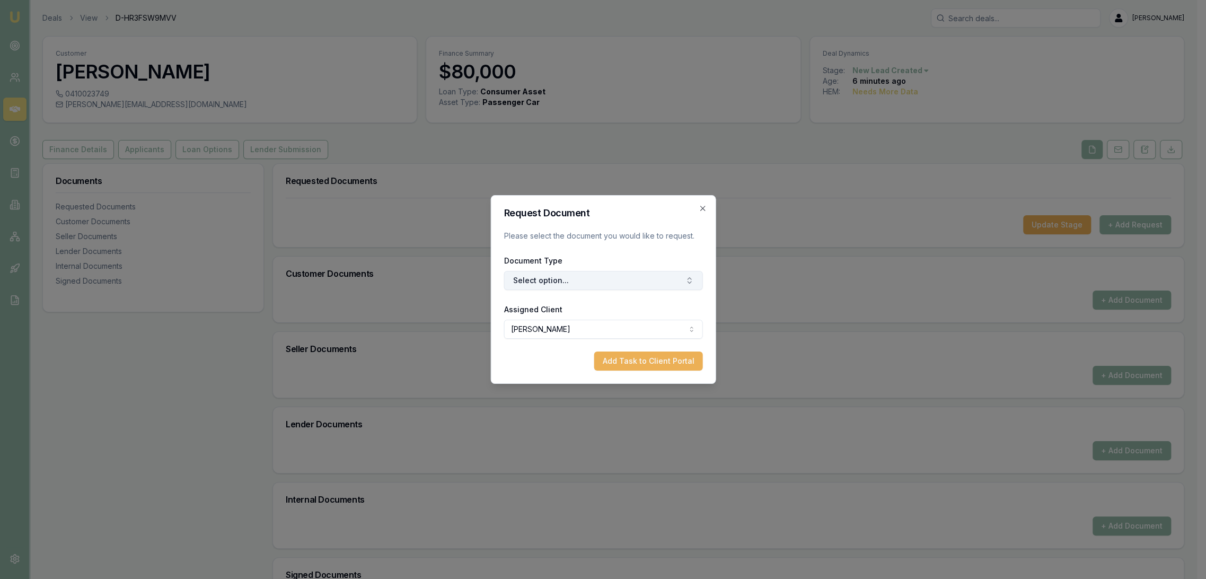
click at [613, 279] on button "Select option..." at bounding box center [602, 280] width 199 height 19
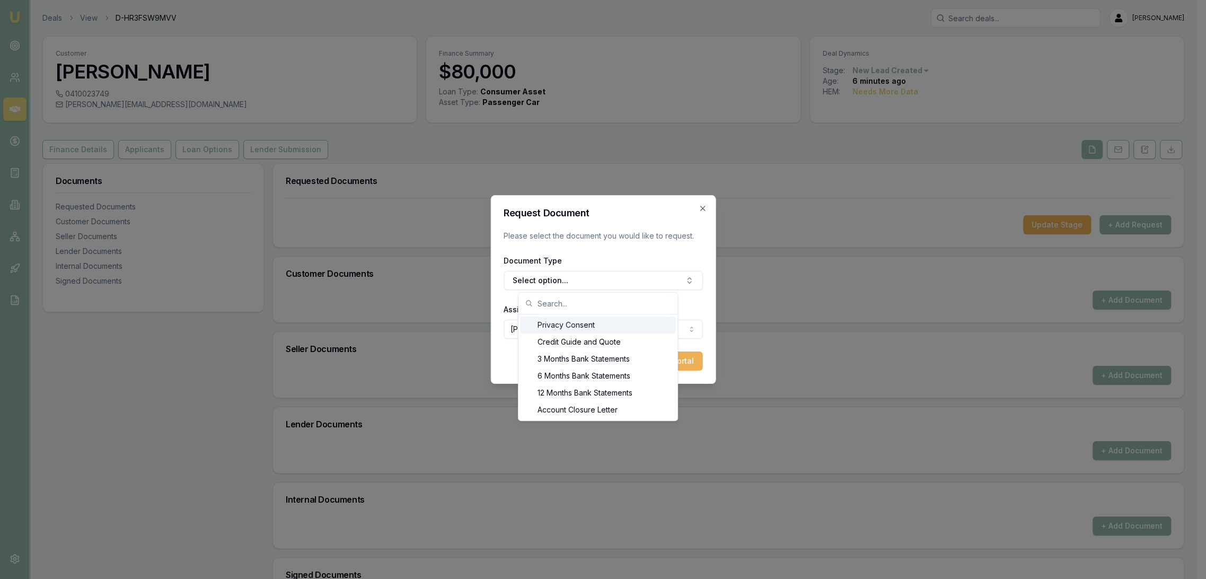
click at [564, 328] on div "Privacy Consent" at bounding box center [597, 324] width 155 height 17
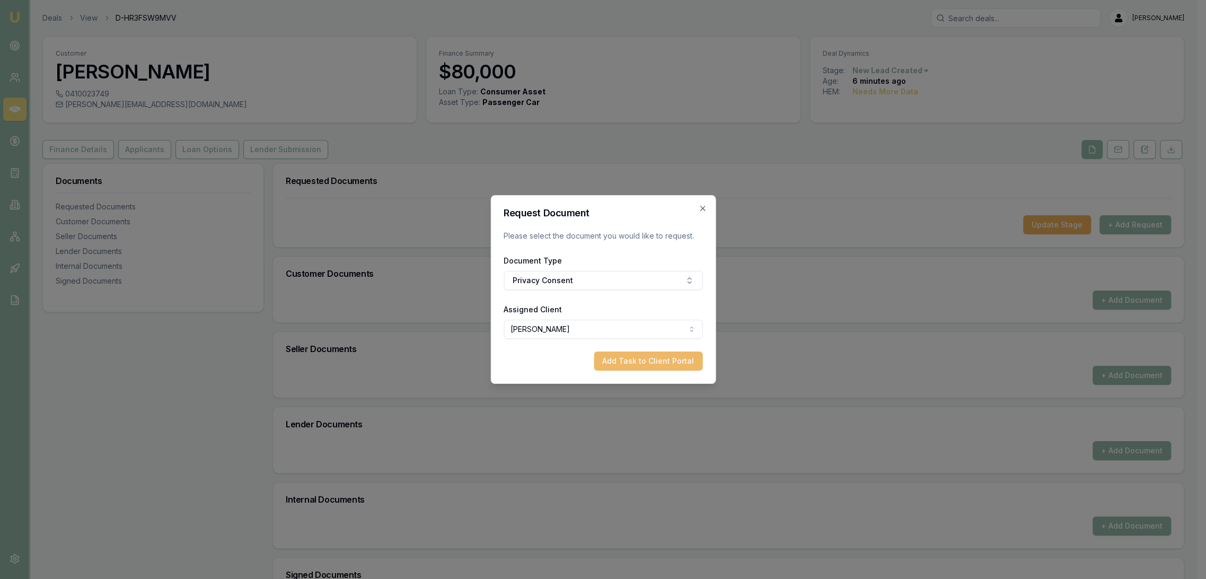
click at [648, 364] on button "Add Task to Client Portal" at bounding box center [648, 360] width 109 height 19
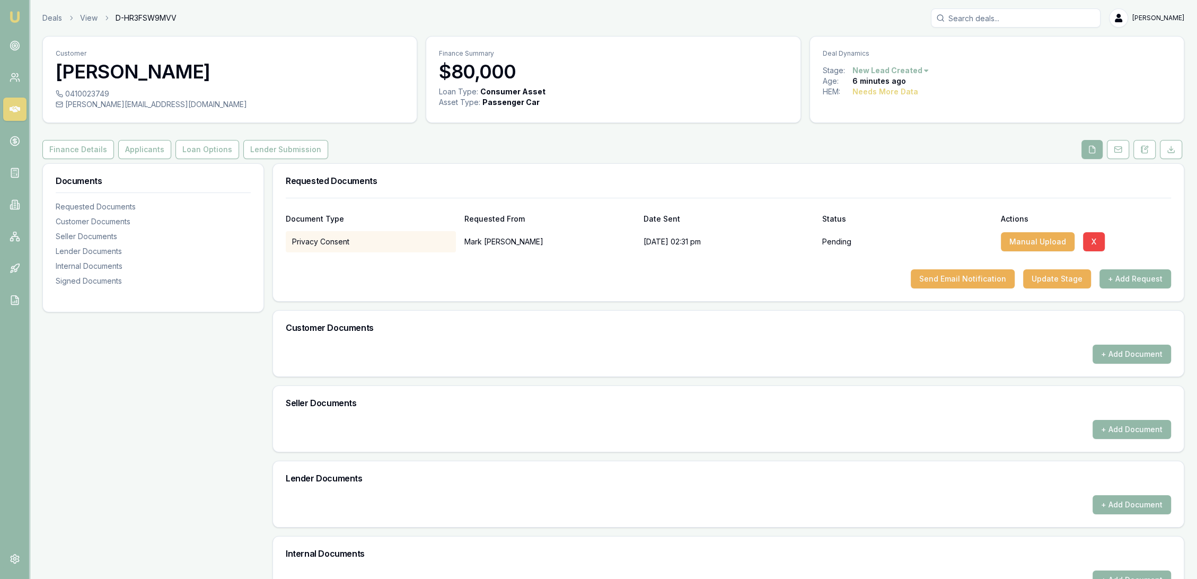
click at [1126, 281] on button "+ Add Request" at bounding box center [1135, 278] width 72 height 19
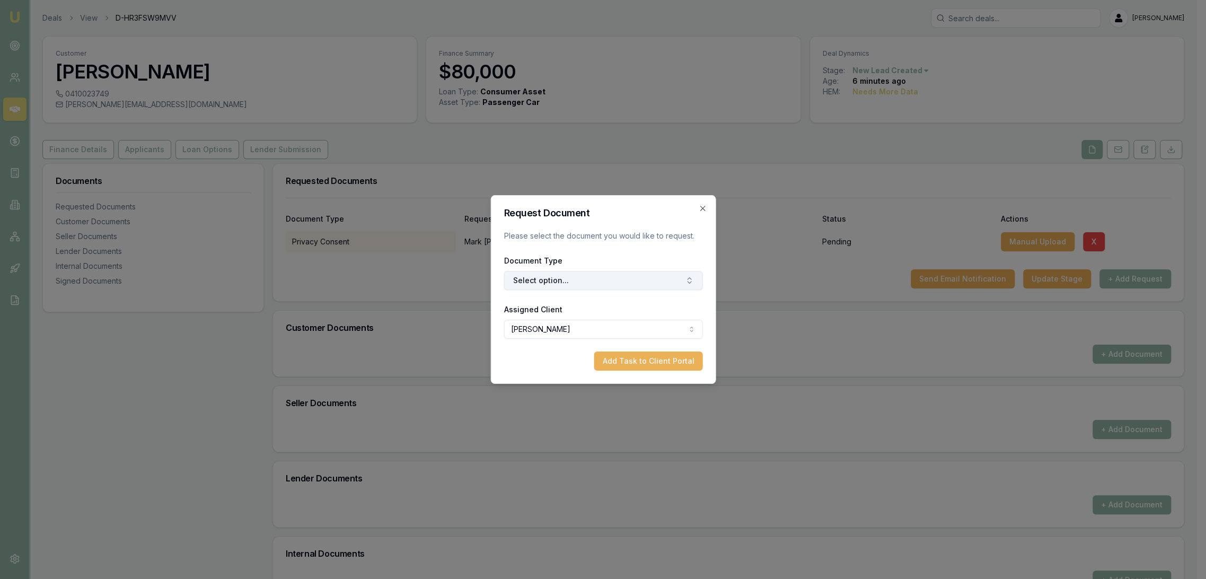
click at [535, 278] on button "Select option..." at bounding box center [602, 280] width 199 height 19
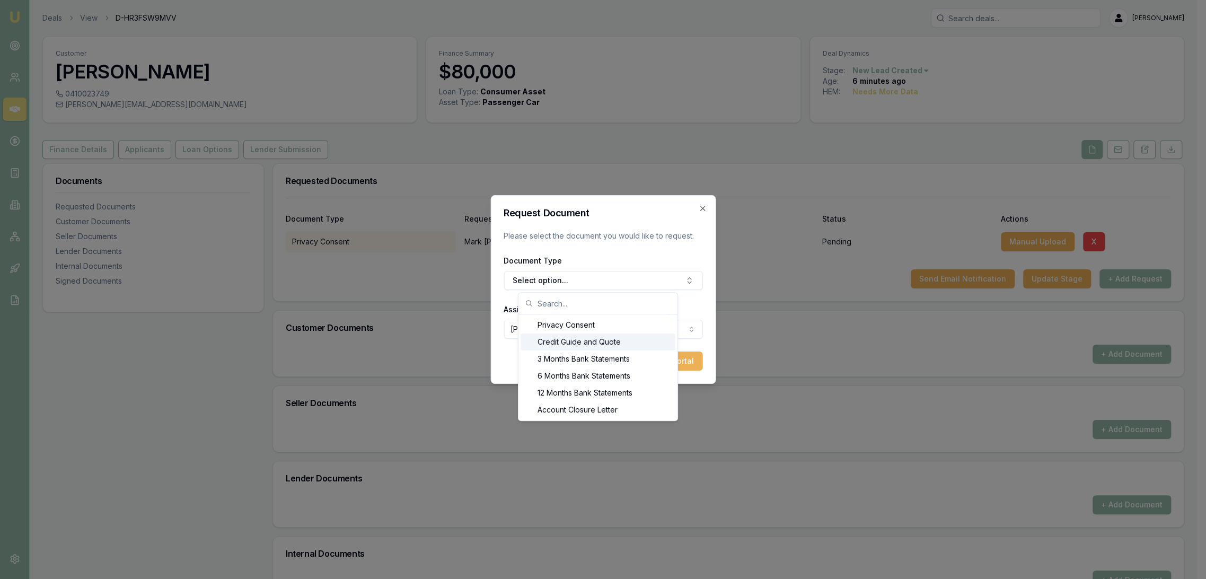
click at [546, 340] on div "Credit Guide and Quote" at bounding box center [597, 341] width 155 height 17
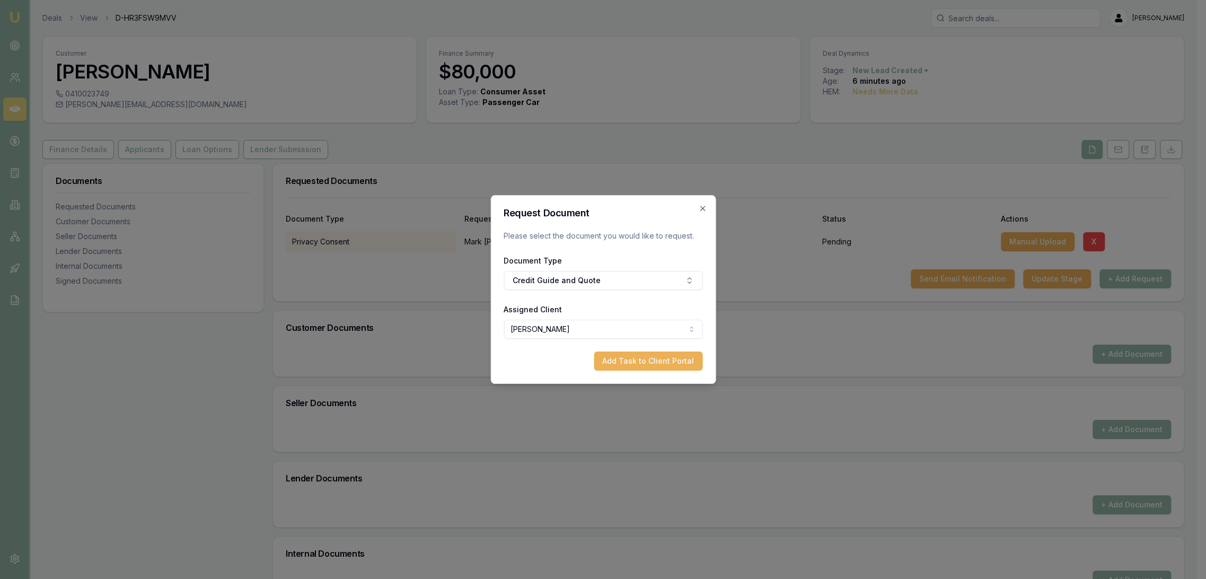
drag, startPoint x: 642, startPoint y: 362, endPoint x: 648, endPoint y: 364, distance: 6.4
click at [642, 362] on button "Add Task to Client Portal" at bounding box center [648, 360] width 109 height 19
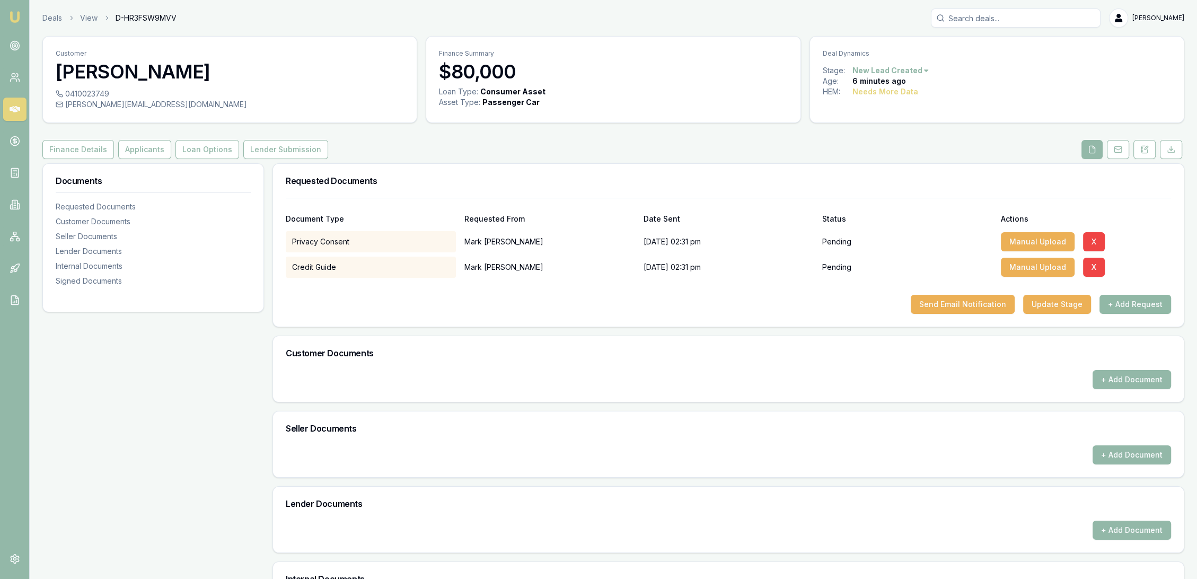
click at [1126, 303] on button "+ Add Request" at bounding box center [1135, 304] width 72 height 19
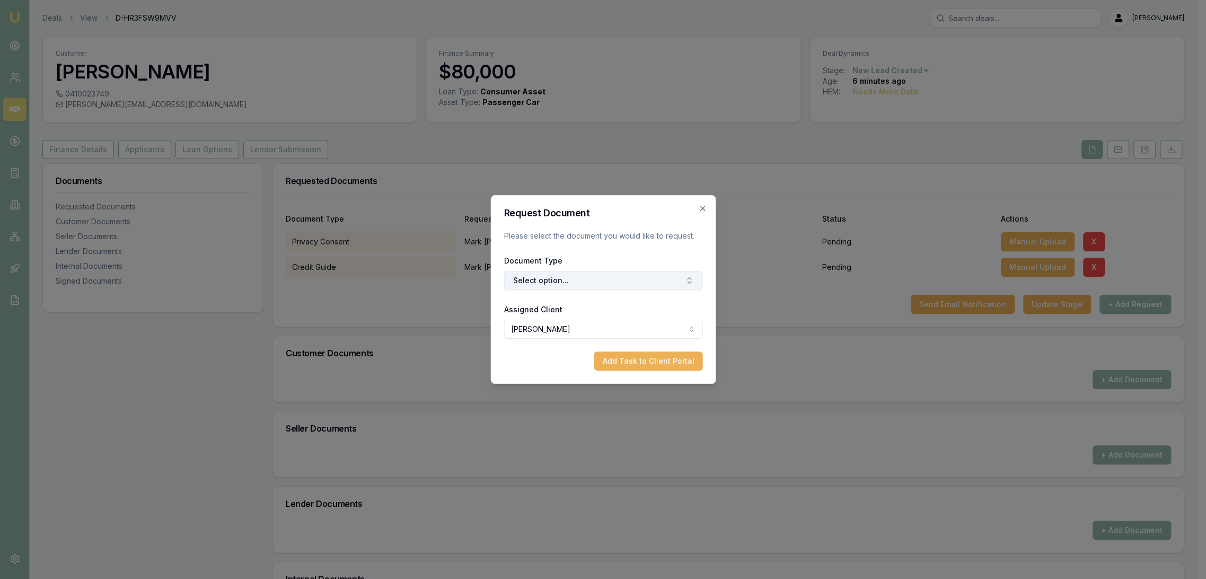
click at [561, 283] on button "Select option..." at bounding box center [602, 280] width 199 height 19
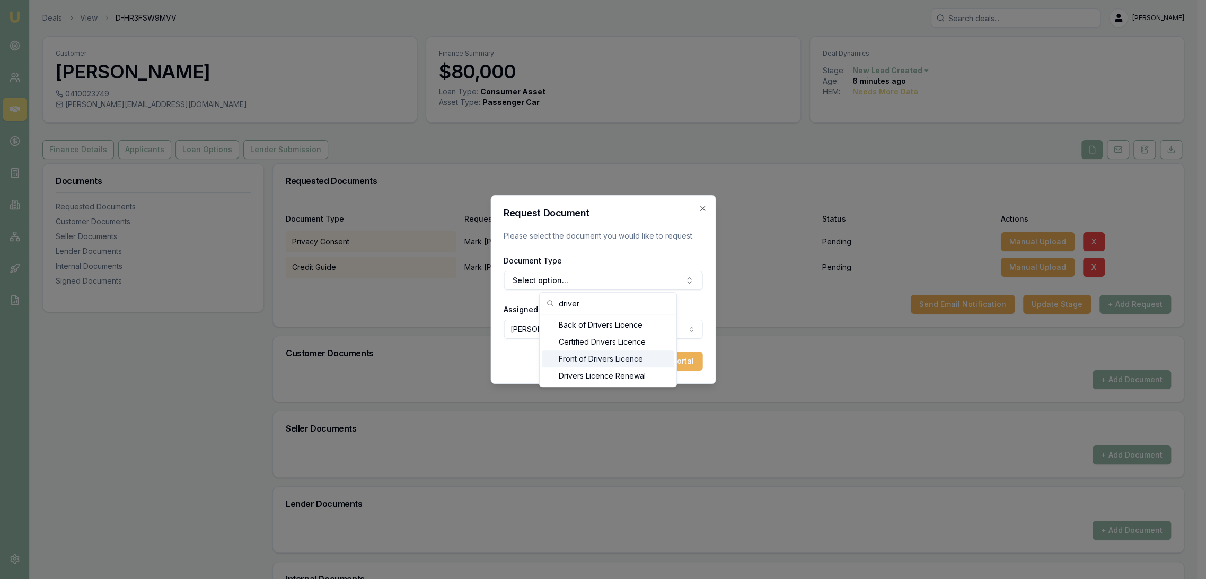
type input "driver"
click at [578, 358] on div "Front of Drivers Licence" at bounding box center [608, 358] width 132 height 17
click at [652, 361] on button "Add Task to Client Portal" at bounding box center [648, 360] width 109 height 19
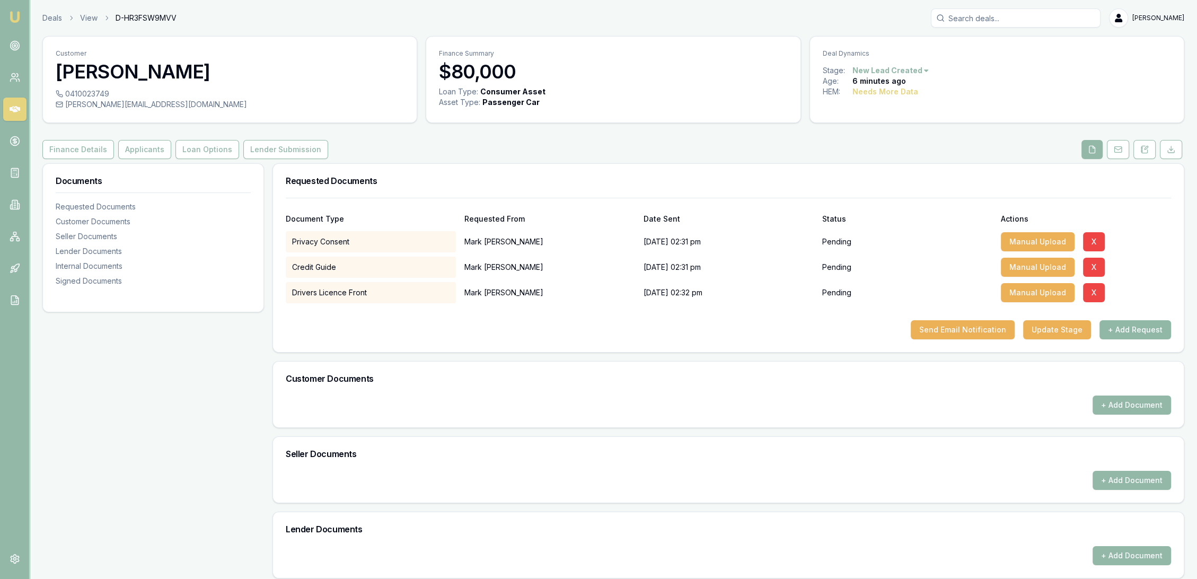
click at [1147, 330] on button "+ Add Request" at bounding box center [1135, 329] width 72 height 19
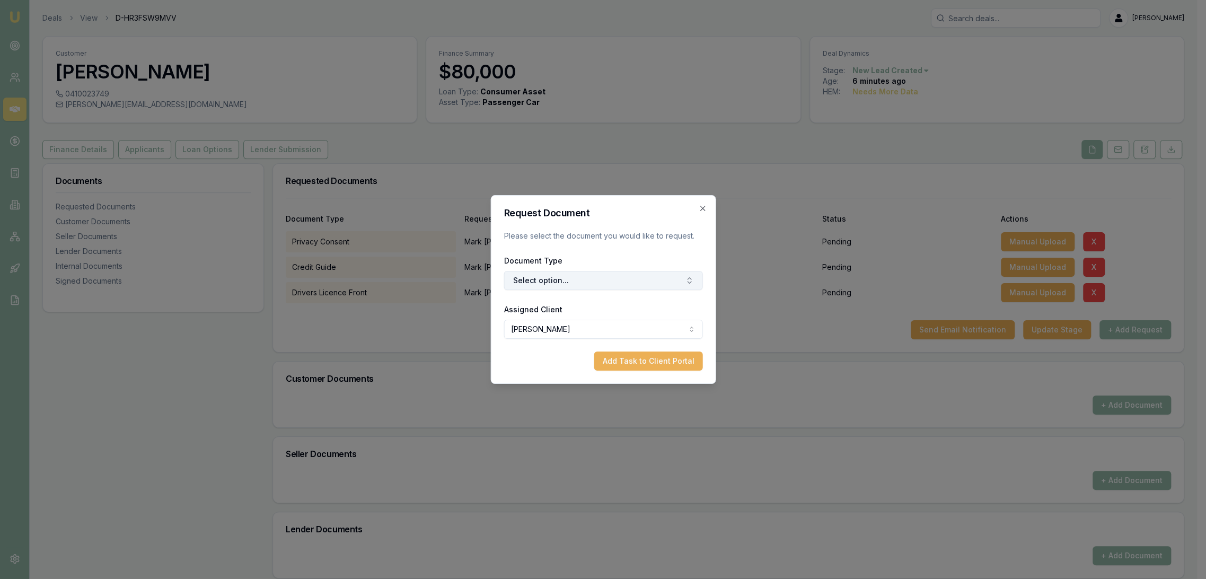
click at [538, 278] on button "Select option..." at bounding box center [602, 280] width 199 height 19
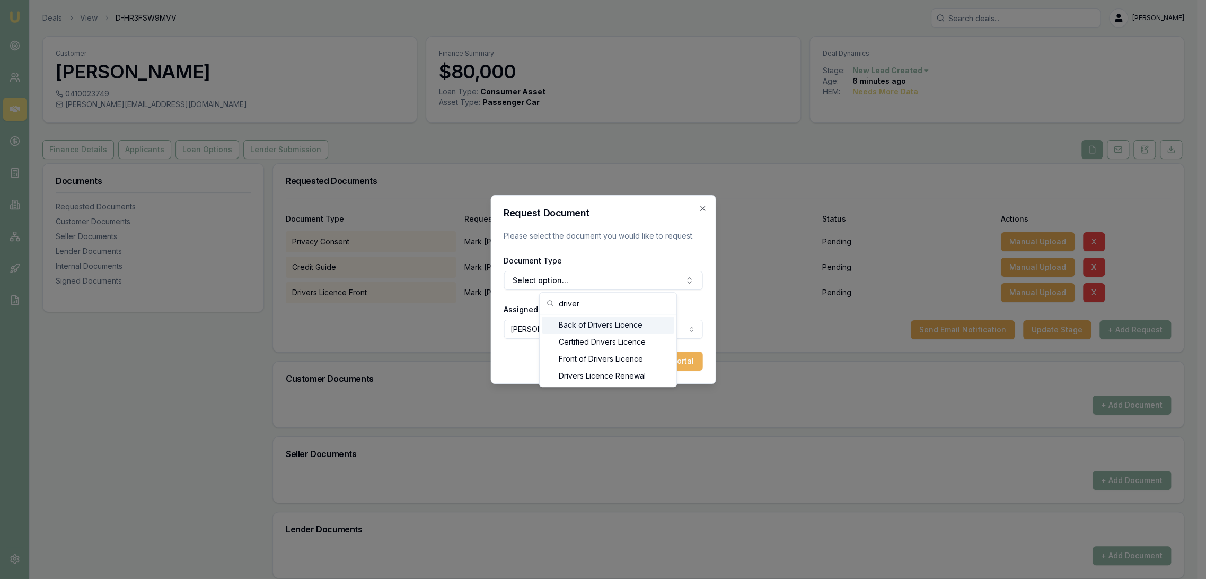
type input "driver"
click at [567, 326] on div "Back of Drivers Licence" at bounding box center [608, 324] width 132 height 17
click at [654, 361] on button "Add Task to Client Portal" at bounding box center [648, 360] width 109 height 19
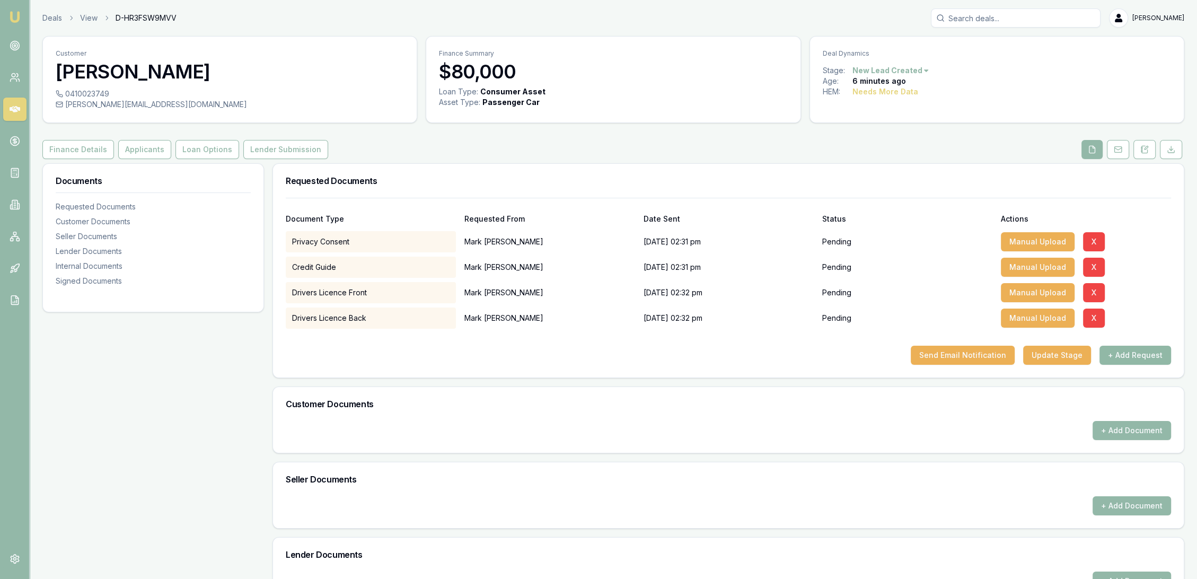
click at [1129, 355] on button "+ Add Request" at bounding box center [1135, 355] width 72 height 19
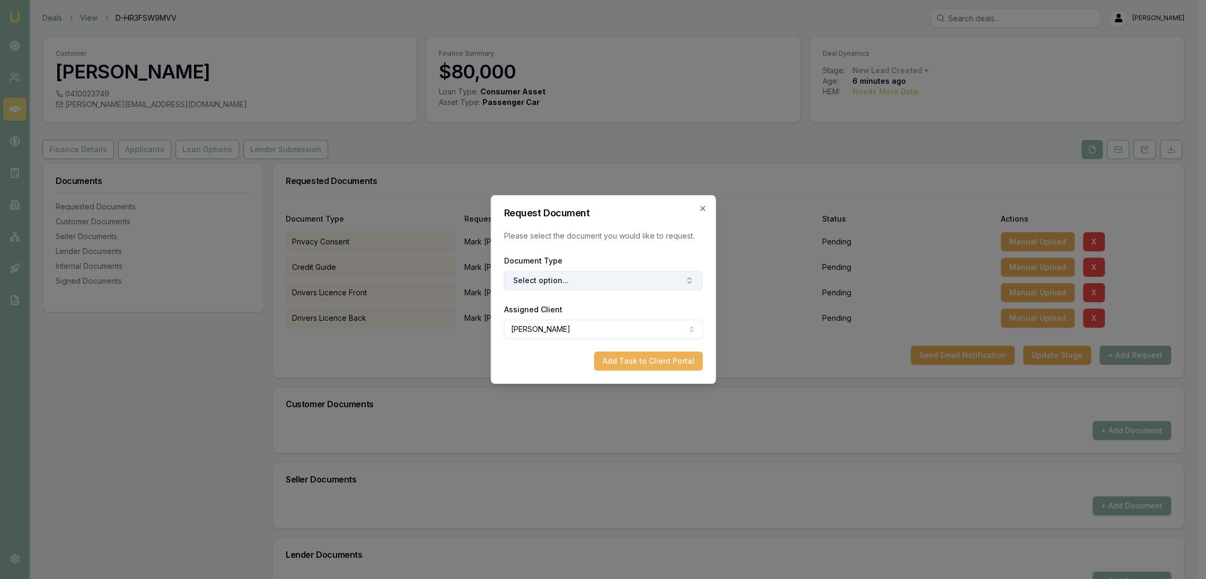
click at [548, 282] on button "Select option..." at bounding box center [602, 280] width 199 height 19
type input "selfie"
click at [601, 323] on div "Selfie with Licence" at bounding box center [608, 324] width 132 height 17
click at [626, 358] on button "Add Task to Client Portal" at bounding box center [648, 360] width 109 height 19
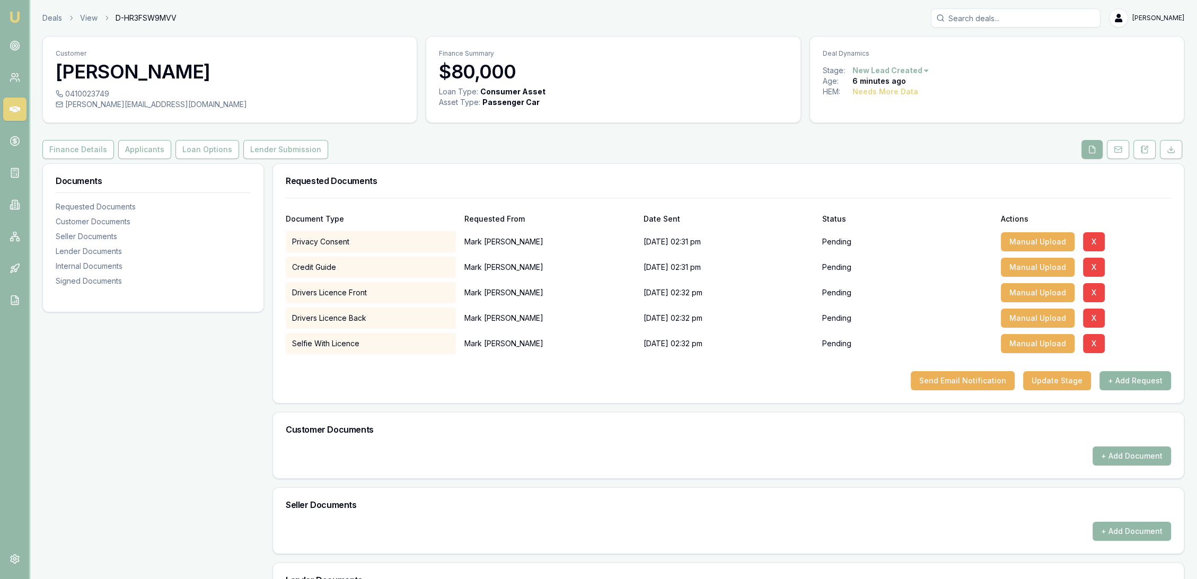
click at [1145, 376] on button "+ Add Request" at bounding box center [1135, 380] width 72 height 19
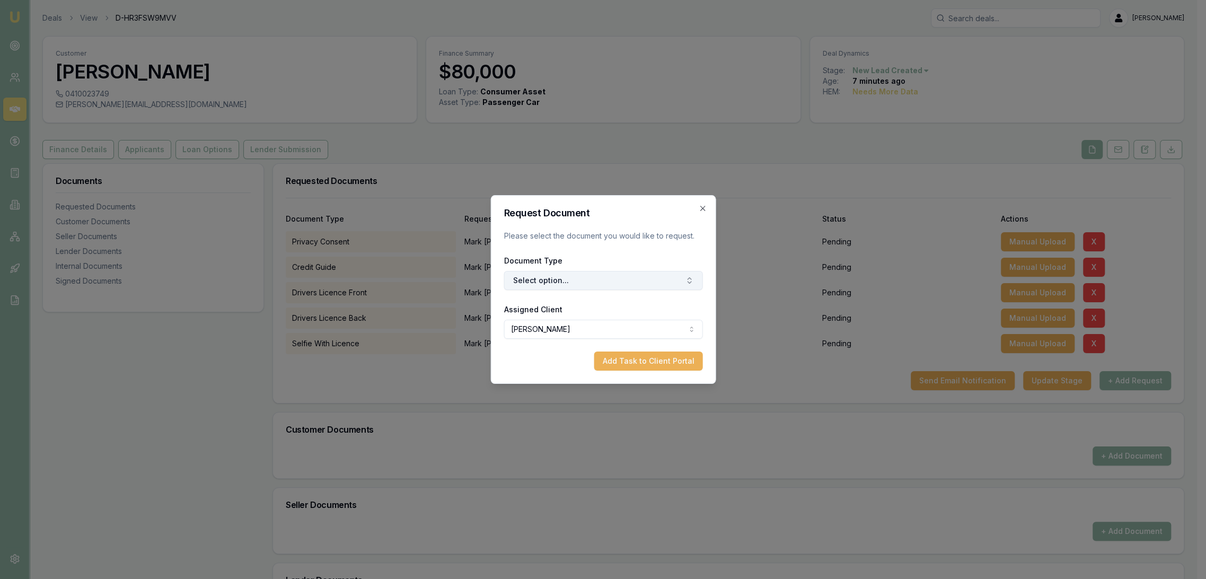
click at [568, 279] on button "Select option..." at bounding box center [602, 280] width 199 height 19
type input "medic"
drag, startPoint x: 592, startPoint y: 331, endPoint x: 592, endPoint y: 321, distance: 10.6
click at [592, 326] on div "Medicare Card" at bounding box center [608, 324] width 132 height 17
click at [622, 356] on button "Add Task to Client Portal" at bounding box center [648, 360] width 109 height 19
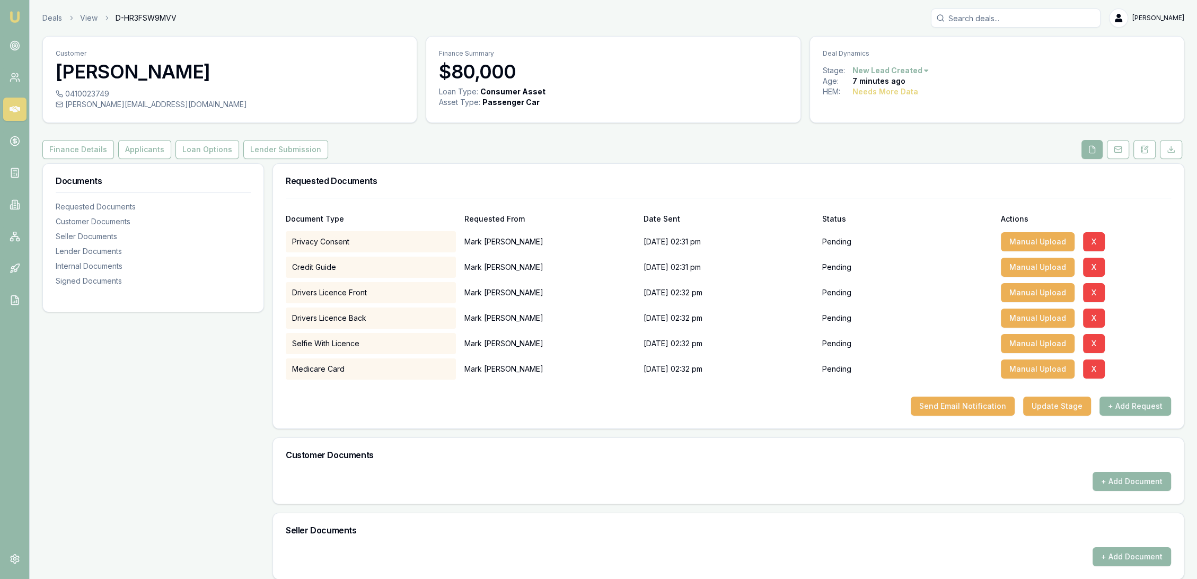
click at [1132, 410] on button "+ Add Request" at bounding box center [1135, 405] width 72 height 19
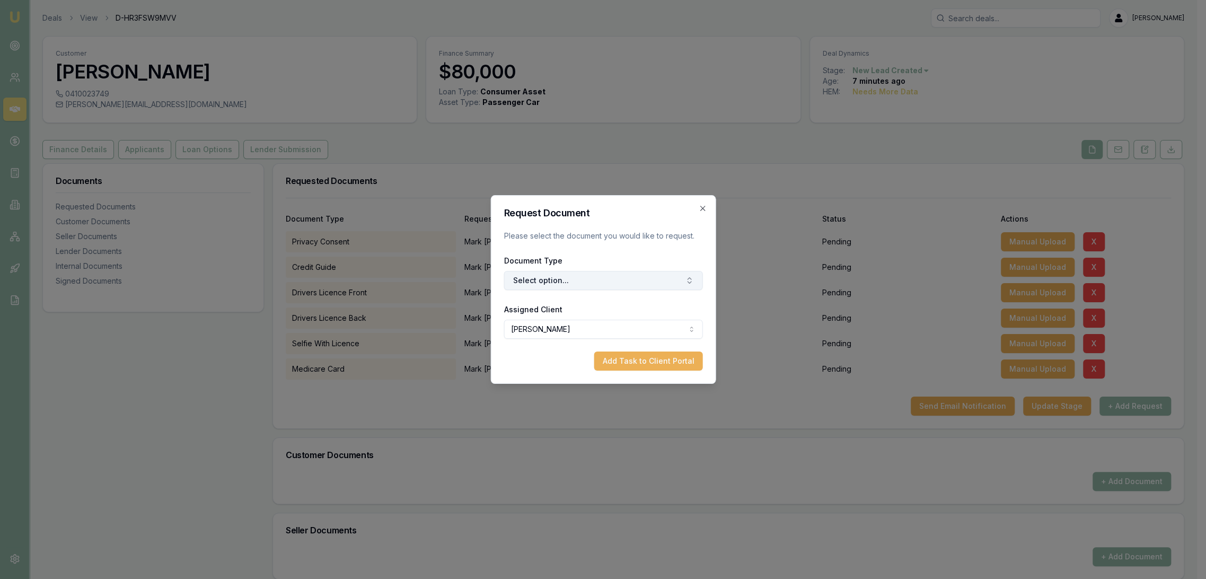
click at [565, 281] on button "Select option..." at bounding box center [602, 280] width 199 height 19
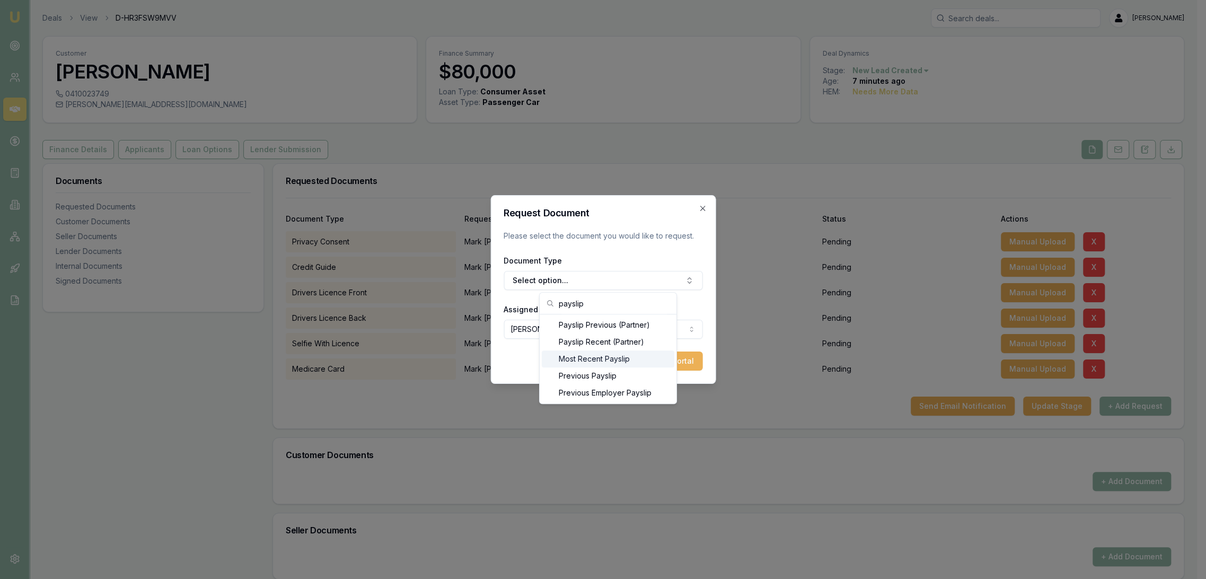
type input "payslip"
click at [582, 356] on div "Most Recent Payslip" at bounding box center [608, 358] width 132 height 17
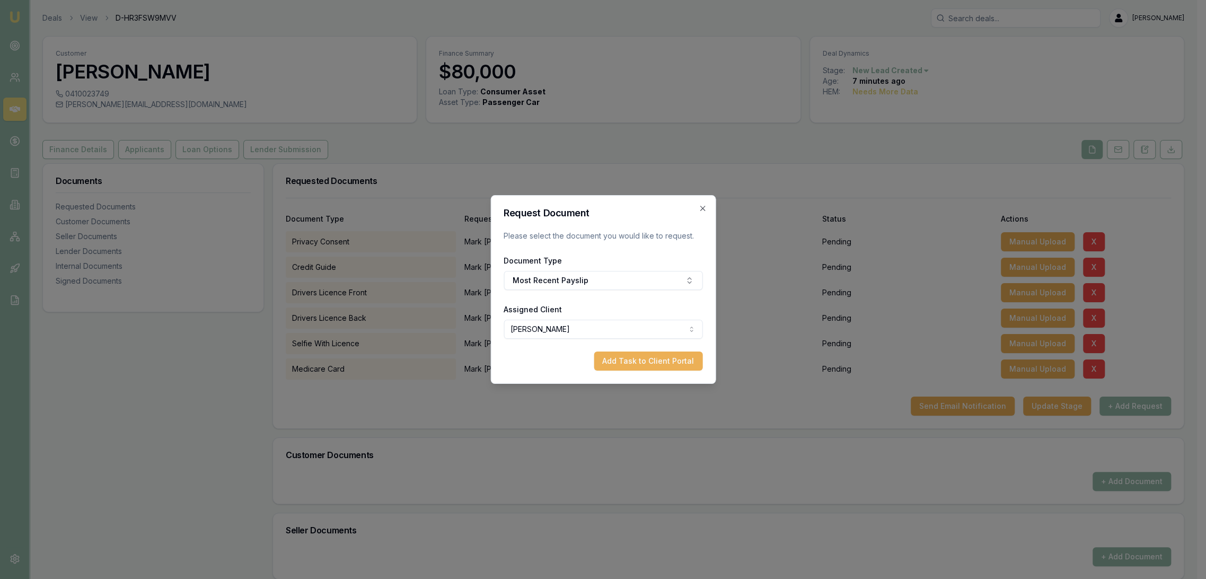
drag, startPoint x: 636, startPoint y: 360, endPoint x: 641, endPoint y: 361, distance: 5.5
click at [636, 360] on button "Add Task to Client Portal" at bounding box center [648, 360] width 109 height 19
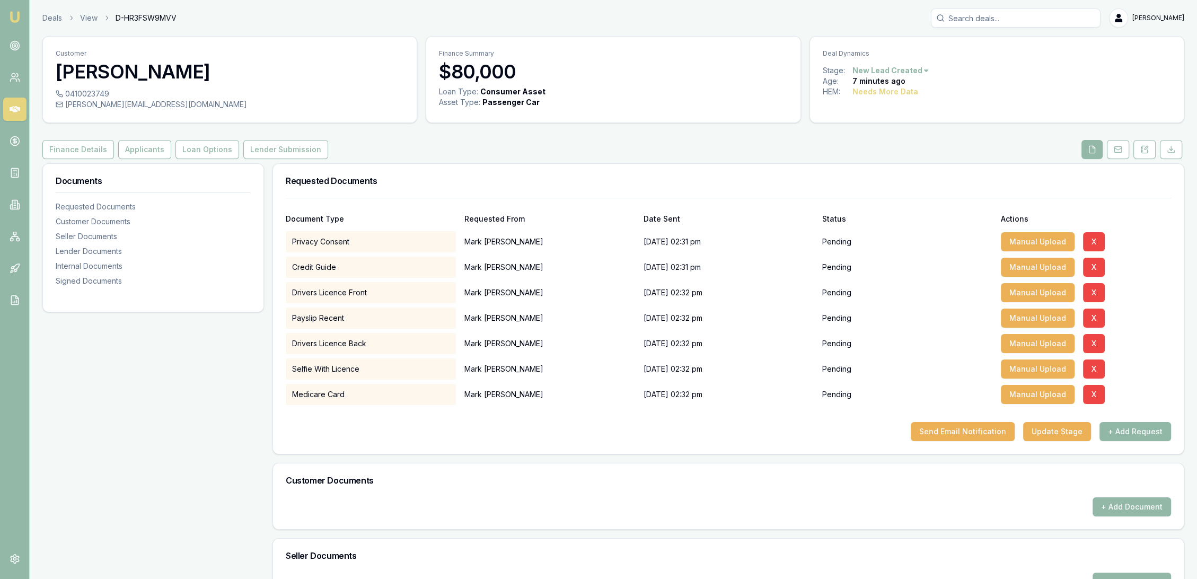
click at [1136, 436] on button "+ Add Request" at bounding box center [1135, 431] width 72 height 19
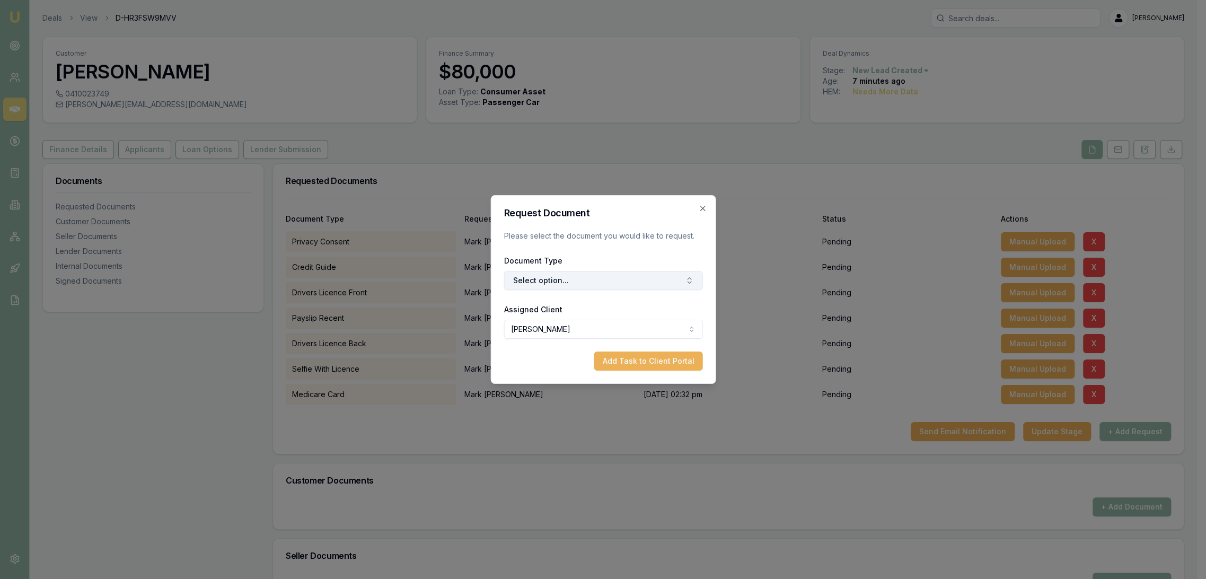
click at [551, 275] on button "Select option..." at bounding box center [602, 280] width 199 height 19
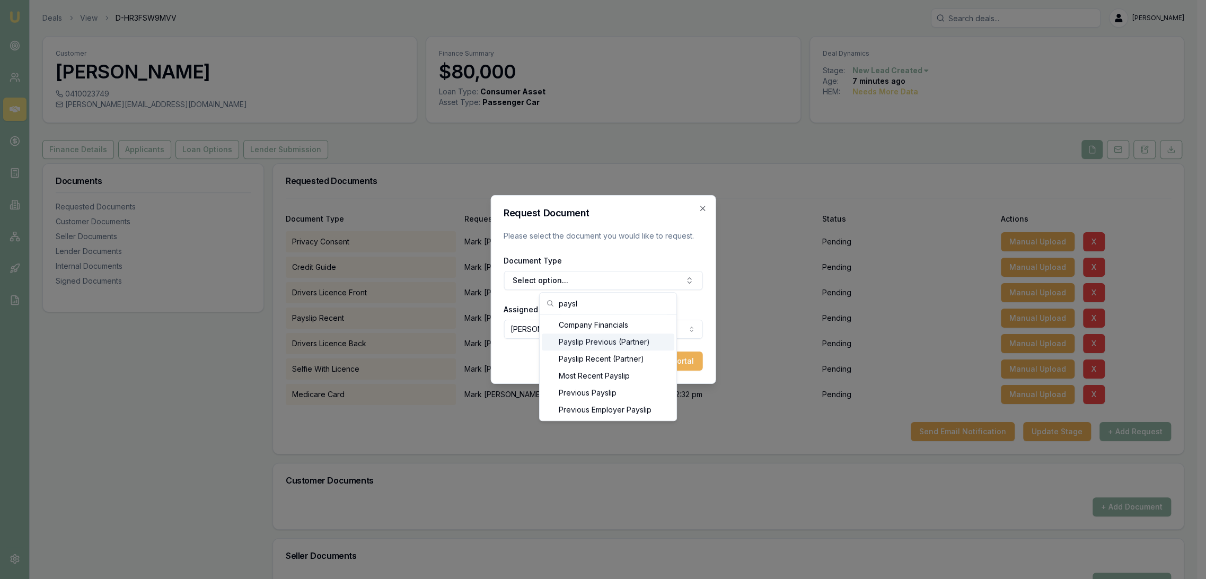
type input "paysl"
click at [578, 340] on div "Payslip Previous (Partner)" at bounding box center [608, 341] width 132 height 17
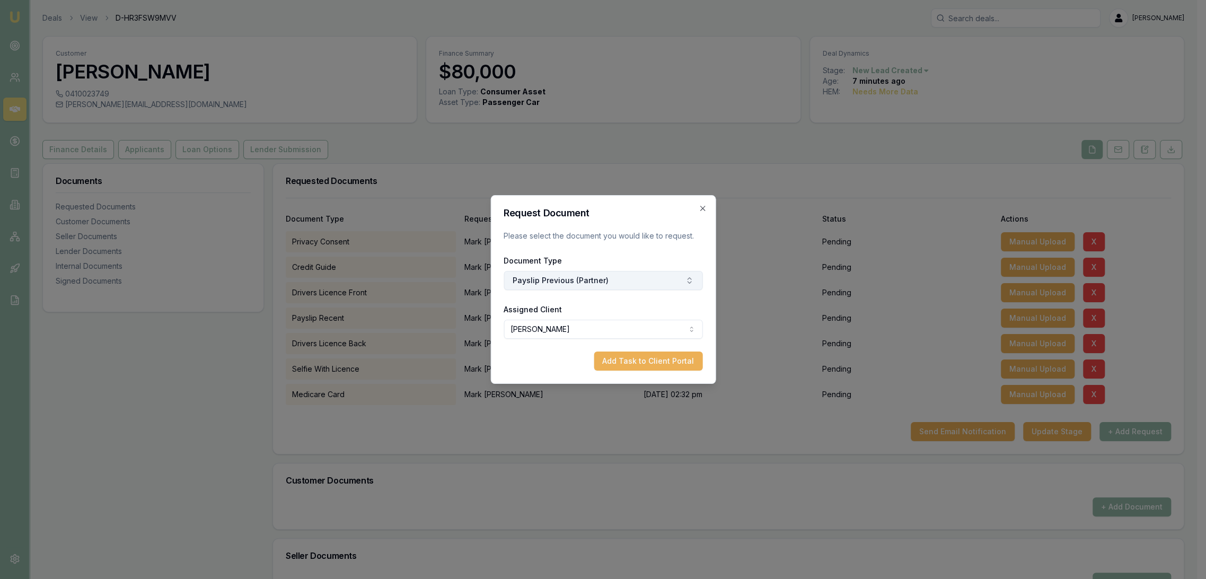
click at [602, 279] on button "Payslip Previous (Partner)" at bounding box center [602, 280] width 199 height 19
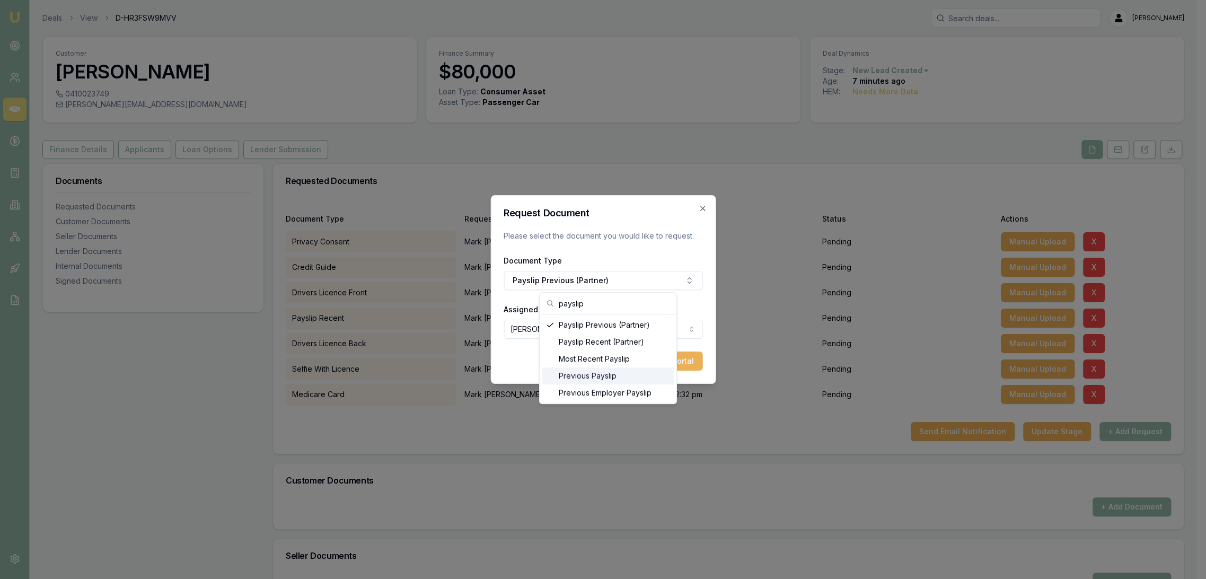
type input "payslip"
click at [591, 370] on div "Previous Payslip" at bounding box center [608, 375] width 132 height 17
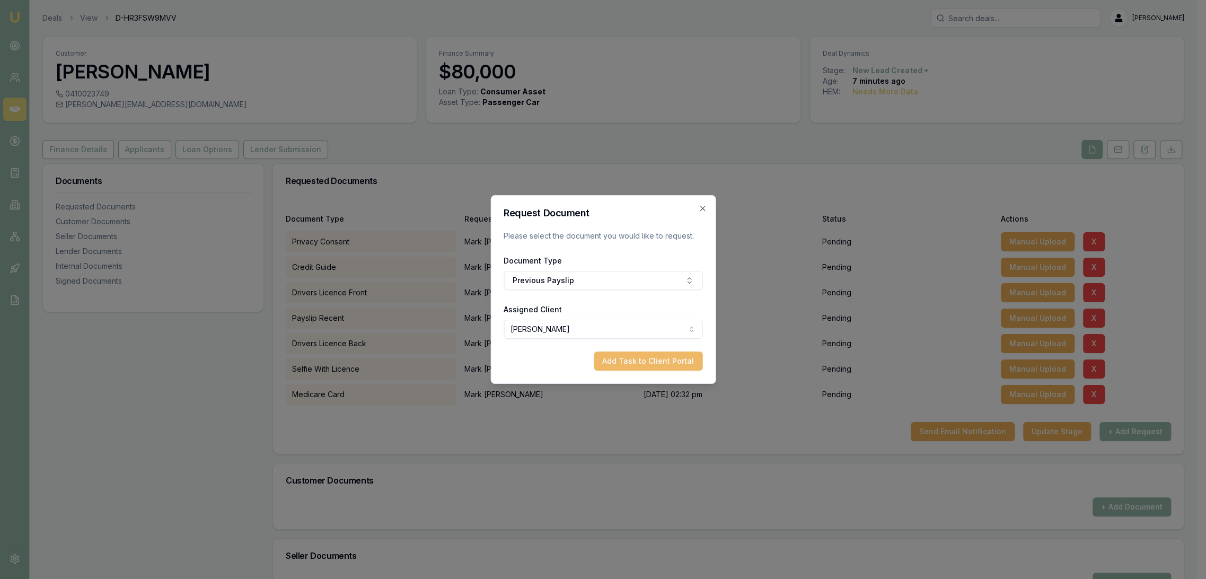
click at [673, 366] on button "Add Task to Client Portal" at bounding box center [648, 360] width 109 height 19
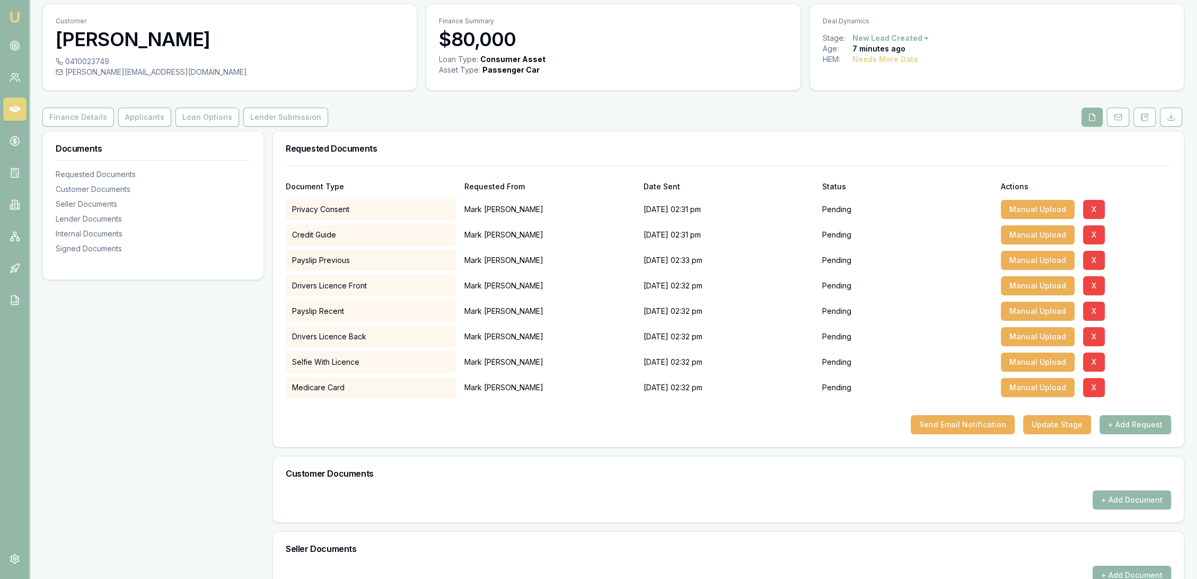
scroll to position [59, 0]
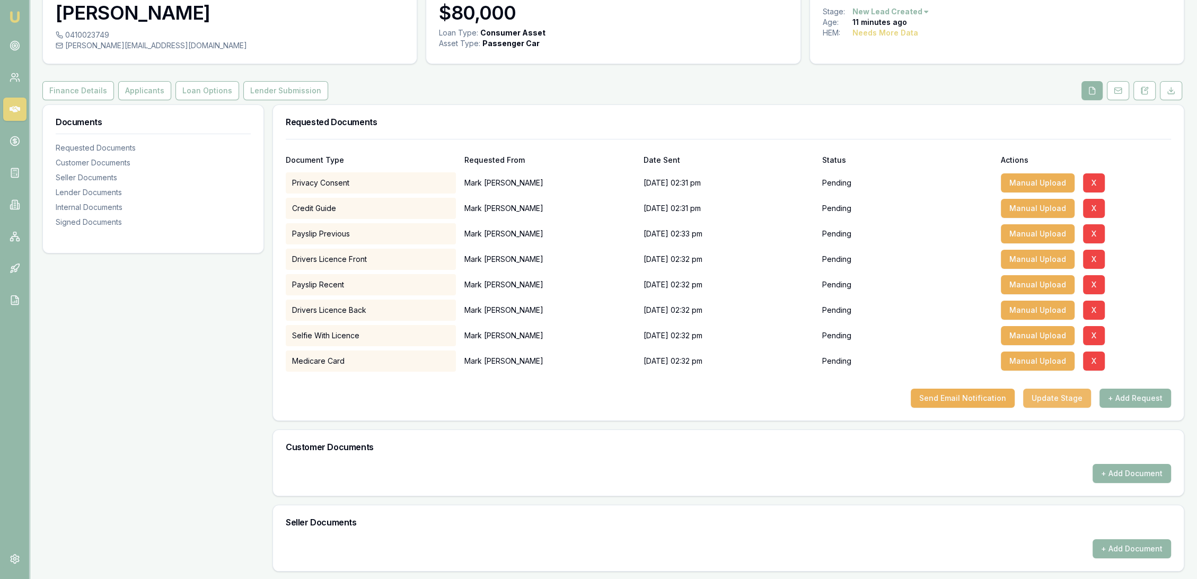
click at [1054, 399] on button "Update Stage" at bounding box center [1057, 397] width 68 height 19
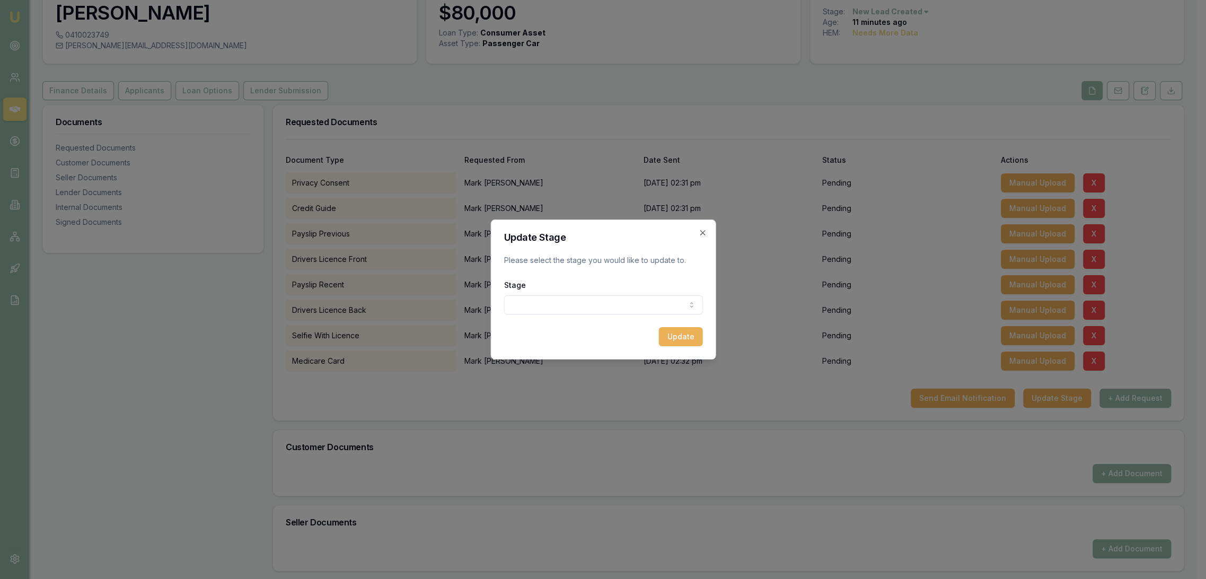
click at [595, 307] on body "Emu Broker Deals View D-HR3FSW9MVV Robyn Adams Toggle Menu Customer Mark Bray 0…" at bounding box center [598, 230] width 1197 height 579
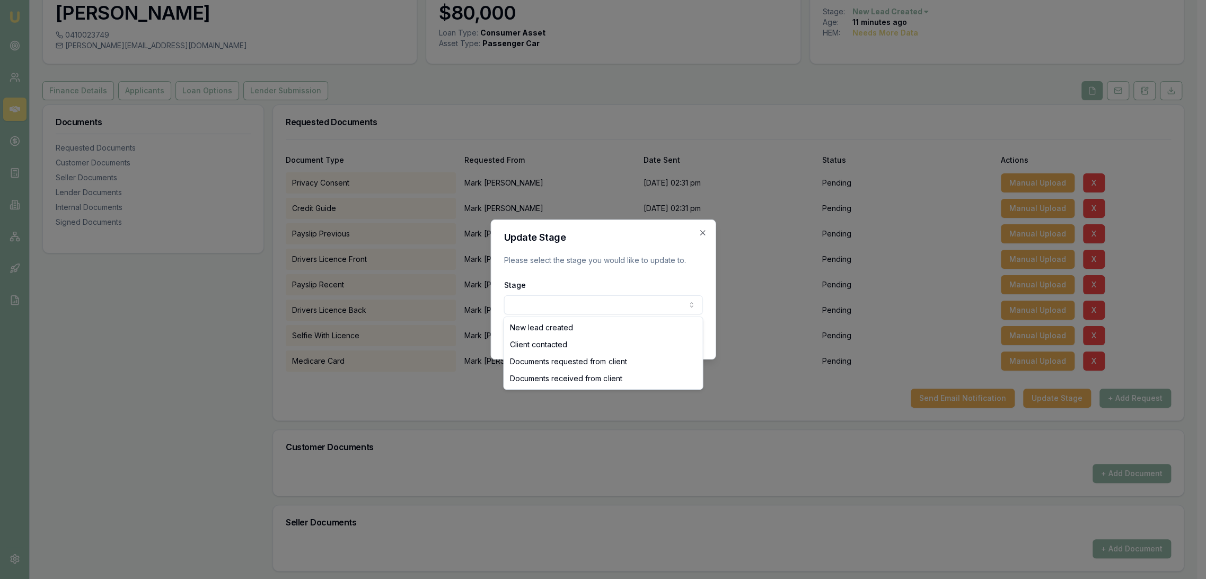
select select "CLIENT_CONTACTED"
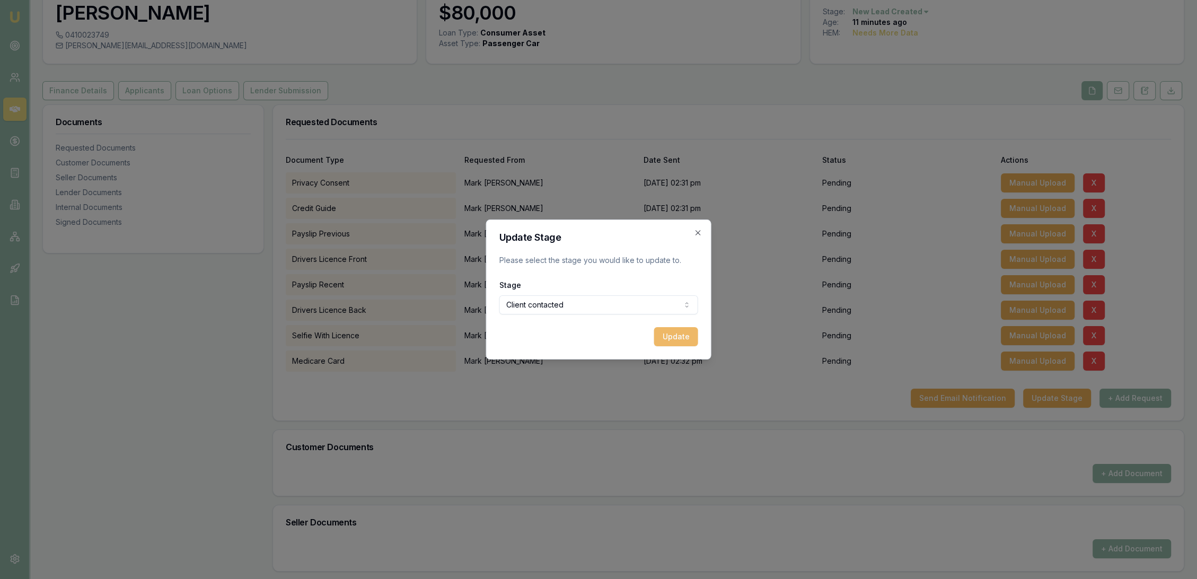
click at [681, 340] on button "Update" at bounding box center [676, 336] width 44 height 19
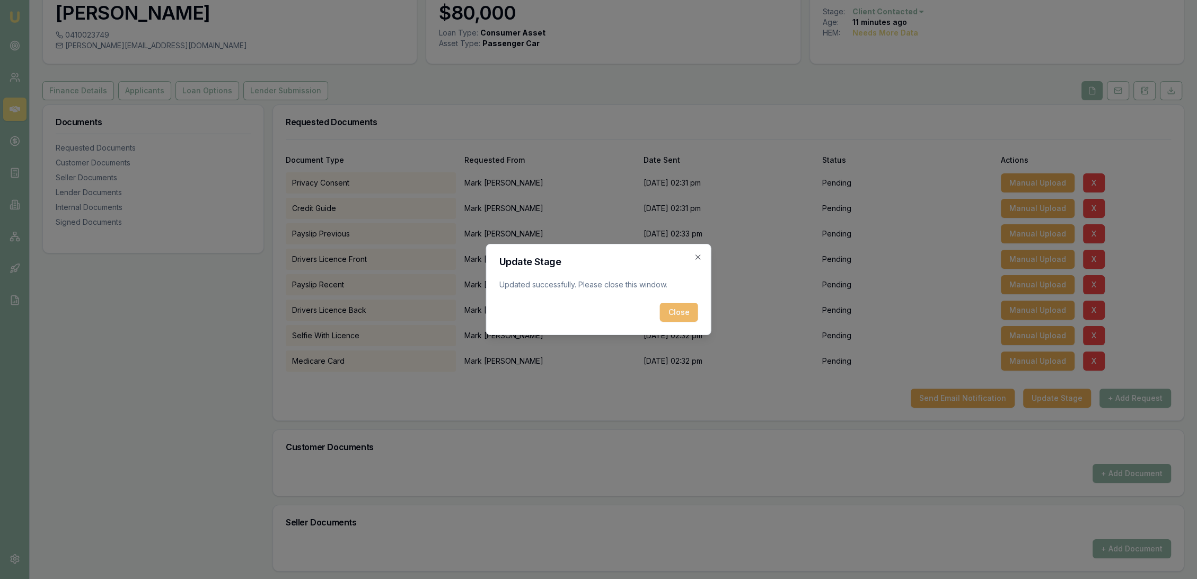
click at [673, 307] on button "Close" at bounding box center [679, 312] width 38 height 19
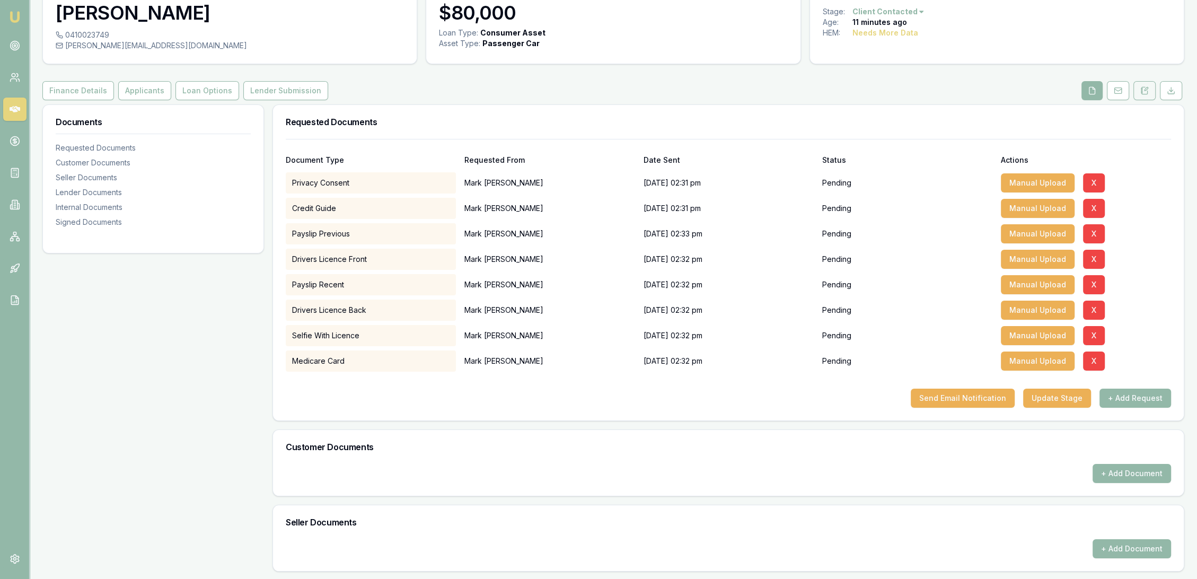
click at [1148, 90] on button at bounding box center [1144, 90] width 22 height 19
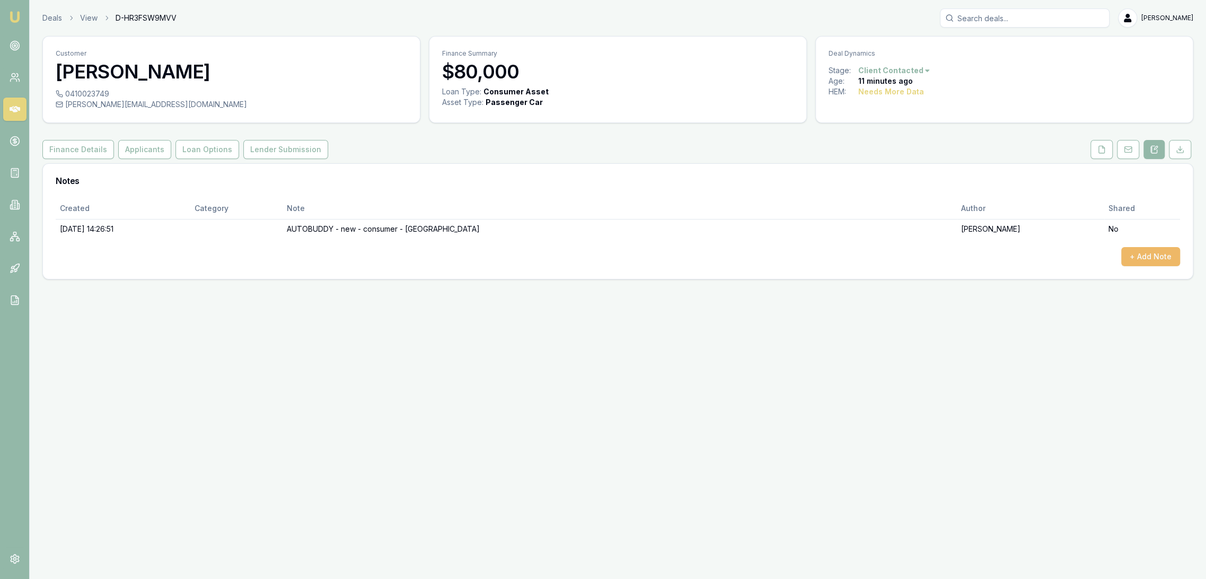
click at [1151, 260] on button "+ Add Note" at bounding box center [1150, 256] width 59 height 19
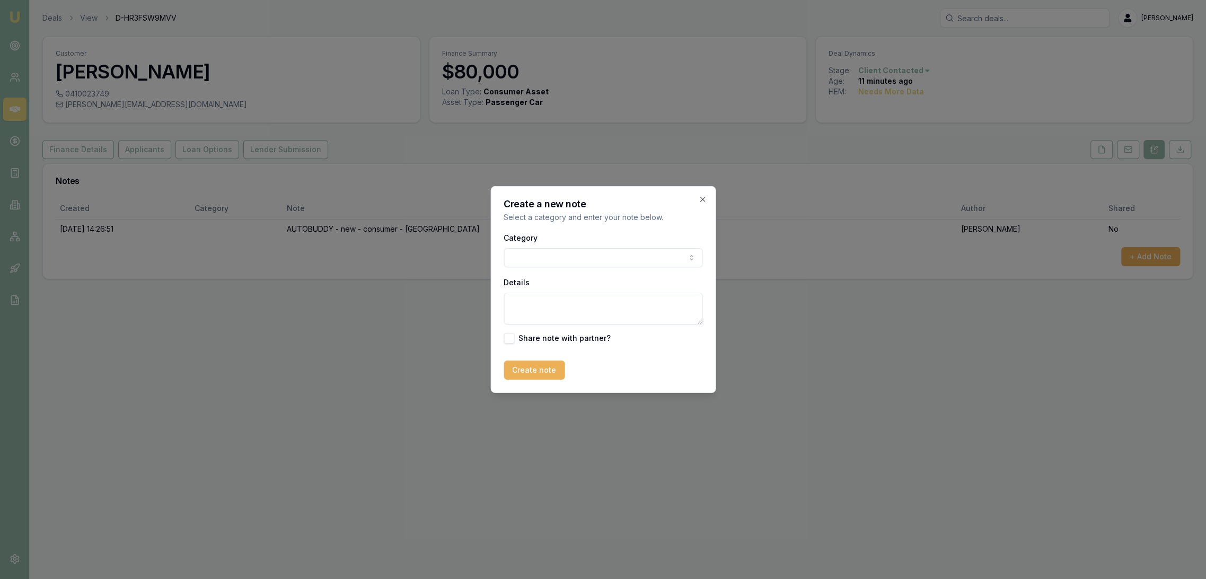
click at [562, 251] on body "Emu Broker Deals View D-HR3FSW9MVV Robyn Adams Toggle Menu Customer Mark Bray 0…" at bounding box center [603, 289] width 1206 height 579
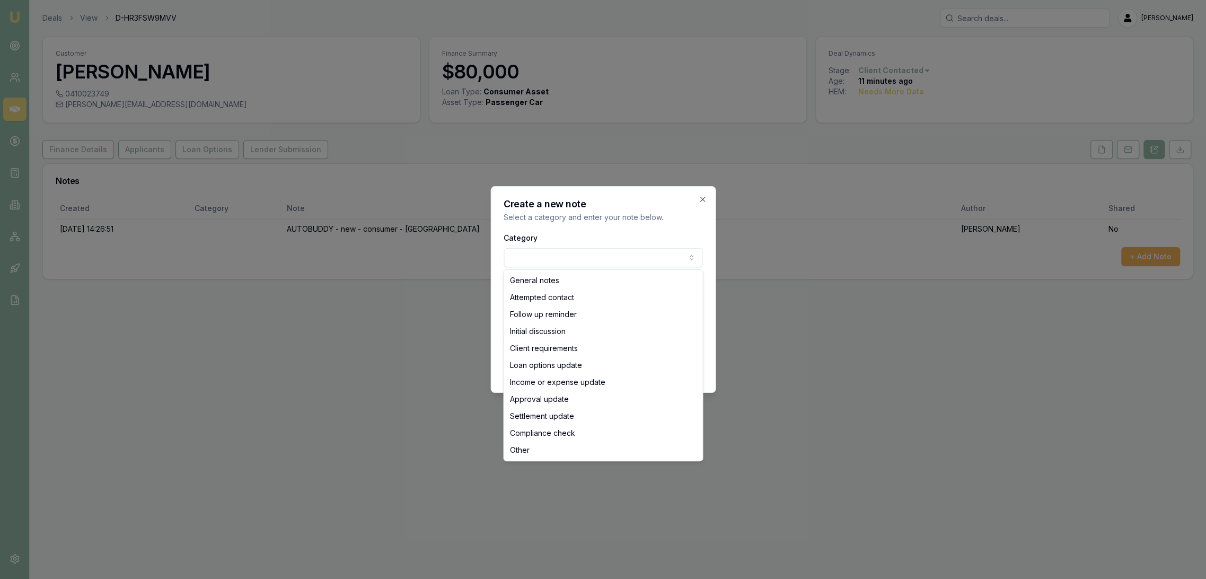
select select "INITIAL_DISCUSSION"
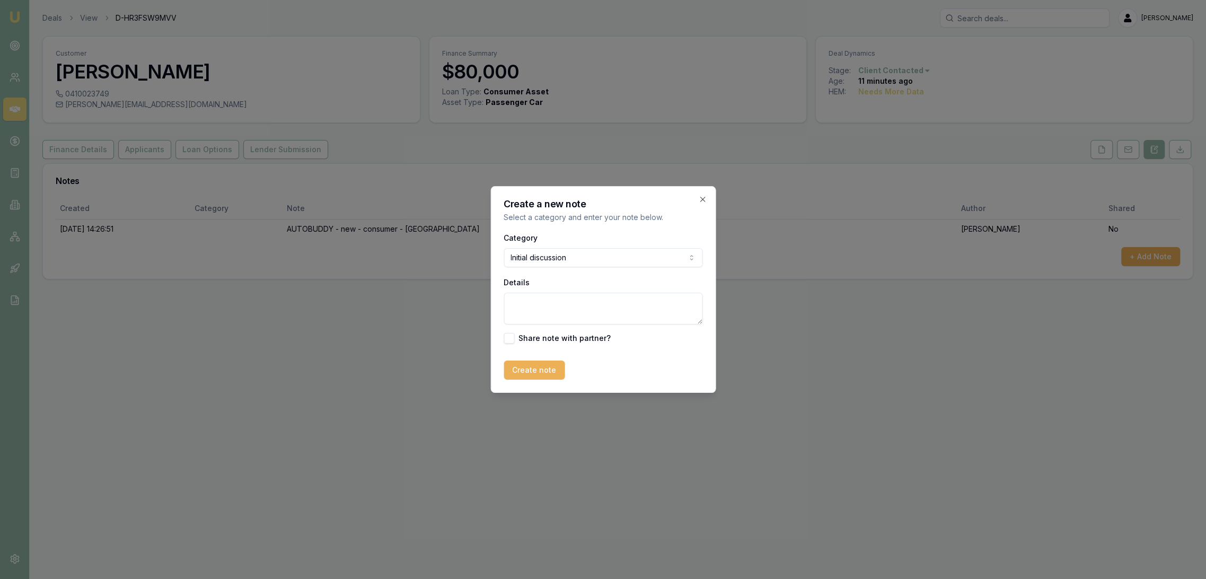
click at [569, 309] on textarea "Details" at bounding box center [602, 309] width 199 height 32
click at [624, 316] on textarea "Has looked at the car. Dealer has car ready once he gets his finance sorted. Di…" at bounding box center [602, 309] width 199 height 32
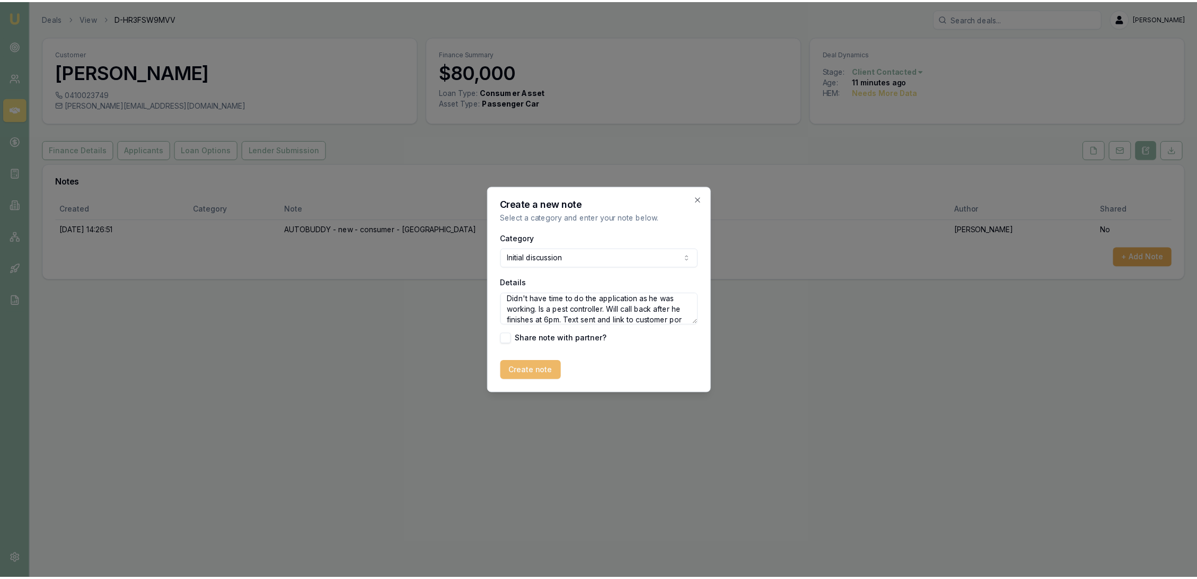
scroll to position [57, 0]
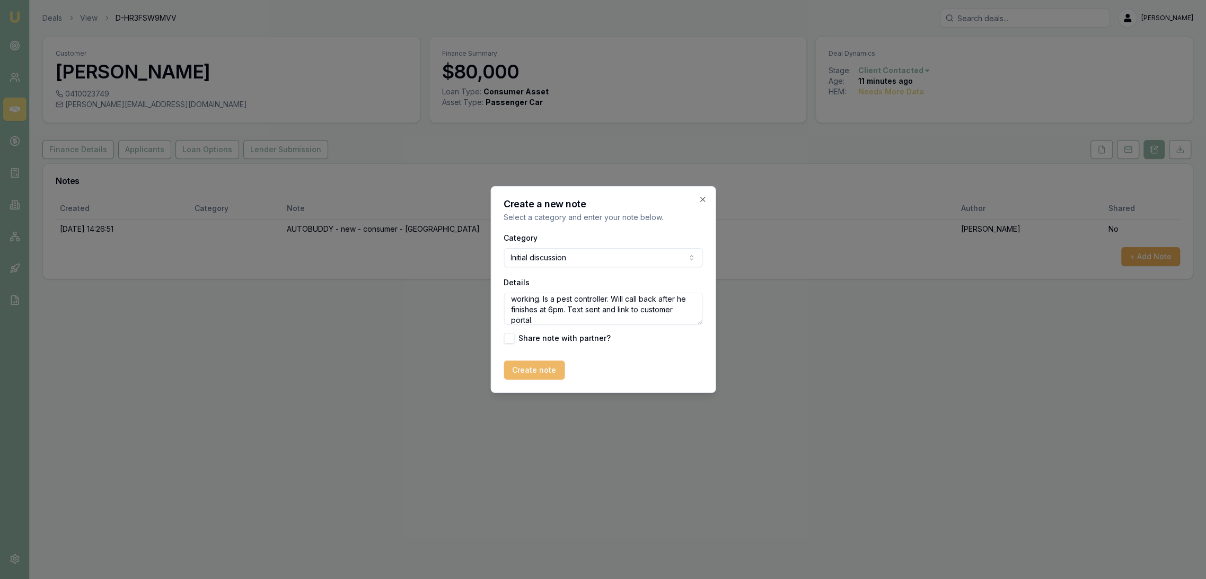
type textarea "Has looked at the car. Dealer has car ready once he gets his finance sorted. Di…"
click at [542, 368] on button "Create note" at bounding box center [533, 369] width 61 height 19
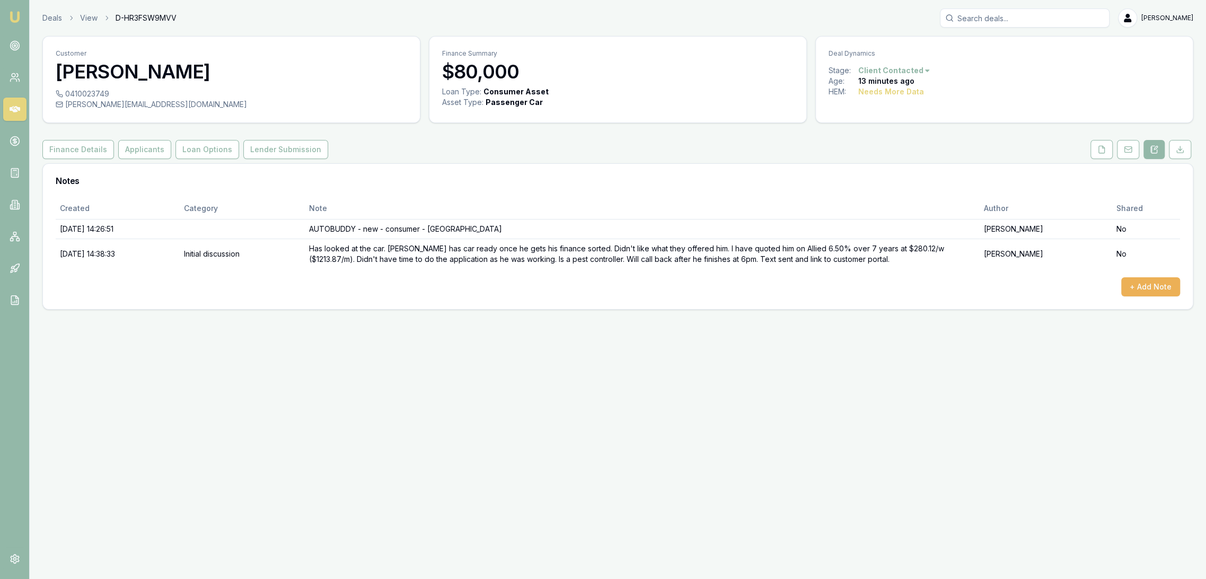
click at [17, 17] on img at bounding box center [14, 17] width 13 height 13
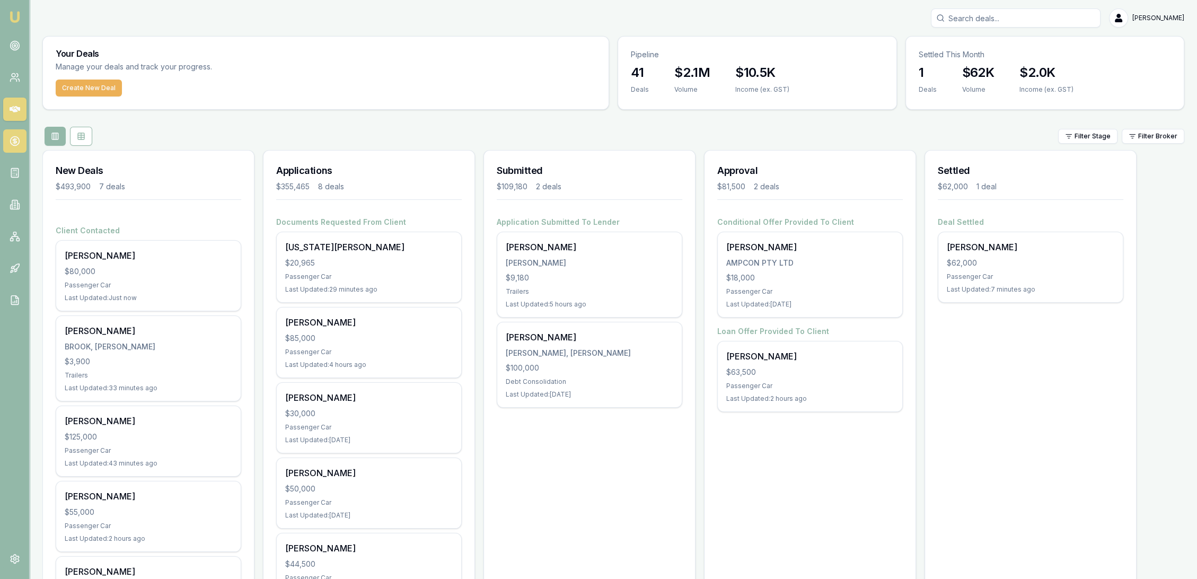
click at [18, 138] on circle at bounding box center [14, 141] width 9 height 9
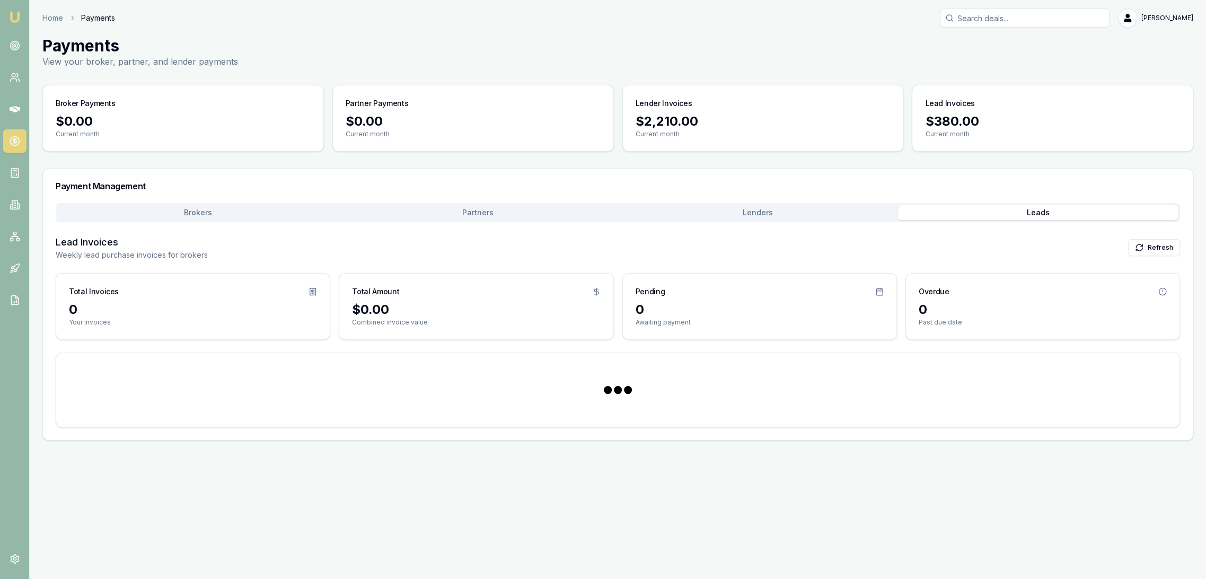
click at [1016, 206] on button "Leads" at bounding box center [1038, 212] width 280 height 15
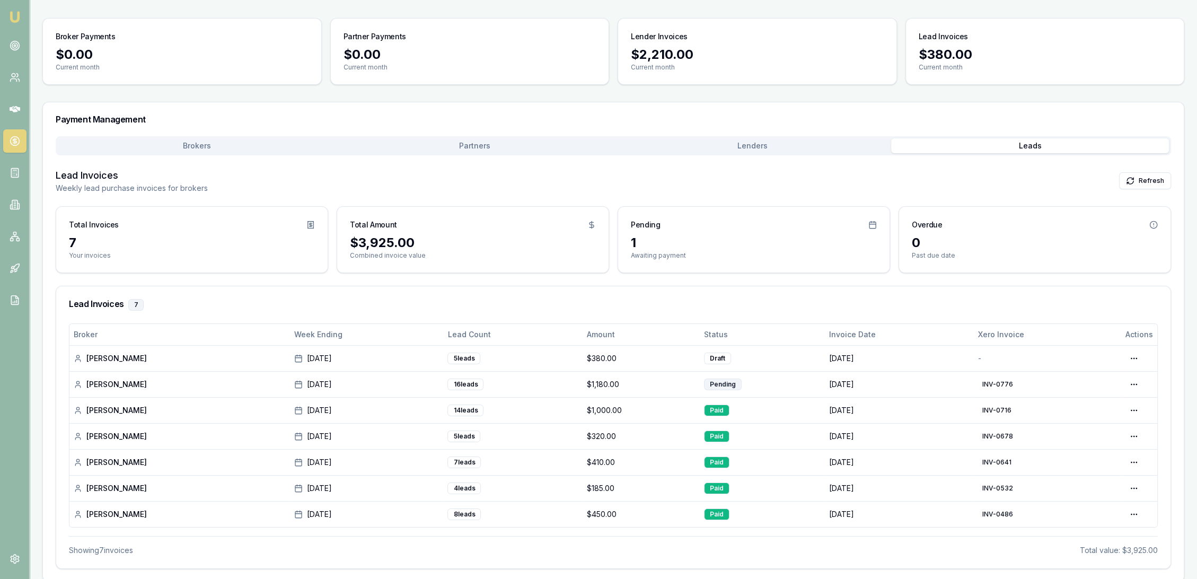
scroll to position [76, 0]
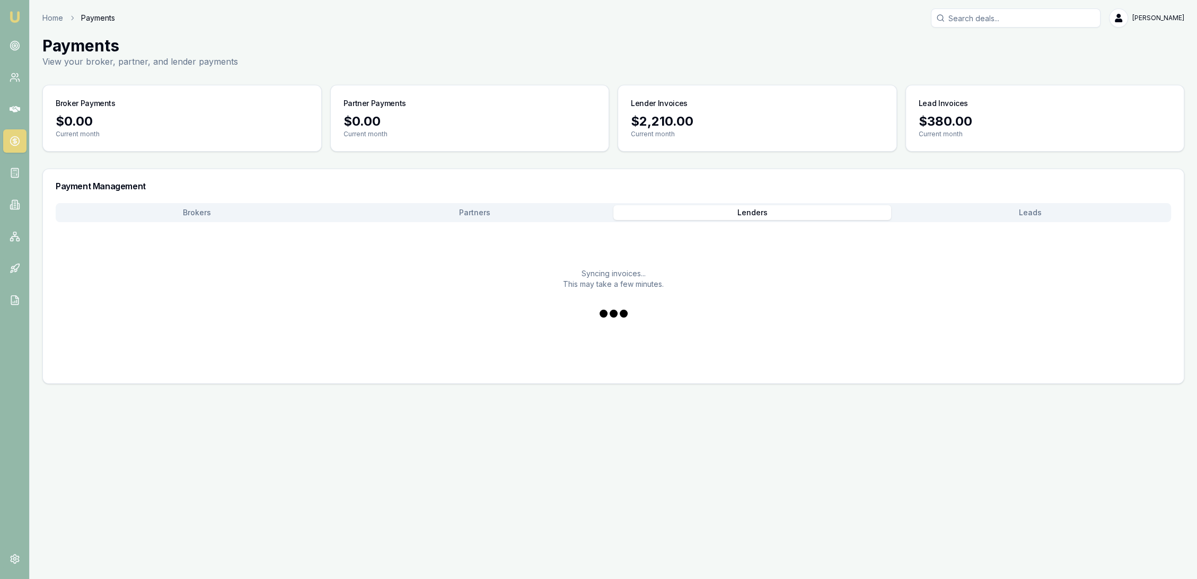
click at [762, 131] on main "Payments View your broker, partner, and lender payments Broker Payments $0.00 C…" at bounding box center [613, 210] width 1167 height 348
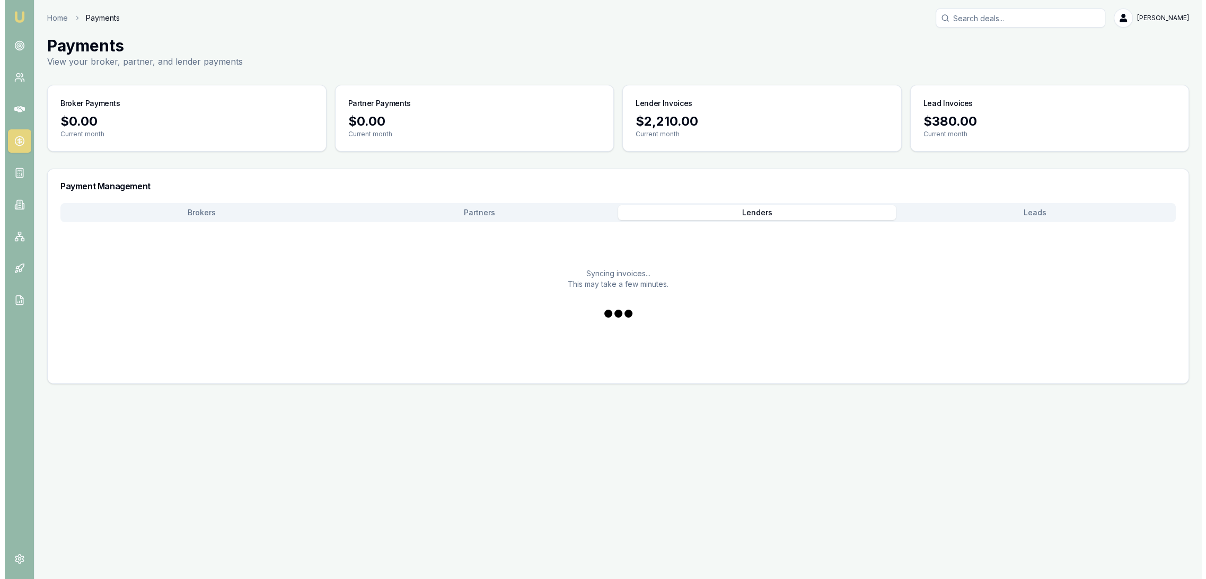
scroll to position [0, 0]
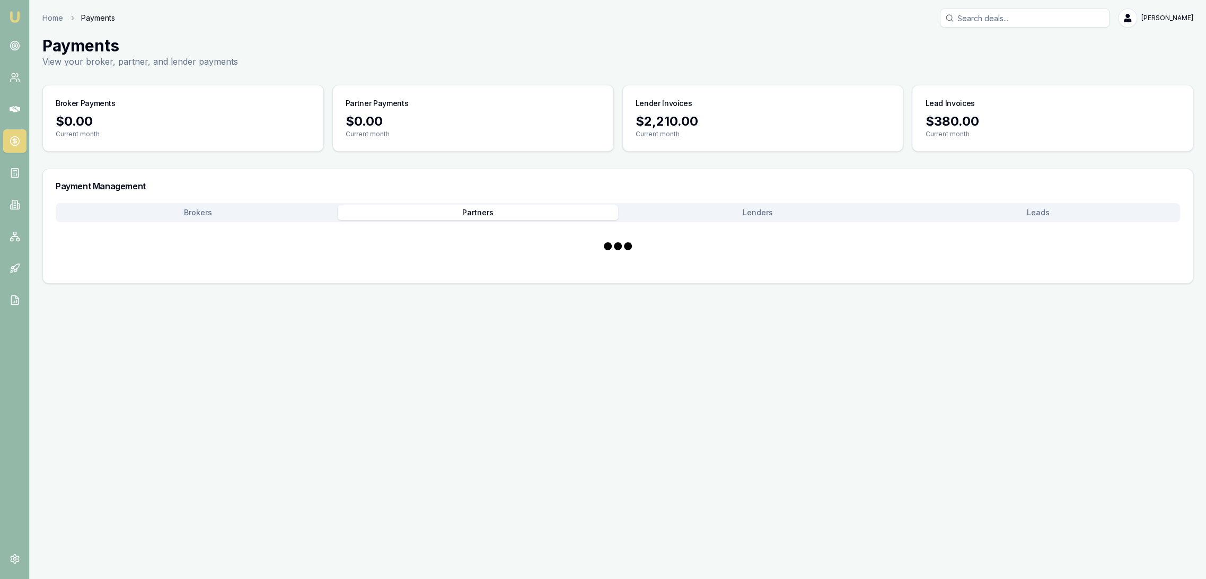
click at [473, 209] on button "Partners" at bounding box center [478, 212] width 280 height 15
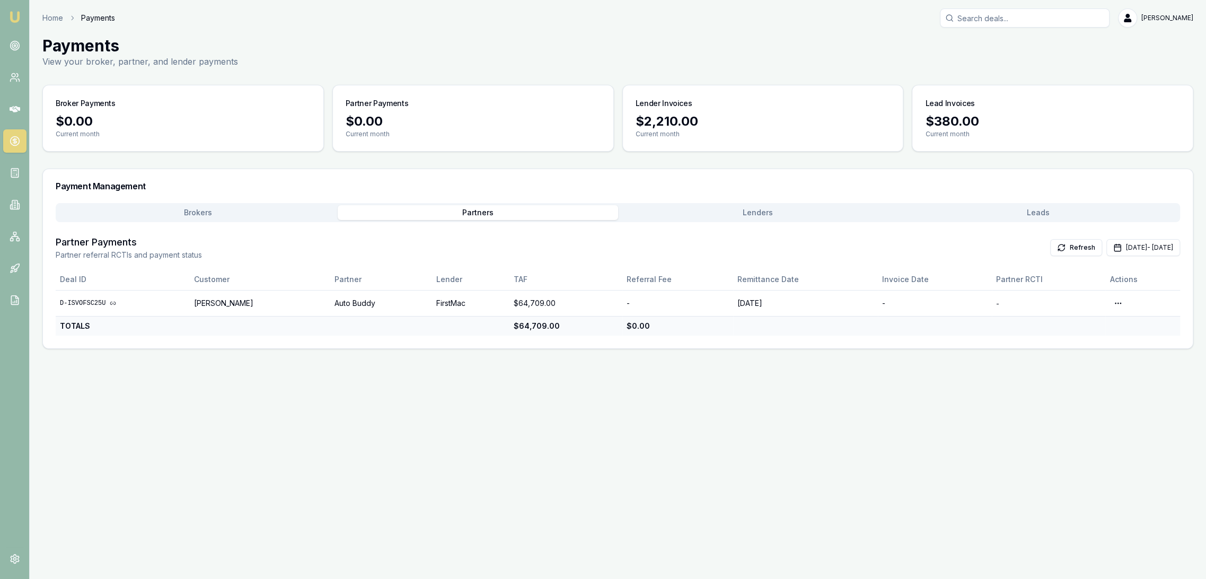
click at [16, 15] on img at bounding box center [14, 17] width 13 height 13
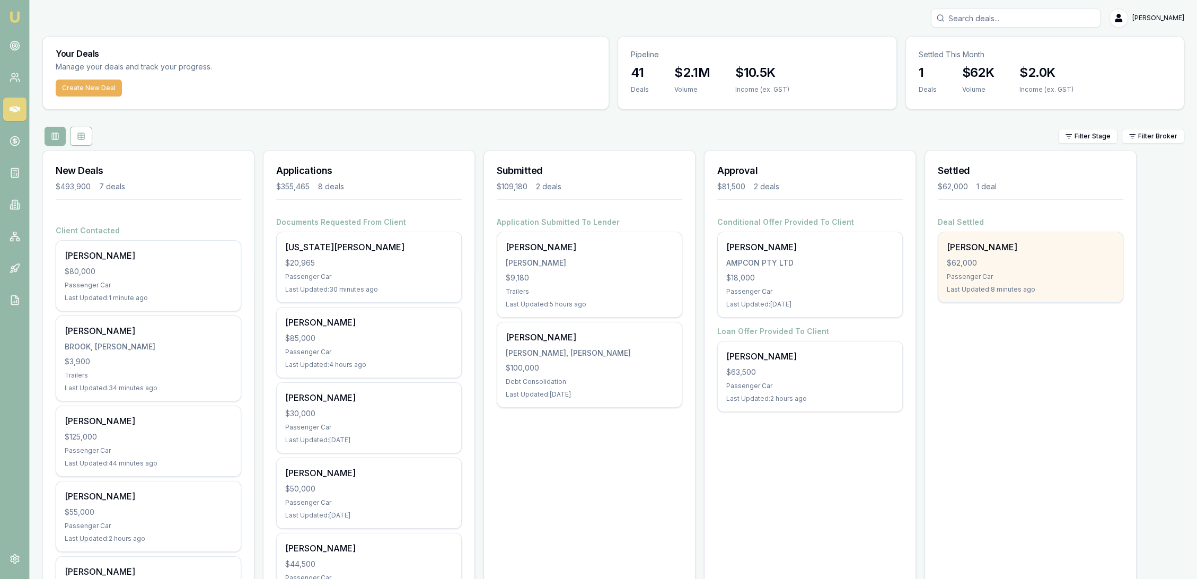
click at [971, 262] on div "$62,000" at bounding box center [1029, 263] width 167 height 11
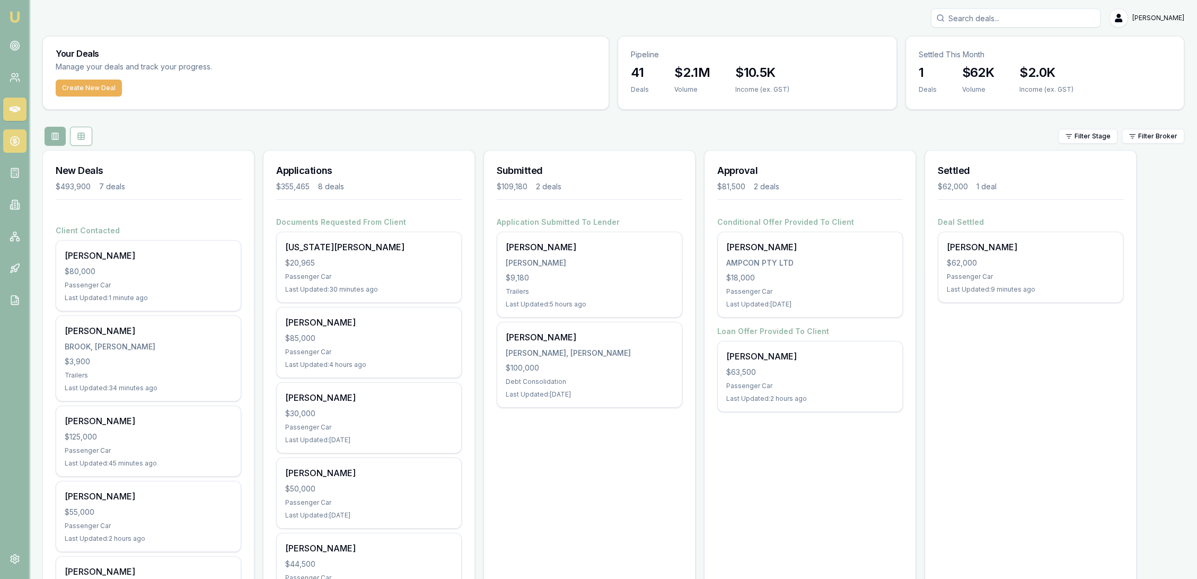
click at [14, 139] on icon at bounding box center [15, 141] width 4 height 4
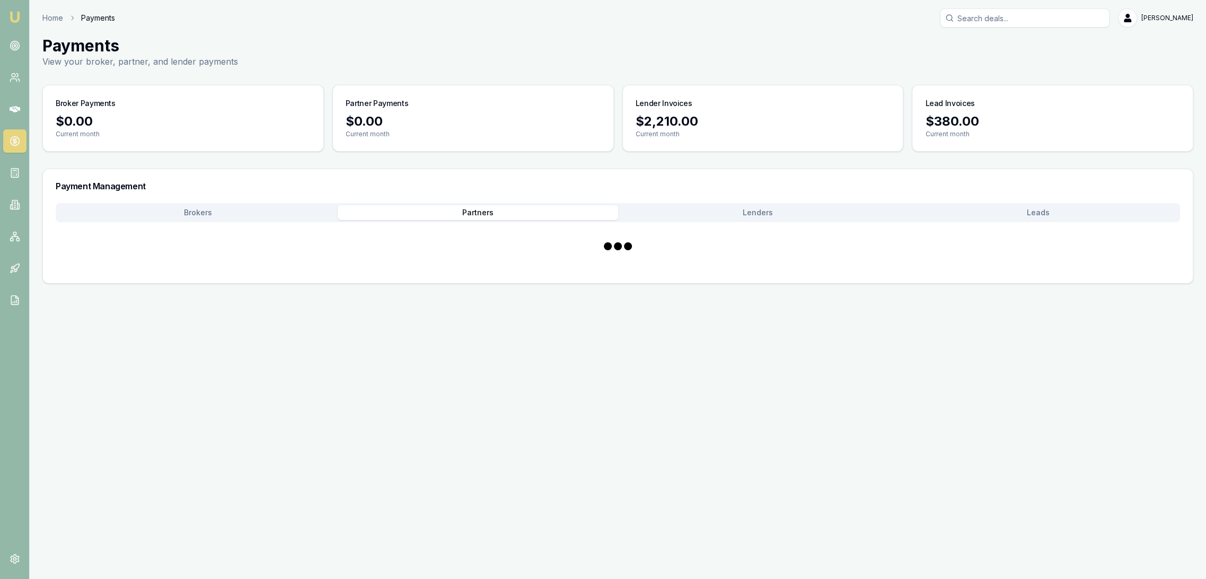
click at [555, 210] on button "Partners" at bounding box center [478, 212] width 280 height 15
click at [206, 211] on button "Brokers" at bounding box center [198, 212] width 280 height 15
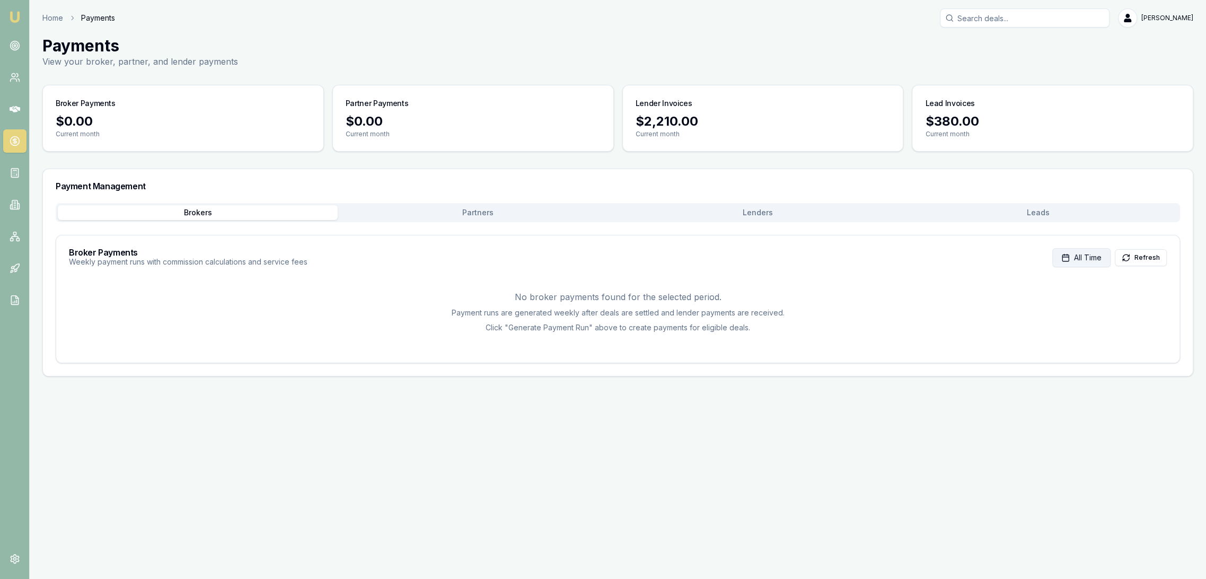
click at [1075, 254] on span "All Time" at bounding box center [1088, 257] width 28 height 11
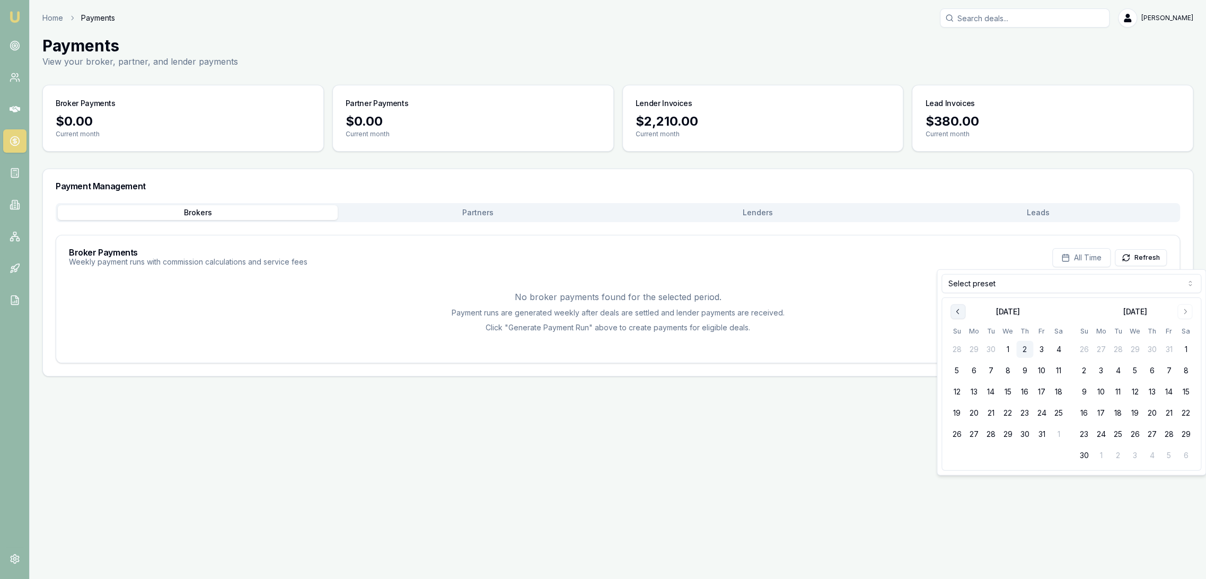
click at [959, 310] on icon "Go to previous month" at bounding box center [957, 311] width 8 height 8
click at [974, 348] on button "1" at bounding box center [973, 349] width 17 height 17
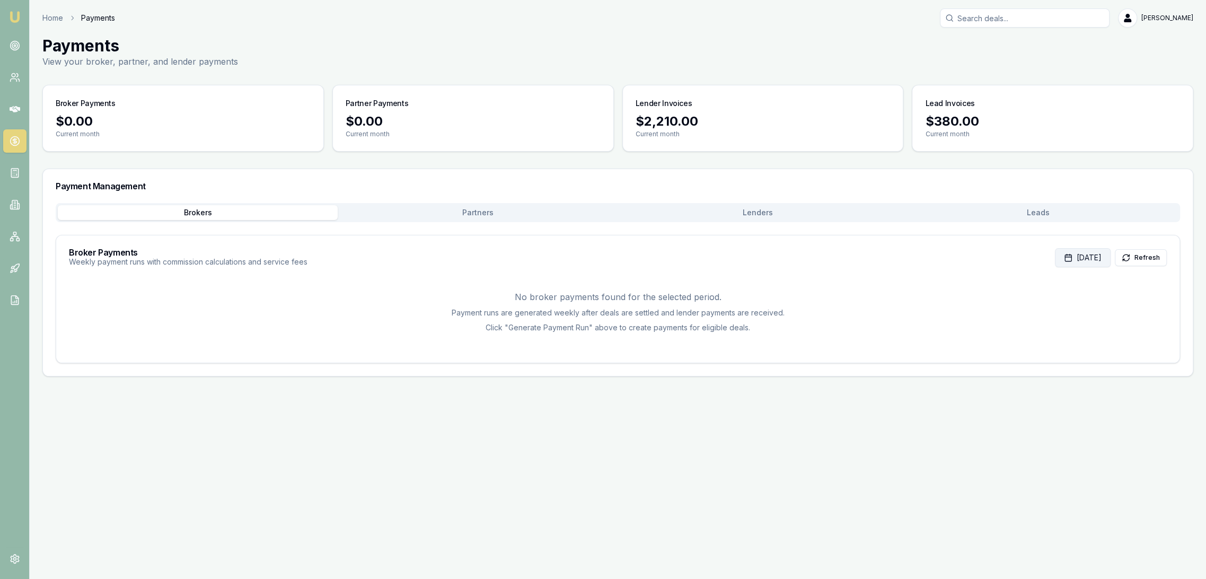
click at [1072, 258] on button "Sep 01, 2025" at bounding box center [1083, 257] width 56 height 19
click at [989, 437] on button "30" at bounding box center [990, 434] width 17 height 17
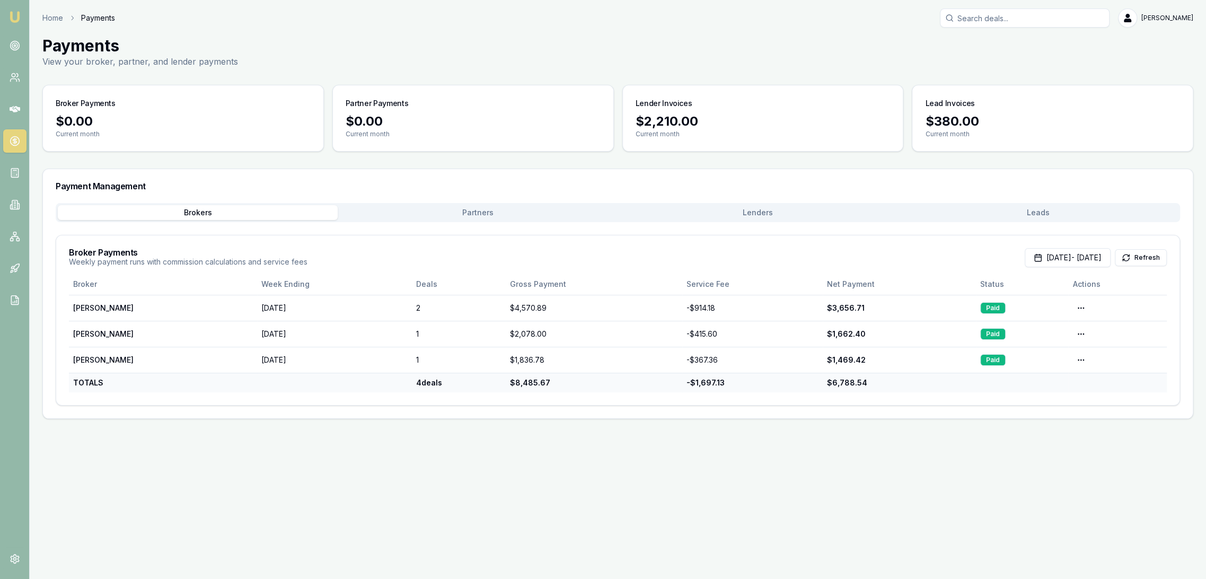
click at [787, 217] on button "Lenders" at bounding box center [758, 212] width 280 height 15
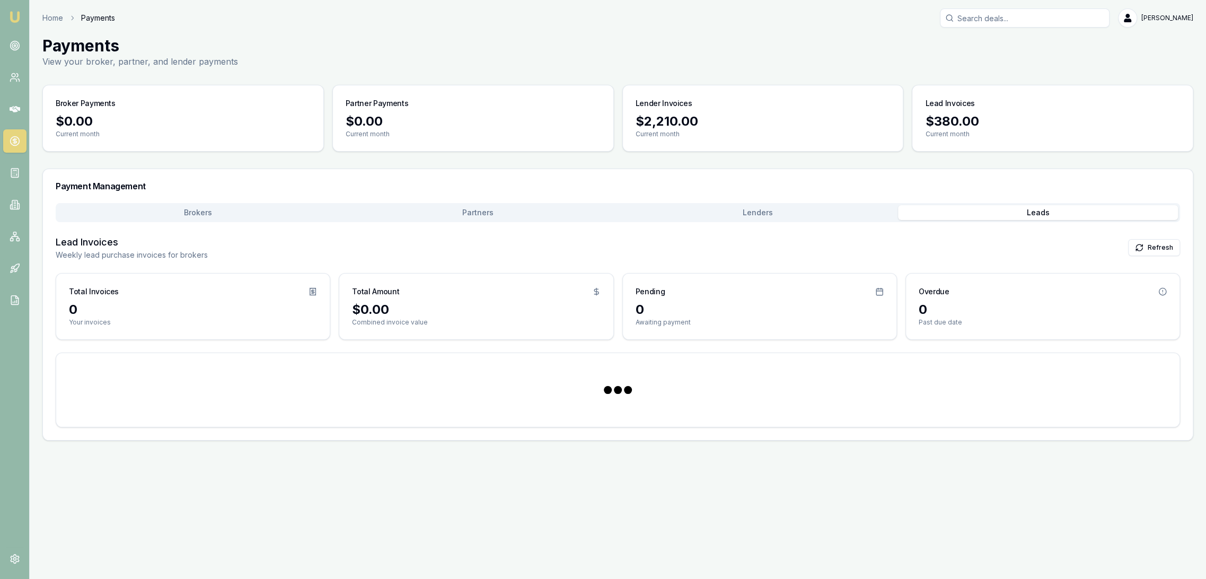
drag, startPoint x: 1036, startPoint y: 209, endPoint x: 1015, endPoint y: 222, distance: 24.7
click at [1037, 209] on button "Leads" at bounding box center [1038, 212] width 280 height 15
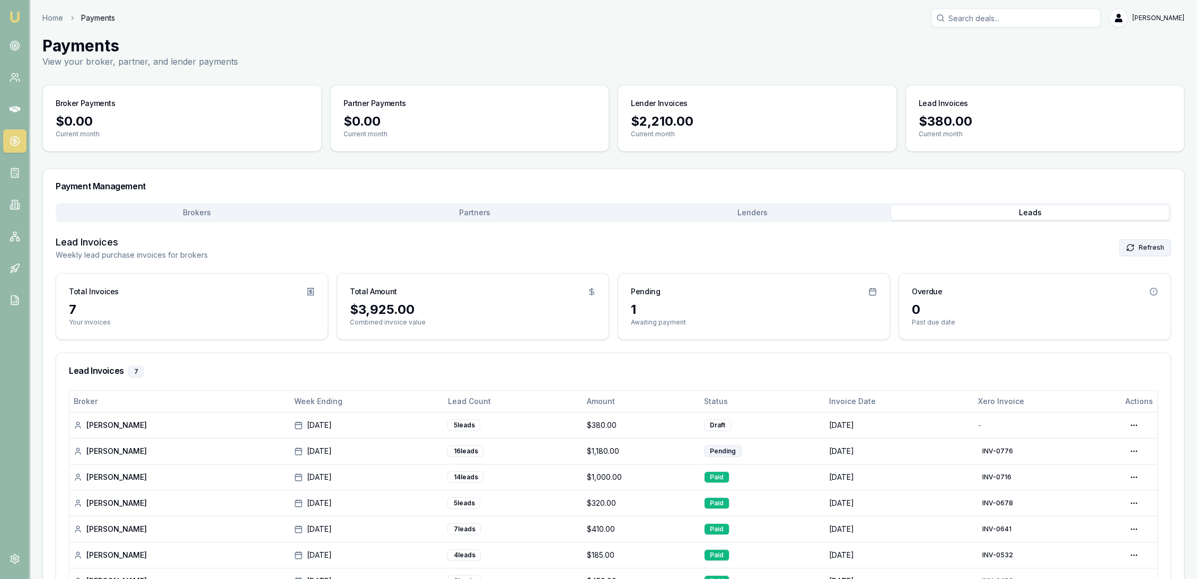
click at [1145, 249] on button "Refresh" at bounding box center [1145, 247] width 52 height 17
click at [11, 16] on img at bounding box center [14, 17] width 13 height 13
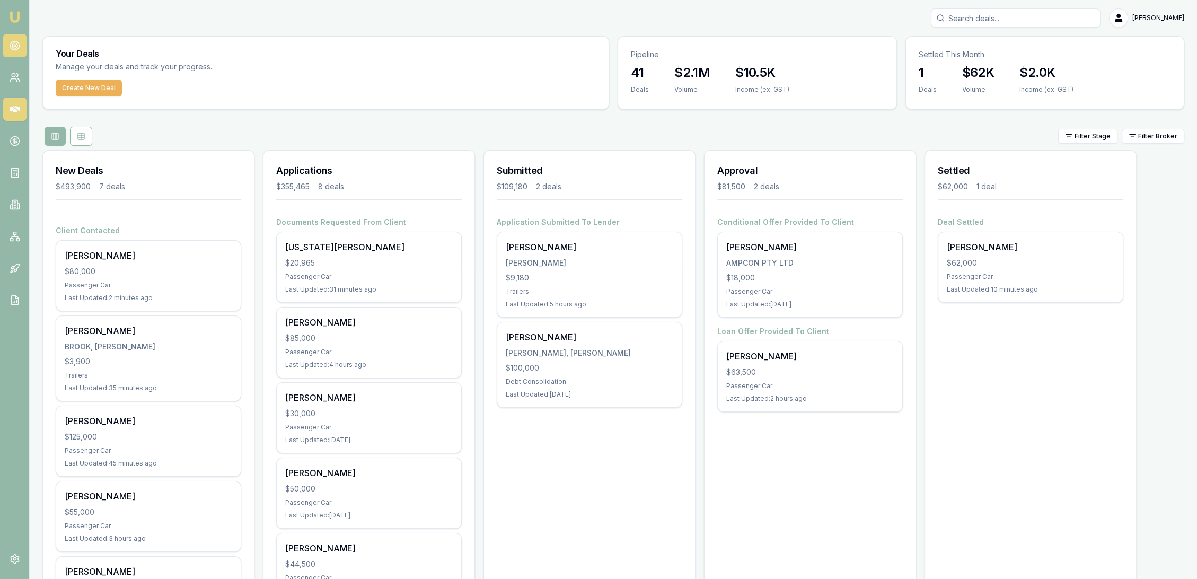
click at [18, 45] on icon at bounding box center [15, 45] width 11 height 11
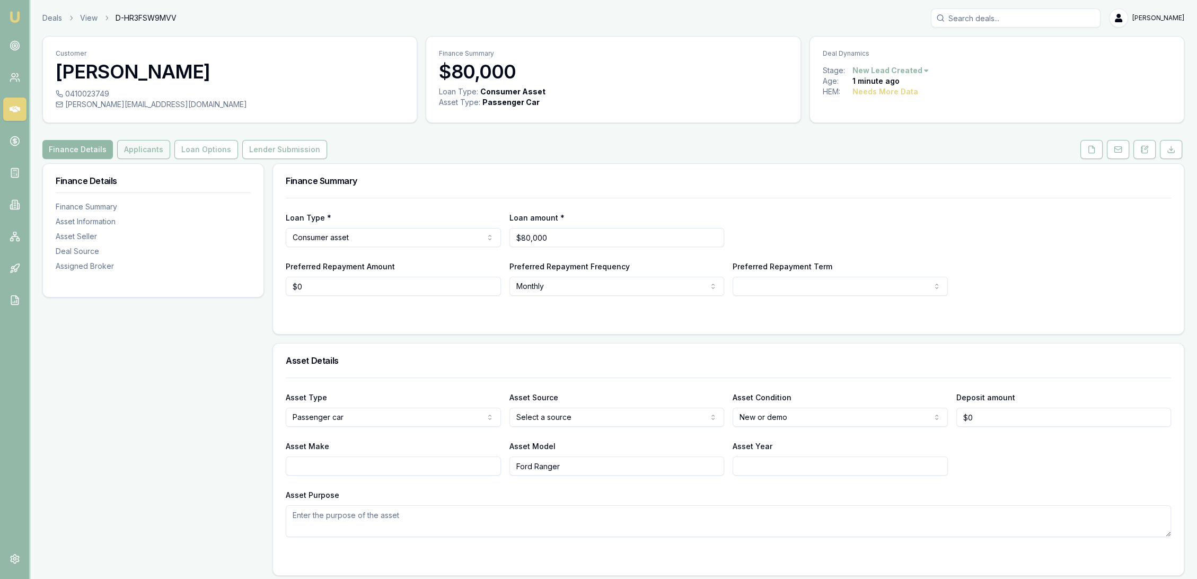
click at [131, 157] on button "Applicants" at bounding box center [143, 149] width 53 height 19
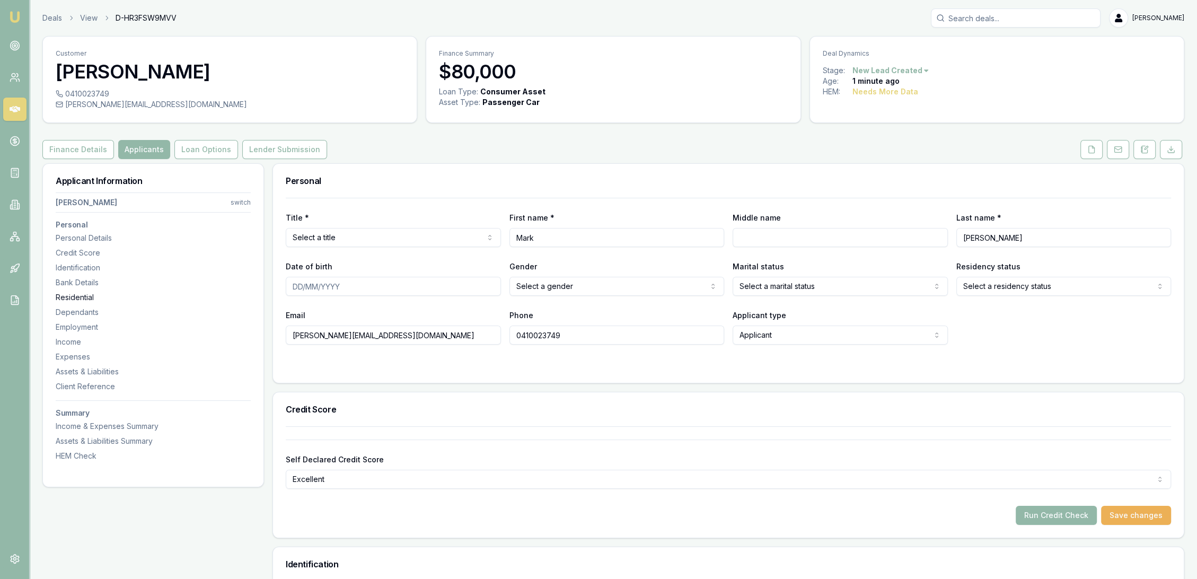
click at [71, 293] on div "Residential" at bounding box center [153, 297] width 195 height 11
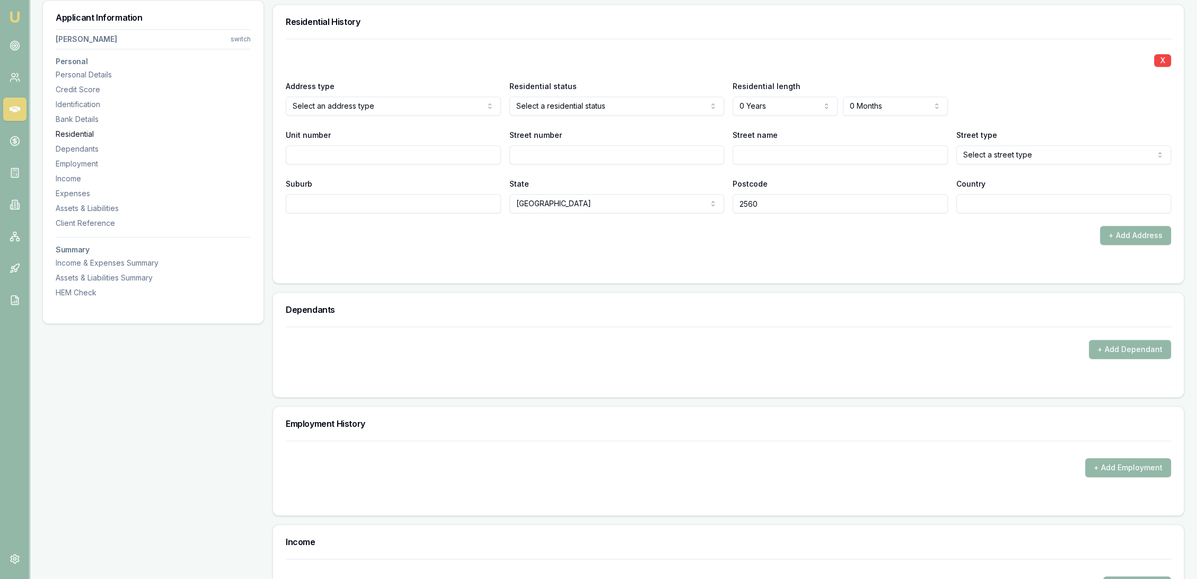
scroll to position [1021, 0]
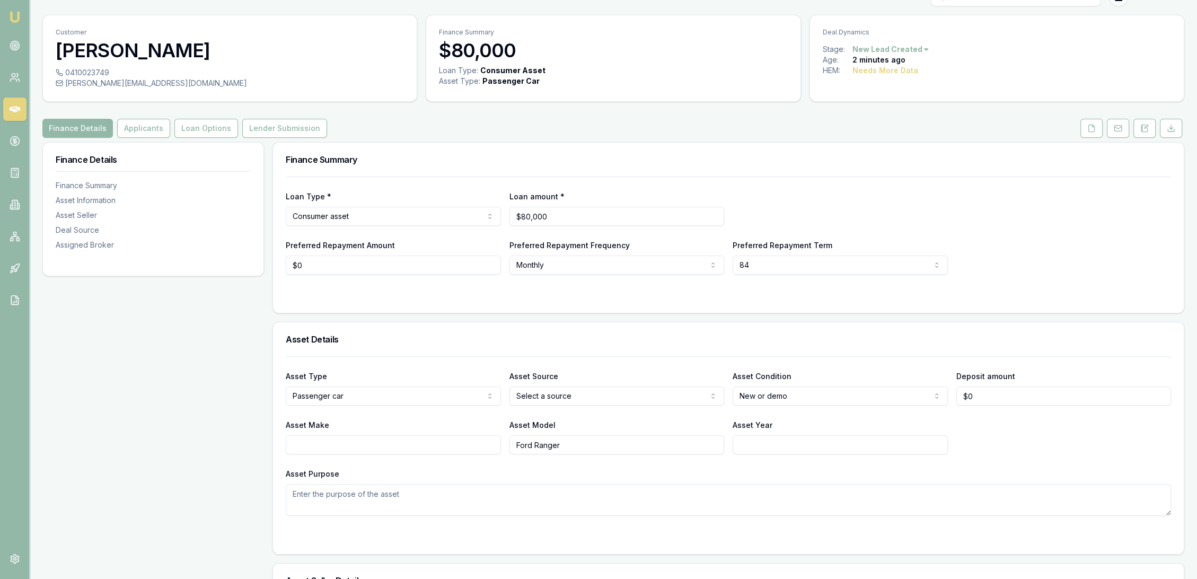
scroll to position [59, 0]
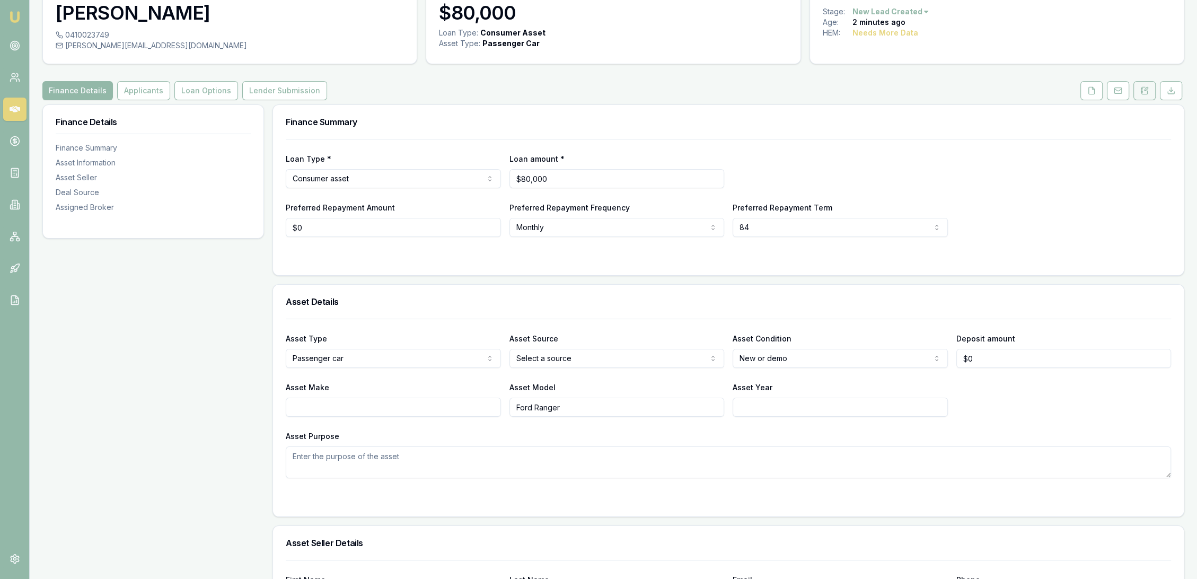
click at [1145, 84] on button at bounding box center [1144, 90] width 22 height 19
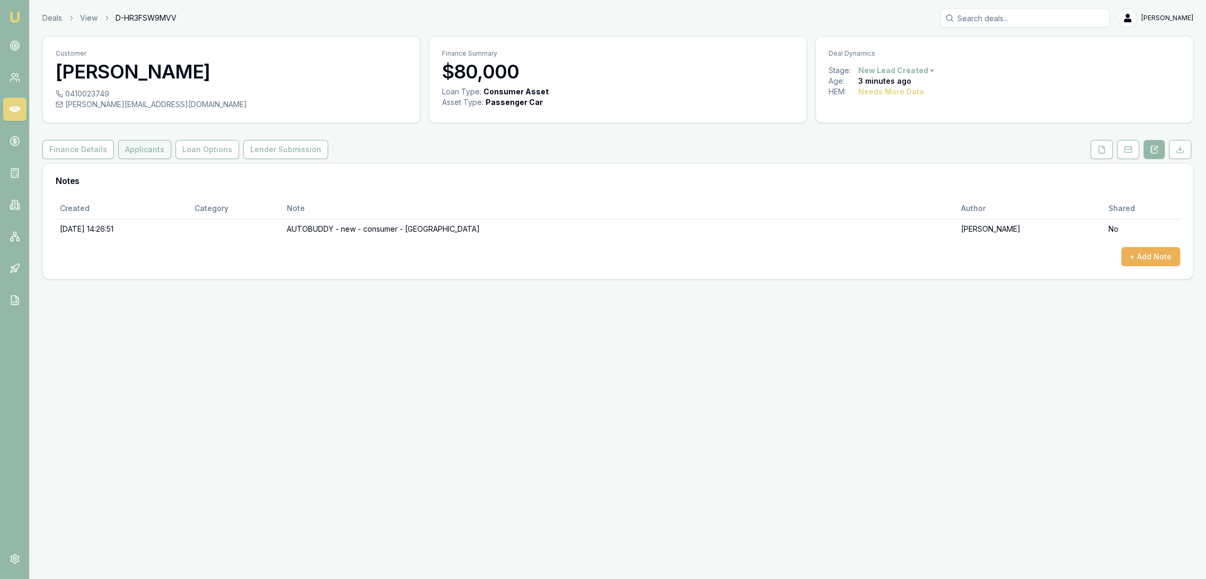
click at [152, 156] on button "Applicants" at bounding box center [144, 149] width 53 height 19
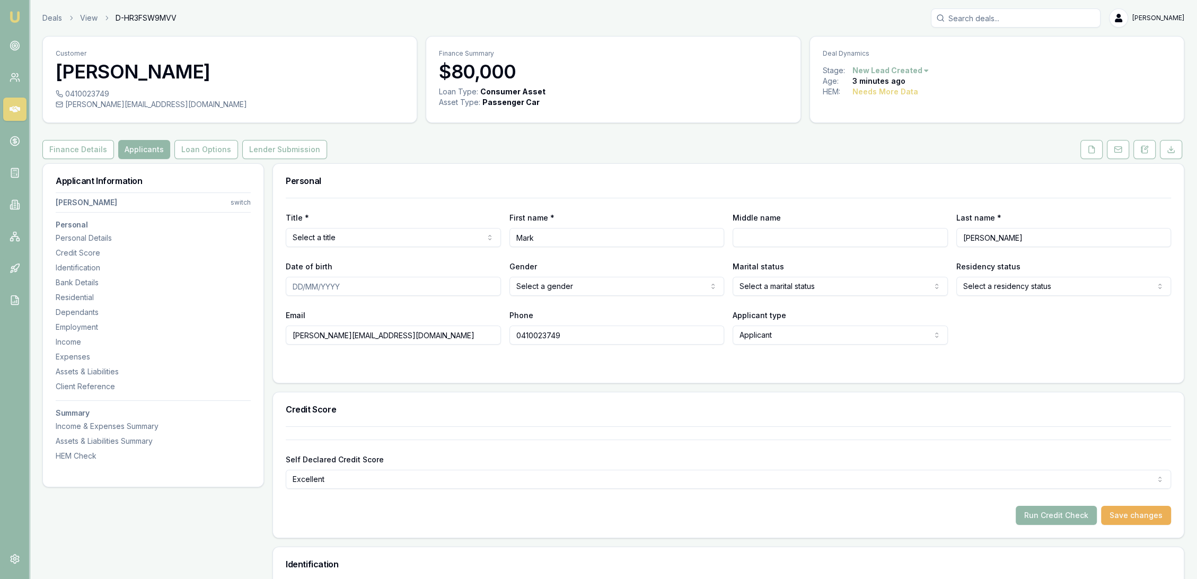
click at [19, 9] on link "Emu Broker" at bounding box center [14, 16] width 17 height 17
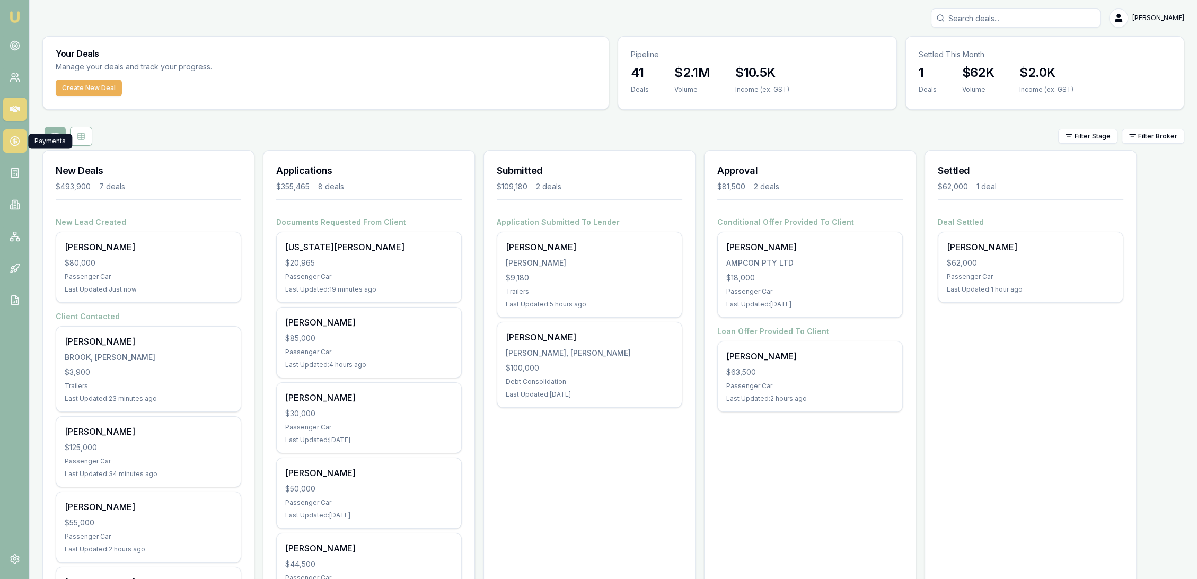
click at [11, 138] on circle at bounding box center [14, 141] width 9 height 9
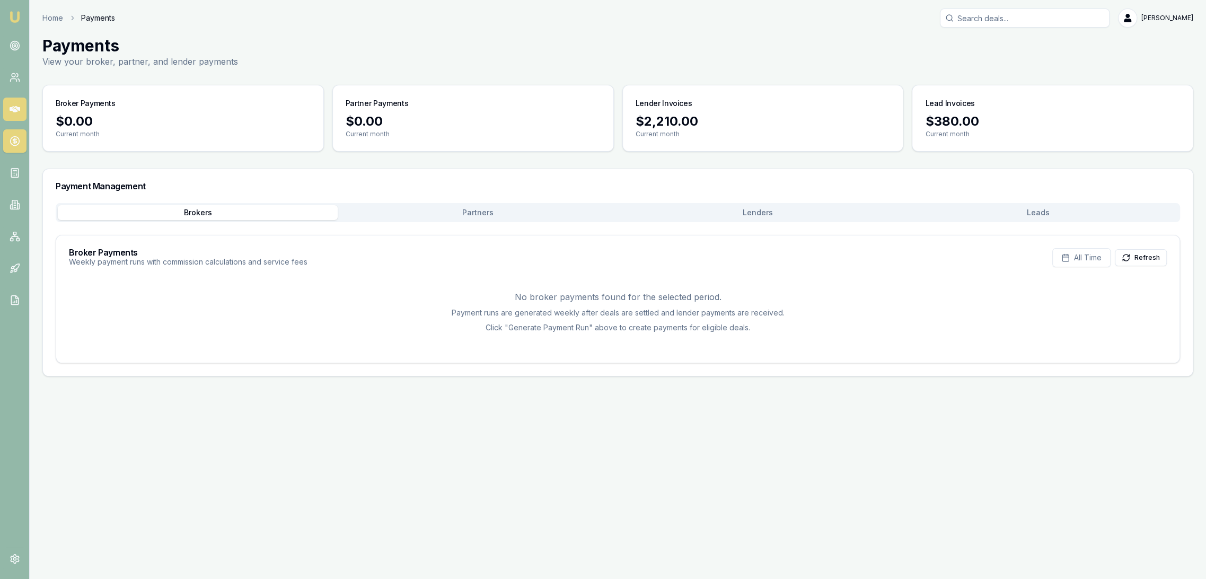
click at [10, 104] on icon at bounding box center [15, 109] width 11 height 11
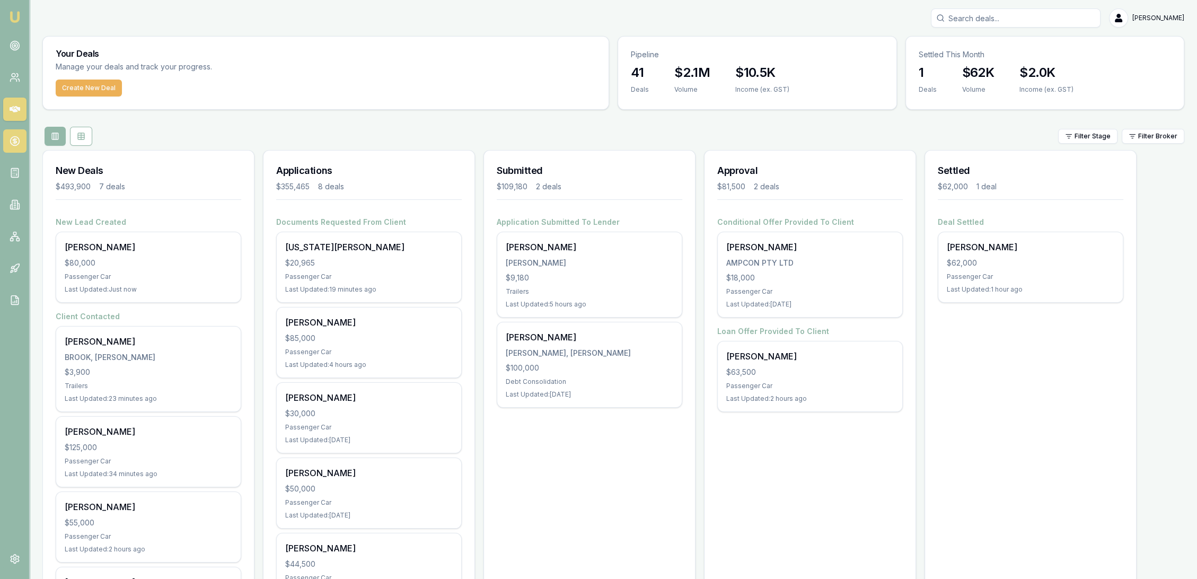
click at [11, 139] on icon at bounding box center [15, 141] width 11 height 11
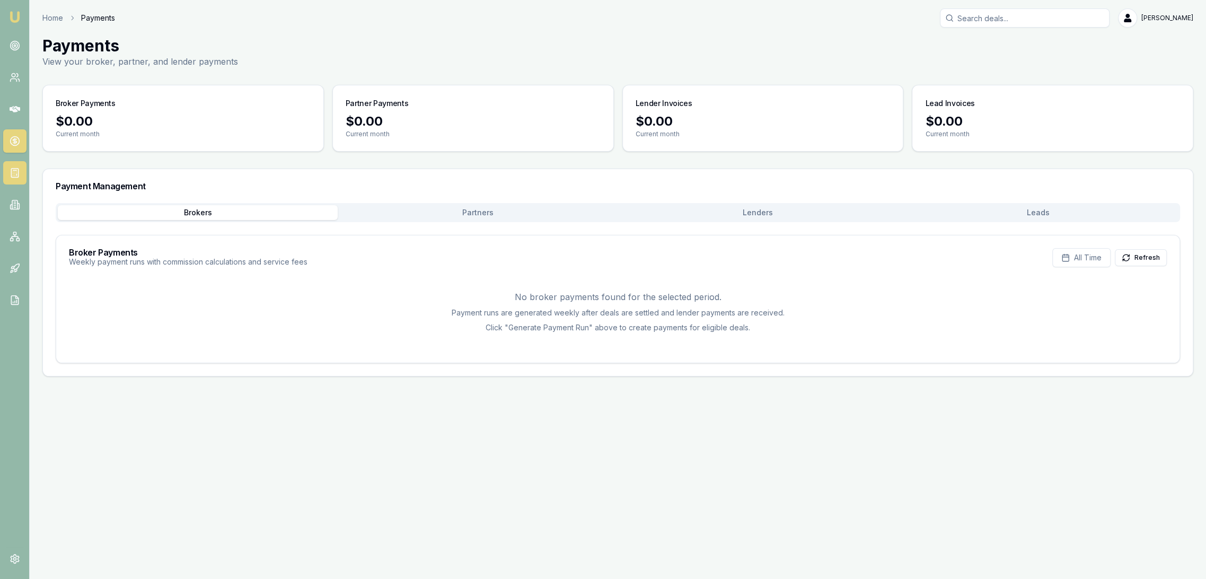
click at [13, 176] on icon at bounding box center [15, 172] width 11 height 11
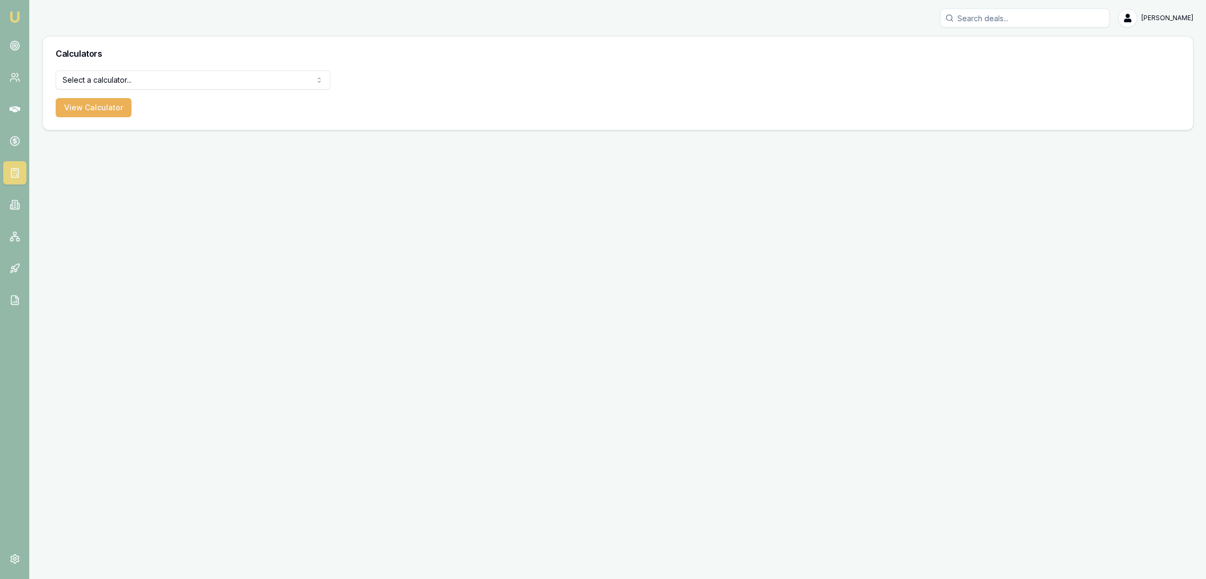
click at [140, 69] on div "Calculators" at bounding box center [617, 54] width 1149 height 34
click at [131, 85] on html "Emu Broker Robyn Adams Toggle Menu Calculators Select a calculator... Finance Q…" at bounding box center [603, 289] width 1206 height 579
click at [98, 109] on button "View Calculator" at bounding box center [94, 107] width 76 height 19
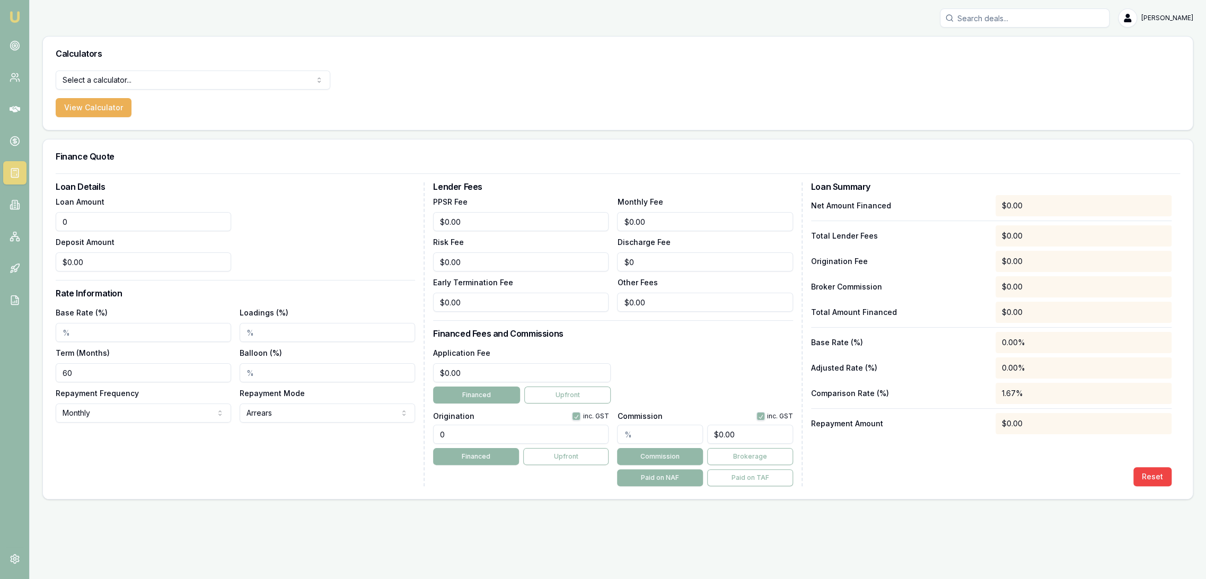
drag, startPoint x: 98, startPoint y: 219, endPoint x: 42, endPoint y: 214, distance: 55.9
click at [46, 215] on div "Loan Details Loan Amount 0 Deposit Amount $0.00 Rate Information Base Rate (%) …" at bounding box center [617, 335] width 1149 height 325
type input "$80,000.00"
click at [299, 241] on div "Loan Amount $80,000.00 Deposit Amount $0.00" at bounding box center [235, 233] width 359 height 76
click at [85, 335] on input "Base Rate (%)" at bounding box center [143, 332] width 175 height 19
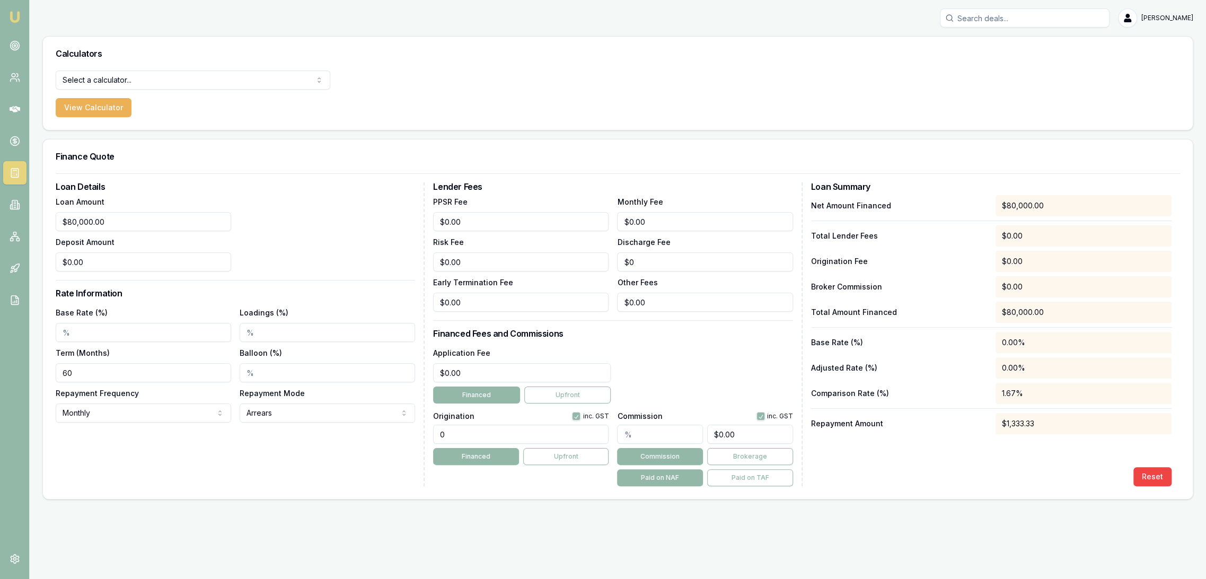
drag, startPoint x: 83, startPoint y: 369, endPoint x: 29, endPoint y: 373, distance: 54.7
click at [29, 373] on div "Emu Broker Robyn Adams Toggle Menu Calculators Select a calculator... Finance Q…" at bounding box center [603, 289] width 1206 height 579
type input "84"
click at [190, 447] on div "Loan Details Loan Amount $80,000.00 Deposit Amount $0.00 Rate Information Base …" at bounding box center [240, 334] width 369 height 304
click at [166, 409] on html "Emu Broker Robyn Adams Toggle Menu Calculators Select a calculator... Finance Q…" at bounding box center [603, 289] width 1206 height 579
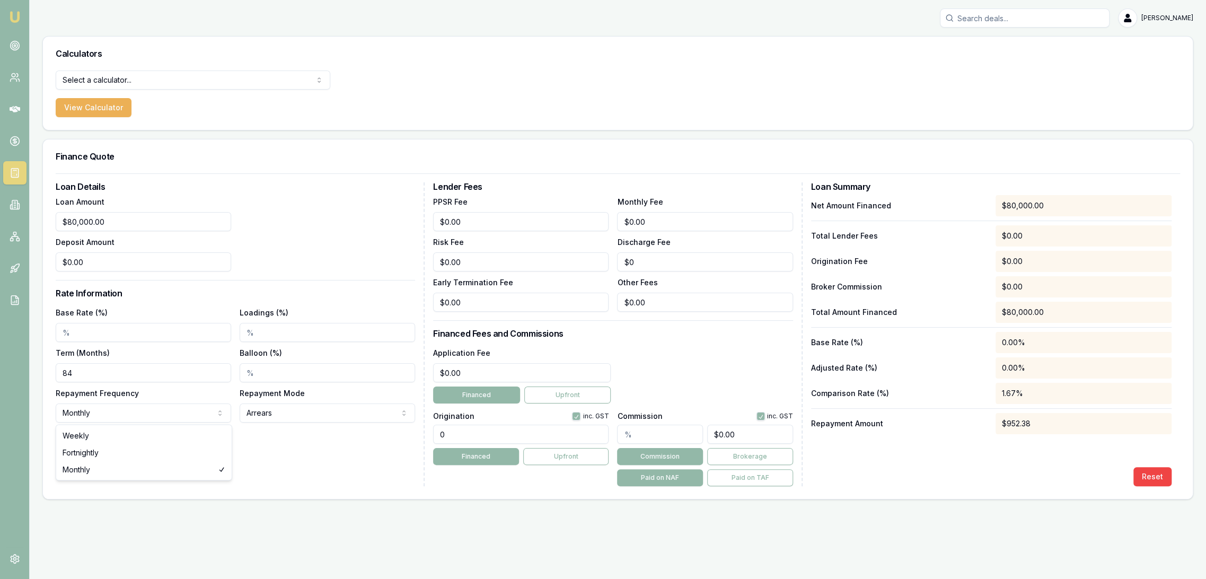
select select "WEEKLY"
click at [73, 321] on div "Base Rate (%)" at bounding box center [143, 324] width 175 height 36
click at [74, 330] on input "Base Rate (%)" at bounding box center [143, 332] width 175 height 19
click at [44, 333] on div "Loan Details Loan Amount $80,000.00 Deposit Amount $0.00 Rate Information Base …" at bounding box center [617, 335] width 1149 height 325
click at [89, 371] on input "84" at bounding box center [143, 372] width 175 height 19
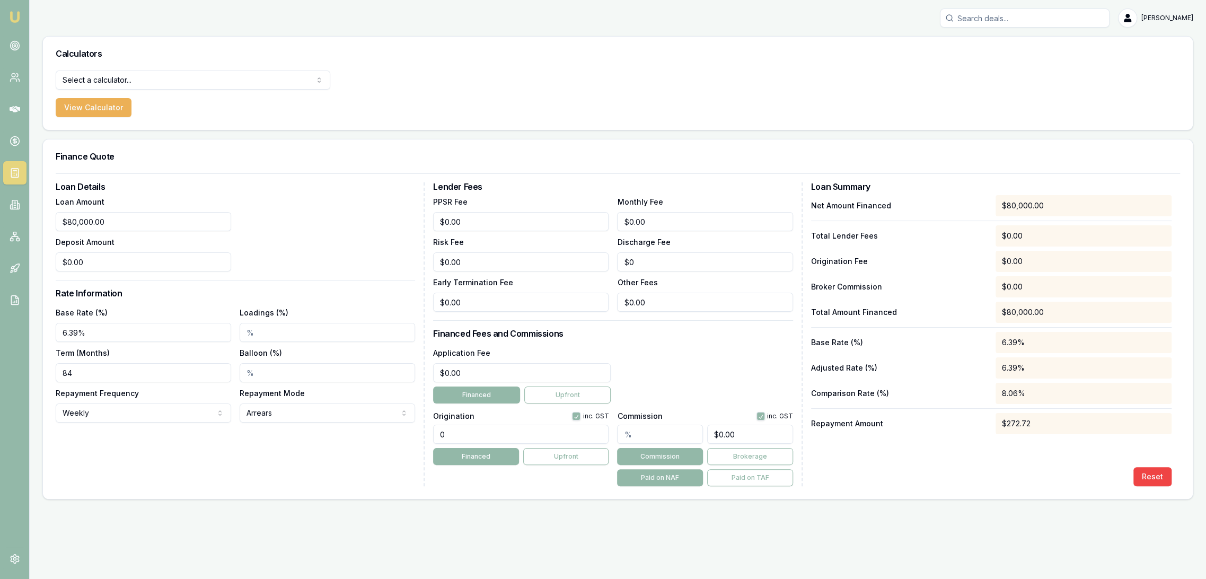
click at [72, 330] on input "6.39%" at bounding box center [143, 332] width 175 height 19
type input "6.50%"
click at [318, 499] on div "Finance Quote Loan Details Loan Amount $80,000.00 Deposit Amount $0.00 Rate Inf…" at bounding box center [617, 319] width 1151 height 360
drag, startPoint x: 479, startPoint y: 369, endPoint x: 356, endPoint y: 383, distance: 123.7
click at [356, 383] on div "Loan Details Loan Amount $80,000.00 Deposit Amount $0.00 Rate Information Base …" at bounding box center [618, 334] width 1124 height 304
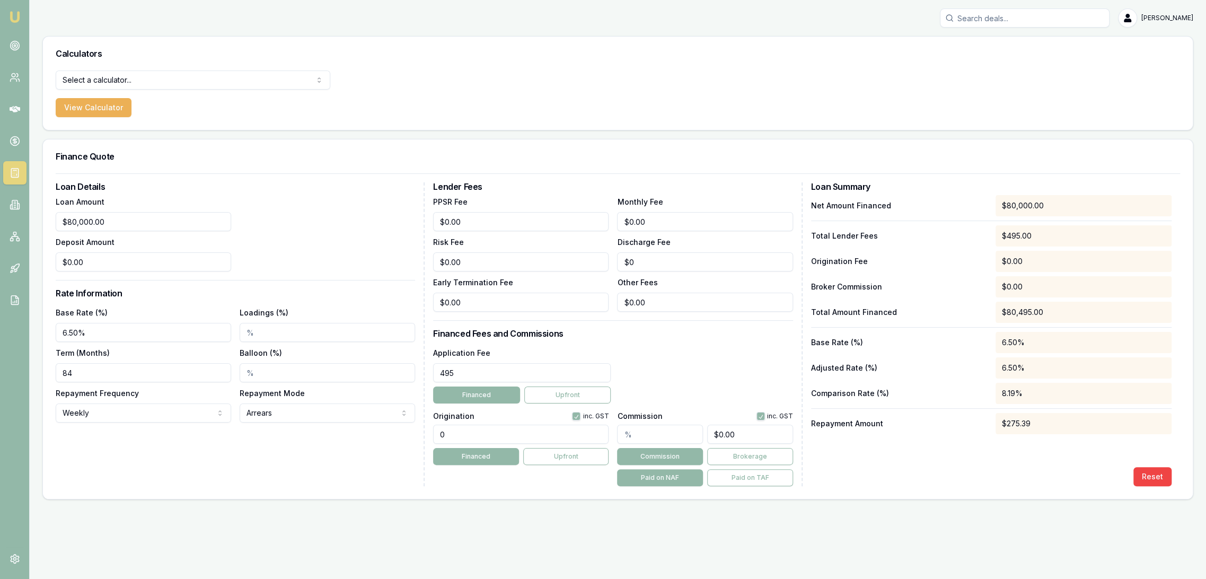
type input "$495.00"
drag, startPoint x: 448, startPoint y: 435, endPoint x: 407, endPoint y: 438, distance: 41.4
click at [407, 438] on div "Loan Details Loan Amount $80,000.00 Deposit Amount $0.00 Rate Information Base …" at bounding box center [618, 334] width 1124 height 304
type input "1250.00"
click at [145, 456] on div "Loan Details Loan Amount $80,000.00 Deposit Amount $0.00 Rate Information Base …" at bounding box center [240, 334] width 369 height 304
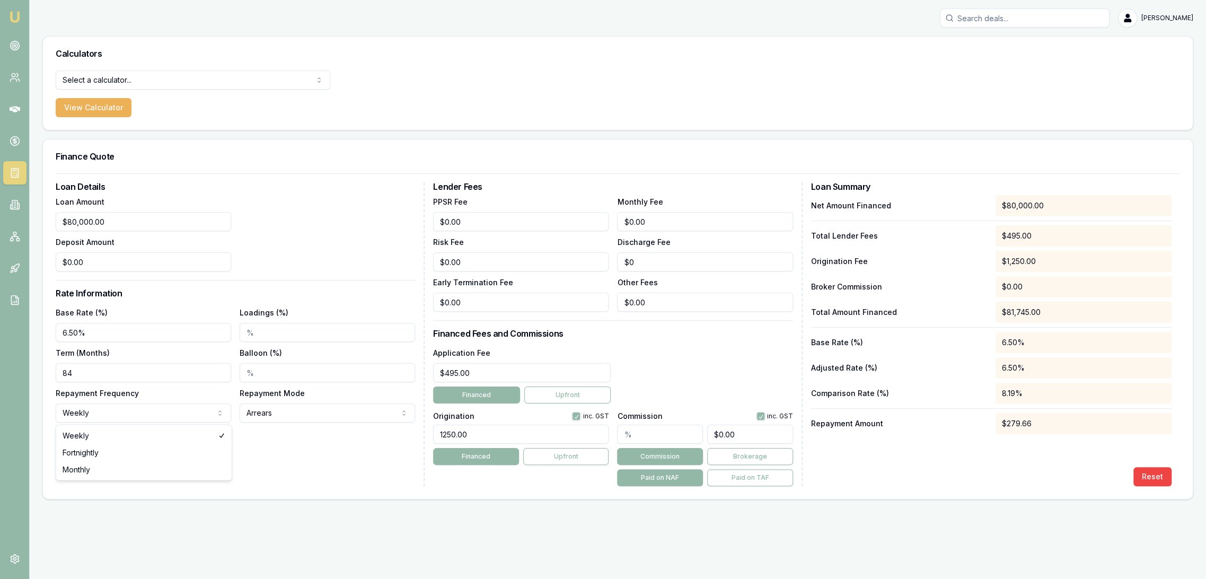
click at [132, 410] on html "Emu Broker Robyn Adams Toggle Menu Calculators Select a calculator... Finance Q…" at bounding box center [603, 289] width 1206 height 579
select select "MONTHLY"
drag, startPoint x: 110, startPoint y: 472, endPoint x: 125, endPoint y: 471, distance: 15.5
click at [166, 468] on div "Loan Details Loan Amount $80,000.00 Deposit Amount $0.00 Rate Information Base …" at bounding box center [240, 334] width 369 height 304
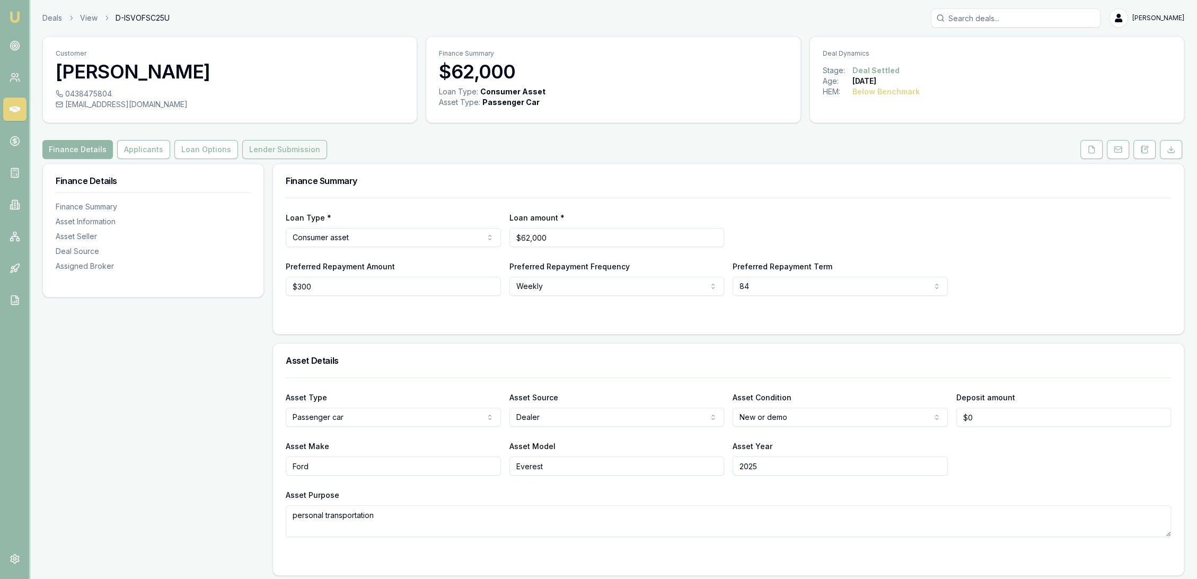
click at [275, 147] on button "Lender Submission" at bounding box center [284, 149] width 85 height 19
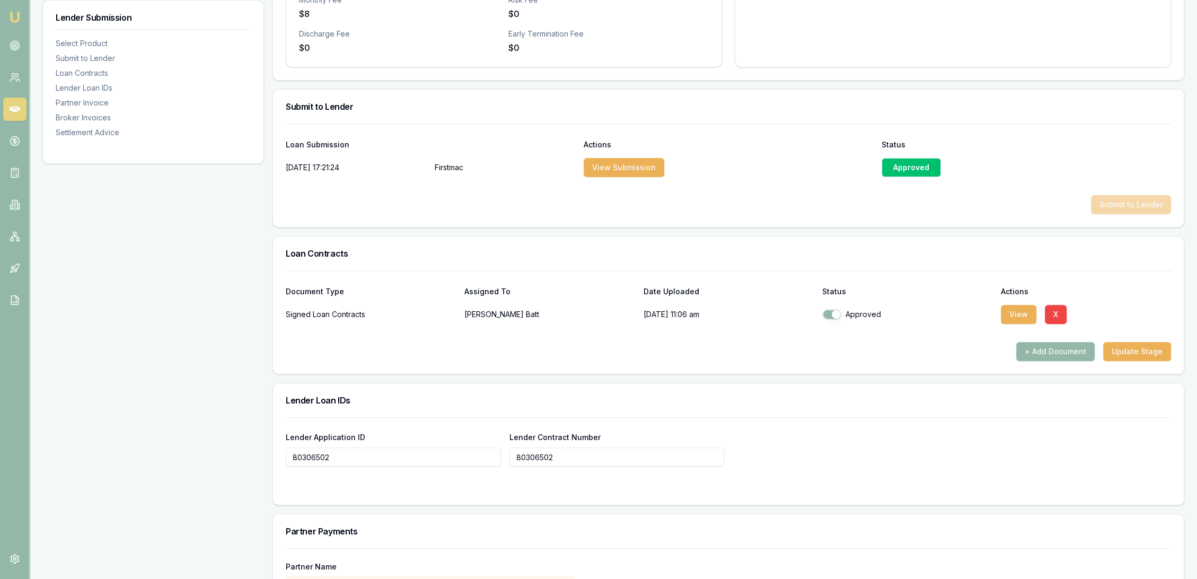
scroll to position [294, 0]
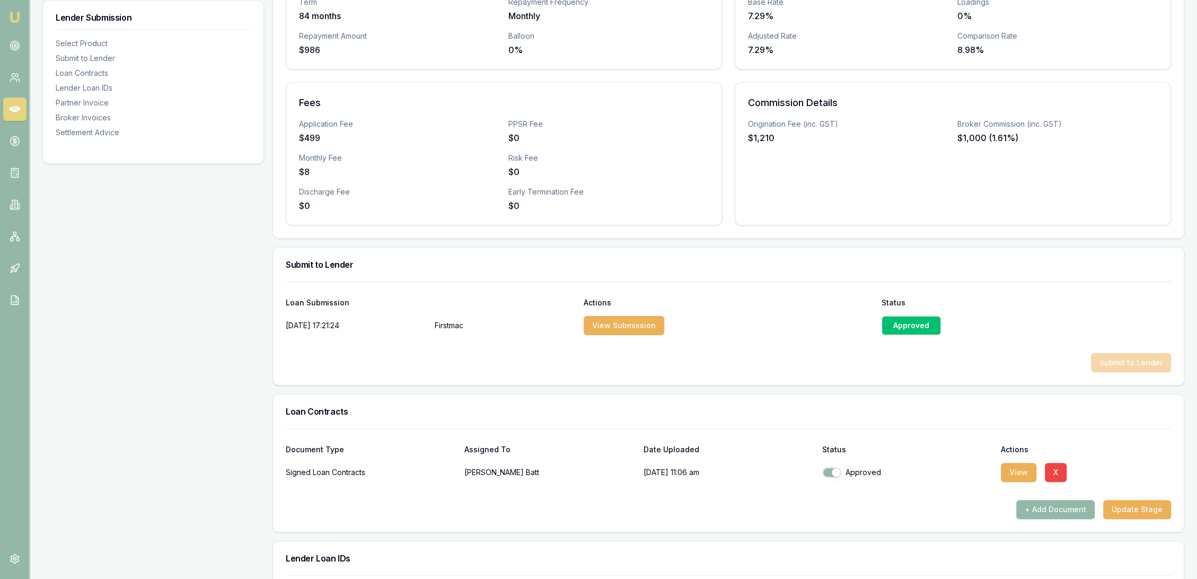
click at [8, 14] on img at bounding box center [14, 17] width 13 height 13
